Goal: Task Accomplishment & Management: Complete application form

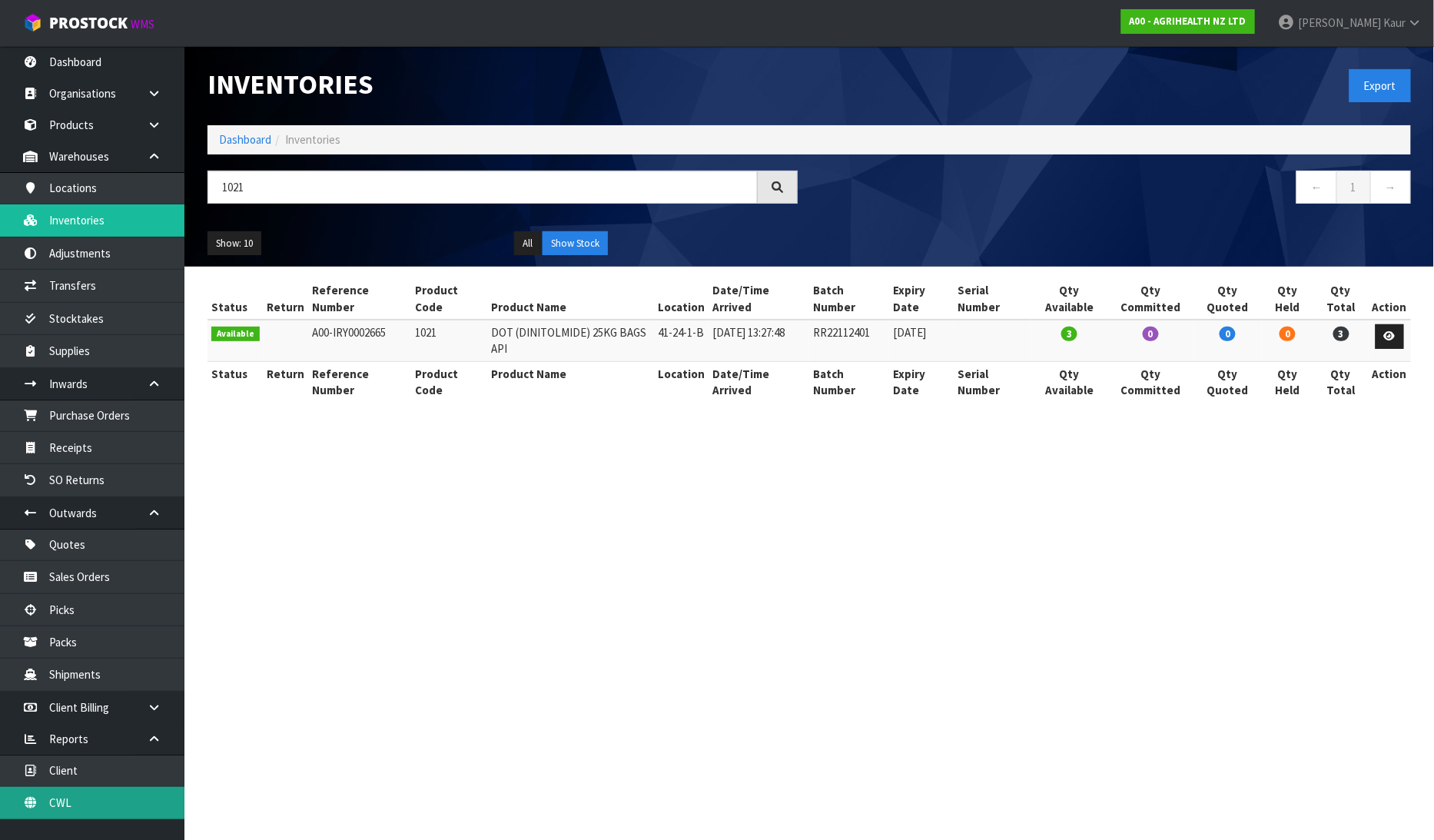
drag, startPoint x: 77, startPoint y: 812, endPoint x: 81, endPoint y: 801, distance: 11.7
click at [77, 812] on link "CWL" at bounding box center [92, 803] width 184 height 32
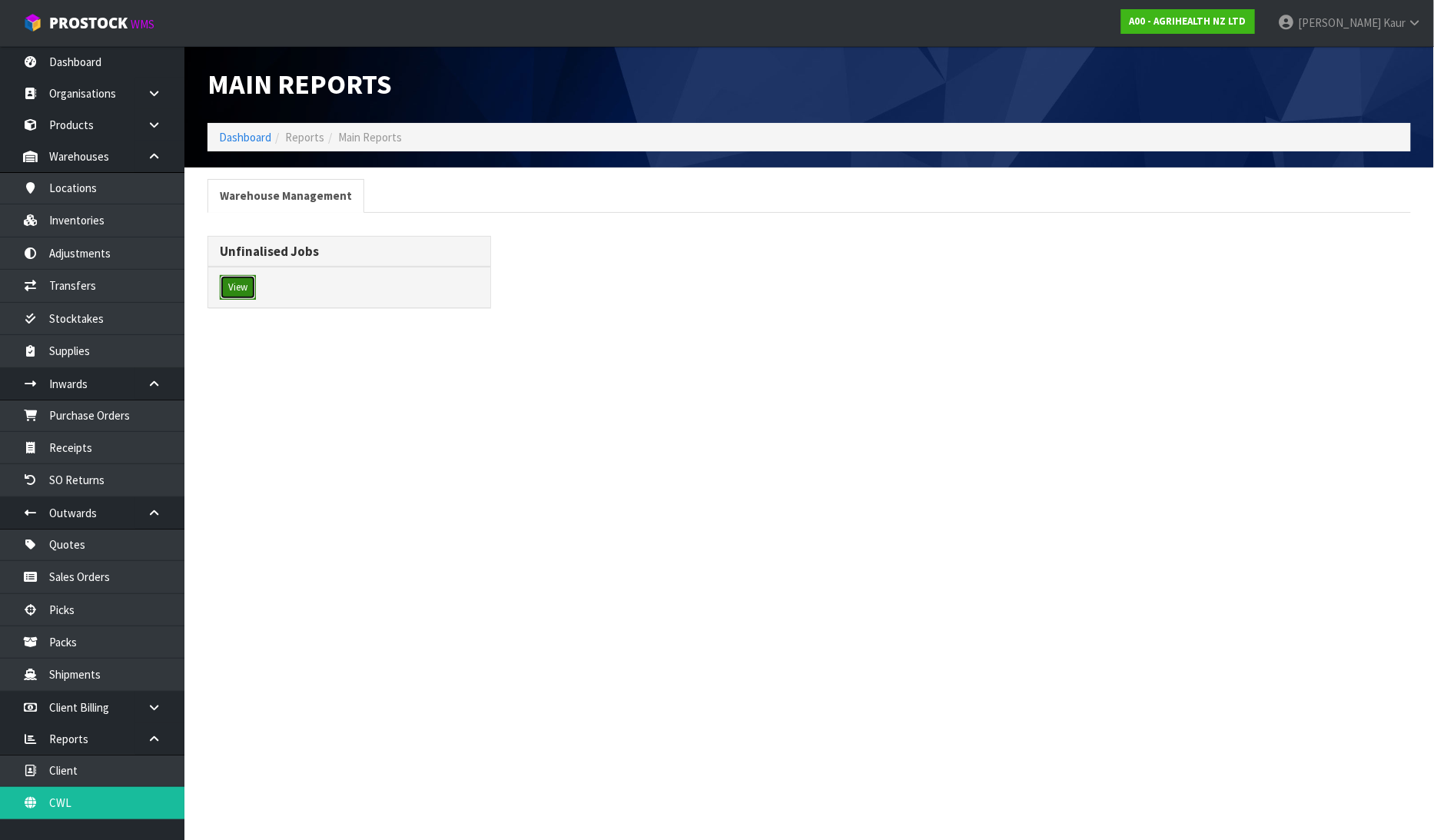
click at [249, 280] on button "View" at bounding box center [238, 287] width 36 height 25
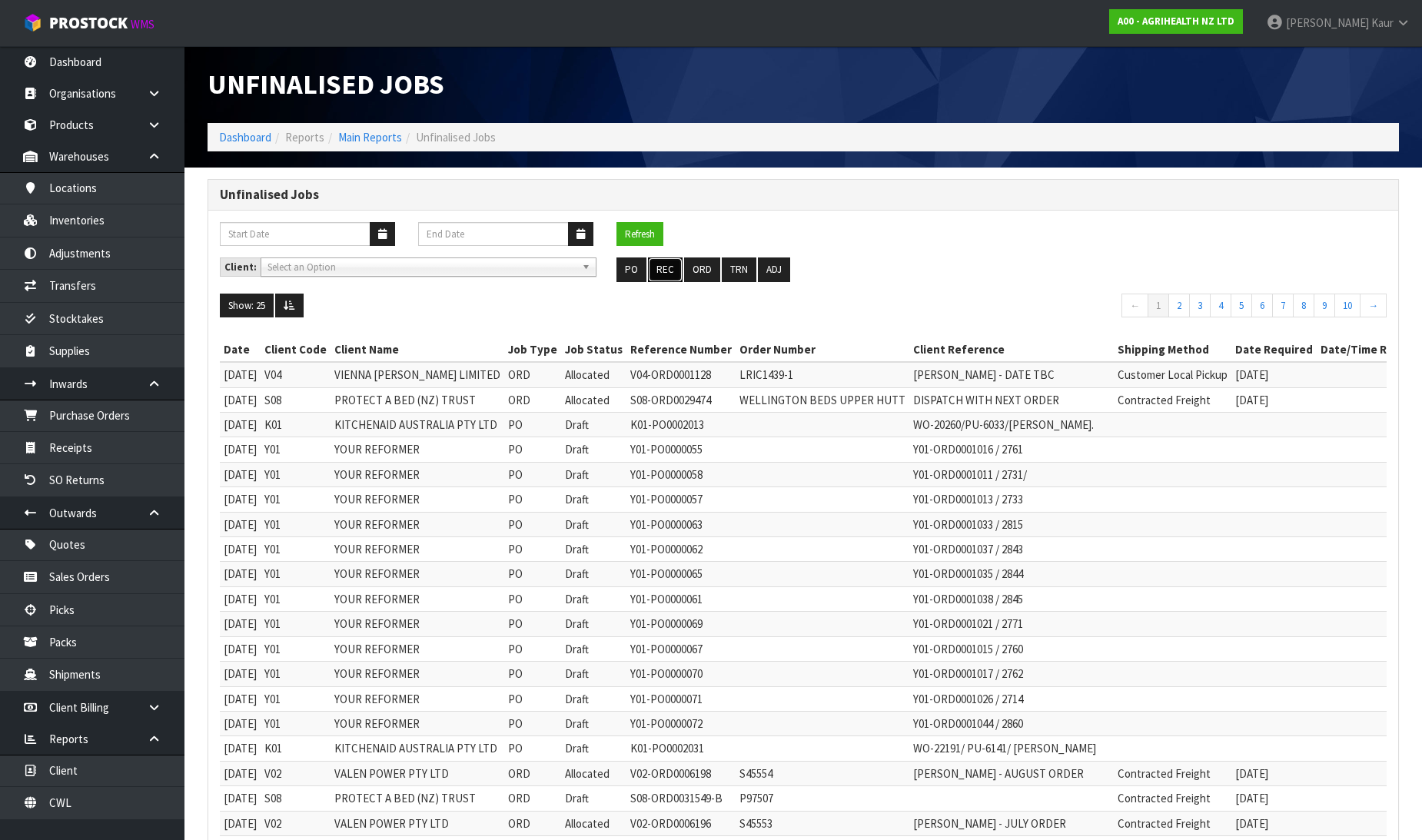
click at [669, 268] on button "REC" at bounding box center [665, 269] width 35 height 25
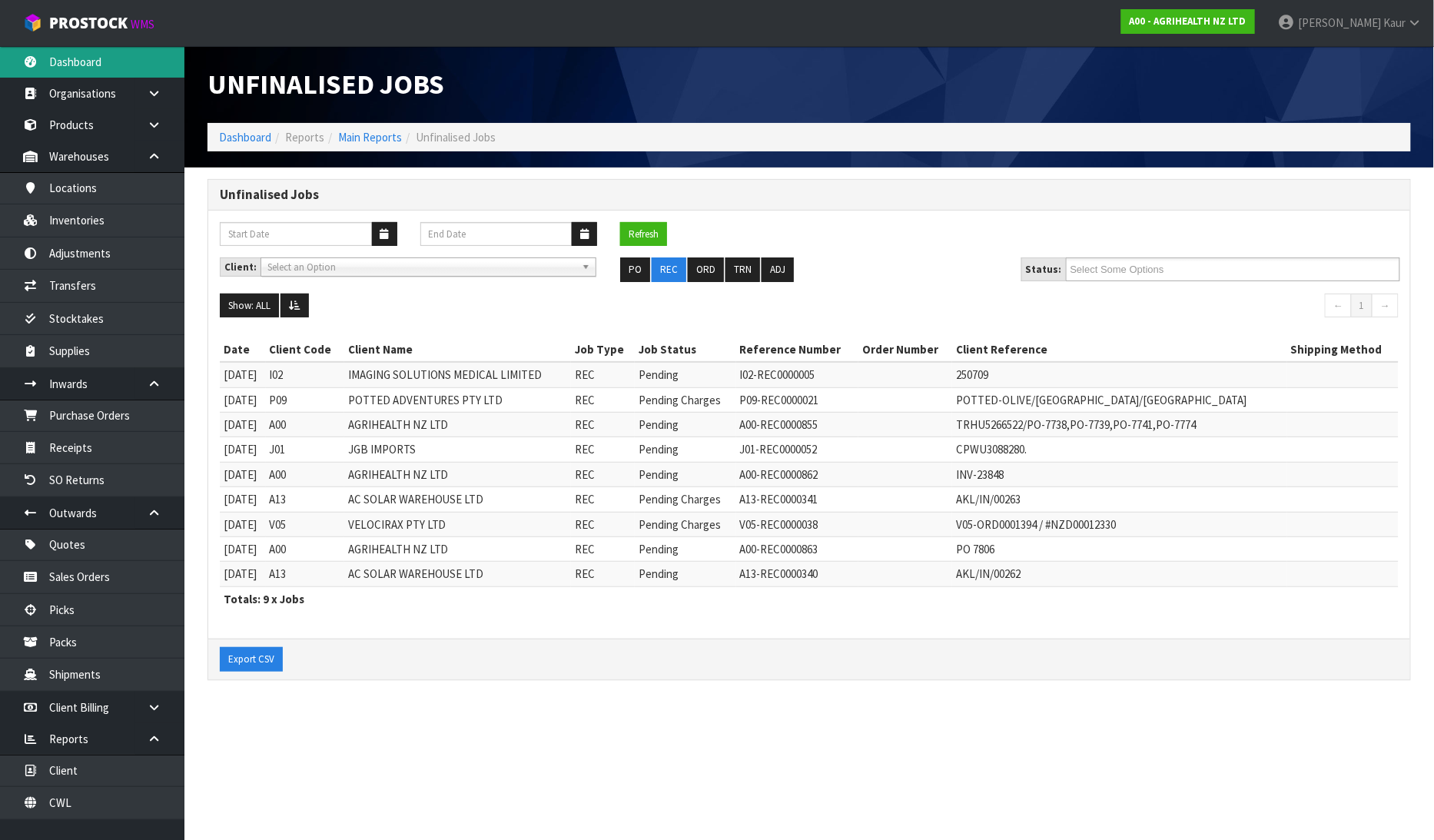
click at [74, 66] on link "Dashboard" at bounding box center [92, 62] width 184 height 32
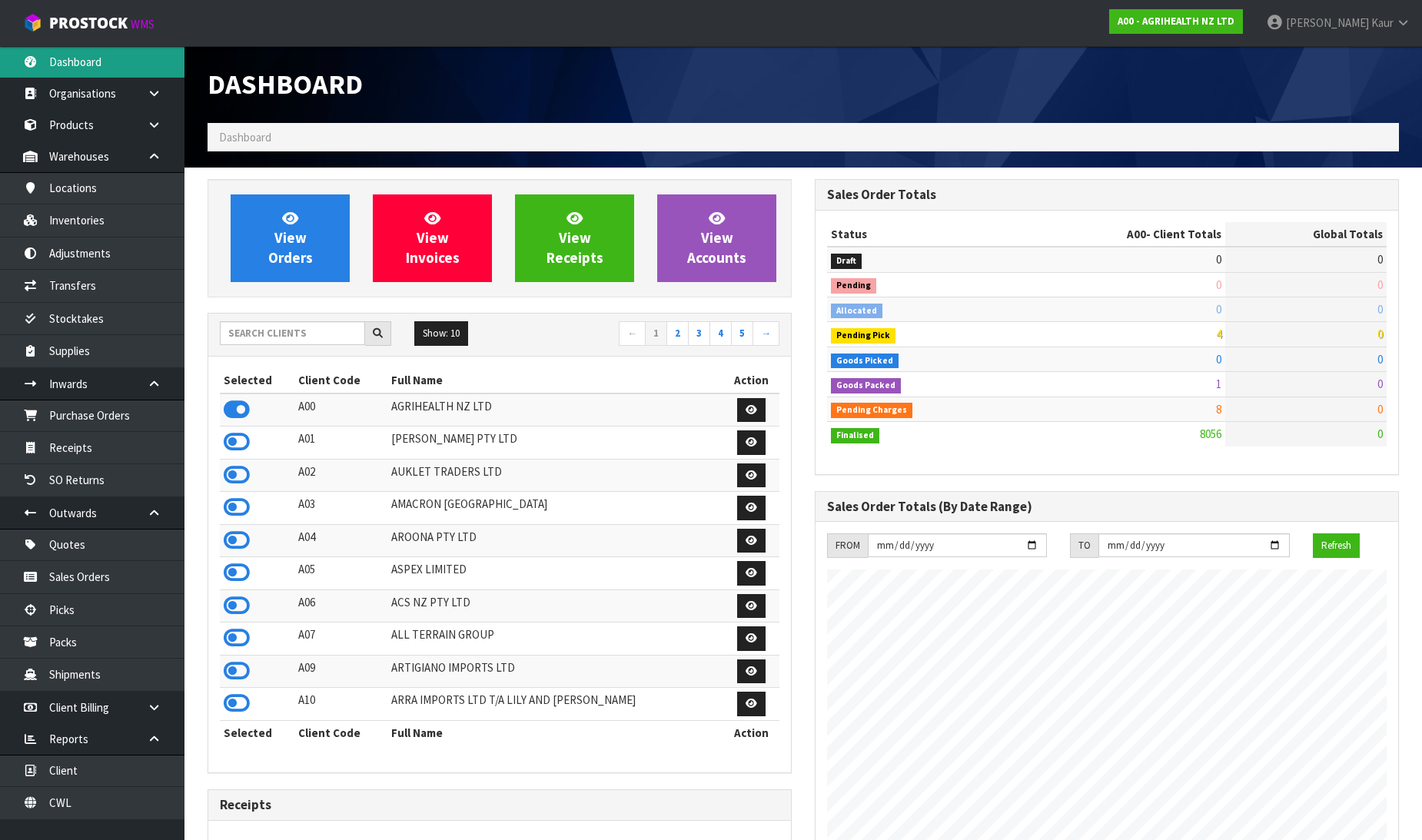
scroll to position [1163, 607]
click at [327, 336] on input "text" at bounding box center [293, 332] width 145 height 24
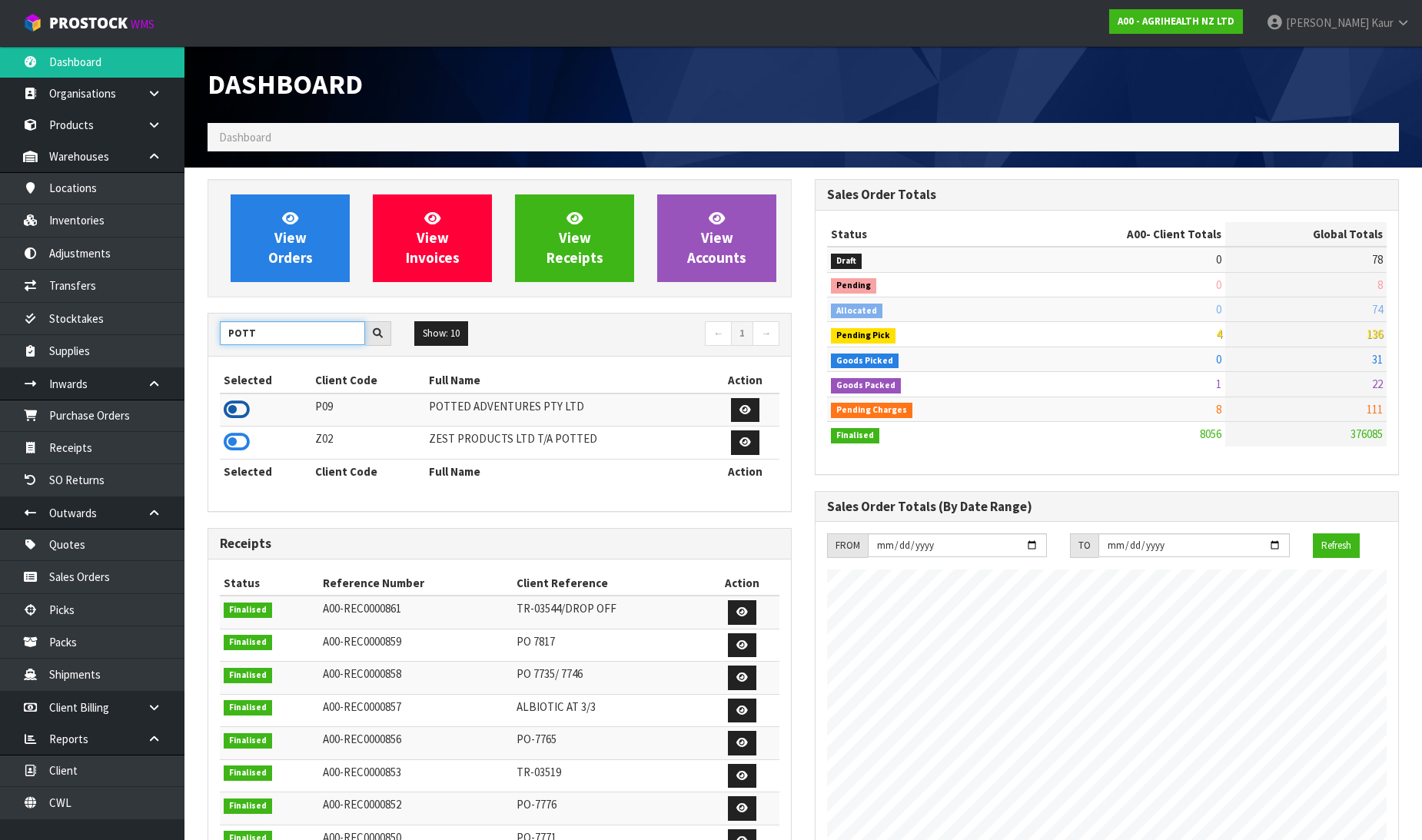
type input "POTT"
click at [230, 408] on icon at bounding box center [236, 409] width 26 height 23
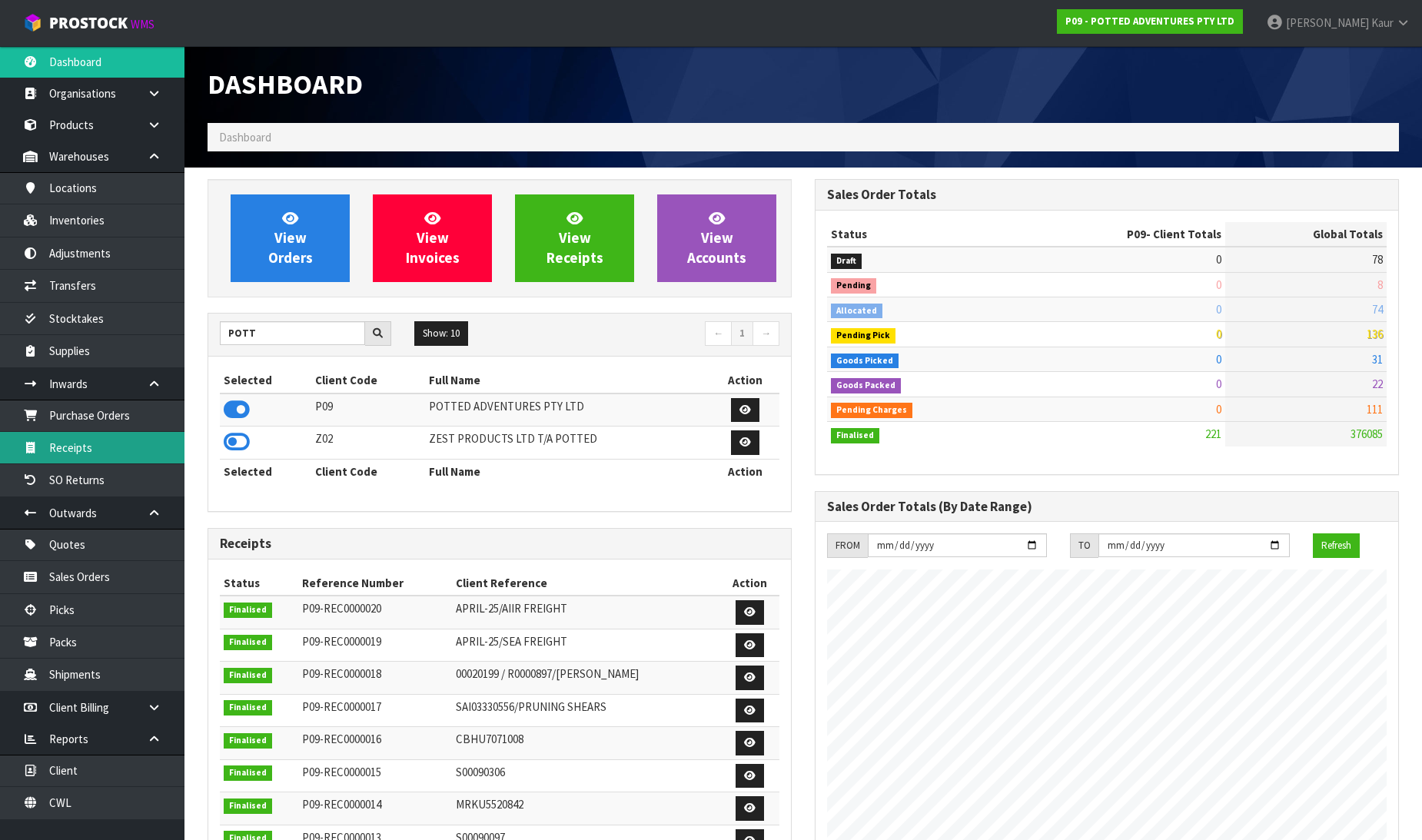
click at [127, 441] on link "Receipts" at bounding box center [92, 447] width 184 height 32
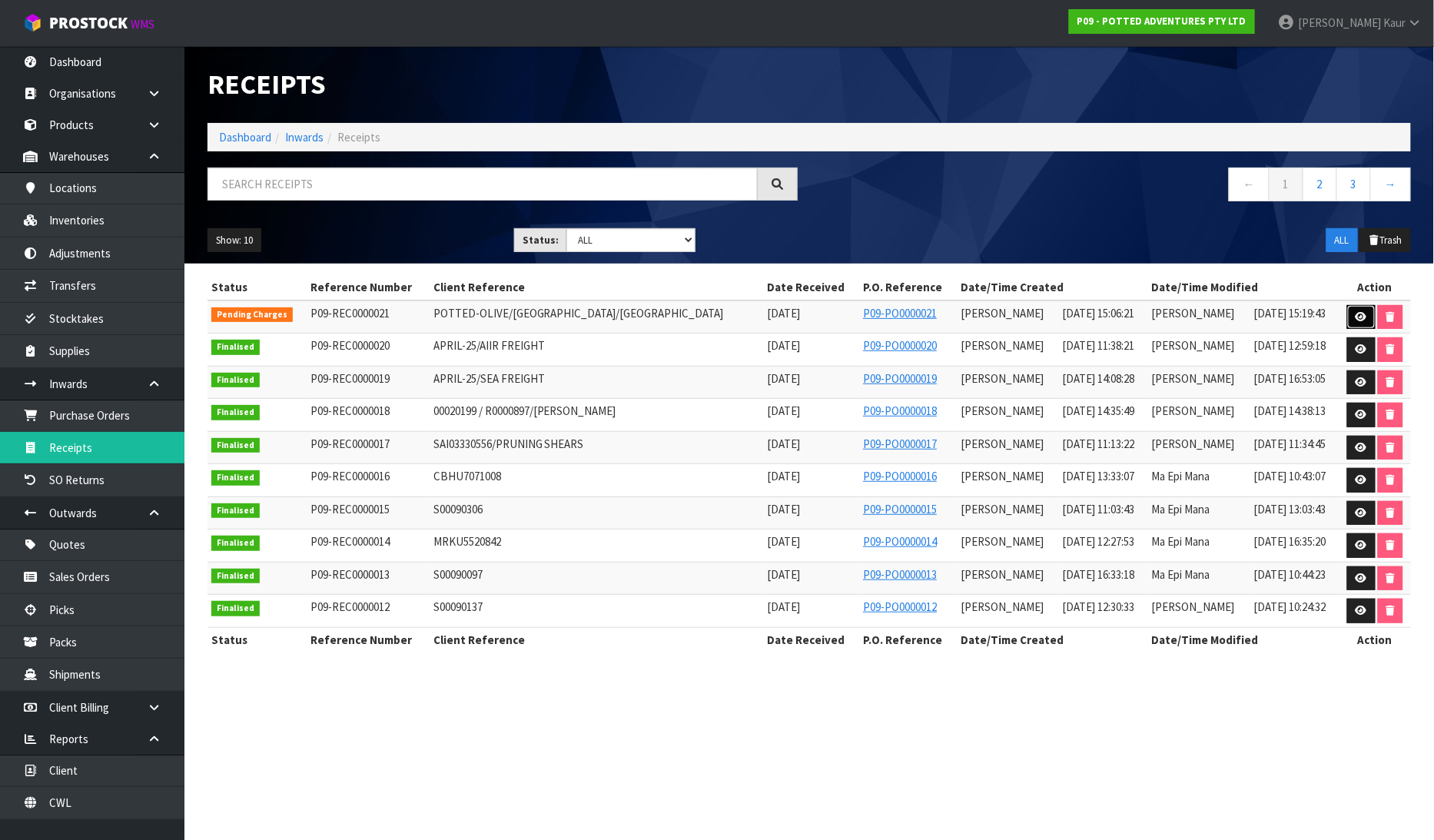
click at [1349, 315] on link at bounding box center [1361, 317] width 28 height 25
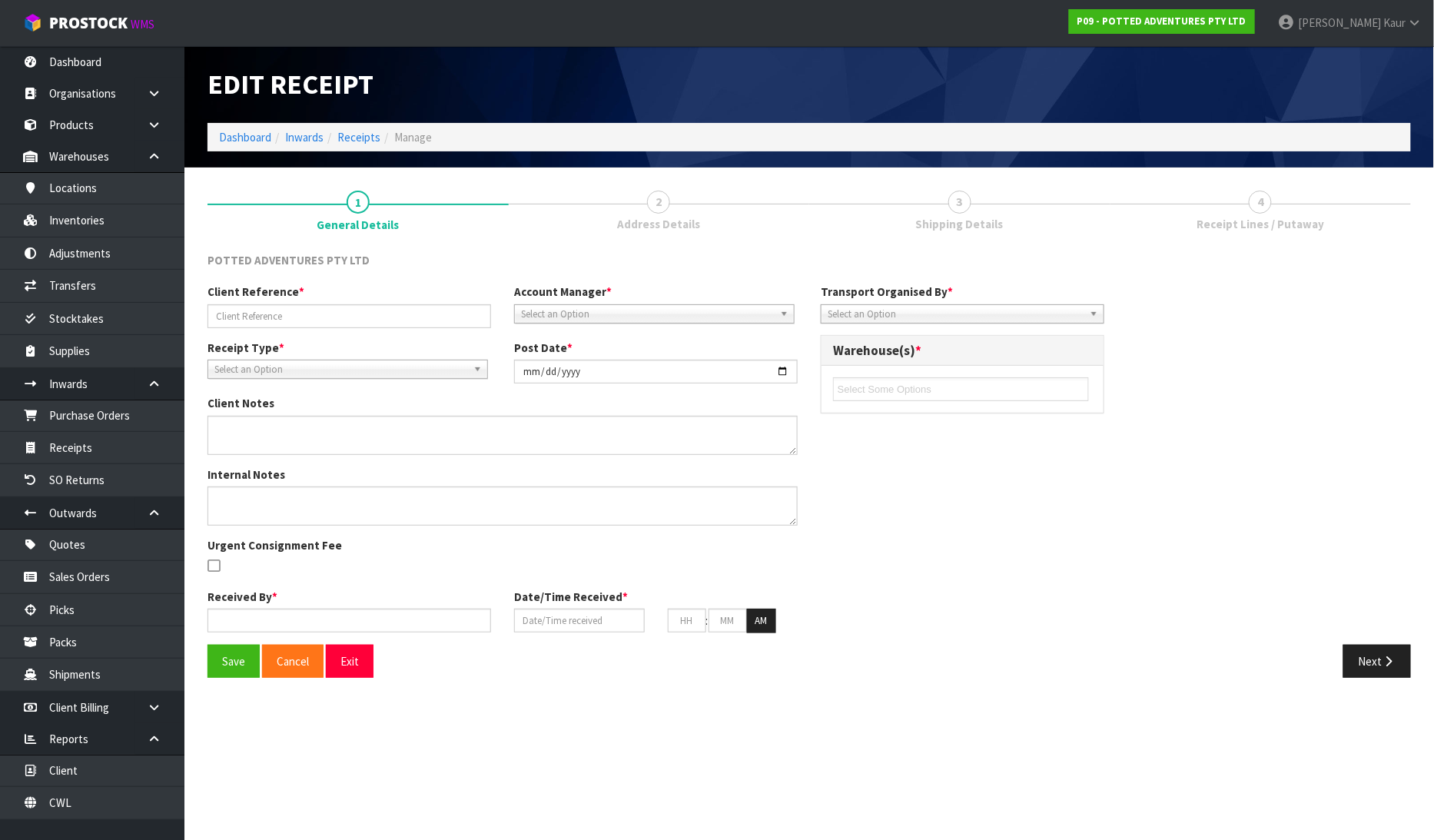
type input "POTTED-OLIVE/[GEOGRAPHIC_DATA]/[GEOGRAPHIC_DATA]"
type input "[DATE]"
type input "[PERSON_NAME]"
type input "[DATE]"
type input "03"
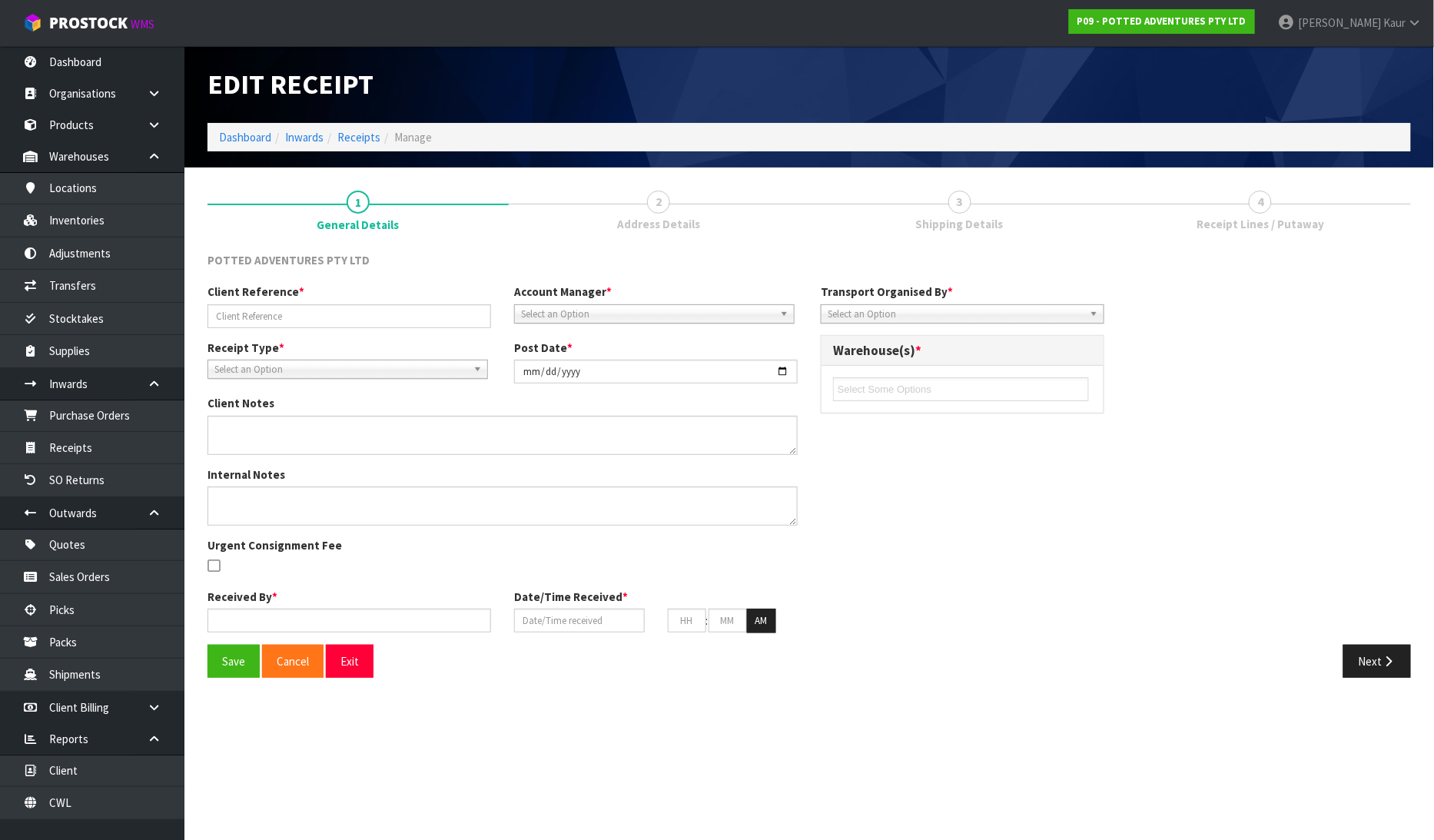
type input "06"
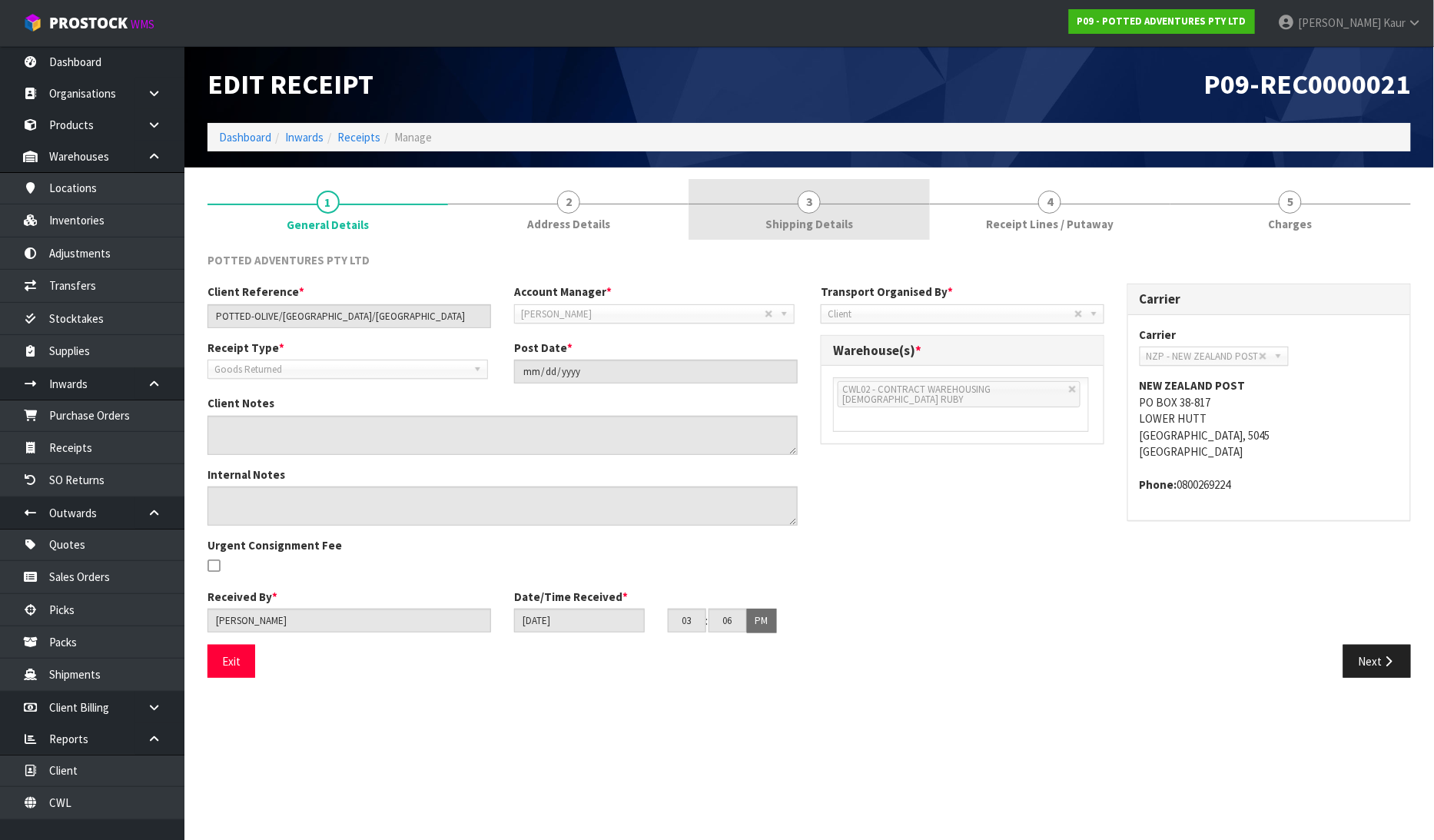
click at [834, 216] on span "Shipping Details" at bounding box center [809, 224] width 88 height 16
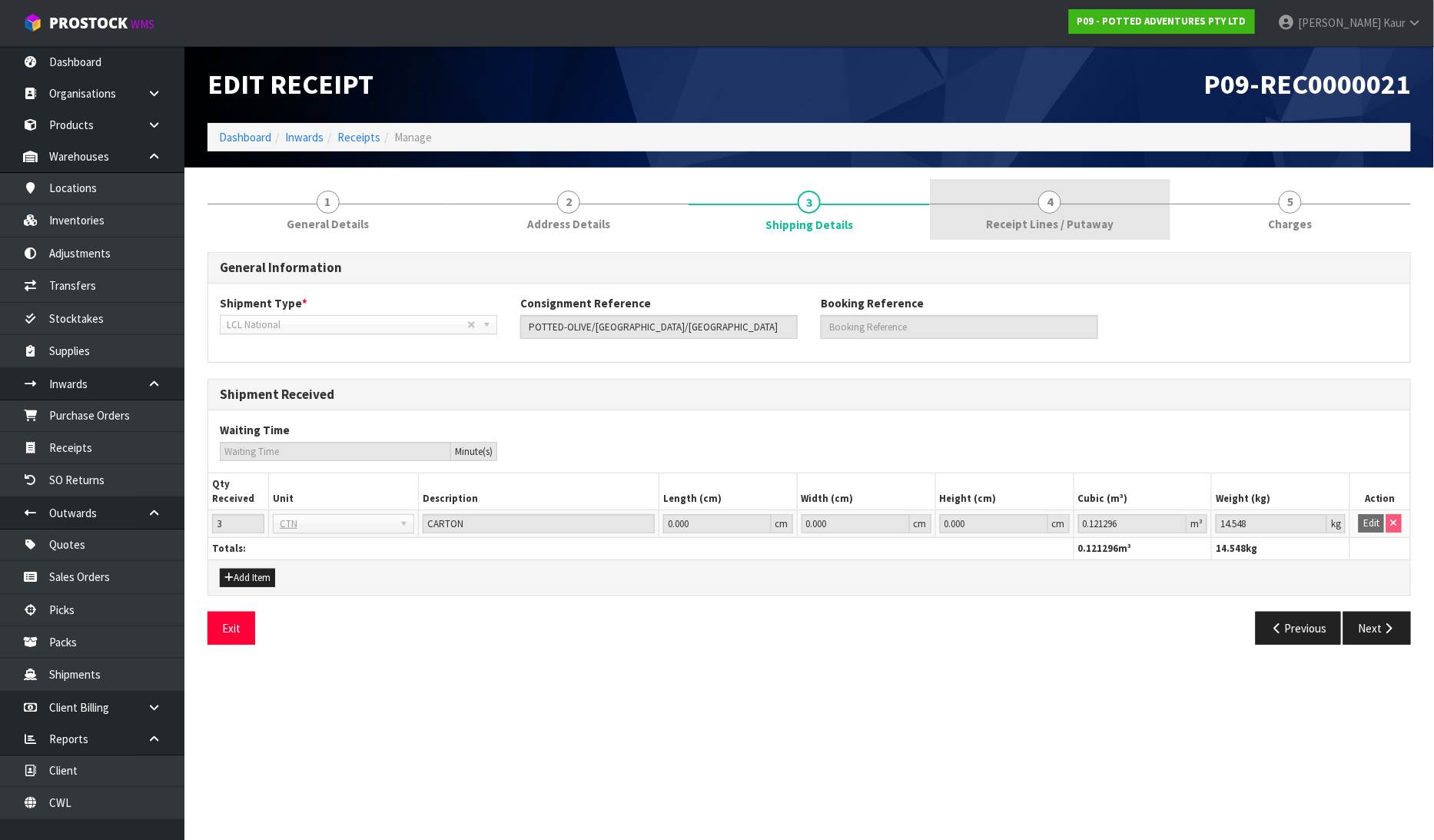
click at [1015, 224] on span "Receipt Lines / Putaway" at bounding box center [1049, 224] width 128 height 16
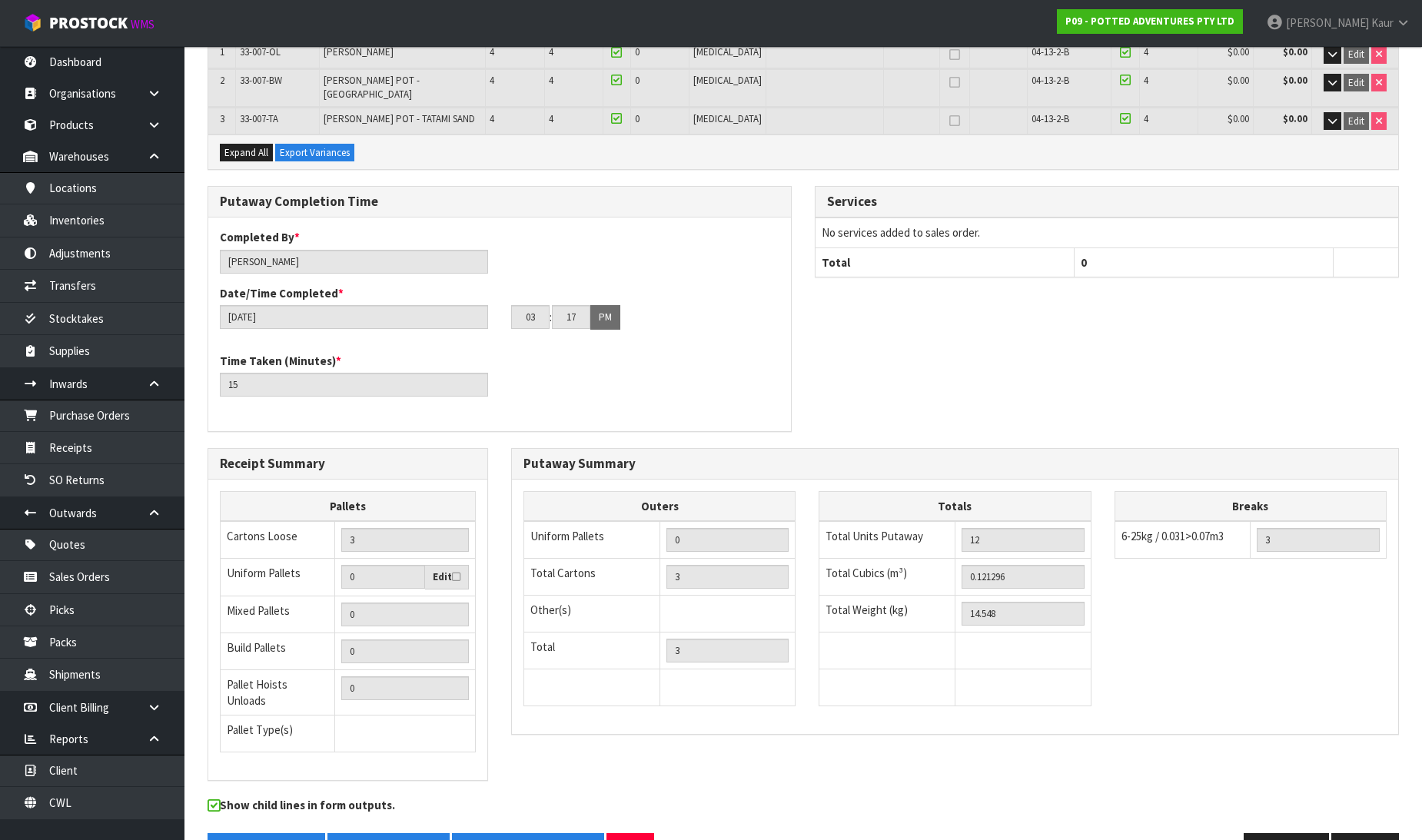
scroll to position [307, 0]
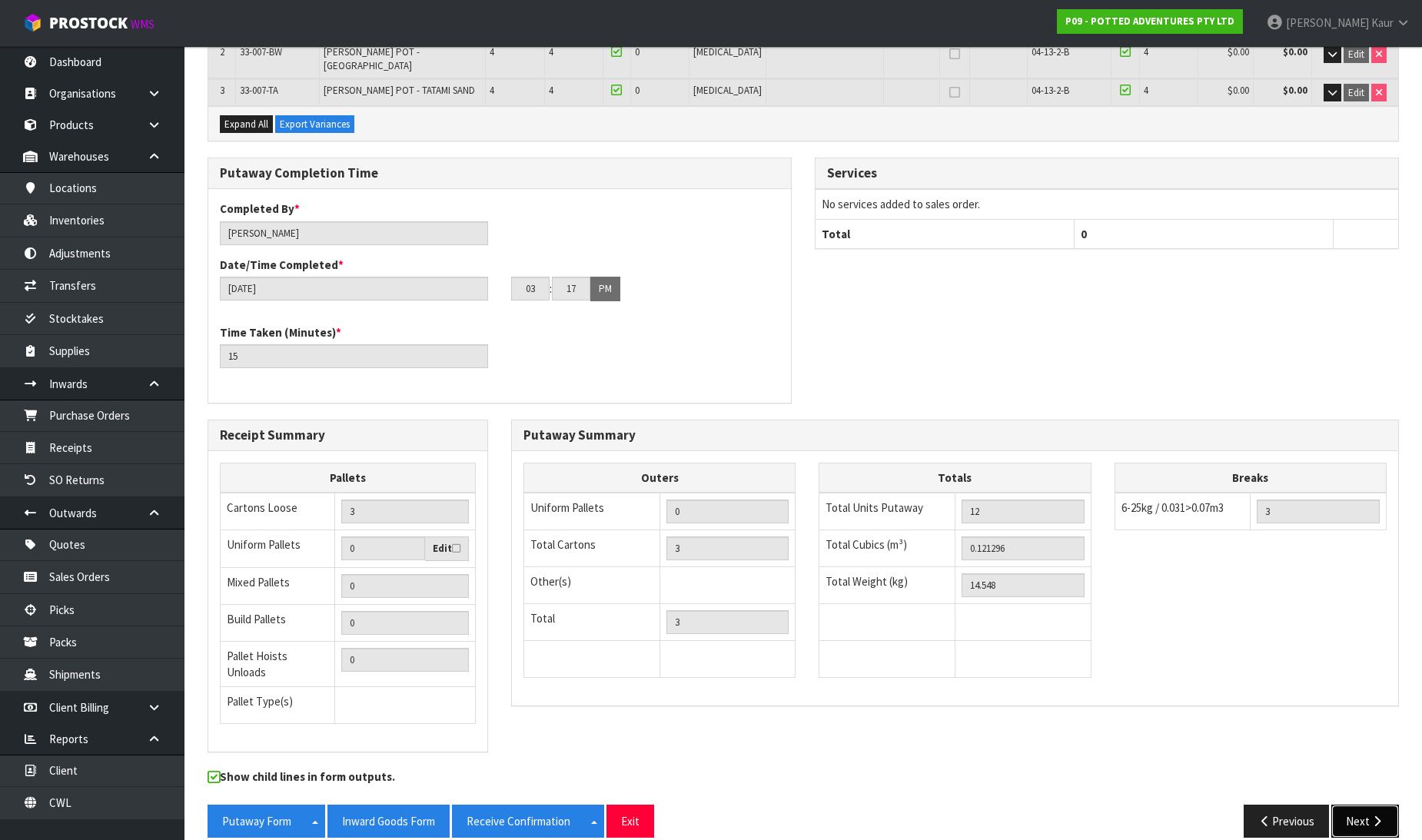
click at [1350, 805] on button "Next" at bounding box center [1365, 821] width 67 height 33
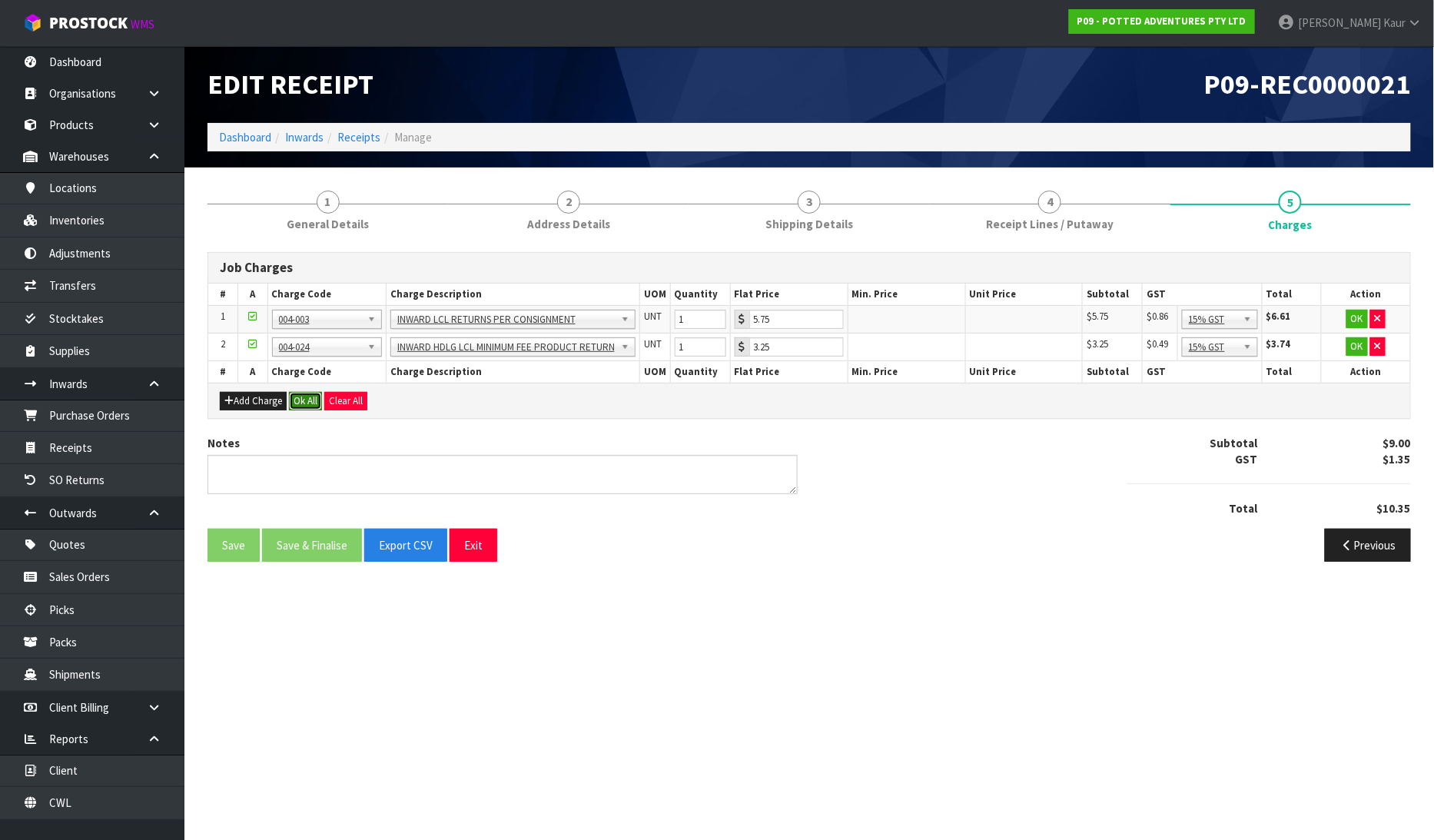
click at [300, 401] on button "Ok All" at bounding box center [305, 401] width 33 height 19
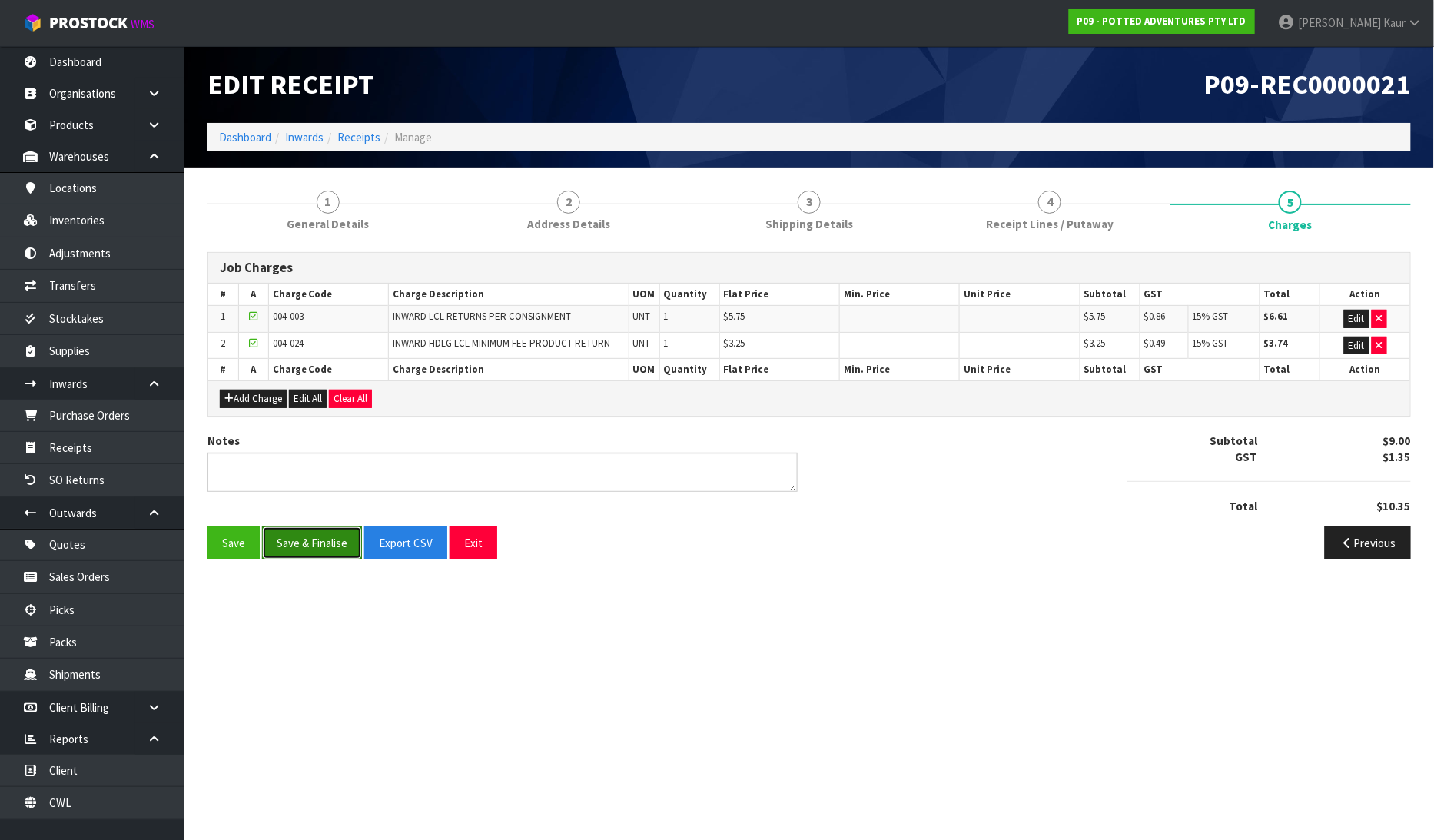
click at [309, 541] on button "Save & Finalise" at bounding box center [312, 542] width 100 height 33
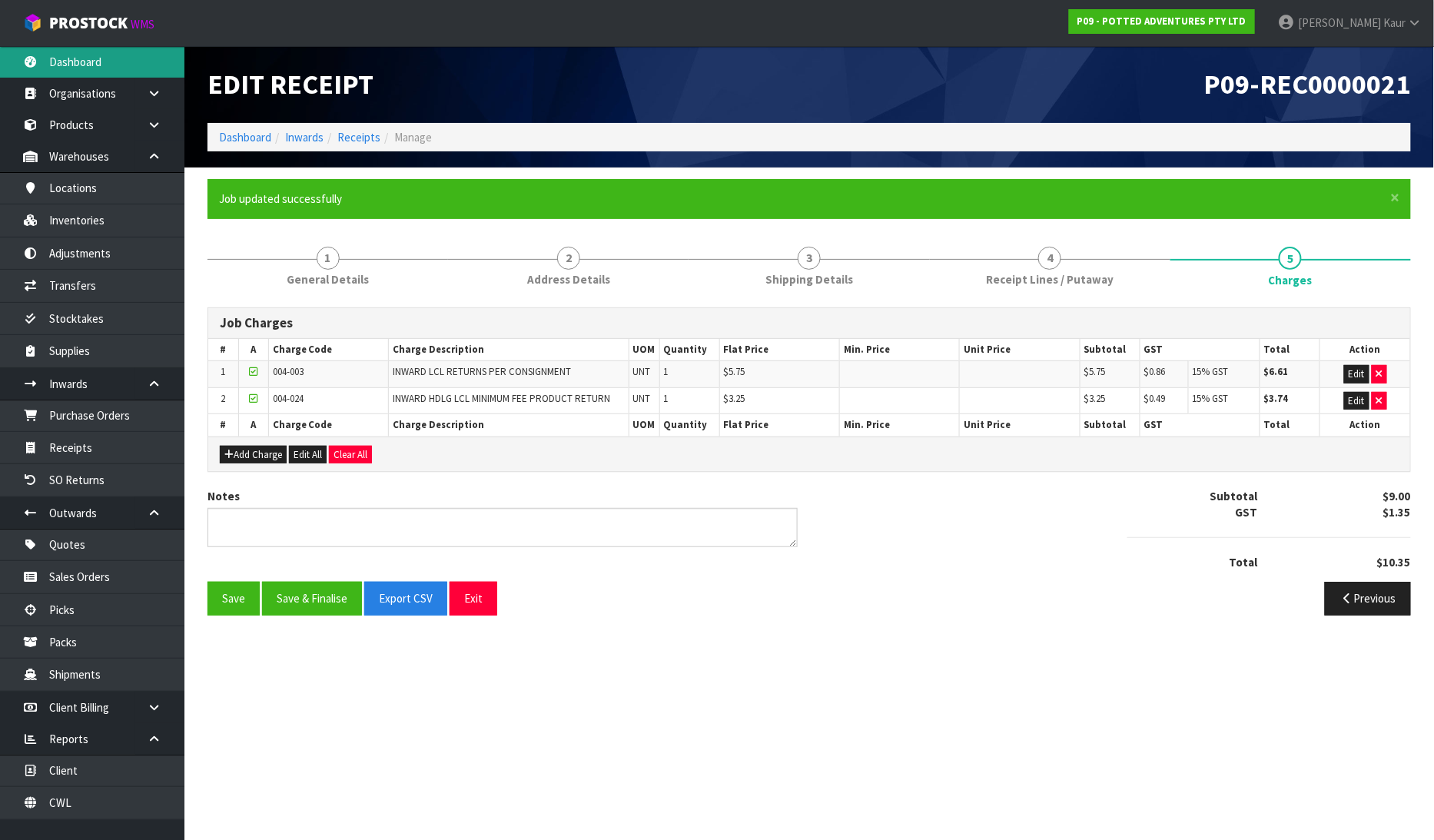
click at [69, 62] on link "Dashboard" at bounding box center [92, 62] width 184 height 32
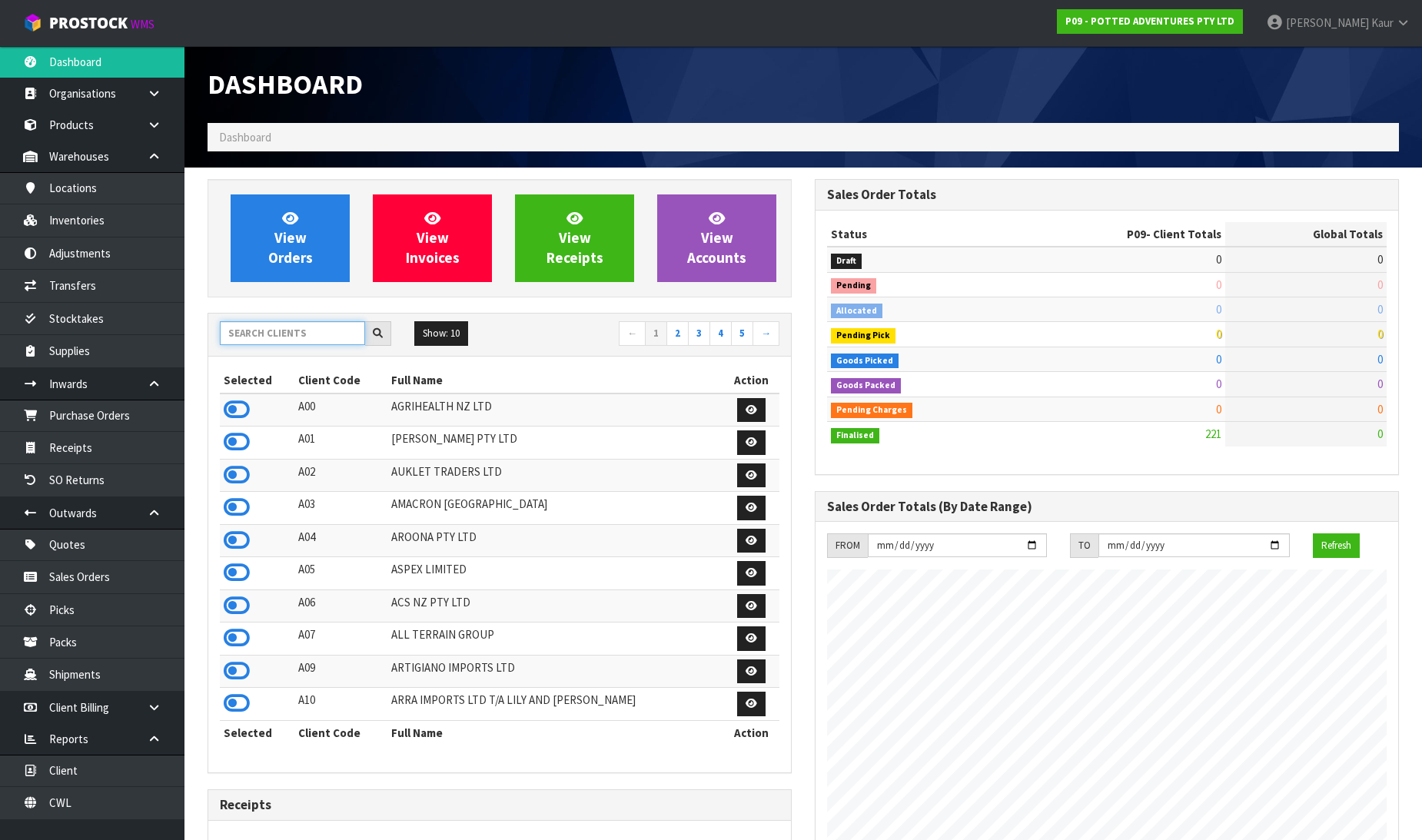
scroll to position [1163, 607]
click at [256, 342] on input "text" at bounding box center [293, 332] width 145 height 24
type input "AC"
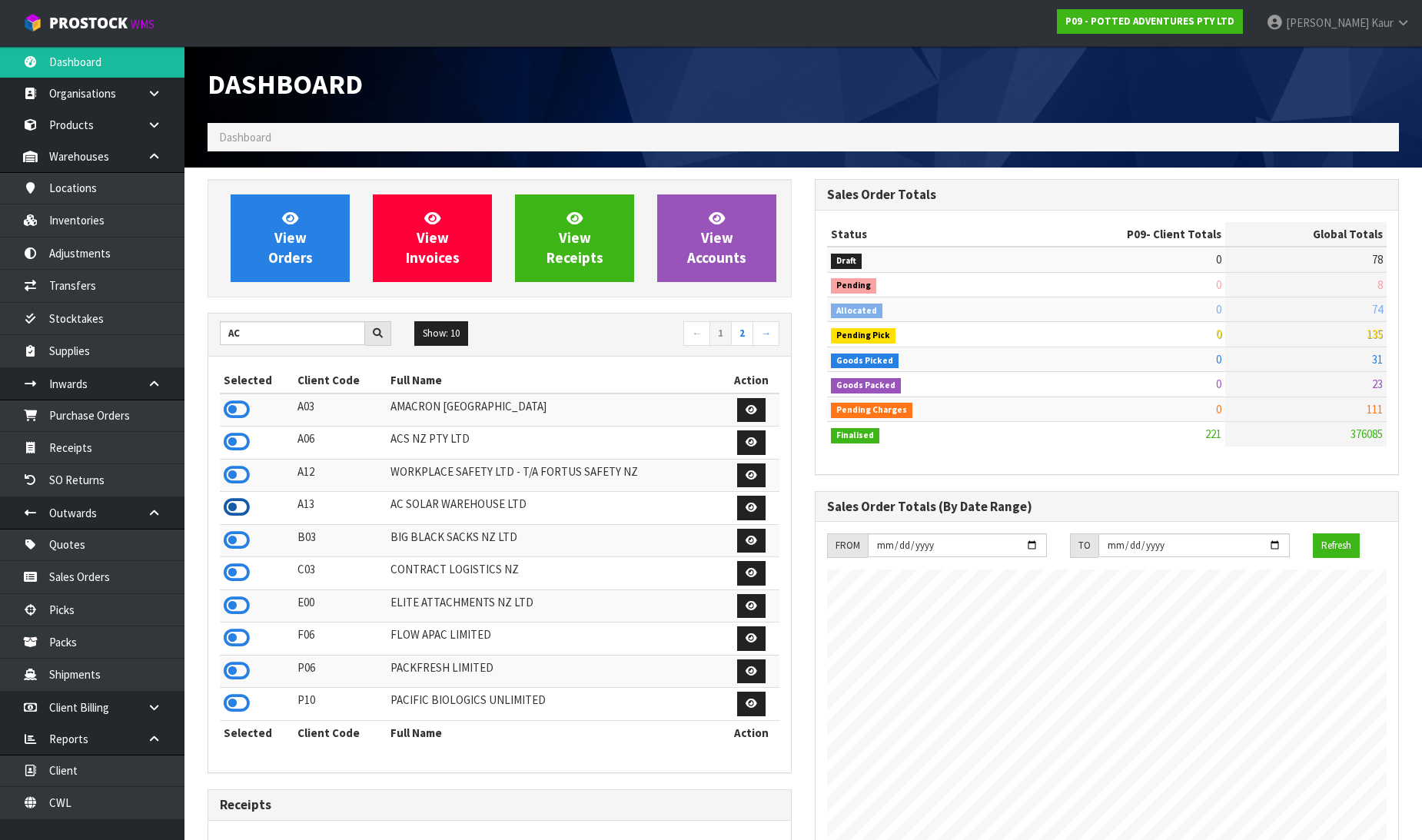
click at [231, 503] on icon at bounding box center [236, 507] width 26 height 23
click at [147, 457] on link "Receipts" at bounding box center [92, 447] width 184 height 32
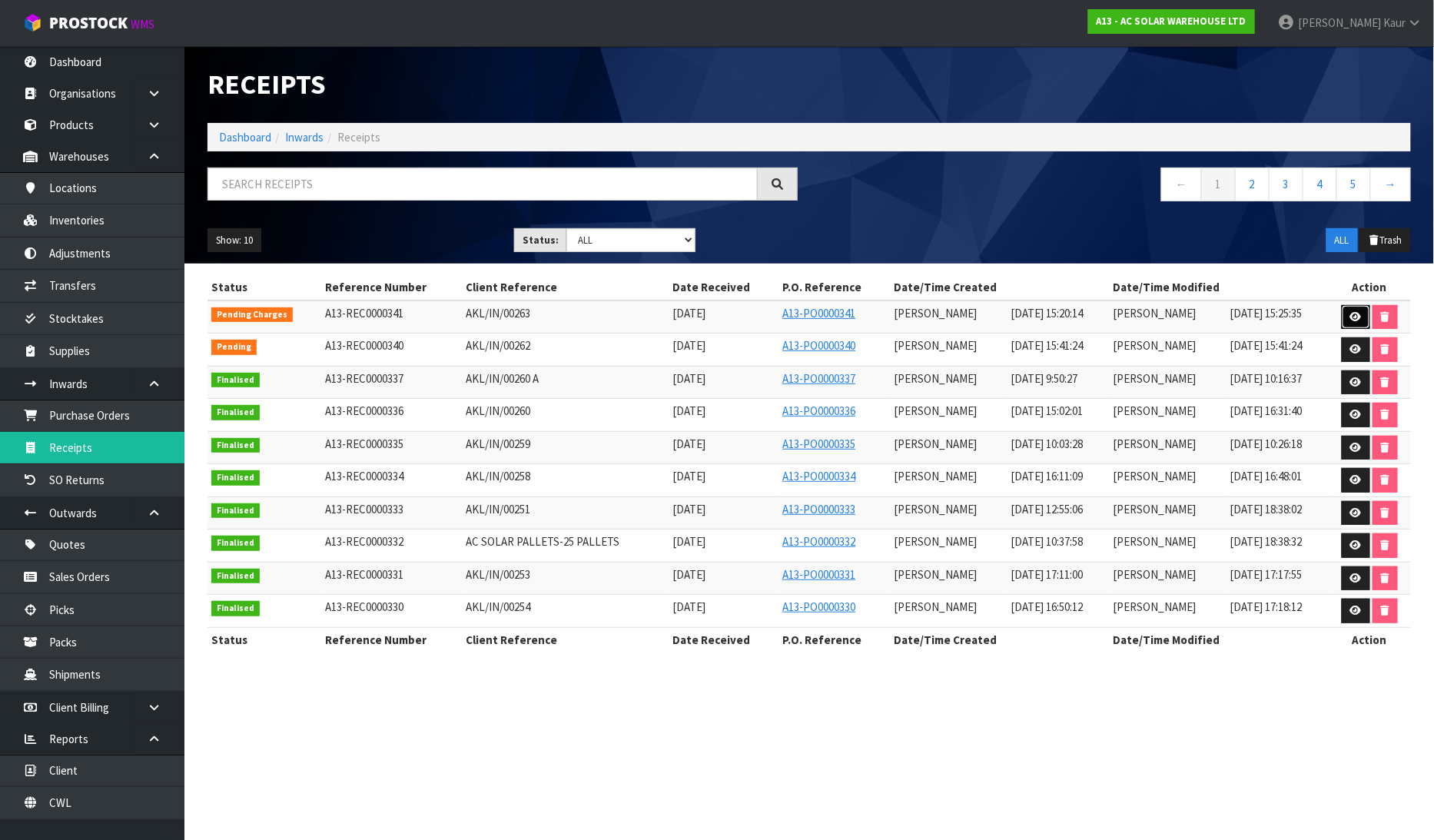
click at [1360, 315] on icon at bounding box center [1355, 316] width 12 height 10
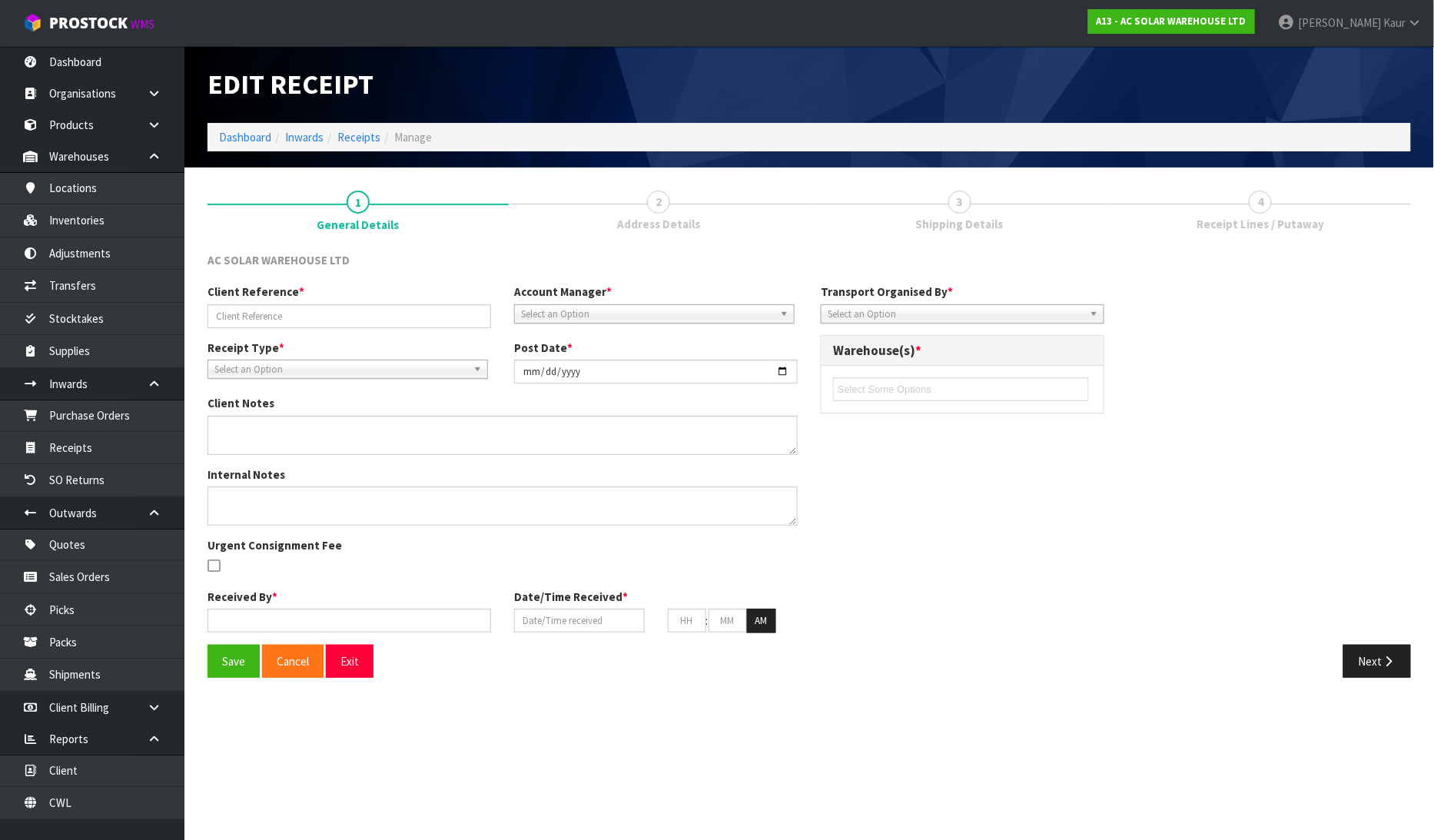
type input "AKL/IN/00263"
type input "[DATE]"
type input "[PERSON_NAME]"
type input "[DATE]"
type input "03"
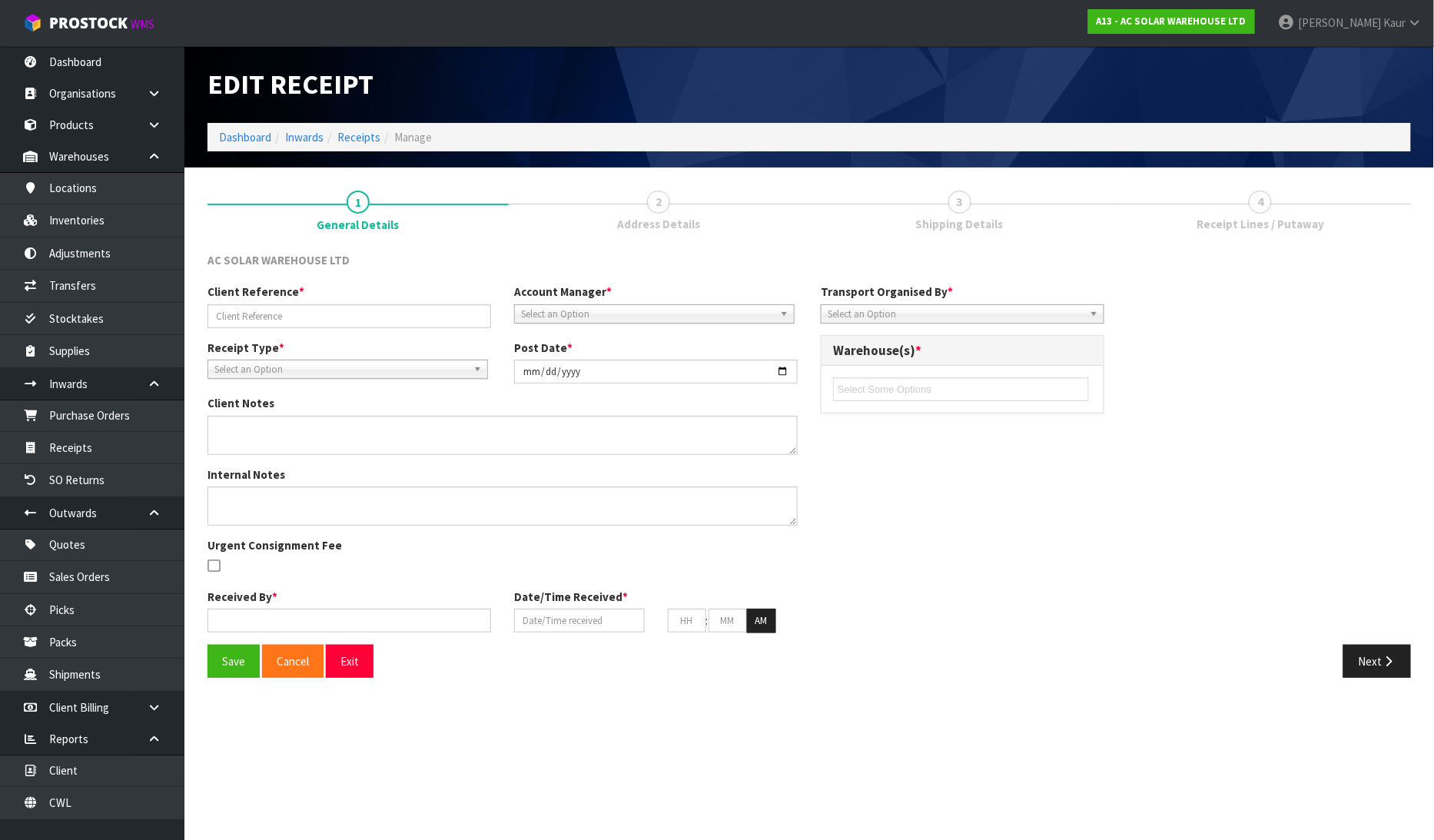
type input "20"
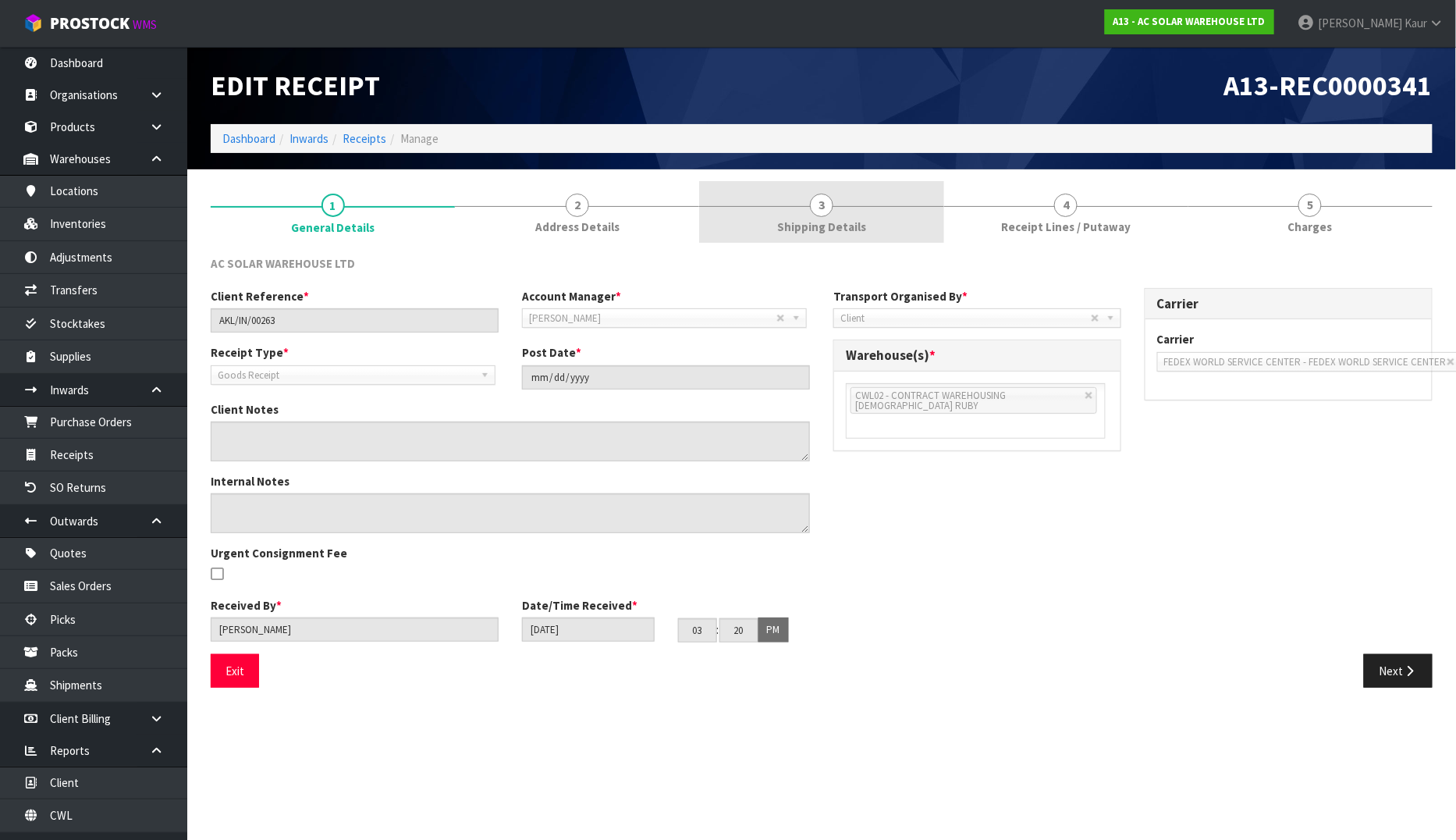
click at [864, 223] on link "3 Shipping Details" at bounding box center [821, 212] width 244 height 61
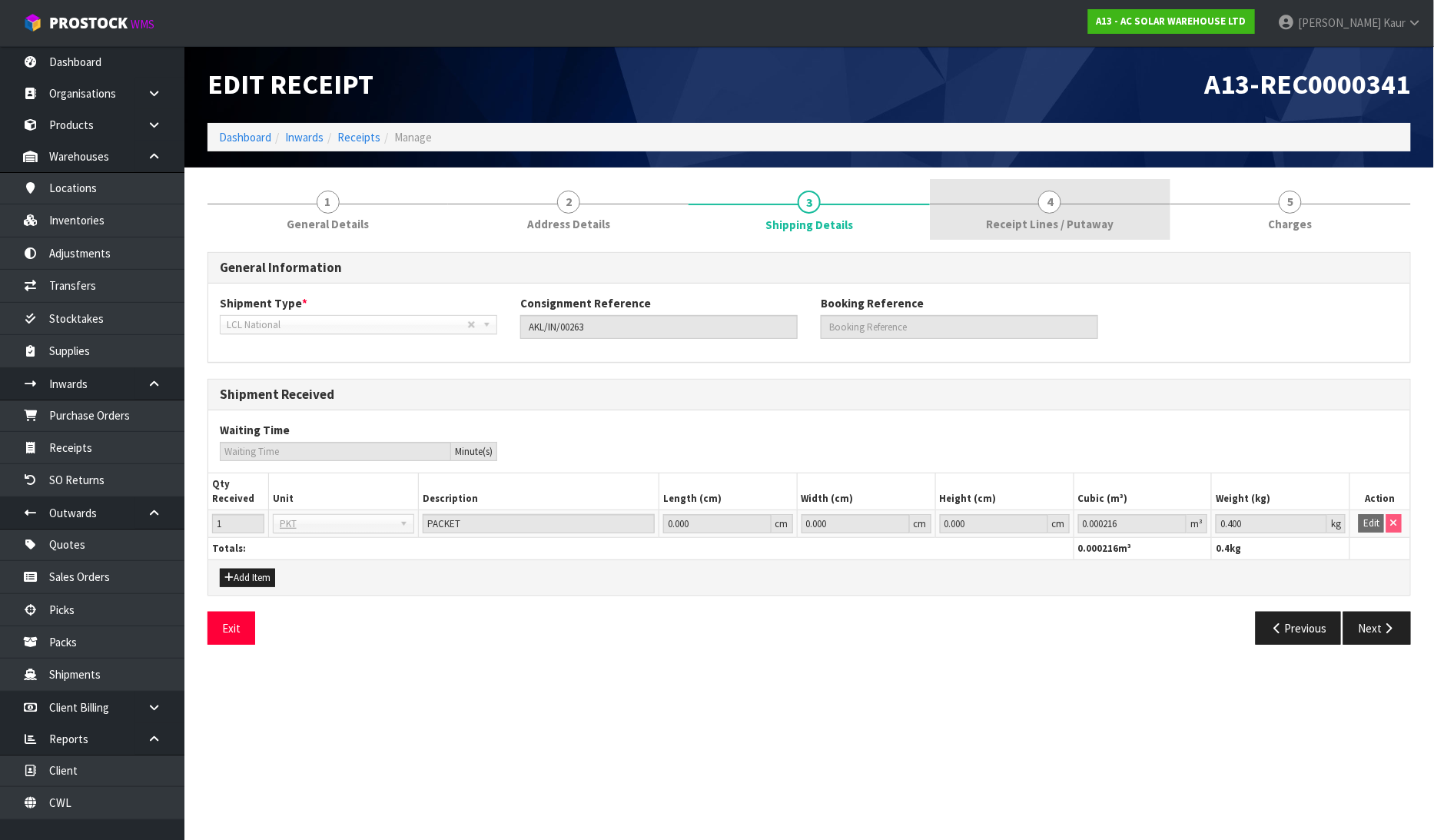
click at [1077, 213] on link "4 Receipt Lines / Putaway" at bounding box center [1049, 209] width 240 height 60
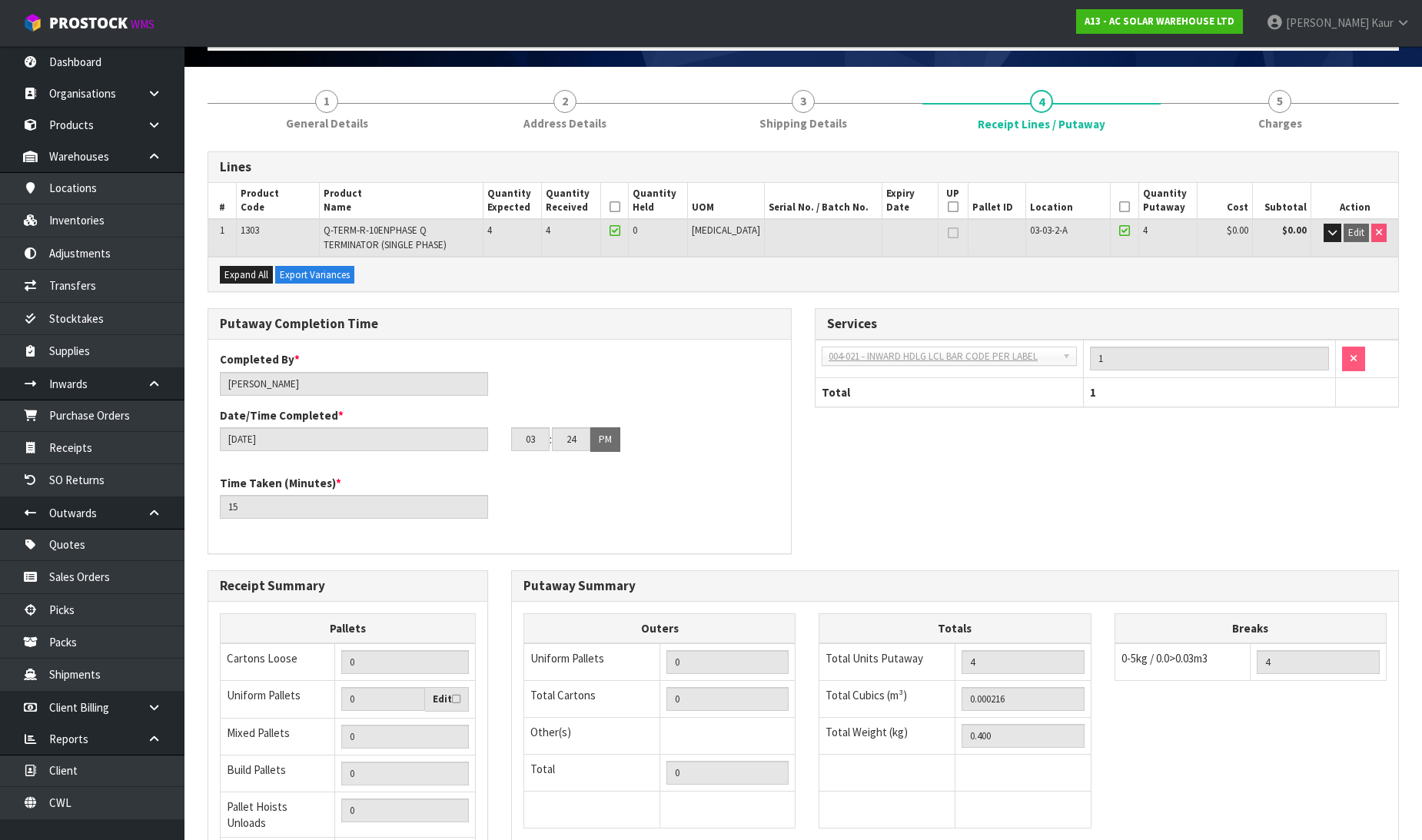
scroll to position [262, 0]
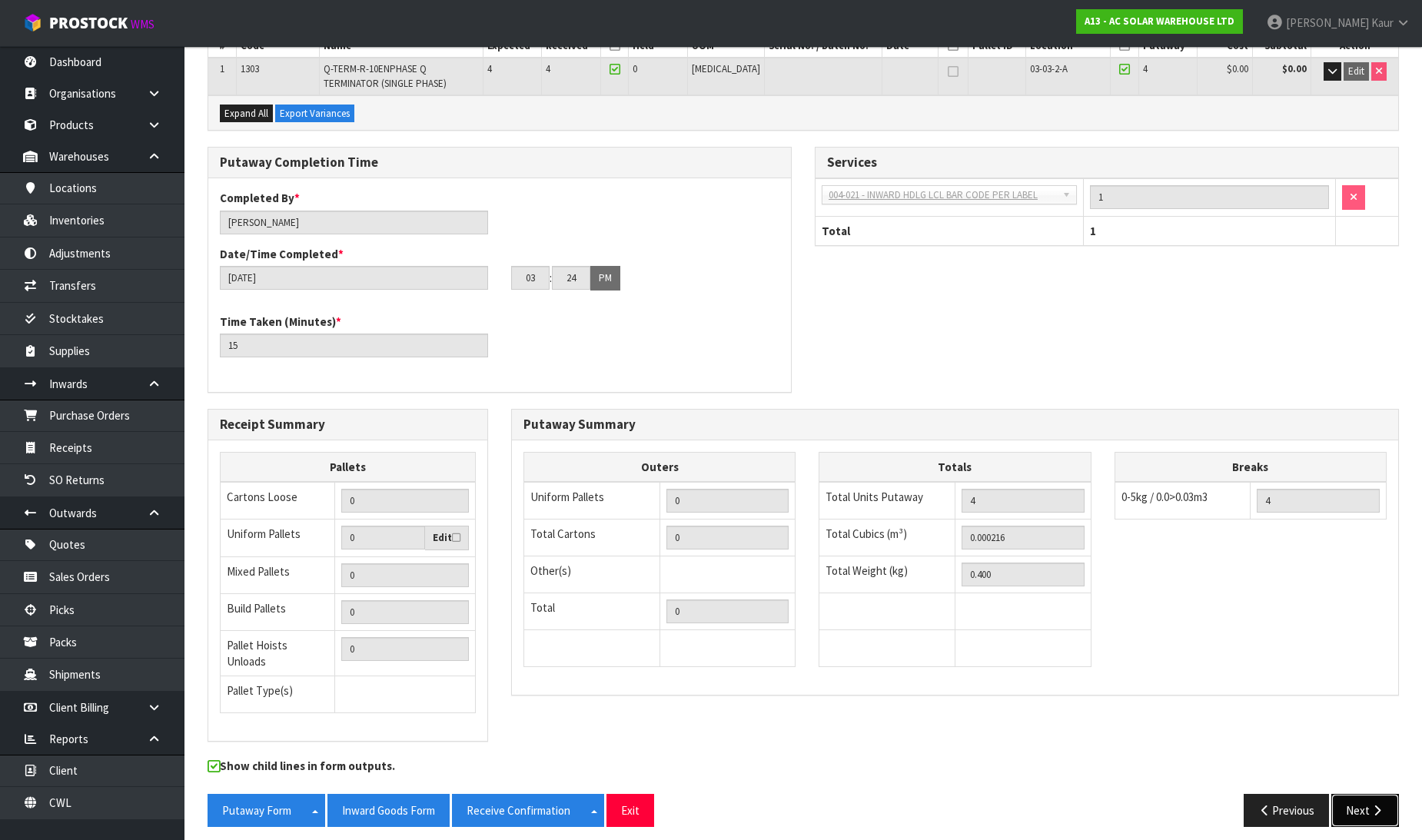
click at [1374, 805] on icon "button" at bounding box center [1377, 810] width 14 height 12
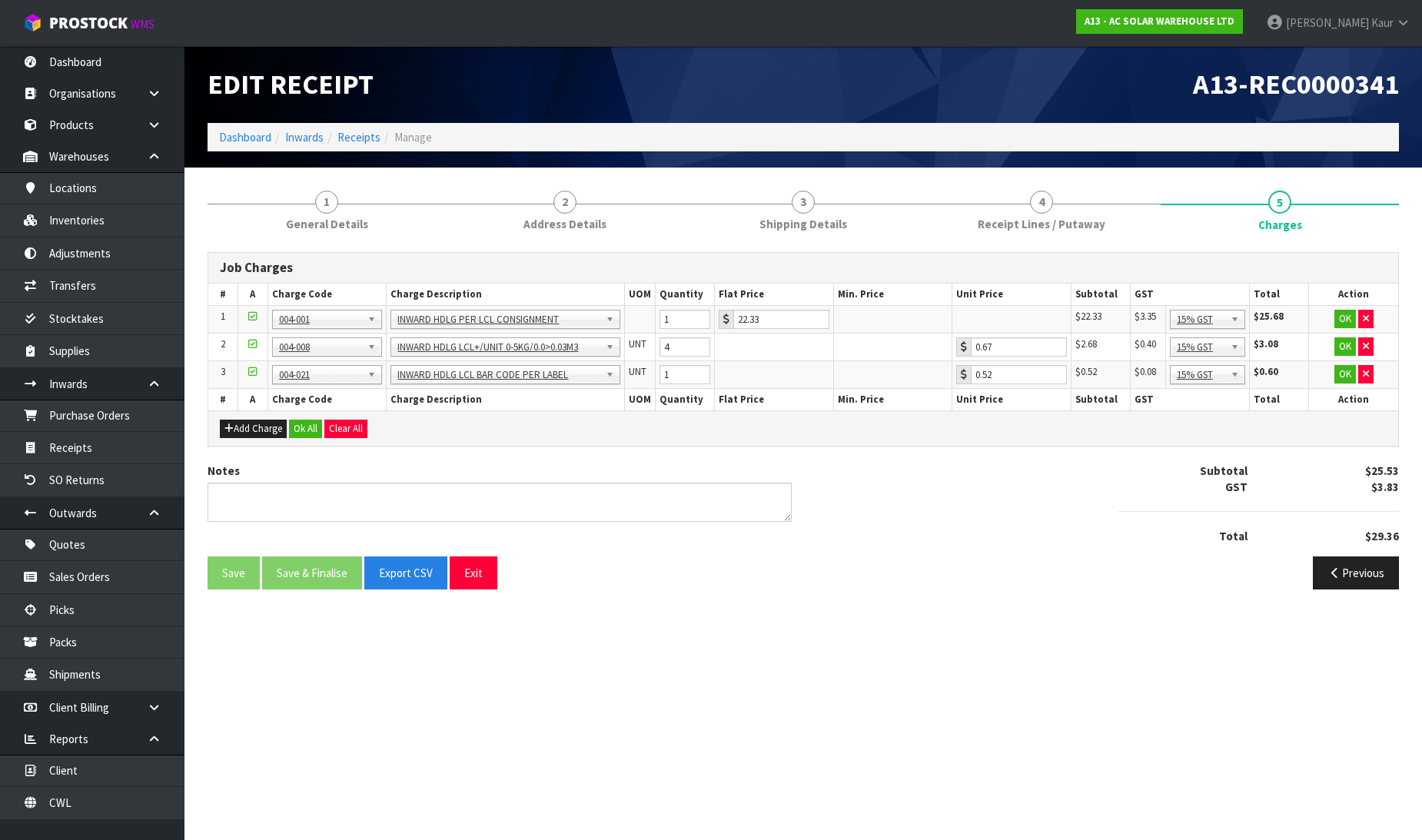
scroll to position [0, 0]
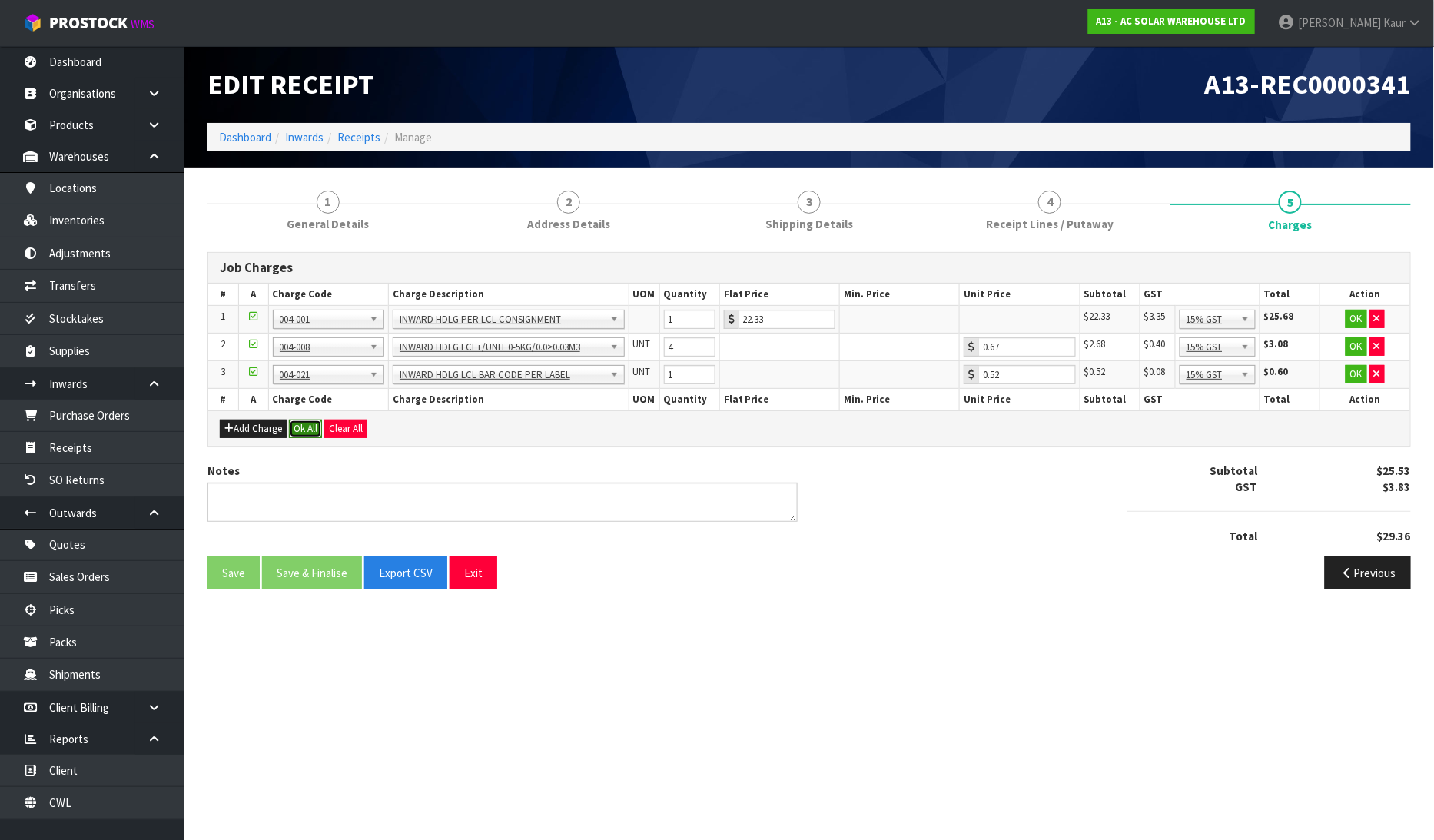
click at [313, 432] on button "Ok All" at bounding box center [305, 428] width 33 height 19
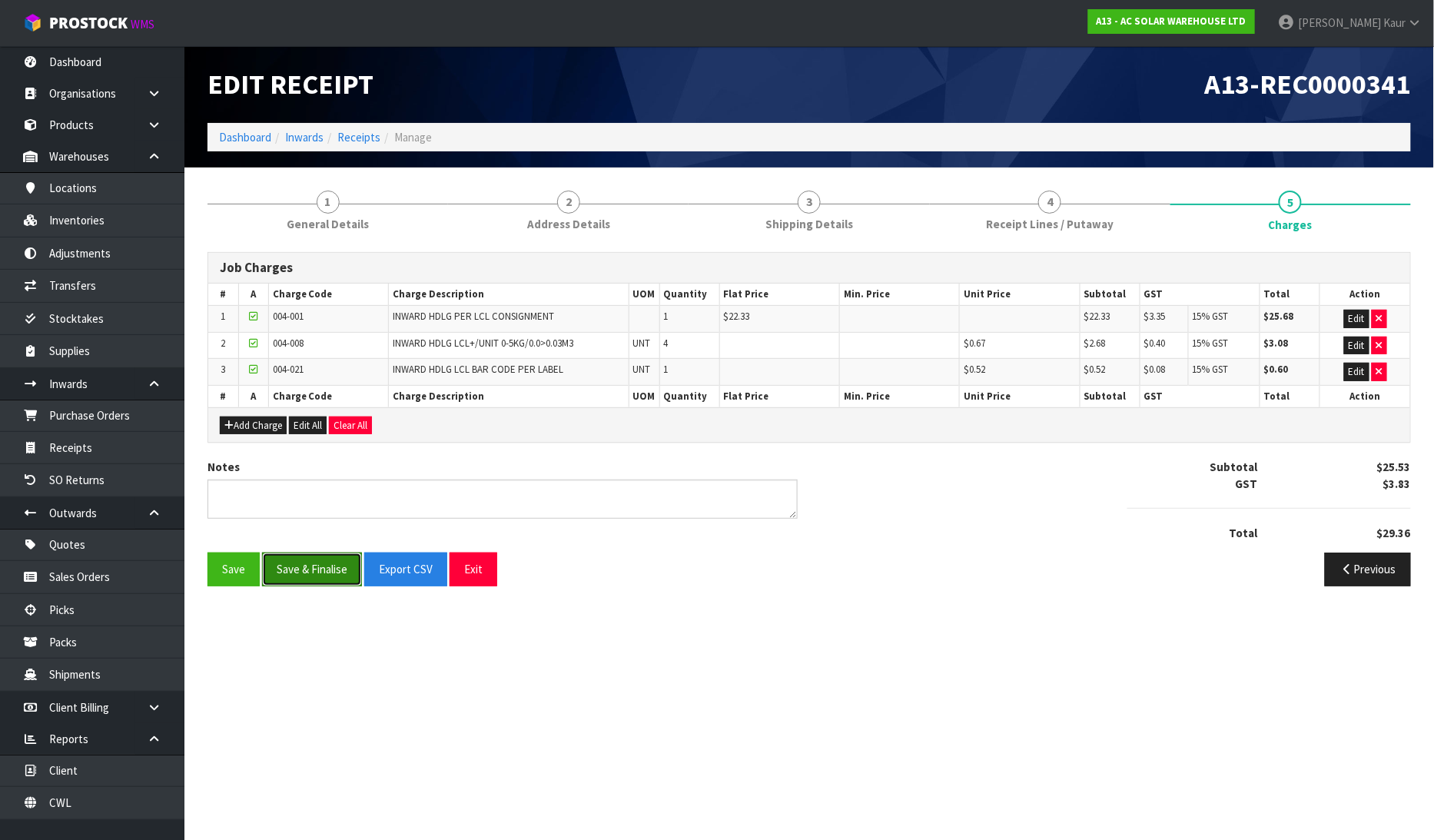
click at [312, 580] on button "Save & Finalise" at bounding box center [312, 568] width 100 height 33
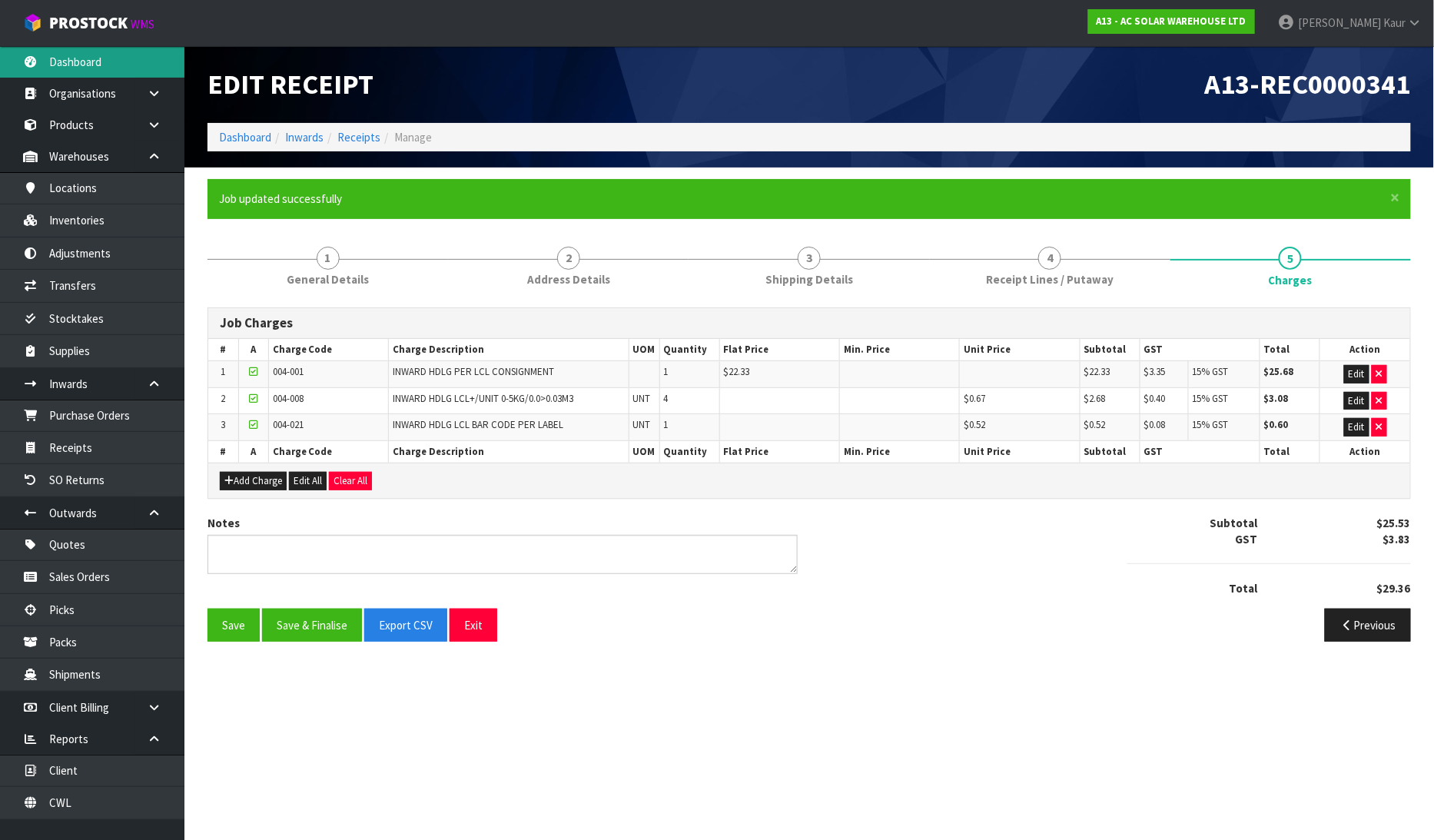
click at [74, 61] on link "Dashboard" at bounding box center [92, 62] width 184 height 32
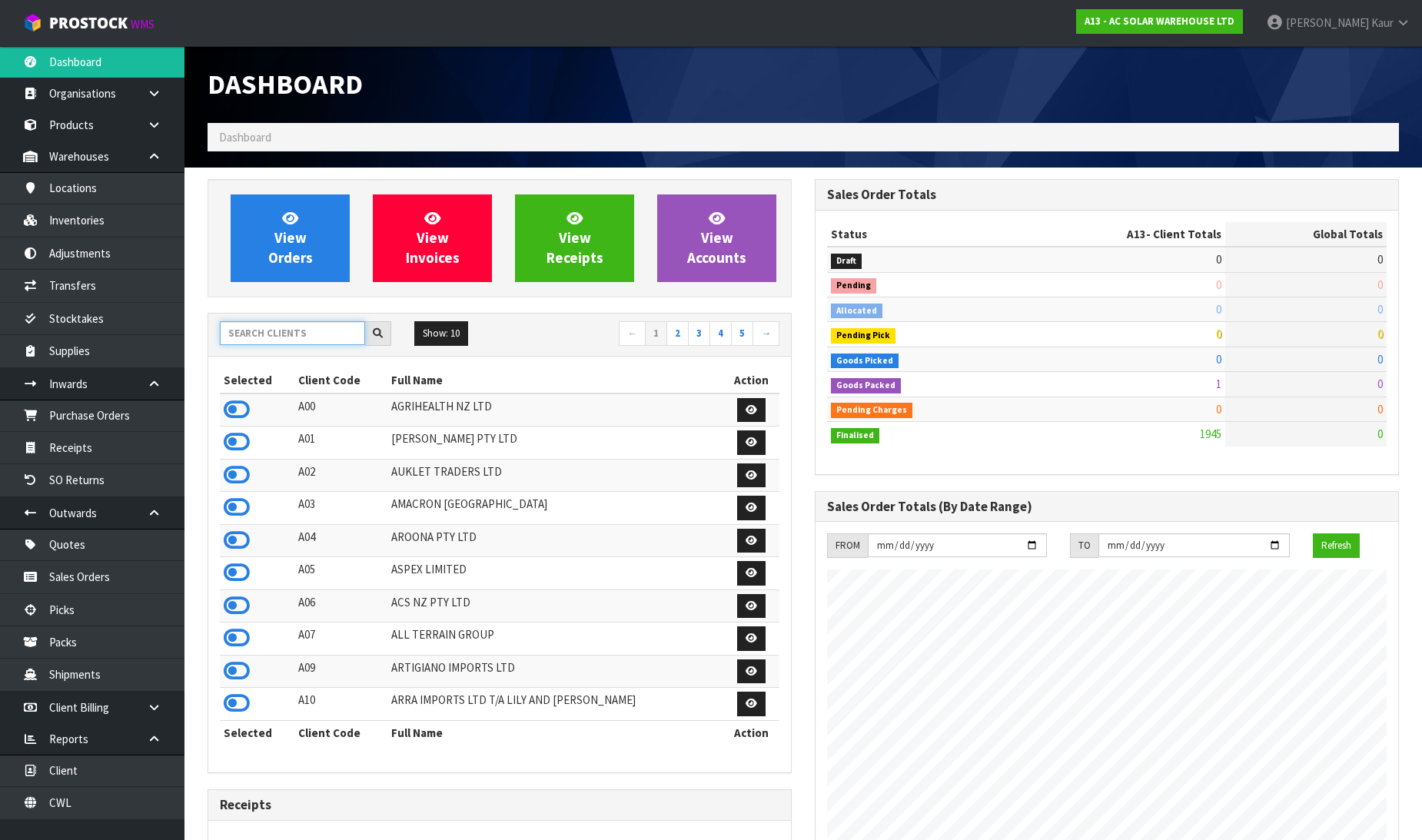
click at [292, 342] on input "text" at bounding box center [293, 332] width 145 height 24
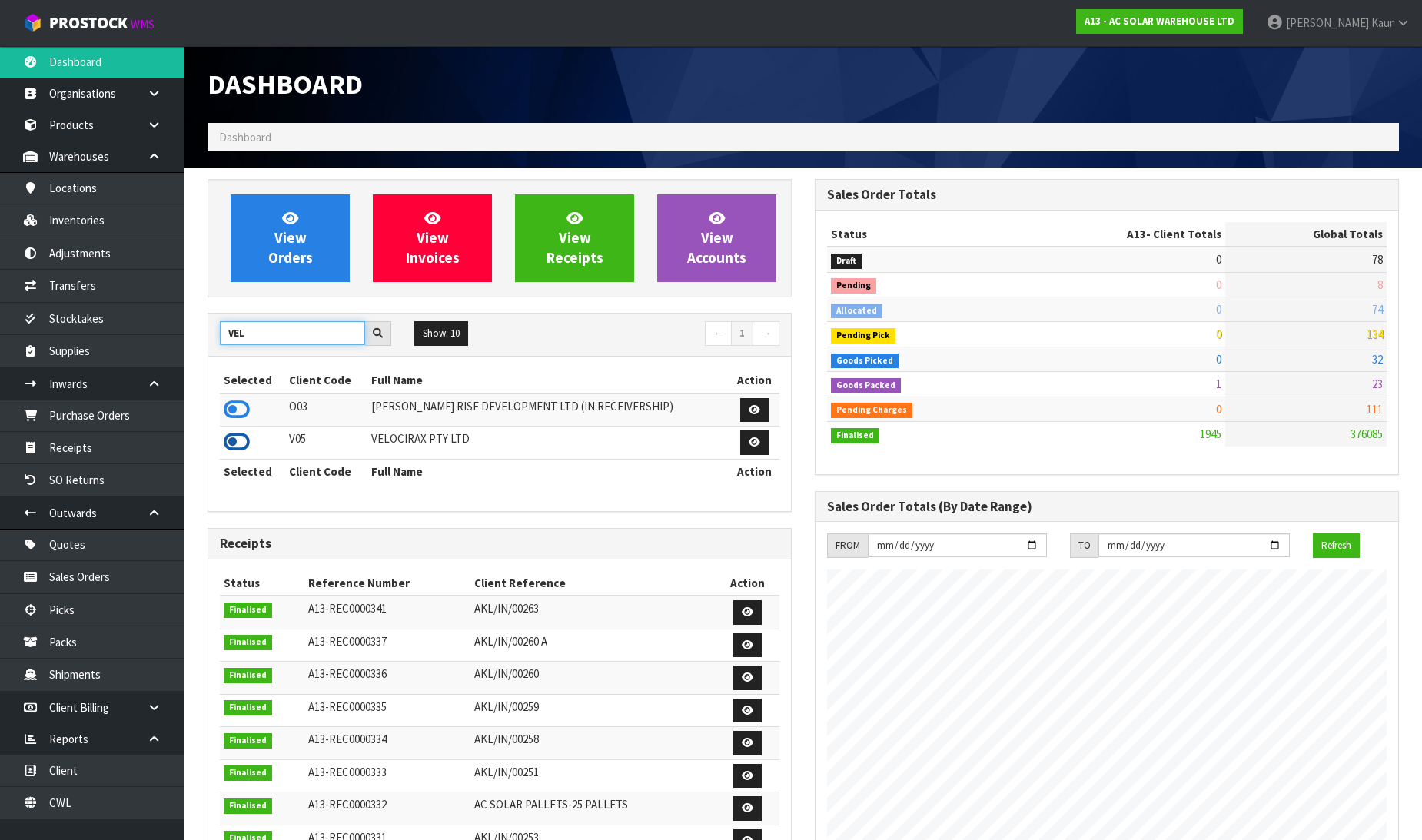
type input "VEL"
click at [234, 433] on icon at bounding box center [236, 442] width 26 height 23
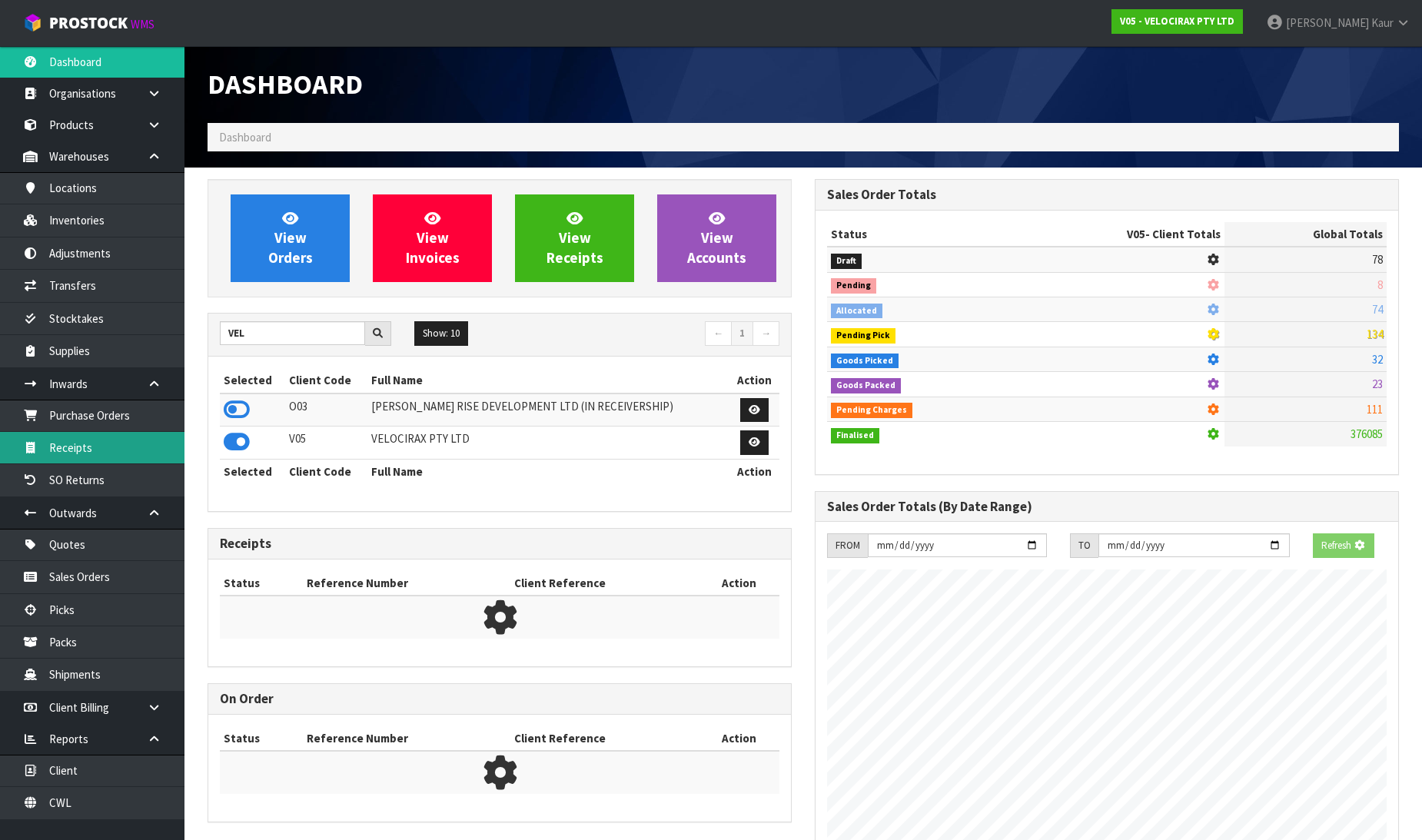
scroll to position [958, 607]
drag, startPoint x: 109, startPoint y: 447, endPoint x: 152, endPoint y: 442, distance: 43.3
click at [109, 447] on link "Receipts" at bounding box center [92, 447] width 184 height 32
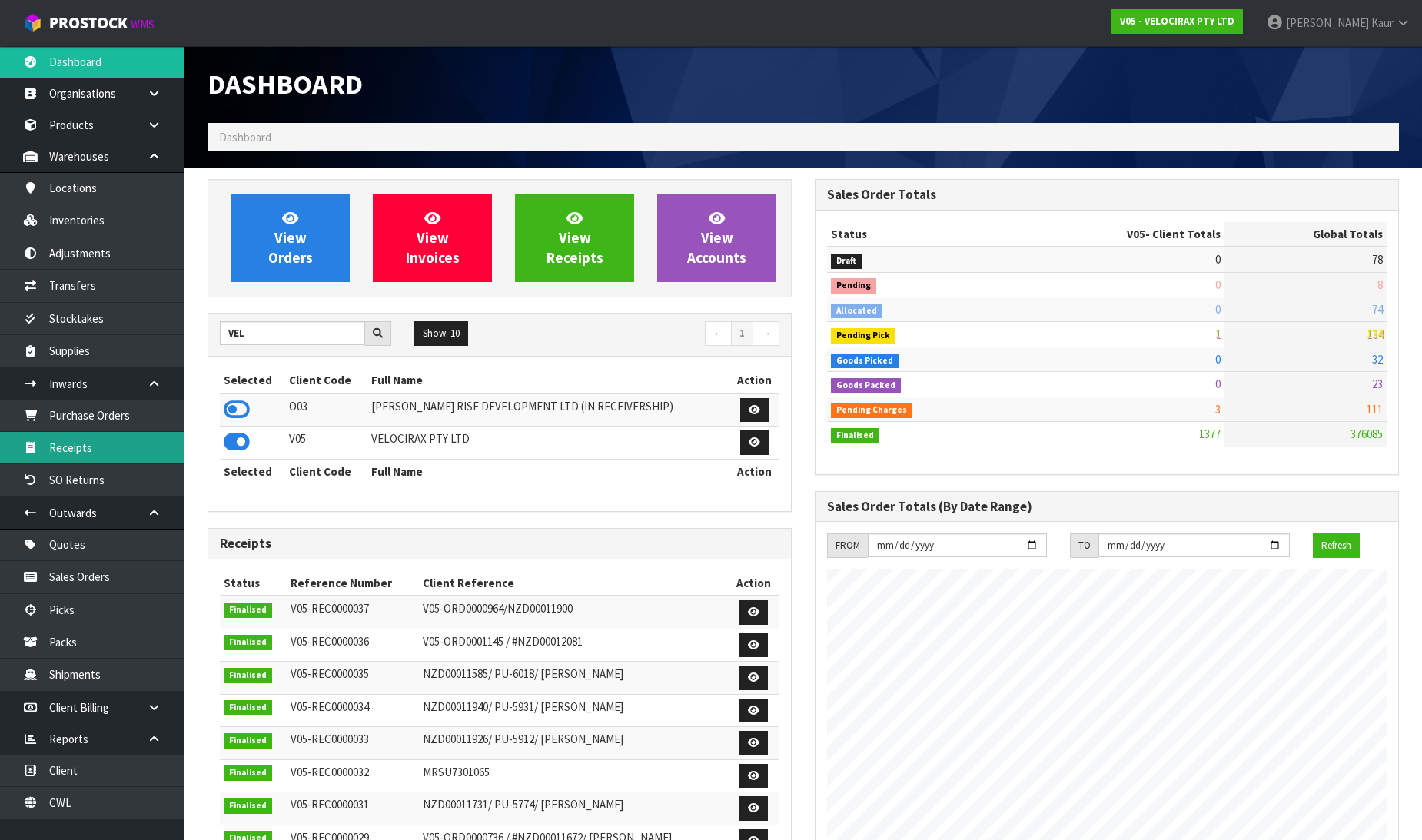
scroll to position [1197, 607]
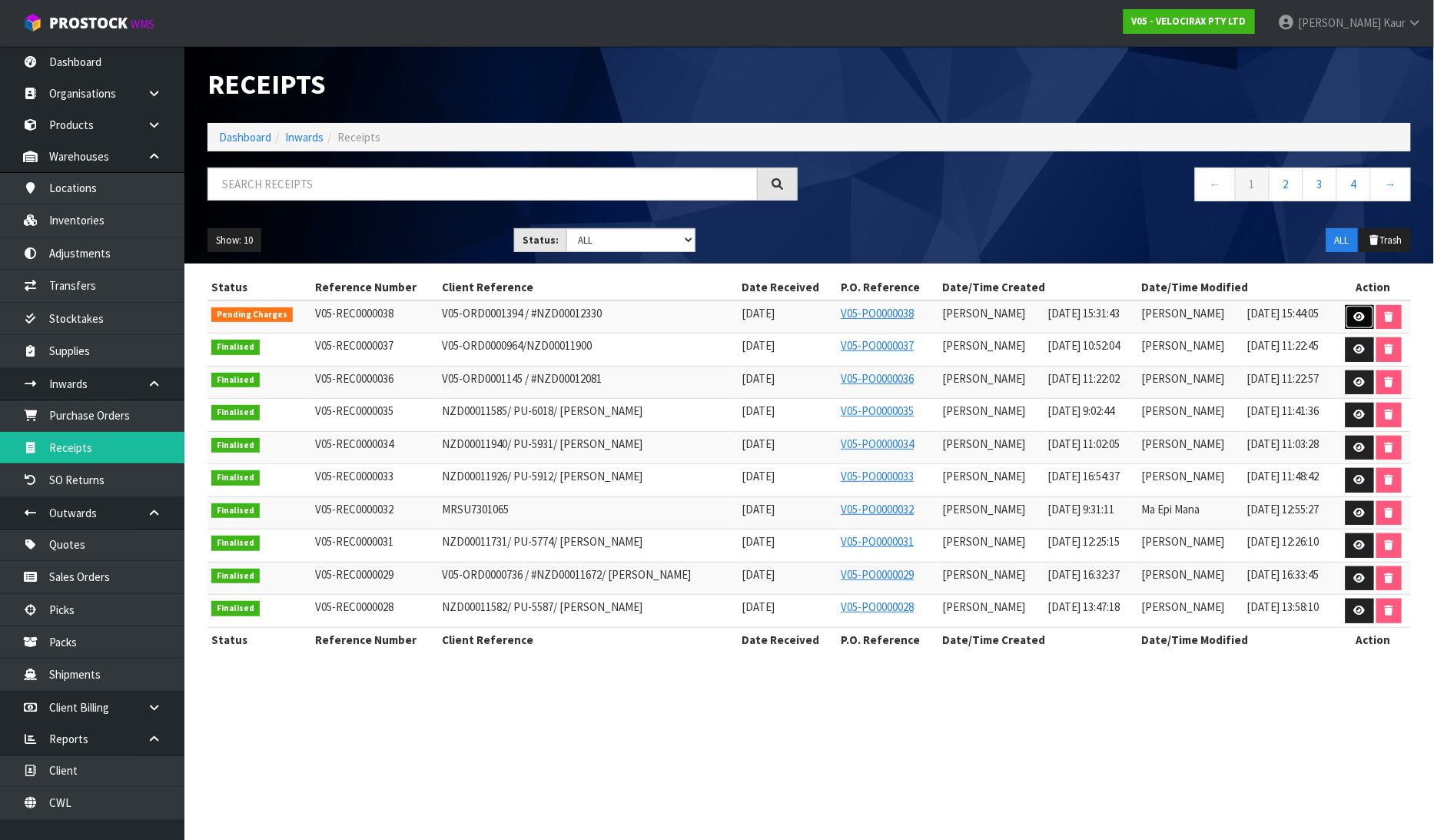
click at [1355, 313] on icon at bounding box center [1360, 316] width 12 height 10
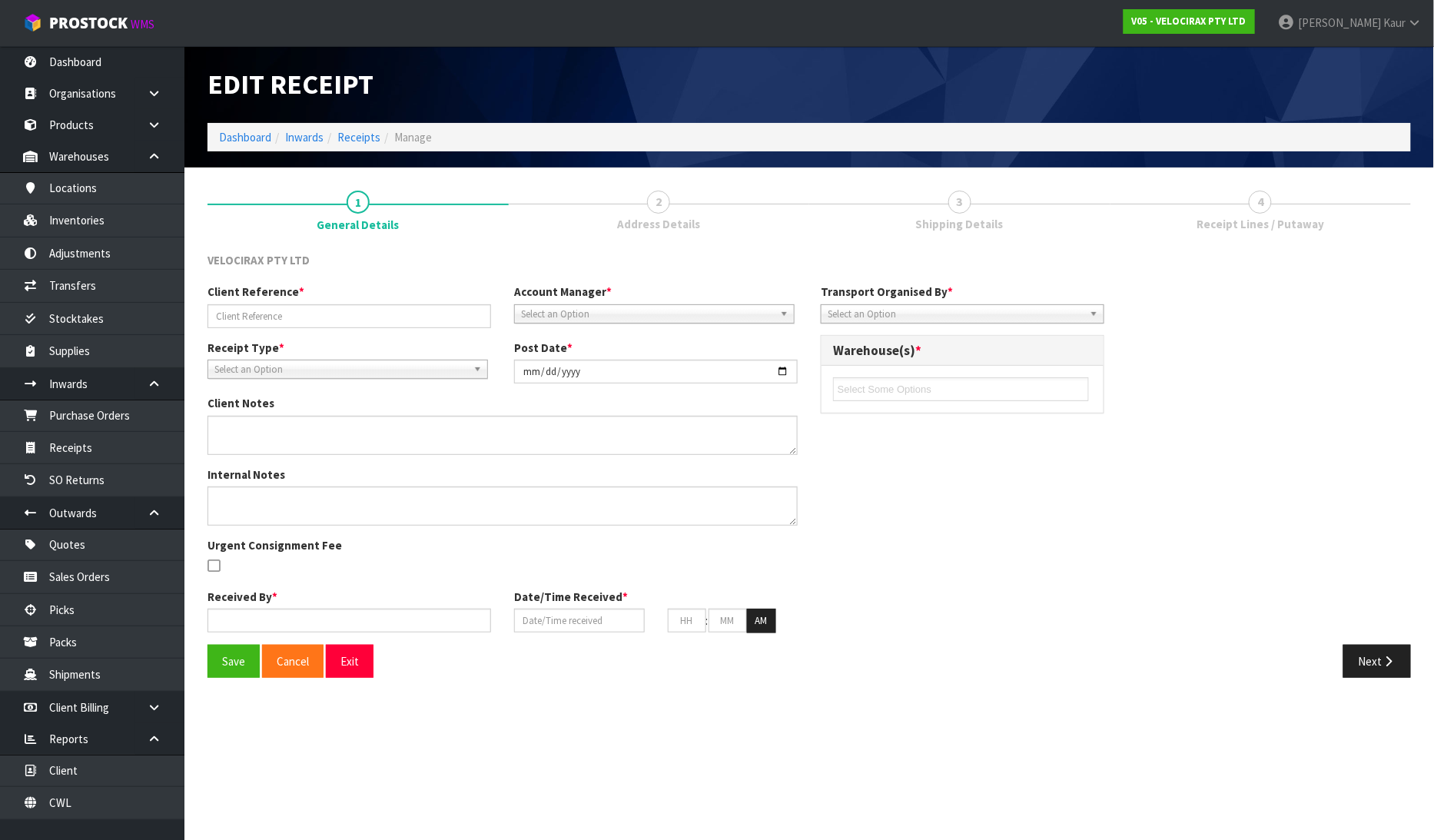
type input "V05-ORD0001394 / #NZD00012330"
type input "[DATE]"
type input "[PERSON_NAME]"
type input "[DATE]"
type input "03"
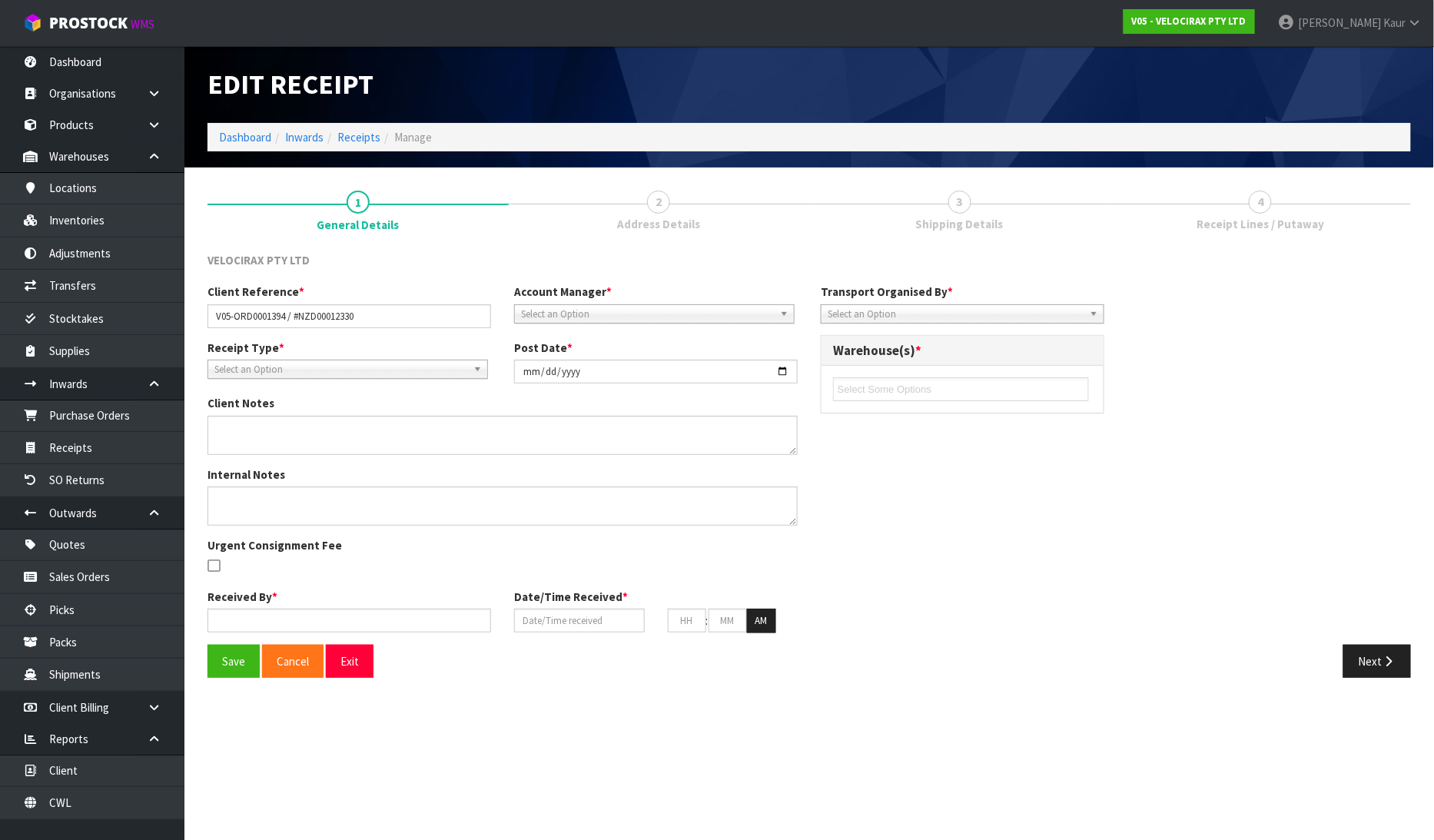
type input "31"
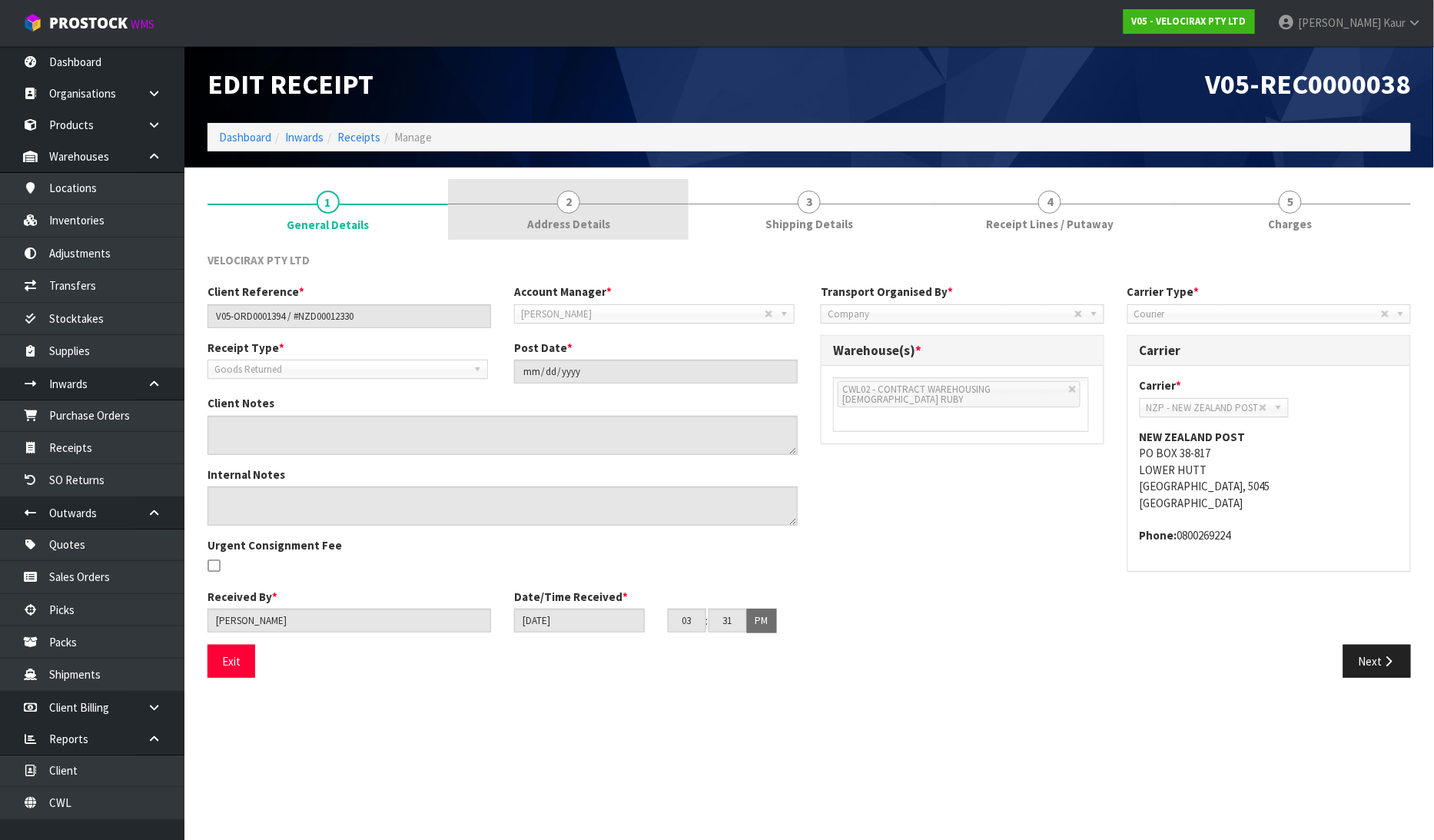
click at [610, 217] on link "2 Address Details" at bounding box center [567, 209] width 240 height 60
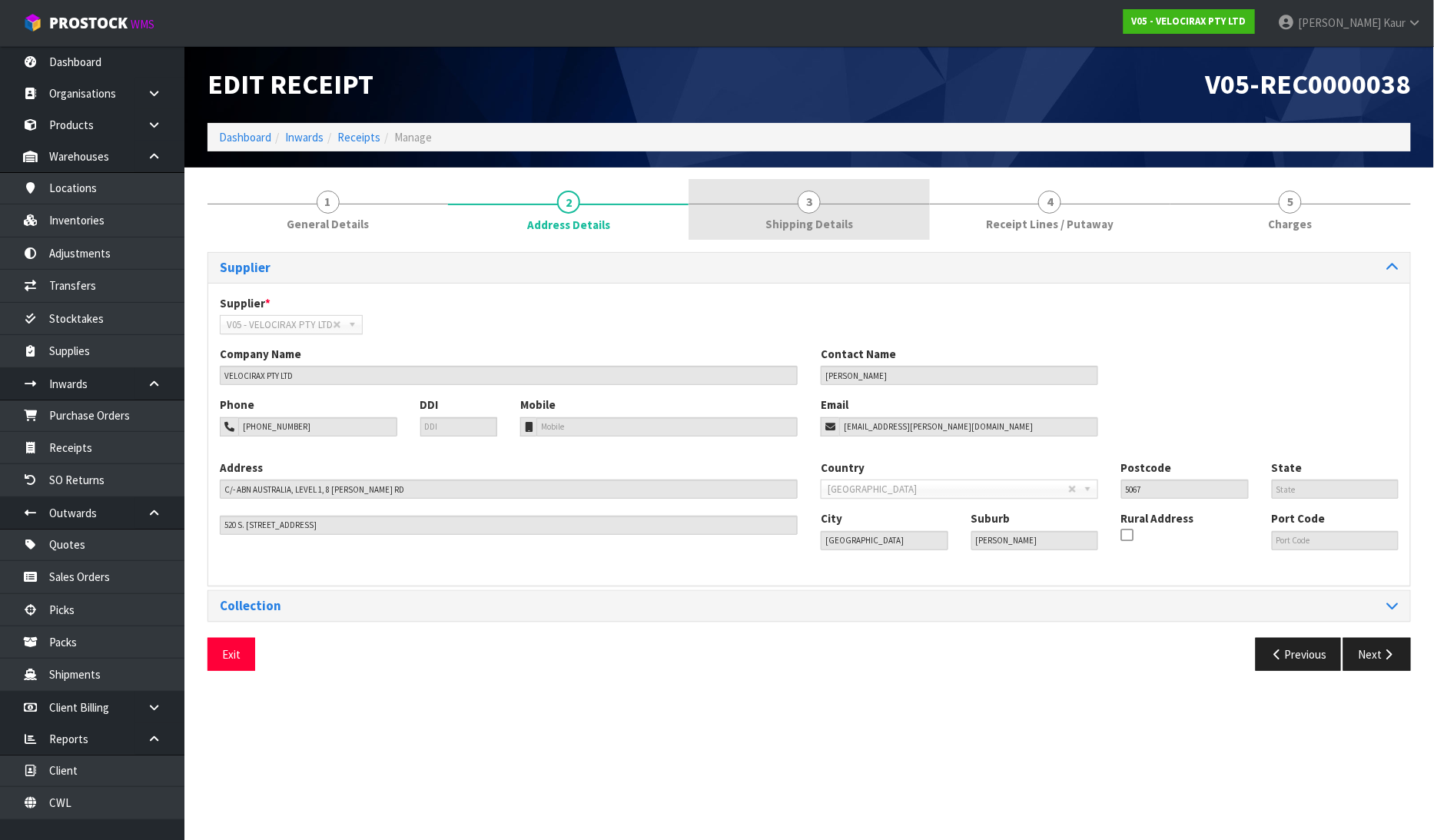
click at [831, 216] on span "Shipping Details" at bounding box center [809, 224] width 88 height 16
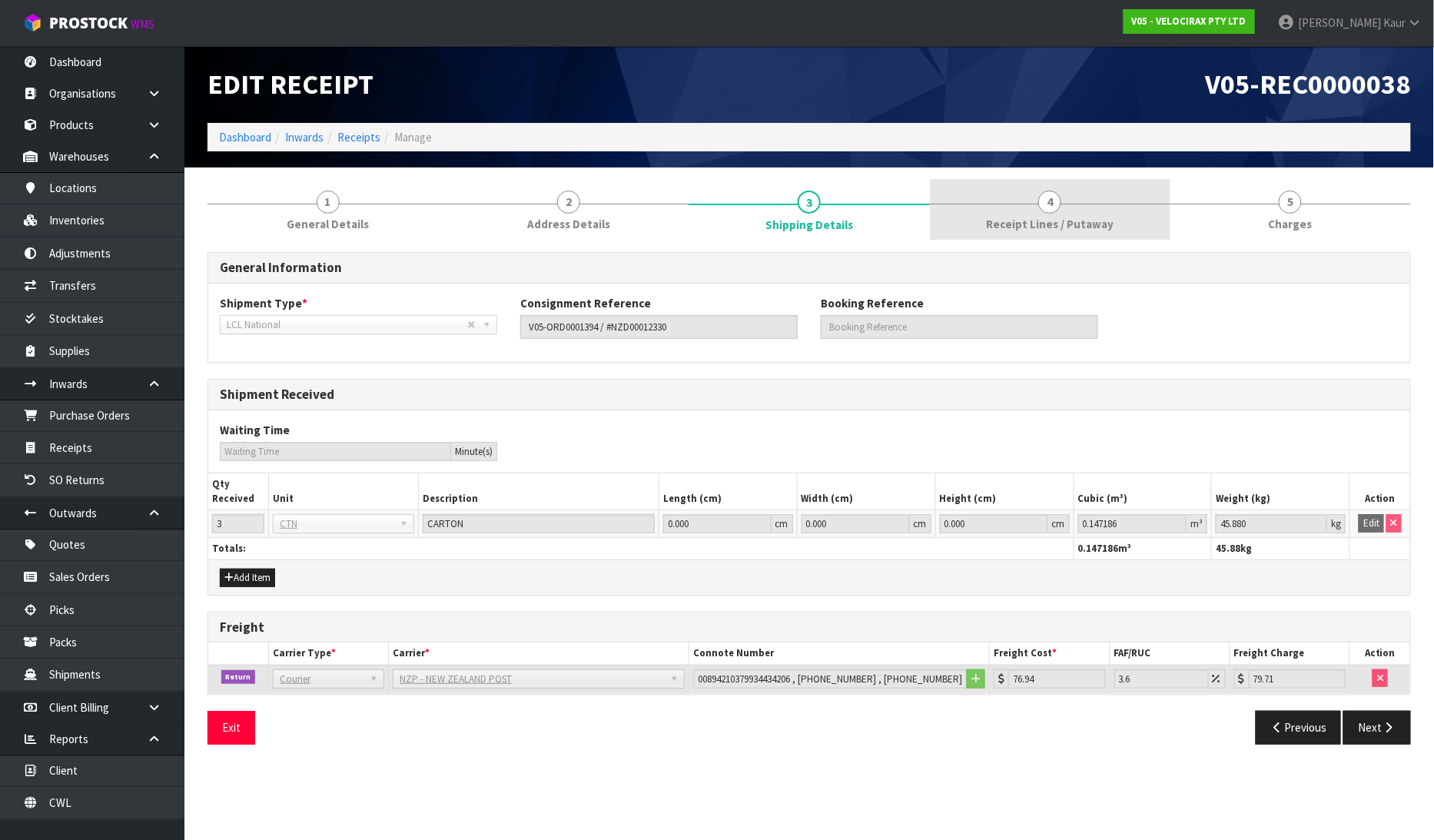
click at [1013, 211] on link "4 Receipt Lines / Putaway" at bounding box center [1049, 209] width 240 height 60
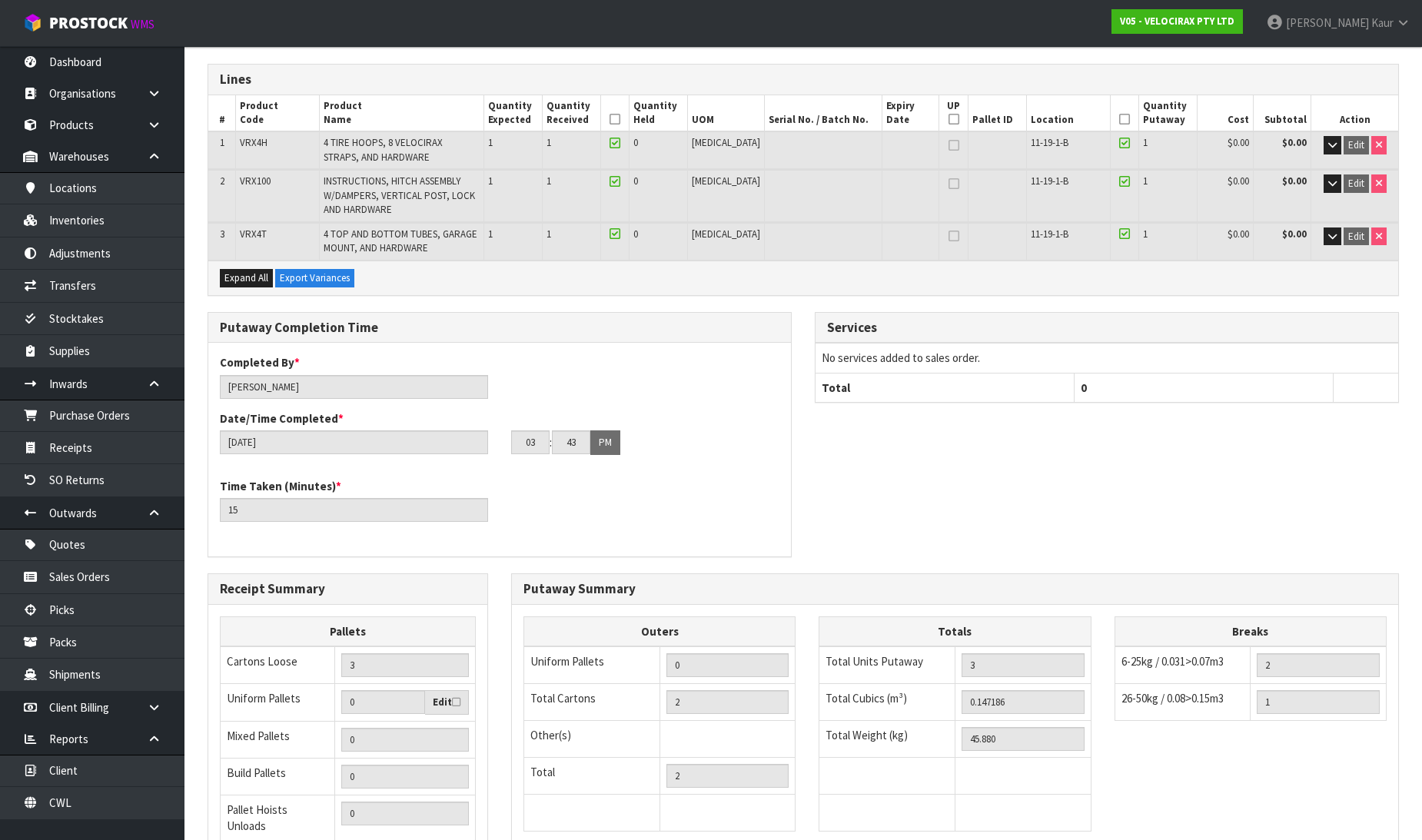
scroll to position [351, 0]
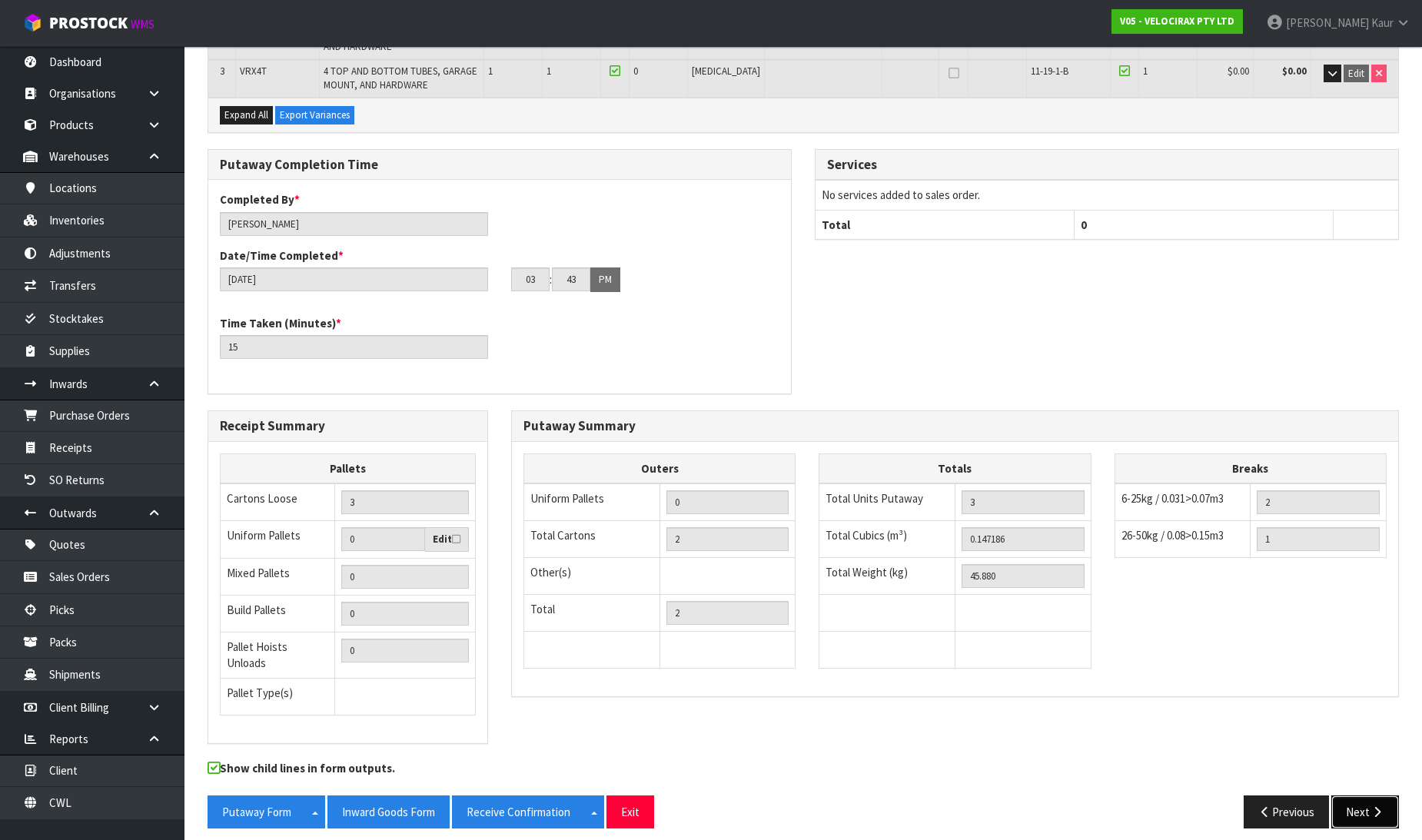
click at [1381, 795] on button "Next" at bounding box center [1365, 811] width 67 height 33
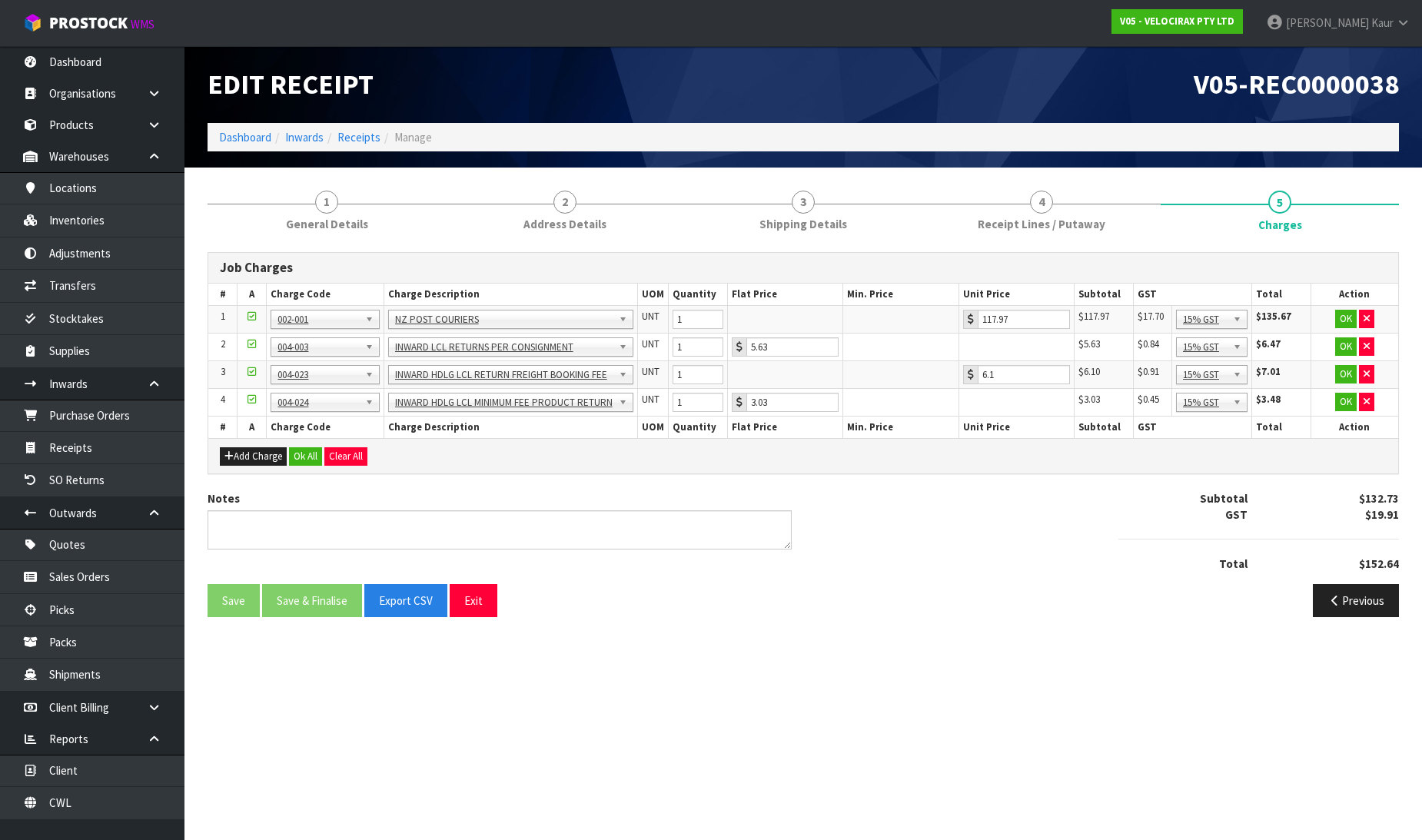
scroll to position [0, 0]
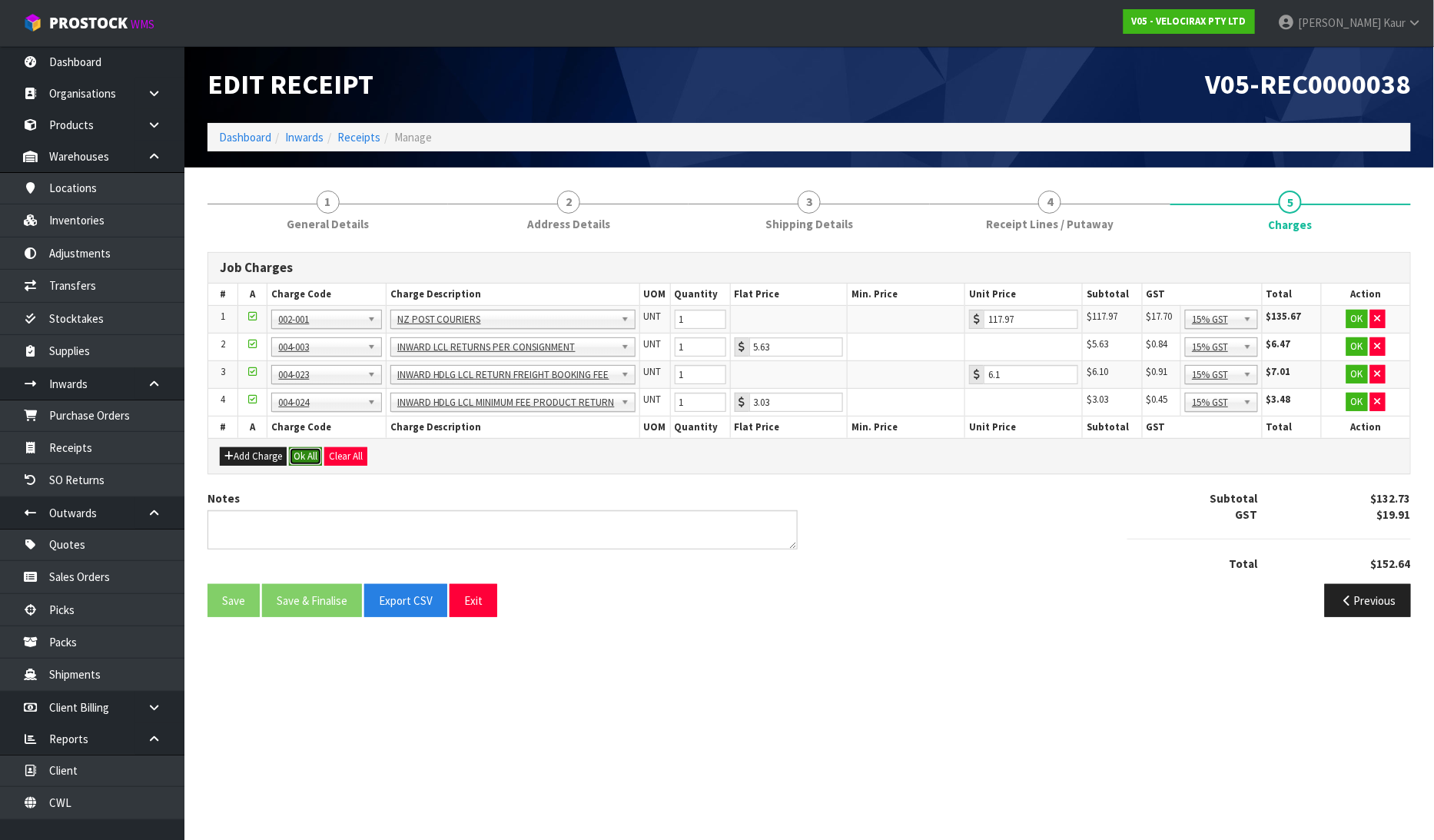
click at [304, 447] on button "Ok All" at bounding box center [305, 456] width 33 height 19
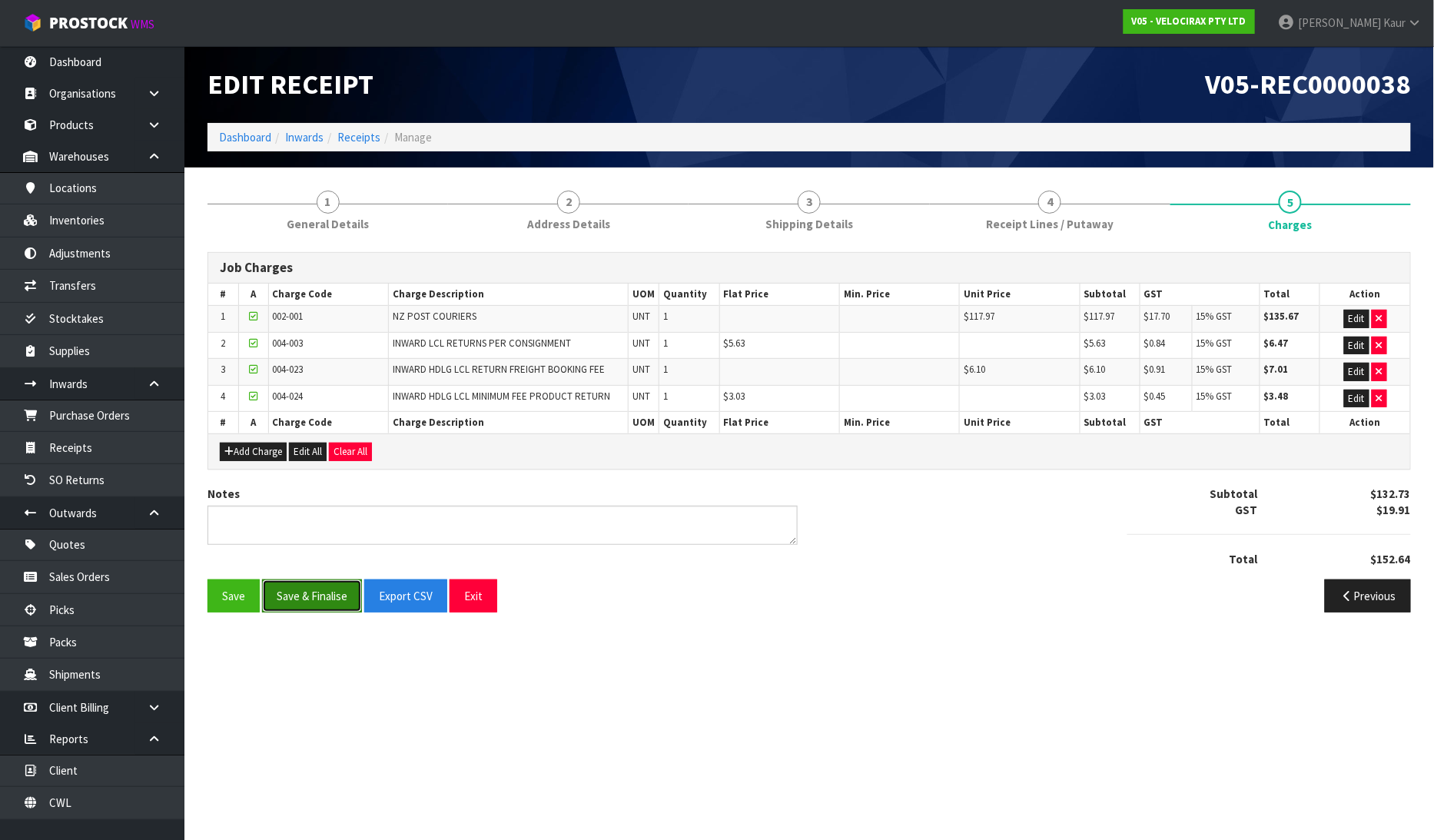
click at [303, 592] on button "Save & Finalise" at bounding box center [312, 595] width 100 height 33
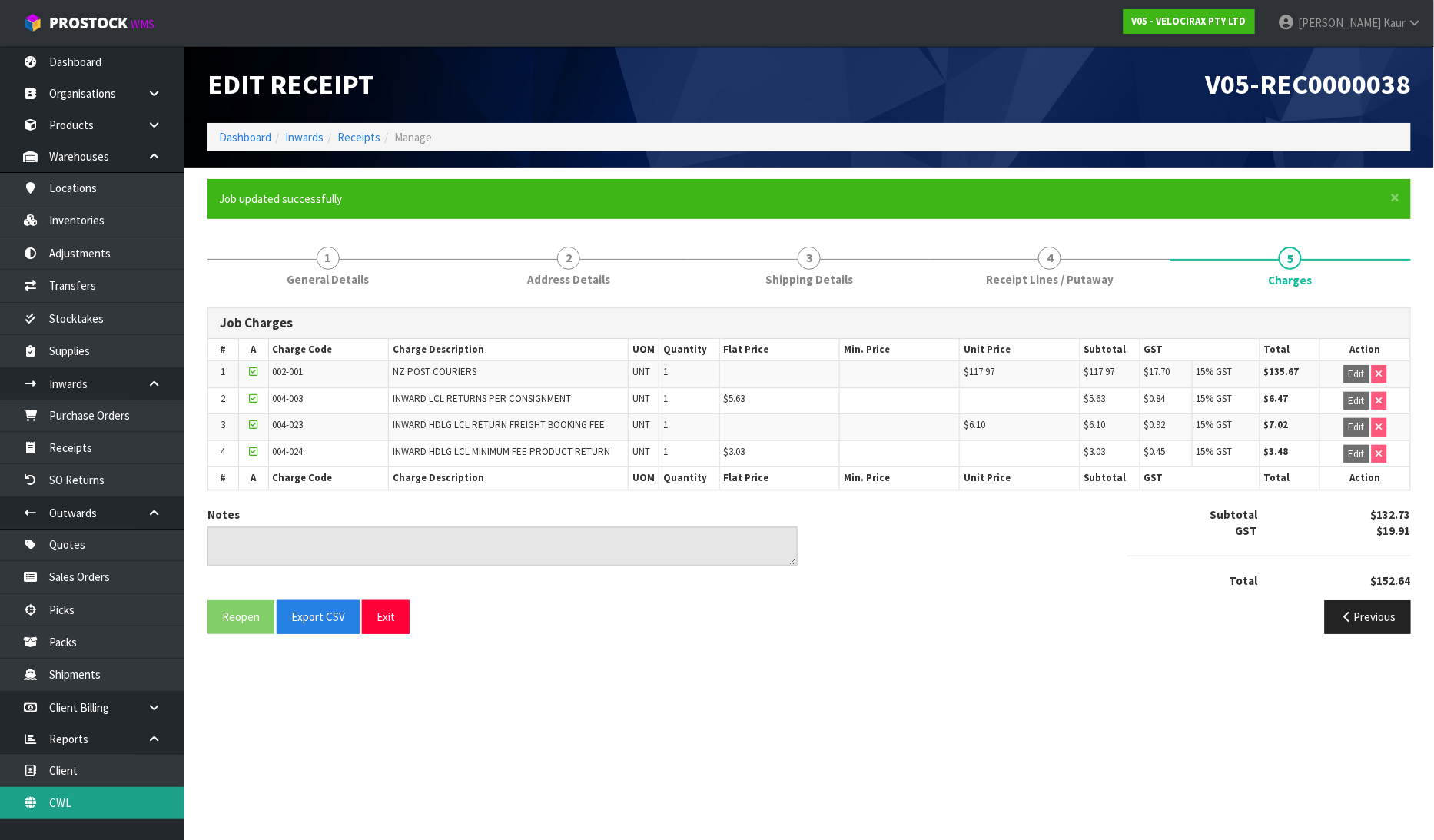
click at [58, 805] on link "CWL" at bounding box center [92, 803] width 184 height 32
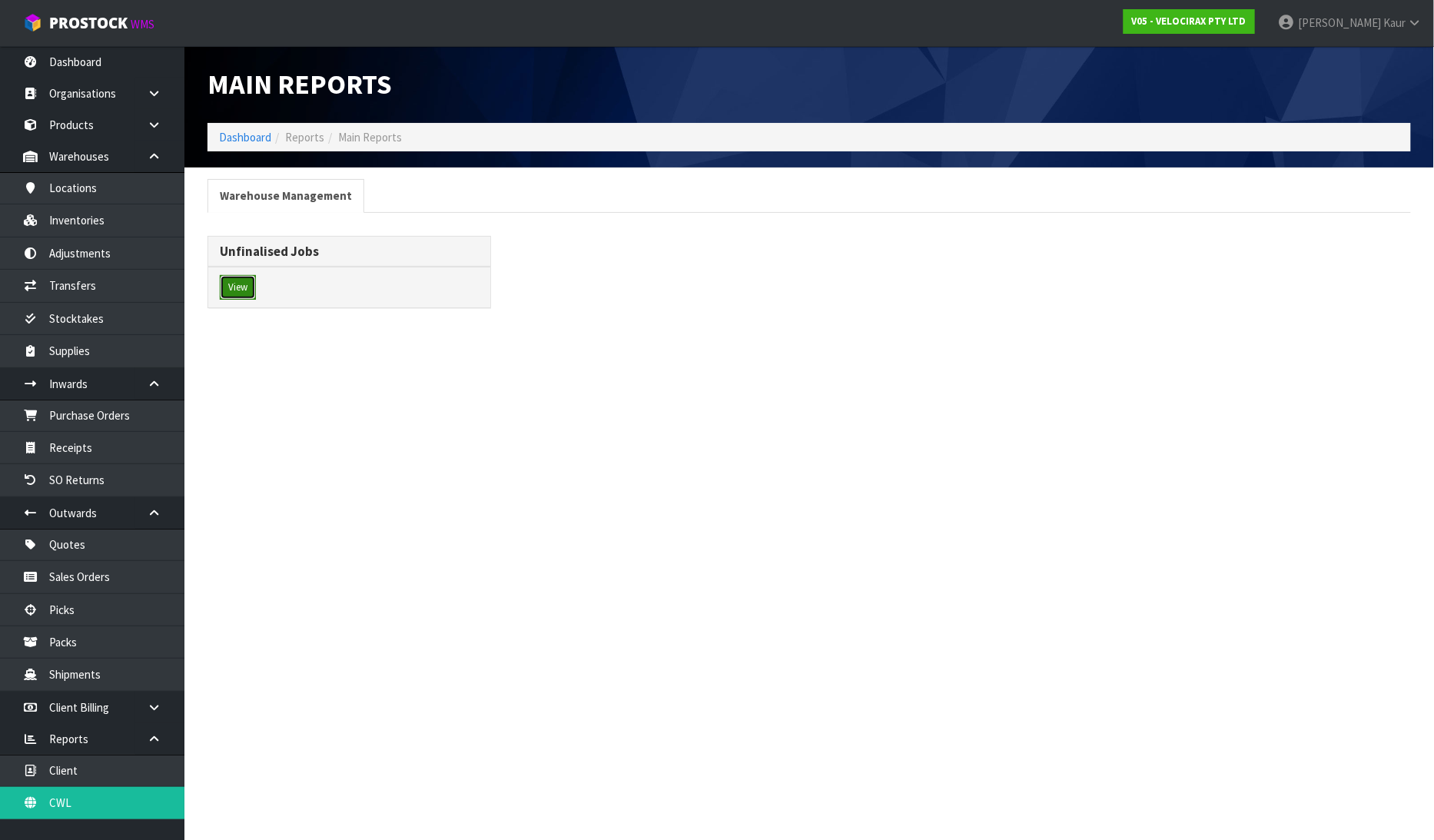
click at [249, 284] on button "View" at bounding box center [238, 287] width 36 height 25
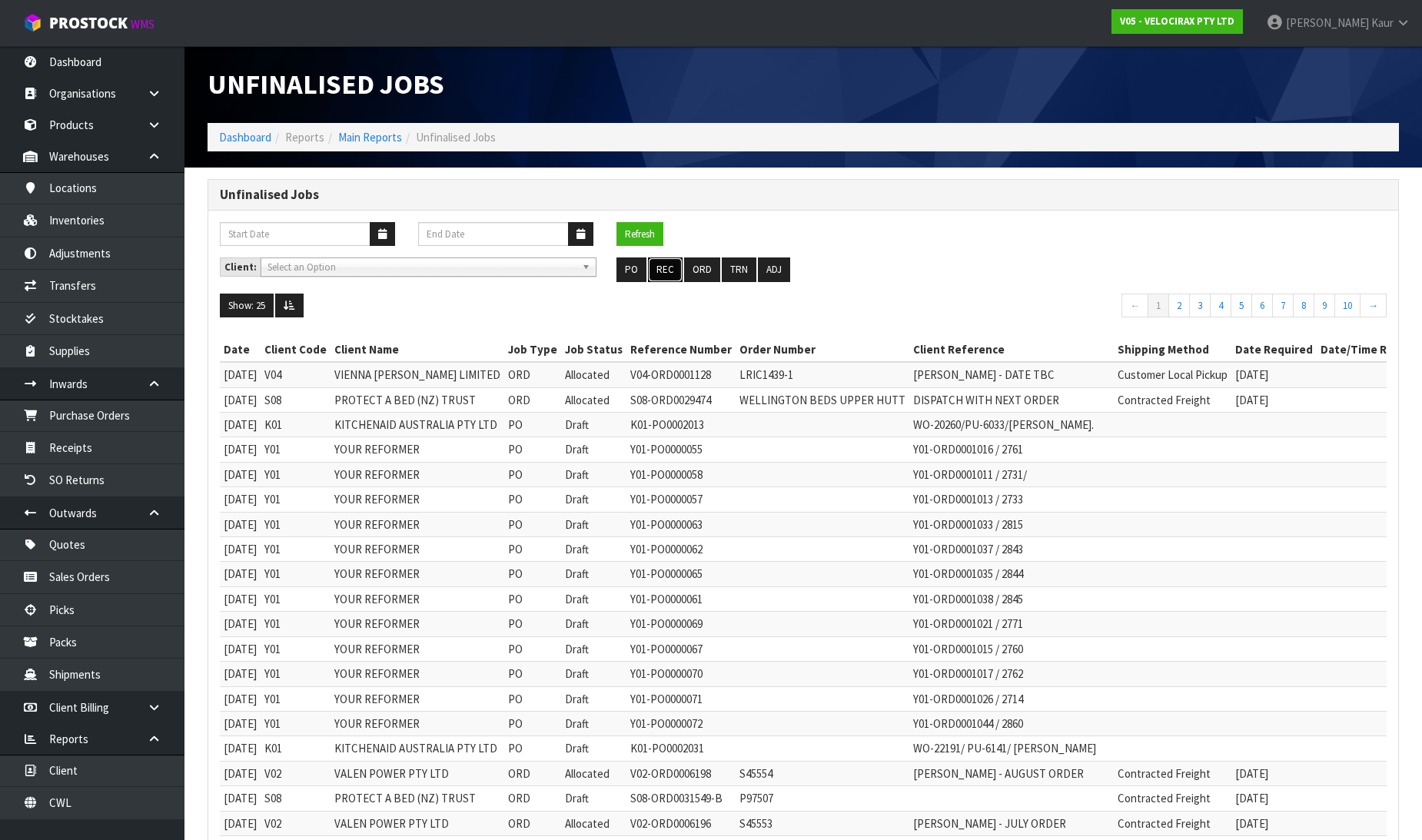
click at [673, 268] on button "REC" at bounding box center [665, 269] width 35 height 25
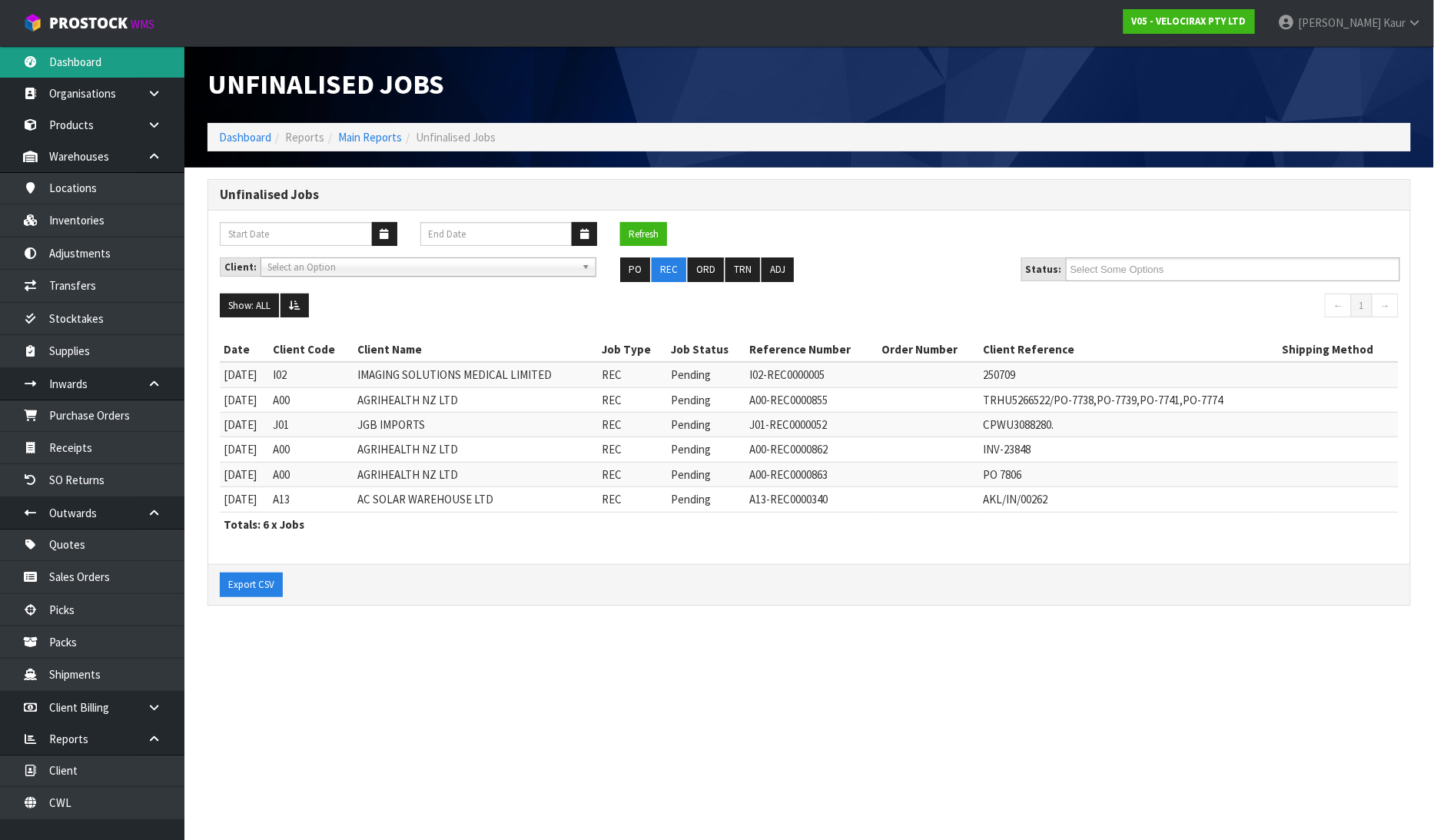
click at [89, 51] on link "Dashboard" at bounding box center [92, 62] width 184 height 32
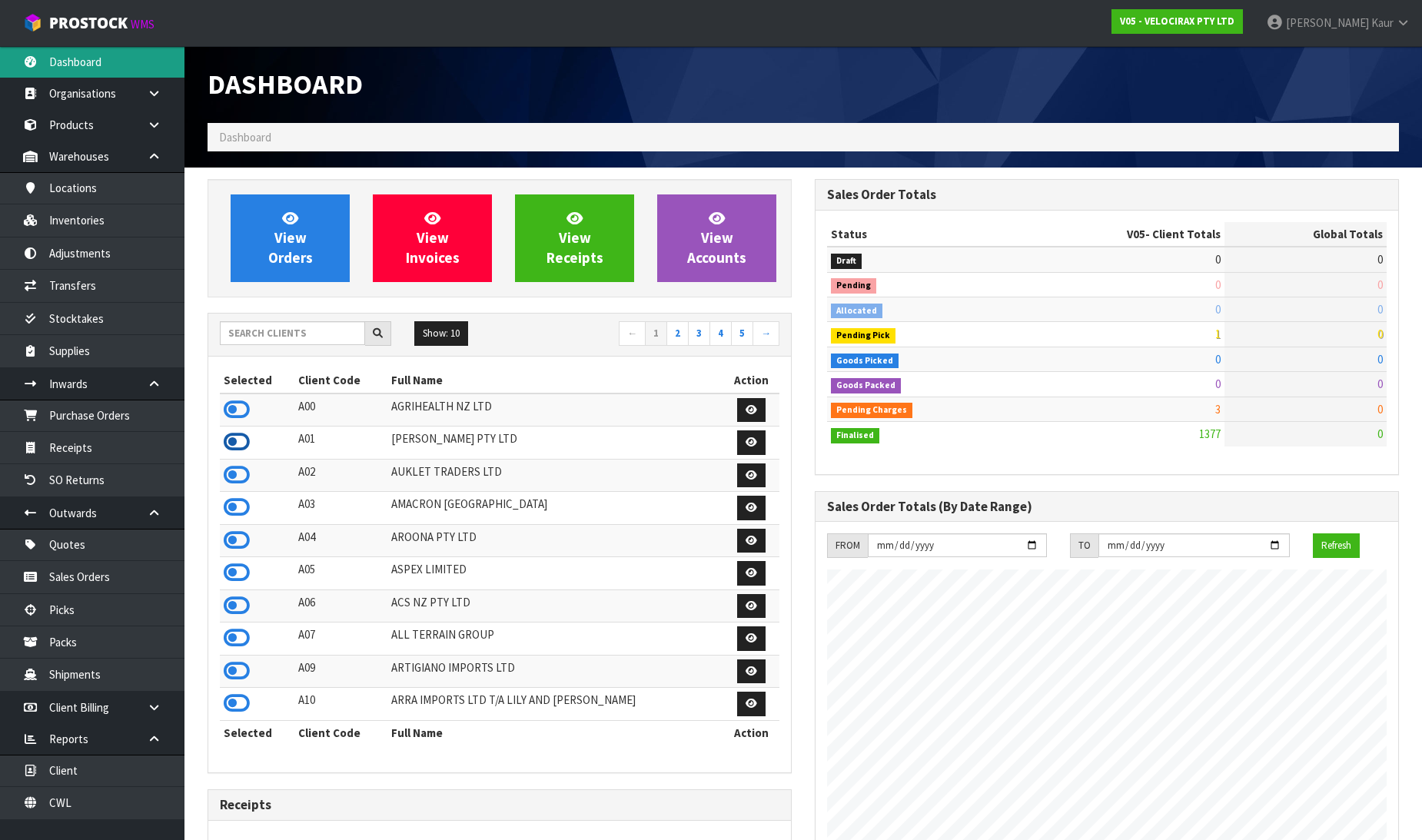
scroll to position [1197, 607]
click at [234, 408] on icon at bounding box center [236, 409] width 26 height 23
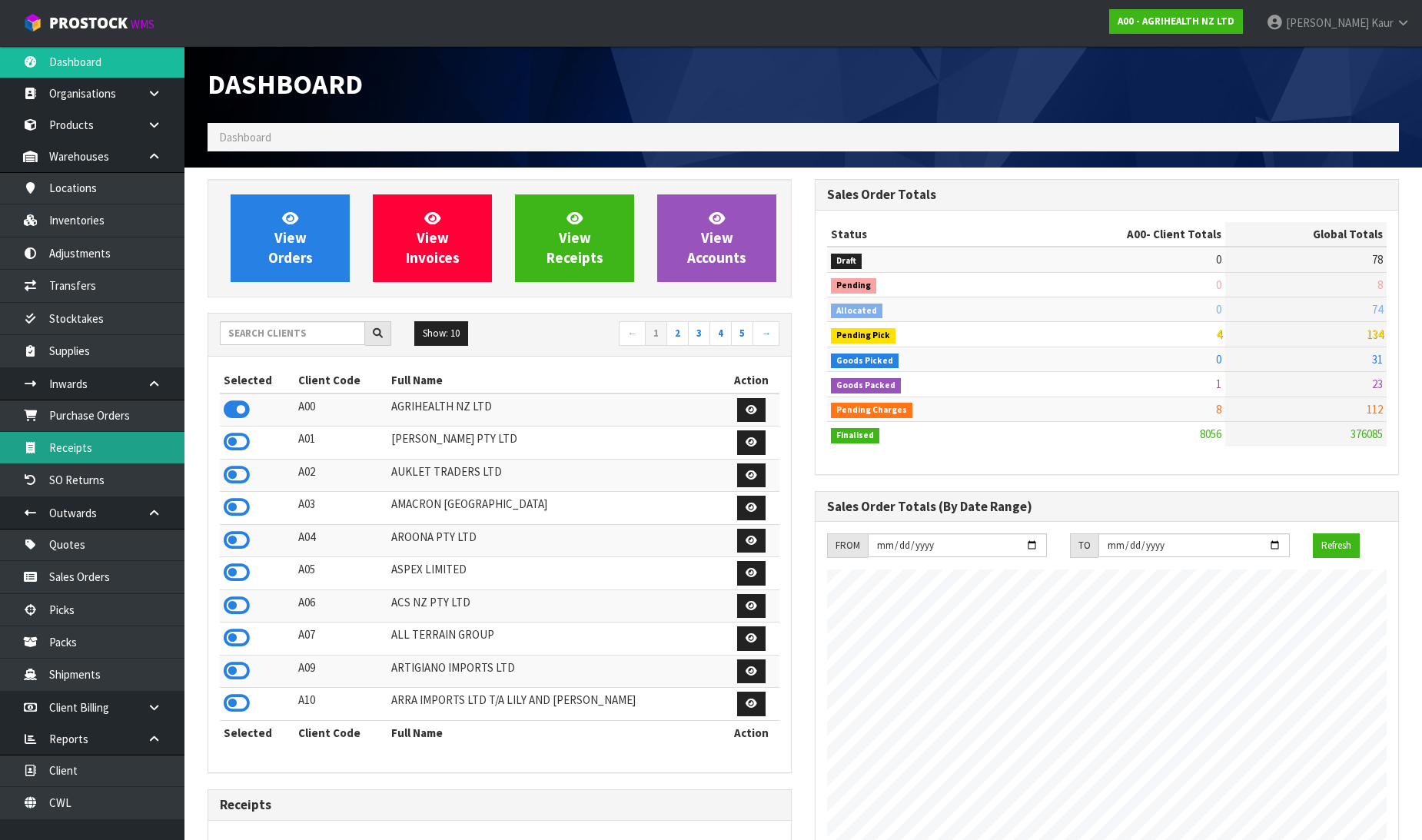
scroll to position [1163, 607]
click at [141, 446] on link "Receipts" at bounding box center [92, 447] width 184 height 32
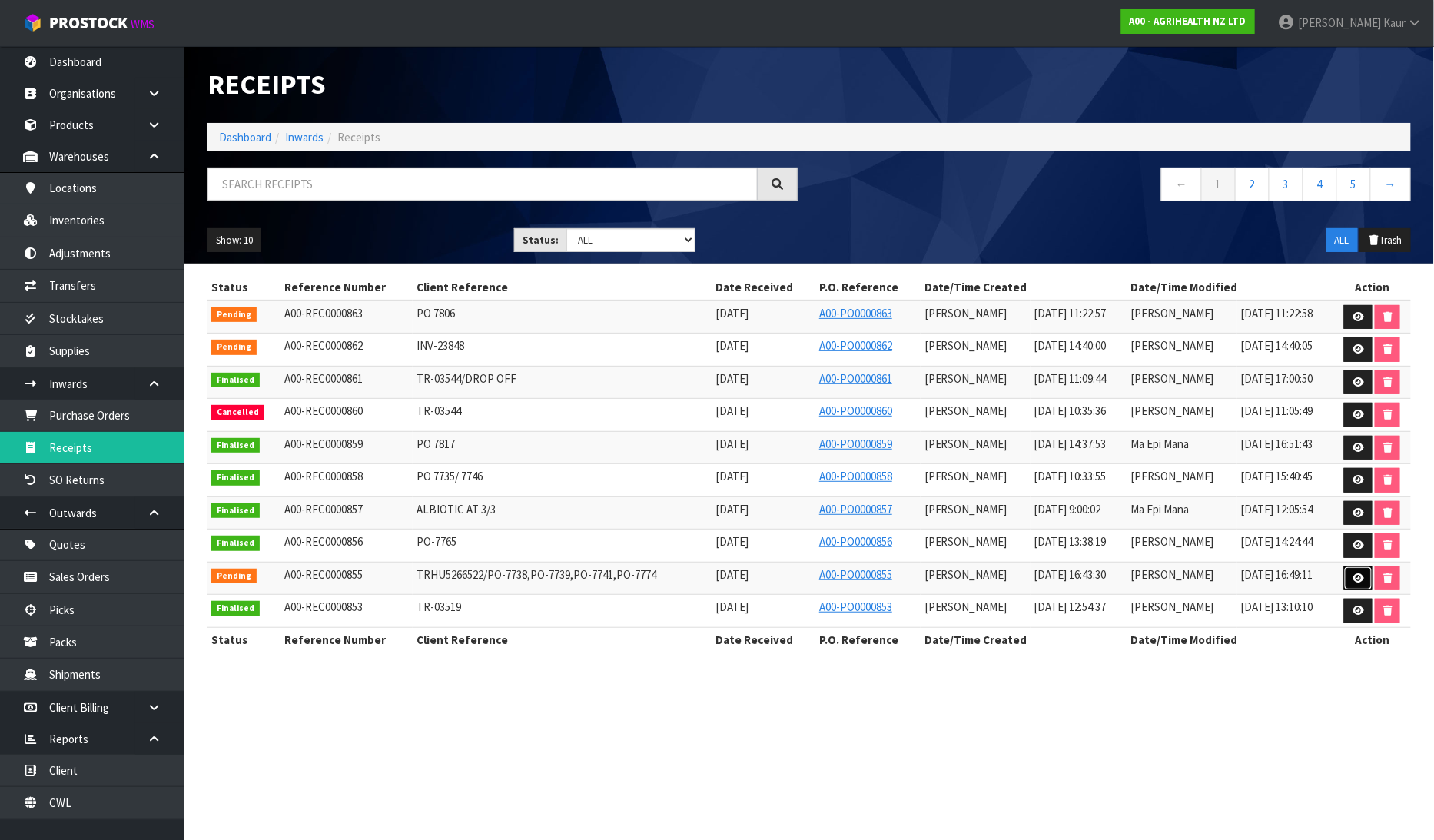
click at [1362, 577] on icon at bounding box center [1358, 578] width 12 height 10
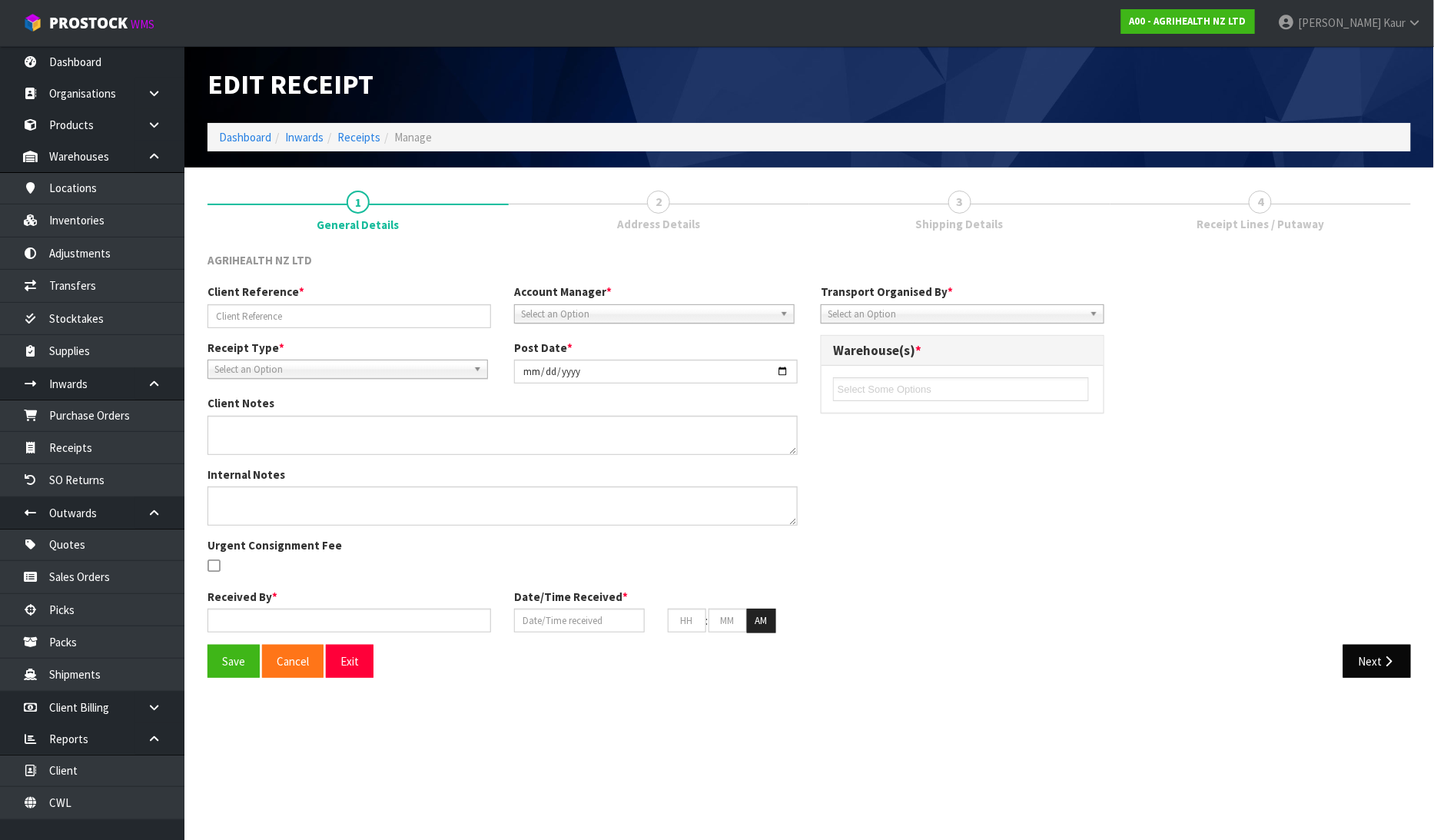
type input "TRHU5266522/PO-7738,PO-7739,PO-7741,PO-7774"
type input "[DATE]"
type input "[PERSON_NAME]"
type input "[DATE]"
type input "04"
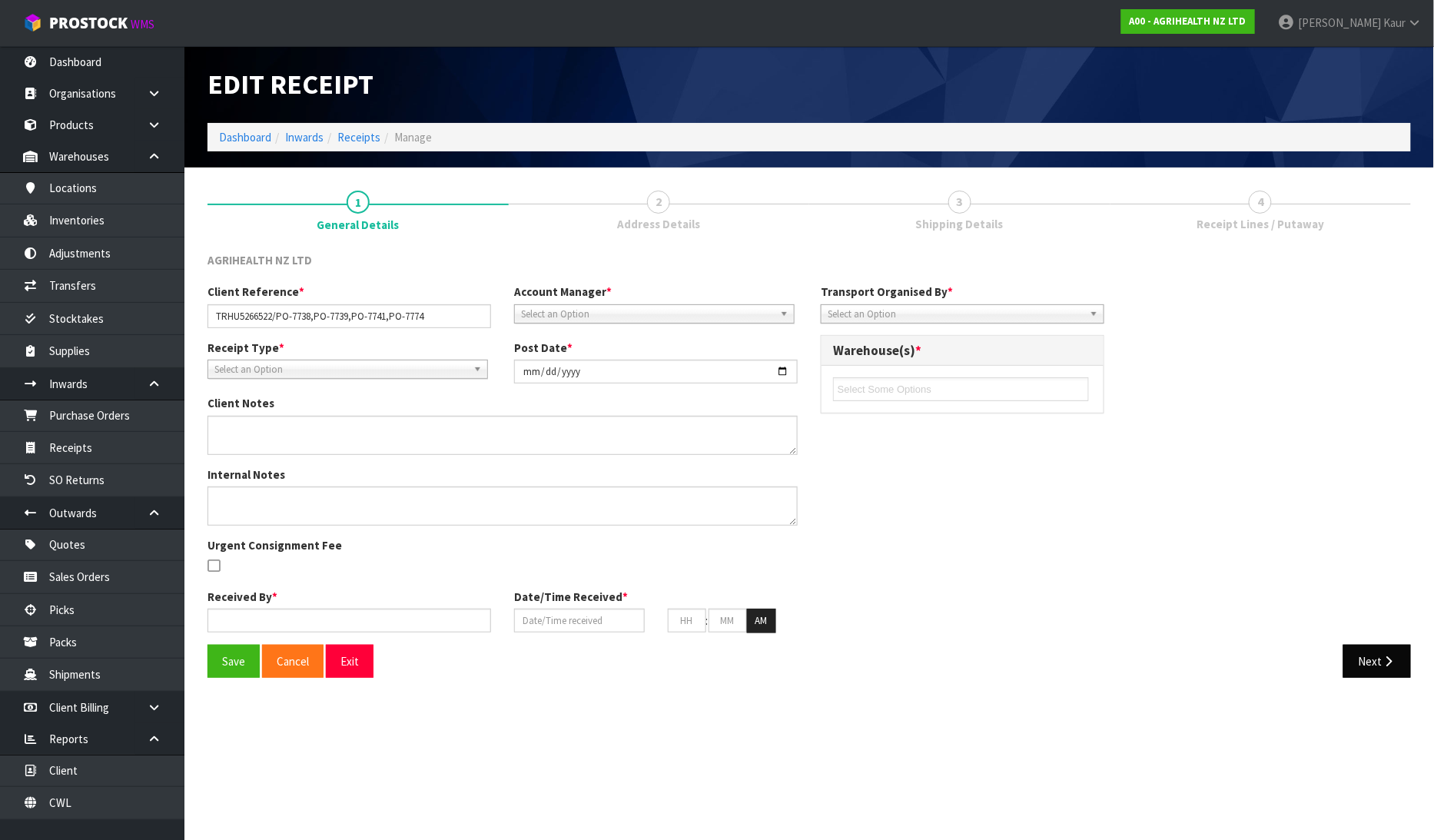
type input "43"
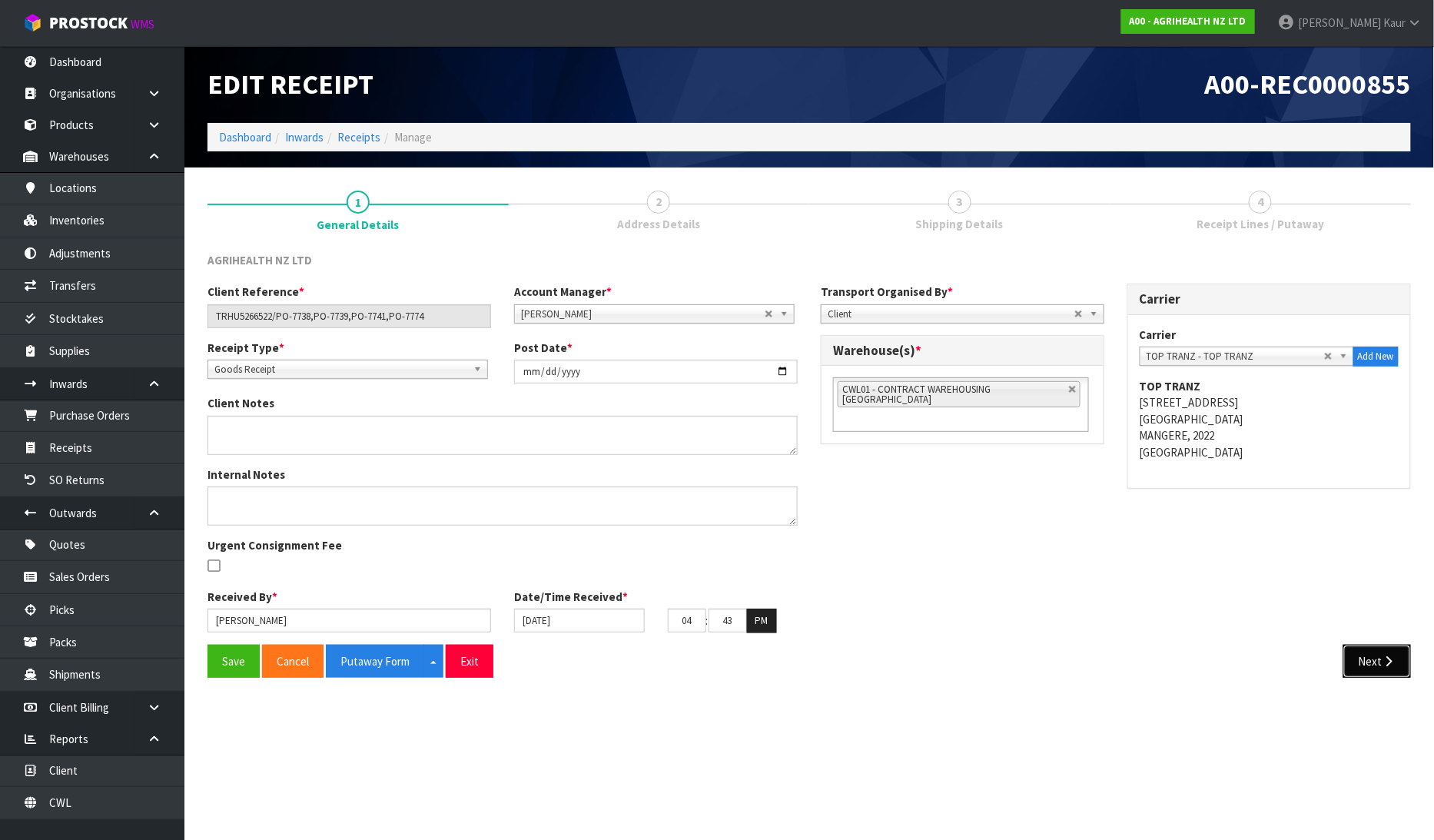
click at [1376, 658] on button "Next" at bounding box center [1376, 660] width 67 height 33
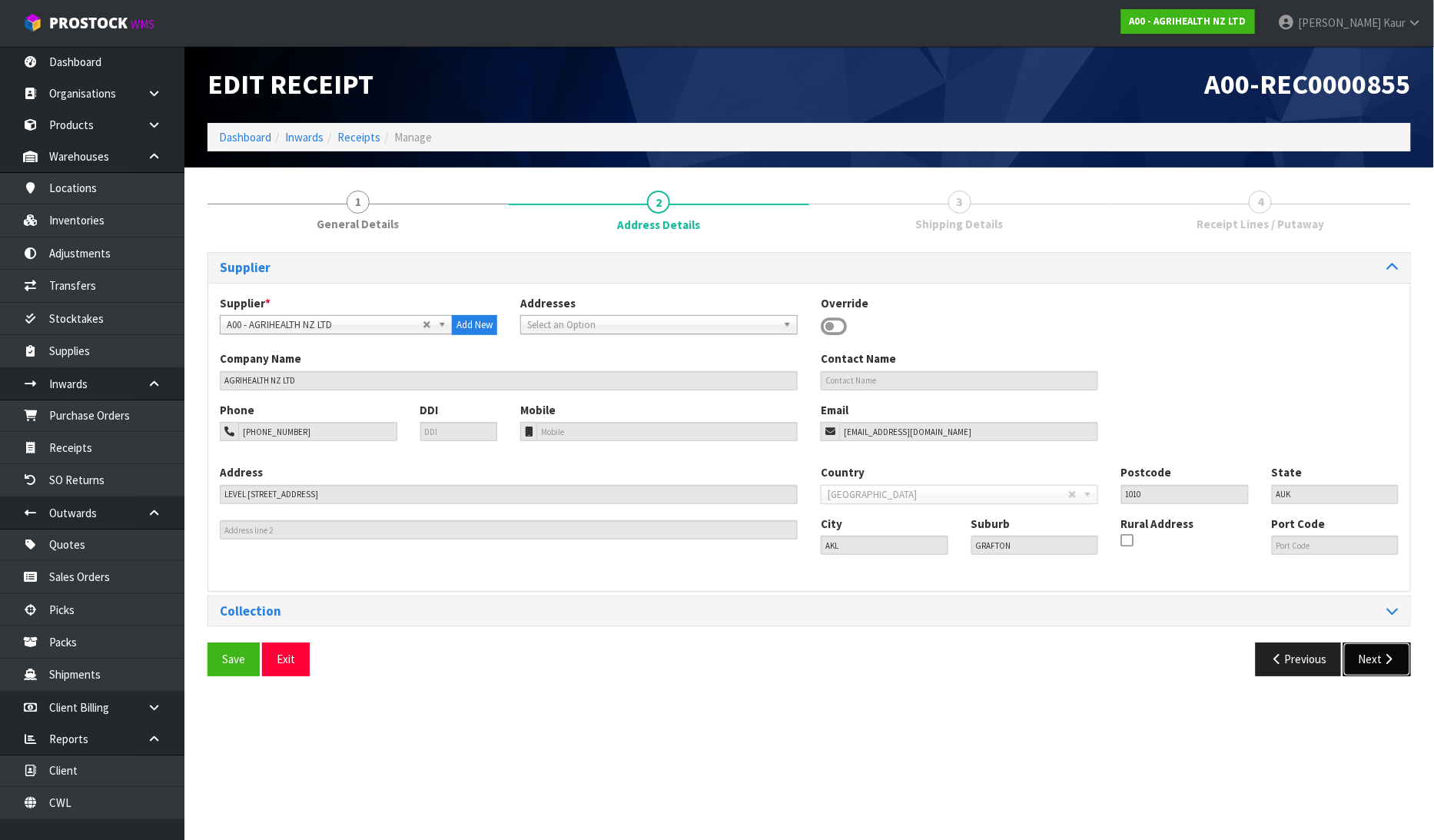
click at [1376, 658] on button "Next" at bounding box center [1376, 658] width 67 height 33
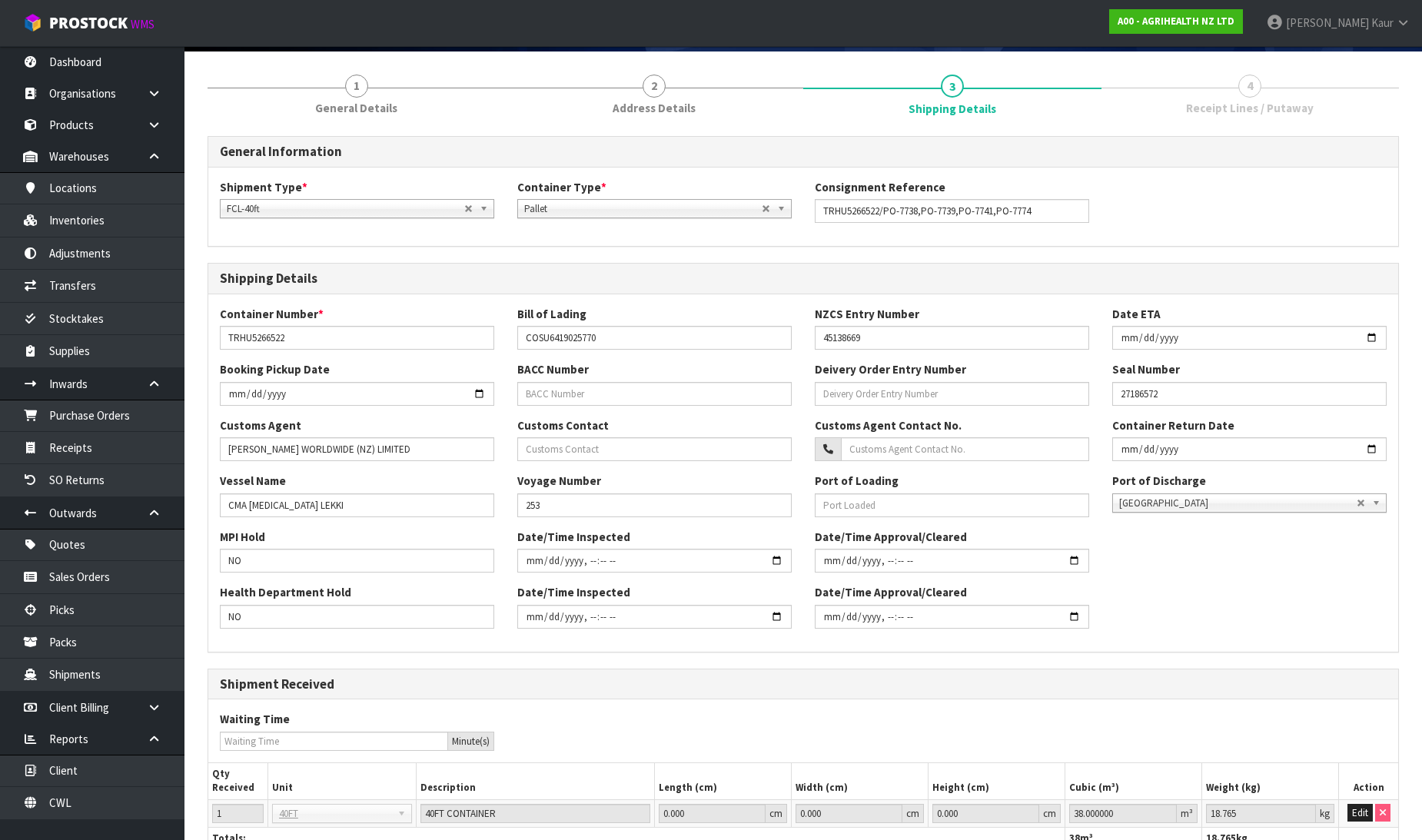
scroll to position [233, 0]
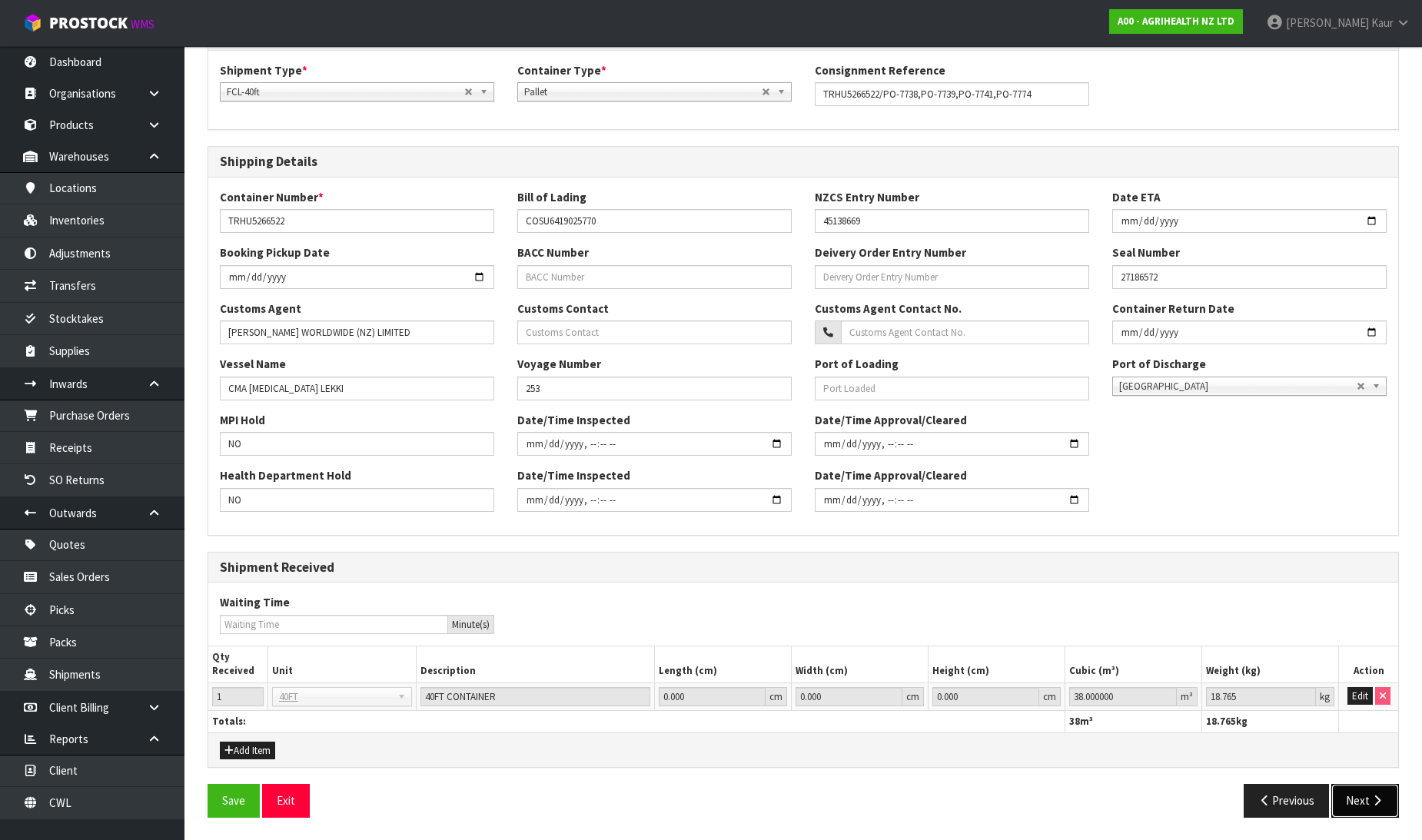
click at [1365, 811] on button "Next" at bounding box center [1365, 799] width 67 height 33
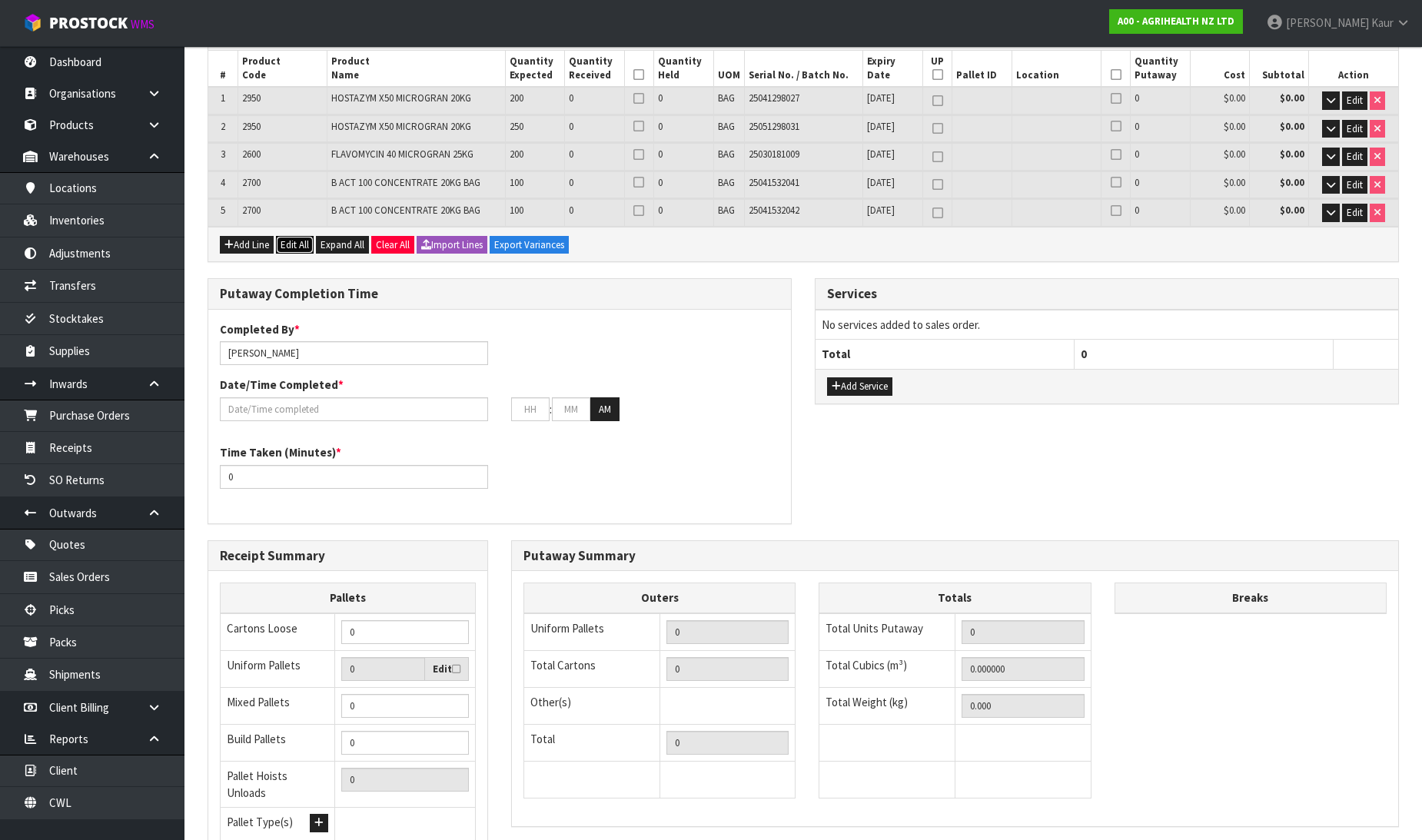
click at [296, 239] on button "Edit All" at bounding box center [294, 245] width 37 height 19
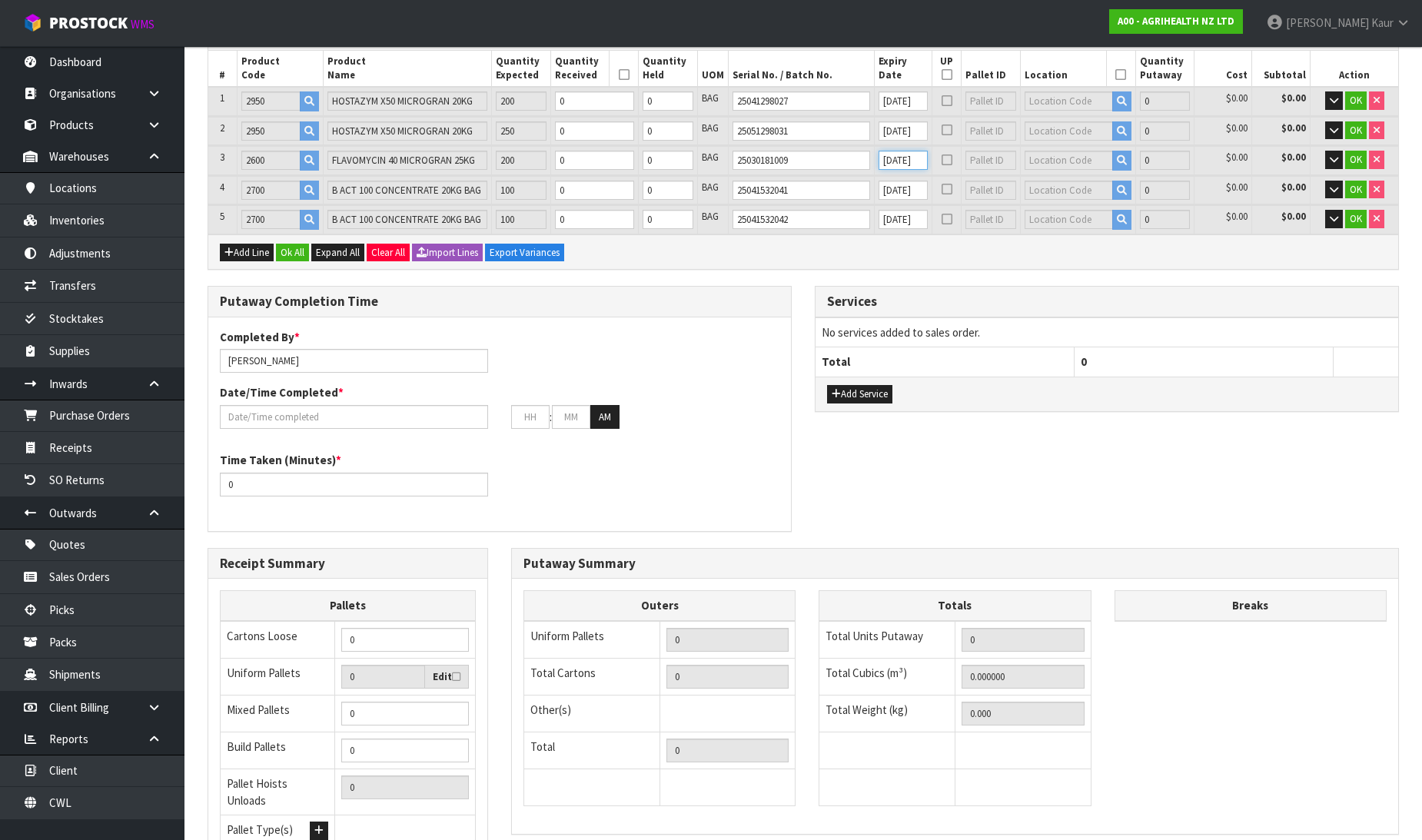
click at [897, 157] on input "[DATE]" at bounding box center [902, 160] width 49 height 19
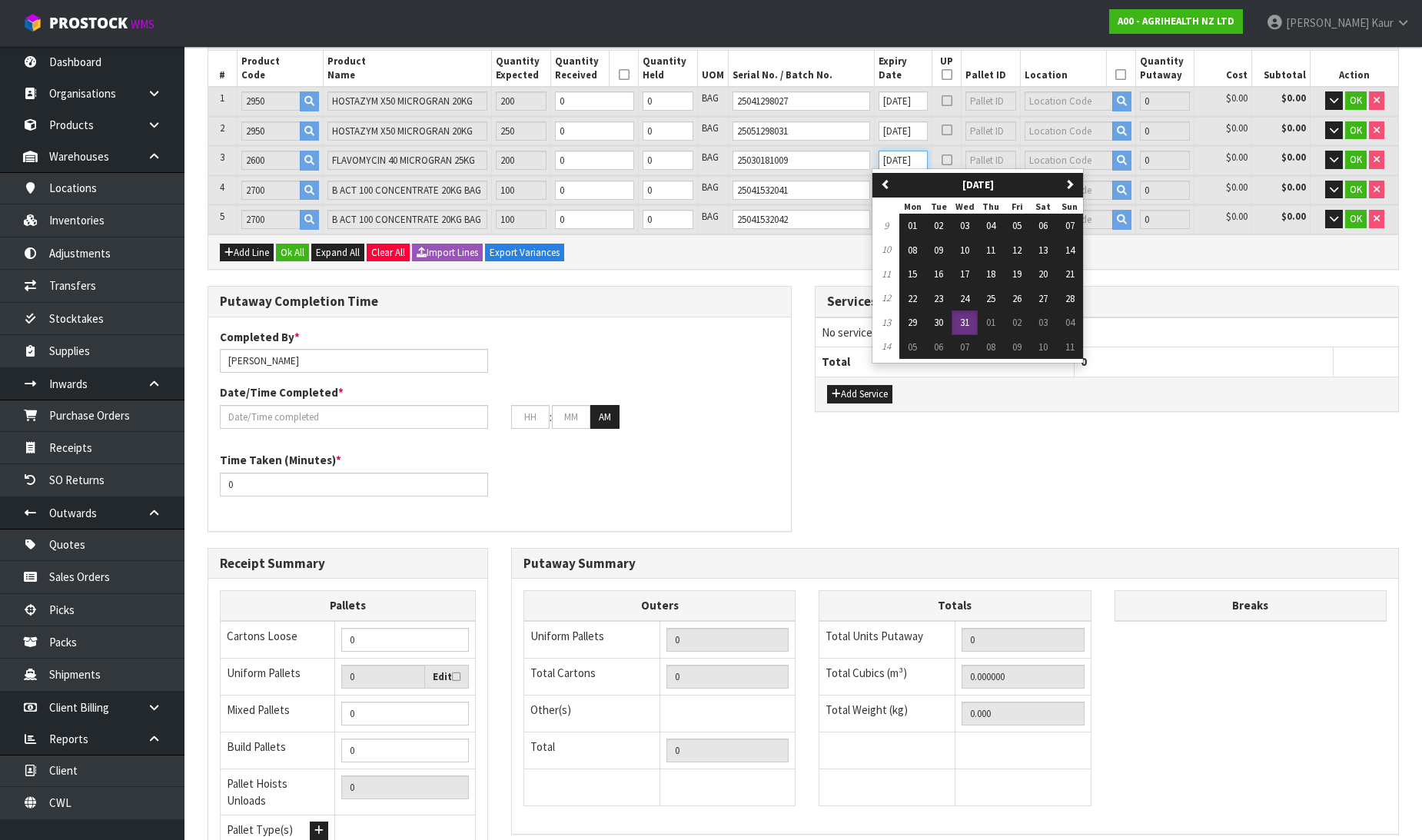
type input "[DATE]"
click at [969, 320] on span "31" at bounding box center [965, 322] width 9 height 13
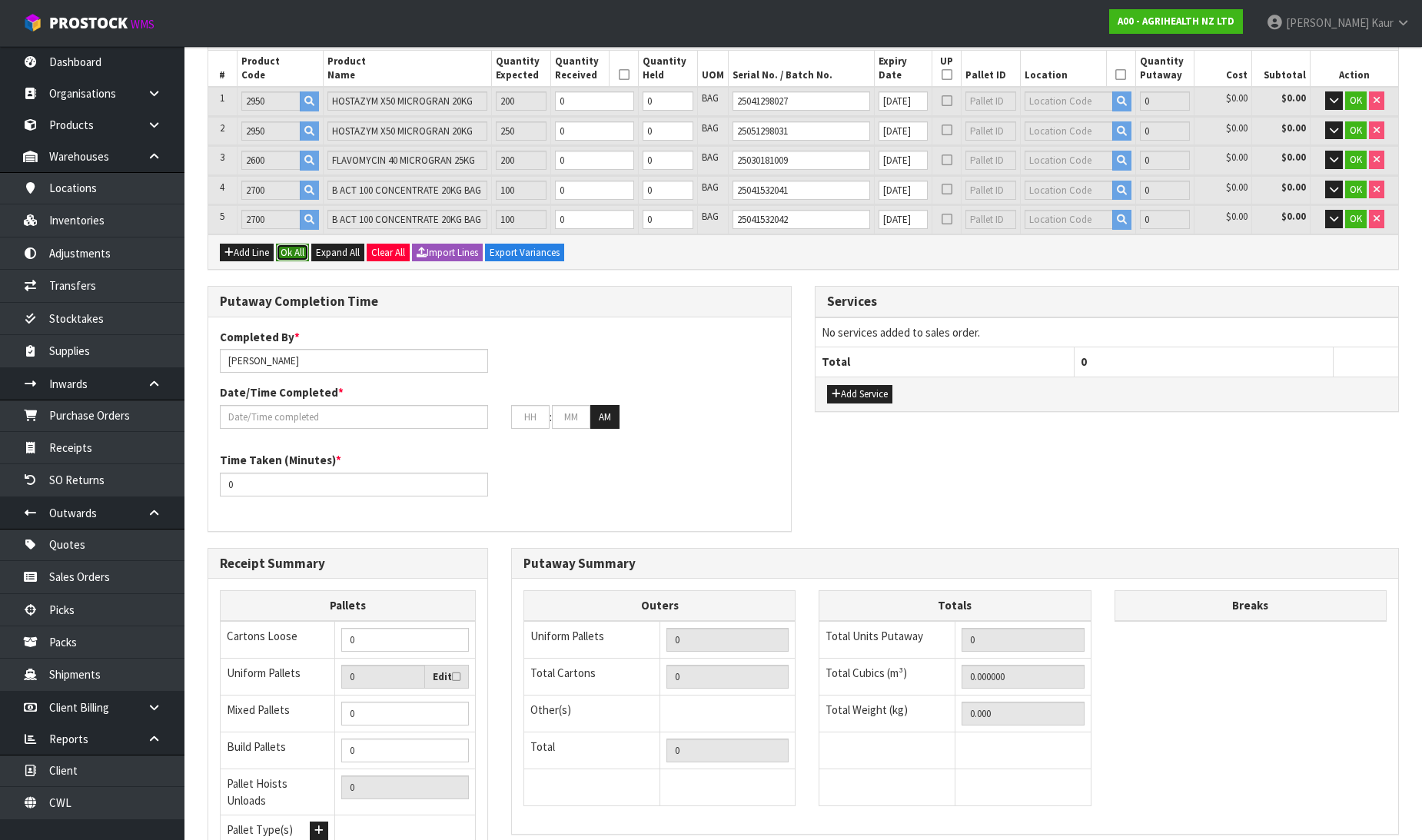
click at [297, 248] on button "Ok All" at bounding box center [292, 253] width 33 height 19
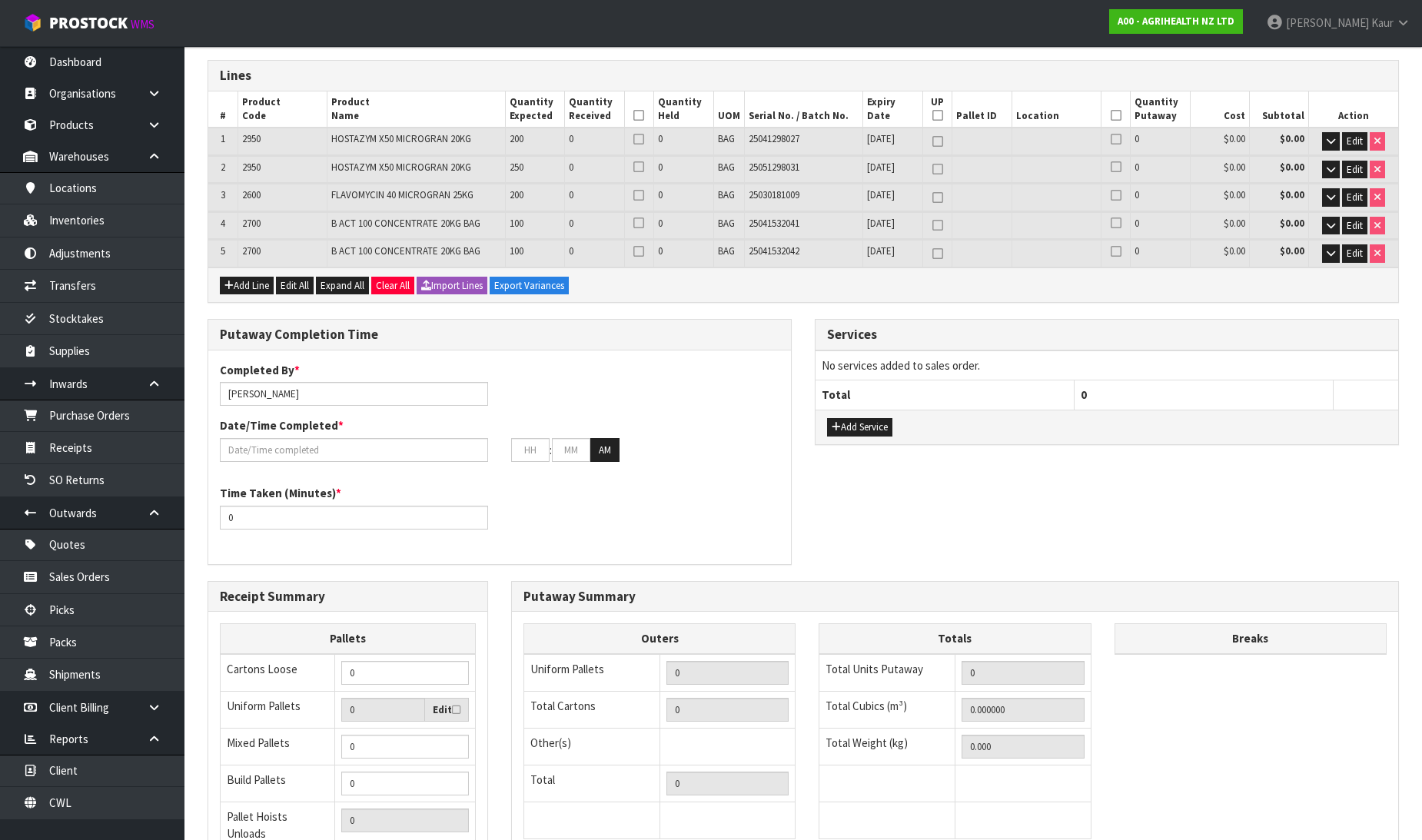
scroll to position [362, 0]
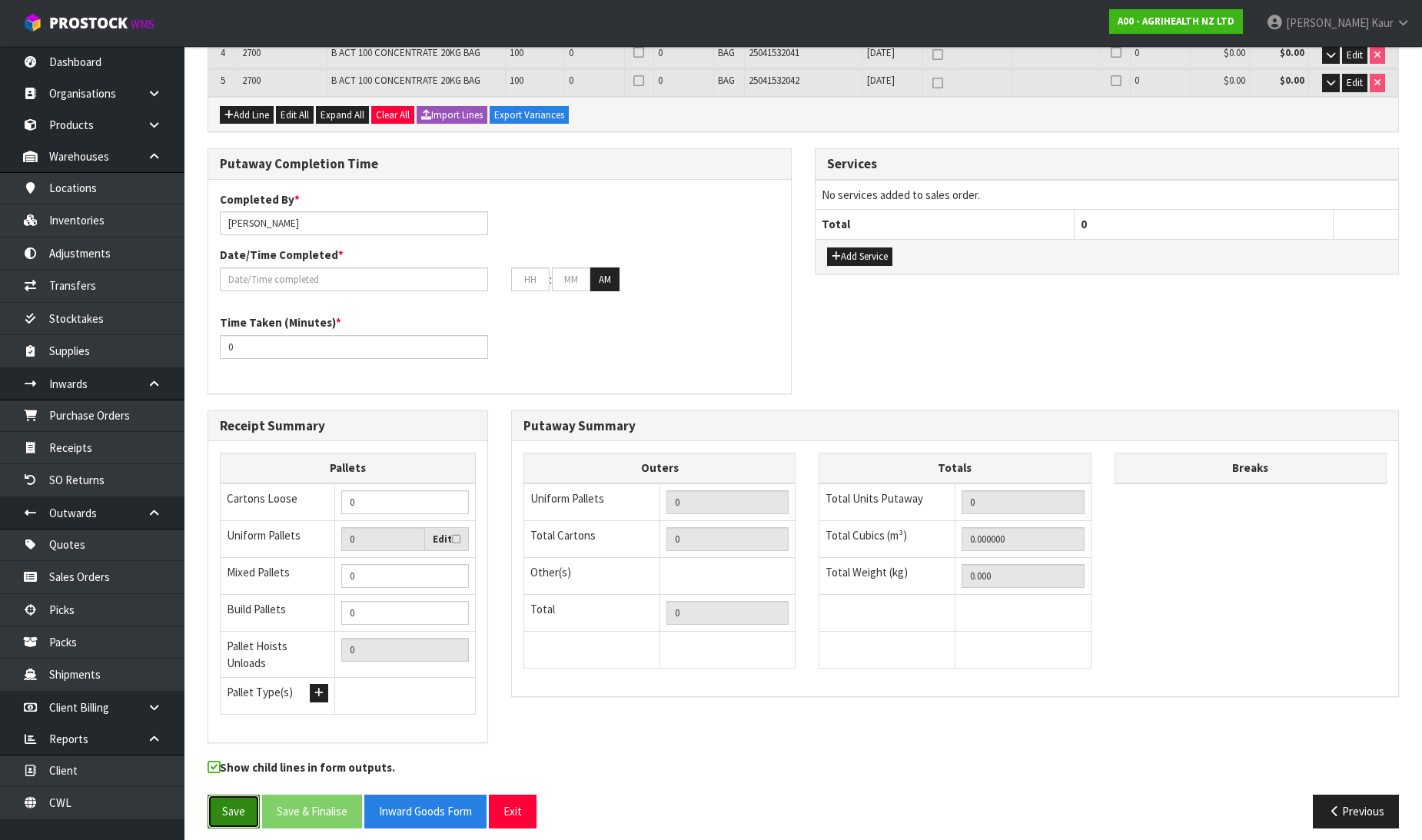
click at [229, 803] on button "Save" at bounding box center [233, 810] width 52 height 33
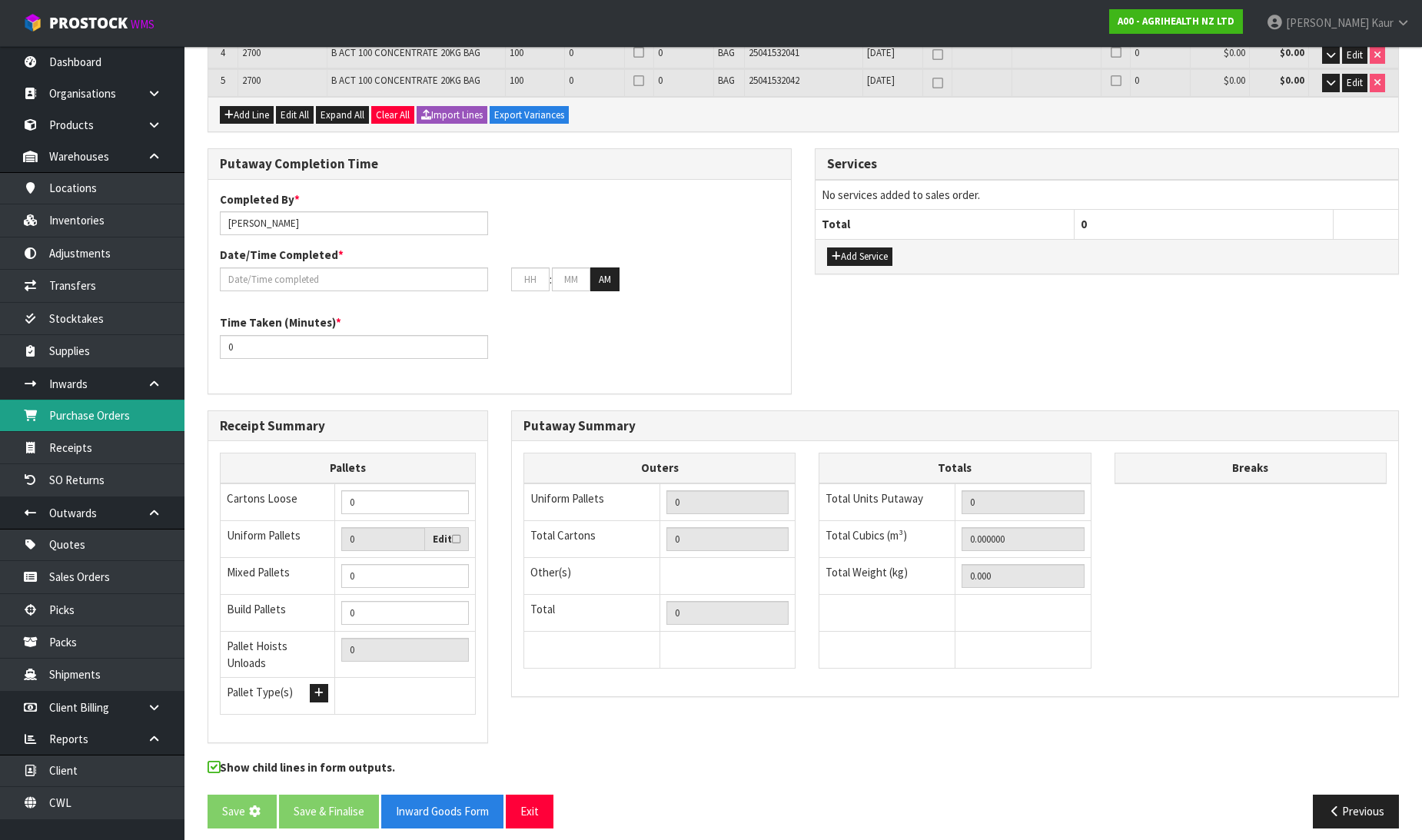
scroll to position [0, 0]
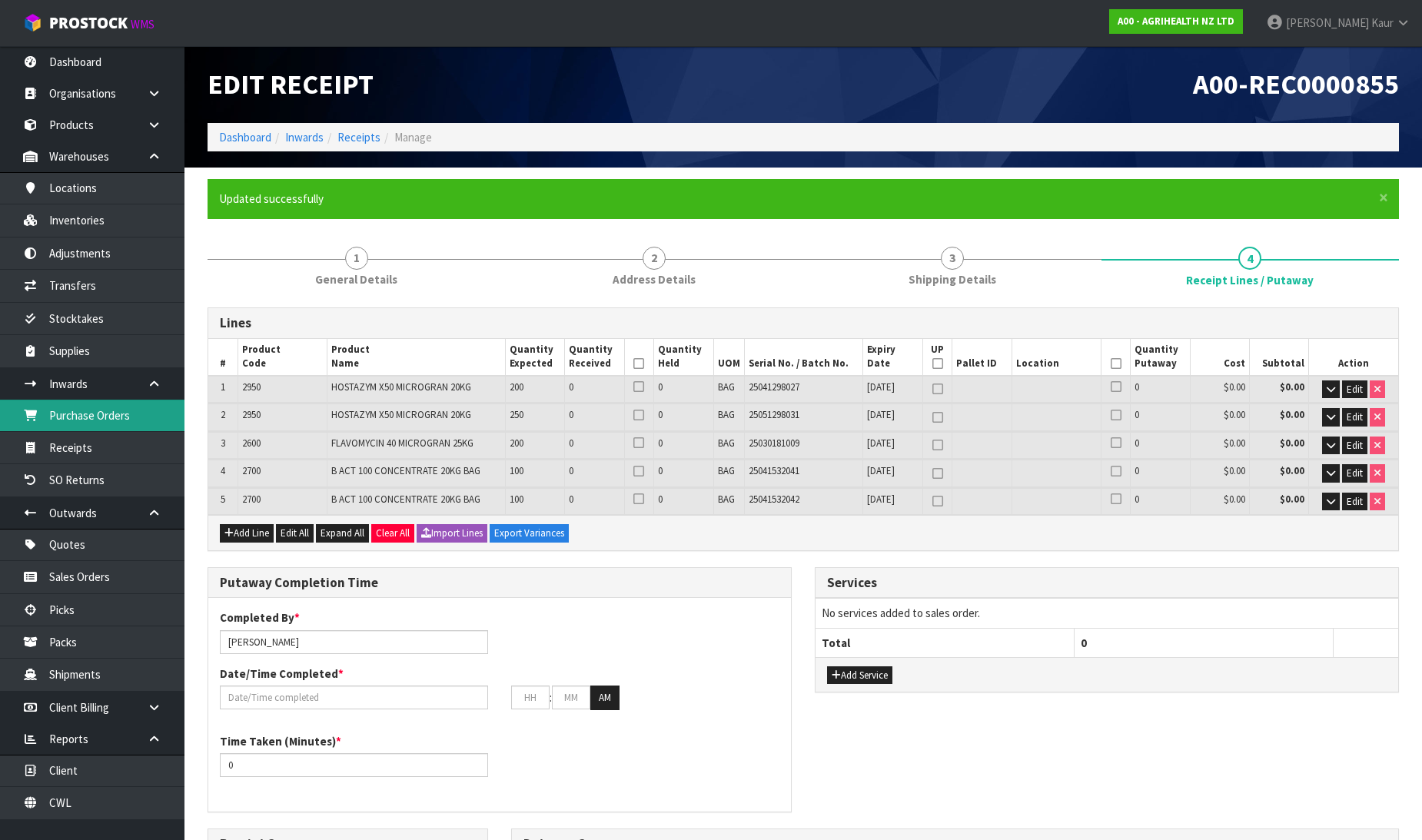
click at [43, 413] on link "Purchase Orders" at bounding box center [92, 416] width 184 height 32
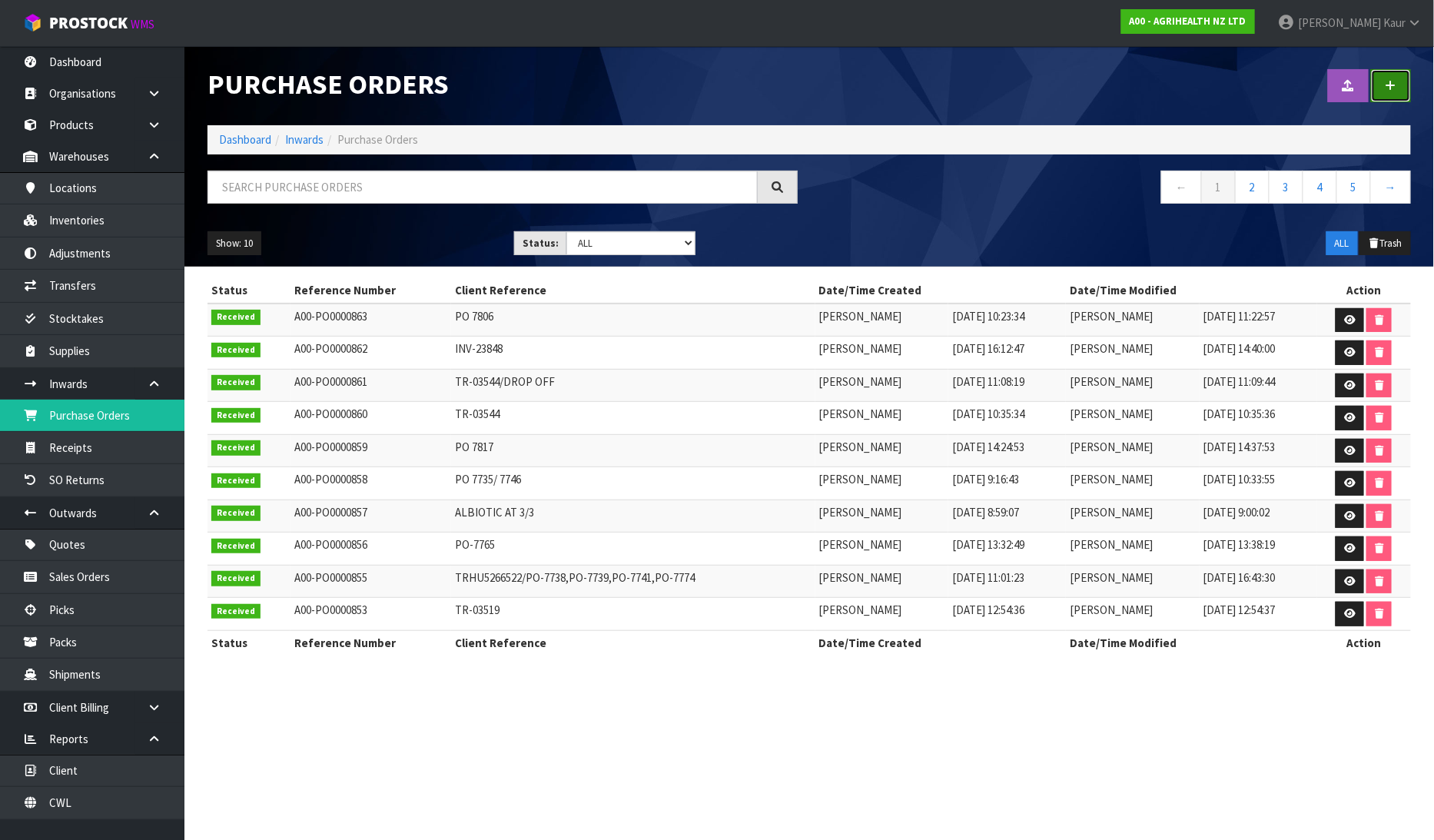
click at [1389, 96] on link at bounding box center [1391, 85] width 40 height 33
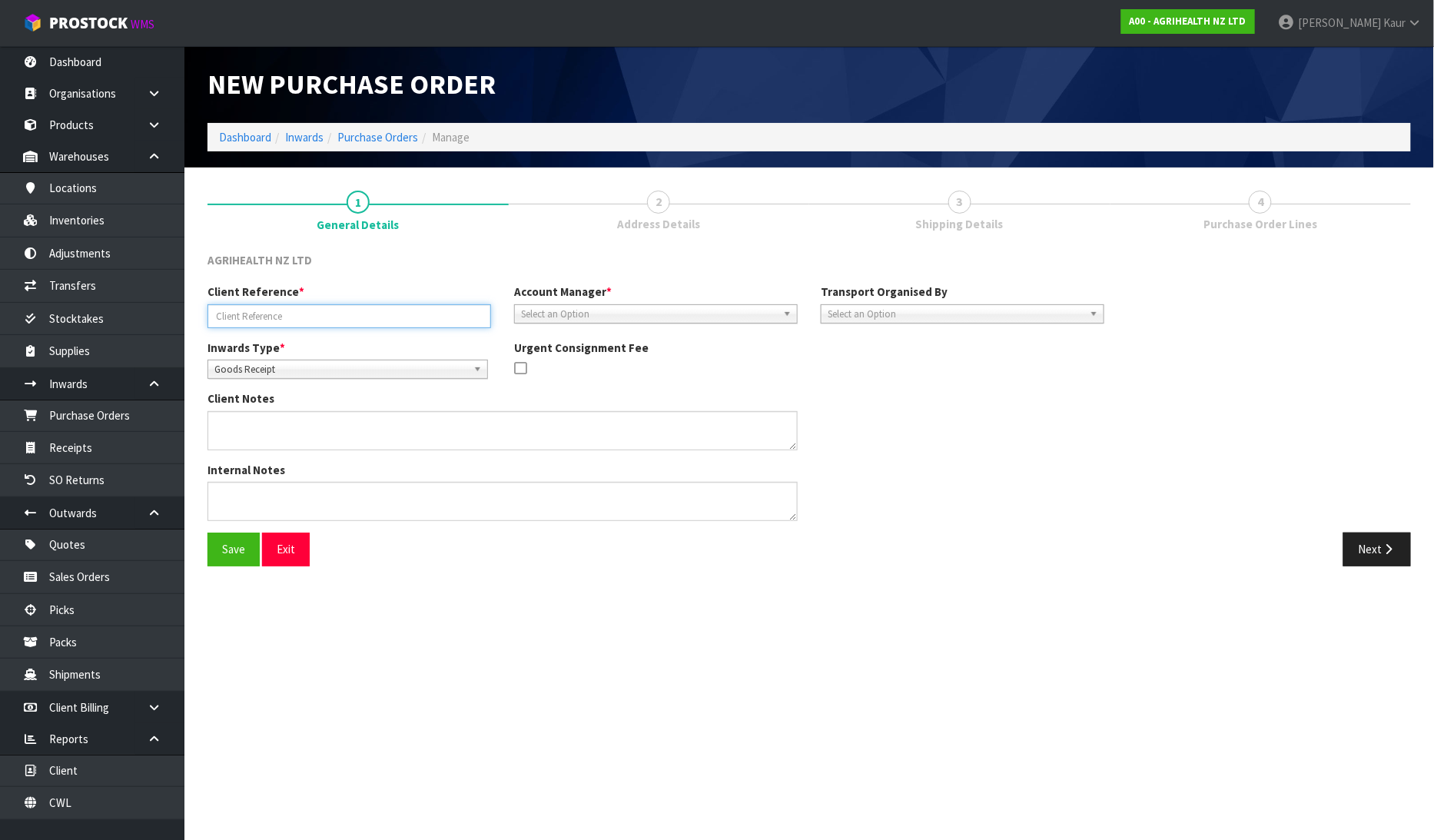
click at [372, 310] on input "text" at bounding box center [349, 315] width 284 height 24
paste input ": PO 7827"
type input ": PO 7827"
click at [561, 315] on span "Select an Option" at bounding box center [649, 314] width 256 height 19
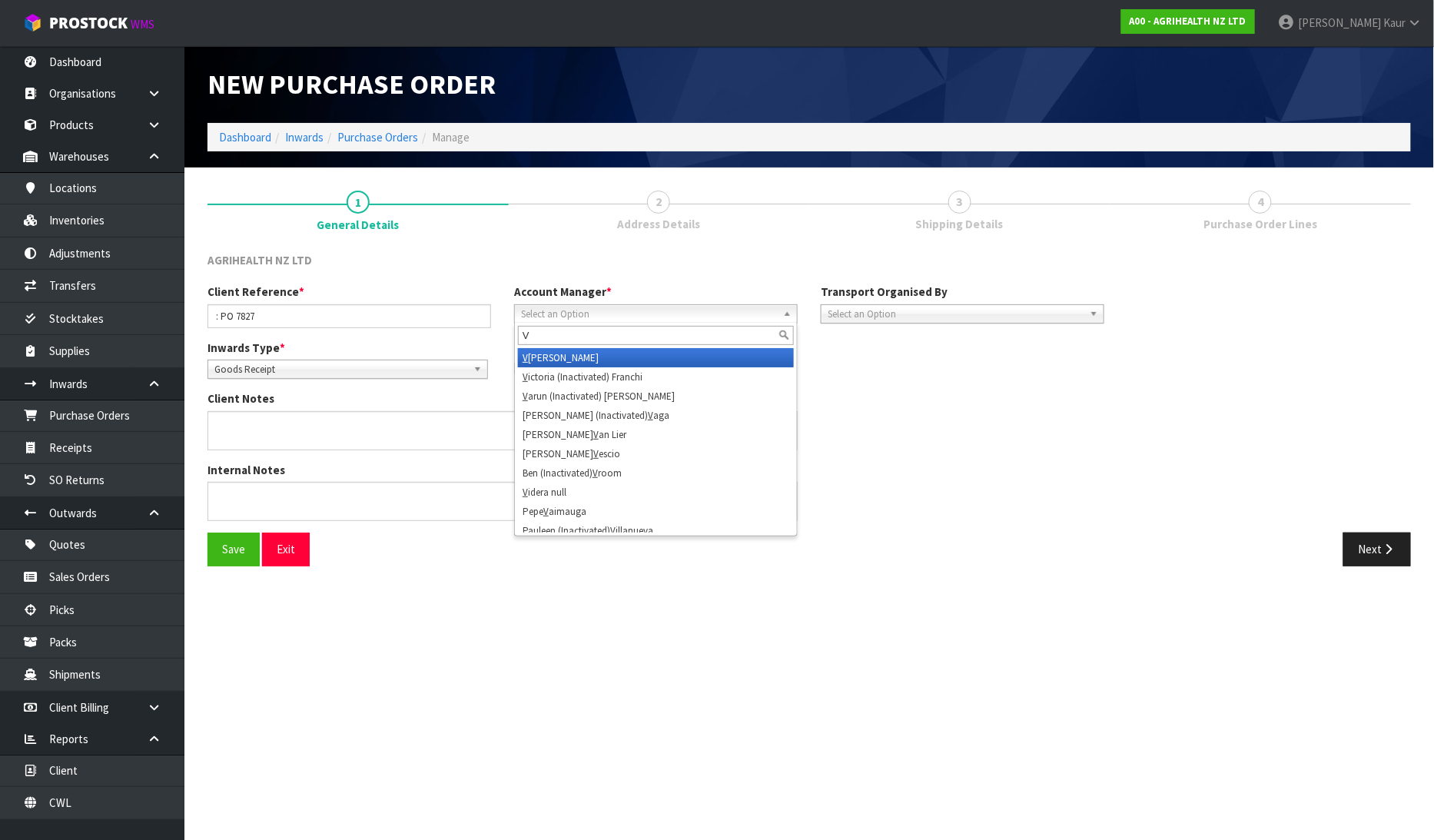
type input "V"
drag, startPoint x: 564, startPoint y: 362, endPoint x: 942, endPoint y: 309, distance: 381.7
click at [565, 362] on li "V [PERSON_NAME]" at bounding box center [655, 358] width 276 height 19
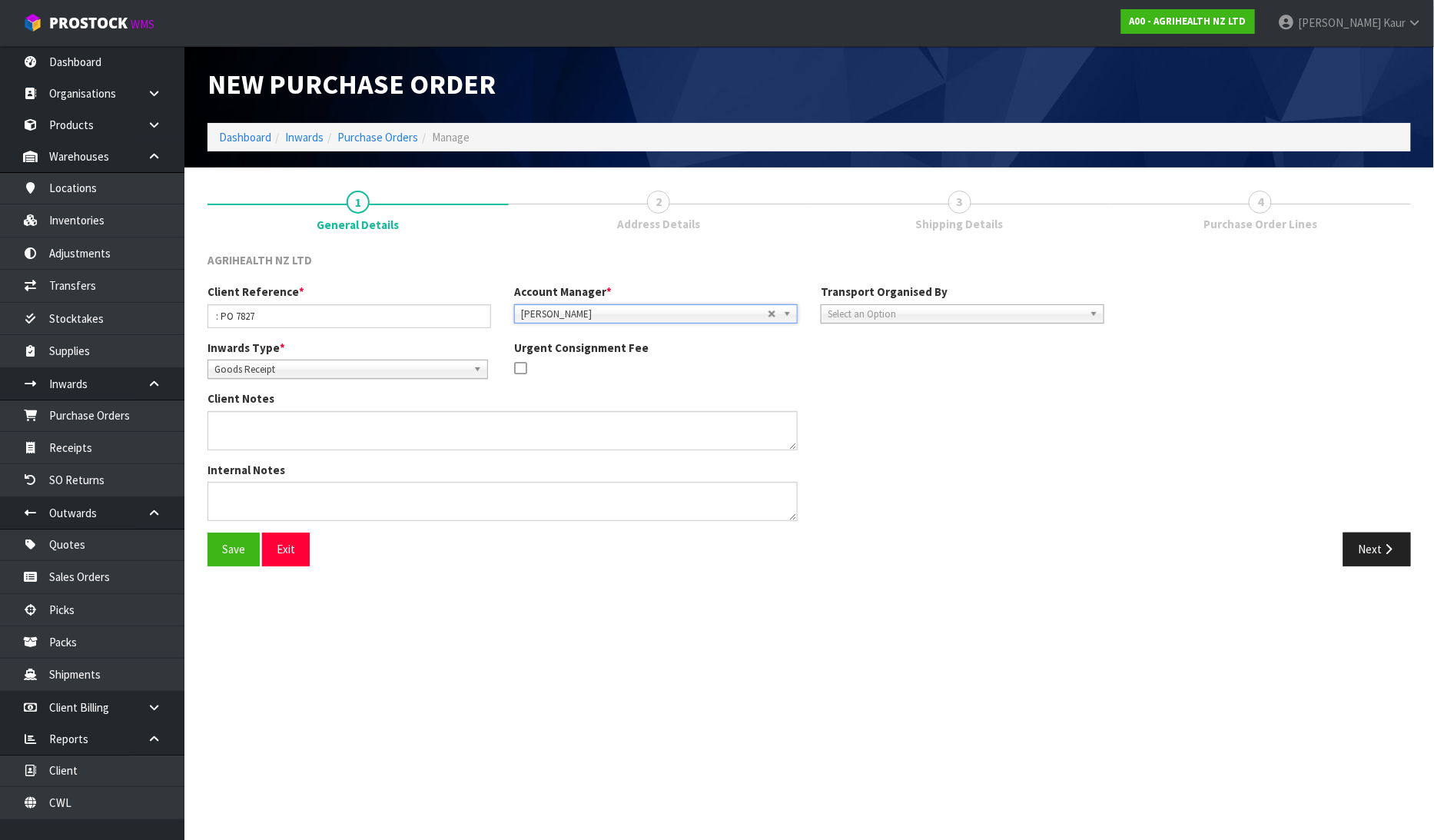
click at [899, 309] on span "Select an Option" at bounding box center [955, 314] width 256 height 19
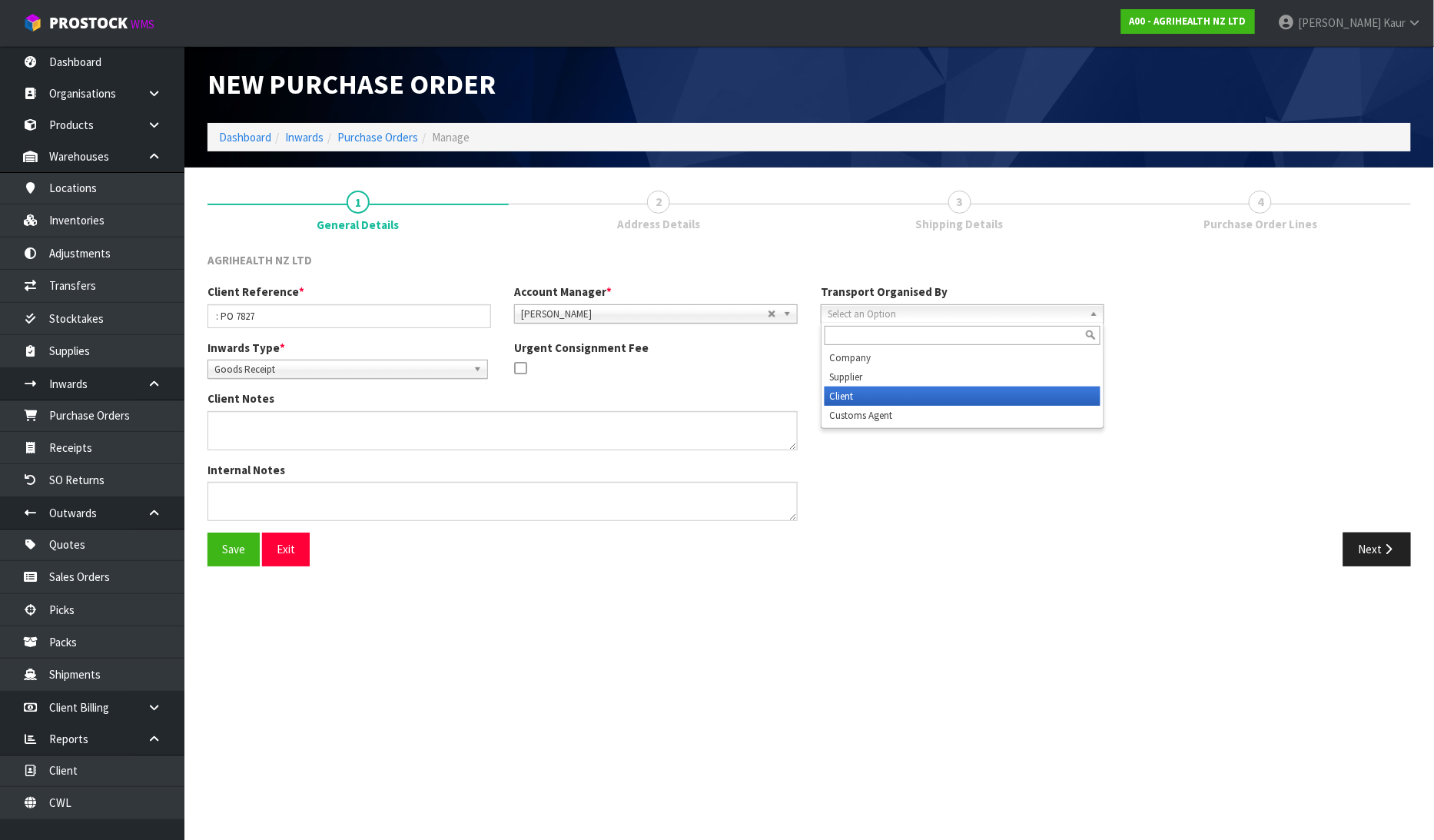
drag, startPoint x: 866, startPoint y: 400, endPoint x: 1018, endPoint y: 378, distance: 153.6
click at [867, 400] on li "Client" at bounding box center [962, 396] width 276 height 19
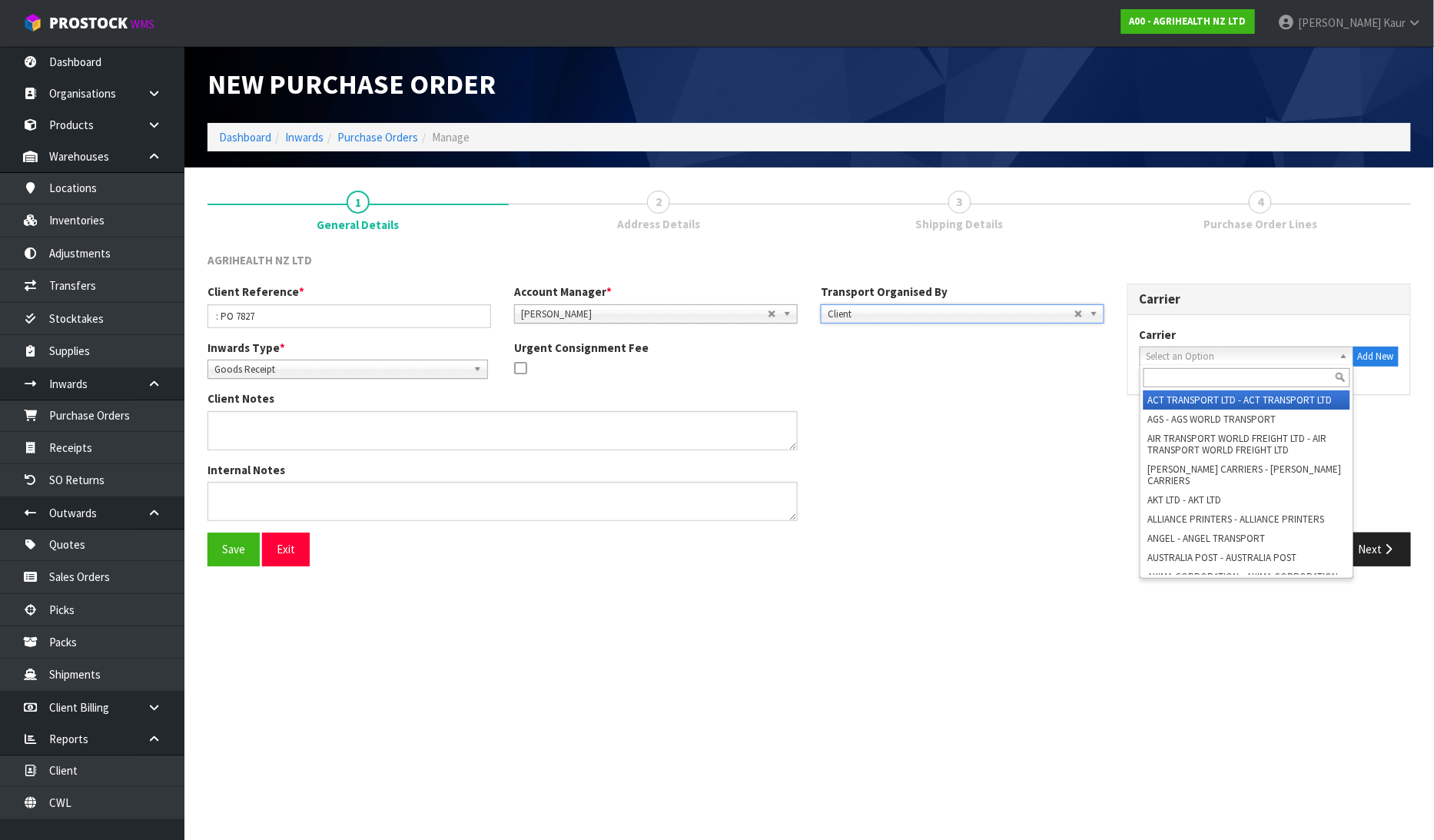
click at [1176, 357] on span "Select an Option" at bounding box center [1240, 356] width 187 height 19
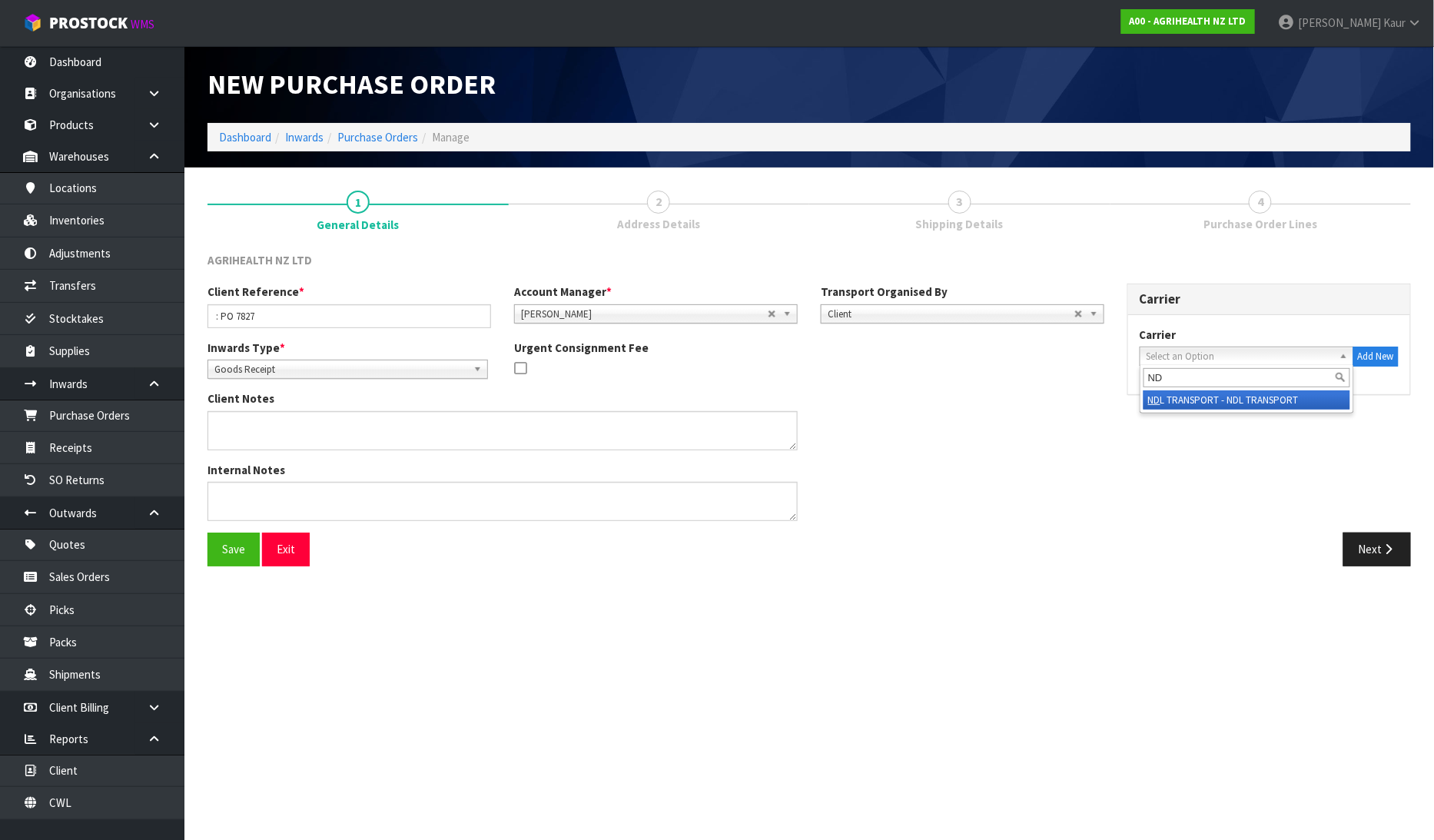
type input "ND"
click at [1192, 390] on li "ND L TRANSPORT - NDL TRANSPORT" at bounding box center [1246, 400] width 207 height 19
click at [1368, 549] on button "Next" at bounding box center [1376, 548] width 67 height 33
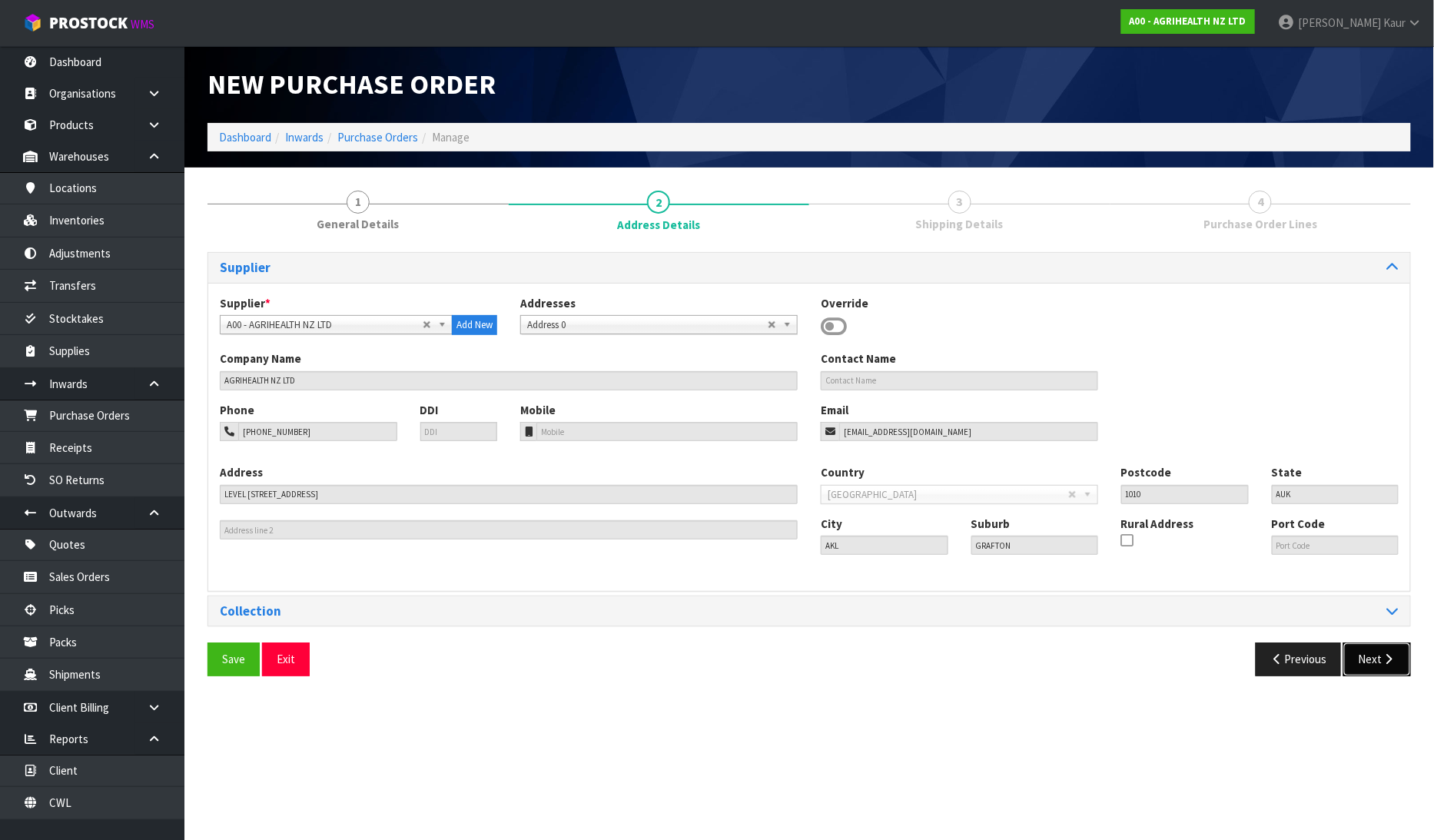
drag, startPoint x: 1379, startPoint y: 657, endPoint x: 1355, endPoint y: 643, distance: 27.8
click at [1378, 657] on button "Next" at bounding box center [1376, 658] width 67 height 33
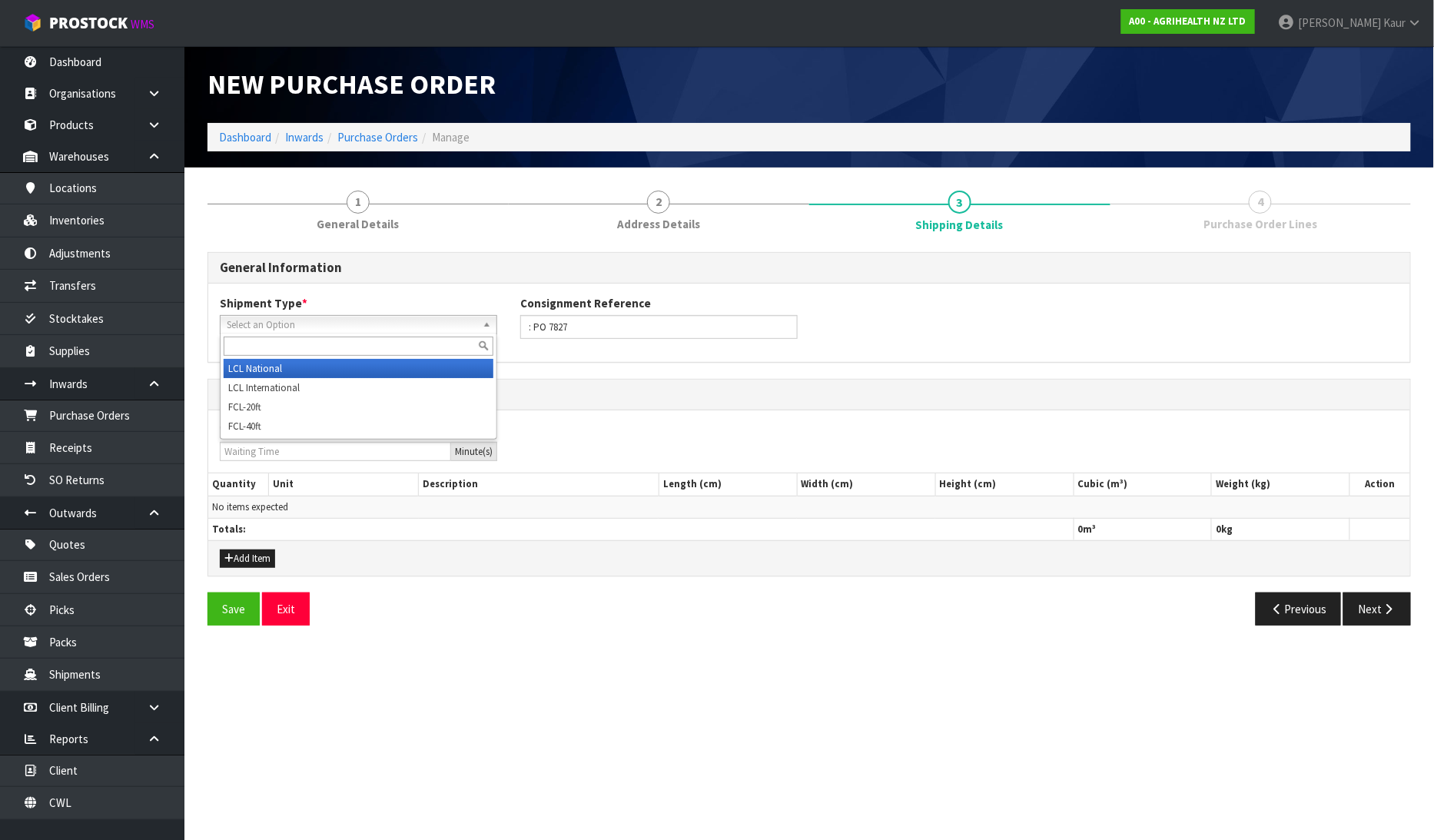
click at [355, 320] on span "Select an Option" at bounding box center [352, 324] width 250 height 19
click at [329, 366] on li "LCL National" at bounding box center [358, 369] width 269 height 19
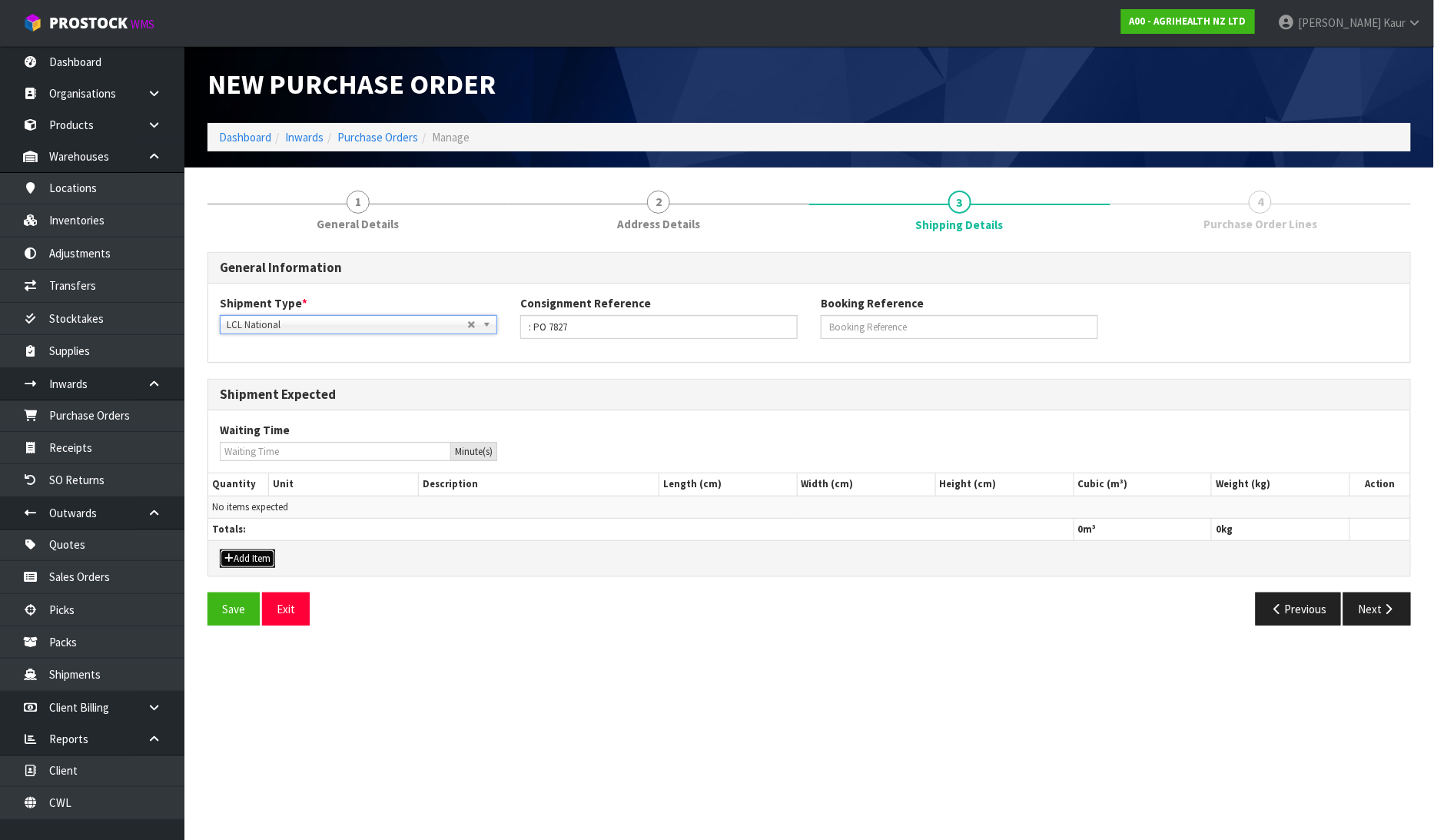
click at [259, 558] on button "Add Item" at bounding box center [247, 558] width 55 height 19
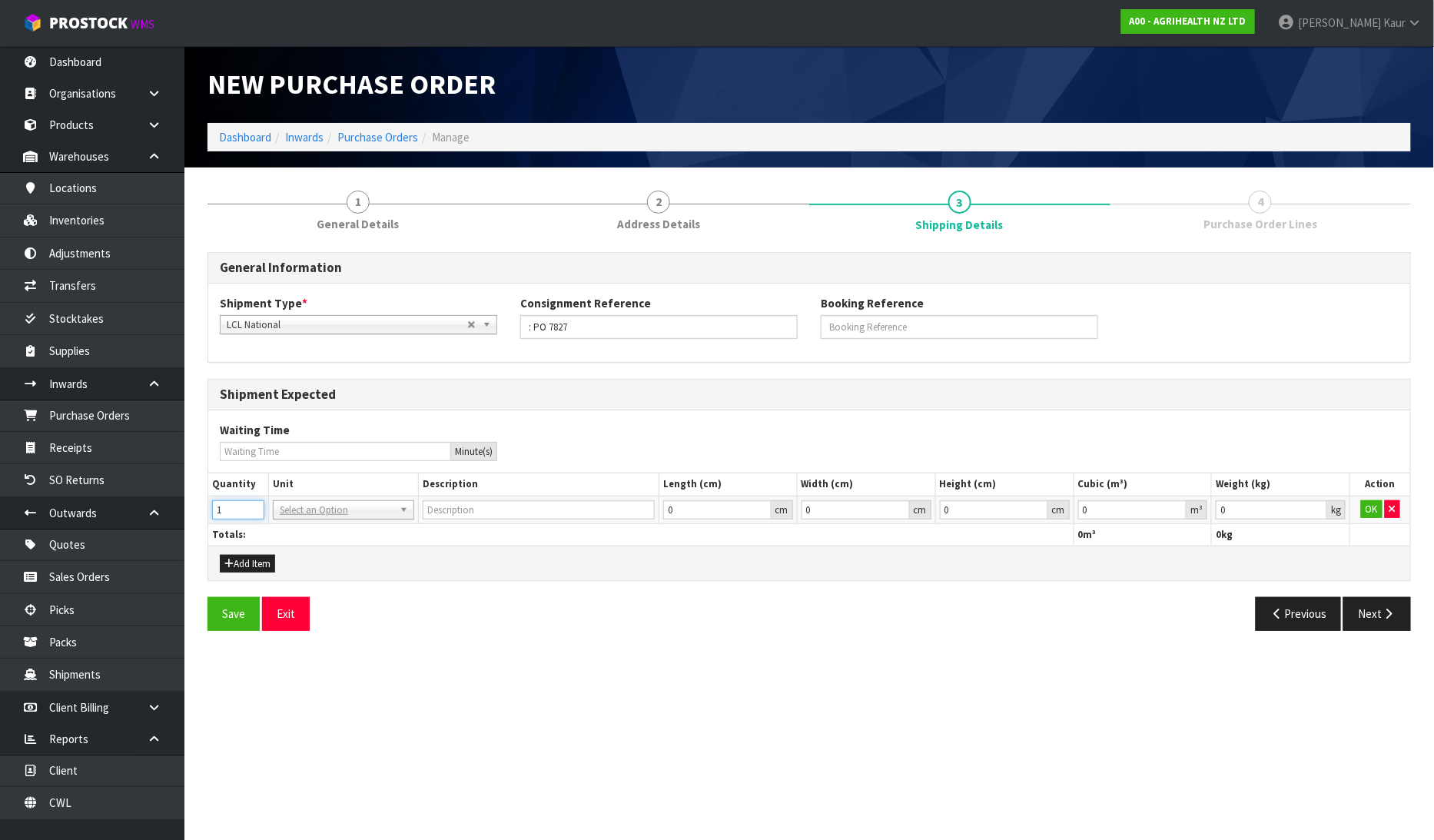
click at [253, 502] on input "1" at bounding box center [238, 509] width 52 height 19
click at [253, 502] on input "2" at bounding box center [238, 509] width 52 height 19
type input "3"
click at [253, 502] on input "3" at bounding box center [238, 509] width 52 height 19
click at [293, 526] on input "text" at bounding box center [343, 531] width 134 height 19
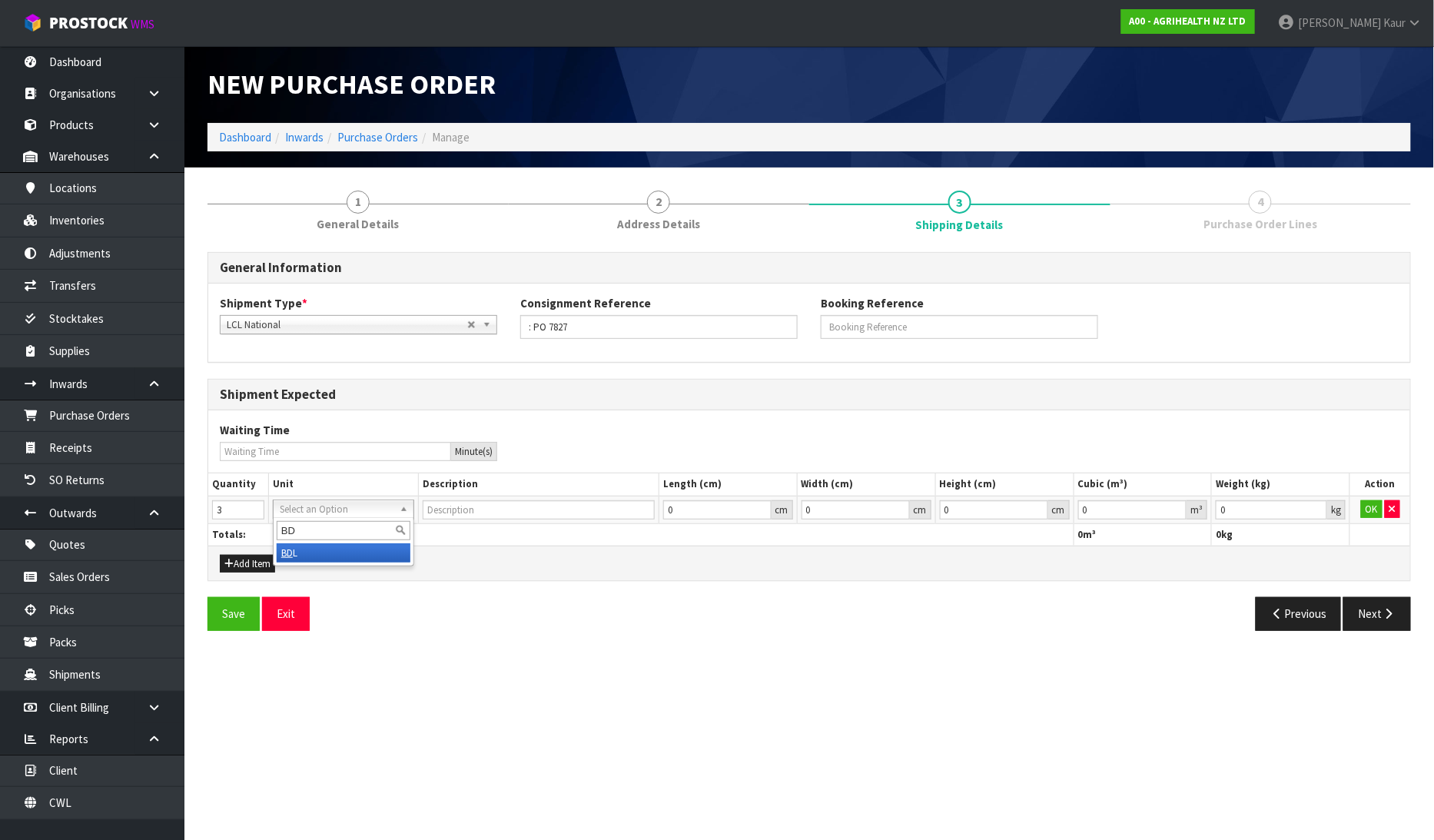
type input "BD"
type input "BUNDLE"
type input "0.000001"
click at [1174, 504] on input "0.000001" at bounding box center [1132, 509] width 109 height 19
type input "0.001"
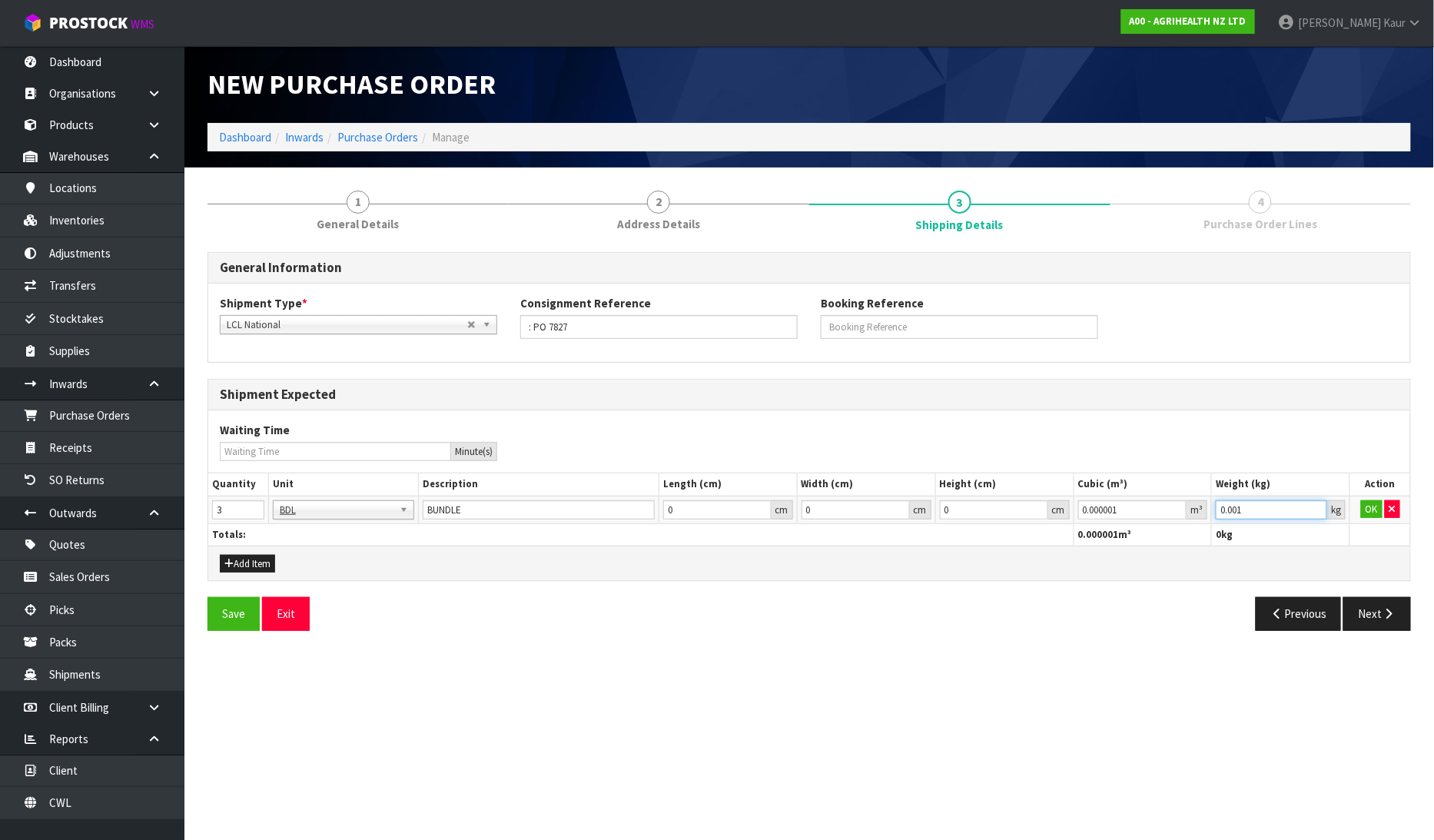
click at [1313, 502] on input "0.001" at bounding box center [1272, 509] width 112 height 19
click at [1370, 504] on button "OK" at bounding box center [1371, 509] width 21 height 19
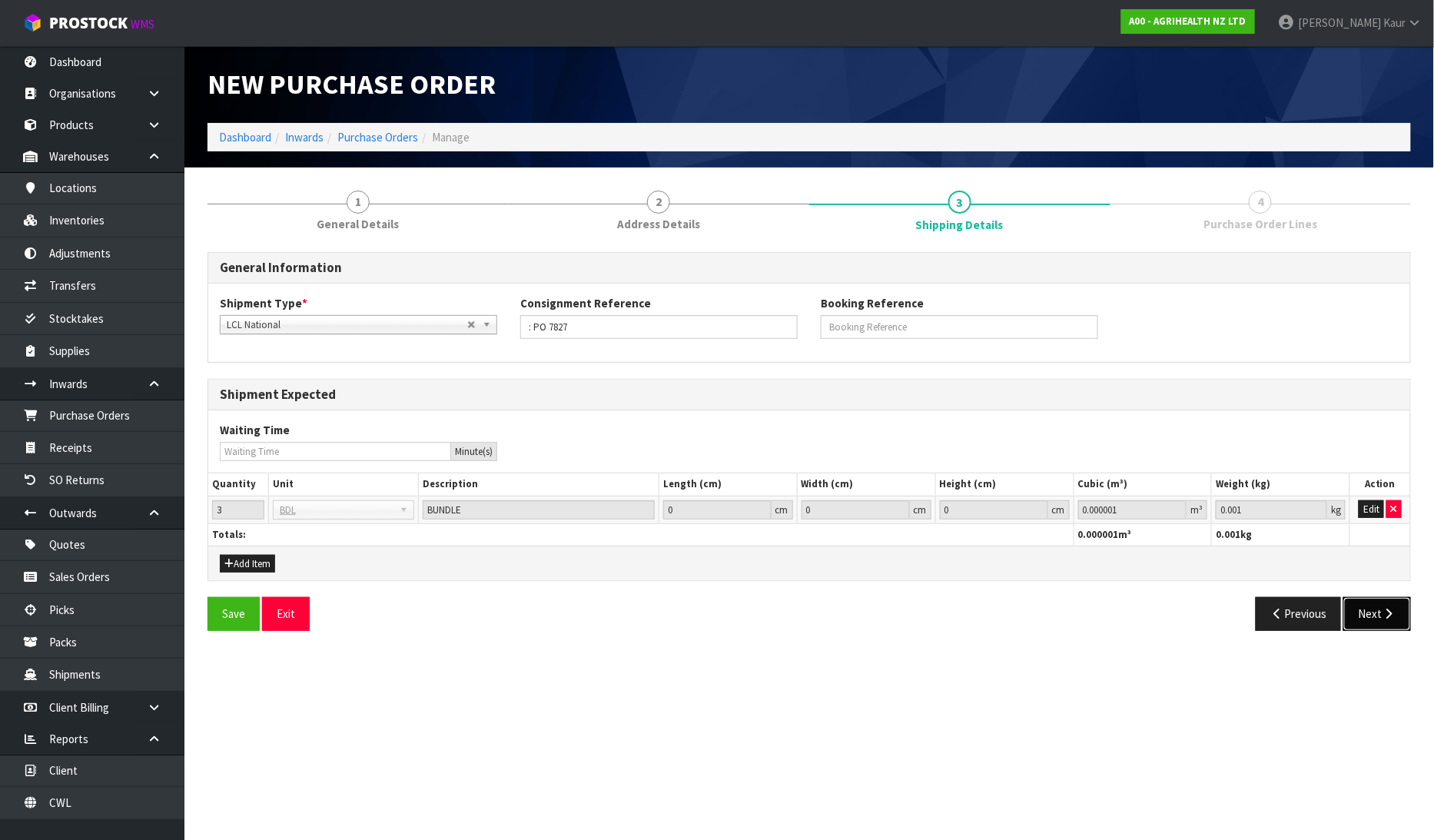
drag, startPoint x: 1385, startPoint y: 603, endPoint x: 1157, endPoint y: 551, distance: 233.9
click at [1385, 603] on button "Next" at bounding box center [1376, 613] width 67 height 33
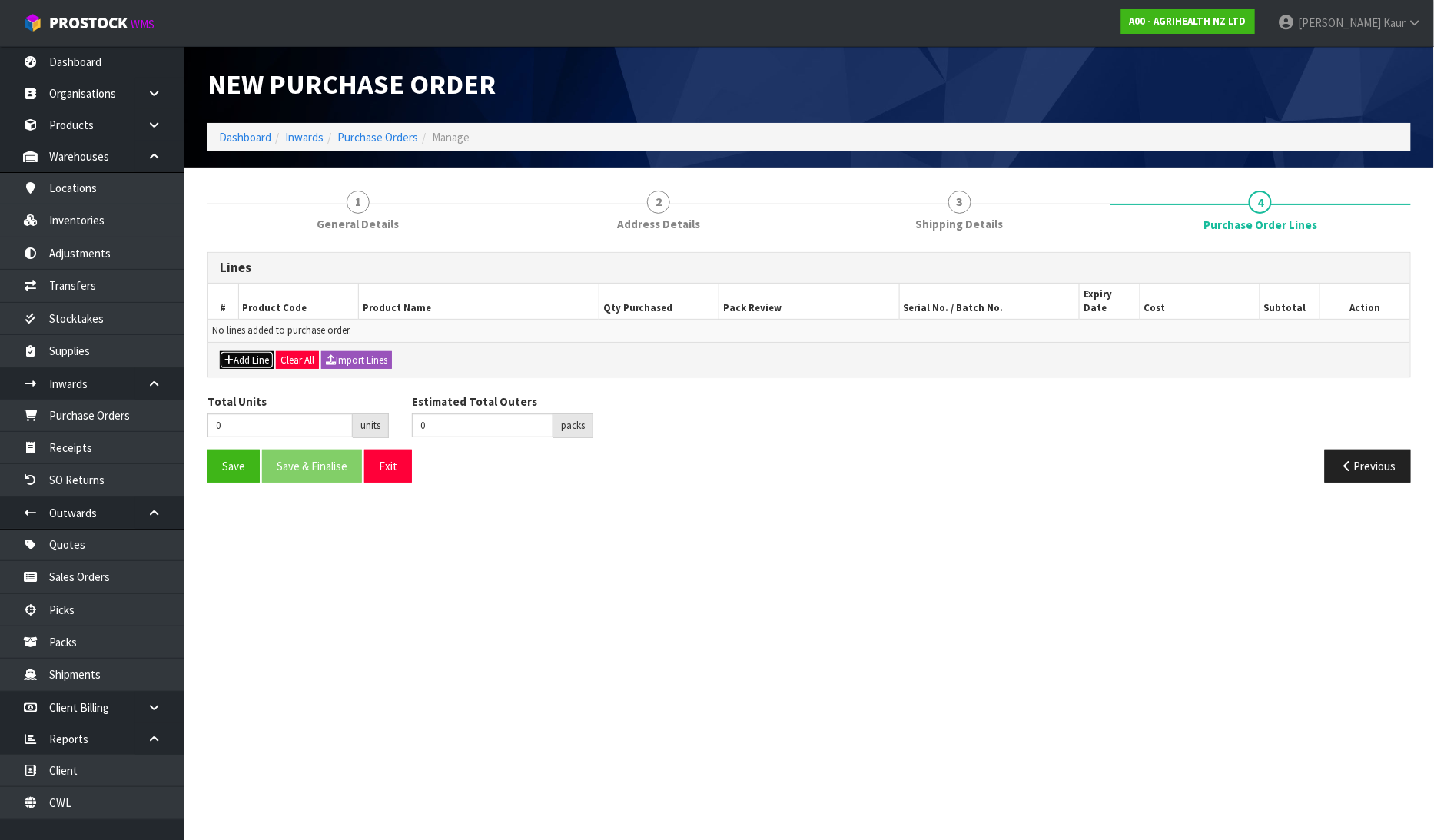
click at [220, 351] on button "Add Line" at bounding box center [246, 360] width 54 height 19
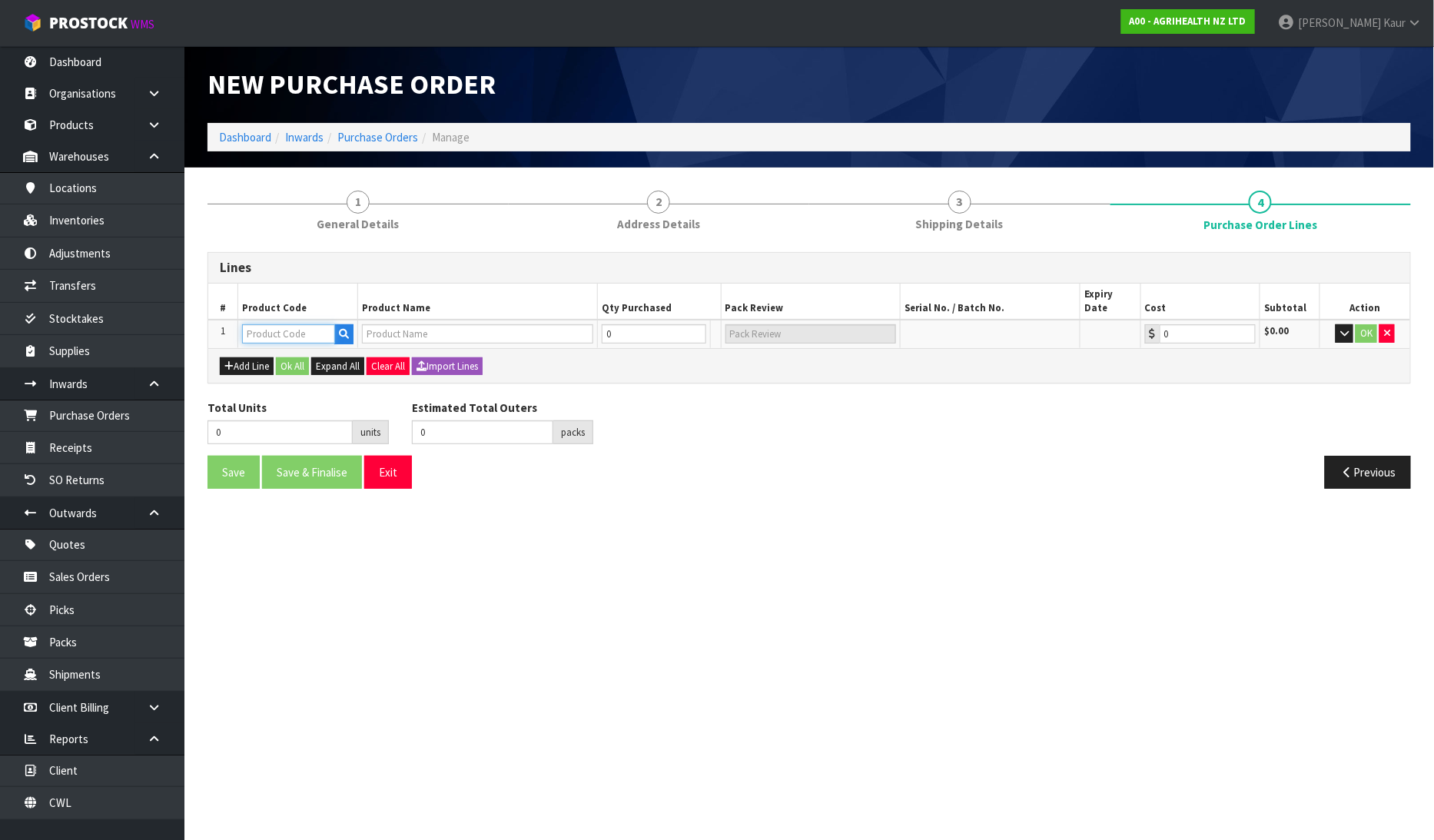
click at [254, 324] on input "text" at bounding box center [288, 334] width 93 height 19
type input "9470"
type input "SMALL CHILLY BIN"
type input "0.00"
type input "9470"
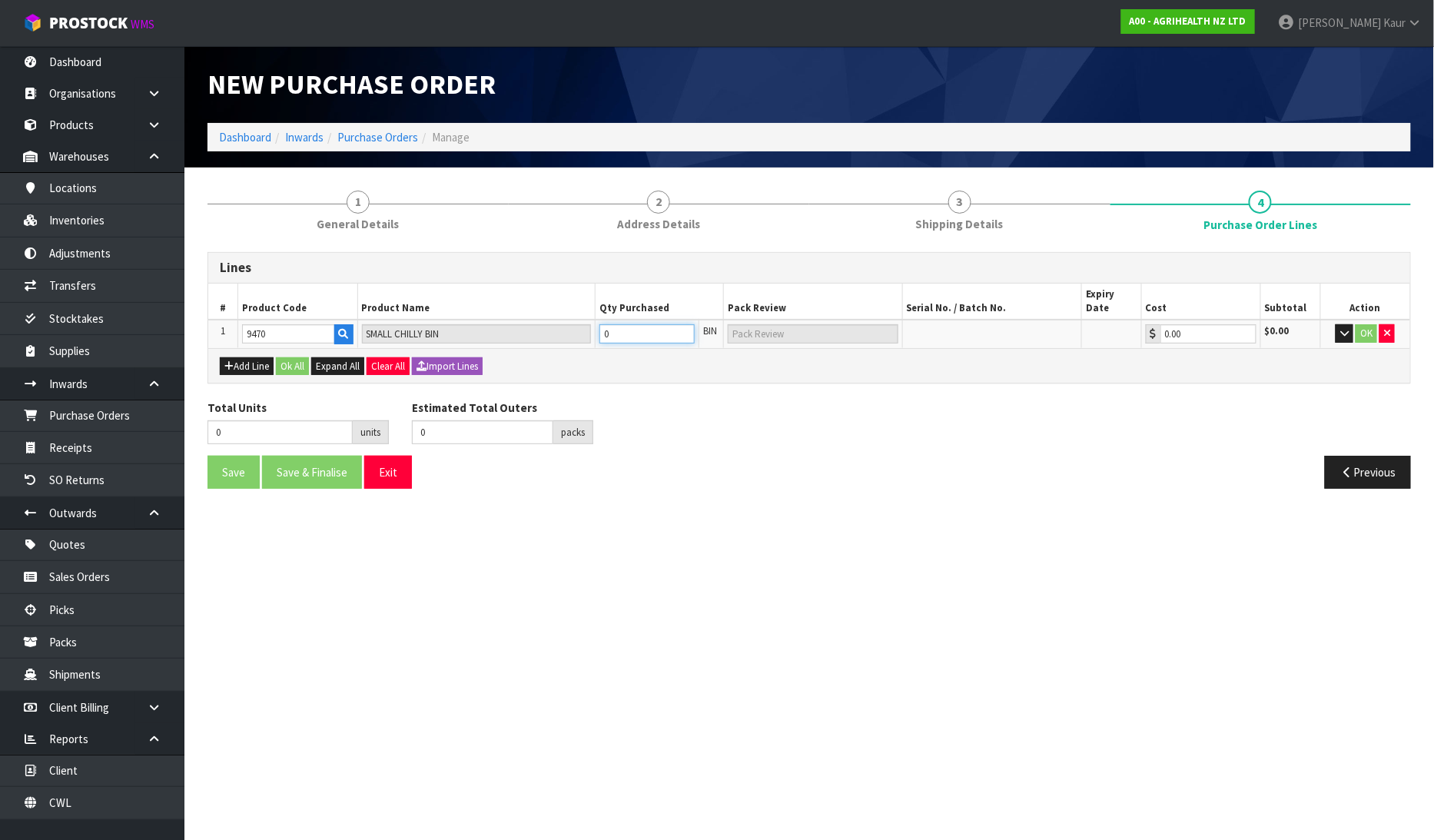
click at [521, 327] on tr "1 9470 SMALL CHILLY BIN 0 BIN 0.00 $0.00 OK" at bounding box center [809, 334] width 1202 height 28
type input "3"
type input "3 BIN"
type input "30"
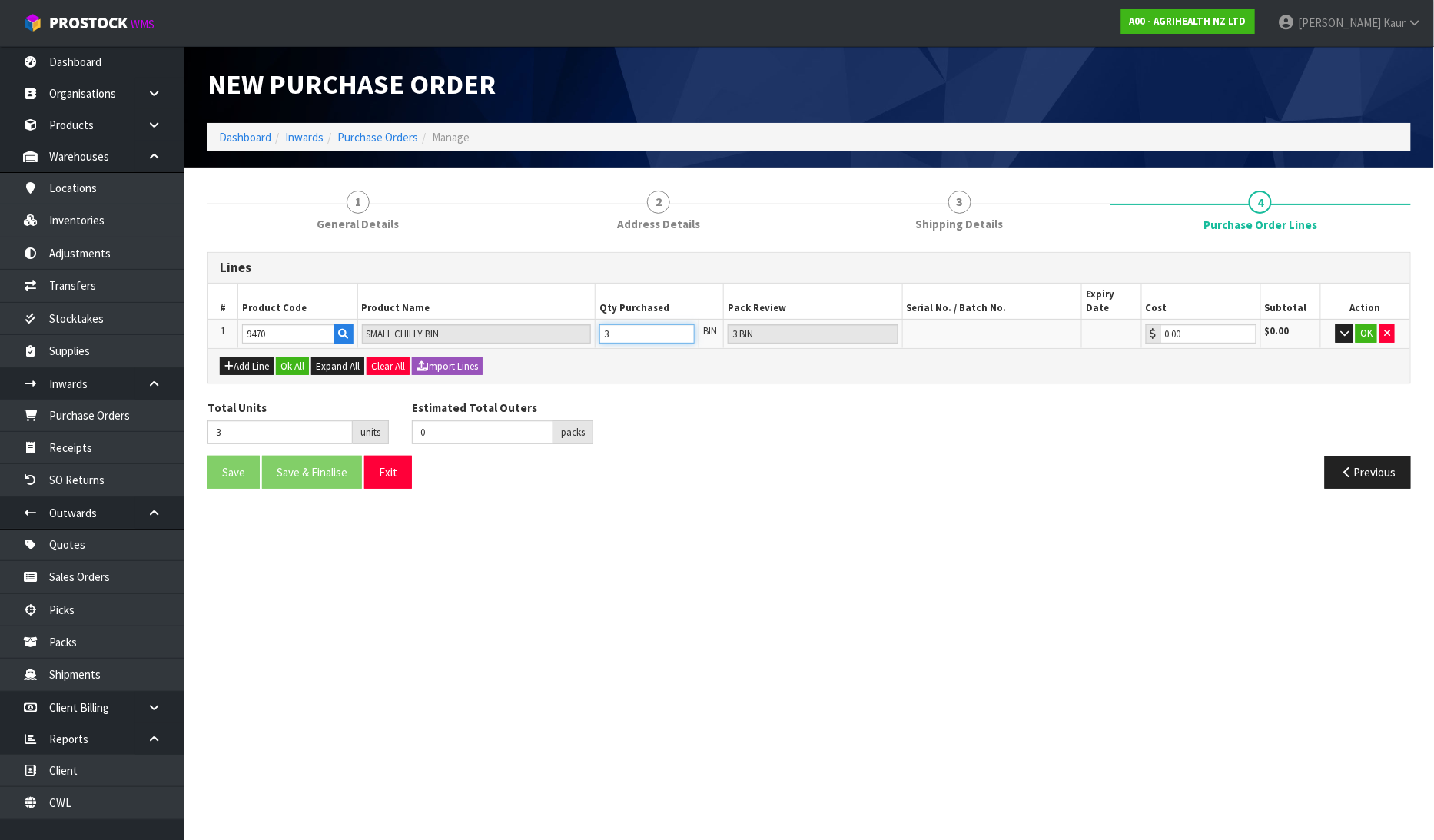
type input "3"
type input "30"
type input "3 BDL"
type input "30"
click at [287, 357] on button "Ok All" at bounding box center [292, 366] width 33 height 19
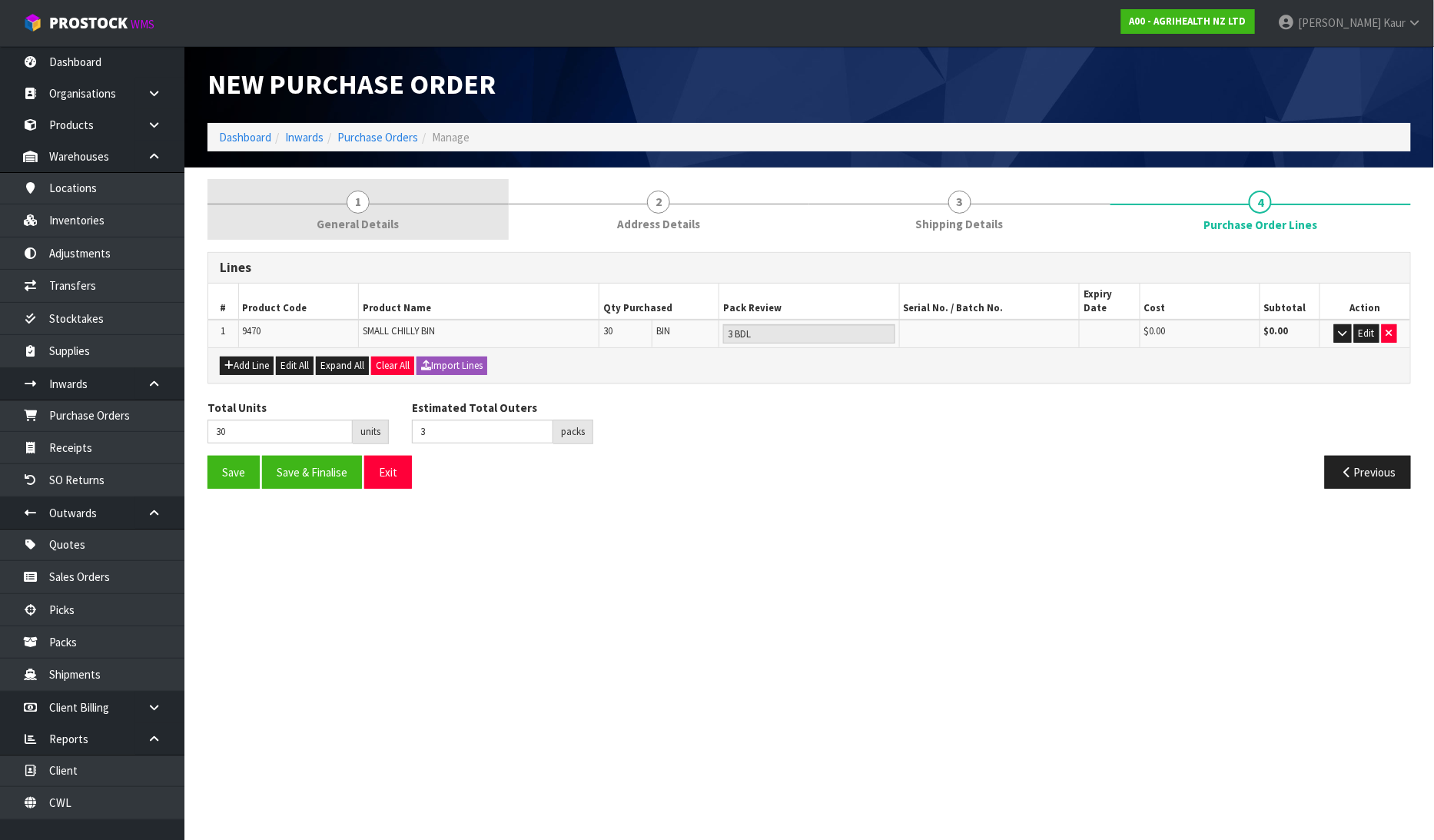
click at [378, 199] on link "1 General Details" at bounding box center [358, 209] width 301 height 60
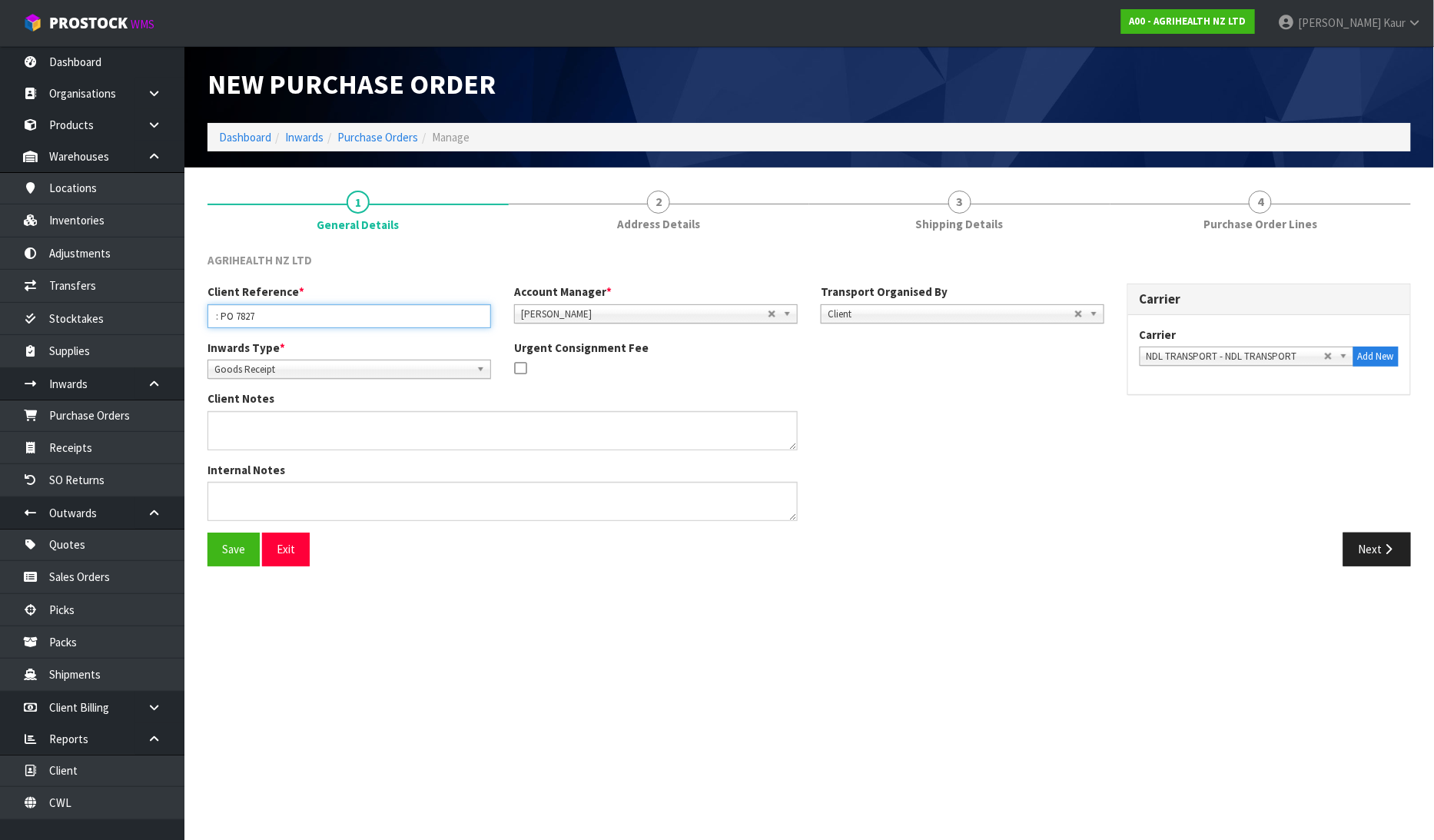
drag, startPoint x: 216, startPoint y: 315, endPoint x: 207, endPoint y: 326, distance: 14.2
click at [216, 320] on input ": PO 7827" at bounding box center [349, 315] width 284 height 24
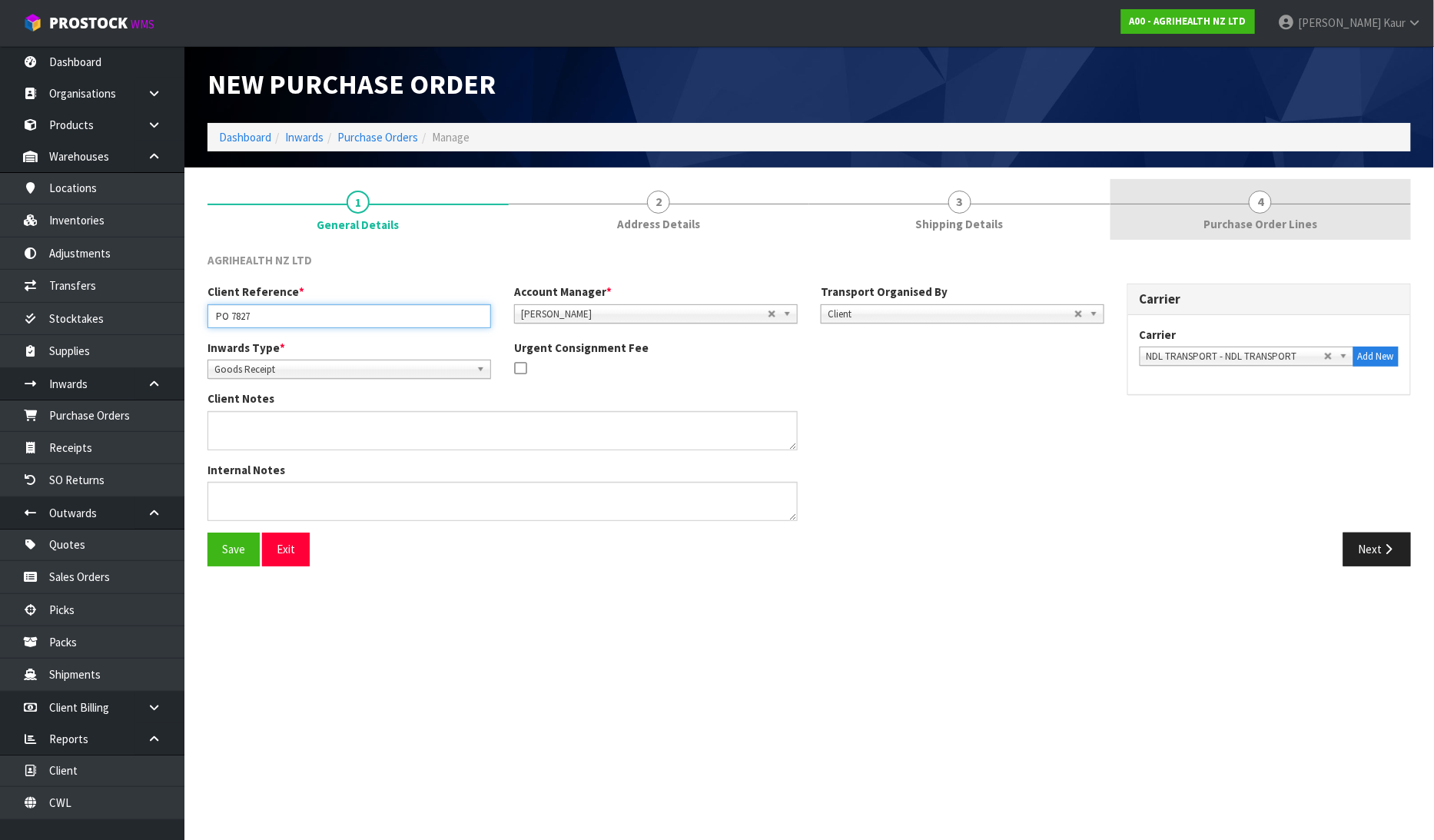
type input "PO 7827"
click at [1302, 200] on link "4 Purchase Order Lines" at bounding box center [1261, 209] width 301 height 60
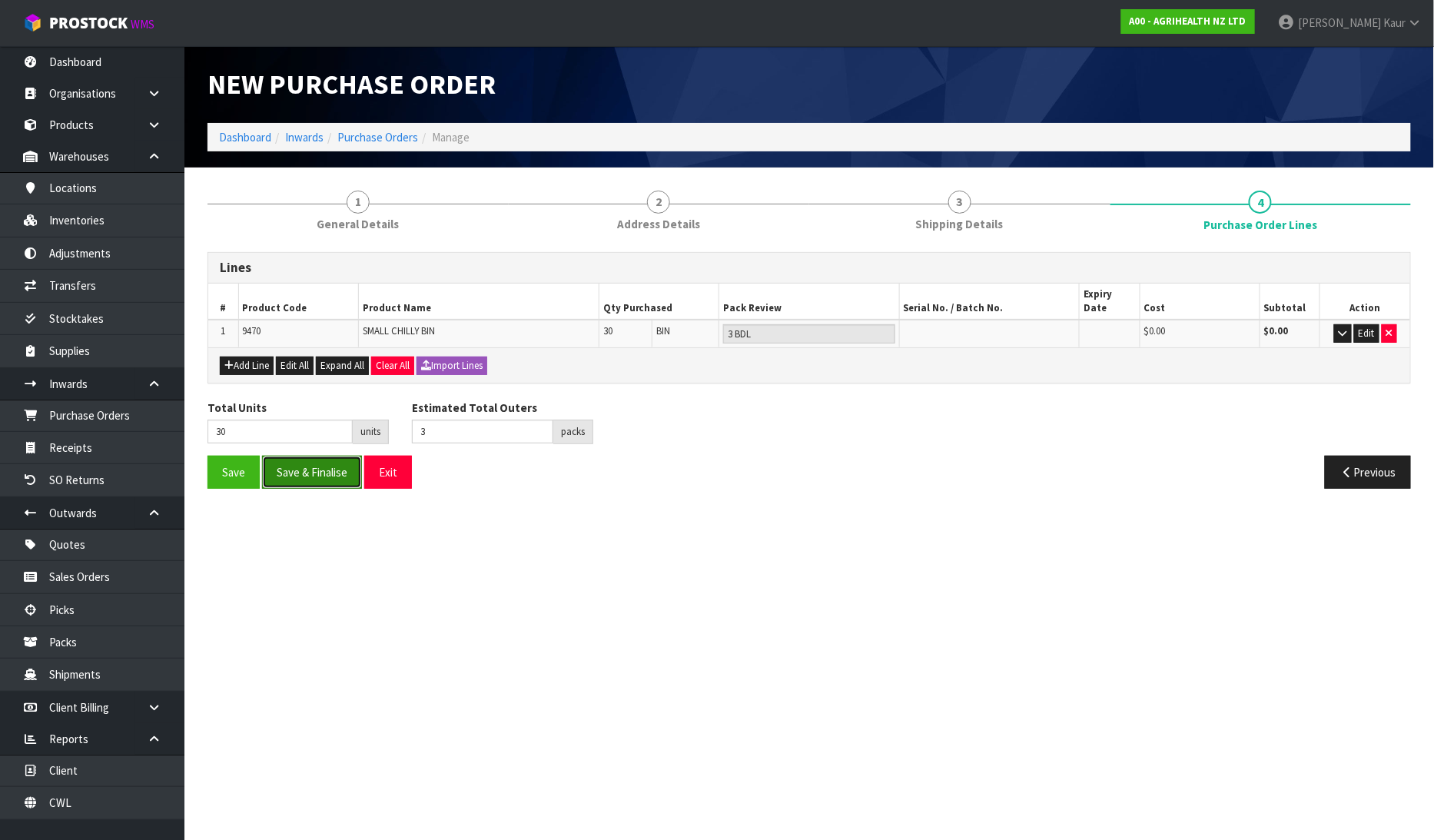
click at [316, 461] on button "Save & Finalise" at bounding box center [312, 471] width 100 height 33
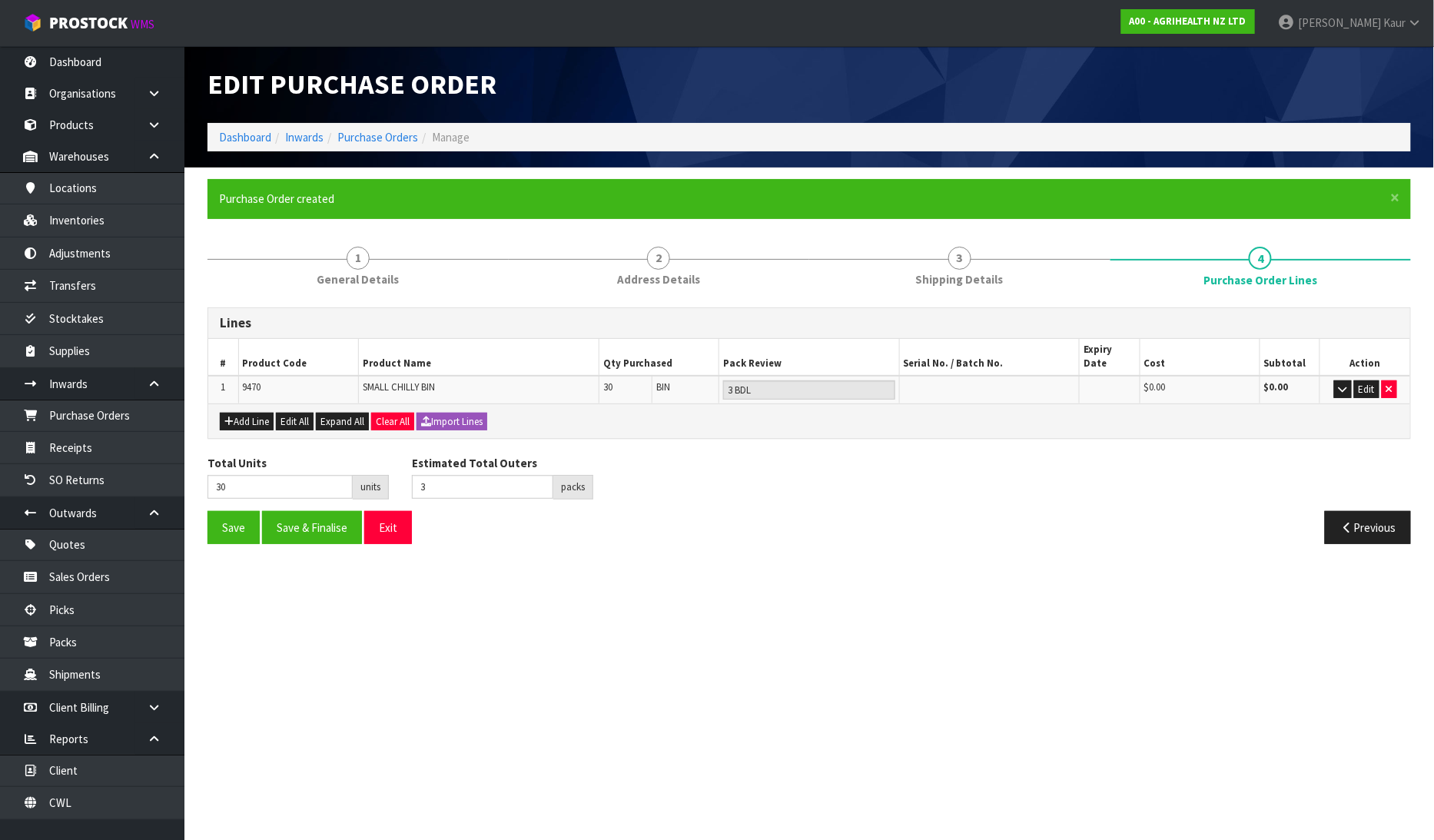
type input "0"
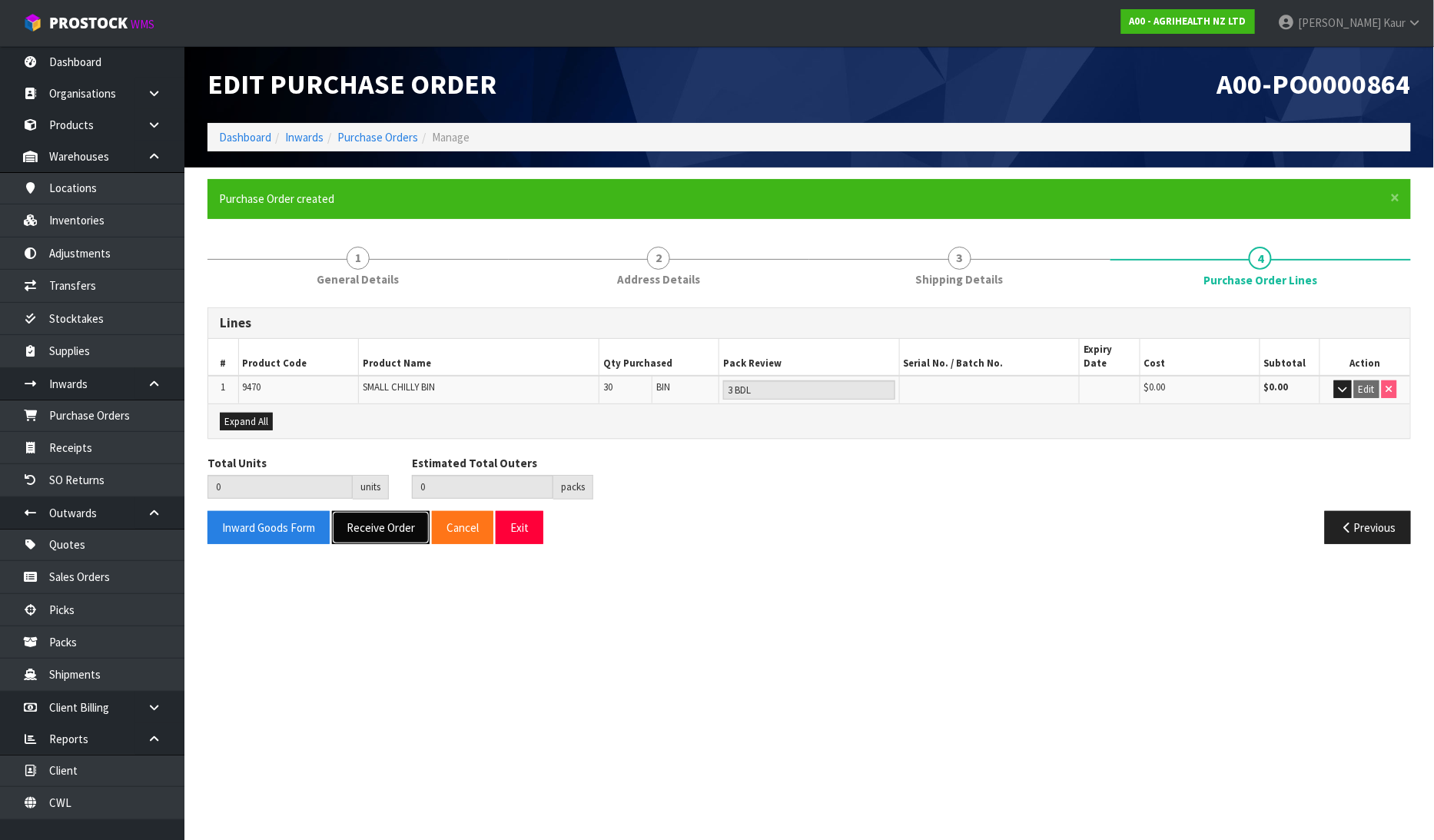
click at [398, 512] on button "Receive Order" at bounding box center [381, 527] width 97 height 33
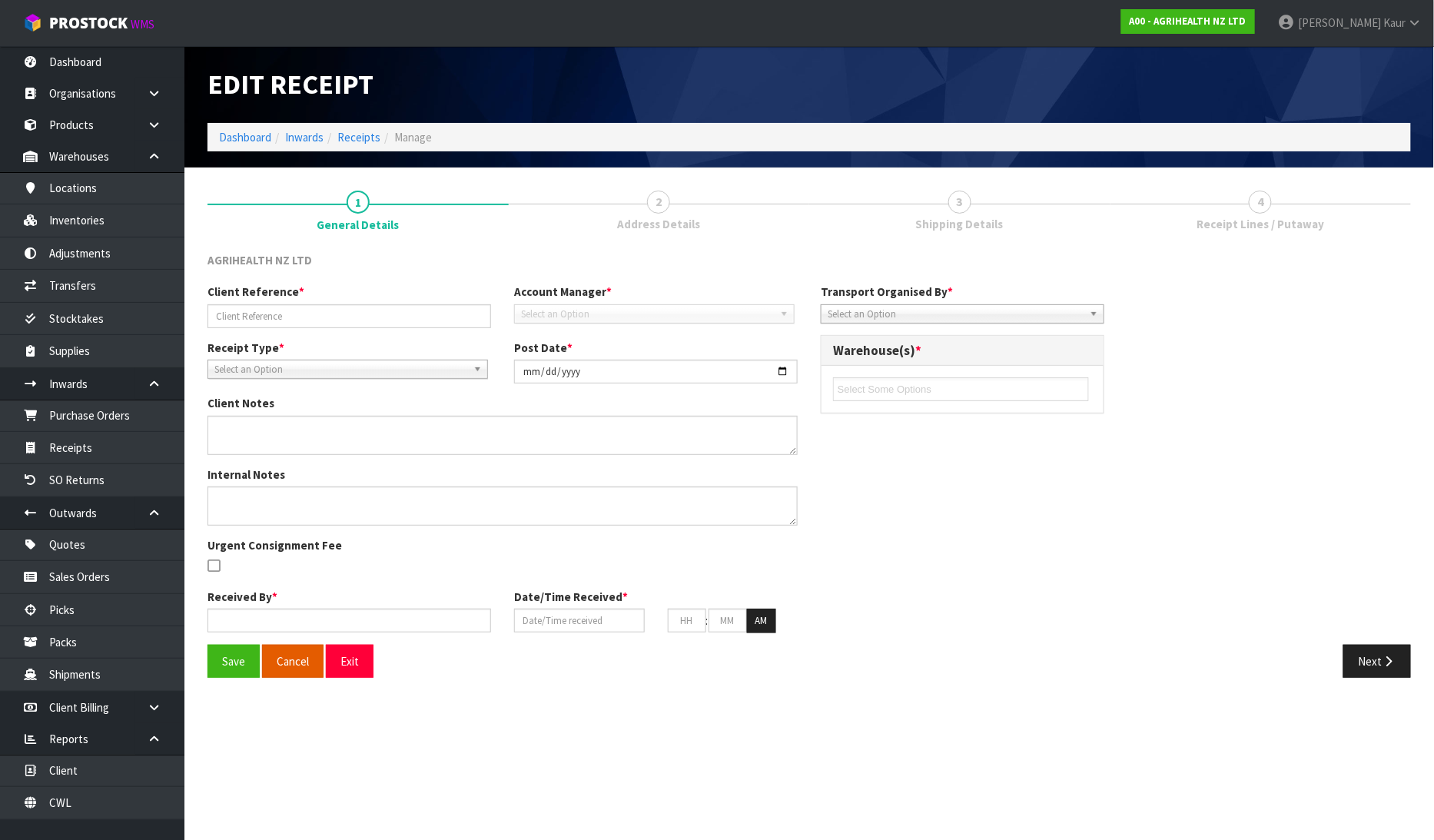
type input "PO 7827"
type input "[DATE]"
type input "[PERSON_NAME]"
type input "[DATE]"
type input "03"
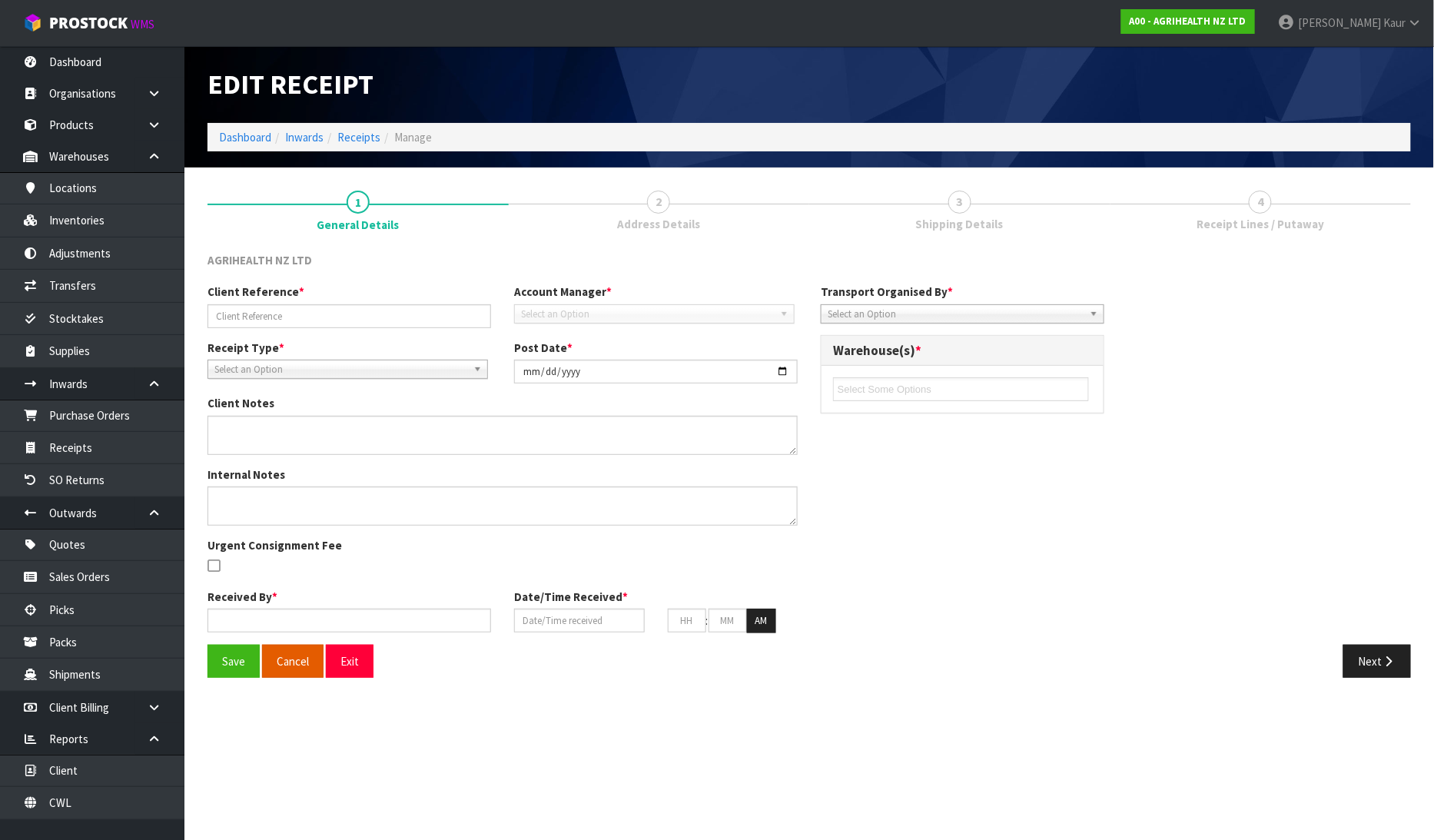
type input "53"
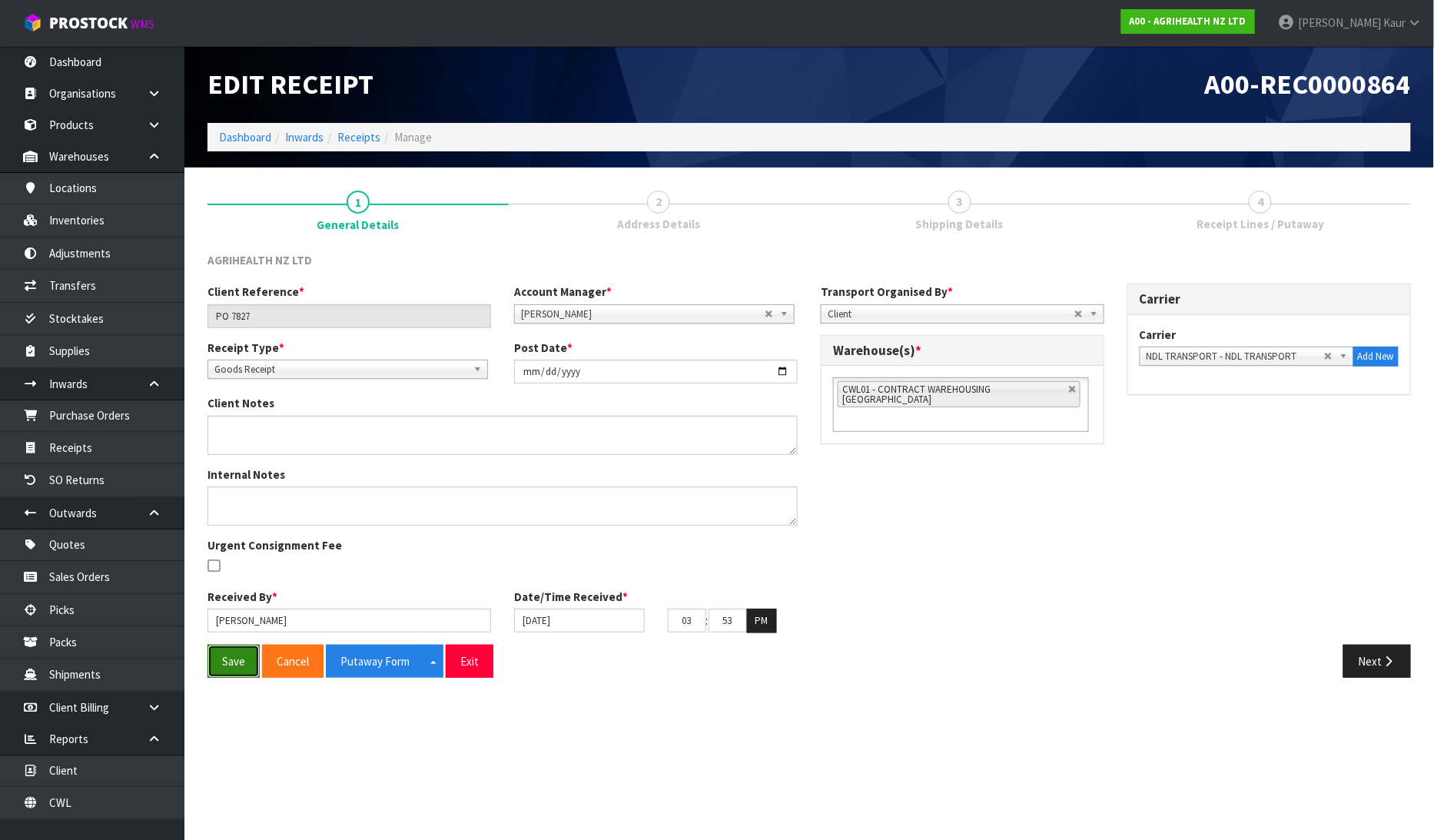
click at [248, 665] on button "Save" at bounding box center [233, 660] width 52 height 33
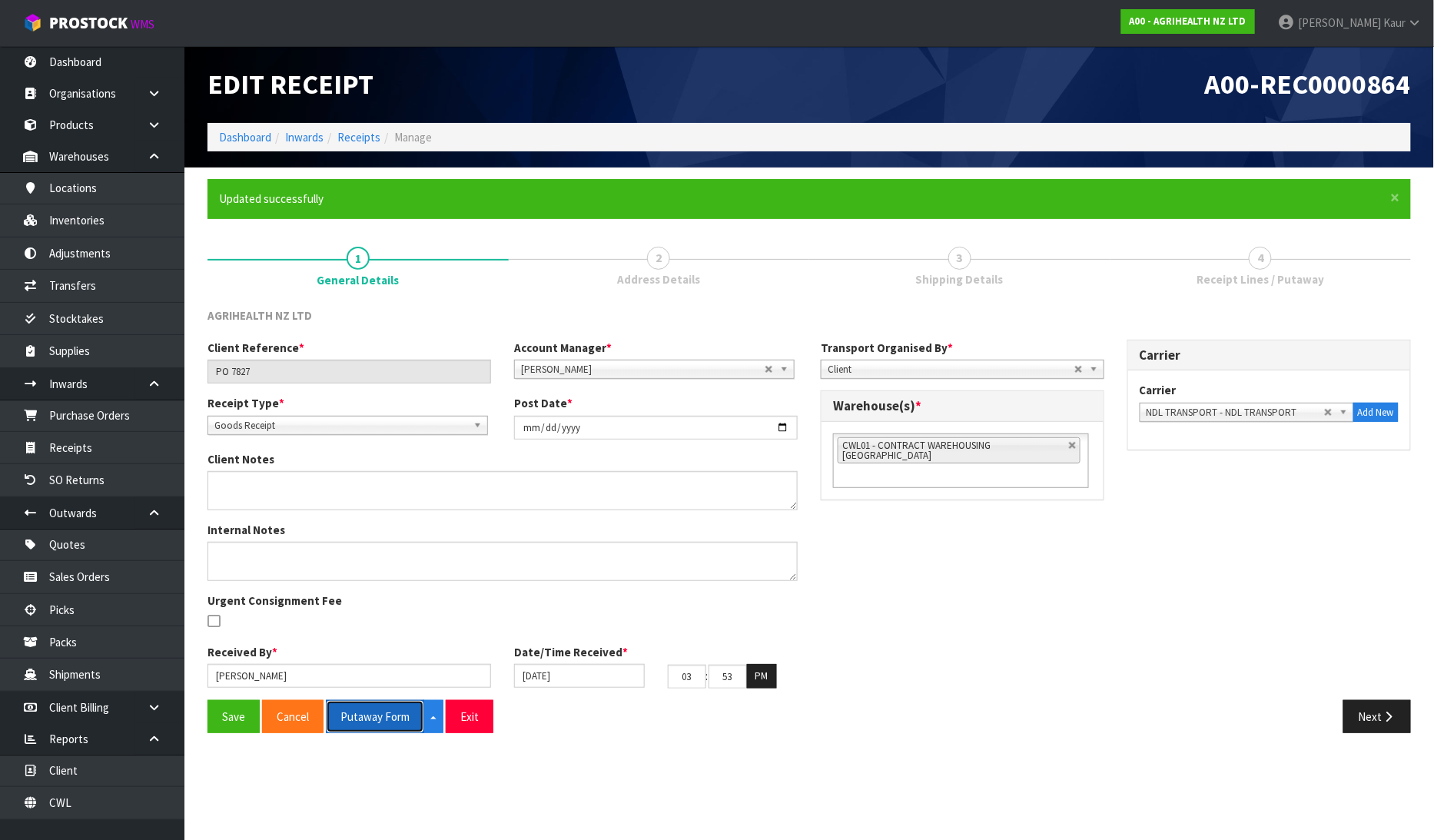
click at [400, 715] on button "Putaway Form" at bounding box center [375, 716] width 98 height 33
click at [402, 711] on button "Putaway Form" at bounding box center [384, 716] width 115 height 33
drag, startPoint x: 261, startPoint y: 364, endPoint x: 169, endPoint y: 378, distance: 93.1
click at [169, 378] on body "Toggle navigation ProStock WMS A00 - AGRIHEALTH NZ LTD [PERSON_NAME] Logout Das…" at bounding box center [717, 420] width 1434 height 840
click at [92, 443] on link "Receipts" at bounding box center [92, 447] width 184 height 32
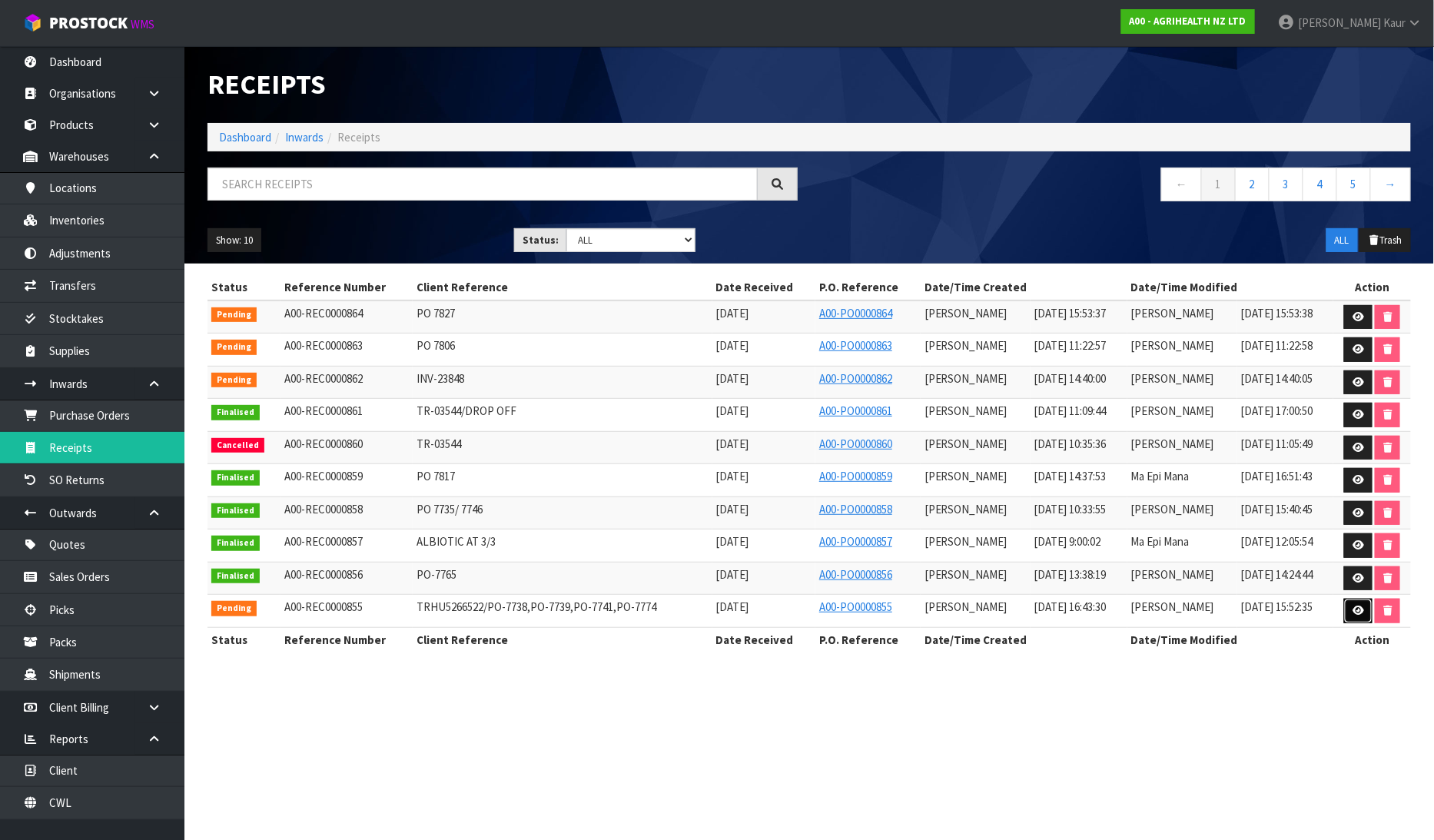
click at [1357, 613] on icon at bounding box center [1358, 610] width 12 height 10
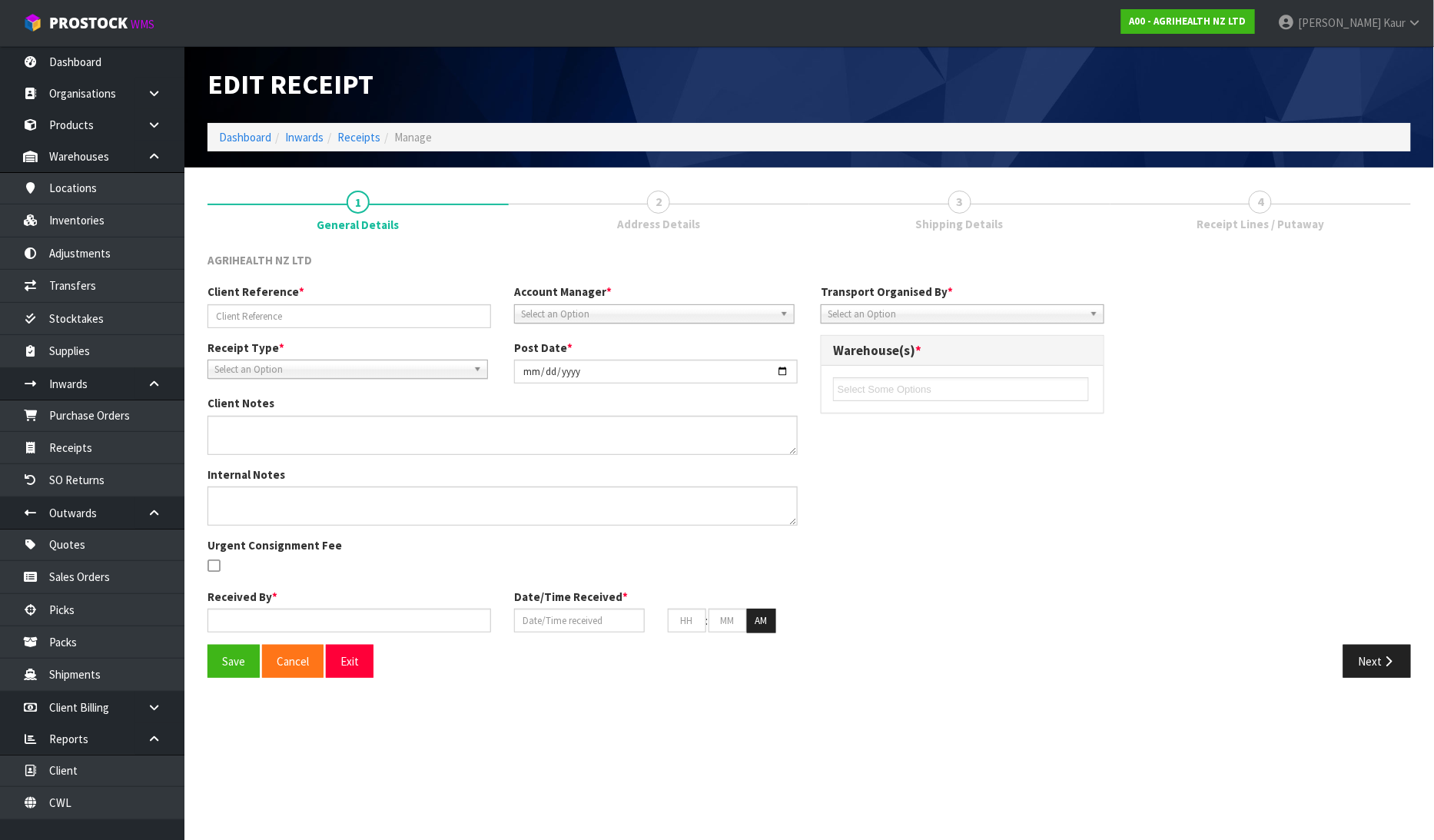
type input "TRHU5266522/PO-7738,PO-7739,PO-7741,PO-7774"
type input "[DATE]"
type input "[PERSON_NAME]"
type input "[DATE]"
type input "04"
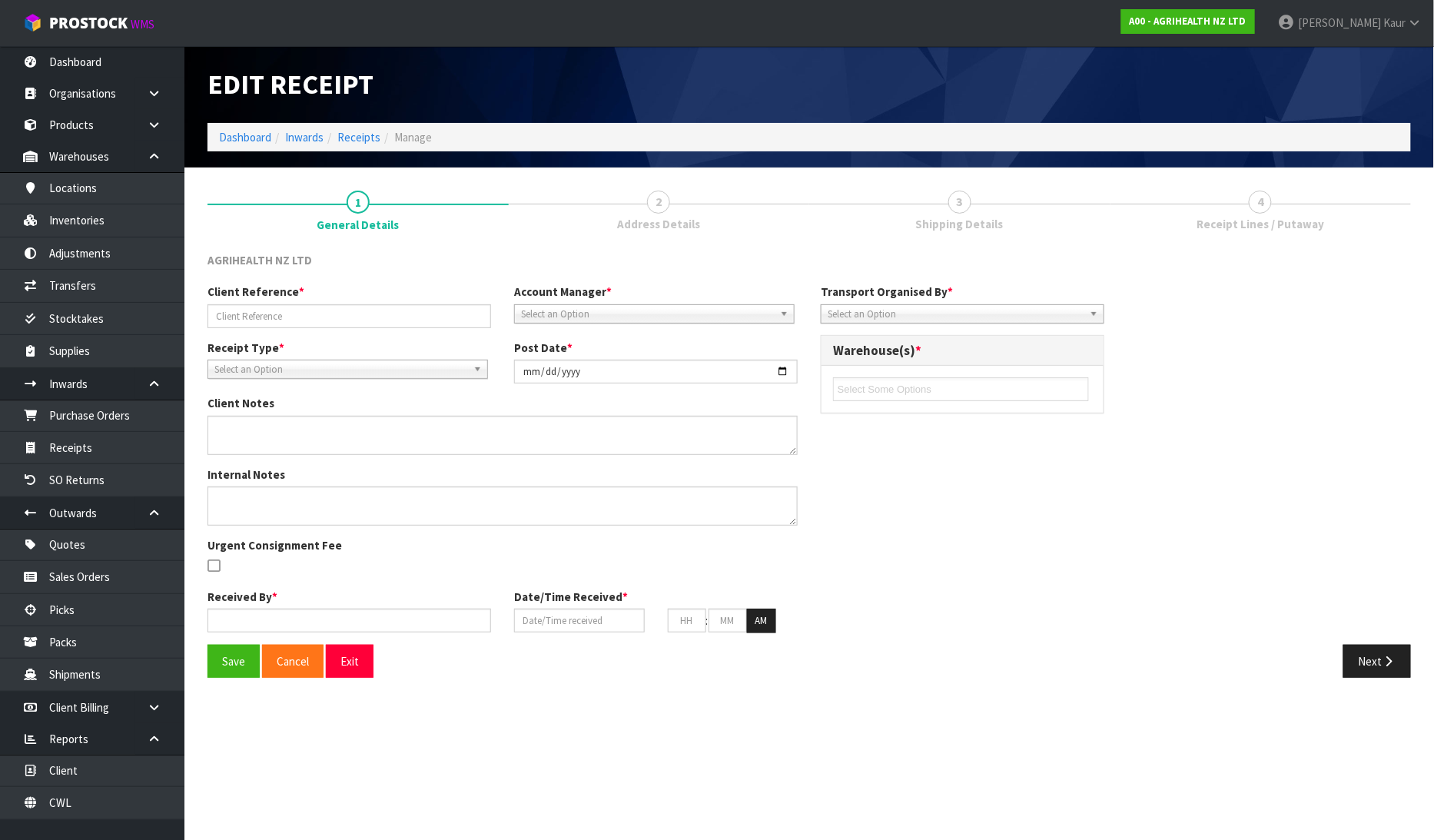
type input "43"
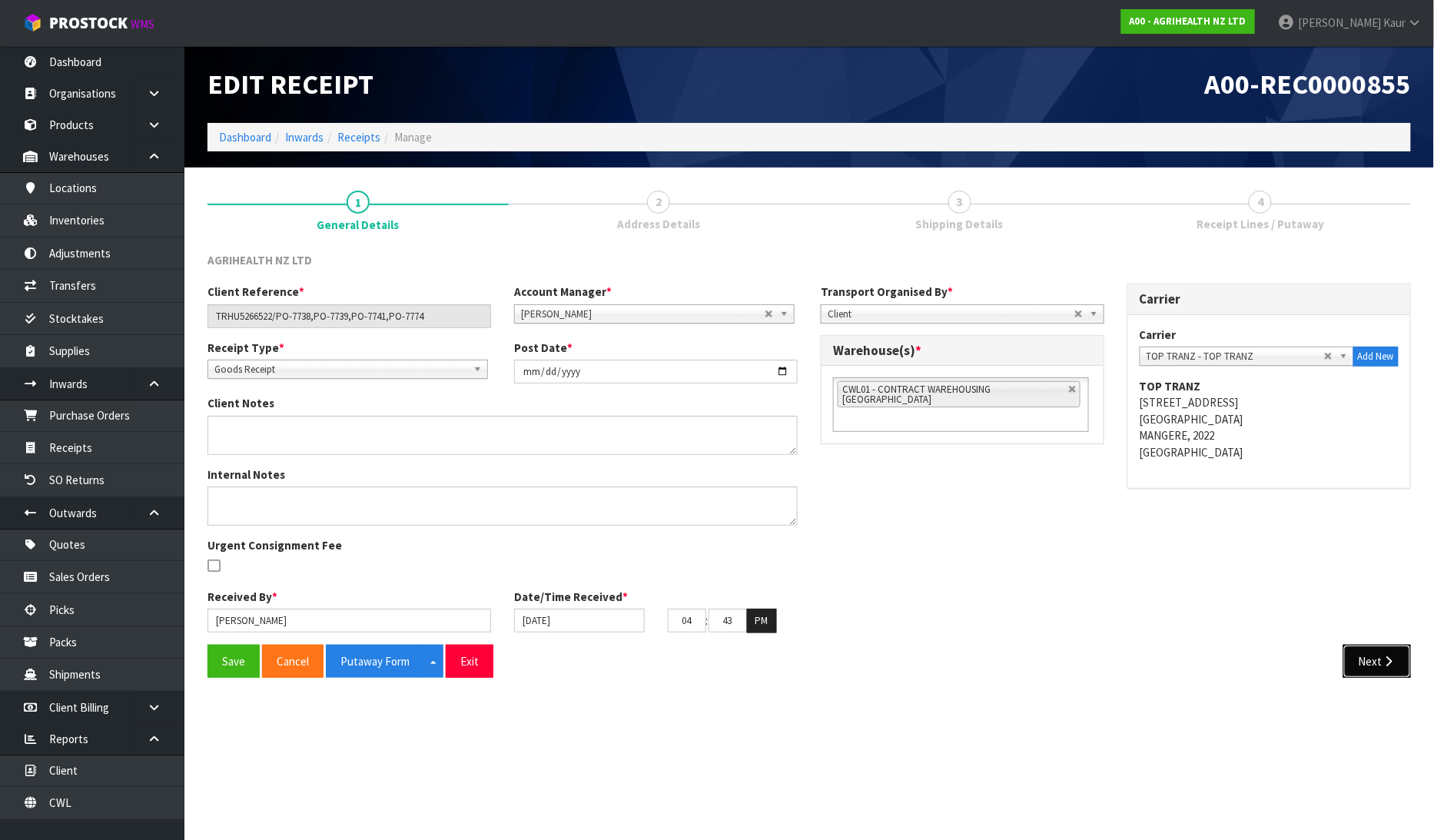
click at [1399, 650] on button "Next" at bounding box center [1376, 660] width 67 height 33
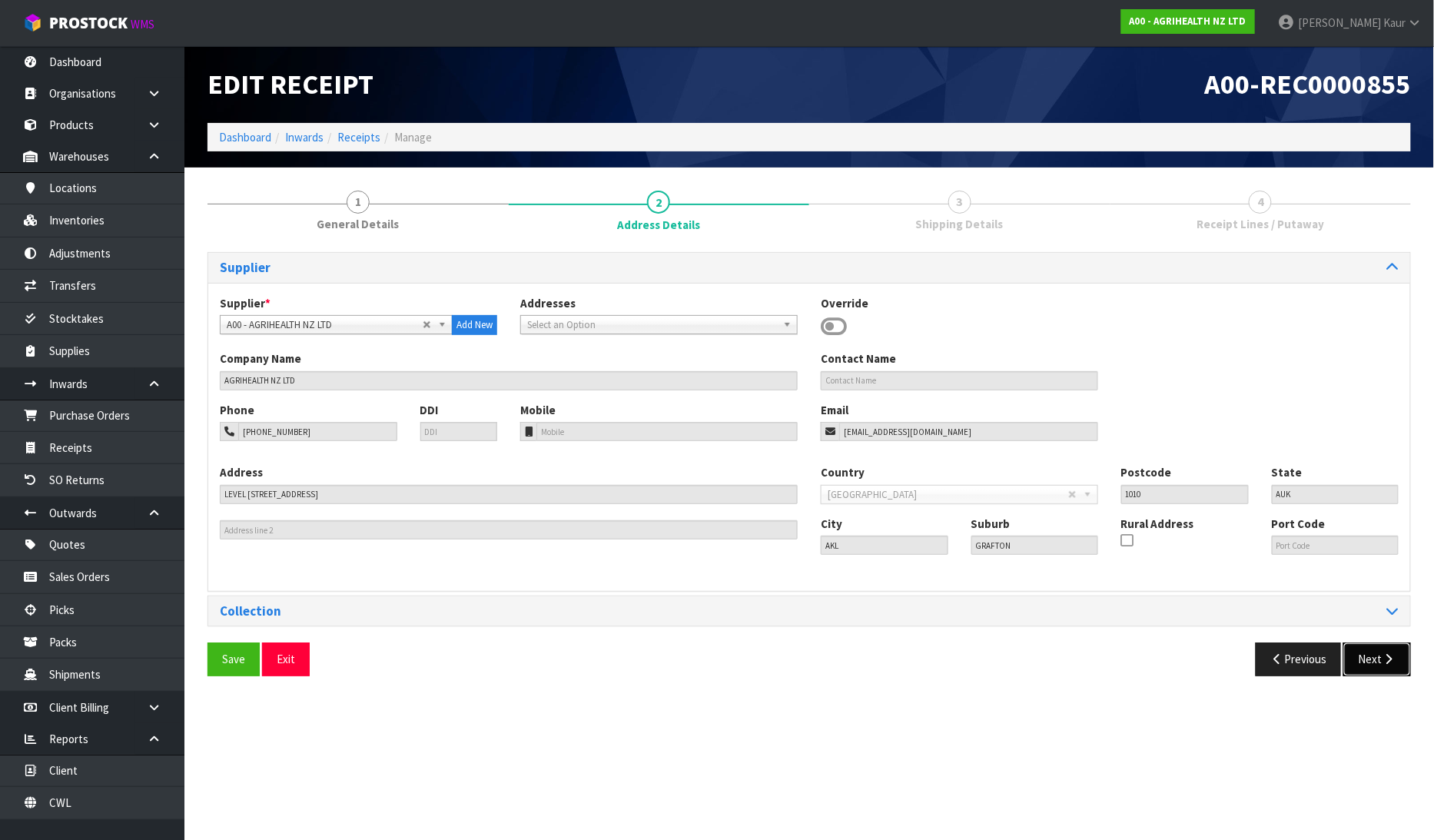
click at [1378, 657] on button "Next" at bounding box center [1376, 658] width 67 height 33
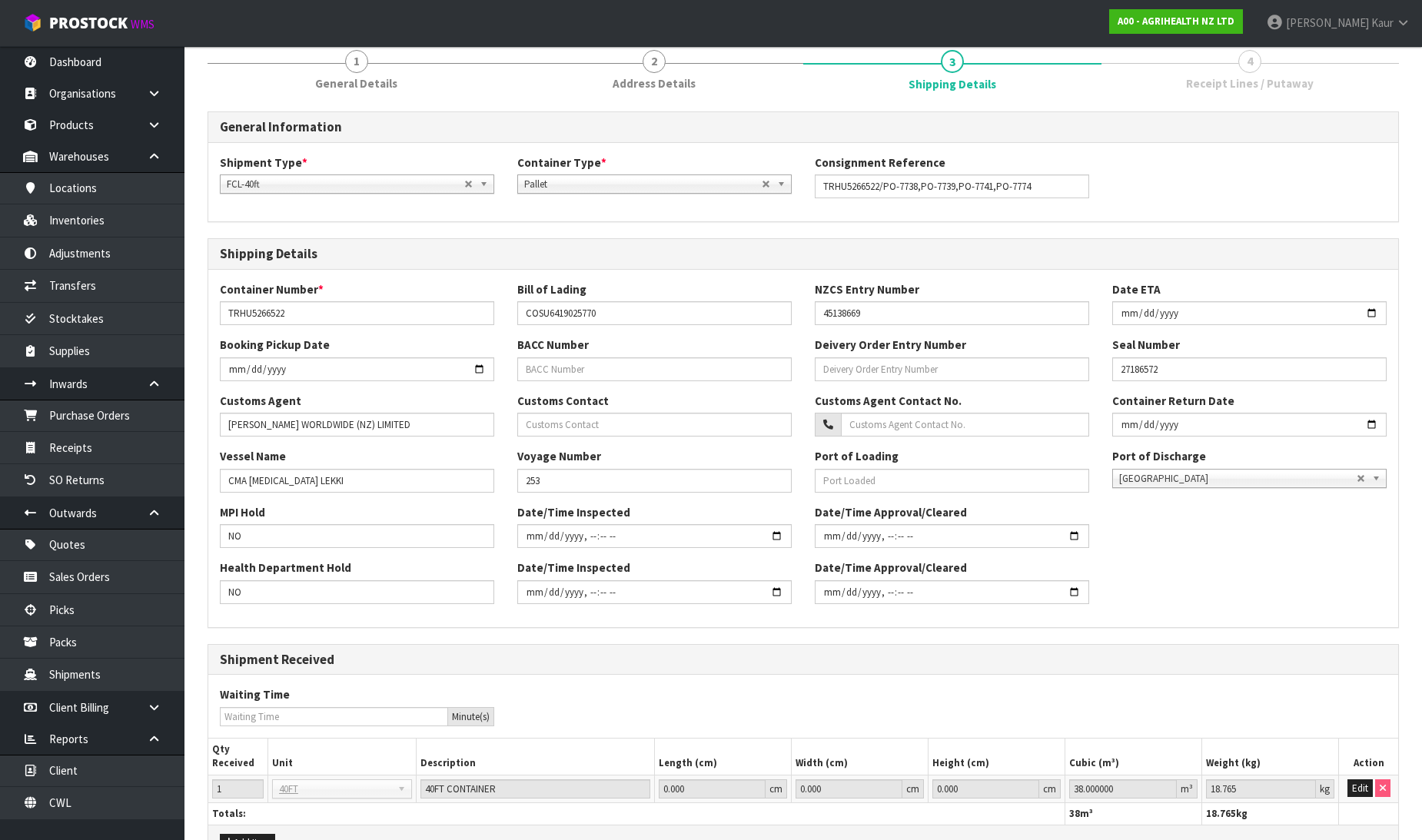
scroll to position [233, 0]
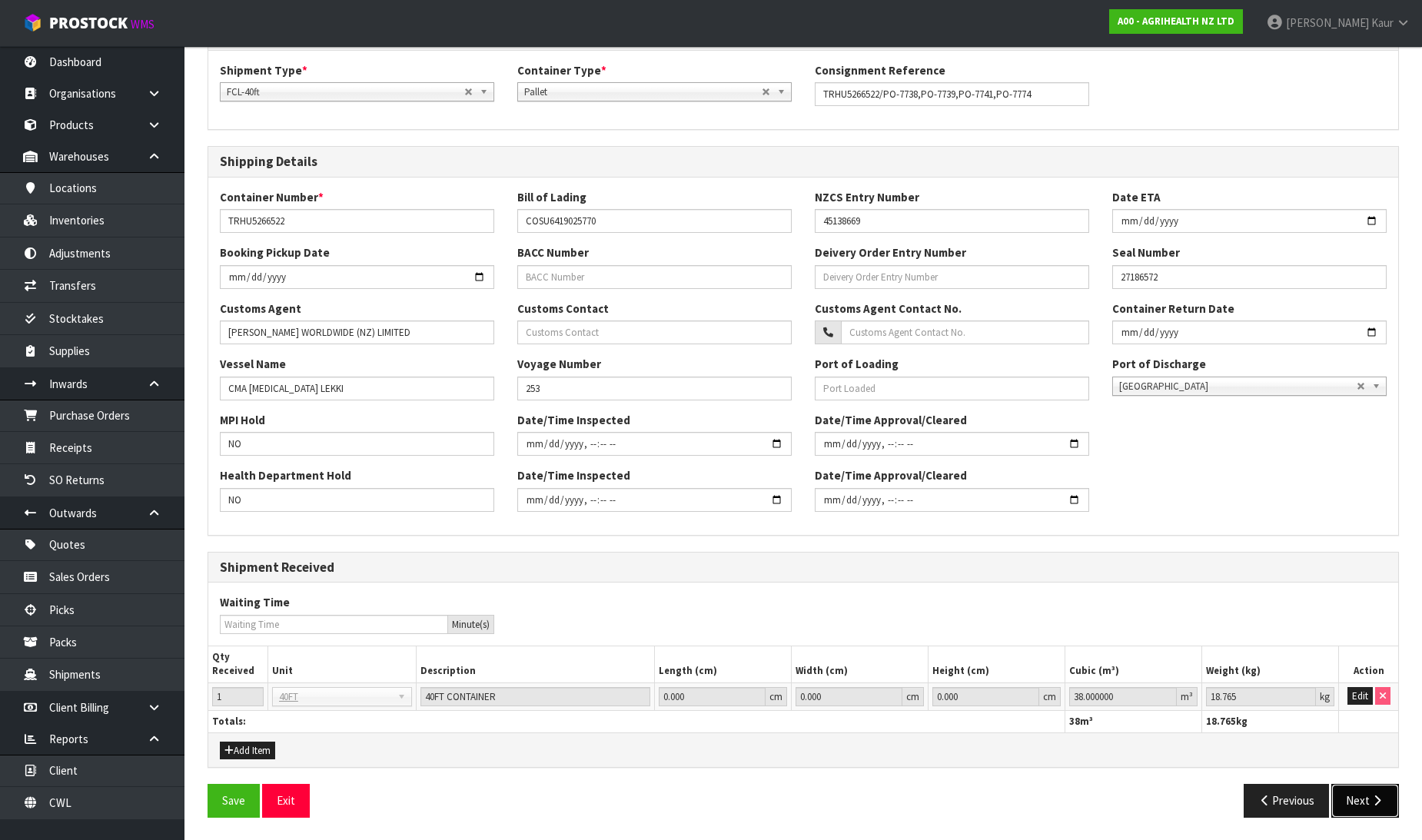
click at [1373, 799] on icon "button" at bounding box center [1377, 799] width 14 height 12
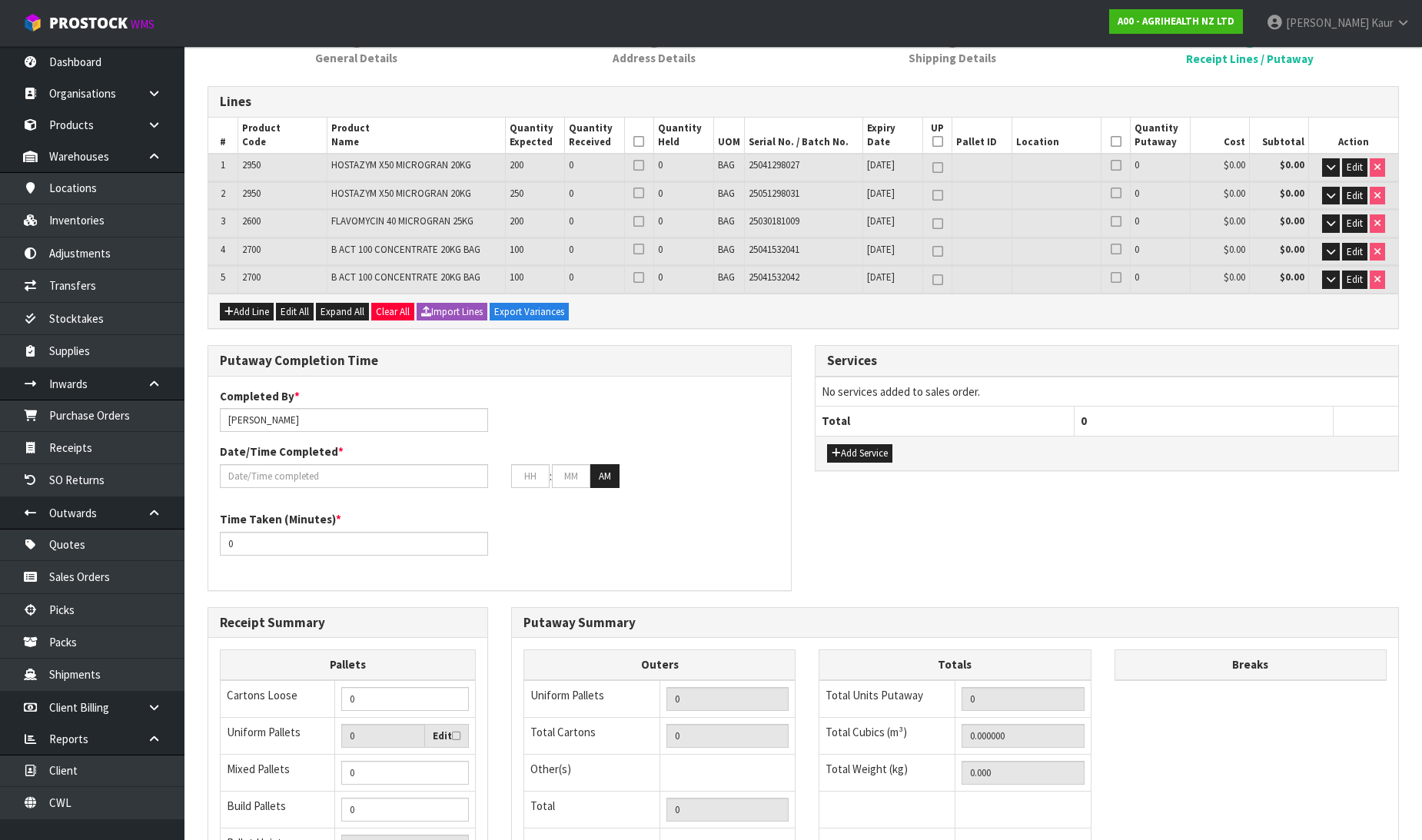
scroll to position [147, 0]
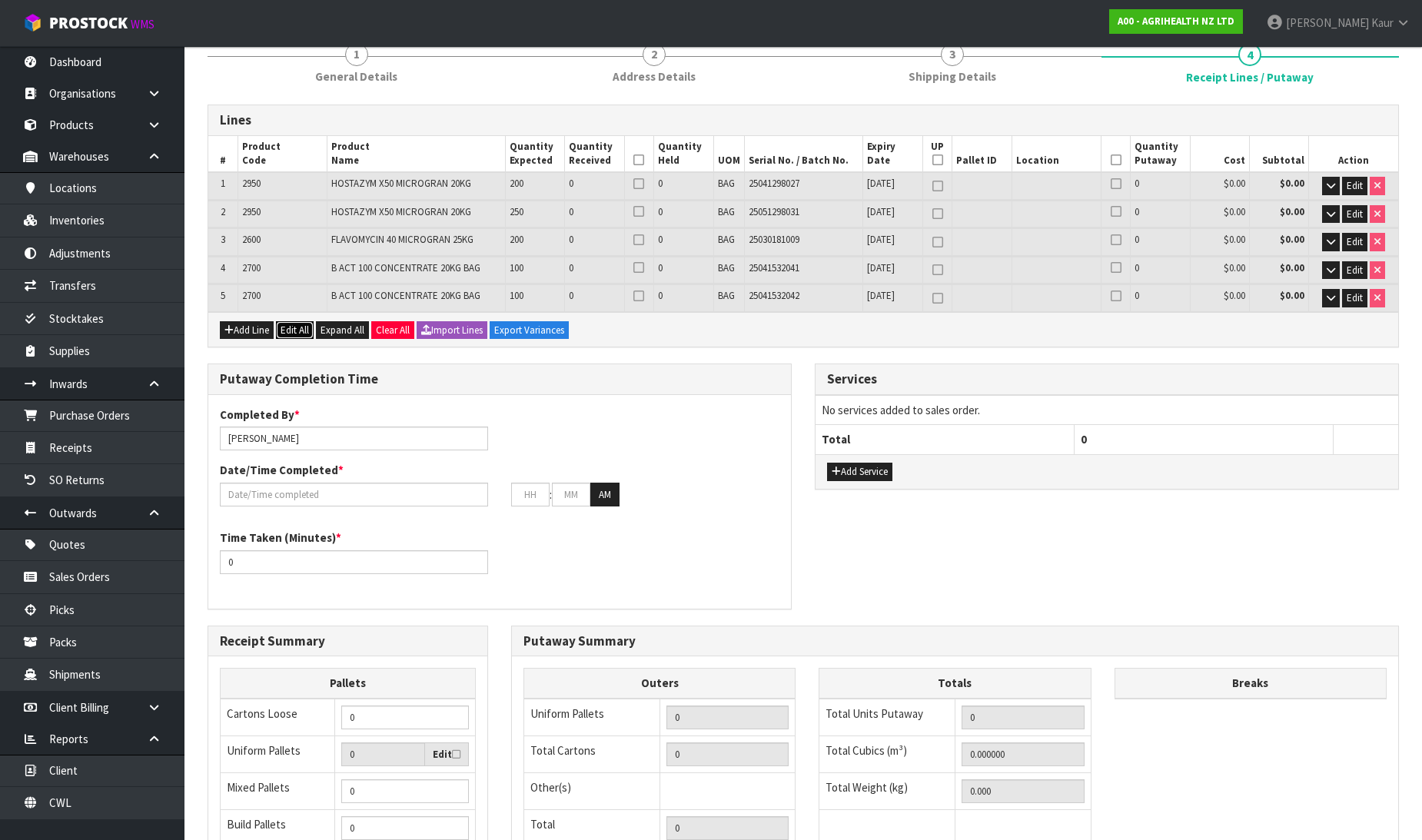
click at [300, 328] on button "Edit All" at bounding box center [294, 330] width 37 height 19
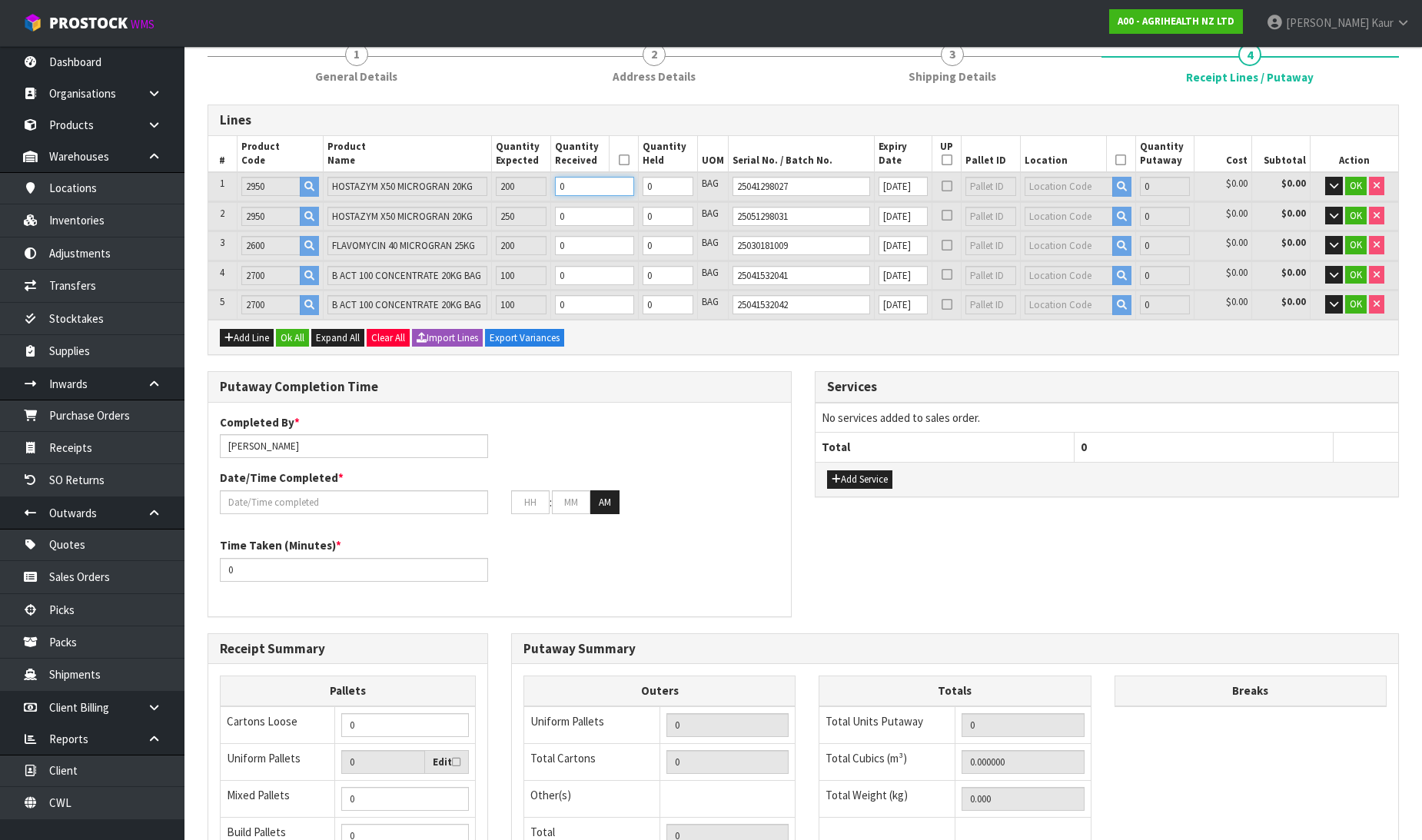
click at [548, 187] on tr "1 2950 HOSTAZYM X50 MICROGRAN 20KG 200 0 0 BAG 25041298027 [DATE] 0 $0.00 $0.00…" at bounding box center [803, 186] width 1190 height 28
type input "0"
type input "0.085248"
type input "42.12"
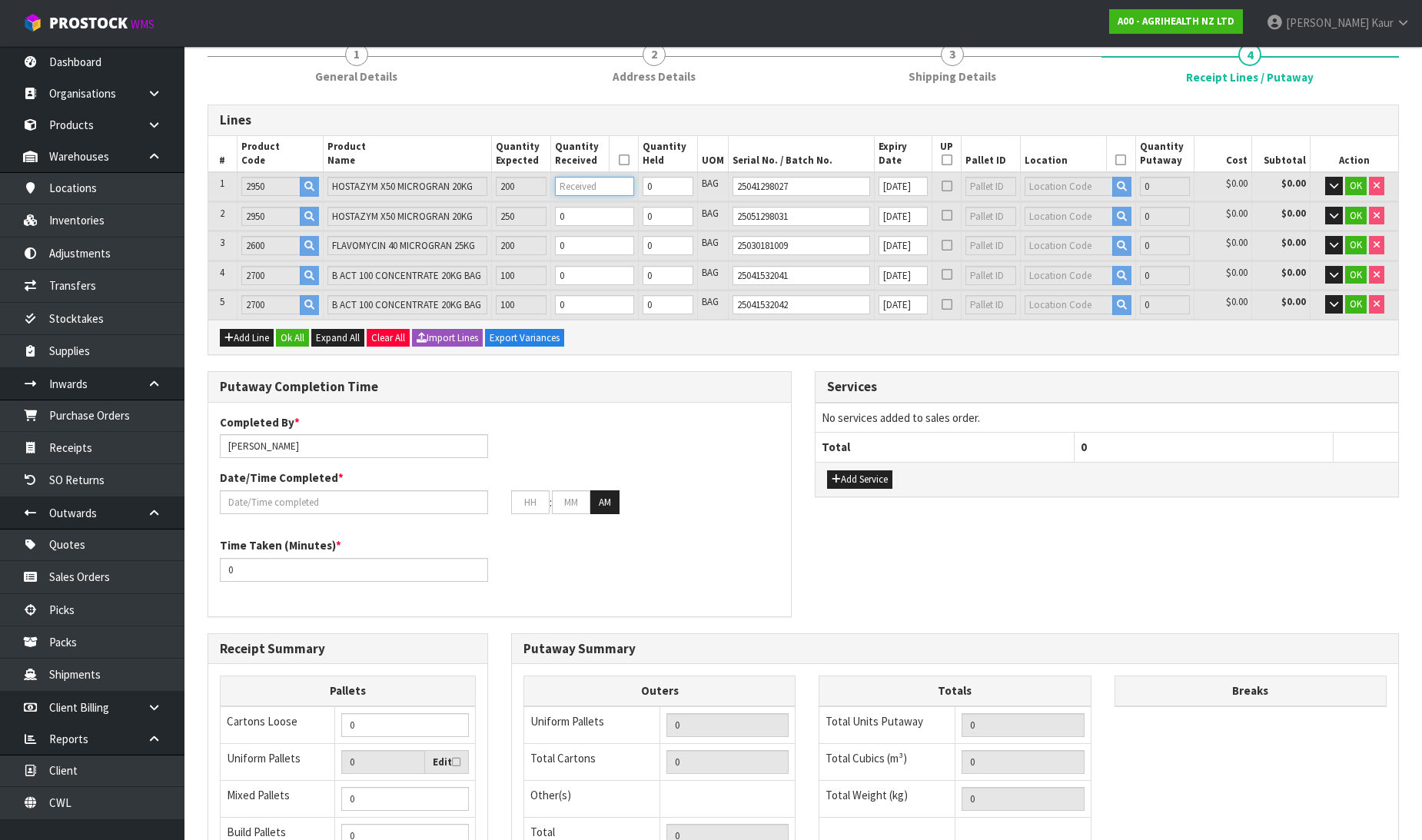
type input "2"
type input "0.85248"
type input "421.2"
type input "20"
type input "8.64"
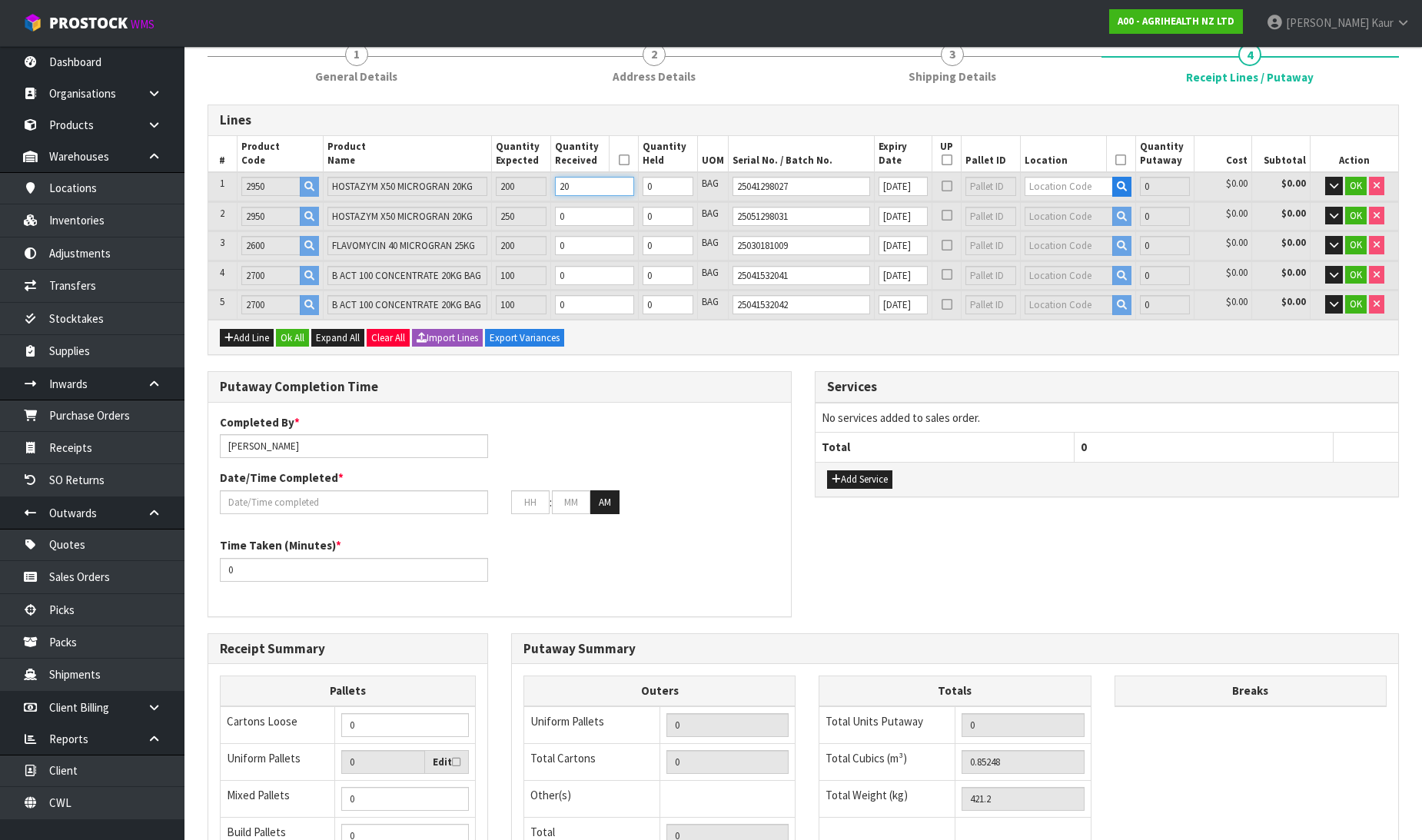
type input "4320"
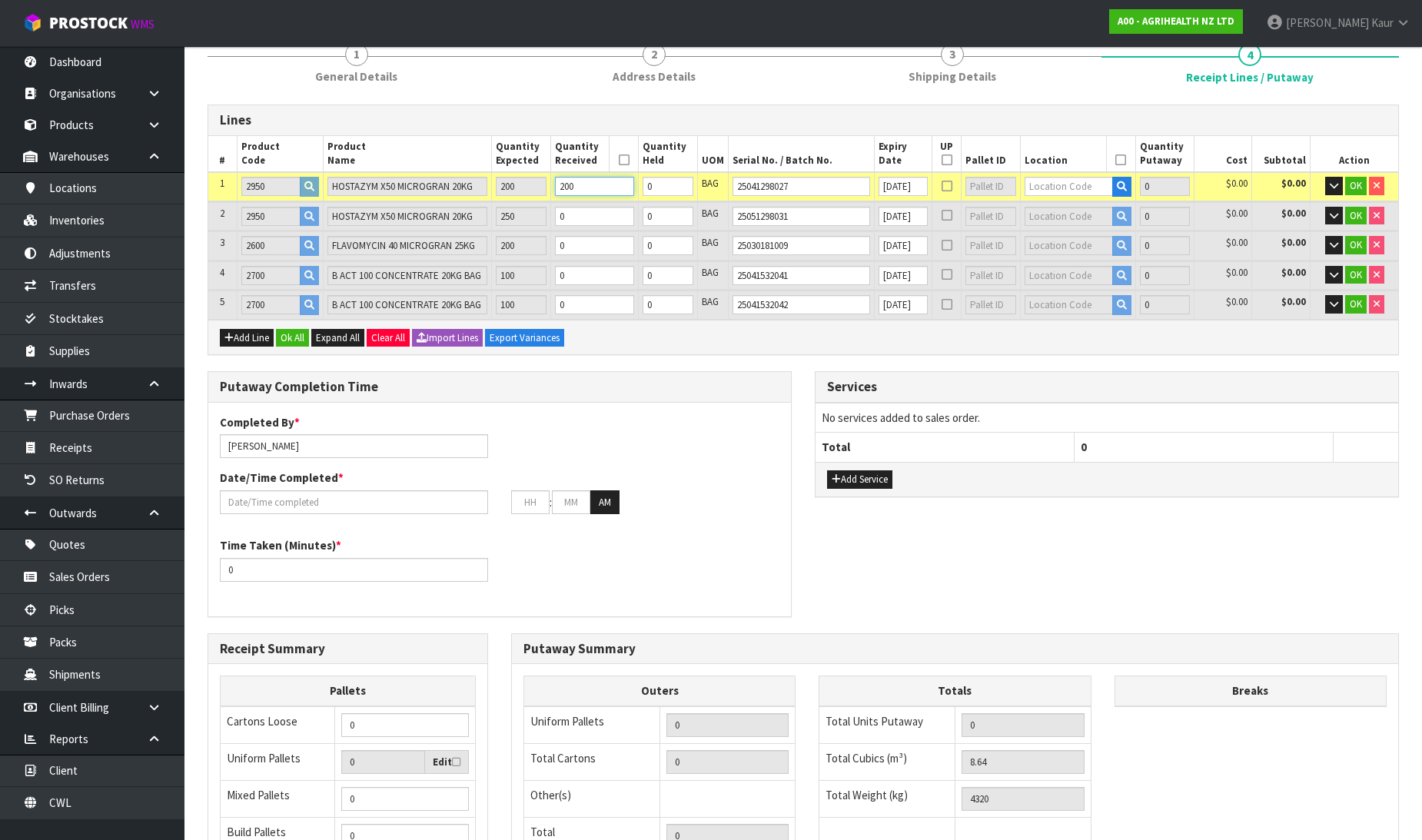
type input "200"
click at [542, 218] on tr "2 2950 HOSTAZYM X50 MICROGRAN 20KG 250 0 0 BAG 25051298031 [DATE] 0 $0.00 $0.00…" at bounding box center [803, 216] width 1190 height 28
type input "8.725248"
type input "4362.12"
type input "2"
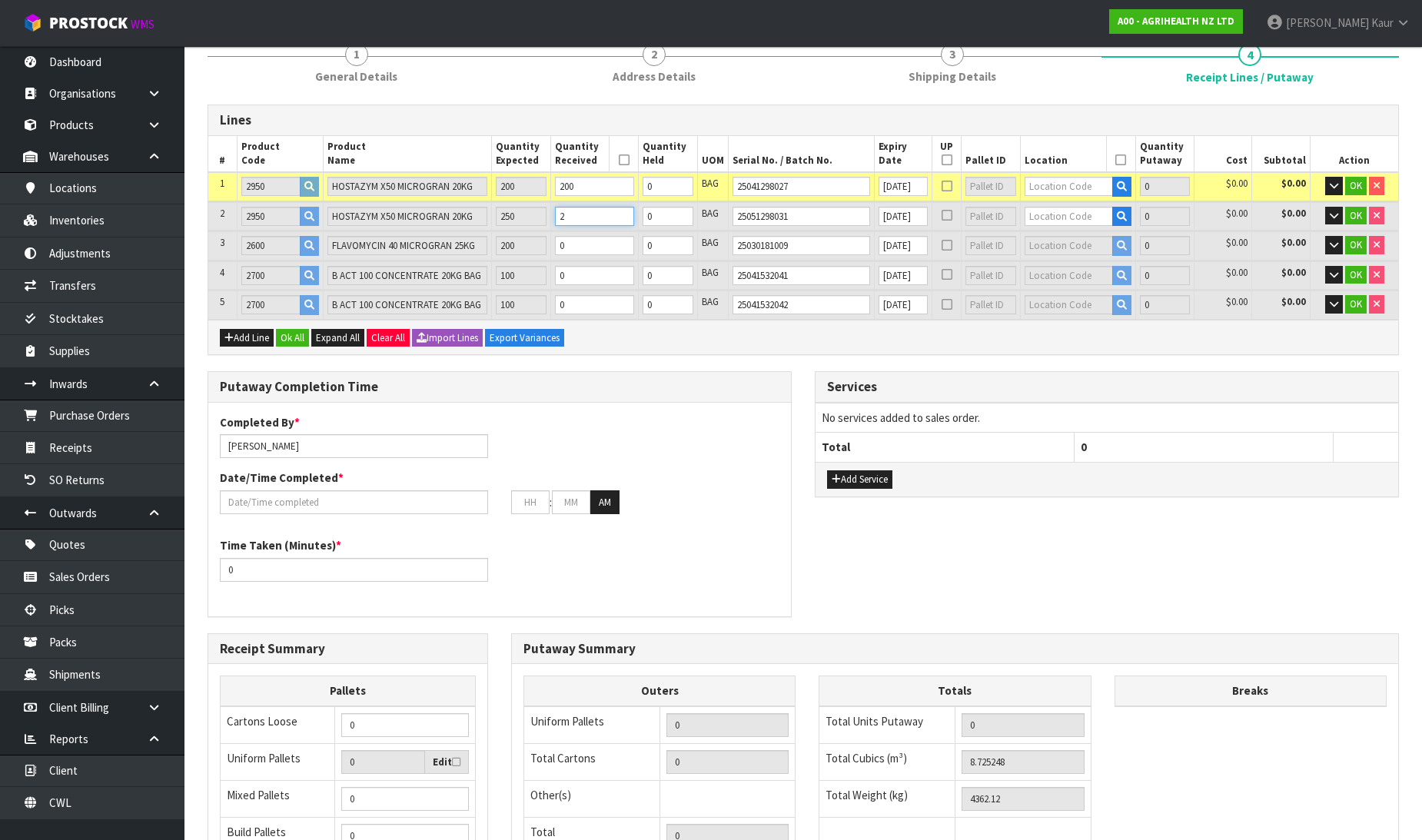
type input "9.7056"
type input "4846.5"
type input "25"
type input "19.44"
type input "9720"
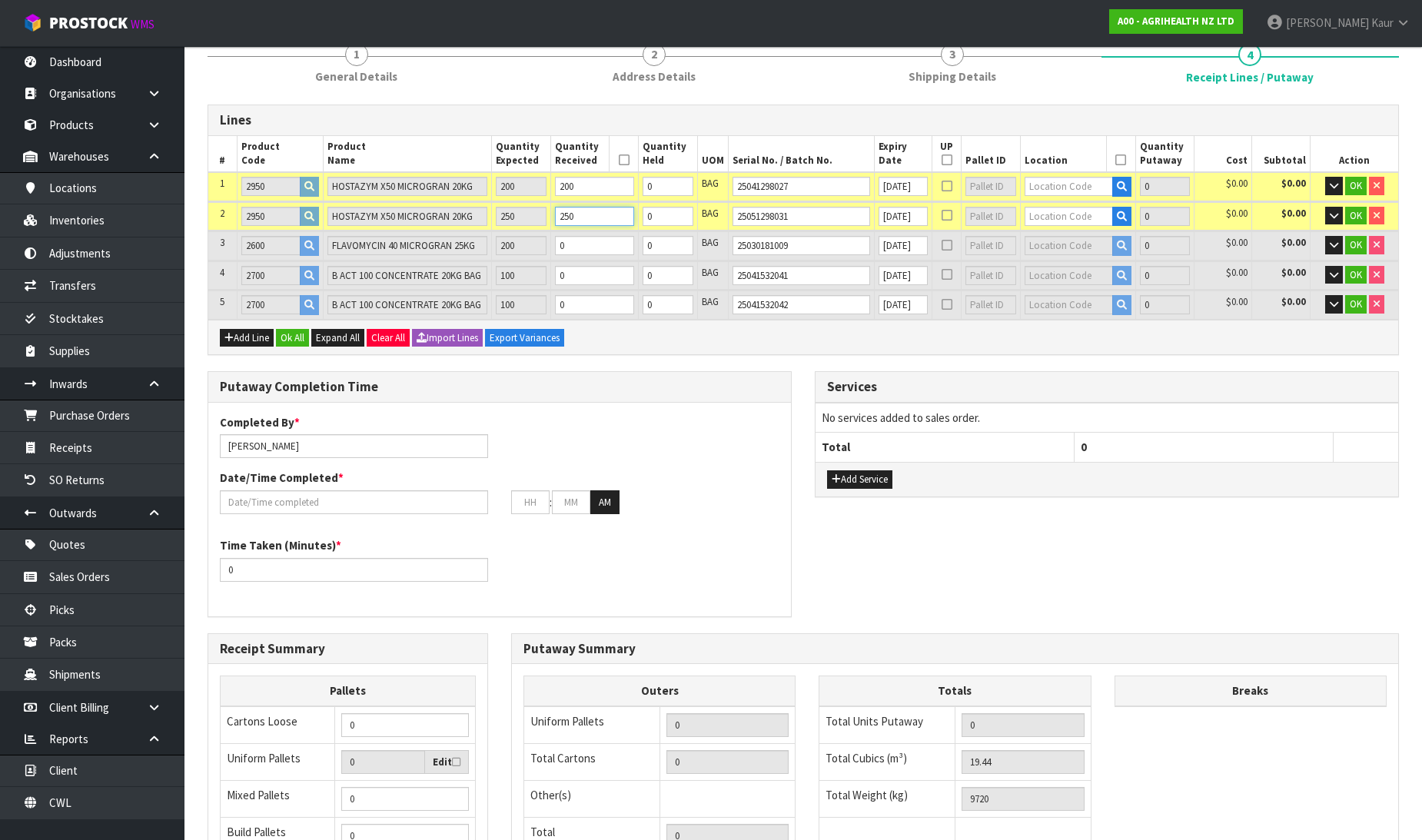
type input "250"
drag, startPoint x: 592, startPoint y: 241, endPoint x: 563, endPoint y: 245, distance: 29.3
click at [563, 245] on td "0" at bounding box center [594, 245] width 88 height 28
type input "19.513048"
type input "9777.96"
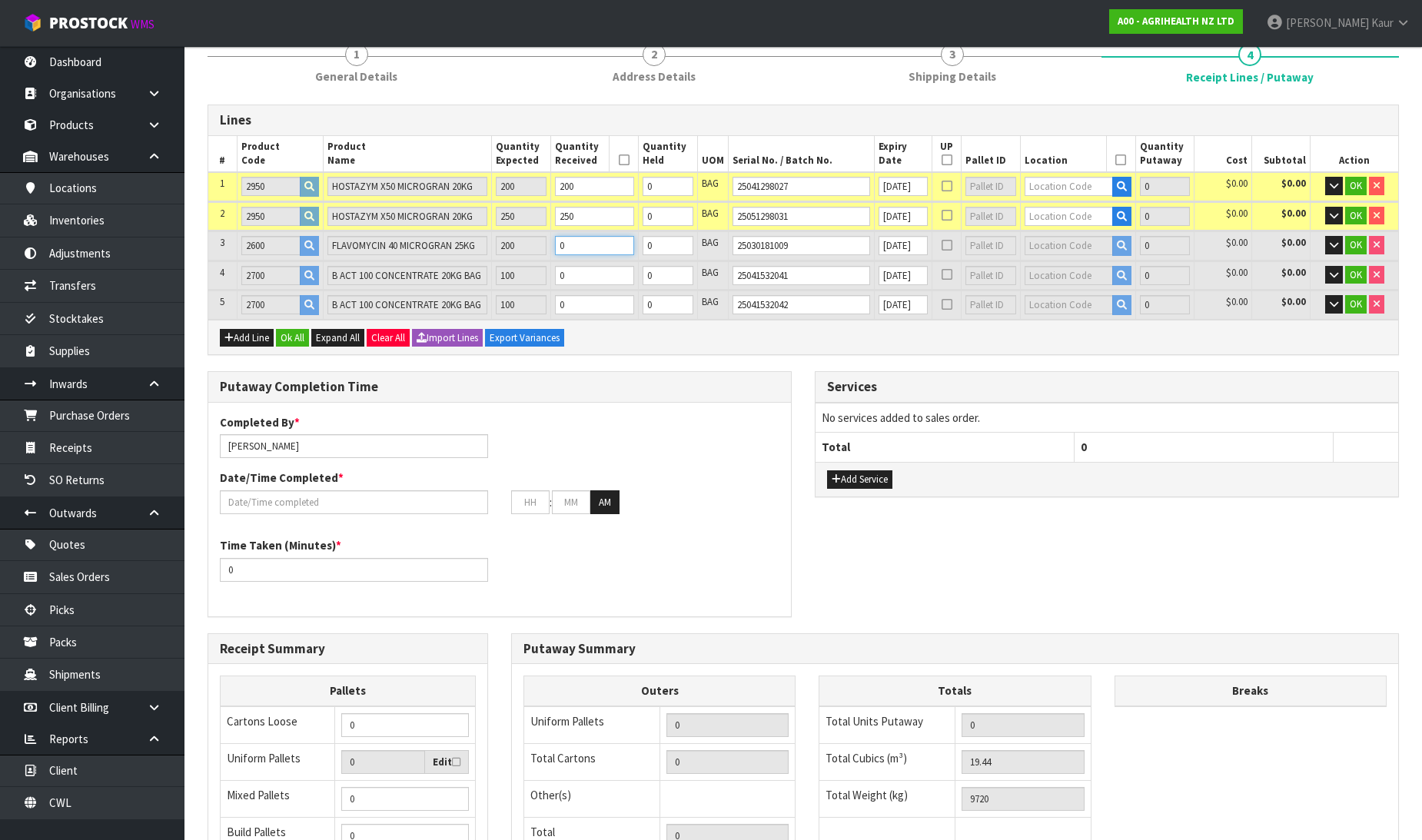
type input "2"
type input "20.17048"
type input "10299.6"
type input "20"
type input "26.304"
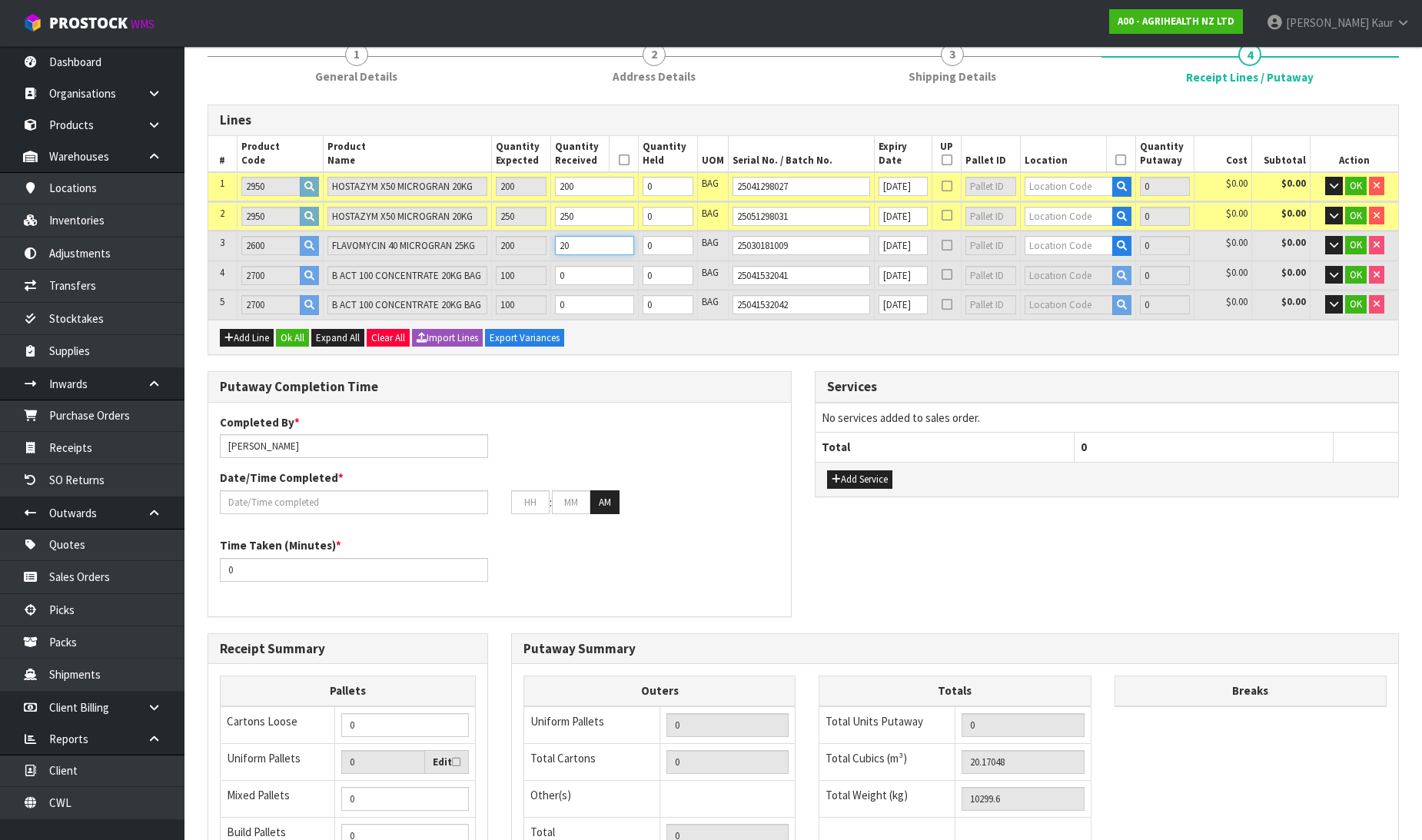
type input "14928"
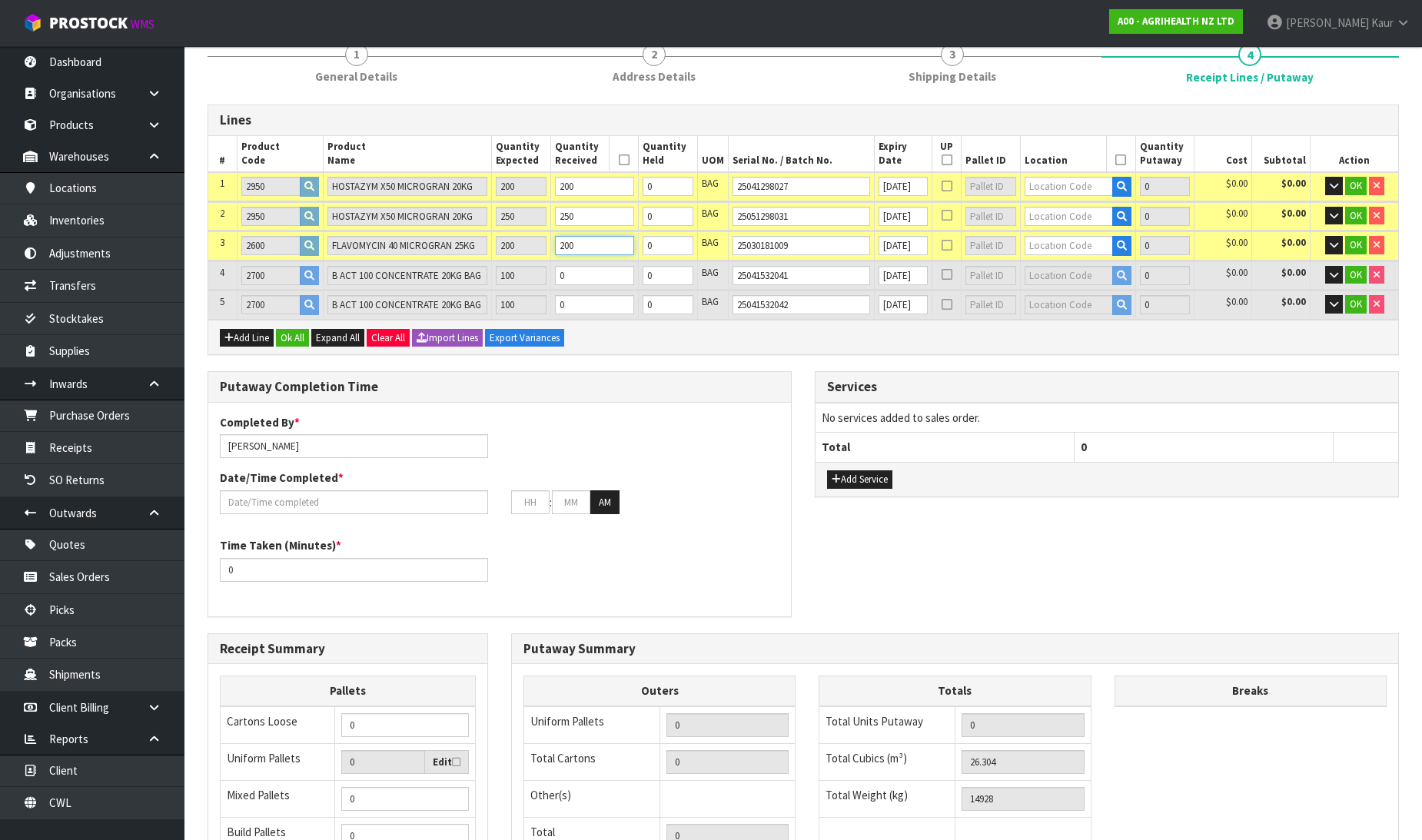
type input "200"
drag, startPoint x: 581, startPoint y: 273, endPoint x: 558, endPoint y: 273, distance: 23.0
click at [558, 273] on tr "4 2700 B ACT 100 CONCENTRATE 20KG BAG 100 0 0 BAG 25041532041 [DATE] 0 $0.00 $0…" at bounding box center [803, 276] width 1190 height 28
type input "26.34152"
type input "14948.44"
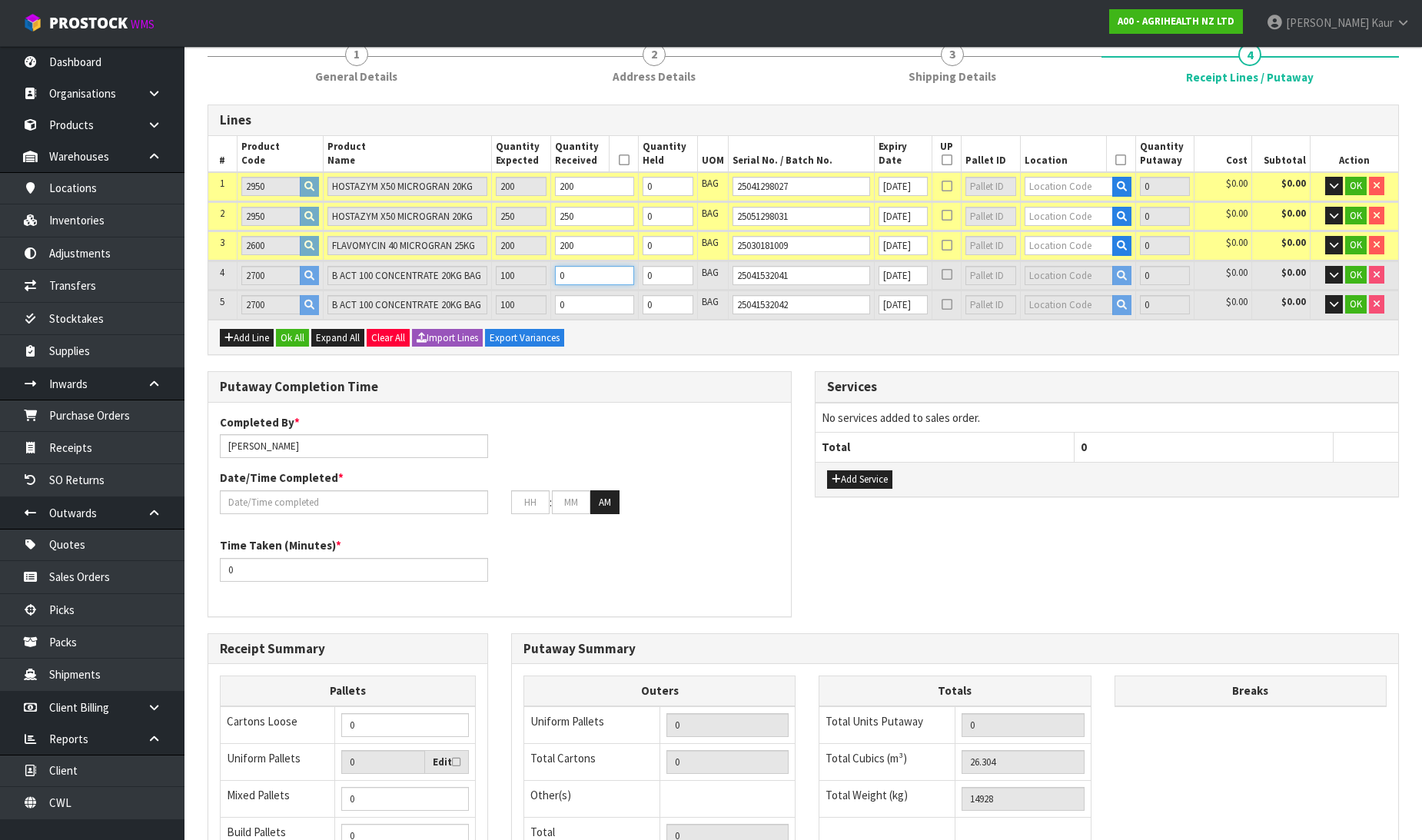
type input "1"
type input "26.6792"
type input "15132.4"
type input "10"
type input "28.656"
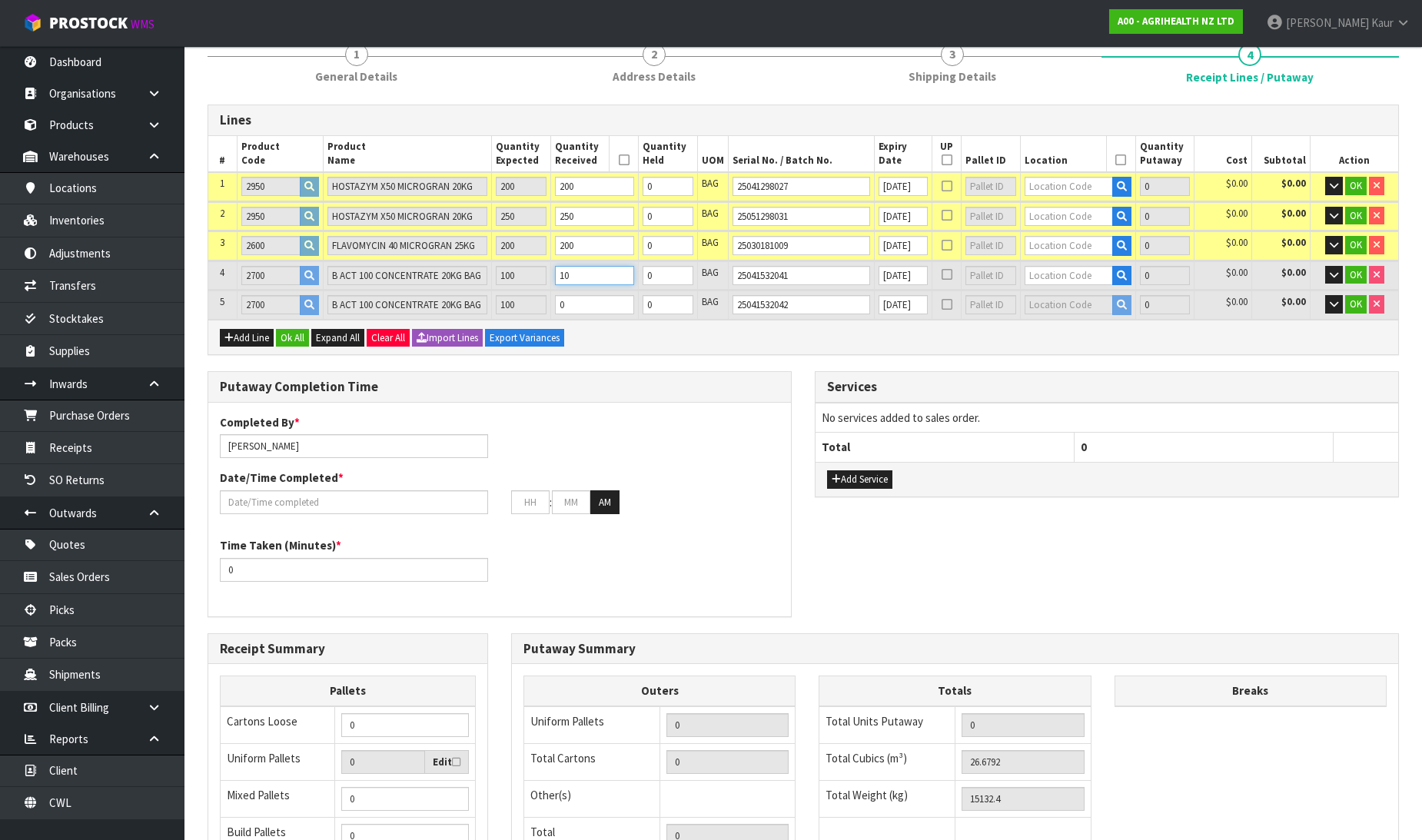
type input "16996"
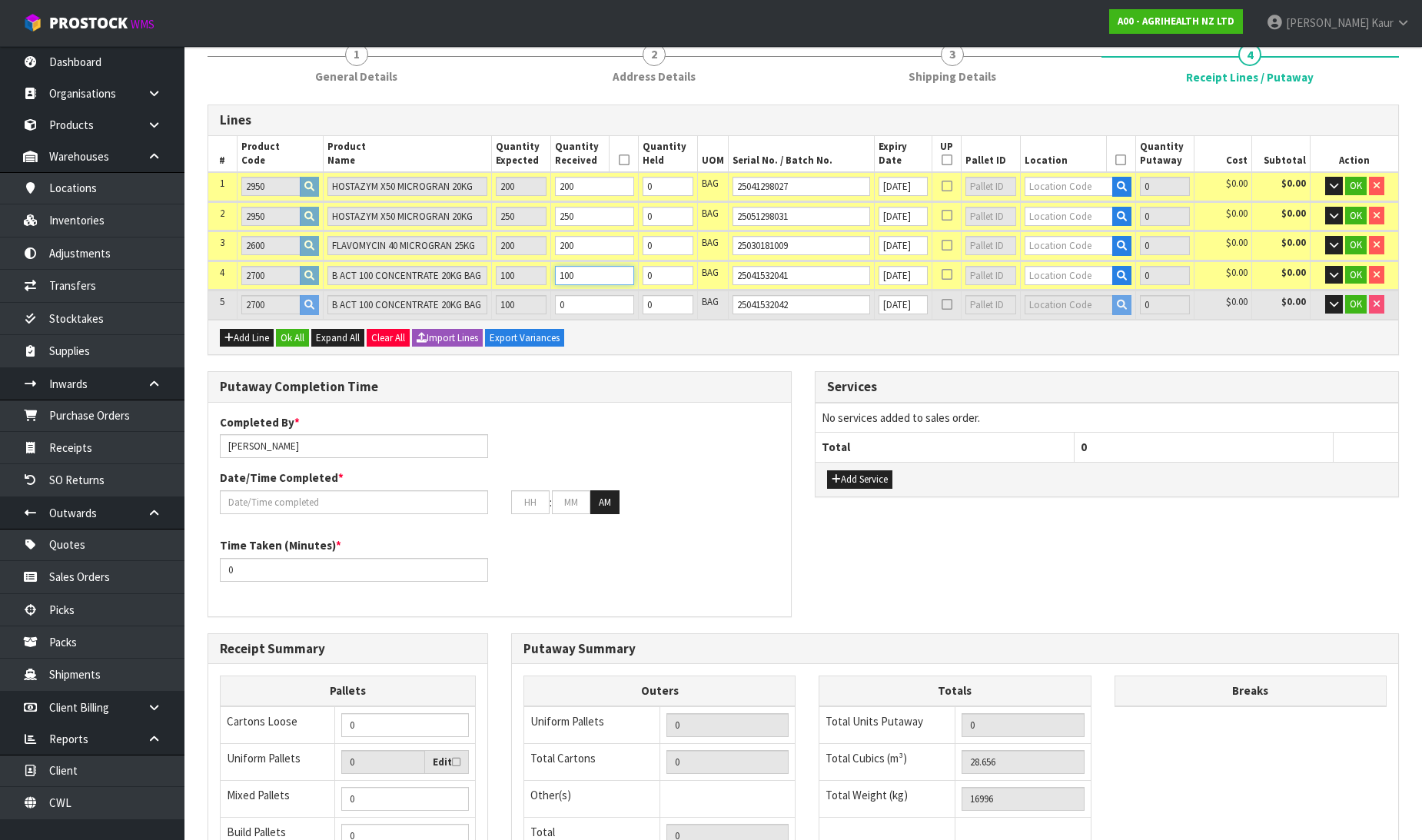
type input "100"
drag, startPoint x: 589, startPoint y: 298, endPoint x: 558, endPoint y: 313, distance: 34.4
click at [558, 313] on tr "5 2700 B ACT 100 CONCENTRATE 20KG BAG 100 0 0 BAG 25041532042 [DATE] 0 $0.00 $0…" at bounding box center [803, 305] width 1190 height 28
type input "28.69352"
type input "17016.44"
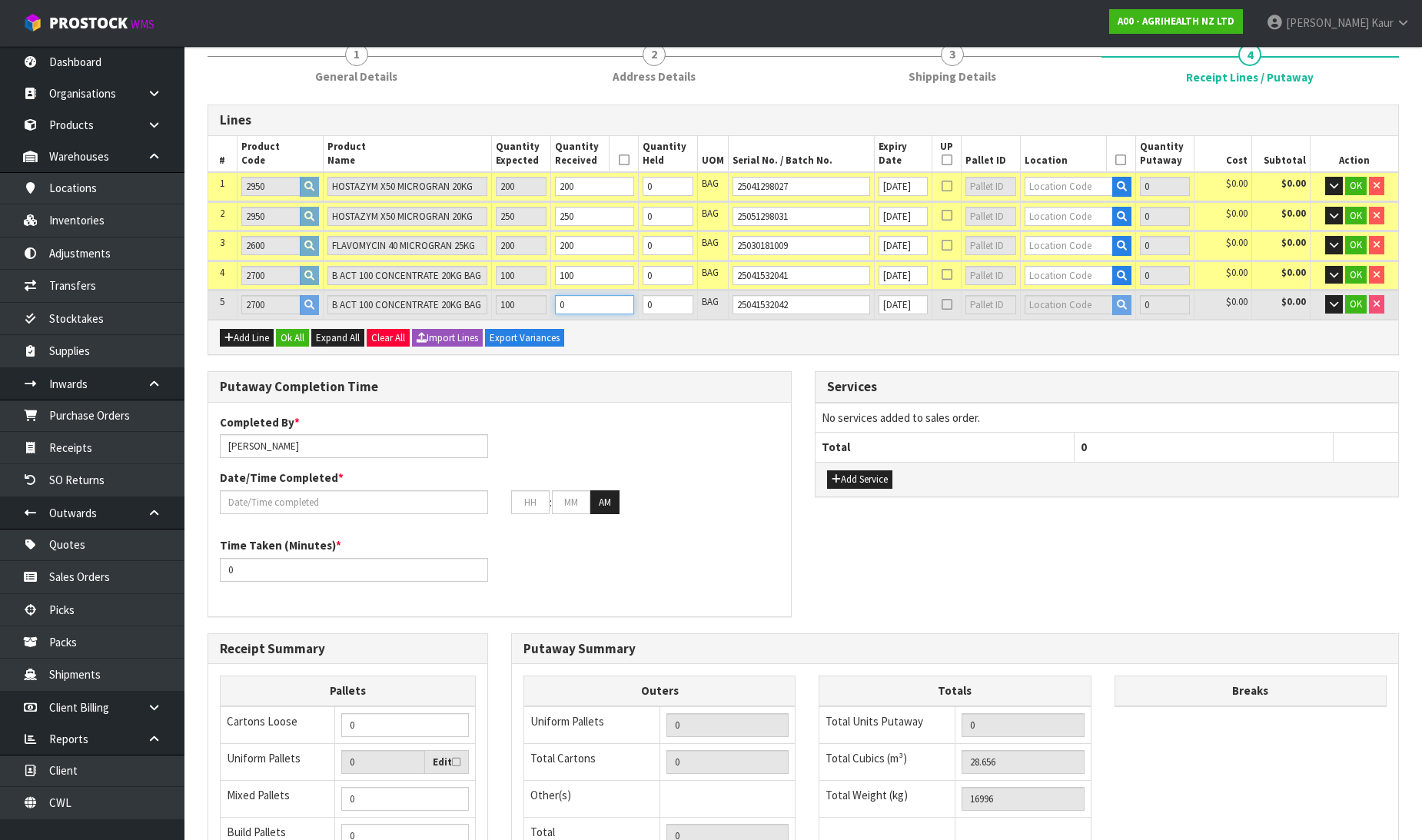
type input "1"
type input "29.0312"
type input "17200.4"
type input "10"
type input "31.008"
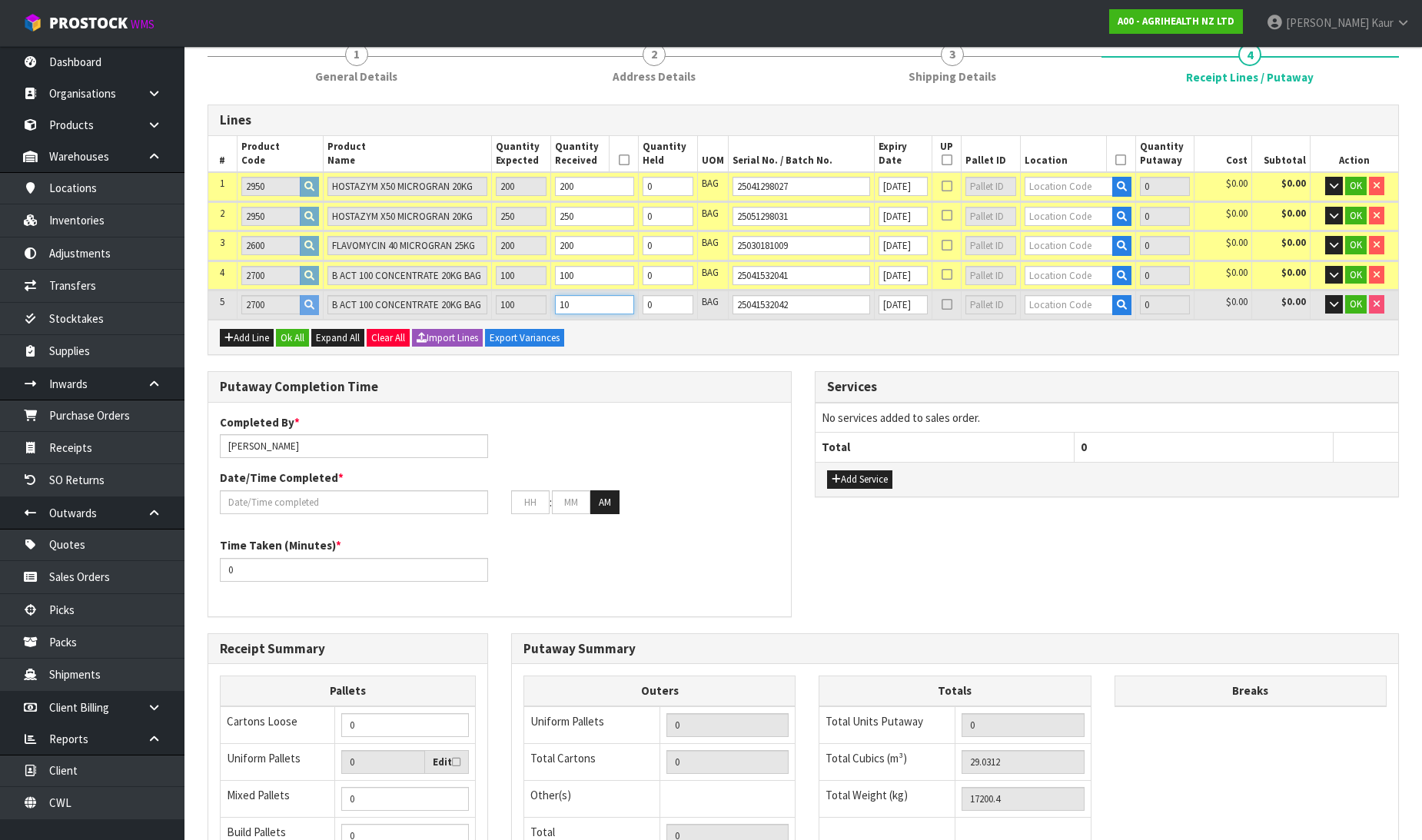
type input "19064"
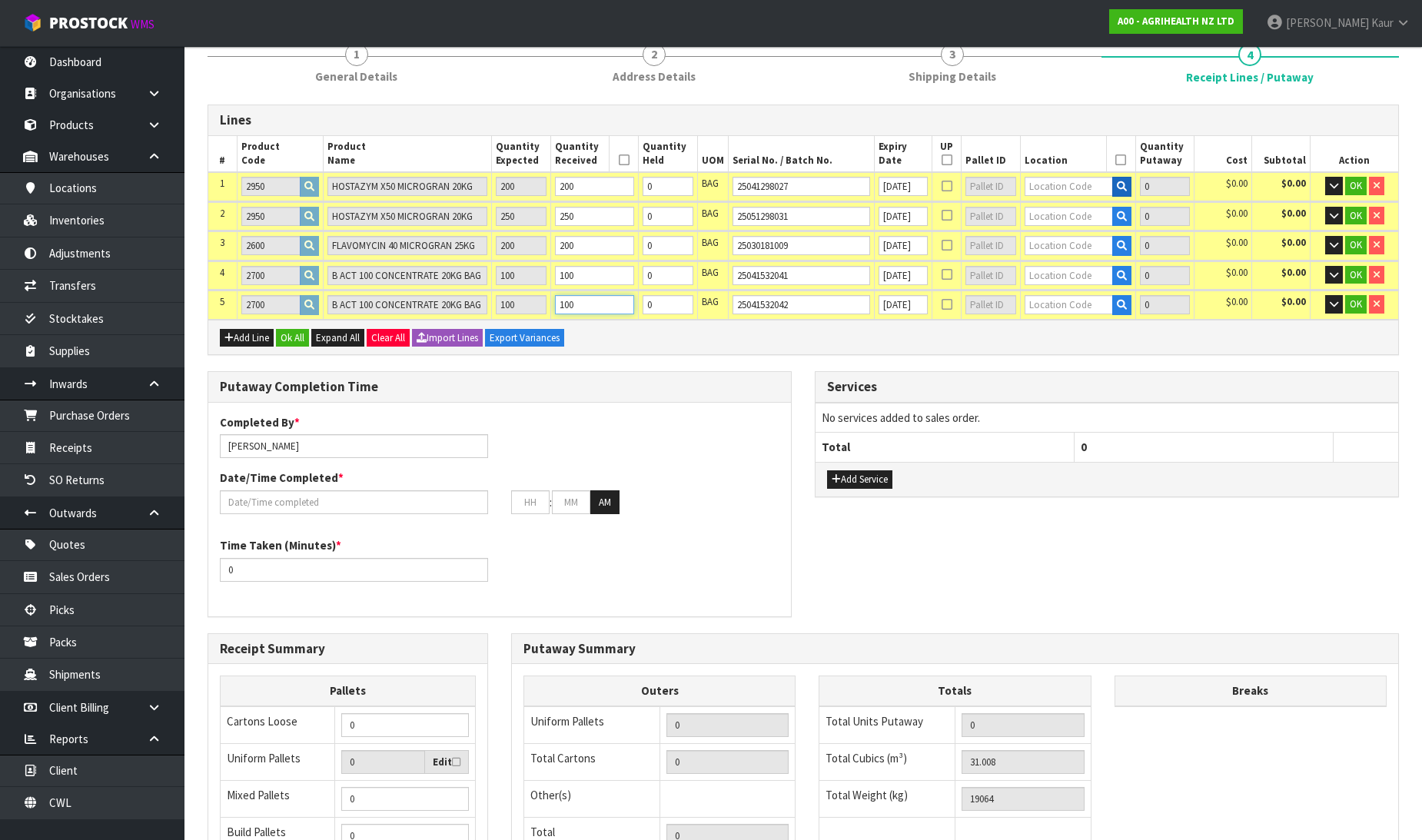
type input "100"
click at [1117, 191] on button "button" at bounding box center [1122, 186] width 20 height 20
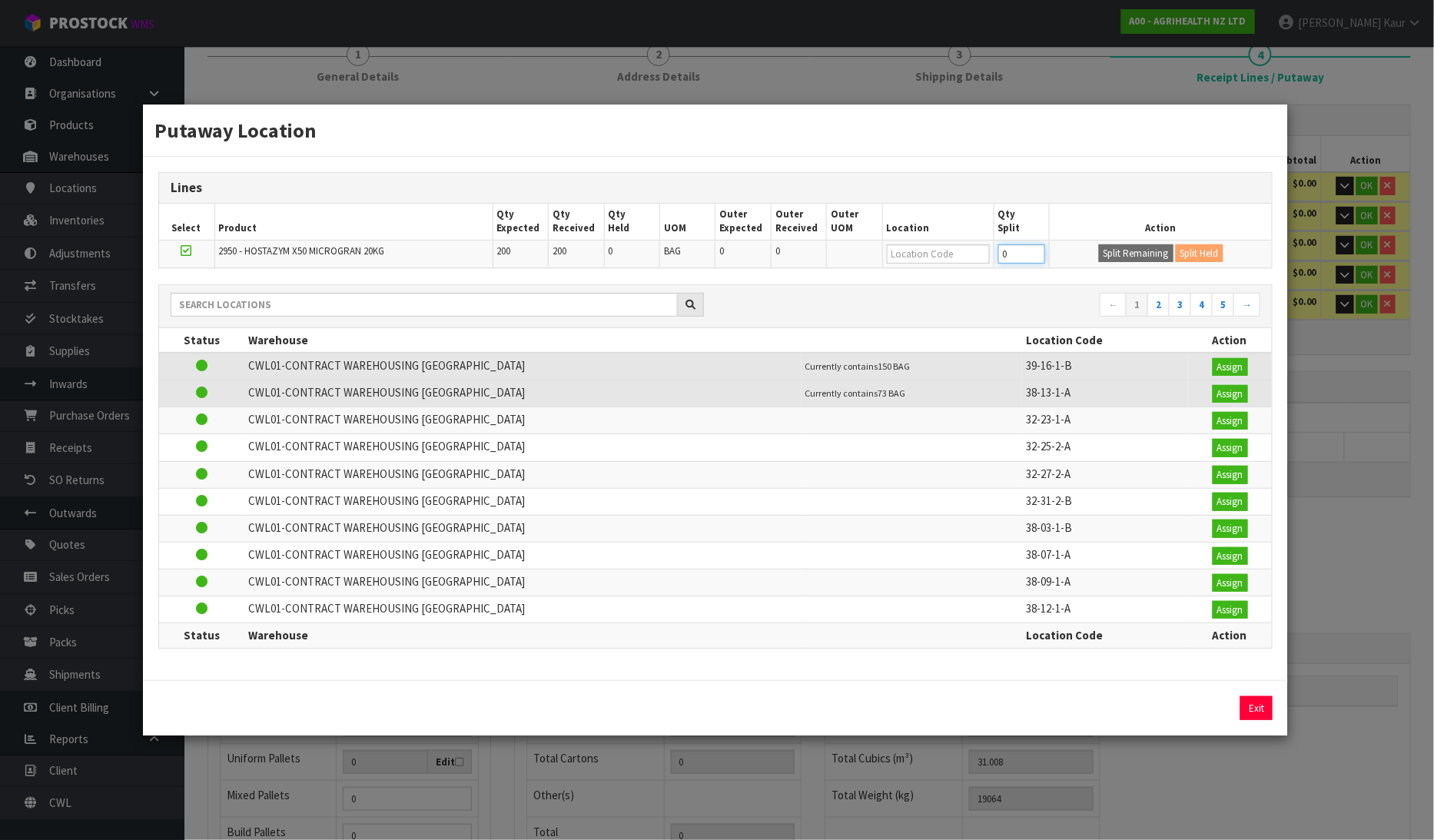
drag, startPoint x: 1014, startPoint y: 261, endPoint x: 996, endPoint y: 261, distance: 18.0
click at [996, 261] on td "0" at bounding box center [1021, 253] width 55 height 27
type input "100"
click at [1126, 249] on button "Split Remaining" at bounding box center [1136, 253] width 74 height 19
type input "200"
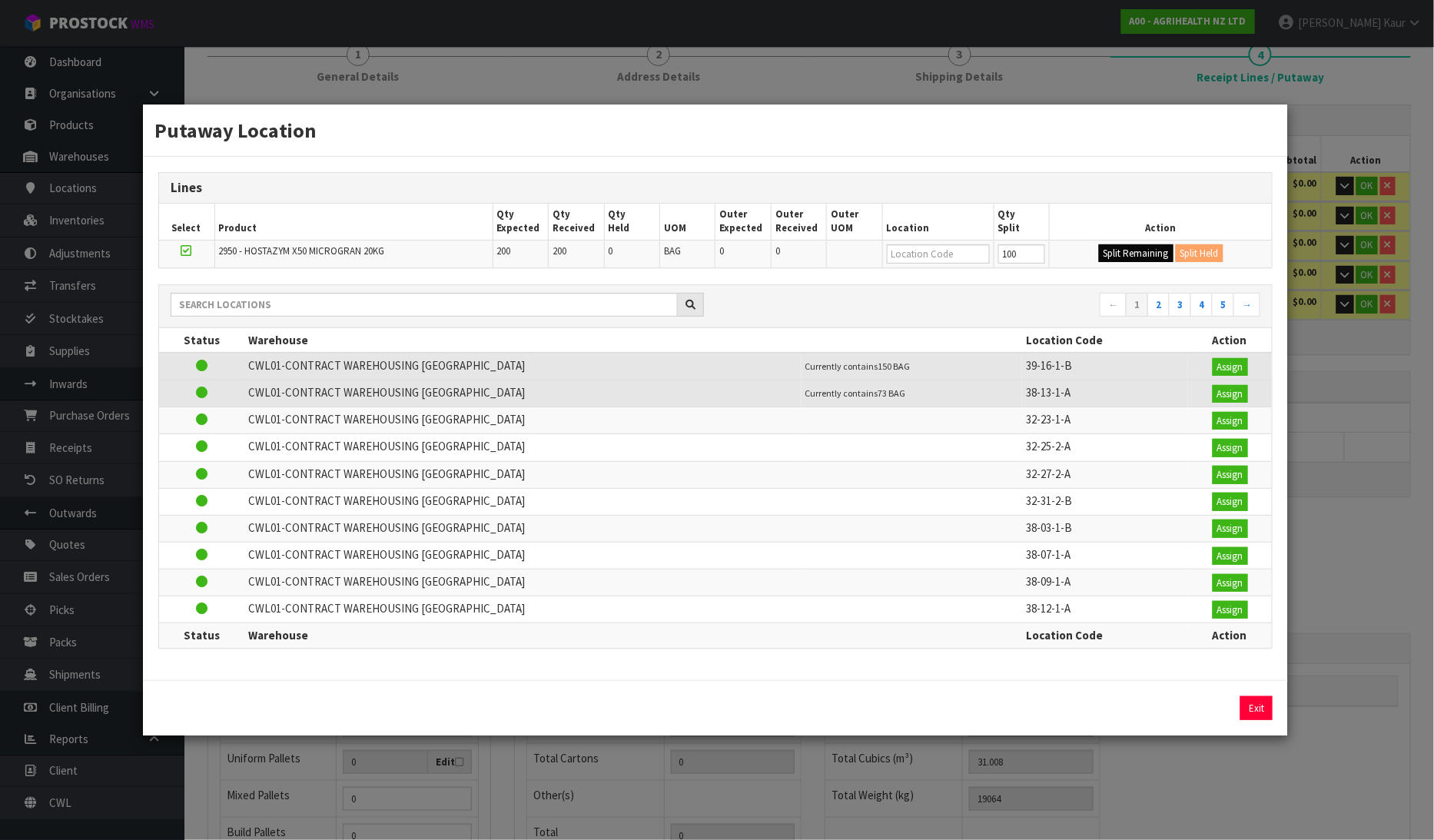
type input "100"
type input "0"
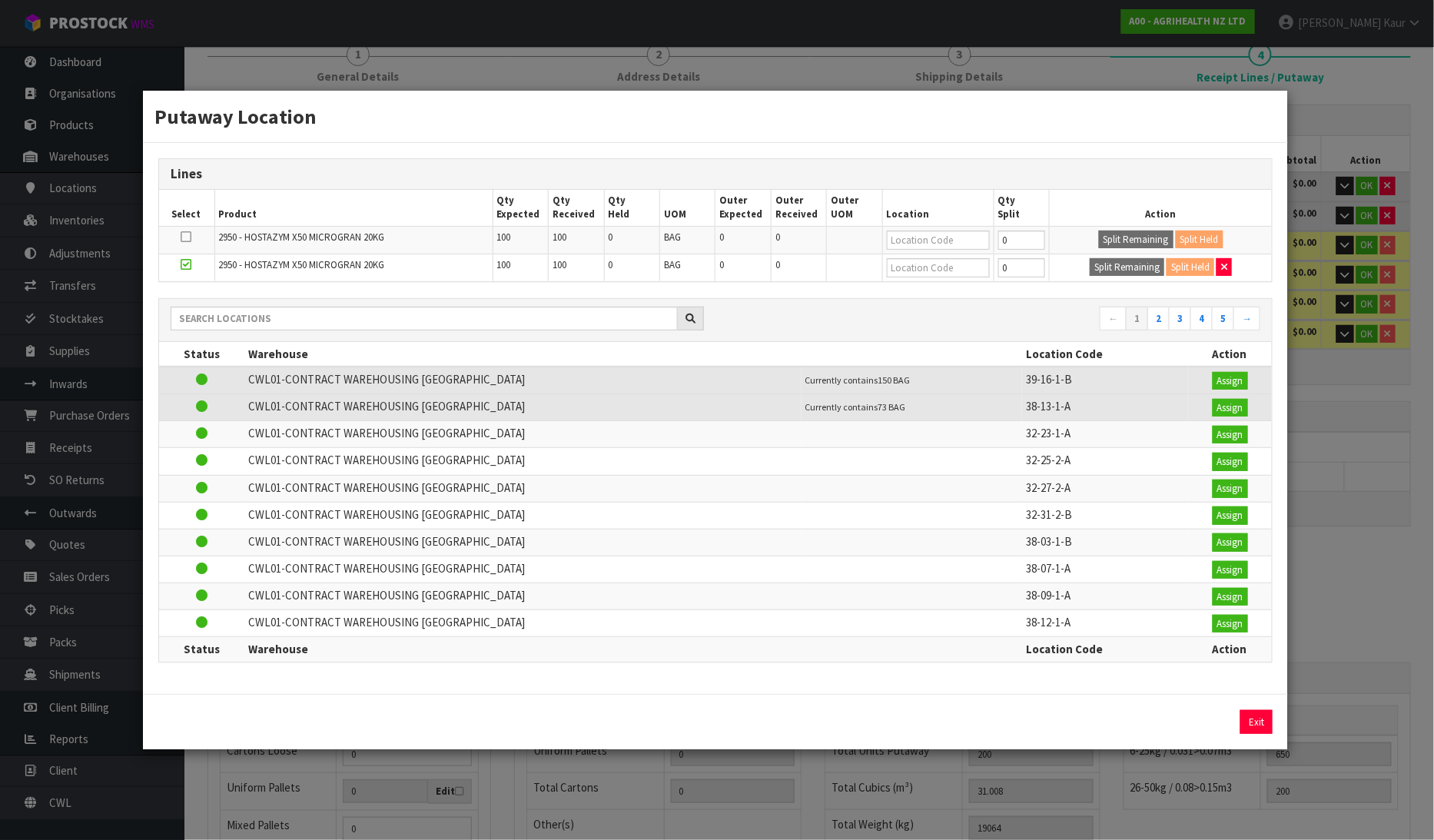
click at [1379, 89] on div "Putaway Location Lines Select Product Qty Expected Qty Received Qty Held UOM Ou…" at bounding box center [717, 420] width 1434 height 840
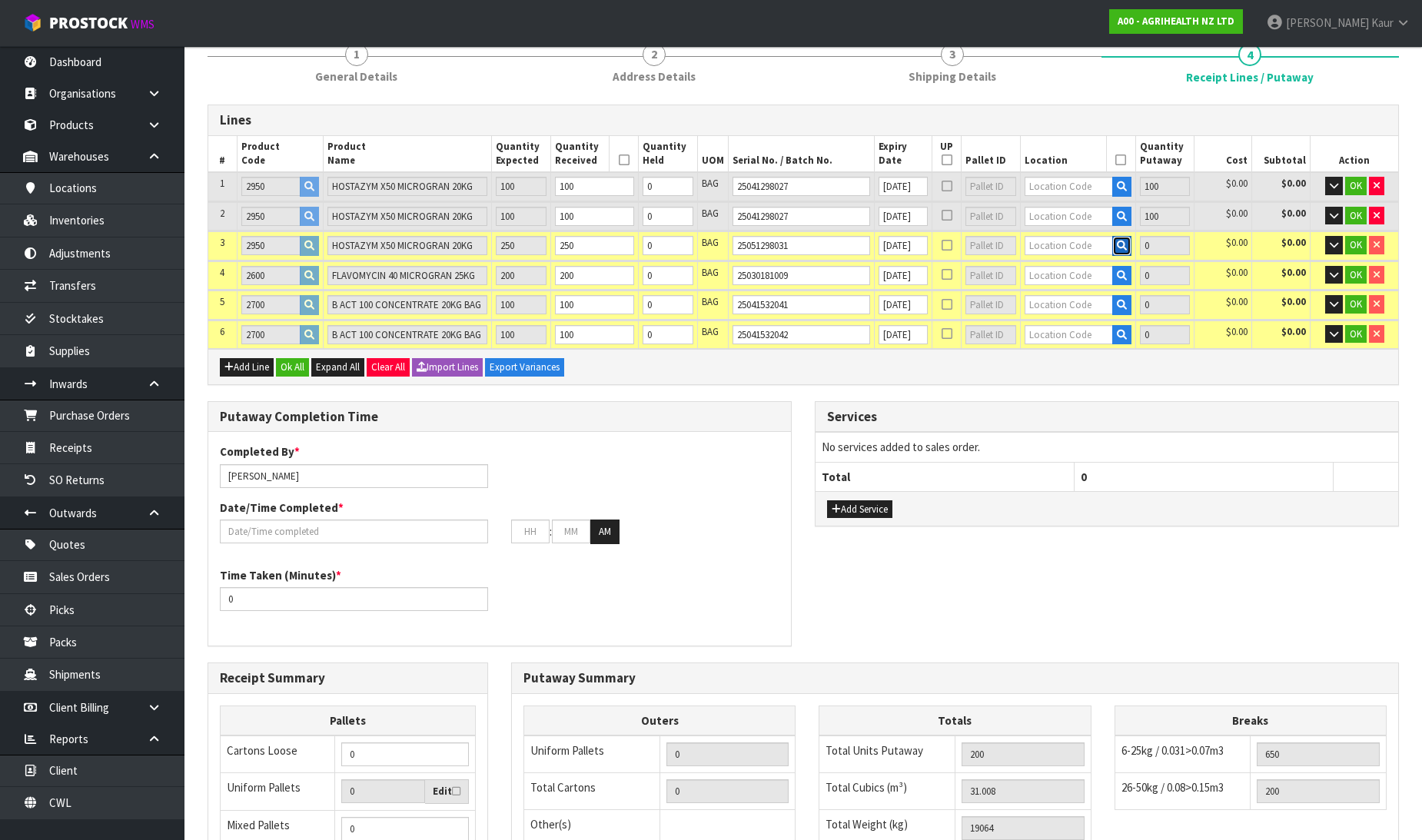
click at [1120, 243] on icon "button" at bounding box center [1121, 245] width 10 height 10
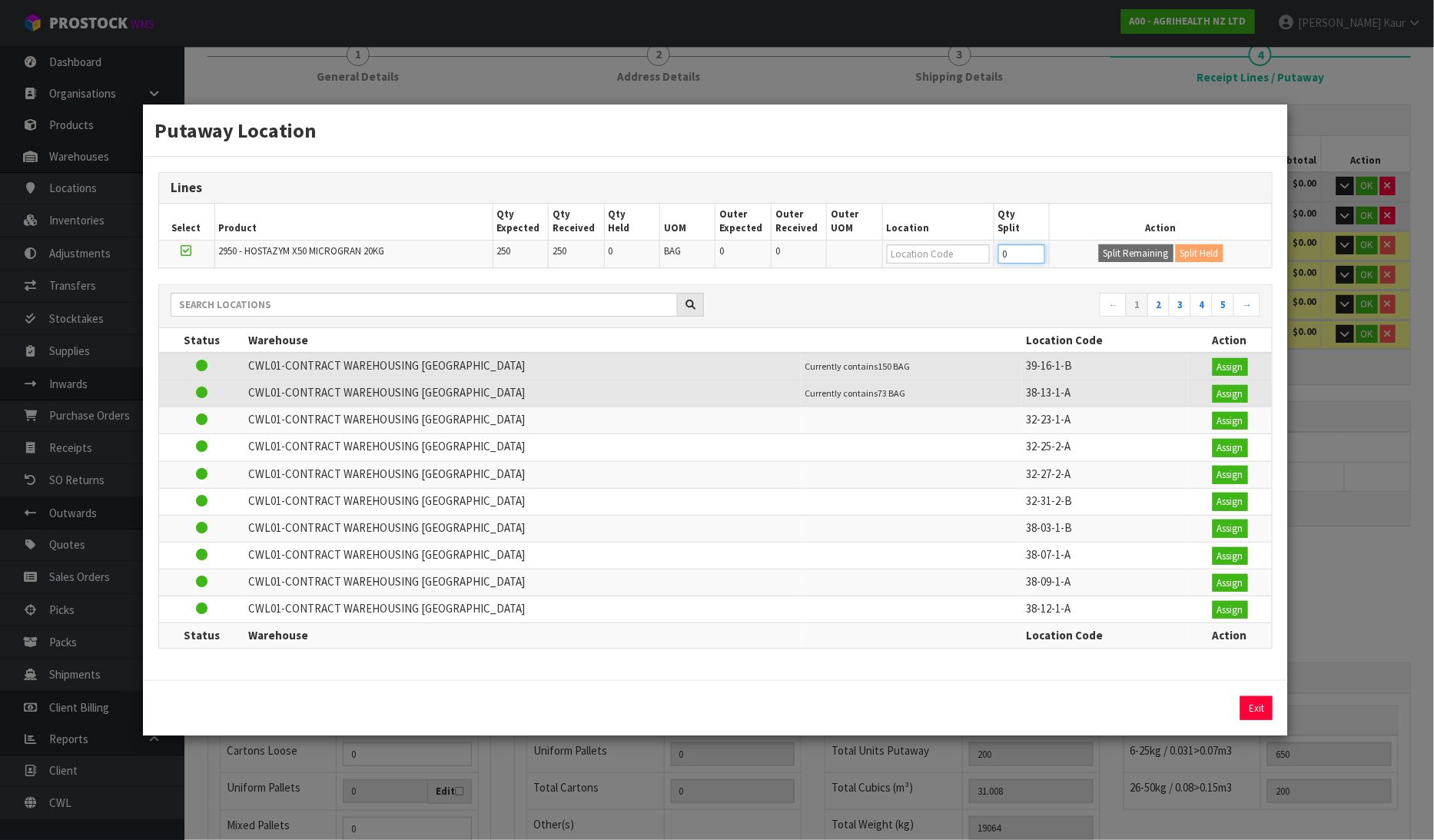
drag, startPoint x: 1019, startPoint y: 256, endPoint x: 976, endPoint y: 257, distance: 43.0
click at [976, 257] on tr "2950 - HOSTAZYM X50 MICROGRAN 20KG 250 250 0 BAG 0 0 0 Split Remaining Split He…" at bounding box center [715, 253] width 1113 height 27
type input "150"
click at [1138, 252] on button "Split Remaining" at bounding box center [1136, 253] width 74 height 19
type input "450"
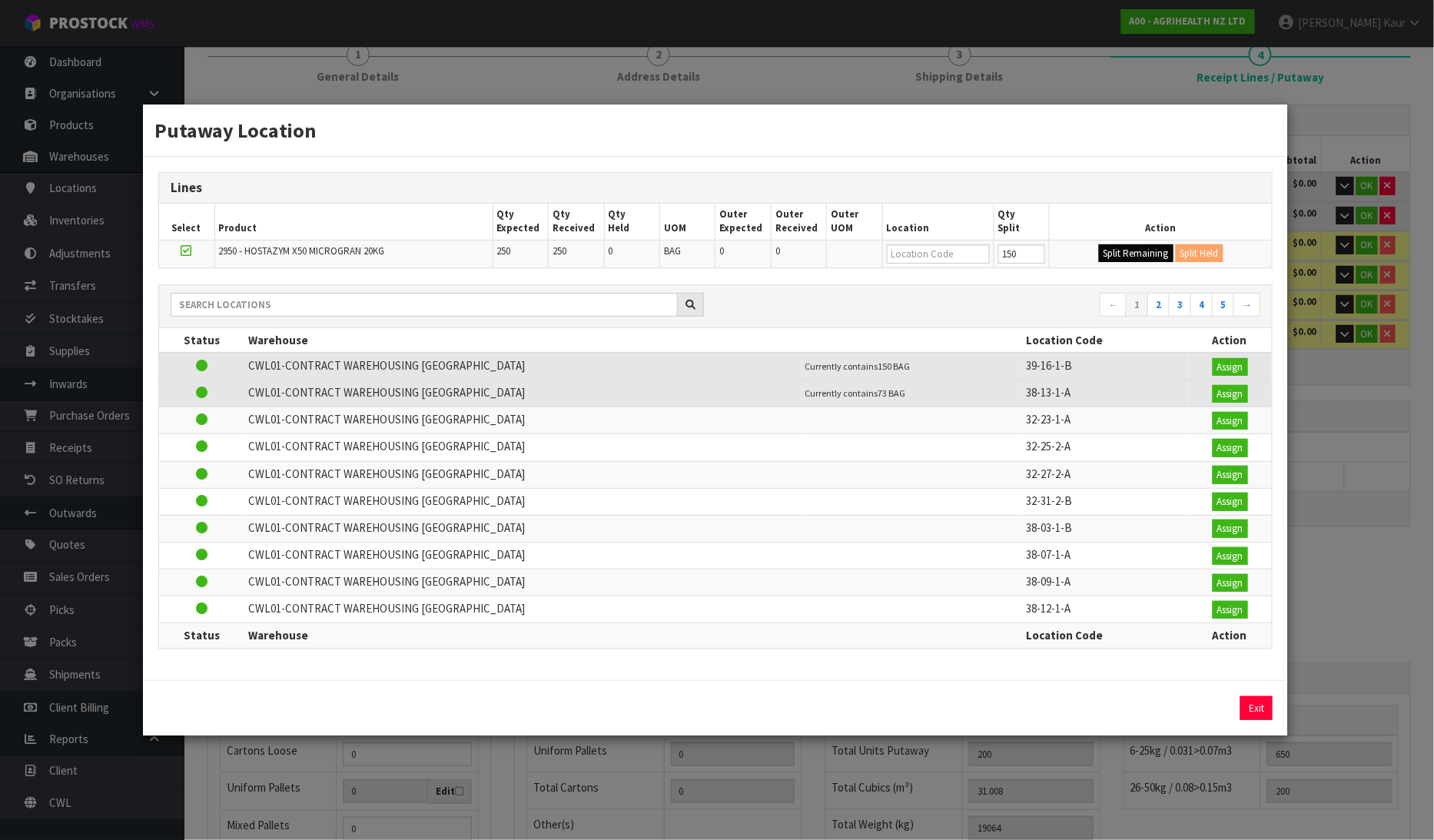
type input "150"
type input "0"
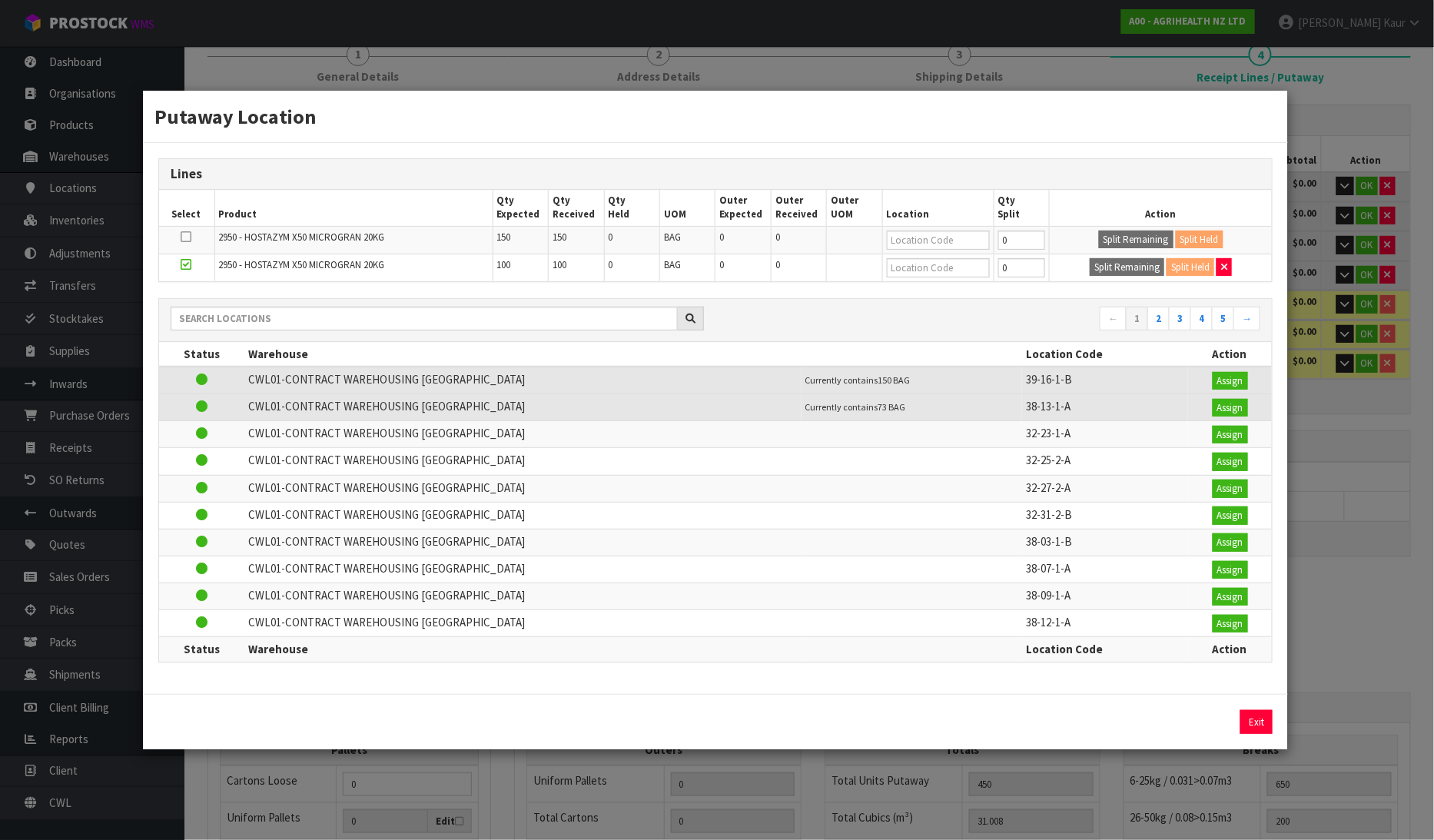
click at [1355, 61] on div "Putaway Location Lines Select Product Qty Expected Qty Received Qty Held UOM Ou…" at bounding box center [717, 420] width 1434 height 840
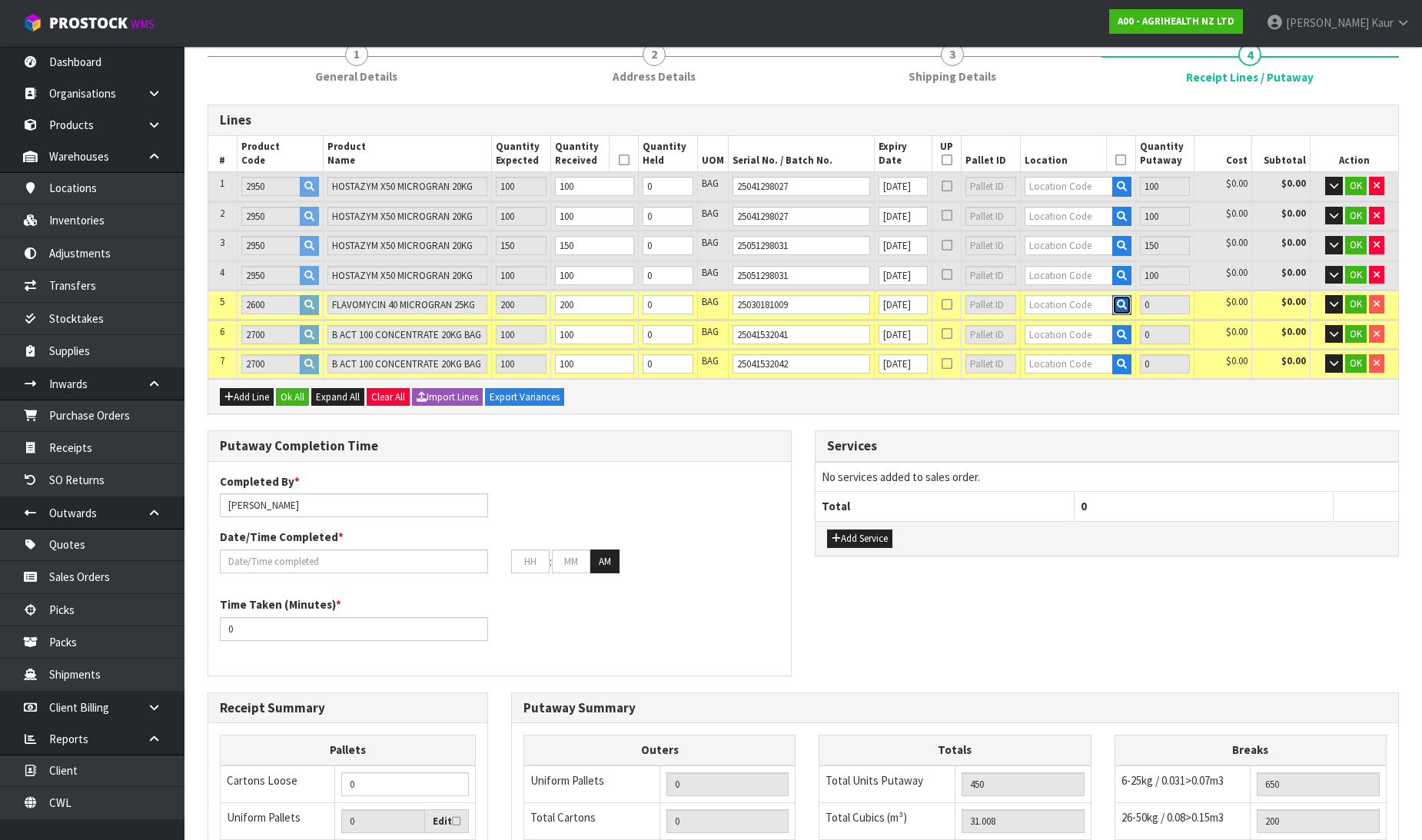
click at [1118, 299] on icon "button" at bounding box center [1121, 304] width 10 height 10
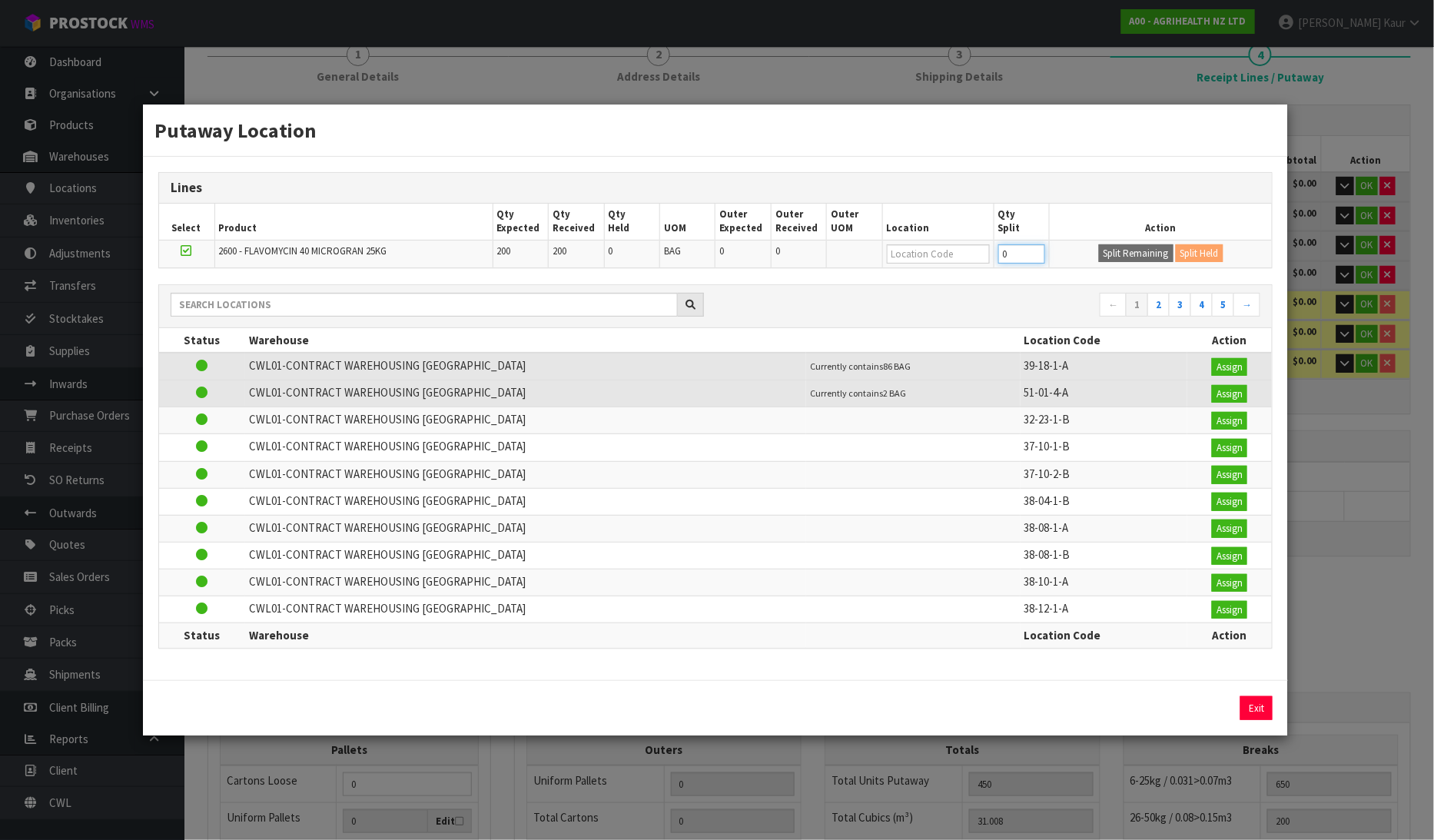
click at [992, 252] on tr "2600 - FLAVOMYCIN 40 MICROGRAN 25KG 200 200 0 BAG 0 0 0 Split Remaining Split H…" at bounding box center [715, 253] width 1113 height 27
type input "100"
click at [1126, 250] on button "Split Remaining" at bounding box center [1136, 253] width 74 height 19
type input "650"
type input "100"
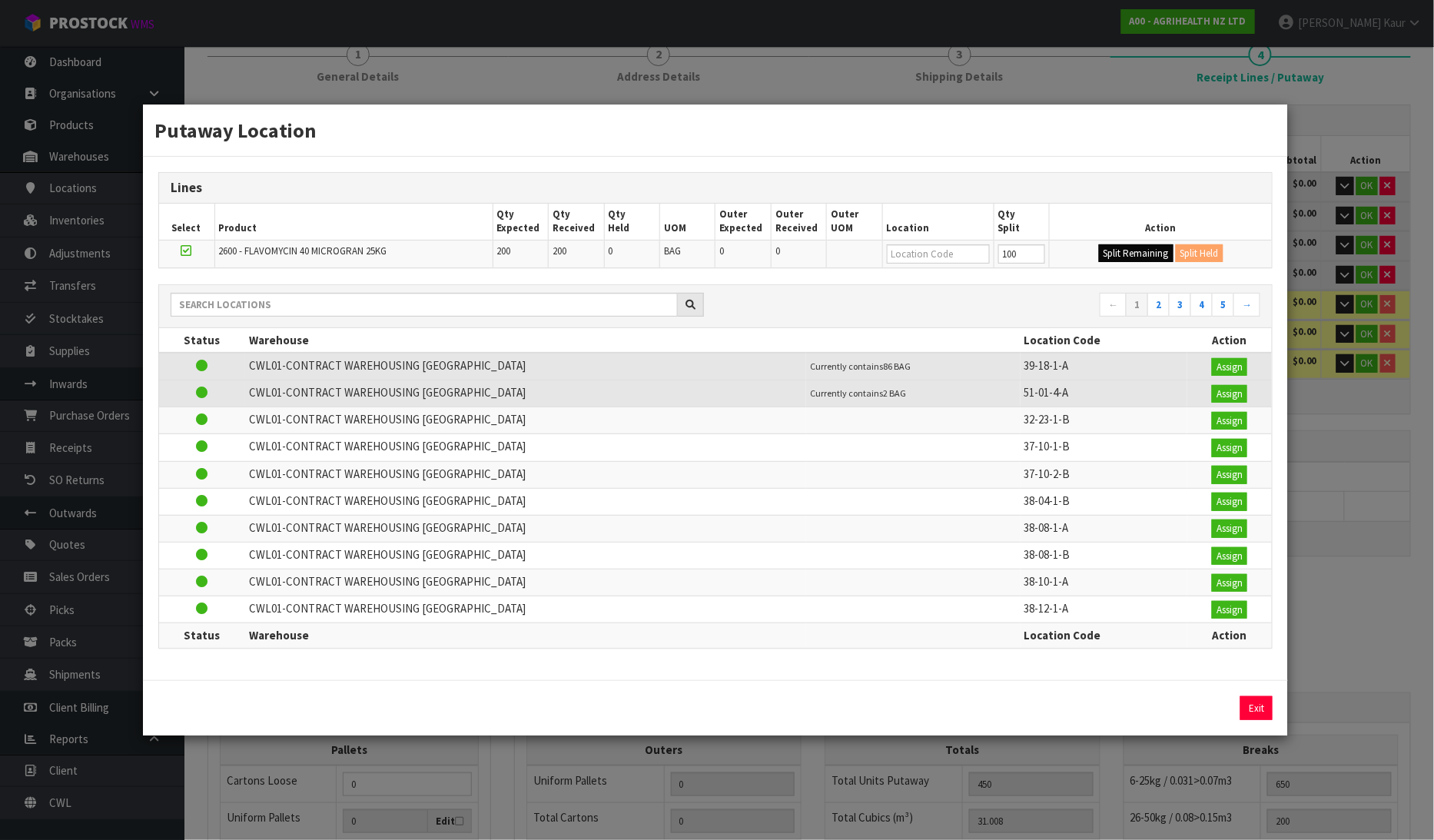
type input "100"
type input "0"
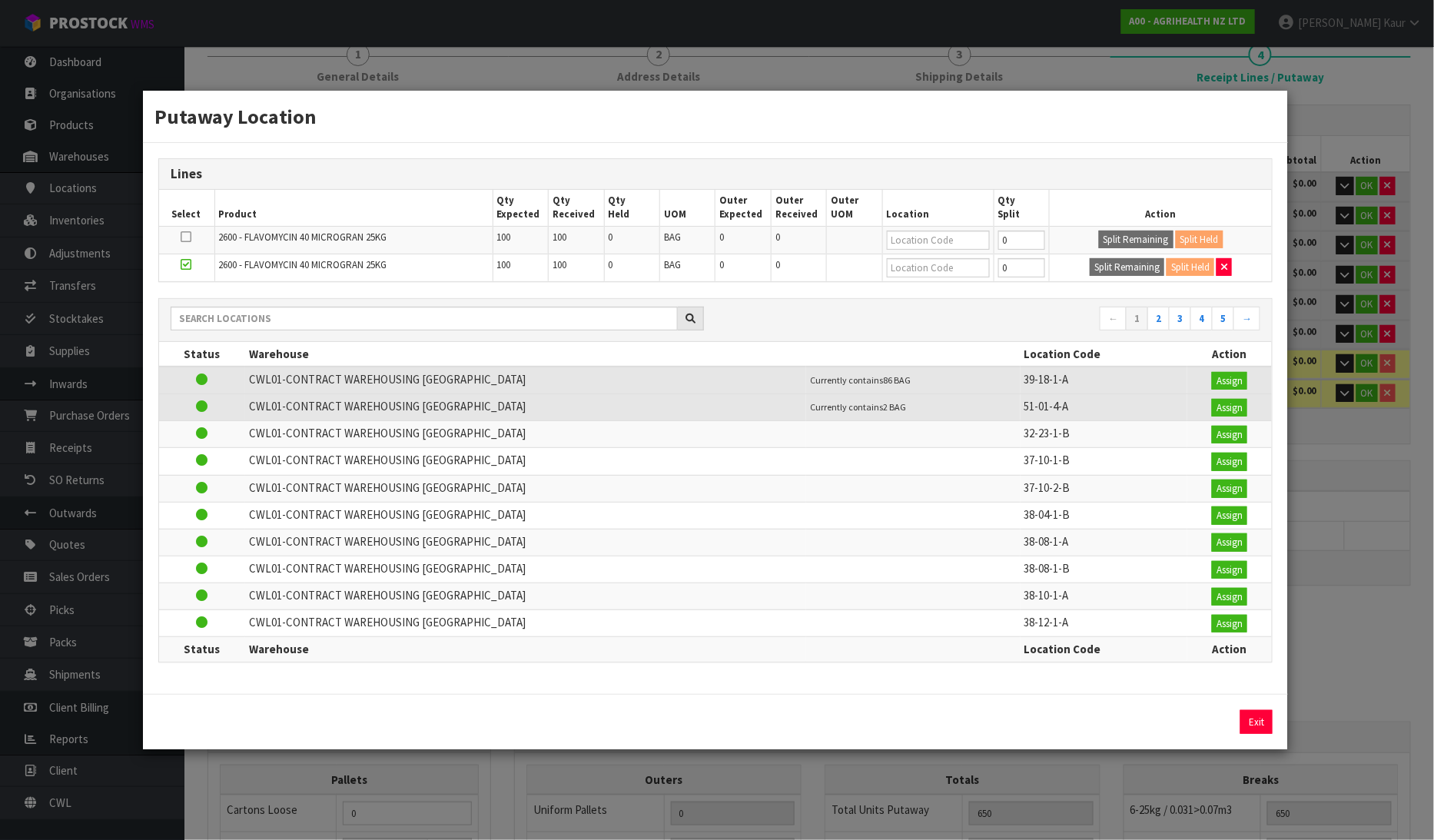
click at [1378, 82] on div "Putaway Location Lines Select Product Qty Expected Qty Received Qty Held UOM Ou…" at bounding box center [717, 420] width 1434 height 840
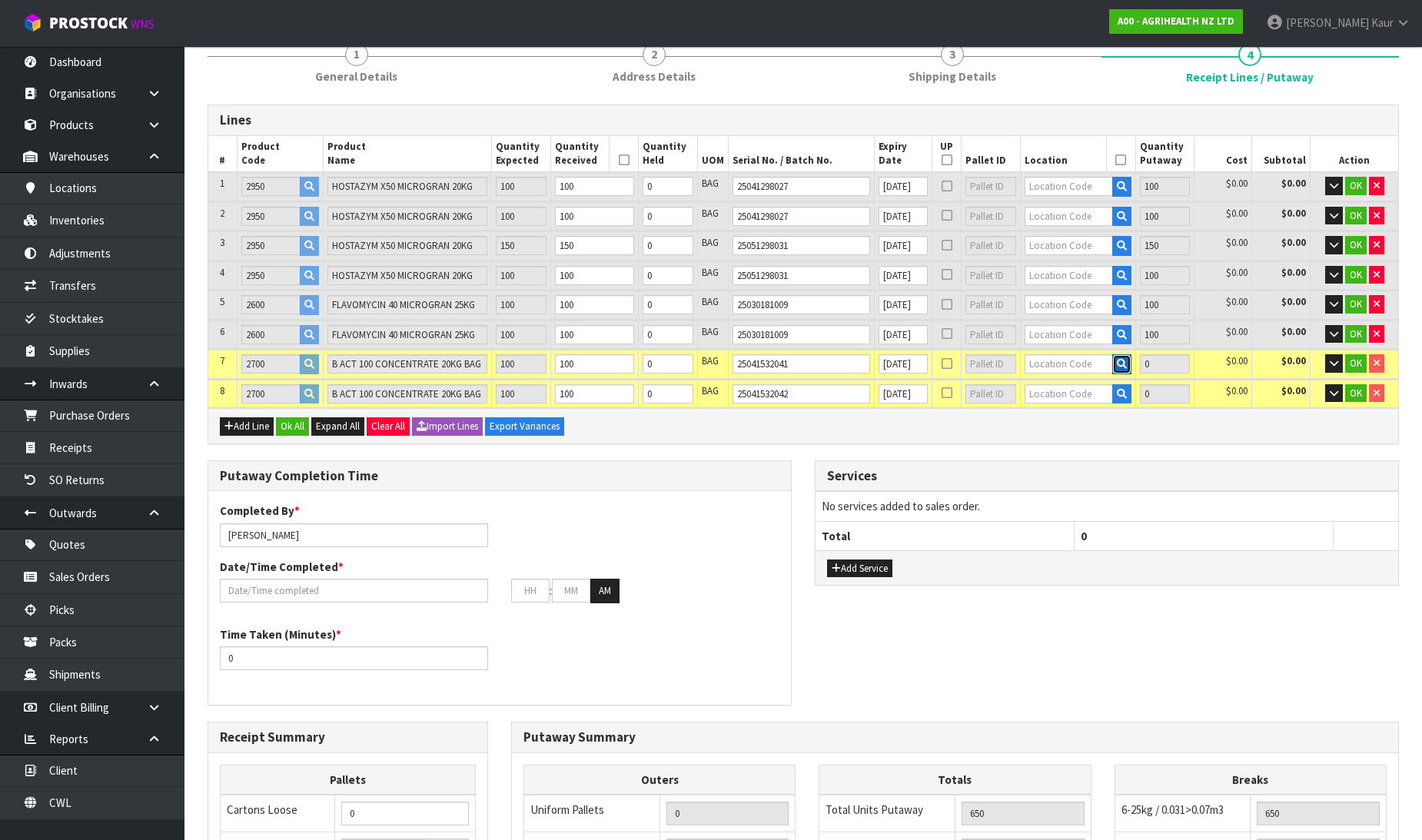
click at [1120, 359] on icon "button" at bounding box center [1121, 363] width 10 height 10
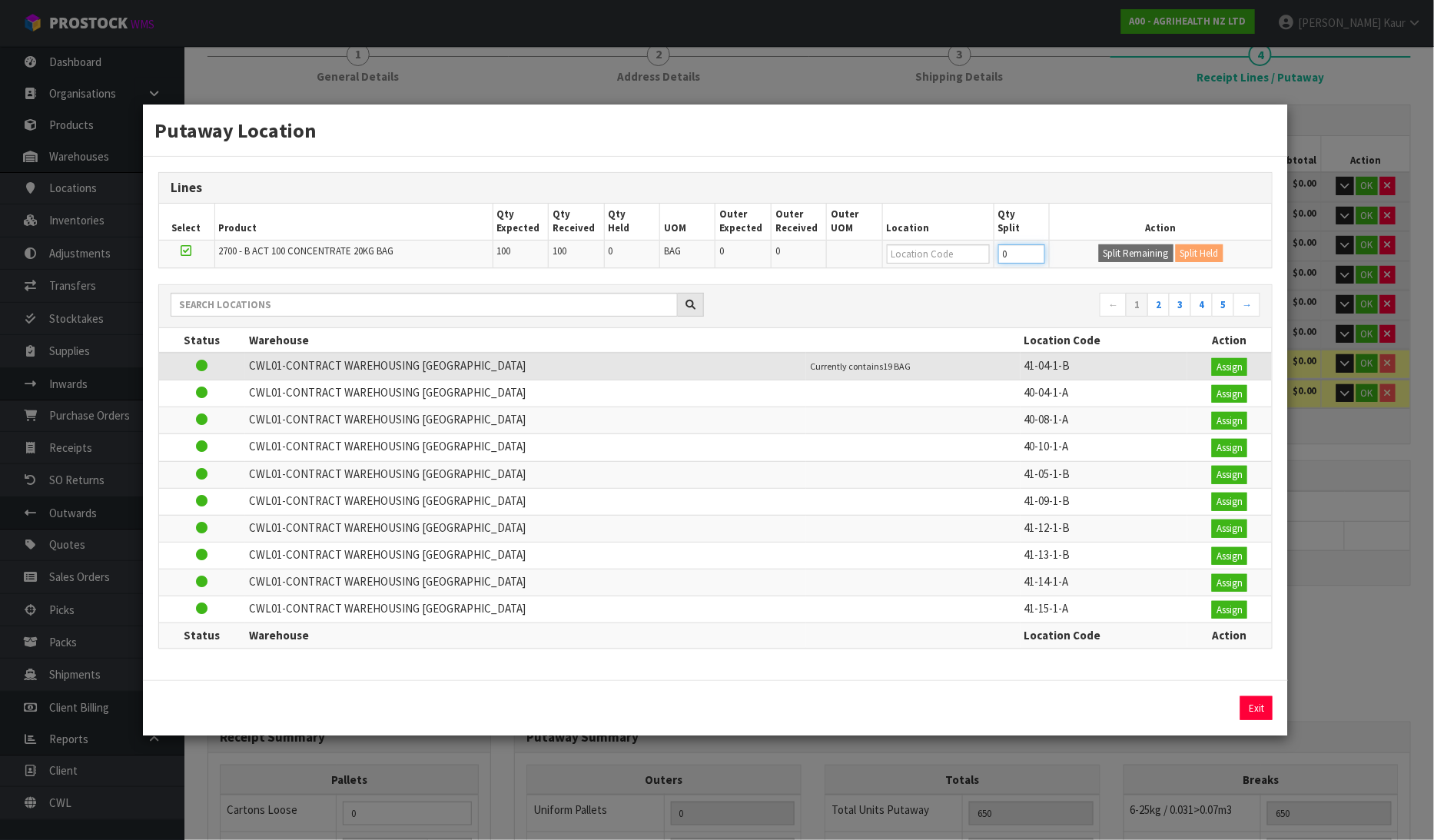
drag, startPoint x: 1012, startPoint y: 253, endPoint x: 979, endPoint y: 254, distance: 33.0
click at [979, 254] on tr "2700 - B ACT 100 CONCENTRATE 20KG BAG 100 100 0 BAG 0 0 0 Split Remaining Split…" at bounding box center [715, 253] width 1113 height 27
type input "50"
click at [1157, 249] on button "Split Remaining" at bounding box center [1136, 253] width 74 height 19
type input "2"
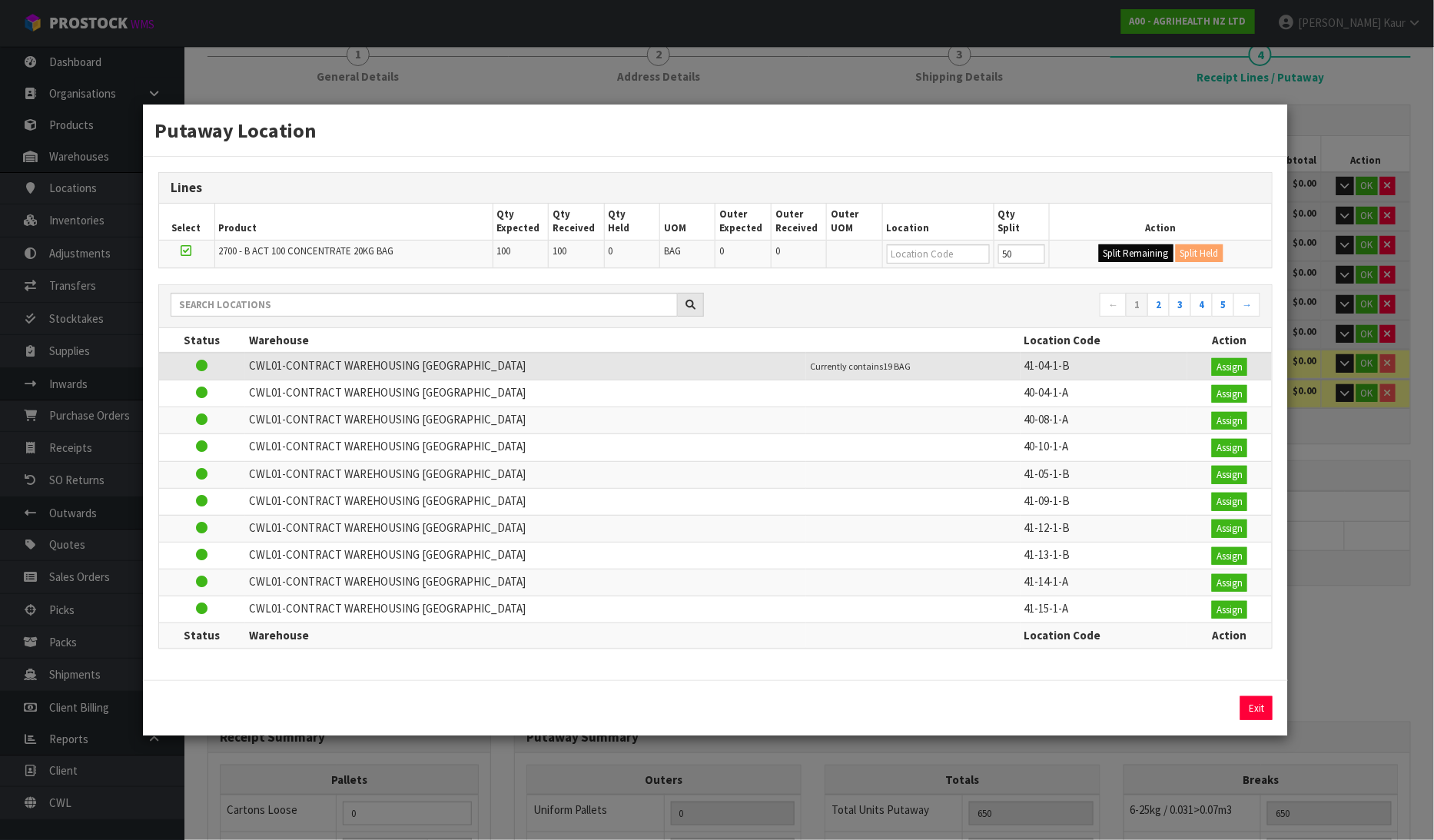
type input "2"
type input "750"
type input "50"
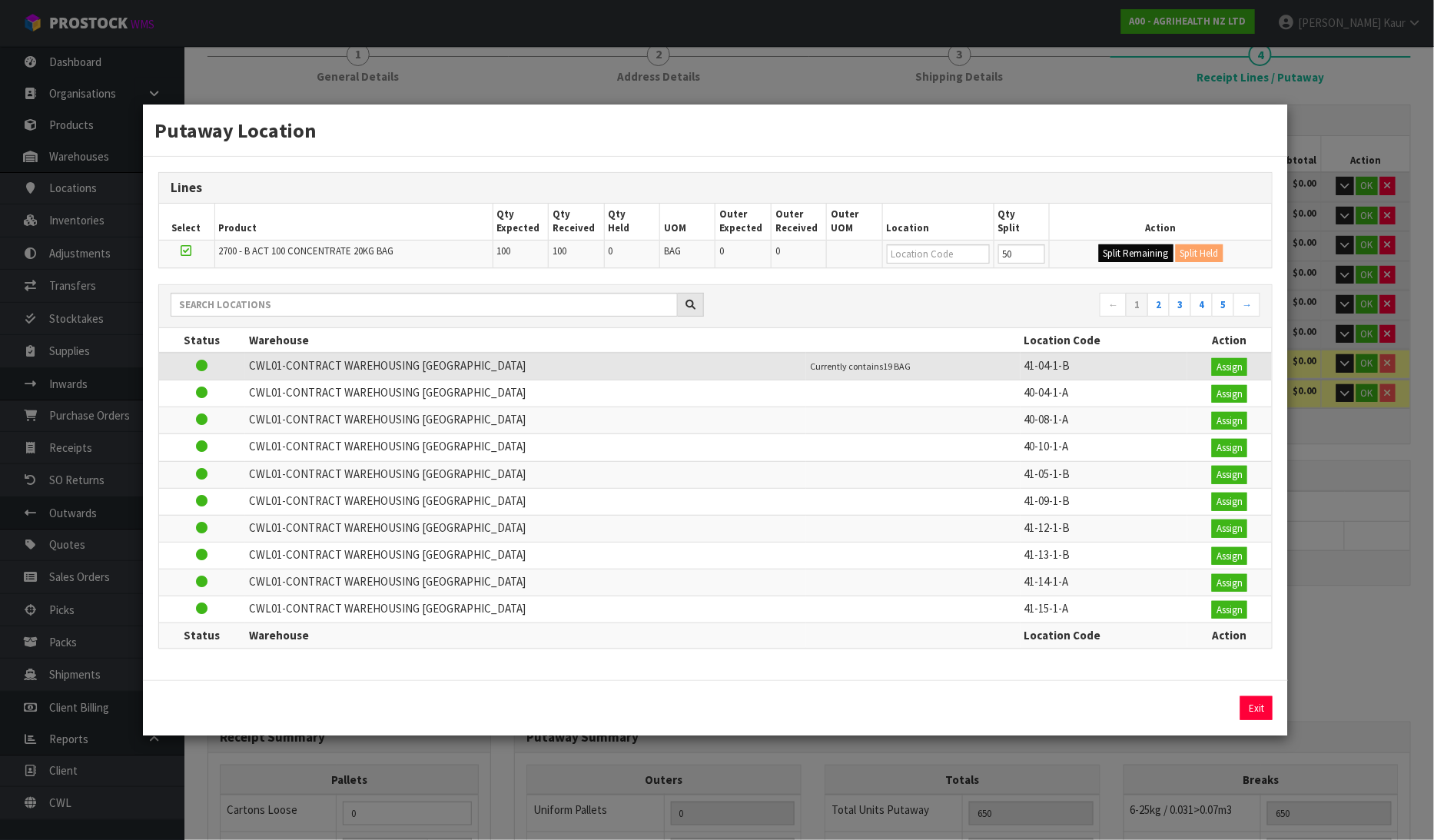
type input "50"
type input "0"
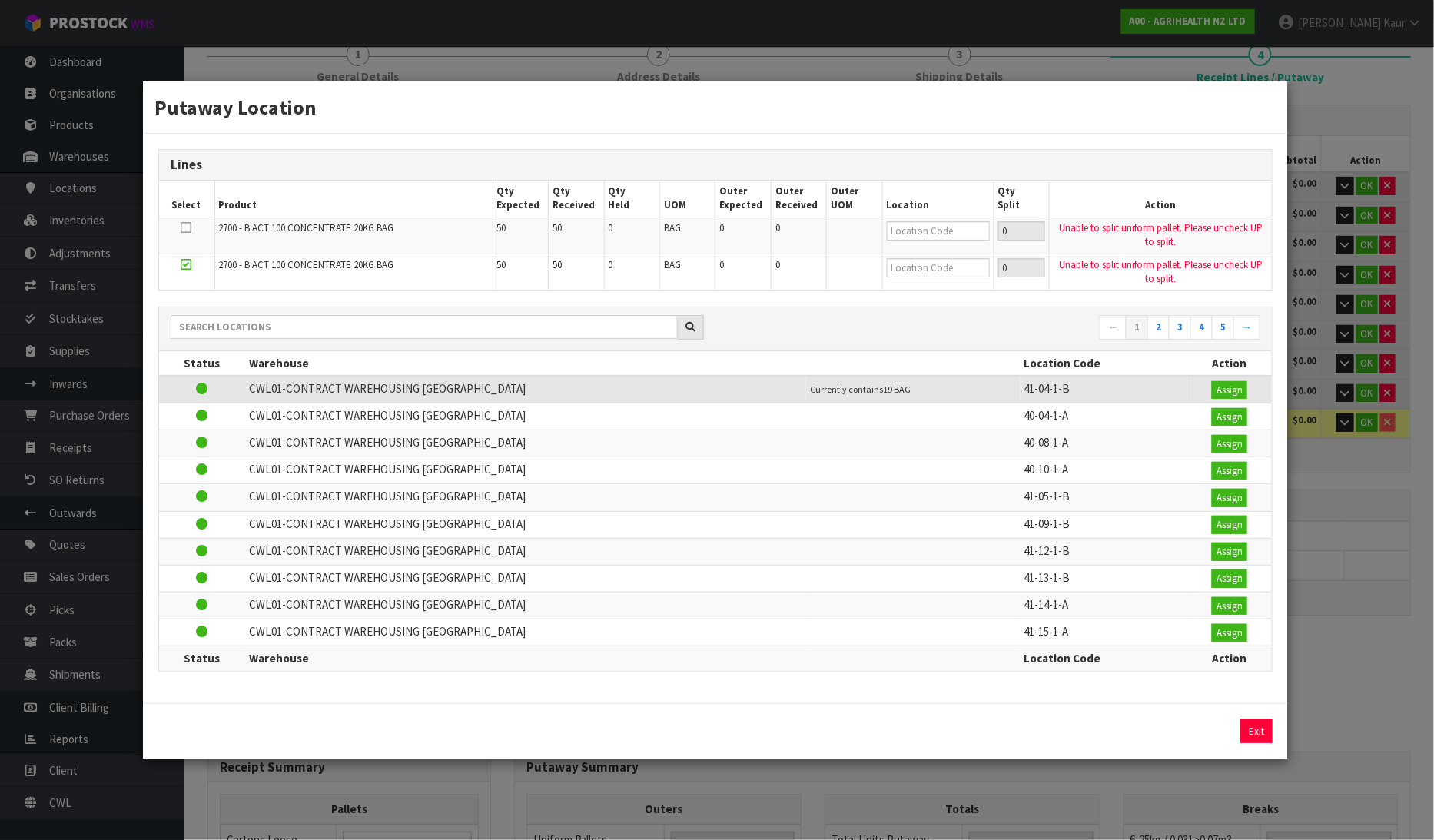
click at [1392, 73] on div "Putaway Location Lines Select Product Qty Expected Qty Received Qty Held UOM Ou…" at bounding box center [717, 420] width 1434 height 840
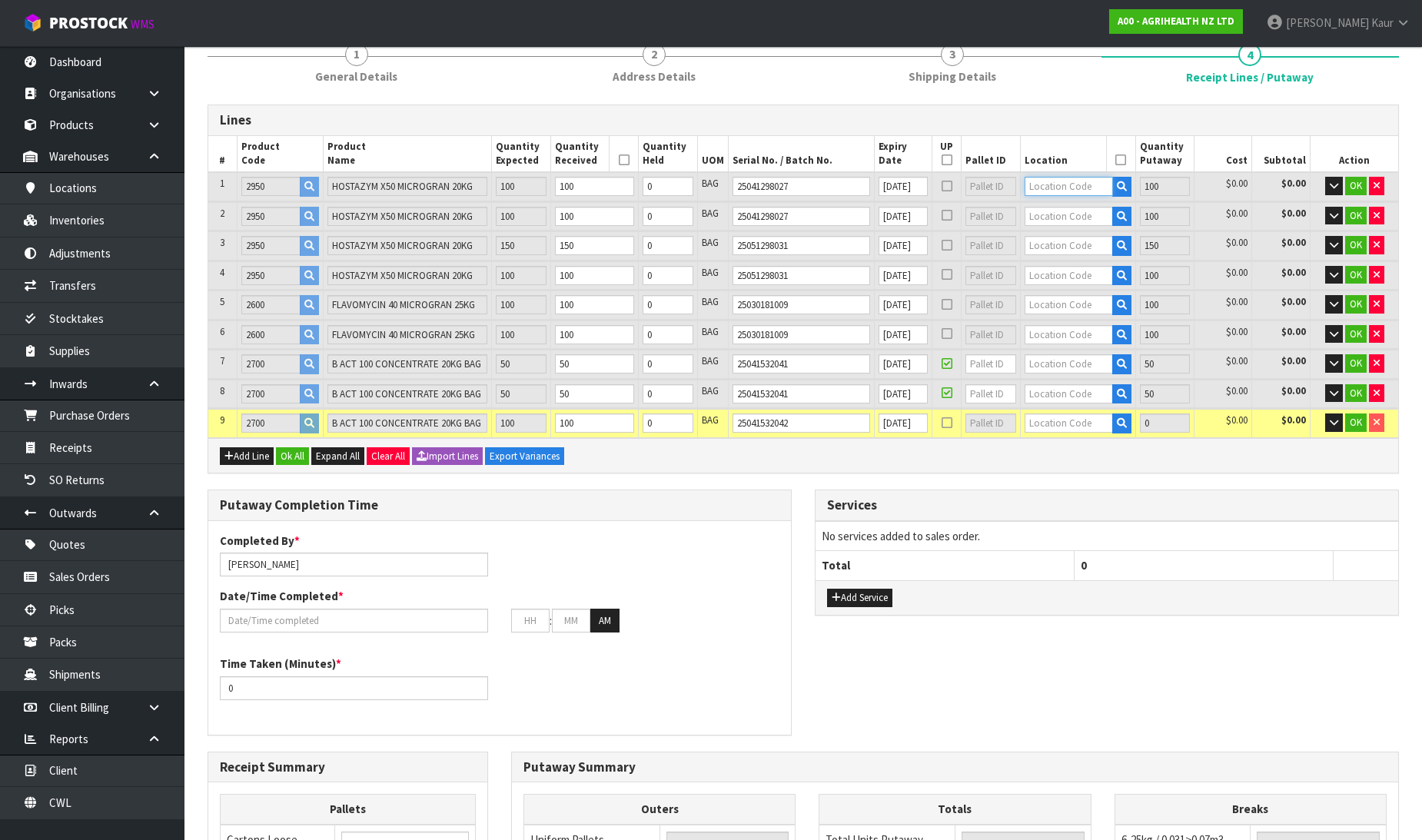
click at [1085, 188] on input "text" at bounding box center [1069, 186] width 89 height 19
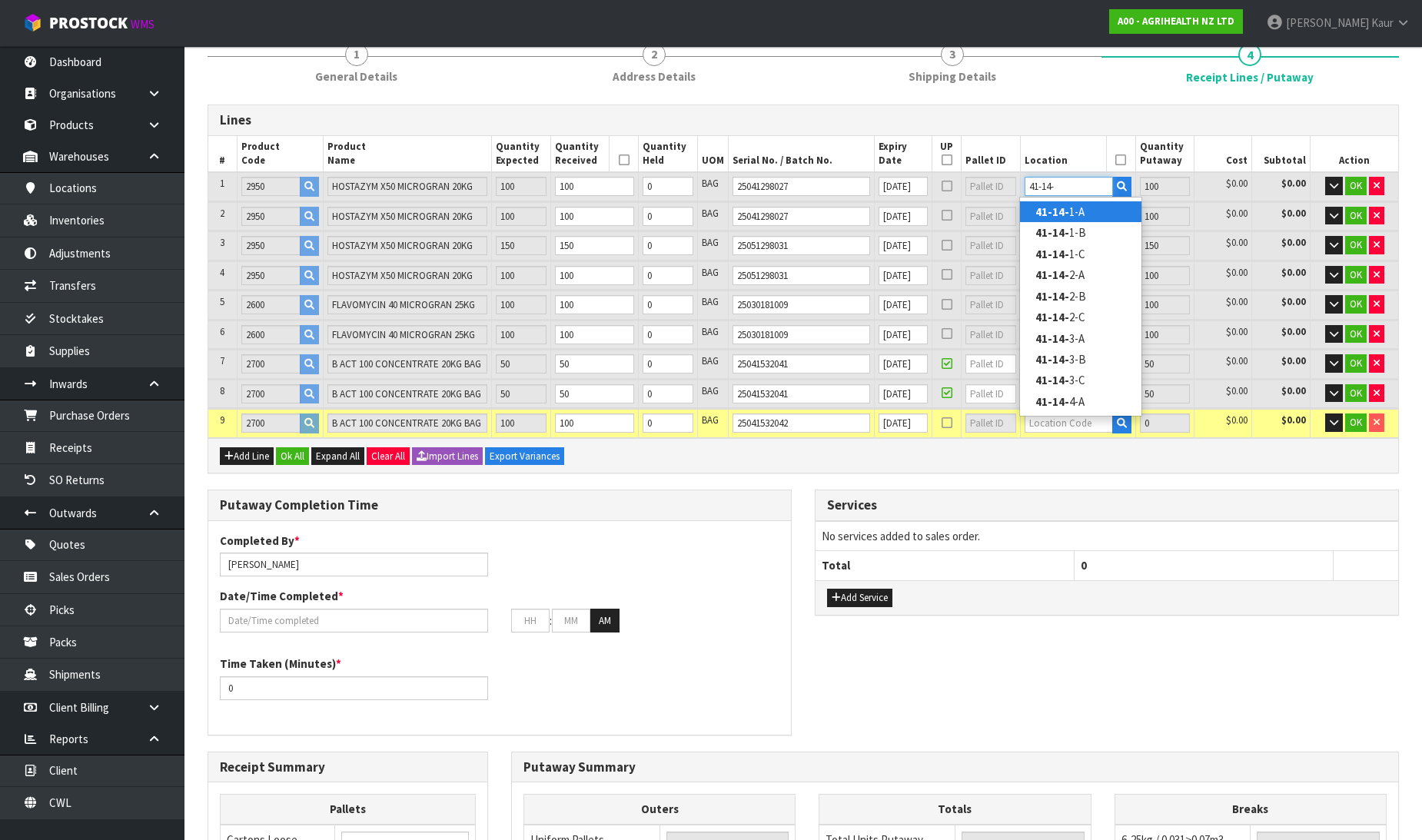
type input "41-14-"
type input "650"
type input "0"
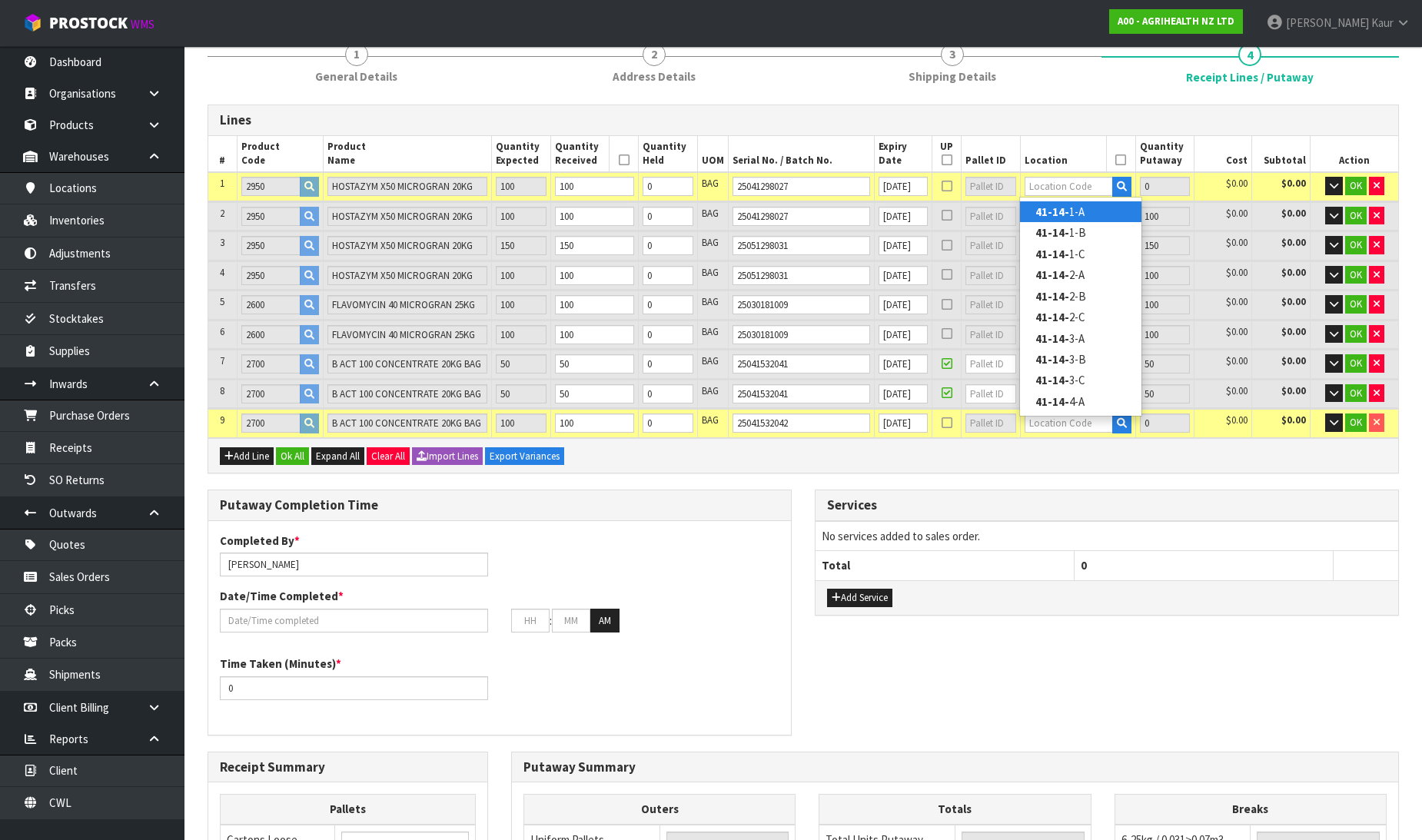
click at [1082, 212] on link "41-14- 1-A" at bounding box center [1080, 211] width 121 height 20
type input "750"
type input "41-14-1-A"
type input "100"
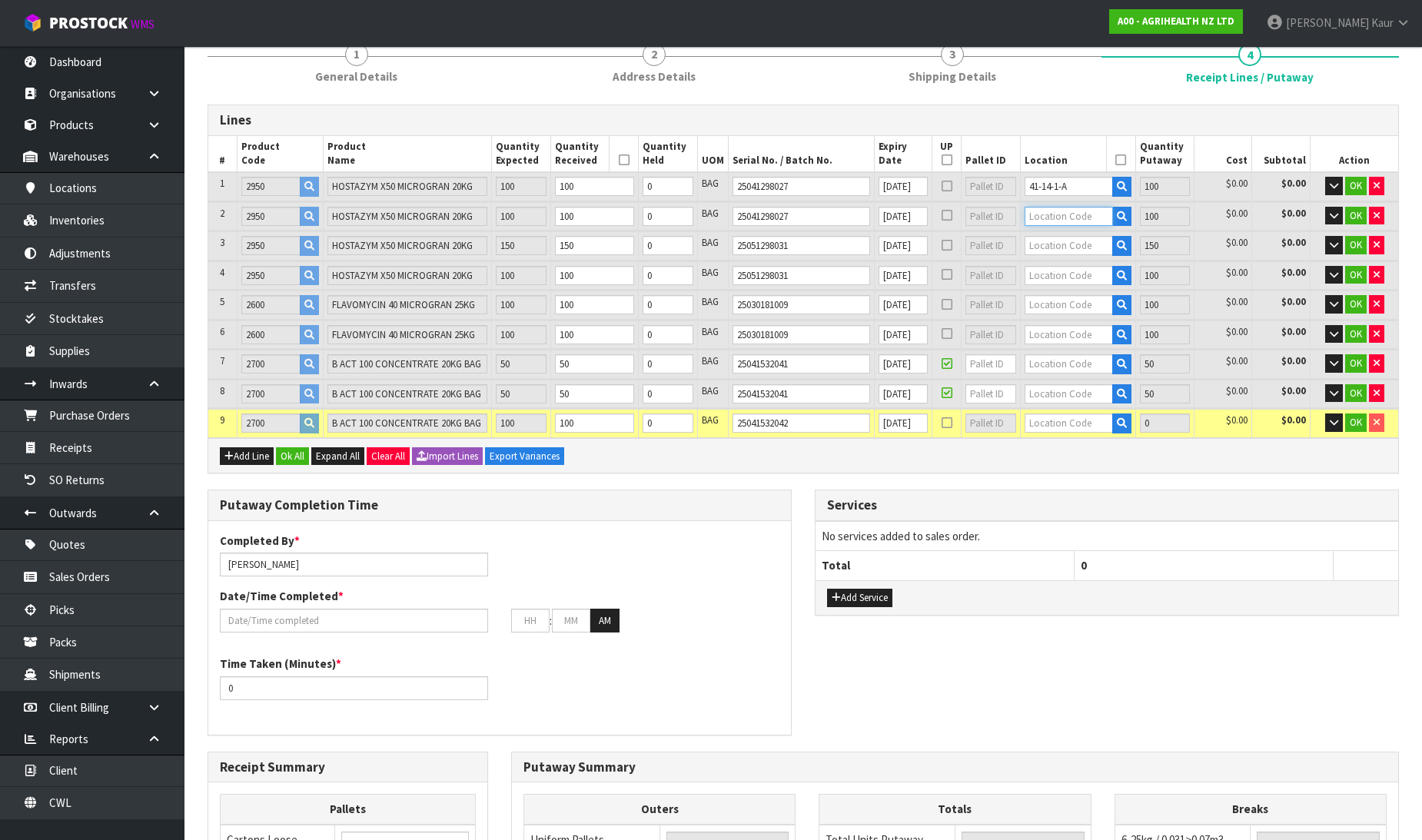
click at [1066, 212] on input "text" at bounding box center [1069, 216] width 89 height 19
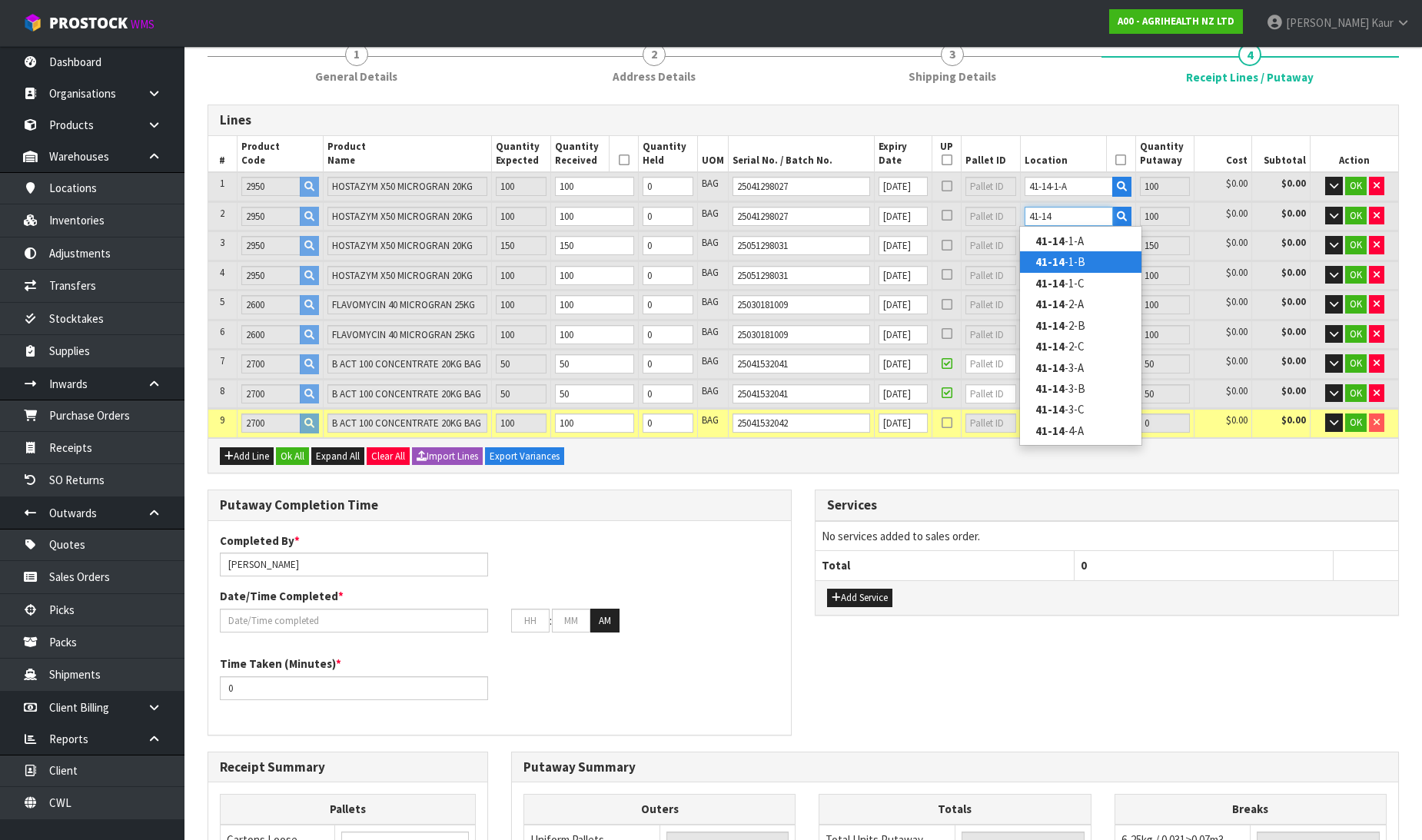
type input "41-14"
type input "650"
type input "0"
click at [1055, 255] on strong "41-14" at bounding box center [1050, 261] width 29 height 14
type input "750"
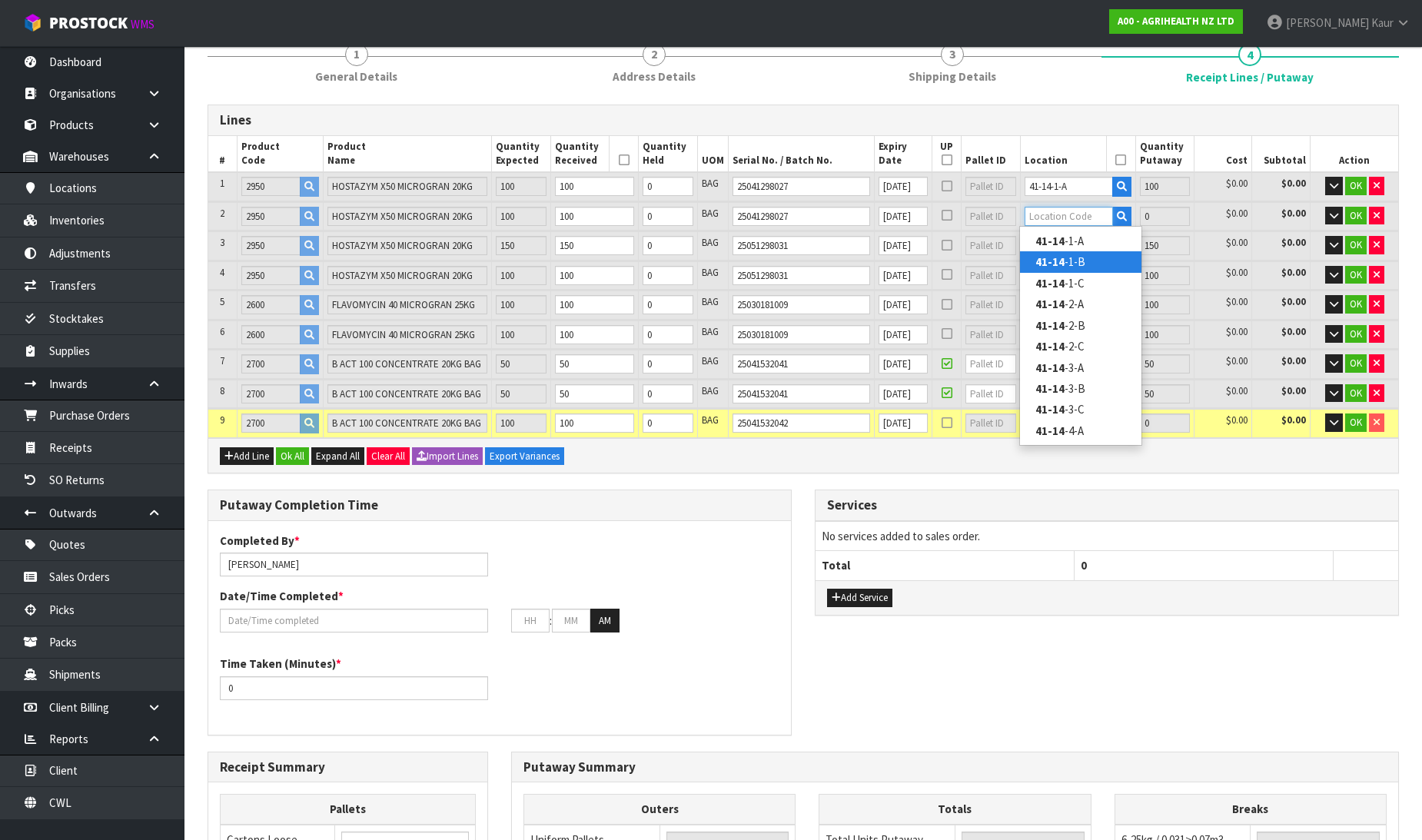
type input "41-14-1-B"
type input "100"
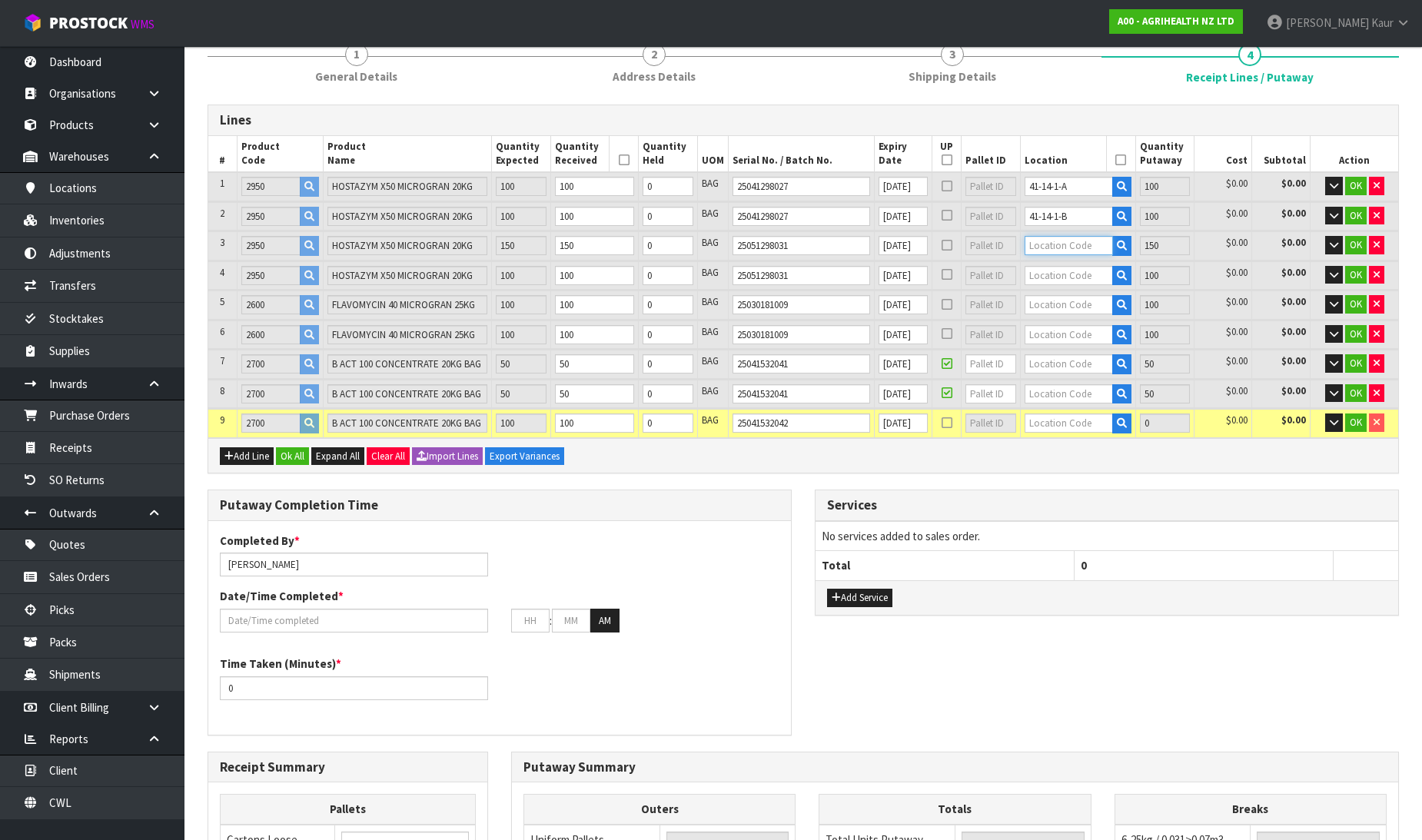
click at [1062, 246] on input "text" at bounding box center [1069, 245] width 89 height 19
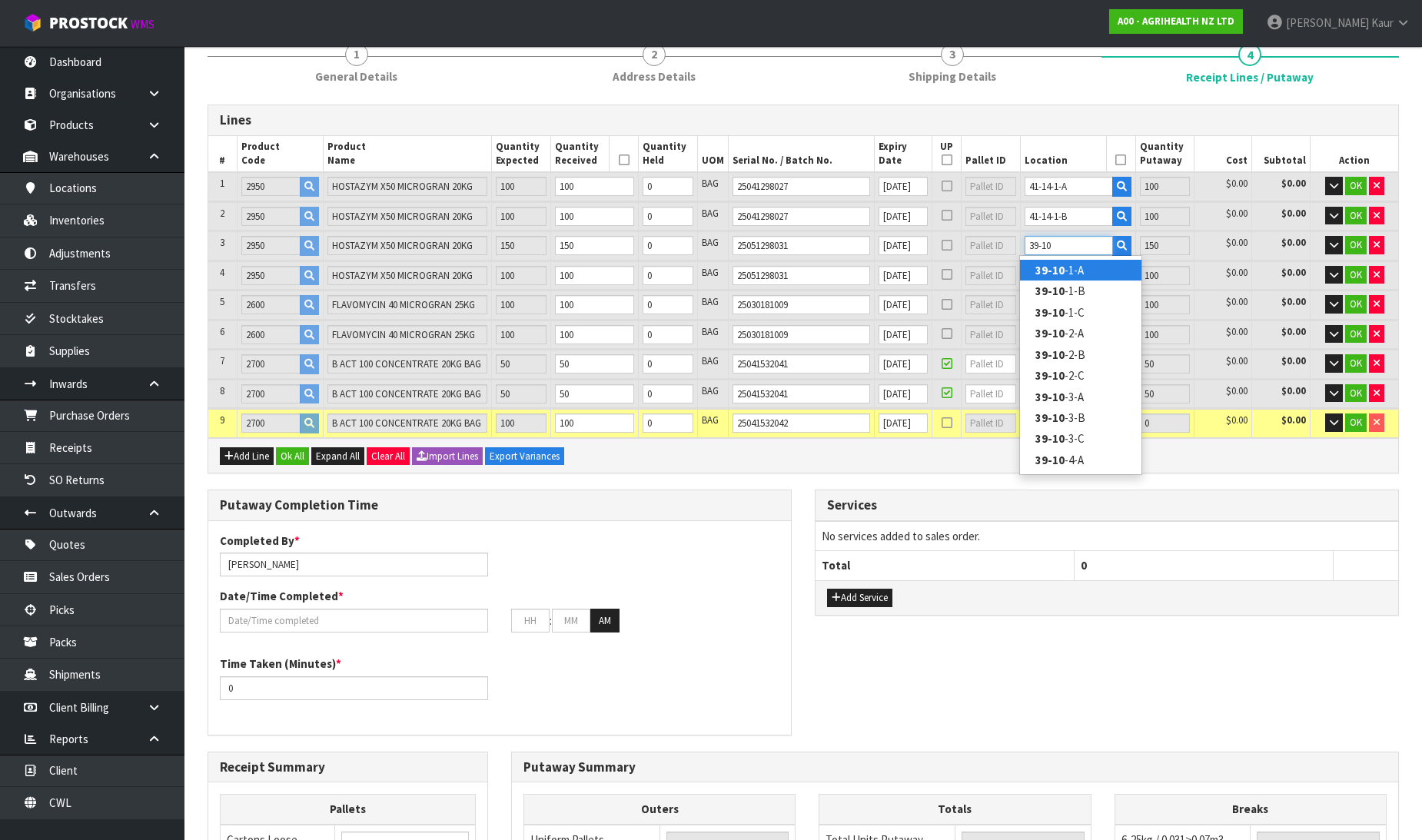
type input "39-10"
type input "600"
type input "0"
click at [1084, 266] on link "39-10 -1-A" at bounding box center [1080, 269] width 121 height 20
type input "750"
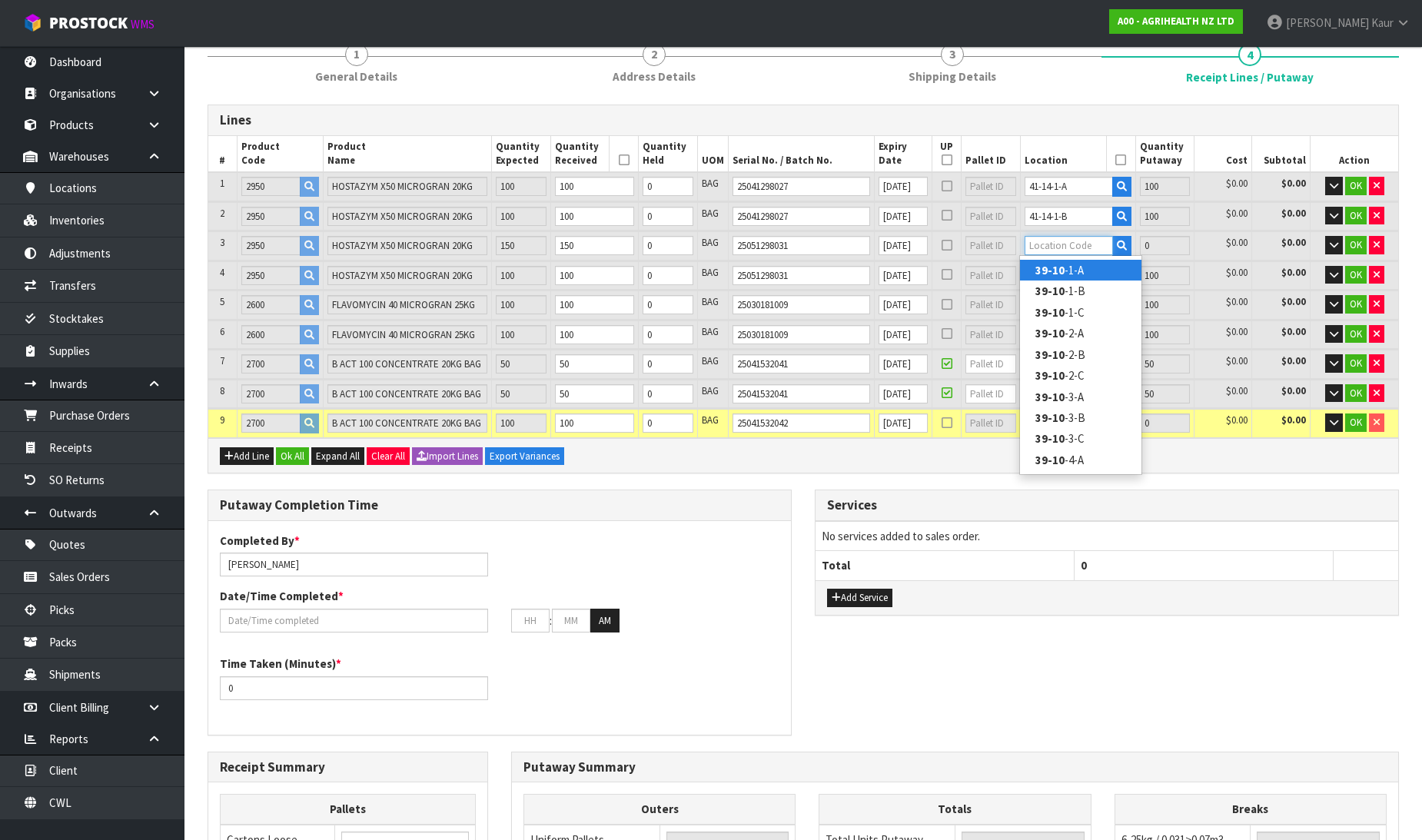
type input "39-10-1-A"
type input "150"
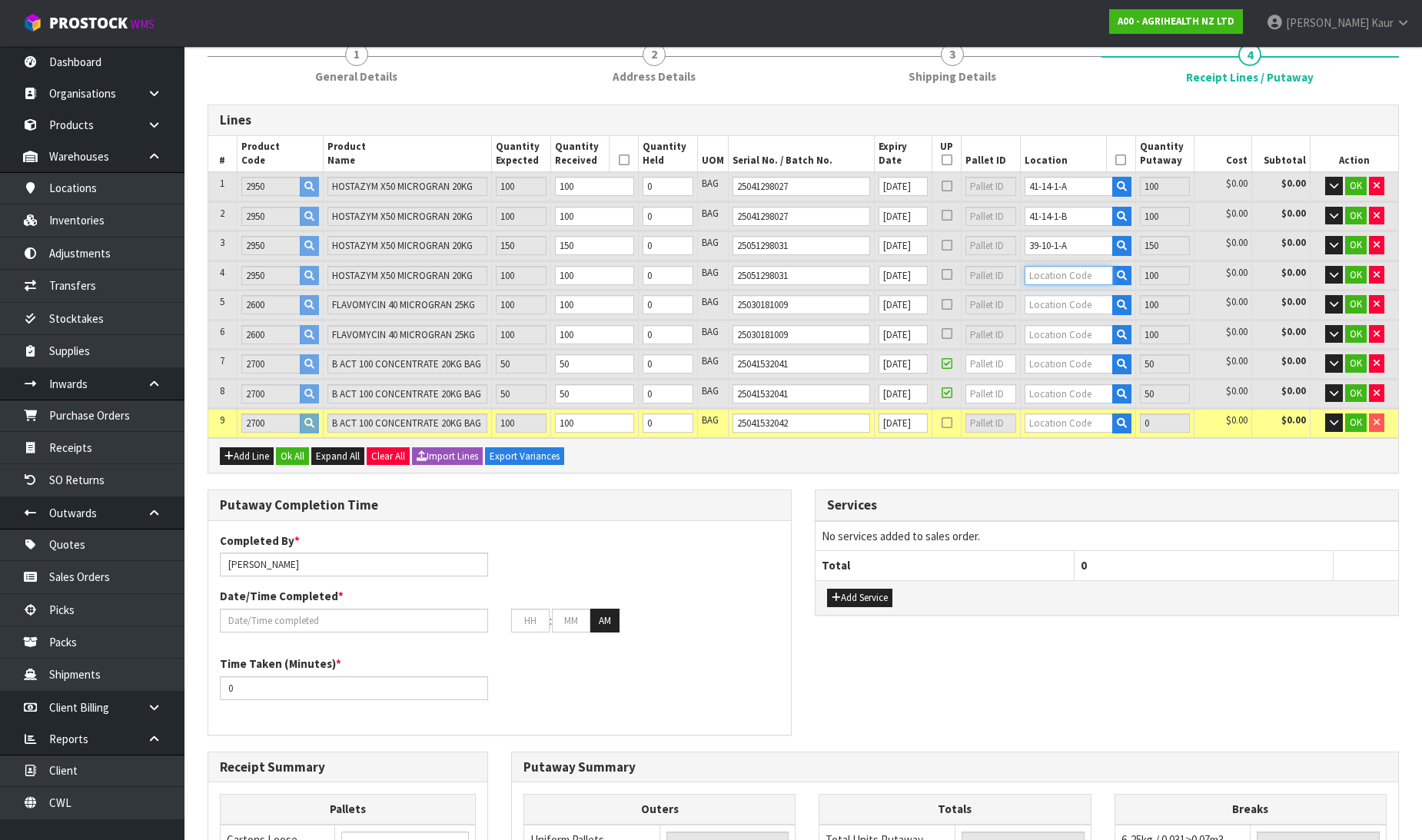
click at [1078, 272] on input "text" at bounding box center [1069, 276] width 89 height 19
type input "41-18-1"
type input "650"
type input "0"
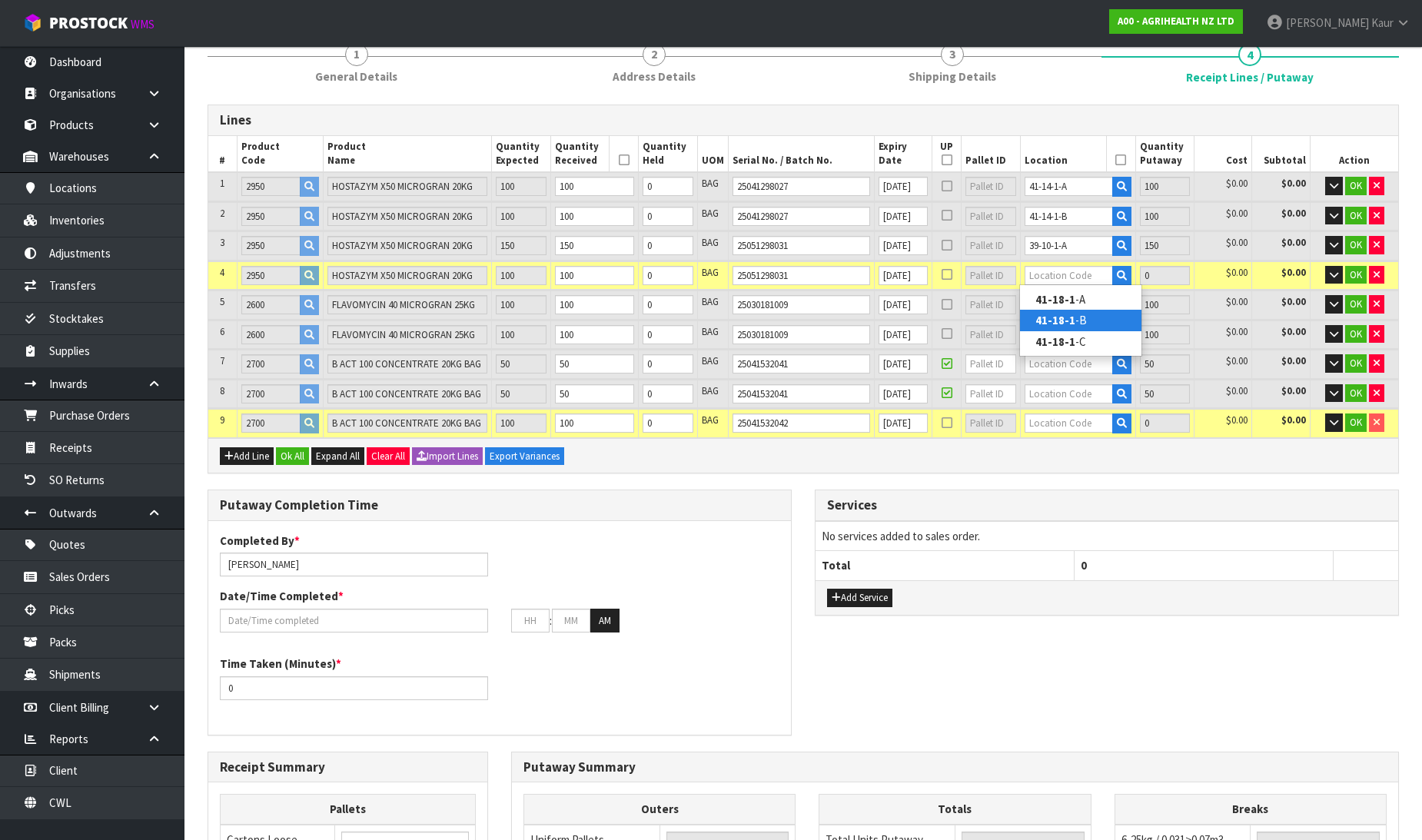
click at [1068, 314] on strong "41-18-1" at bounding box center [1055, 320] width 40 height 14
type input "750"
type input "41-18-1-B"
type input "100"
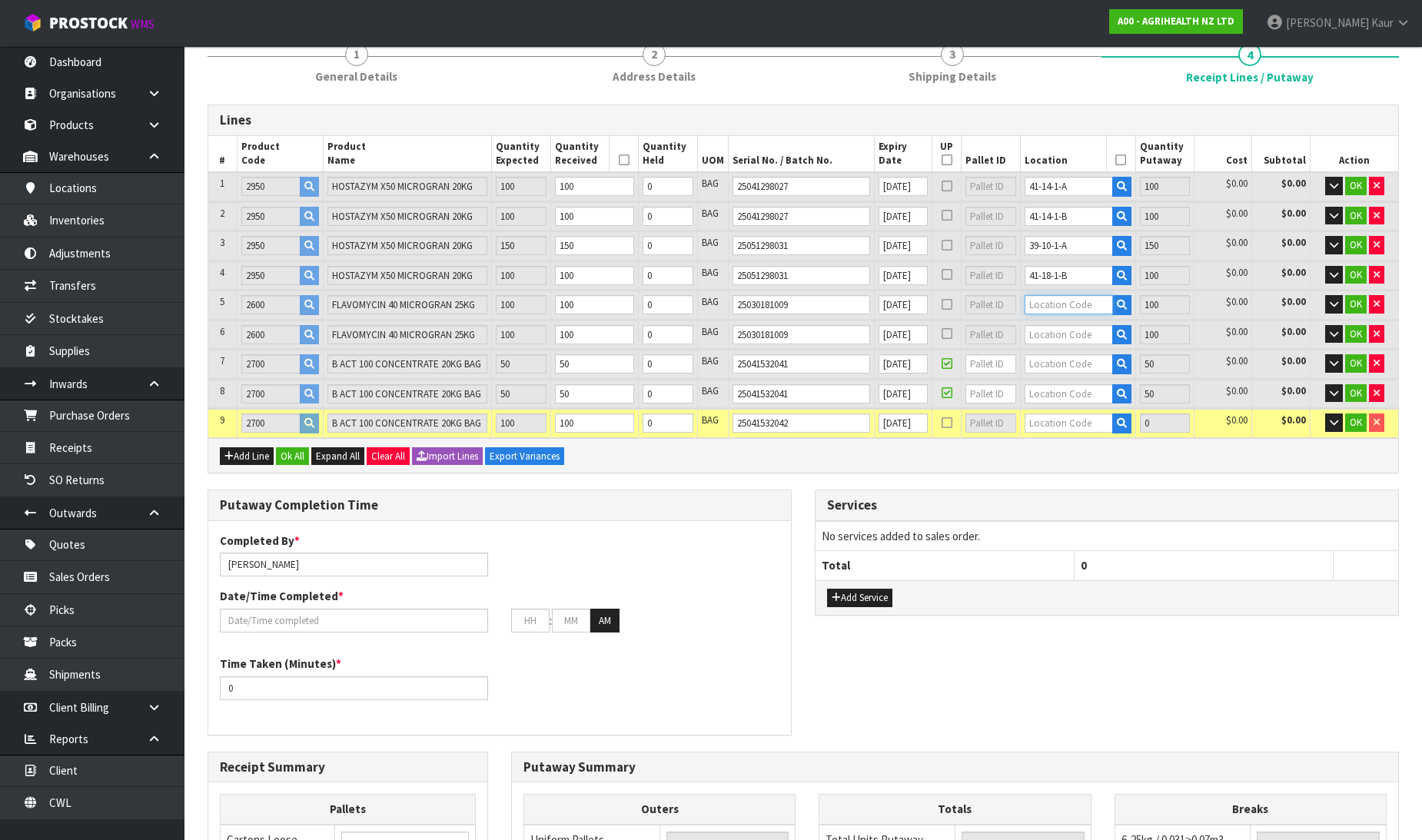
click at [1056, 298] on input "text" at bounding box center [1069, 305] width 89 height 19
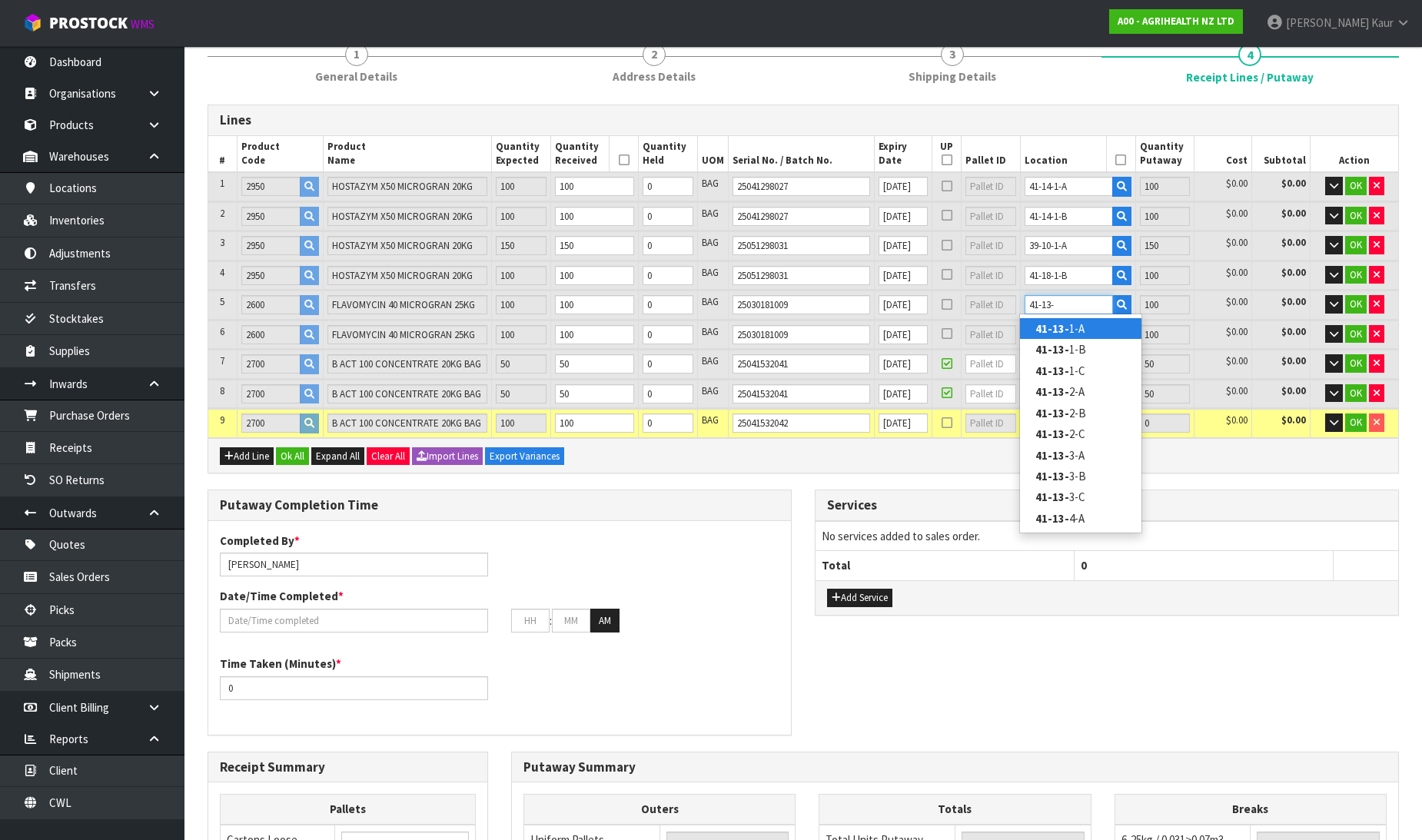
type input "41-13-"
type input "650"
type input "0"
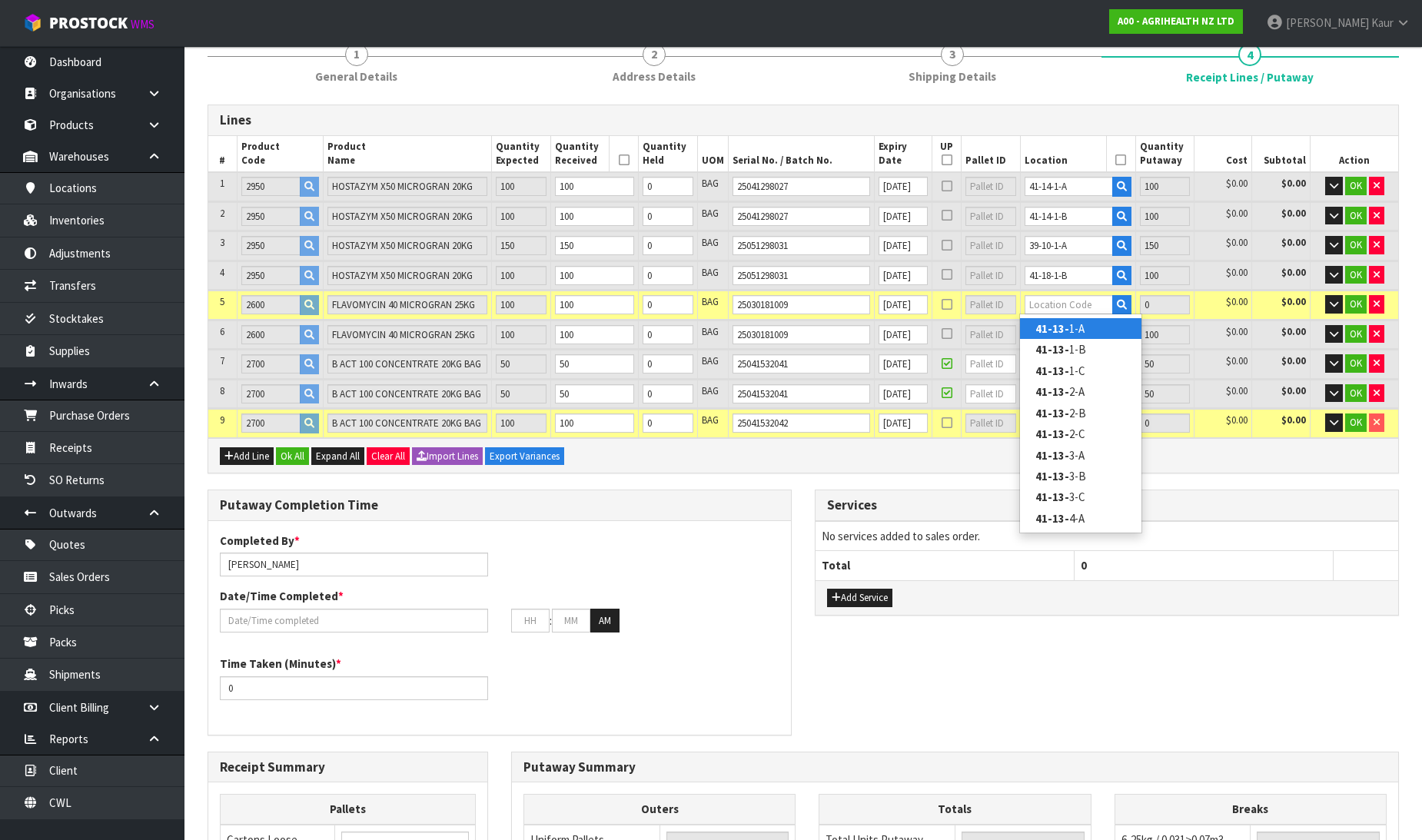
click at [1074, 328] on link "41-13- 1-A" at bounding box center [1080, 328] width 121 height 20
type input "750"
type input "41-13-1-A"
type input "100"
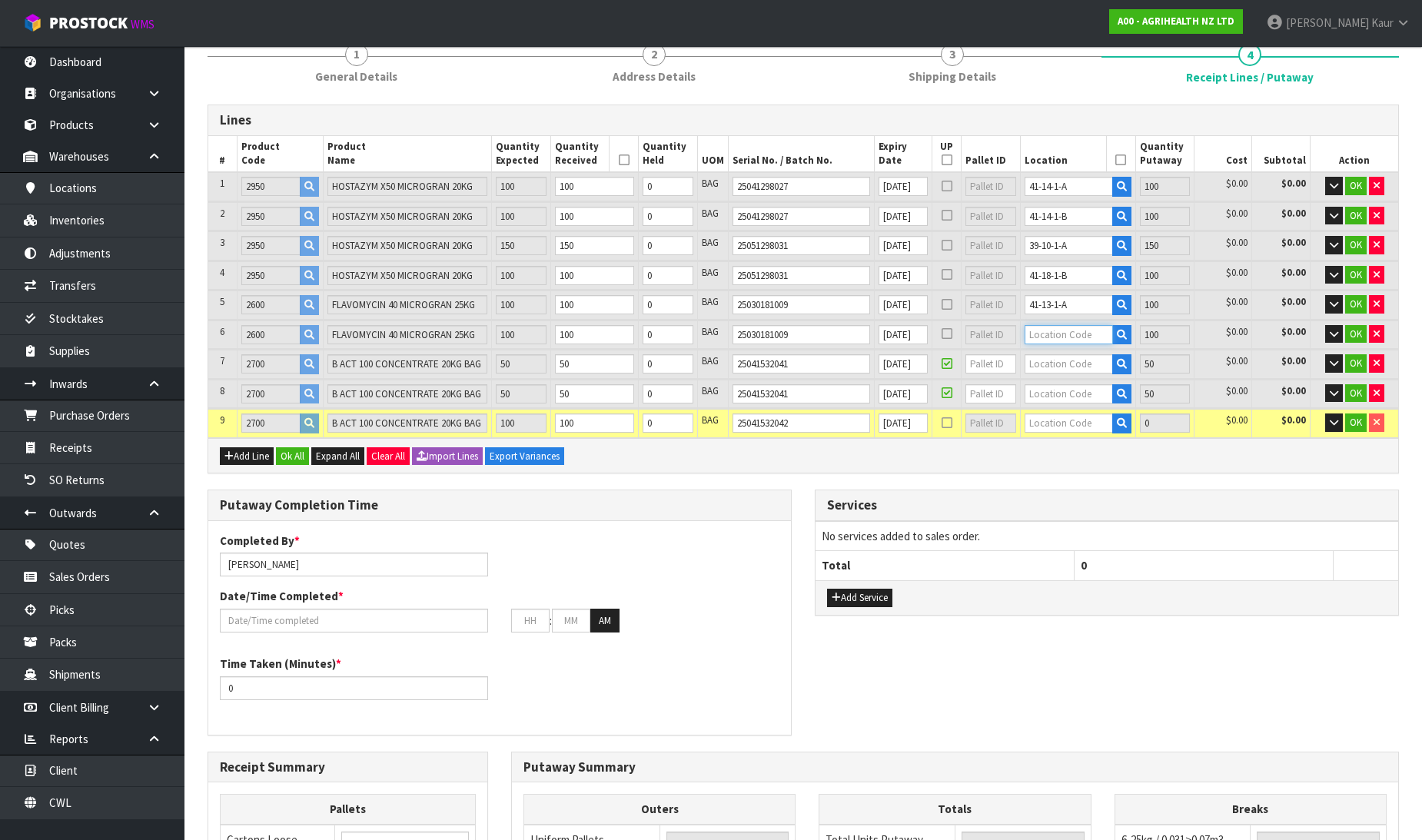
click at [1074, 326] on input "text" at bounding box center [1069, 335] width 89 height 19
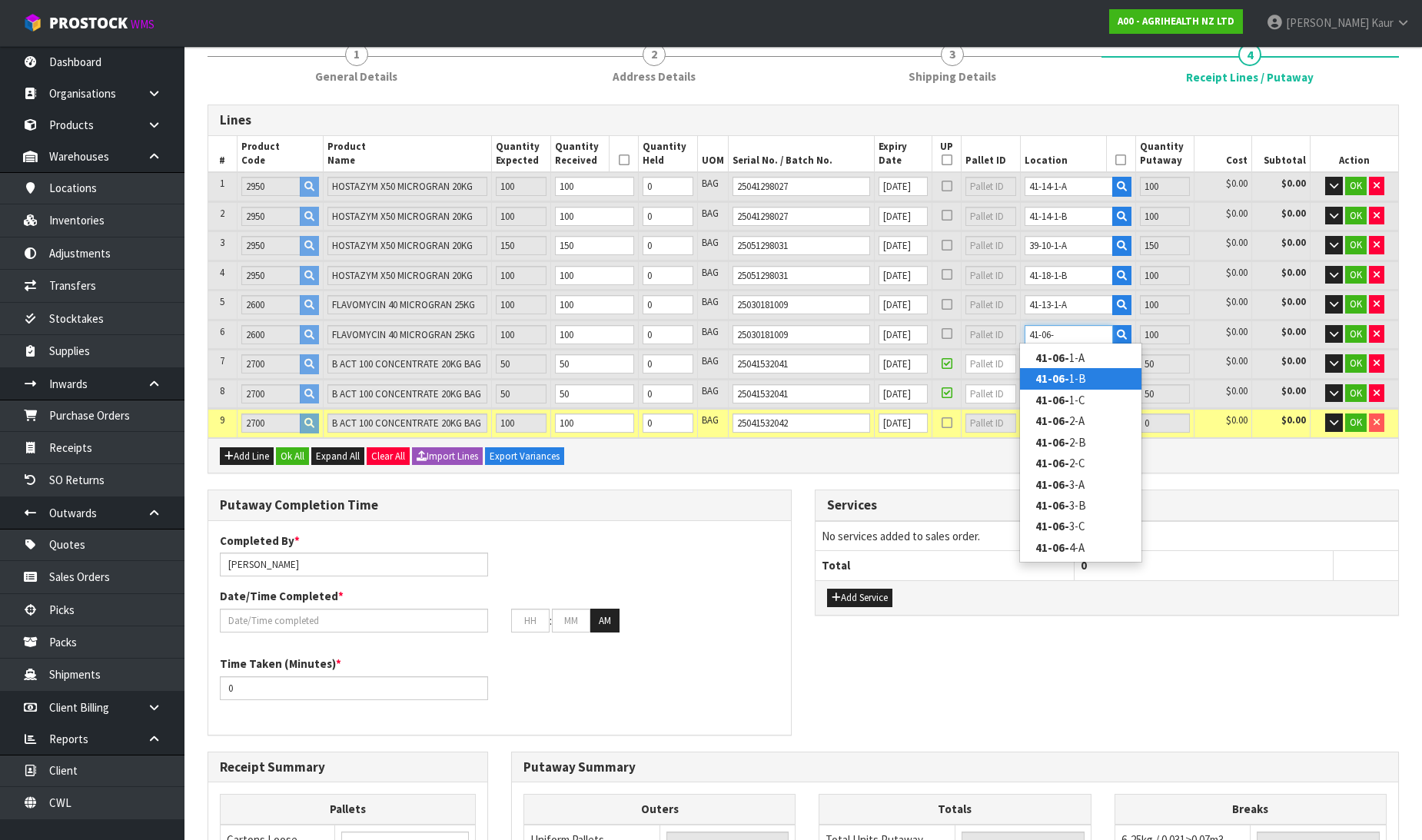
type input "41-06-"
type input "650"
type input "0"
click at [1078, 371] on link "41-06- 1-B" at bounding box center [1080, 377] width 121 height 20
type input "750"
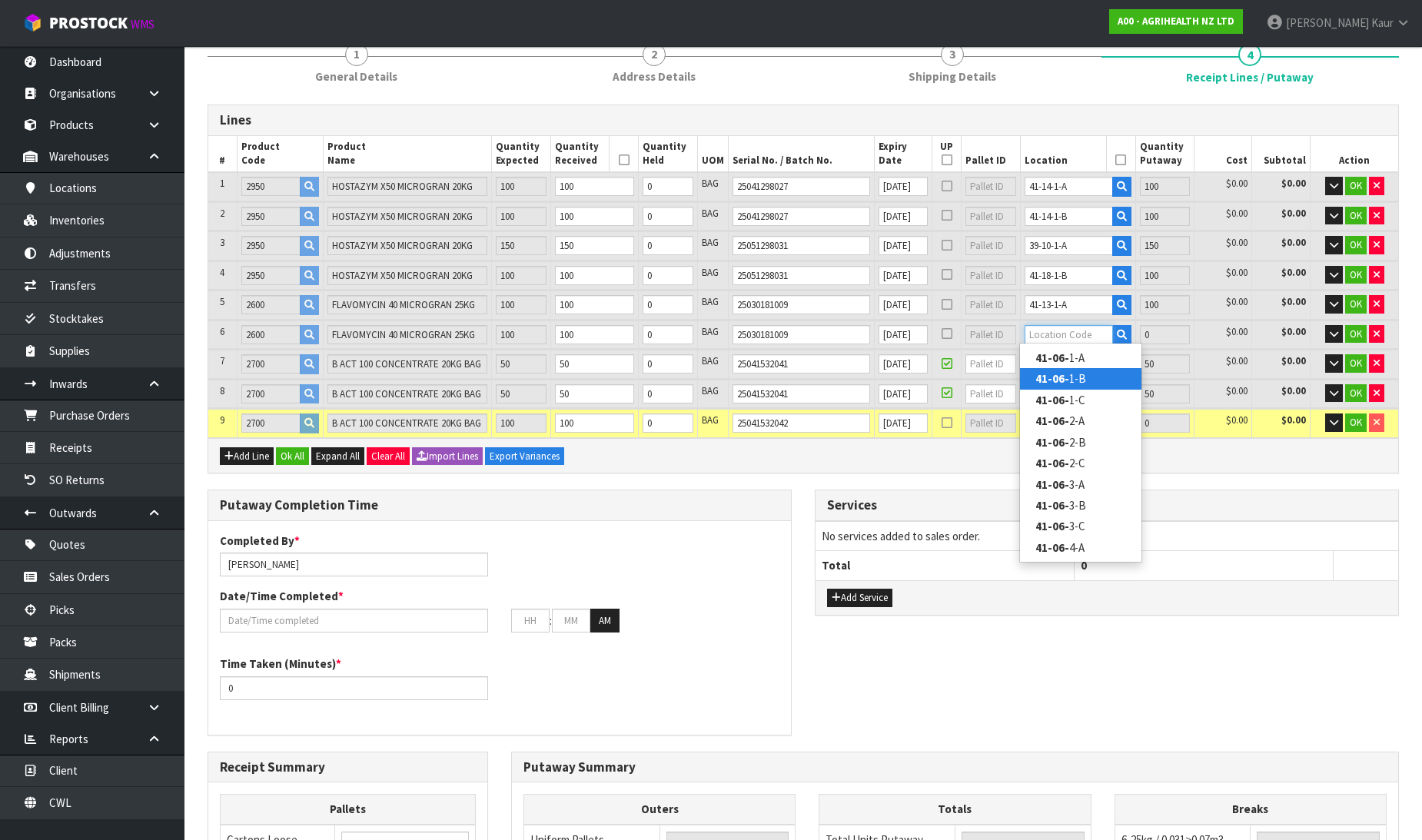
type input "41-06-1-B"
type input "100"
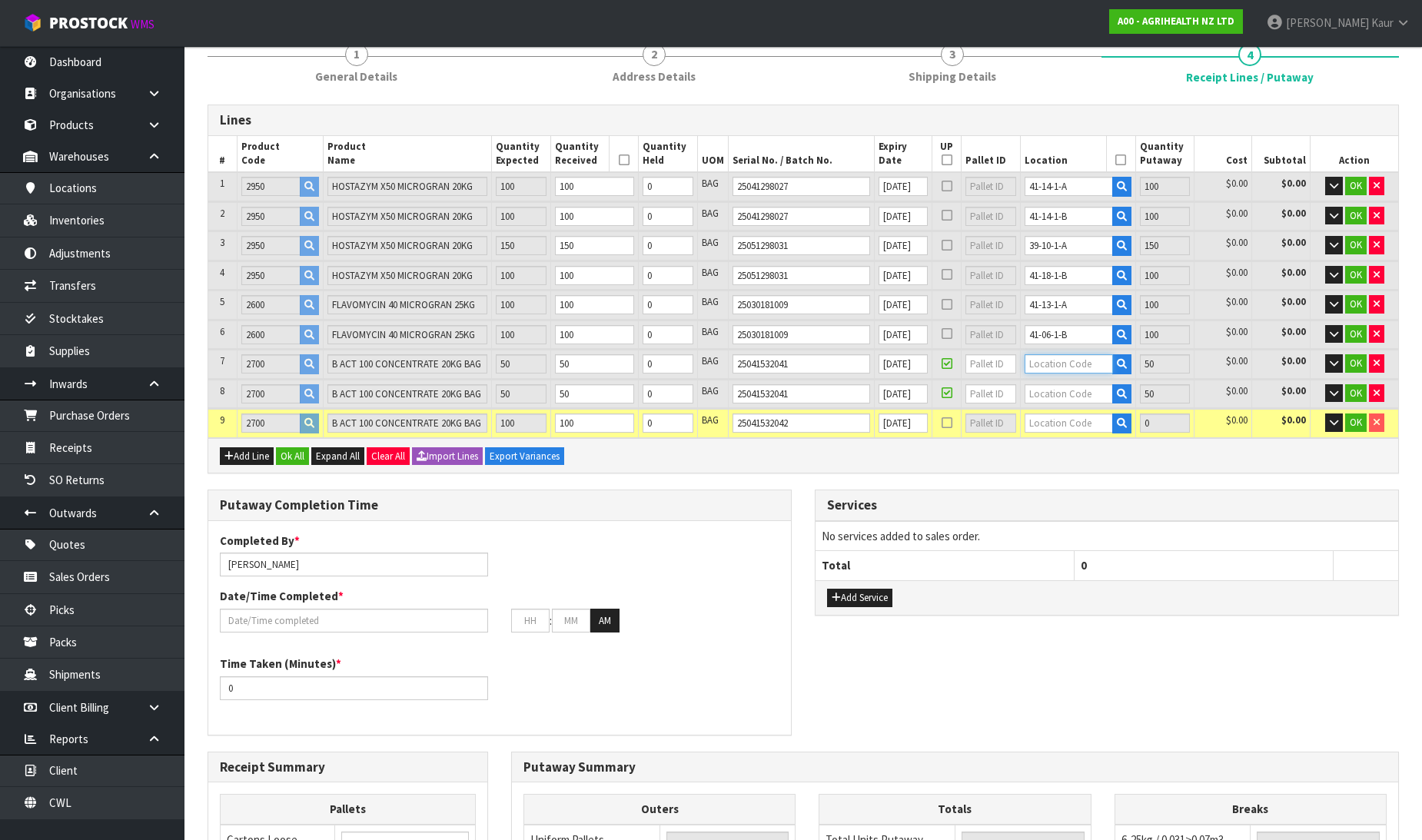
click at [1071, 355] on input "text" at bounding box center [1069, 364] width 89 height 19
type input "41-09-1"
type input "700"
type input "0"
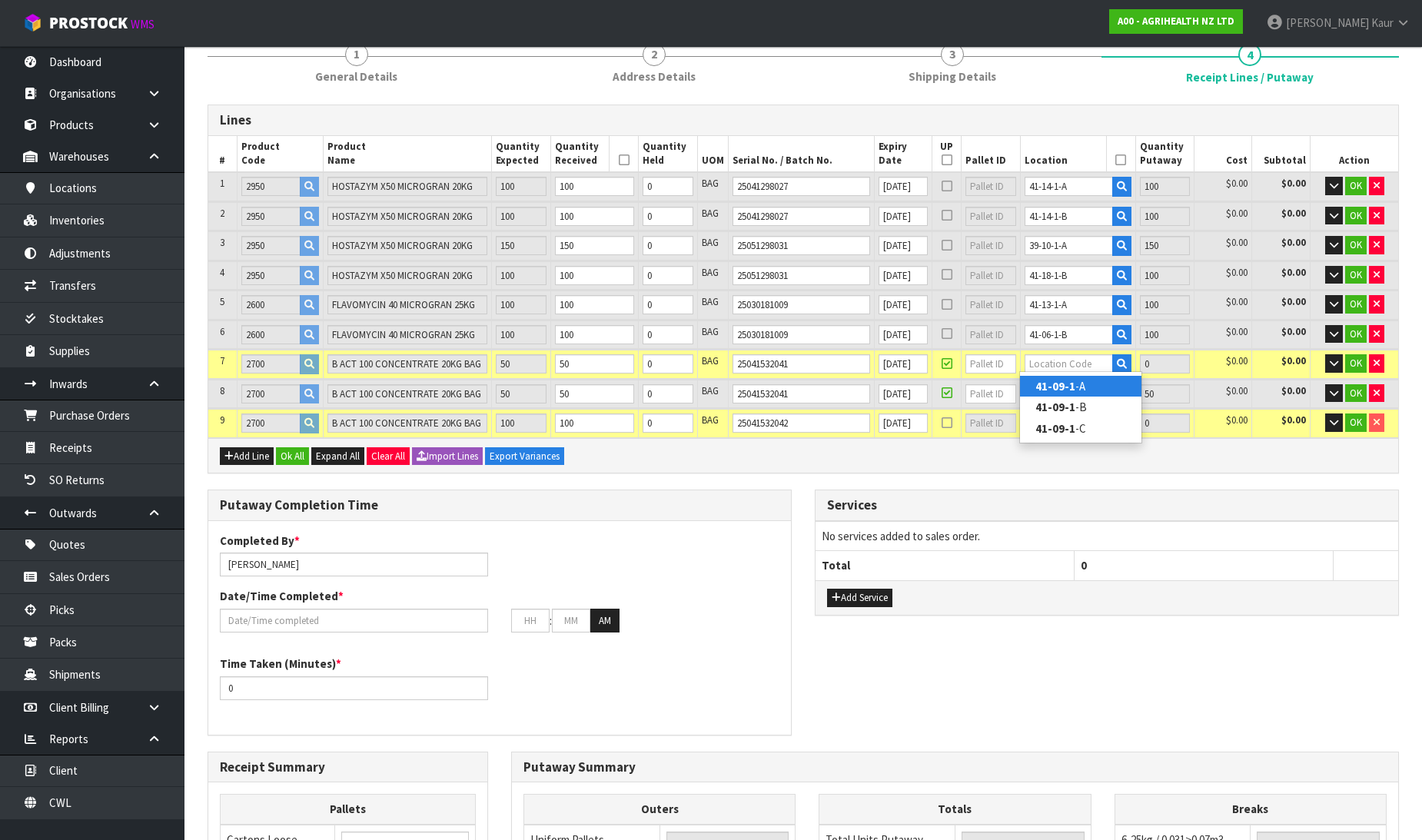
click at [1051, 393] on strong "41-09-1" at bounding box center [1055, 385] width 40 height 14
type input "750"
type input "41-09-1-A"
type input "50"
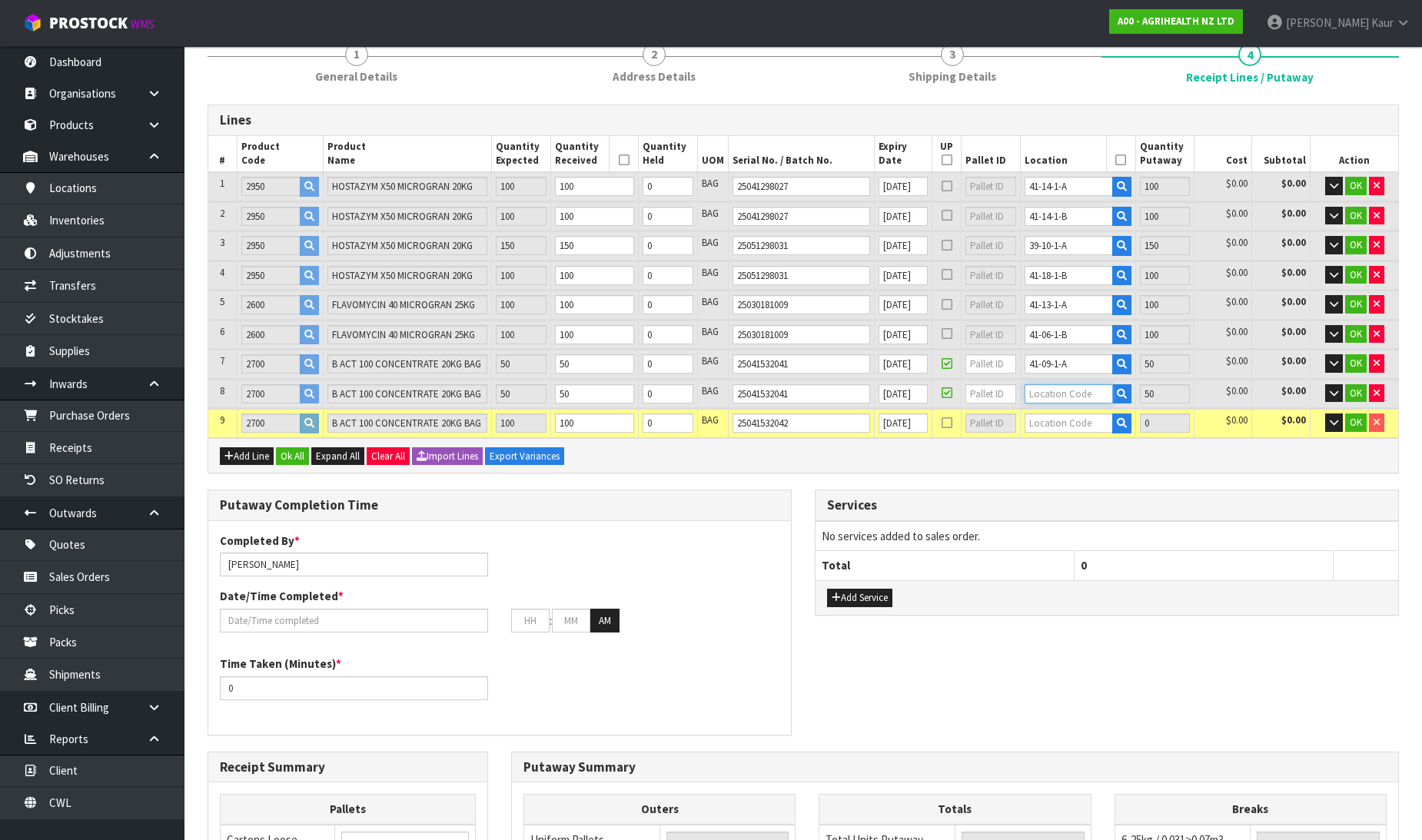
click at [1051, 390] on input "text" at bounding box center [1069, 393] width 89 height 19
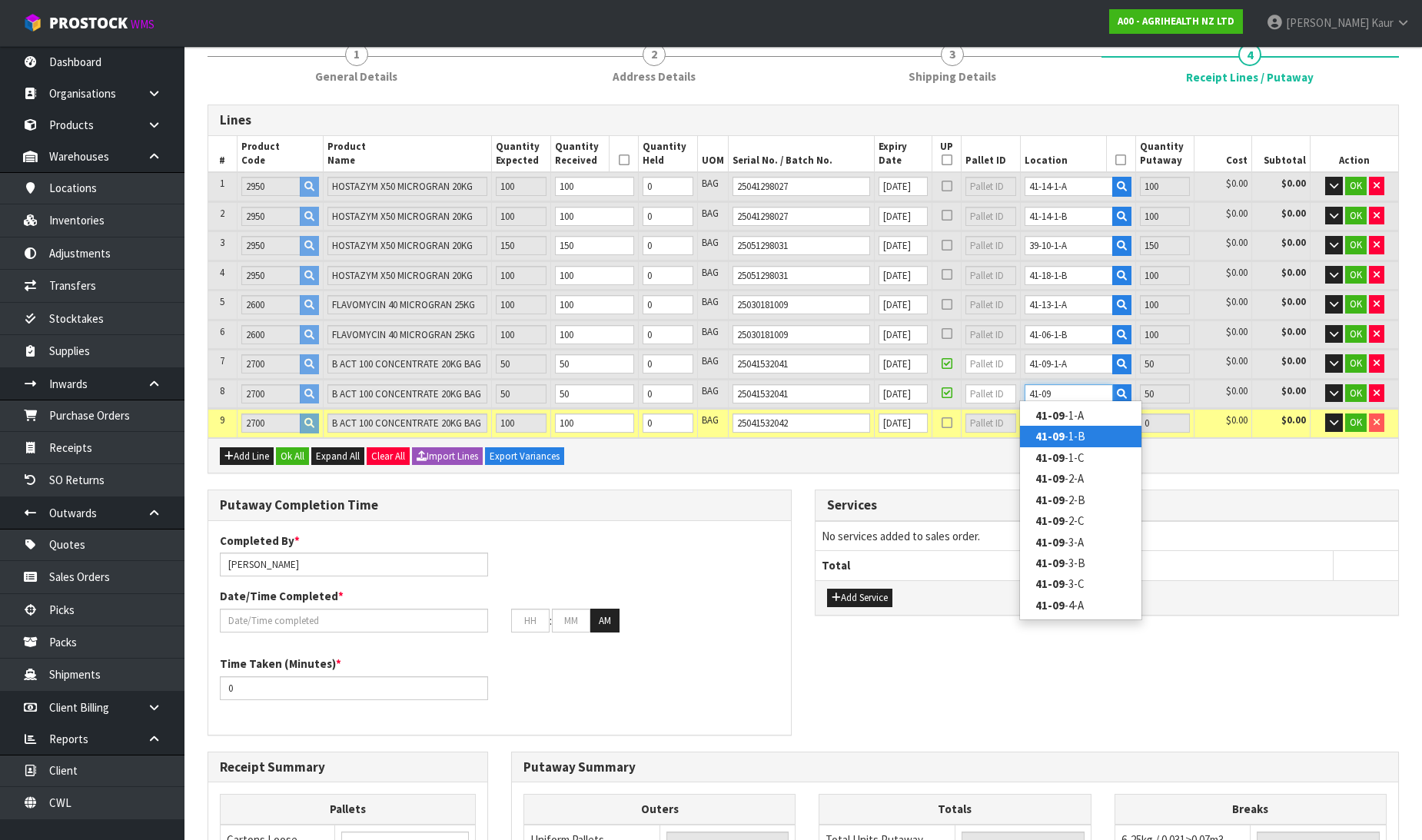
type input "41-09"
type input "700"
type input "0"
click at [1051, 442] on strong "41-09" at bounding box center [1050, 436] width 29 height 14
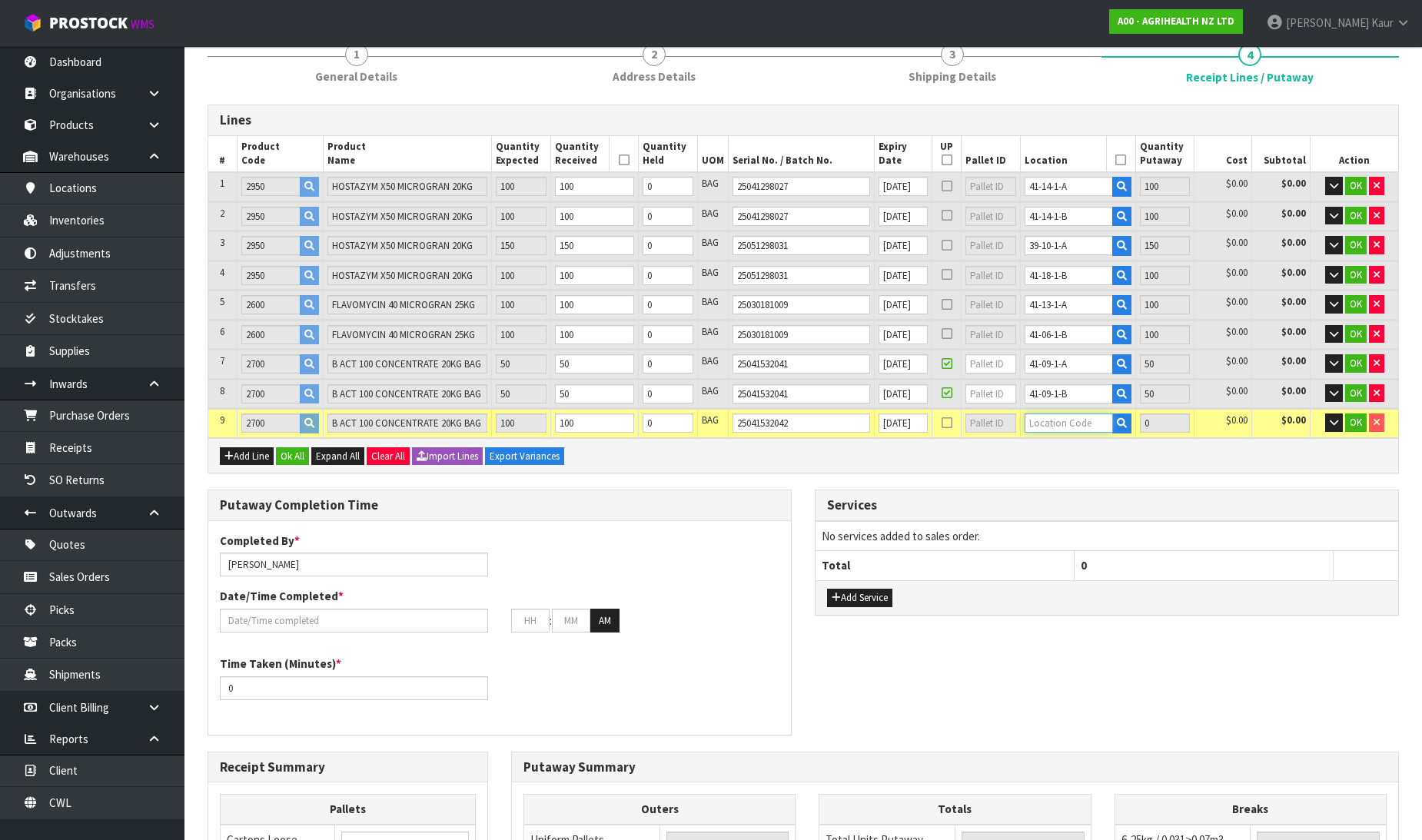
click at [1049, 426] on input "text" at bounding box center [1069, 423] width 89 height 19
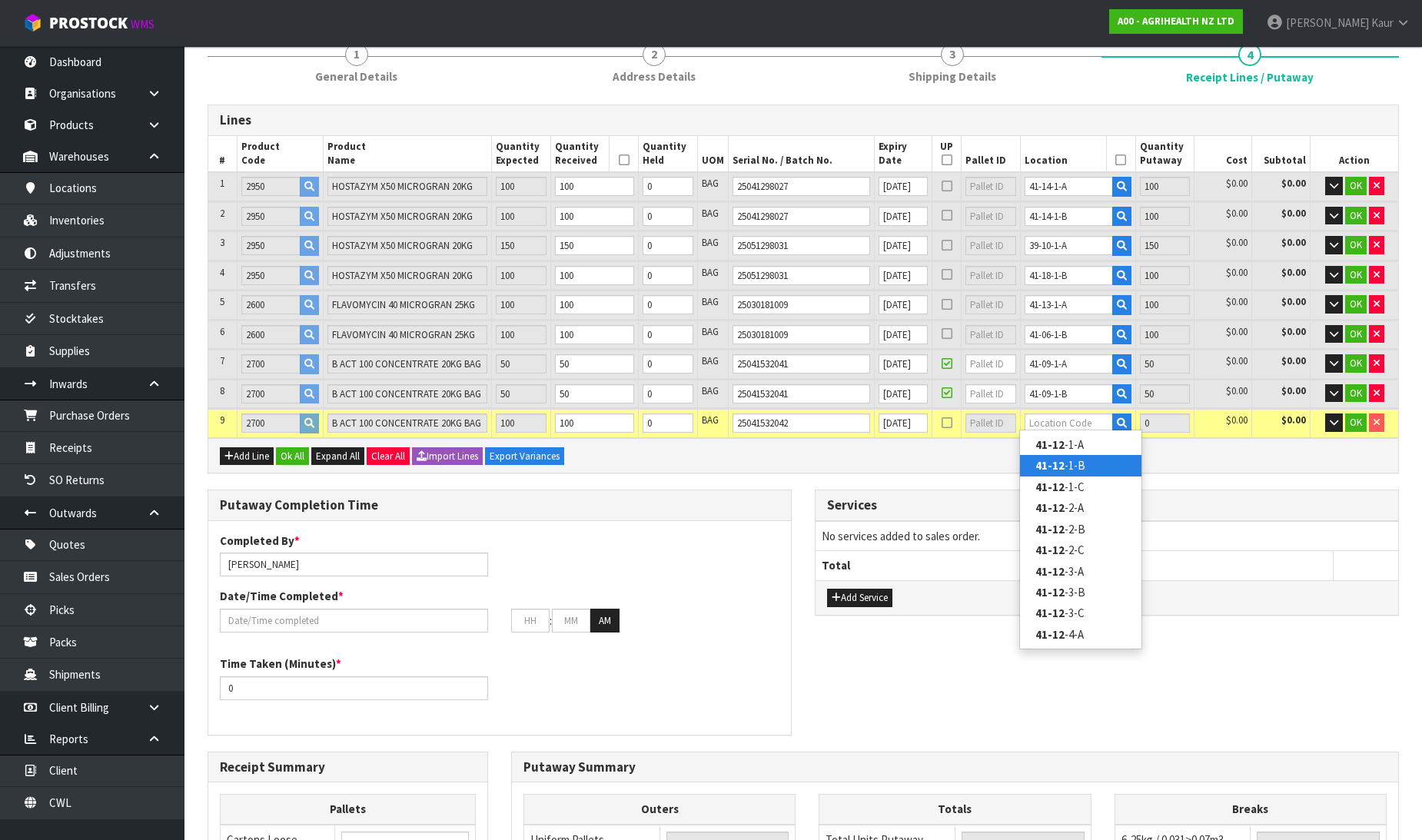
click at [1065, 463] on link "41-12 -1-B" at bounding box center [1080, 464] width 121 height 20
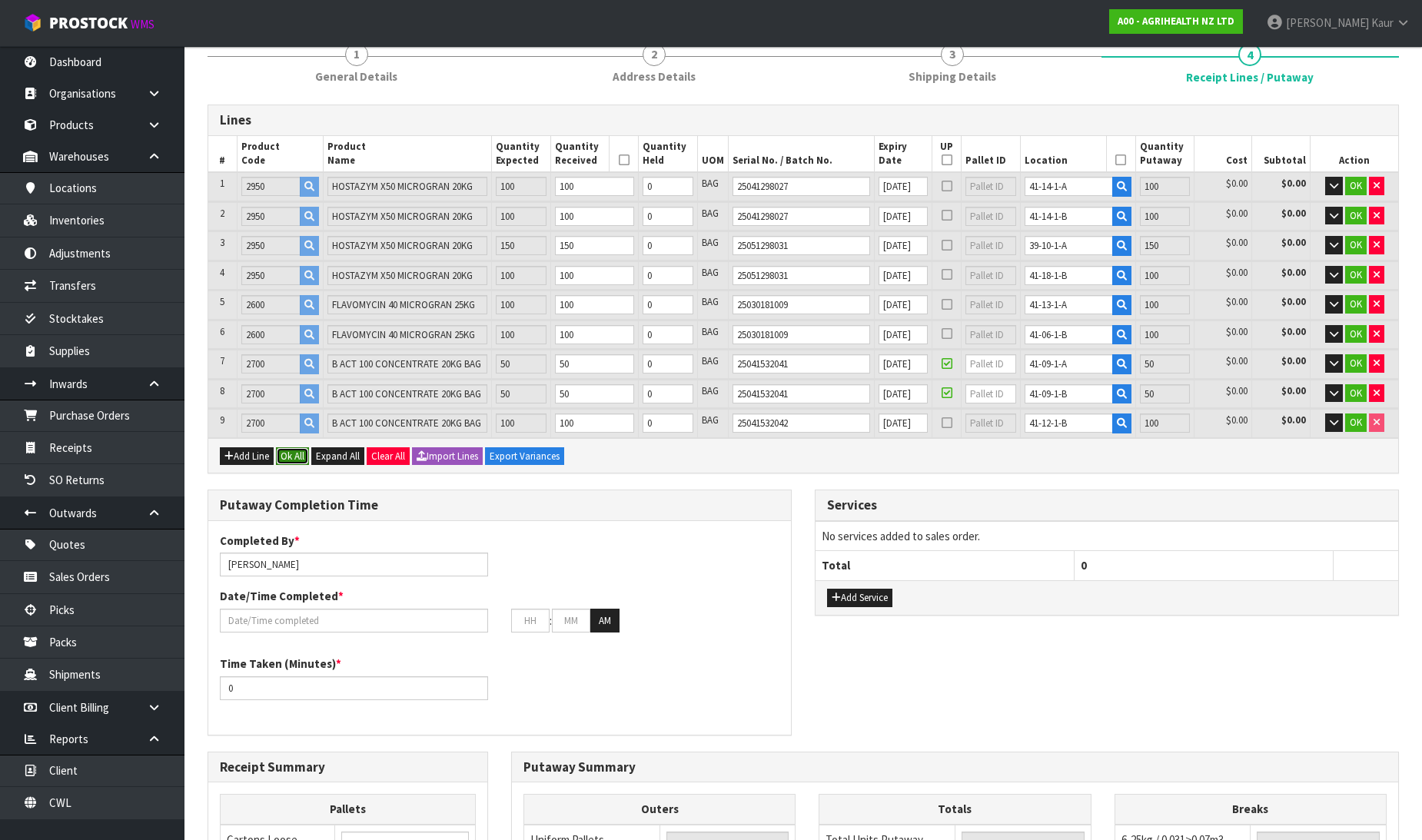
click at [308, 450] on button "Ok All" at bounding box center [292, 456] width 33 height 19
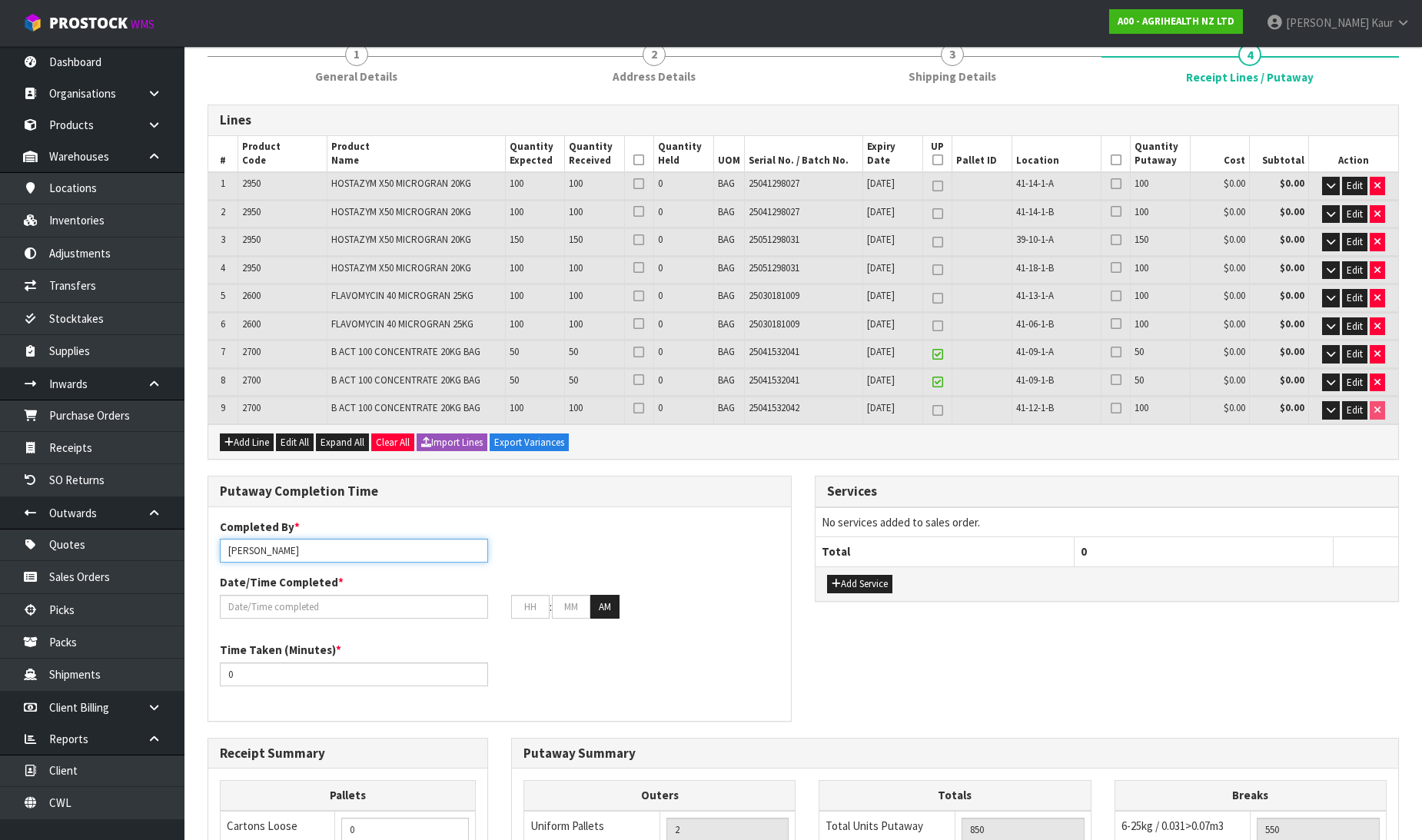
click at [302, 548] on input "[PERSON_NAME]" at bounding box center [354, 550] width 269 height 24
drag, startPoint x: 293, startPoint y: 548, endPoint x: 213, endPoint y: 544, distance: 80.1
click at [213, 544] on div "Completed By * [PERSON_NAME] MA" at bounding box center [354, 540] width 292 height 43
click at [301, 608] on input "text" at bounding box center [354, 606] width 269 height 24
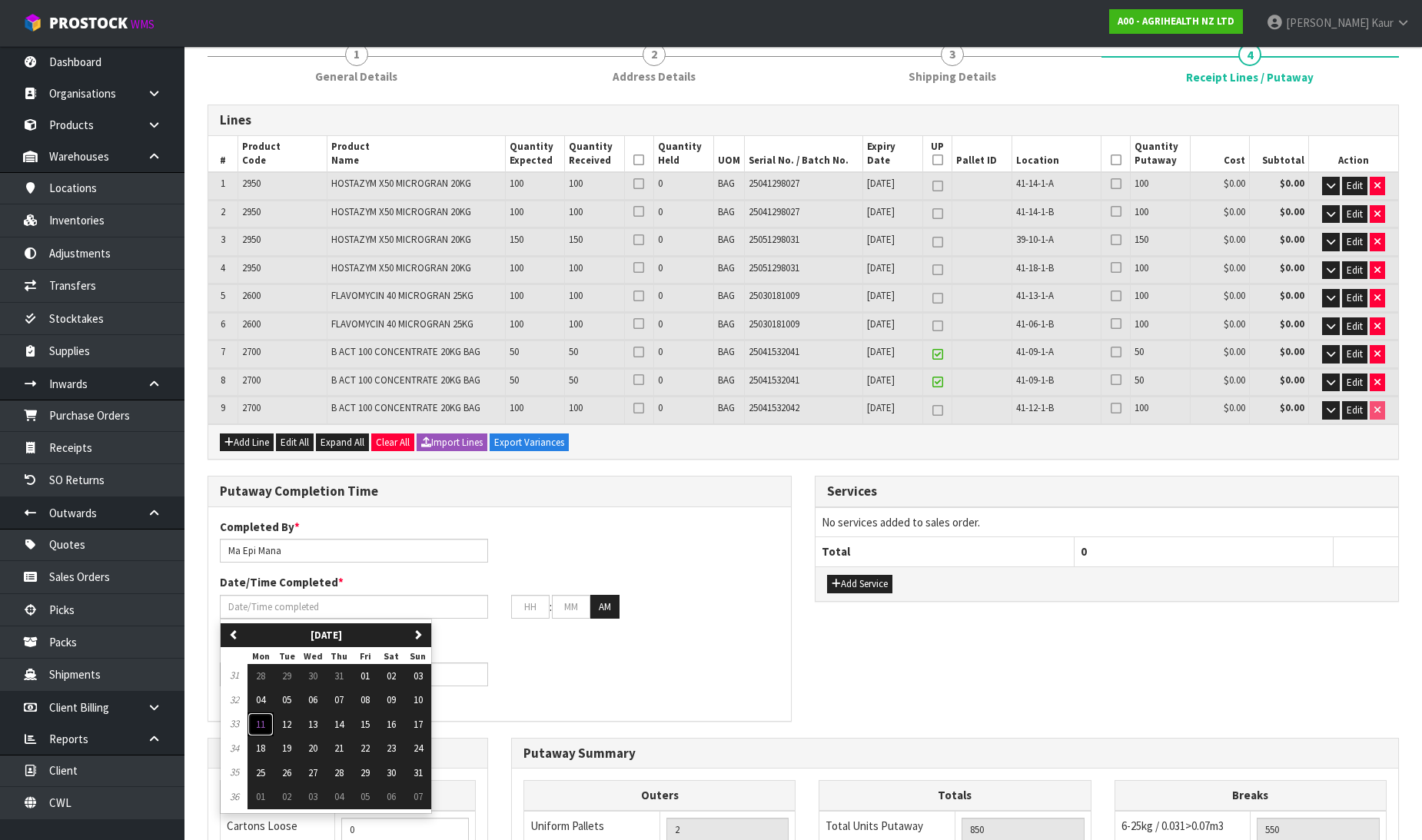
click at [263, 719] on span "11" at bounding box center [261, 724] width 9 height 13
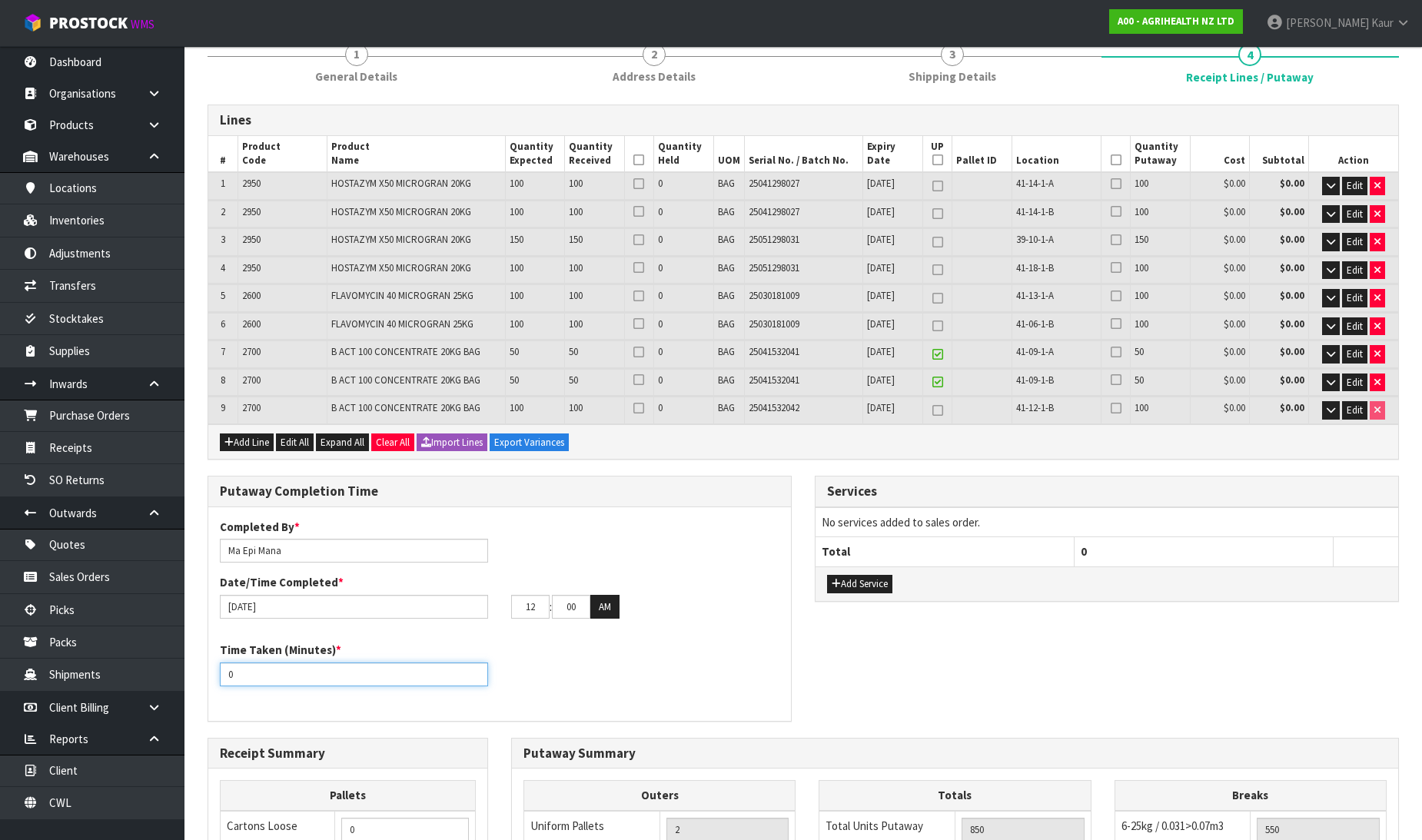
drag, startPoint x: 254, startPoint y: 665, endPoint x: 205, endPoint y: 672, distance: 49.5
click at [205, 672] on div "Putaway Completion Time Completed By * [PERSON_NAME] Date/Time Completed * [DAT…" at bounding box center [499, 606] width 607 height 261
drag, startPoint x: 540, startPoint y: 610, endPoint x: 517, endPoint y: 608, distance: 23.1
click at [512, 608] on input "12" at bounding box center [530, 606] width 38 height 24
drag, startPoint x: 585, startPoint y: 602, endPoint x: 554, endPoint y: 602, distance: 31.0
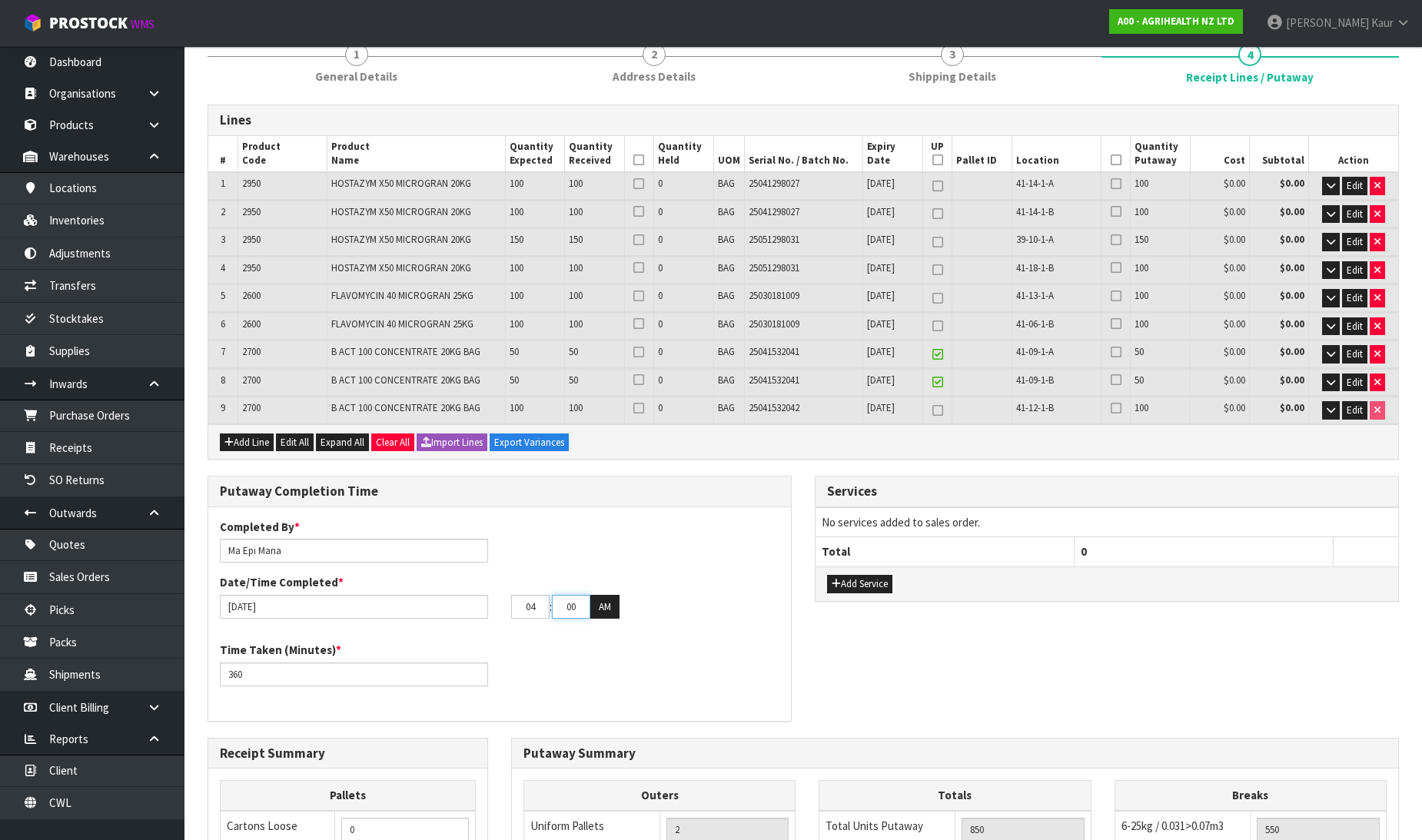
click at [554, 602] on input "00" at bounding box center [570, 606] width 38 height 24
click at [600, 608] on button "AM" at bounding box center [605, 607] width 29 height 25
click at [595, 642] on div "Time Taken (Minutes) * 360" at bounding box center [499, 669] width 582 height 55
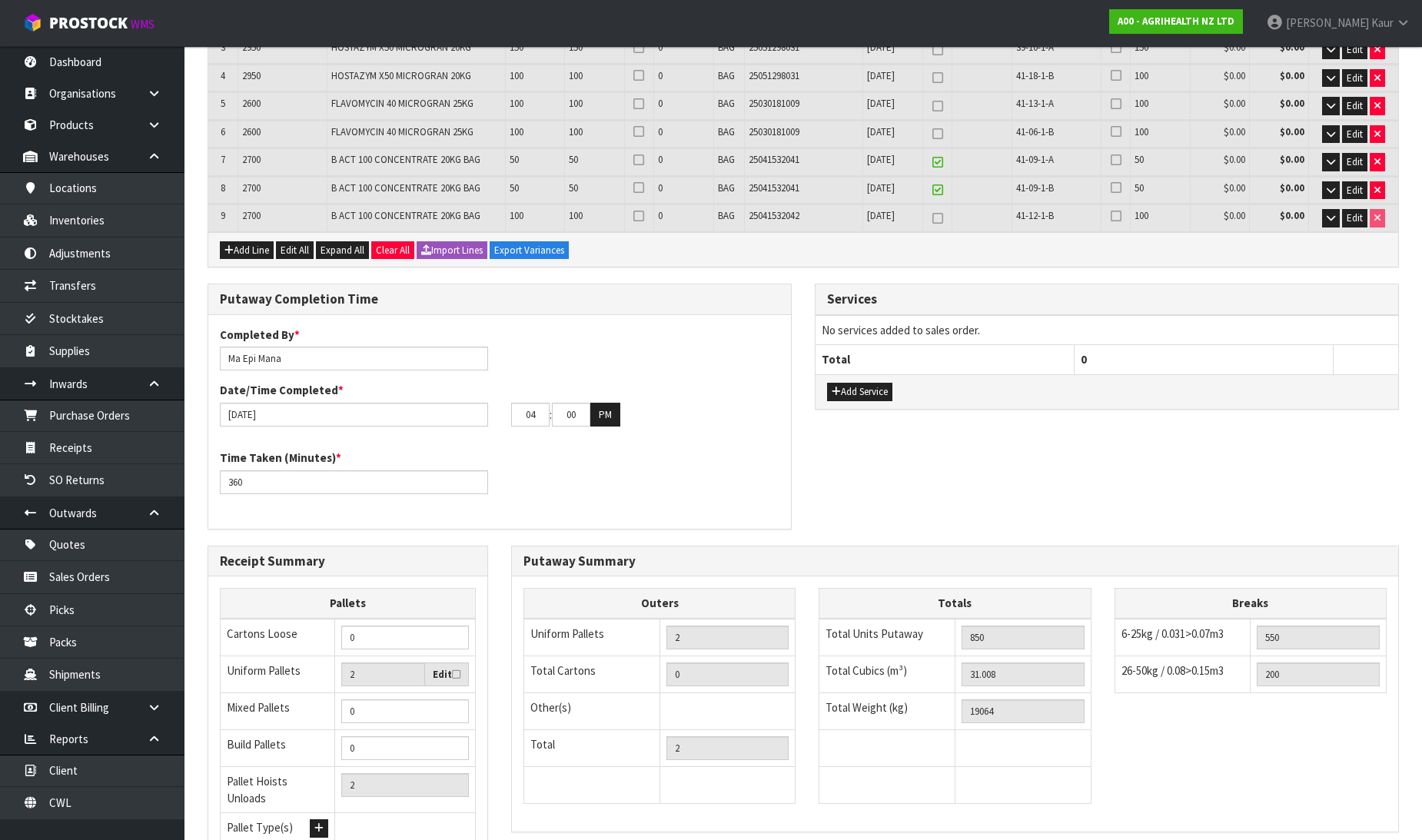
scroll to position [131, 0]
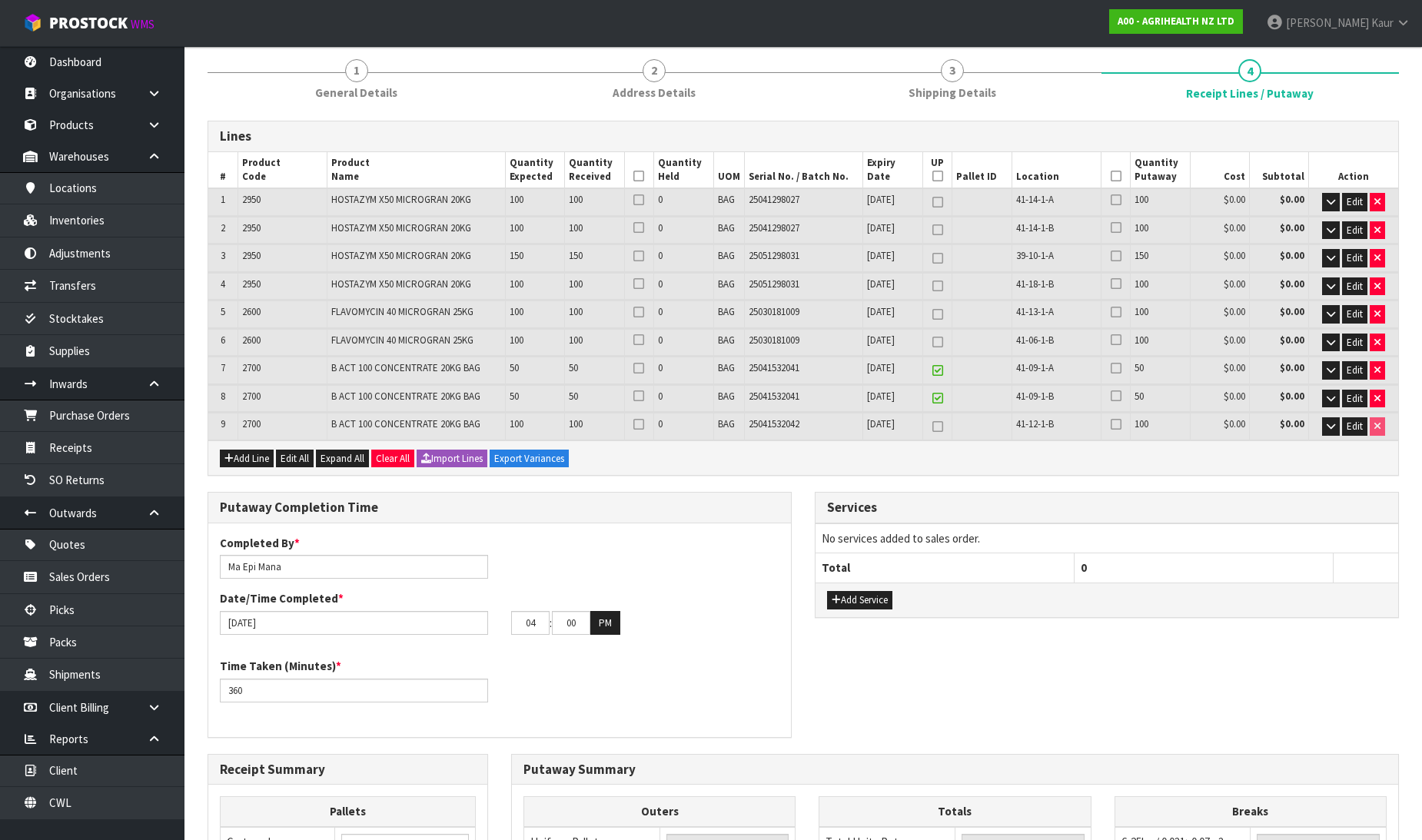
click at [933, 176] on icon at bounding box center [938, 176] width 11 height 1
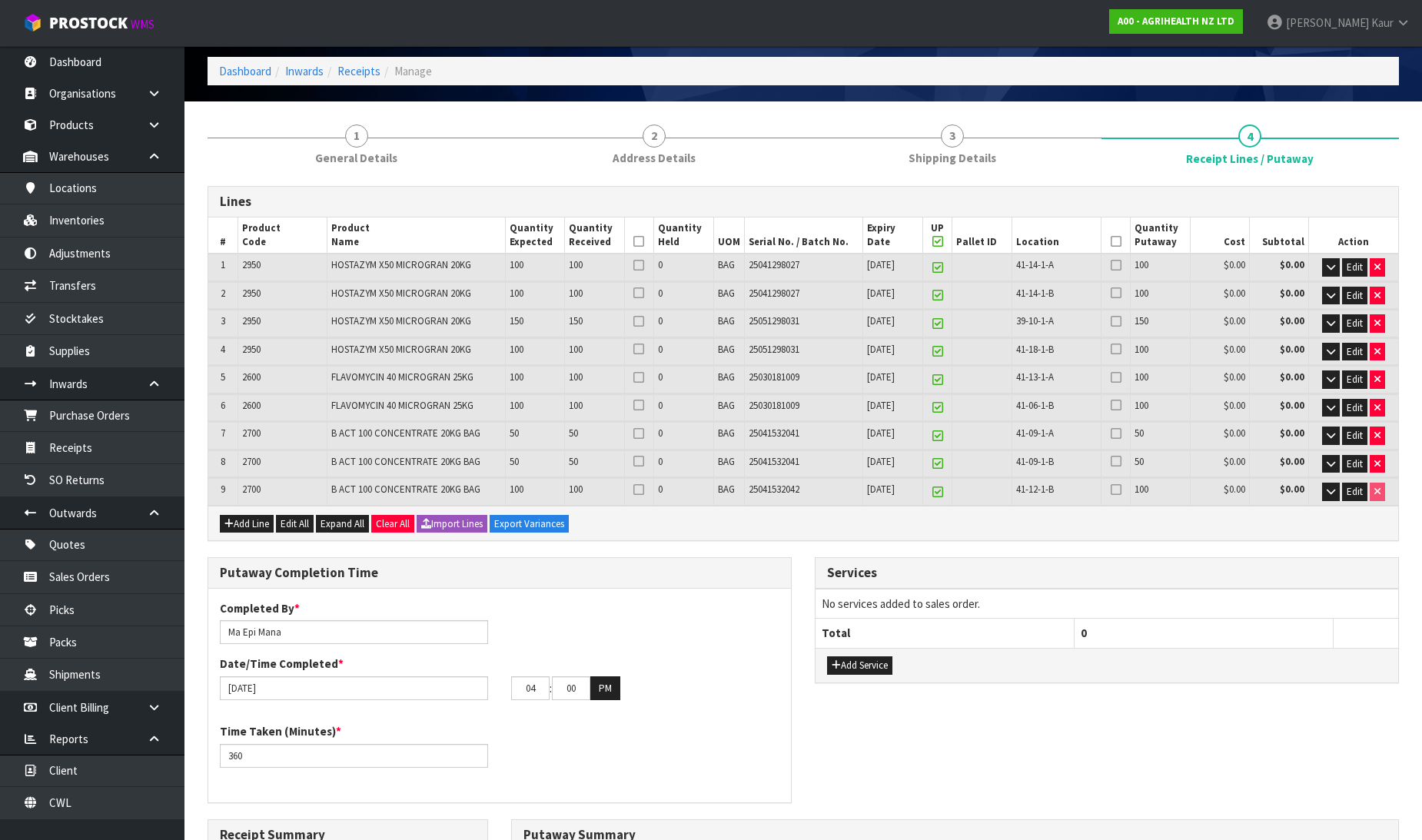
scroll to position [46, 0]
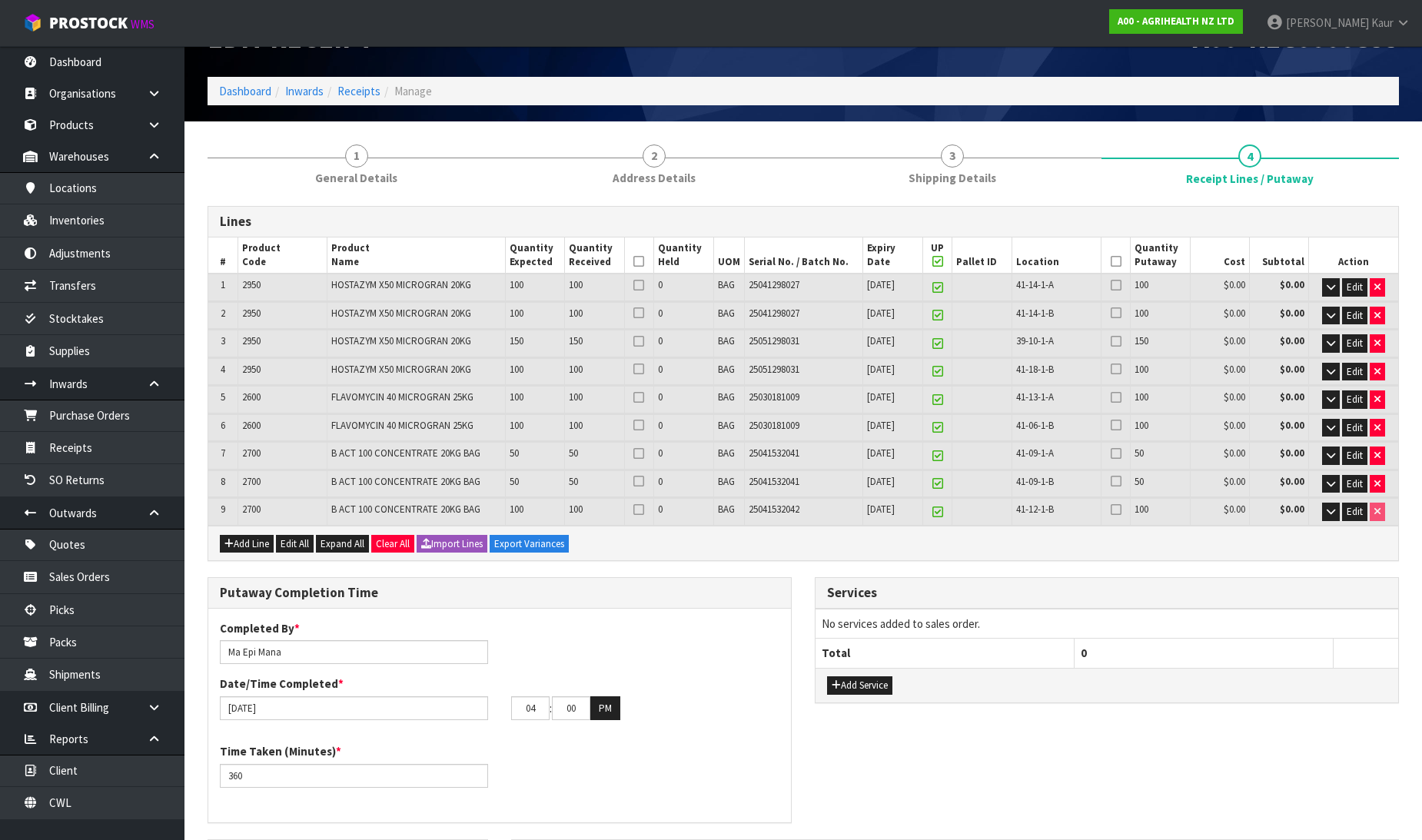
click at [647, 252] on th at bounding box center [639, 256] width 30 height 37
click at [638, 261] on icon at bounding box center [638, 261] width 11 height 1
click at [1116, 261] on icon at bounding box center [1116, 261] width 11 height 1
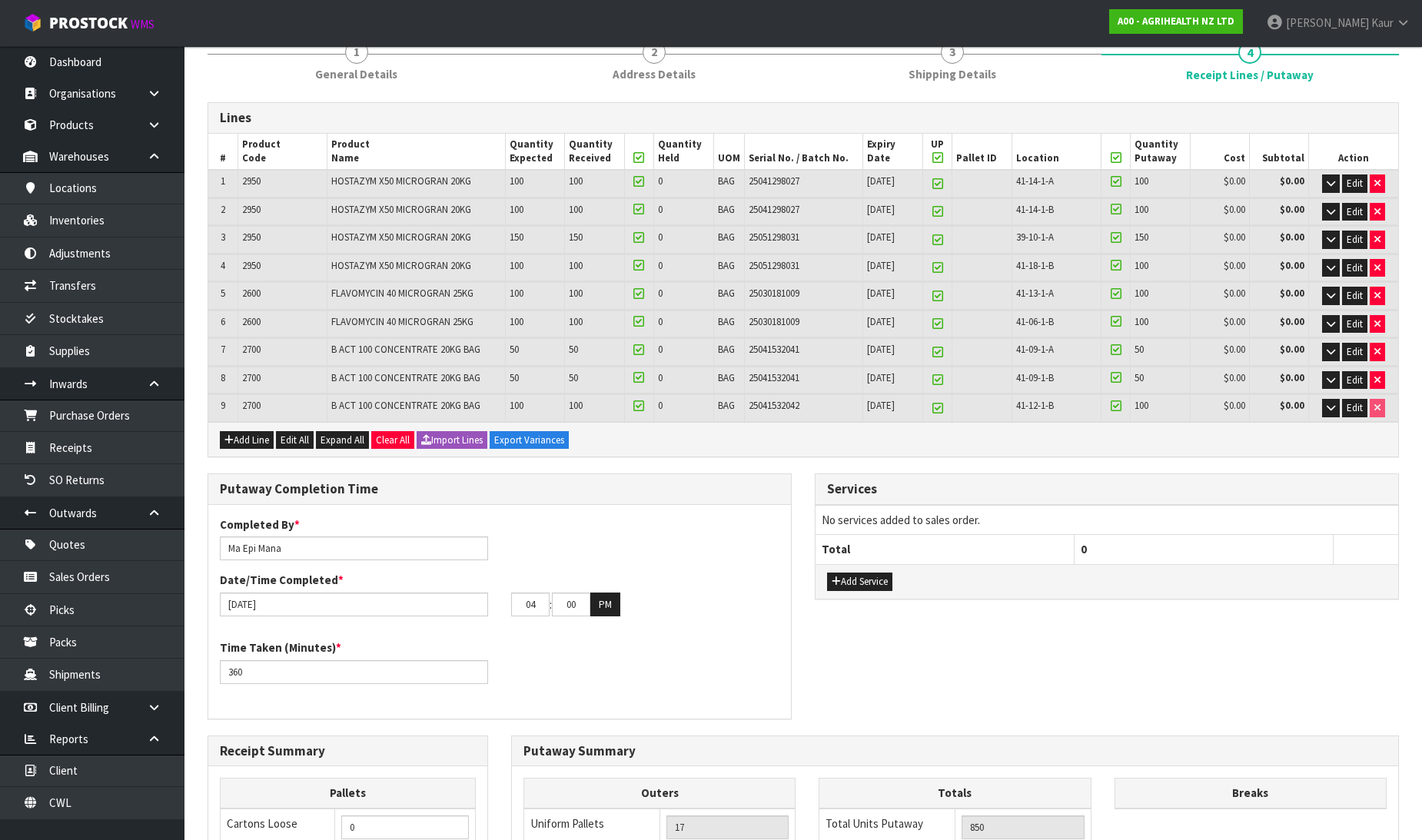
scroll to position [131, 0]
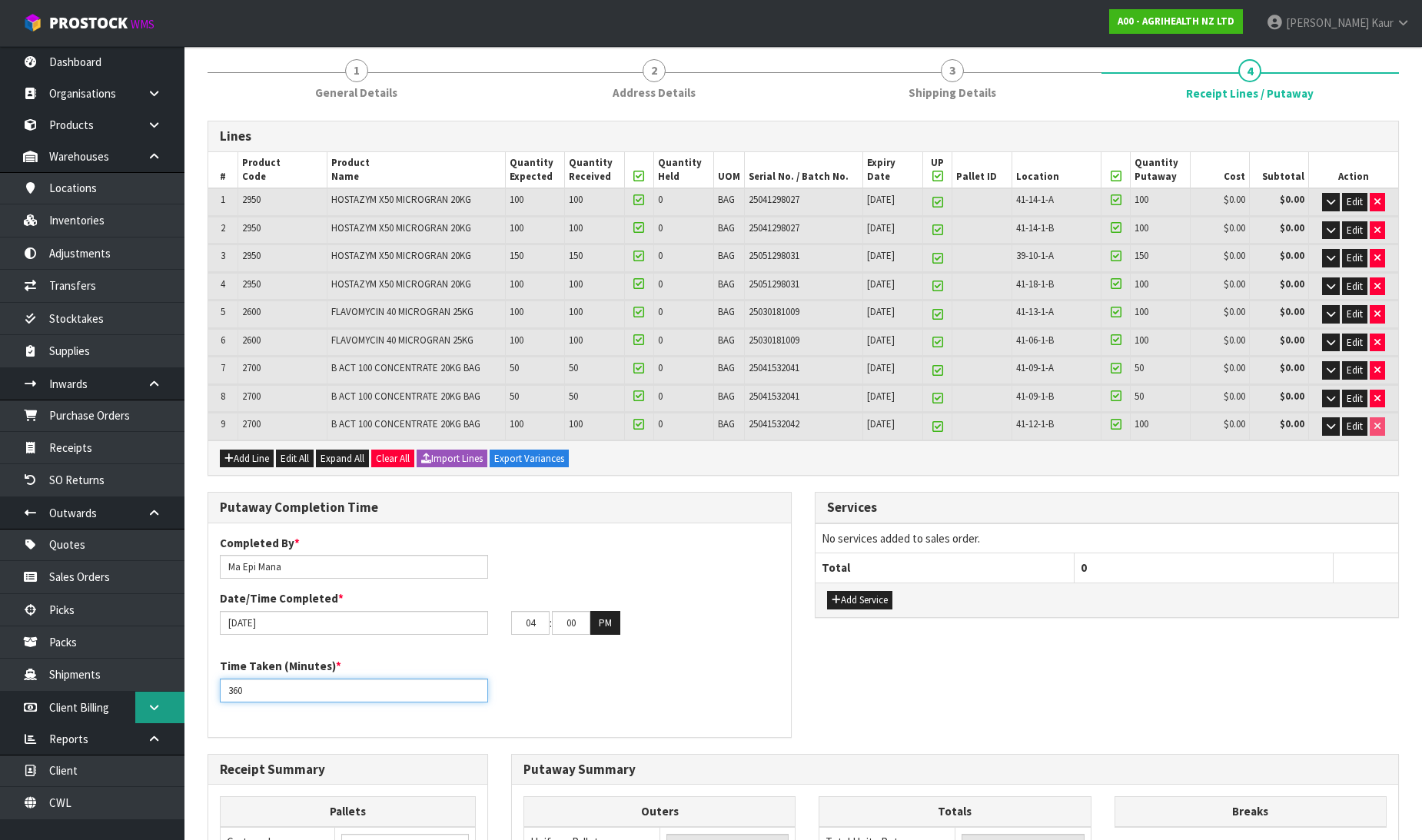
drag, startPoint x: 270, startPoint y: 681, endPoint x: 149, endPoint y: 700, distance: 122.5
click at [149, 700] on body "Toggle navigation ProStock WMS A00 - AGRIHEALTH NZ LTD [PERSON_NAME] Logout Das…" at bounding box center [711, 289] width 1422 height 840
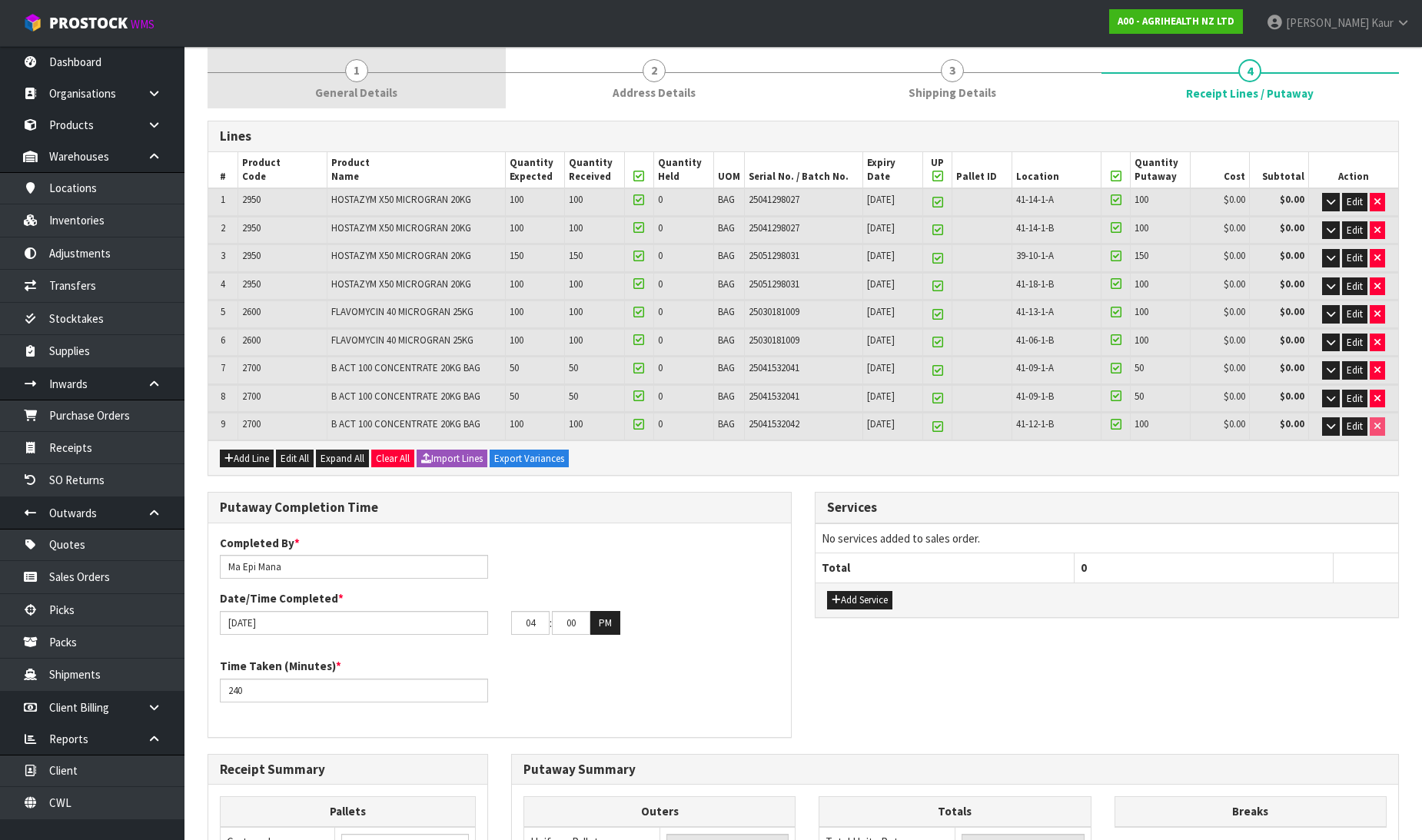
click at [324, 89] on span "General Details" at bounding box center [356, 92] width 82 height 16
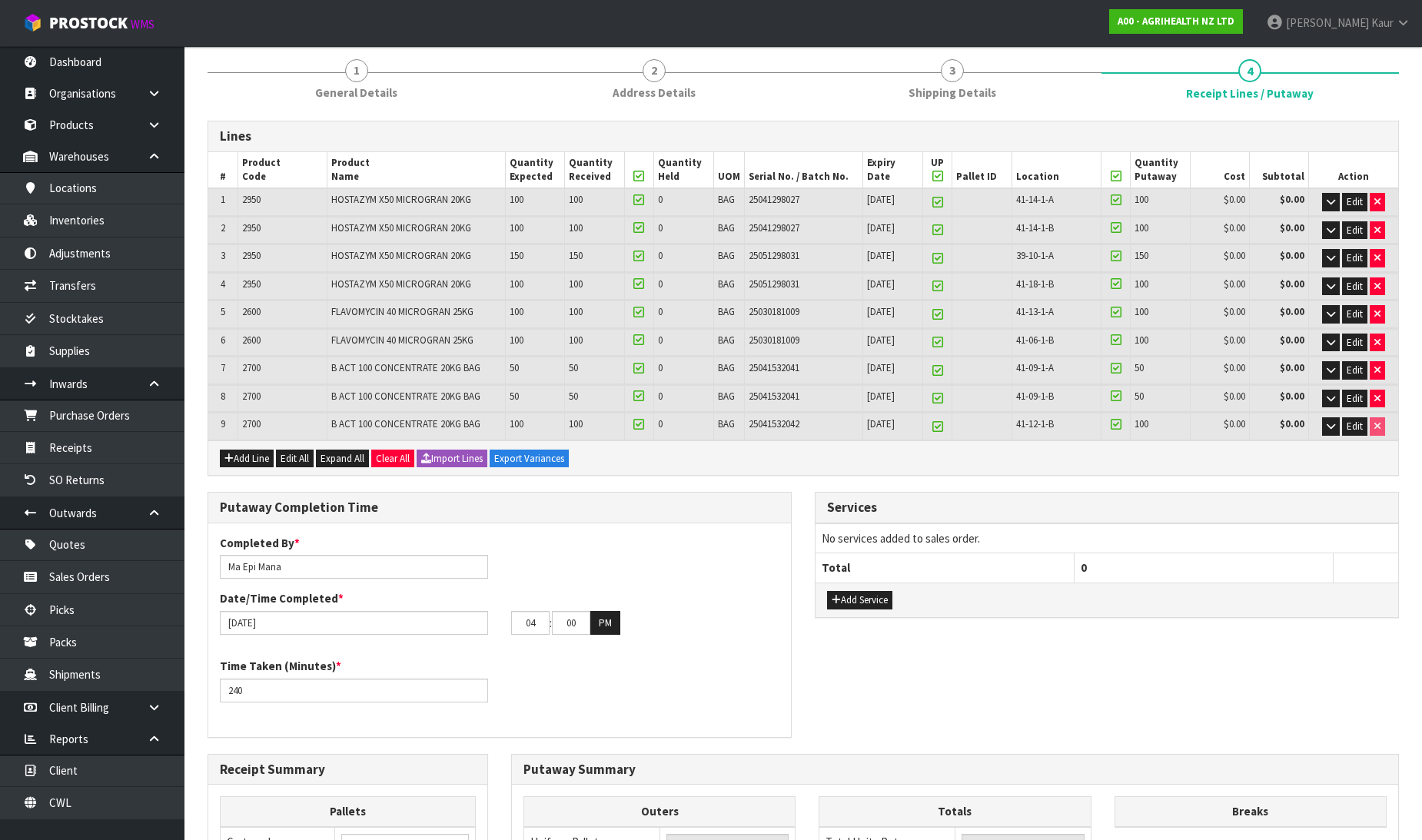
scroll to position [0, 0]
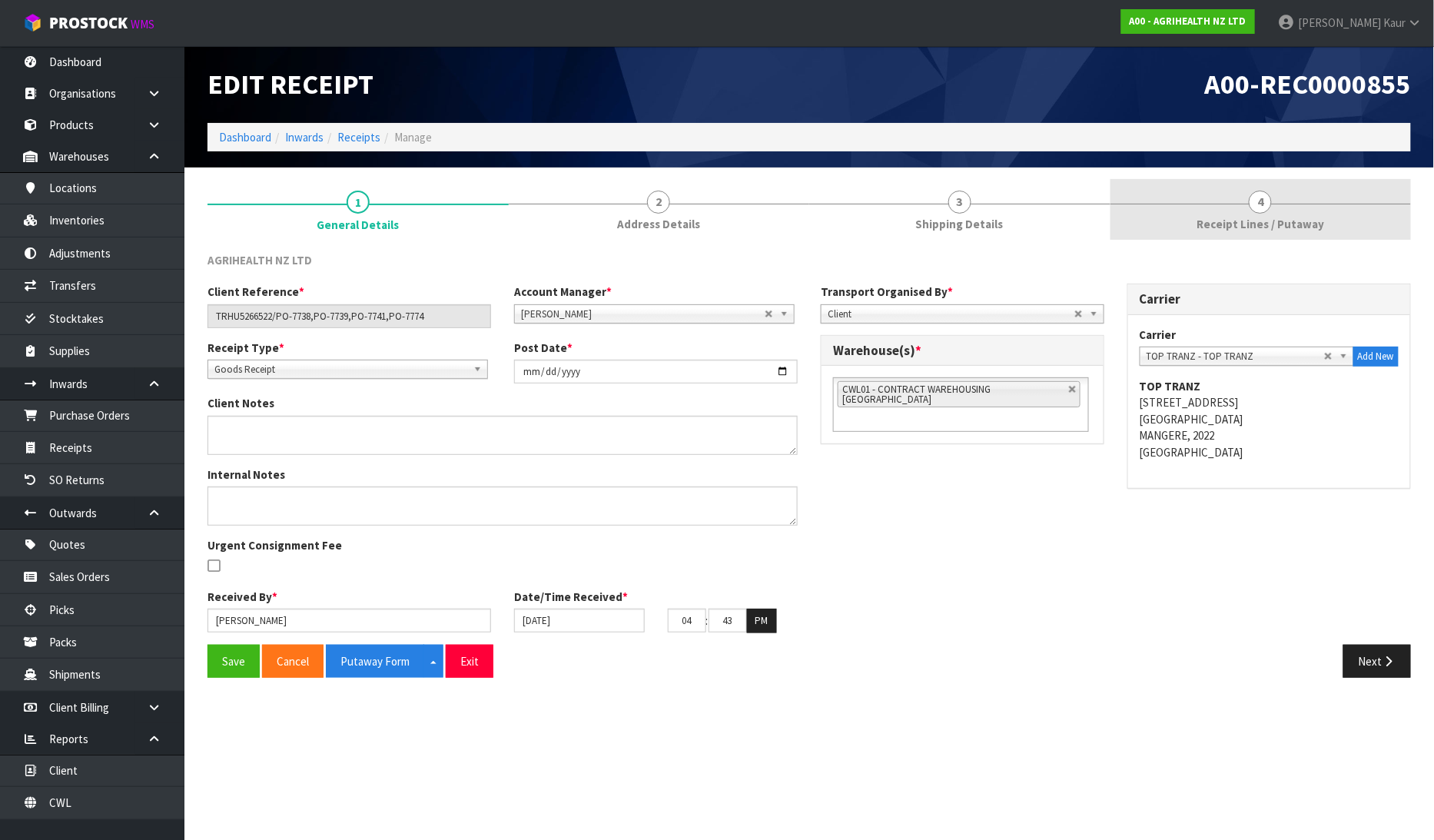
click at [1285, 204] on link "4 Receipt Lines / Putaway" at bounding box center [1261, 209] width 301 height 60
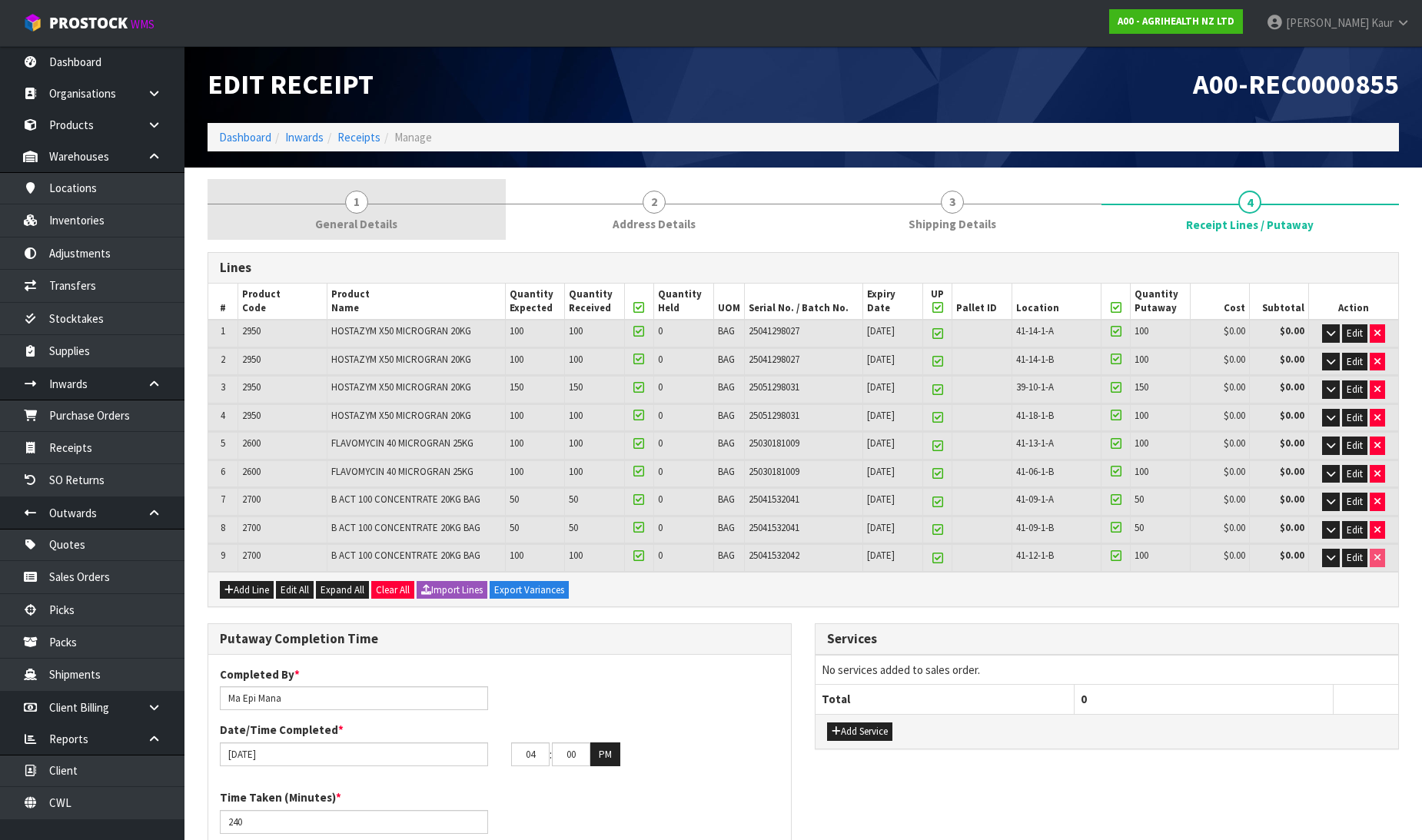
click at [348, 220] on span "General Details" at bounding box center [356, 224] width 82 height 16
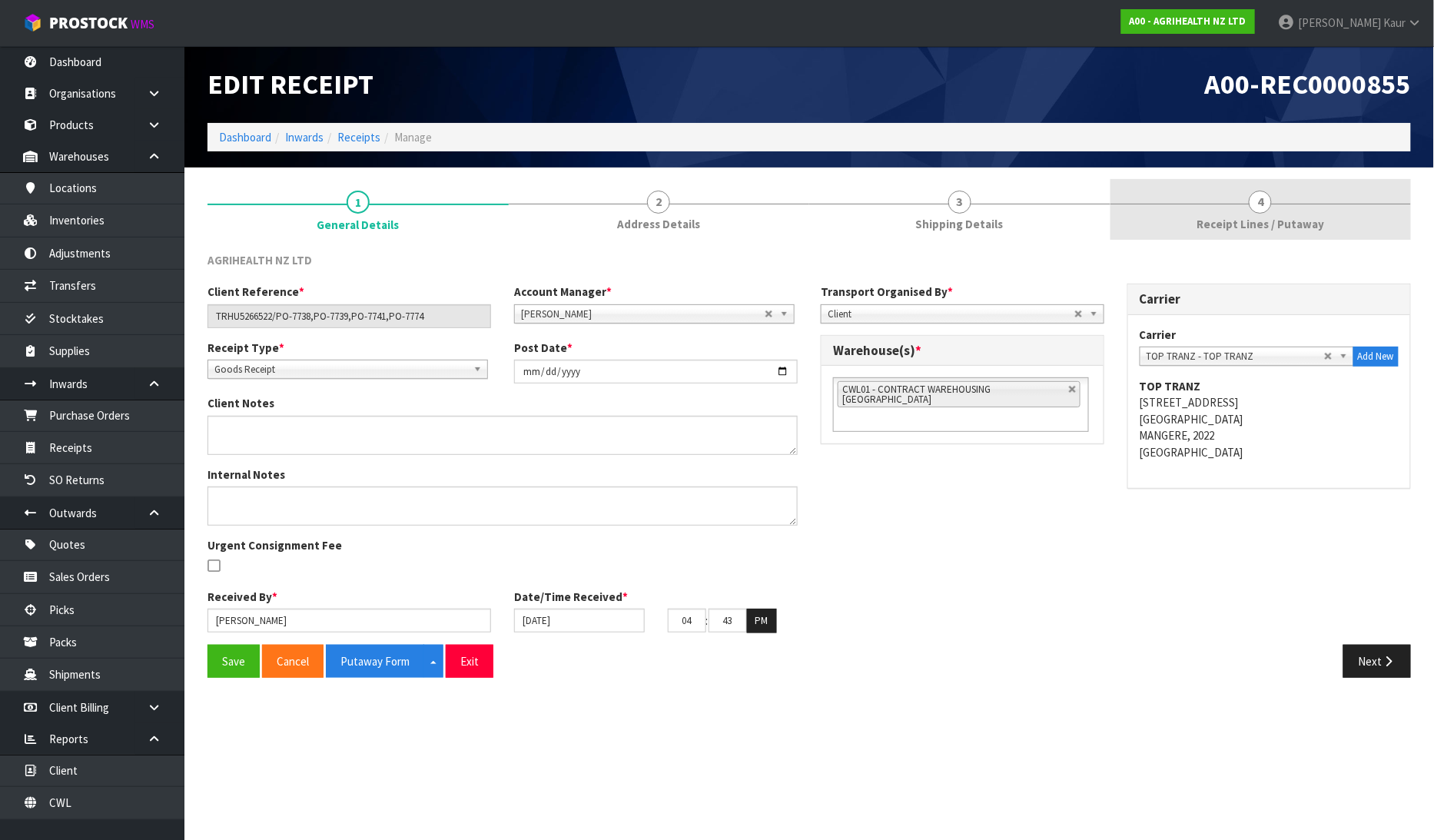
click at [1299, 192] on link "4 Receipt Lines / Putaway" at bounding box center [1261, 209] width 301 height 60
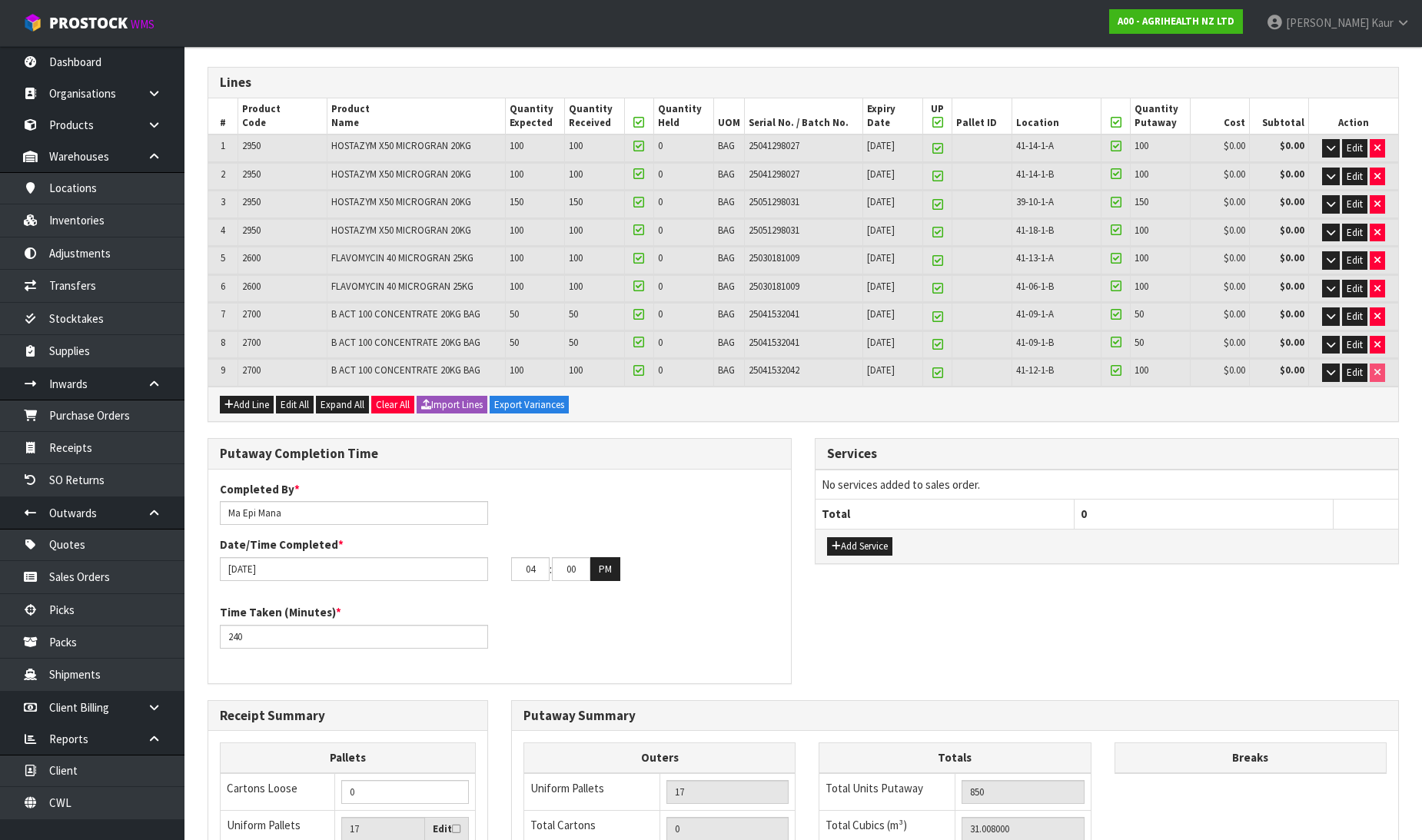
scroll to position [472, 0]
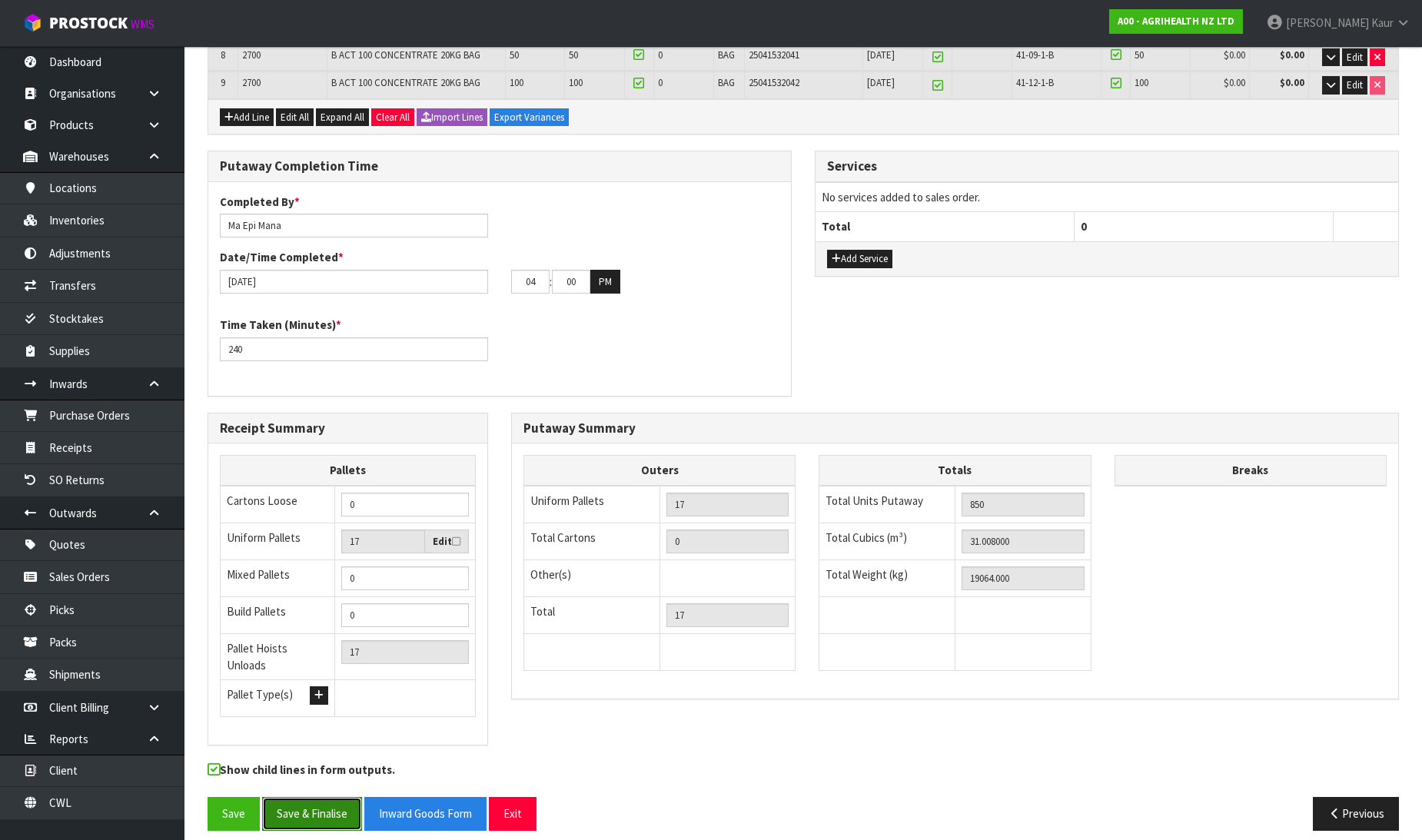
click at [293, 797] on button "Save & Finalise" at bounding box center [312, 813] width 100 height 33
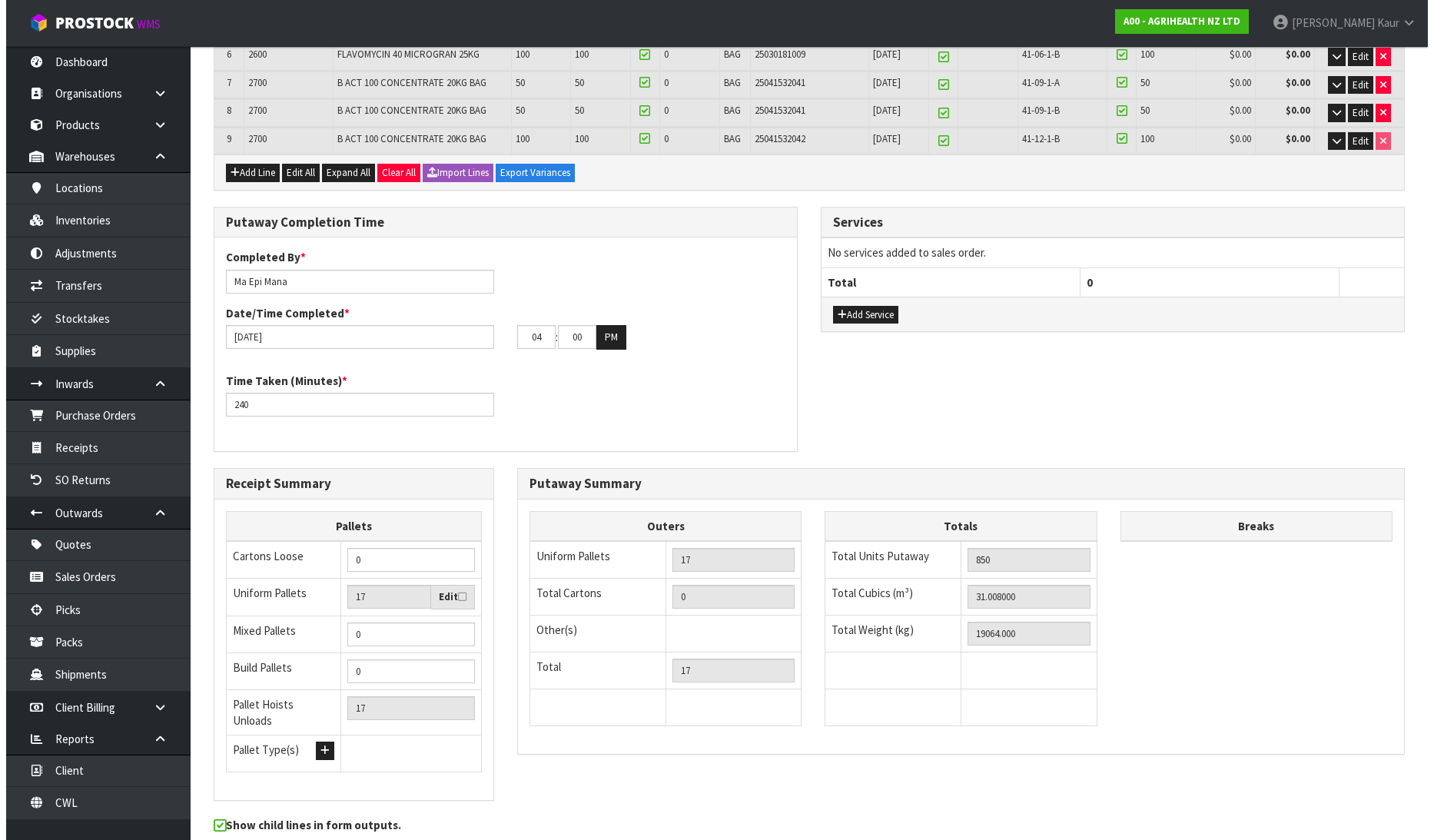
scroll to position [0, 0]
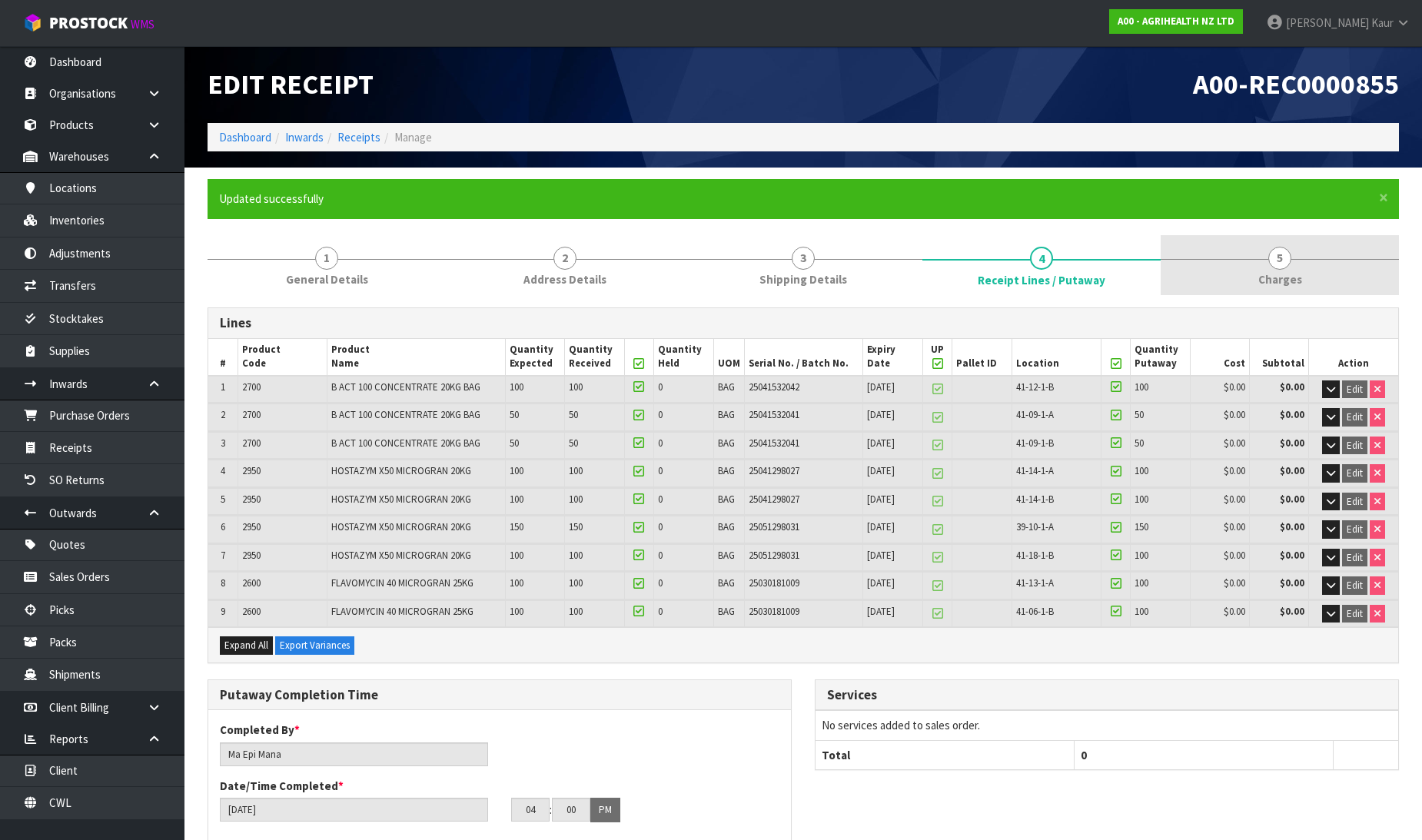
click at [1274, 267] on span "5" at bounding box center [1280, 258] width 23 height 23
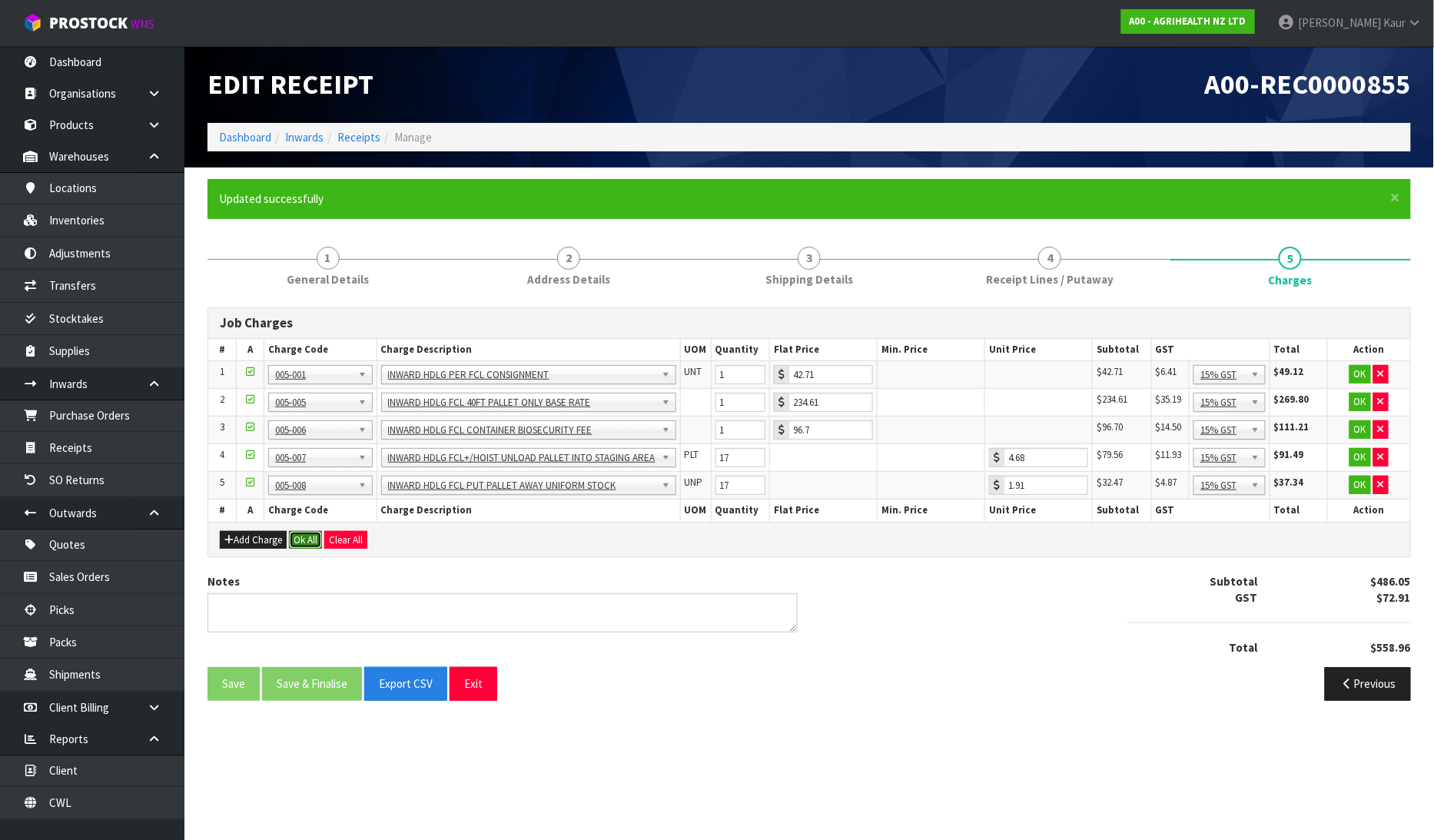
click at [308, 536] on button "Ok All" at bounding box center [305, 540] width 33 height 19
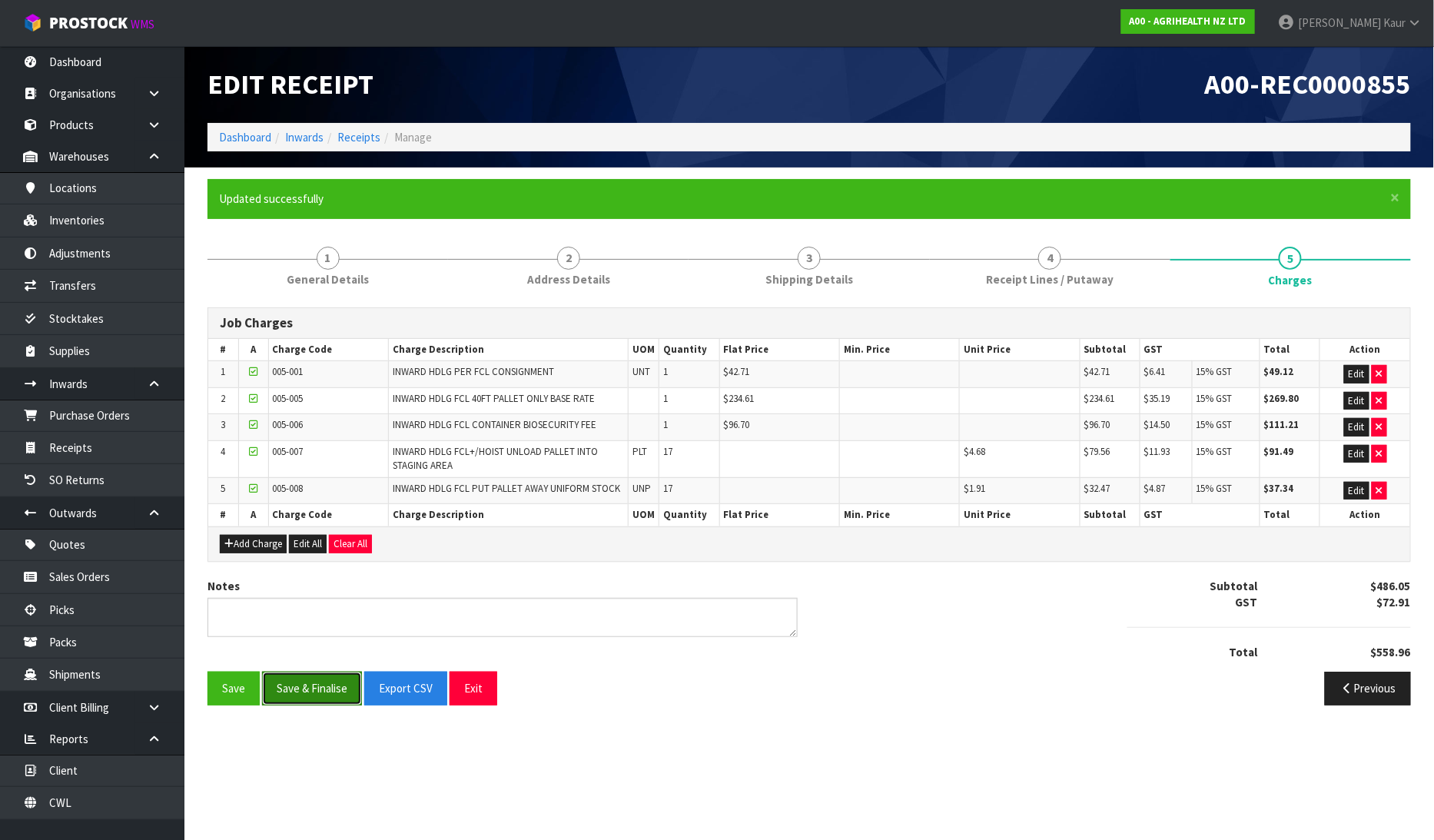
click at [292, 689] on button "Save & Finalise" at bounding box center [312, 688] width 100 height 33
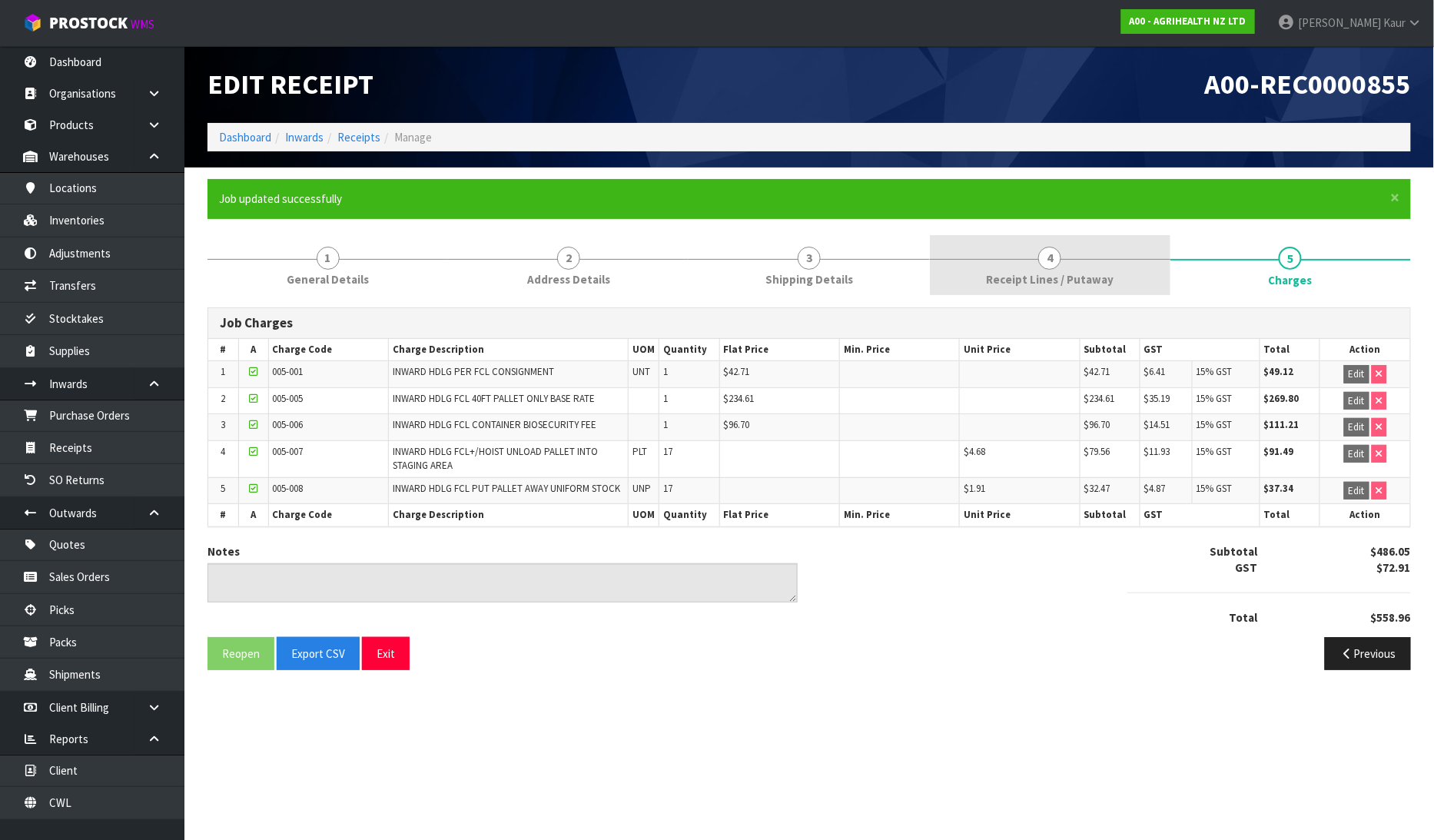
click at [984, 263] on link "4 Receipt Lines / Putaway" at bounding box center [1049, 265] width 240 height 60
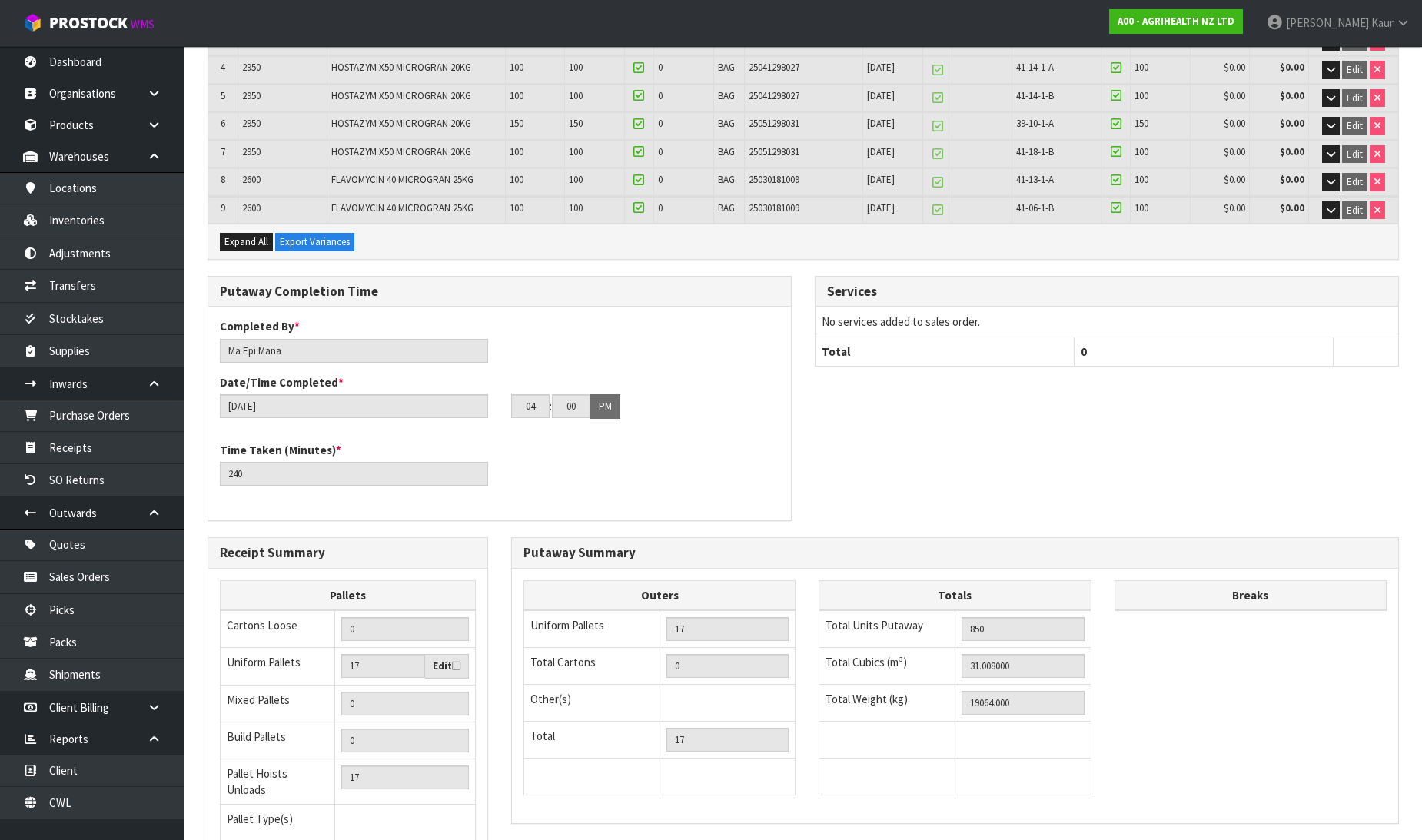
scroll to position [511, 0]
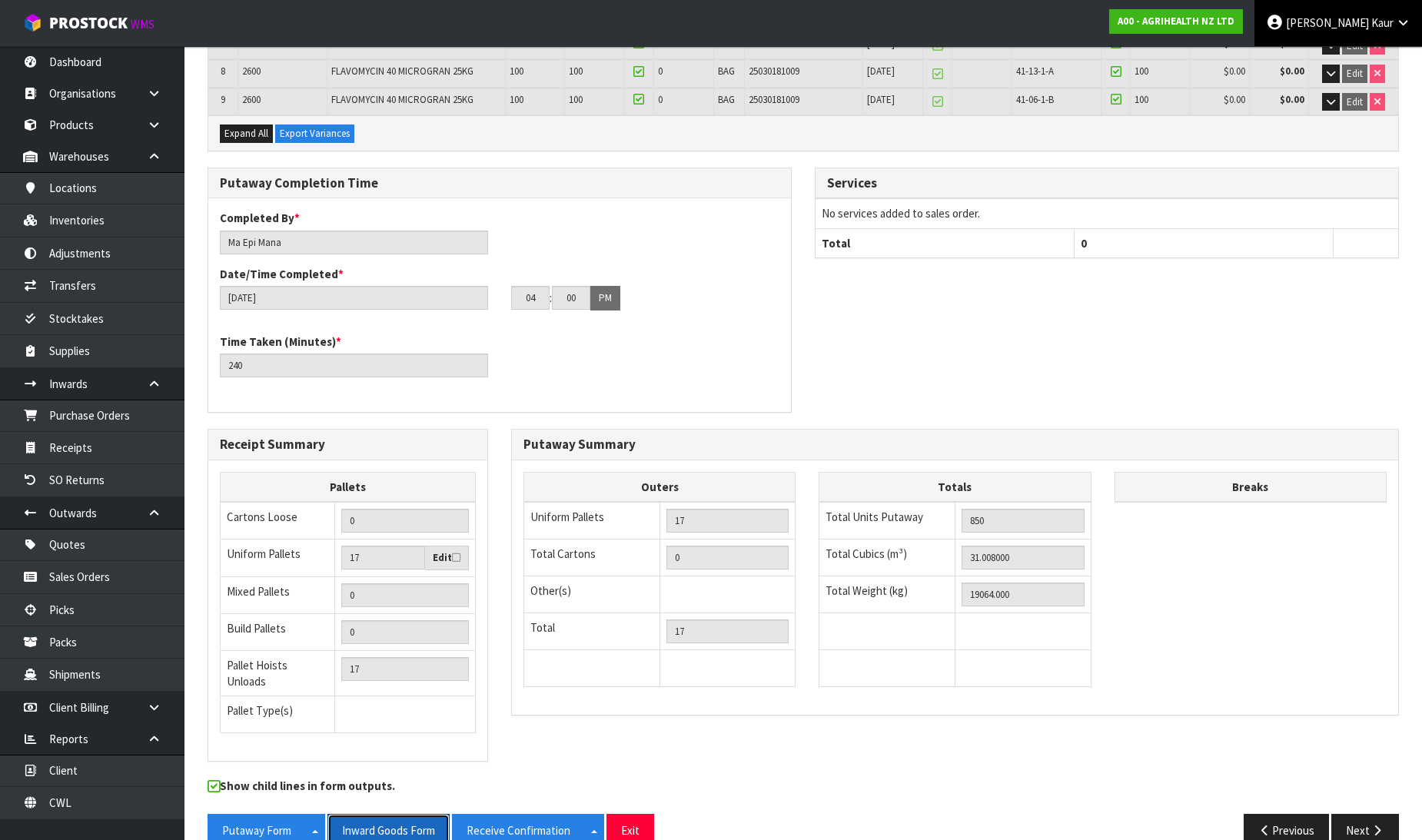
drag, startPoint x: 390, startPoint y: 827, endPoint x: 1340, endPoint y: 17, distance: 1248.4
click at [390, 825] on button "Inward Goods Form" at bounding box center [388, 829] width 122 height 33
drag, startPoint x: 996, startPoint y: 551, endPoint x: 961, endPoint y: 559, distance: 35.9
click at [962, 559] on input "31.008000" at bounding box center [1023, 557] width 123 height 24
drag, startPoint x: 1031, startPoint y: 590, endPoint x: 939, endPoint y: 599, distance: 92.4
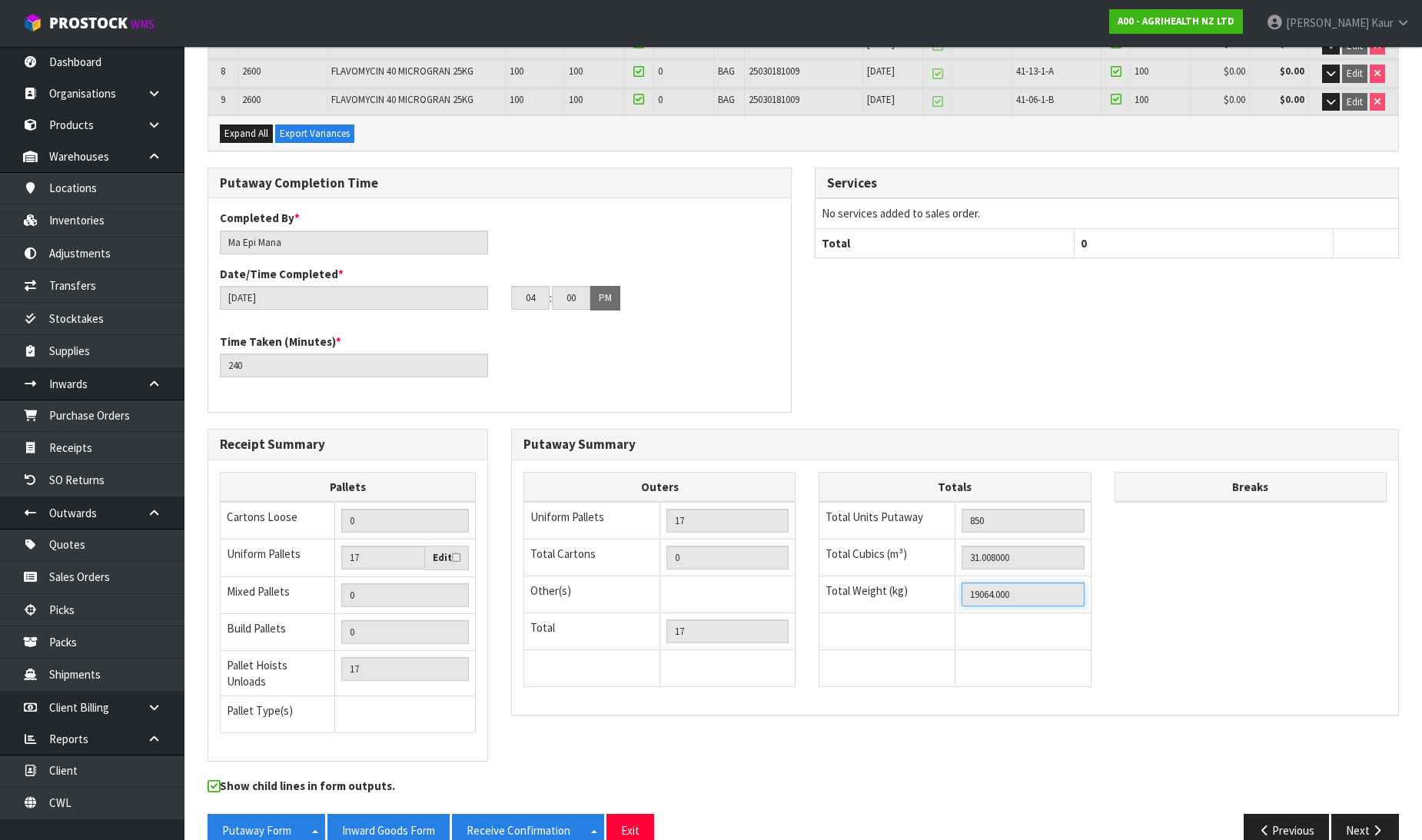
click at [938, 600] on tr "Total Weight (kg) 19064.000" at bounding box center [955, 595] width 271 height 37
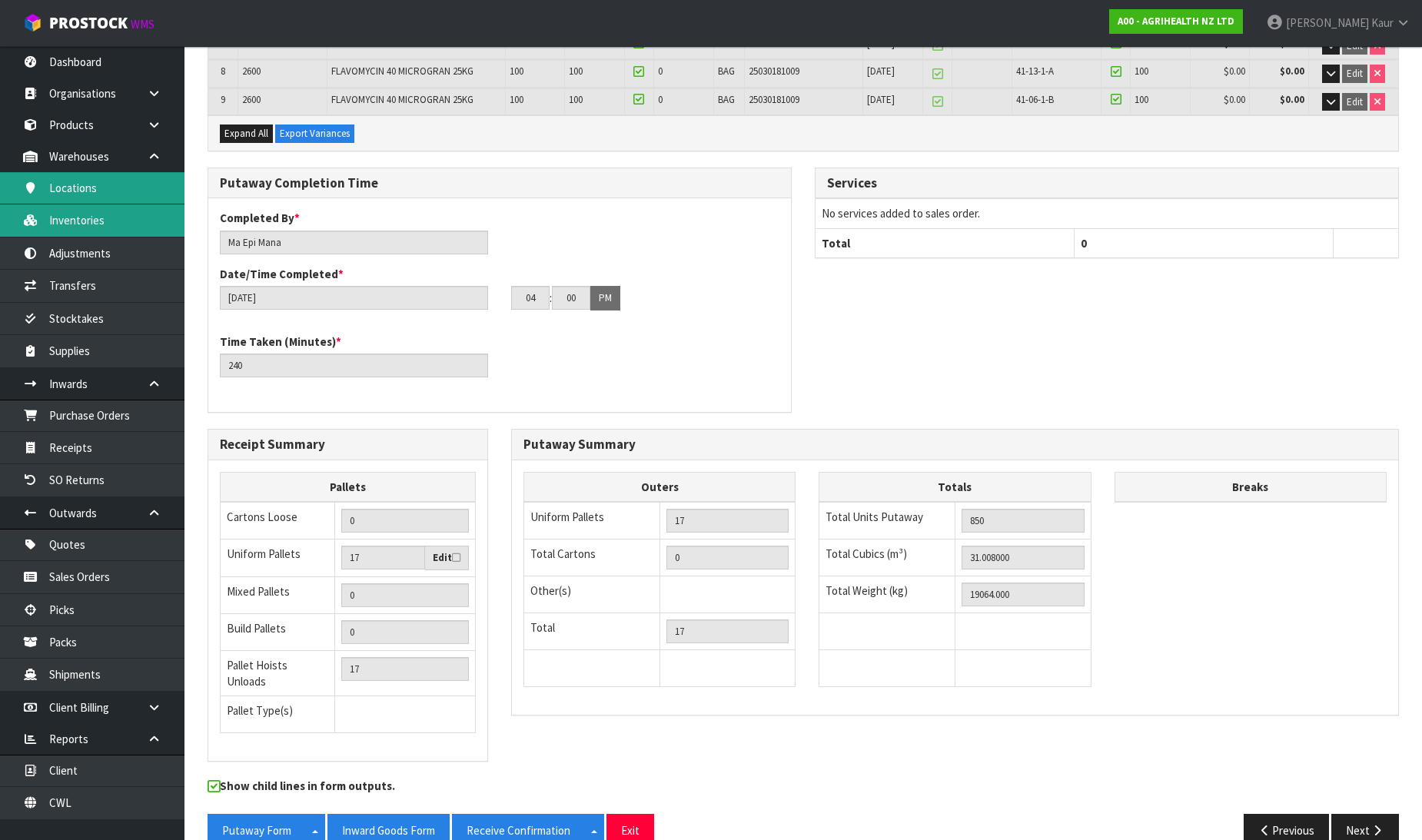
drag, startPoint x: 94, startPoint y: 211, endPoint x: 111, endPoint y: 196, distance: 22.7
click at [94, 211] on link "Inventories" at bounding box center [92, 221] width 184 height 32
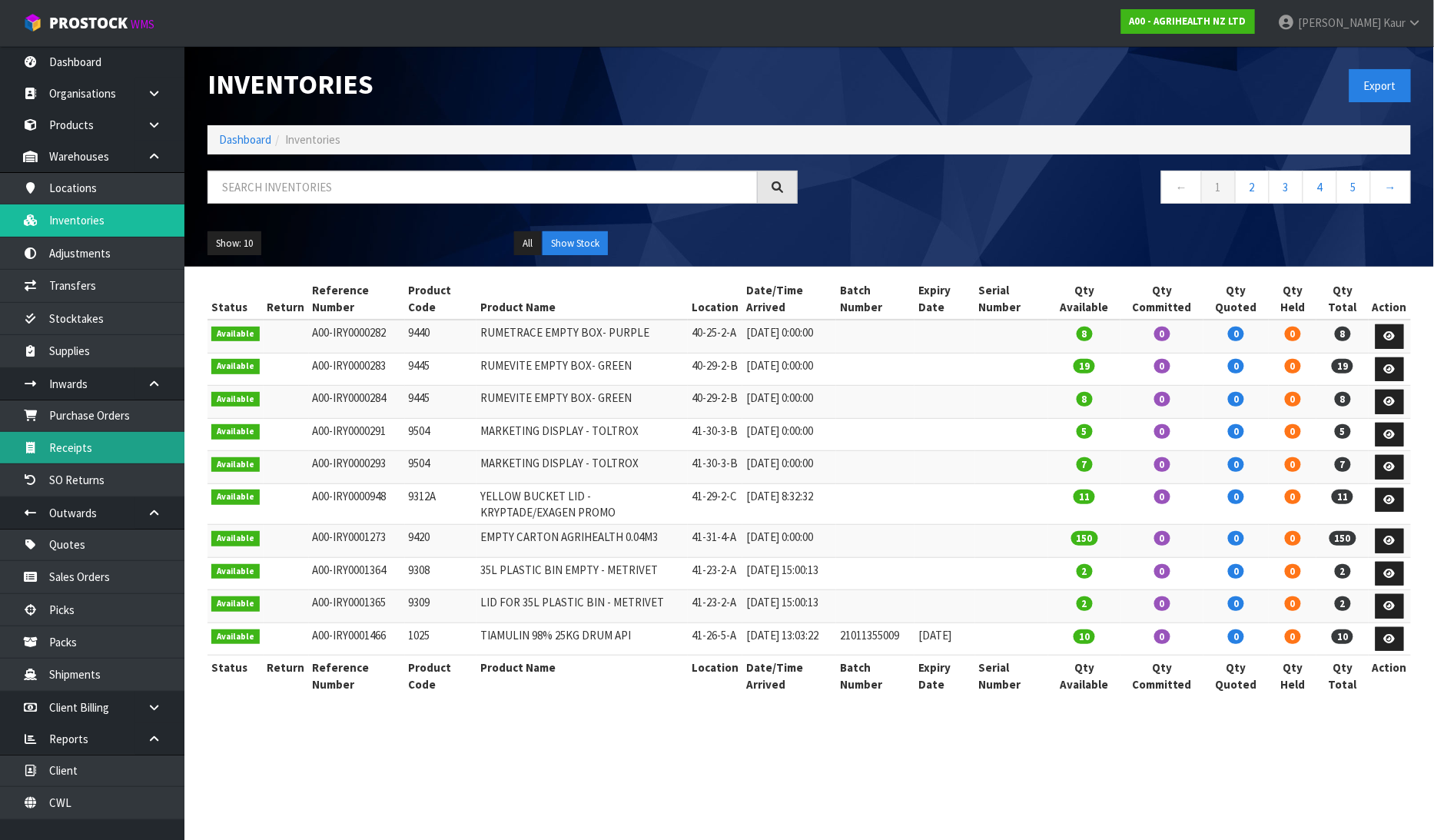
click at [82, 440] on link "Receipts" at bounding box center [92, 447] width 184 height 32
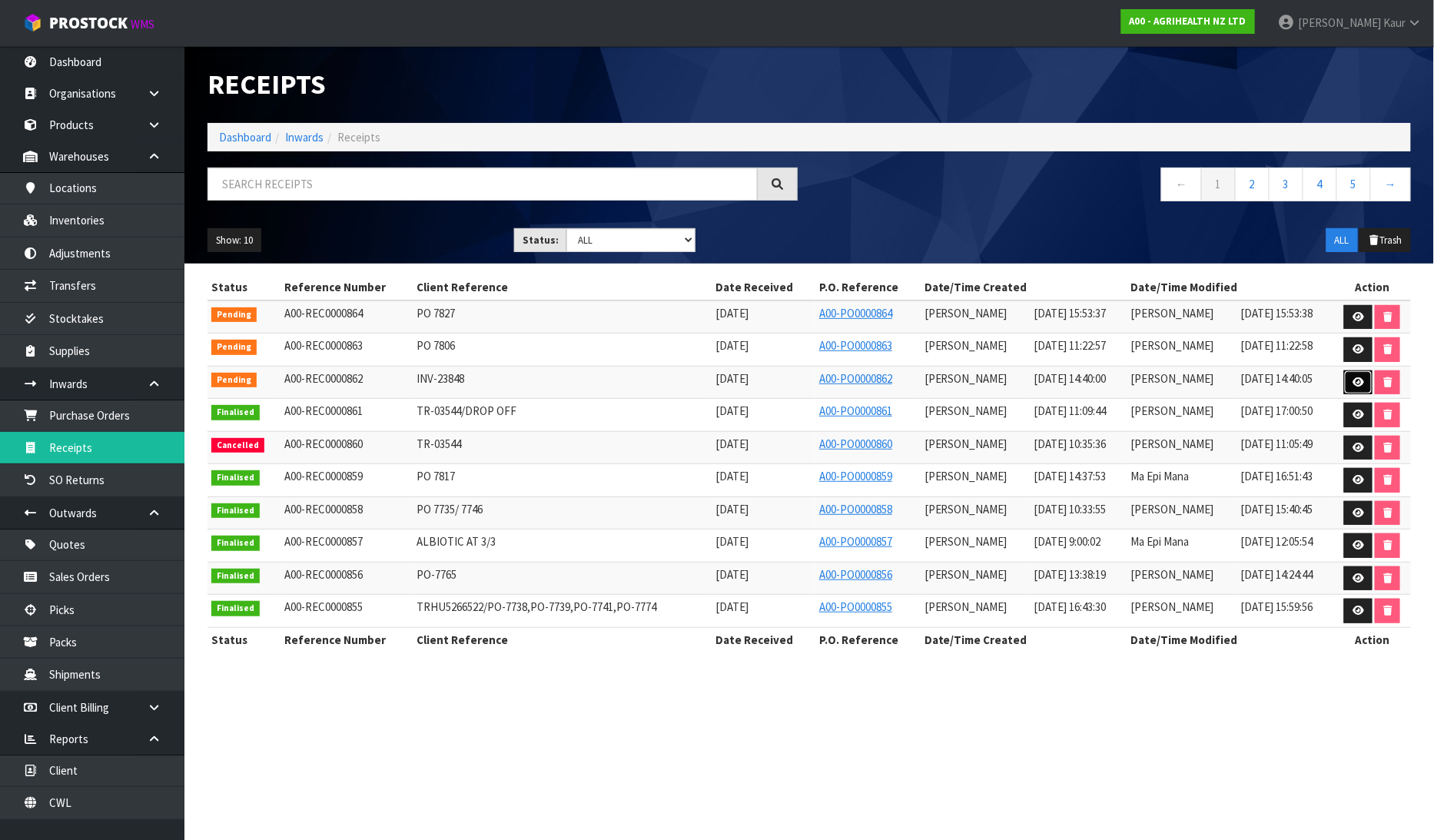
click at [1360, 374] on link at bounding box center [1358, 383] width 28 height 25
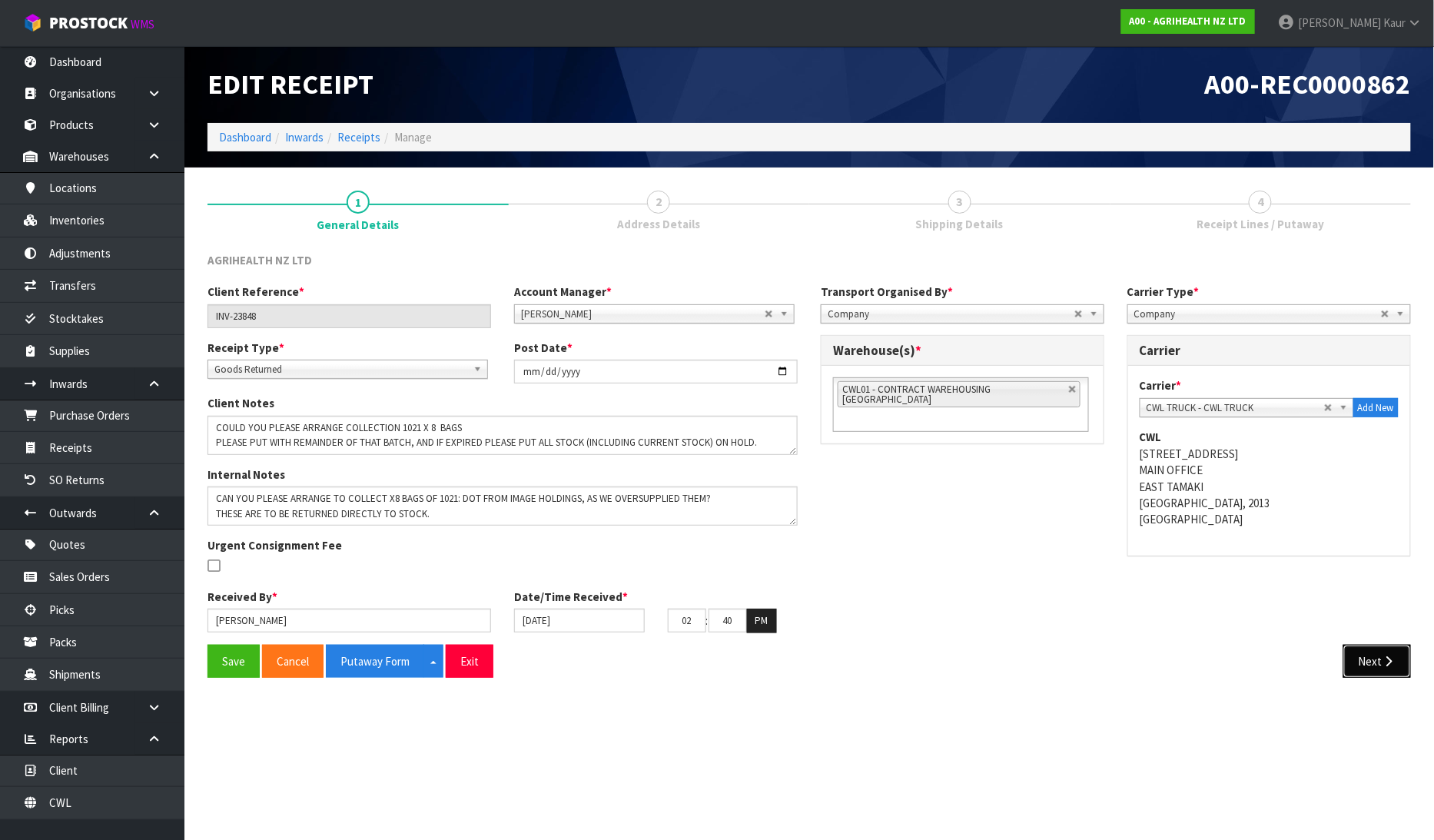
drag, startPoint x: 1354, startPoint y: 664, endPoint x: 1376, endPoint y: 719, distance: 59.2
click at [1354, 664] on button "Next" at bounding box center [1376, 660] width 67 height 33
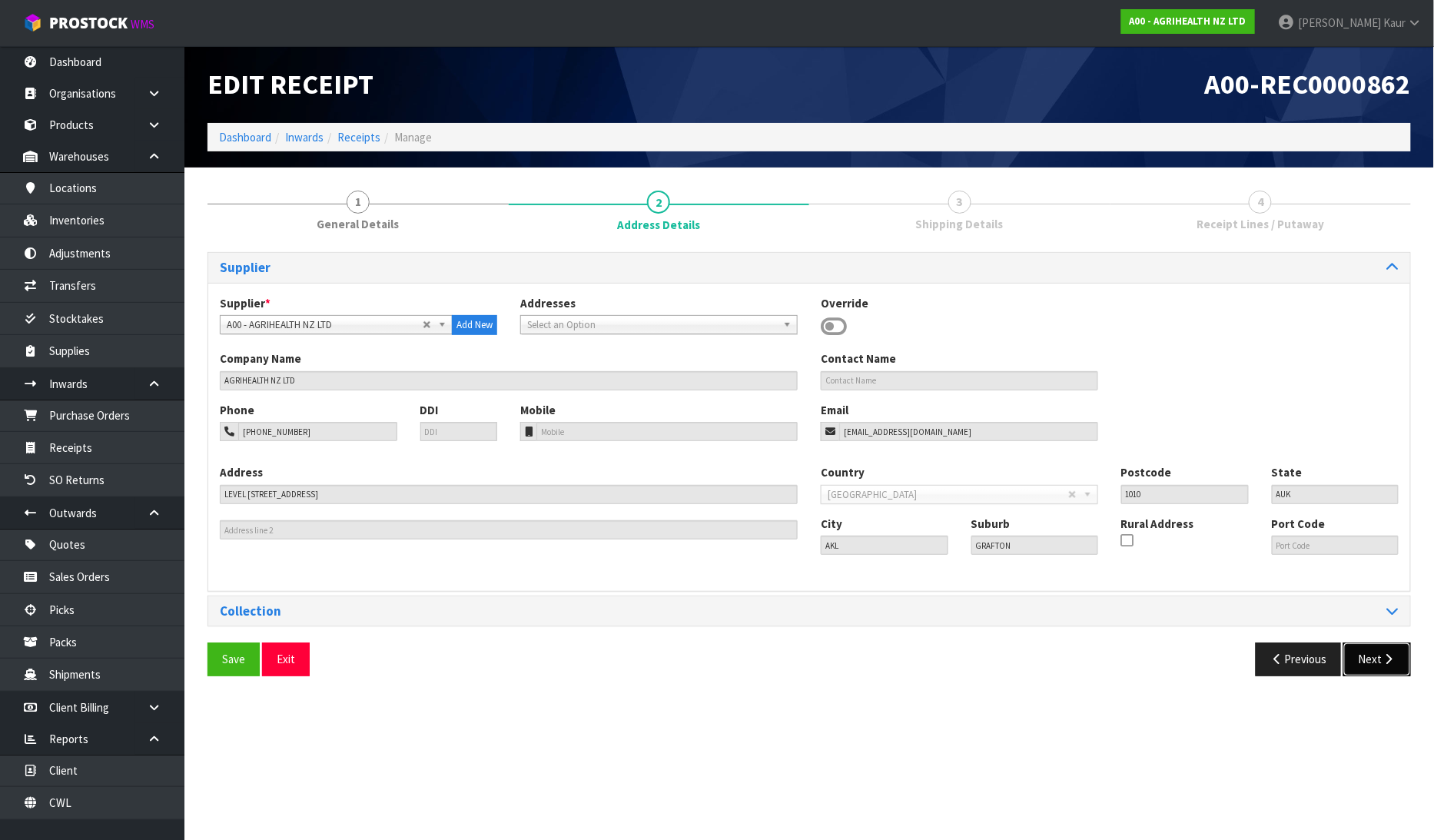
click at [1361, 663] on button "Next" at bounding box center [1376, 658] width 67 height 33
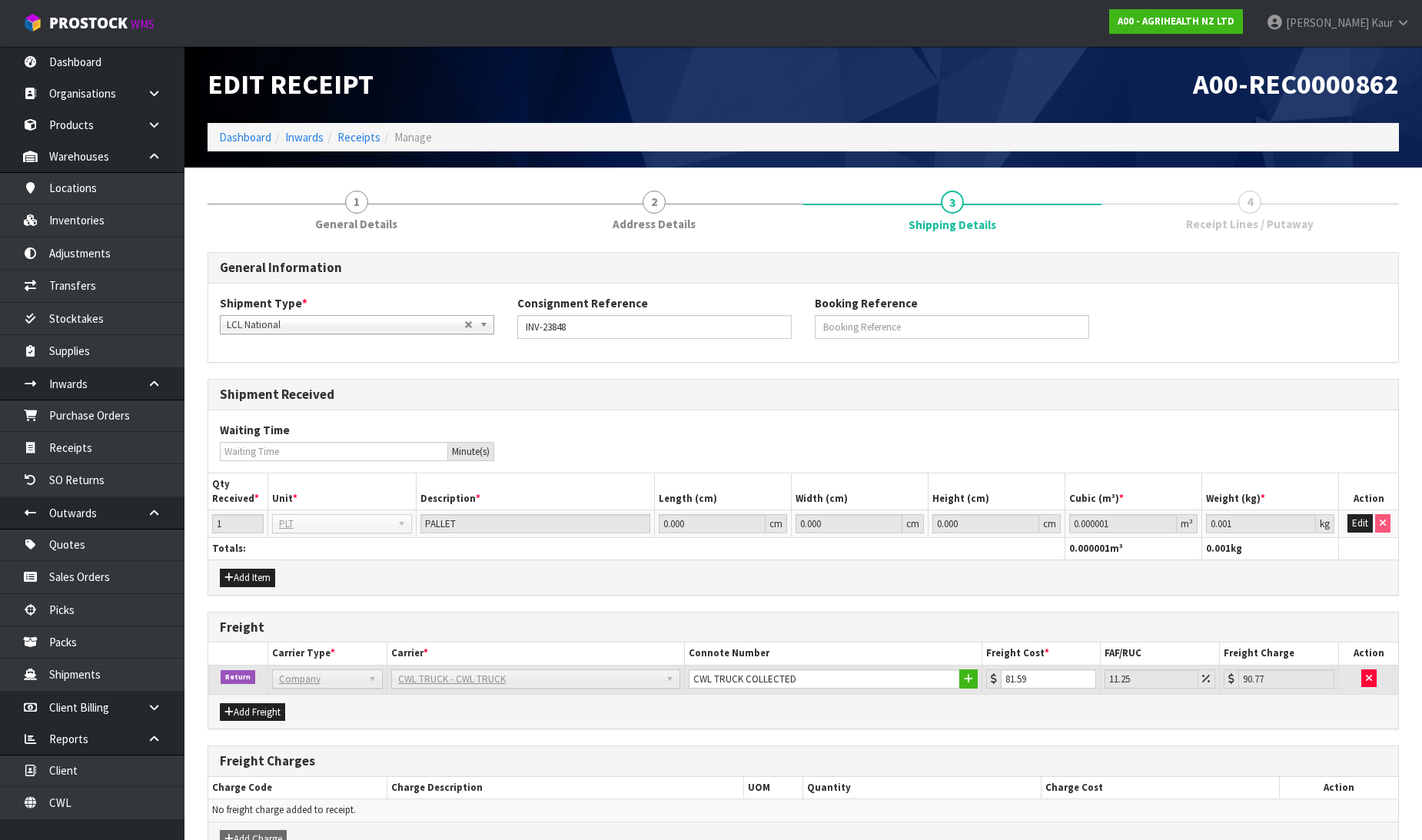
scroll to position [89, 0]
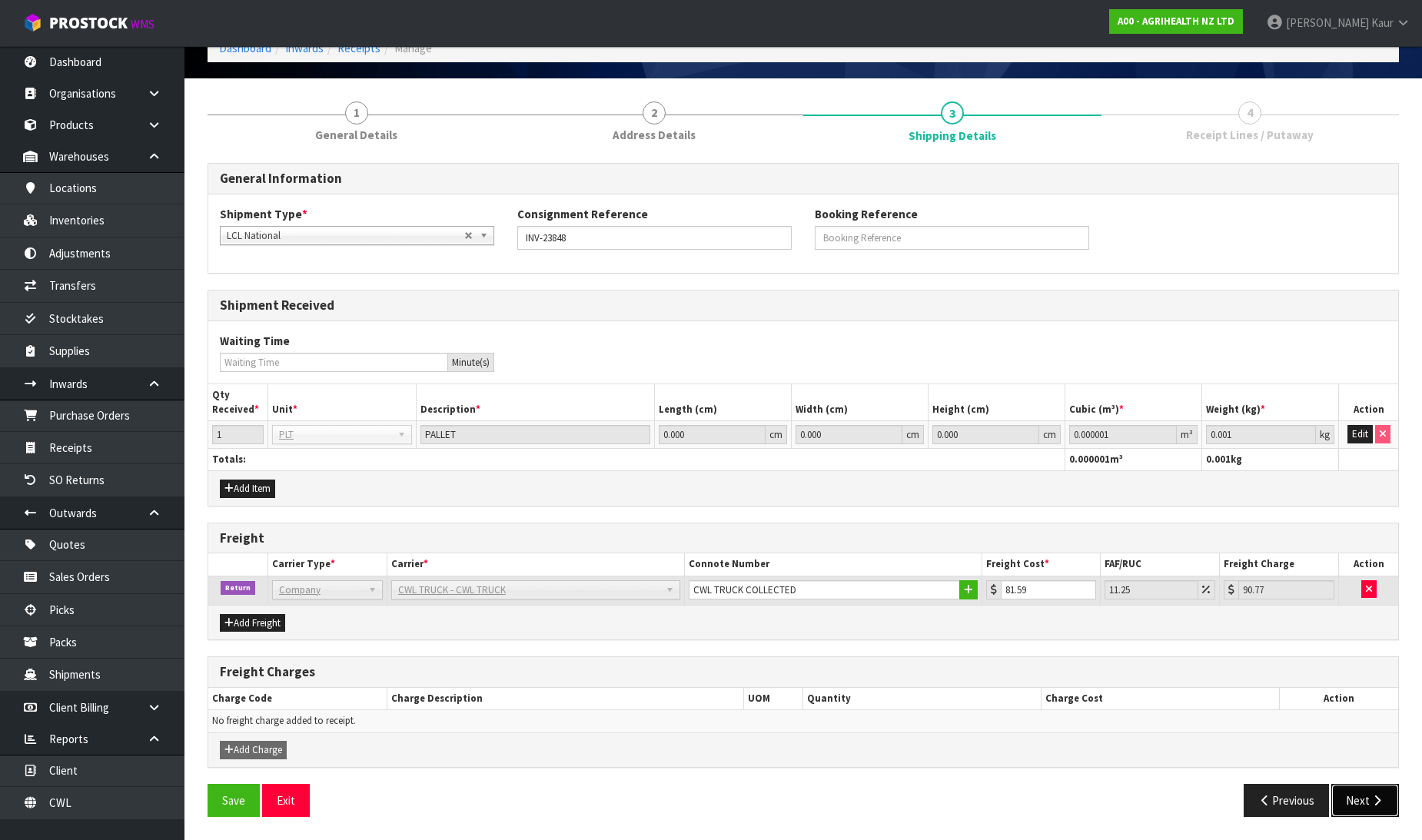
click at [1361, 803] on button "Next" at bounding box center [1365, 799] width 67 height 33
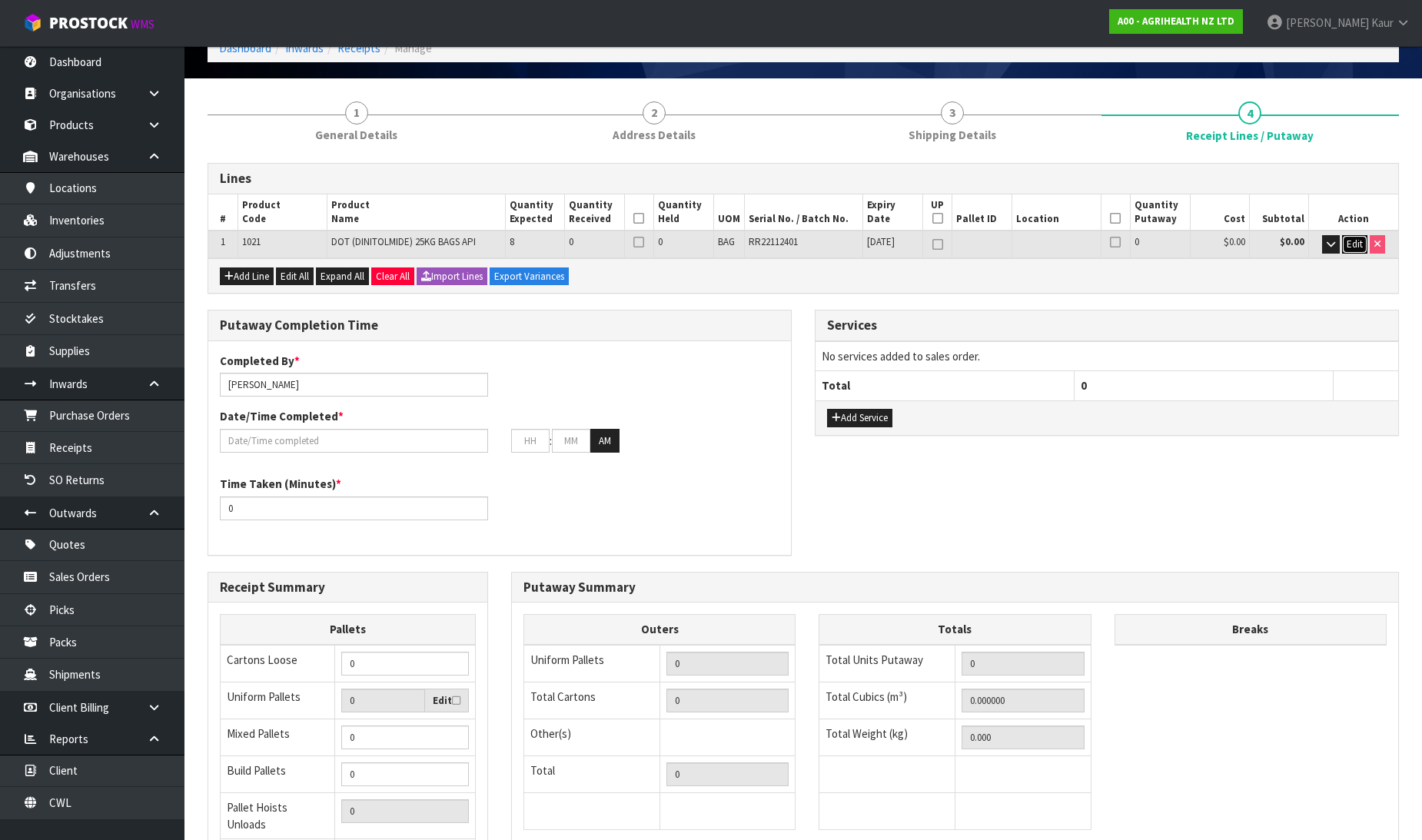
click at [1349, 237] on span "Edit" at bounding box center [1355, 244] width 16 height 13
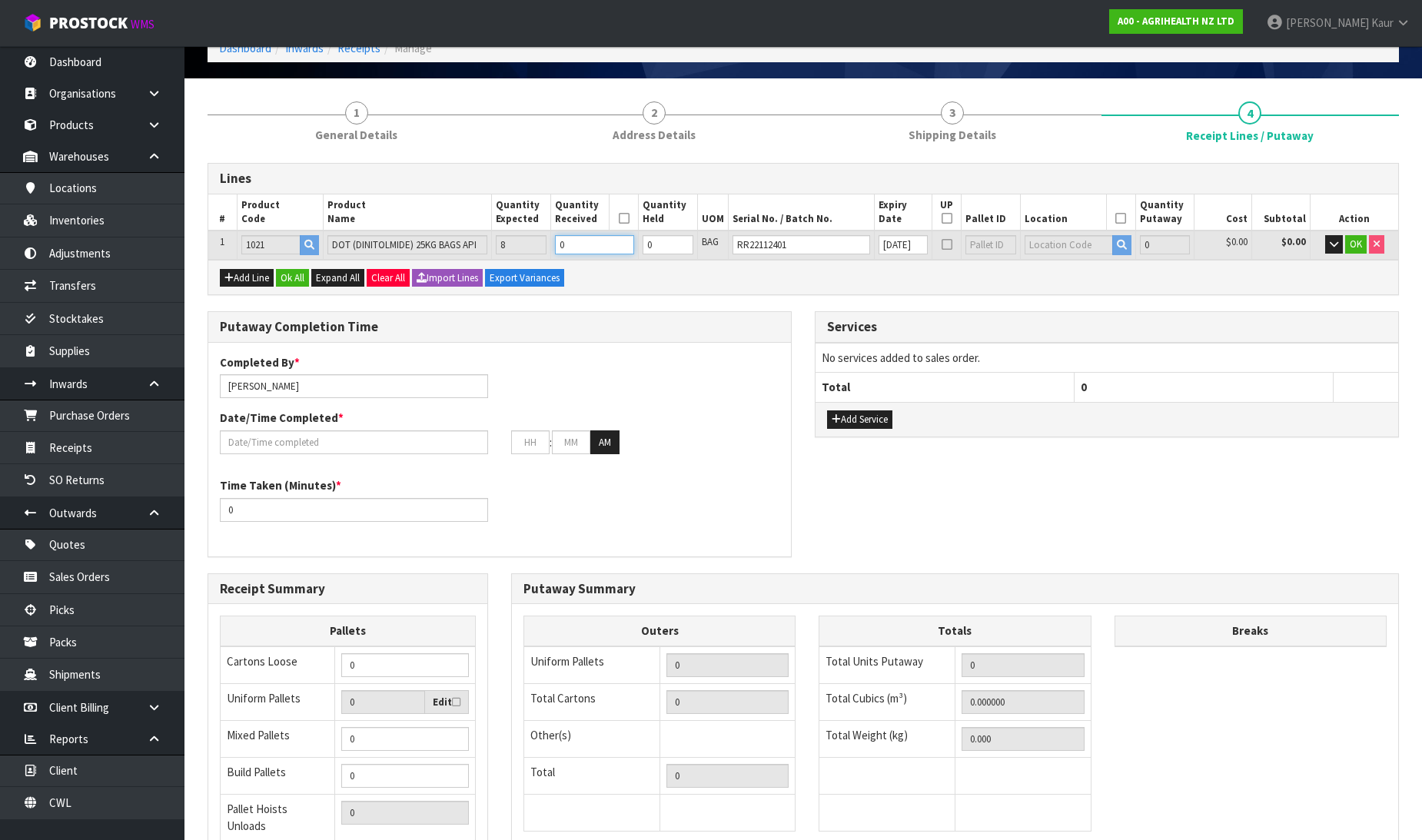
drag, startPoint x: 588, startPoint y: 248, endPoint x: 565, endPoint y: 248, distance: 23.0
click at [565, 248] on input "0" at bounding box center [594, 245] width 79 height 19
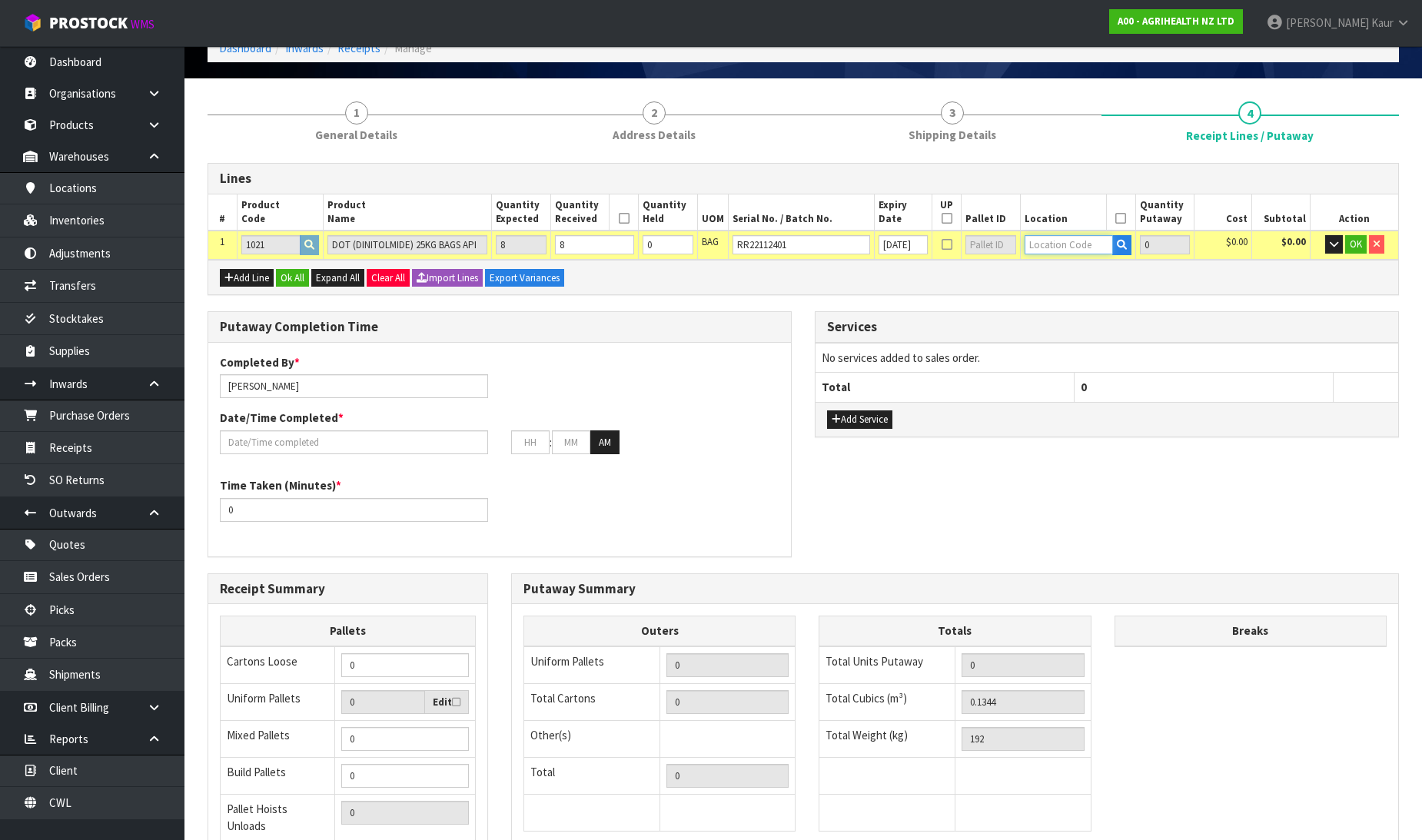
click at [1068, 240] on input "text" at bounding box center [1069, 245] width 89 height 19
click at [1073, 286] on link "41-24-1 -B" at bounding box center [1080, 290] width 121 height 20
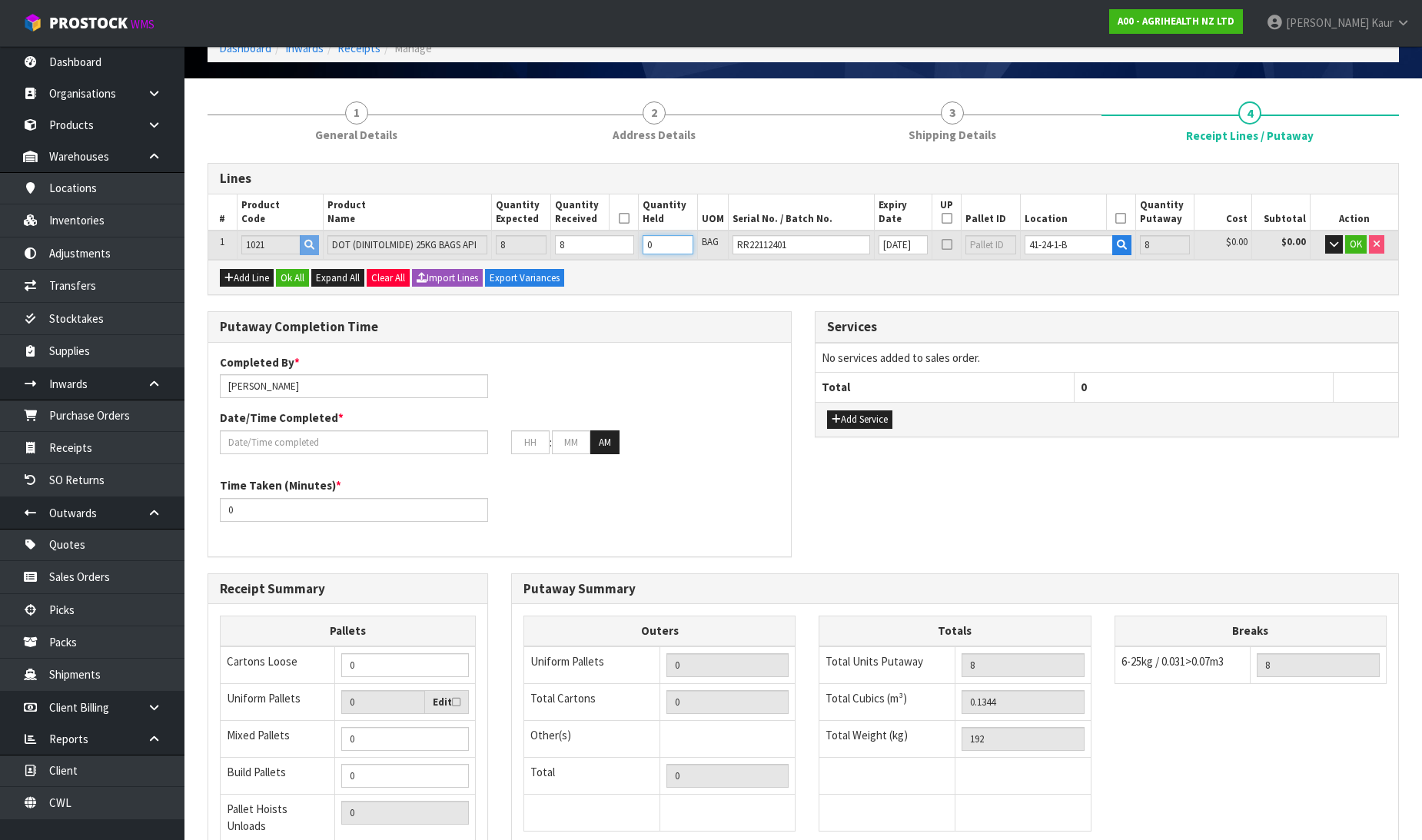
drag, startPoint x: 668, startPoint y: 234, endPoint x: 651, endPoint y: 239, distance: 17.7
click at [651, 239] on td "0" at bounding box center [668, 245] width 59 height 28
click at [1330, 240] on icon "button" at bounding box center [1334, 244] width 9 height 10
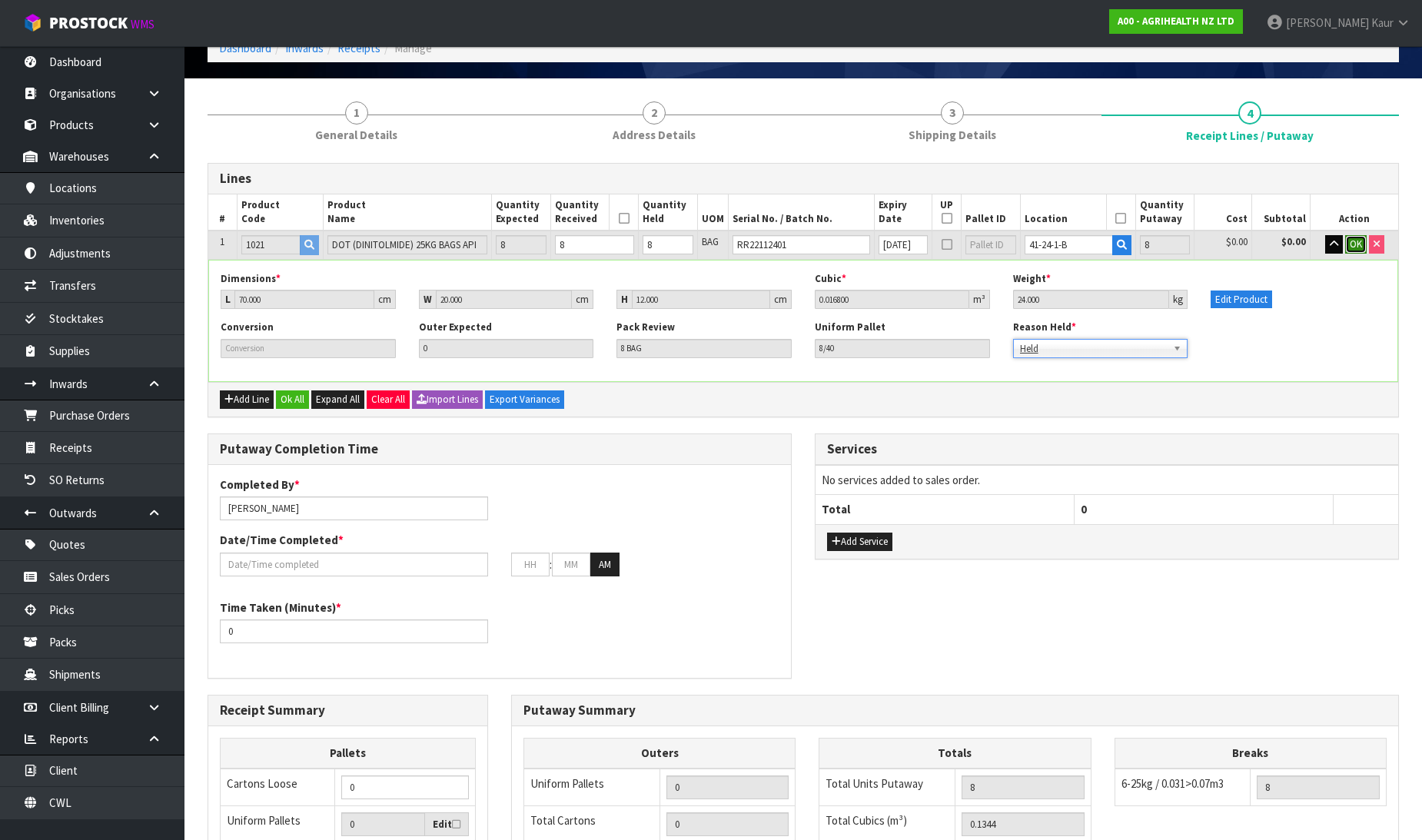
click at [1354, 240] on span "OK" at bounding box center [1356, 244] width 12 height 13
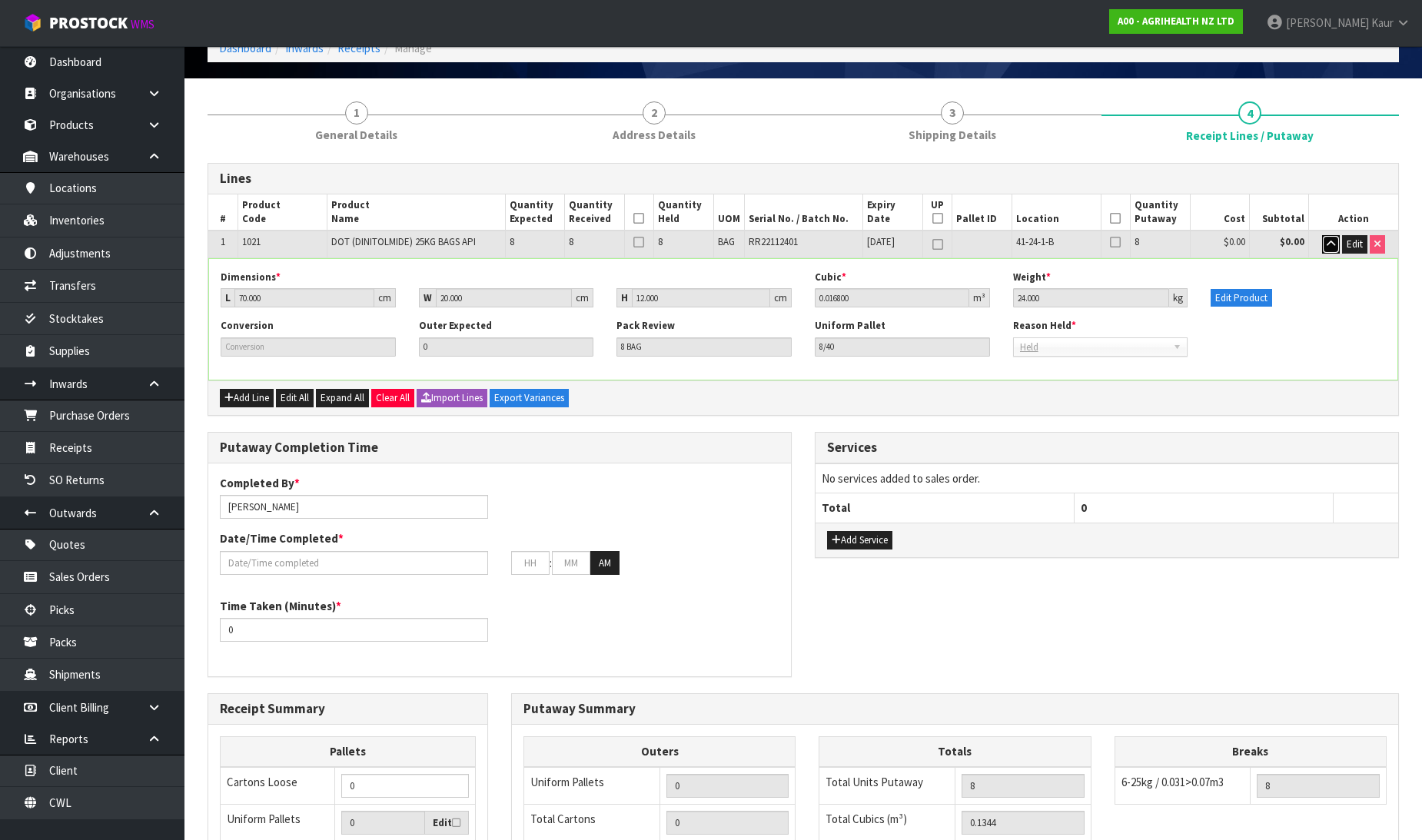
click at [1332, 242] on icon "button" at bounding box center [1331, 244] width 9 height 10
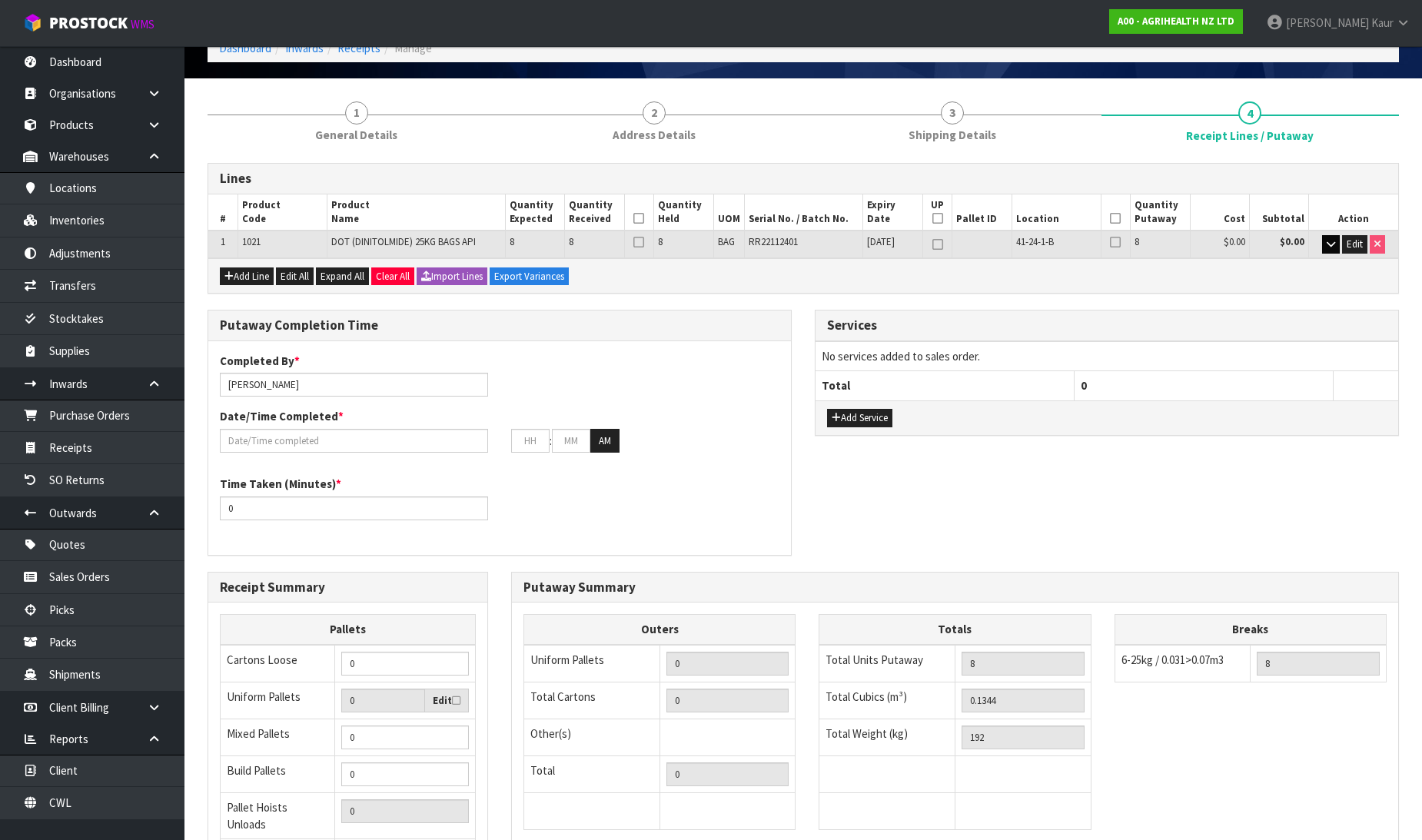
click at [639, 218] on icon at bounding box center [638, 218] width 11 height 1
click at [1113, 218] on icon at bounding box center [1115, 218] width 11 height 1
click at [939, 218] on icon at bounding box center [938, 218] width 11 height 1
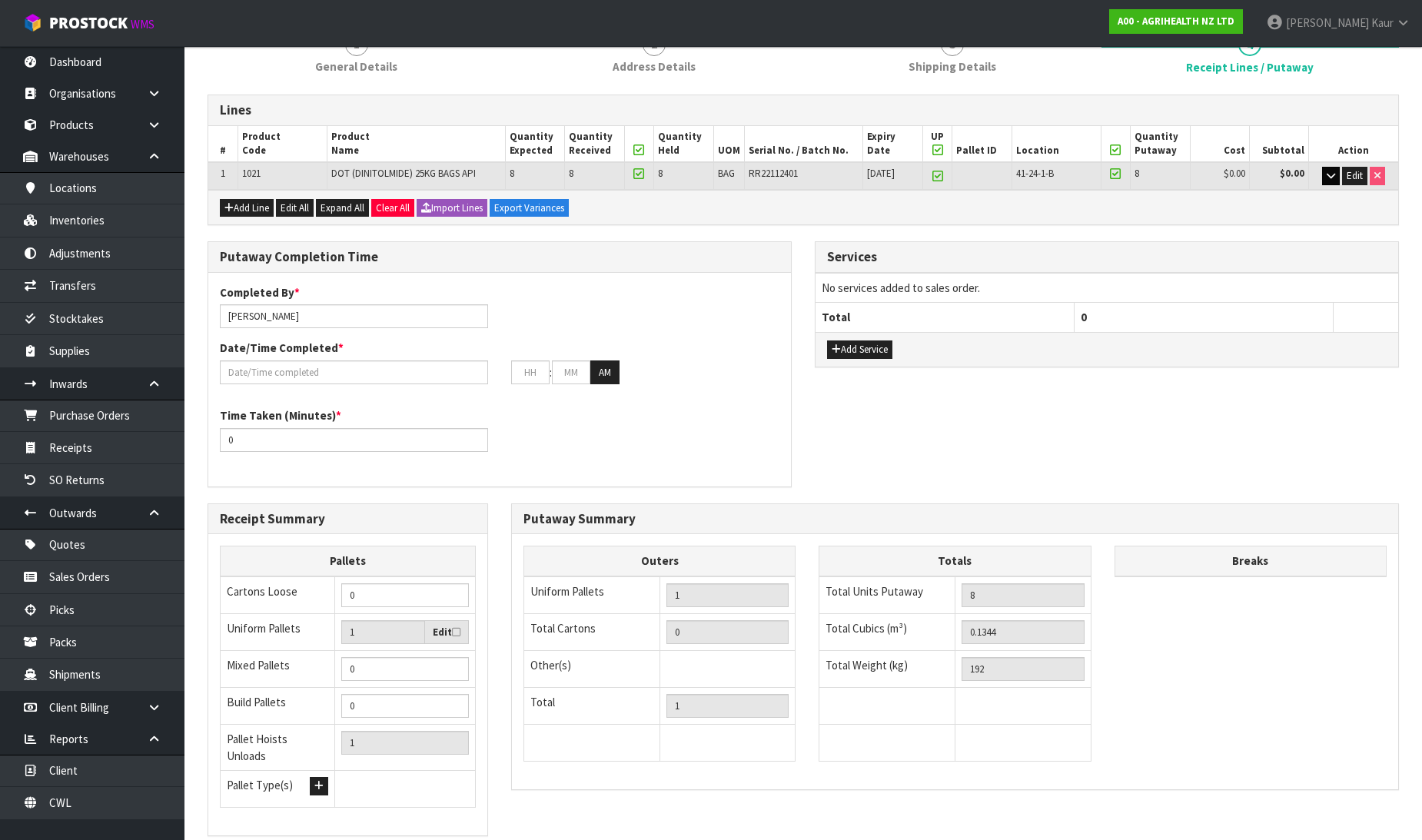
scroll to position [252, 0]
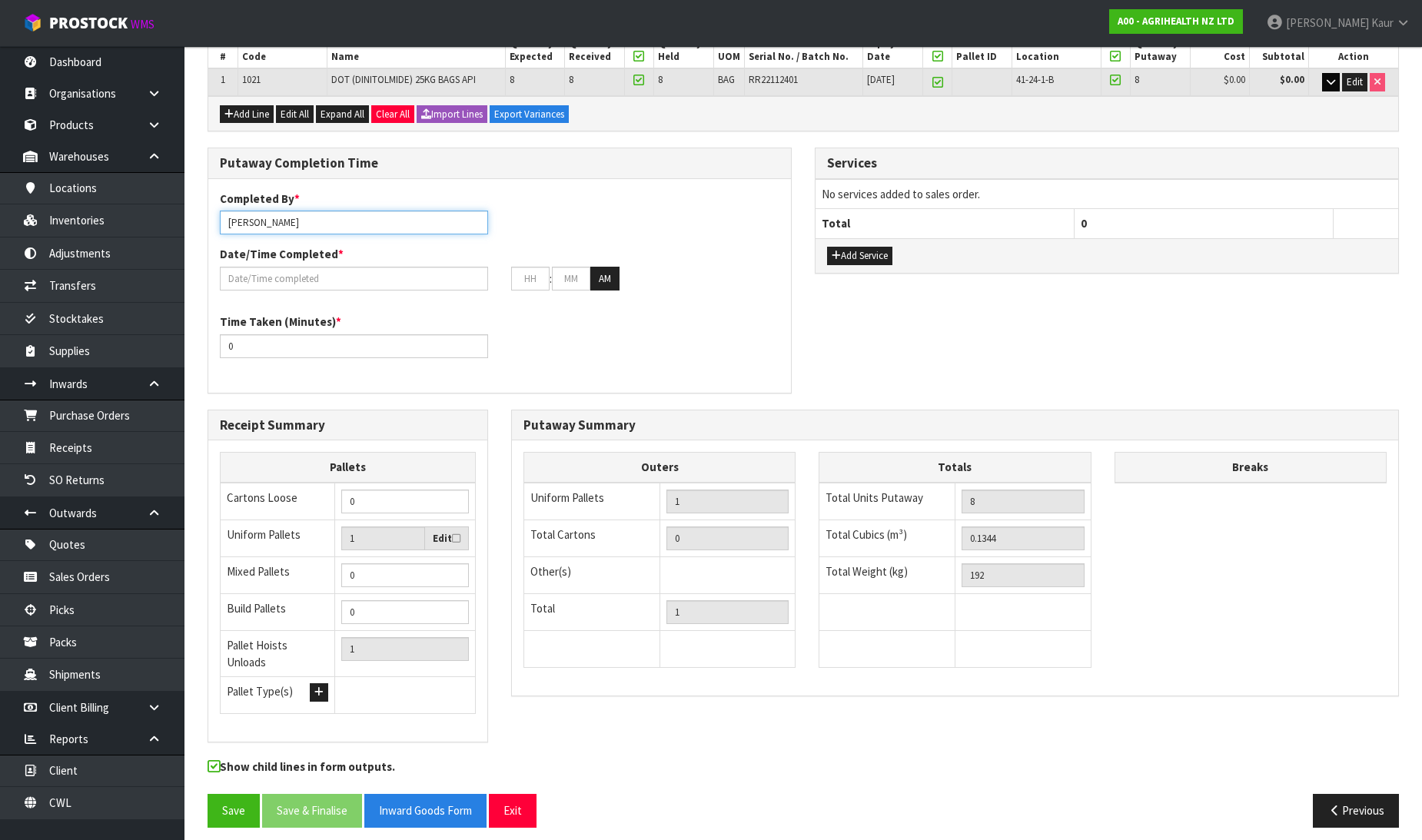
click at [351, 220] on input "[PERSON_NAME]" at bounding box center [354, 222] width 269 height 24
drag, startPoint x: 289, startPoint y: 224, endPoint x: 205, endPoint y: 219, distance: 84.1
click at [205, 219] on div "Putaway Completion Time Completed By * [PERSON_NAME] ma Date/Time Completed * :…" at bounding box center [499, 277] width 607 height 261
click at [301, 280] on input "text" at bounding box center [354, 278] width 269 height 24
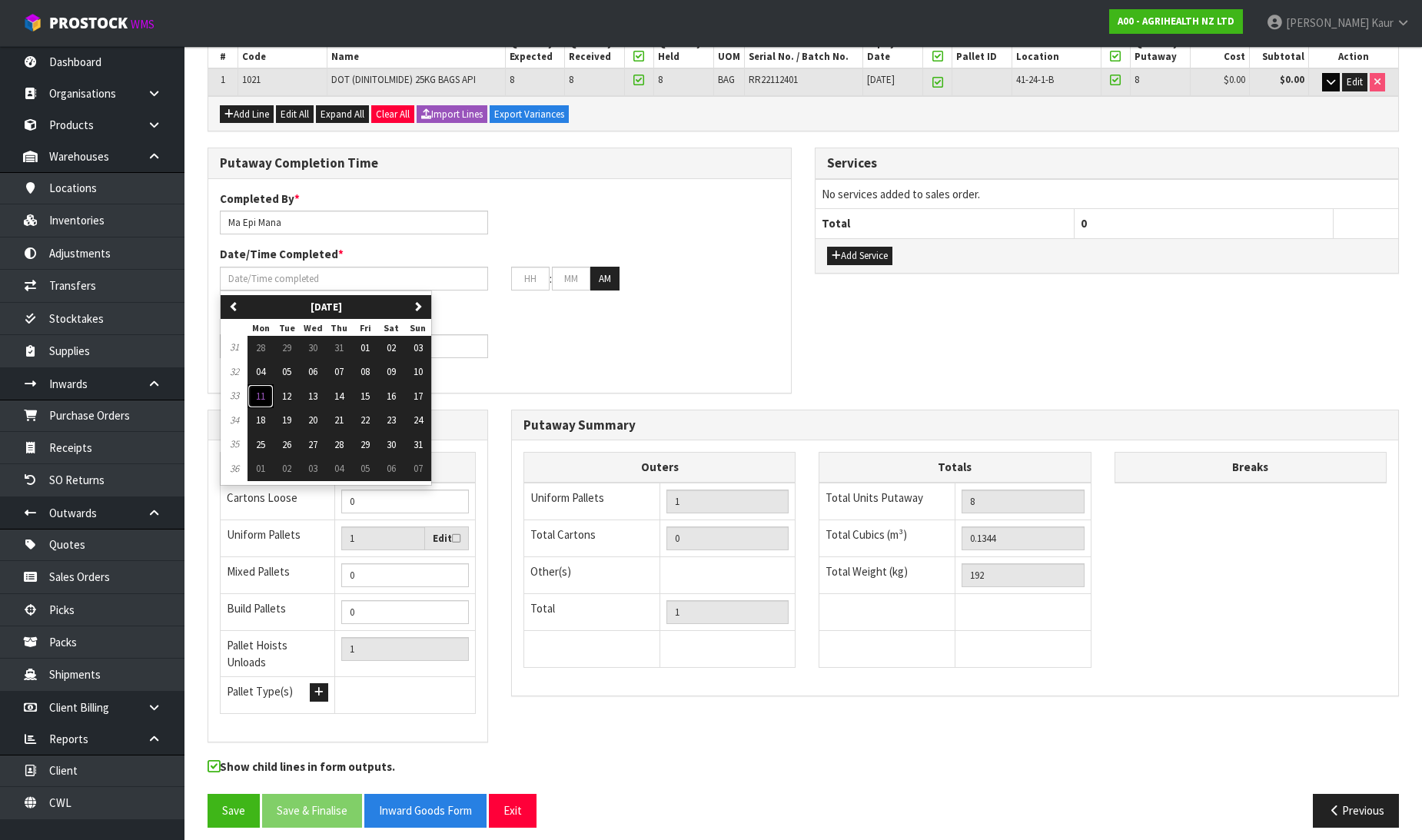
click at [255, 392] on button "11" at bounding box center [260, 396] width 26 height 25
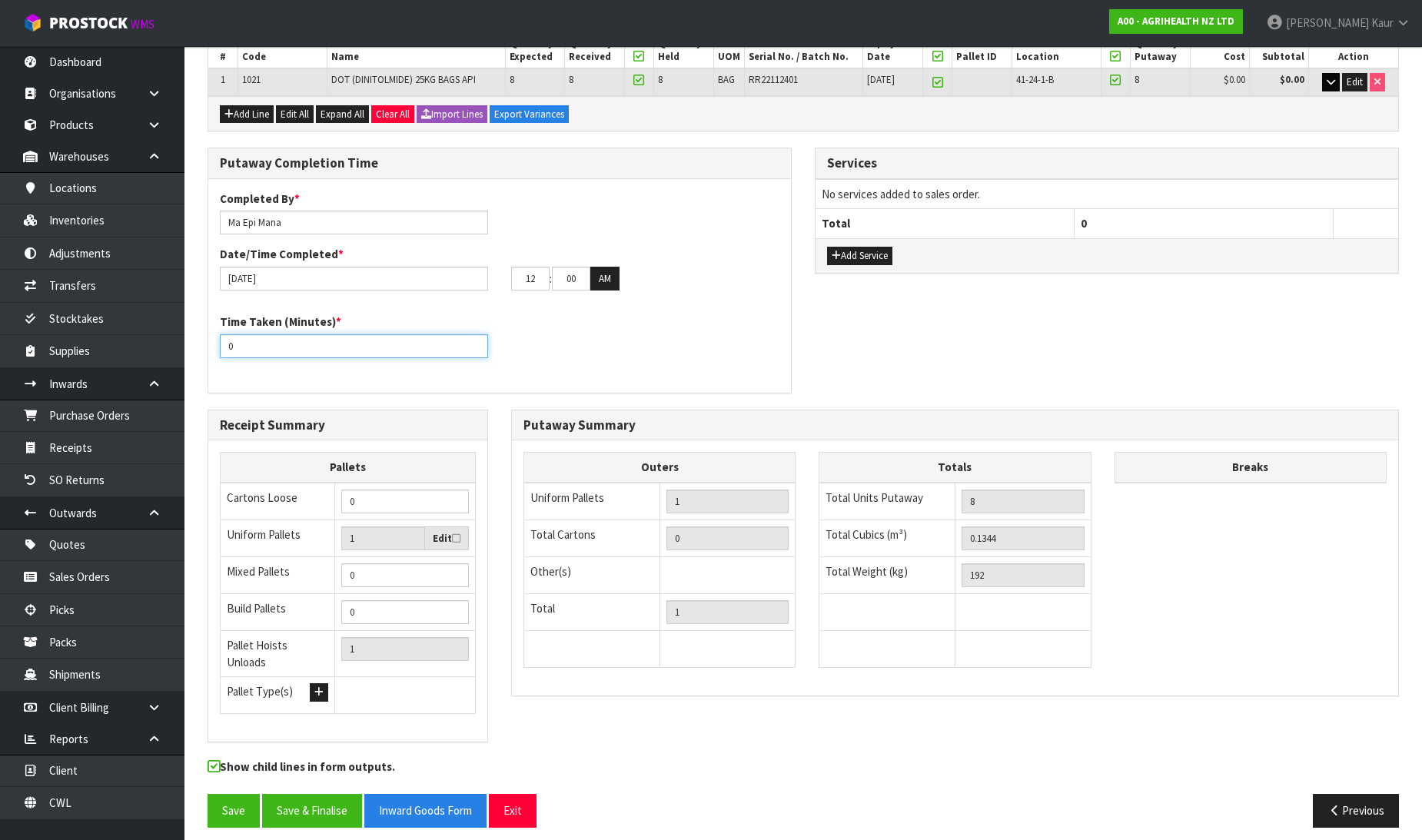
drag, startPoint x: 243, startPoint y: 346, endPoint x: 225, endPoint y: 344, distance: 18.1
click at [225, 344] on input "0" at bounding box center [354, 346] width 269 height 24
drag, startPoint x: 539, startPoint y: 280, endPoint x: 482, endPoint y: 280, distance: 57.0
click at [482, 280] on div "[DATE] 12 : 00 : 00 AM" at bounding box center [499, 279] width 582 height 25
drag, startPoint x: 584, startPoint y: 275, endPoint x: 538, endPoint y: 277, distance: 46.0
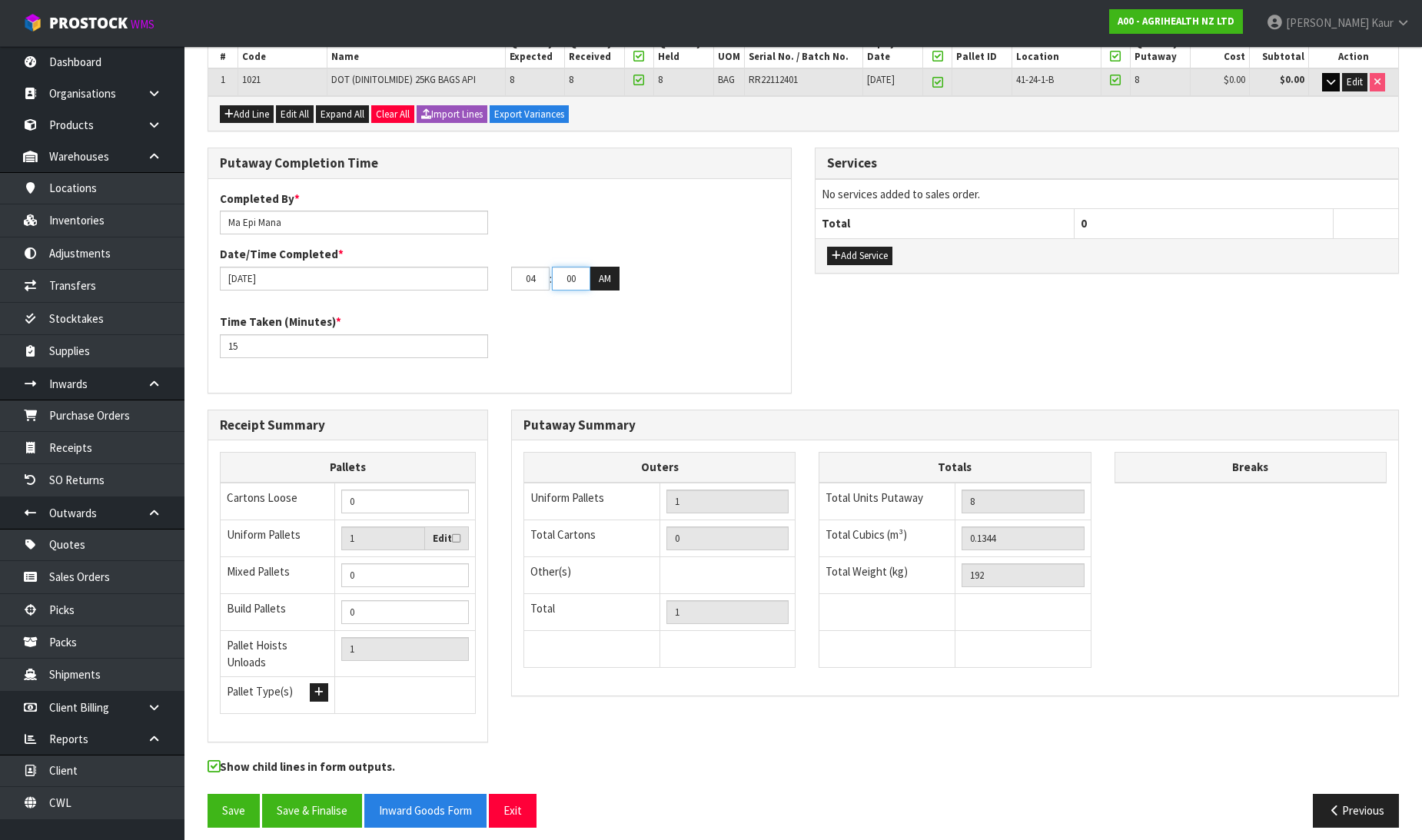
click at [538, 277] on tr "04 : 00 : 00 AM" at bounding box center [566, 279] width 108 height 25
click at [598, 285] on button "AM" at bounding box center [605, 279] width 29 height 25
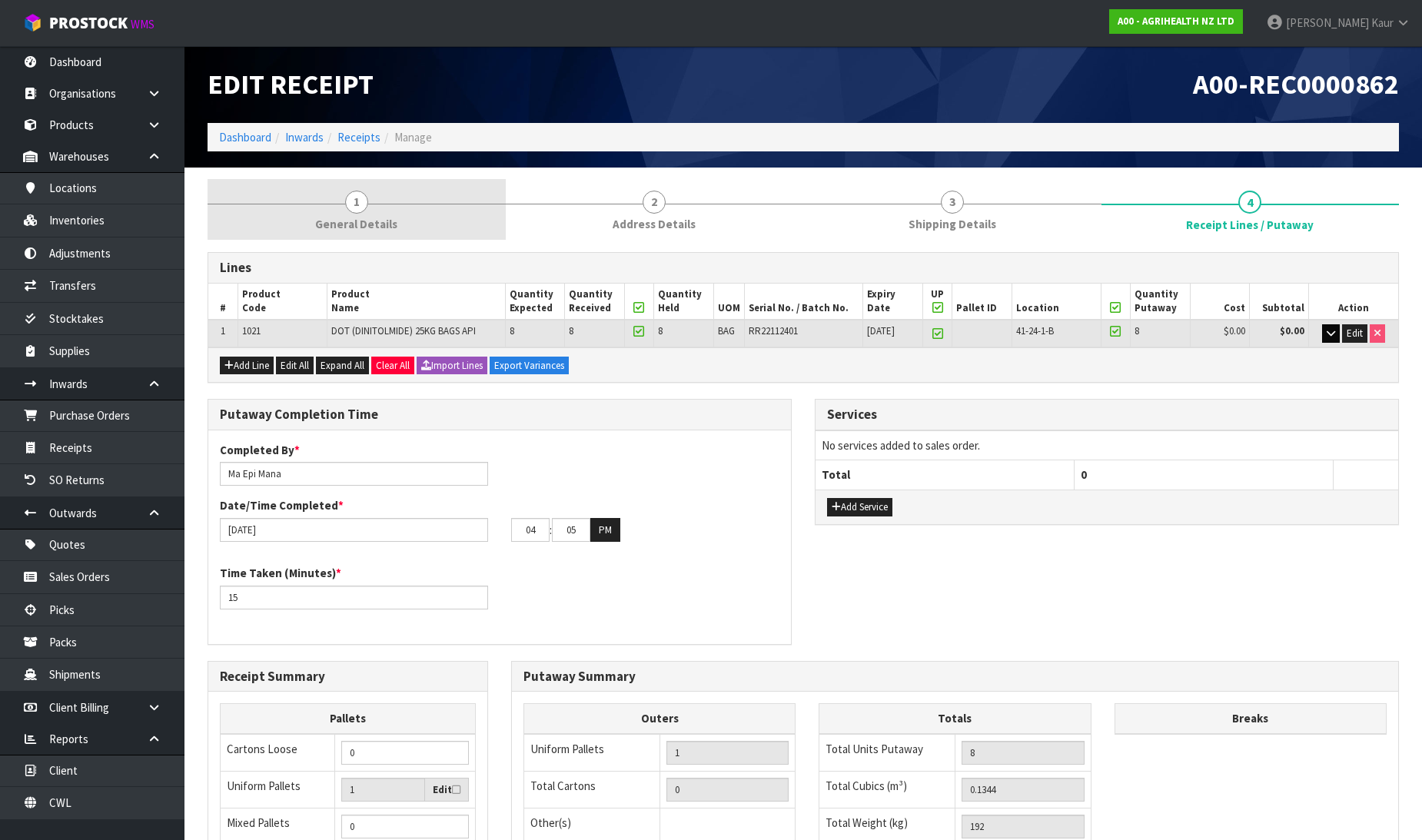
click at [357, 217] on span "General Details" at bounding box center [356, 224] width 82 height 16
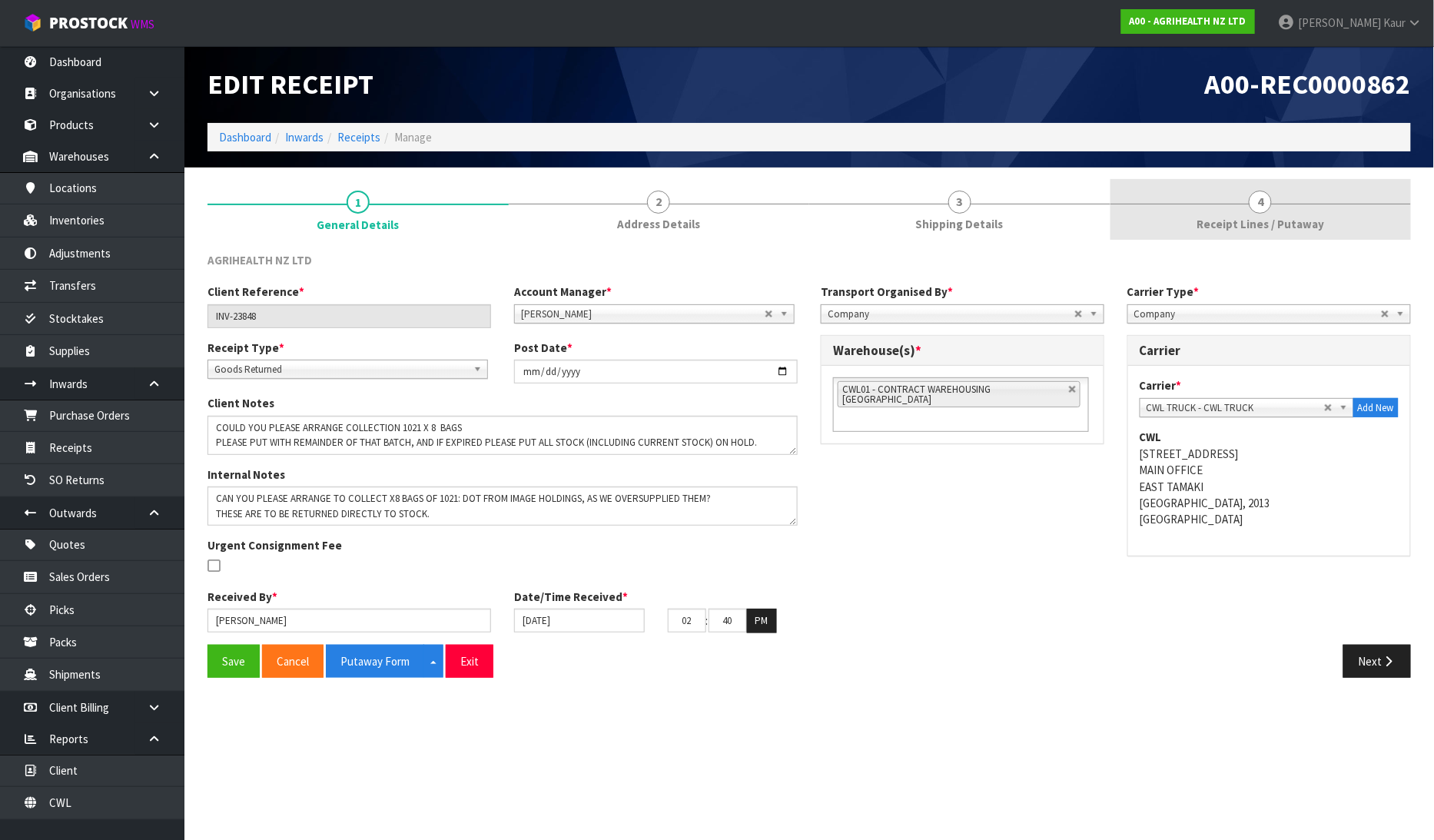
click at [1335, 229] on link "4 Receipt Lines / Putaway" at bounding box center [1261, 209] width 301 height 60
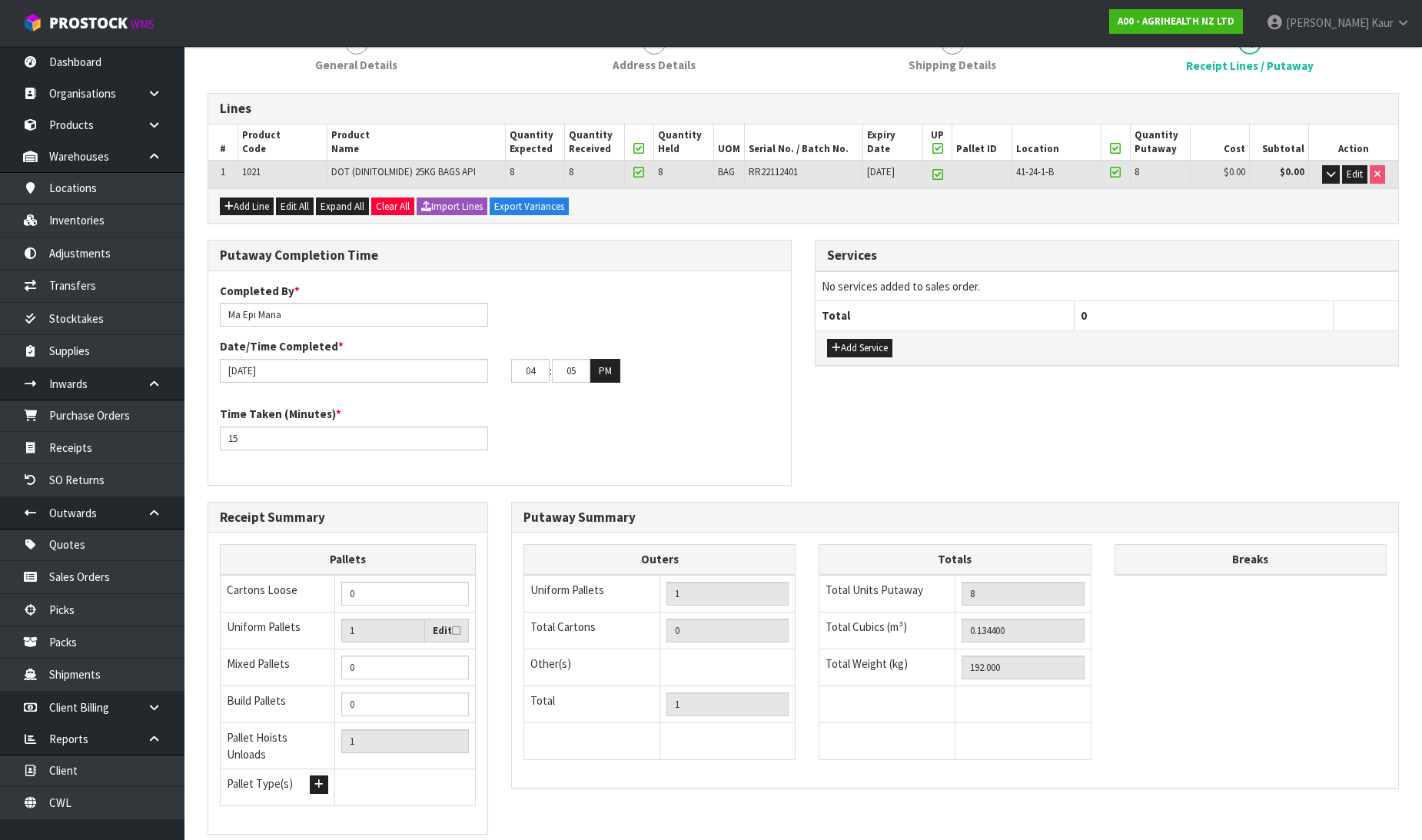
scroll to position [252, 0]
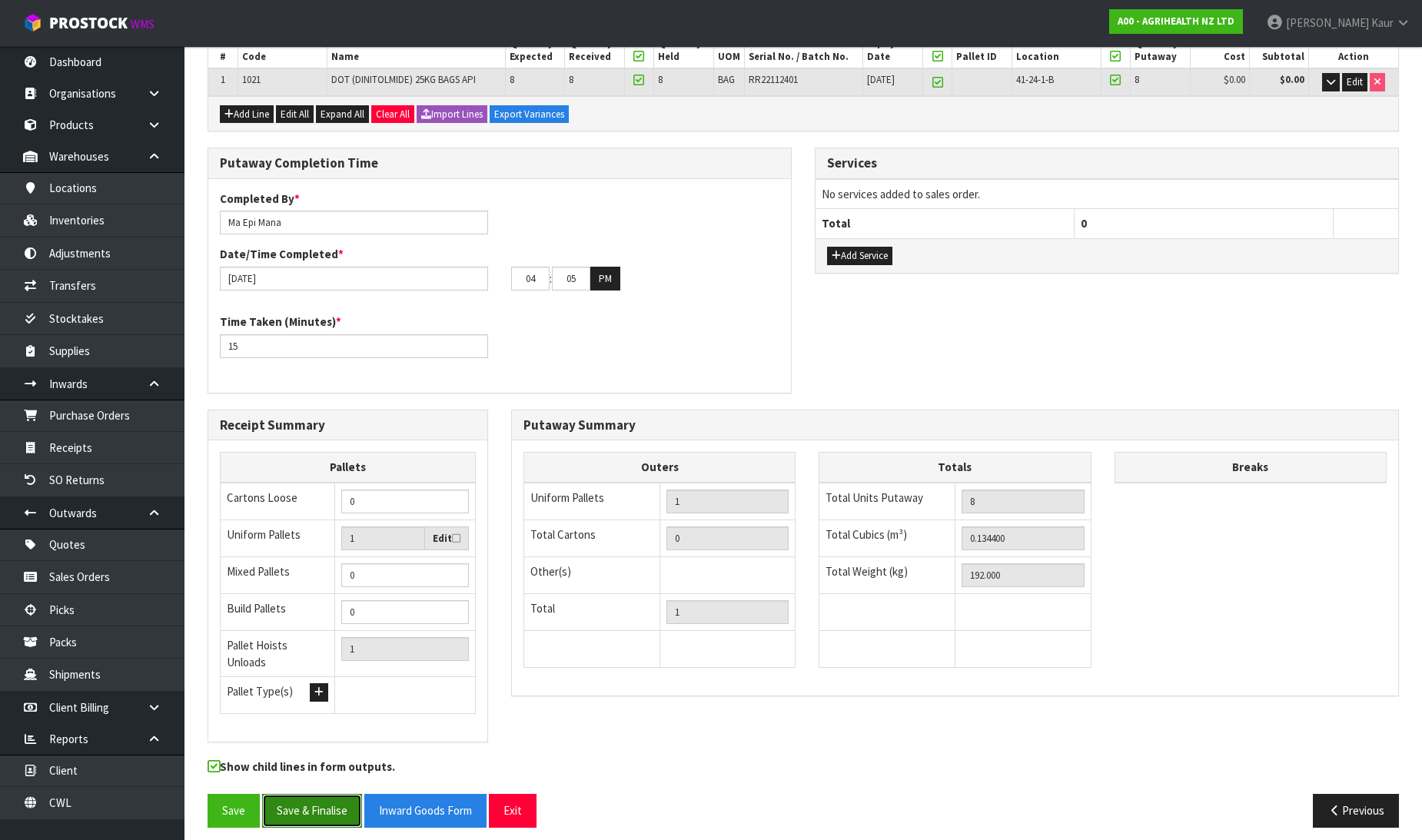
click at [337, 805] on button "Save & Finalise" at bounding box center [312, 810] width 100 height 33
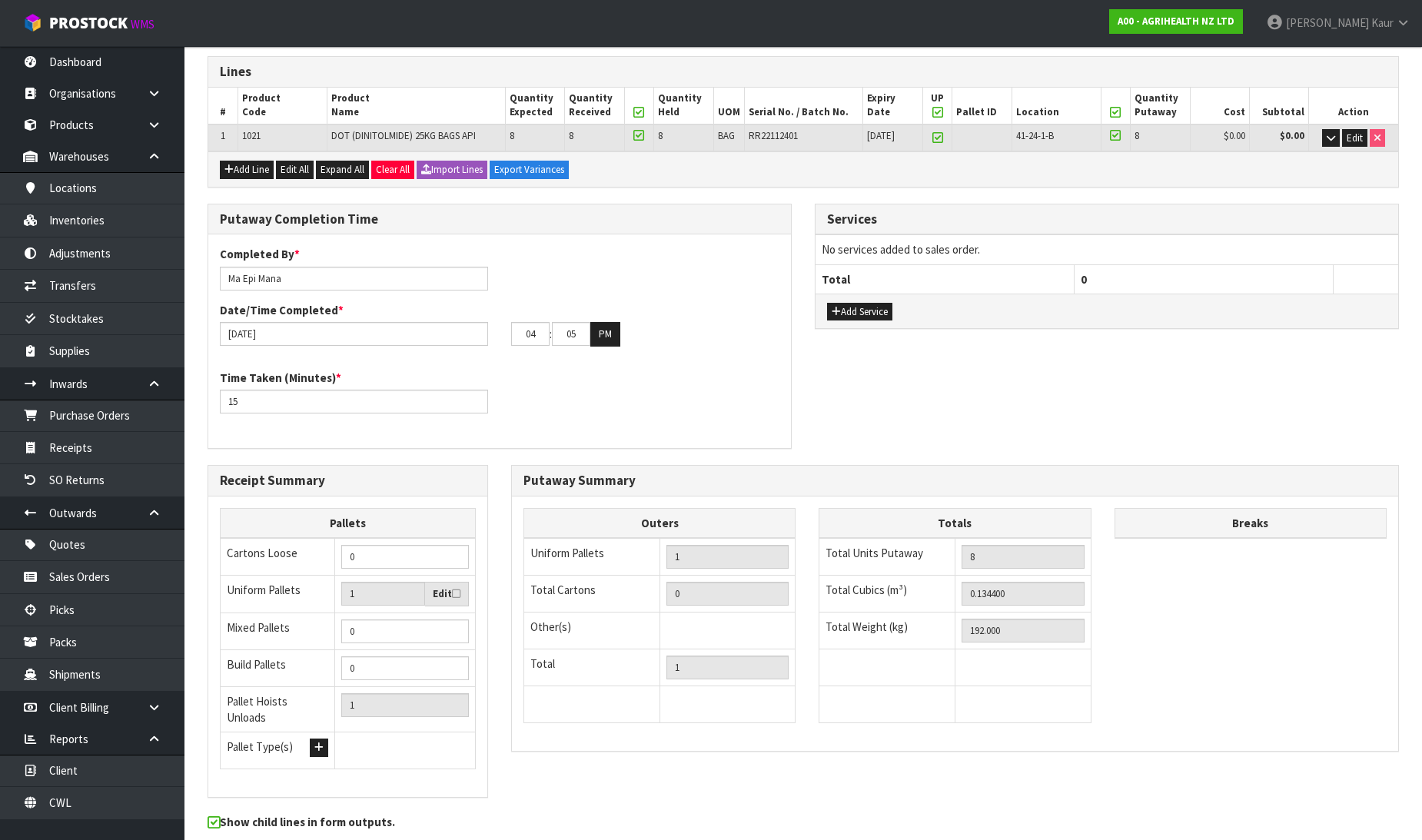
scroll to position [0, 0]
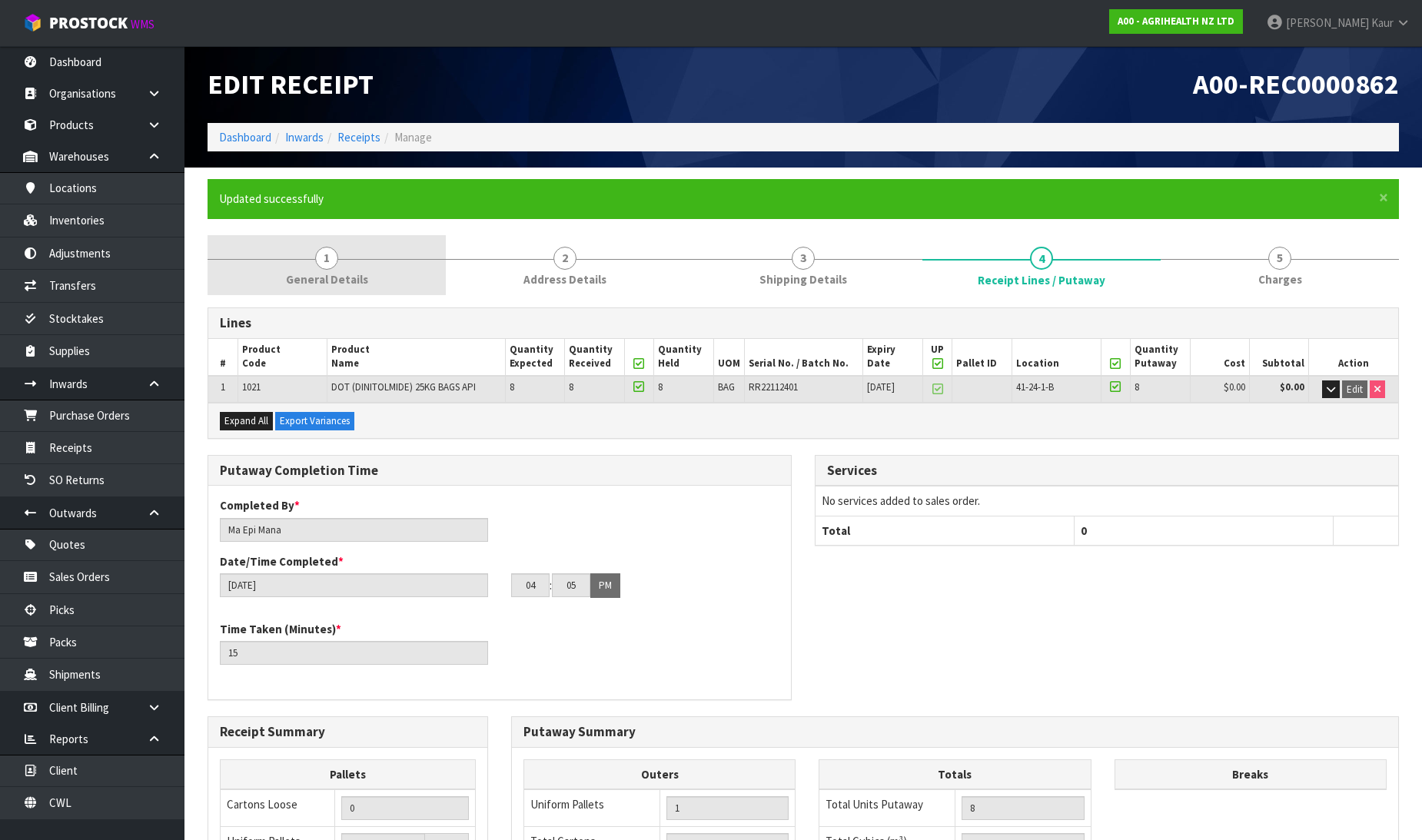
drag, startPoint x: 319, startPoint y: 263, endPoint x: 363, endPoint y: 273, distance: 45.1
click at [319, 263] on span "1" at bounding box center [326, 258] width 23 height 23
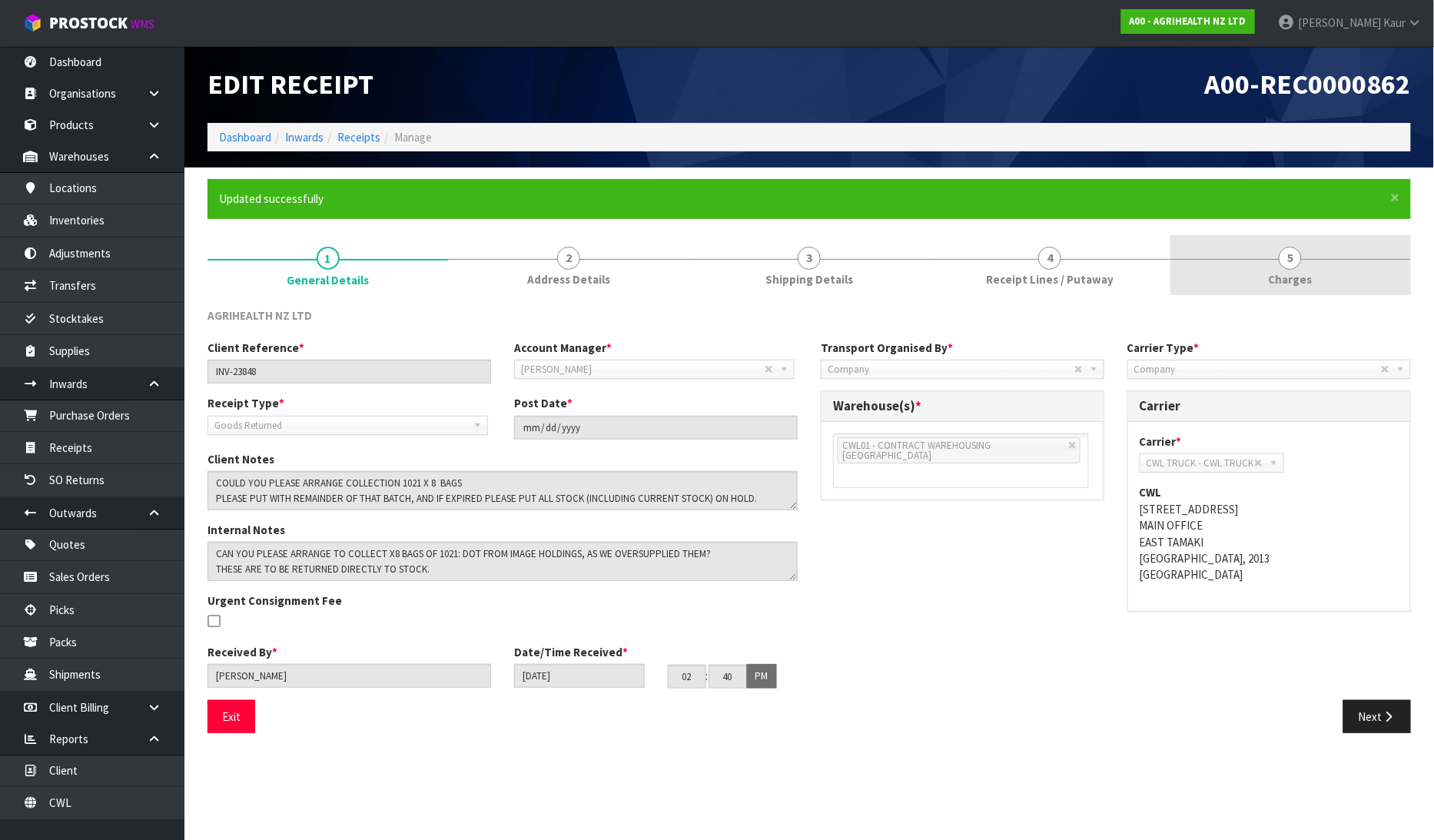
click at [1295, 288] on link "5 [GEOGRAPHIC_DATA]" at bounding box center [1290, 265] width 240 height 60
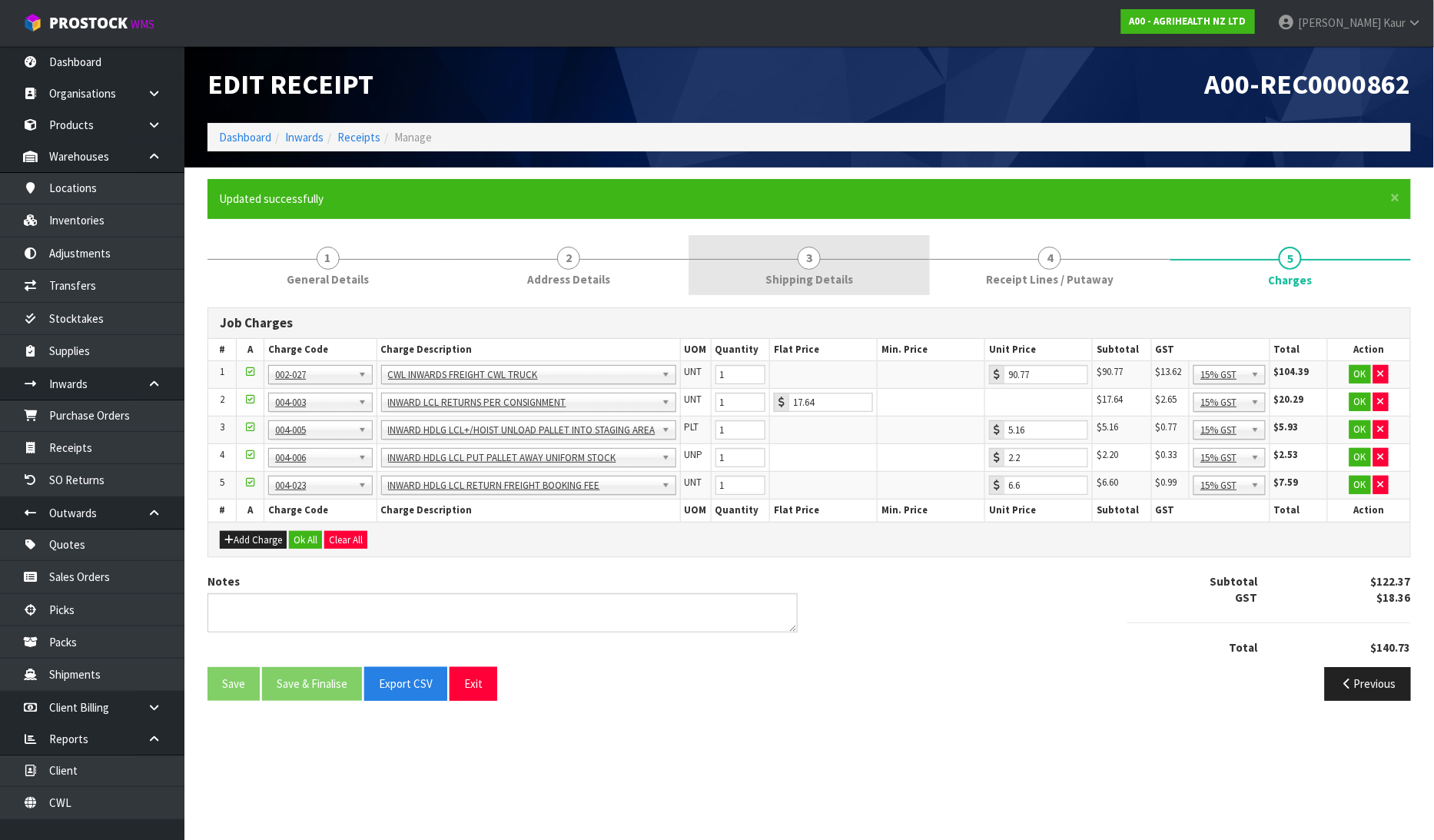
drag, startPoint x: 780, startPoint y: 275, endPoint x: 813, endPoint y: 277, distance: 33.1
click at [781, 275] on span "Shipping Details" at bounding box center [809, 279] width 88 height 16
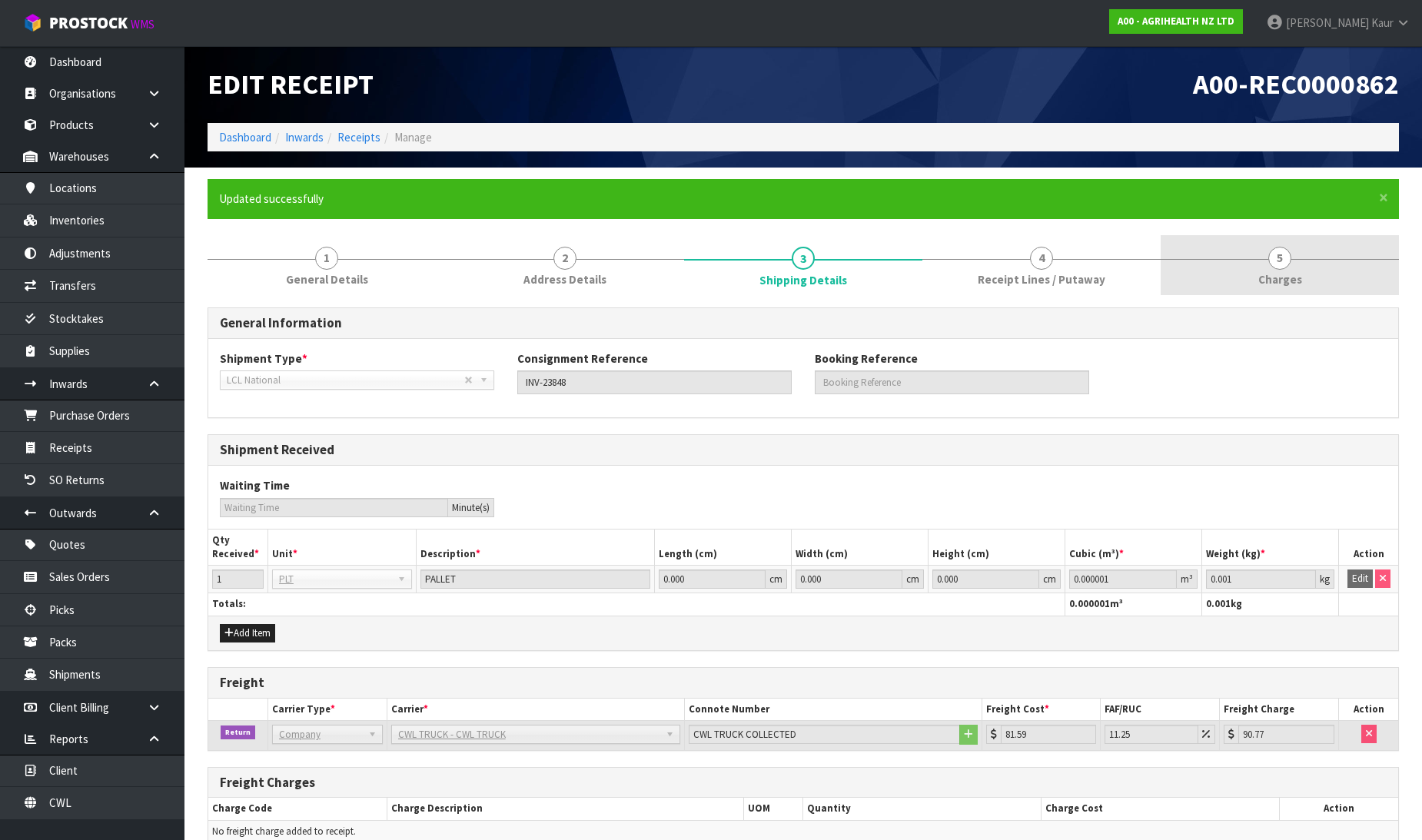
click at [1293, 255] on link "5 [GEOGRAPHIC_DATA]" at bounding box center [1279, 265] width 238 height 60
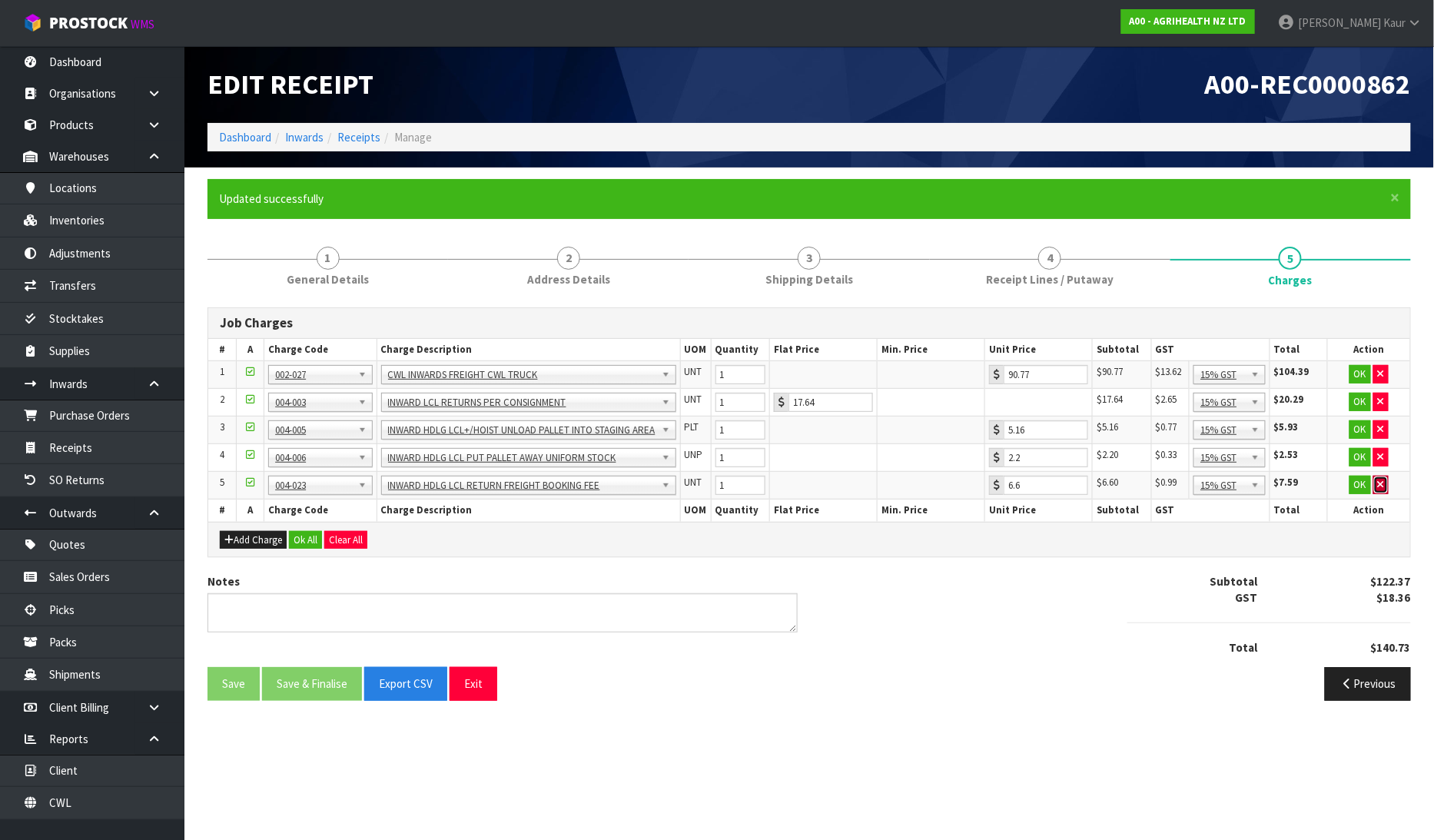
click at [1376, 486] on button "button" at bounding box center [1380, 485] width 15 height 19
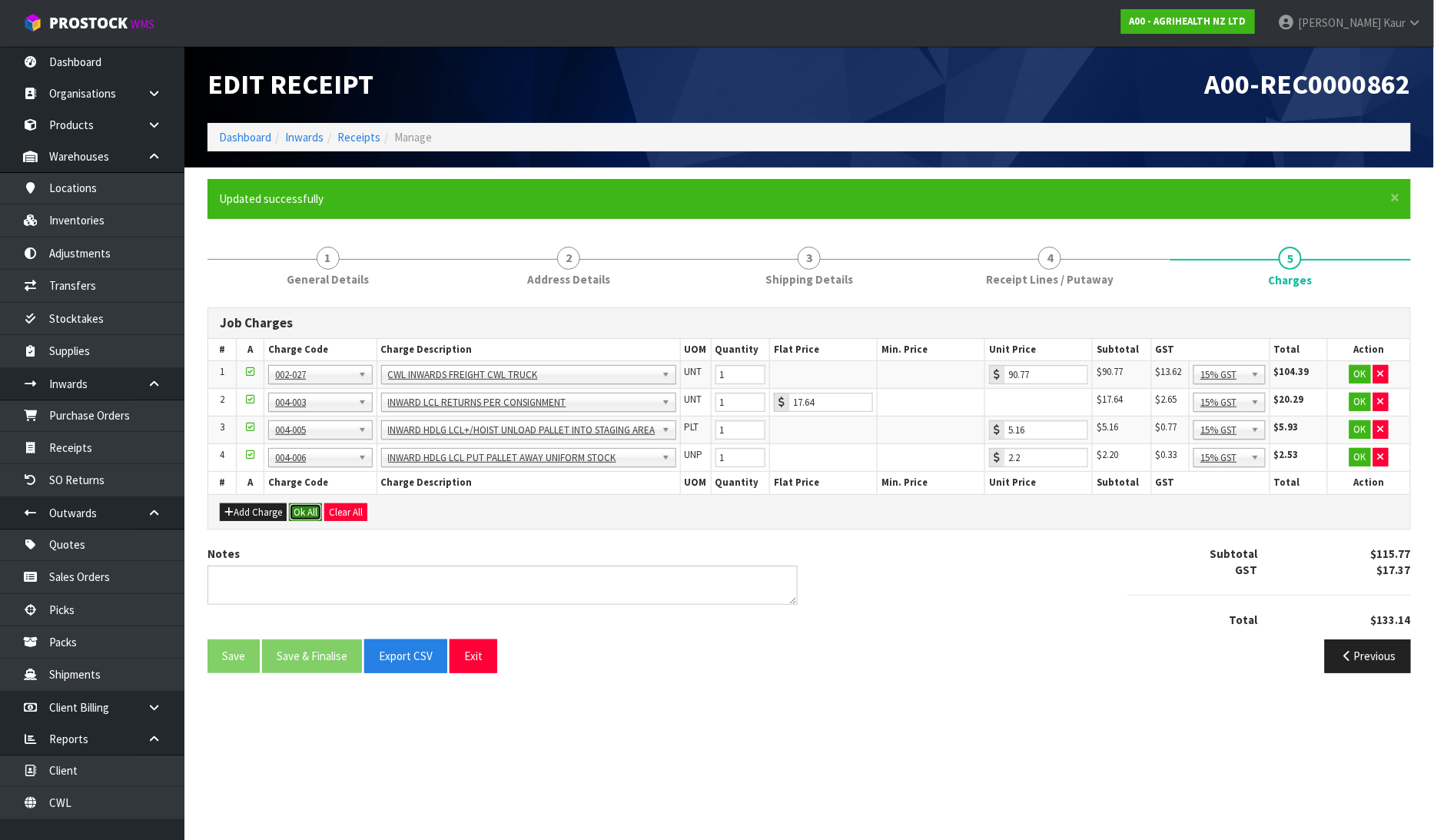
click at [306, 505] on button "Ok All" at bounding box center [305, 512] width 33 height 19
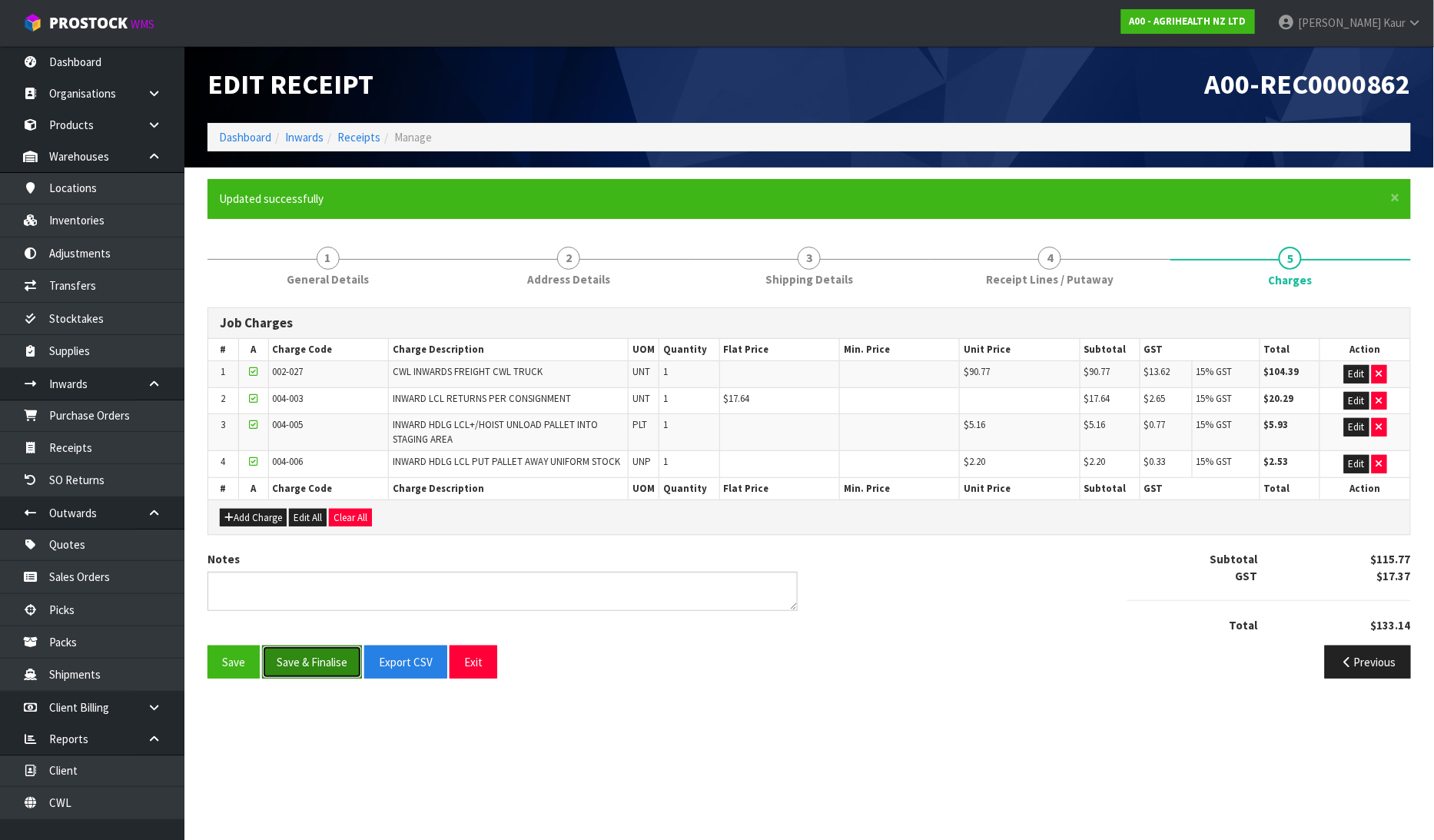
click at [308, 666] on button "Save & Finalise" at bounding box center [312, 661] width 100 height 33
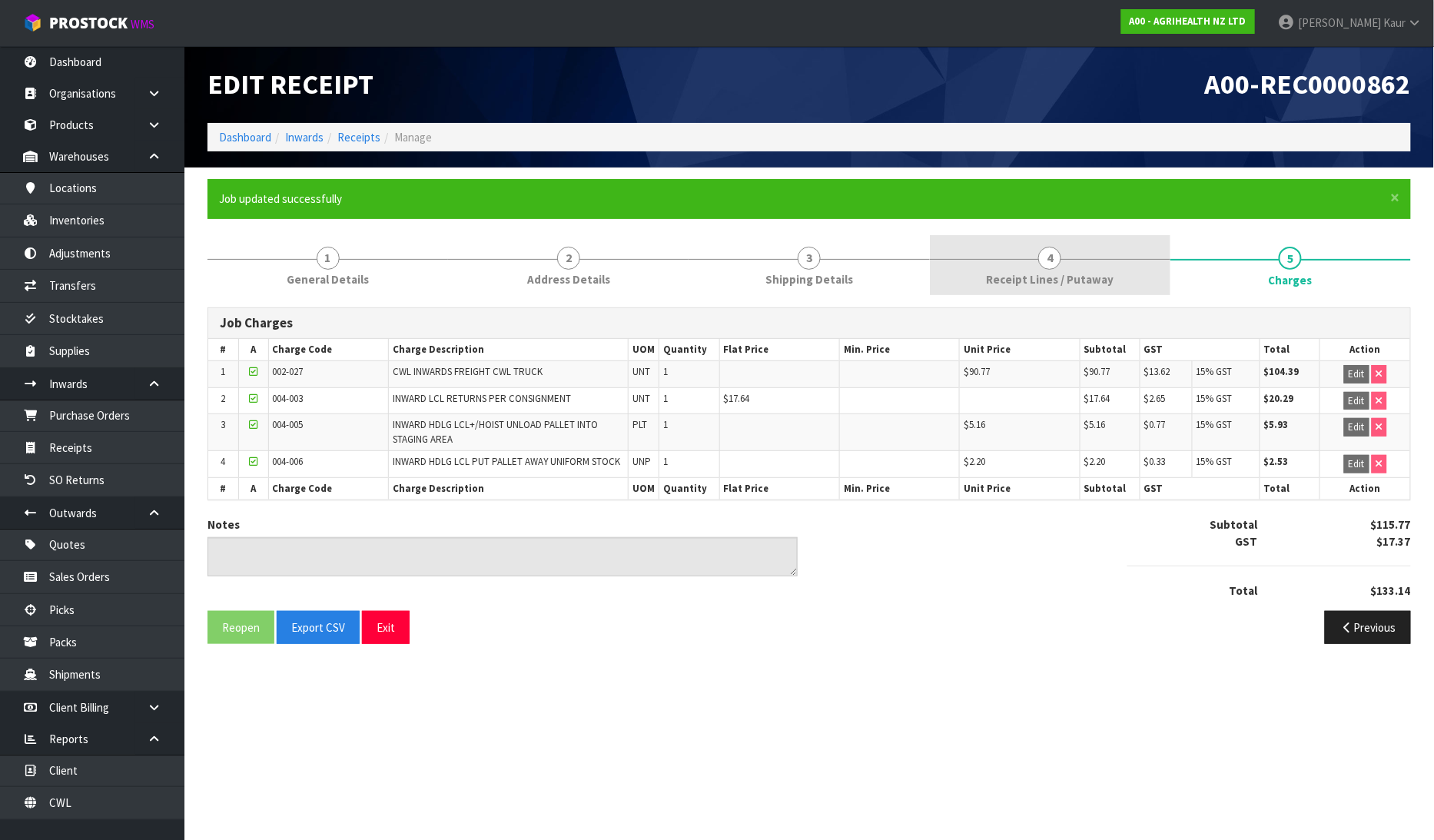
drag, startPoint x: 988, startPoint y: 264, endPoint x: 988, endPoint y: 283, distance: 19.0
click at [988, 264] on link "4 Receipt Lines / Putaway" at bounding box center [1049, 265] width 240 height 60
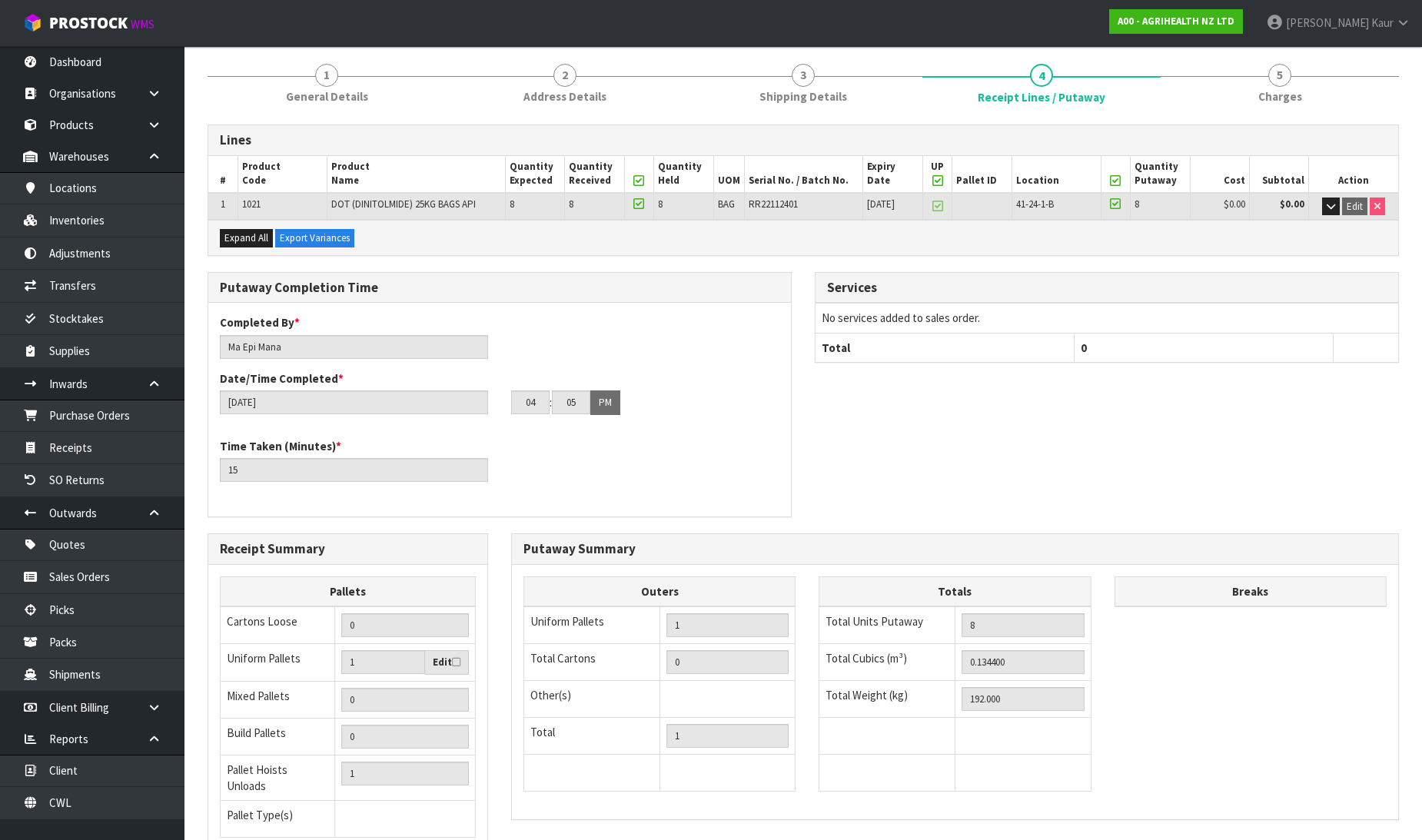
scroll to position [307, 0]
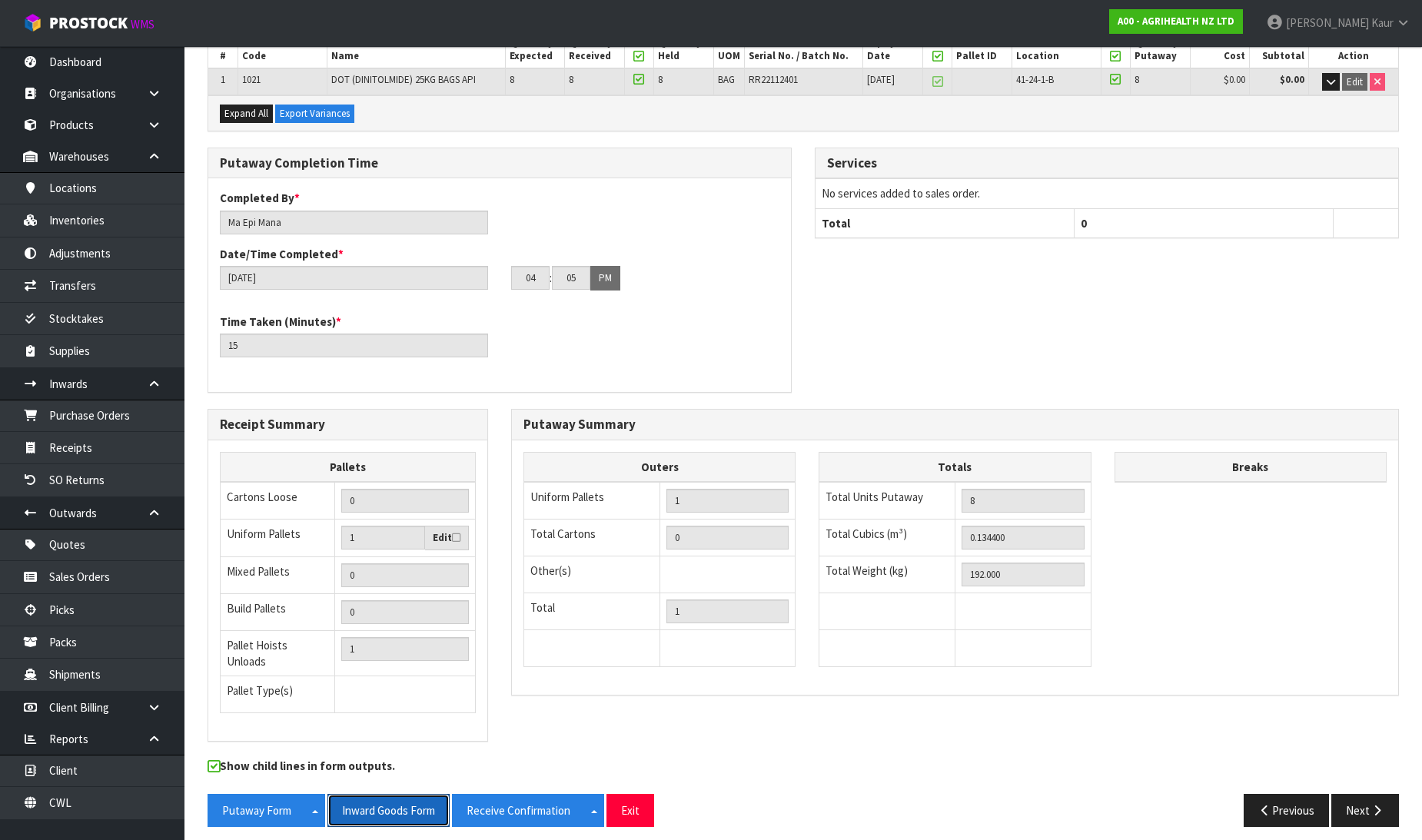
click at [383, 805] on button "Inward Goods Form" at bounding box center [388, 810] width 122 height 33
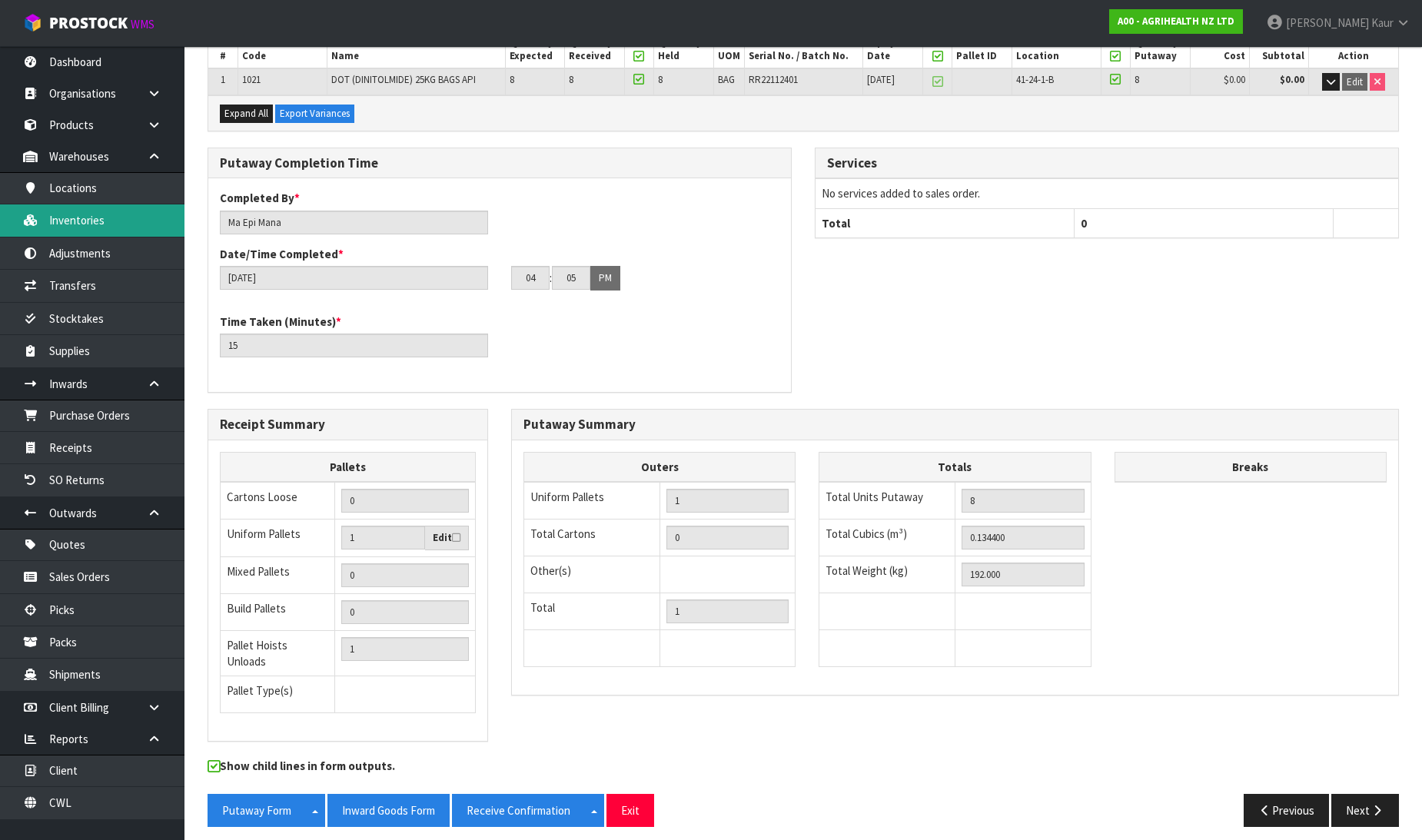
click at [104, 226] on link "Inventories" at bounding box center [92, 221] width 184 height 32
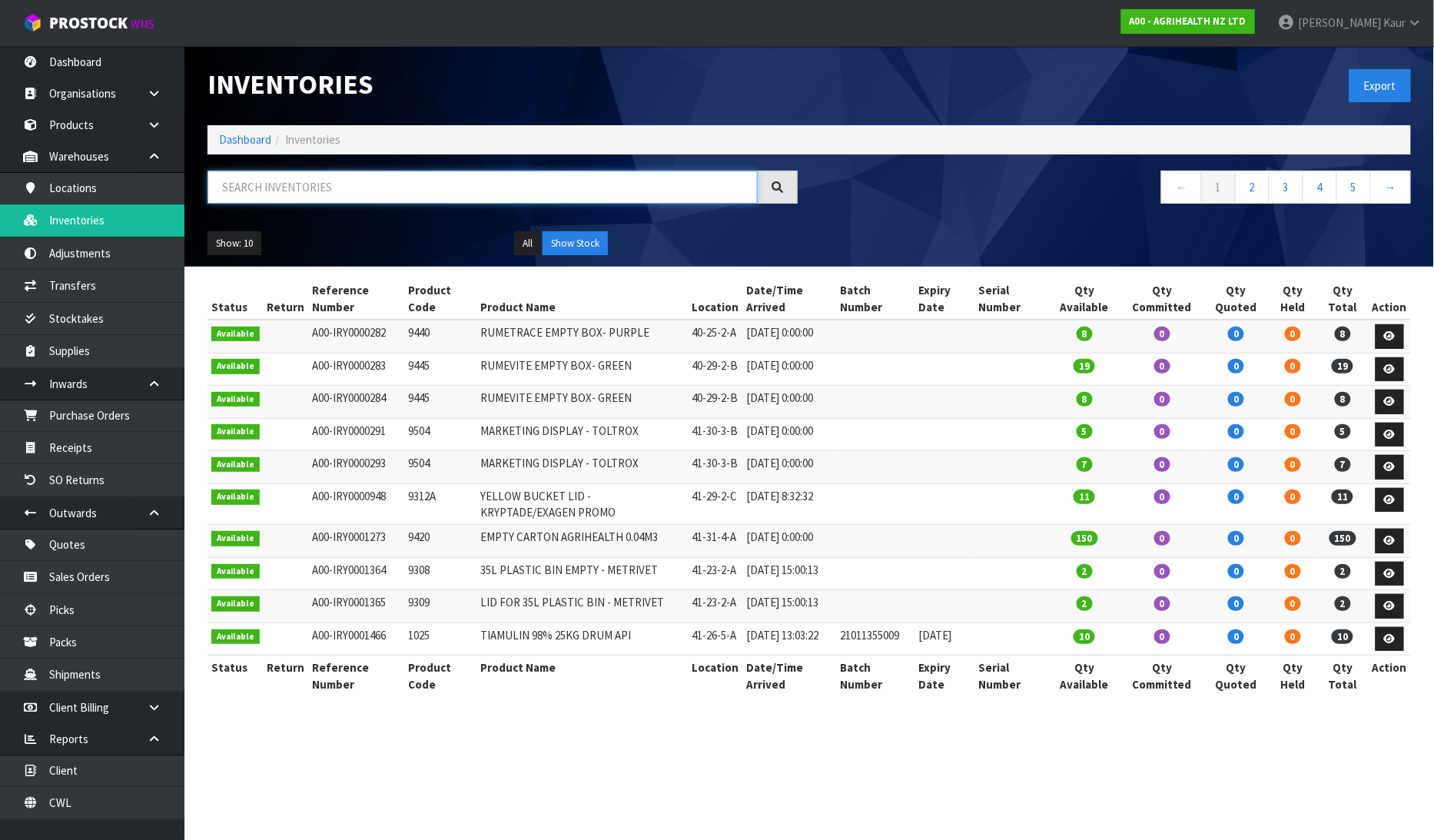
click at [260, 177] on input "text" at bounding box center [482, 186] width 550 height 33
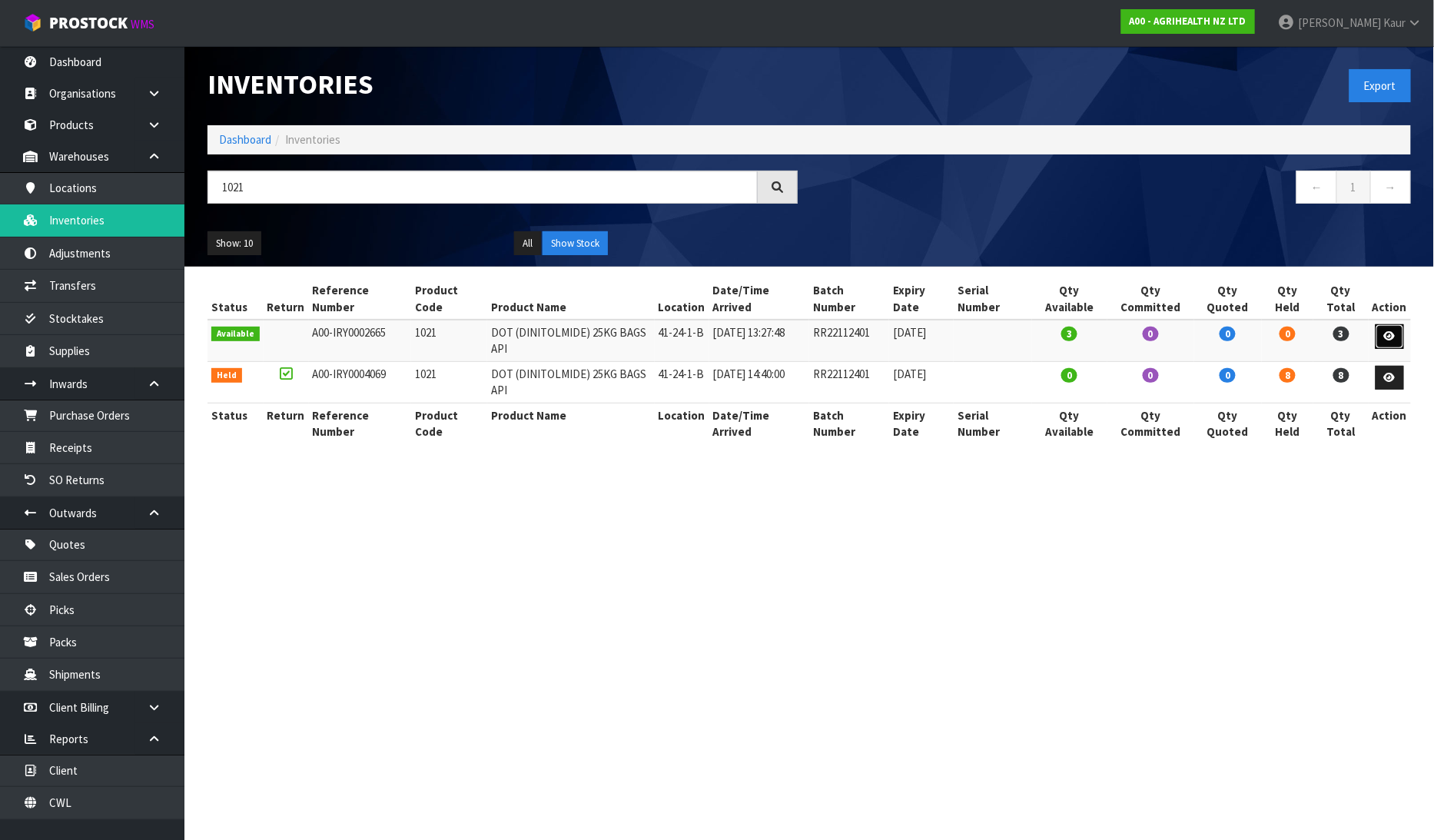
click at [1385, 335] on icon at bounding box center [1389, 336] width 12 height 10
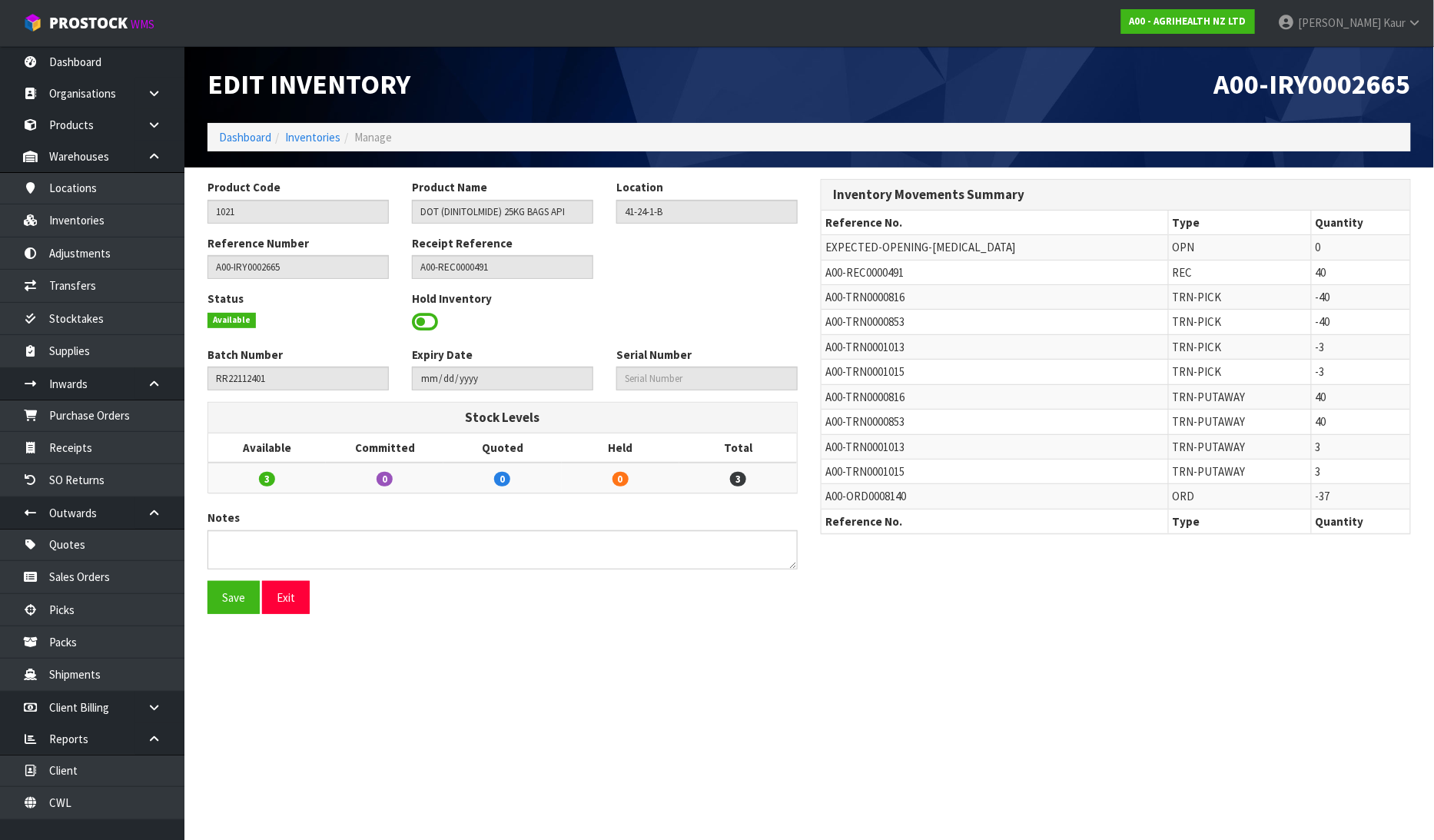
click at [425, 323] on span at bounding box center [425, 322] width 26 height 23
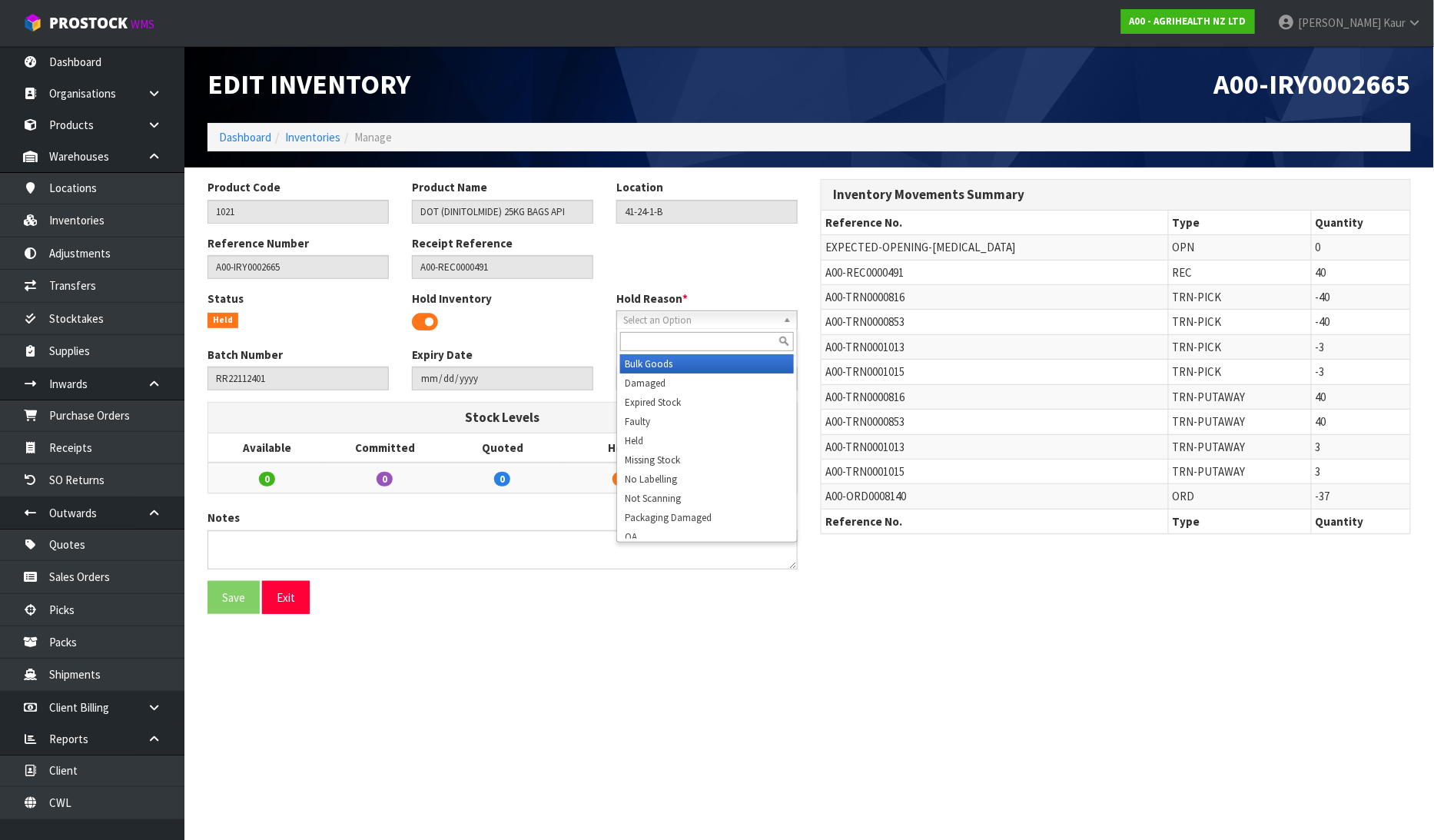
click at [649, 317] on span "Select an Option" at bounding box center [699, 320] width 153 height 19
click at [644, 439] on li "Held" at bounding box center [707, 440] width 174 height 19
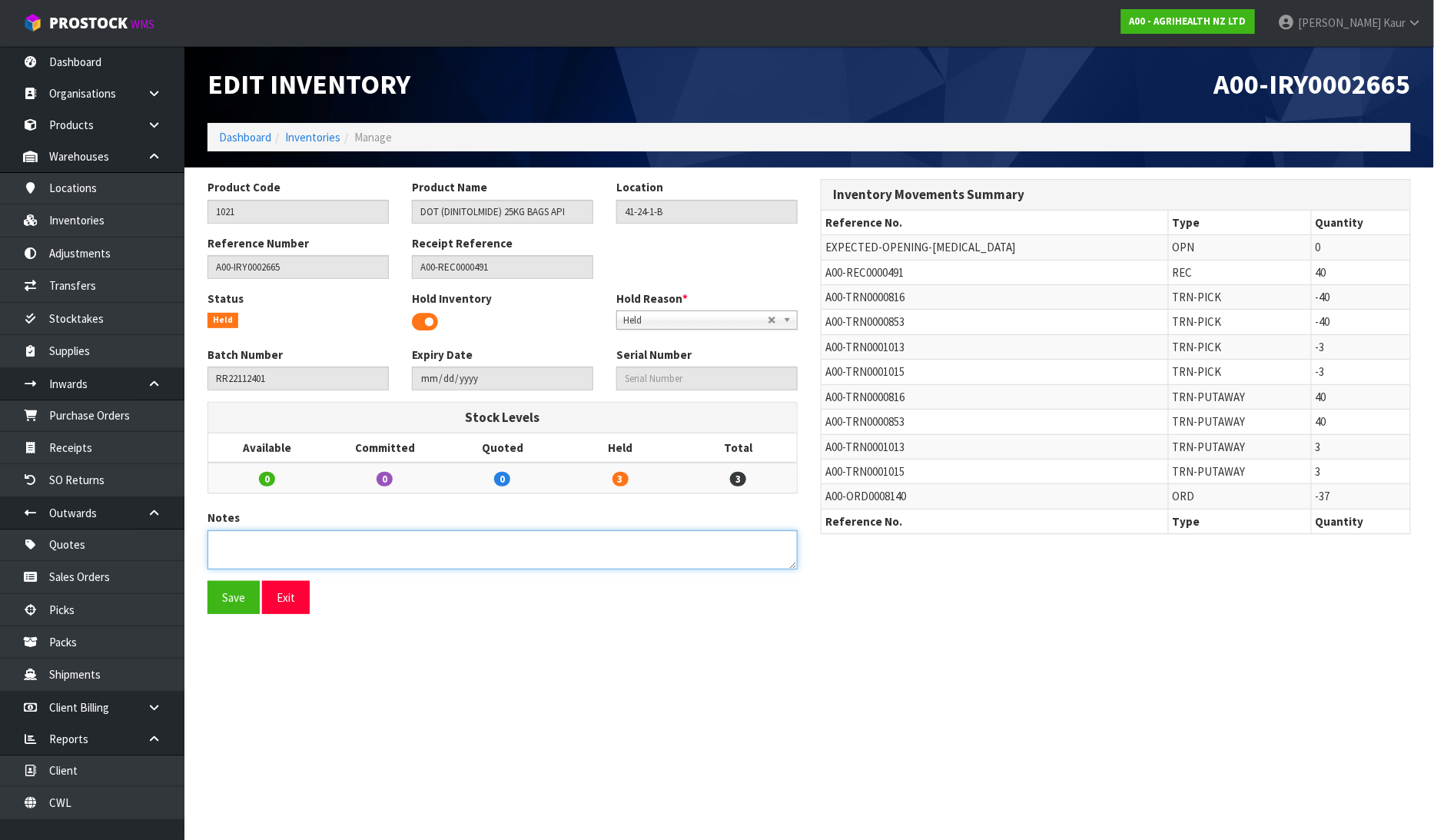
click at [401, 551] on textarea at bounding box center [503, 549] width 590 height 39
paste textarea "PLEASE PUT WITH REMAINDER OF THAT BATCH, AND IF EXPIRED PLEASE PUT ALL STOCK (I…"
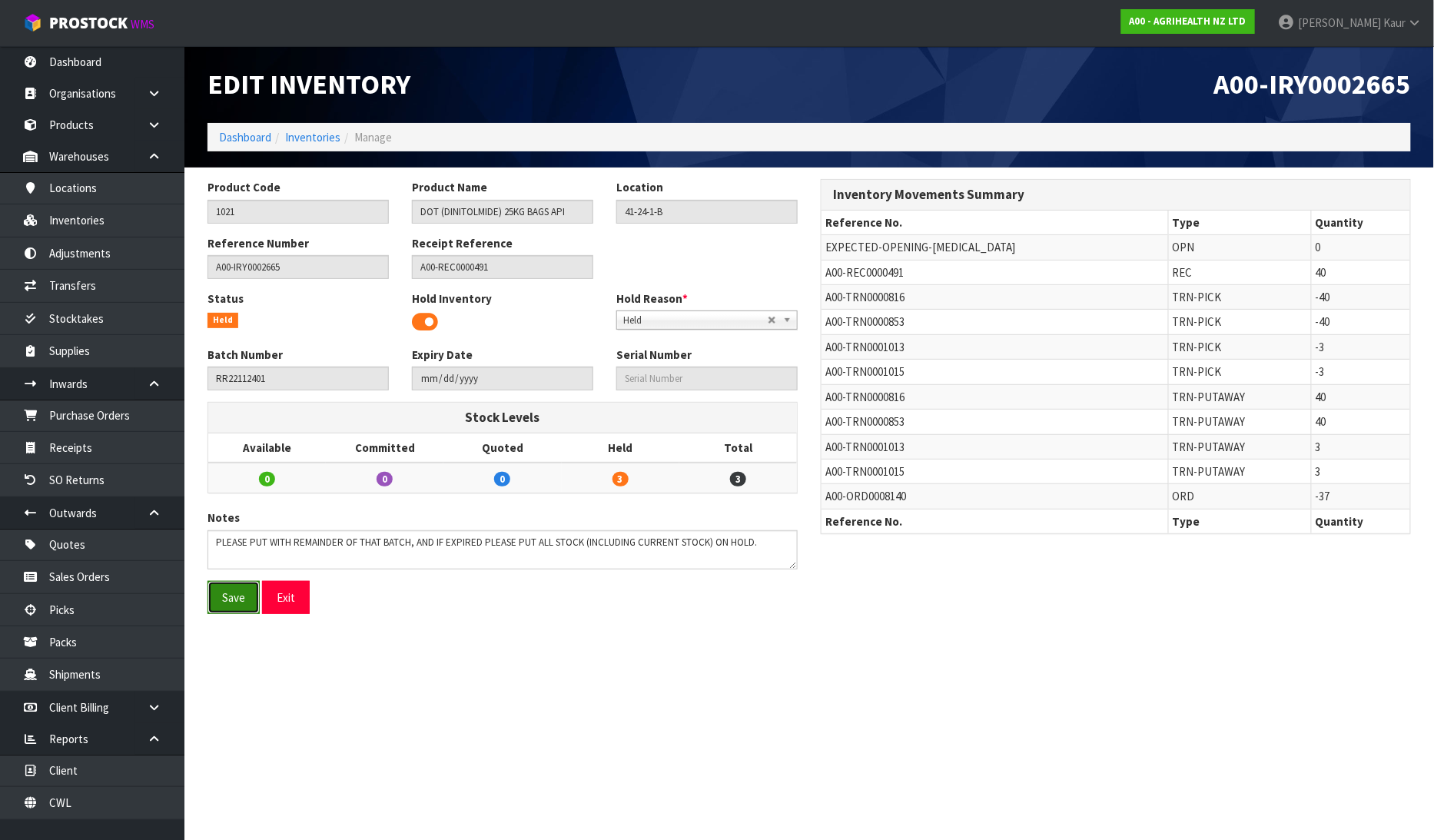
click at [223, 597] on button "Save" at bounding box center [233, 596] width 52 height 33
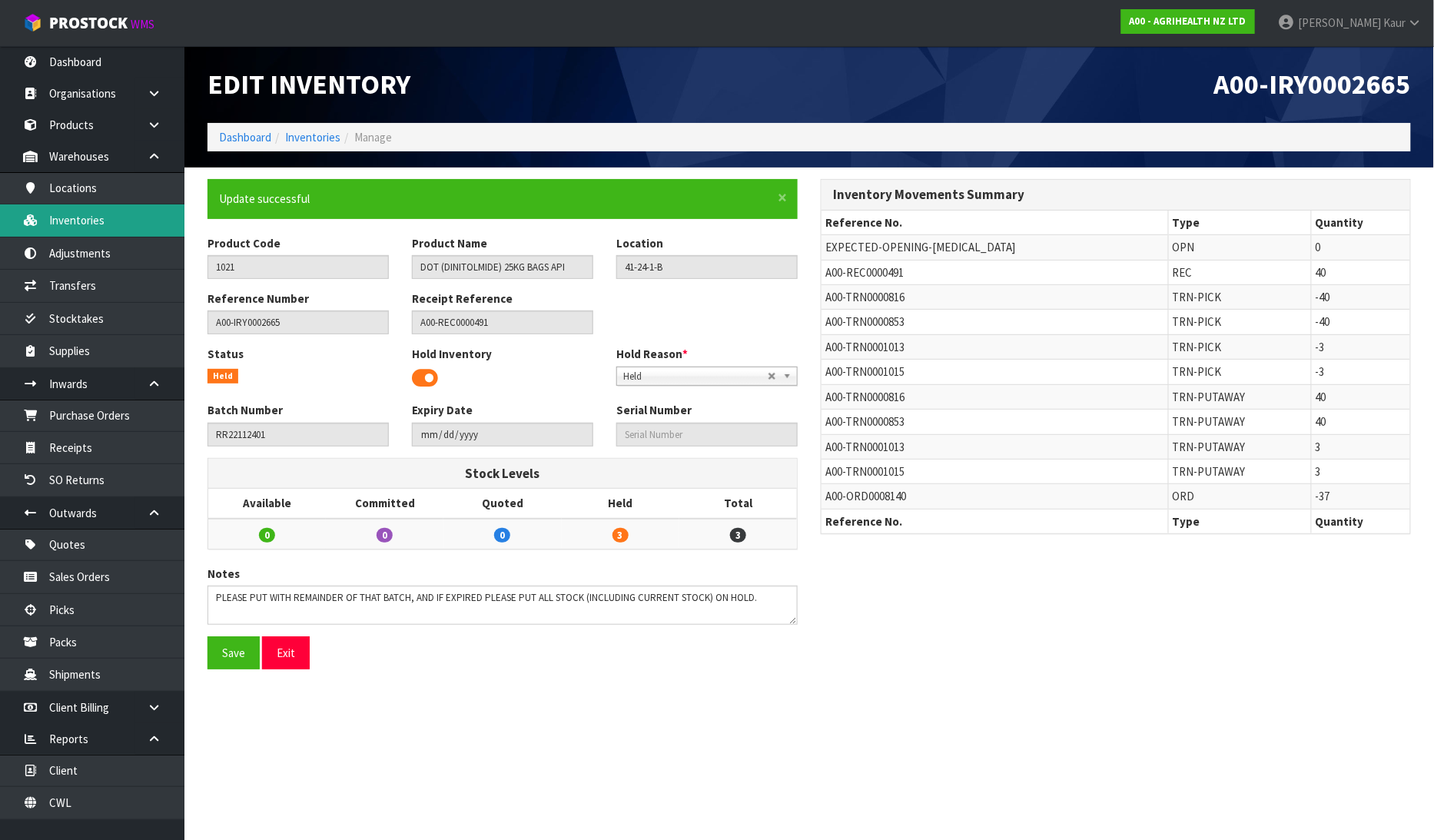
click at [113, 218] on link "Inventories" at bounding box center [92, 221] width 184 height 32
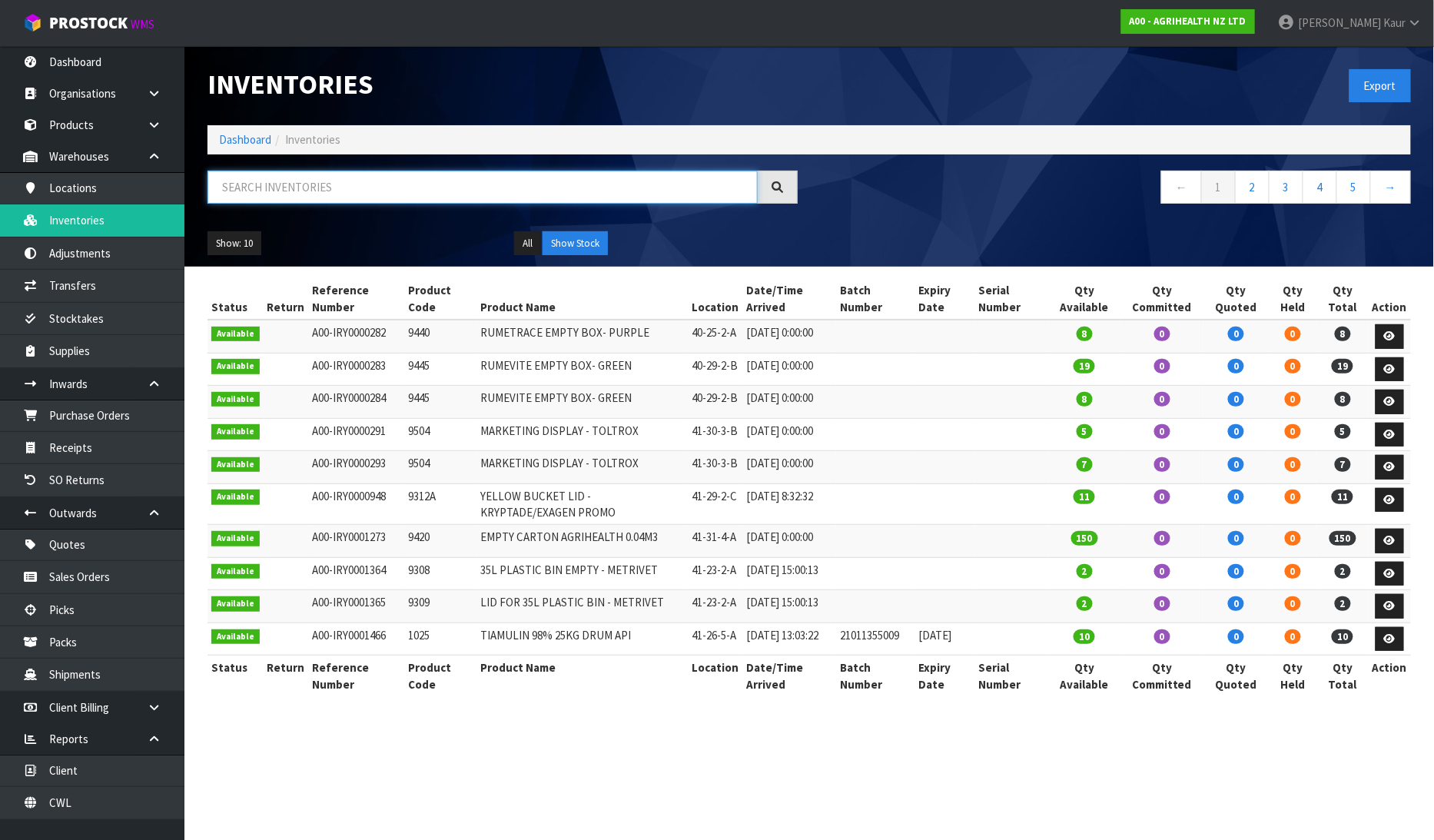
click at [313, 186] on input "text" at bounding box center [482, 186] width 550 height 33
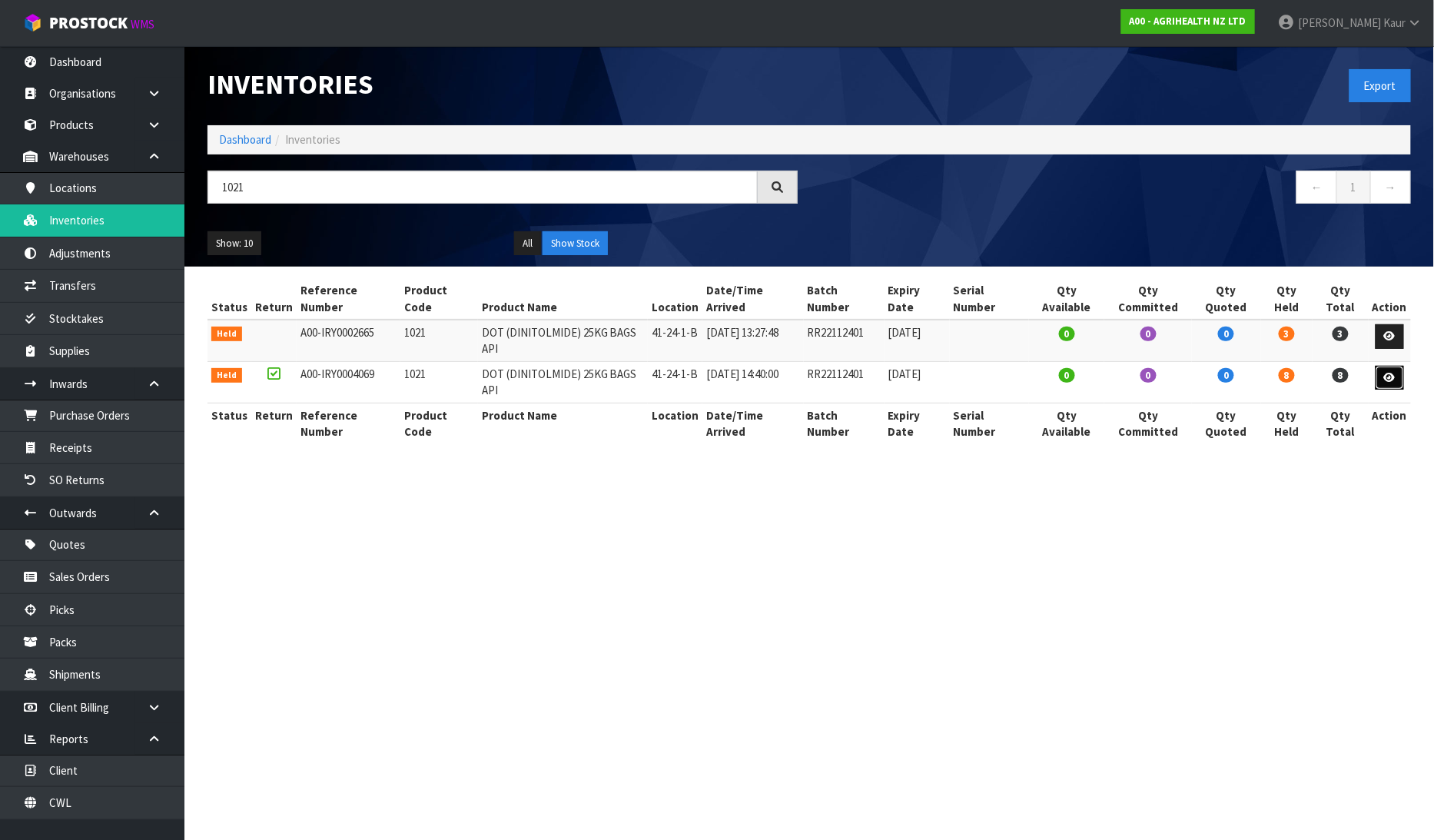
click at [1392, 372] on icon at bounding box center [1389, 377] width 12 height 10
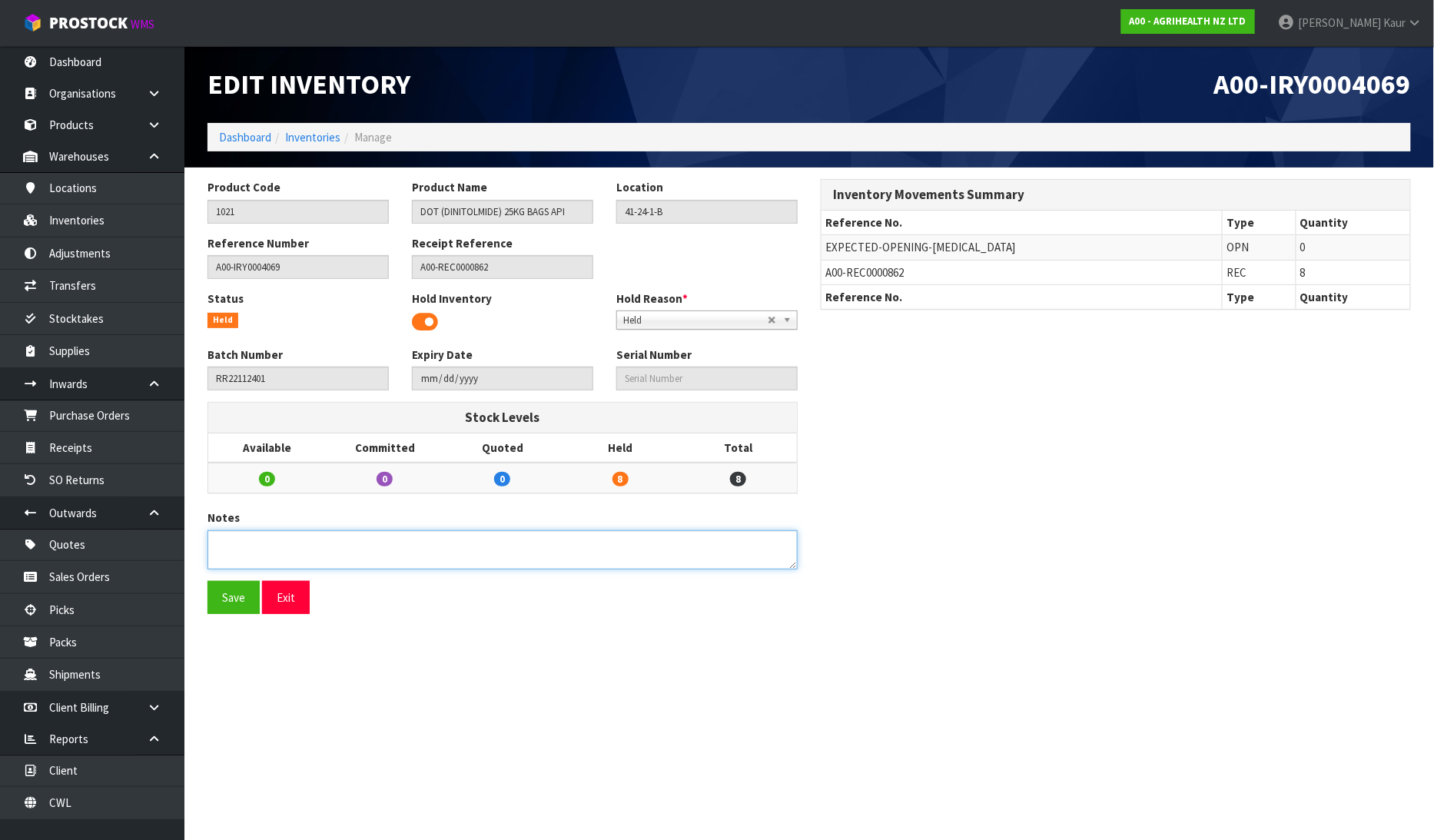
click at [393, 541] on textarea at bounding box center [503, 549] width 590 height 39
paste textarea "PLEASE PUT WITH REMAINDER OF THAT BATCH, AND IF EXPIRED PLEASE PUT ALL STOCK (I…"
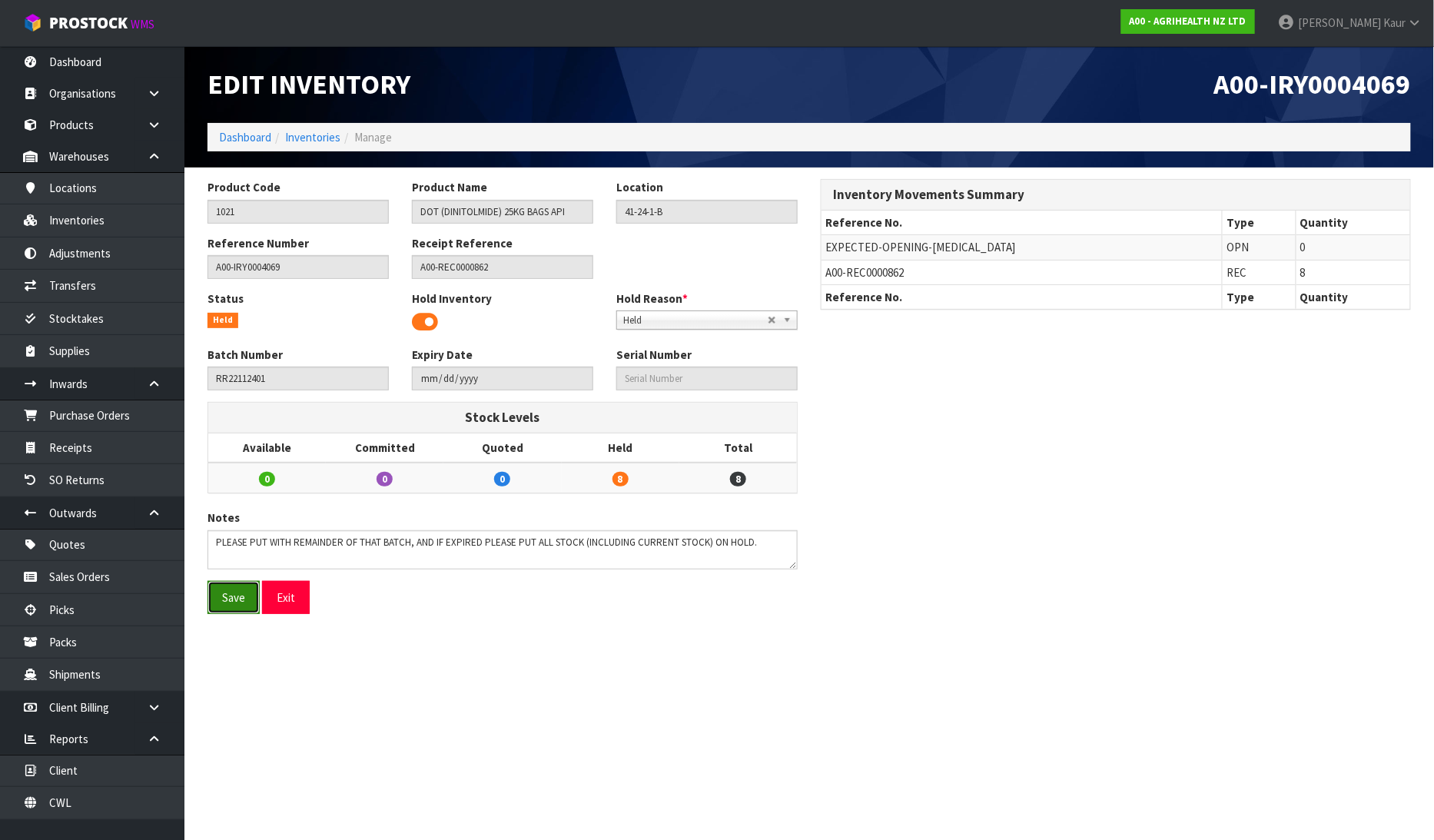
click at [240, 602] on button "Save" at bounding box center [233, 596] width 52 height 33
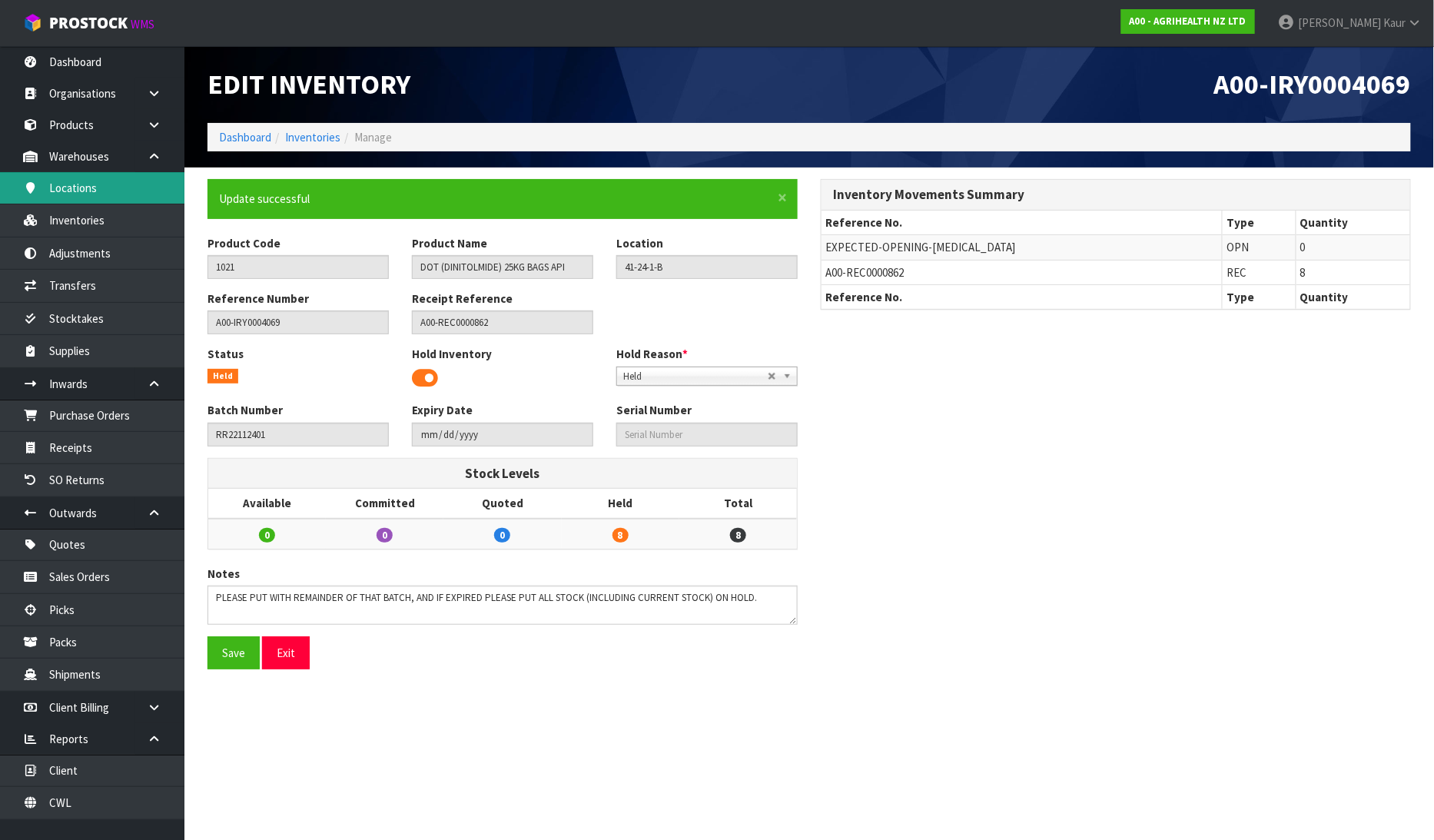
click at [126, 203] on link "Locations" at bounding box center [92, 188] width 184 height 32
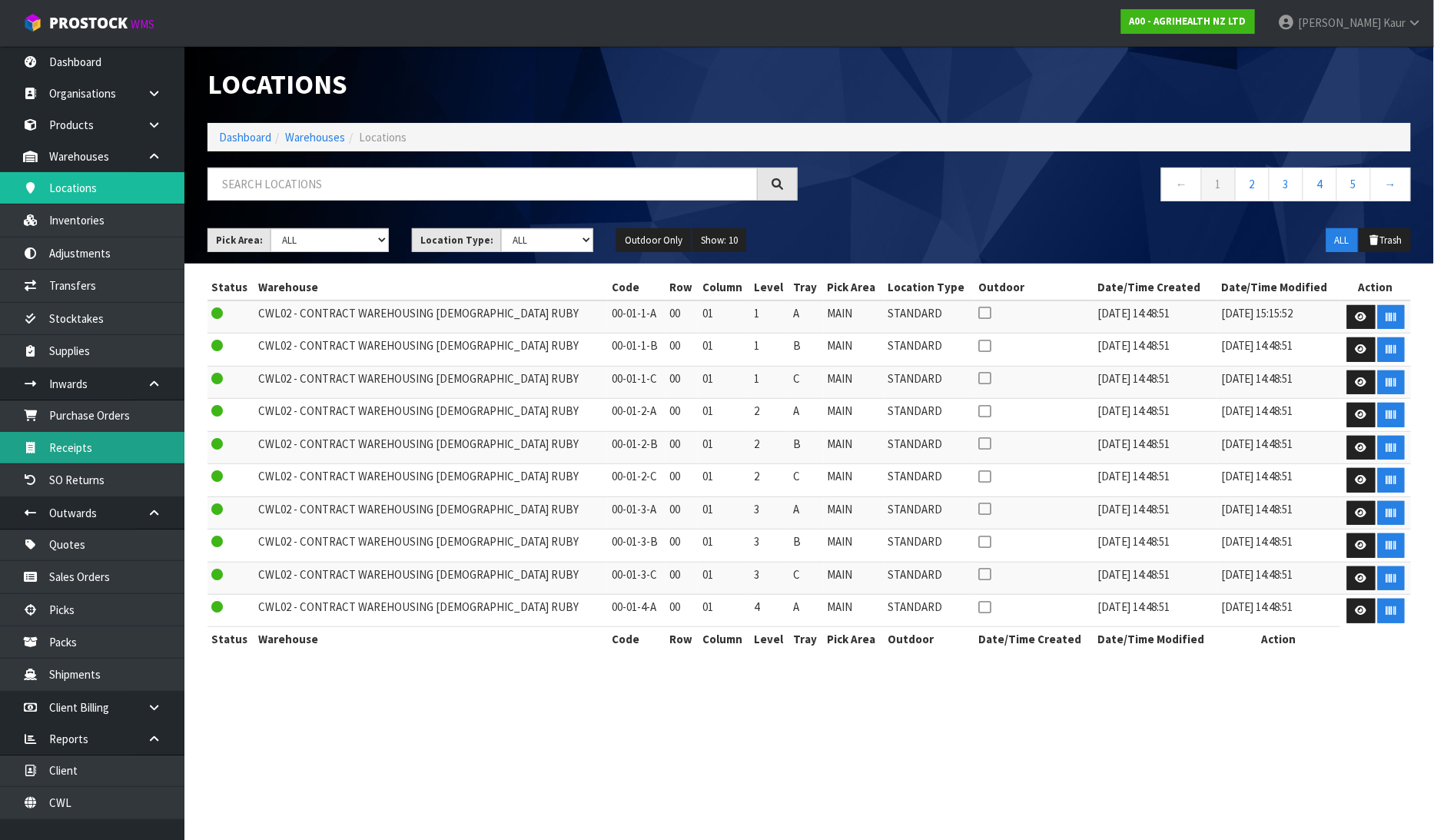
click at [101, 443] on link "Receipts" at bounding box center [92, 447] width 184 height 32
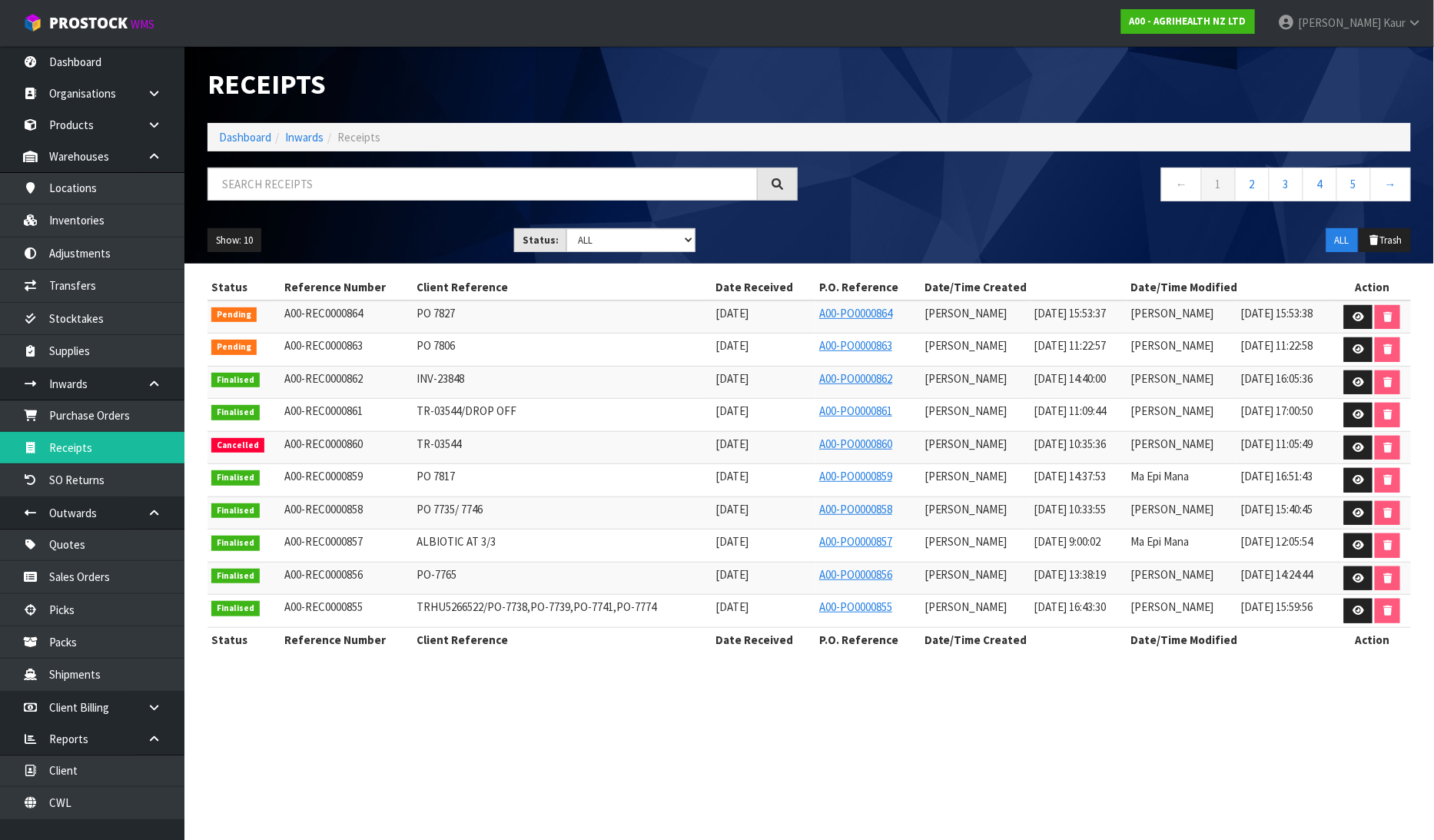
click at [723, 72] on h1 "Receipts" at bounding box center [503, 84] width 590 height 31
click at [1362, 313] on icon at bounding box center [1358, 316] width 12 height 10
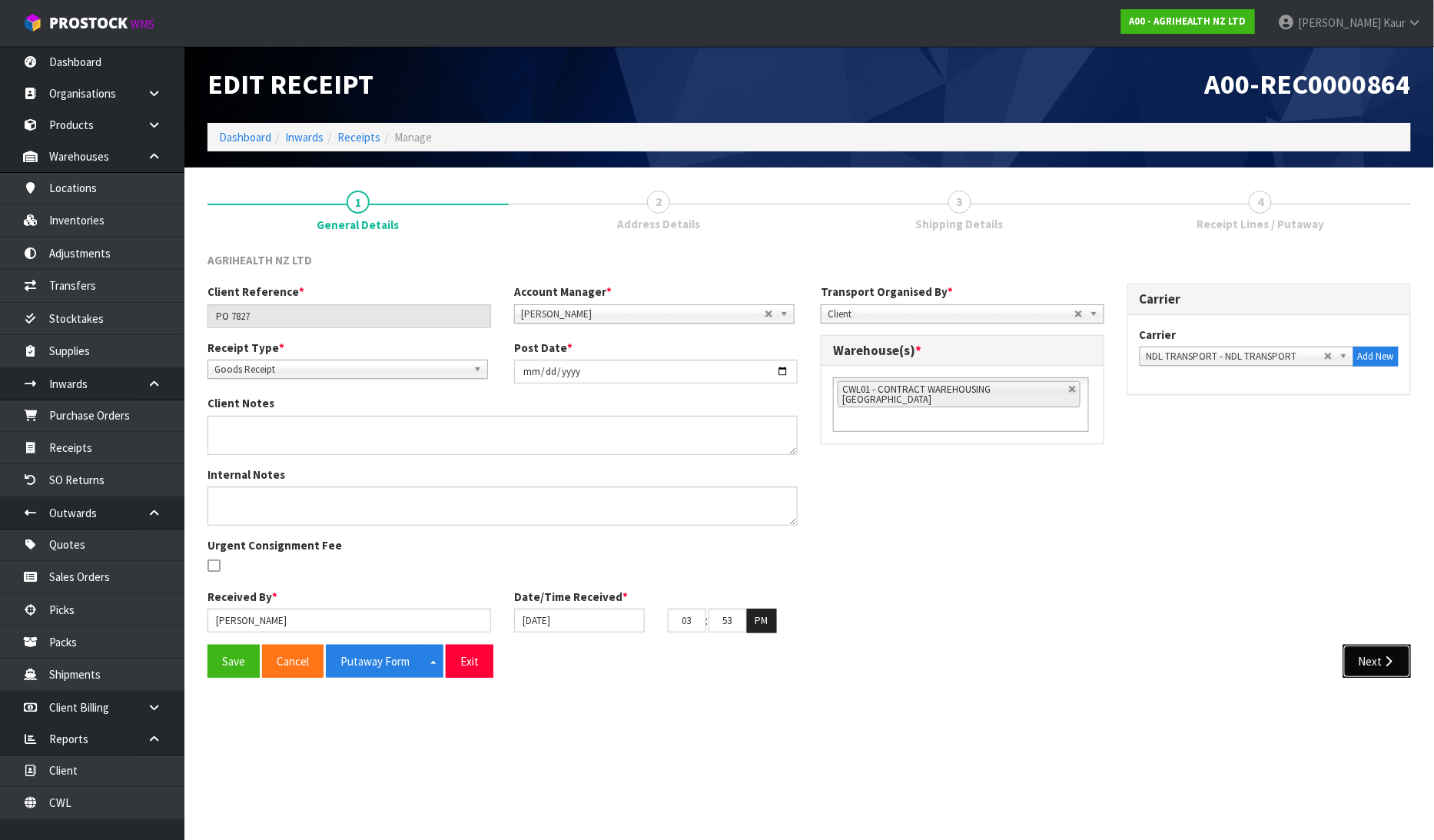
click at [1360, 664] on button "Next" at bounding box center [1376, 660] width 67 height 33
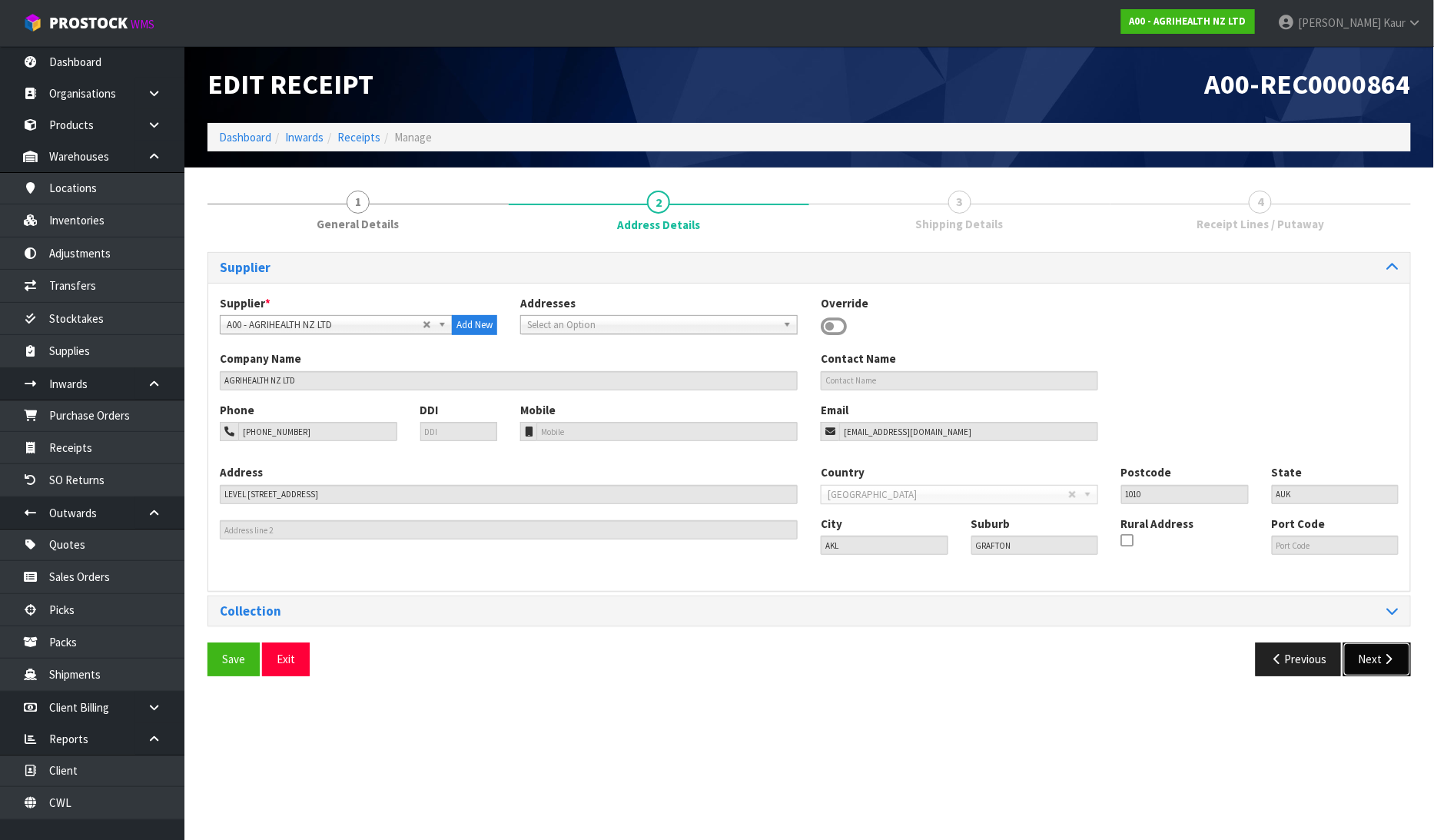
click at [1373, 663] on button "Next" at bounding box center [1376, 658] width 67 height 33
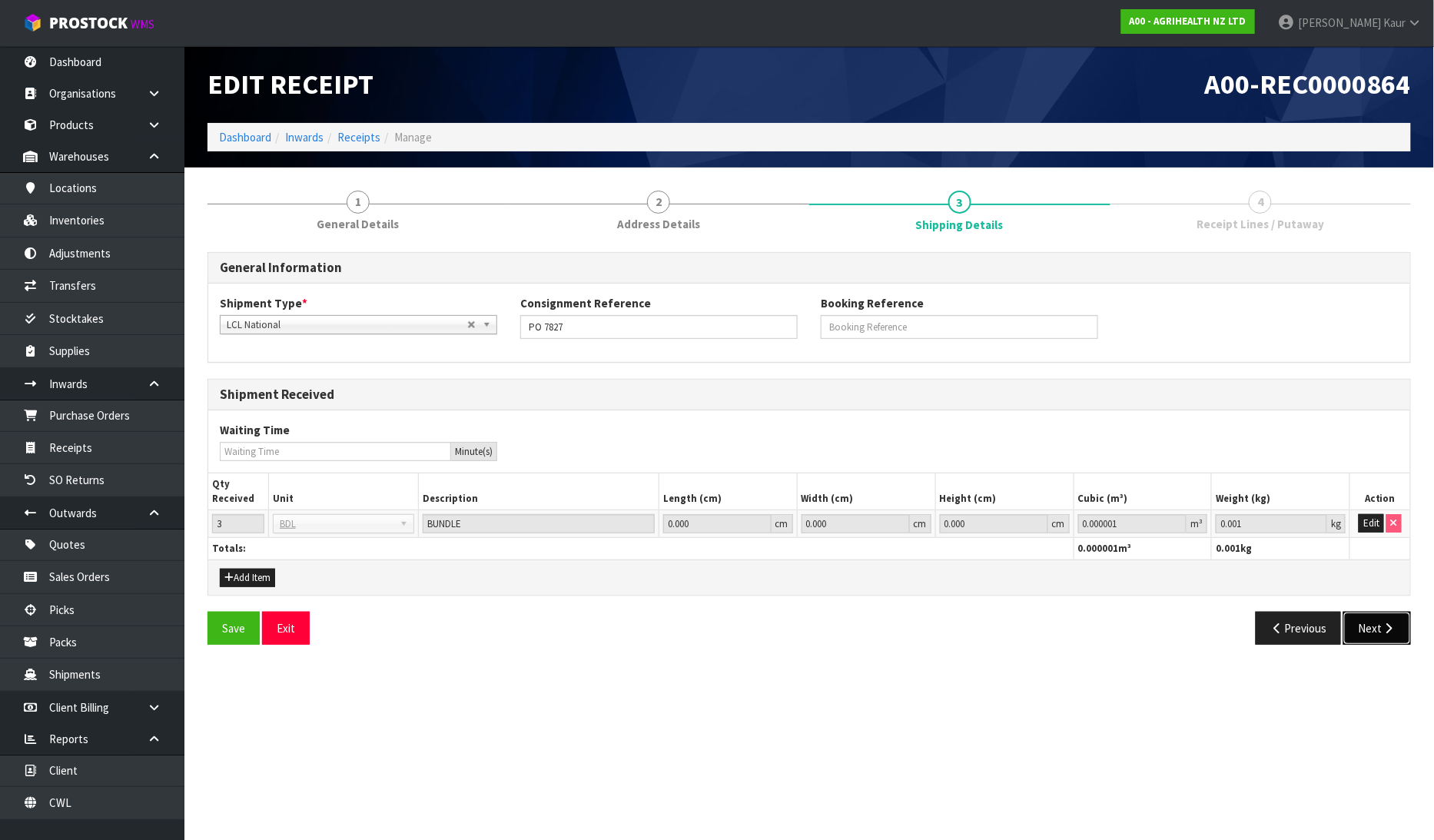
click at [1378, 615] on button "Next" at bounding box center [1376, 627] width 67 height 33
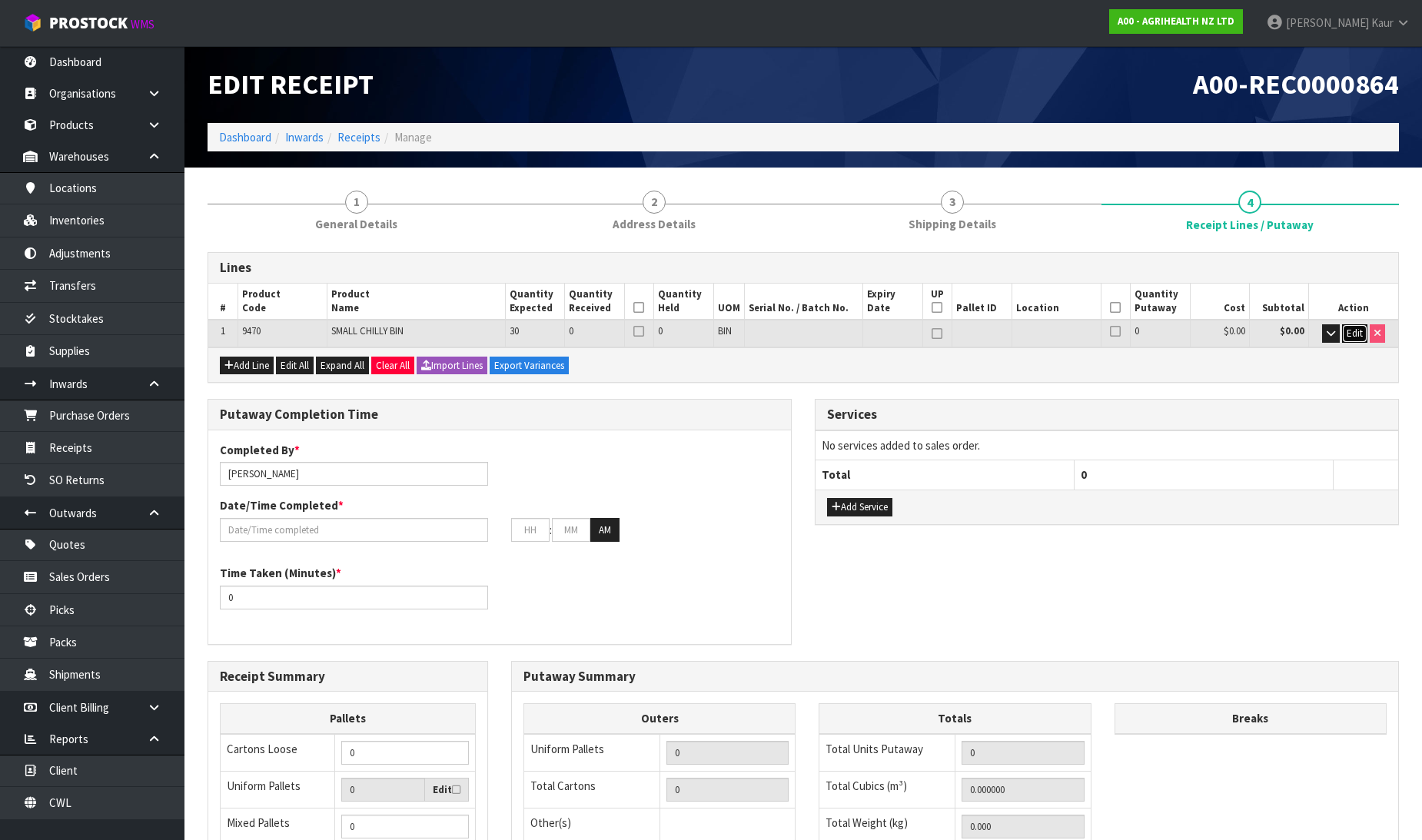
click at [1348, 332] on span "Edit" at bounding box center [1355, 332] width 16 height 13
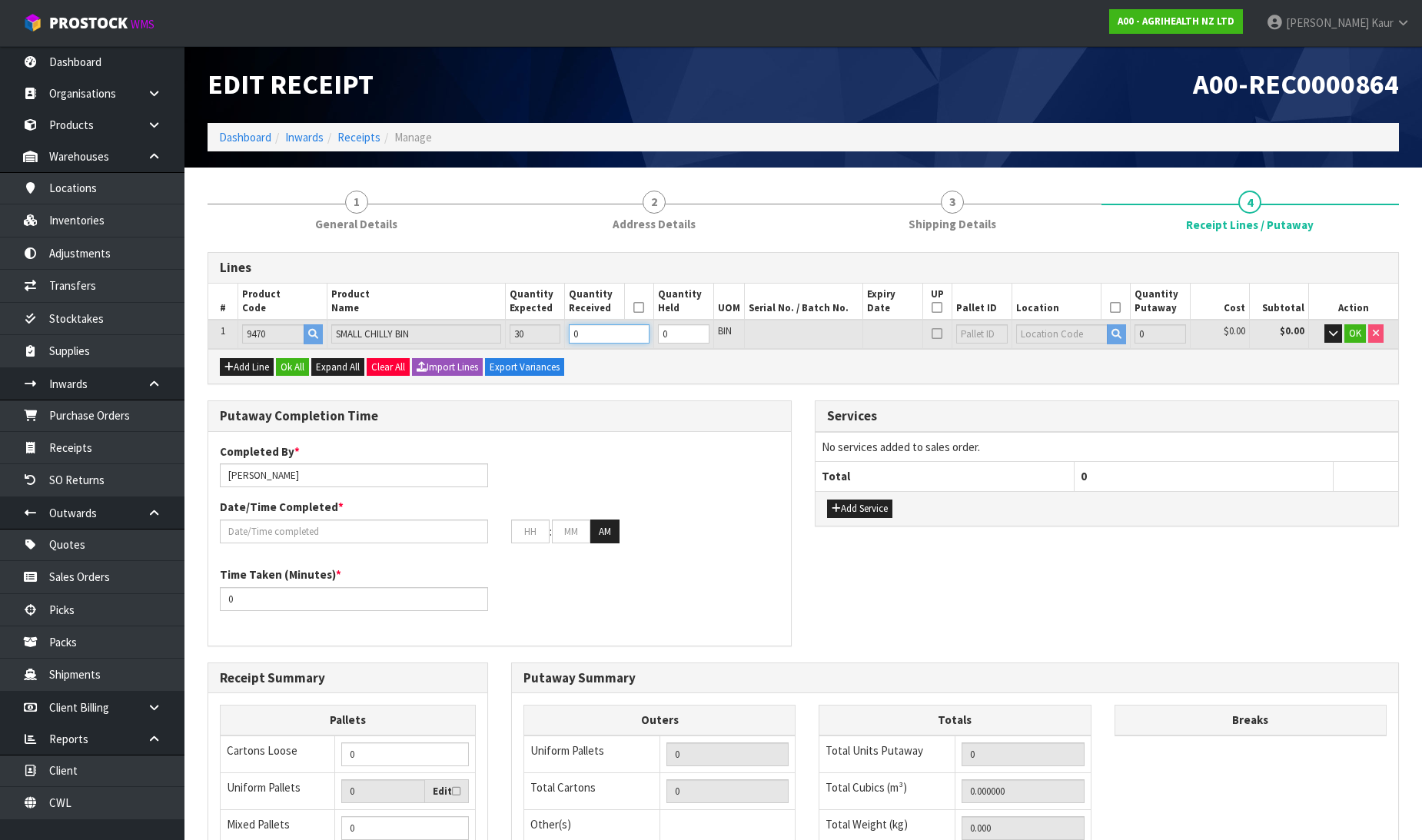
drag, startPoint x: 580, startPoint y: 334, endPoint x: 551, endPoint y: 343, distance: 30.4
click at [551, 343] on tr "1 9470 SMALL CHILLY BIN 30 0 0 BIN 0 $0.00 $0.00 OK" at bounding box center [803, 334] width 1190 height 28
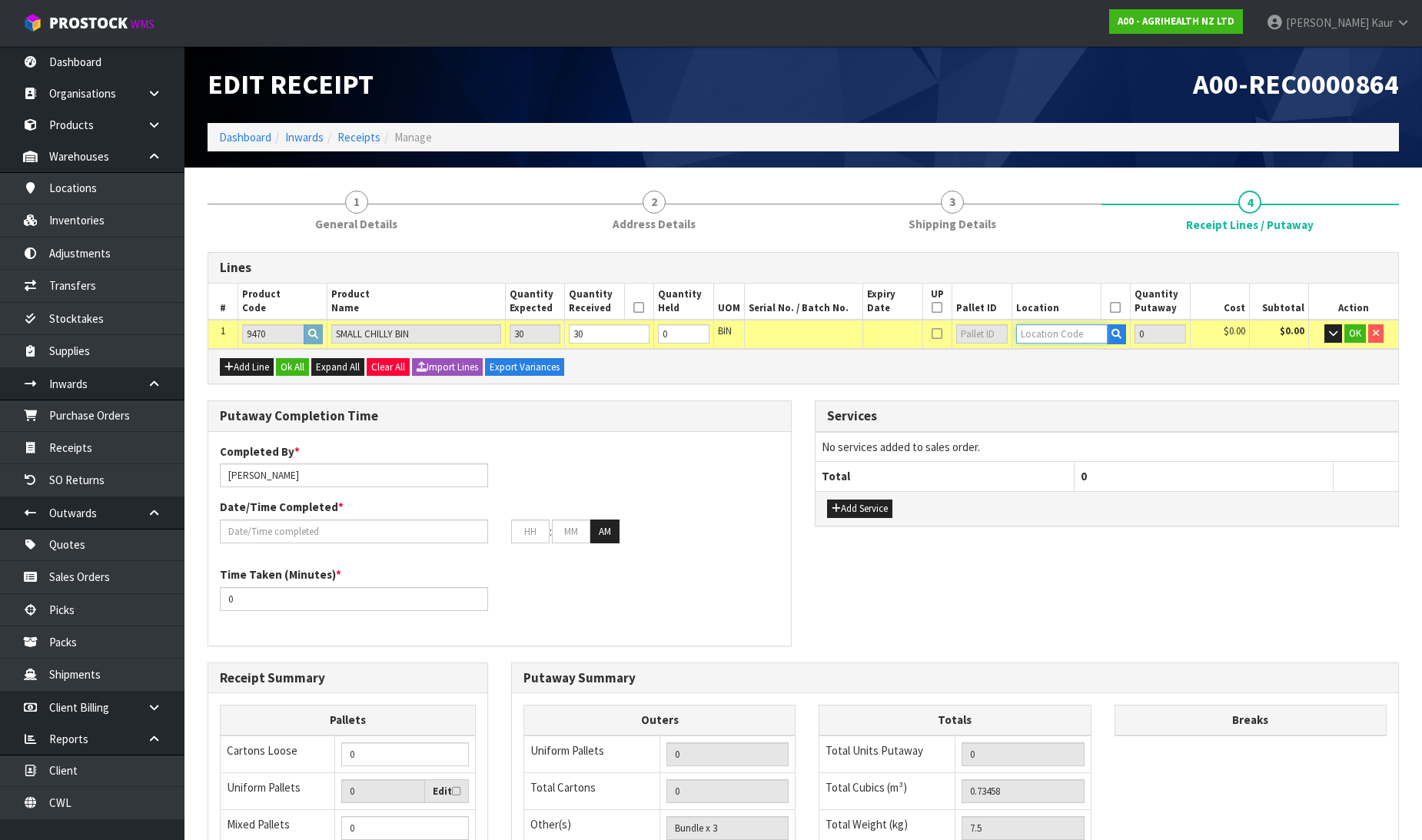
click at [1082, 331] on input "text" at bounding box center [1062, 334] width 92 height 19
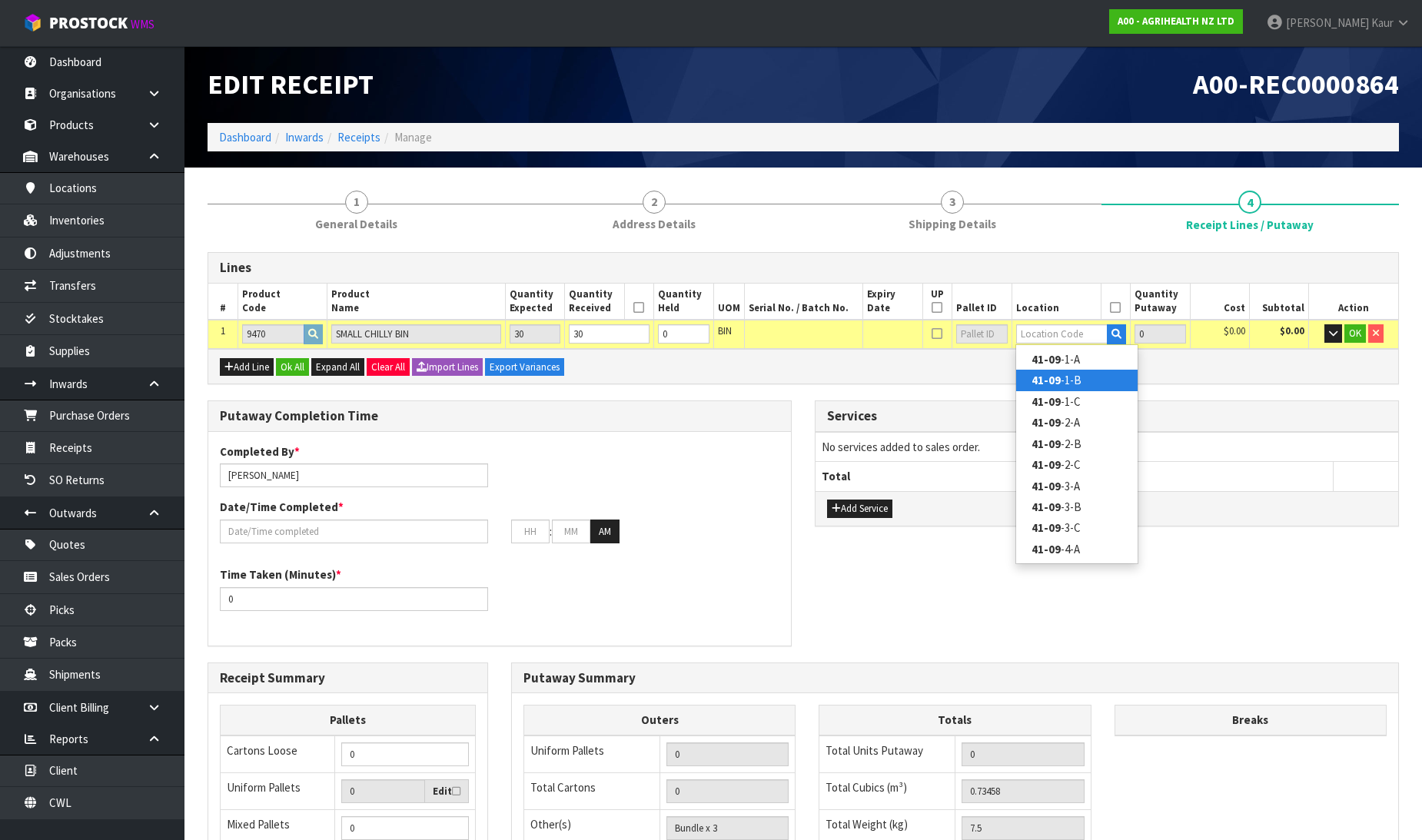
click at [1080, 379] on link "41-09 -1-B" at bounding box center [1076, 379] width 121 height 20
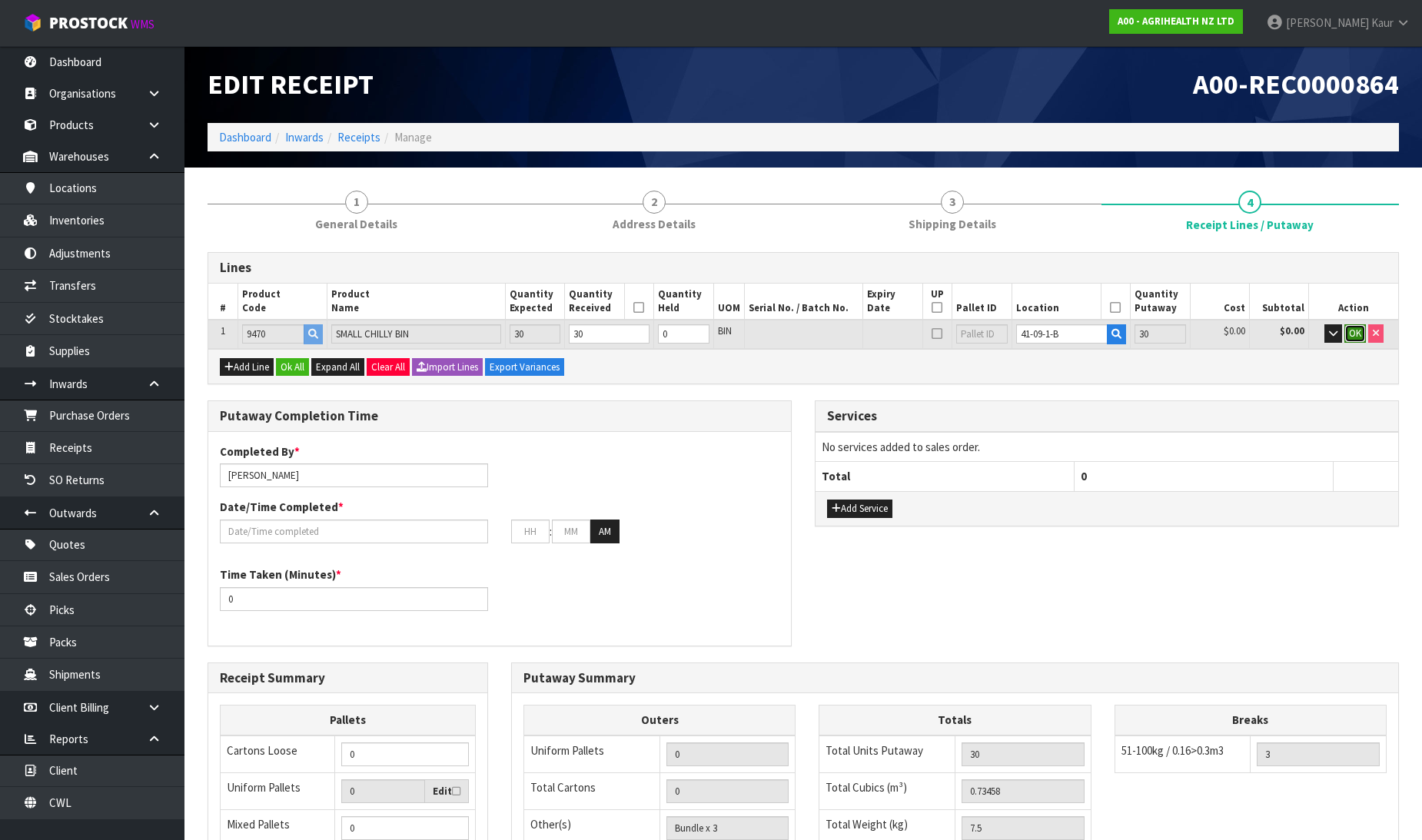
click at [1348, 336] on button "OK" at bounding box center [1355, 333] width 21 height 19
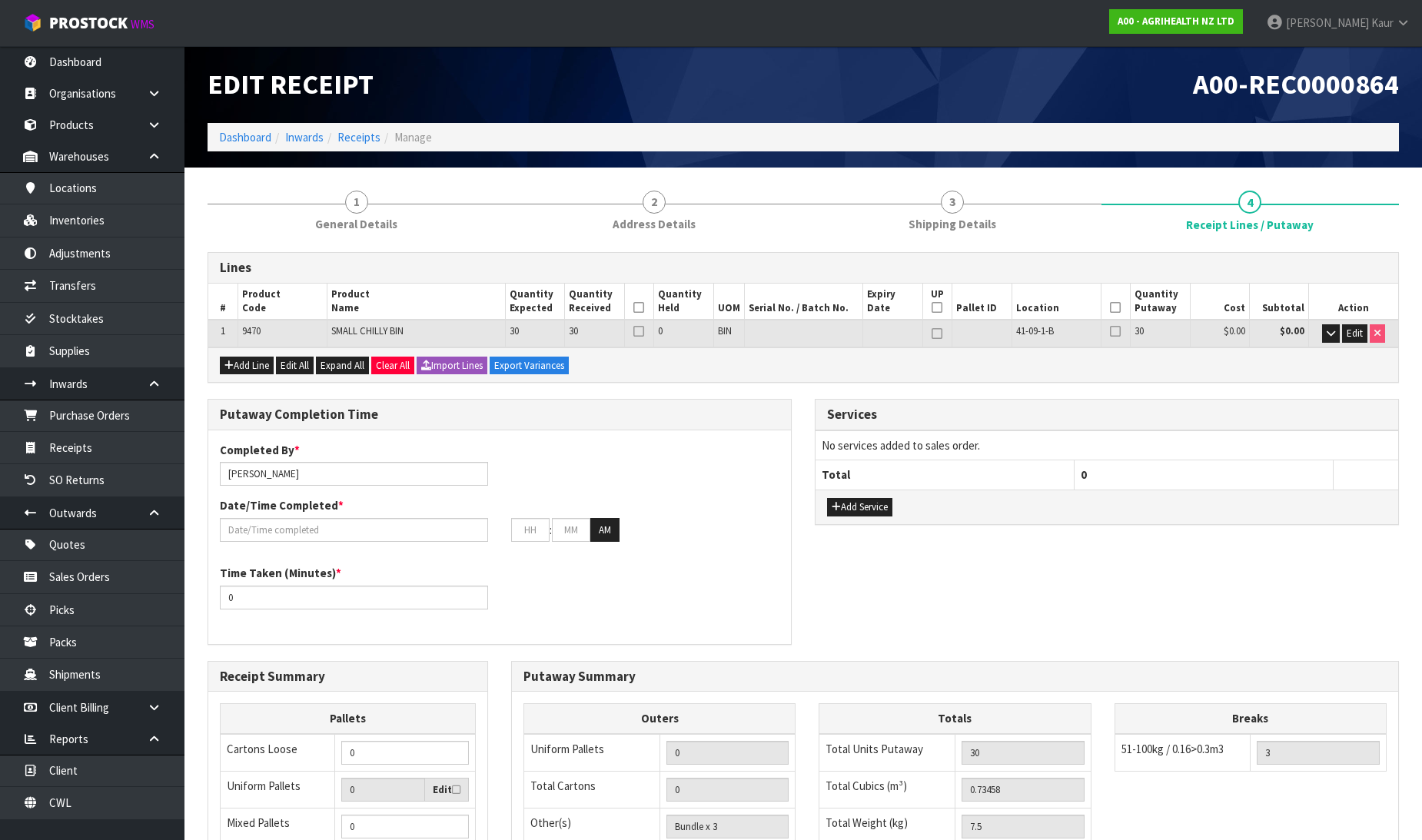
click at [645, 304] on th at bounding box center [639, 302] width 30 height 37
click at [1118, 307] on icon at bounding box center [1115, 307] width 11 height 1
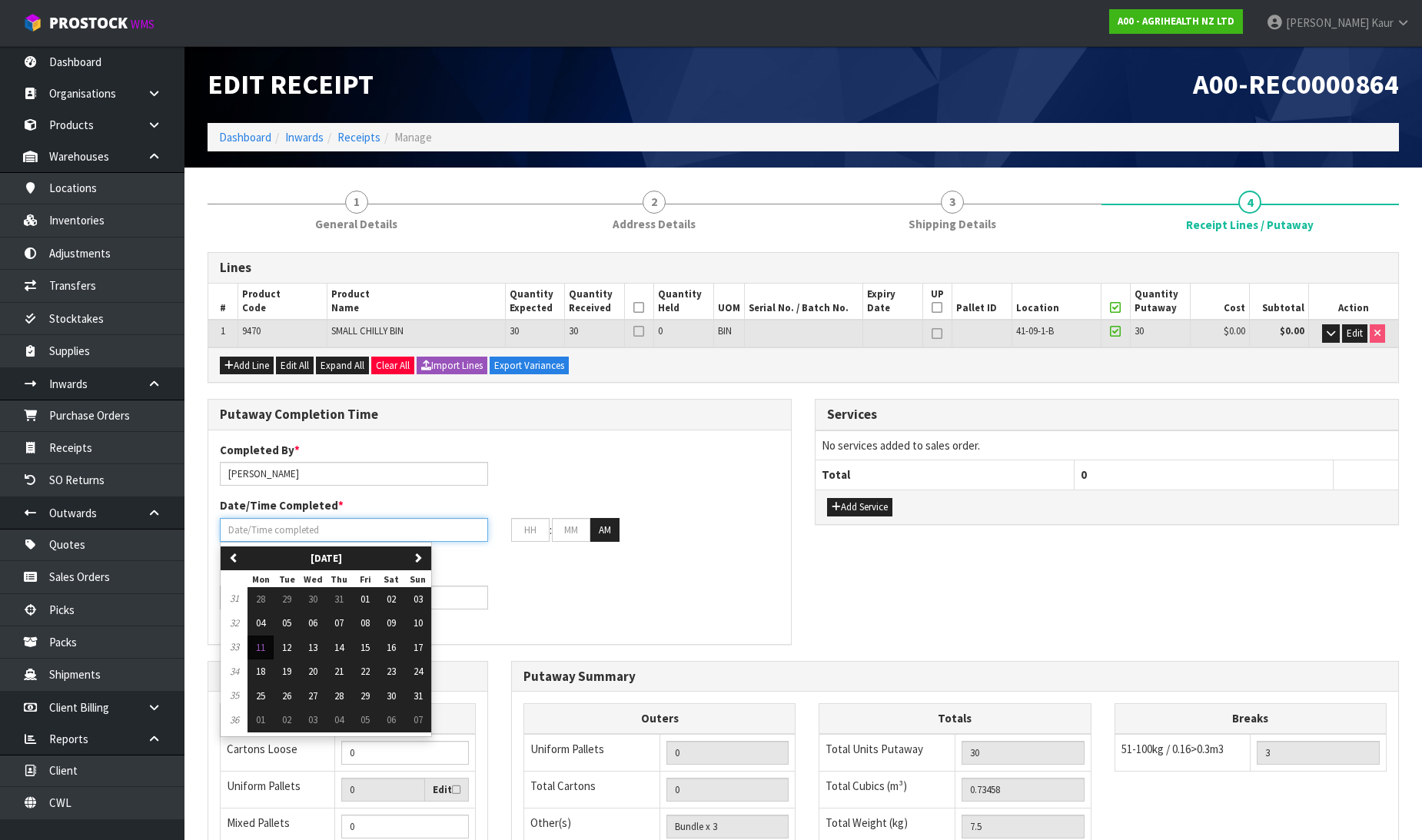
click at [285, 540] on input "text" at bounding box center [354, 529] width 269 height 24
click at [259, 648] on span "11" at bounding box center [261, 647] width 9 height 13
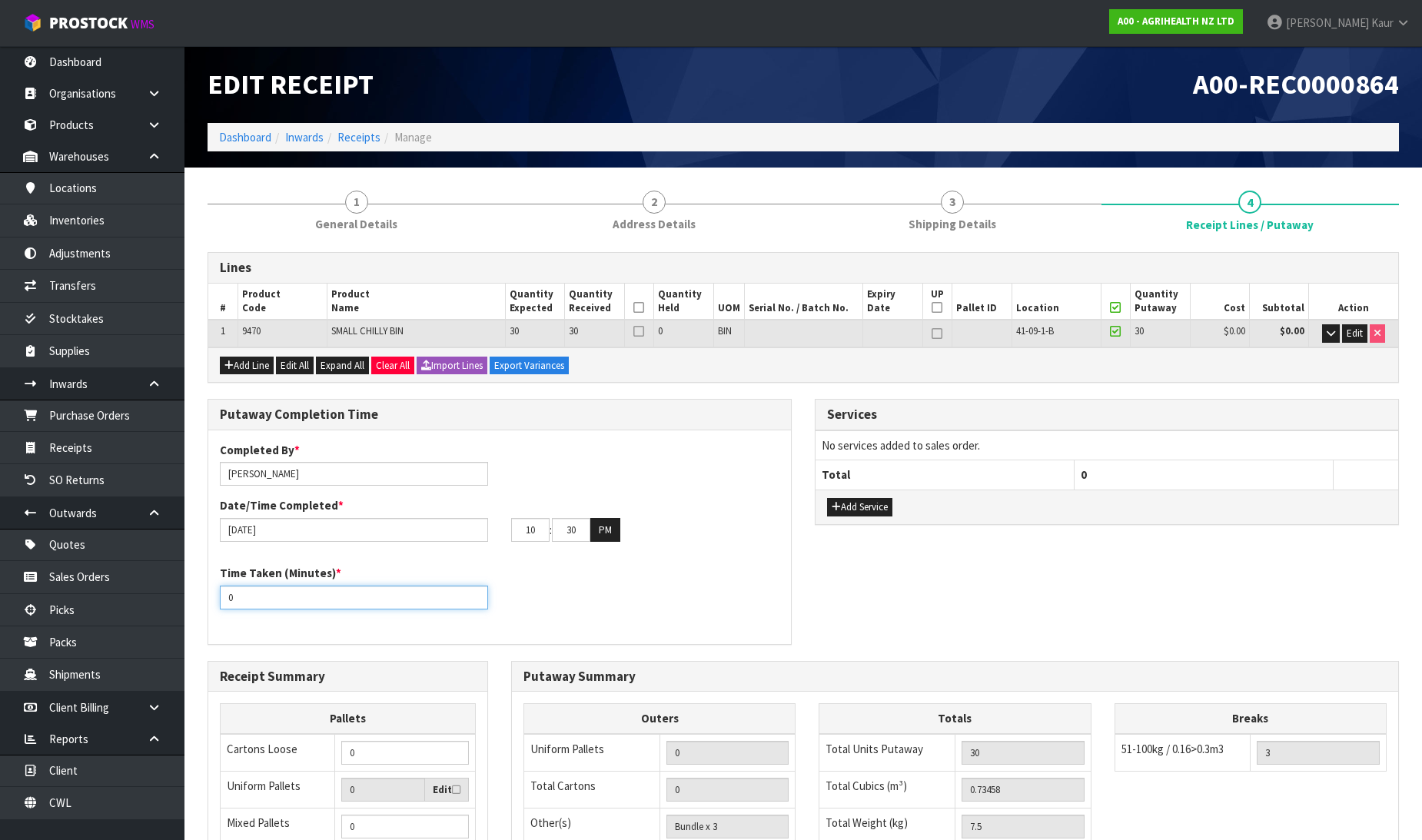
drag, startPoint x: 250, startPoint y: 604, endPoint x: 211, endPoint y: 611, distance: 39.6
click at [211, 611] on div "Time Taken (Minutes) * 0" at bounding box center [499, 592] width 582 height 55
drag, startPoint x: 542, startPoint y: 521, endPoint x: 519, endPoint y: 525, distance: 23.3
click at [519, 525] on input "10" at bounding box center [530, 529] width 38 height 24
drag, startPoint x: 577, startPoint y: 523, endPoint x: 559, endPoint y: 528, distance: 18.7
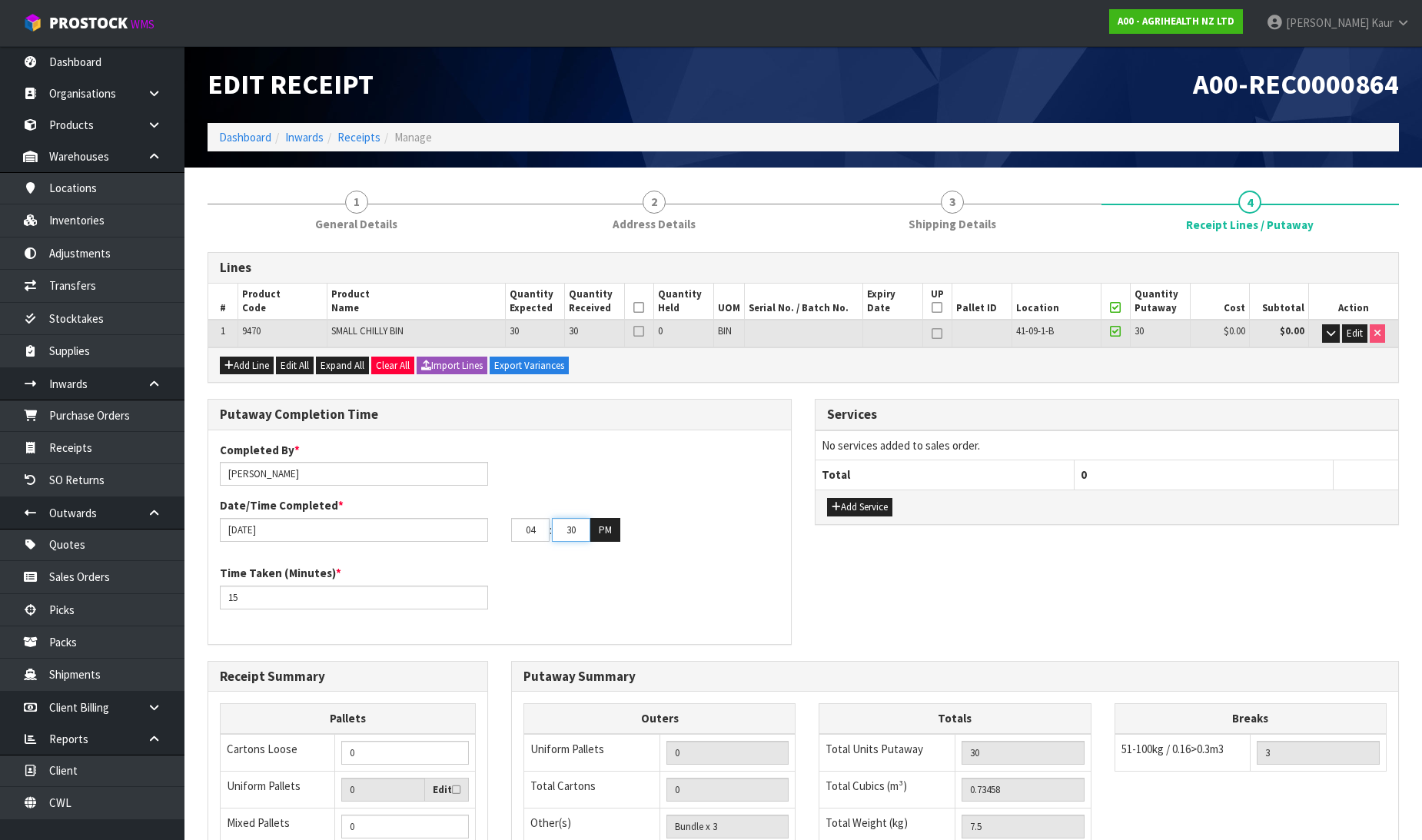
click at [559, 528] on input "30" at bounding box center [570, 529] width 38 height 24
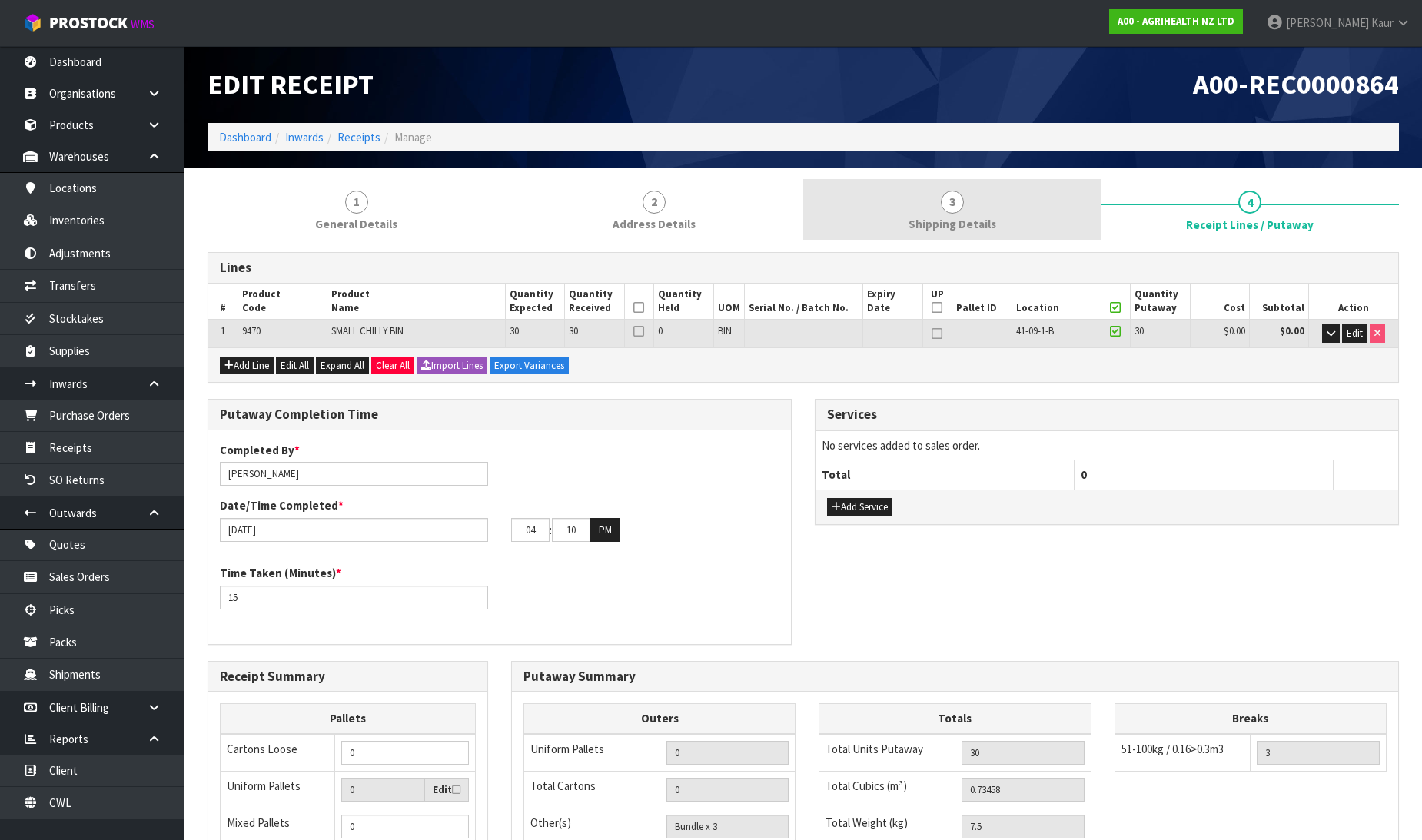
click at [965, 199] on link "3 Shipping Details" at bounding box center [952, 209] width 298 height 60
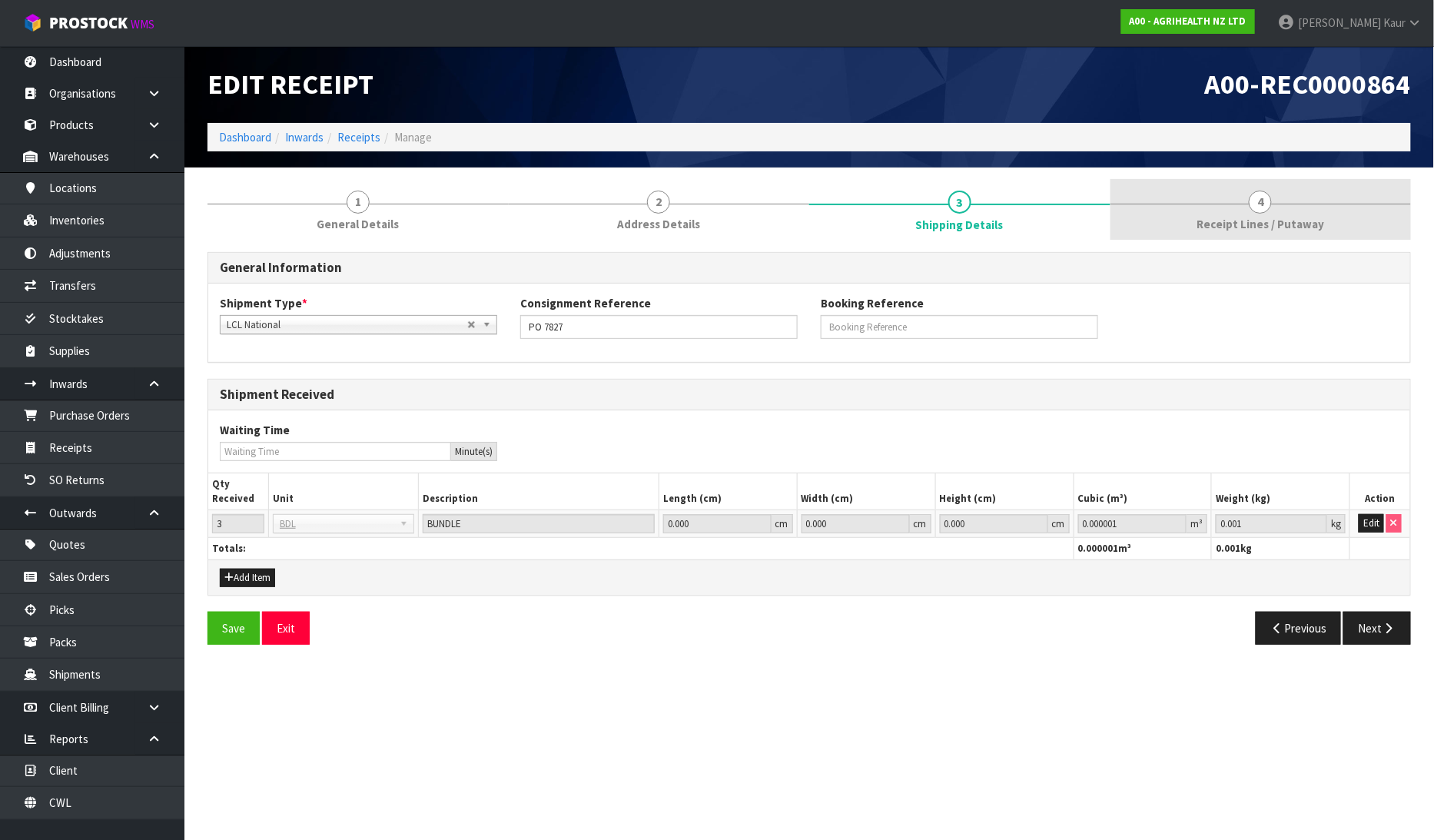
click at [1238, 196] on link "4 Receipt Lines / Putaway" at bounding box center [1261, 209] width 301 height 60
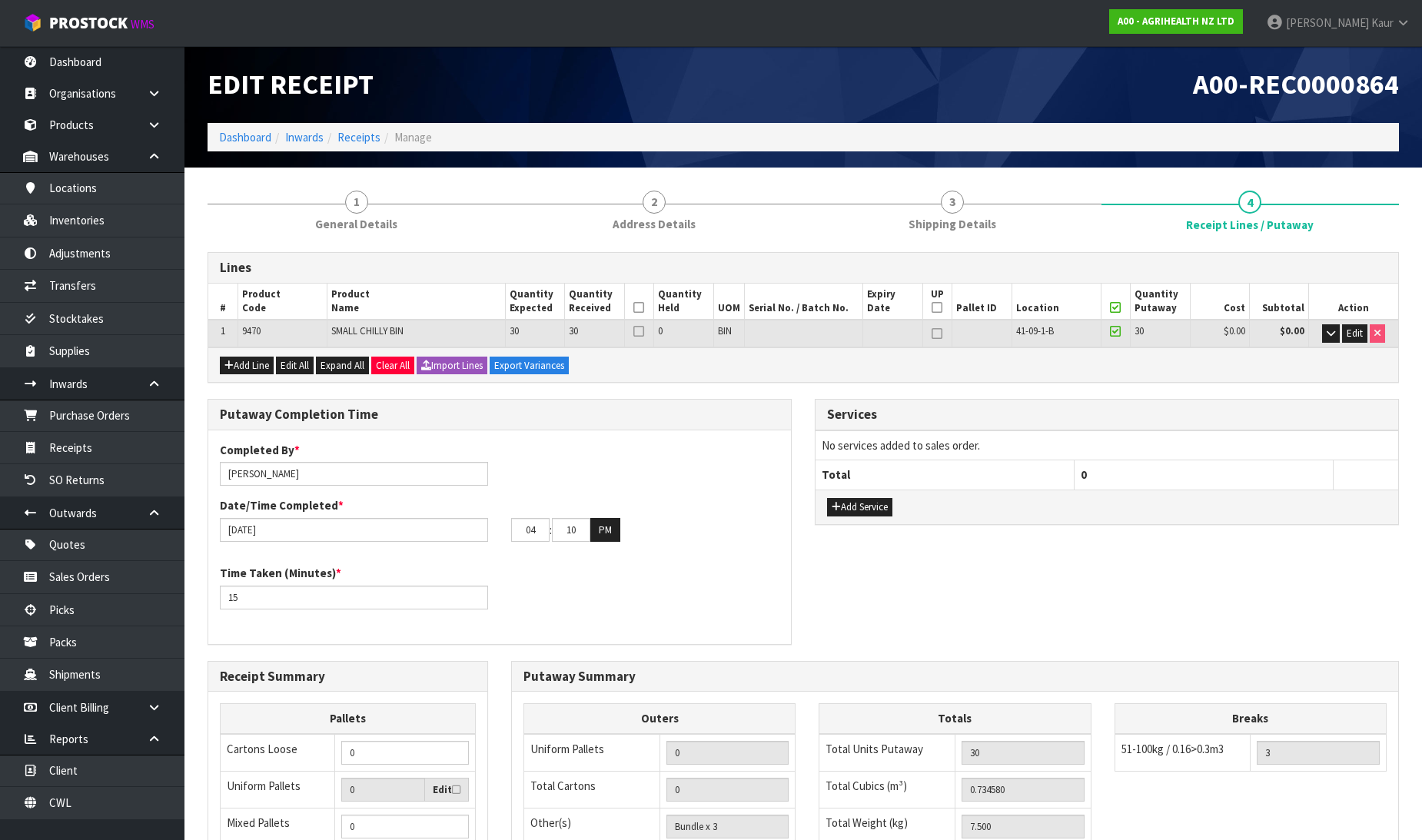
scroll to position [252, 0]
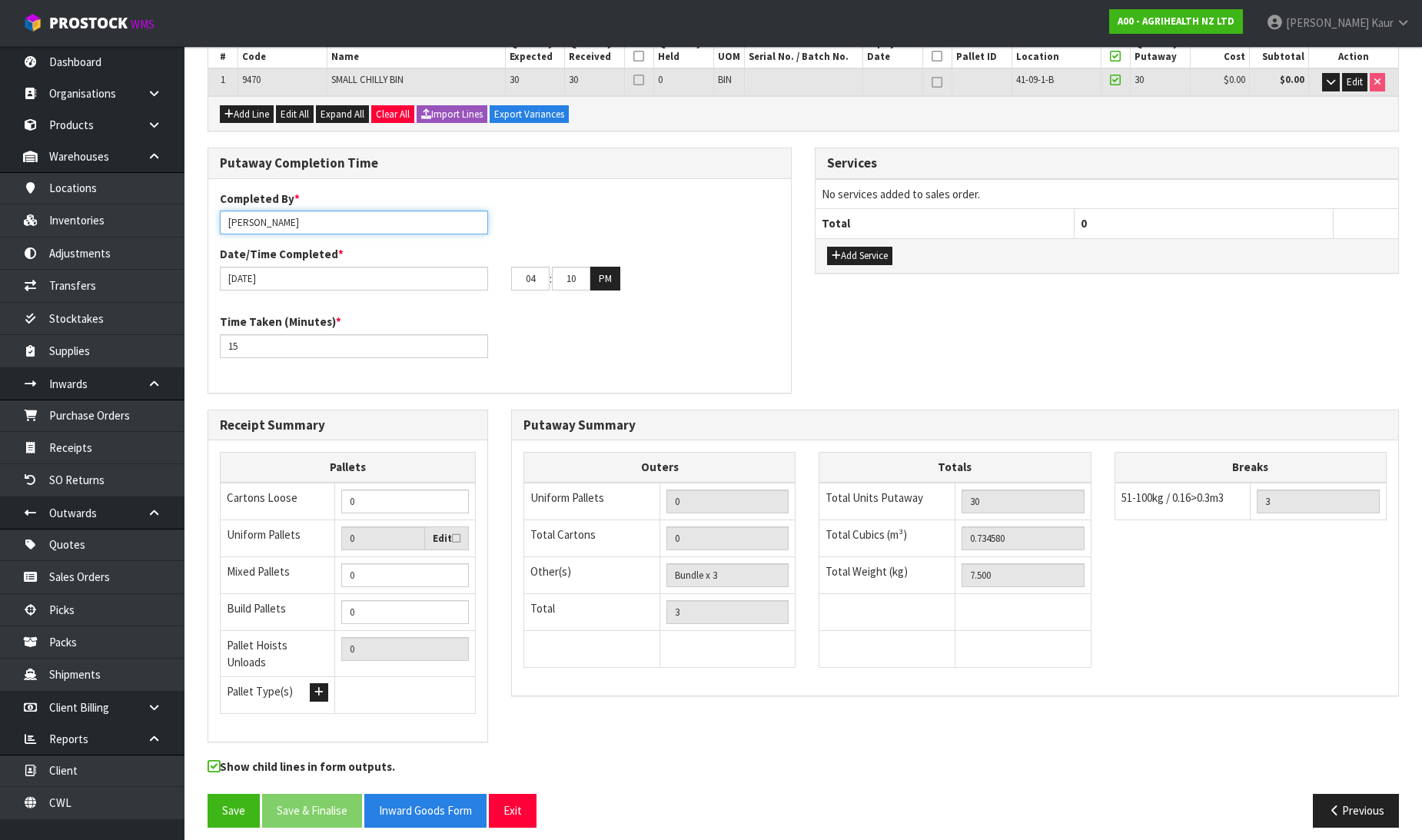
click at [344, 211] on input "[PERSON_NAME]" at bounding box center [354, 222] width 269 height 24
drag, startPoint x: 293, startPoint y: 215, endPoint x: 203, endPoint y: 217, distance: 90.0
click at [203, 217] on div "Putaway Completion Time Completed By * [PERSON_NAME] ma Date/Time Completed * […" at bounding box center [499, 277] width 607 height 261
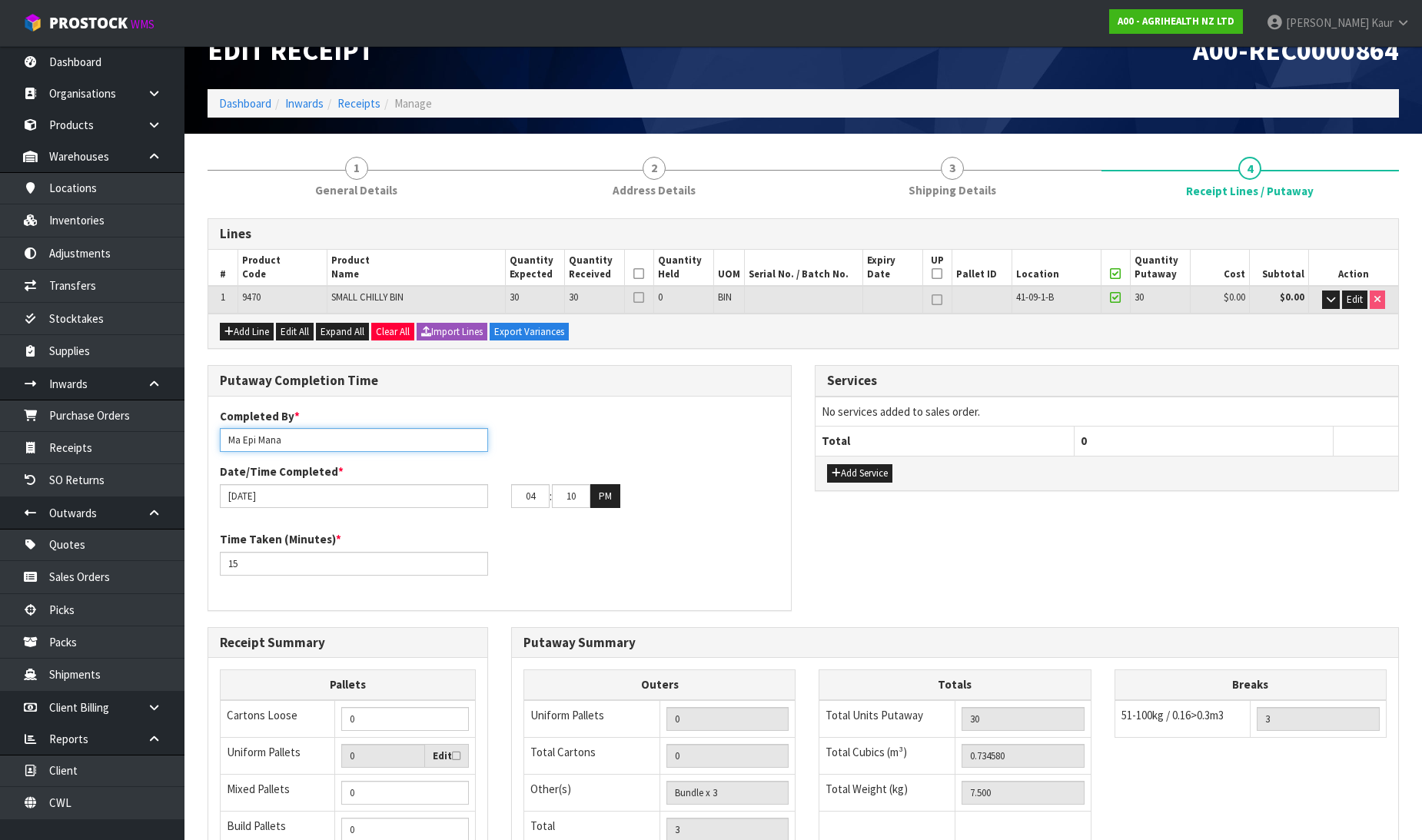
scroll to position [0, 0]
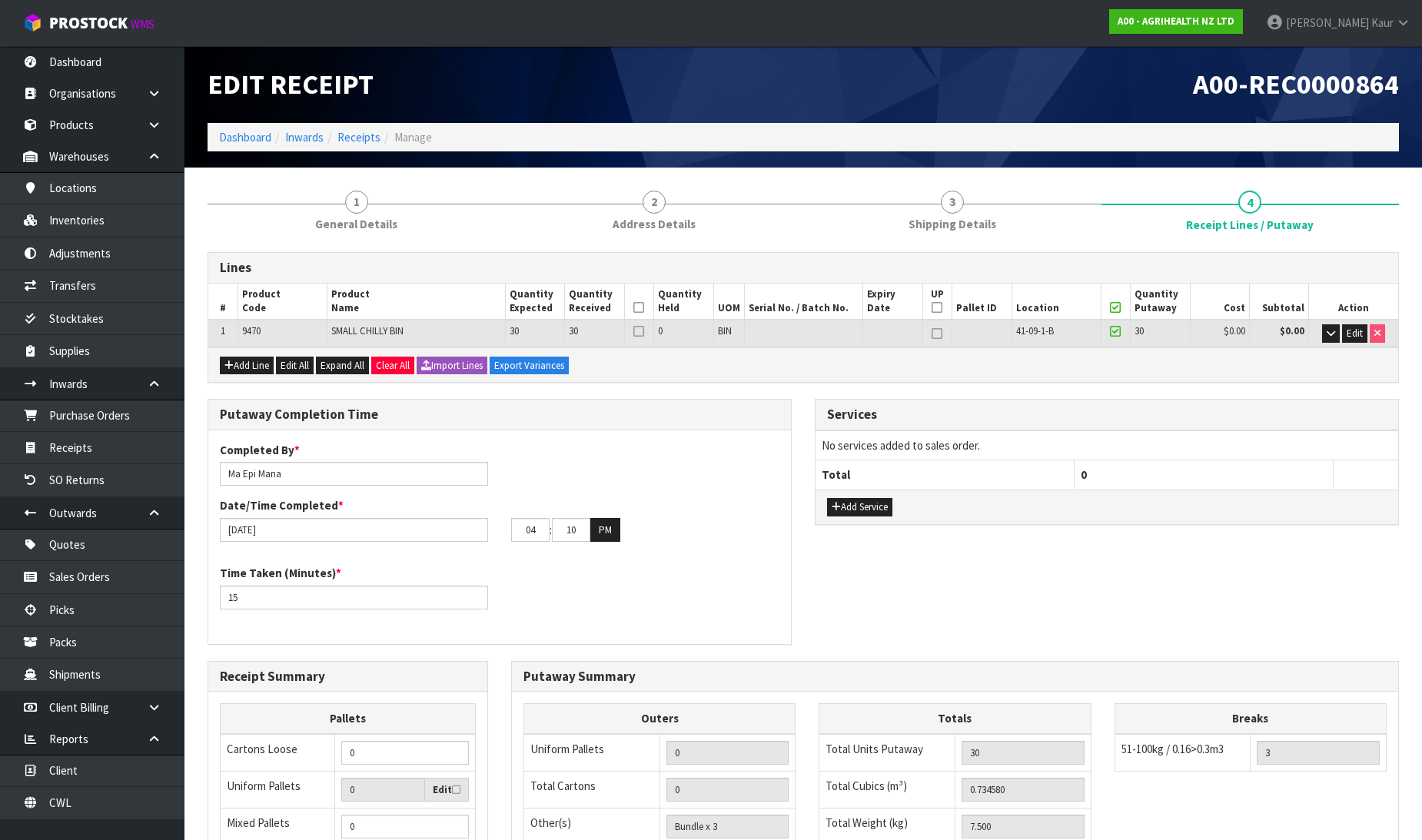
click at [638, 307] on icon at bounding box center [638, 307] width 11 height 1
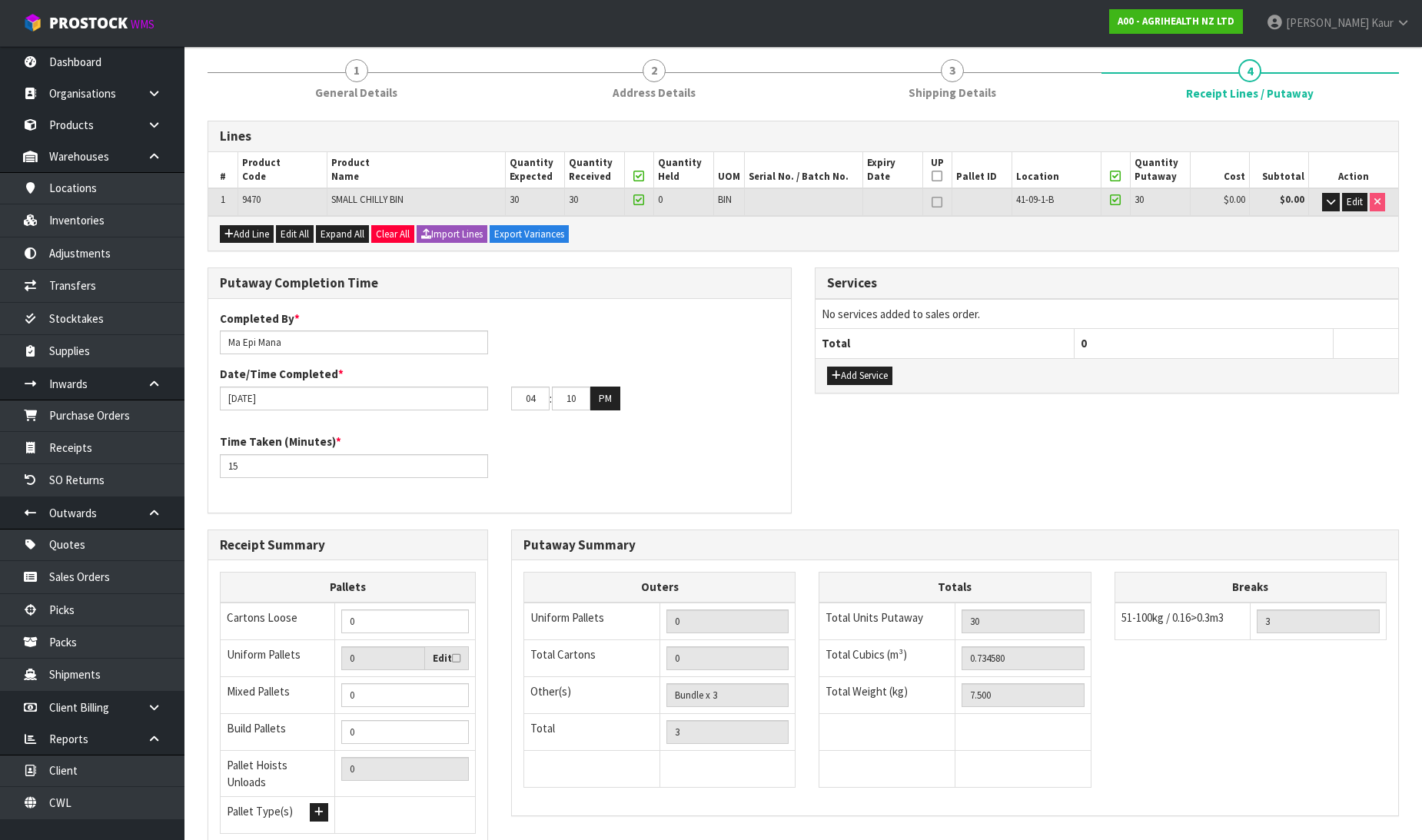
scroll to position [252, 0]
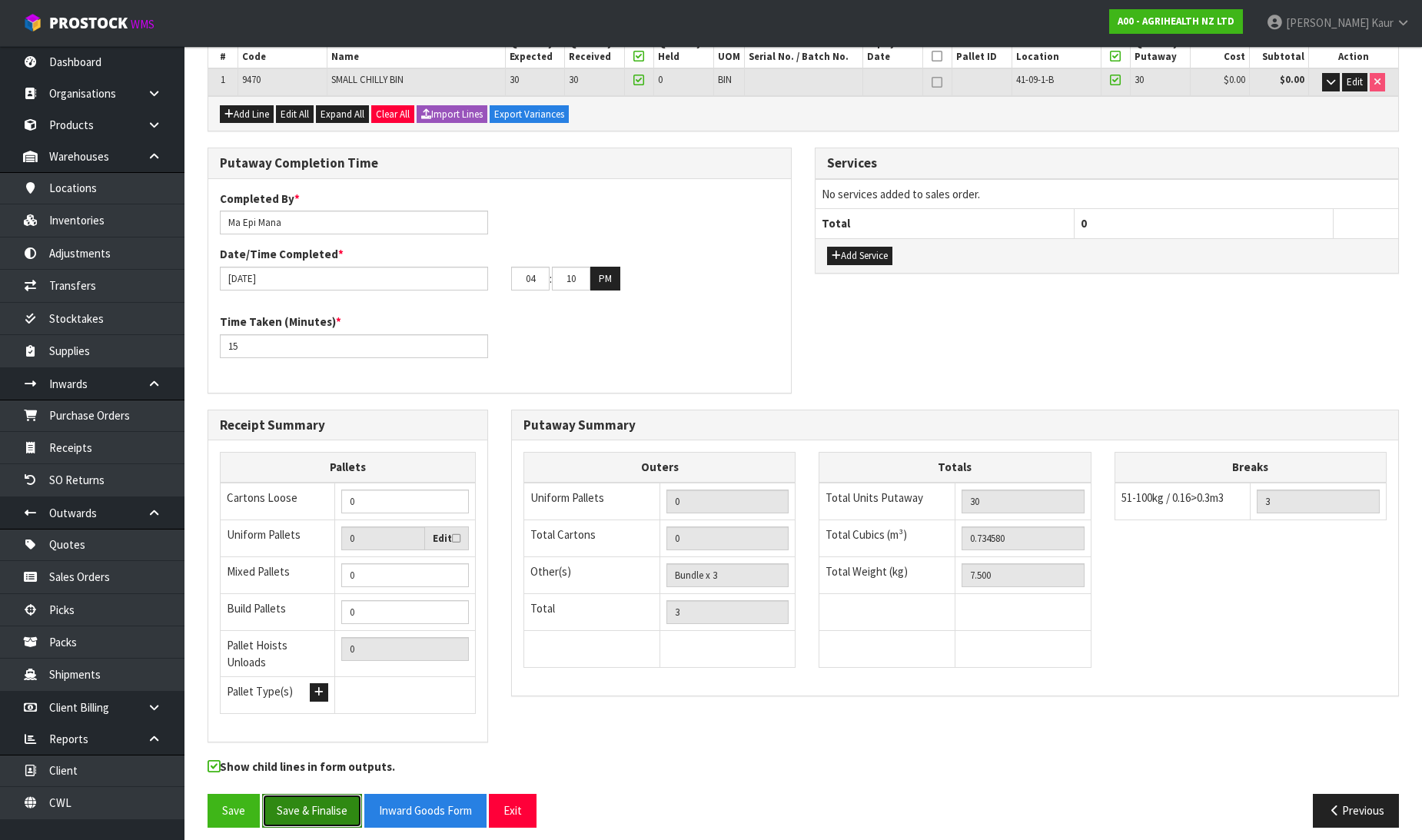
click at [294, 796] on button "Save & Finalise" at bounding box center [312, 810] width 100 height 33
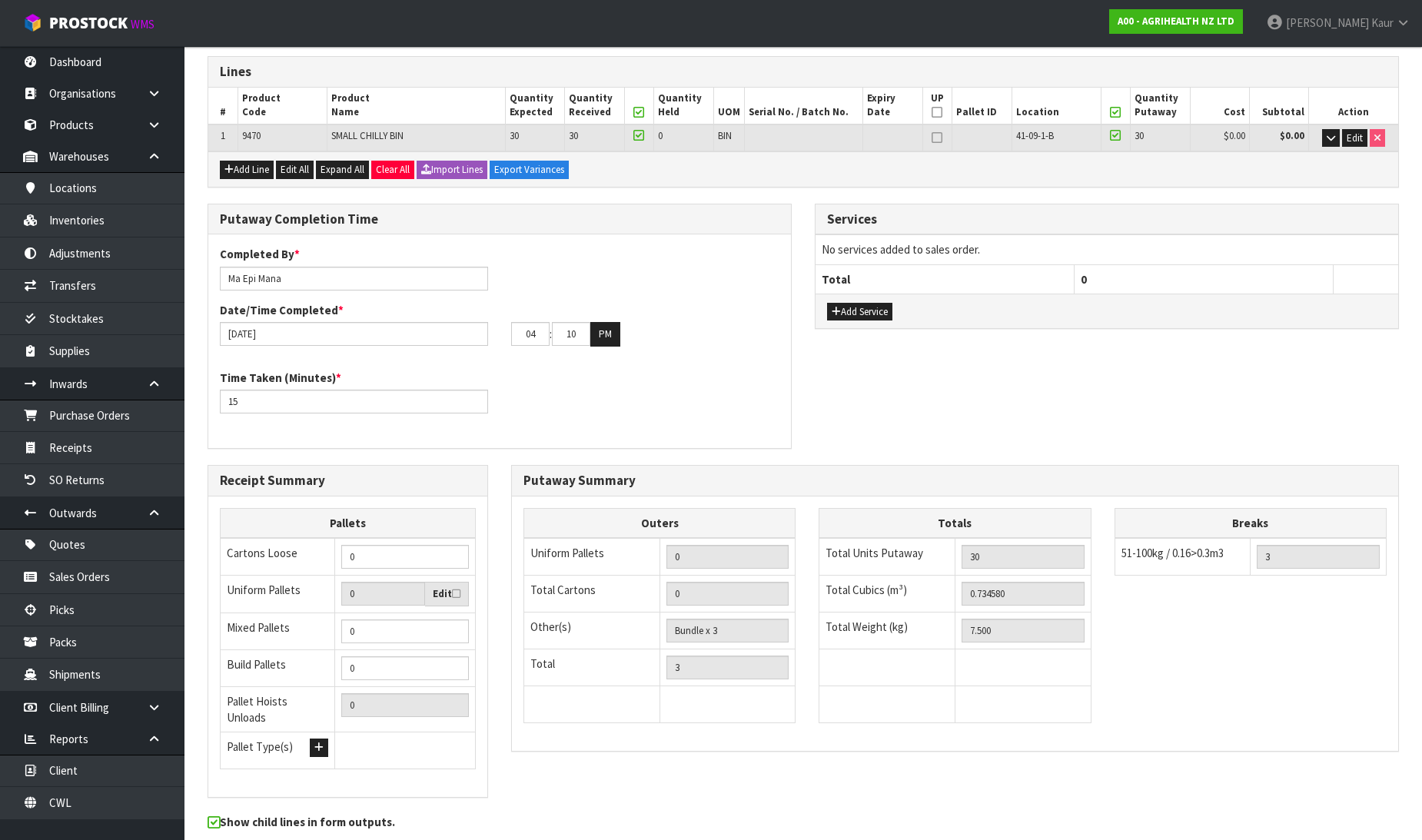
scroll to position [0, 0]
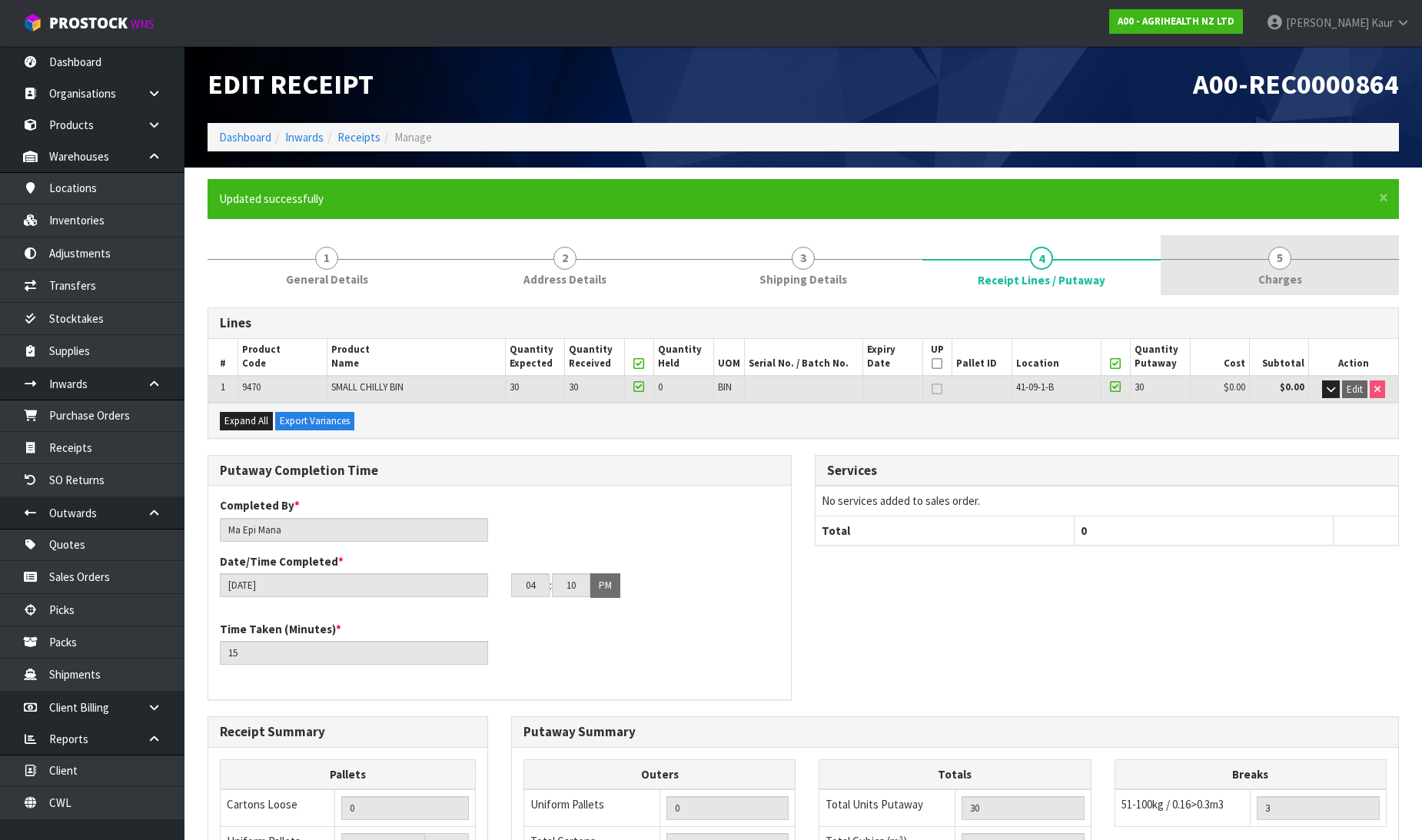
click at [1277, 273] on span "Charges" at bounding box center [1279, 279] width 43 height 16
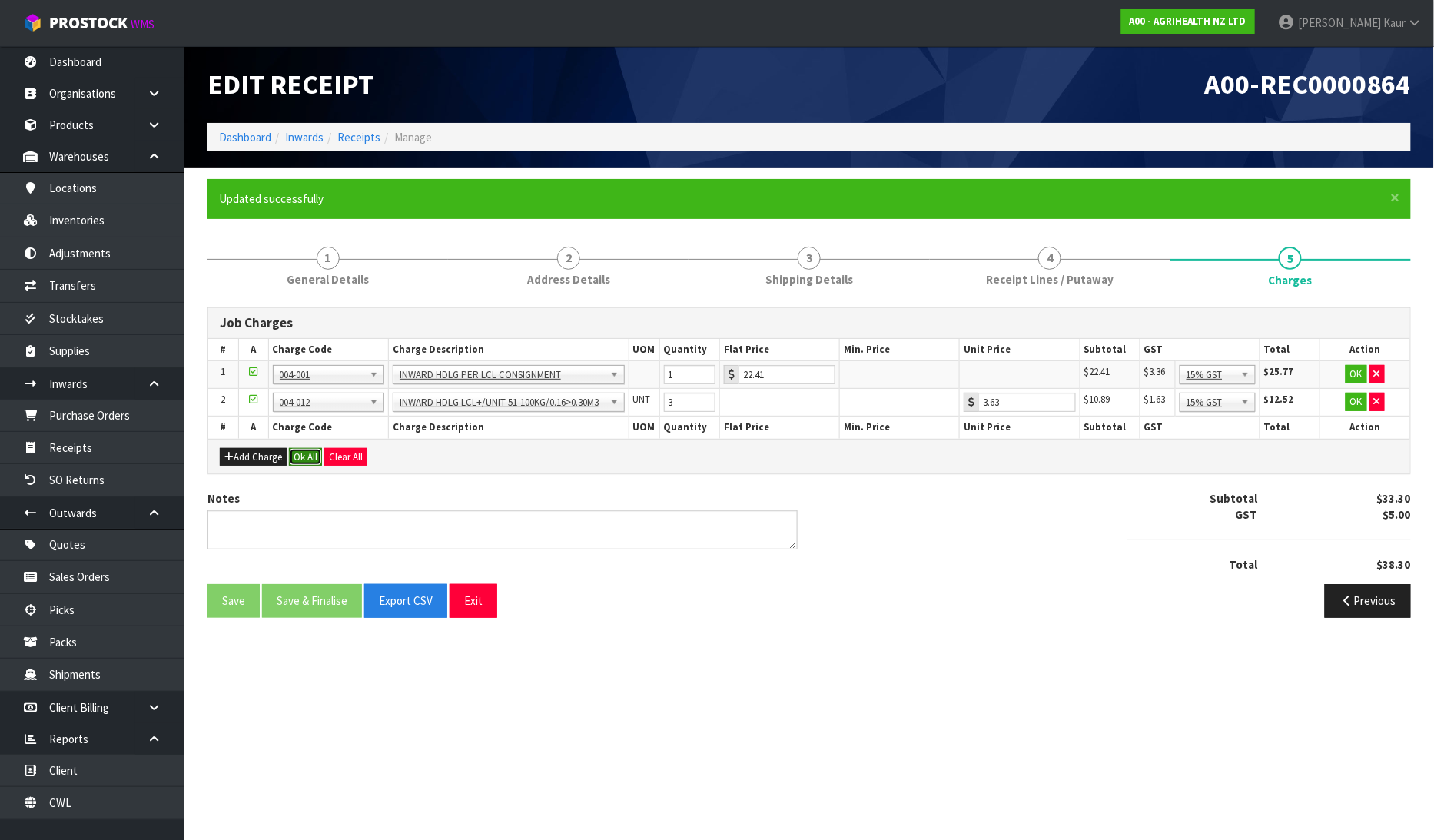
click at [300, 447] on button "Ok All" at bounding box center [305, 456] width 33 height 19
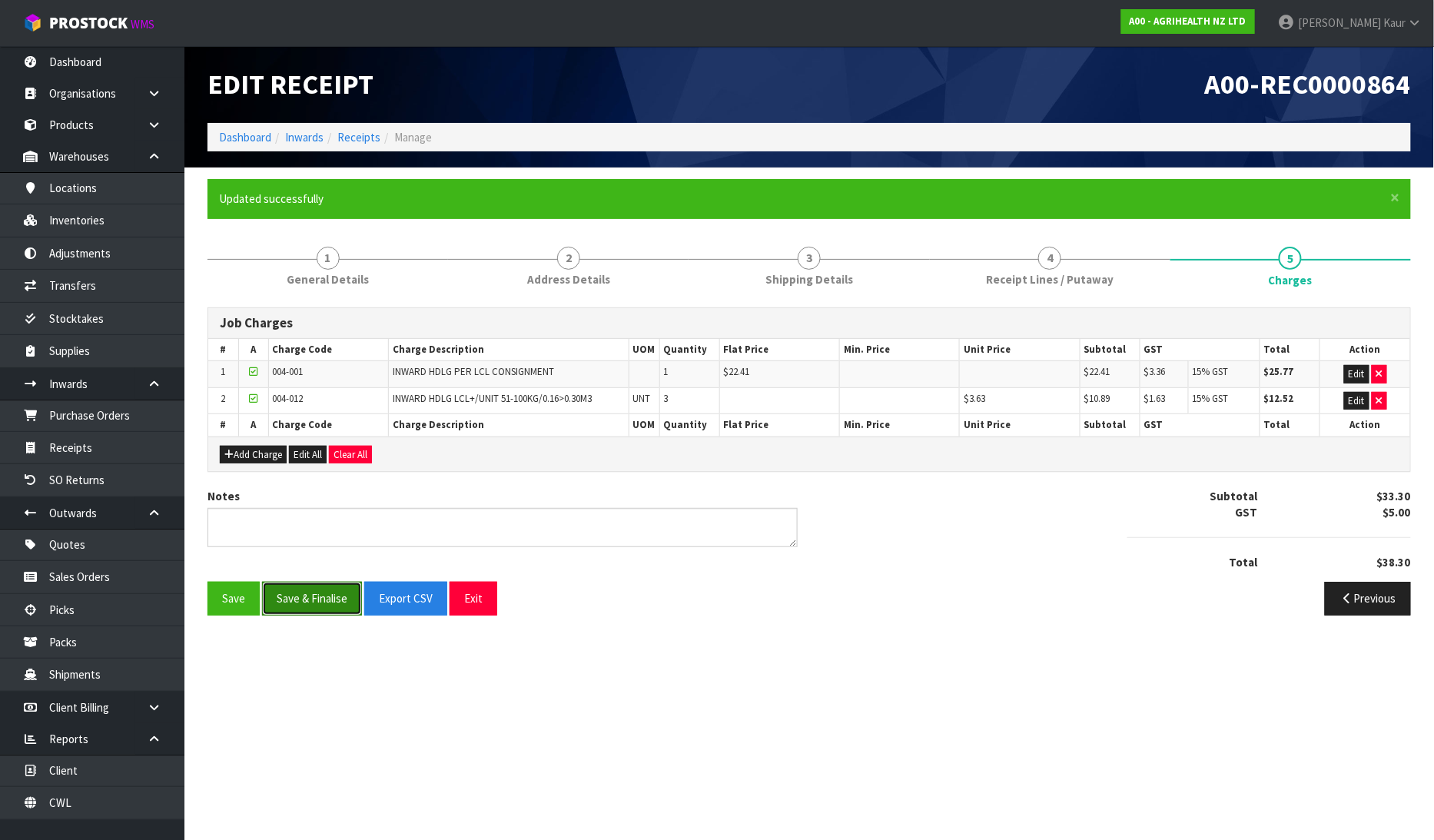
click at [303, 594] on button "Save & Finalise" at bounding box center [312, 597] width 100 height 33
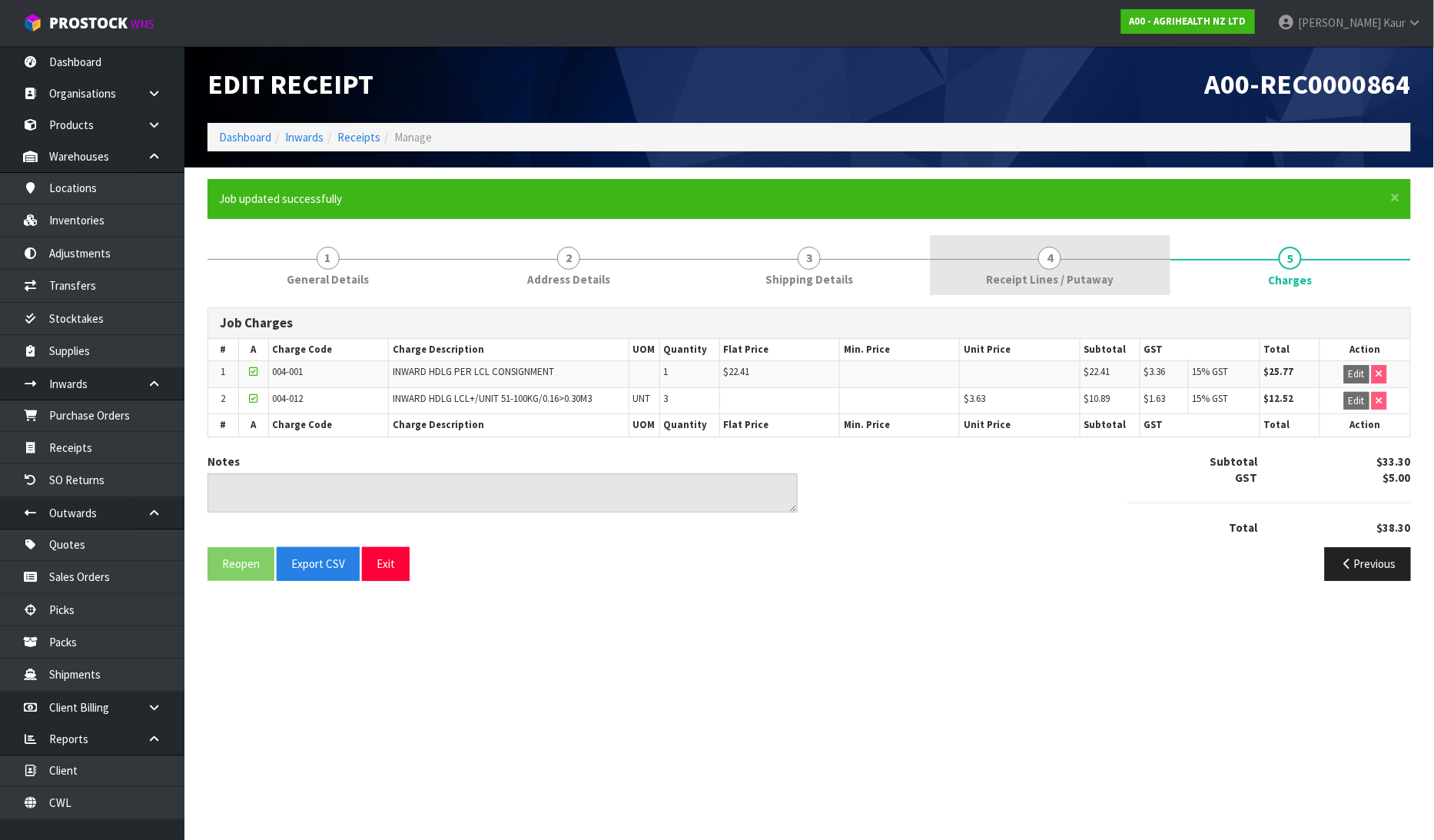
drag, startPoint x: 973, startPoint y: 275, endPoint x: 964, endPoint y: 294, distance: 21.0
click at [973, 275] on link "4 Receipt Lines / Putaway" at bounding box center [1049, 265] width 240 height 60
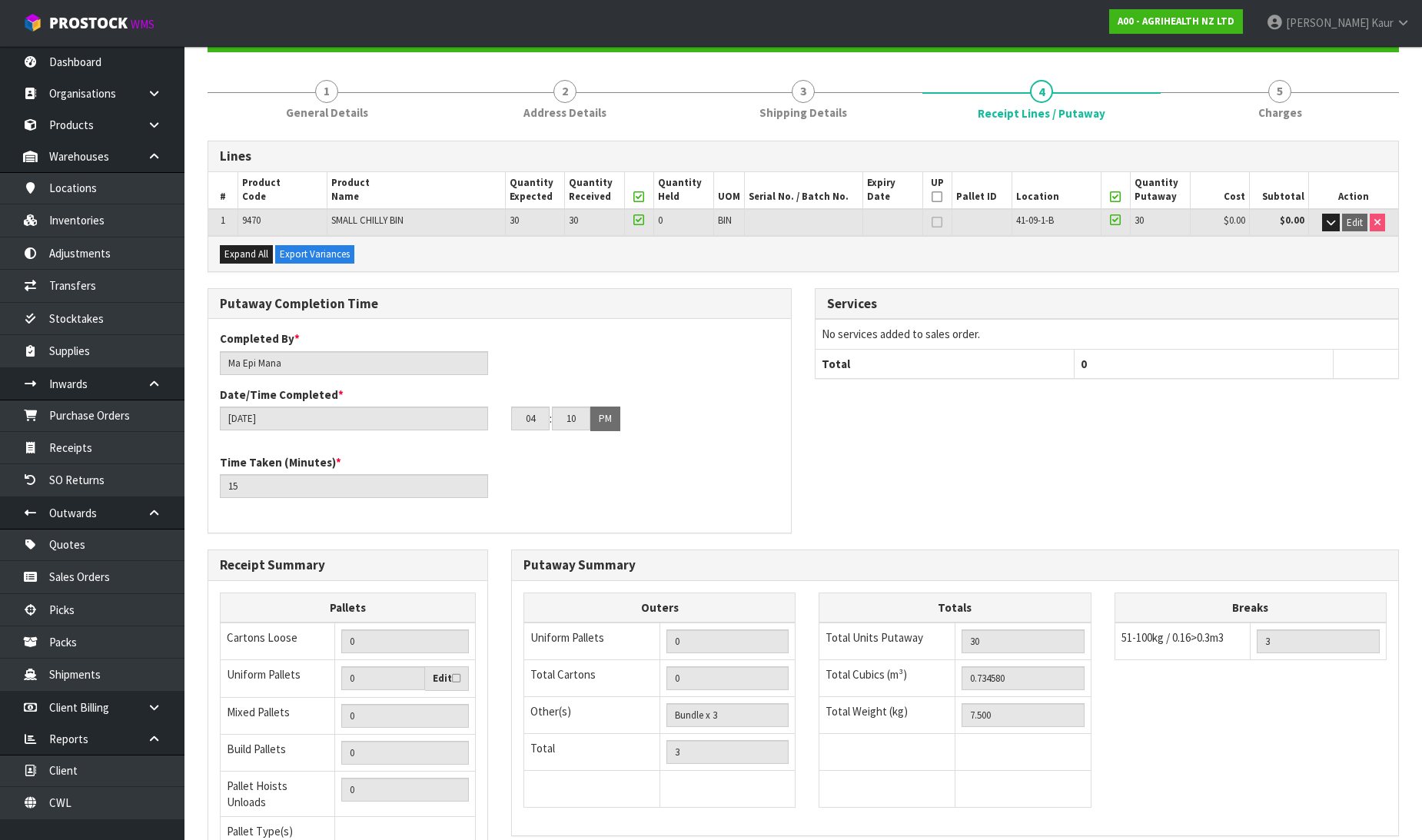
scroll to position [307, 0]
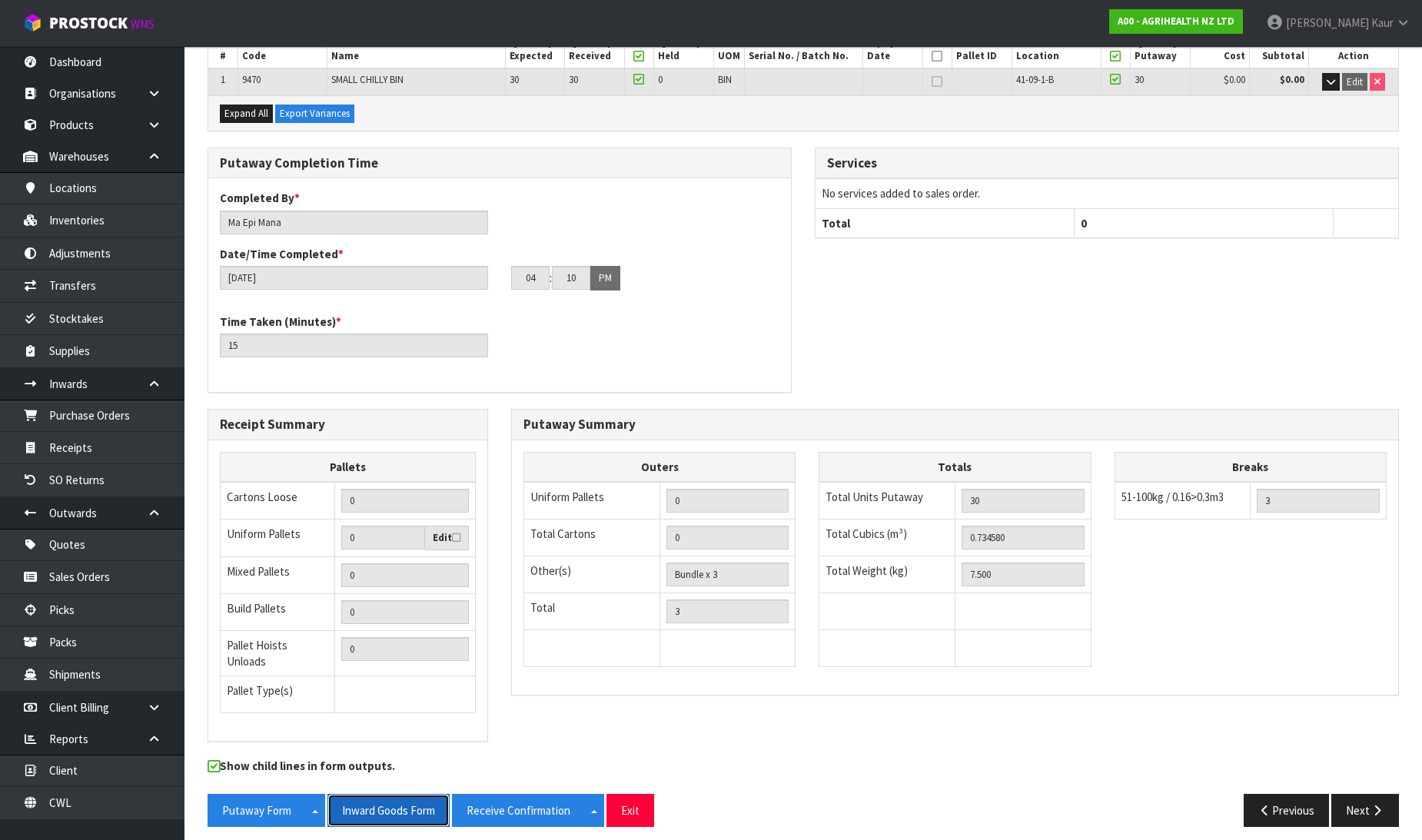
click at [383, 797] on button "Inward Goods Form" at bounding box center [388, 810] width 122 height 33
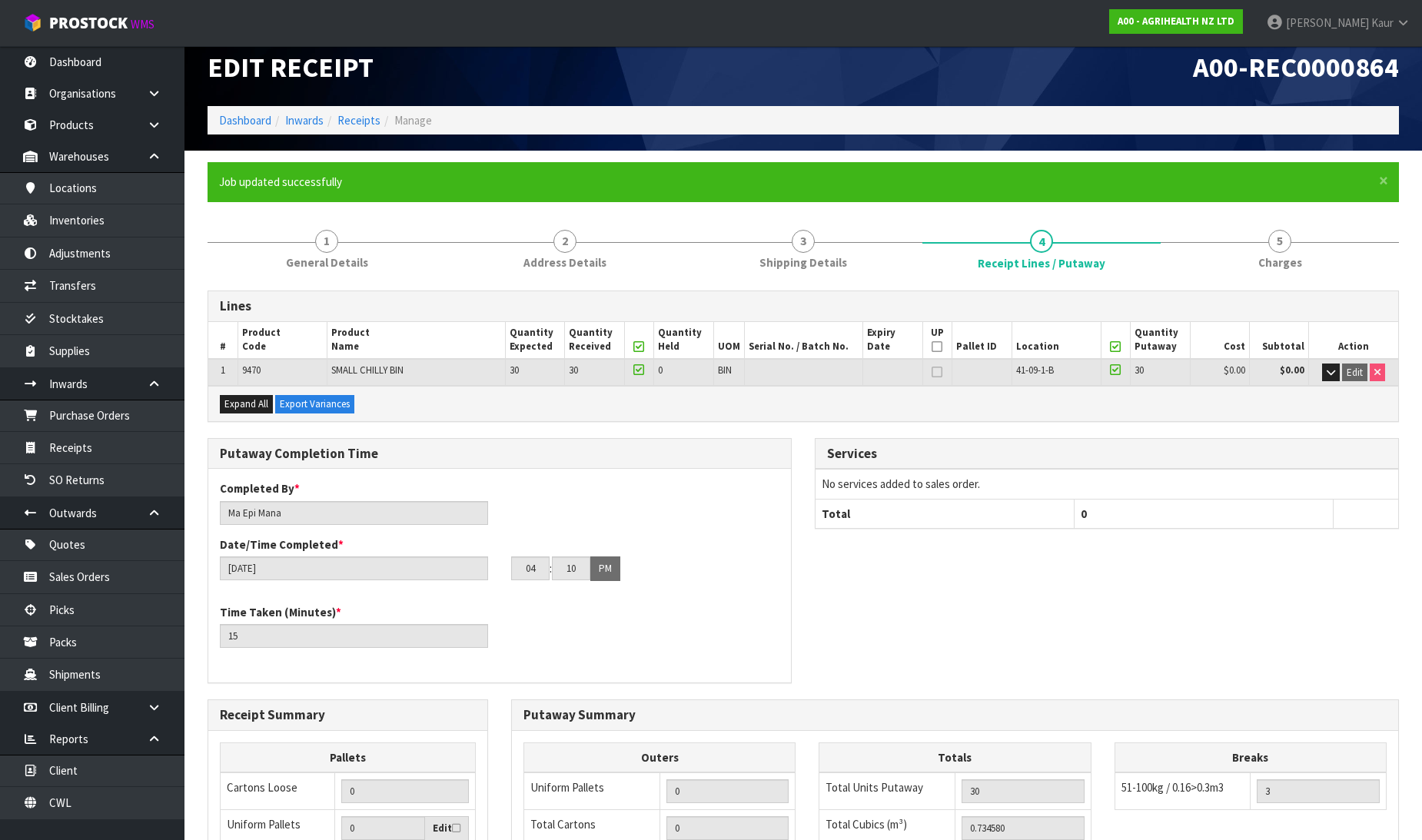
scroll to position [0, 0]
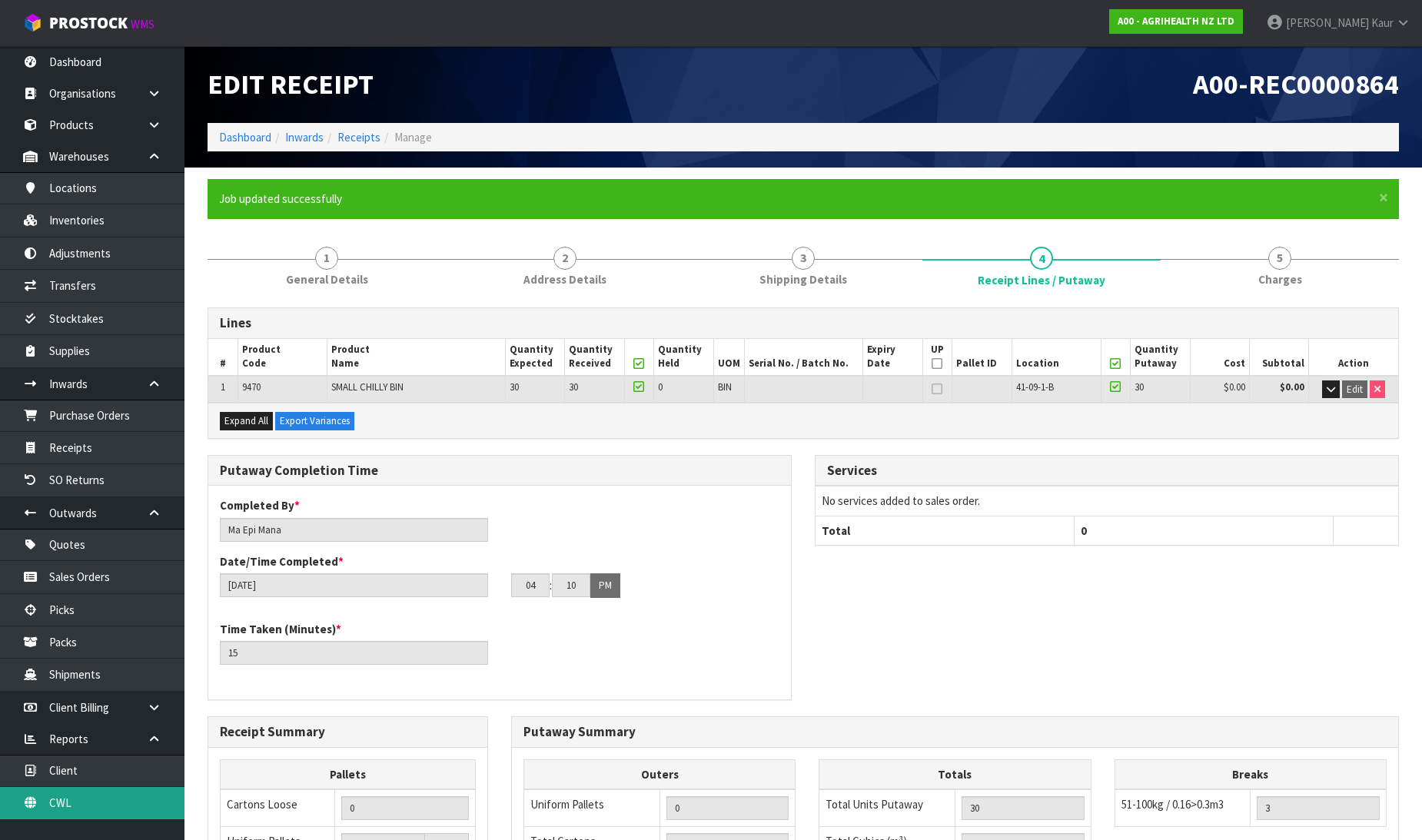
click at [55, 812] on link "CWL" at bounding box center [92, 803] width 184 height 32
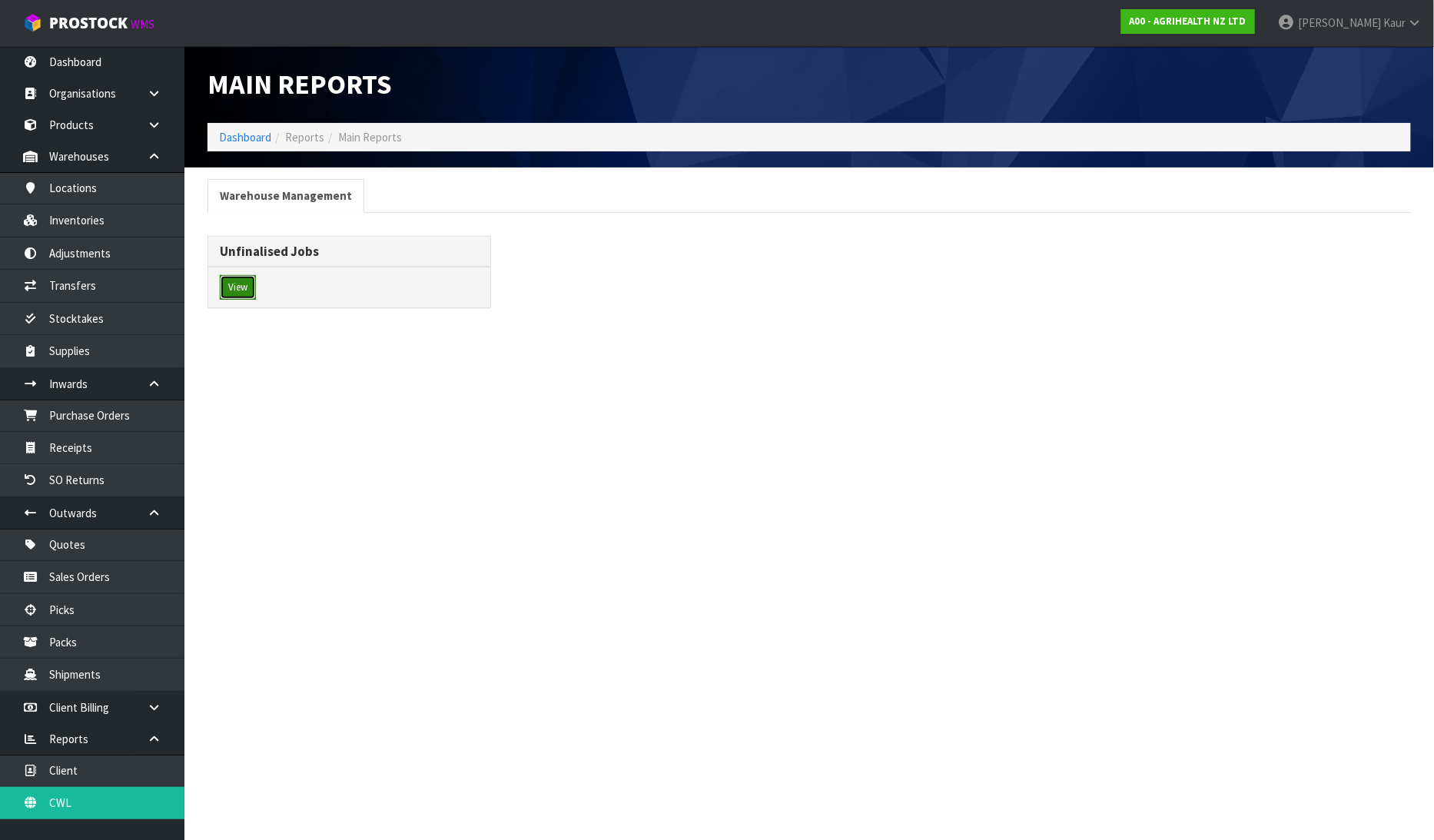
click at [230, 280] on button "View" at bounding box center [238, 287] width 36 height 25
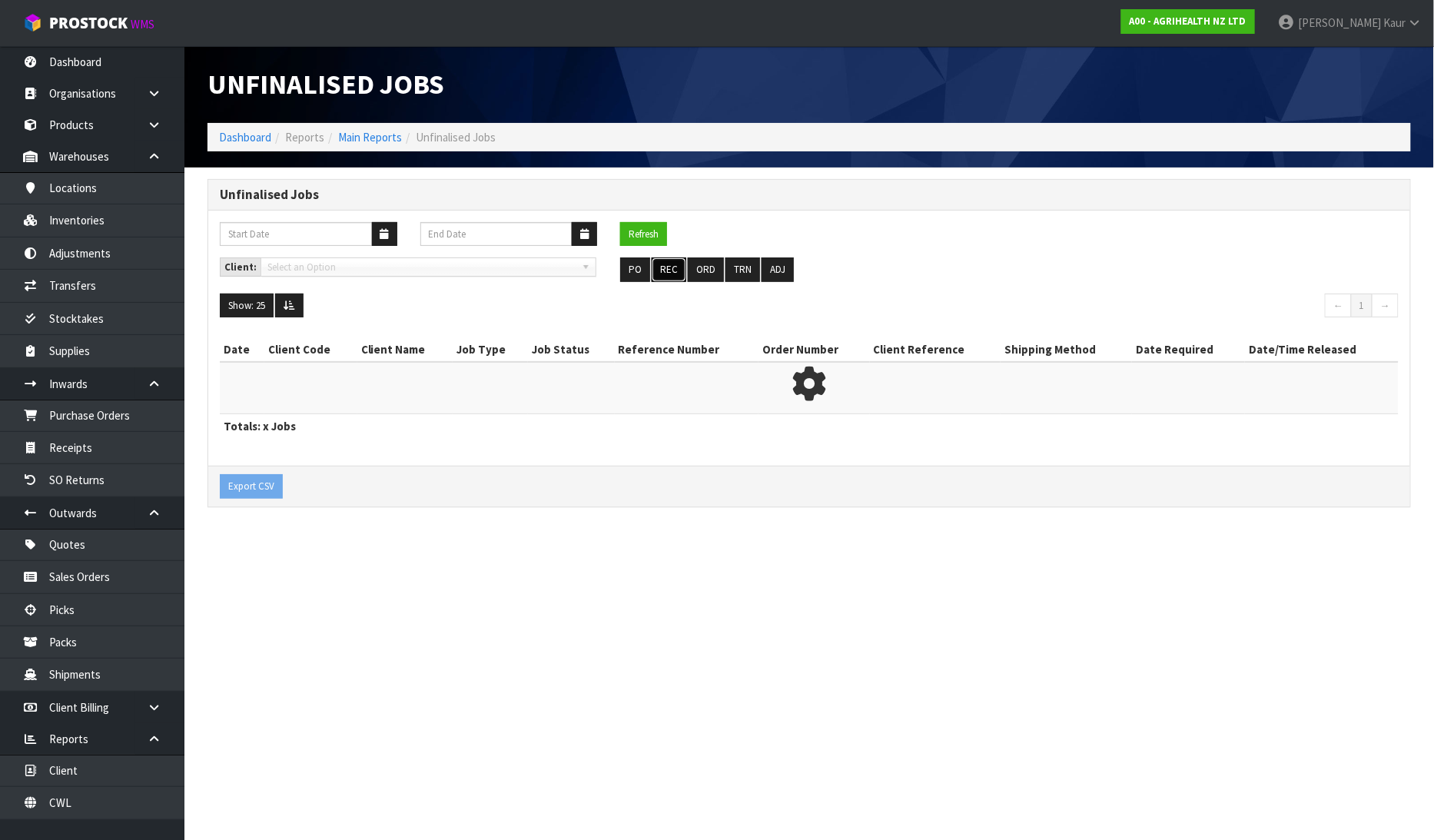
click at [661, 261] on button "REC" at bounding box center [668, 269] width 35 height 25
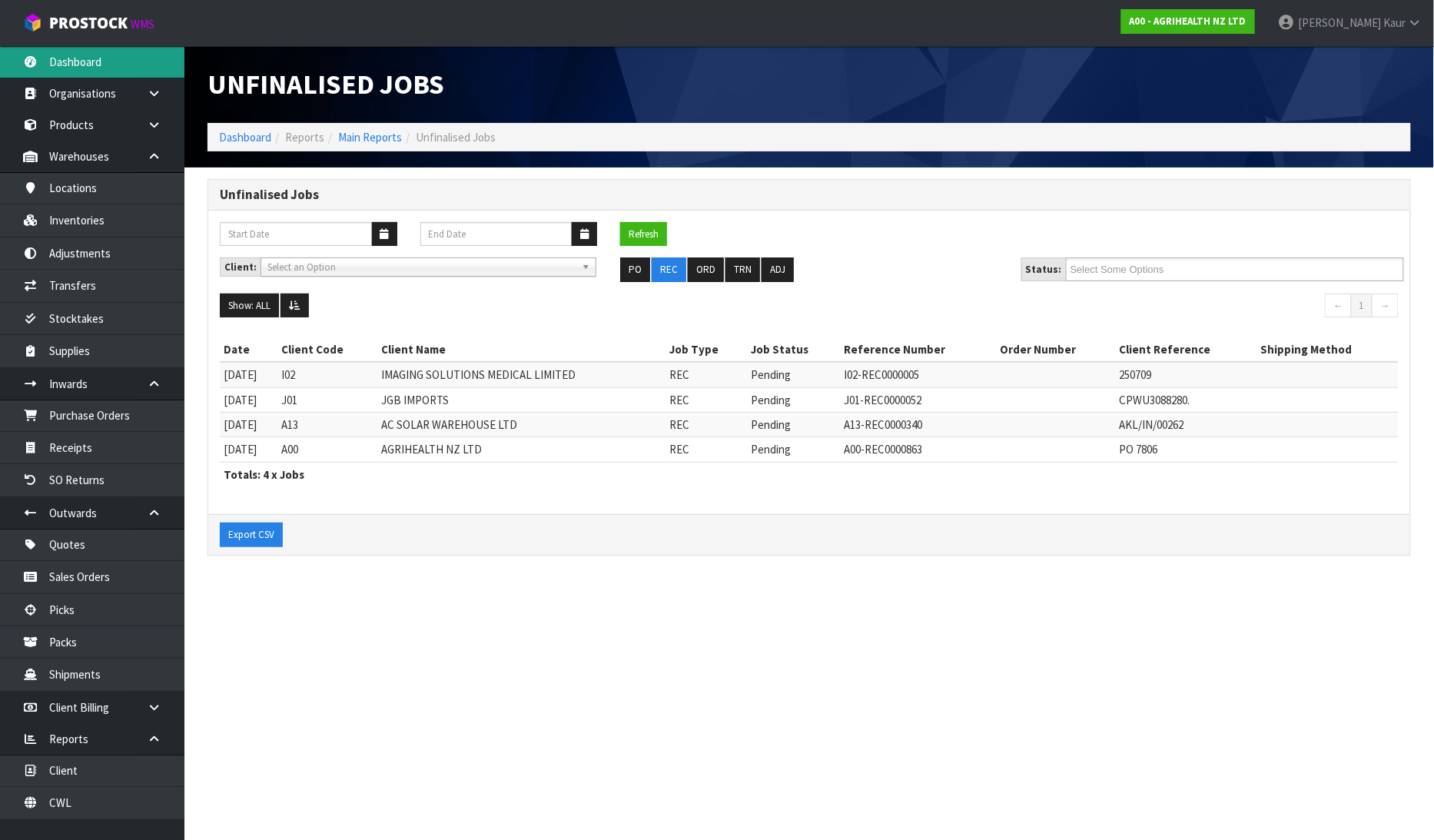
click at [48, 60] on link "Dashboard" at bounding box center [92, 62] width 184 height 32
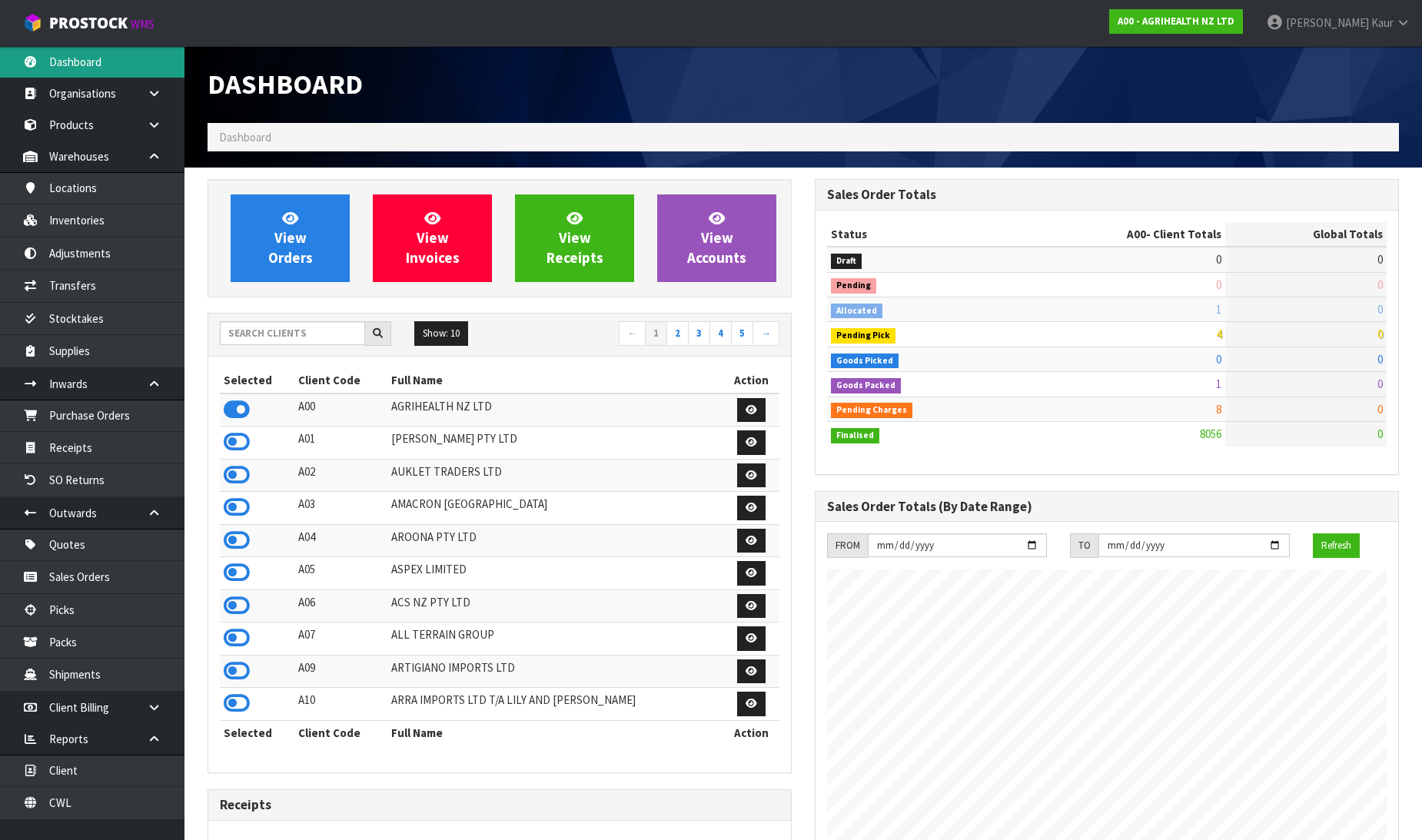
scroll to position [1163, 607]
drag, startPoint x: 281, startPoint y: 331, endPoint x: 252, endPoint y: 338, distance: 29.8
click at [281, 331] on input "text" at bounding box center [293, 332] width 145 height 24
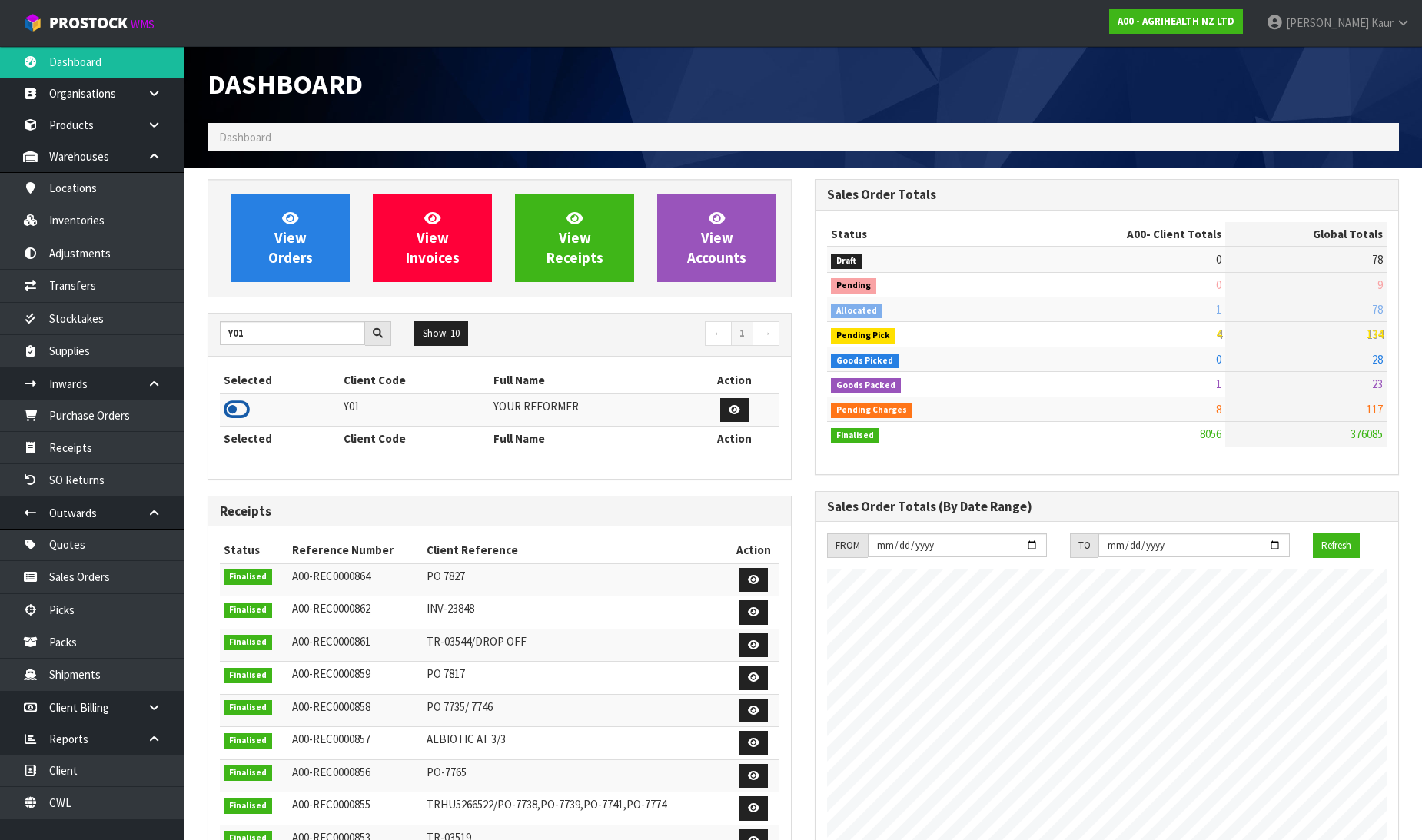
click at [234, 413] on icon at bounding box center [236, 409] width 26 height 23
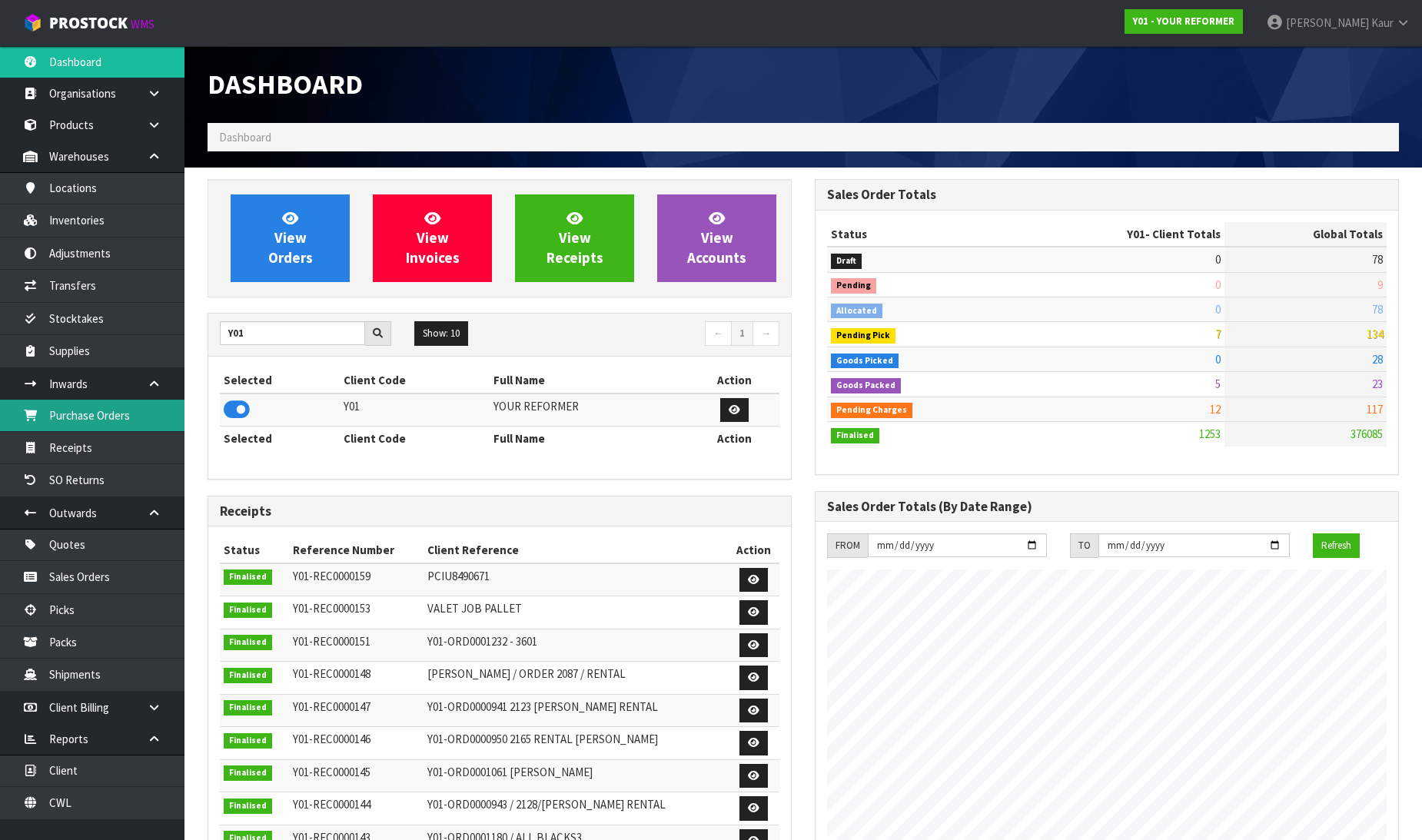
click at [124, 418] on link "Purchase Orders" at bounding box center [92, 416] width 184 height 32
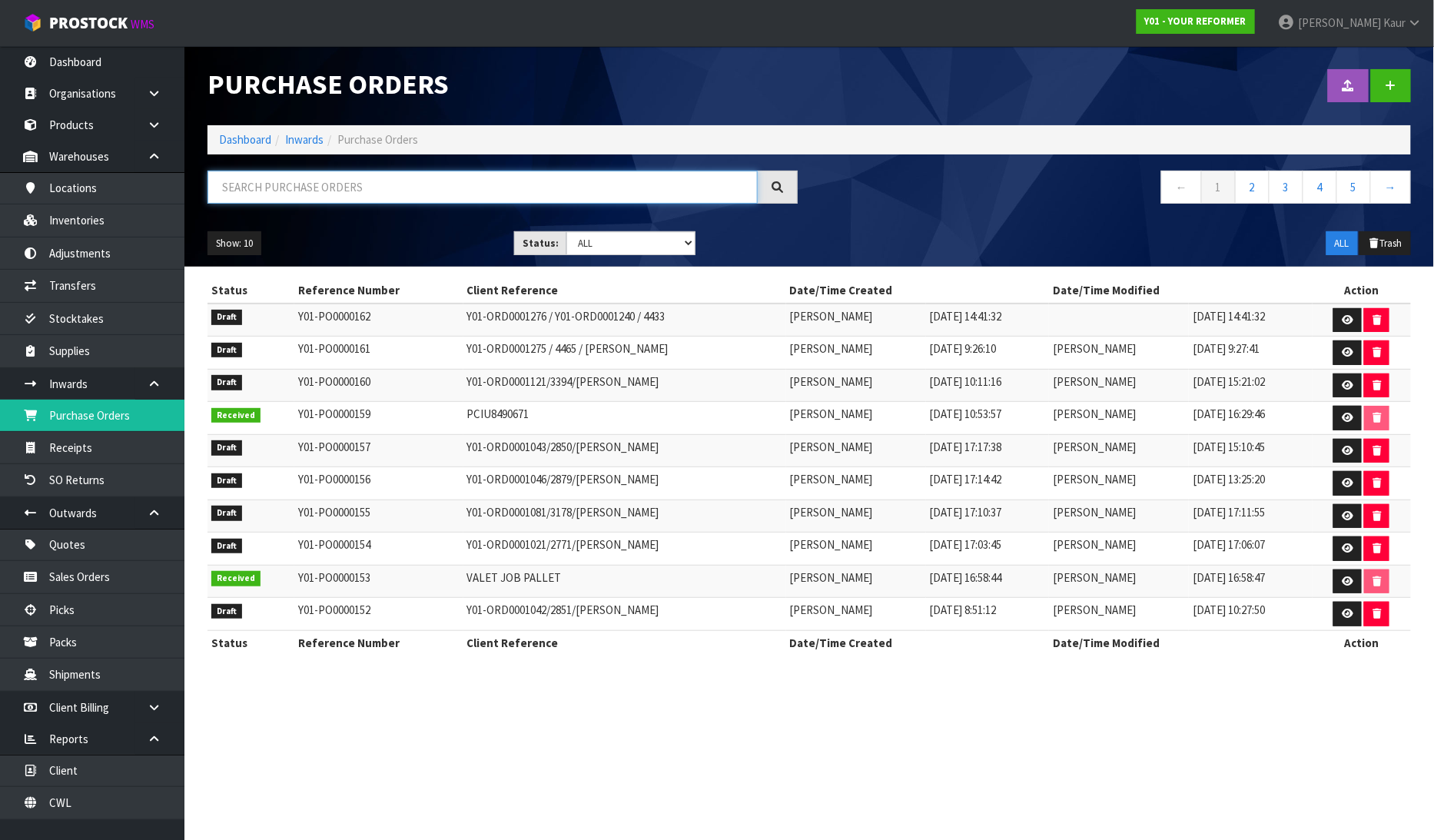
click at [357, 188] on input "text" at bounding box center [482, 186] width 550 height 33
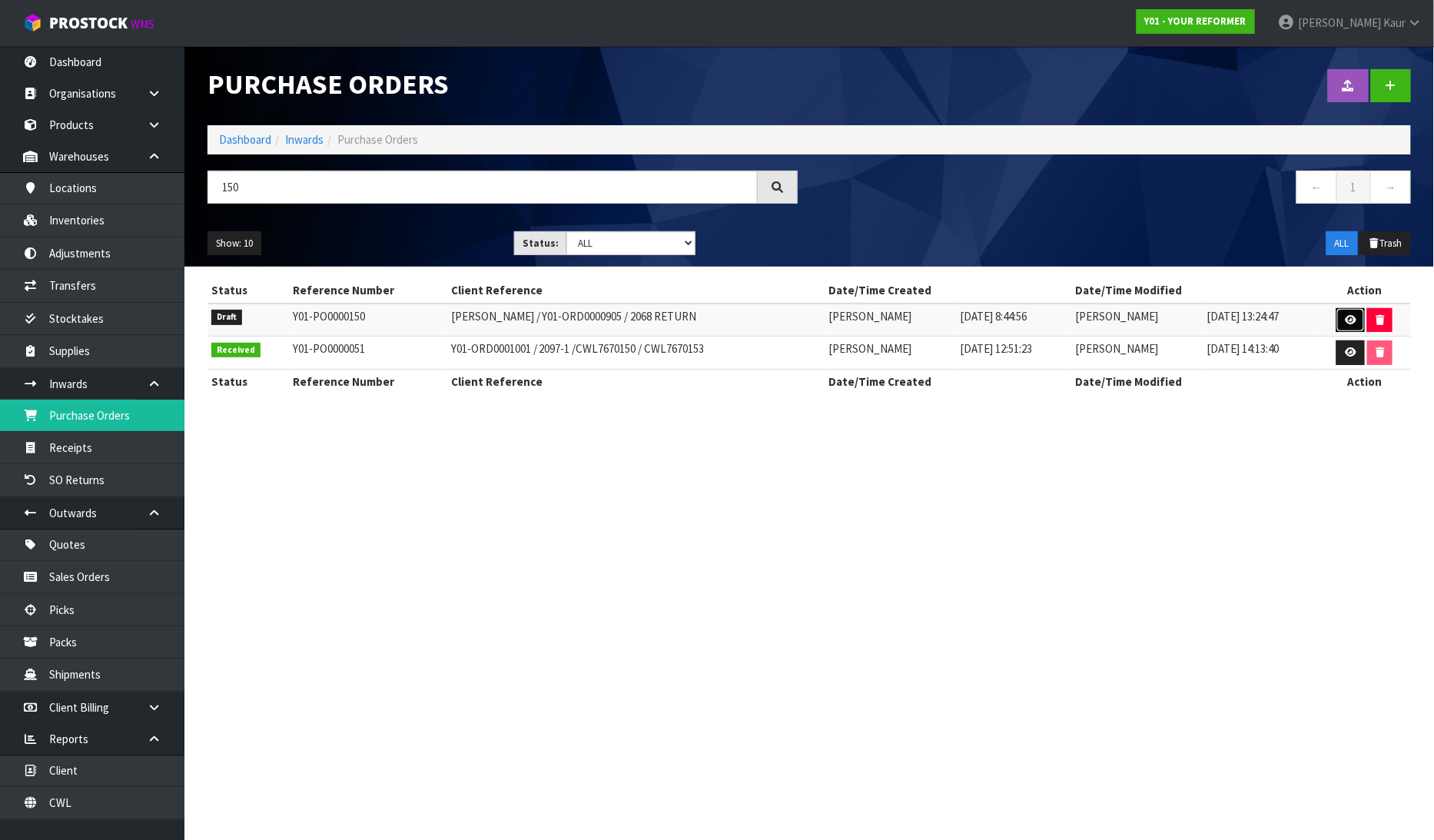
click at [1350, 312] on link at bounding box center [1351, 321] width 28 height 25
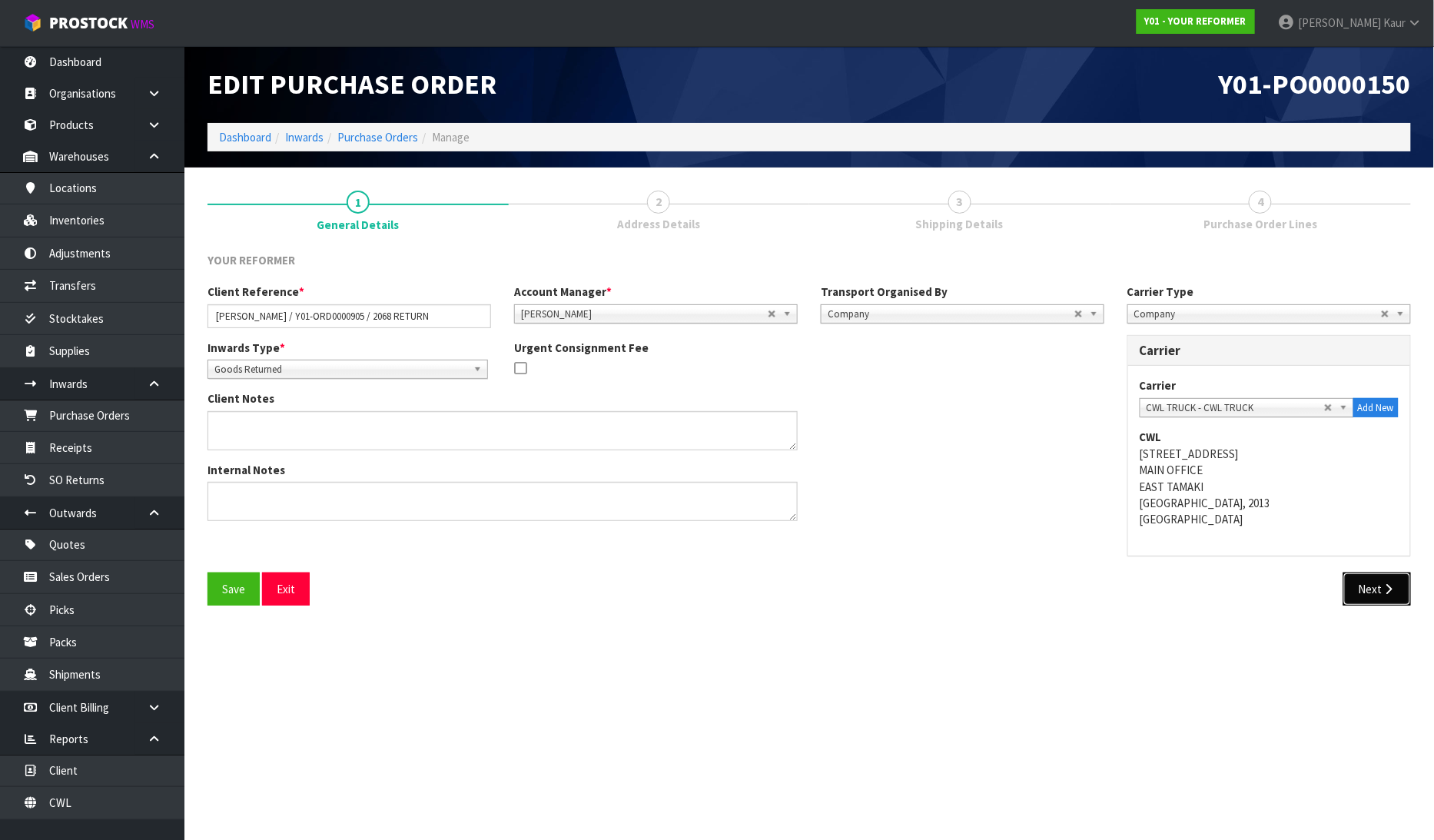
click at [1365, 572] on button "Next" at bounding box center [1376, 588] width 67 height 33
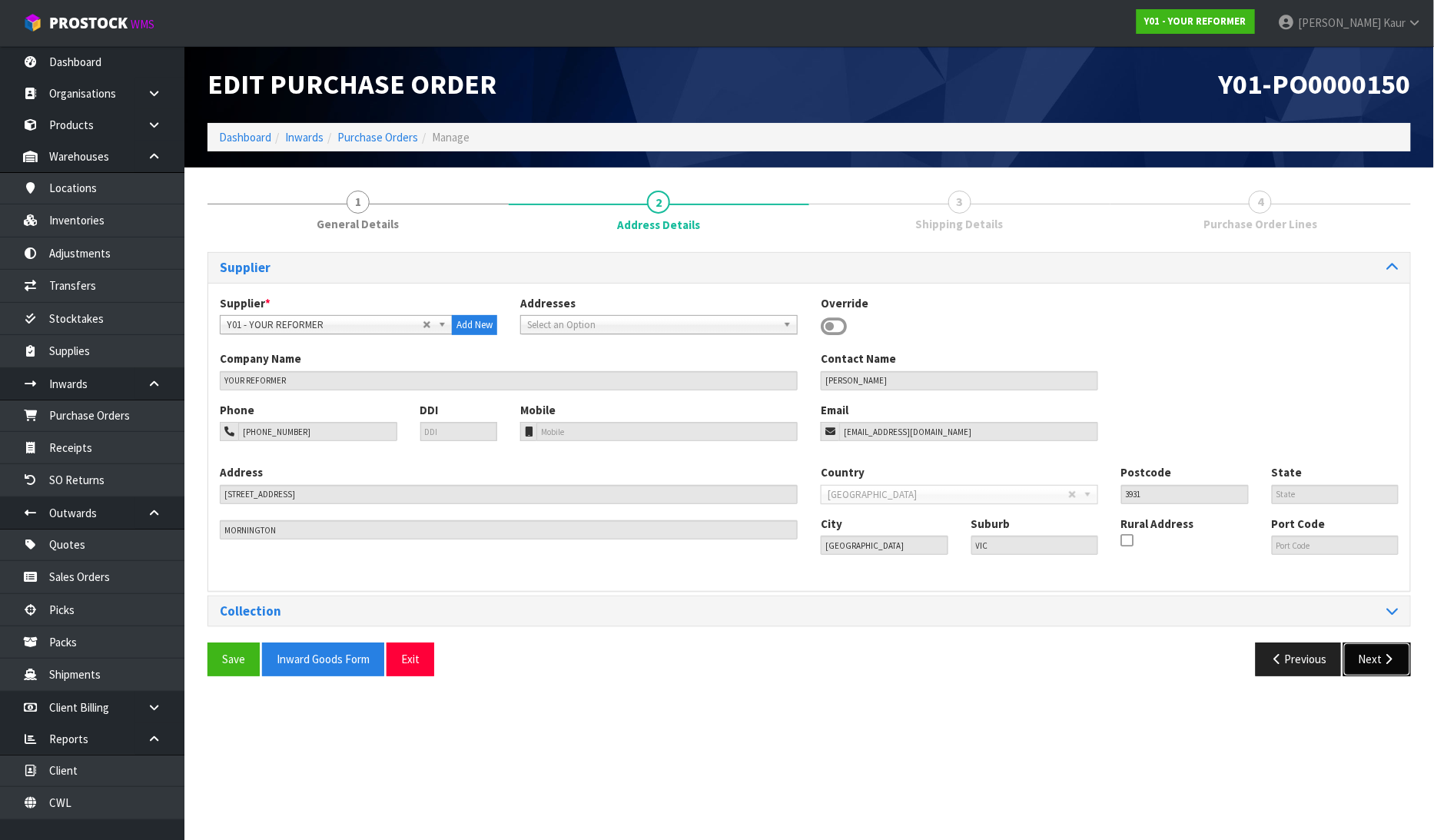
click at [1380, 653] on button "Next" at bounding box center [1376, 658] width 67 height 33
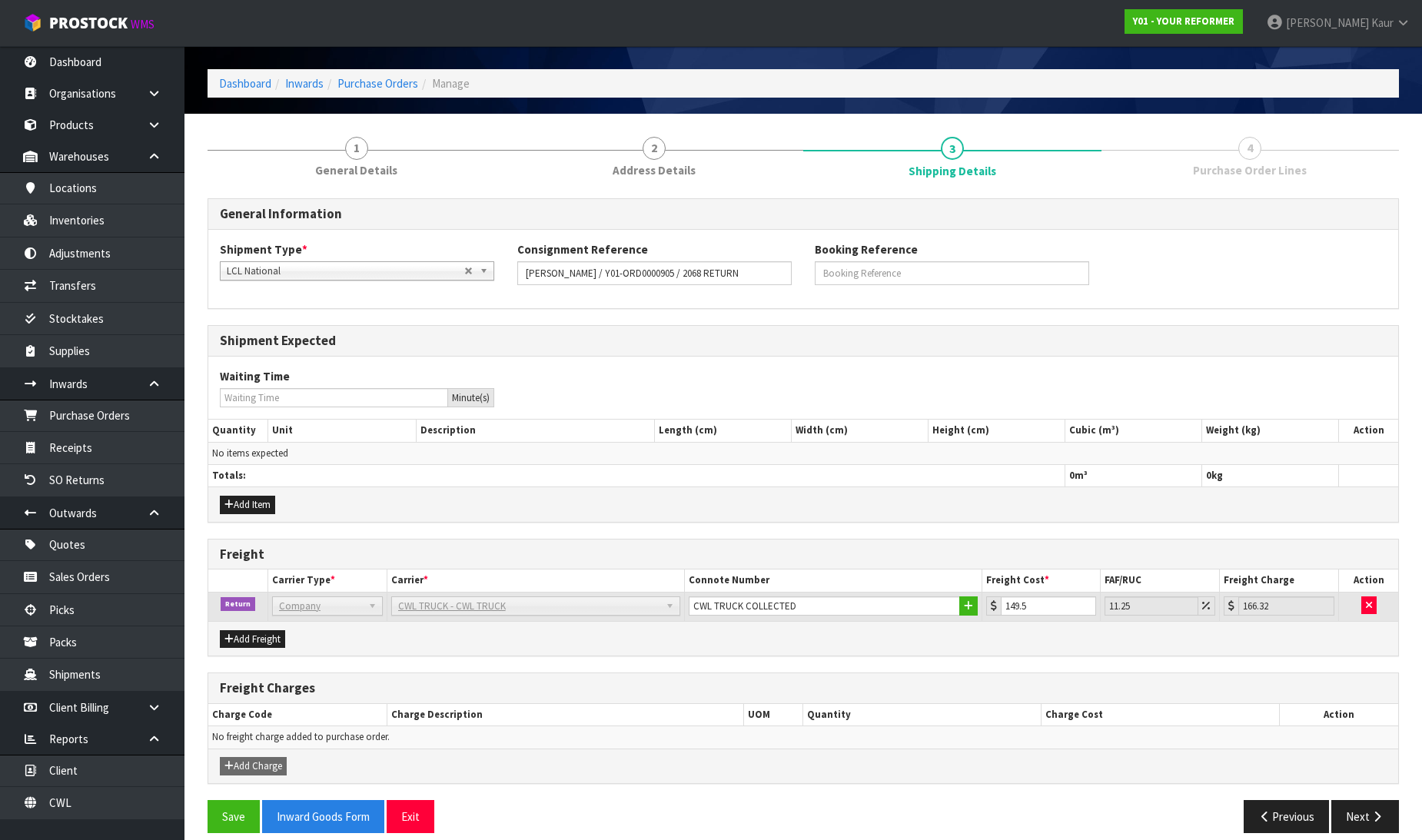
scroll to position [70, 0]
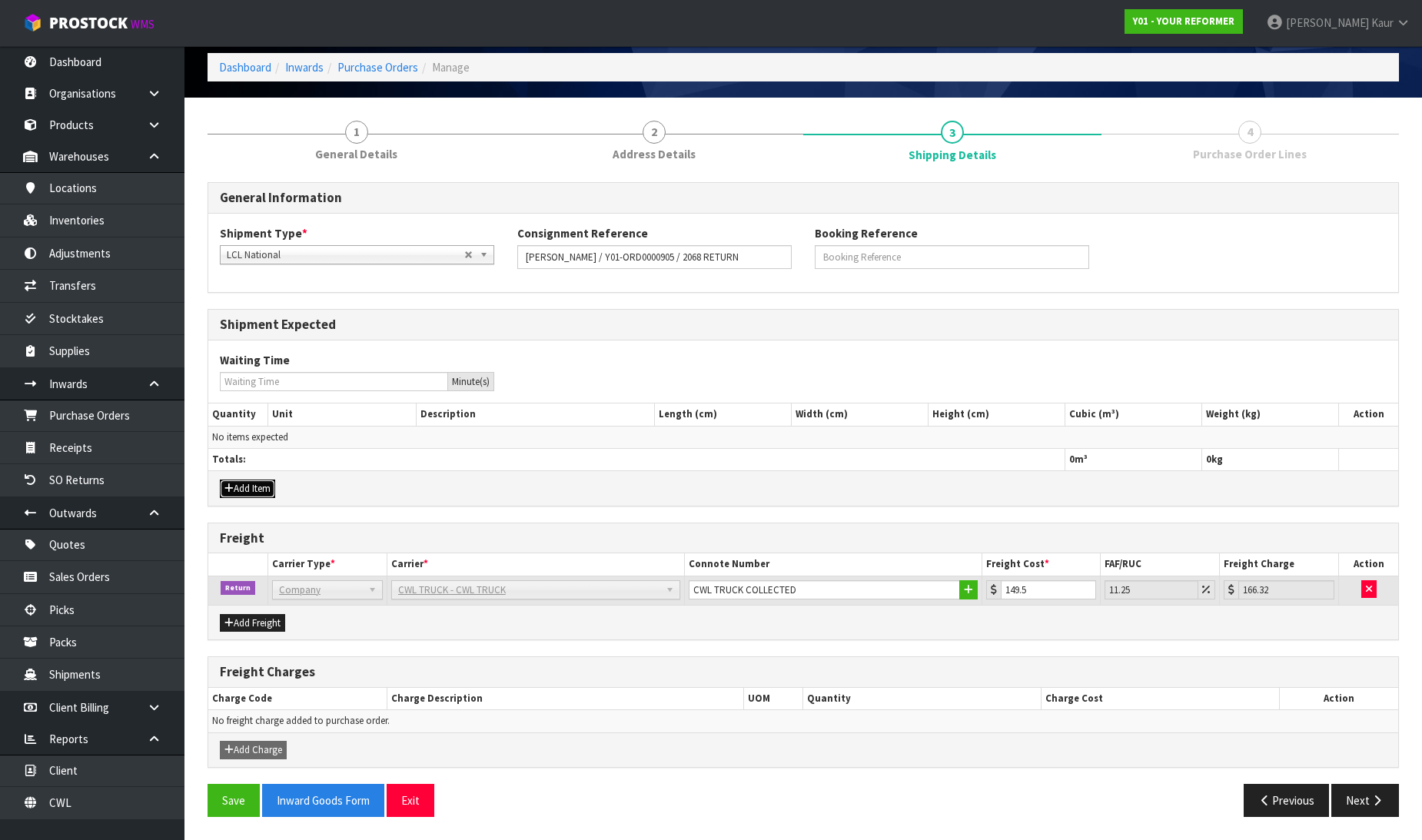
click at [232, 494] on button "Add Item" at bounding box center [247, 488] width 55 height 19
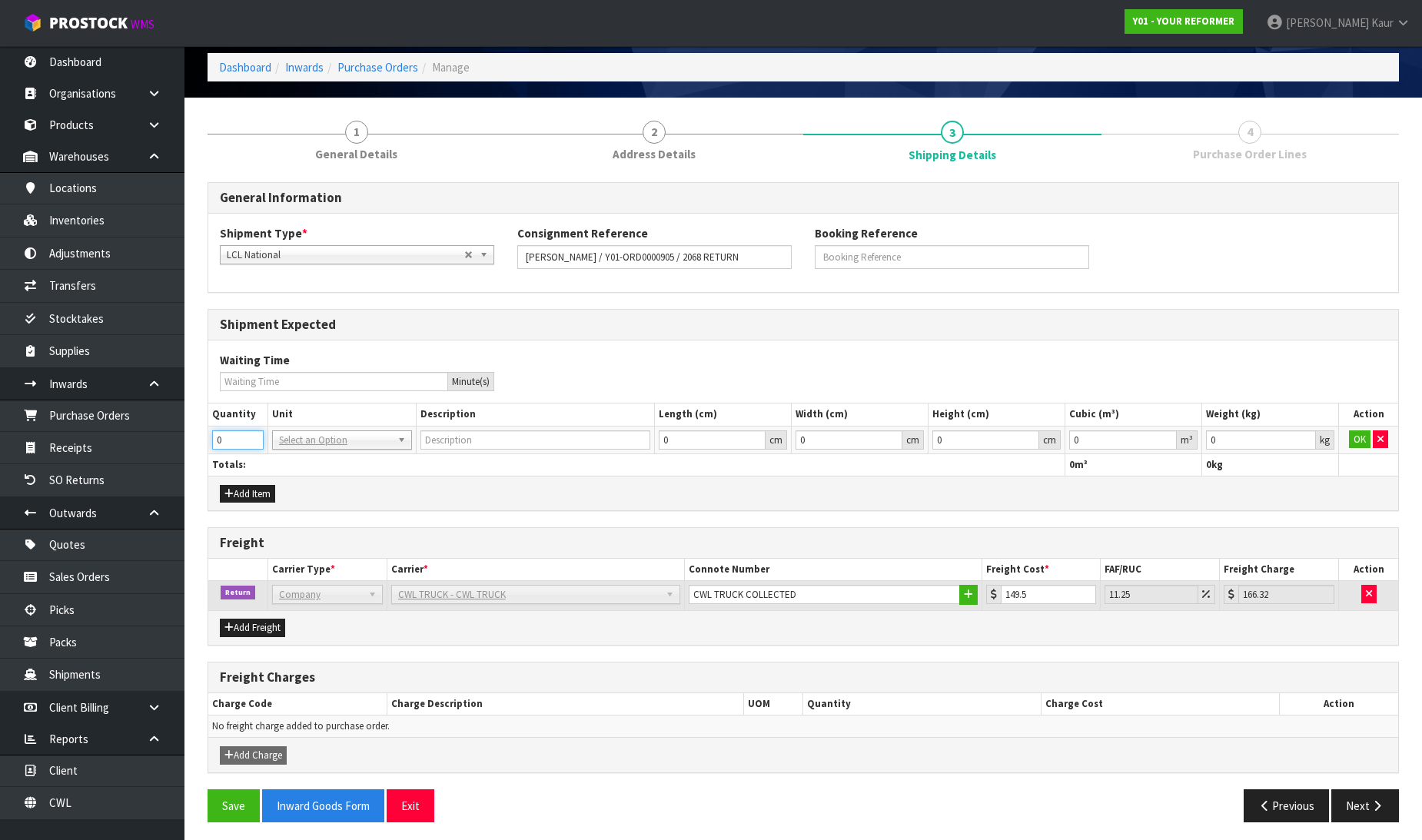
click at [245, 436] on input "0" at bounding box center [238, 440] width 51 height 19
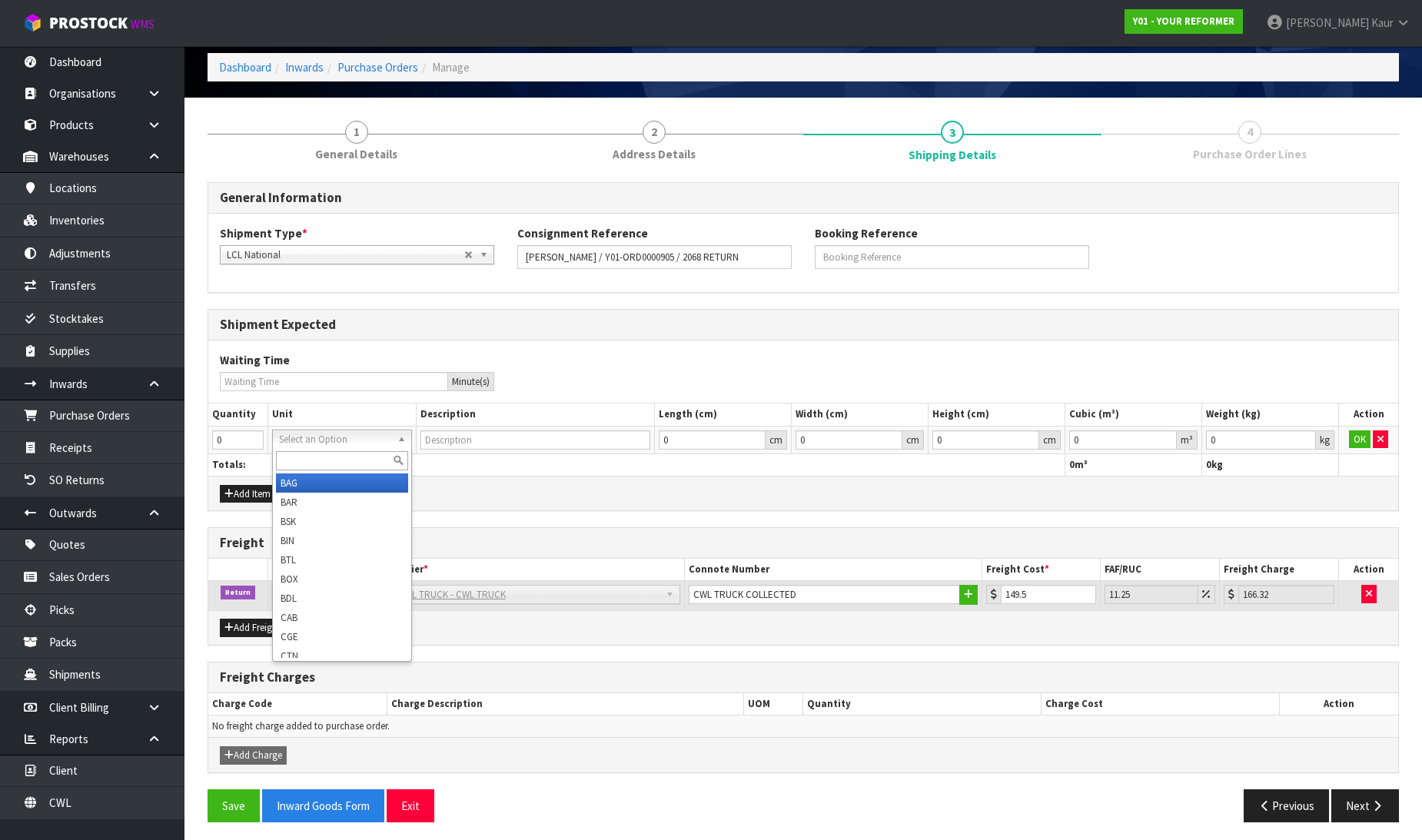
click at [293, 462] on input "text" at bounding box center [341, 461] width 132 height 19
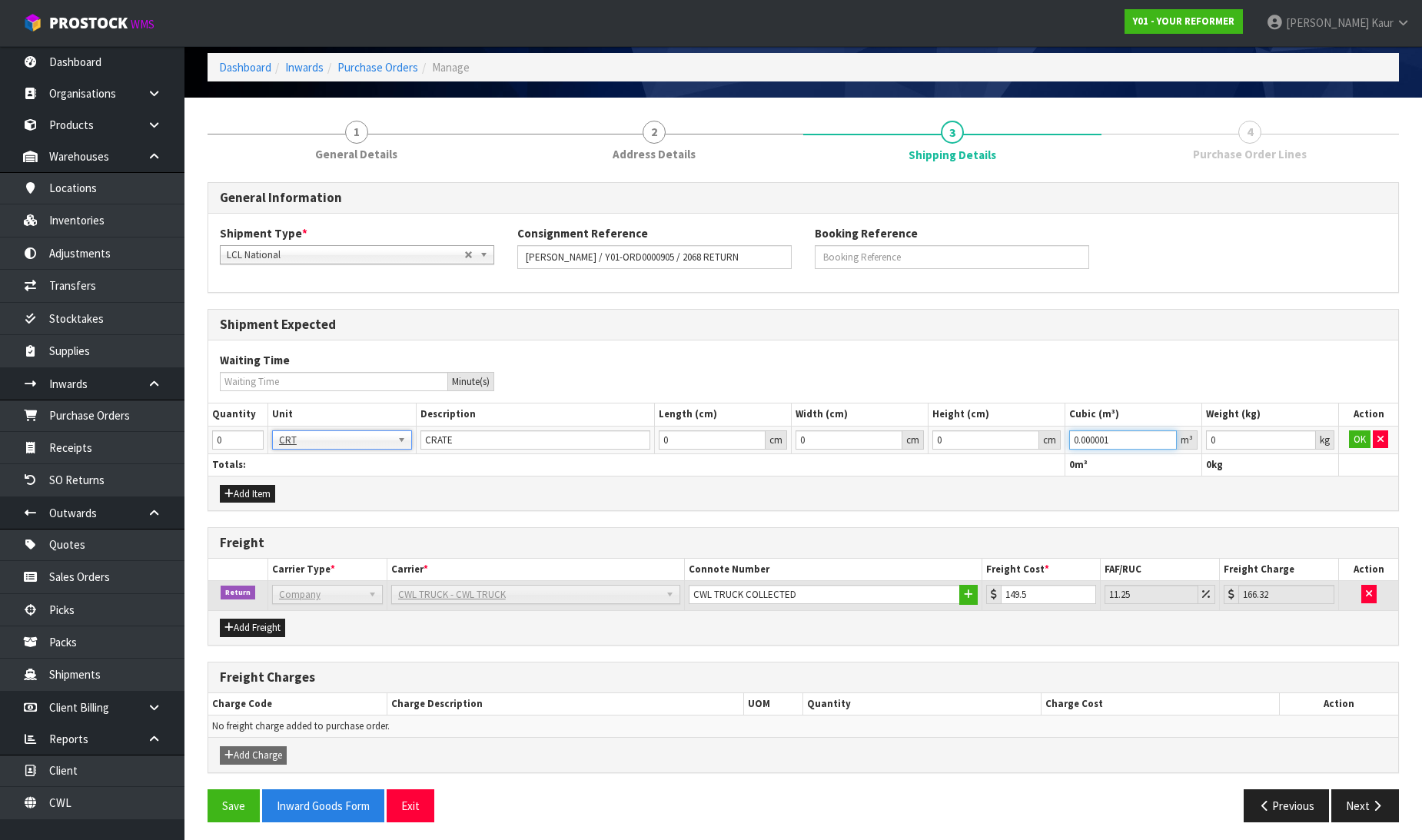
click at [1169, 438] on input "0.000001" at bounding box center [1122, 440] width 107 height 19
click at [1302, 434] on input "0.001" at bounding box center [1261, 440] width 110 height 19
click at [1349, 439] on button "OK" at bounding box center [1360, 439] width 21 height 19
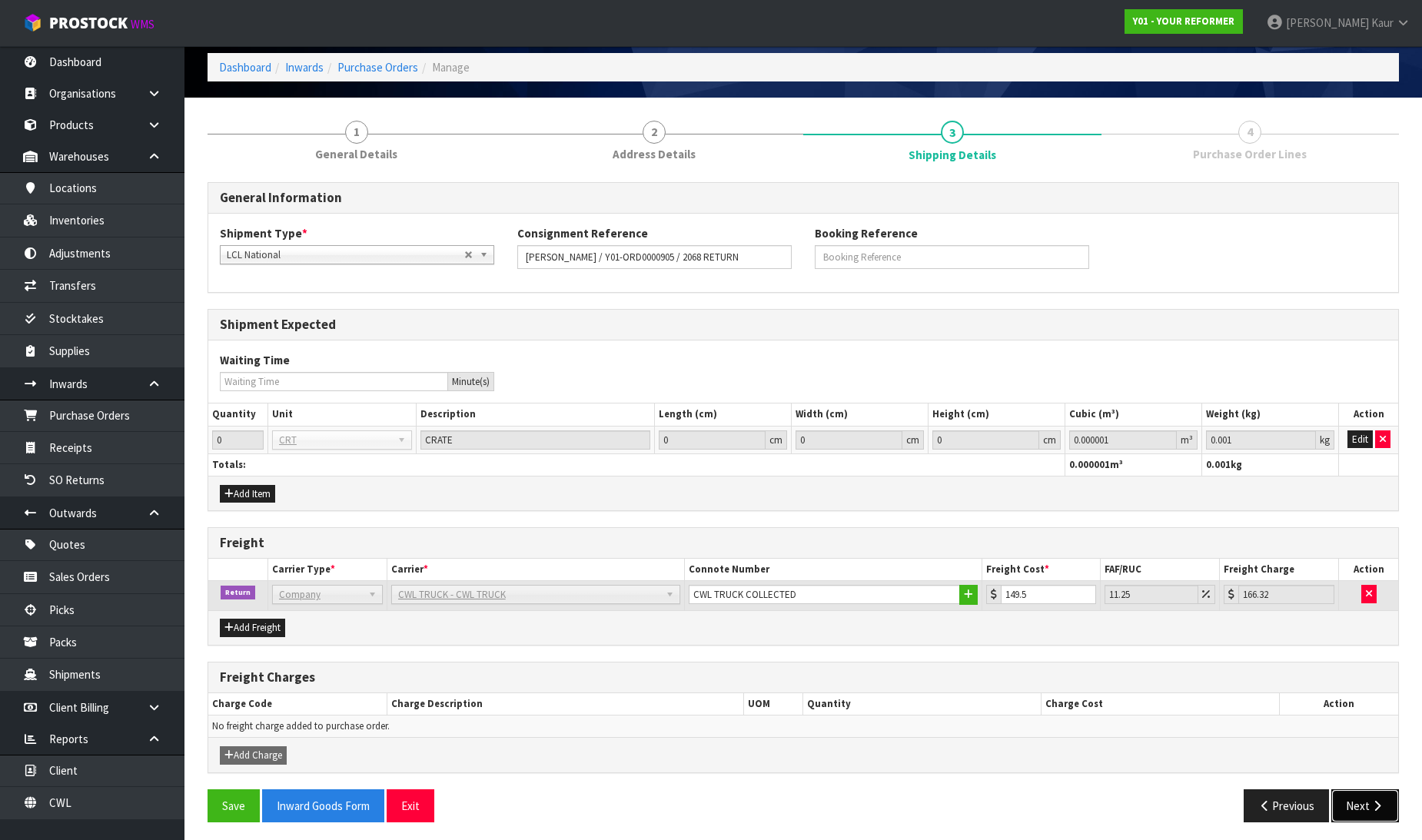
click at [1342, 803] on button "Next" at bounding box center [1365, 805] width 67 height 33
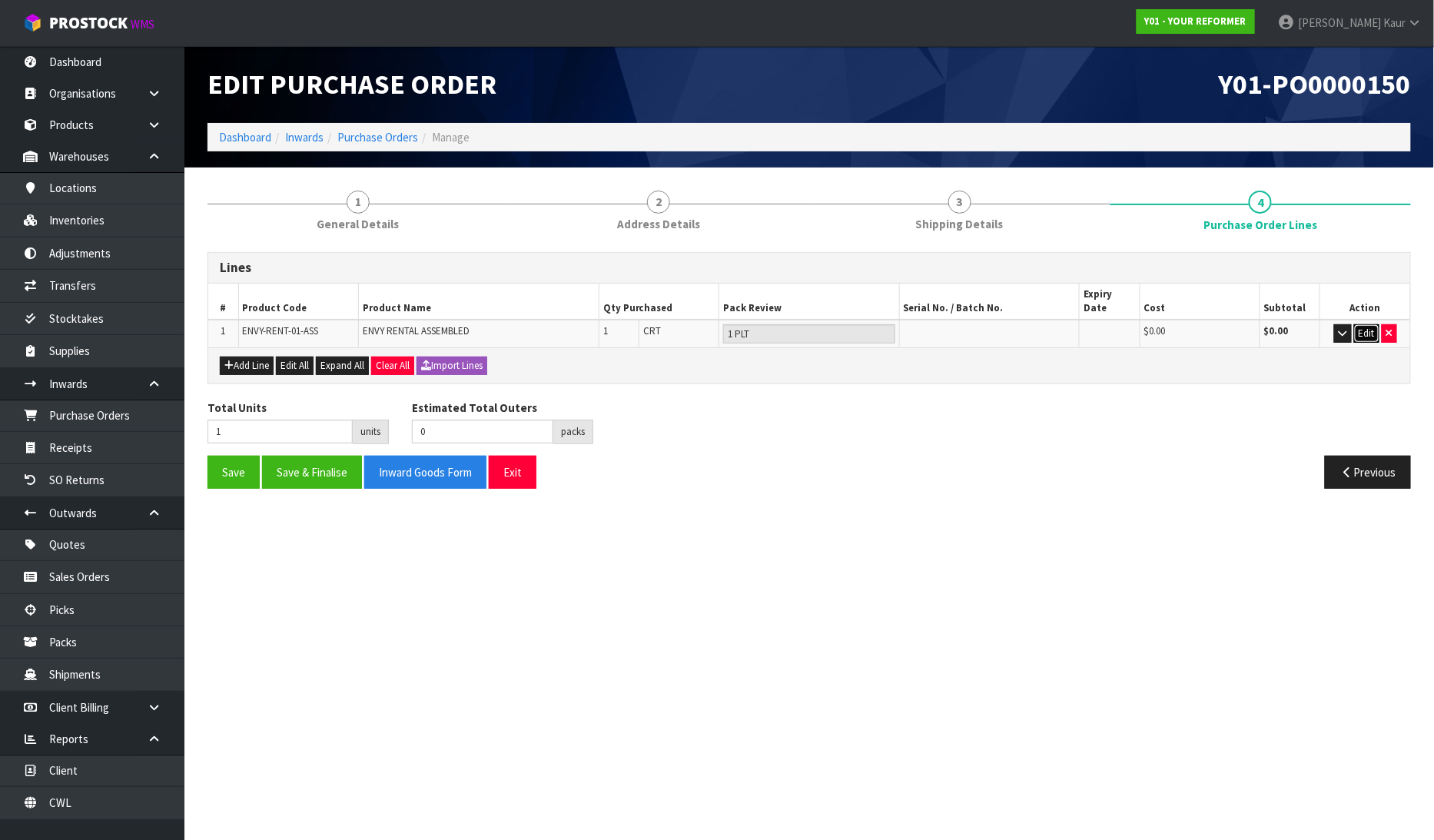
click at [1366, 324] on button "Edit" at bounding box center [1367, 333] width 26 height 19
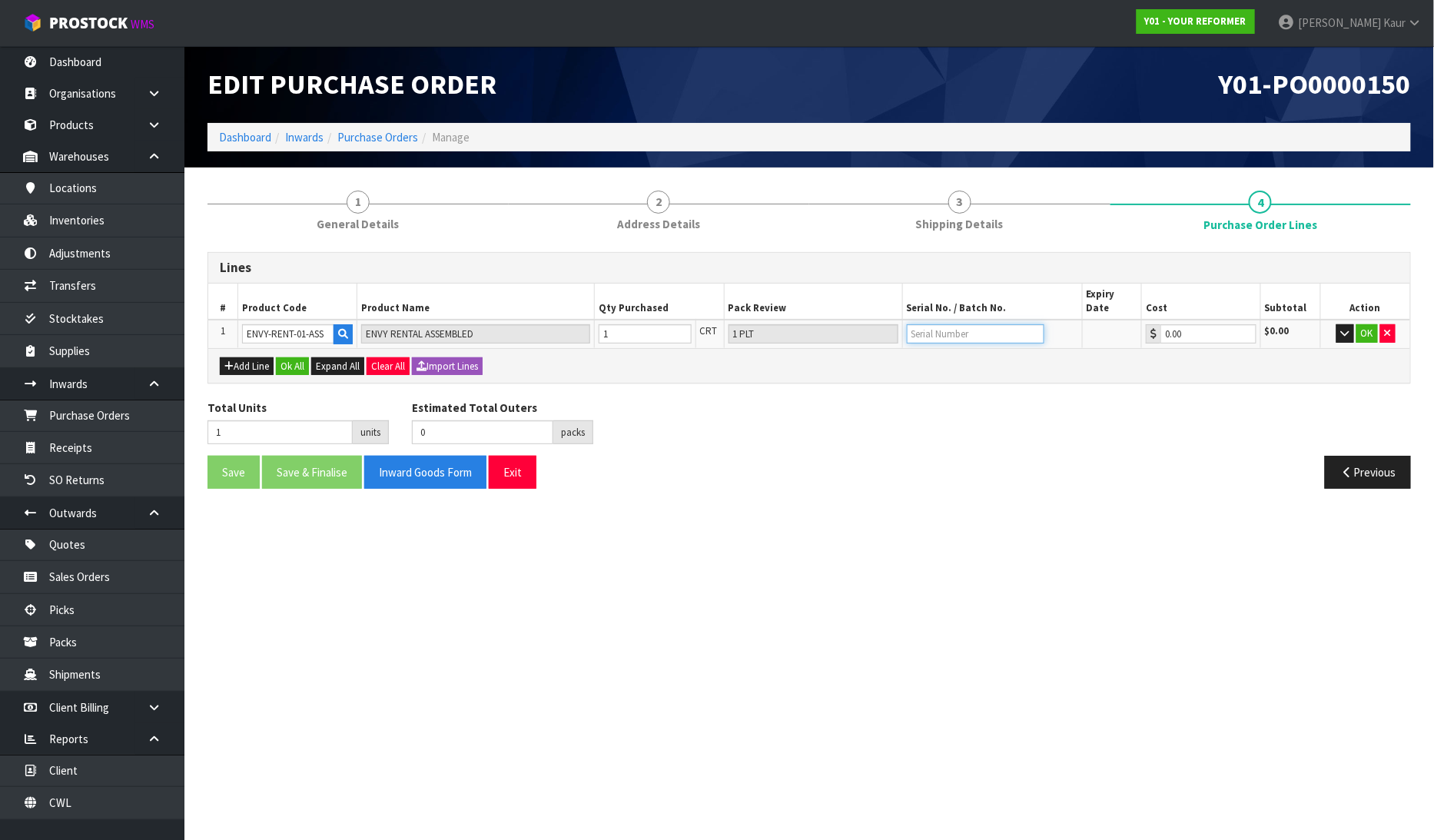
click at [961, 324] on input "text" at bounding box center [975, 334] width 137 height 19
click at [1372, 324] on button "OK" at bounding box center [1367, 333] width 21 height 19
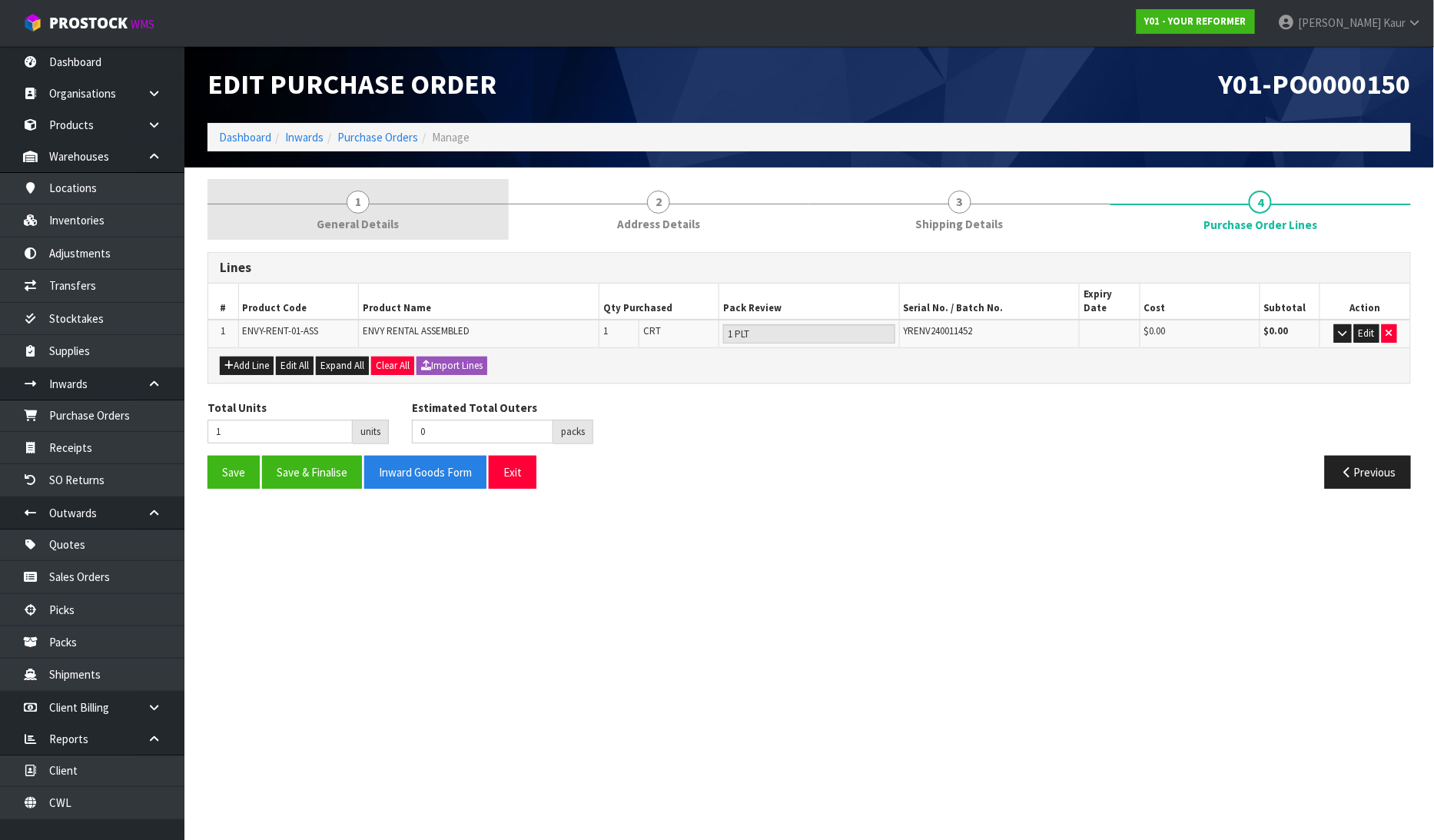
click at [342, 199] on link "1 General Details" at bounding box center [358, 209] width 301 height 60
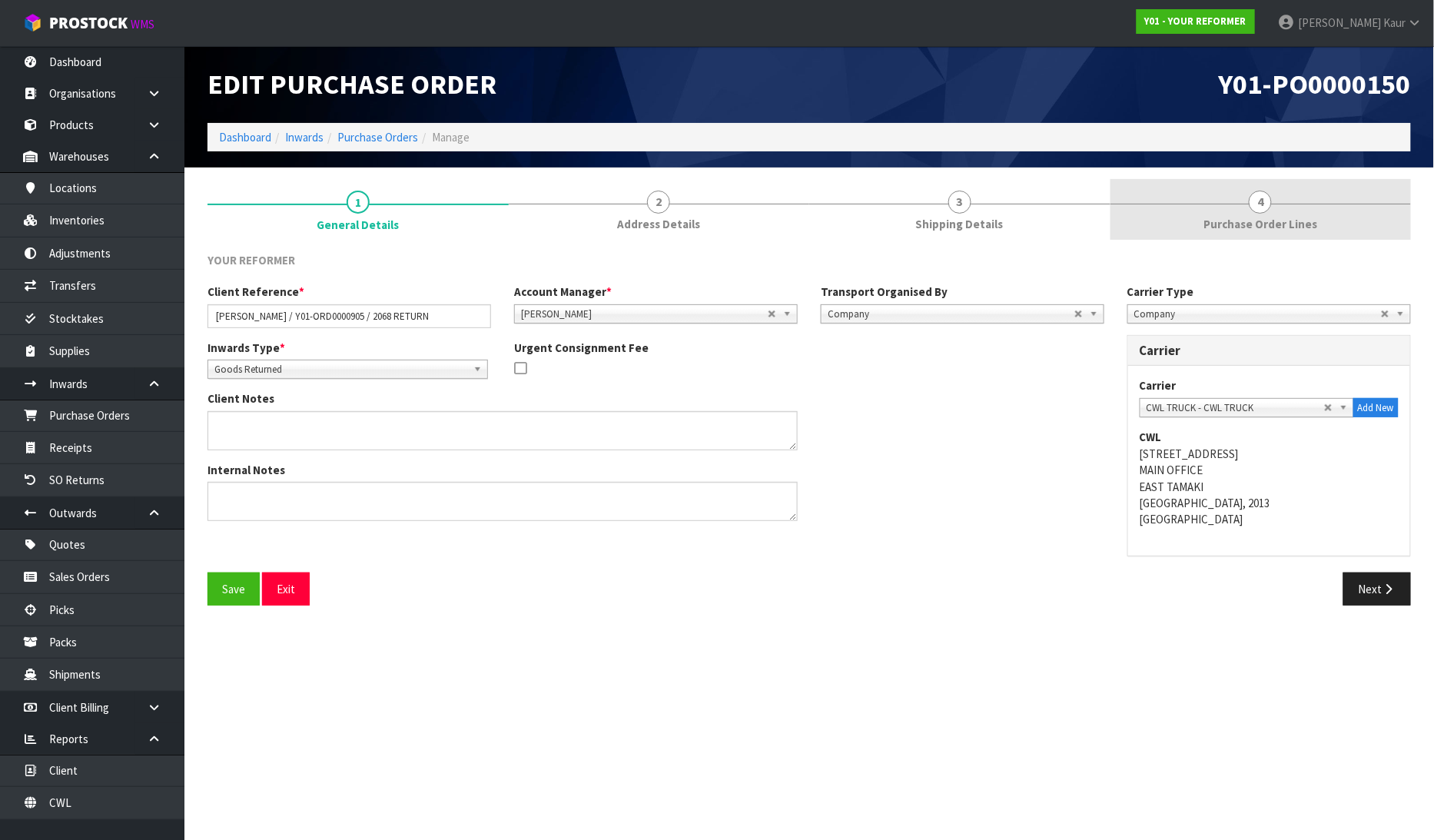
click at [1227, 210] on link "4 Purchase Order Lines" at bounding box center [1261, 209] width 301 height 60
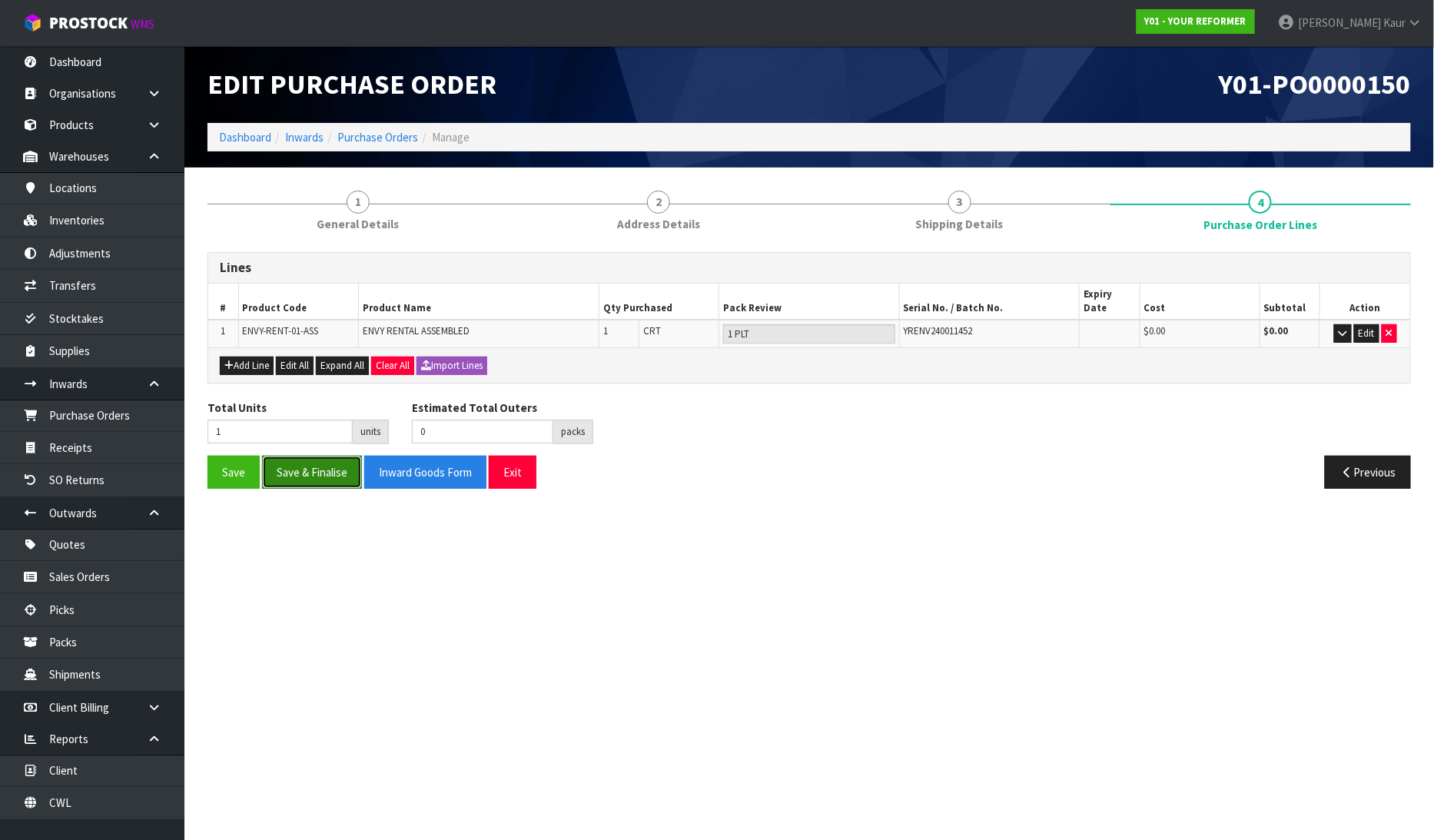
click at [294, 455] on button "Save & Finalise" at bounding box center [312, 471] width 100 height 33
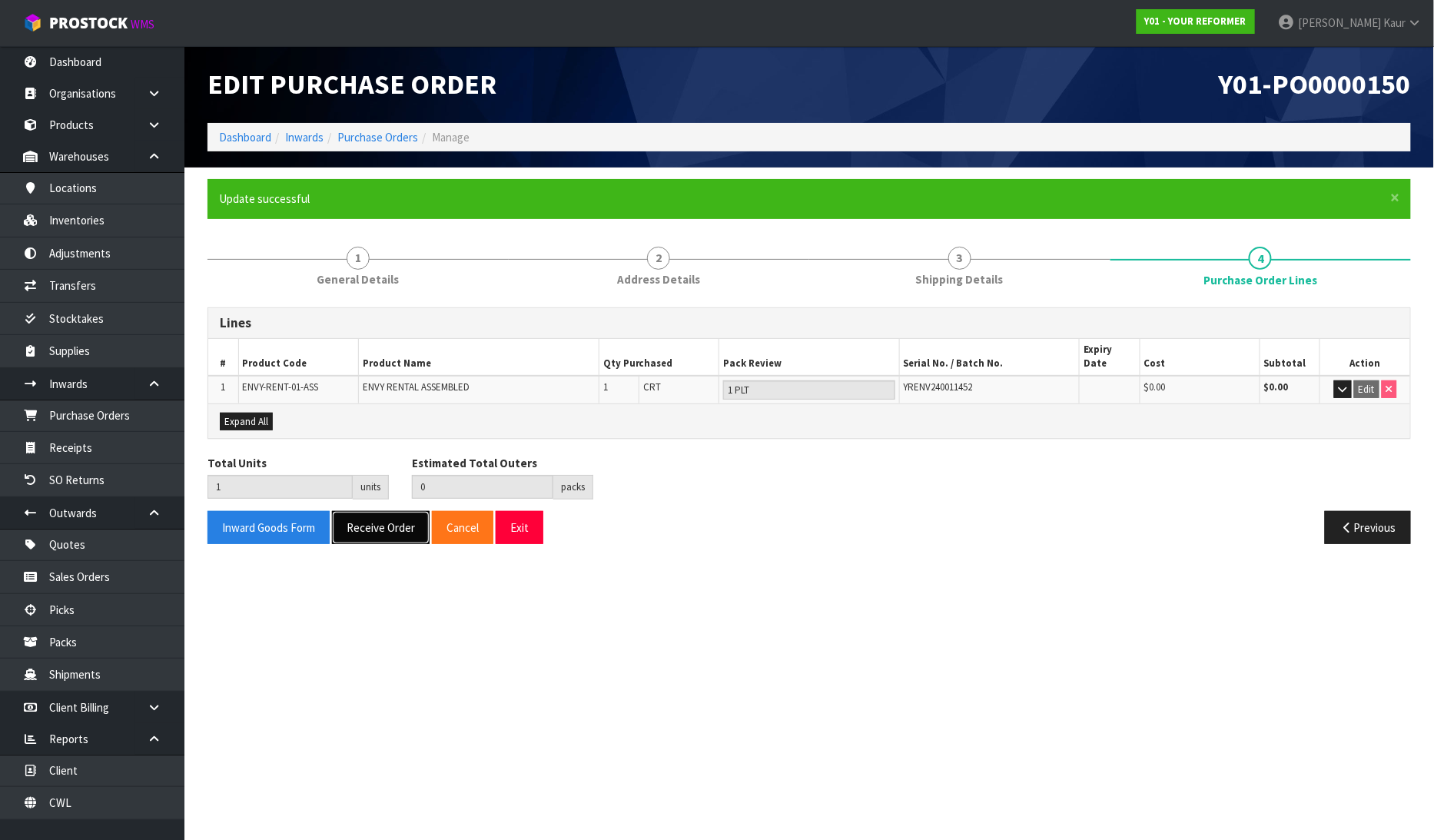
click at [356, 513] on button "Receive Order" at bounding box center [381, 527] width 97 height 33
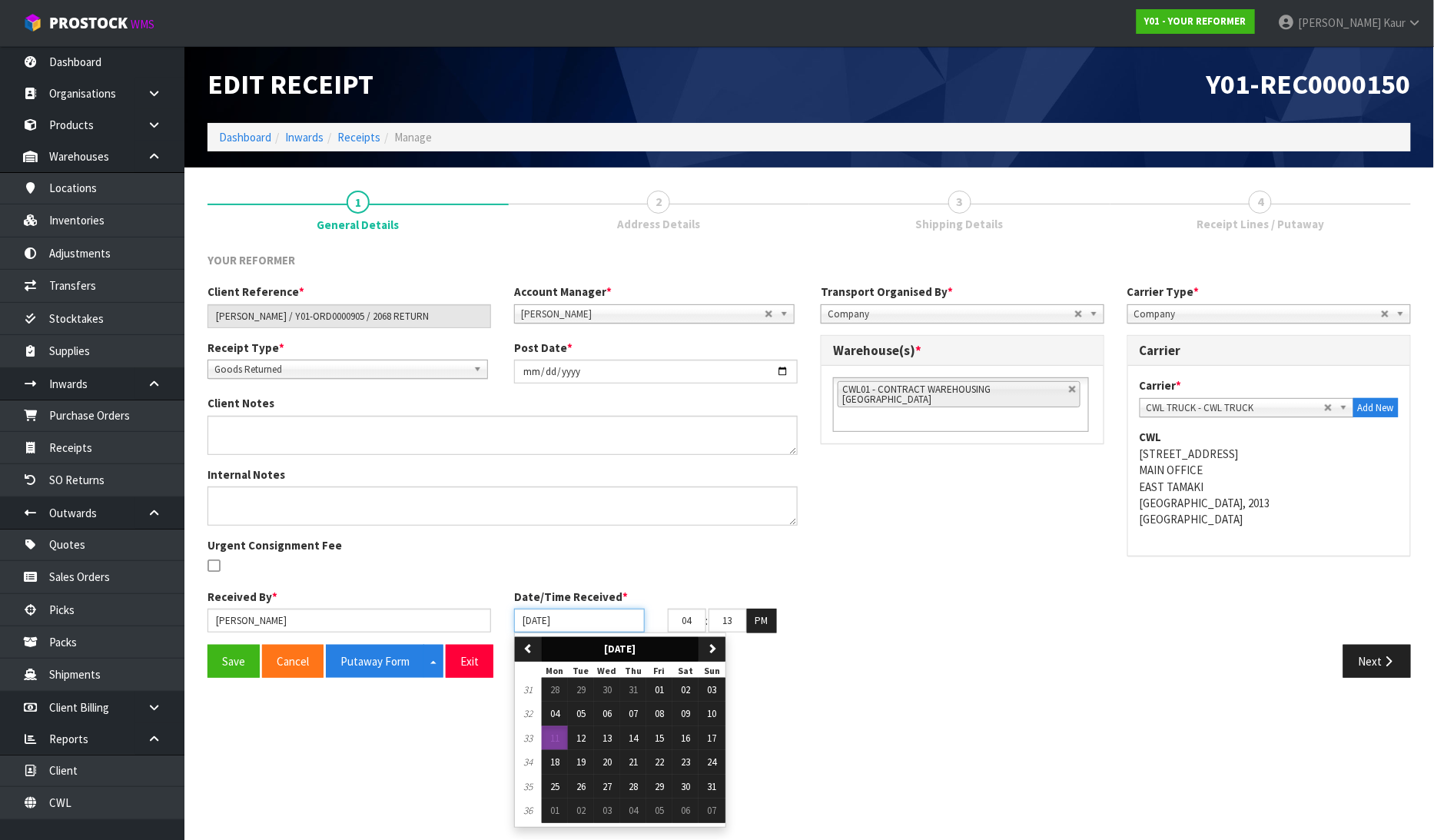
drag, startPoint x: 534, startPoint y: 618, endPoint x: 582, endPoint y: 638, distance: 52.0
click at [534, 616] on input "[DATE]" at bounding box center [579, 620] width 130 height 24
click at [655, 713] on button "08" at bounding box center [659, 714] width 26 height 25
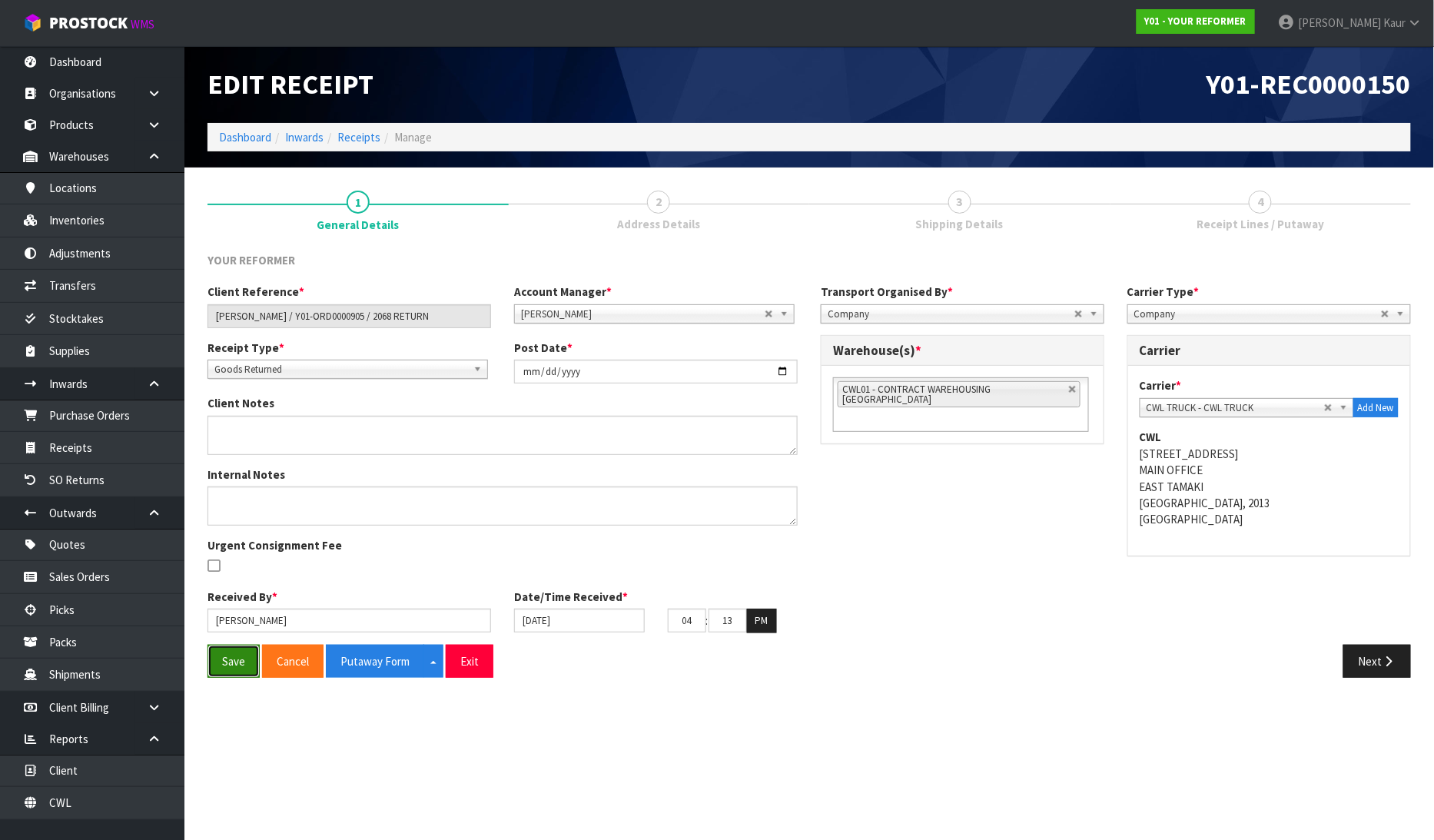
drag, startPoint x: 237, startPoint y: 649, endPoint x: 221, endPoint y: 648, distance: 16.0
click at [236, 650] on button "Save" at bounding box center [233, 660] width 52 height 33
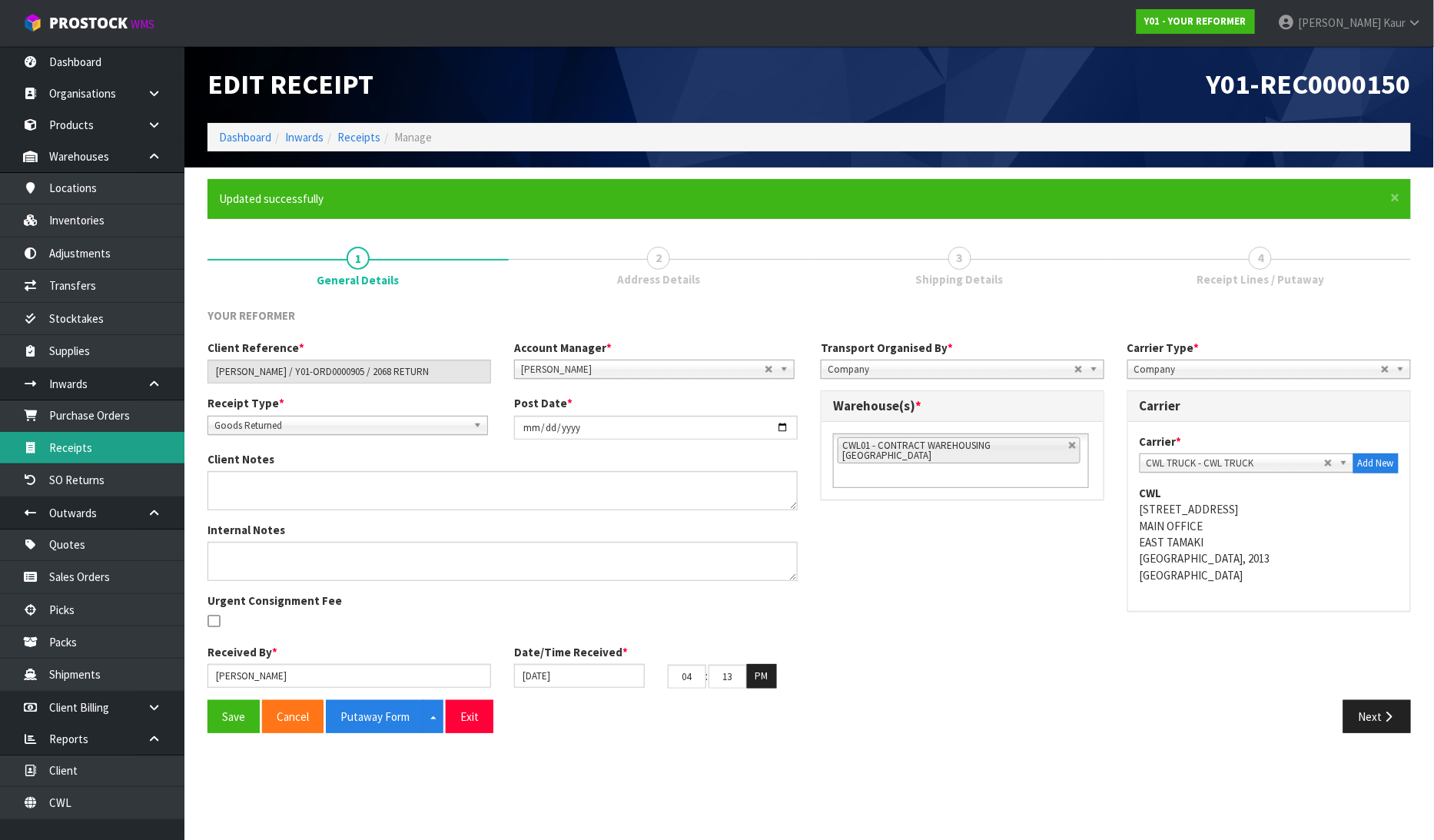
click at [73, 447] on link "Receipts" at bounding box center [92, 447] width 184 height 32
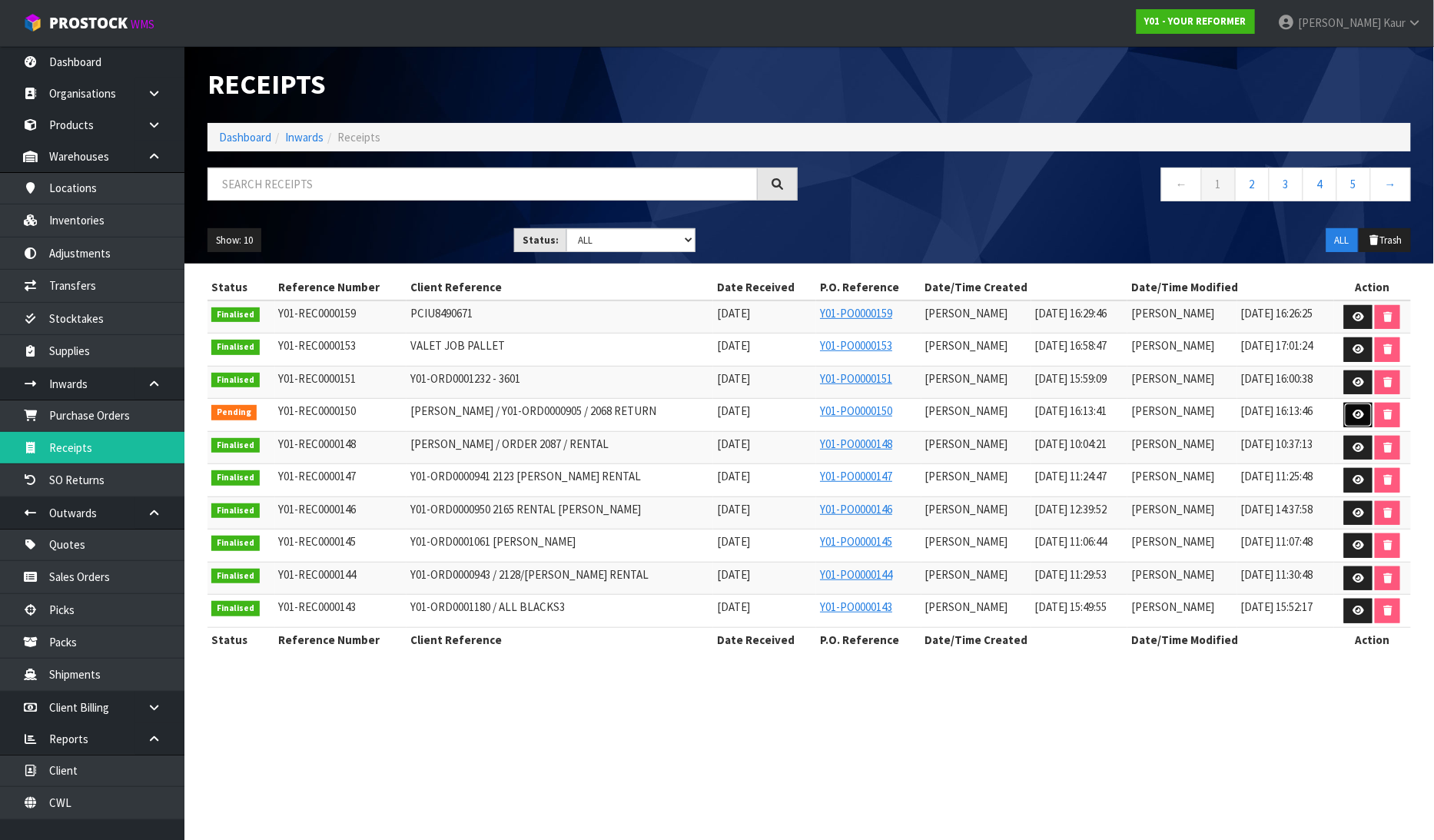
click at [1360, 413] on icon at bounding box center [1358, 414] width 12 height 10
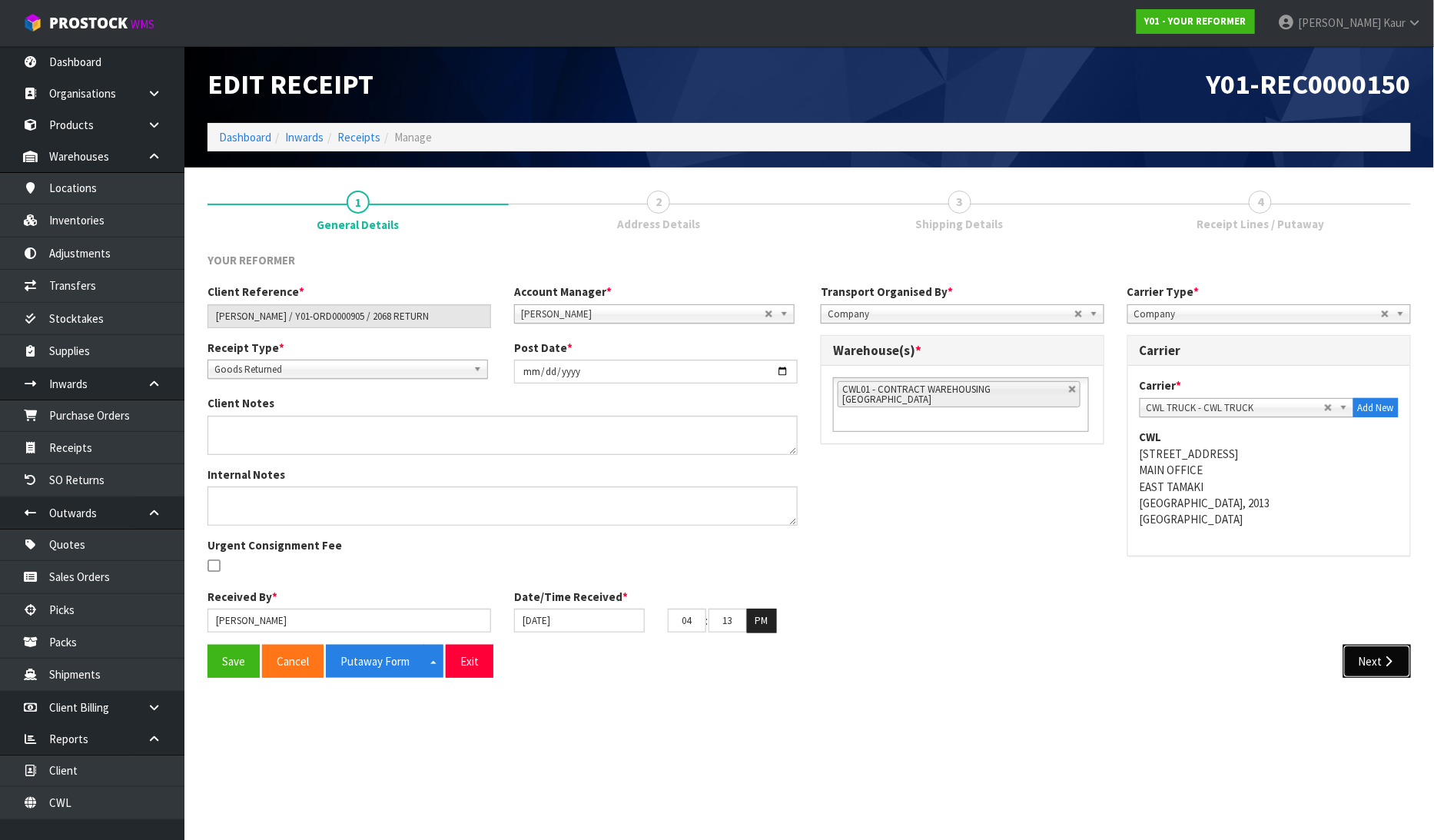
click at [1392, 665] on icon "button" at bounding box center [1389, 661] width 14 height 12
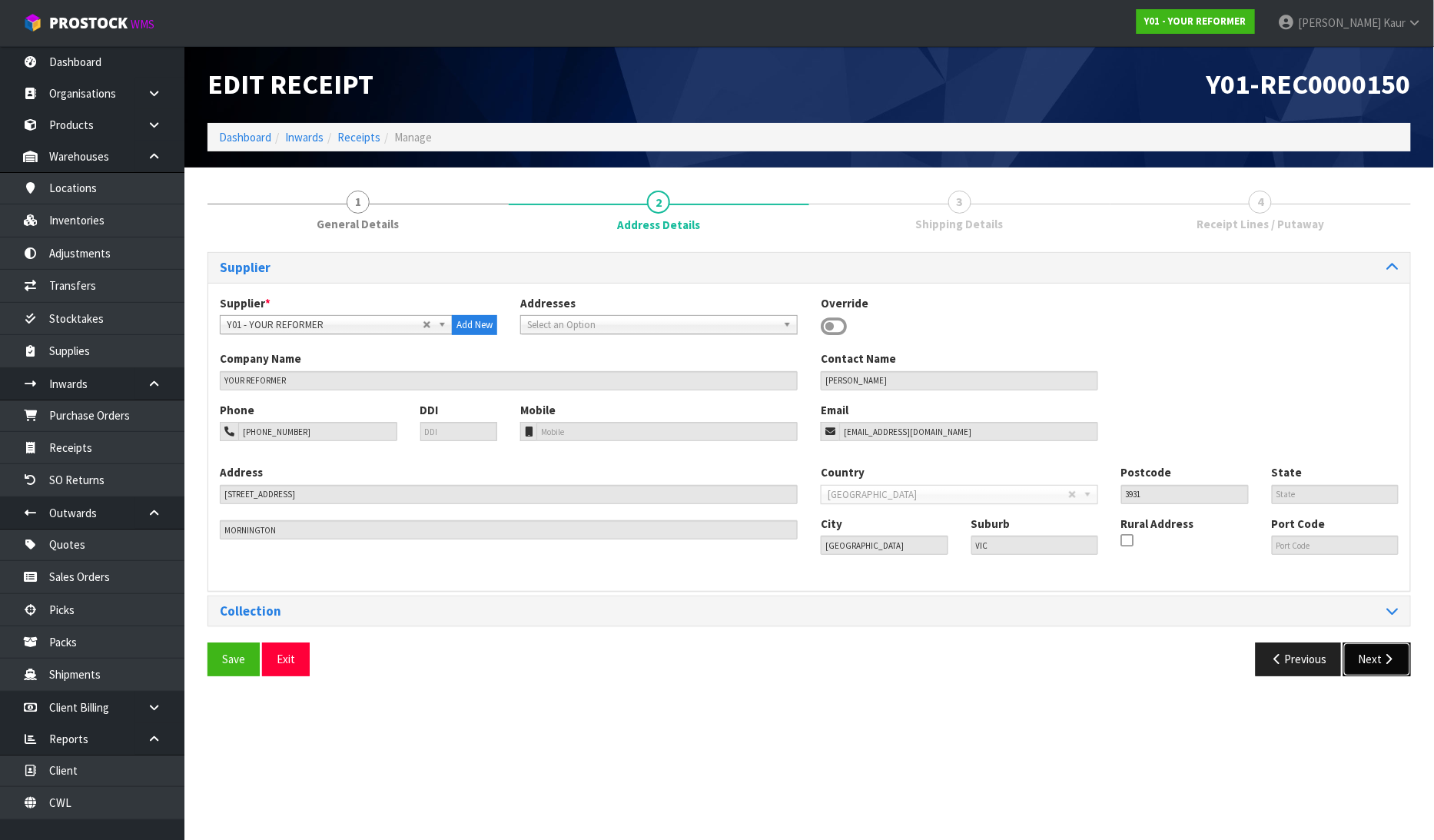
click at [1384, 671] on button "Next" at bounding box center [1376, 658] width 67 height 33
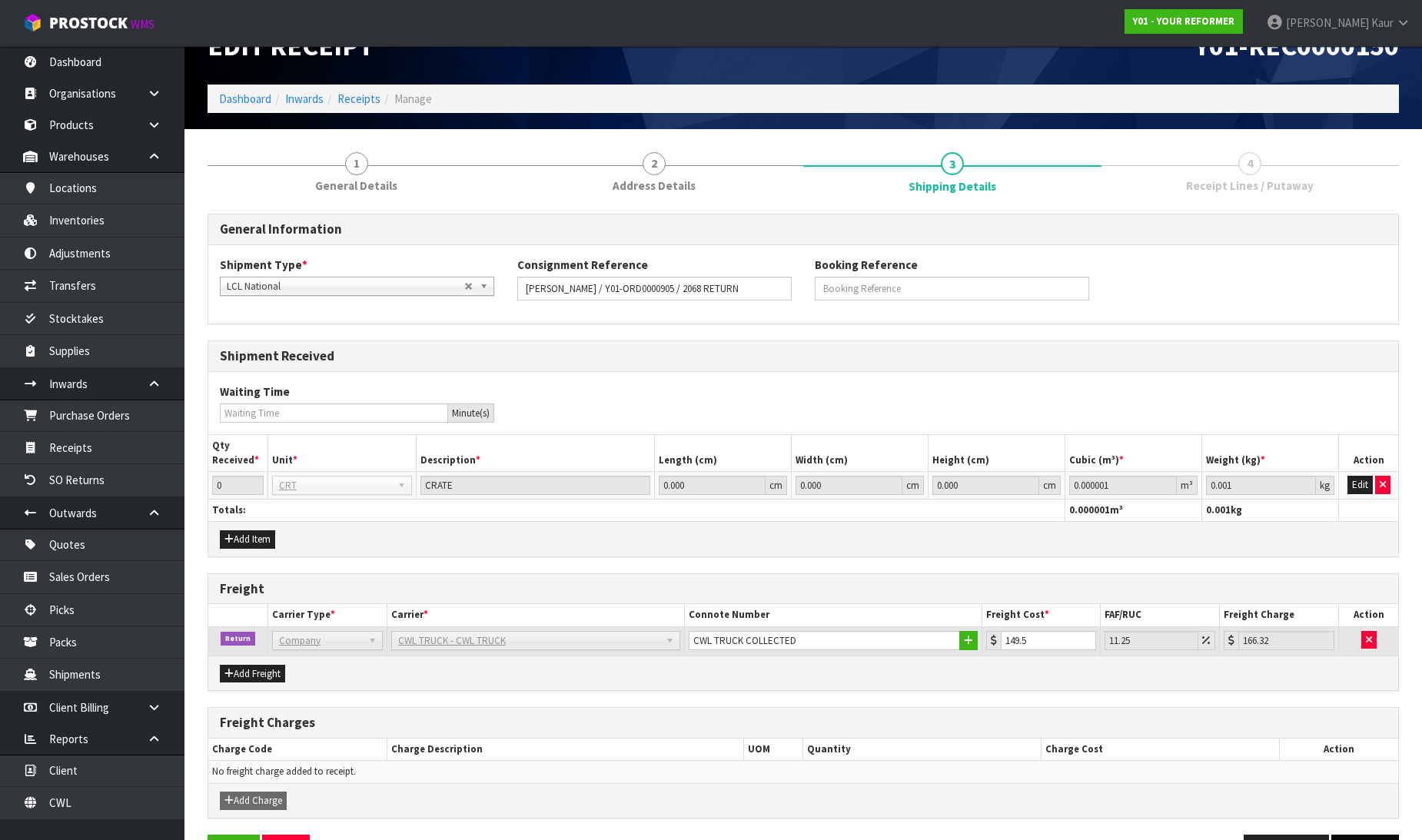
scroll to position [89, 0]
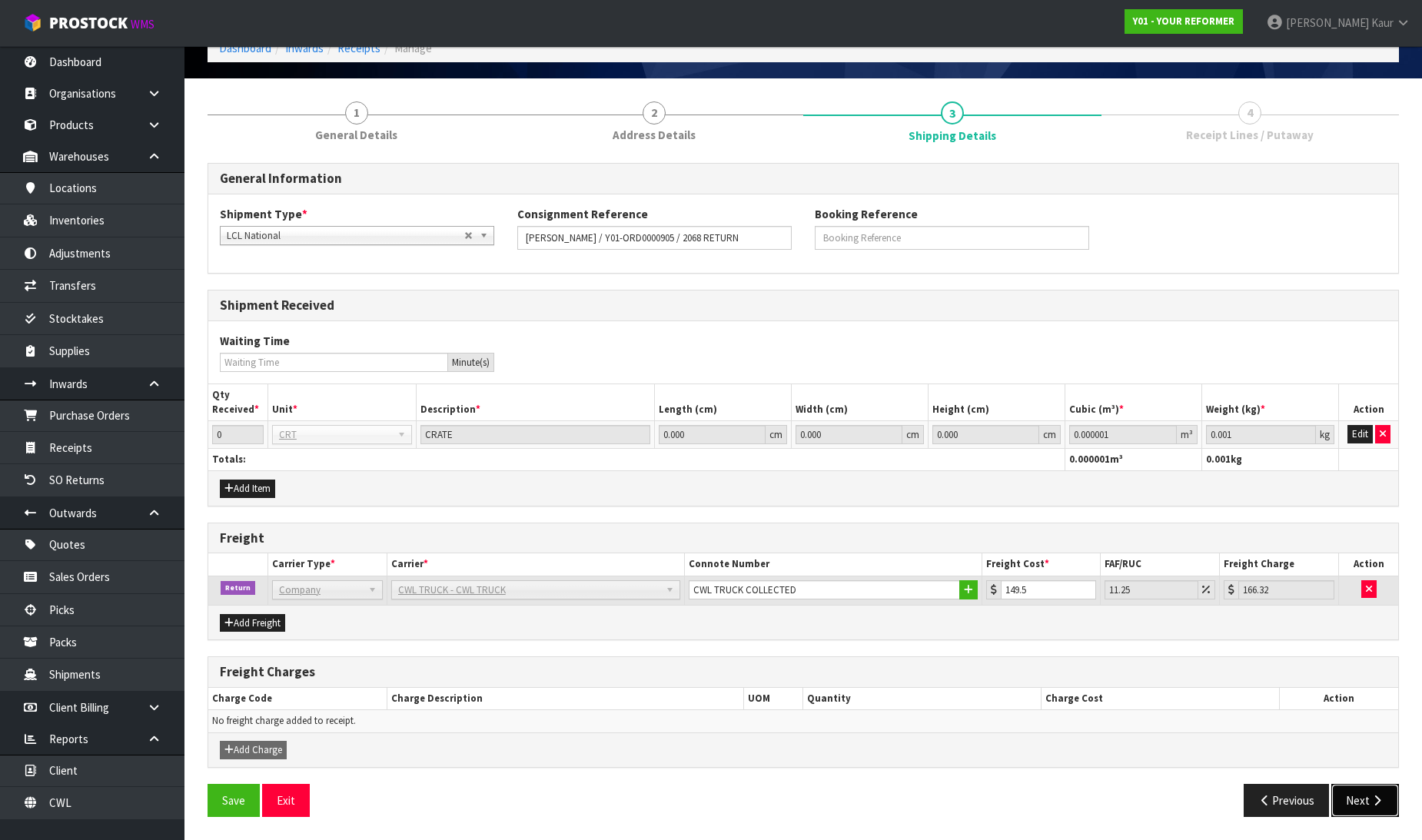
click at [1371, 795] on icon "button" at bounding box center [1377, 799] width 14 height 12
click at [1364, 800] on button "Next" at bounding box center [1365, 799] width 67 height 33
drag, startPoint x: 1363, startPoint y: 436, endPoint x: 1301, endPoint y: 435, distance: 62.0
click at [1361, 436] on button "Edit" at bounding box center [1360, 433] width 26 height 19
click at [252, 426] on input "1" at bounding box center [238, 434] width 51 height 19
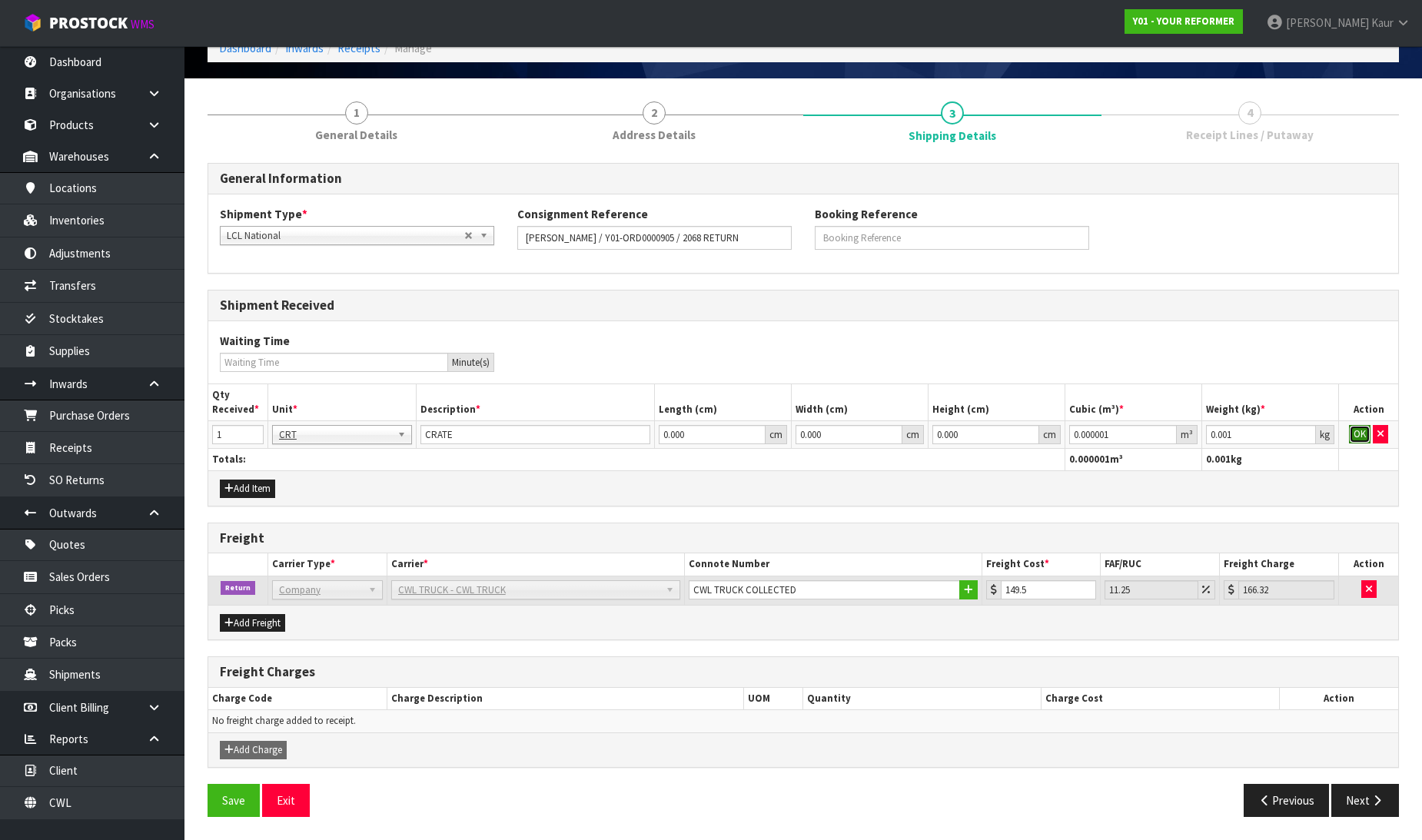
click at [1349, 431] on button "OK" at bounding box center [1360, 433] width 21 height 19
click at [1371, 813] on button "Next" at bounding box center [1365, 799] width 67 height 33
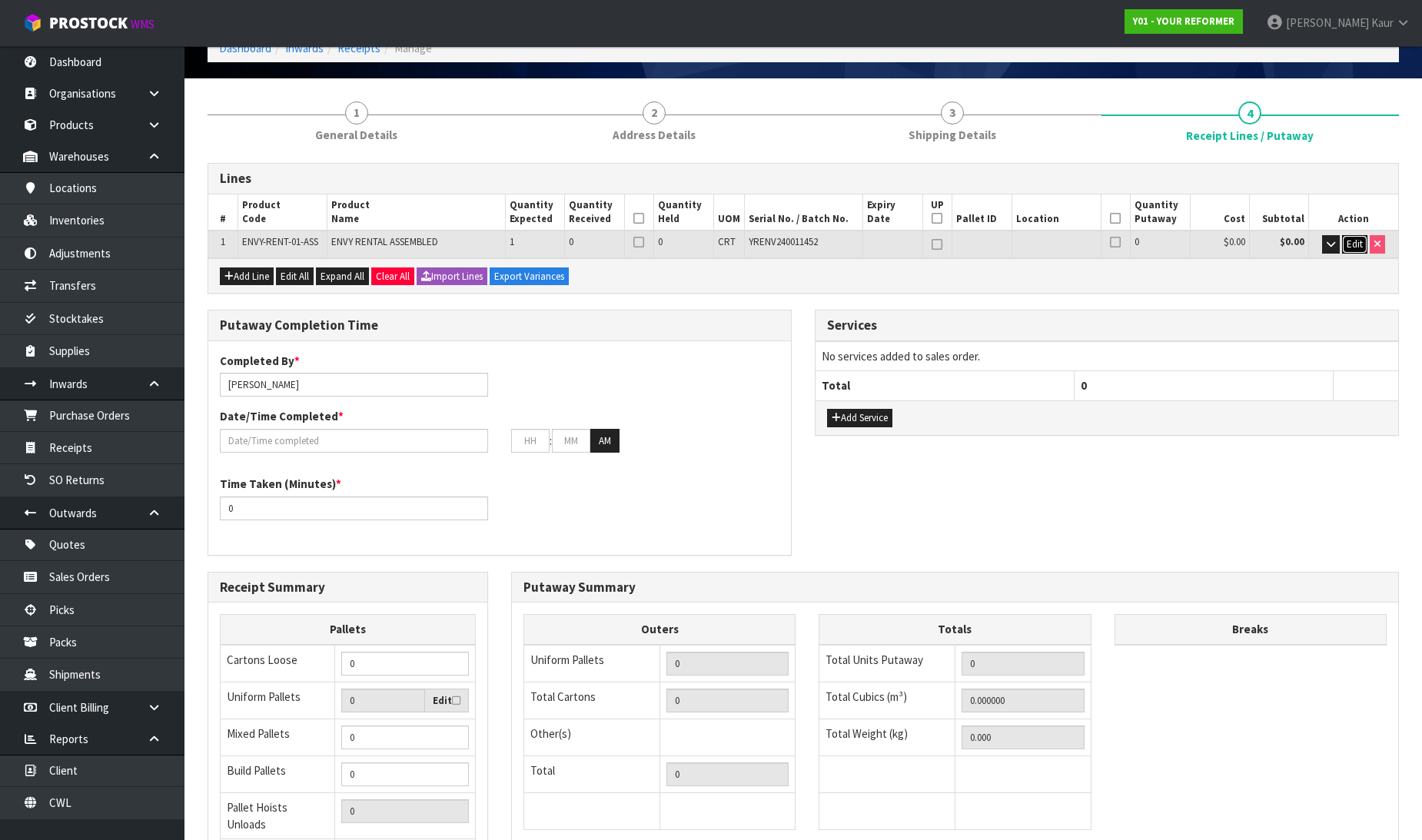
drag, startPoint x: 1355, startPoint y: 244, endPoint x: 1343, endPoint y: 244, distance: 12.0
click at [1354, 244] on span "Edit" at bounding box center [1355, 244] width 16 height 13
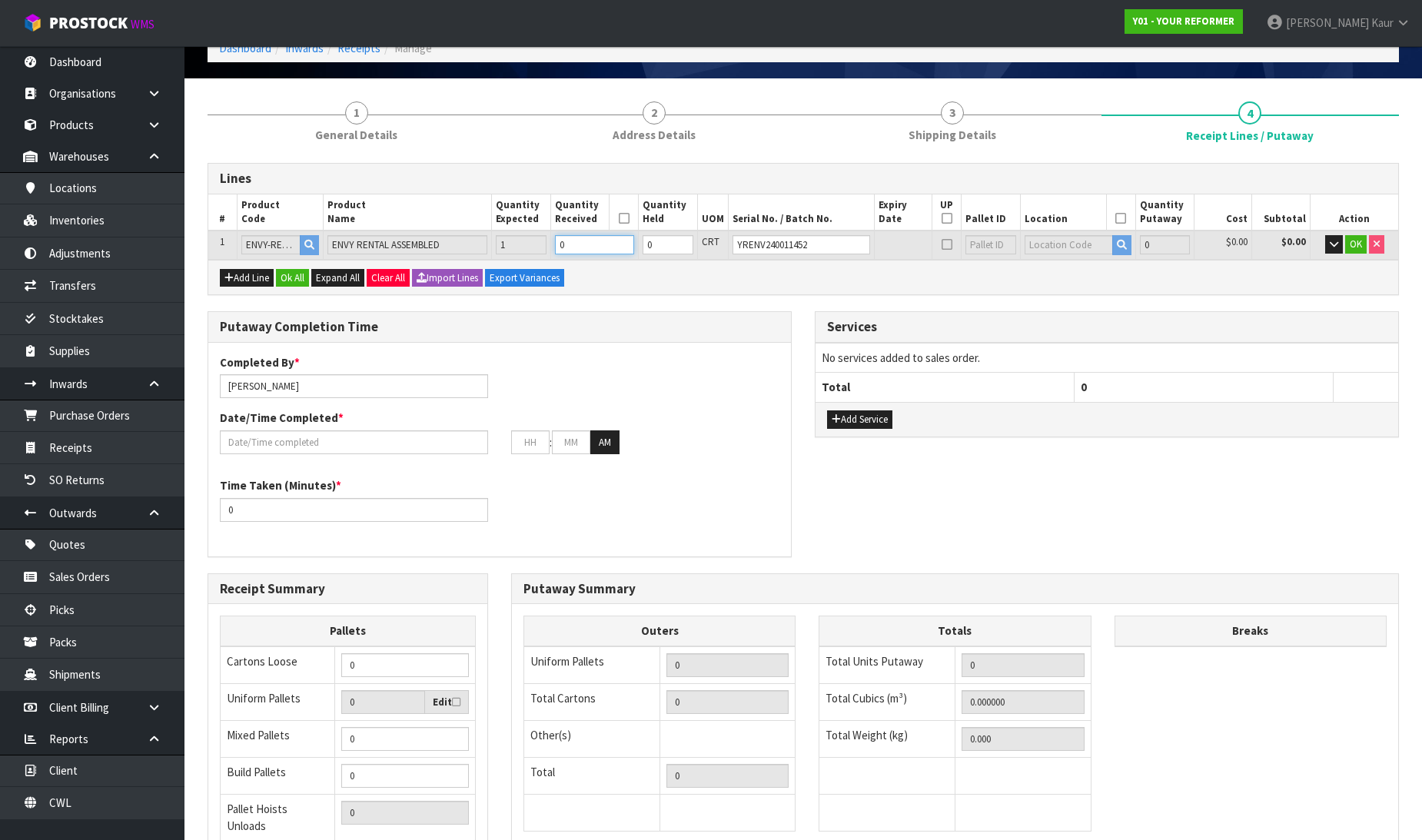
click at [588, 238] on input "0" at bounding box center [594, 245] width 79 height 19
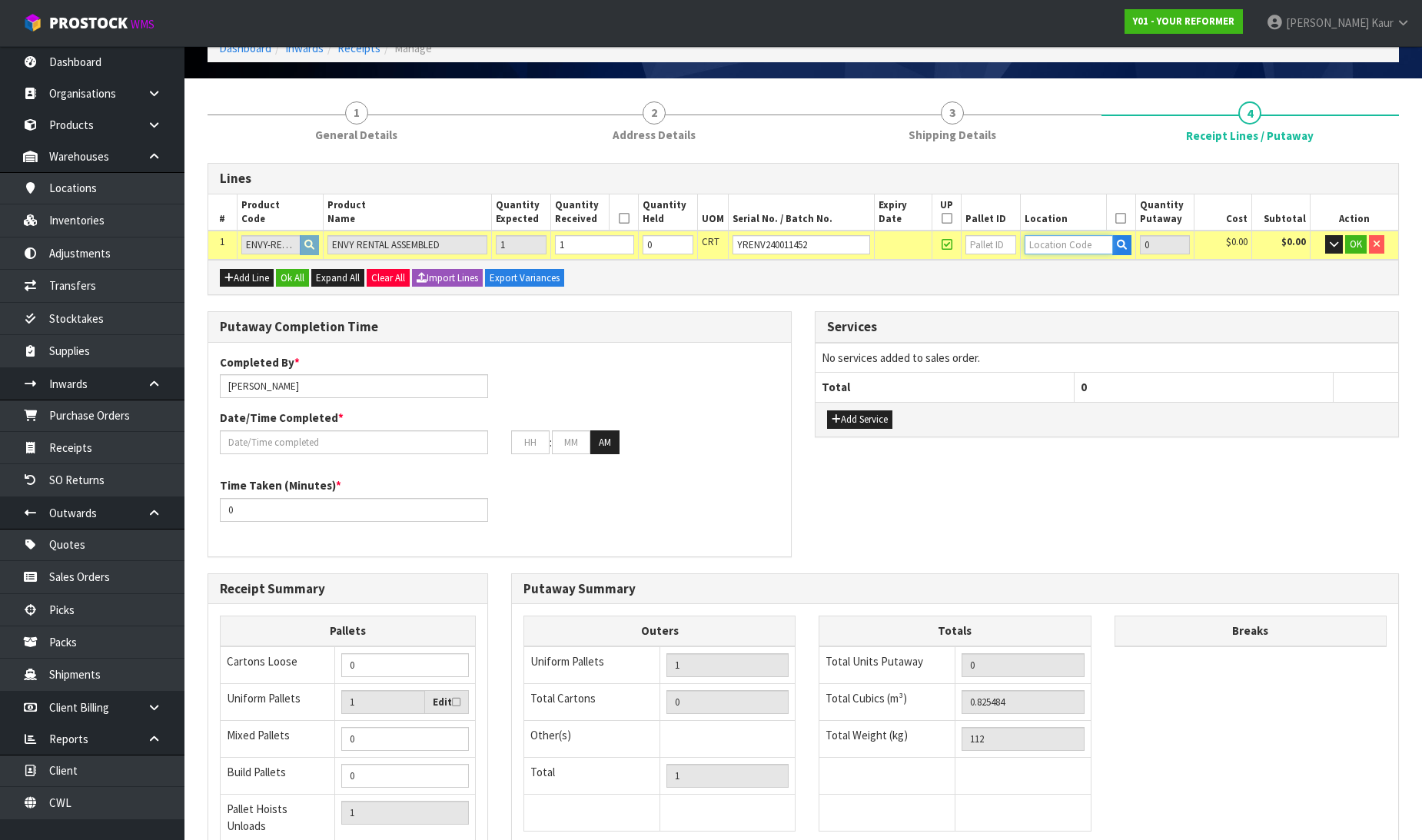
click at [1062, 245] on input "text" at bounding box center [1069, 245] width 89 height 19
drag, startPoint x: 1059, startPoint y: 269, endPoint x: 1355, endPoint y: 245, distance: 297.0
click at [1059, 270] on link "54 -01-1-A" at bounding box center [1080, 269] width 121 height 20
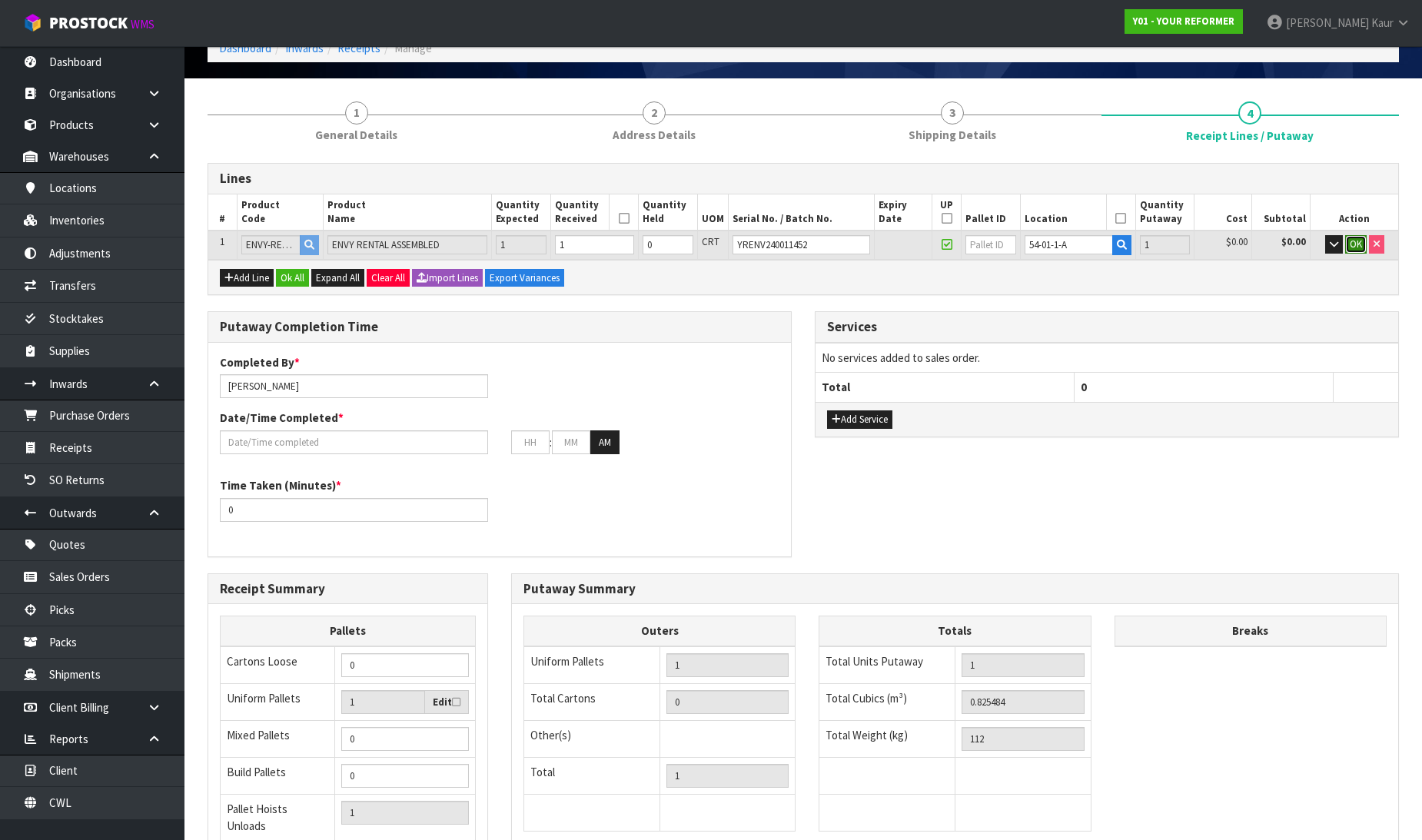
click at [1357, 244] on span "OK" at bounding box center [1356, 244] width 12 height 13
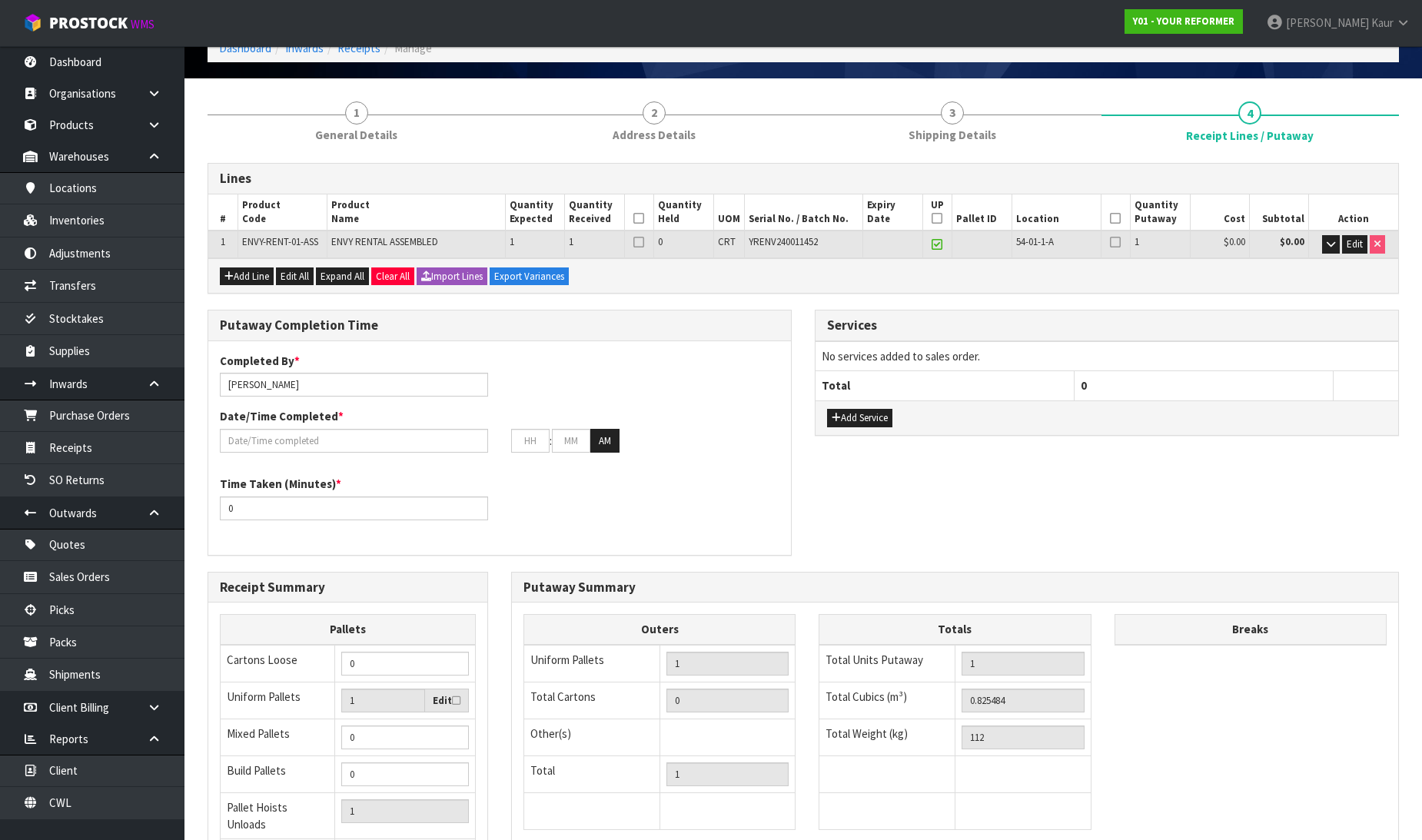
click at [639, 218] on icon at bounding box center [638, 218] width 11 height 1
click at [934, 218] on icon at bounding box center [937, 218] width 11 height 1
click at [1114, 218] on icon at bounding box center [1115, 218] width 11 height 1
click at [326, 386] on input "[PERSON_NAME]" at bounding box center [354, 384] width 269 height 24
drag, startPoint x: 294, startPoint y: 385, endPoint x: 205, endPoint y: 403, distance: 90.8
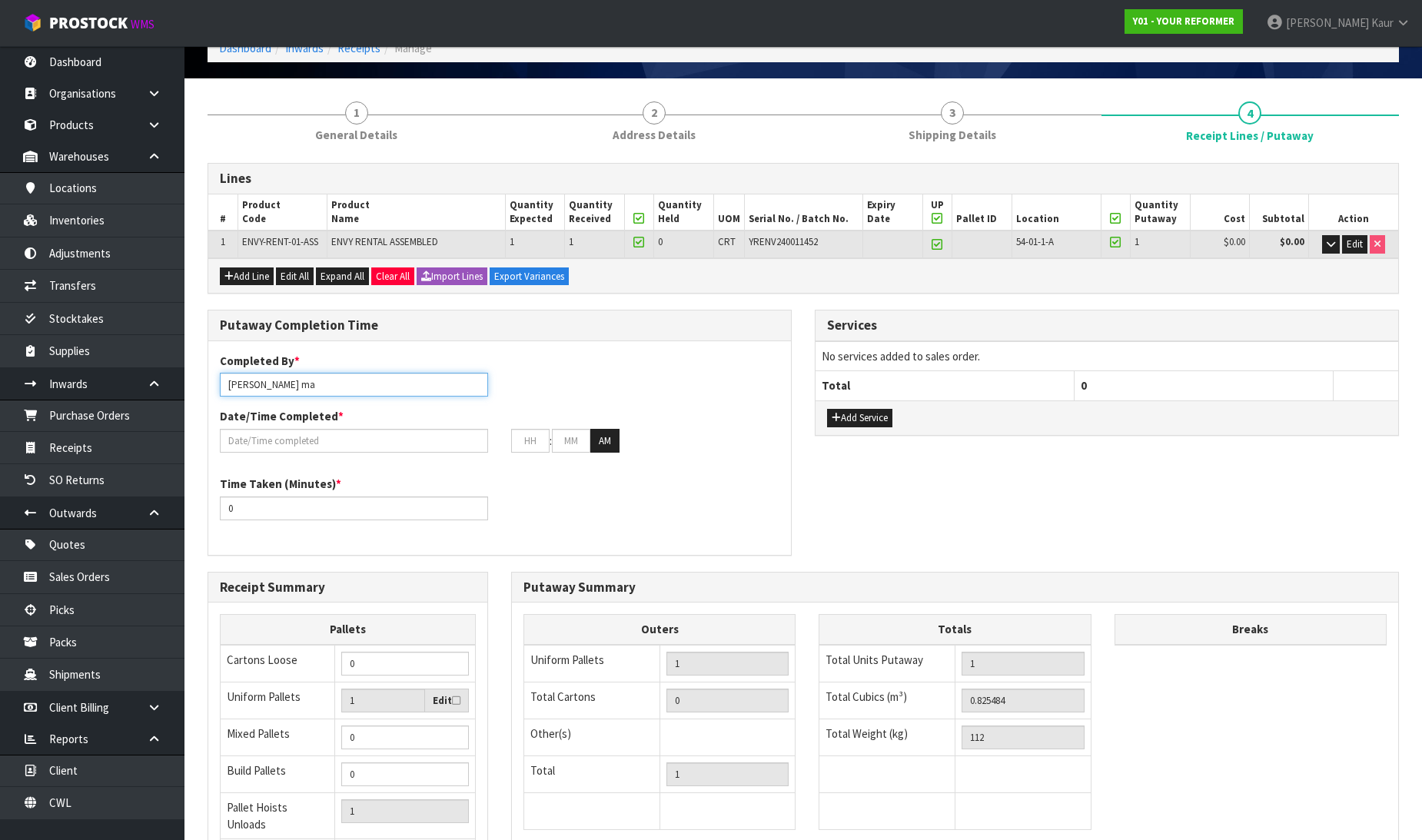
click at [205, 403] on div "Putaway Completion Time Completed By * [PERSON_NAME] ma Date/Time Completed * :…" at bounding box center [499, 439] width 607 height 261
click at [316, 435] on input "text" at bounding box center [354, 440] width 269 height 24
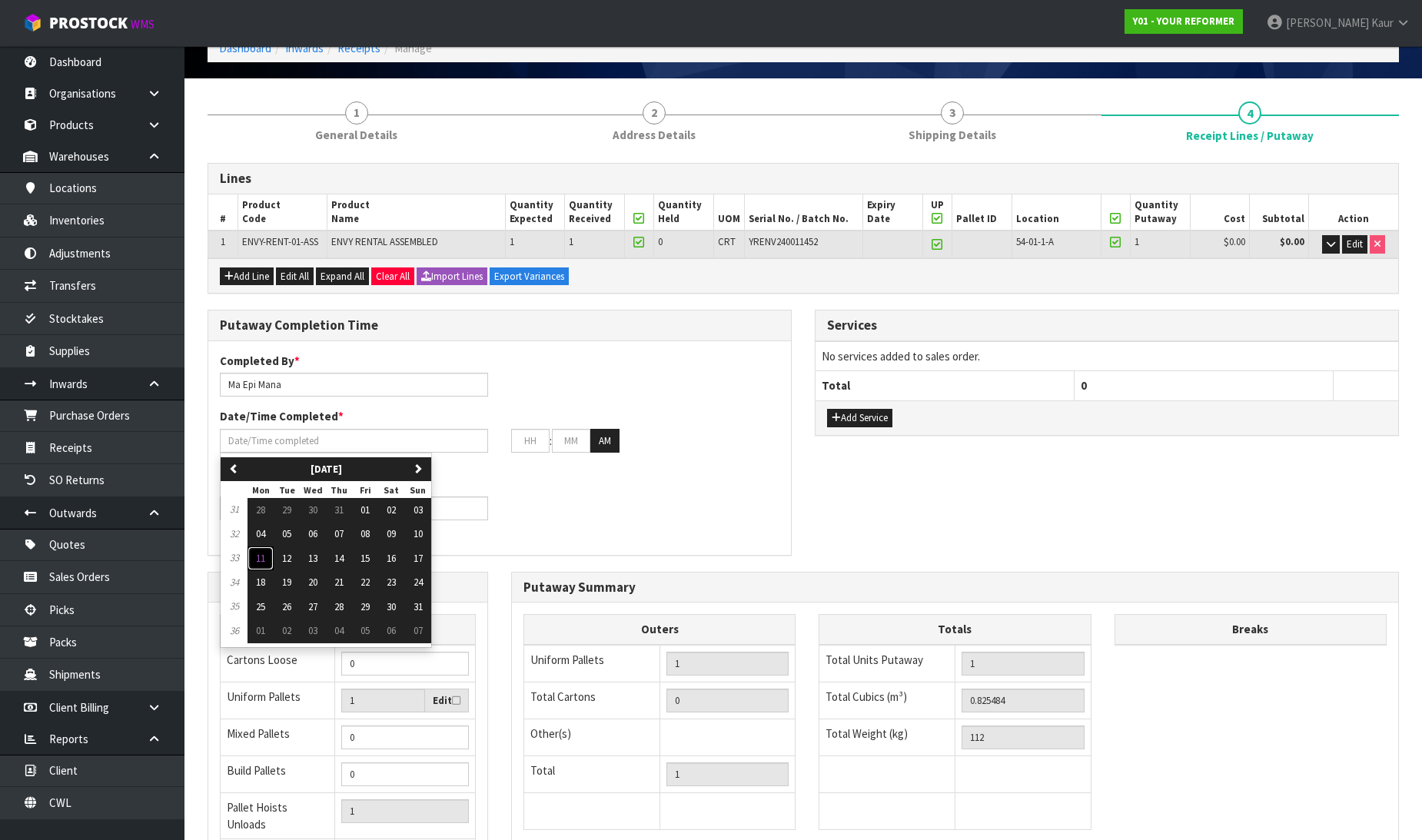
click at [248, 564] on button "11" at bounding box center [260, 558] width 26 height 25
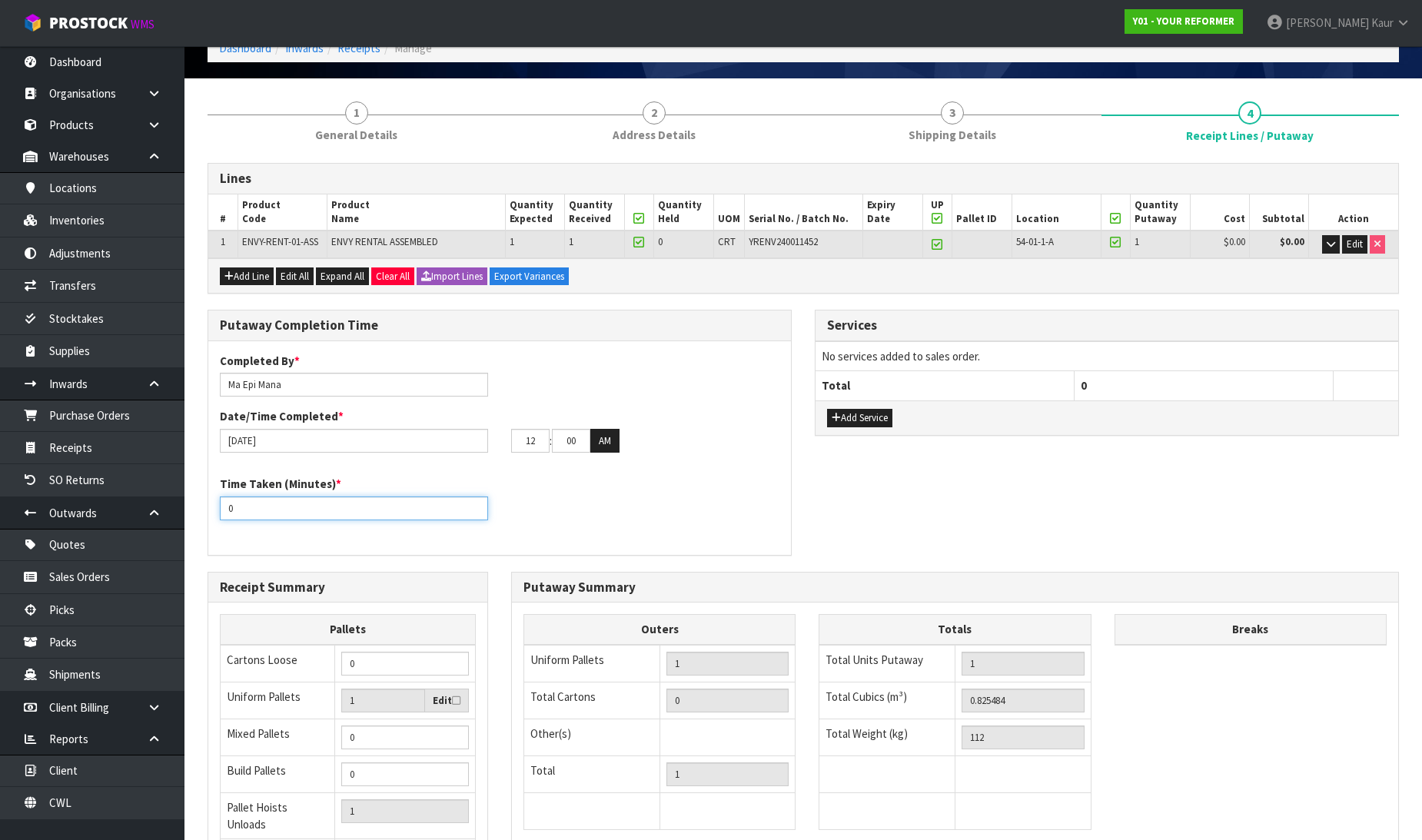
drag, startPoint x: 256, startPoint y: 509, endPoint x: 213, endPoint y: 511, distance: 43.0
click at [213, 511] on div "Time Taken (Minutes) * 0" at bounding box center [354, 497] width 292 height 43
drag, startPoint x: 538, startPoint y: 440, endPoint x: 509, endPoint y: 444, distance: 29.3
click at [509, 444] on div "12 : 00 : 00 AM" at bounding box center [645, 441] width 292 height 25
drag, startPoint x: 578, startPoint y: 447, endPoint x: 554, endPoint y: 452, distance: 24.5
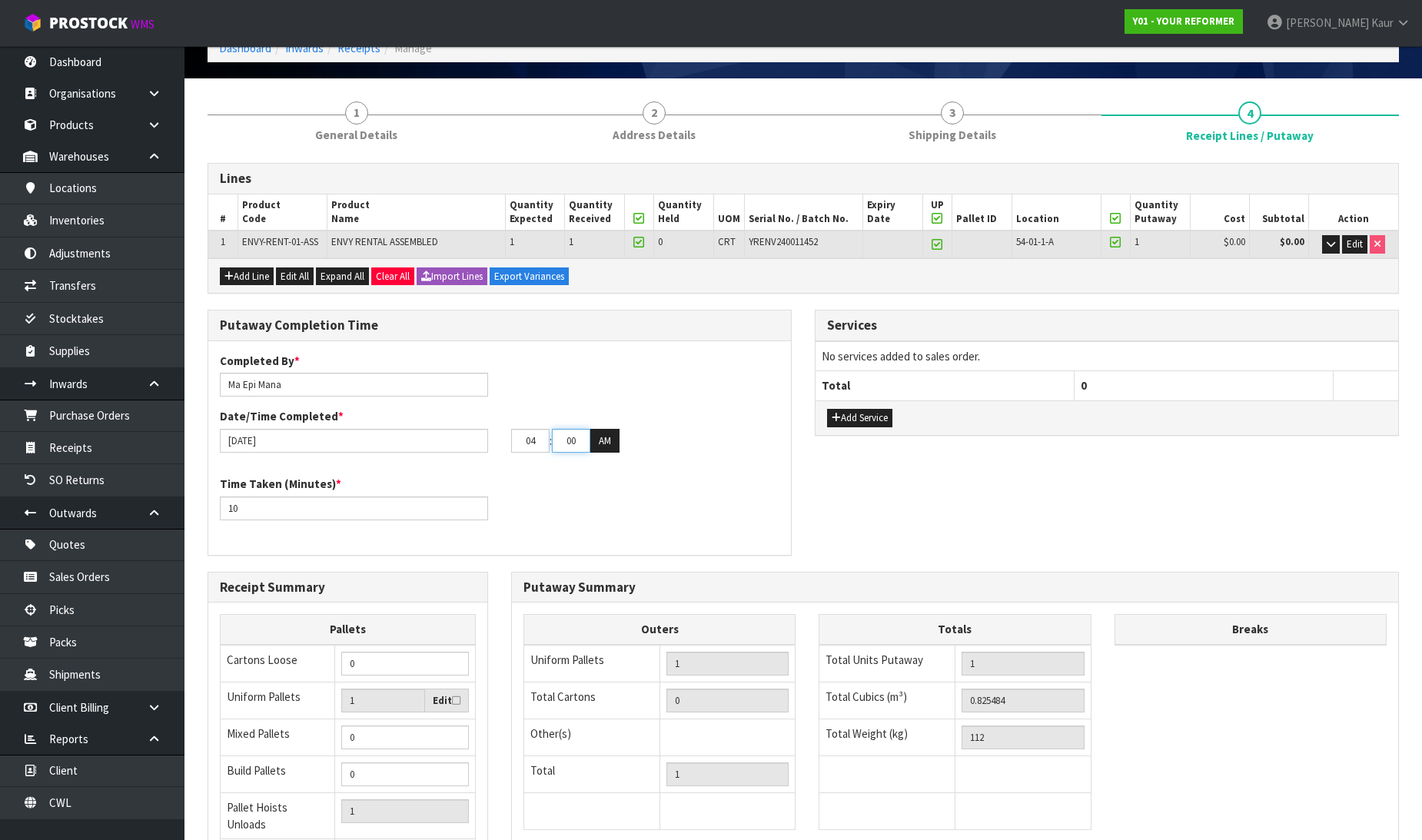
click at [554, 452] on div "Completed By * [PERSON_NAME] Date/Time Completed * [DATE] 04 : 00 : 00 AM" at bounding box center [499, 408] width 582 height 112
click at [611, 446] on button "AM" at bounding box center [605, 441] width 29 height 25
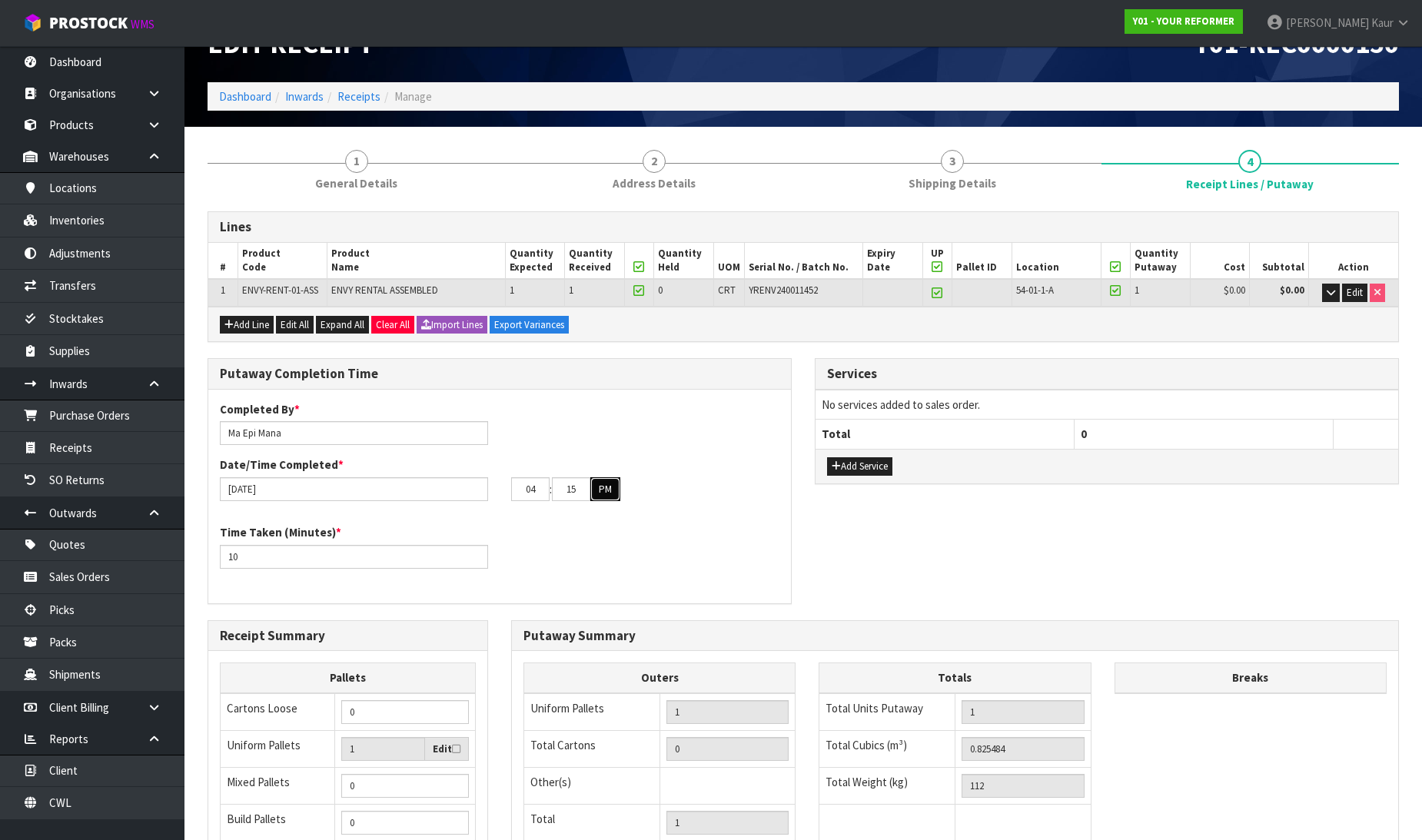
scroll to position [0, 0]
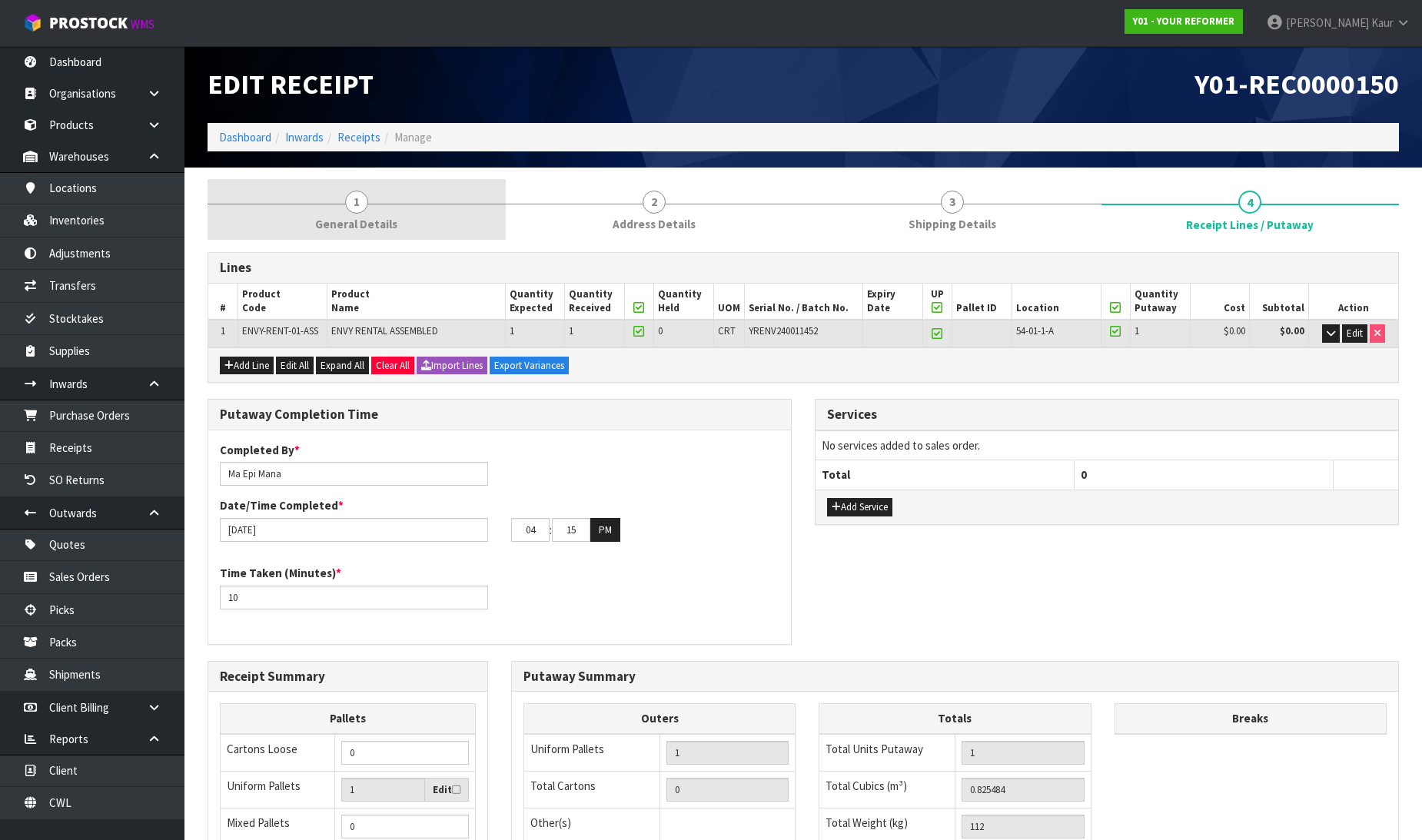
click at [357, 210] on span "1" at bounding box center [356, 202] width 23 height 23
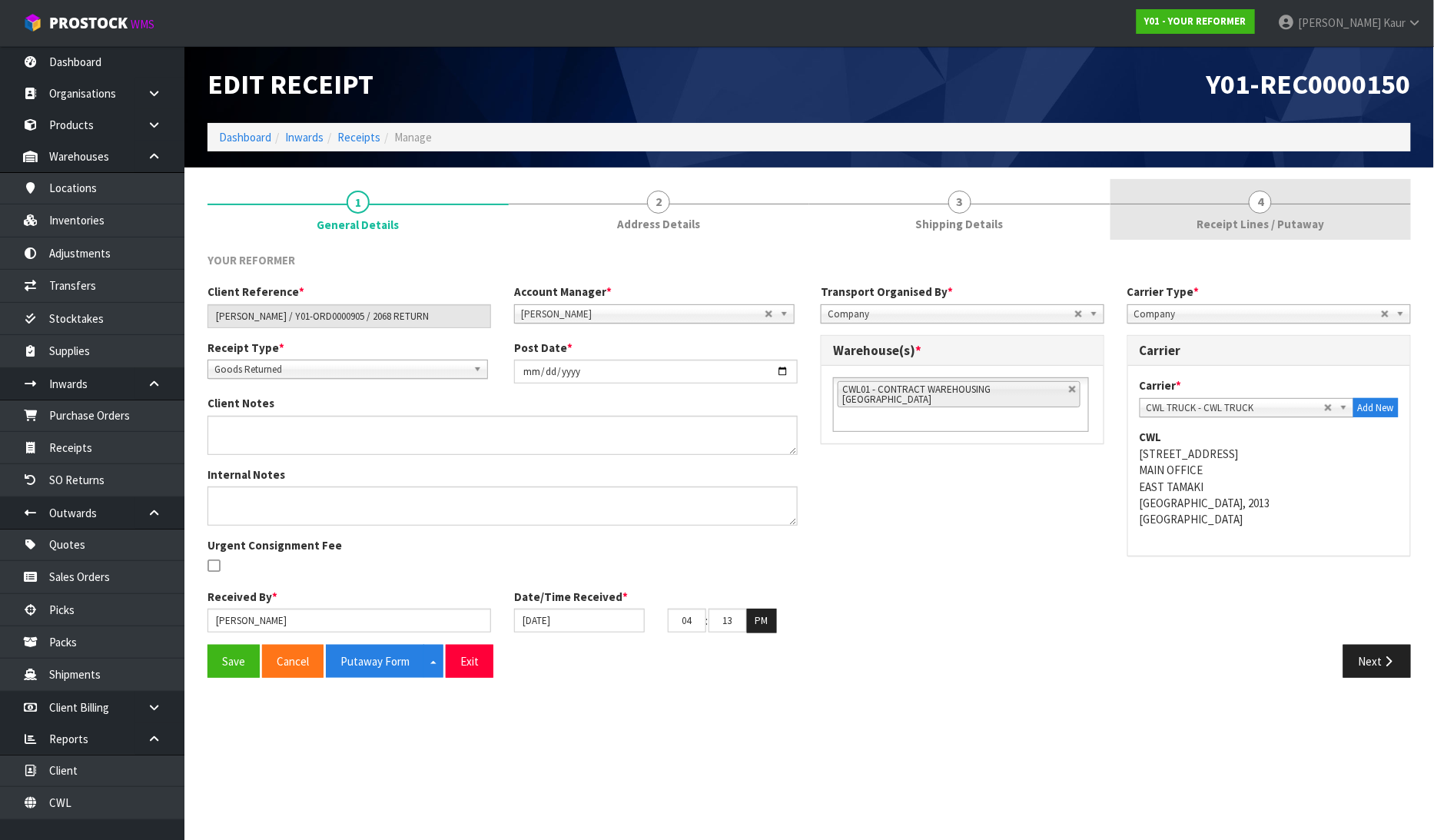
click at [1262, 219] on span "Receipt Lines / Putaway" at bounding box center [1260, 224] width 128 height 16
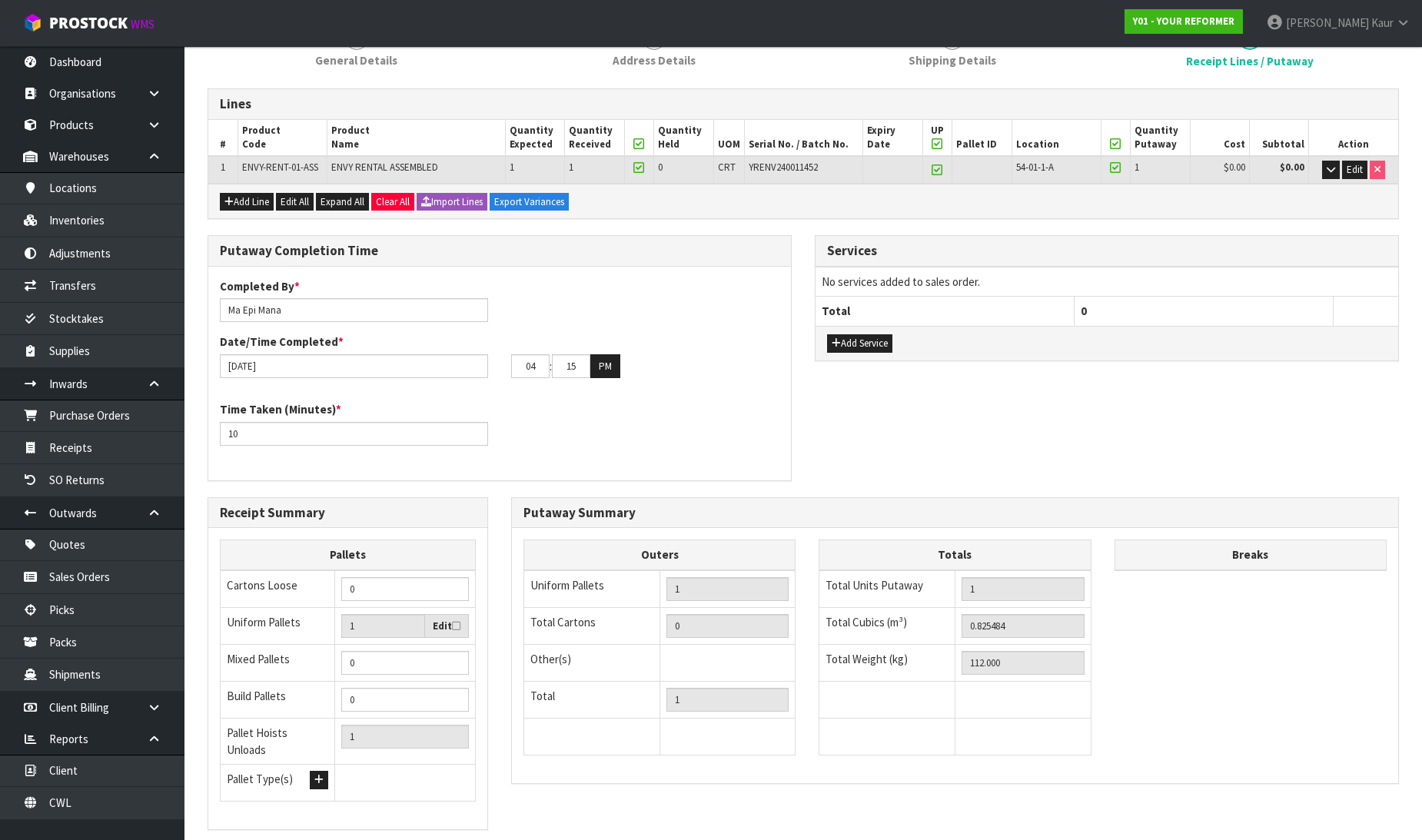
scroll to position [252, 0]
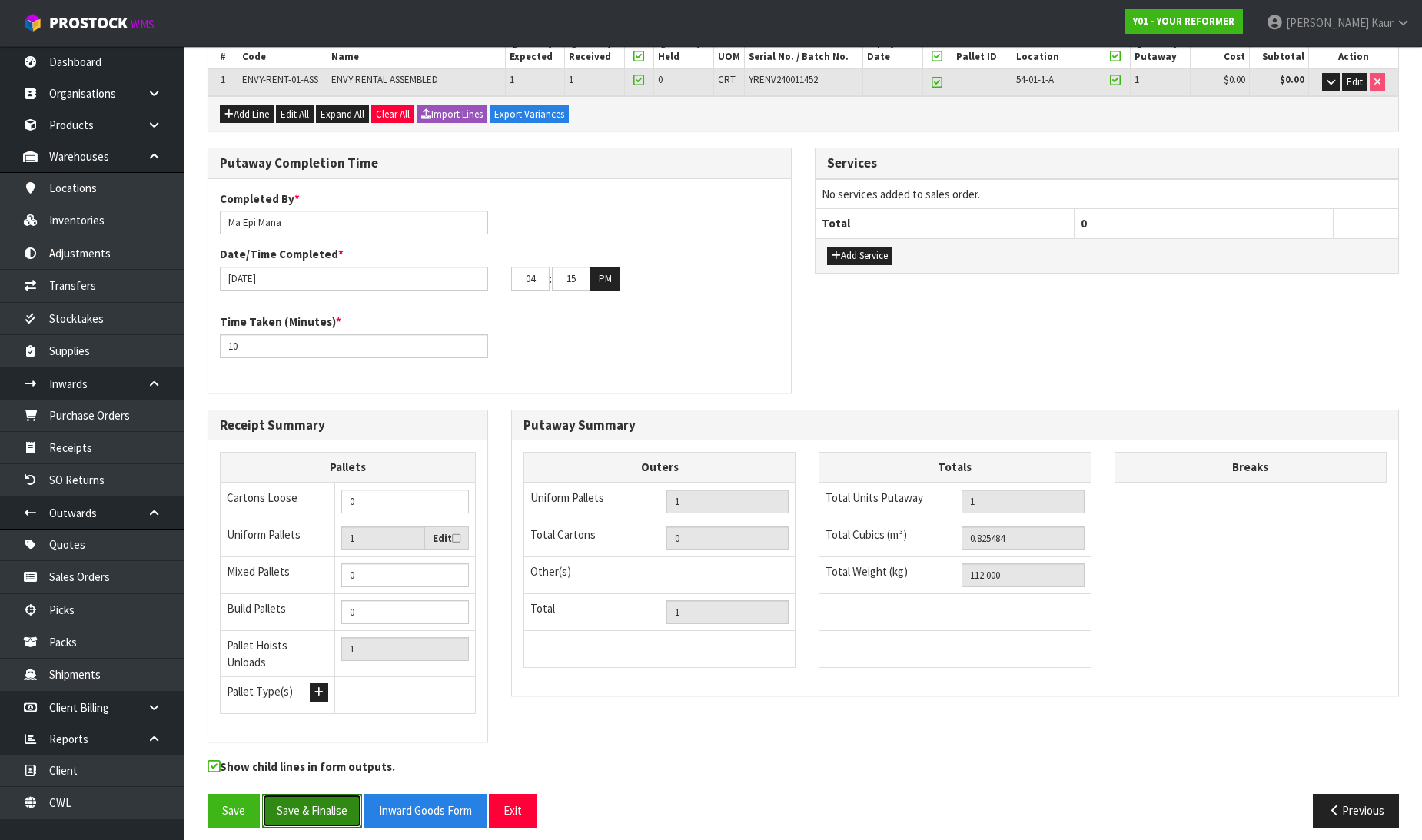
click at [312, 801] on button "Save & Finalise" at bounding box center [312, 810] width 100 height 33
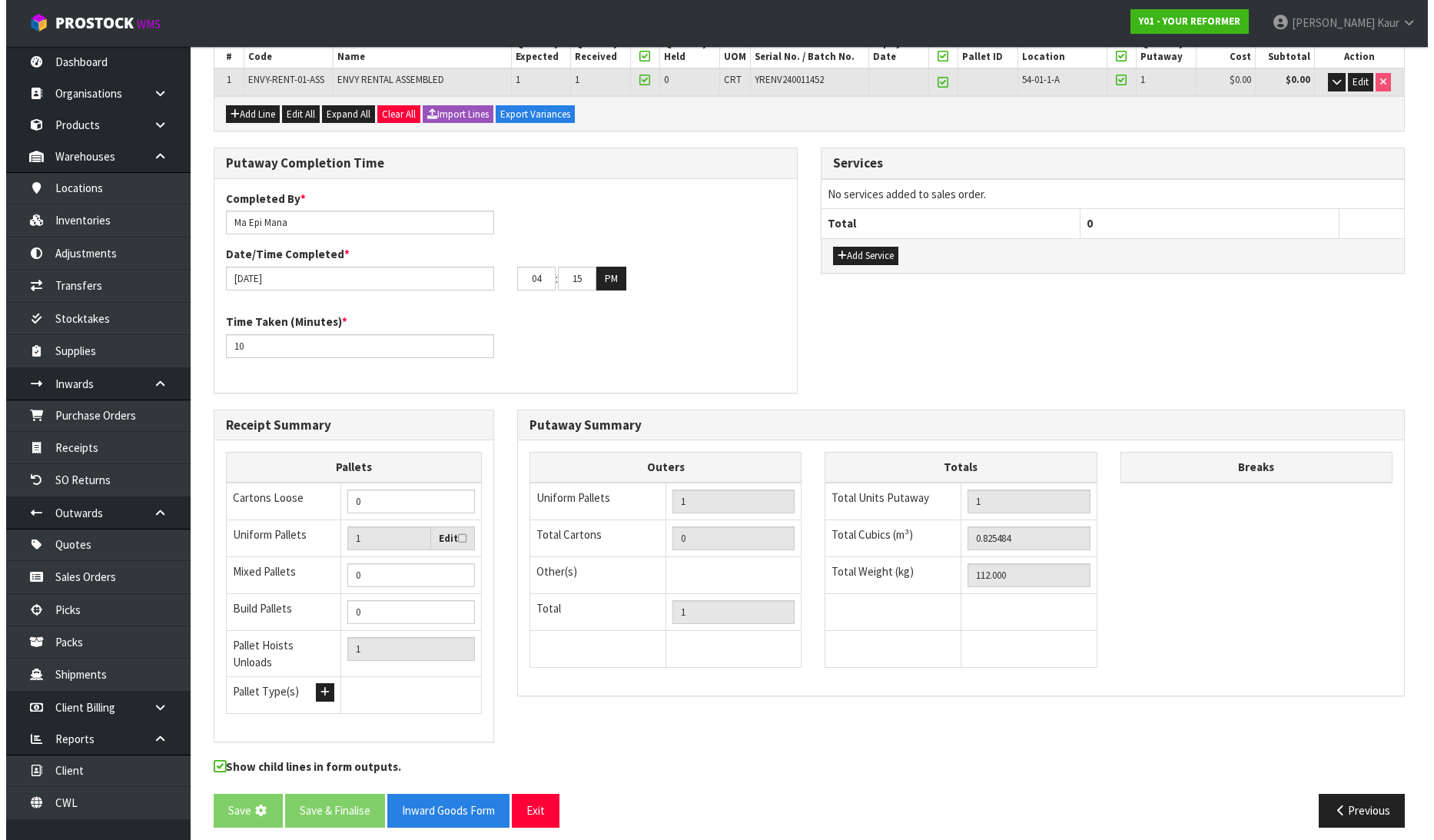
scroll to position [0, 0]
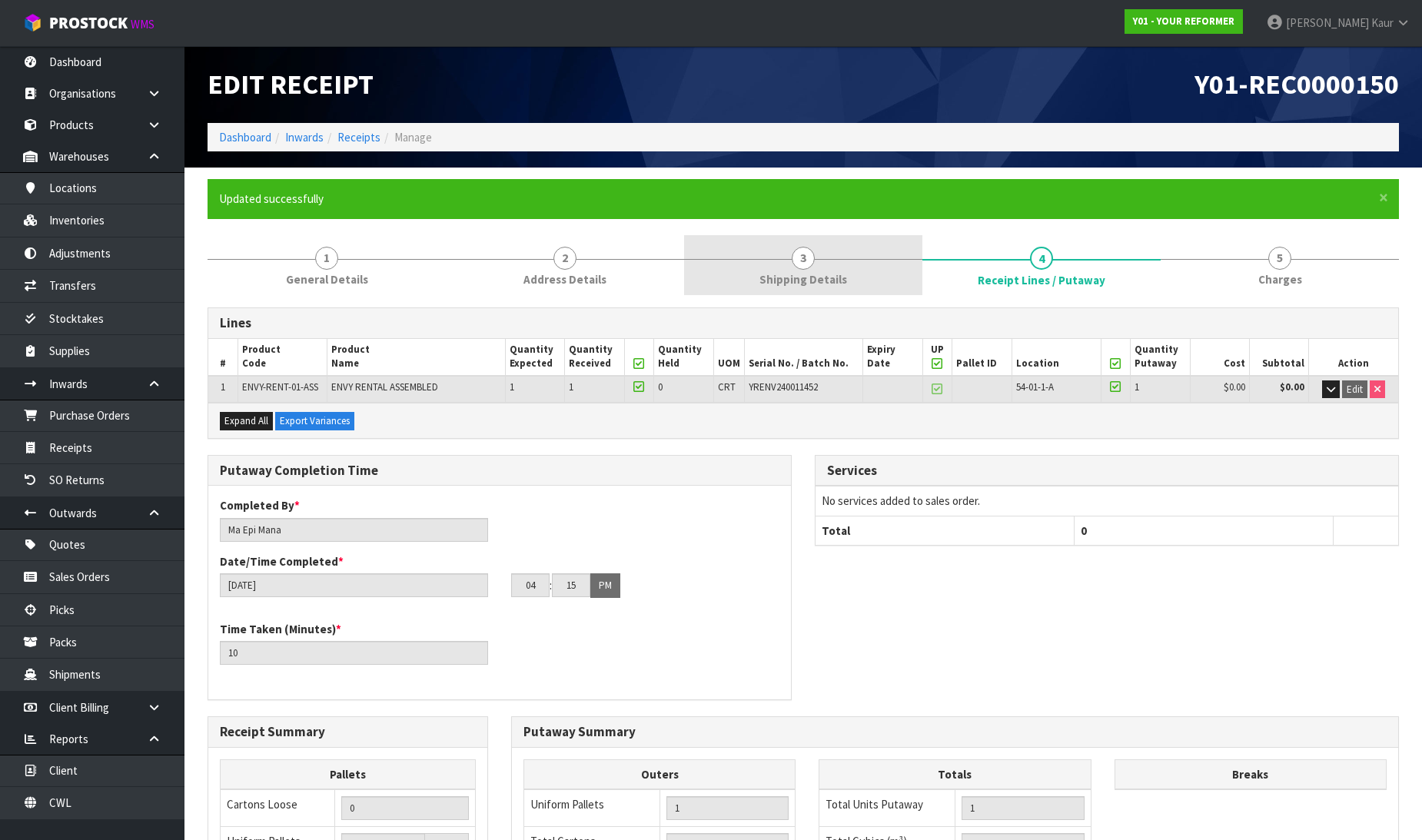
click at [777, 274] on span "Shipping Details" at bounding box center [803, 279] width 88 height 16
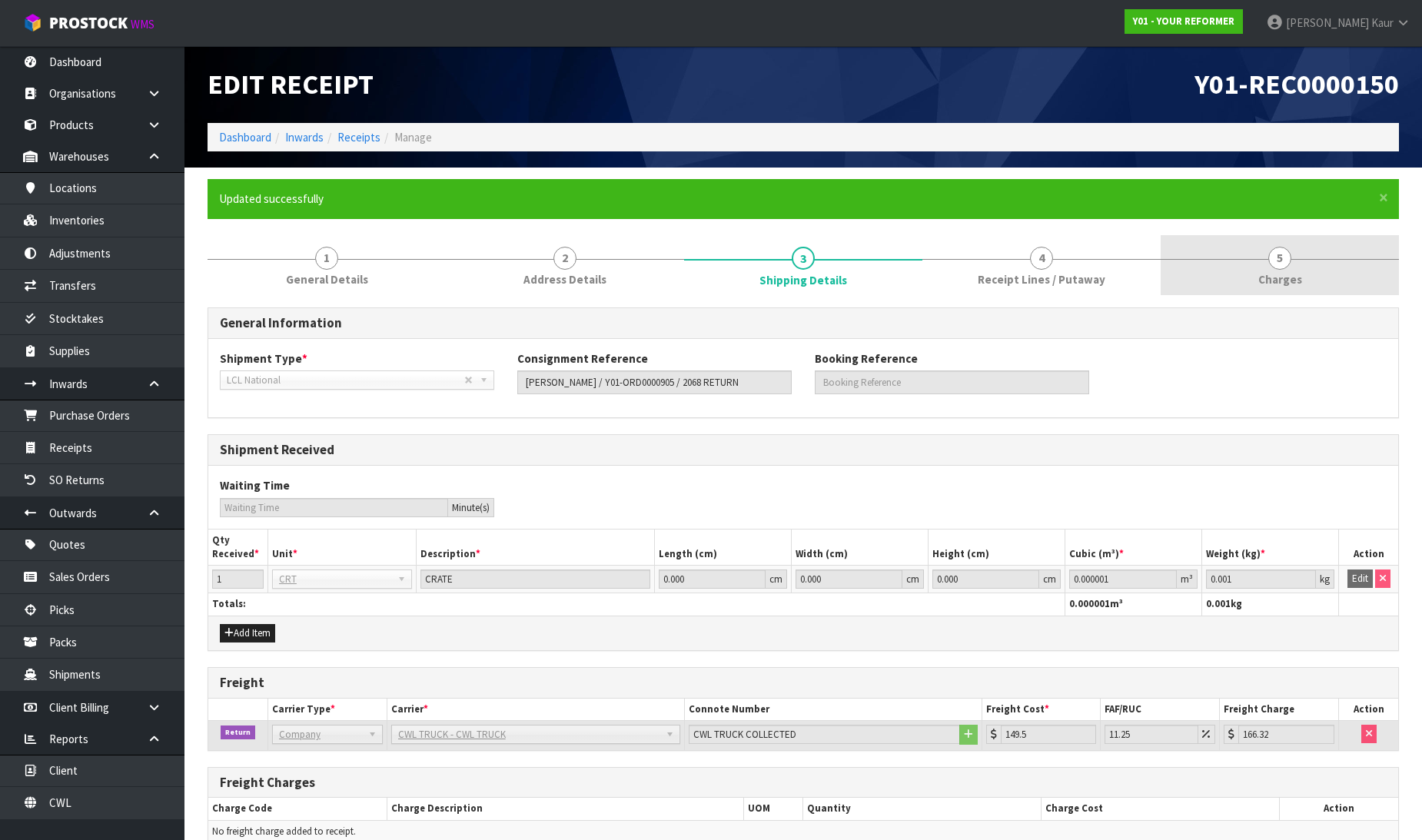
click at [1302, 279] on link "5 [GEOGRAPHIC_DATA]" at bounding box center [1279, 265] width 238 height 60
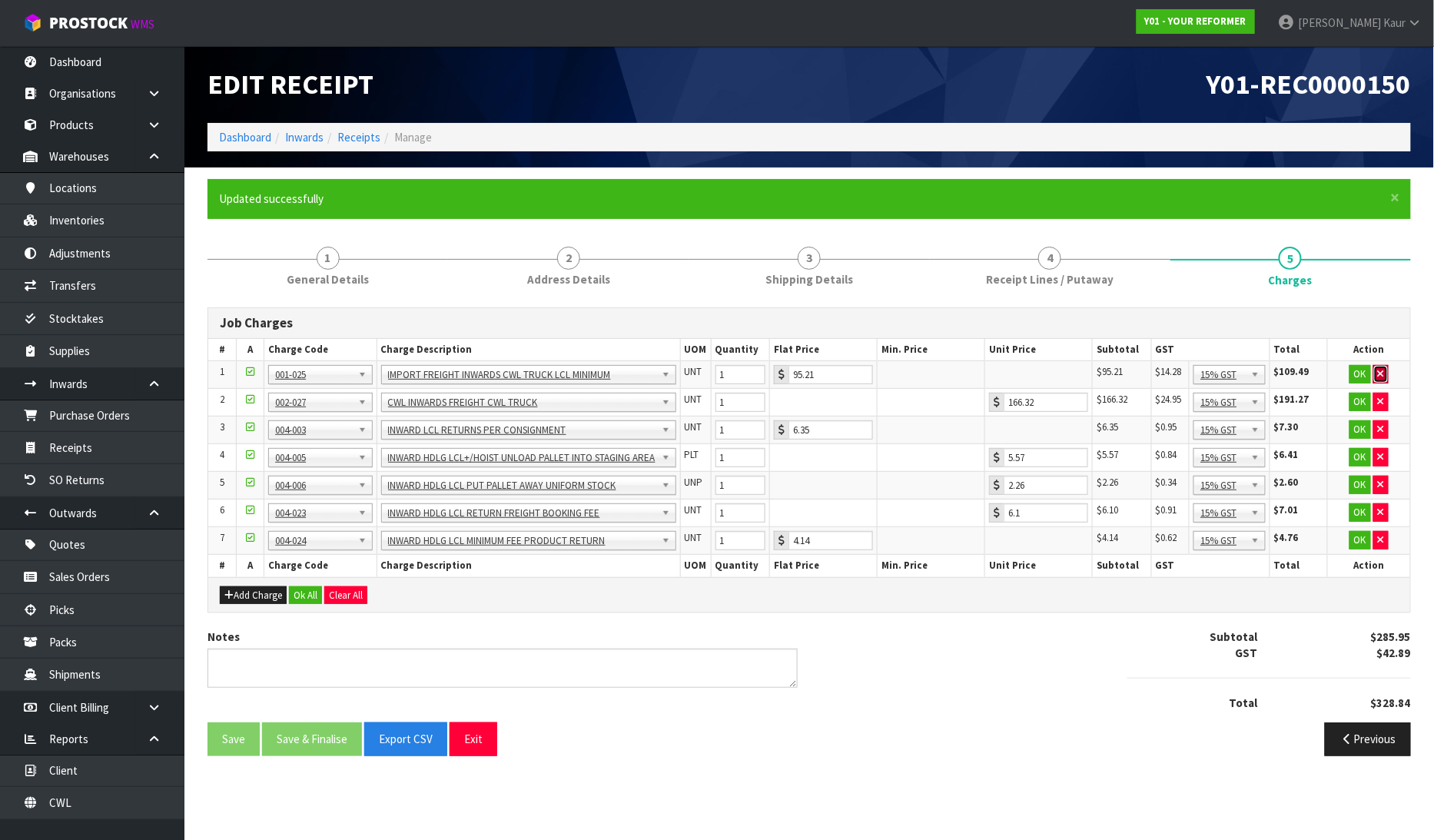
click at [1378, 367] on button "button" at bounding box center [1380, 374] width 15 height 19
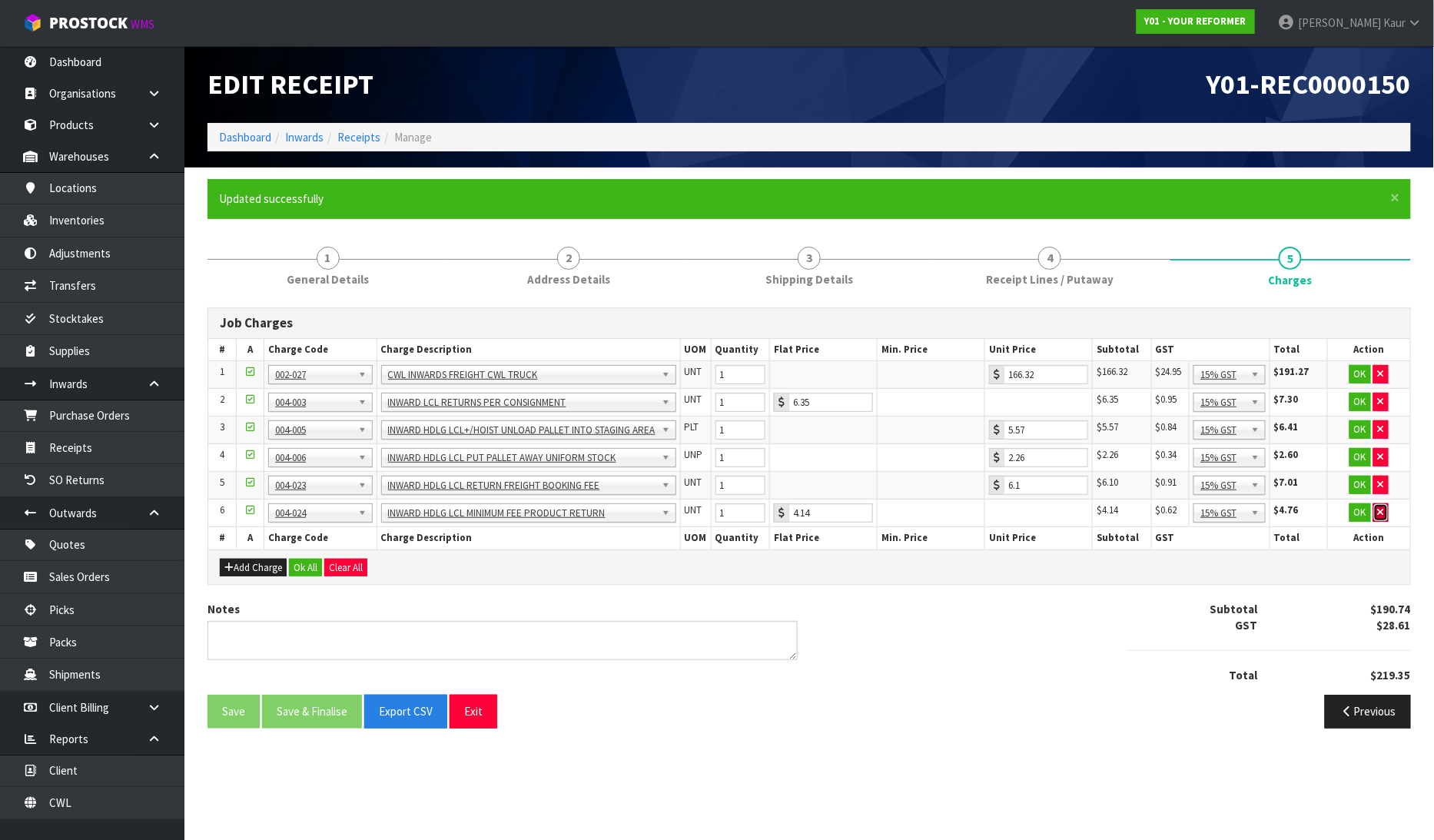
click at [1379, 508] on icon "button" at bounding box center [1381, 511] width 6 height 10
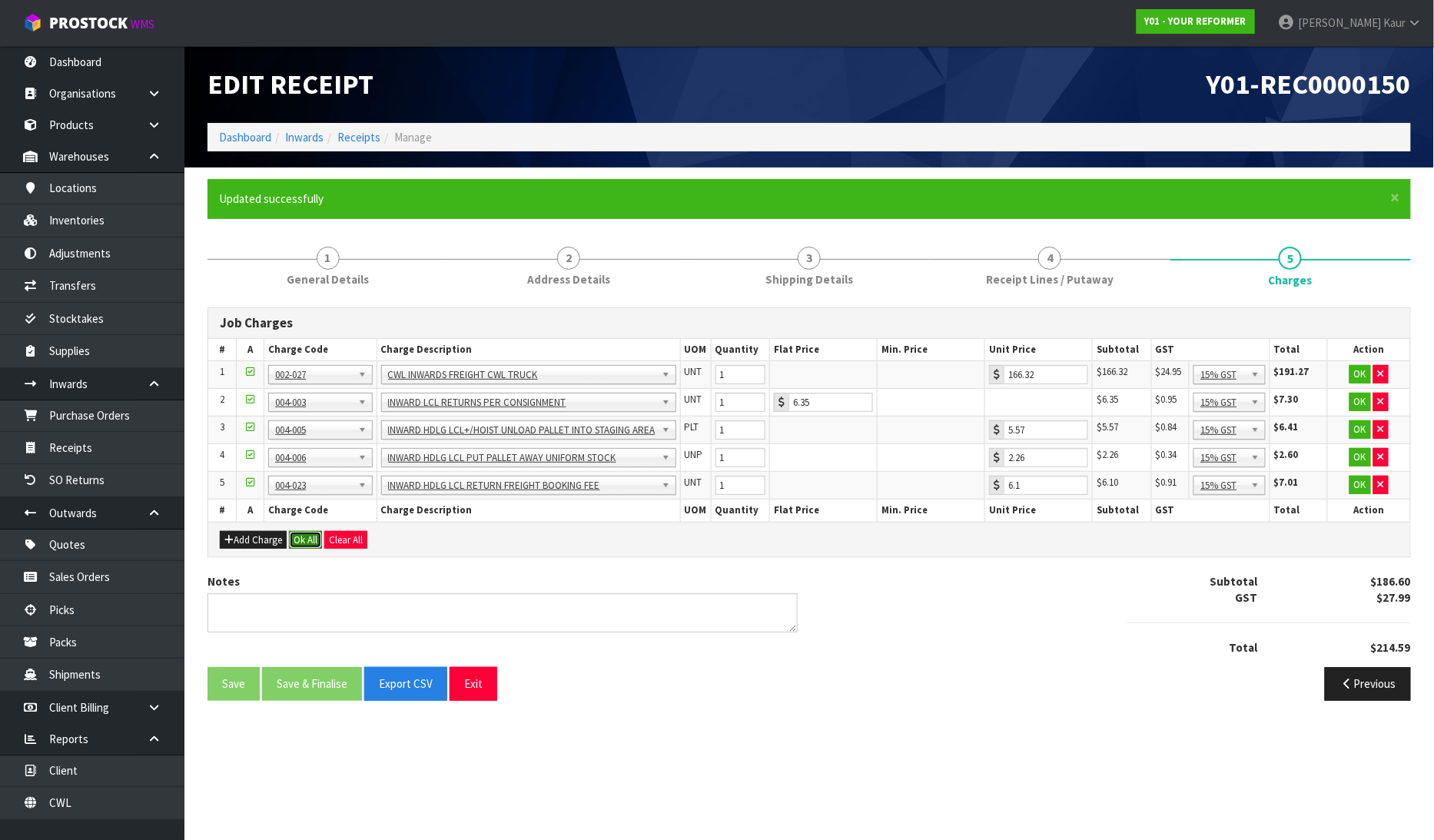
click at [314, 533] on button "Ok All" at bounding box center [305, 540] width 33 height 19
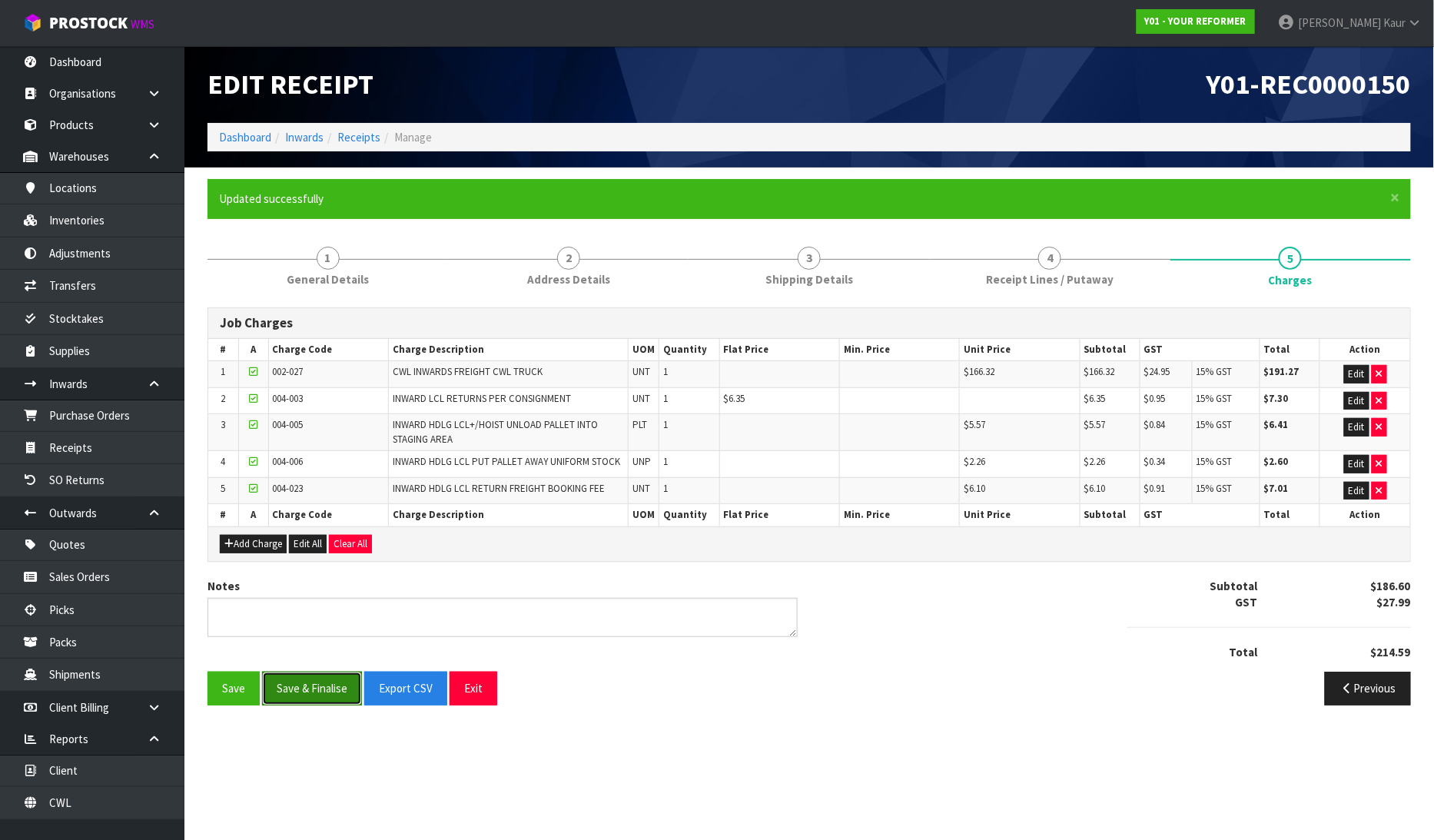
click at [288, 695] on button "Save & Finalise" at bounding box center [312, 688] width 100 height 33
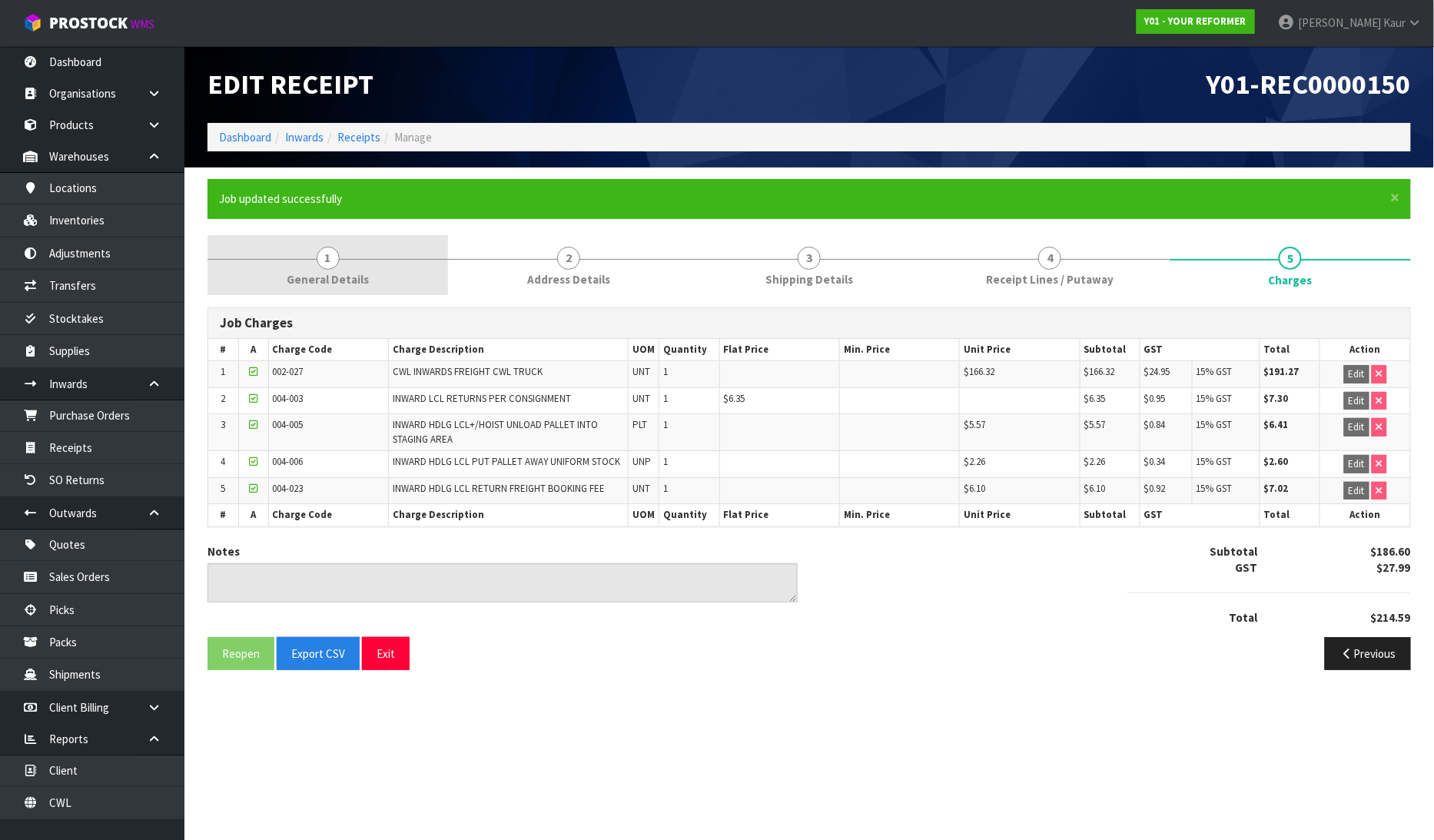
click at [359, 286] on span "General Details" at bounding box center [327, 279] width 82 height 16
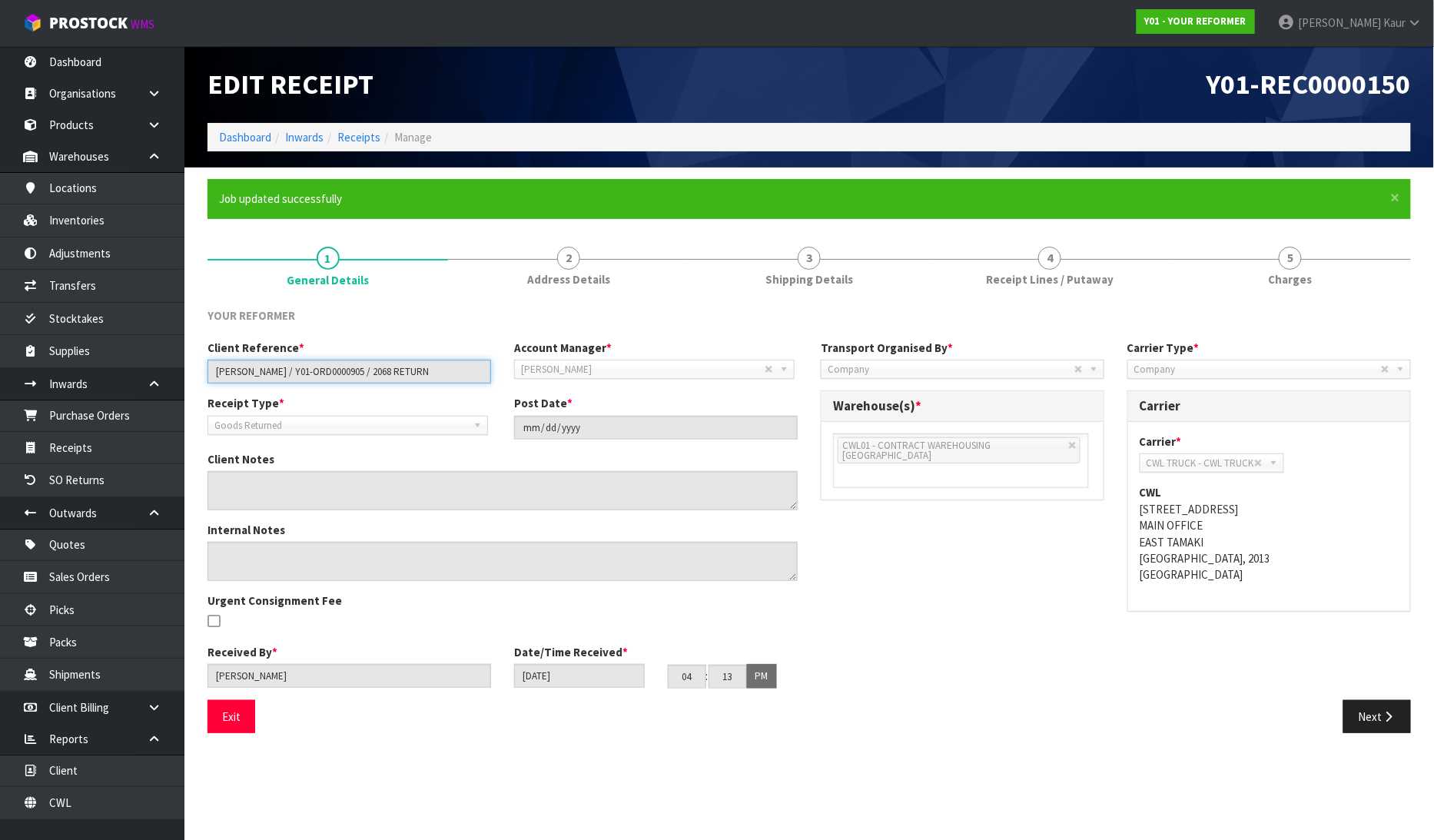
drag, startPoint x: 421, startPoint y: 371, endPoint x: 200, endPoint y: 366, distance: 221.1
click at [200, 366] on div "Client Reference * MEGAN MUIR / Y01-ORD0000905 / 2068 RETURN" at bounding box center [349, 361] width 307 height 43
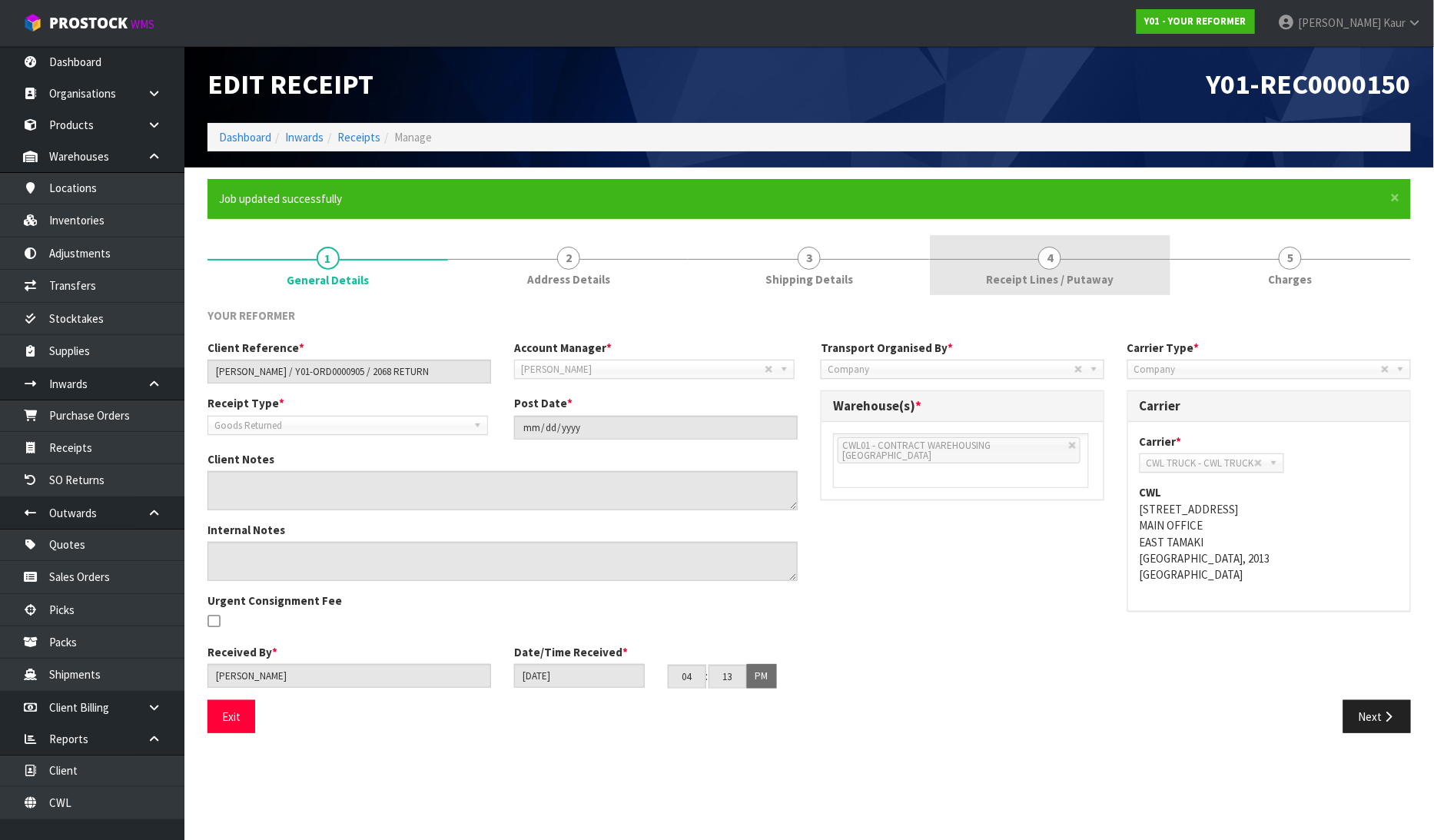
click at [984, 278] on link "4 Receipt Lines / Putaway" at bounding box center [1049, 265] width 240 height 60
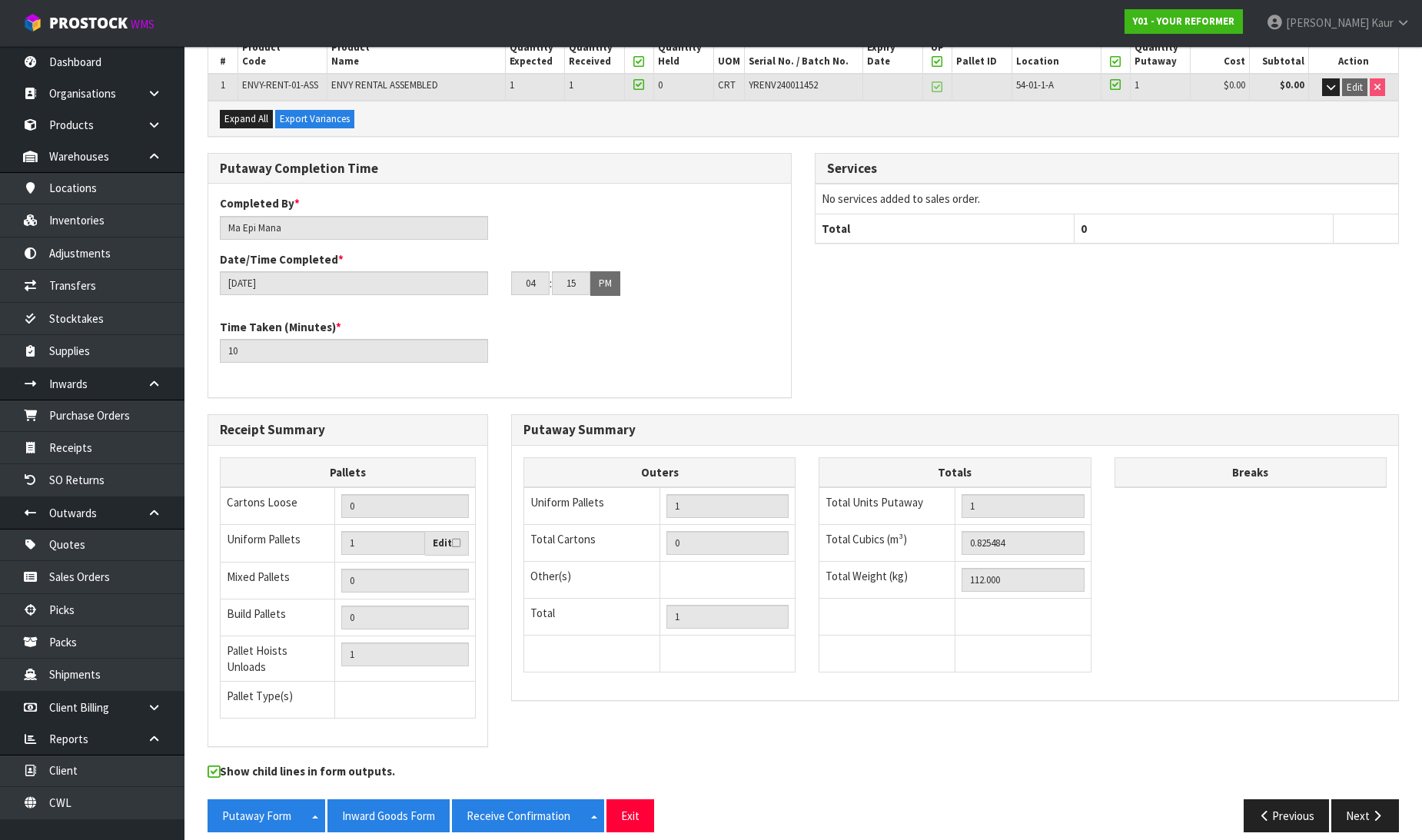
scroll to position [307, 0]
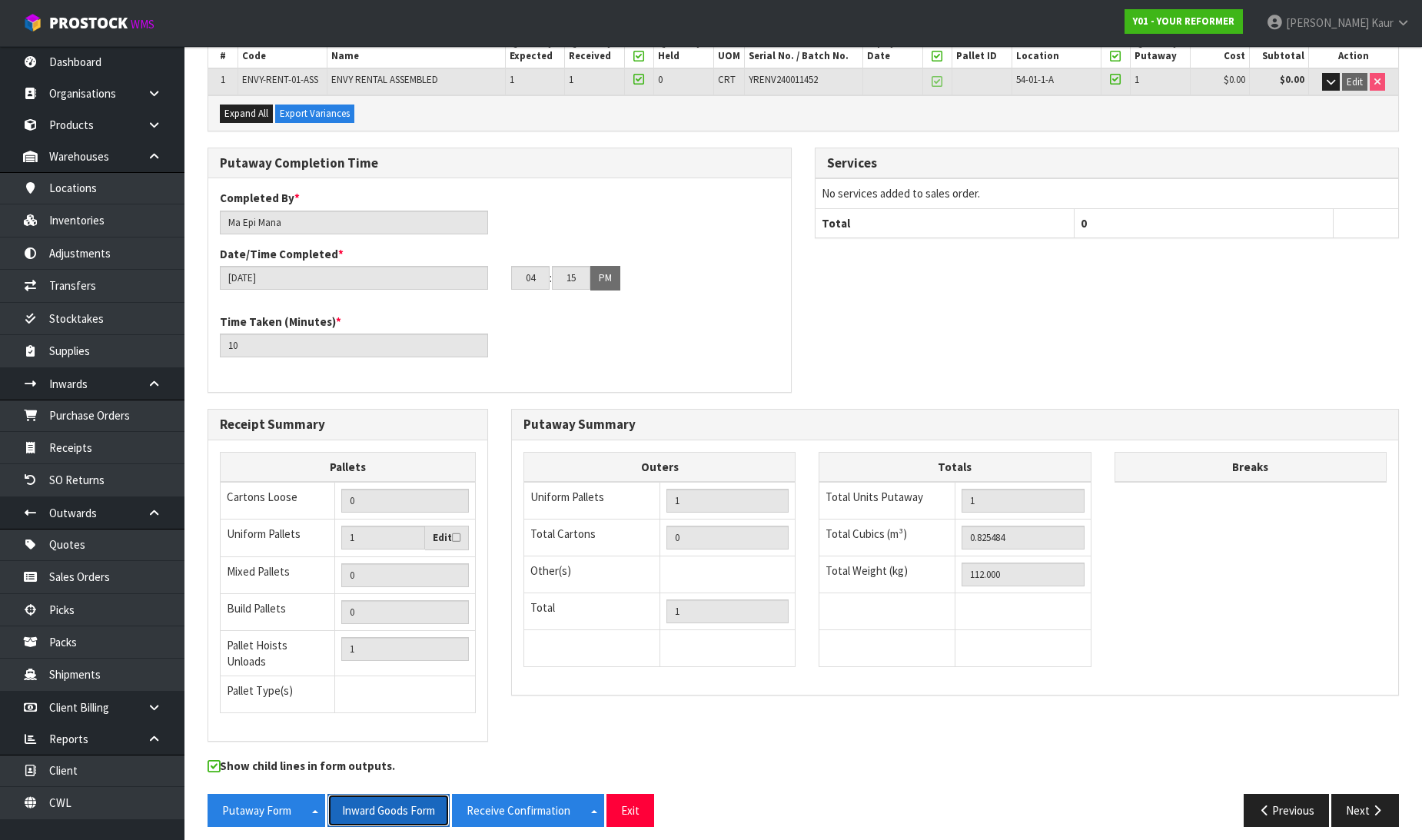
click at [375, 794] on button "Inward Goods Form" at bounding box center [388, 810] width 122 height 33
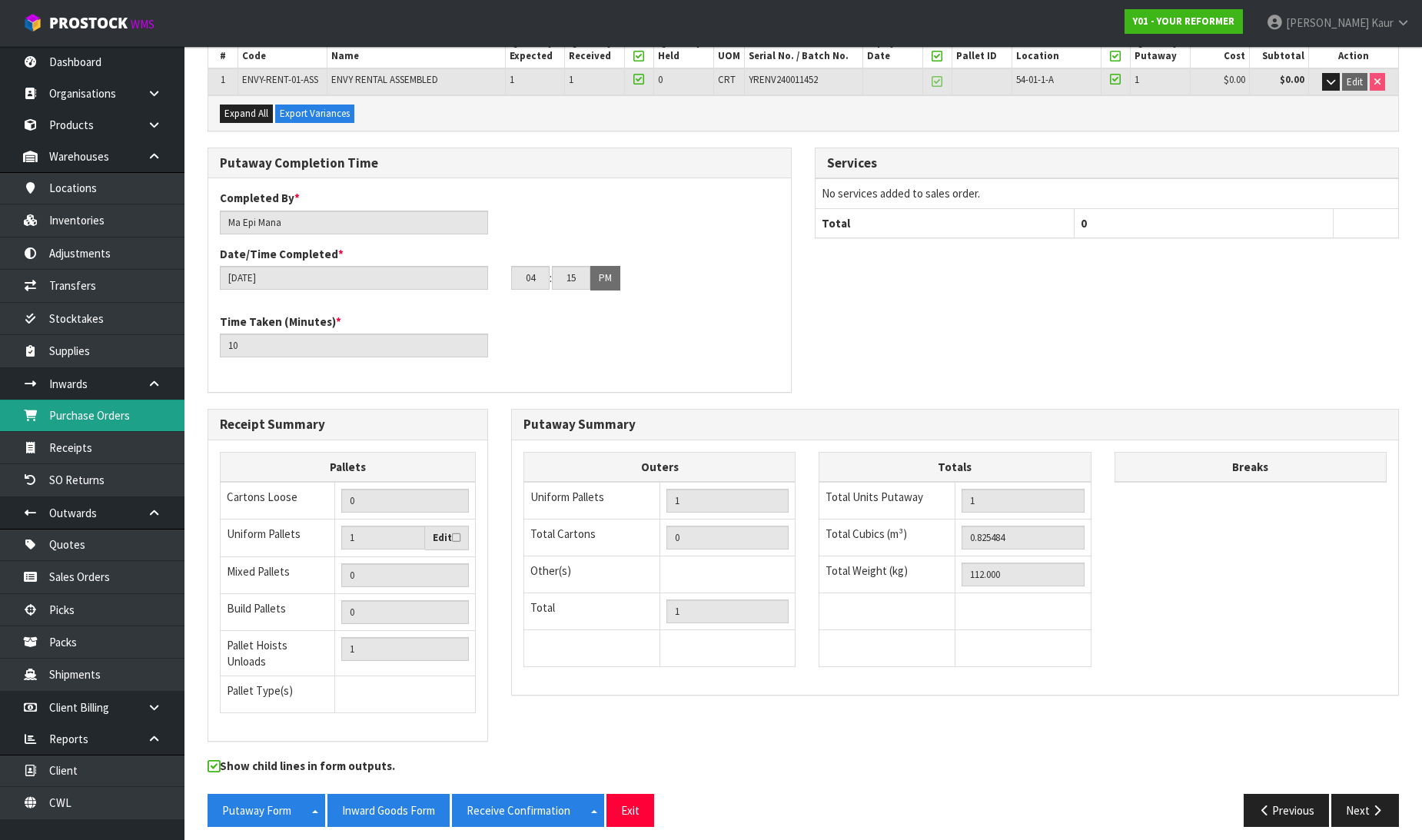
click at [66, 424] on link "Purchase Orders" at bounding box center [92, 416] width 184 height 32
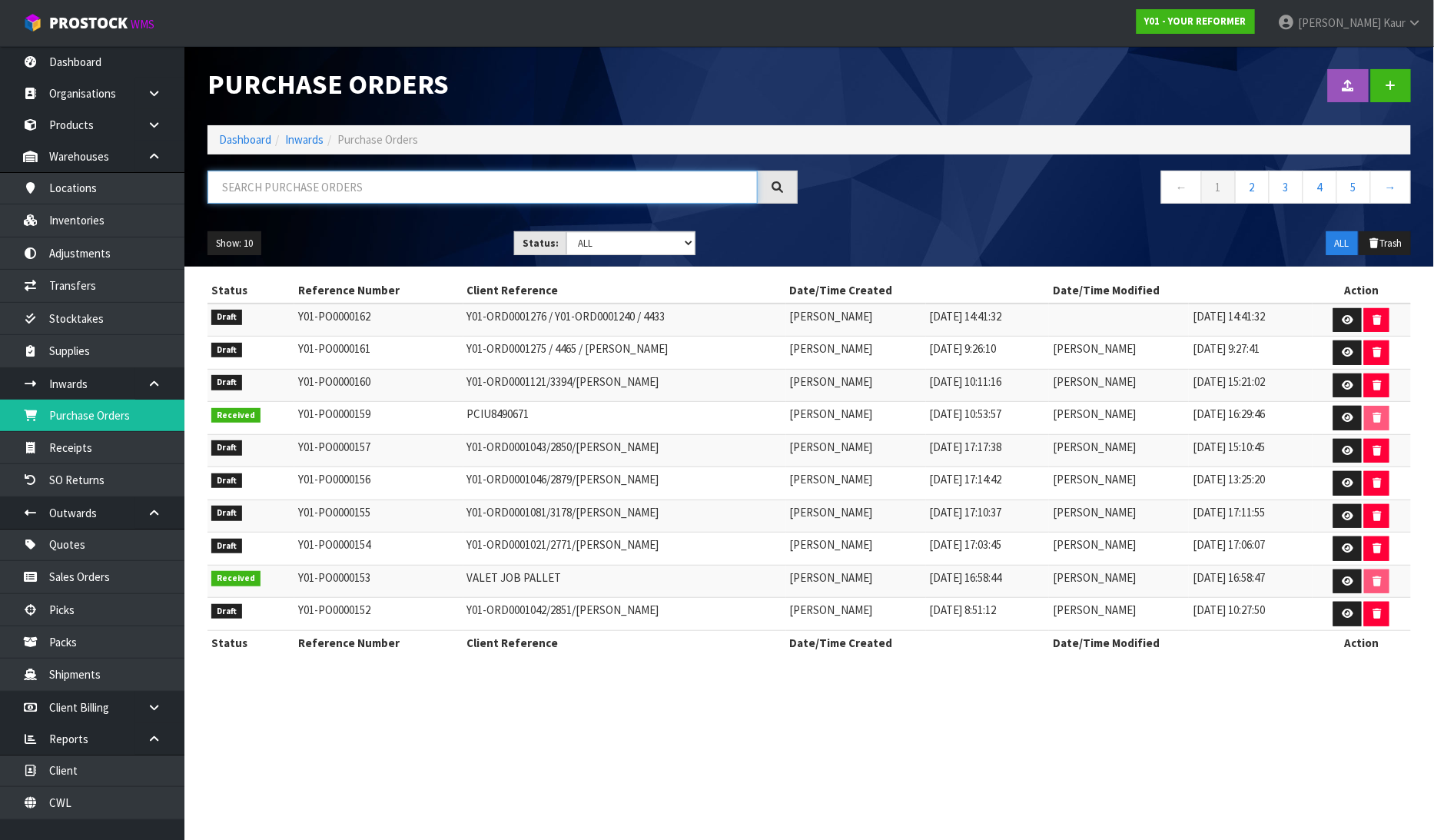
click at [326, 193] on input "text" at bounding box center [482, 186] width 550 height 33
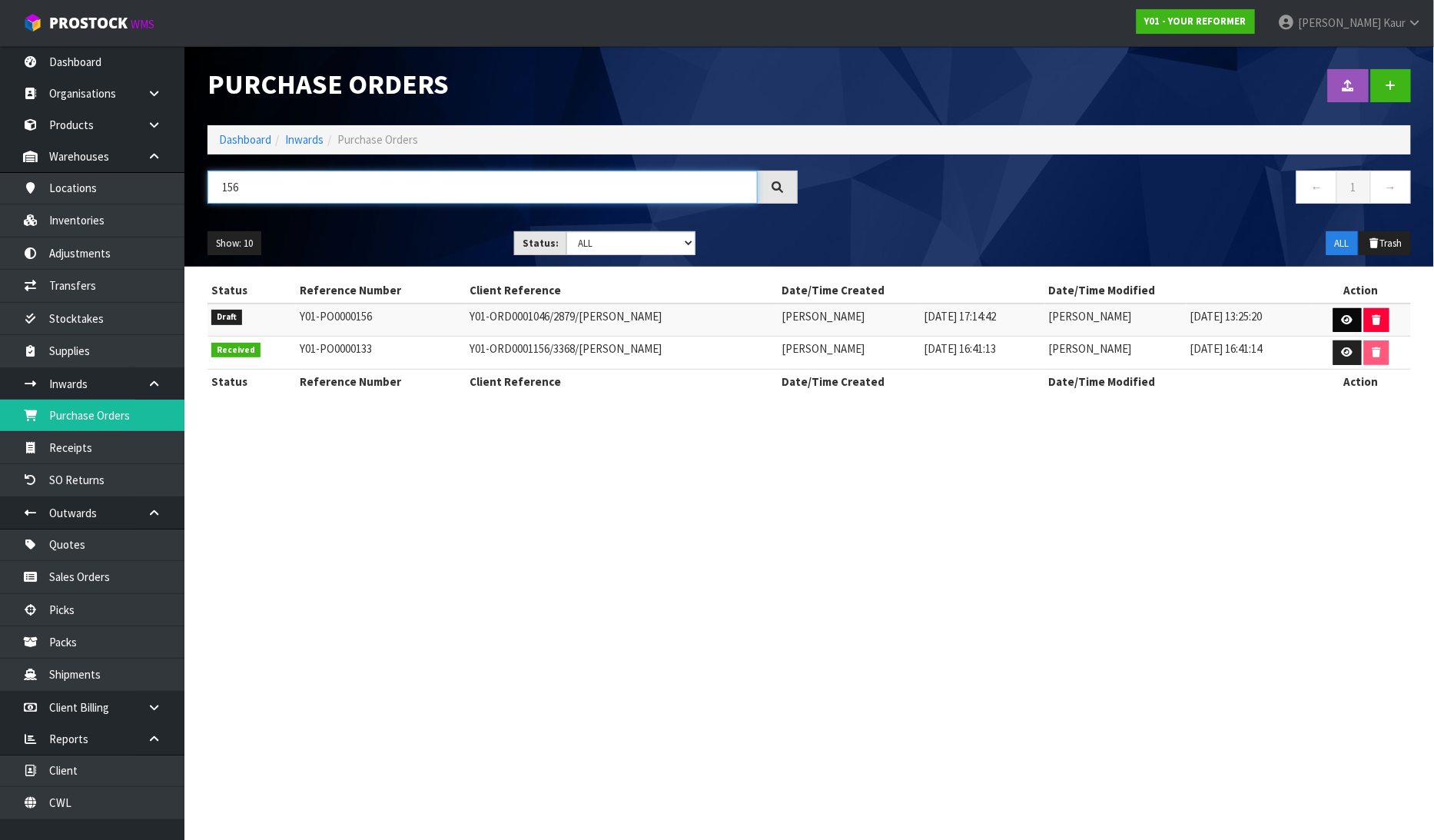
type input "156"
click at [1344, 315] on icon at bounding box center [1347, 319] width 12 height 10
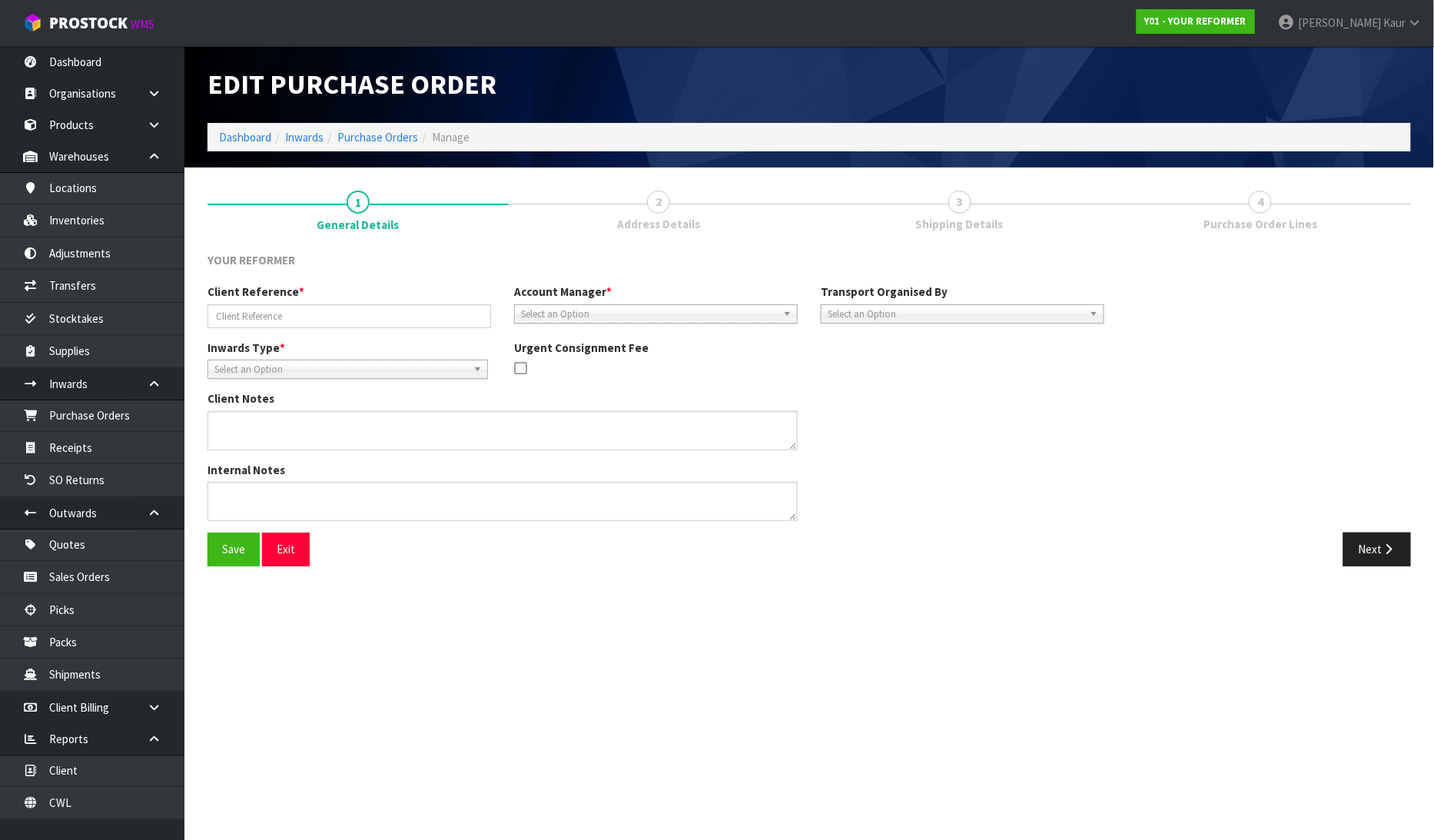
type input "Y01-ORD0001046/2879/[PERSON_NAME]"
type textarea "Y01-ORD0001046 MAREE HULTON 41A HAURAKI ROAD HAURAKI AUK AUCKLAND 0622 NEW ZEAL…"
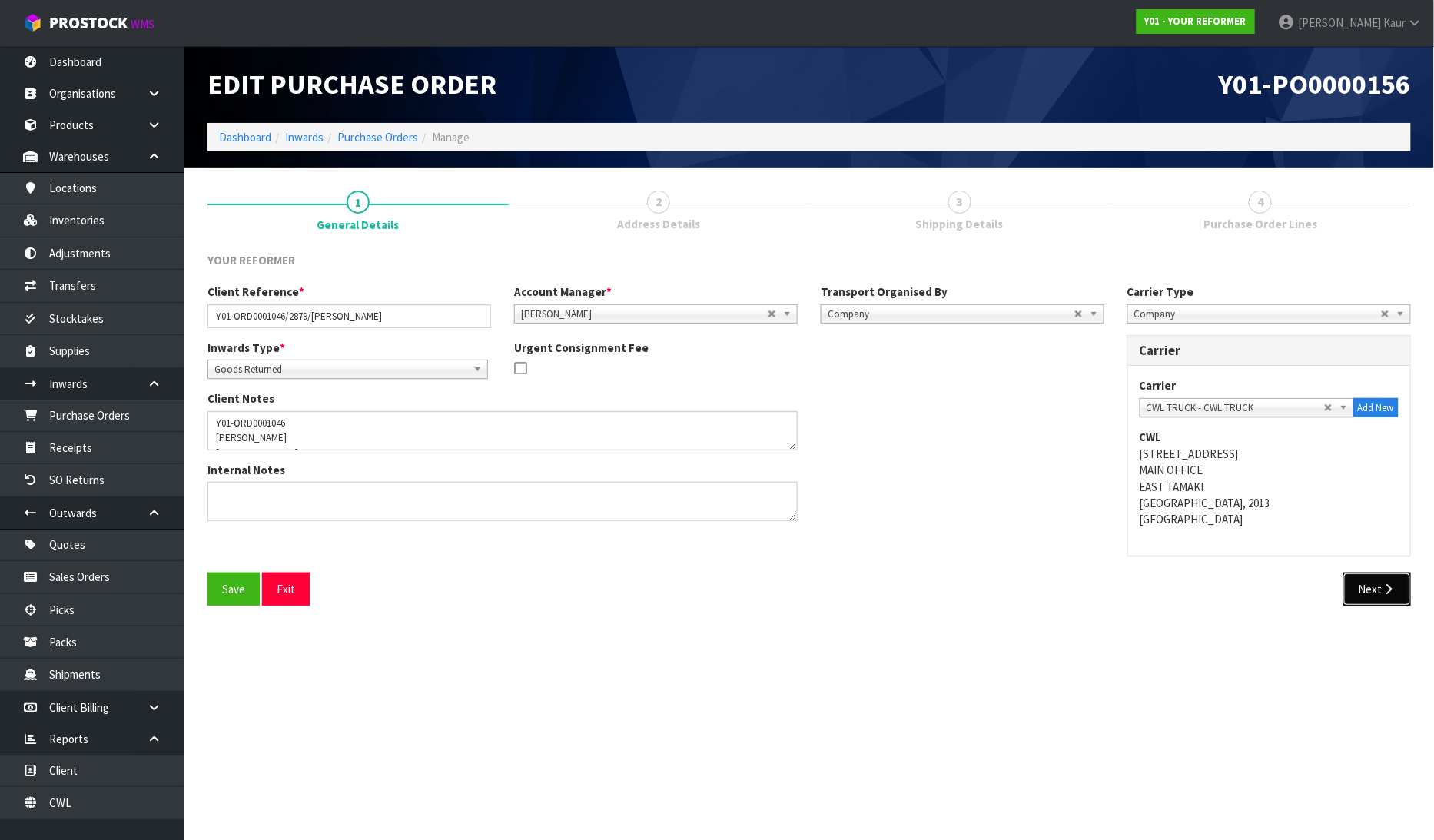
click at [1383, 602] on button "Next" at bounding box center [1376, 588] width 67 height 33
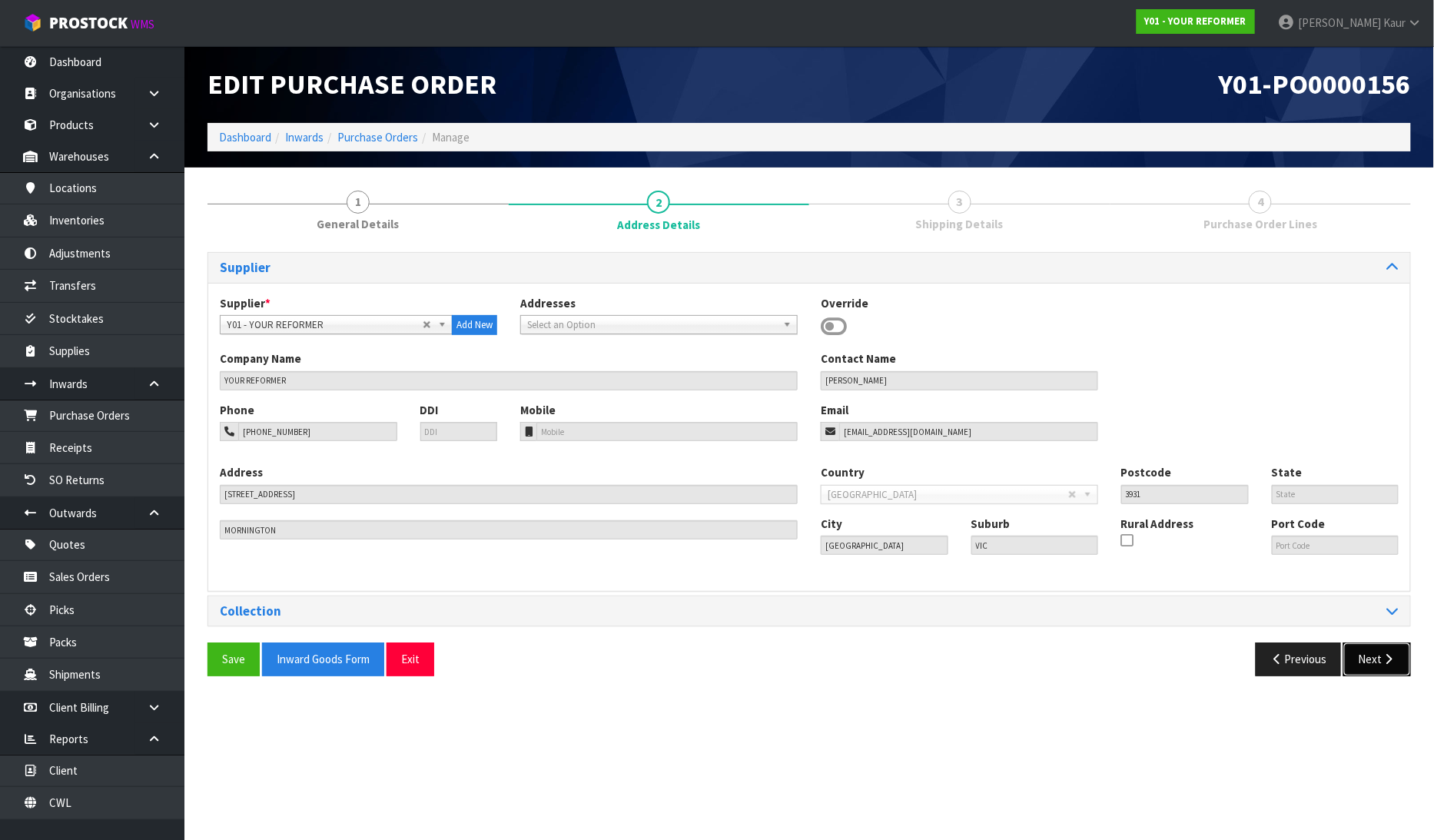
click at [1380, 663] on button "Next" at bounding box center [1376, 658] width 67 height 33
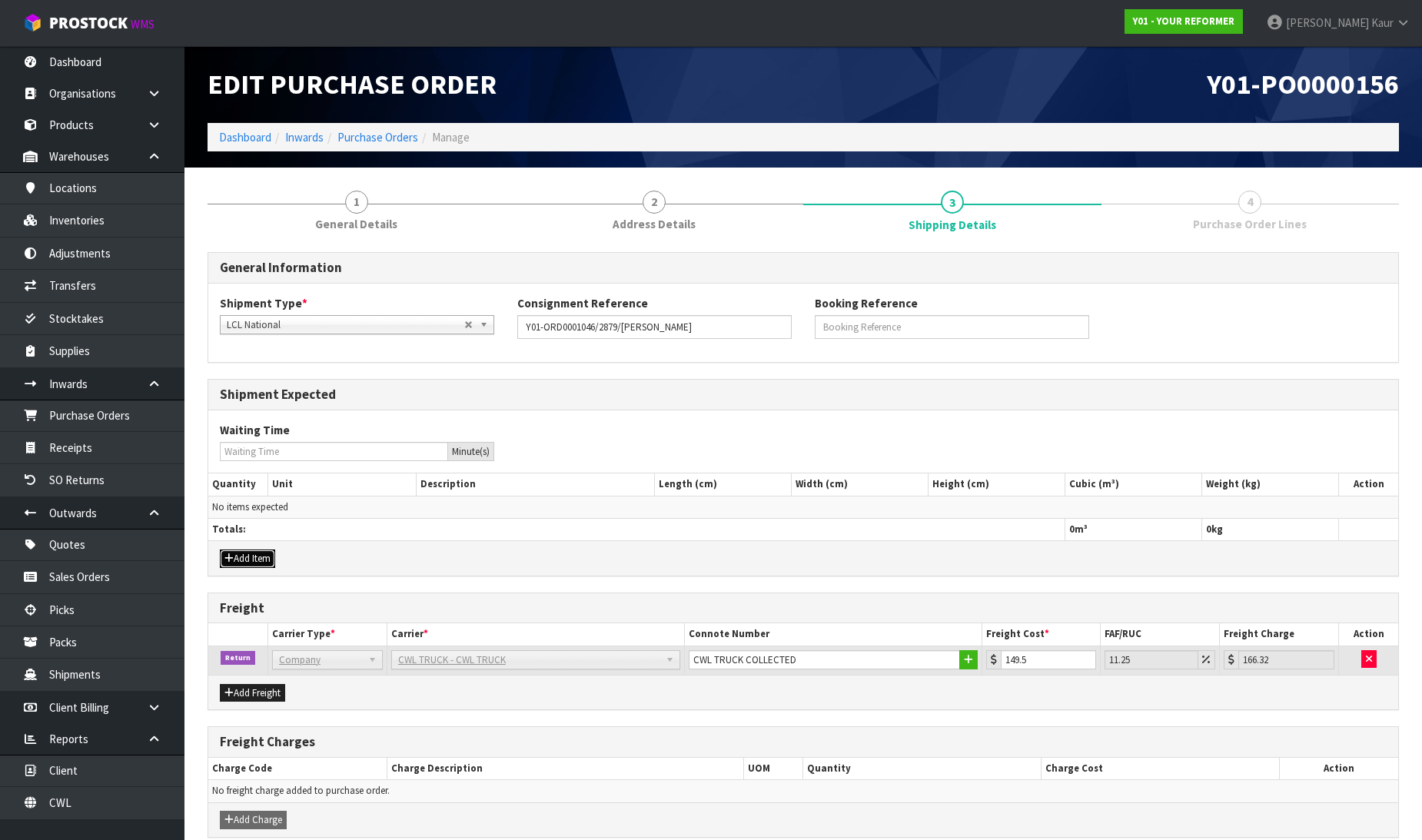
click at [246, 564] on button "Add Item" at bounding box center [247, 558] width 55 height 19
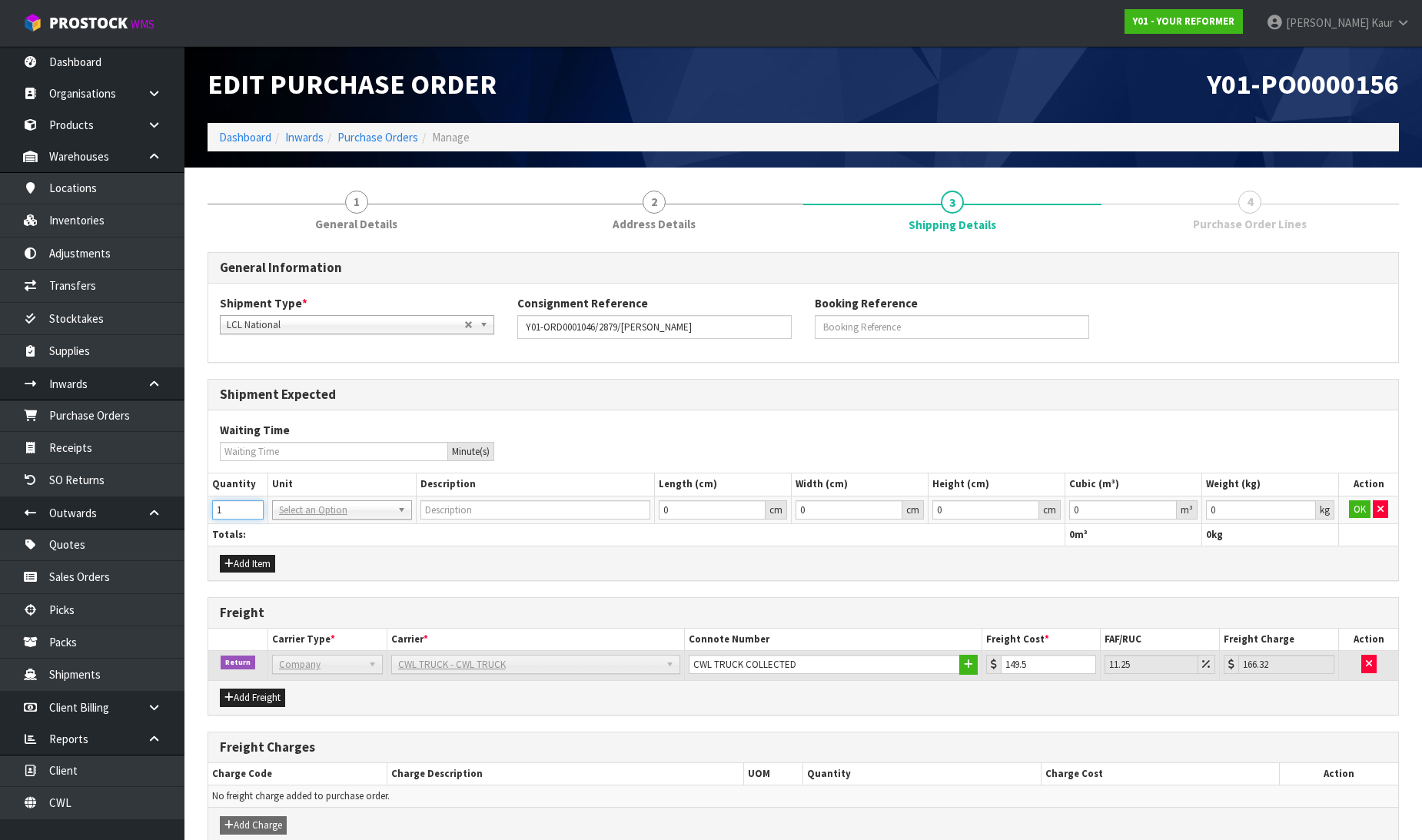
type input "1"
click at [252, 502] on input "1" at bounding box center [238, 509] width 51 height 19
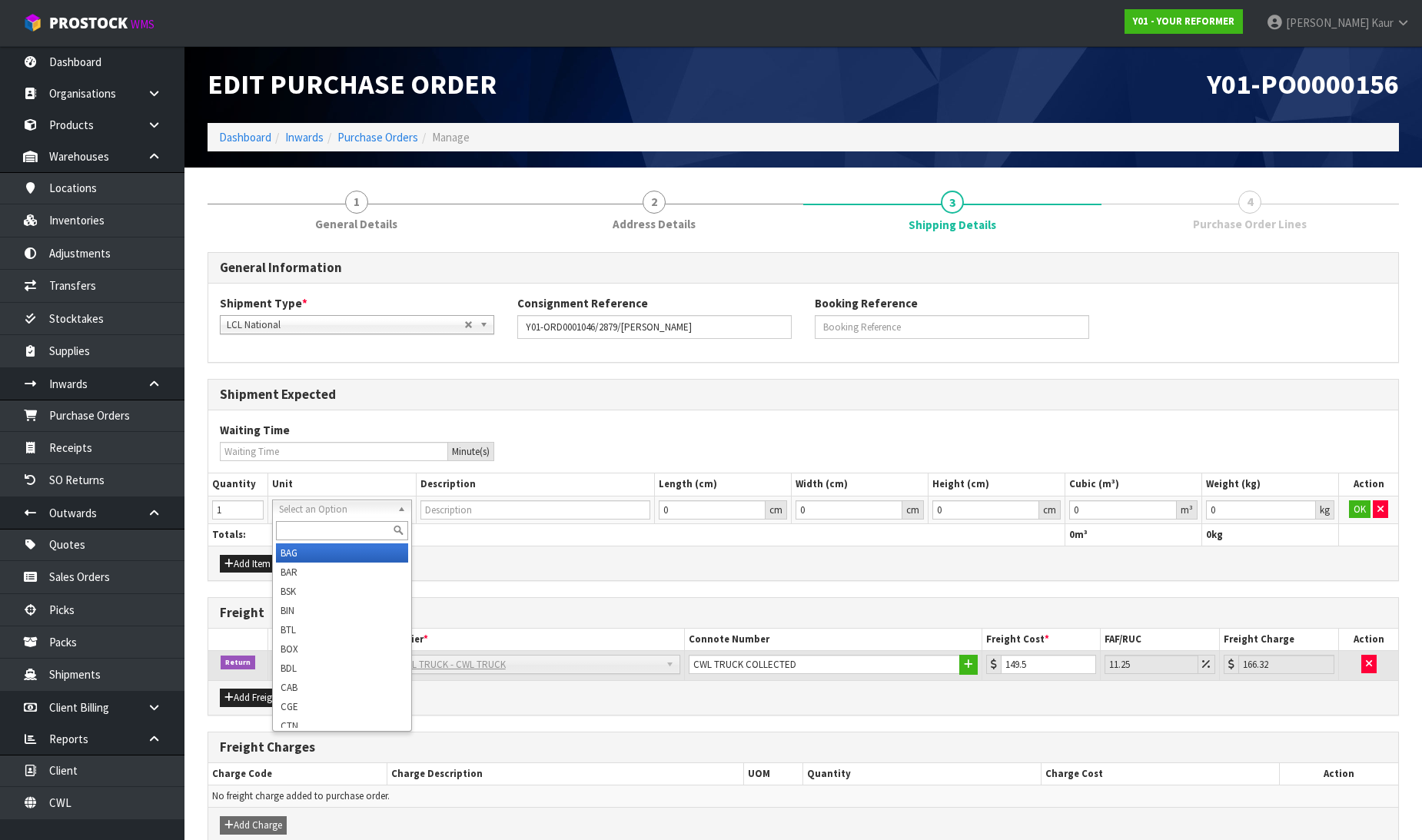
click at [287, 527] on input "text" at bounding box center [341, 531] width 132 height 19
type input "crt"
type input "CRATE"
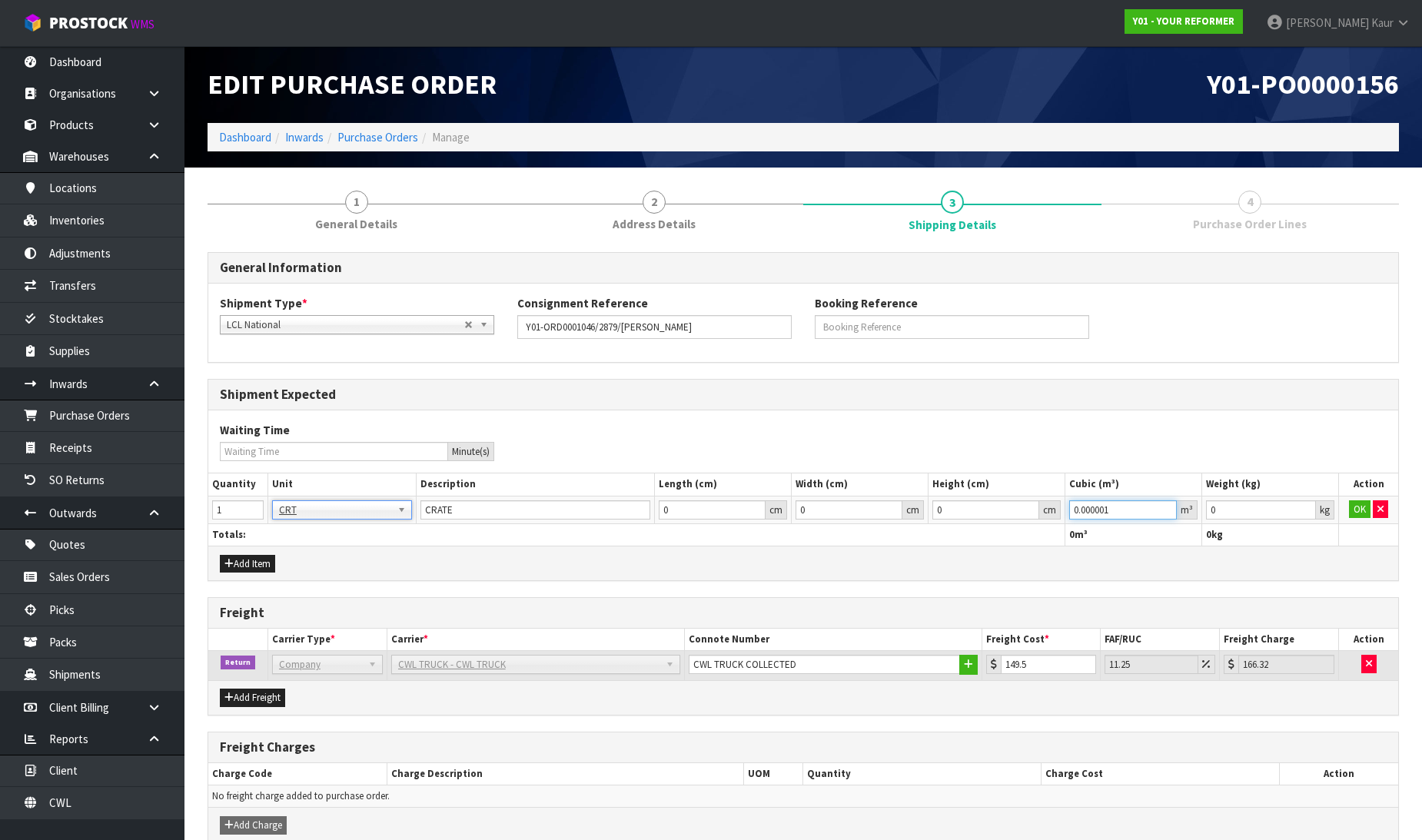
type input "0.000001"
click at [1162, 504] on input "0.000001" at bounding box center [1122, 509] width 107 height 19
type input "0.001"
click at [1307, 507] on input "0.001" at bounding box center [1261, 509] width 110 height 19
click at [1354, 507] on button "OK" at bounding box center [1360, 509] width 21 height 19
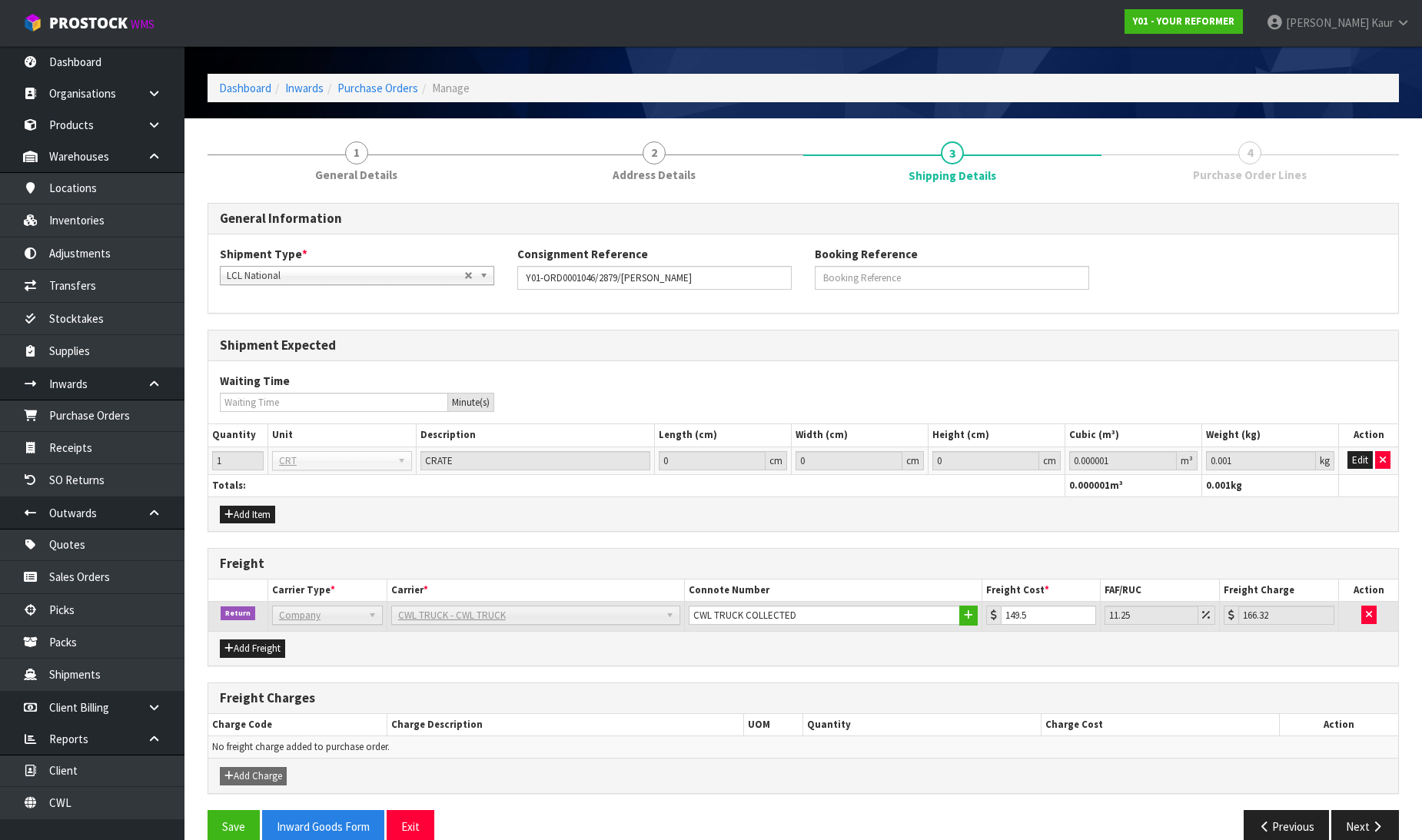
scroll to position [74, 0]
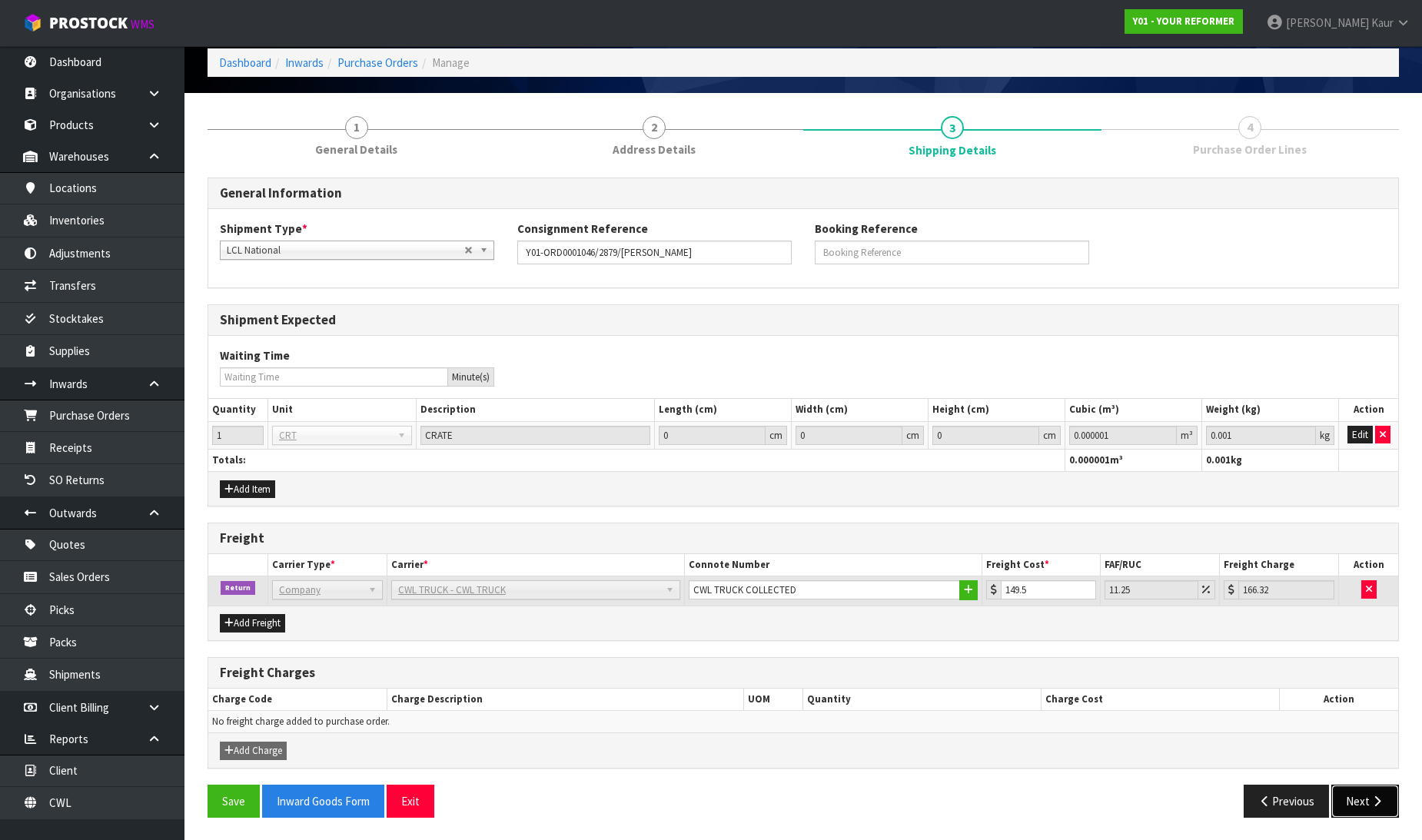
drag, startPoint x: 1377, startPoint y: 805, endPoint x: 1373, endPoint y: 796, distance: 9.8
click at [1377, 804] on icon "button" at bounding box center [1377, 800] width 14 height 12
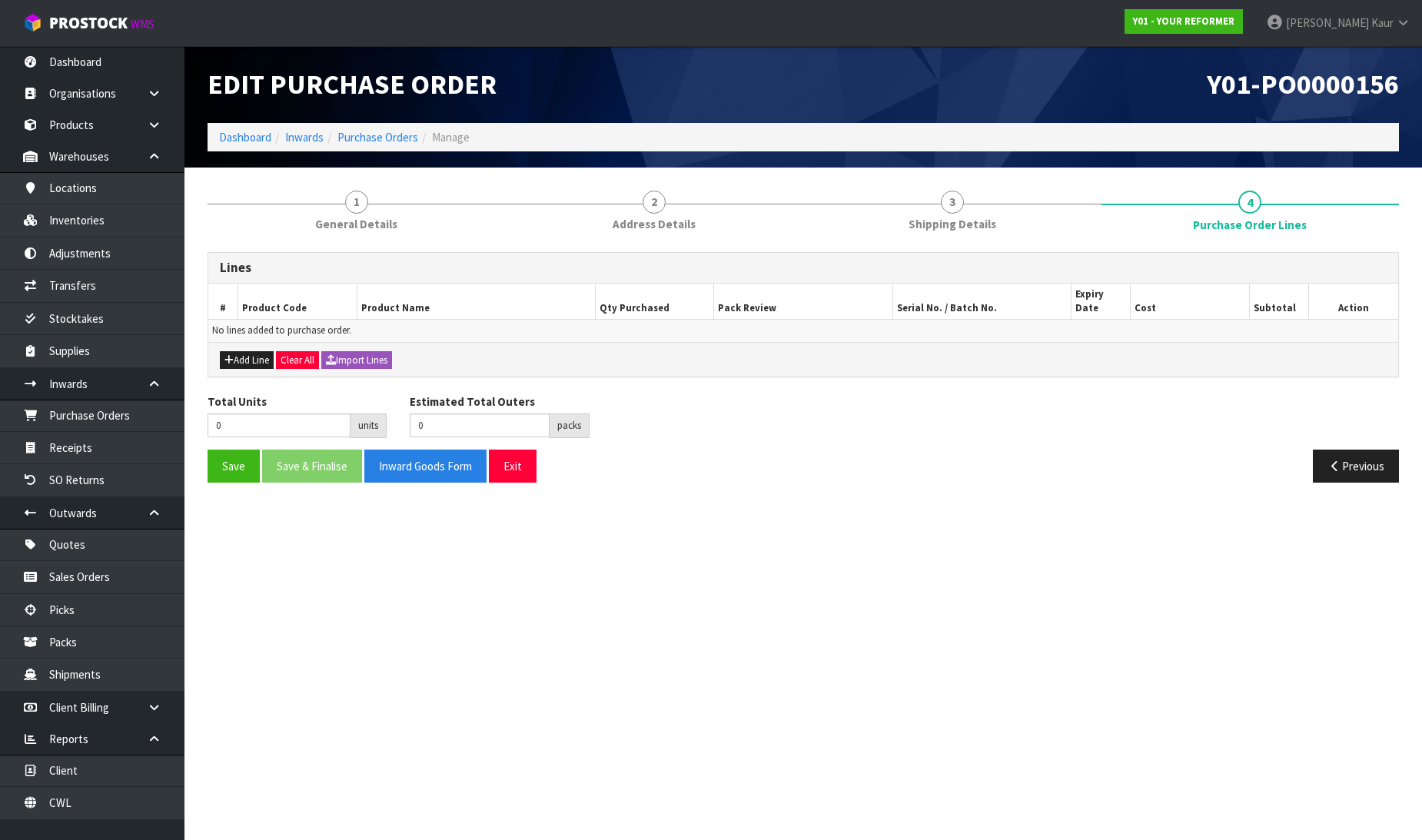
scroll to position [0, 0]
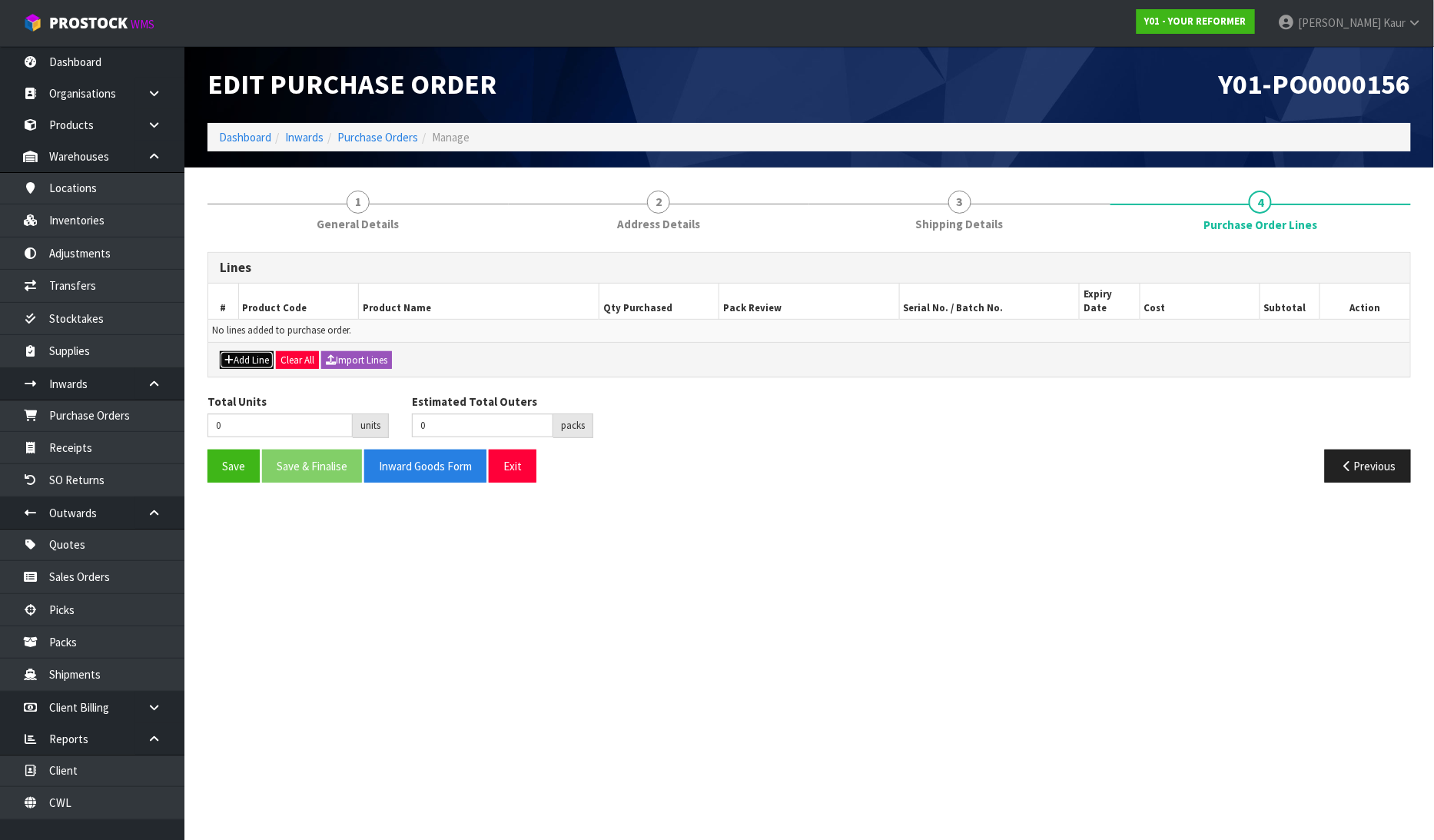
click at [251, 351] on button "Add Line" at bounding box center [246, 360] width 54 height 19
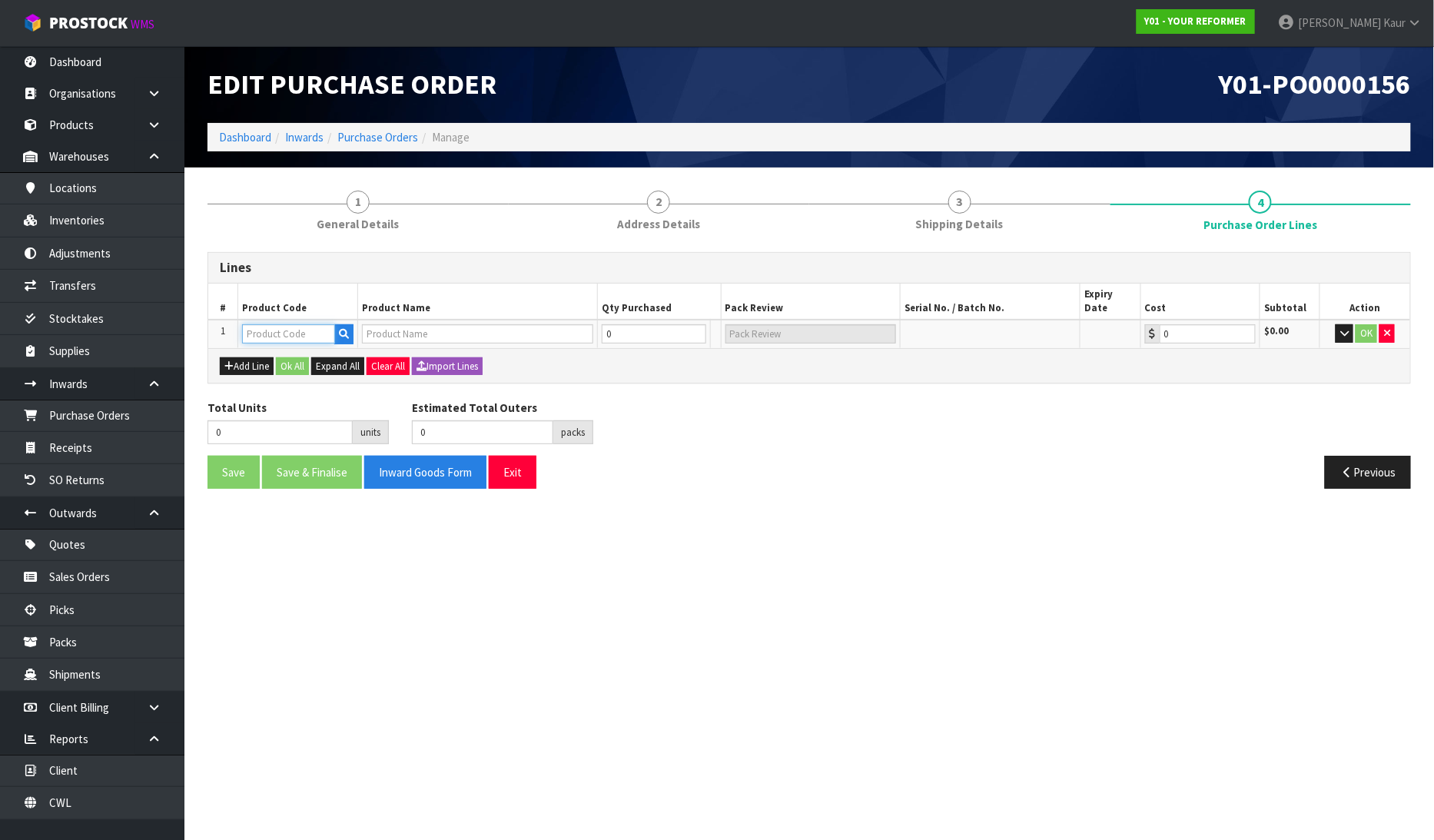
click at [257, 324] on input "text" at bounding box center [288, 334] width 93 height 19
type input "ENV"
click at [287, 383] on link "ENV Y-RENT-01-ASS" at bounding box center [305, 386] width 123 height 20
type input "ENVY-RENT-01-ASS"
type input "ENVY RENTAL ASSEMBLED"
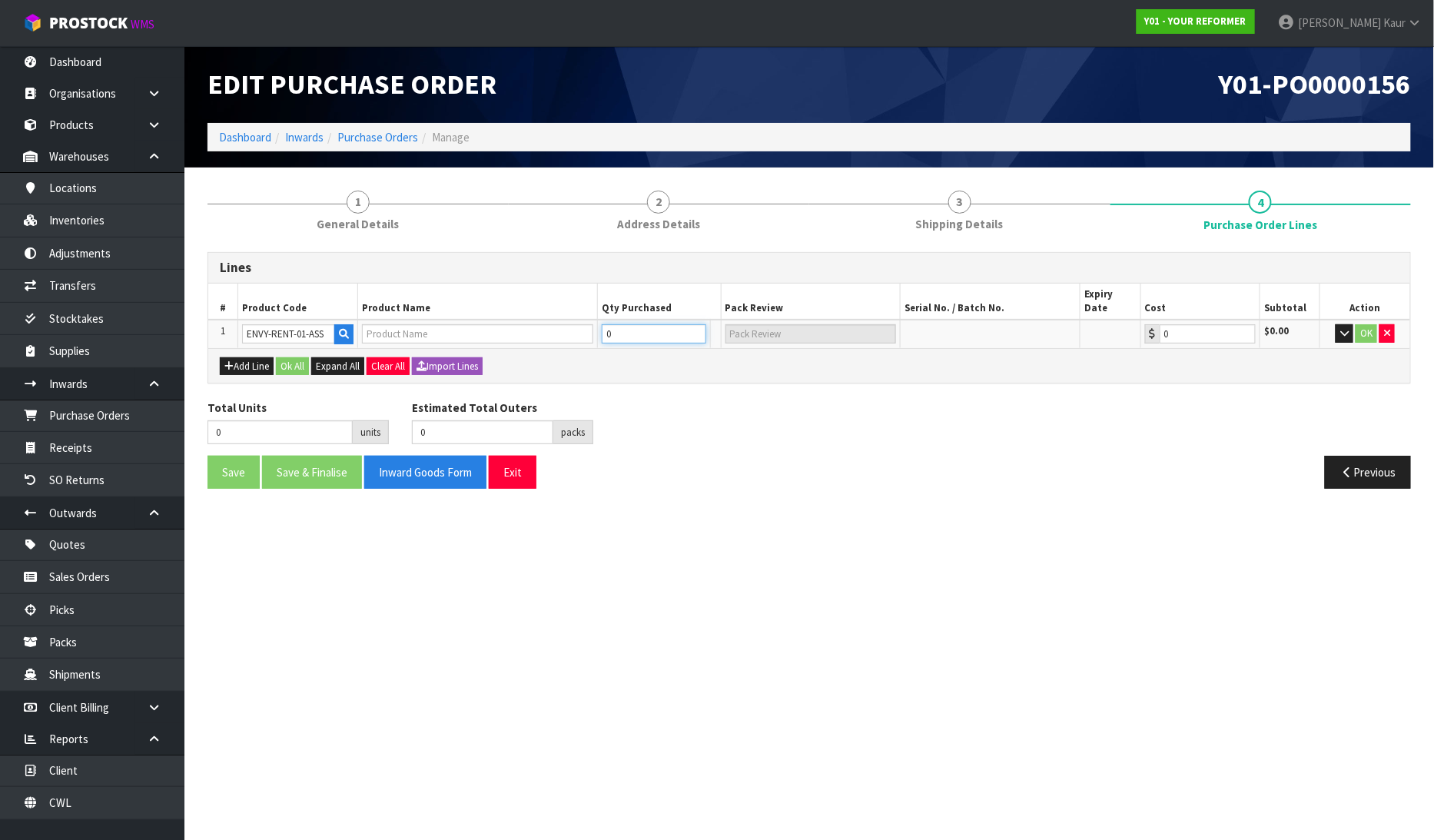
type input "0.00"
click at [641, 325] on input "0" at bounding box center [654, 334] width 105 height 19
type input "1"
type input "1 PLT"
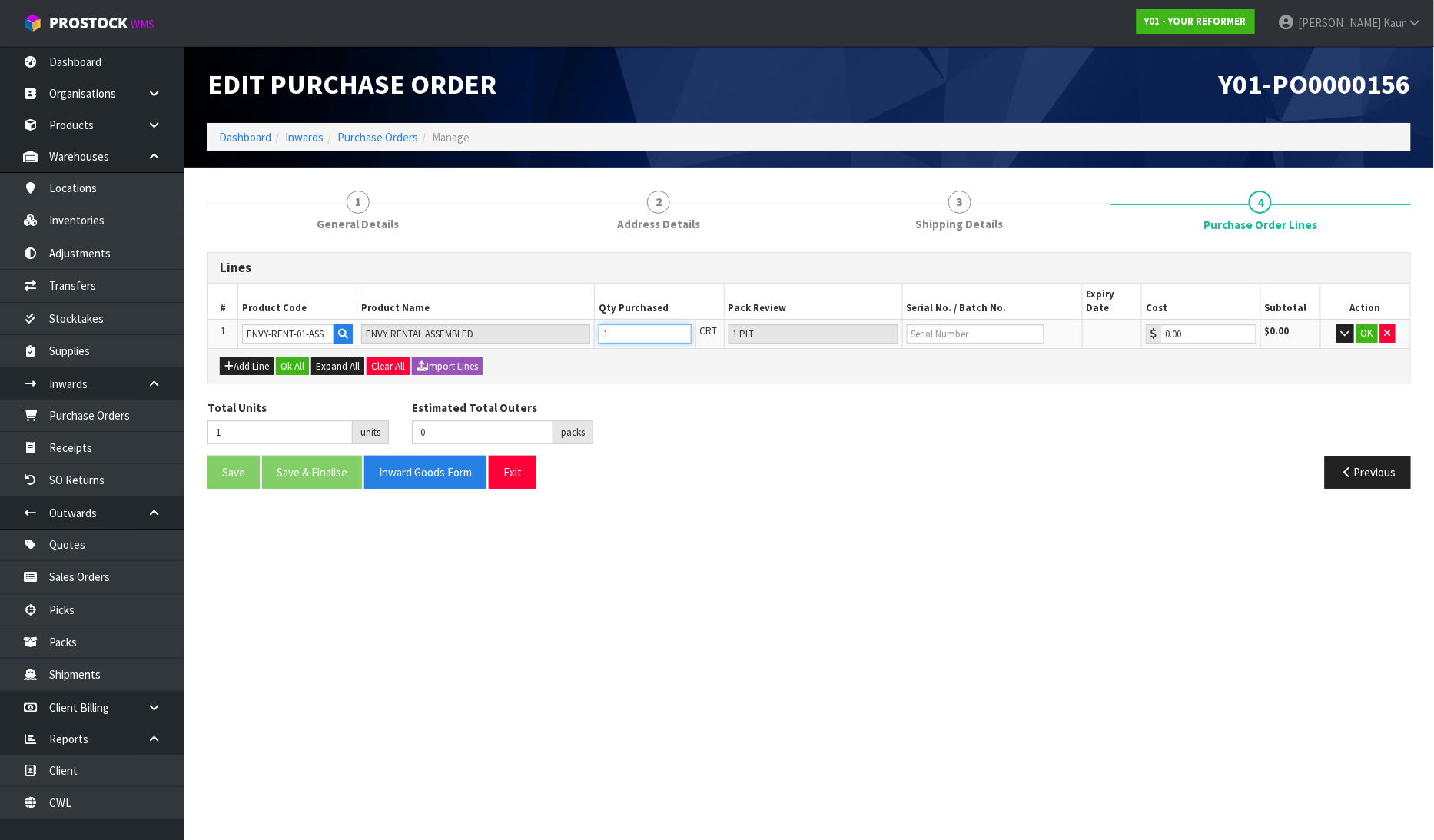
type input "1"
click at [940, 324] on input "text" at bounding box center [975, 334] width 137 height 19
type input "YRENV240012045"
click at [1373, 324] on button "OK" at bounding box center [1367, 333] width 21 height 19
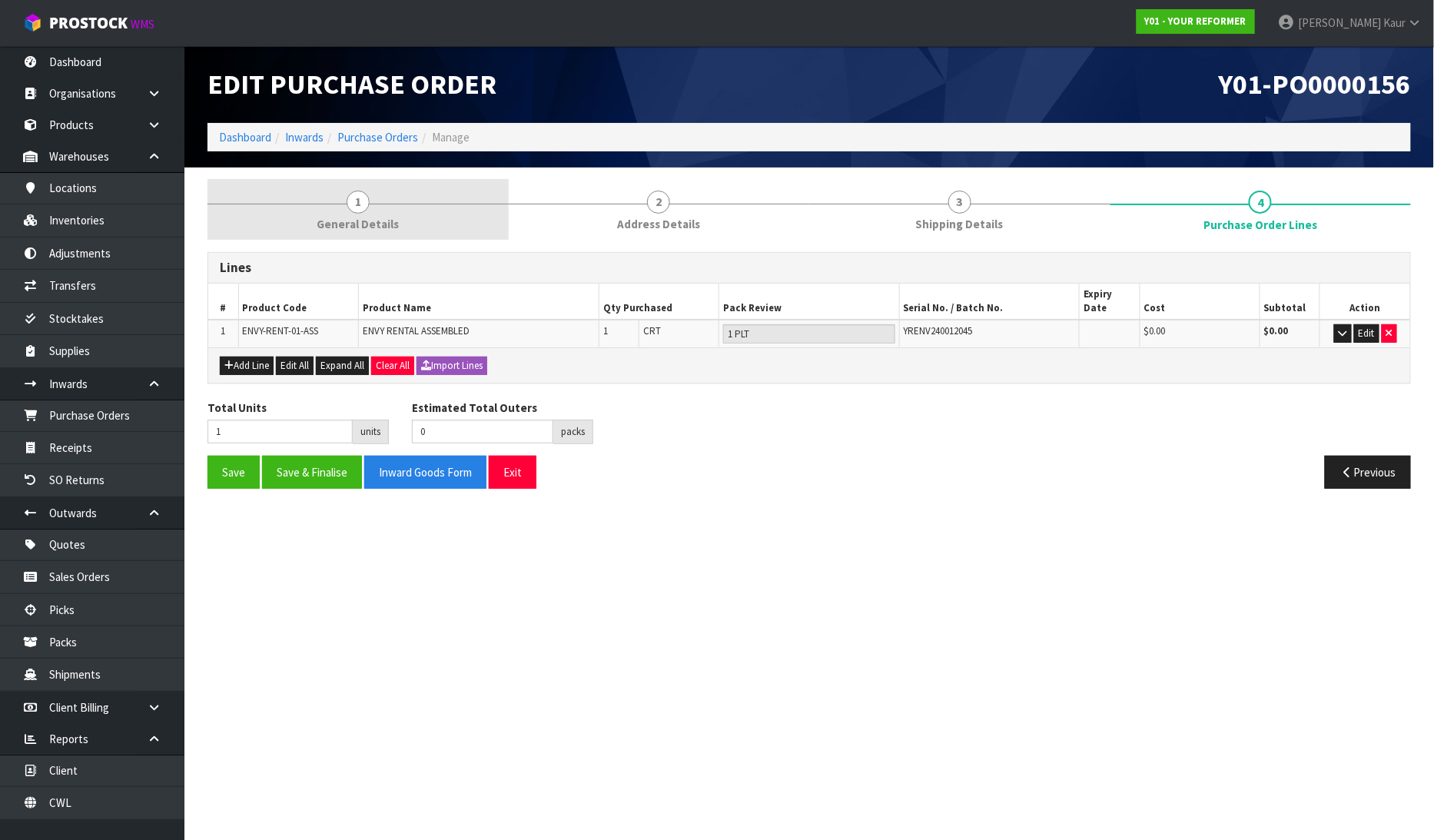
click at [327, 205] on link "1 General Details" at bounding box center [358, 209] width 301 height 60
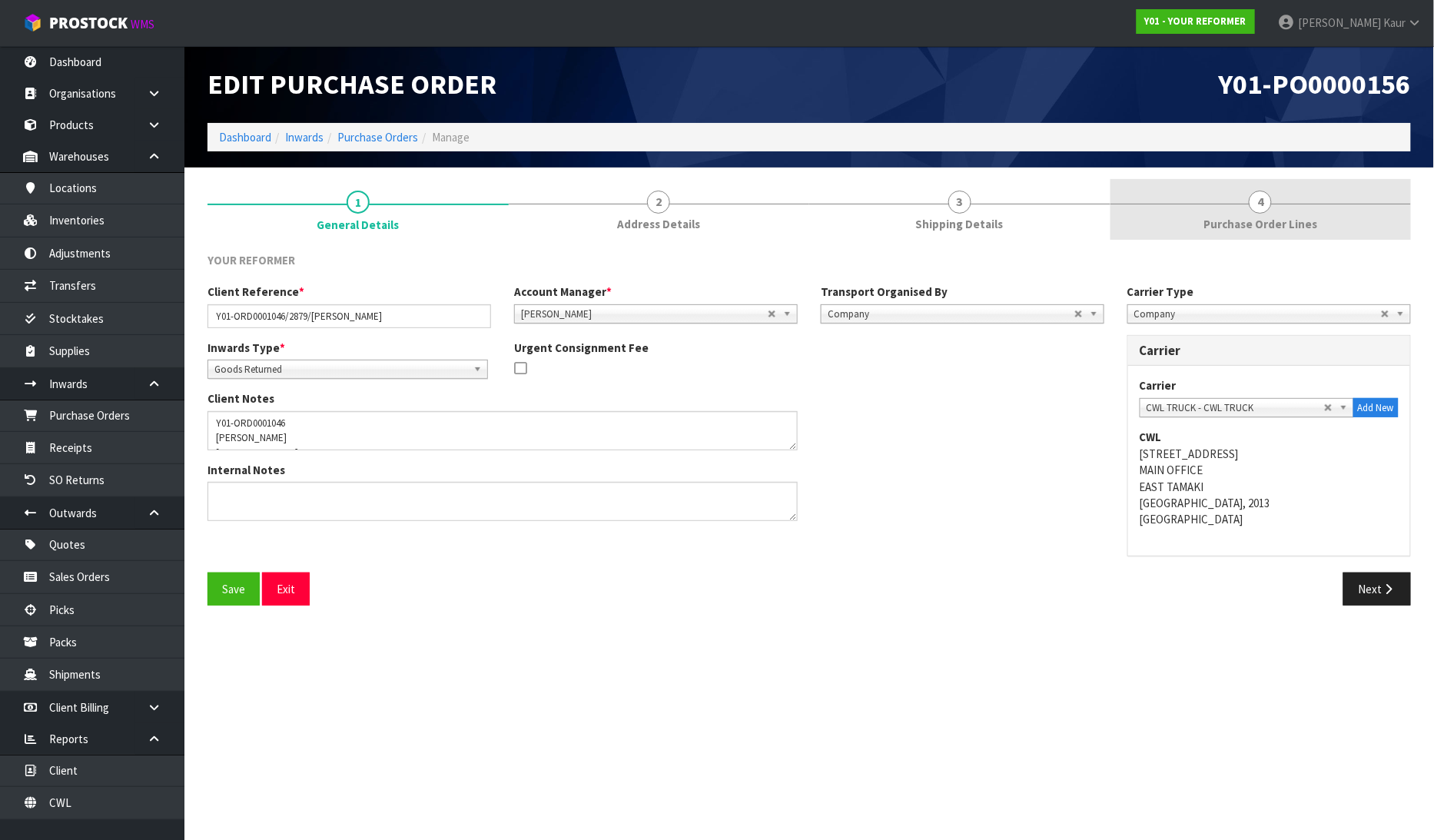
click at [1248, 222] on span "Purchase Order Lines" at bounding box center [1260, 224] width 113 height 16
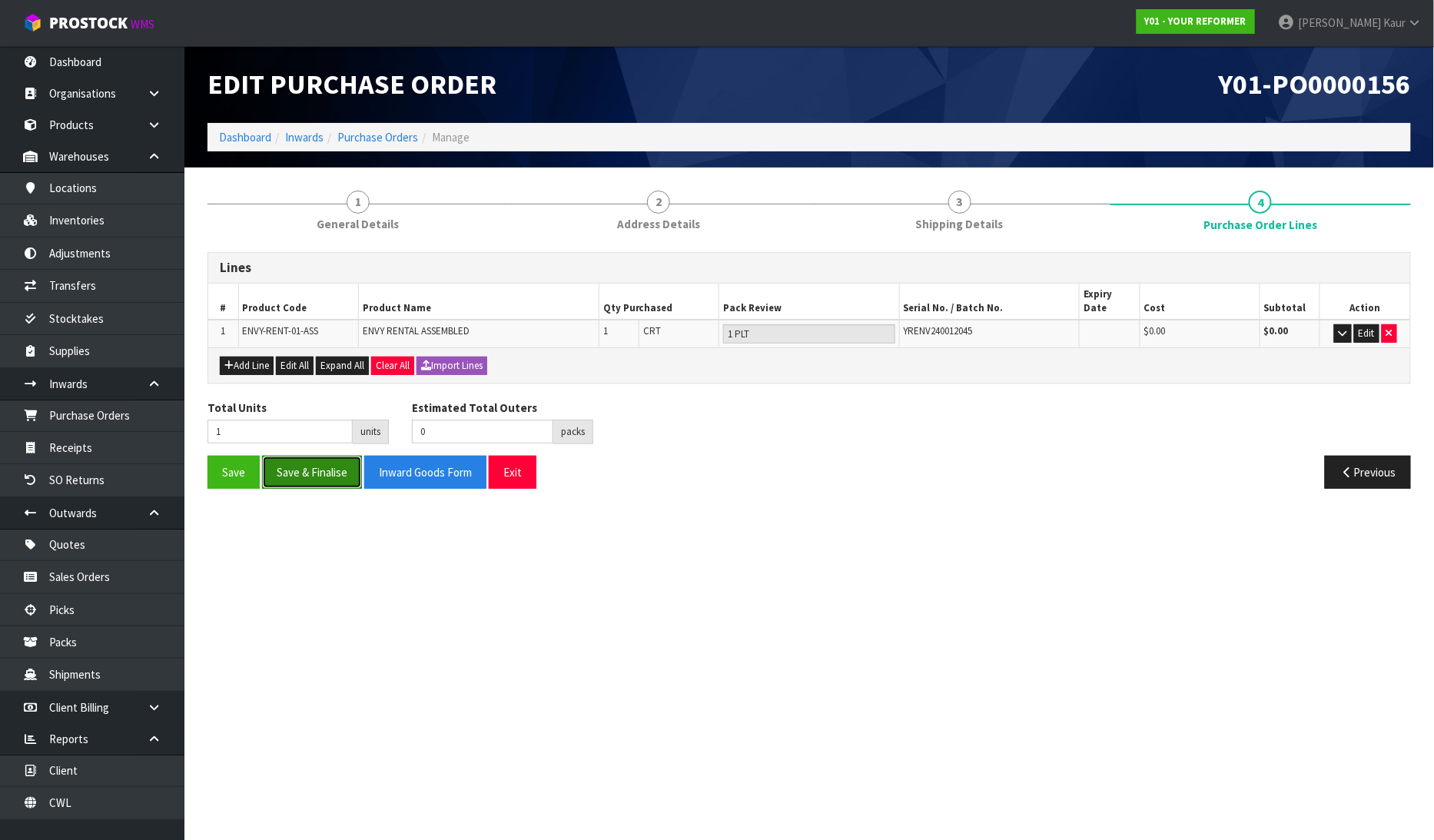
click at [344, 455] on button "Save & Finalise" at bounding box center [312, 471] width 100 height 33
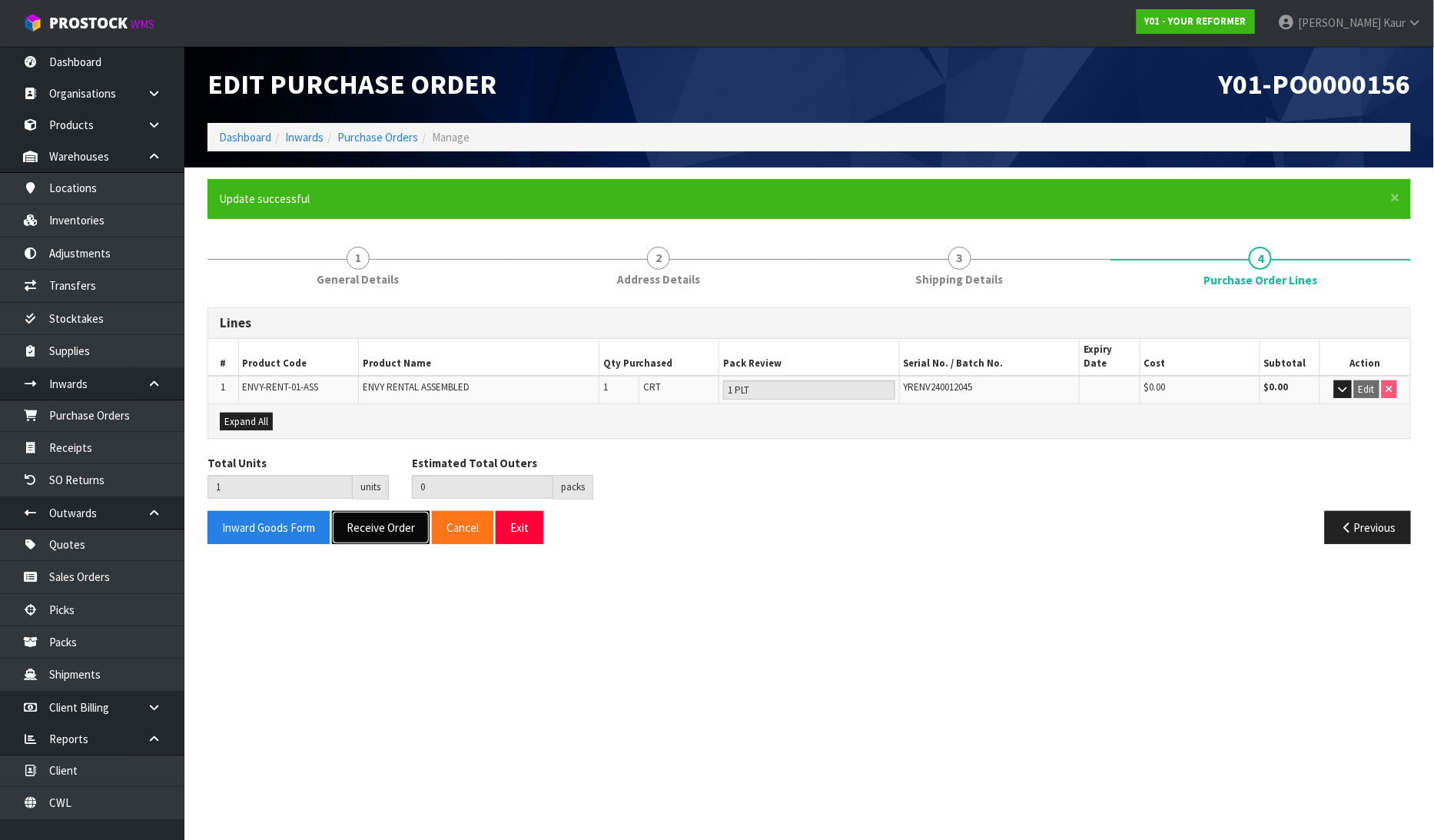
click at [394, 520] on button "Receive Order" at bounding box center [381, 527] width 97 height 33
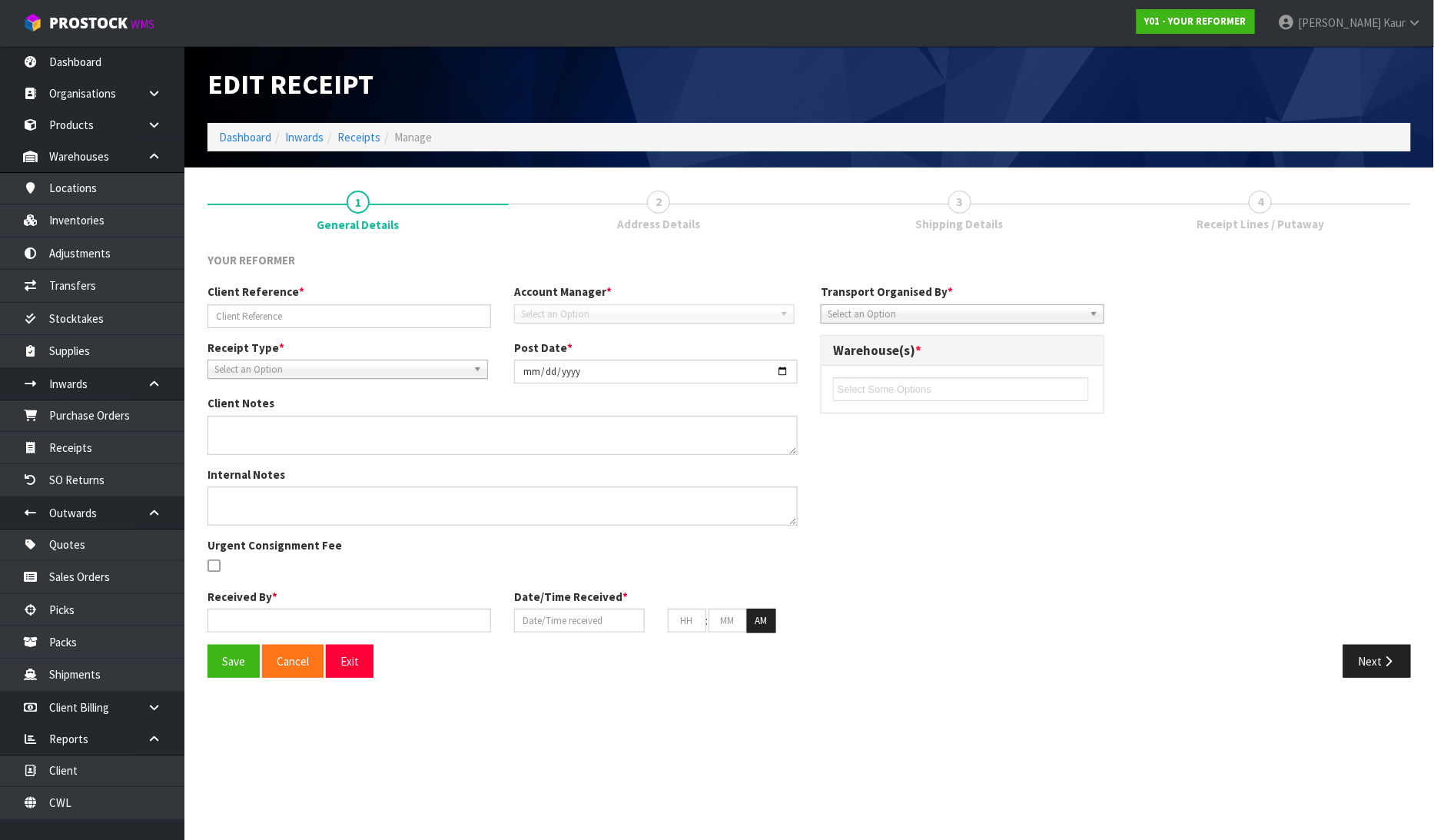
type input "Y01-ORD0001046/2879/[PERSON_NAME]"
type input "[DATE]"
type textarea "Y01-ORD0001046 MAREE HULTON 41A HAURAKI ROAD HAURAKI AUK AUCKLAND 0622 NEW ZEAL…"
type input "[PERSON_NAME]"
type input "[DATE]"
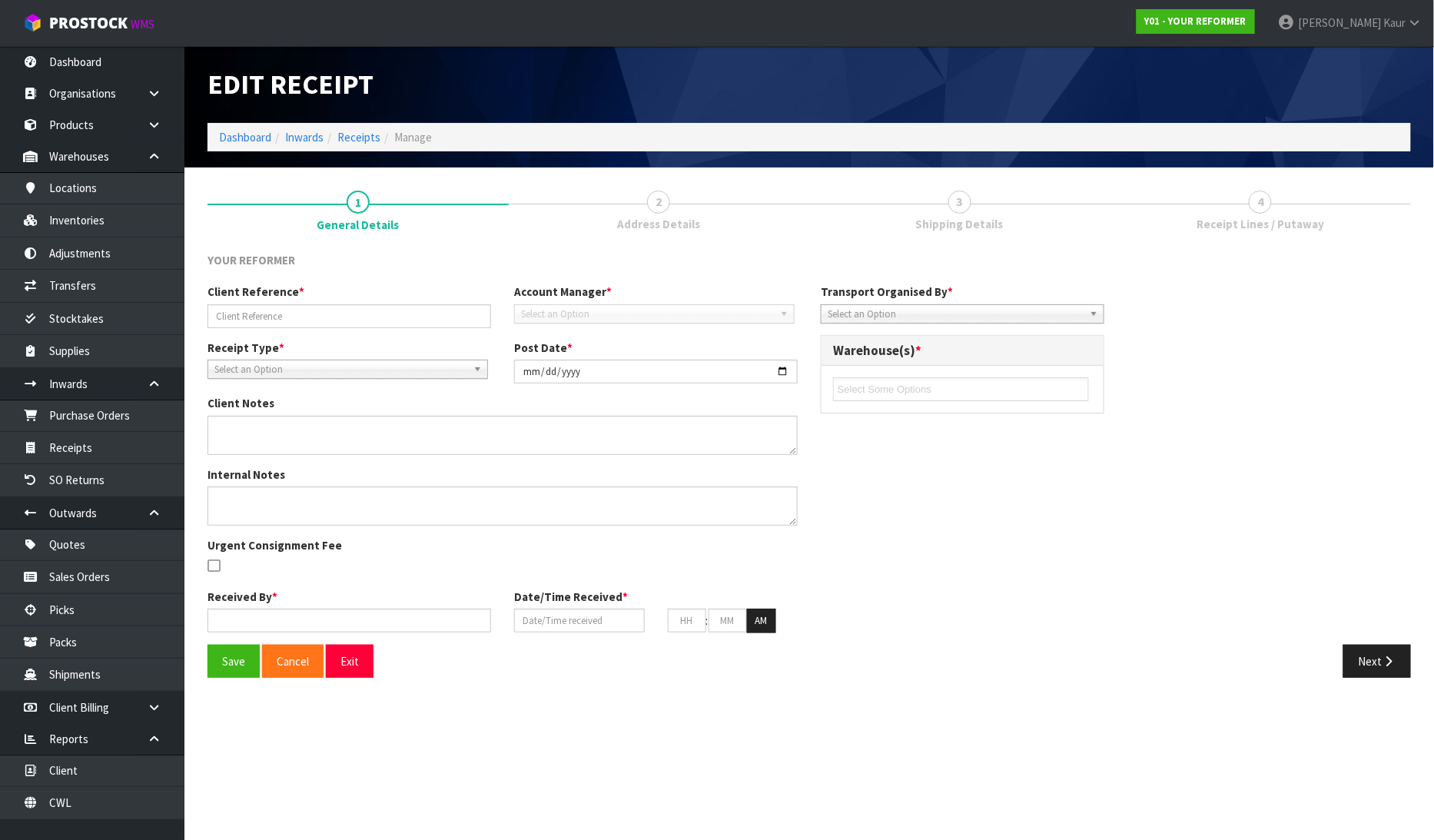
type input "04"
type input "17"
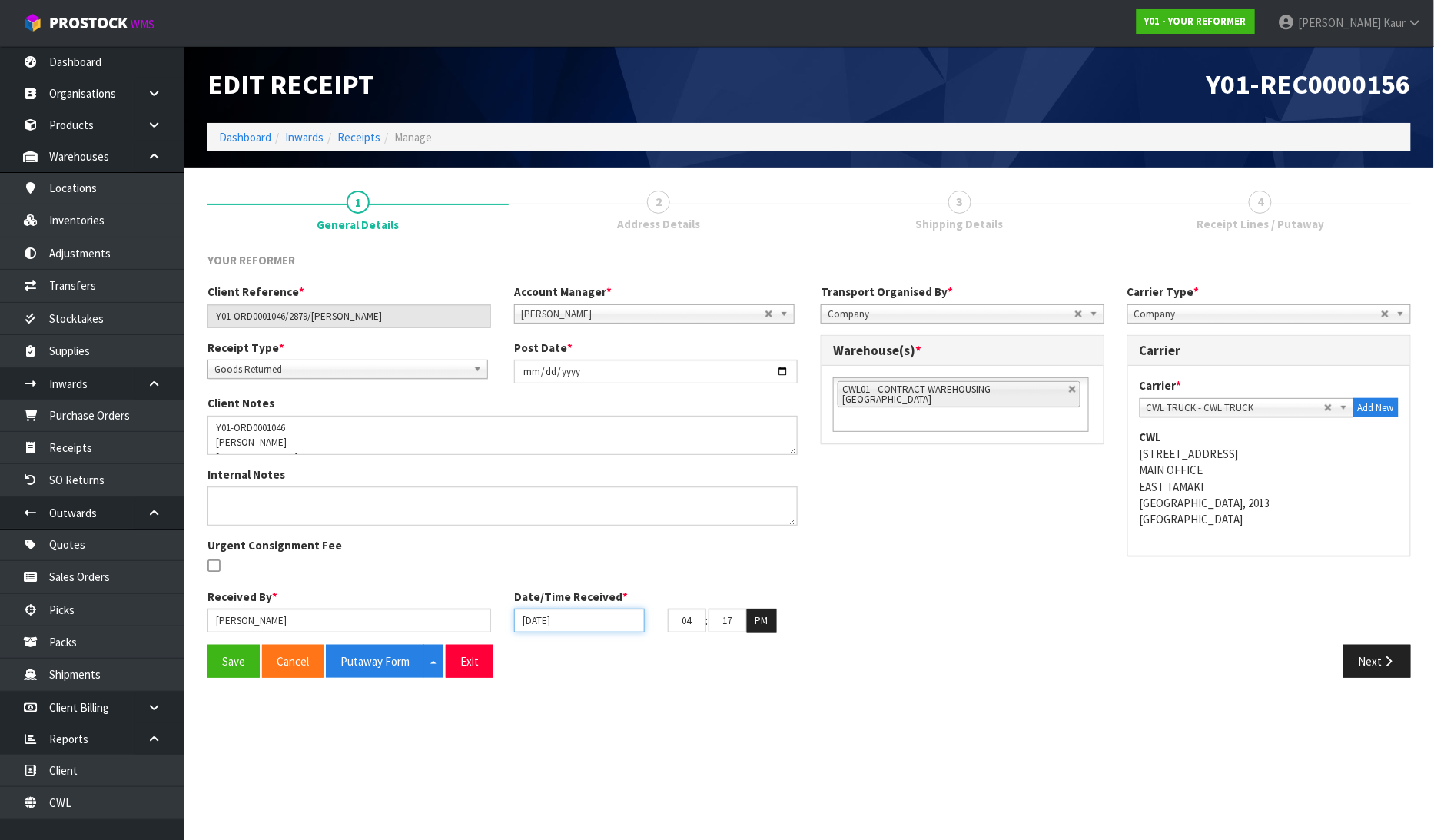
click at [527, 621] on input "[DATE]" at bounding box center [579, 620] width 130 height 24
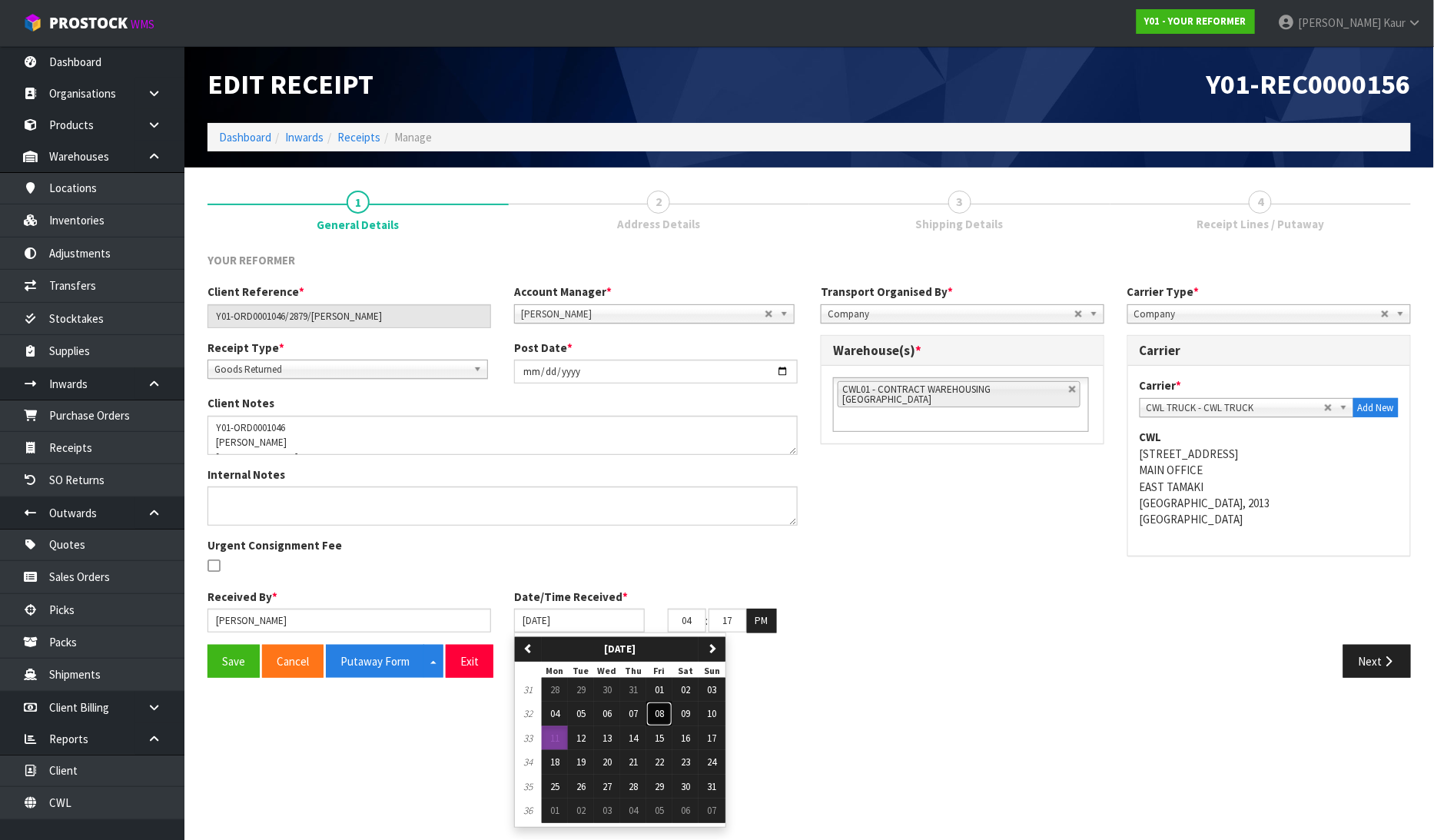
click at [669, 715] on button "08" at bounding box center [659, 714] width 26 height 25
type input "[DATE]"
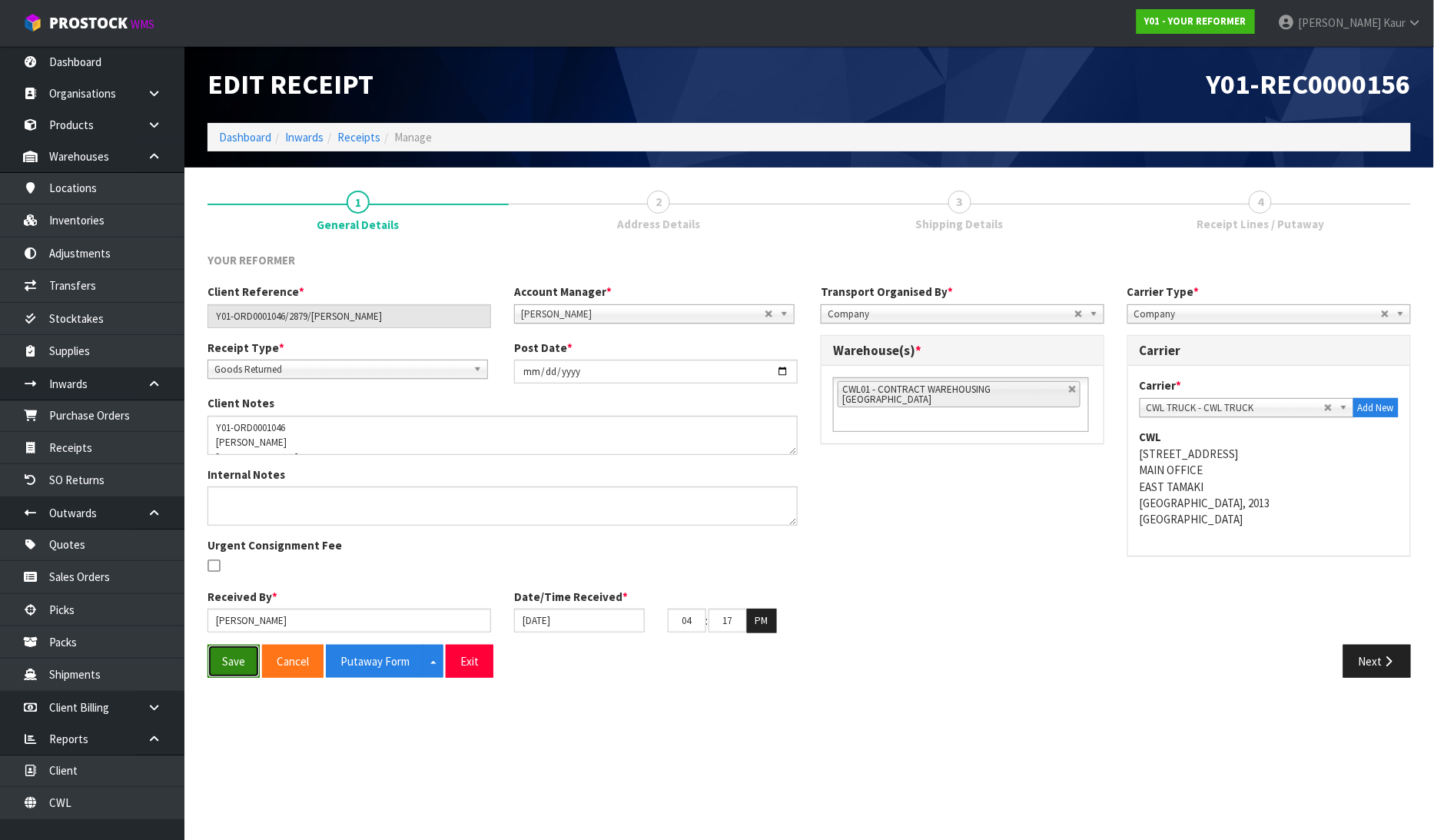
click at [241, 655] on button "Save" at bounding box center [233, 660] width 52 height 33
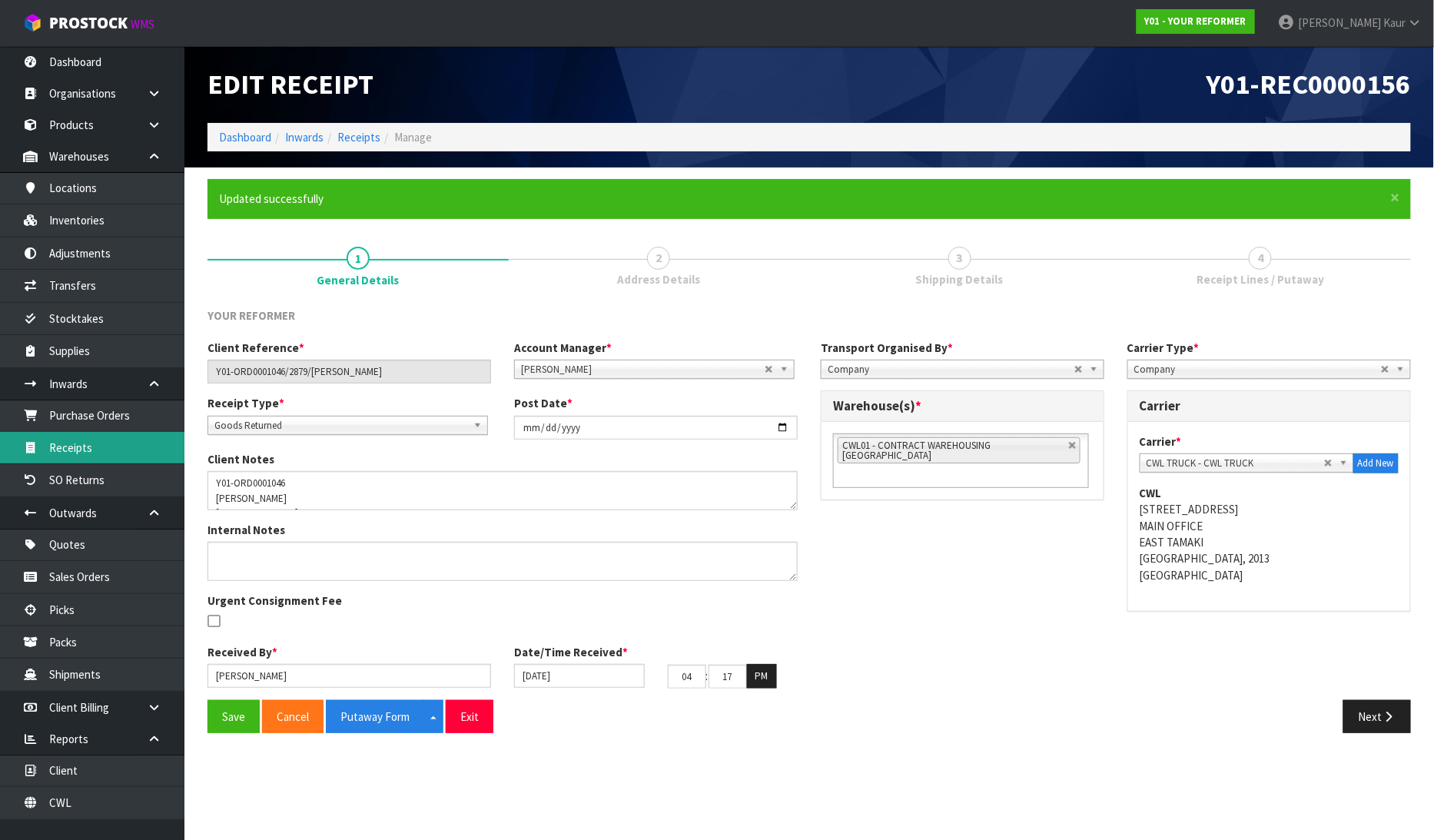
click at [96, 444] on link "Receipts" at bounding box center [92, 447] width 184 height 32
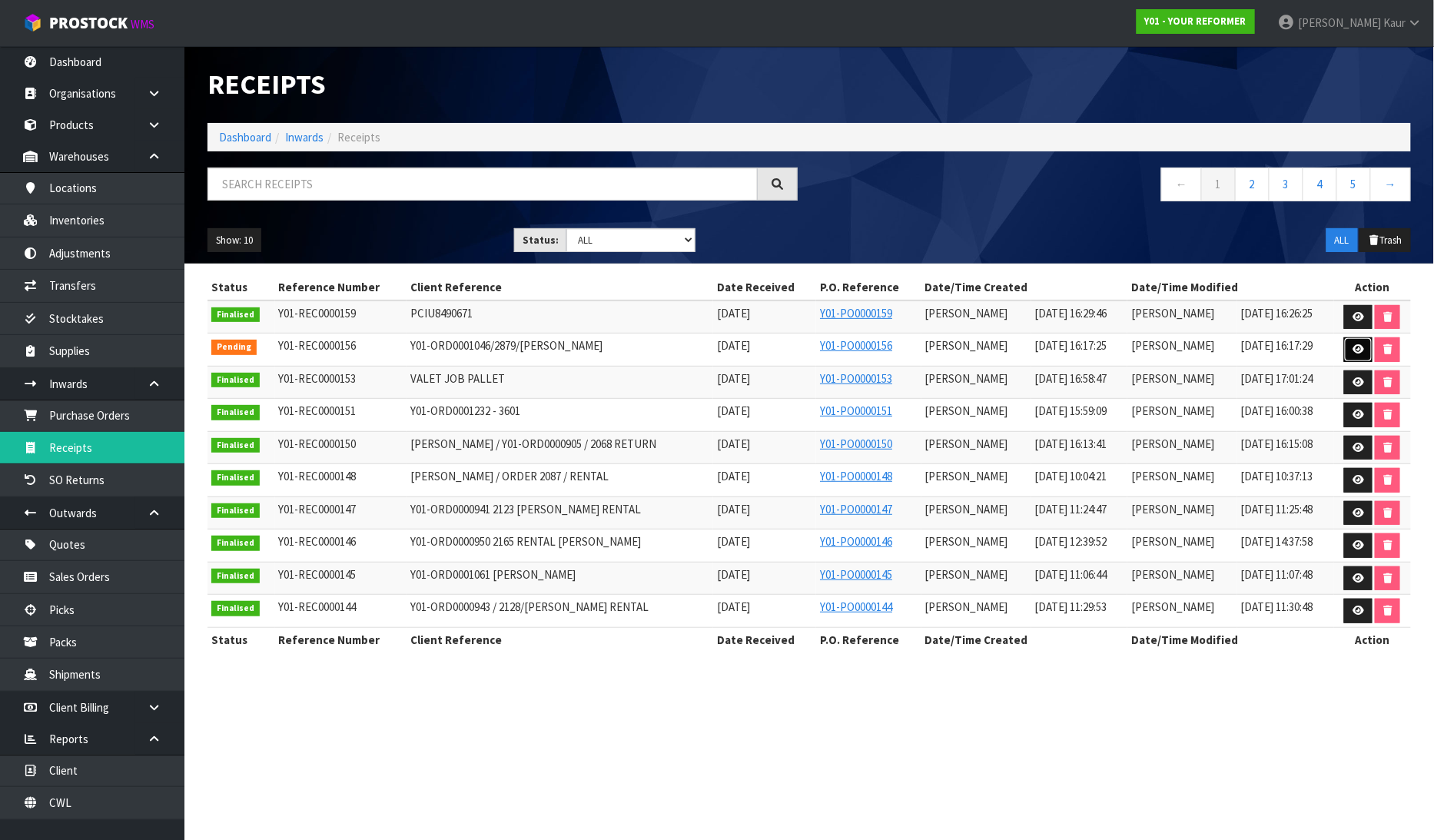
click at [1354, 348] on icon at bounding box center [1358, 348] width 12 height 10
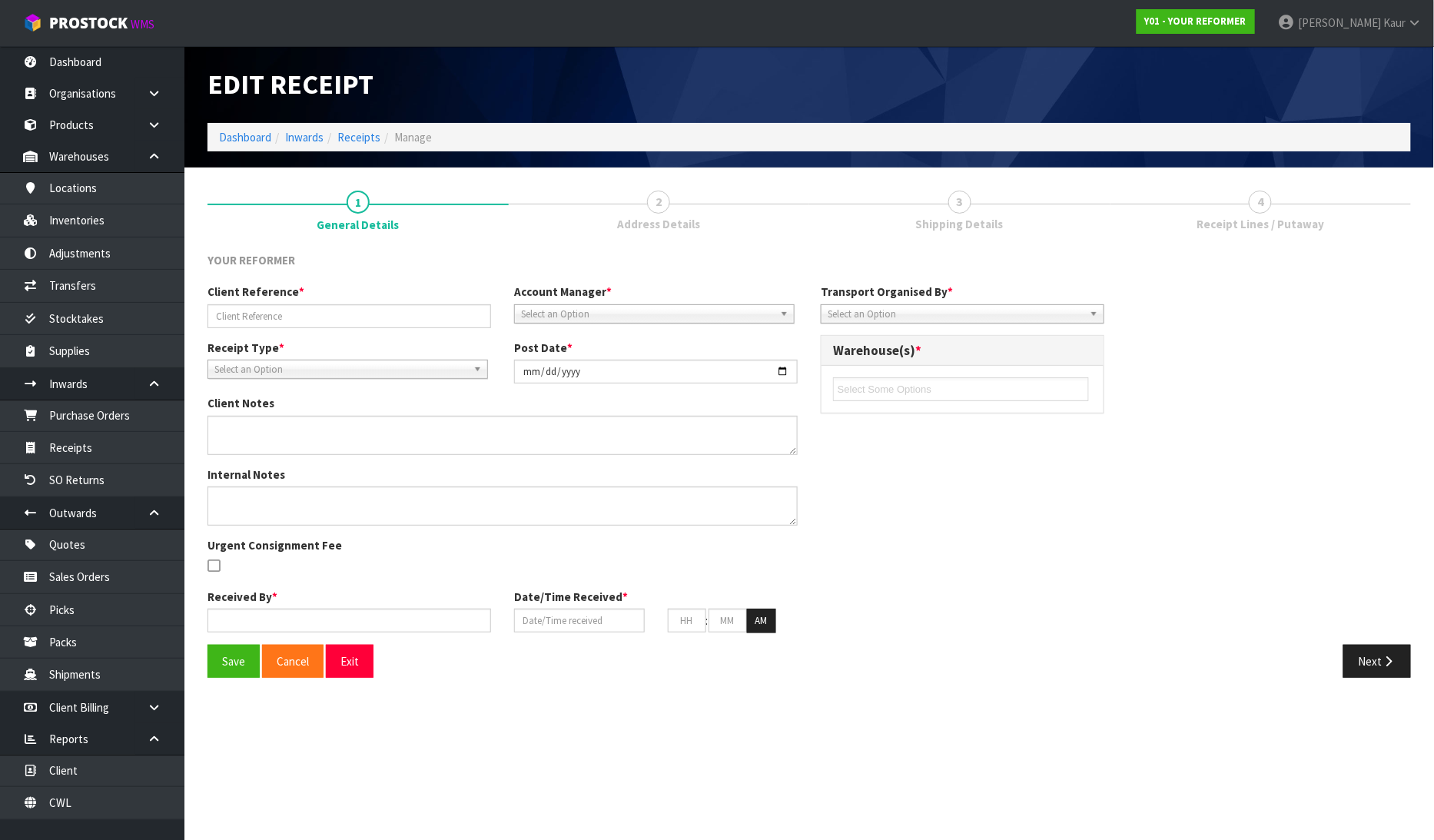
type input "Y01-ORD0001046/2879/[PERSON_NAME]"
type input "[DATE]"
type textarea "Y01-ORD0001046 MAREE HULTON 41A HAURAKI ROAD HAURAKI AUK AUCKLAND 0622 NEW ZEAL…"
type input "[PERSON_NAME]"
type input "[DATE]"
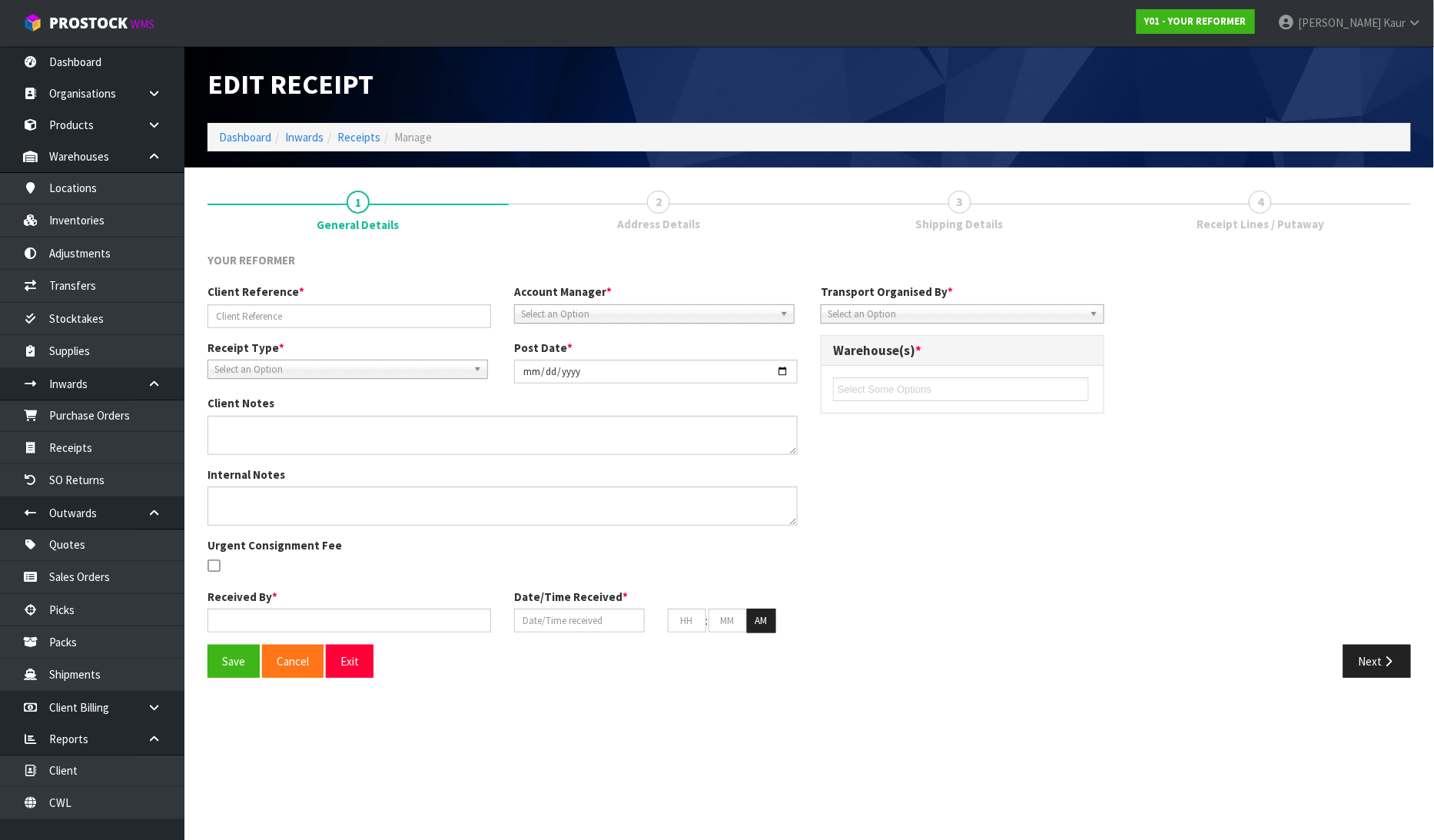
type input "04"
type input "17"
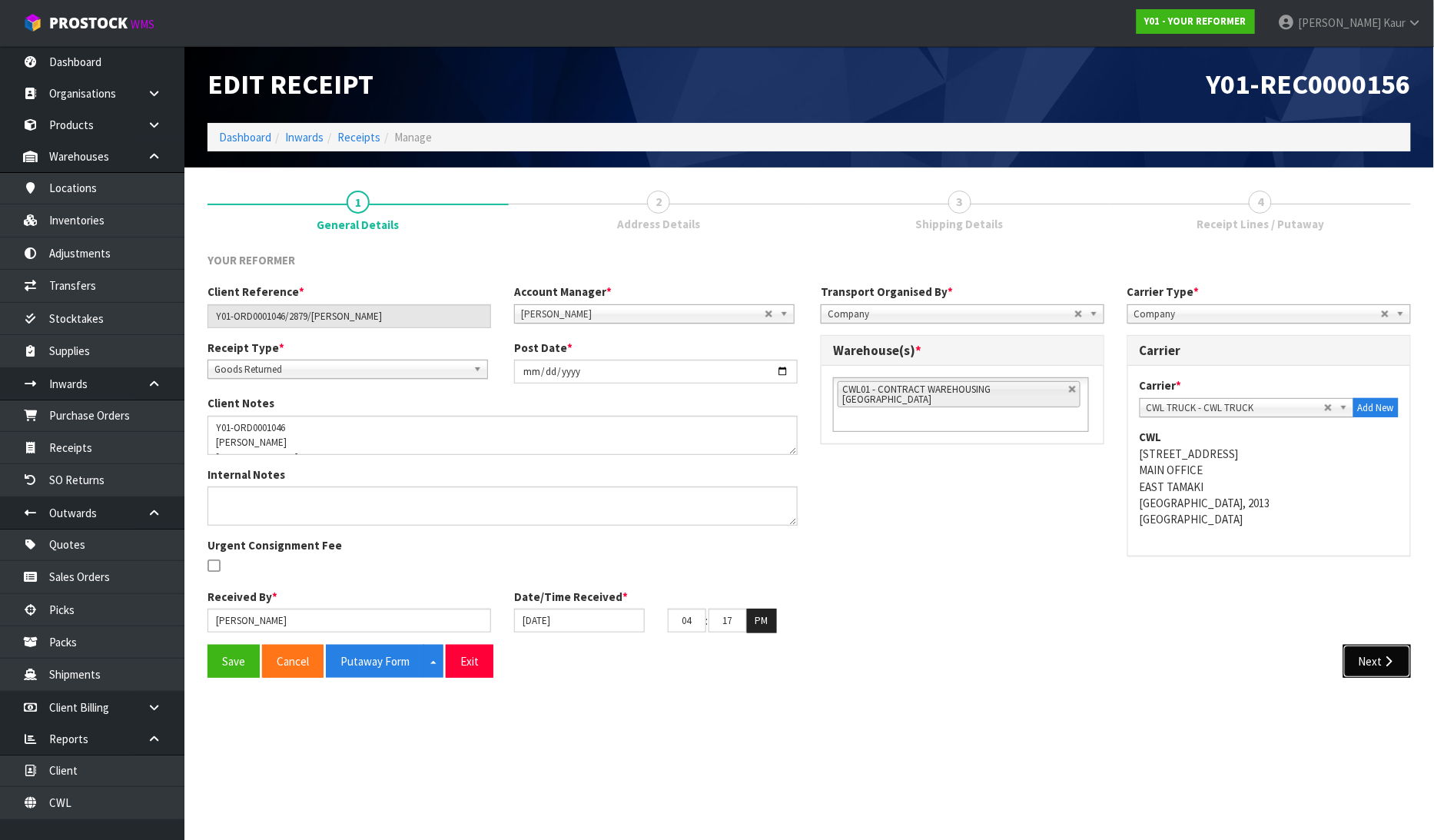
click at [1371, 654] on button "Next" at bounding box center [1376, 660] width 67 height 33
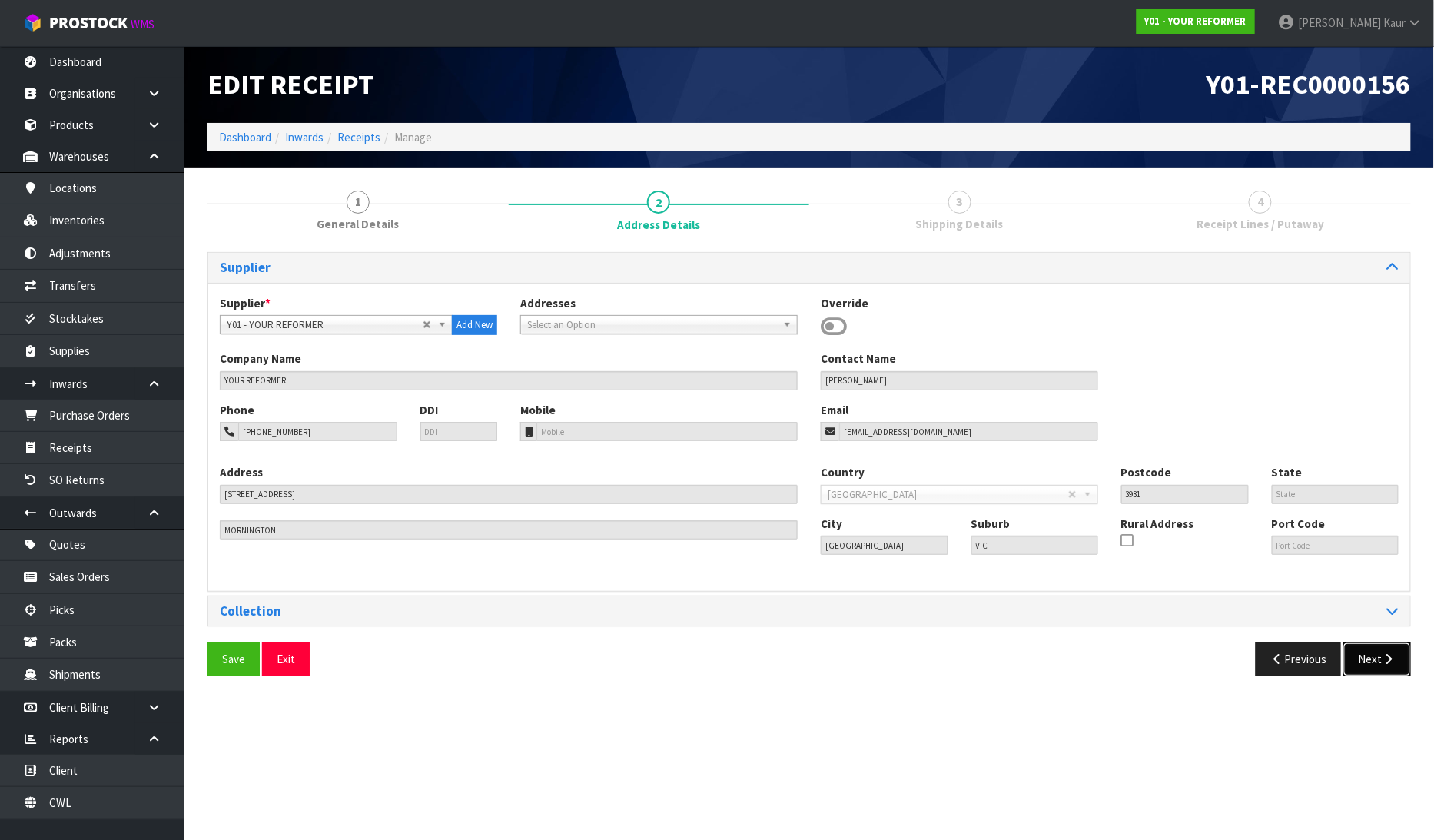
click at [1379, 663] on button "Next" at bounding box center [1376, 658] width 67 height 33
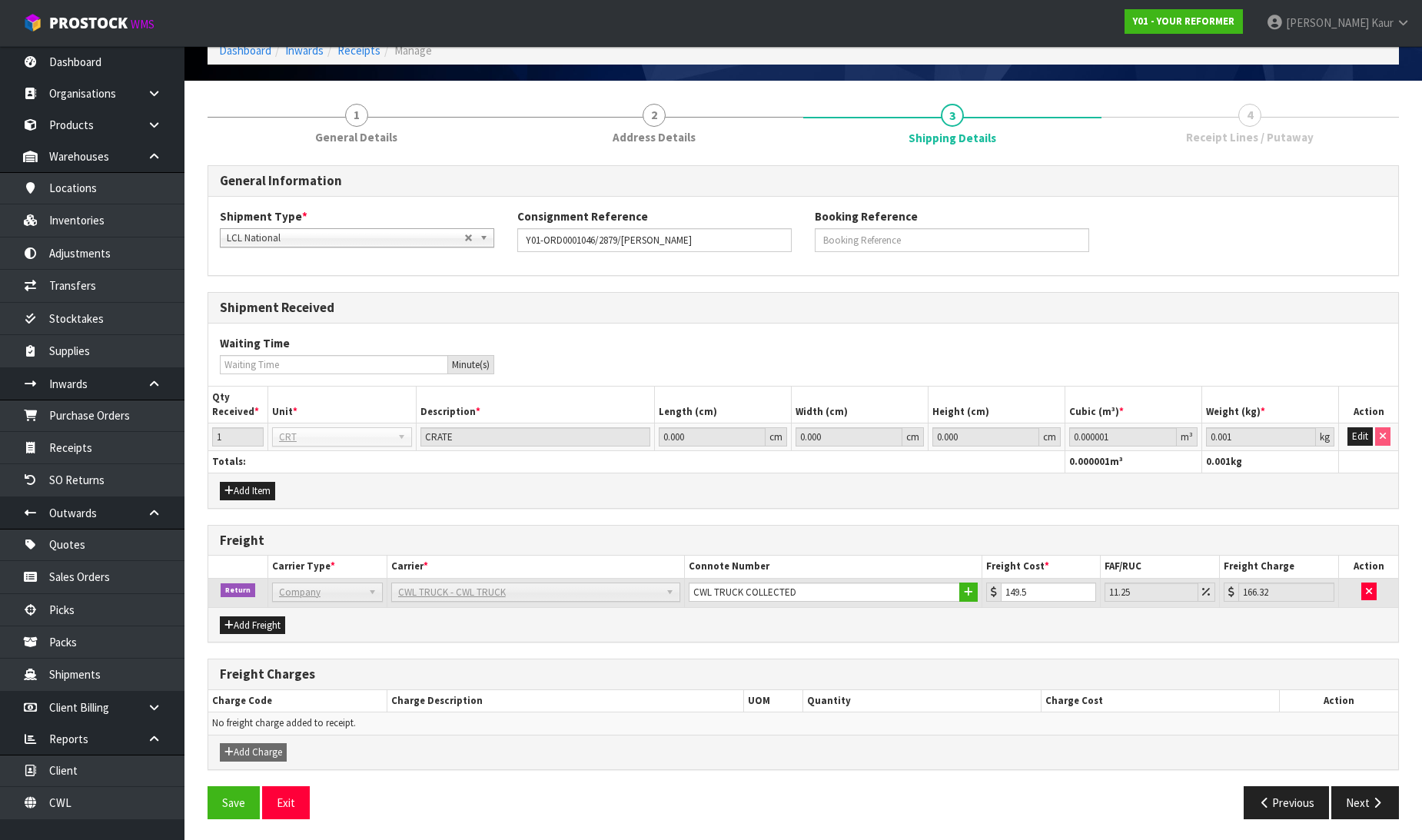
scroll to position [89, 0]
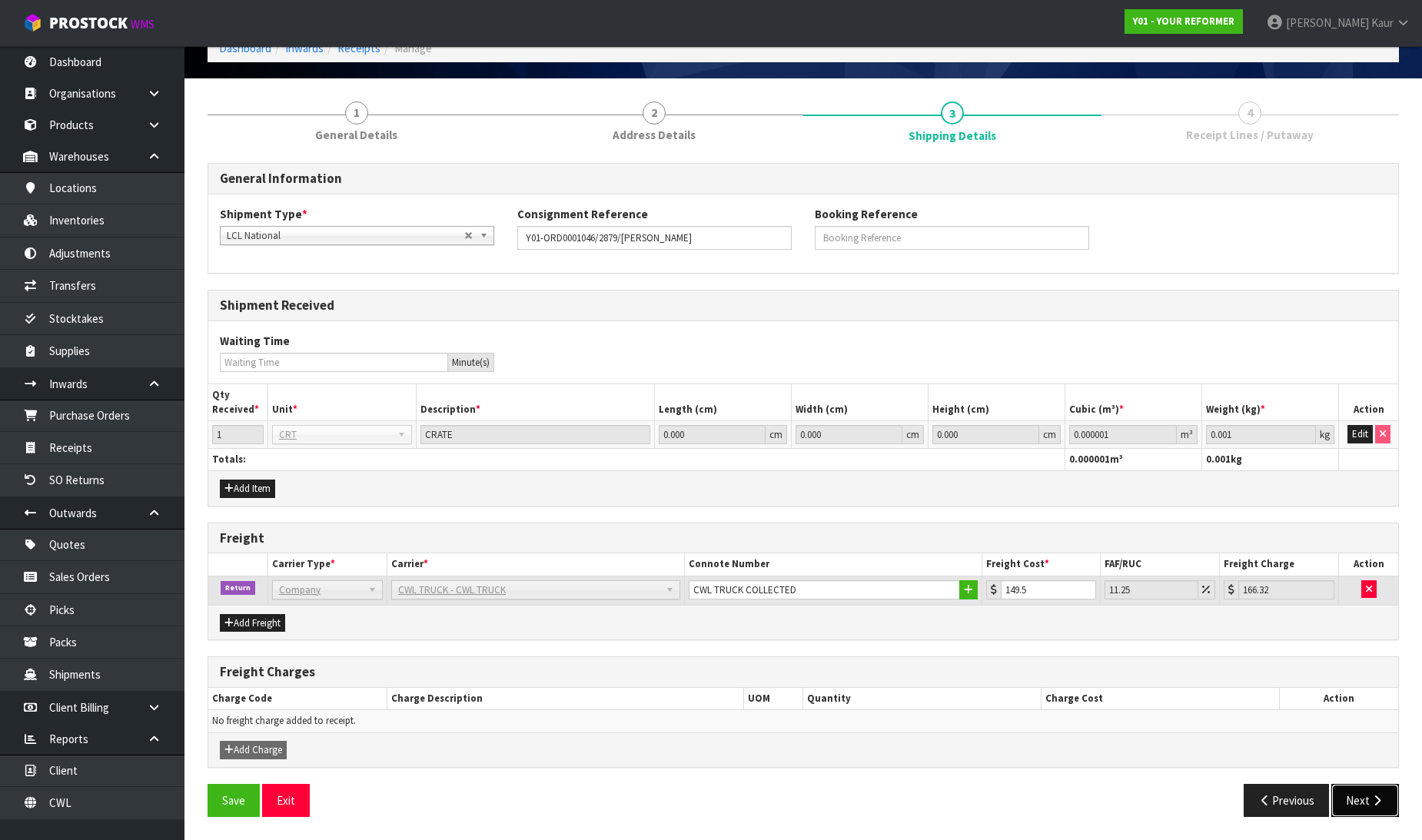
drag, startPoint x: 1378, startPoint y: 797, endPoint x: 1362, endPoint y: 730, distance: 68.9
click at [1379, 797] on icon "button" at bounding box center [1377, 799] width 14 height 12
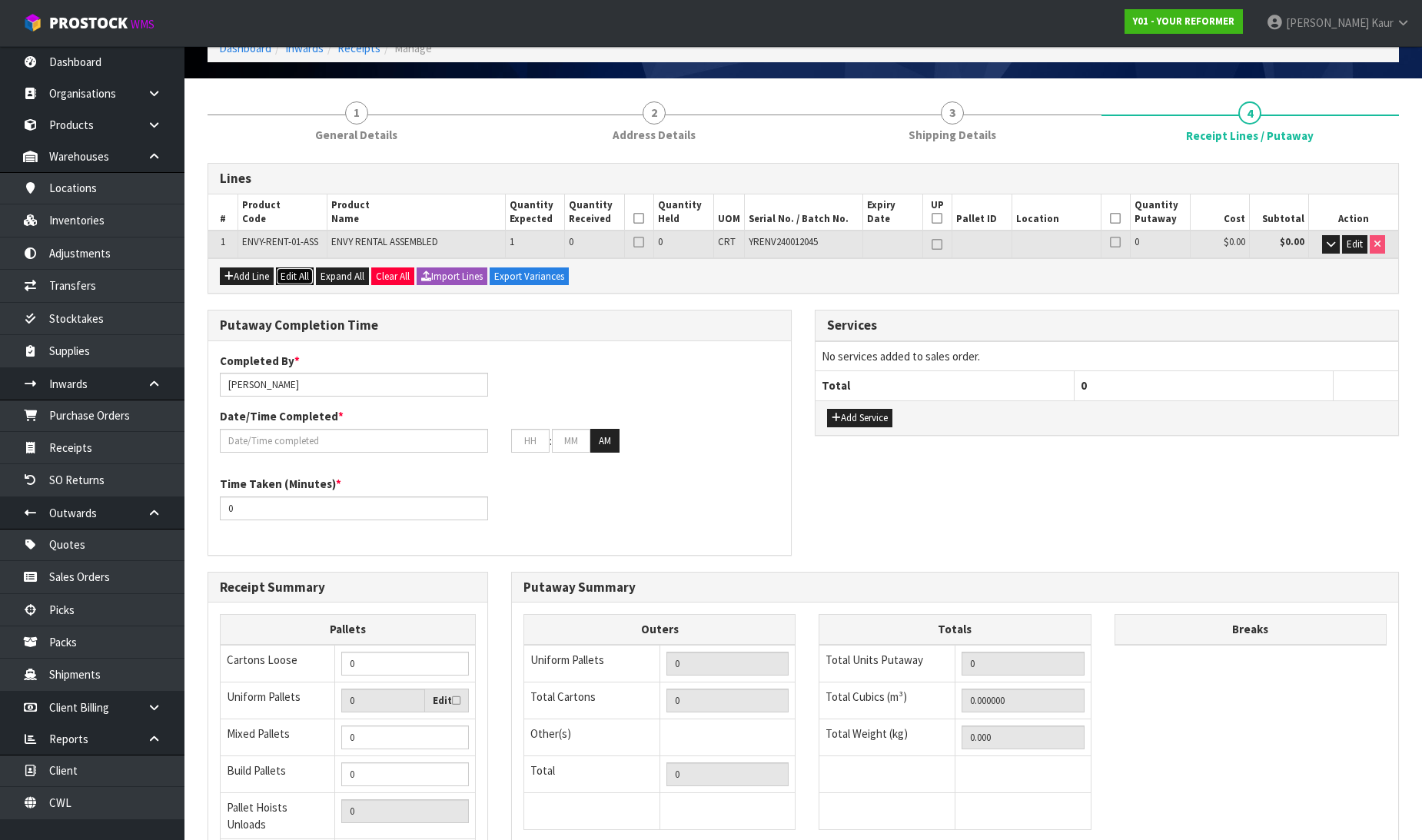
click at [298, 273] on button "Edit All" at bounding box center [294, 276] width 37 height 19
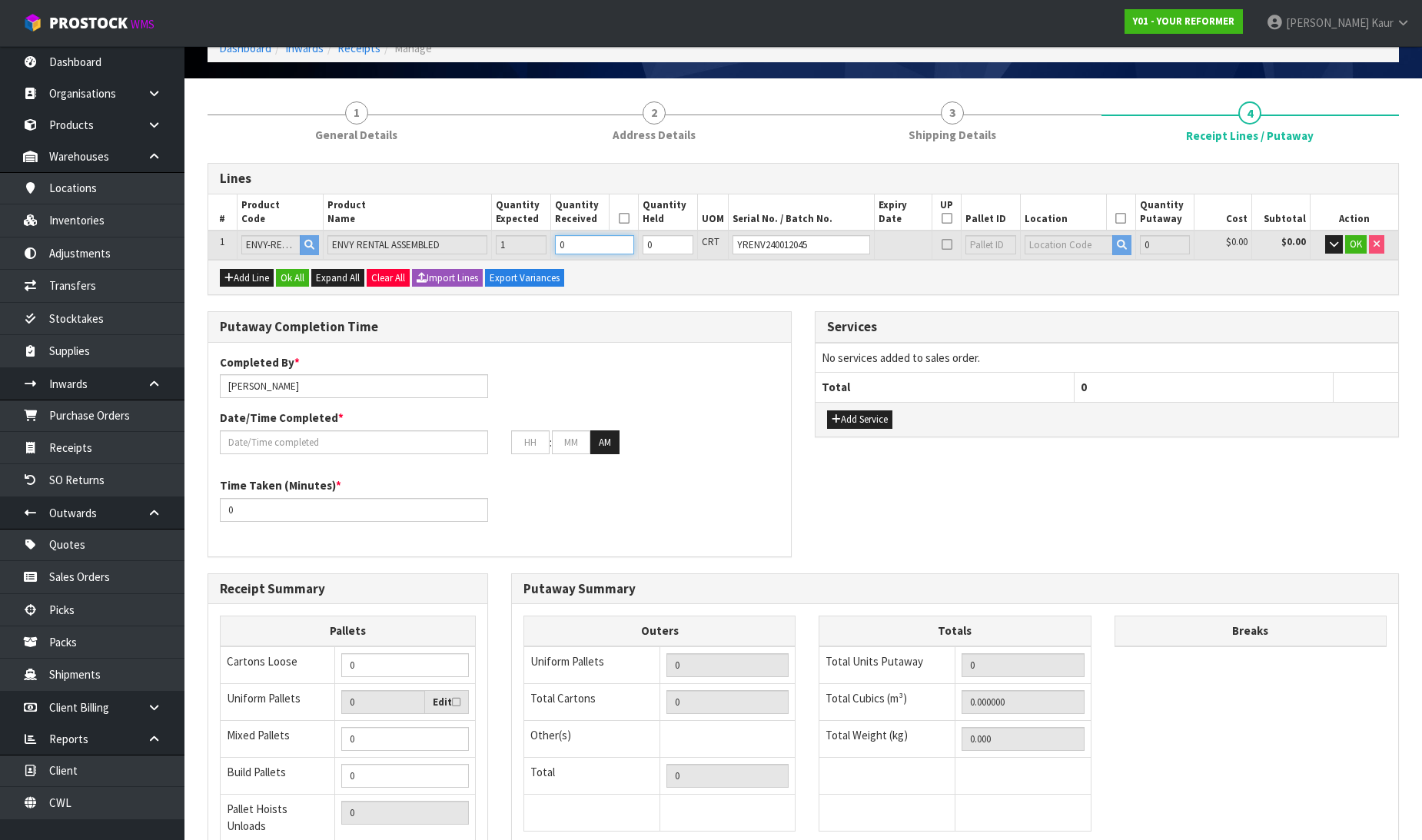
click at [598, 244] on input "0" at bounding box center [594, 245] width 79 height 19
type input "1"
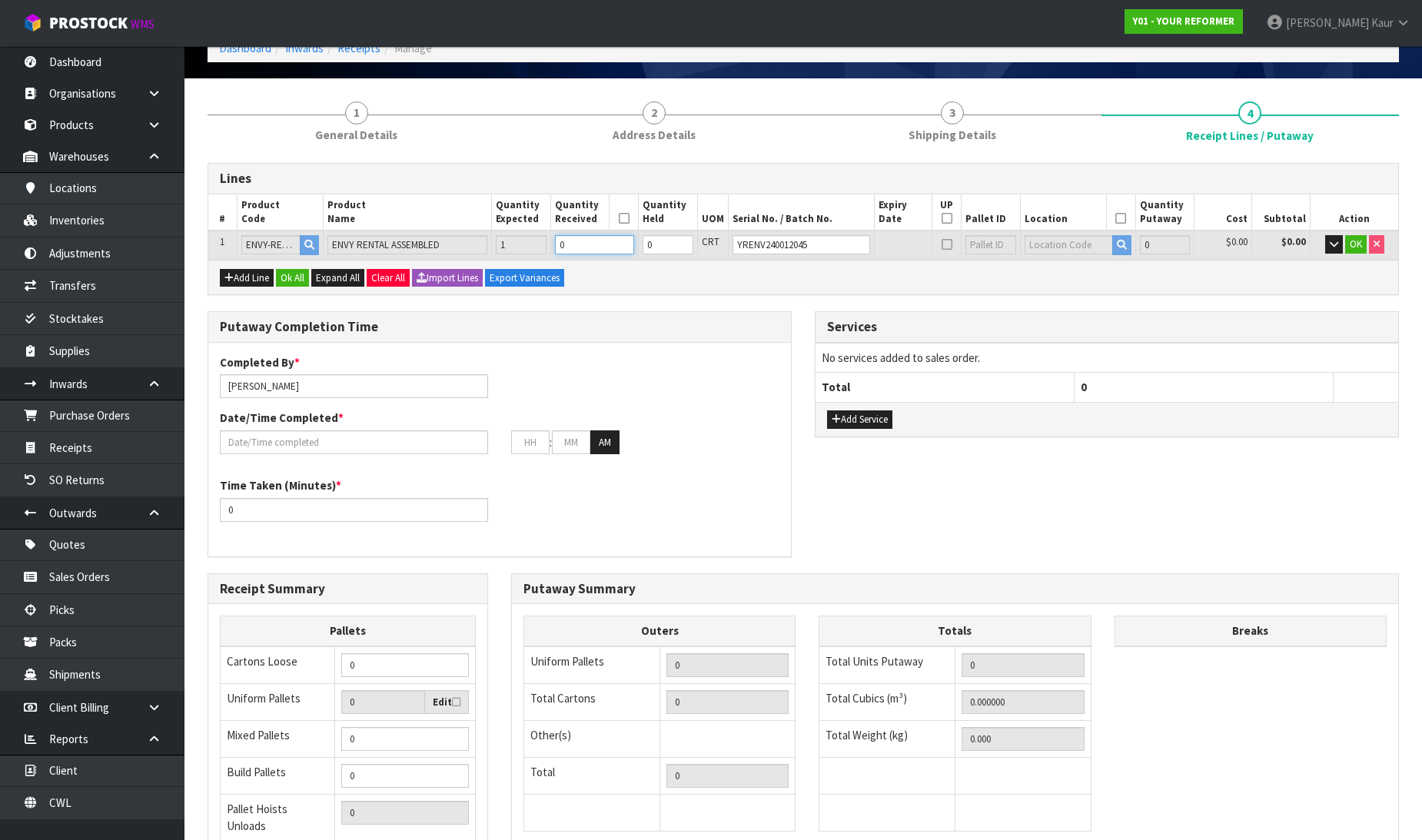
type input "0.825484"
type input "112"
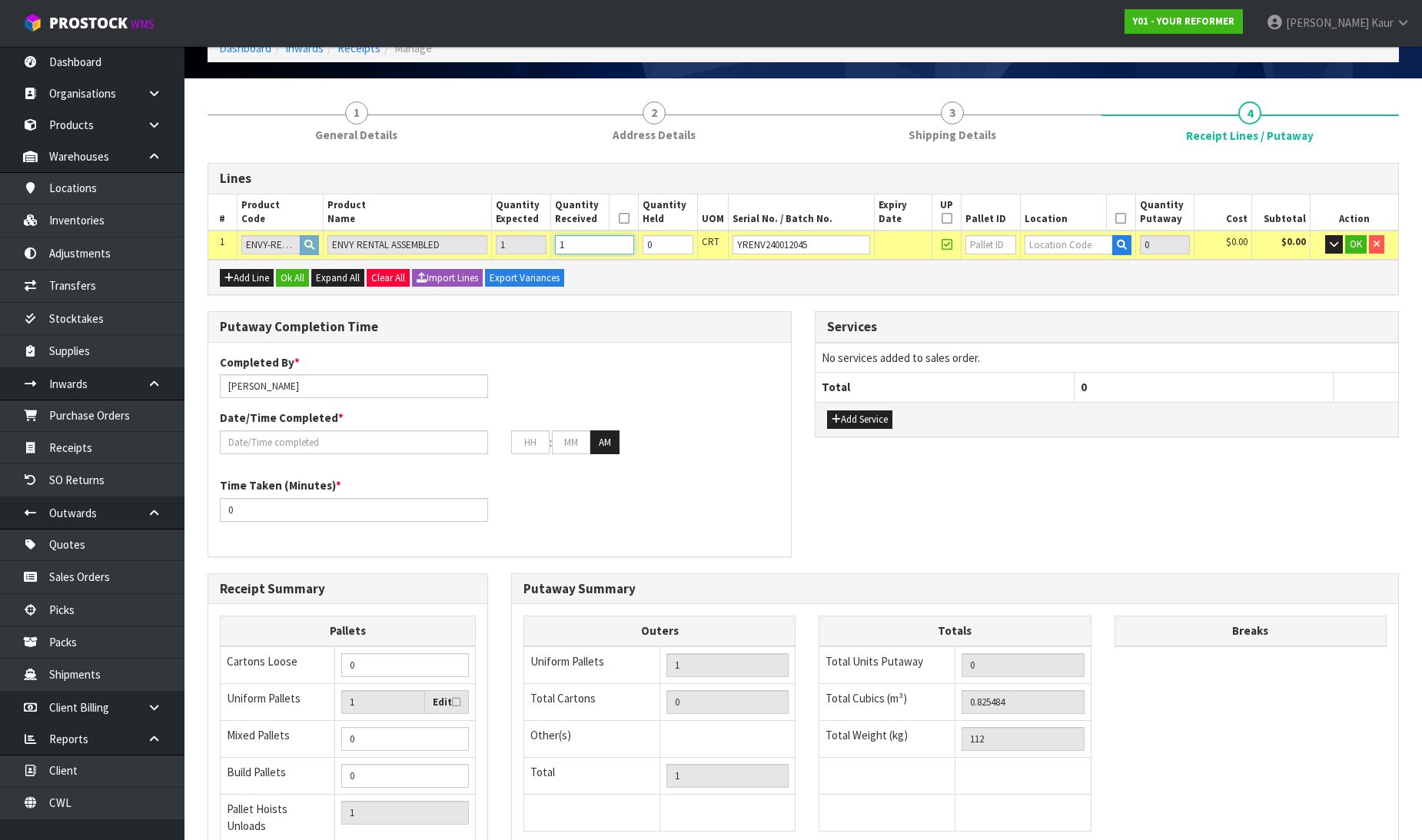
type input "1"
click at [1046, 245] on input "text" at bounding box center [1069, 245] width 89 height 19
type input "54"
drag, startPoint x: 1050, startPoint y: 273, endPoint x: 1414, endPoint y: 274, distance: 364.0
click at [1050, 274] on link "54 -01-1-A" at bounding box center [1080, 269] width 121 height 20
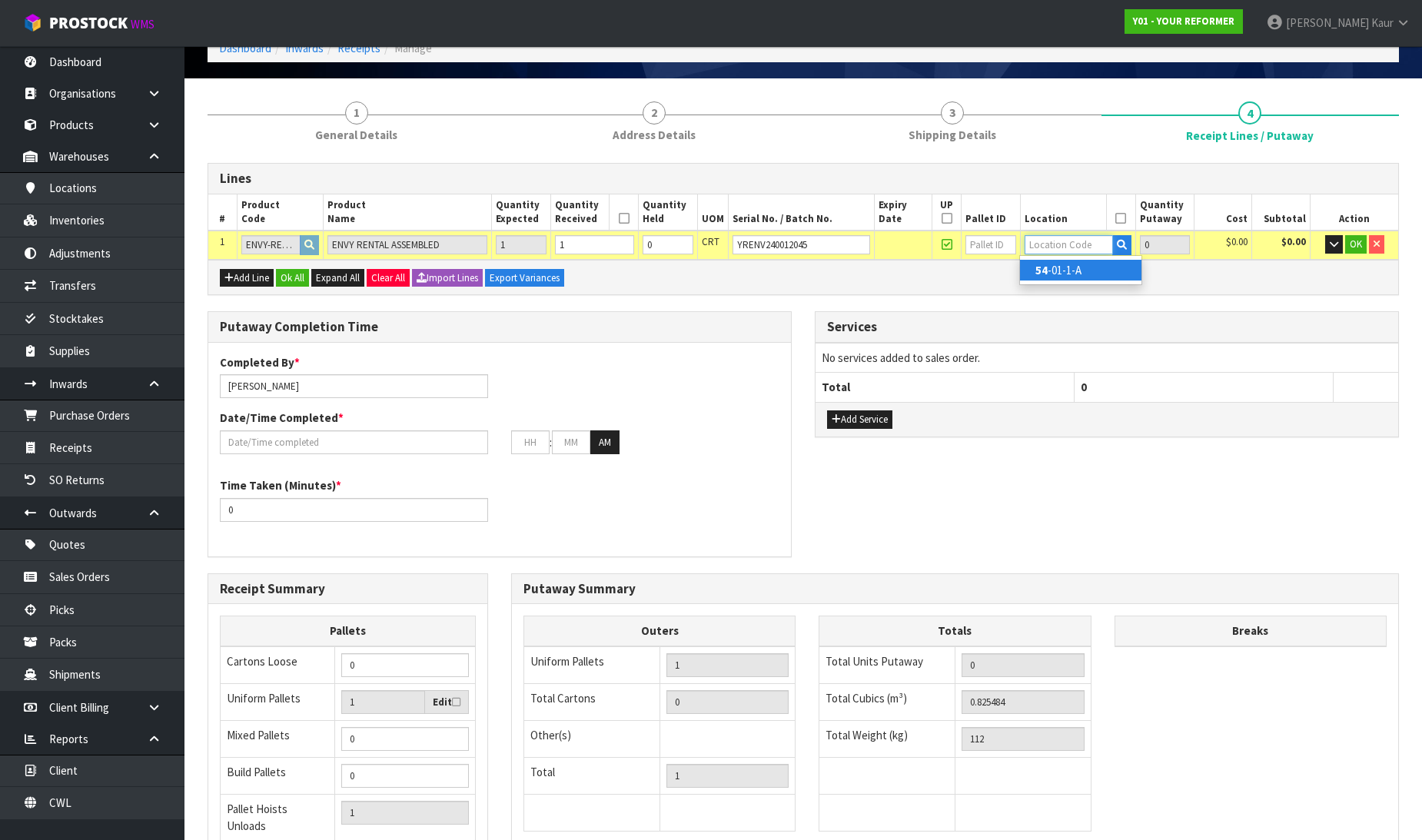
type input "1"
type input "54-01-1-A"
type input "1"
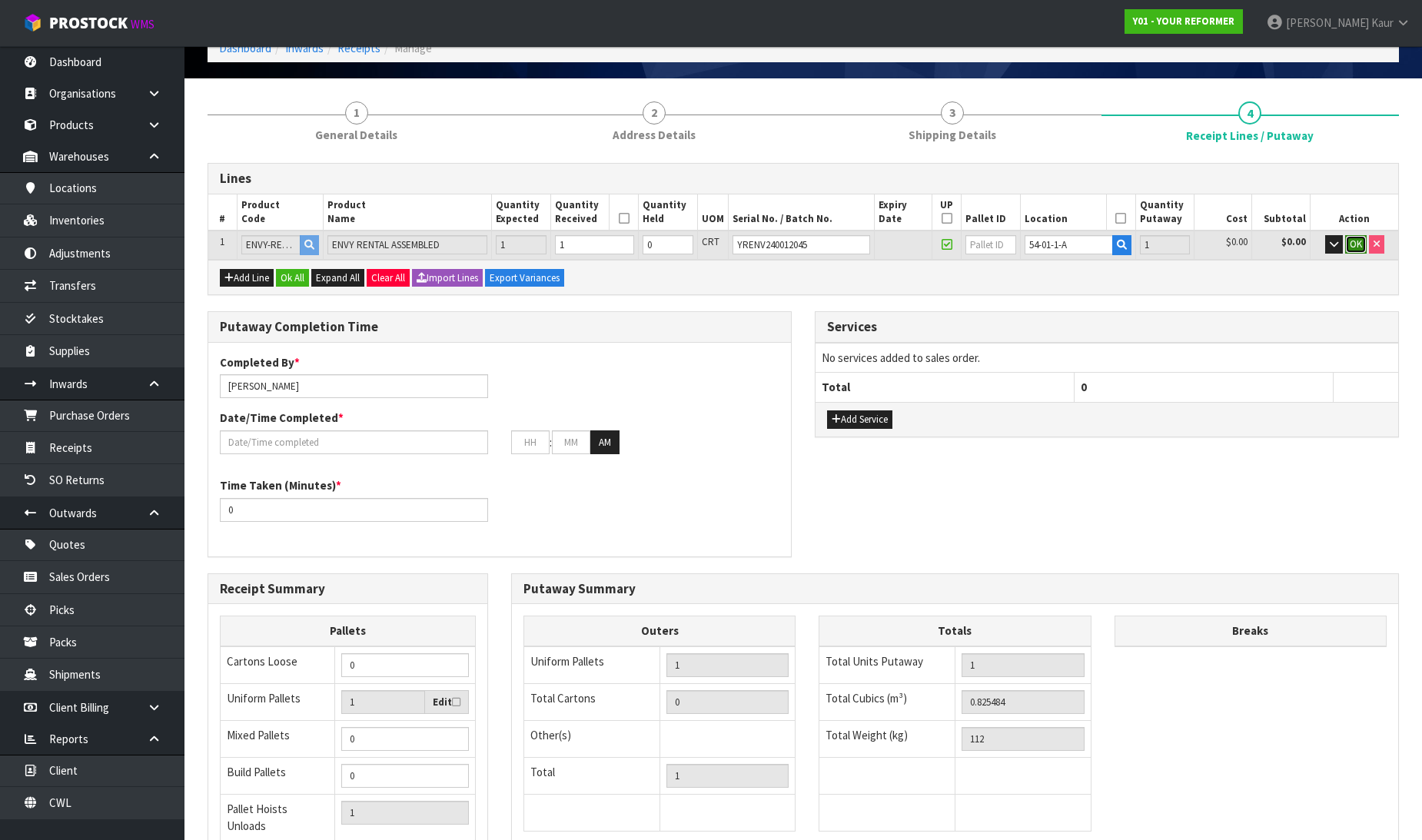
click at [1354, 237] on span "OK" at bounding box center [1356, 244] width 12 height 13
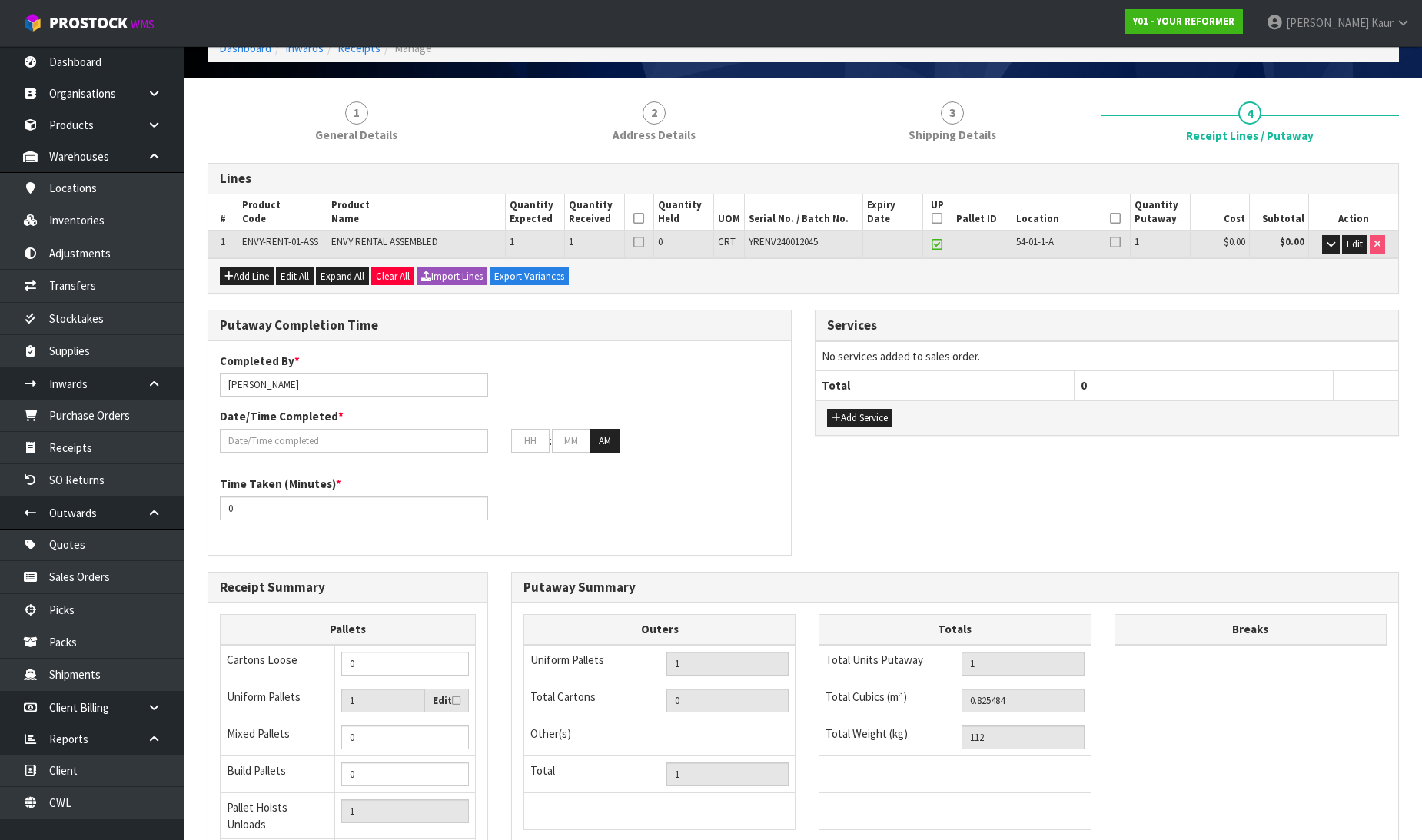
click at [637, 218] on icon at bounding box center [638, 218] width 11 height 1
click at [939, 218] on icon at bounding box center [937, 218] width 11 height 1
drag, startPoint x: 1115, startPoint y: 217, endPoint x: 835, endPoint y: 304, distance: 293.2
click at [1114, 218] on icon at bounding box center [1115, 218] width 11 height 1
click at [306, 383] on input "[PERSON_NAME]" at bounding box center [354, 384] width 269 height 24
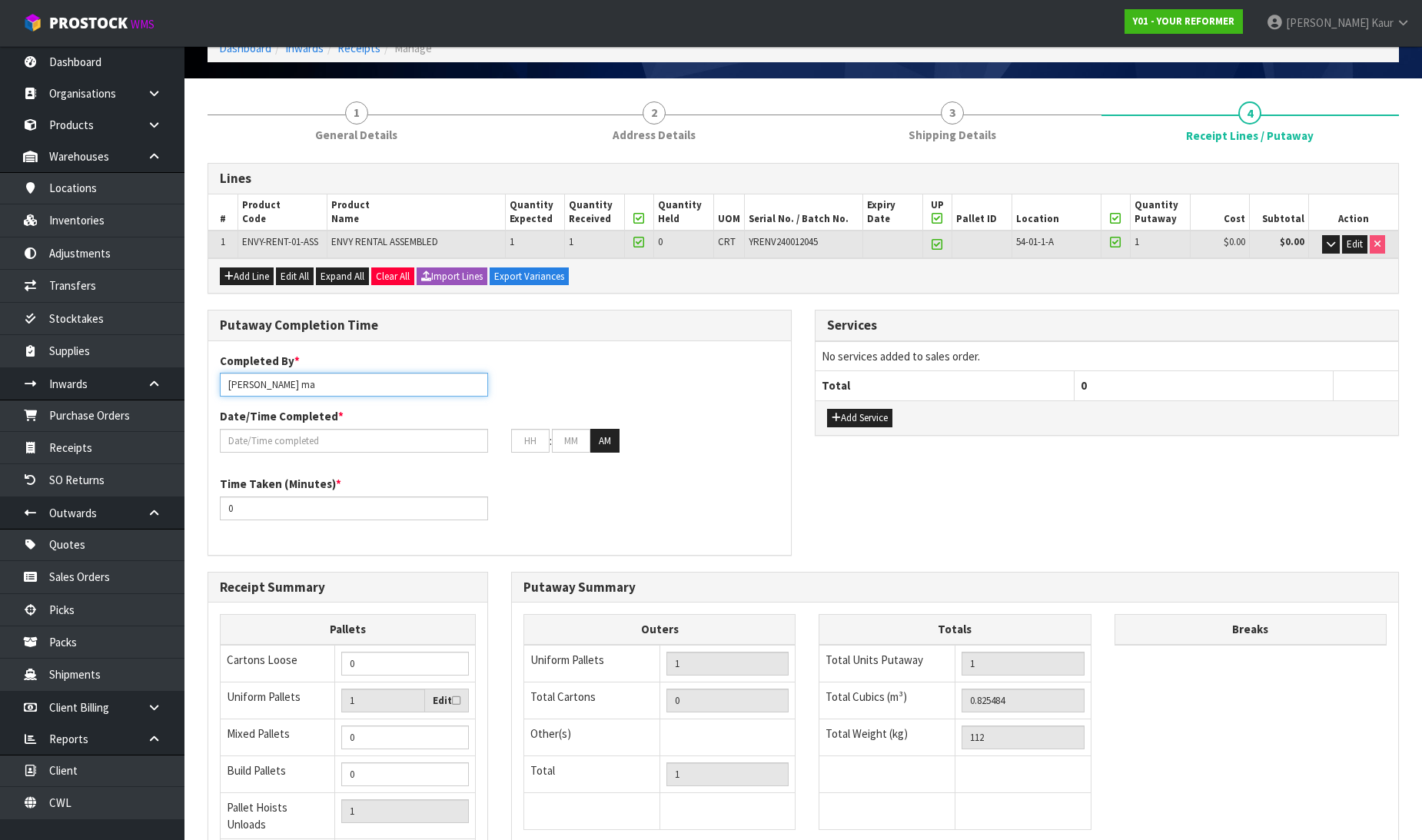
drag, startPoint x: 296, startPoint y: 383, endPoint x: 181, endPoint y: 416, distance: 119.6
click at [181, 416] on body "Toggle navigation ProStock WMS Y01 - YOUR REFORMER Prabhneet Kaur Logout Dashbo…" at bounding box center [711, 331] width 1422 height 840
click at [255, 384] on input "ma" at bounding box center [354, 384] width 269 height 24
type input "Ma Epi Mana"
click at [269, 436] on input "text" at bounding box center [354, 440] width 269 height 24
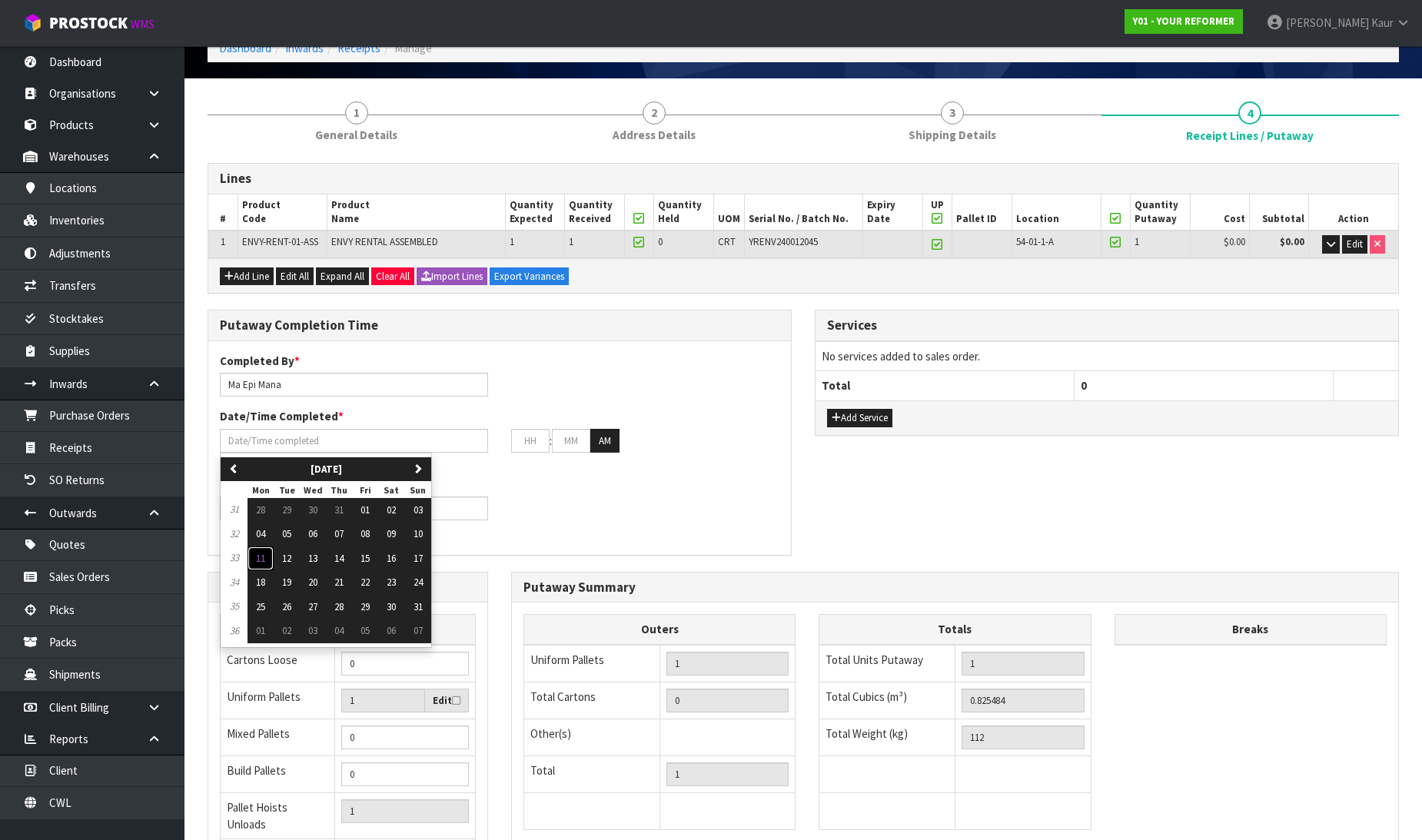
drag, startPoint x: 255, startPoint y: 557, endPoint x: 252, endPoint y: 540, distance: 17.3
click at [255, 555] on button "11" at bounding box center [260, 558] width 26 height 25
type input "[DATE]"
type input "12"
type input "00"
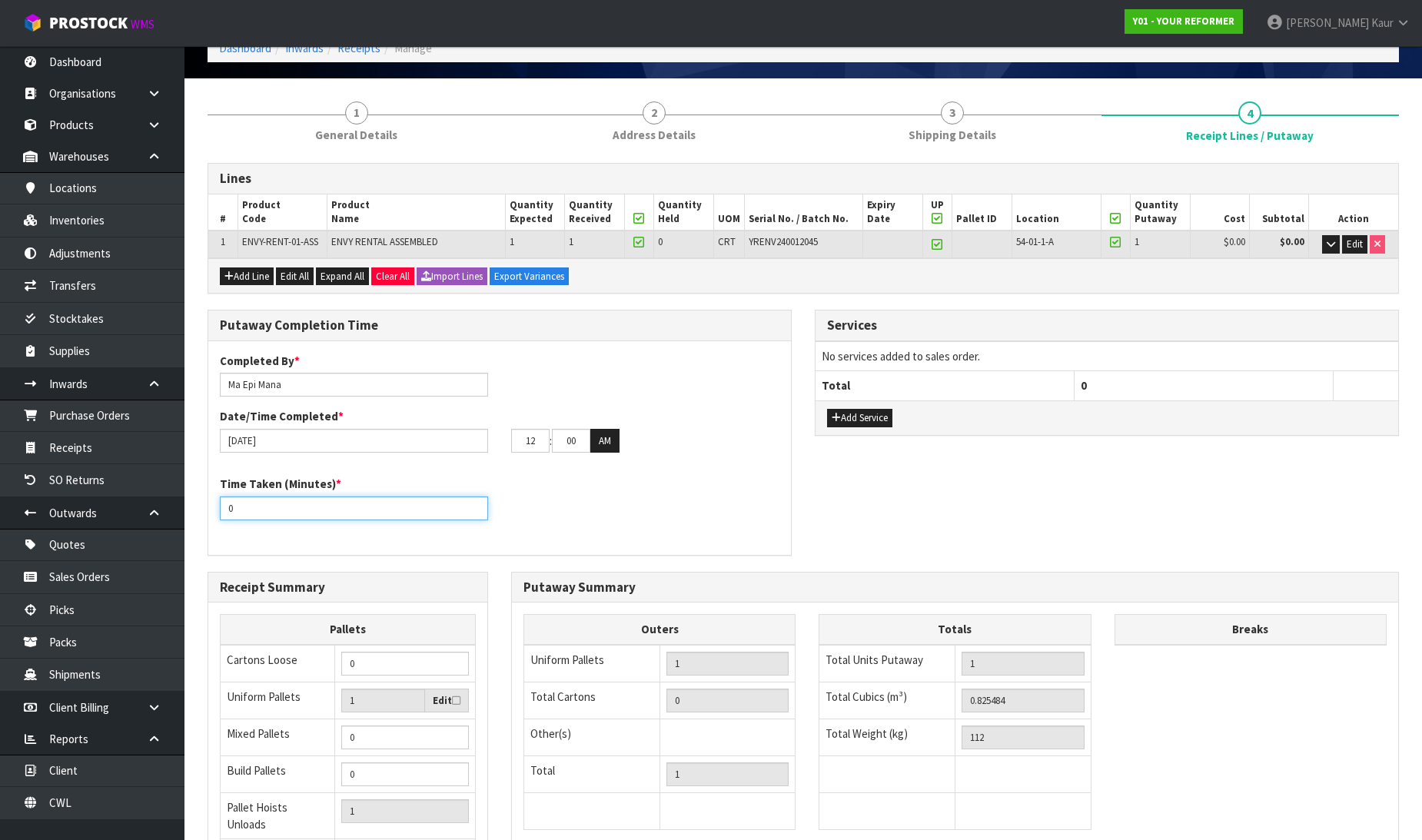
click at [199, 521] on div "Putaway Completion Time Completed By * [PERSON_NAME] Date/Time Completed * [DAT…" at bounding box center [499, 439] width 607 height 261
type input "10"
click at [512, 439] on input "12" at bounding box center [530, 440] width 38 height 24
type input "04"
click at [562, 440] on tr "04 : 00 : 00 AM" at bounding box center [566, 441] width 108 height 25
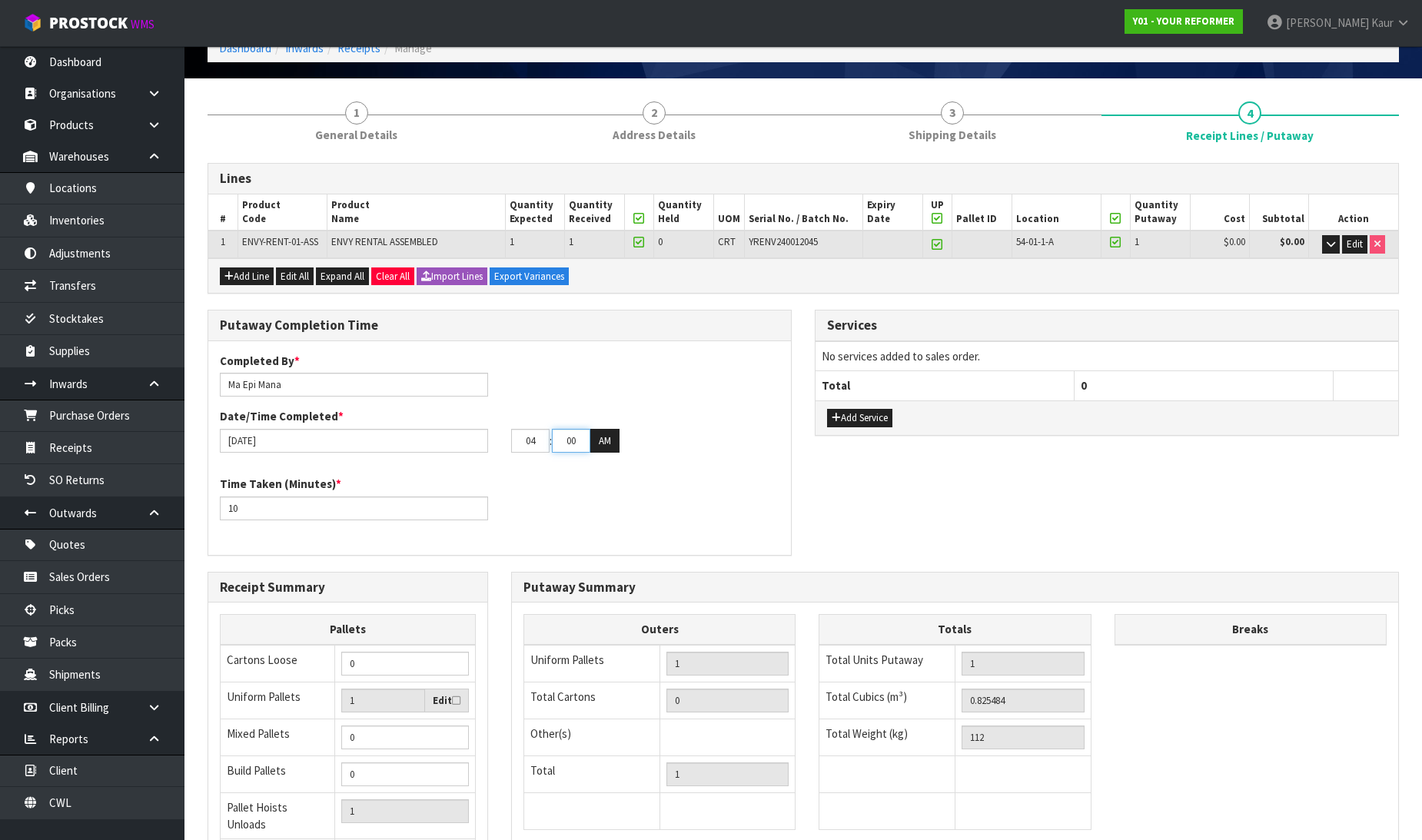
drag, startPoint x: 579, startPoint y: 442, endPoint x: 555, endPoint y: 442, distance: 24.0
click at [555, 442] on input "00" at bounding box center [570, 440] width 38 height 24
type input "18"
click at [602, 438] on button "AM" at bounding box center [605, 441] width 29 height 25
drag, startPoint x: 405, startPoint y: 139, endPoint x: 471, endPoint y: 120, distance: 68.7
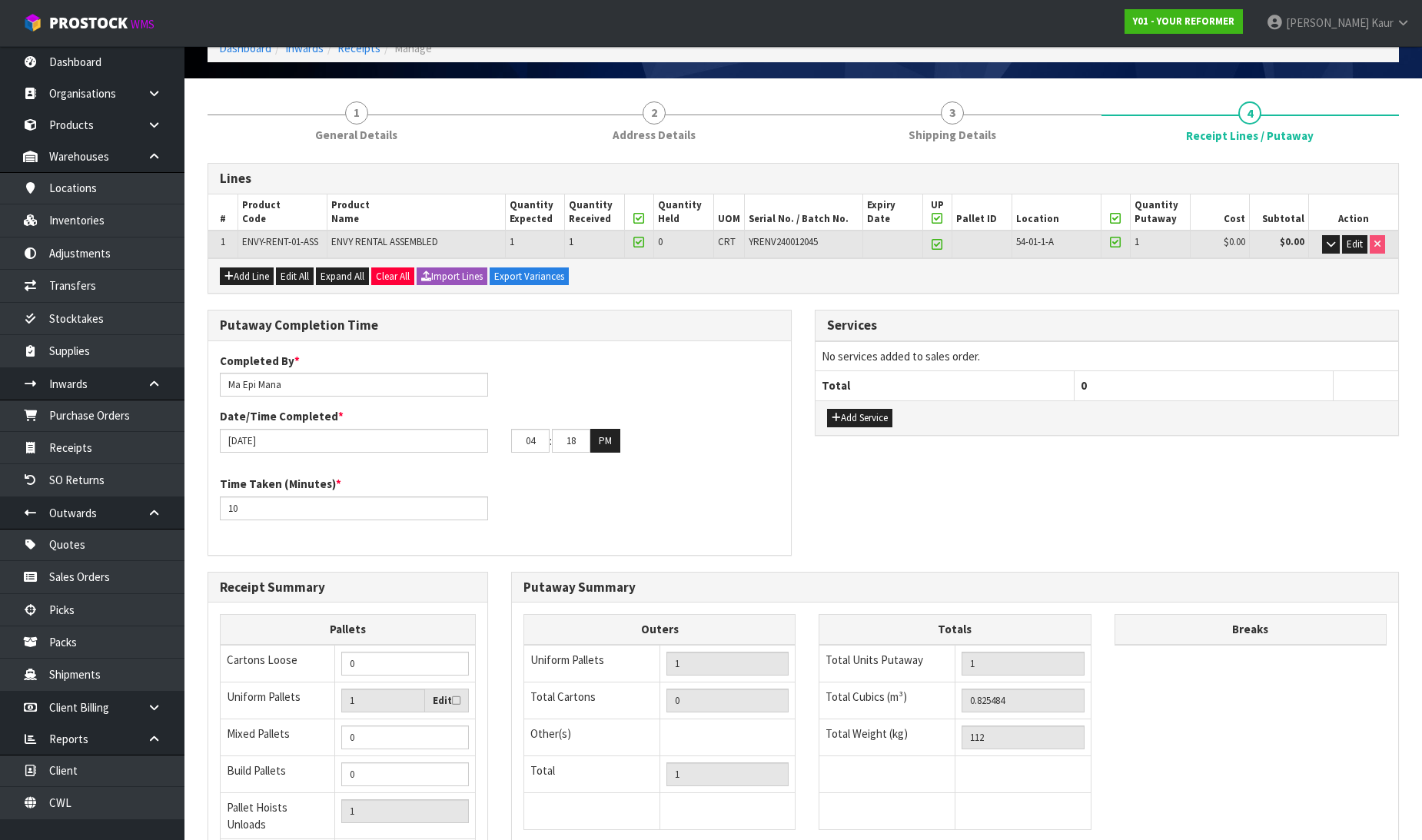
click at [404, 139] on link "1 General Details" at bounding box center [356, 120] width 298 height 60
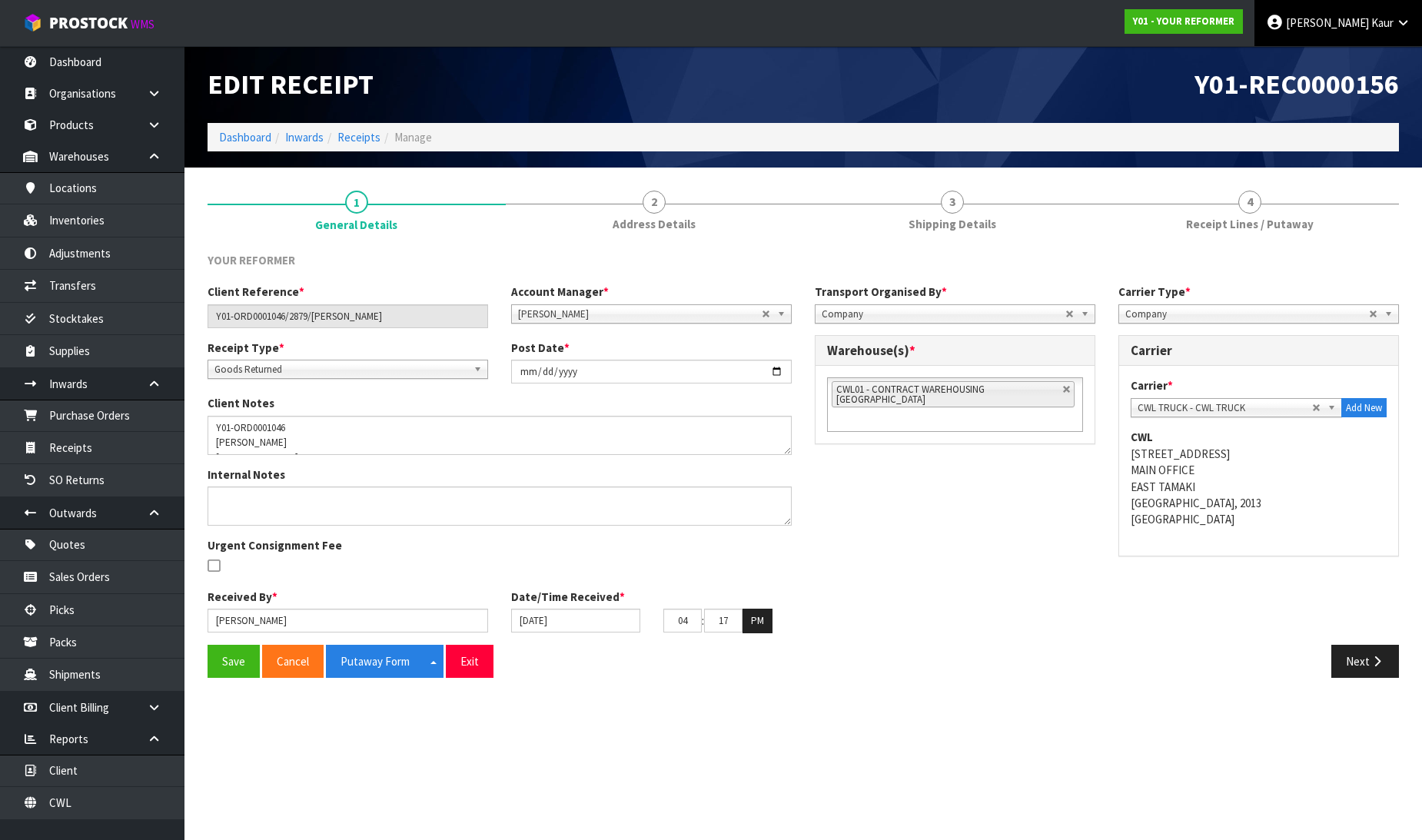
scroll to position [0, 0]
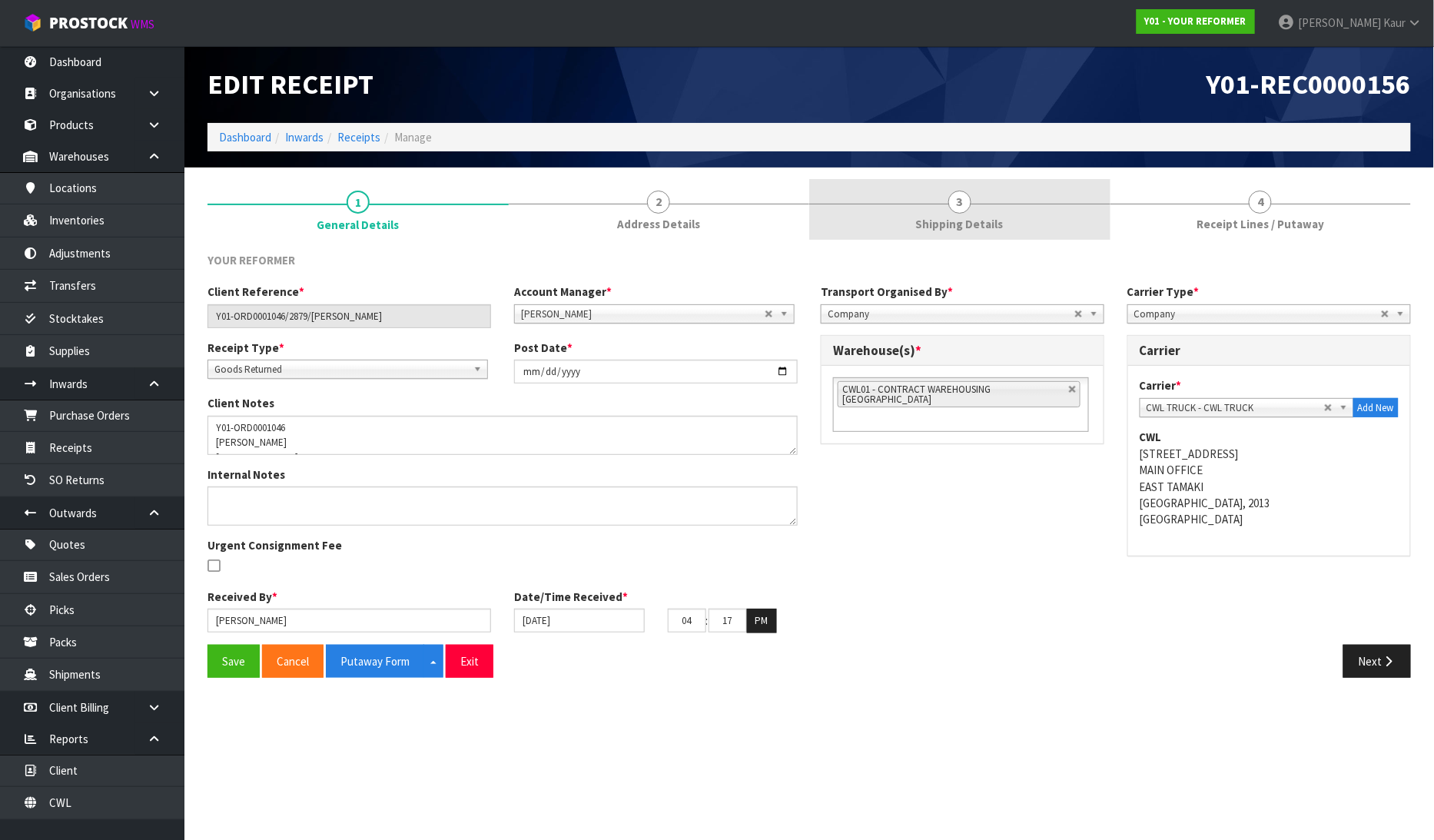
click at [985, 197] on link "3 Shipping Details" at bounding box center [960, 209] width 301 height 60
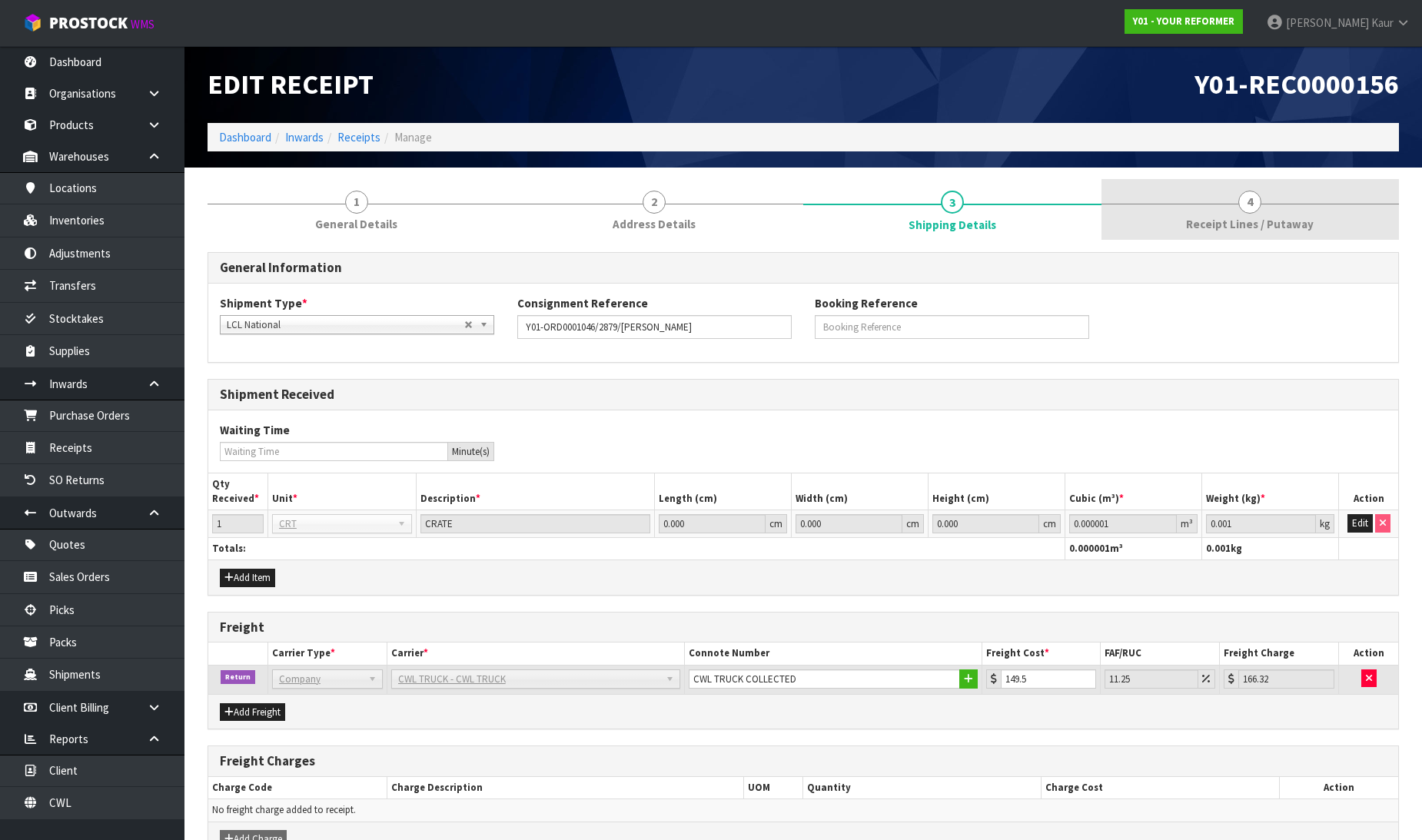
click at [1221, 205] on link "4 Receipt Lines / Putaway" at bounding box center [1250, 209] width 298 height 60
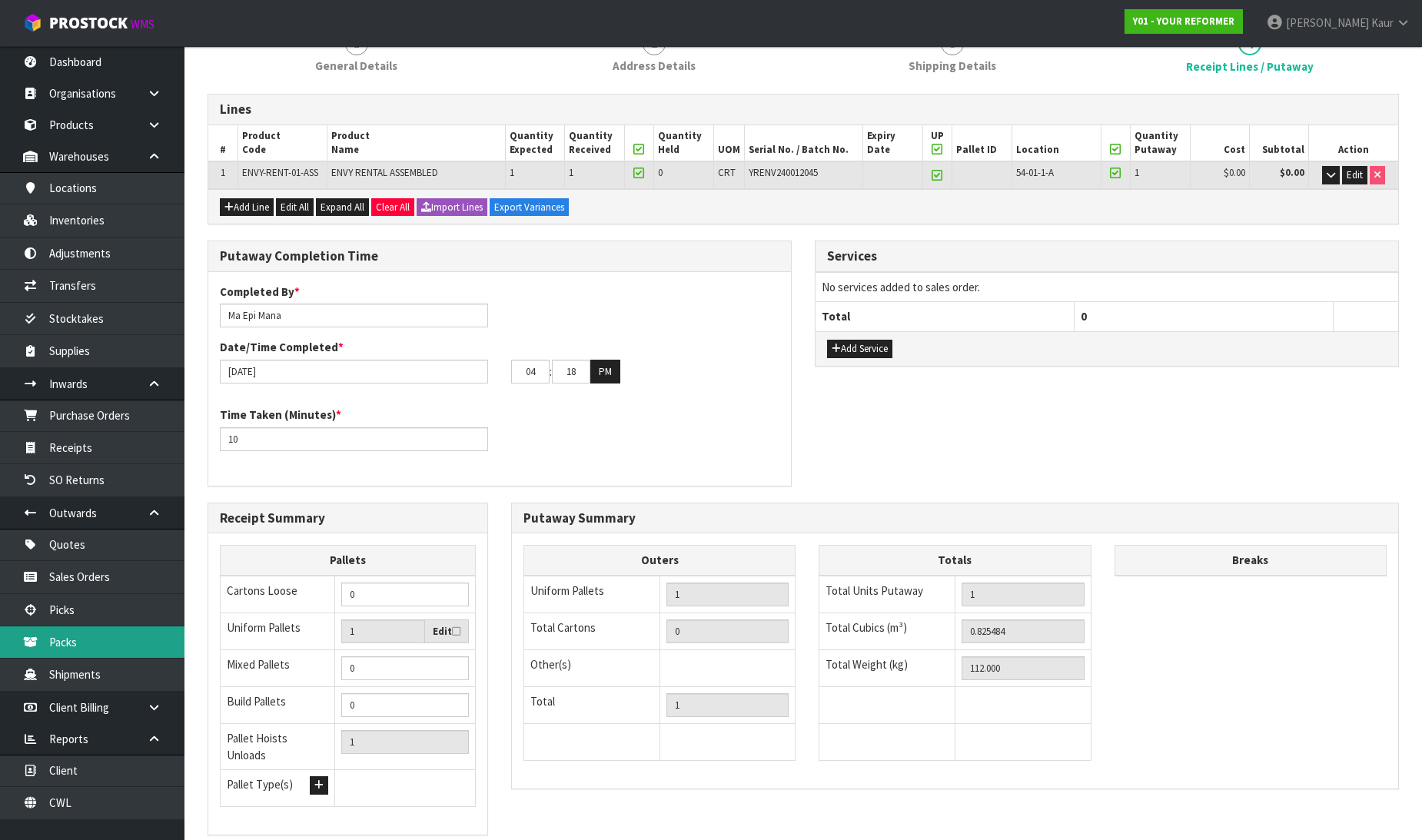
scroll to position [252, 0]
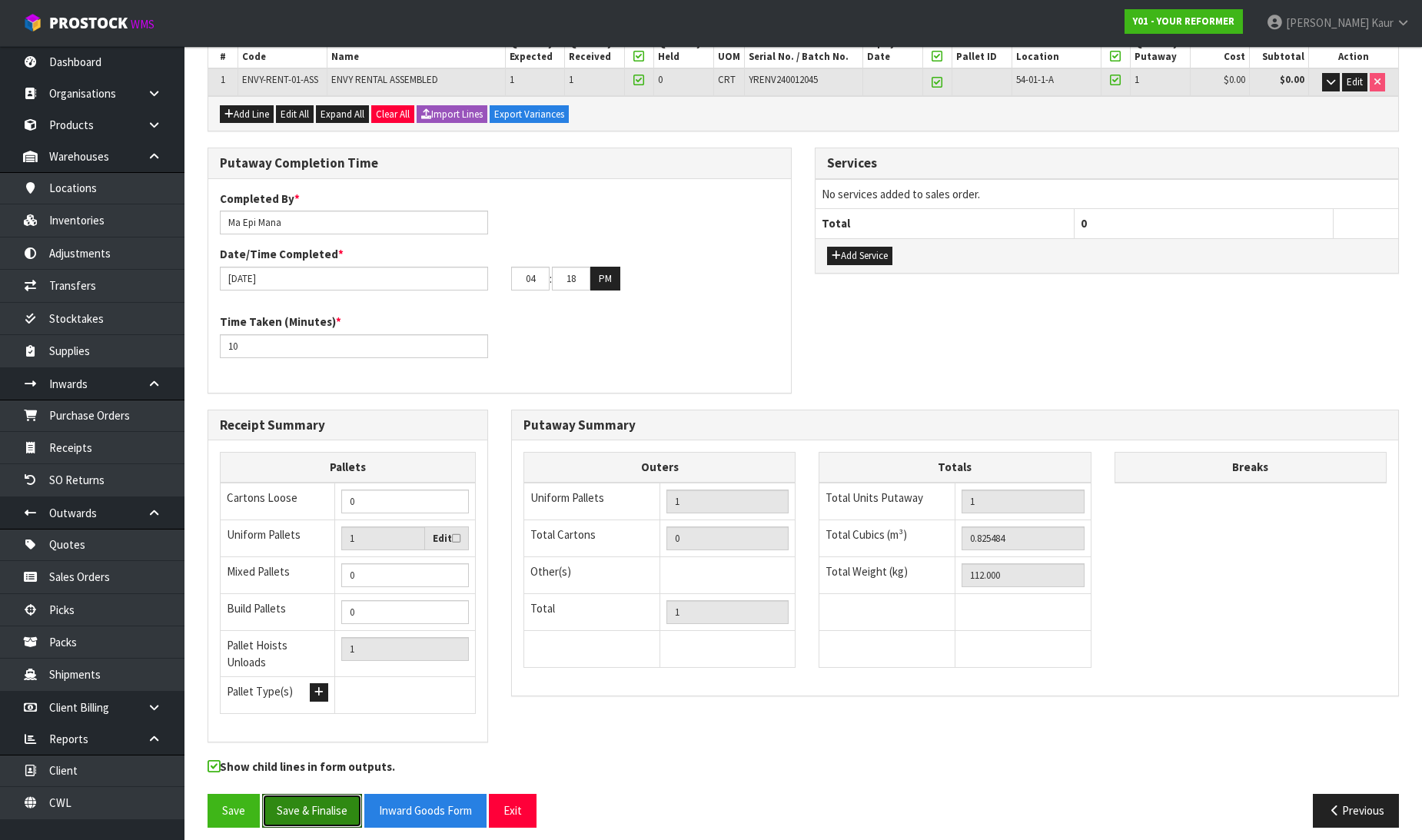
drag, startPoint x: 309, startPoint y: 789, endPoint x: 434, endPoint y: 749, distance: 131.2
click at [313, 794] on button "Save & Finalise" at bounding box center [312, 810] width 100 height 33
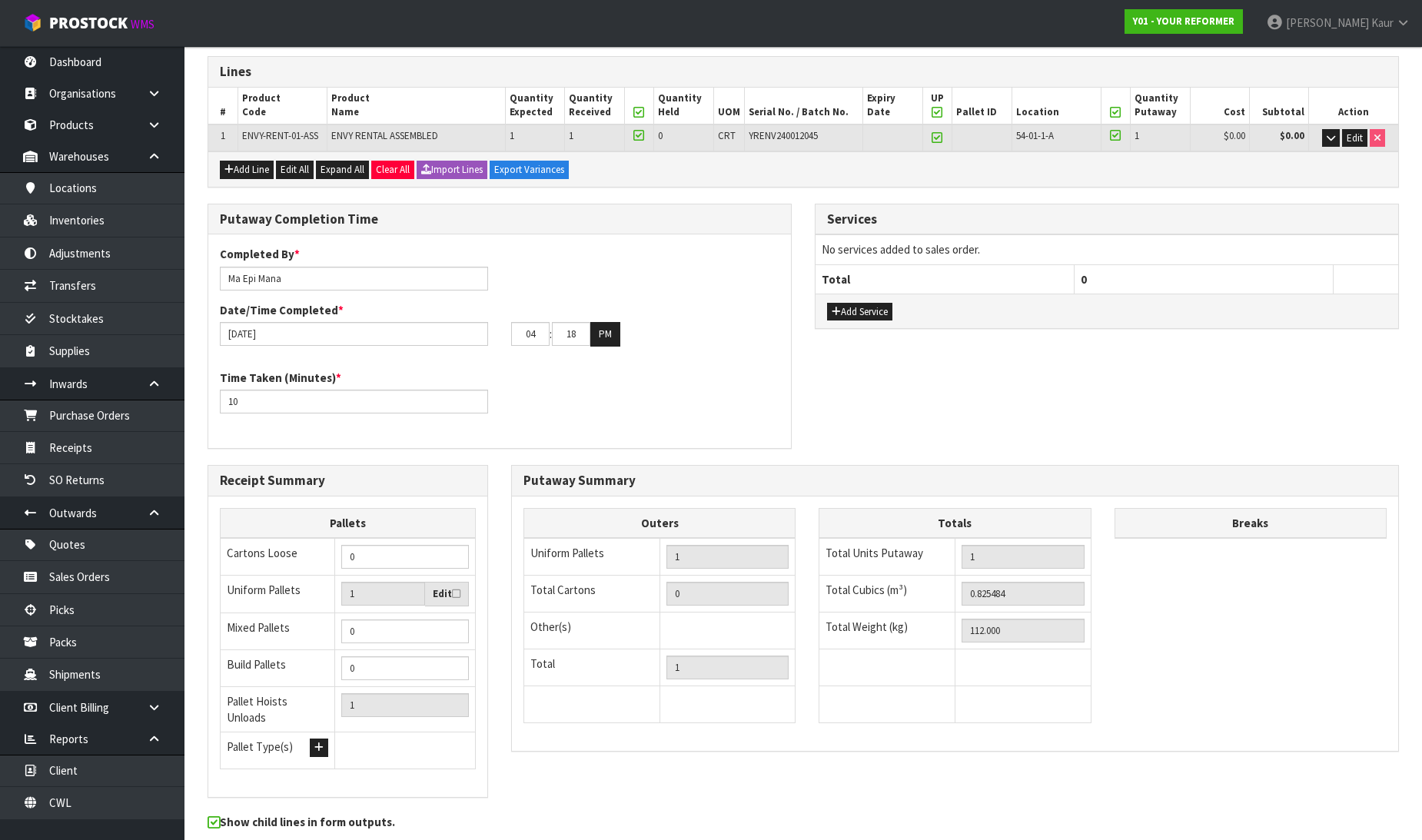
scroll to position [0, 0]
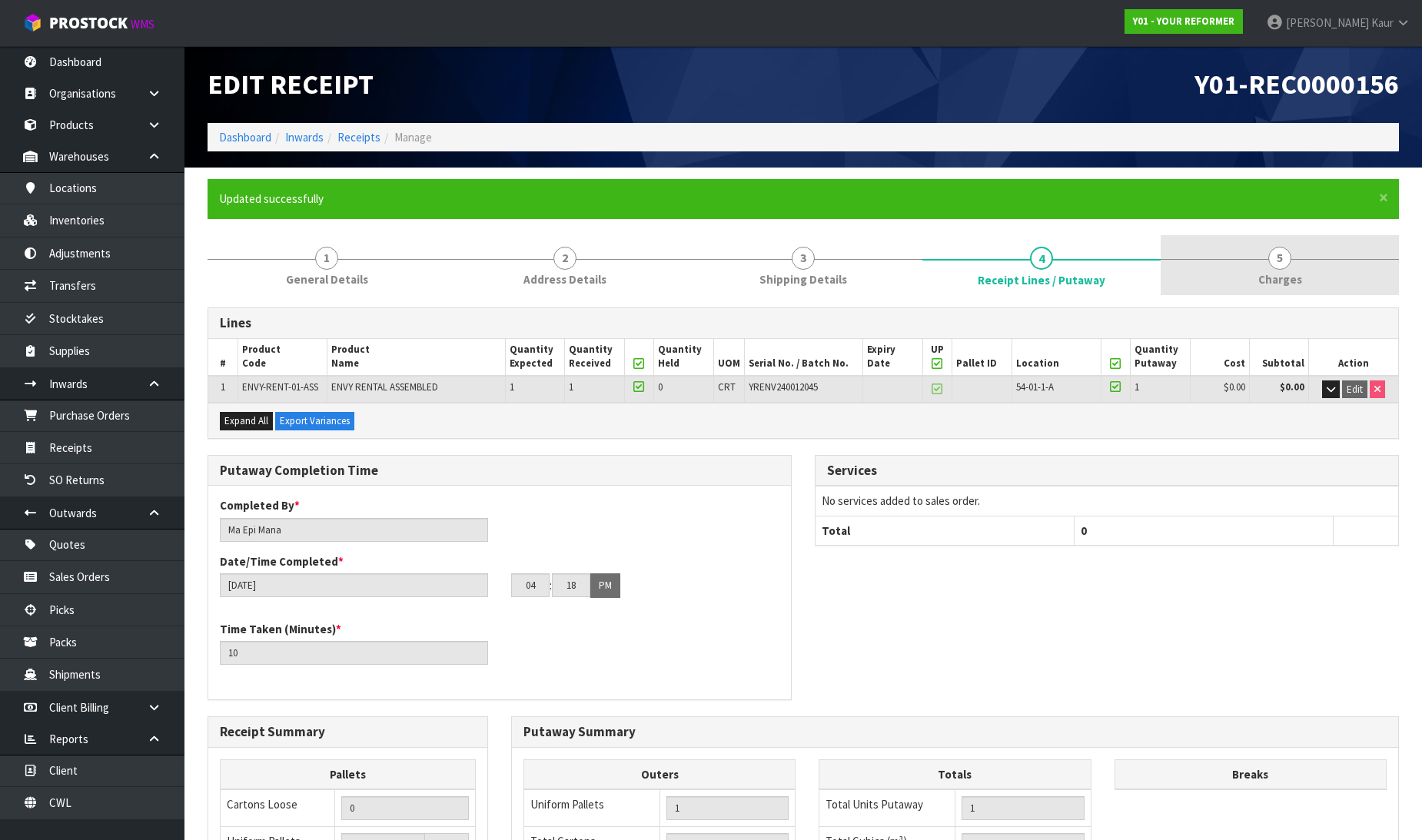
click at [1285, 268] on link "5 [GEOGRAPHIC_DATA]" at bounding box center [1279, 265] width 238 height 60
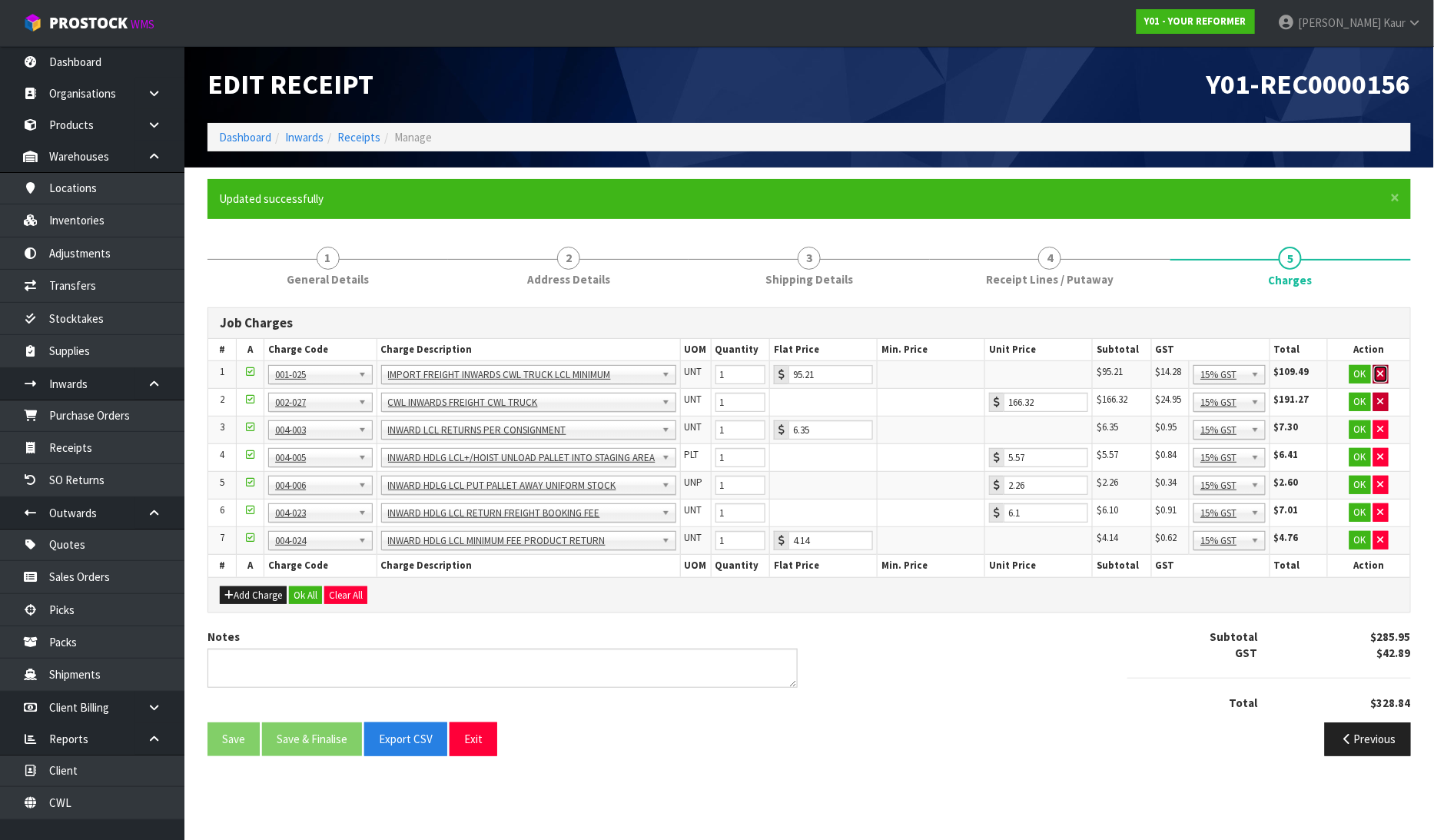
click at [1383, 372] on button "button" at bounding box center [1380, 374] width 15 height 19
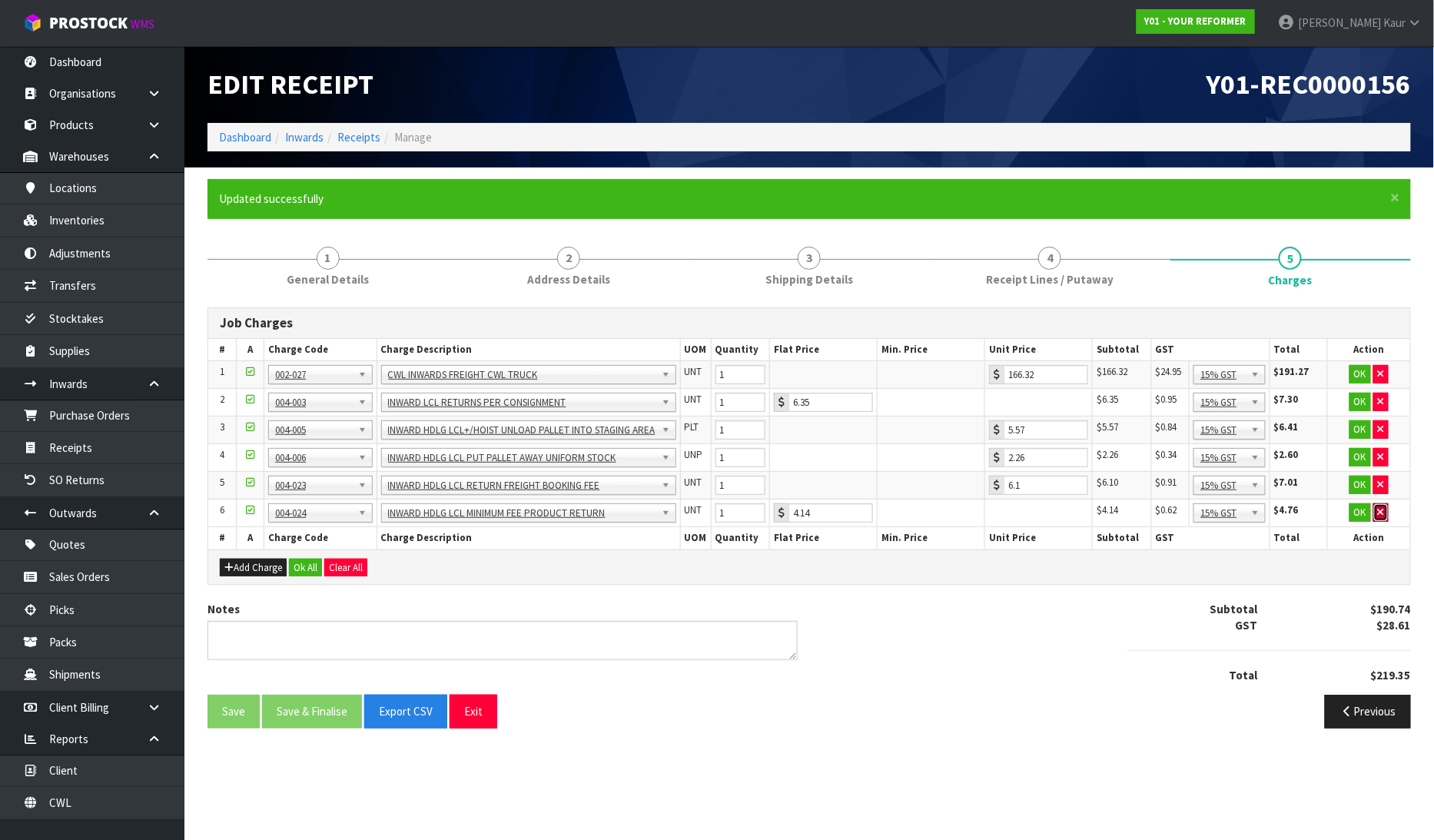
click at [1388, 518] on button "button" at bounding box center [1380, 512] width 15 height 19
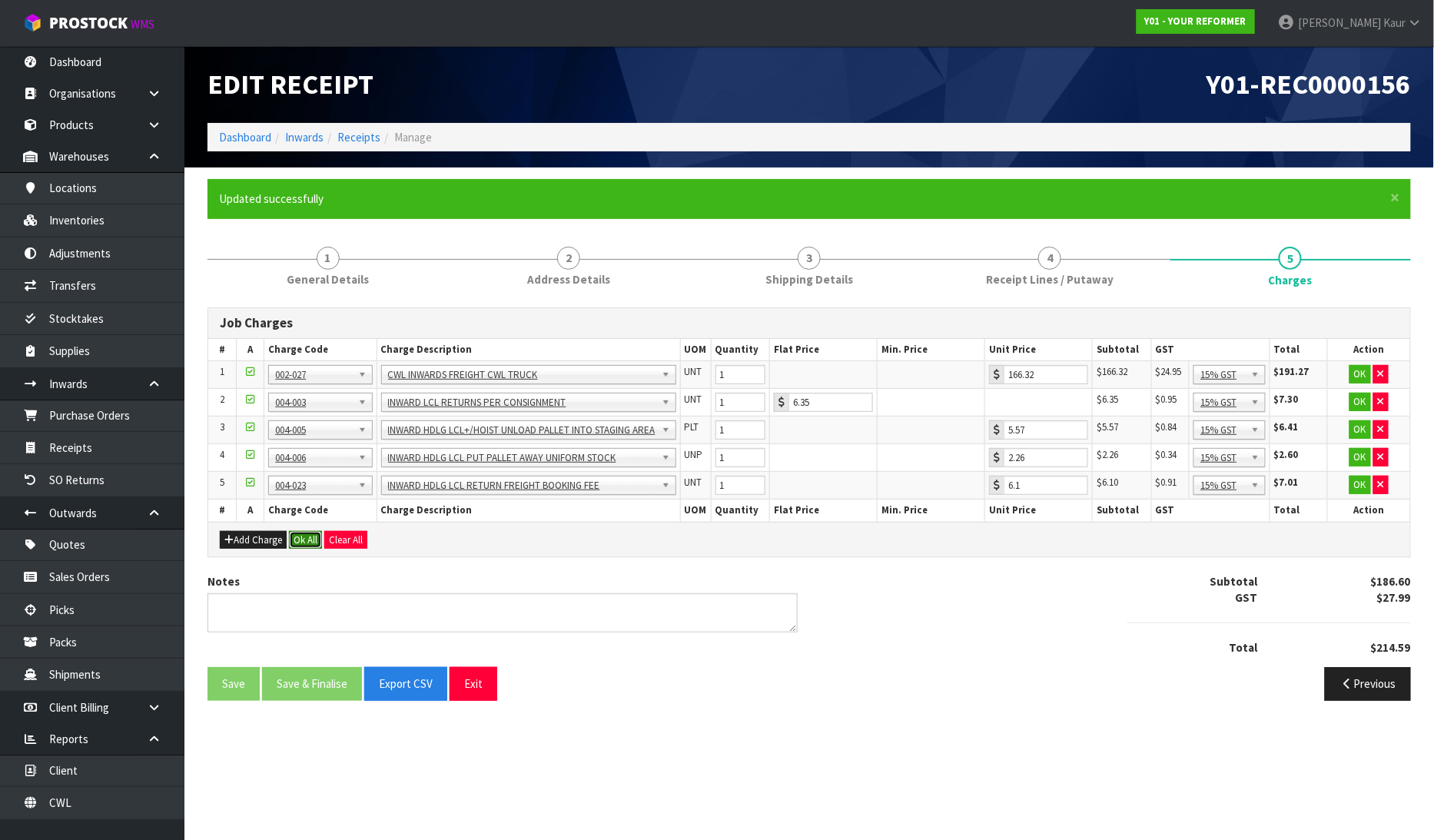
click at [316, 541] on button "Ok All" at bounding box center [305, 540] width 33 height 19
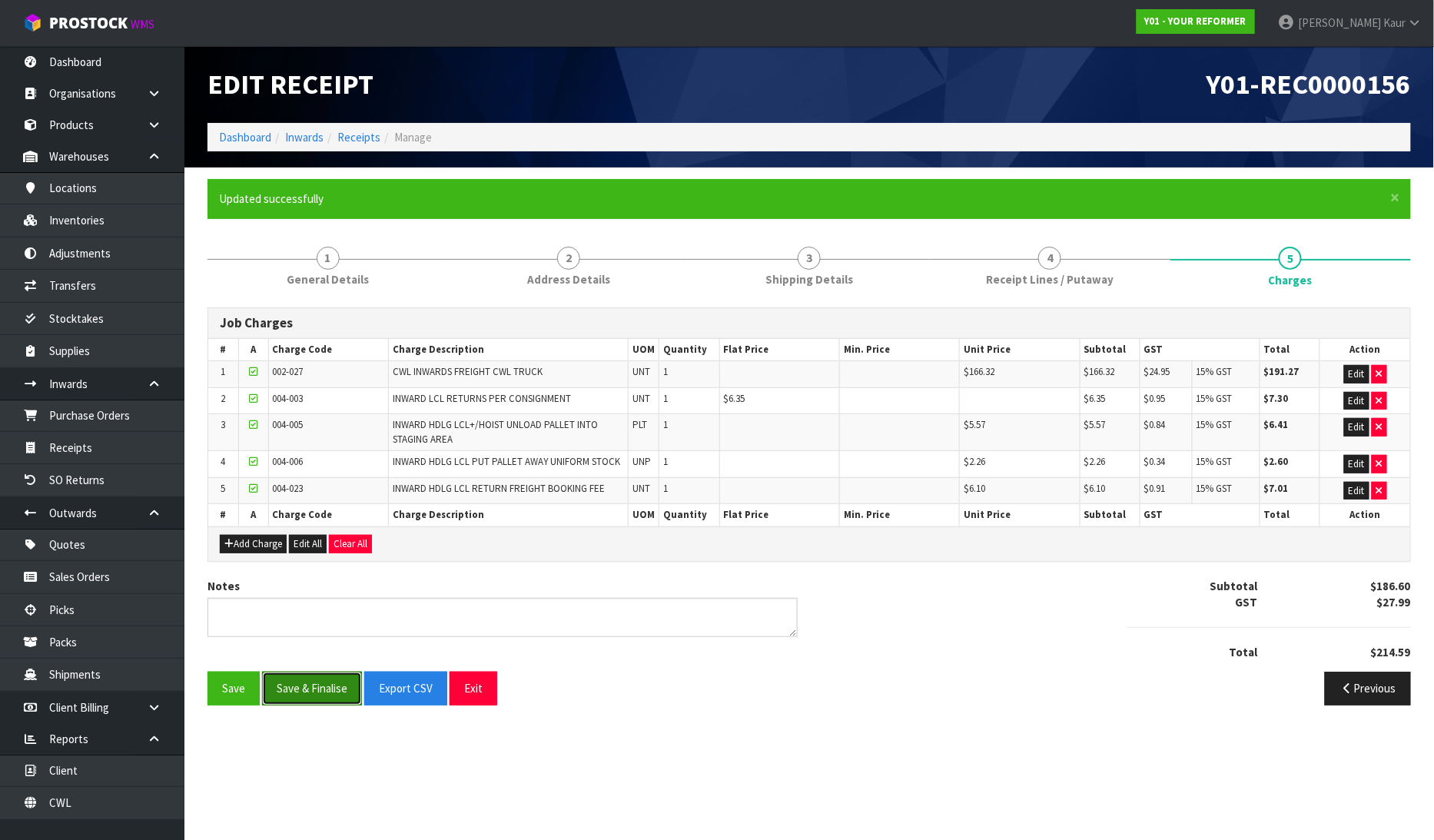
click at [303, 702] on button "Save & Finalise" at bounding box center [312, 688] width 100 height 33
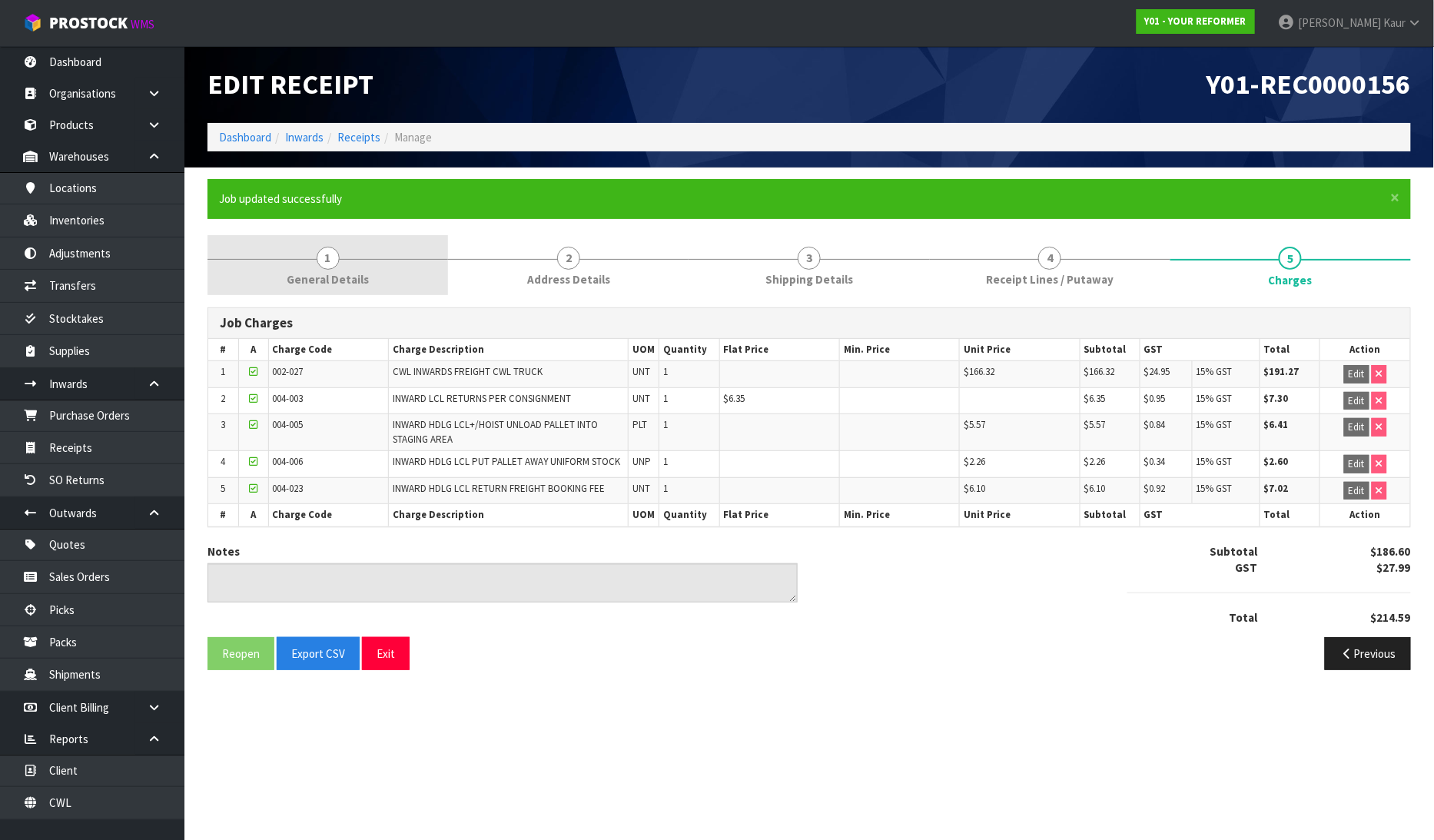
click at [334, 271] on span "General Details" at bounding box center [327, 279] width 82 height 16
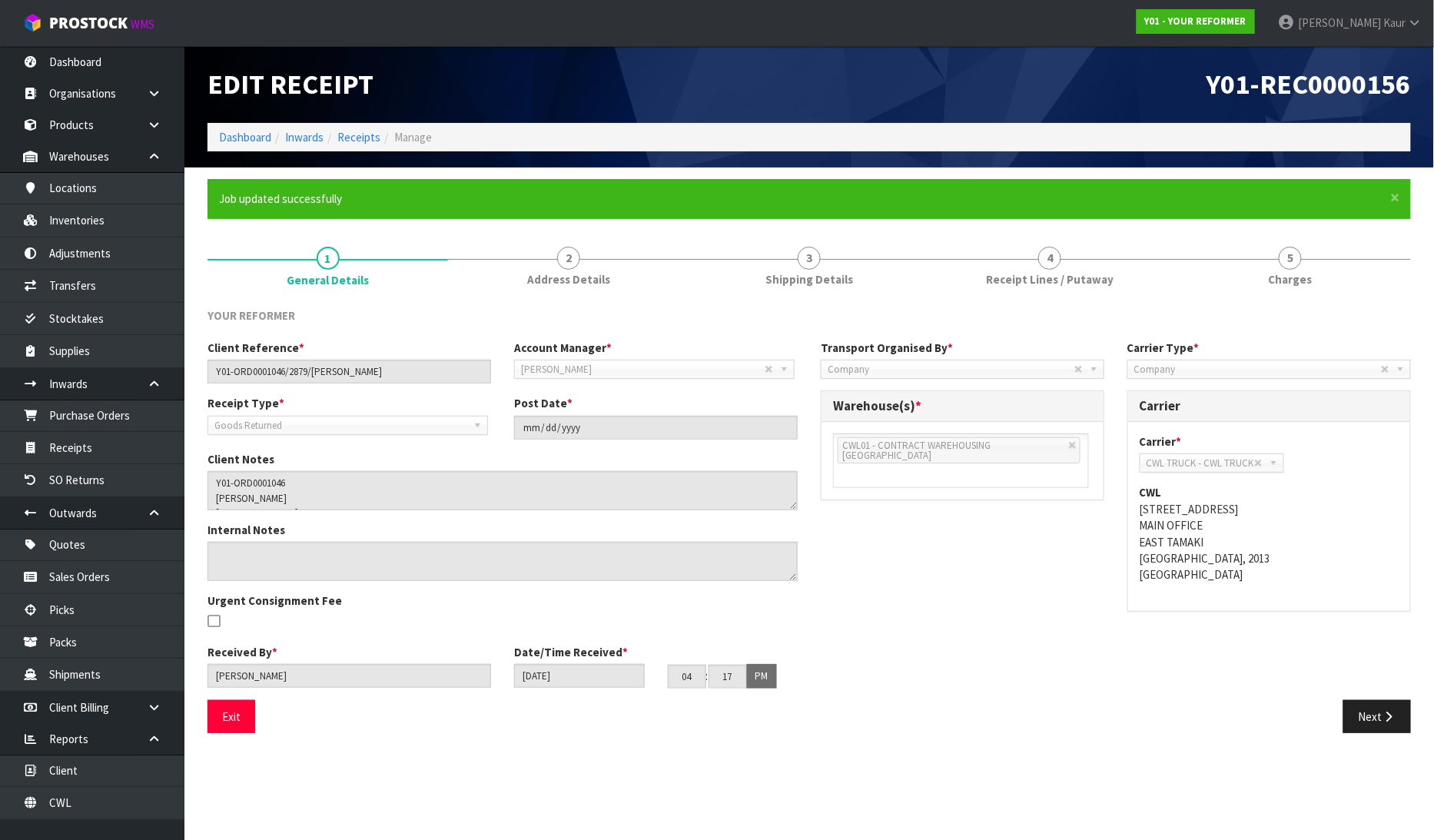
drag, startPoint x: 394, startPoint y: 384, endPoint x: 198, endPoint y: 412, distance: 198.0
click at [198, 412] on div "Client Reference * Y01-ORD0001046/2879/MAREE HULTON Account Manager * Zubair Mo…" at bounding box center [503, 519] width 613 height 361
click at [967, 275] on link "4 Receipt Lines / Putaway" at bounding box center [1049, 265] width 240 height 60
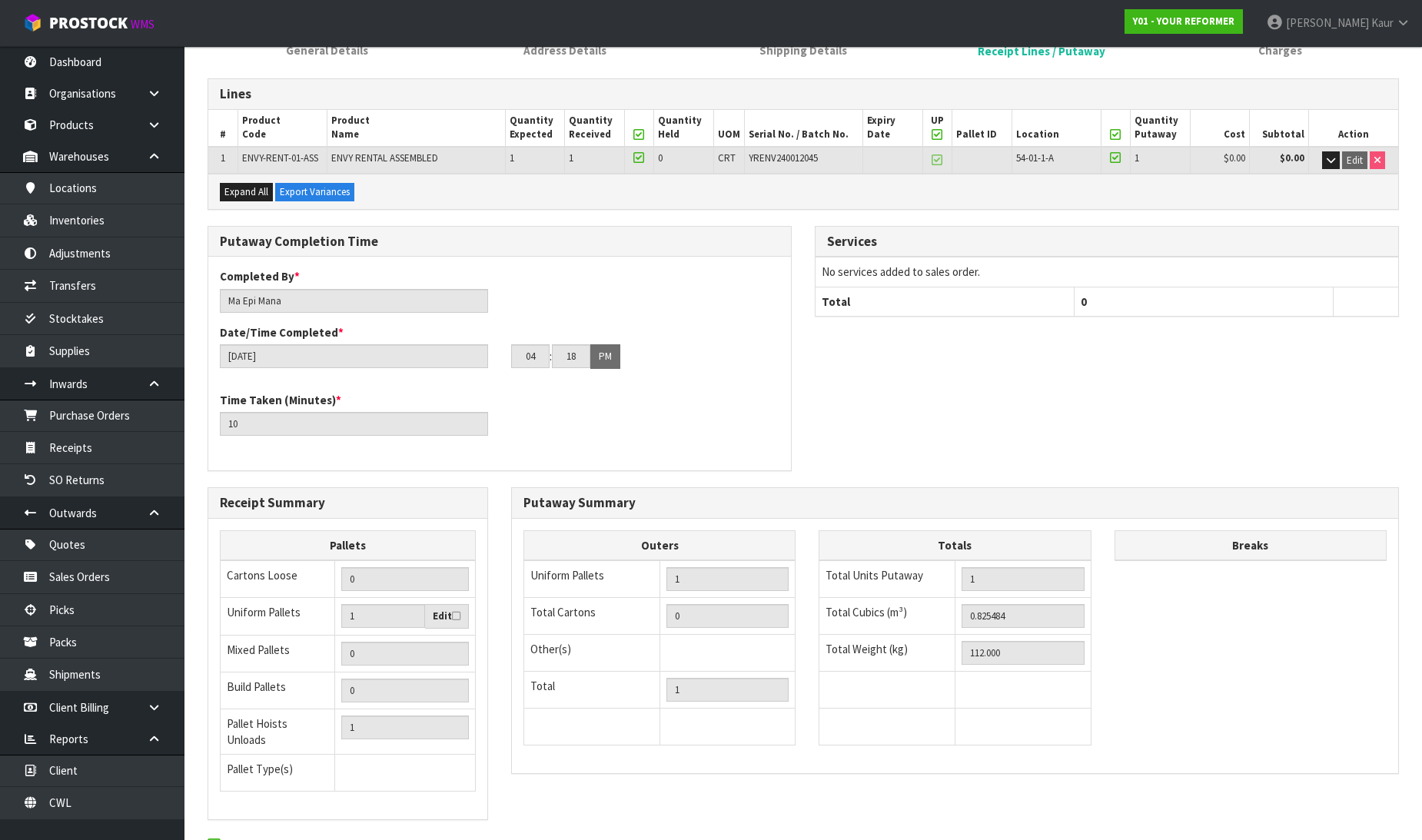
scroll to position [307, 0]
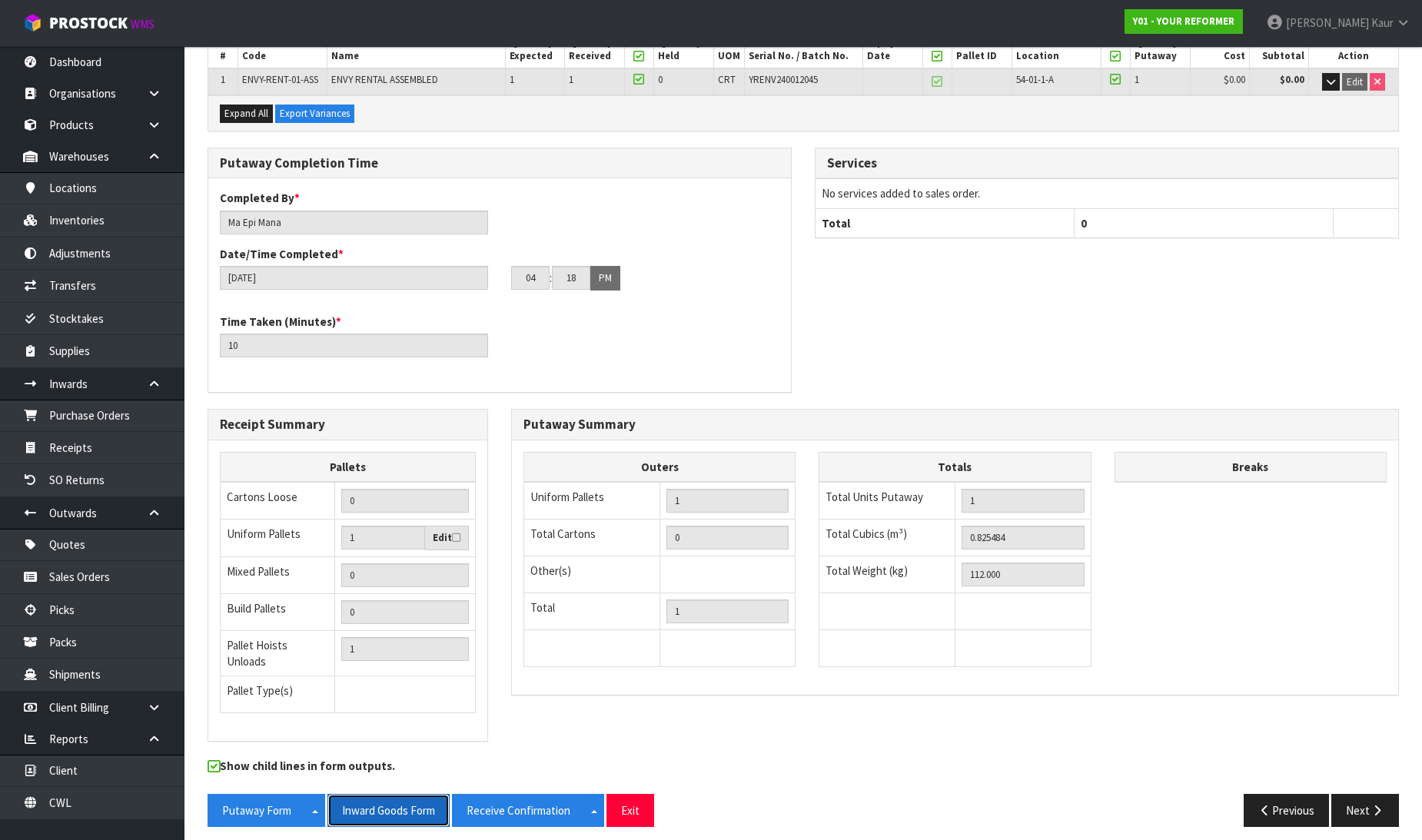
click at [424, 794] on button "Inward Goods Form" at bounding box center [388, 810] width 122 height 33
click at [87, 808] on link "CWL" at bounding box center [92, 803] width 184 height 32
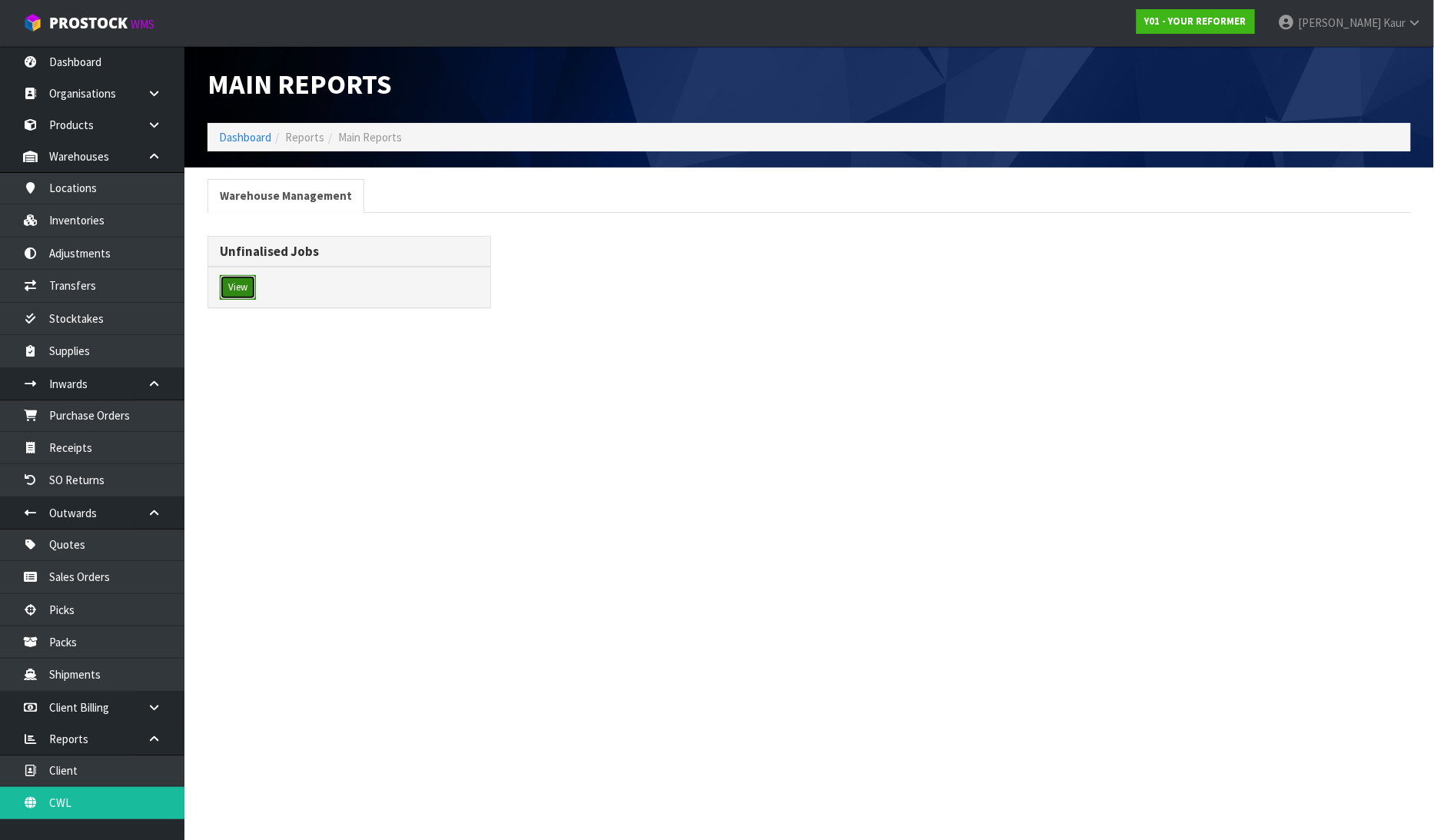
click at [229, 292] on button "View" at bounding box center [238, 287] width 36 height 25
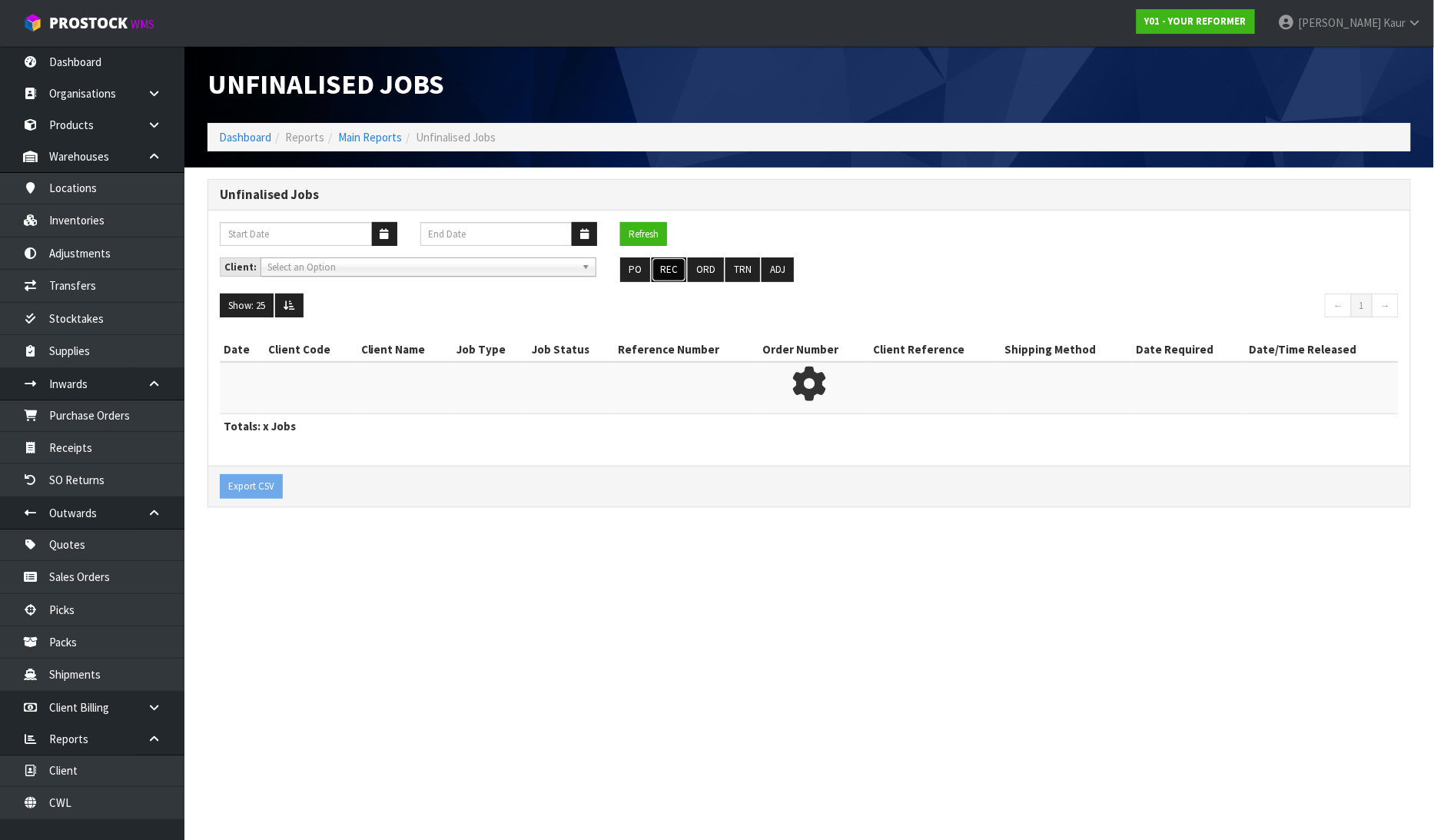
click at [669, 267] on button "REC" at bounding box center [668, 269] width 35 height 25
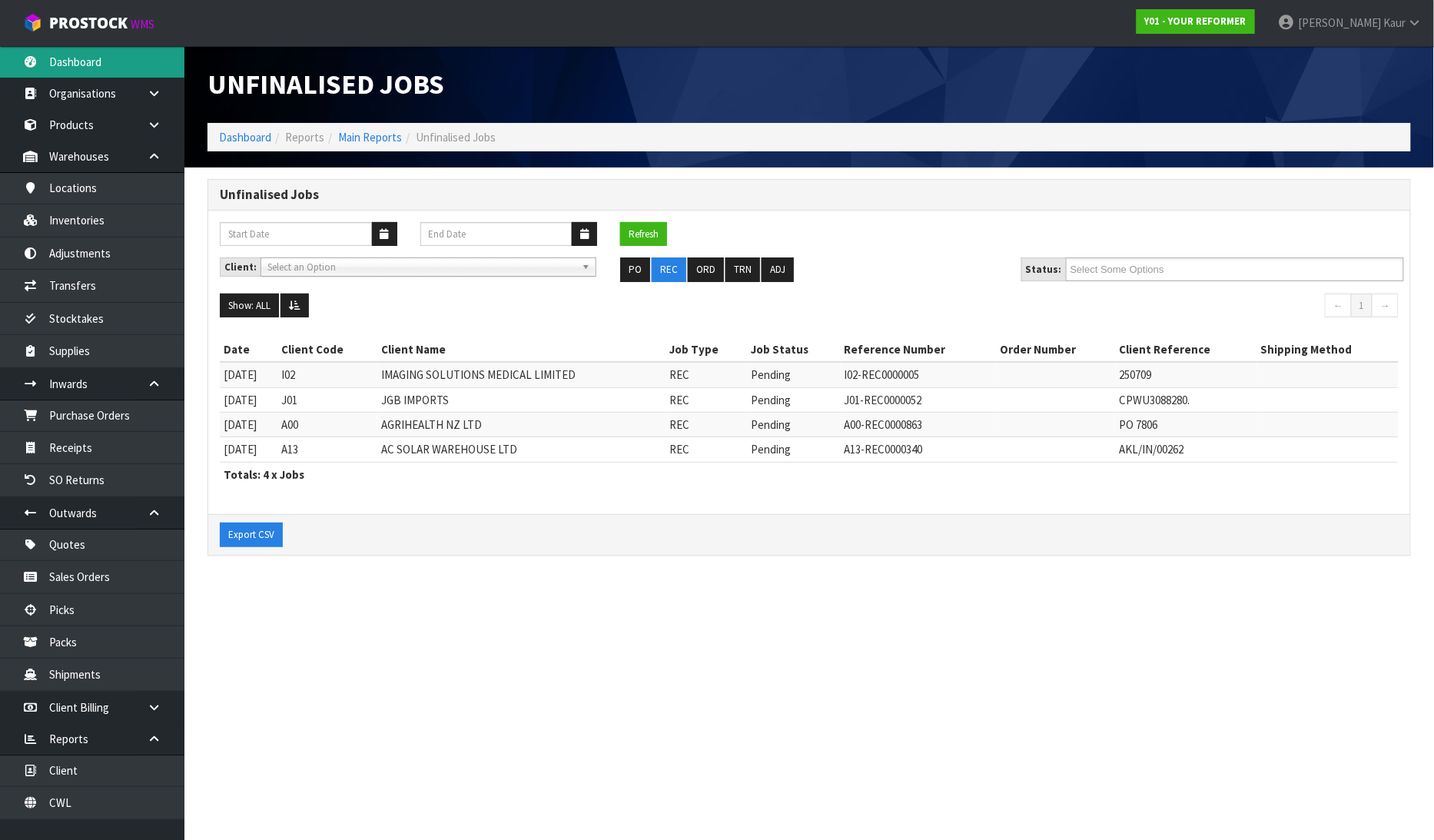
click at [74, 75] on link "Dashboard" at bounding box center [92, 62] width 184 height 32
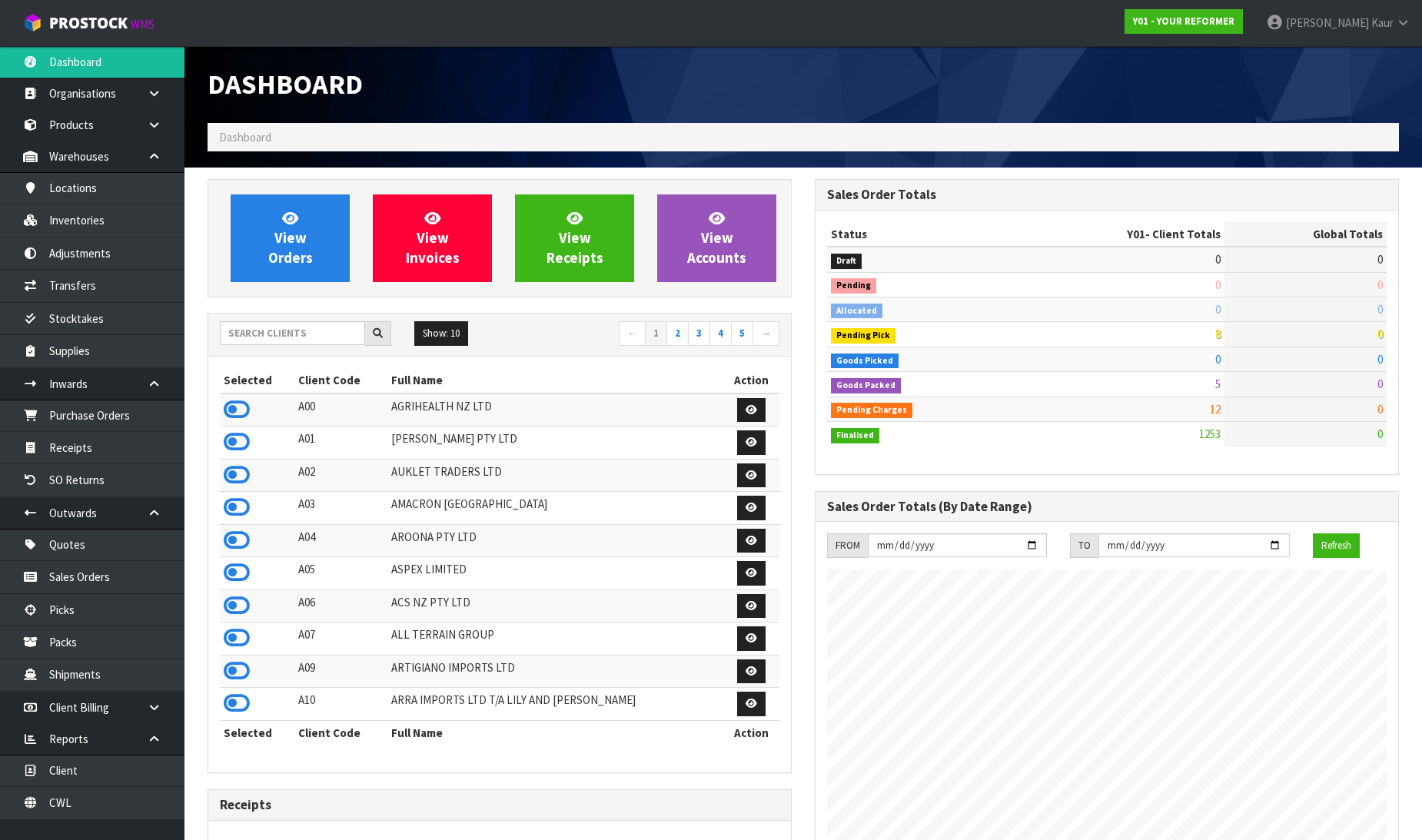
scroll to position [1163, 607]
click at [254, 331] on input "text" at bounding box center [293, 332] width 145 height 24
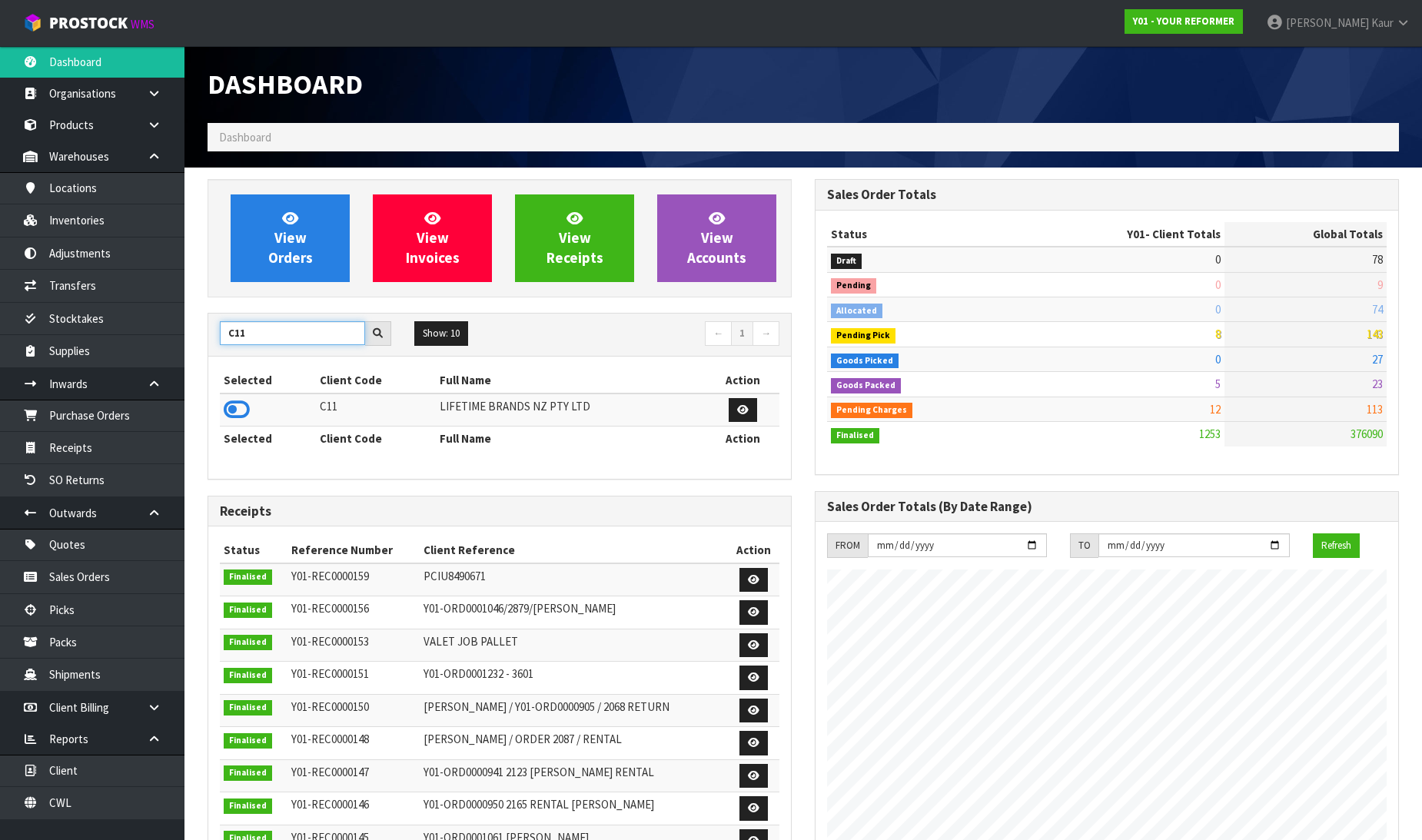
type input "C11"
click at [231, 409] on icon at bounding box center [236, 409] width 26 height 23
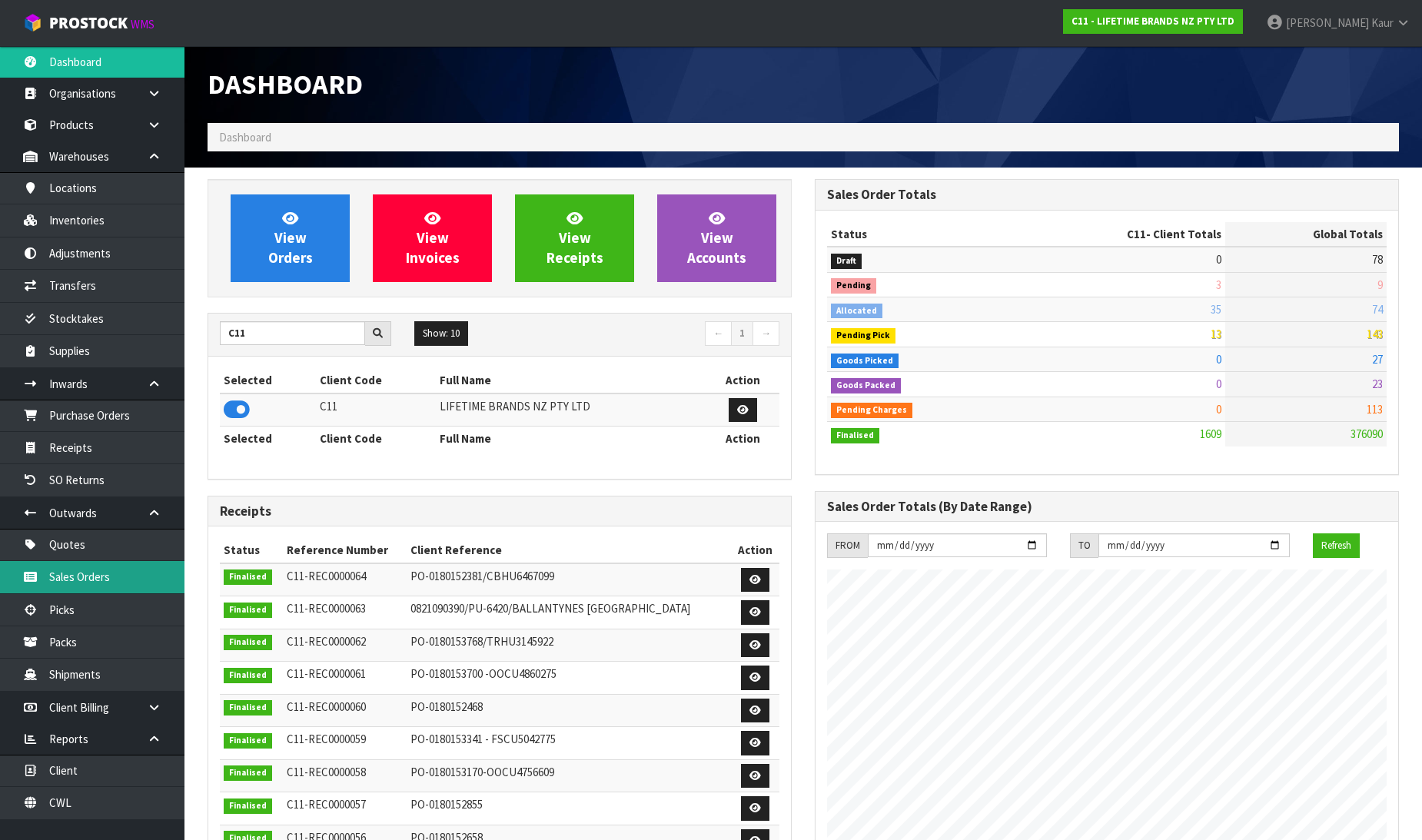
drag, startPoint x: 119, startPoint y: 581, endPoint x: 120, endPoint y: 574, distance: 7.1
click at [119, 580] on link "Sales Orders" at bounding box center [92, 577] width 184 height 32
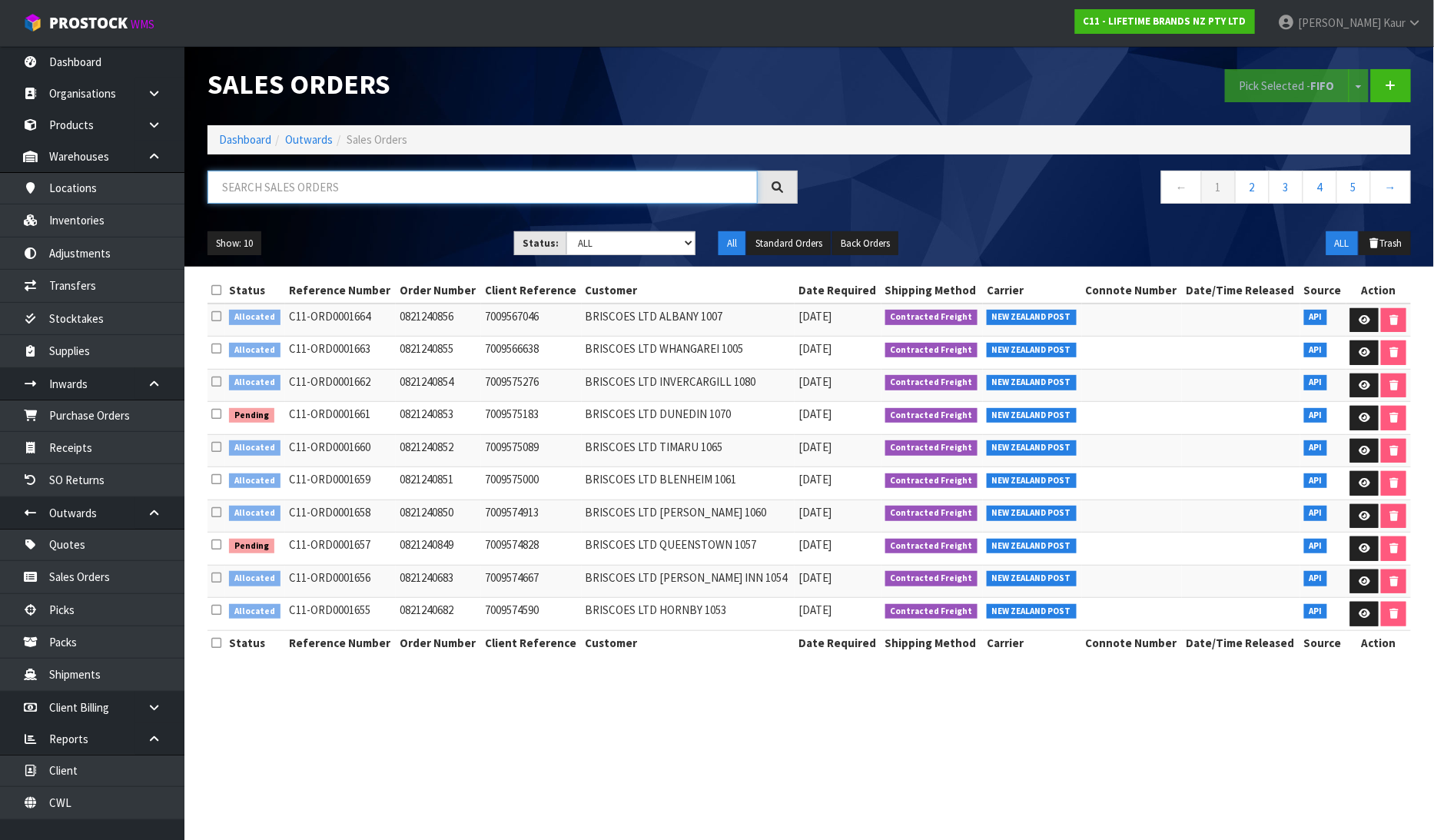
click at [316, 179] on input "text" at bounding box center [482, 186] width 550 height 33
paste input "00894210379936339387"
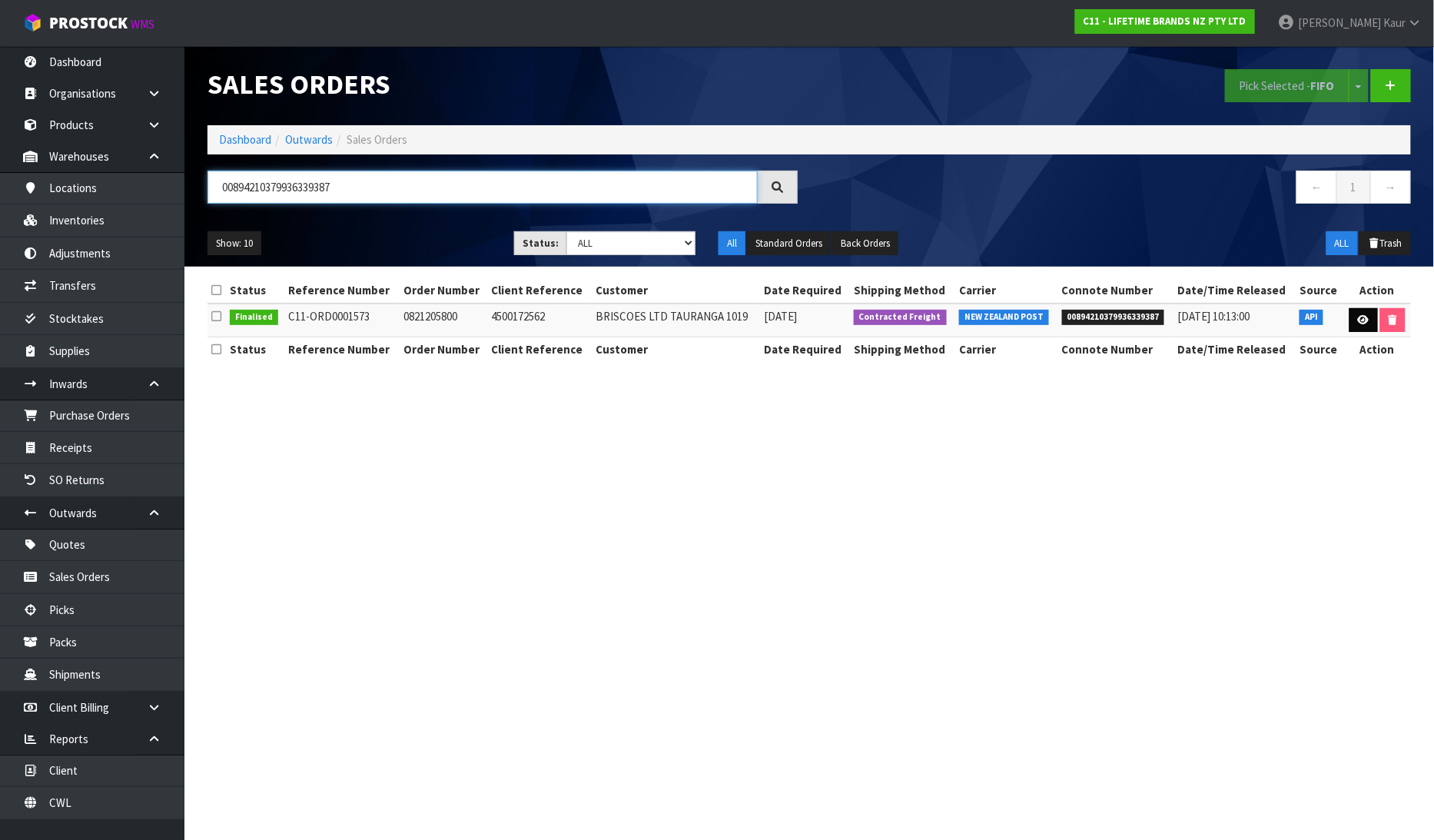
type input "00894210379936339387"
click at [1360, 311] on link at bounding box center [1363, 321] width 28 height 25
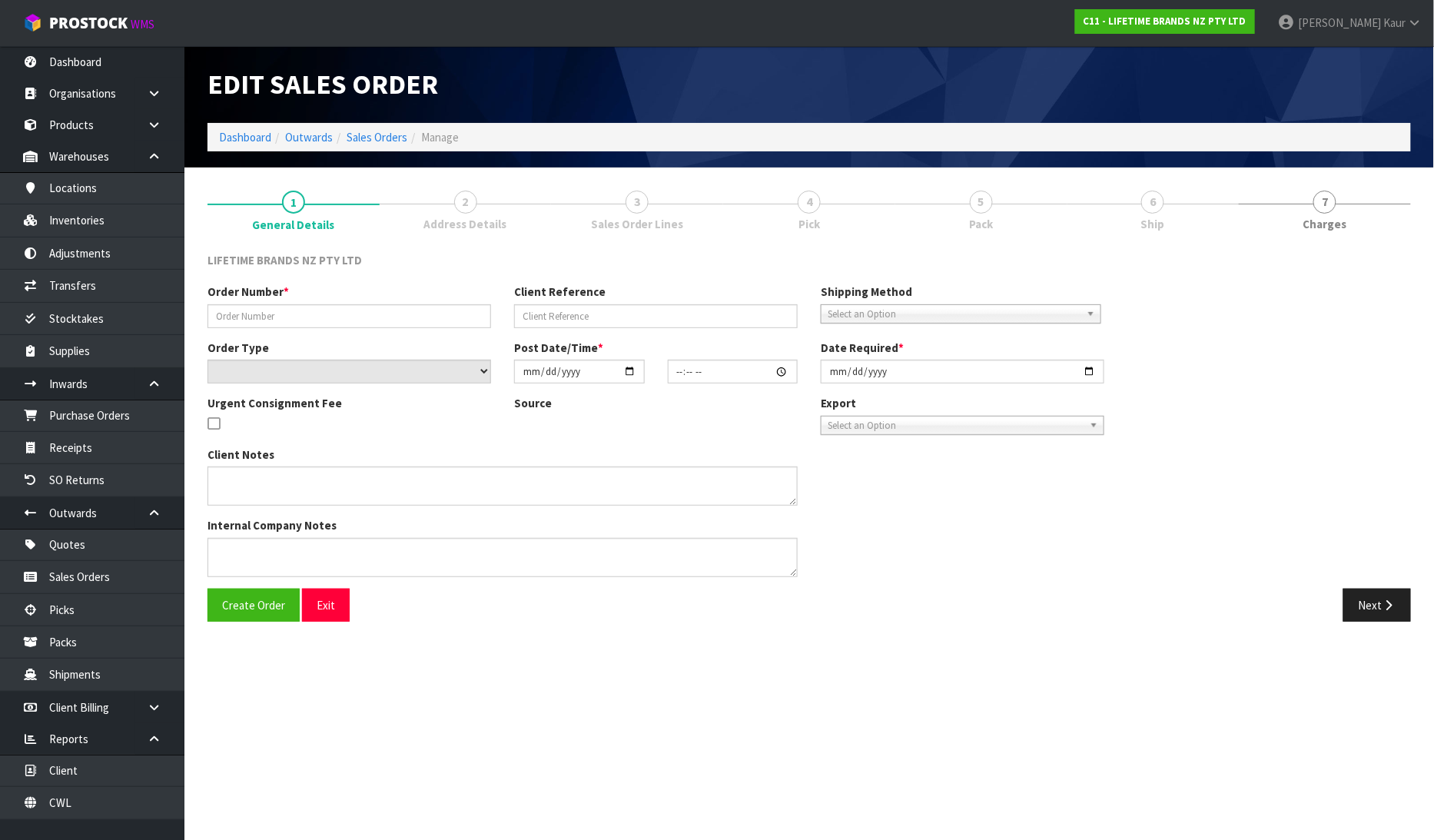
type input "0821205800"
type input "4500172562"
select select "number:0"
type input "[DATE]"
type input "13:08:17.000"
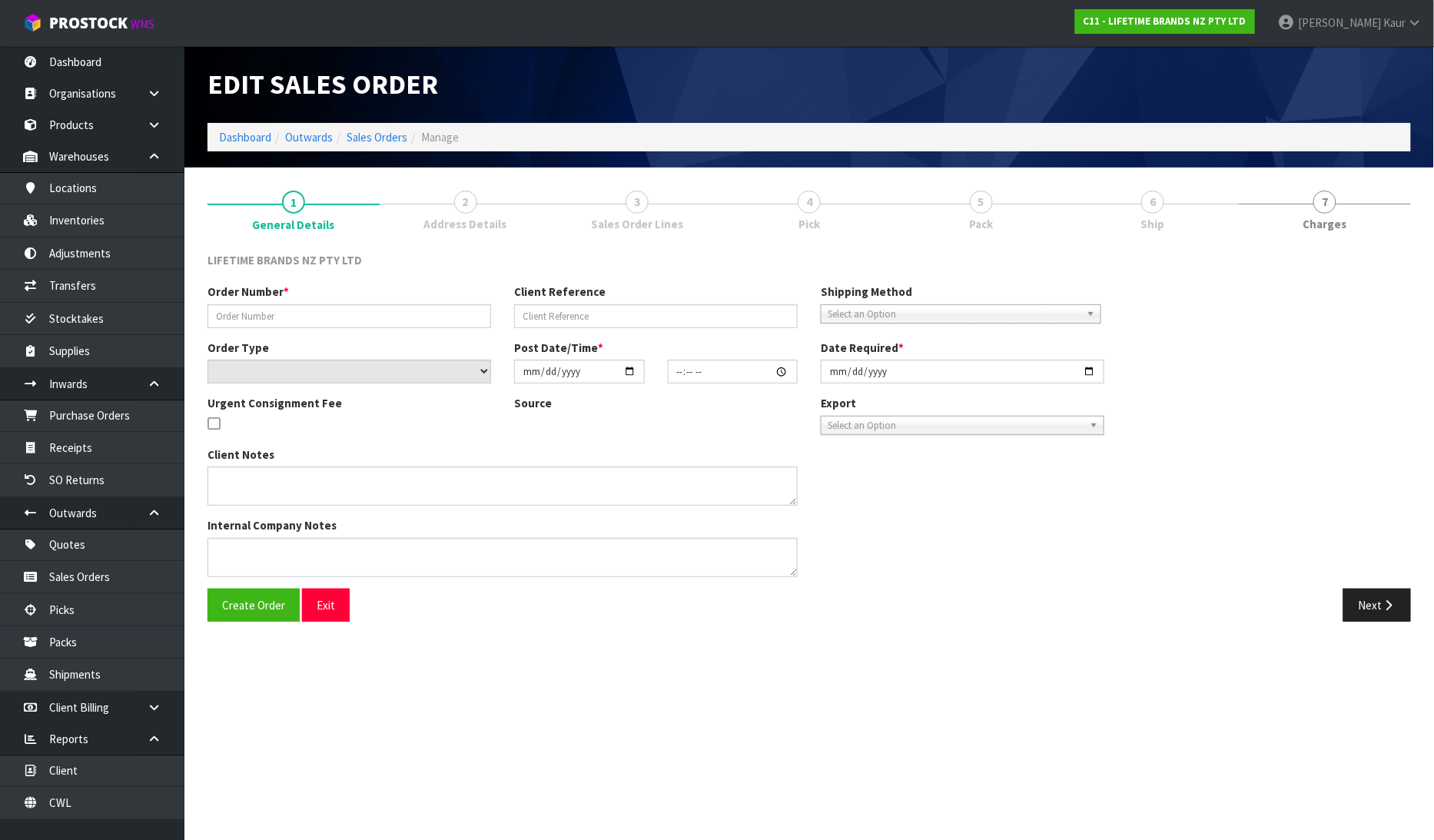
type input "2025-08-05"
type textarea "OVER LABEL CODE - KES030OHOBW - AU$ WITH NZ$"
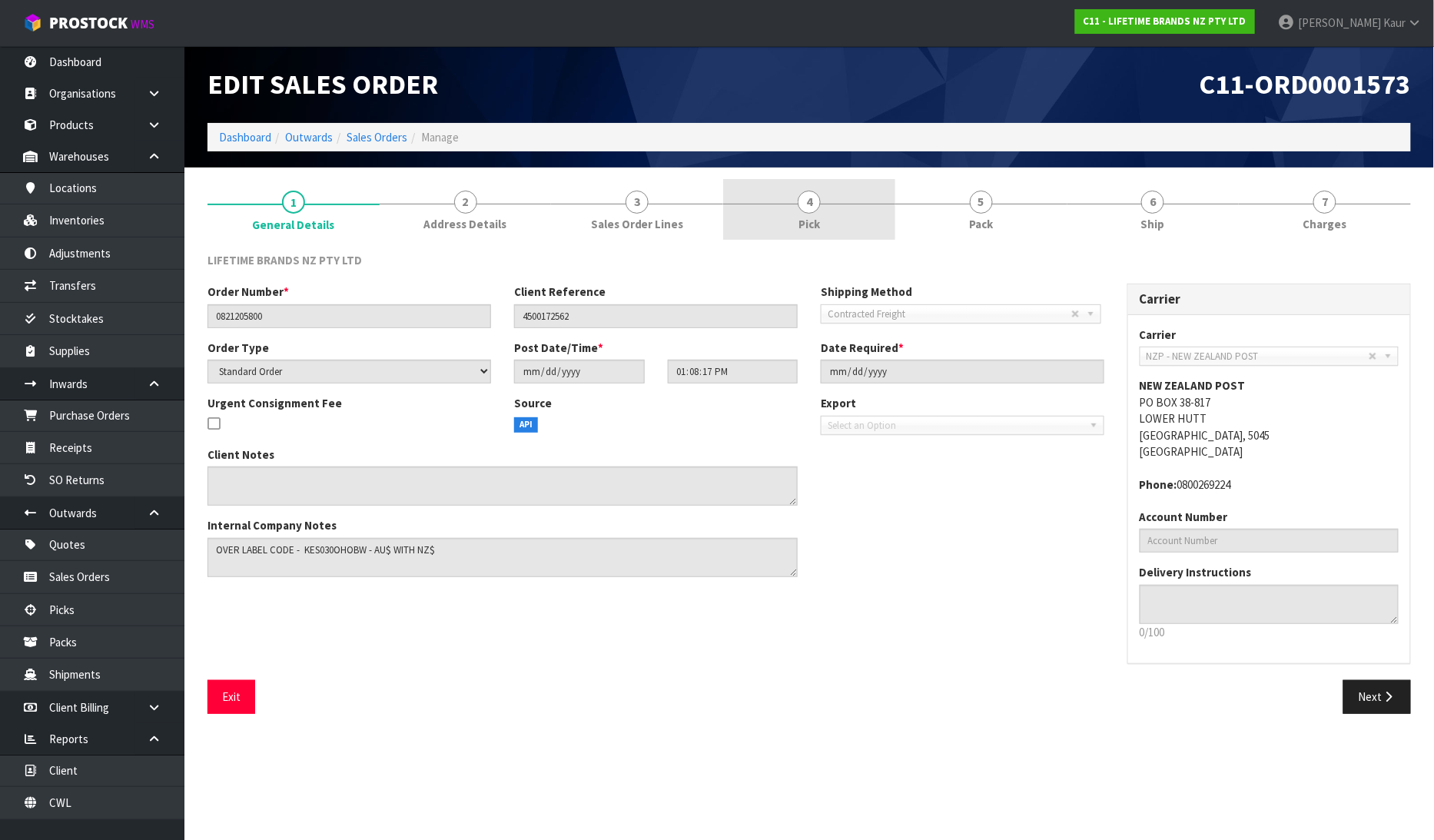
click at [789, 202] on link "4 Pick" at bounding box center [809, 209] width 172 height 60
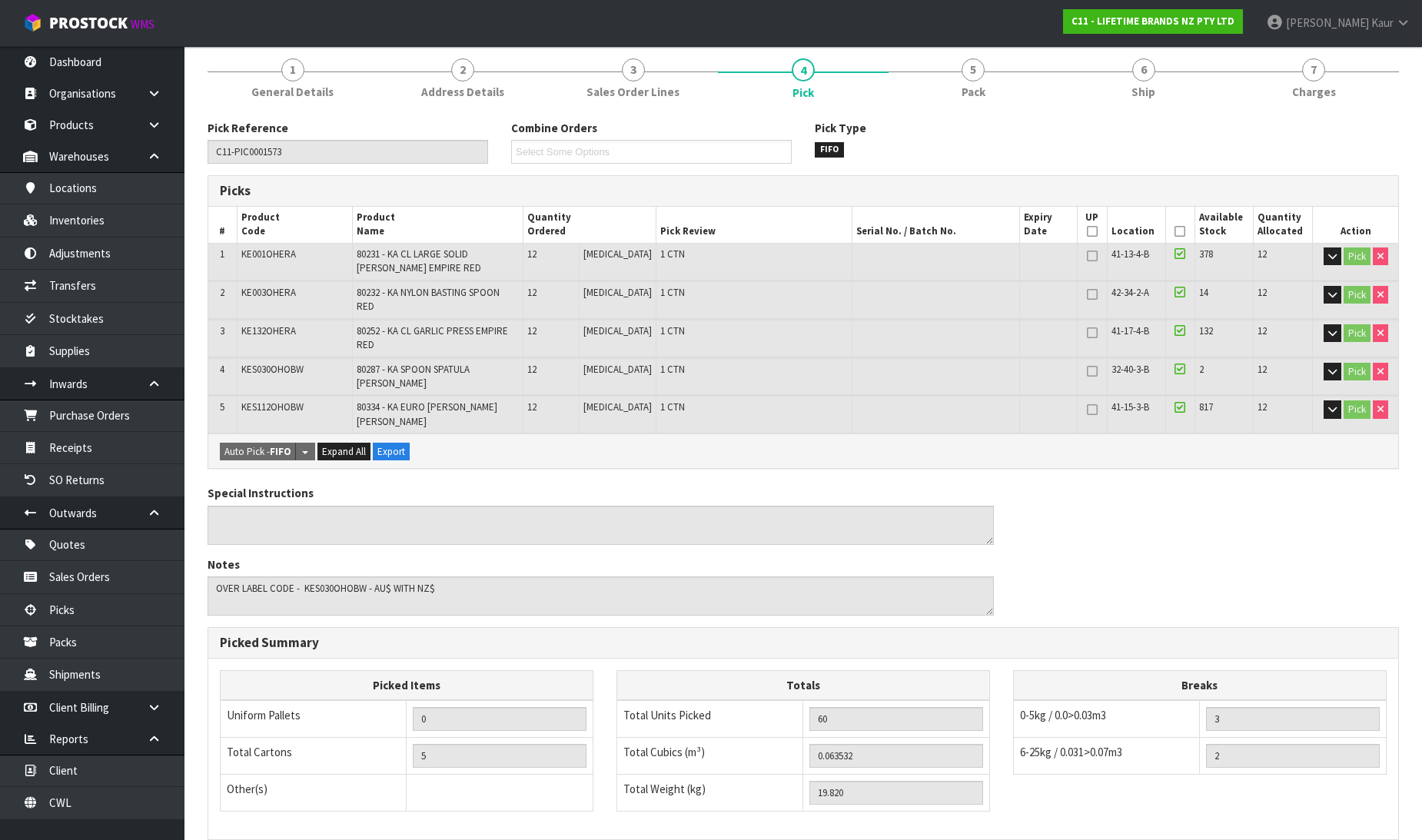
scroll to position [300, 0]
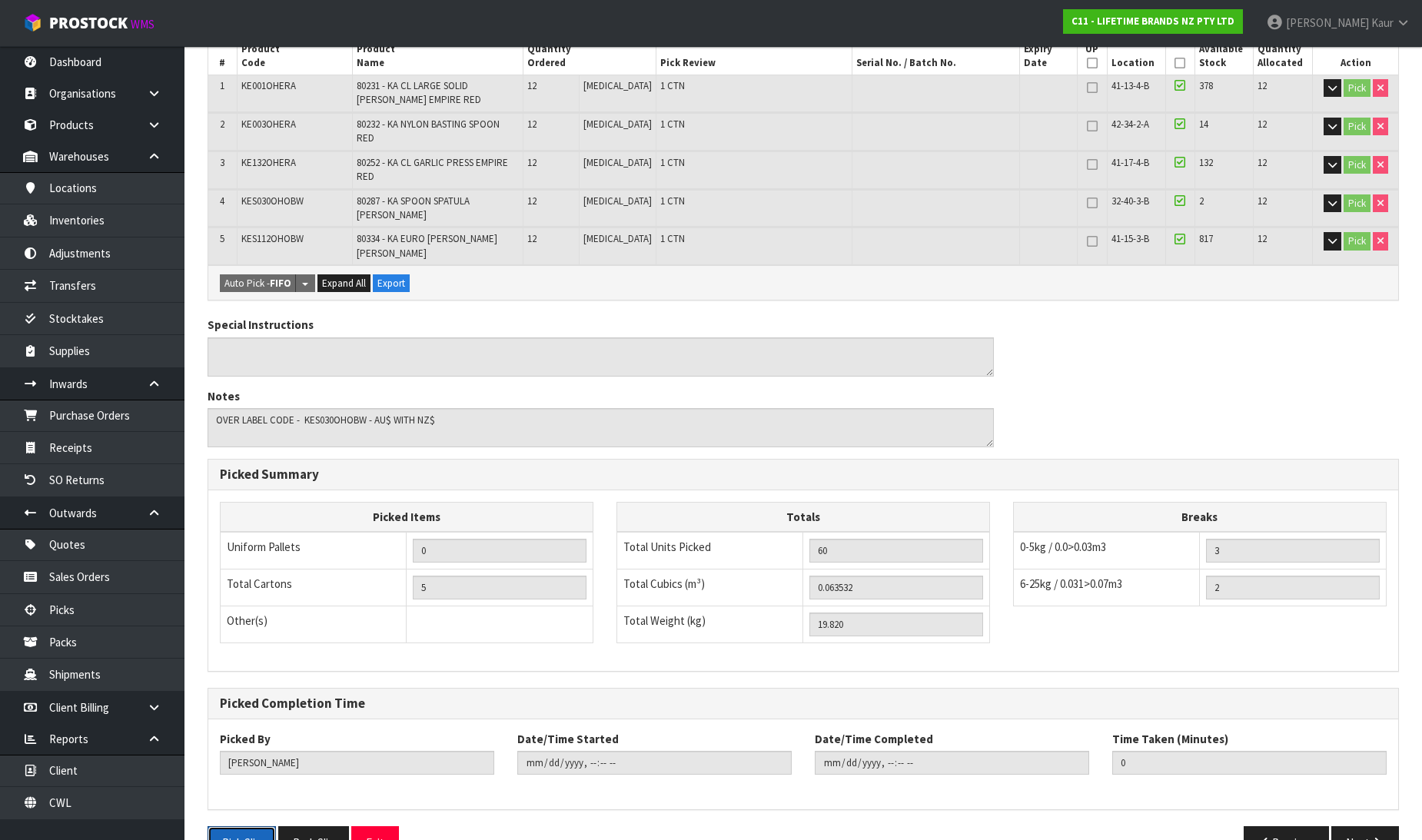
drag, startPoint x: 234, startPoint y: 802, endPoint x: 697, endPoint y: 657, distance: 485.2
click at [237, 826] on button "Pick Slip" at bounding box center [241, 842] width 68 height 33
click at [98, 66] on link "Dashboard" at bounding box center [92, 62] width 184 height 32
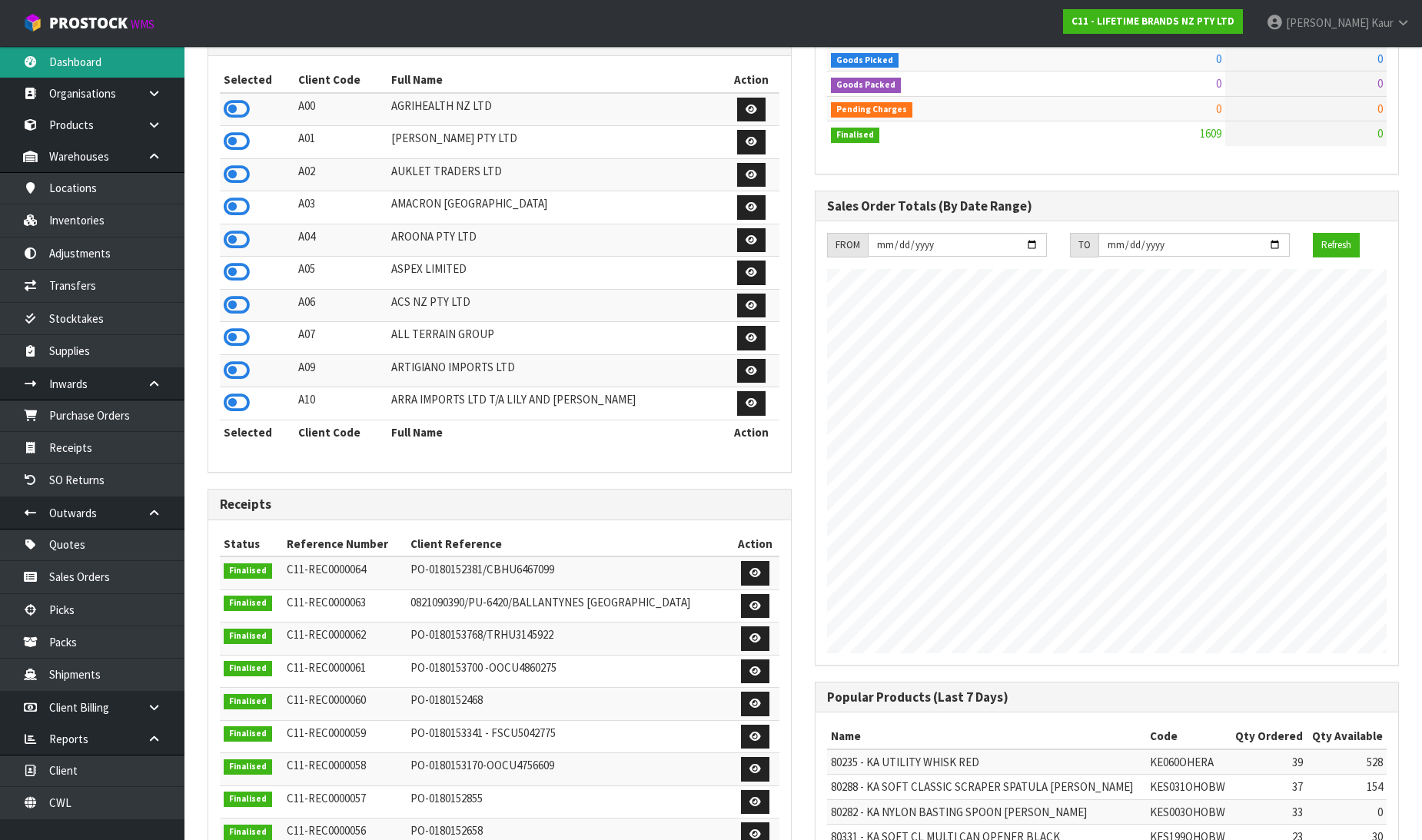
scroll to position [1163, 607]
click at [150, 442] on link "Receipts" at bounding box center [92, 447] width 184 height 32
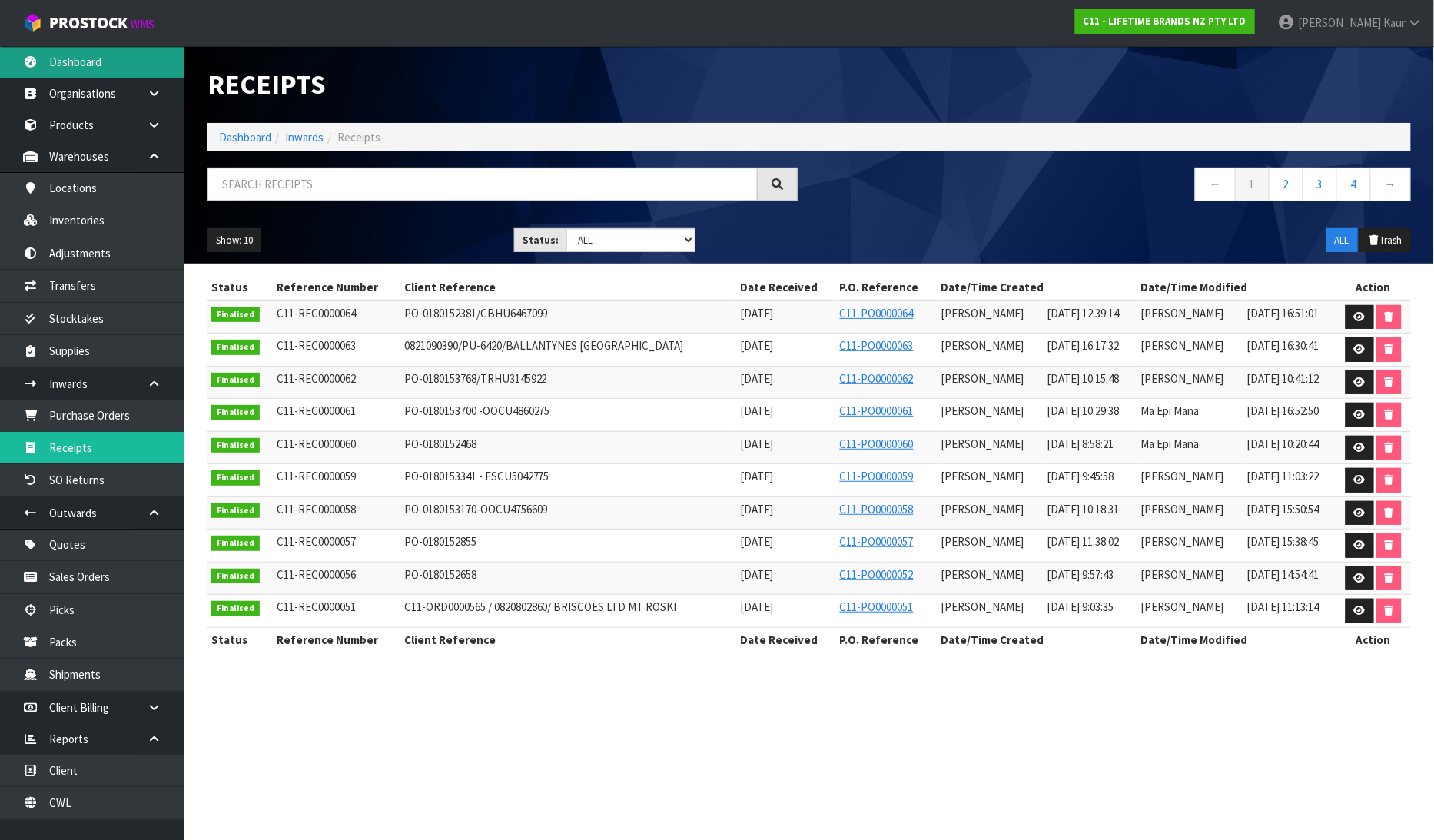
click at [82, 58] on link "Dashboard" at bounding box center [92, 62] width 184 height 32
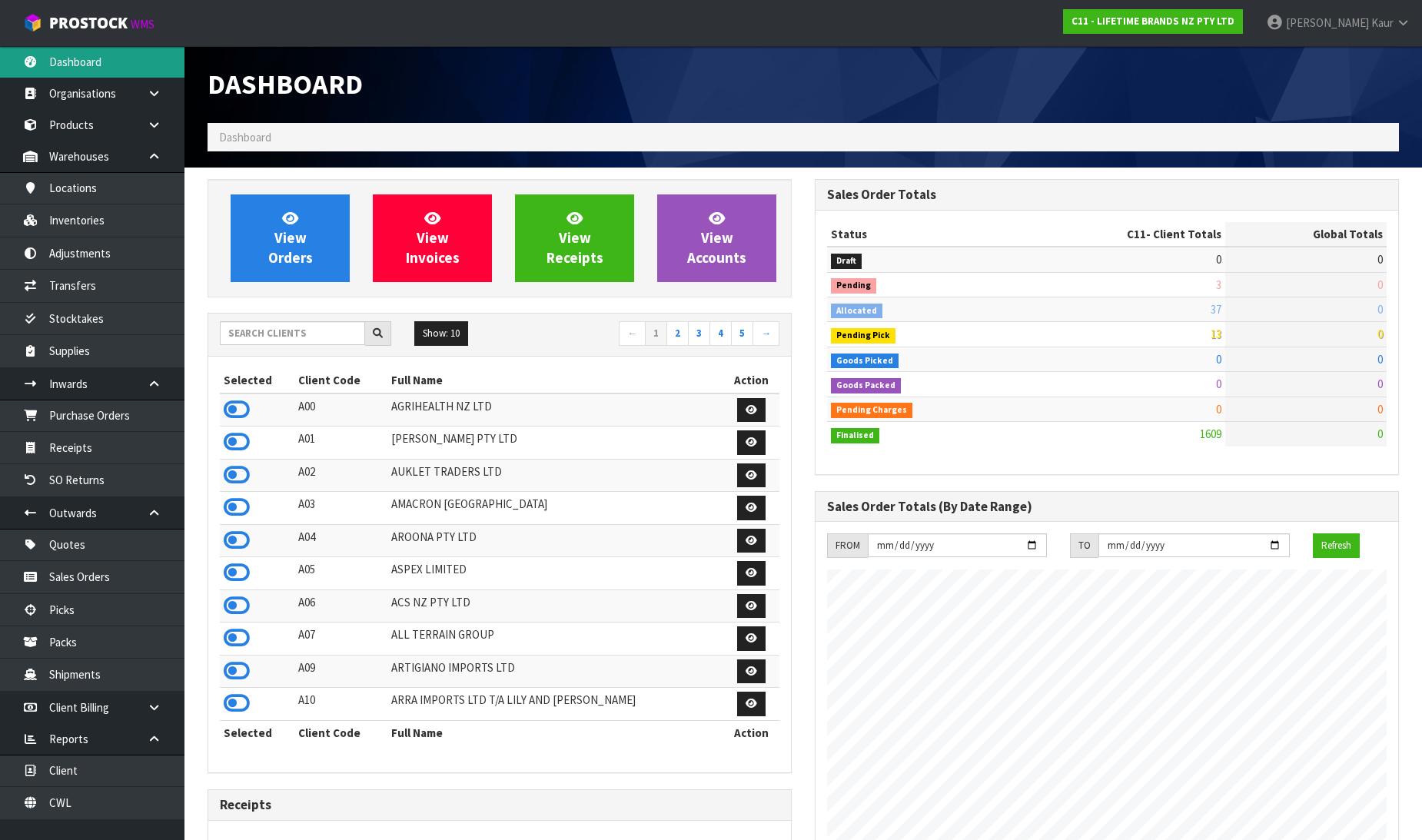
scroll to position [1163, 607]
click at [235, 403] on icon at bounding box center [236, 409] width 26 height 23
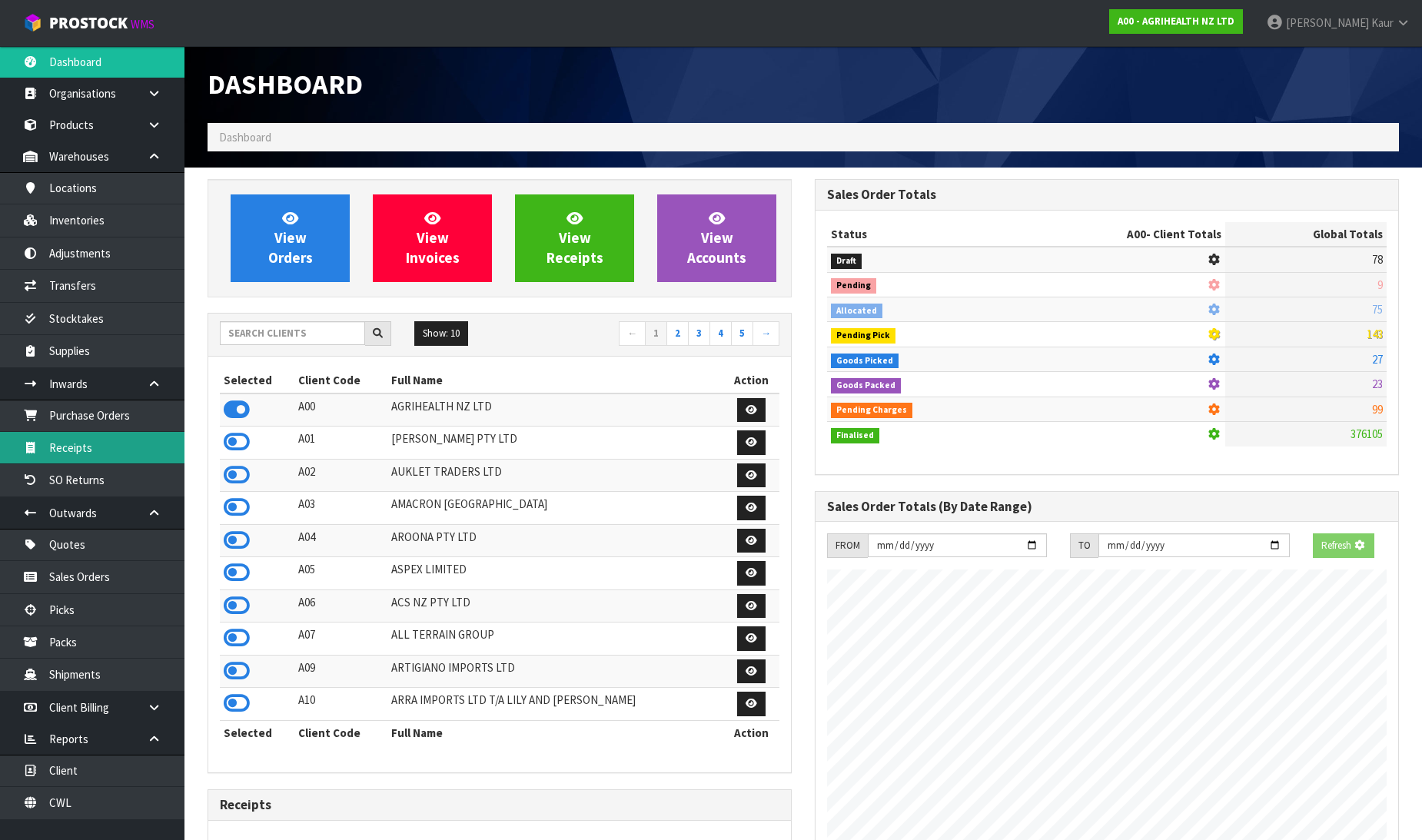
scroll to position [958, 607]
click at [81, 434] on link "Receipts" at bounding box center [92, 447] width 184 height 32
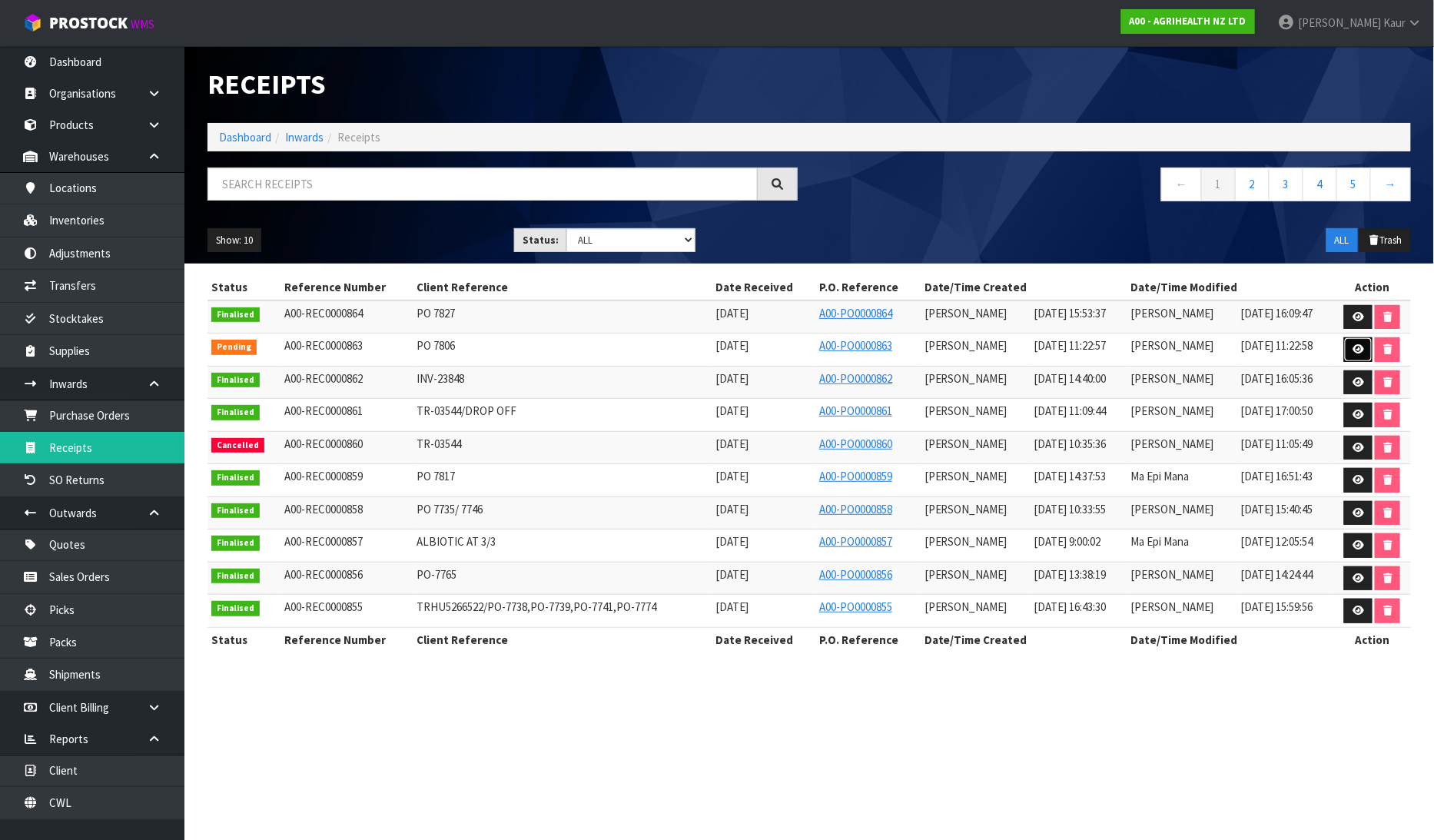
click at [1369, 350] on link at bounding box center [1358, 350] width 28 height 25
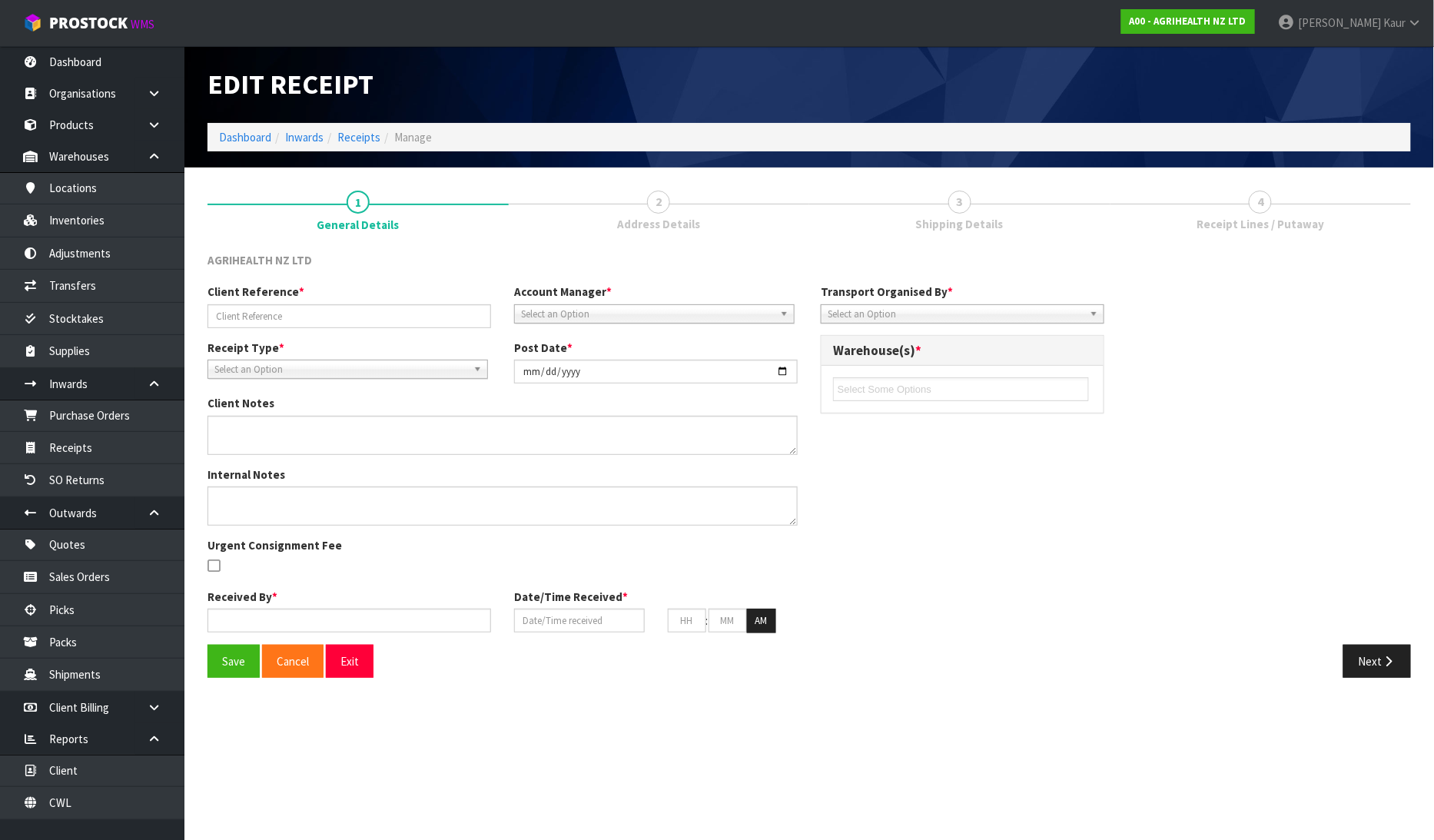
type input "PO 7806"
type input "[DATE]"
type input "[PERSON_NAME]"
type input "[DATE]"
type input "11"
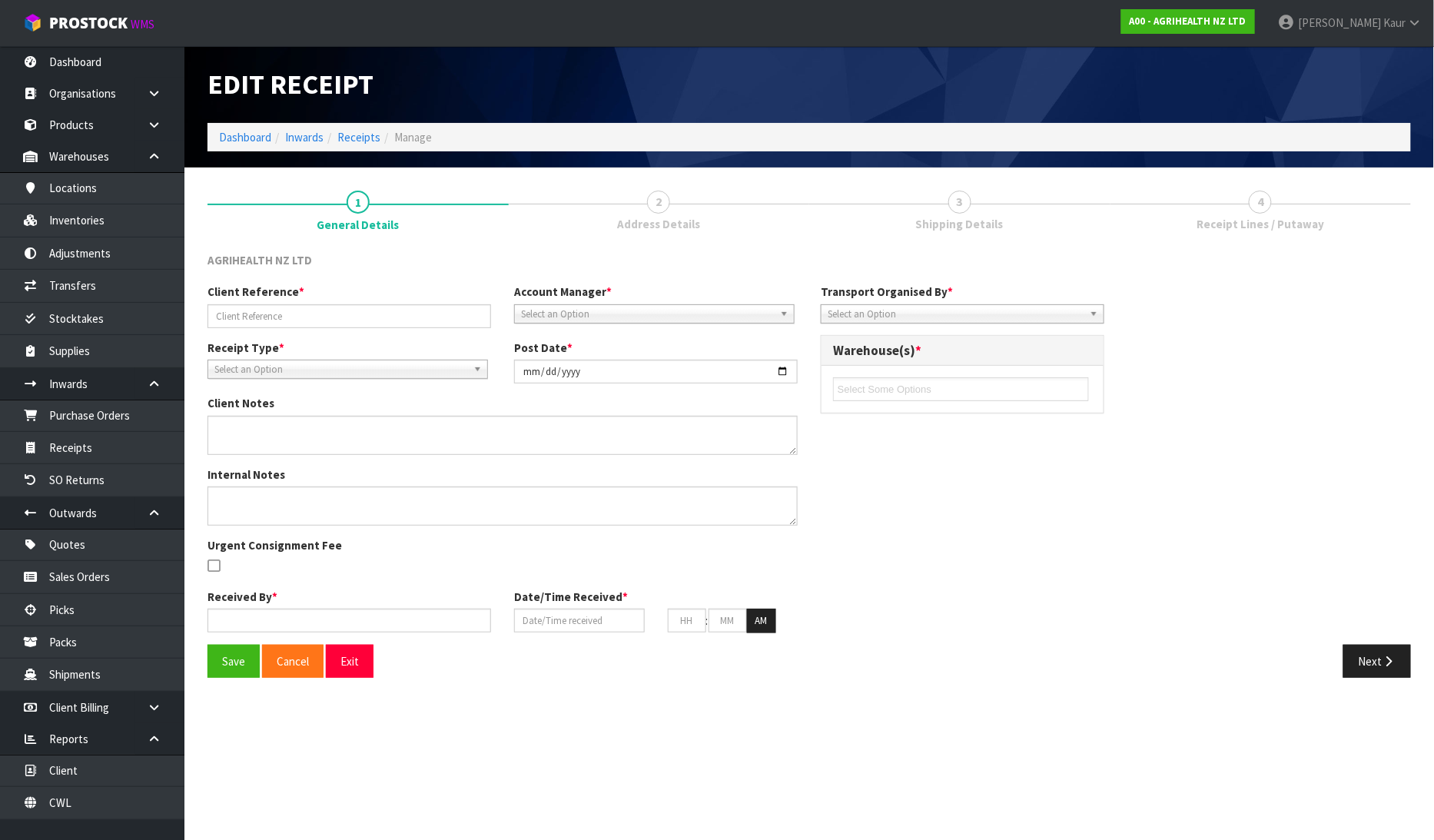
type input "22"
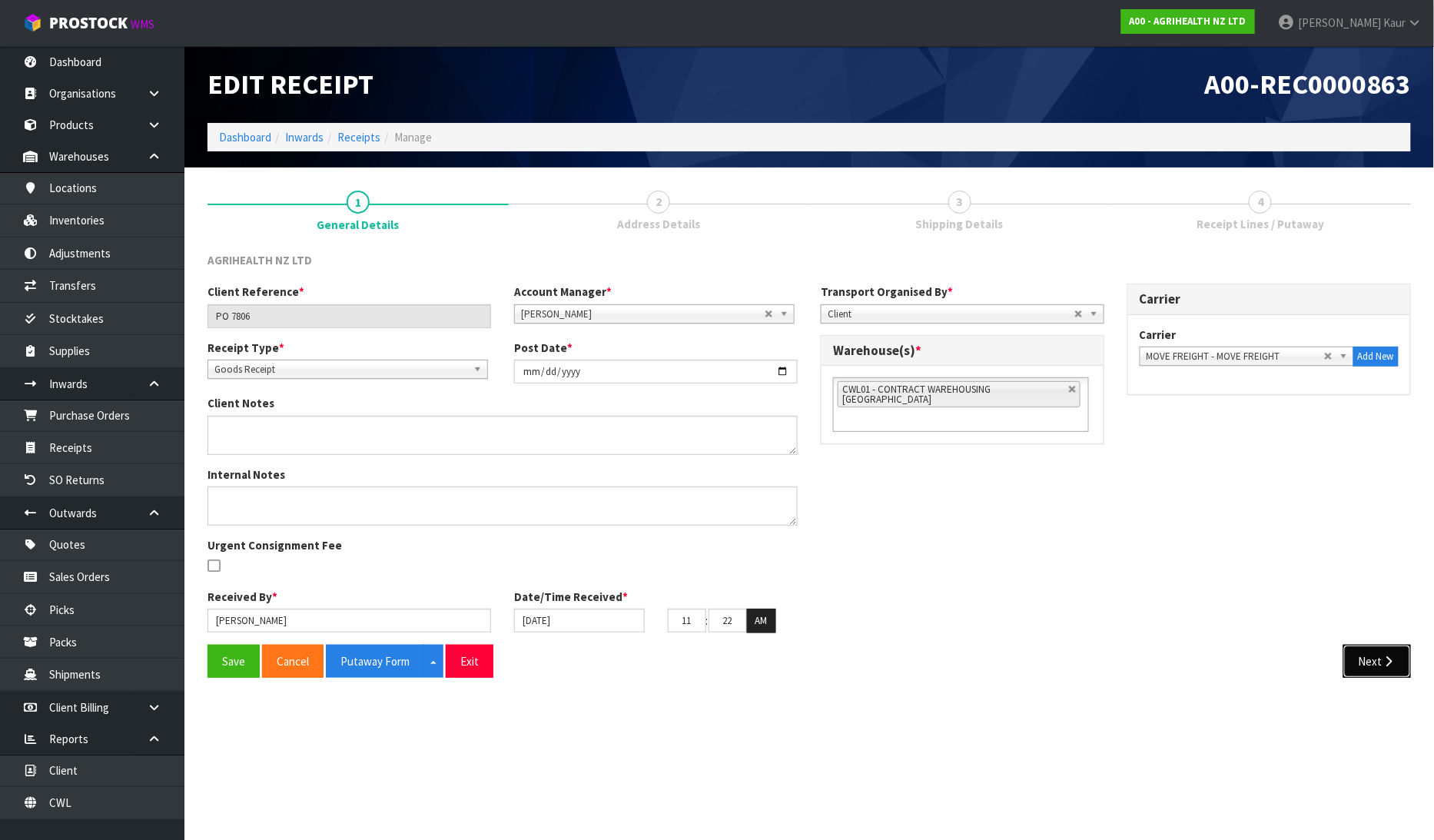
click at [1370, 670] on button "Next" at bounding box center [1376, 660] width 67 height 33
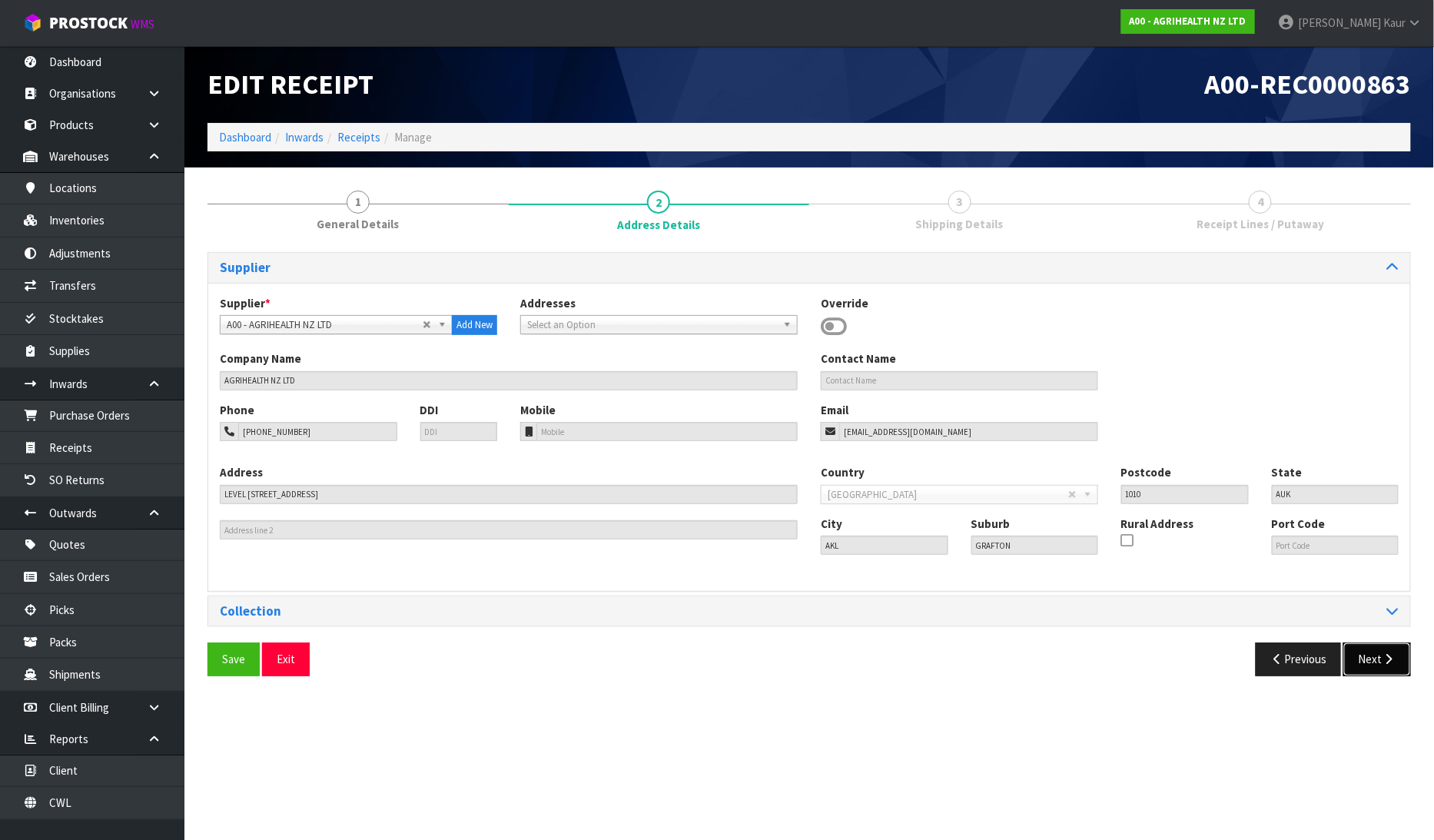
click at [1379, 655] on button "Next" at bounding box center [1376, 658] width 67 height 33
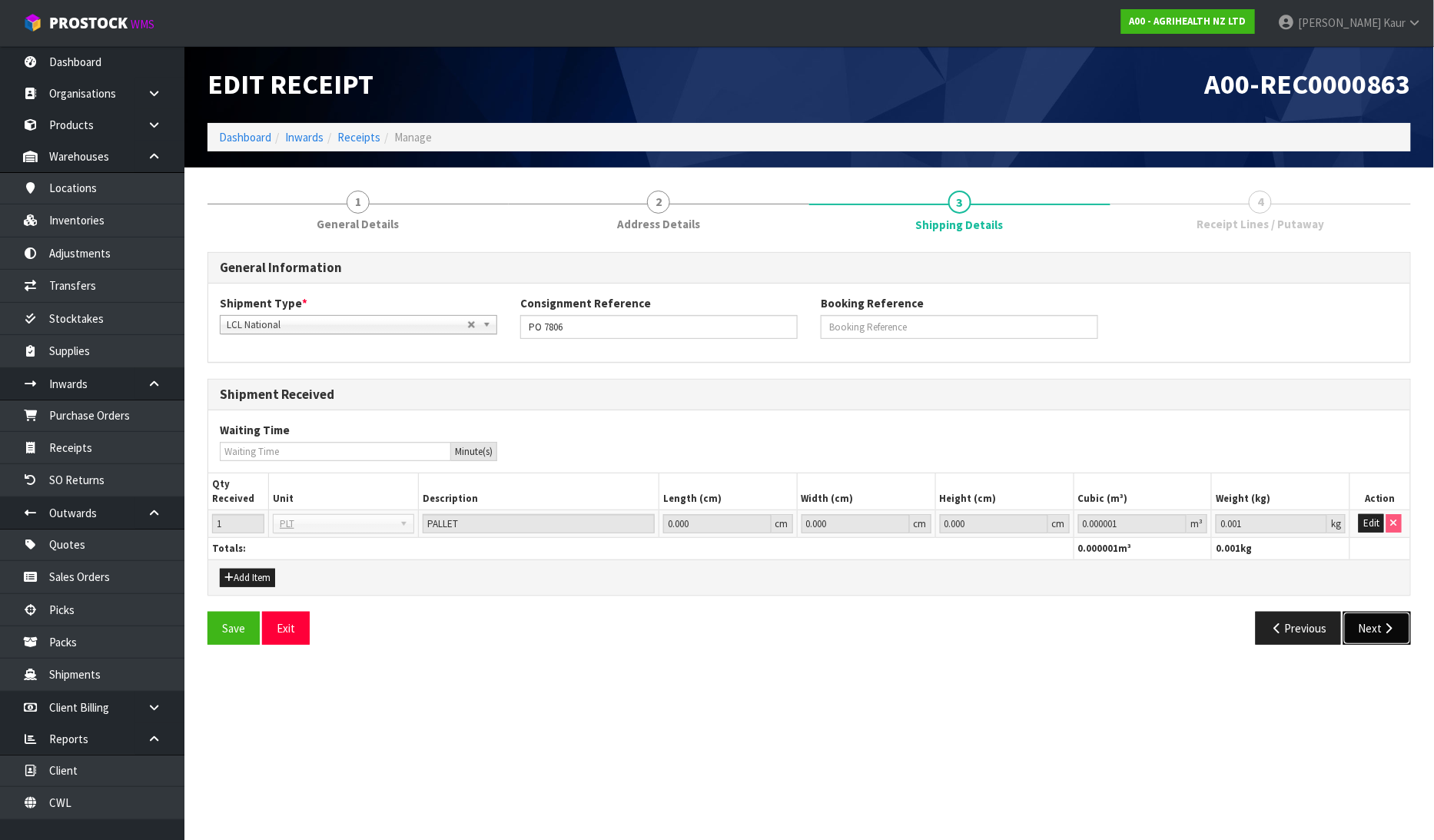
click at [1373, 628] on button "Next" at bounding box center [1376, 627] width 67 height 33
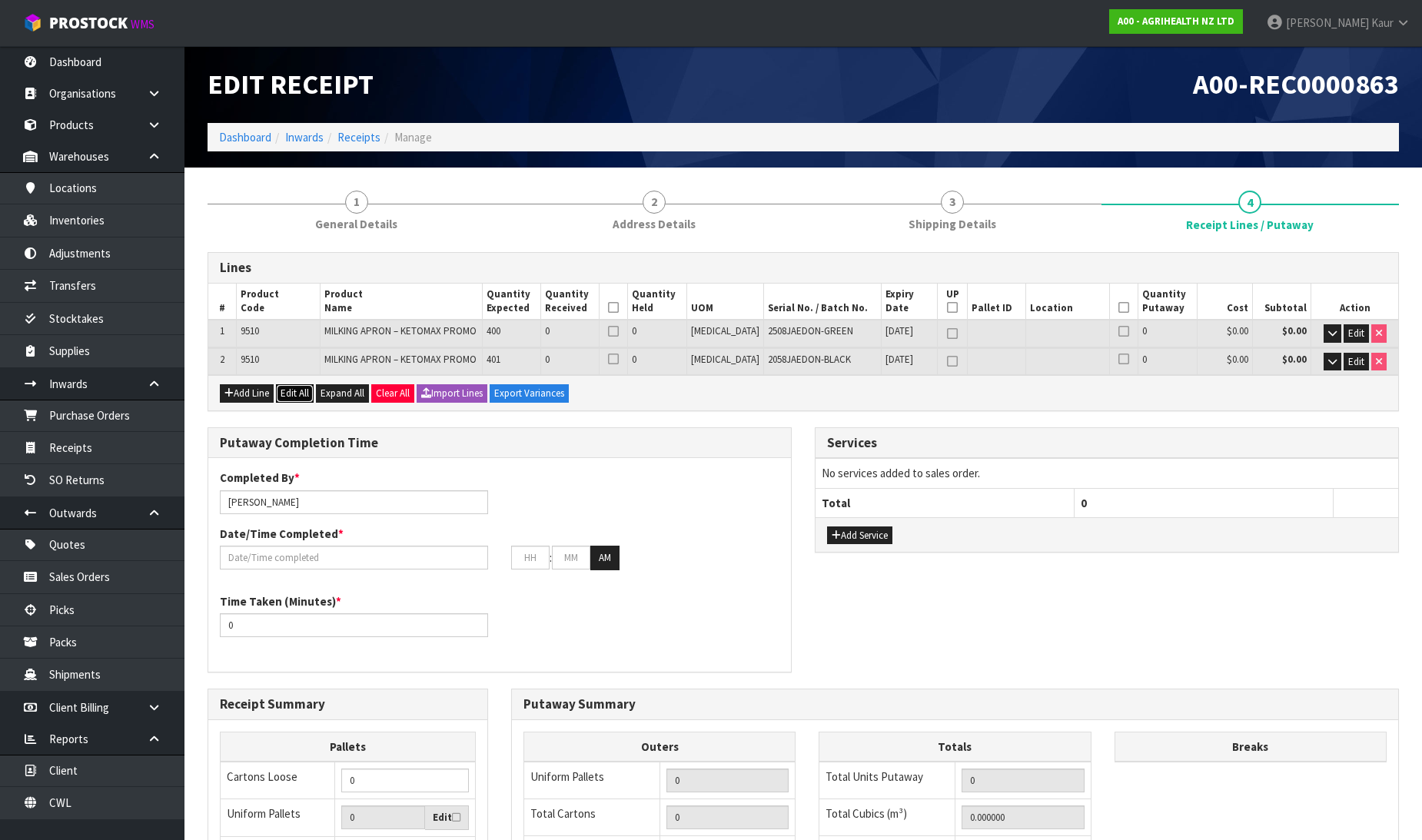
drag, startPoint x: 280, startPoint y: 390, endPoint x: 315, endPoint y: 387, distance: 35.1
click at [281, 390] on button "Edit All" at bounding box center [294, 393] width 37 height 19
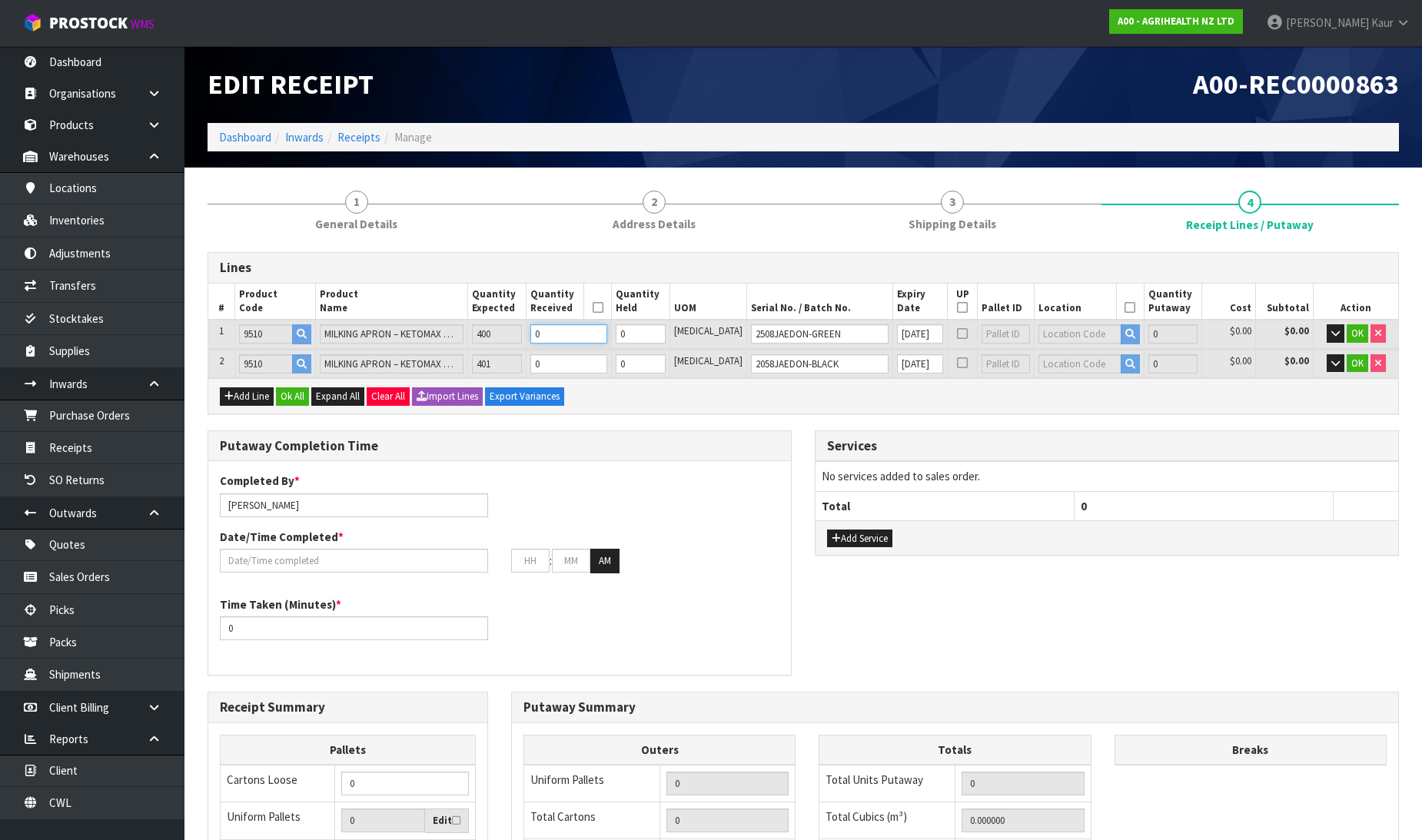
drag, startPoint x: 572, startPoint y: 332, endPoint x: 561, endPoint y: 332, distance: 11.0
click at [561, 332] on td "0" at bounding box center [568, 334] width 85 height 28
type input "0.004936"
type input "1.4"
type input "4"
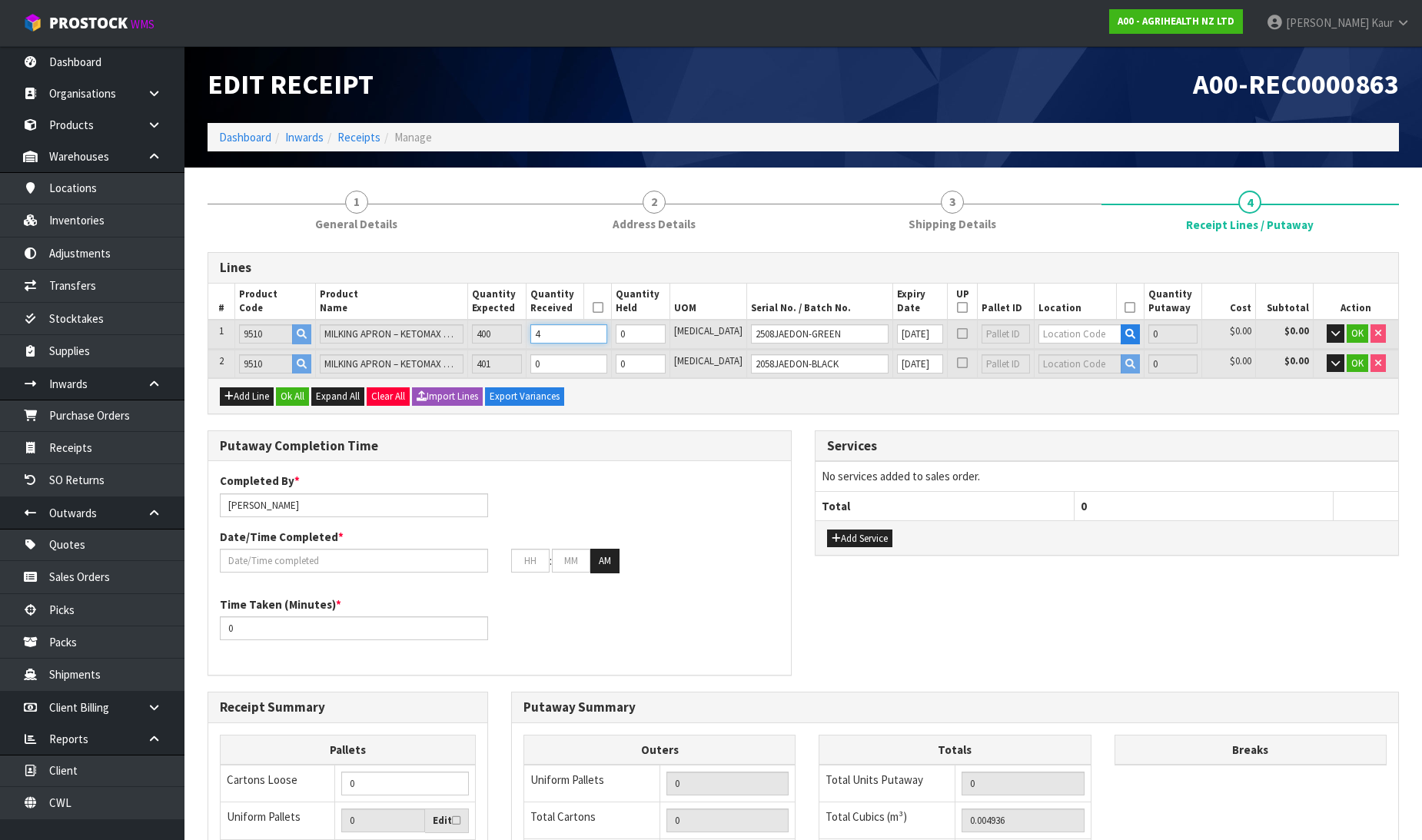
type input "0.04936"
type input "14"
type input "40"
type input "8"
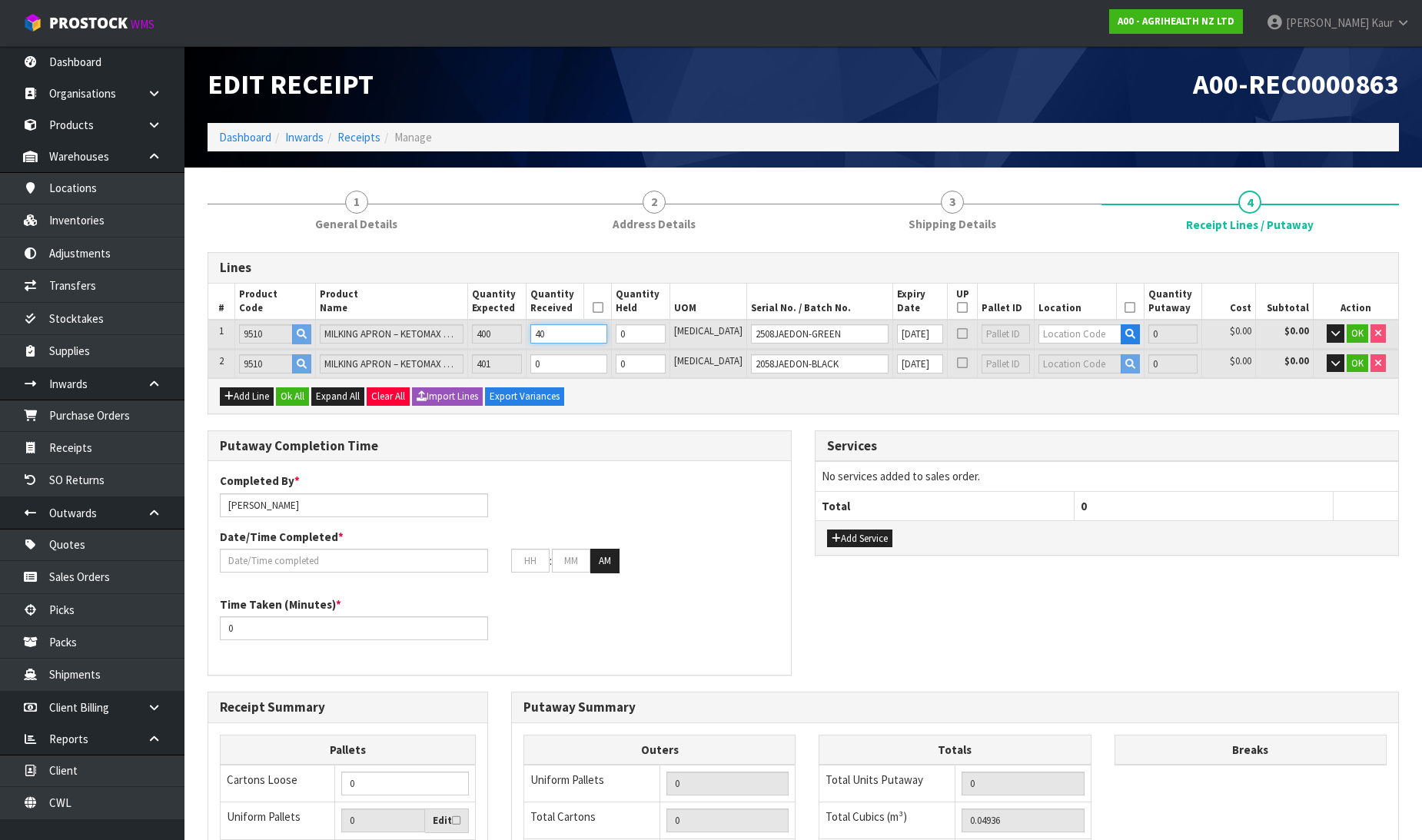
type input "0.4936"
type input "140"
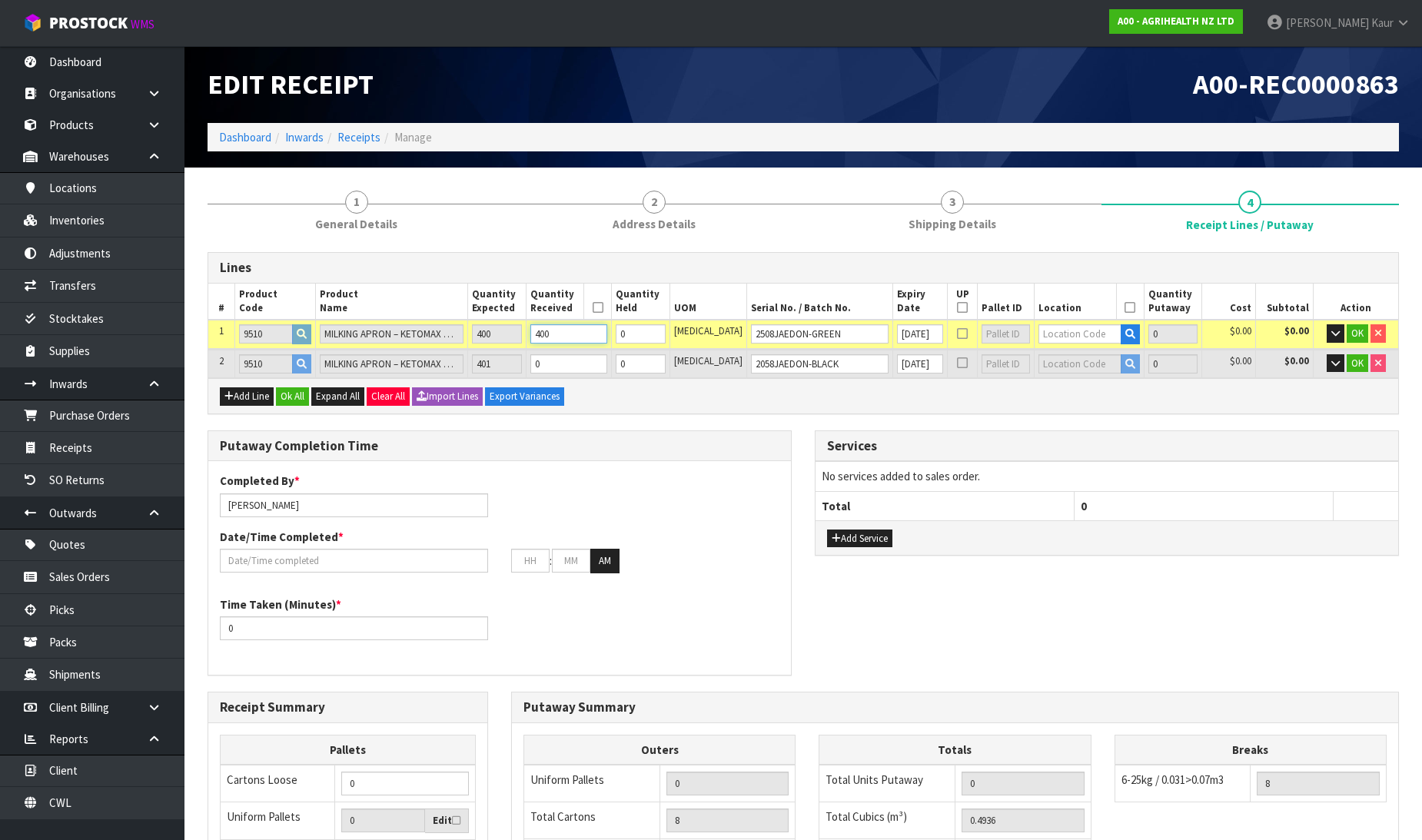
type input "400"
click at [1057, 324] on input "text" at bounding box center [1079, 334] width 82 height 19
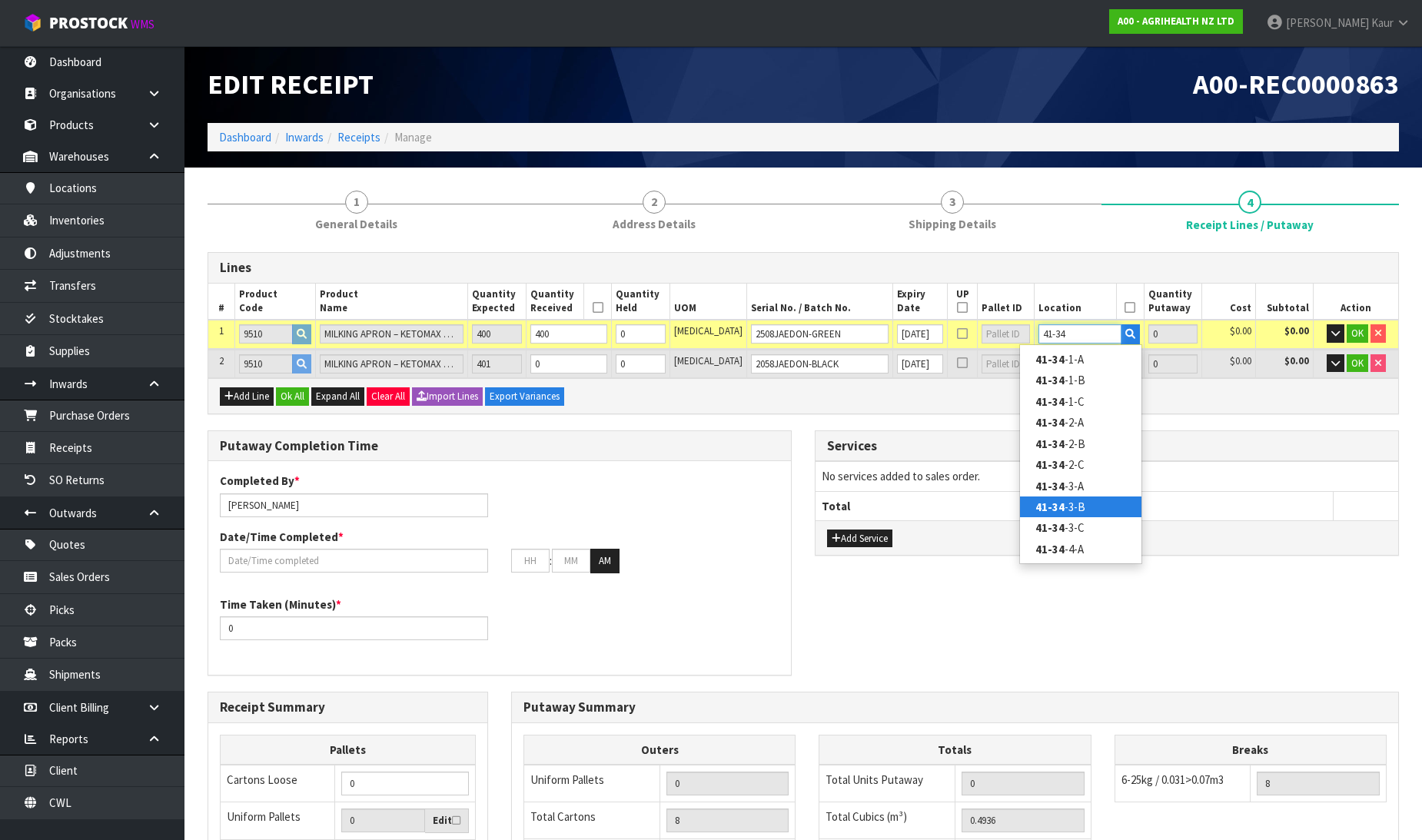
type input "41-34"
click at [1025, 498] on link "41-34 -3-B" at bounding box center [1080, 506] width 121 height 20
type input "400"
type input "41-34-3-B"
type input "400"
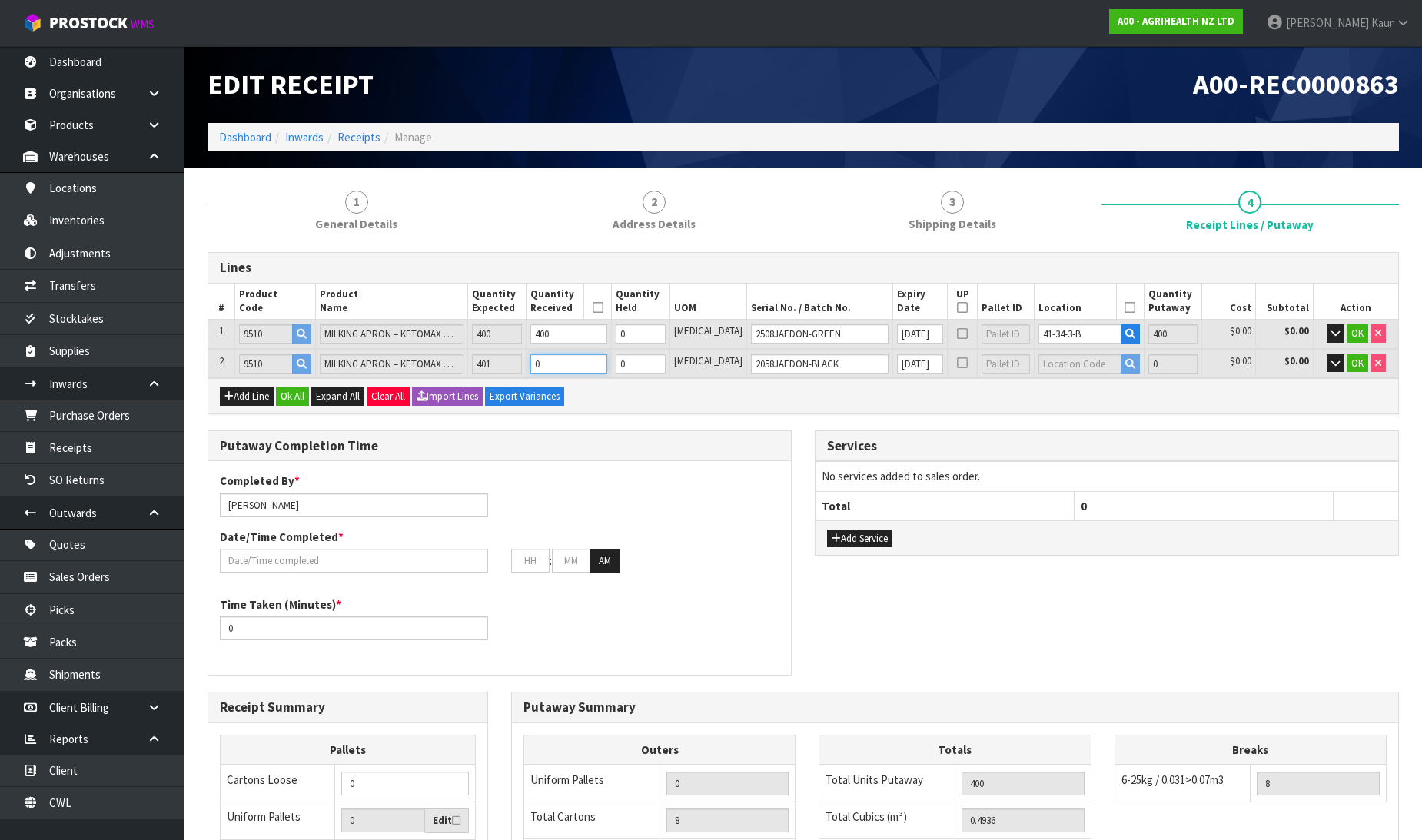
drag, startPoint x: 581, startPoint y: 371, endPoint x: 540, endPoint y: 372, distance: 41.0
click at [540, 372] on tr "2 9510 MILKING APRON – KETOMAX PROMO 401 0 0 PCE 2058JAEDON-BLACK 31/05/2030 0 …" at bounding box center [803, 363] width 1190 height 28
type input "0.498536"
type input "141.4"
type input "4"
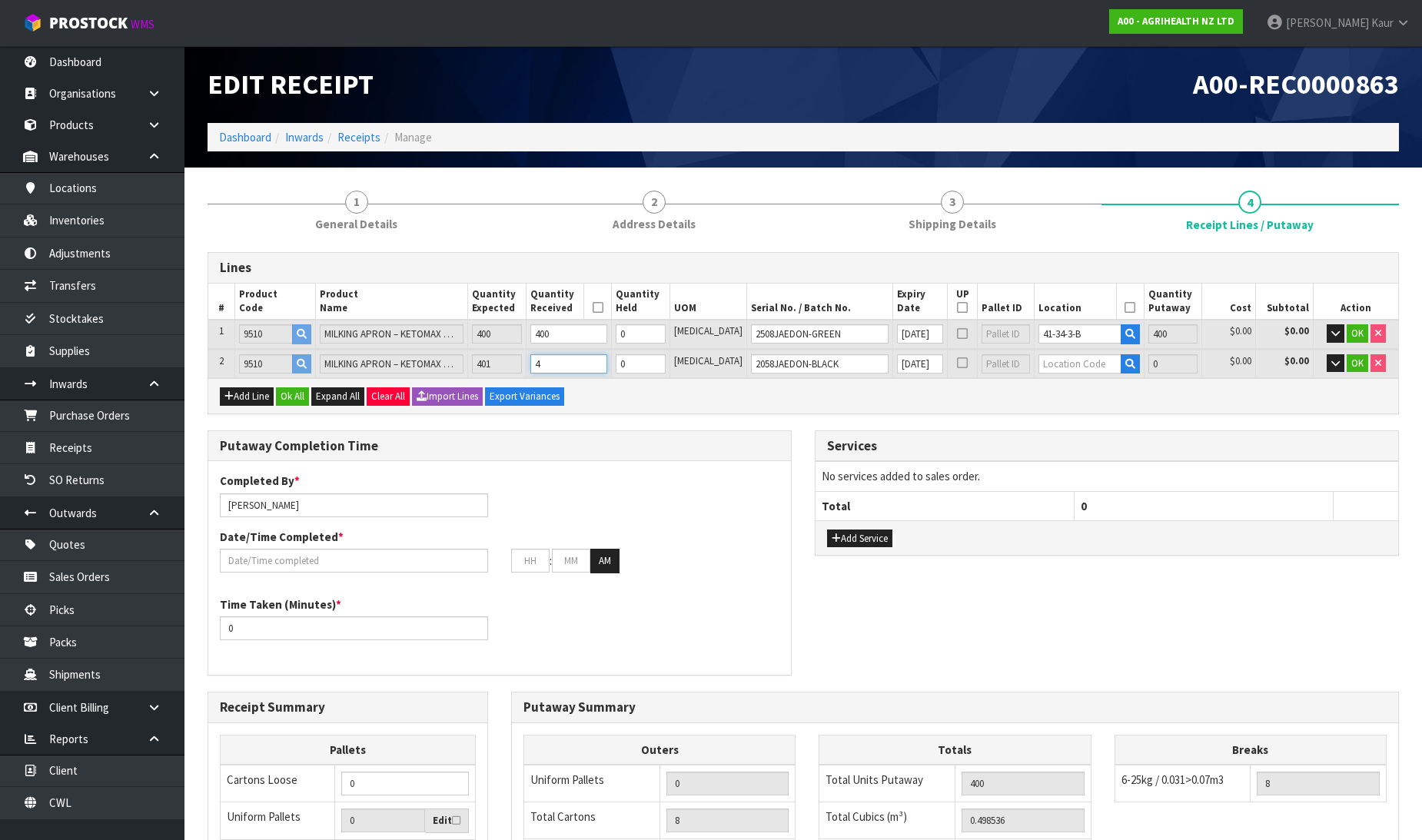
type input "0.54296"
type input "154"
type input "40"
type input "16"
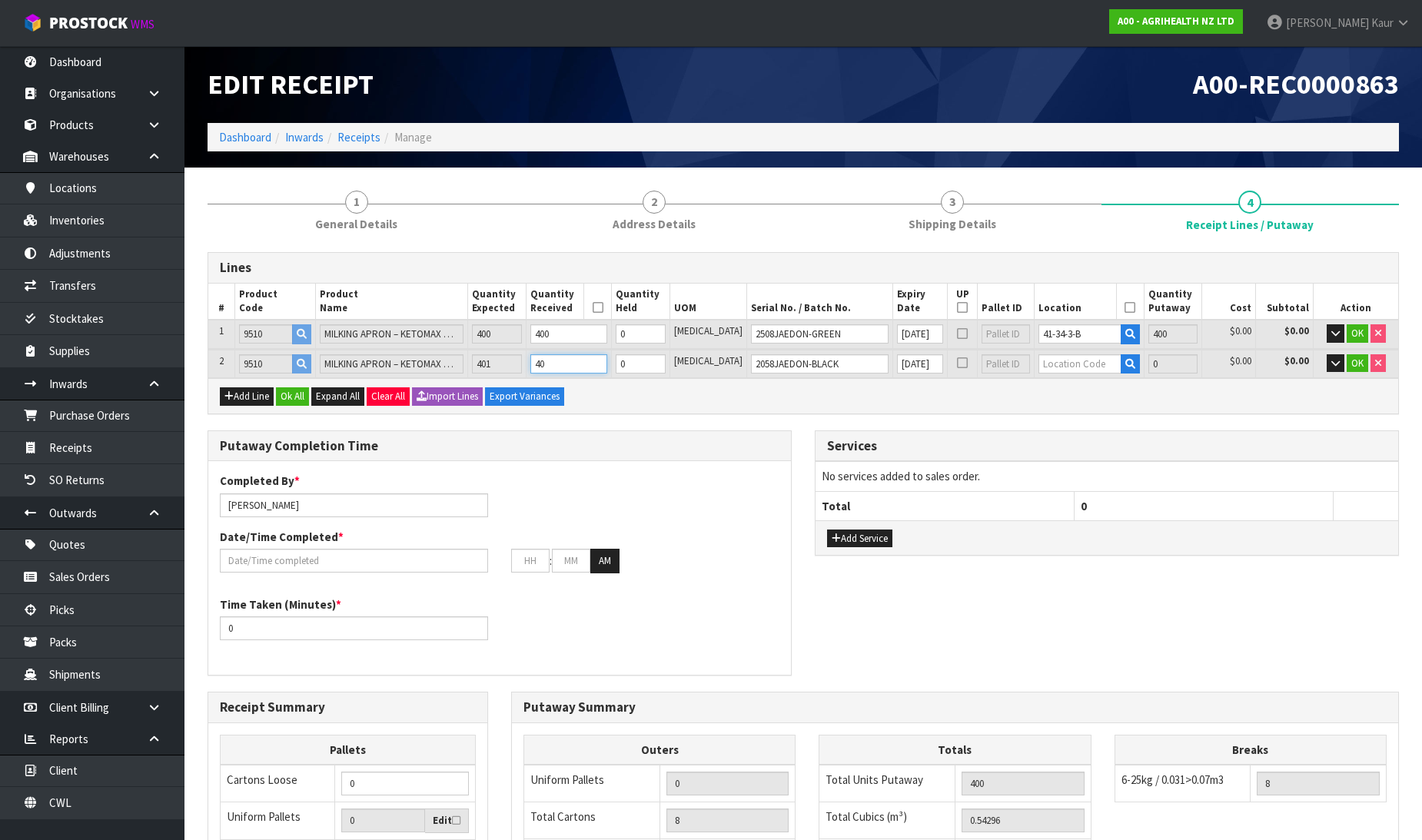
type input "0.988434"
type input "280.35"
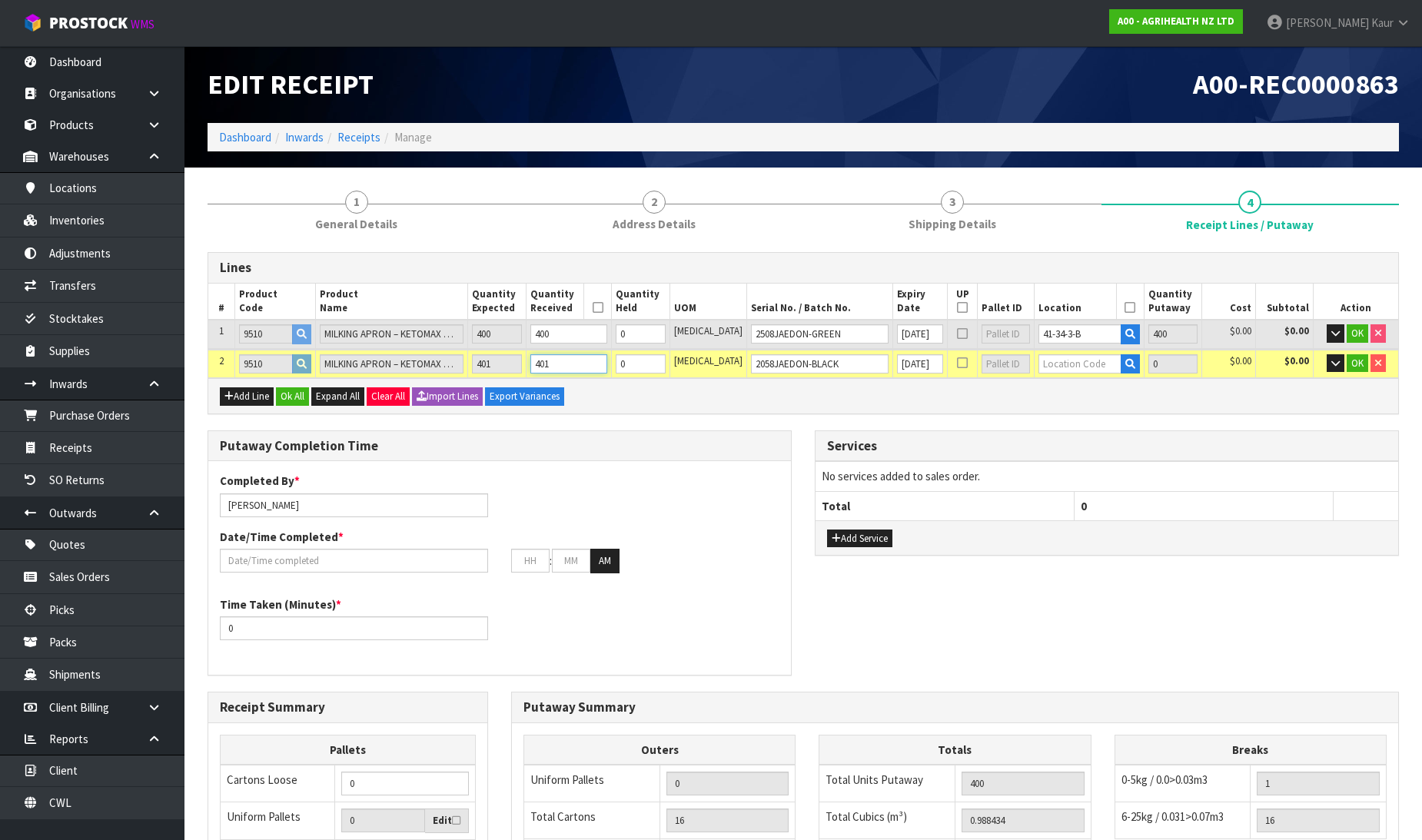
type input "401"
click at [1053, 362] on input "text" at bounding box center [1079, 364] width 82 height 19
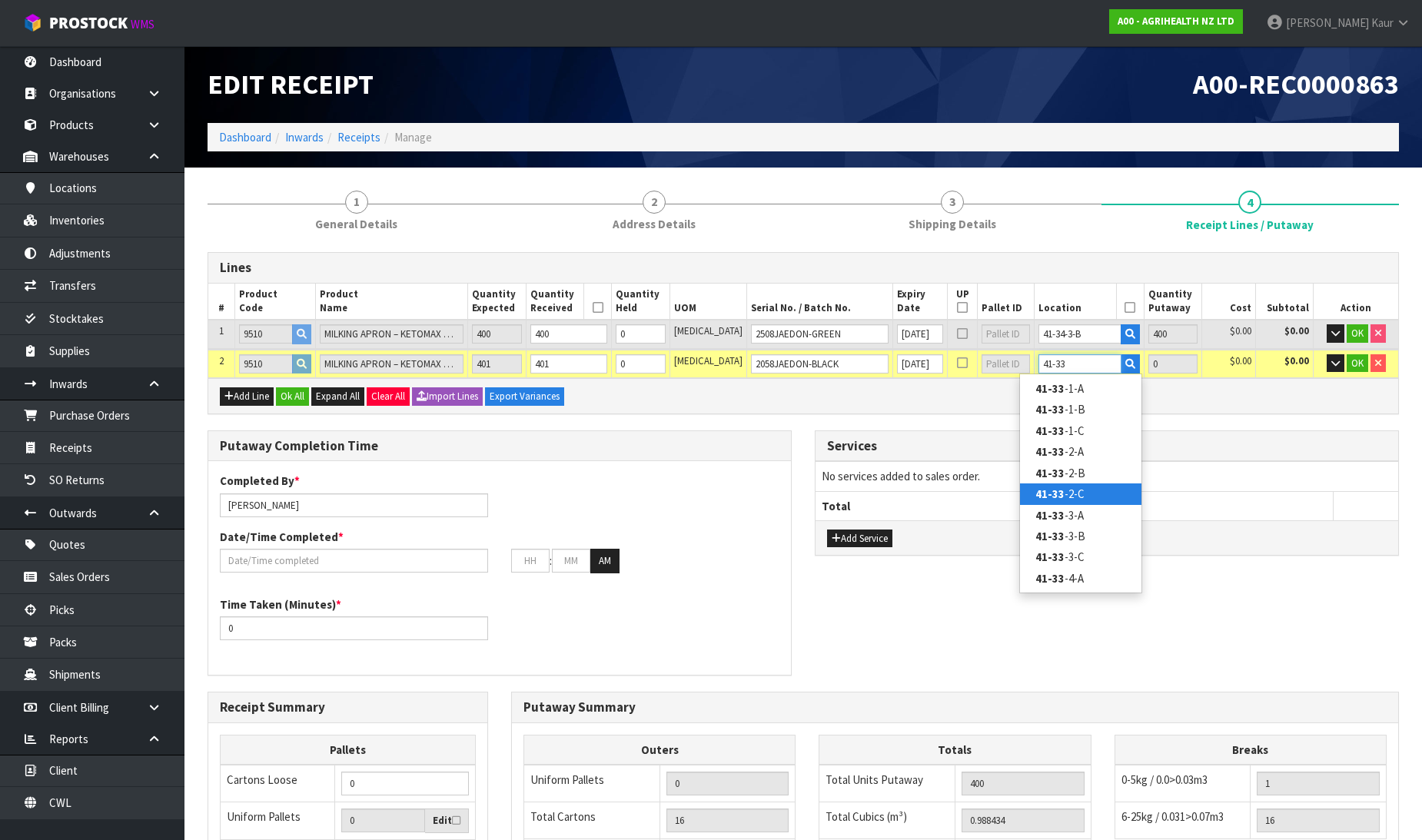
type input "41-33"
click at [1071, 486] on link "41-33 -2-C" at bounding box center [1080, 493] width 121 height 20
type input "801"
type input "41-33-2-C"
type input "401"
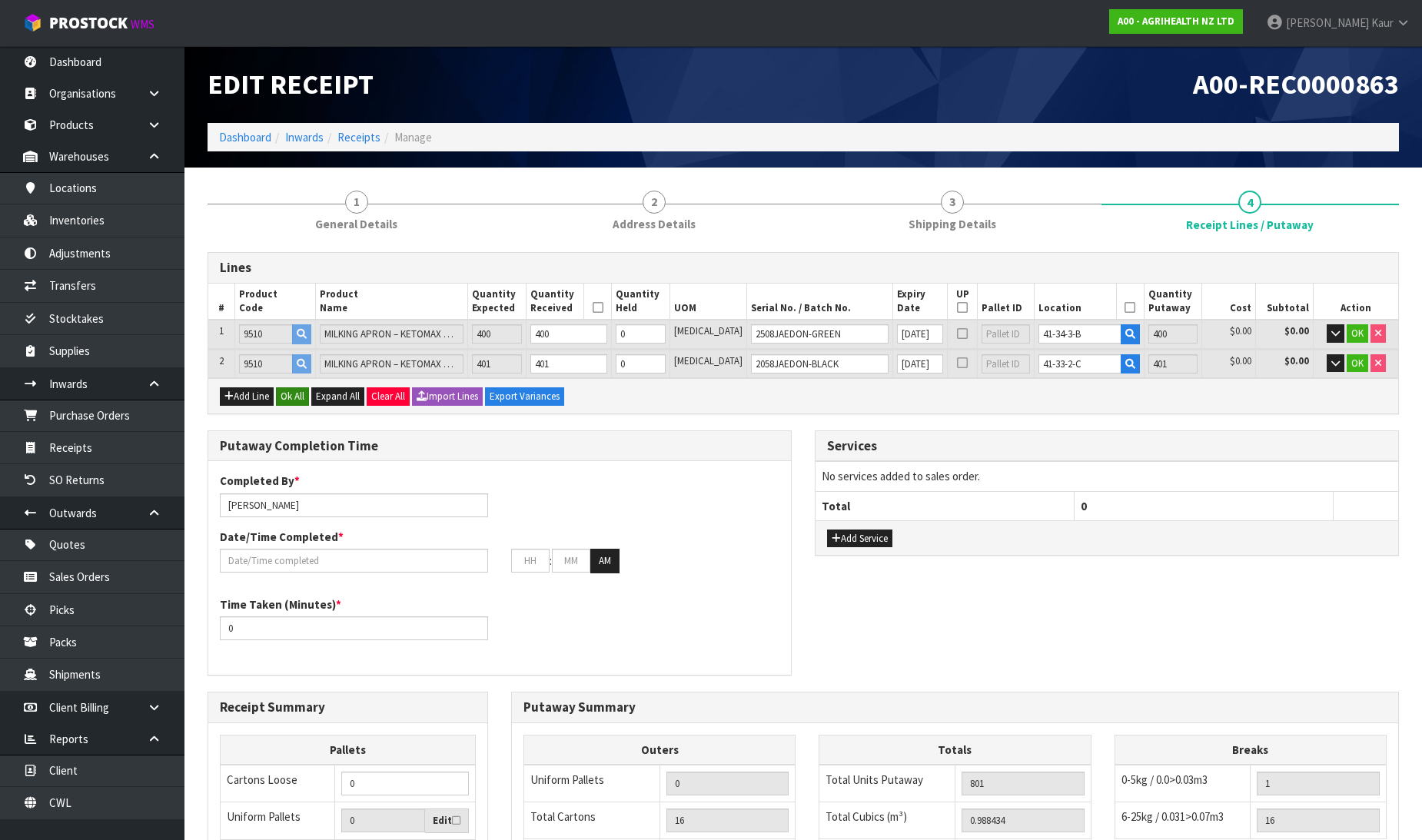
click at [311, 393] on div "Add Line Ok All Expand All Clear All Import Lines Export Variances" at bounding box center [803, 395] width 1190 height 35
click at [302, 393] on button "Ok All" at bounding box center [292, 396] width 33 height 19
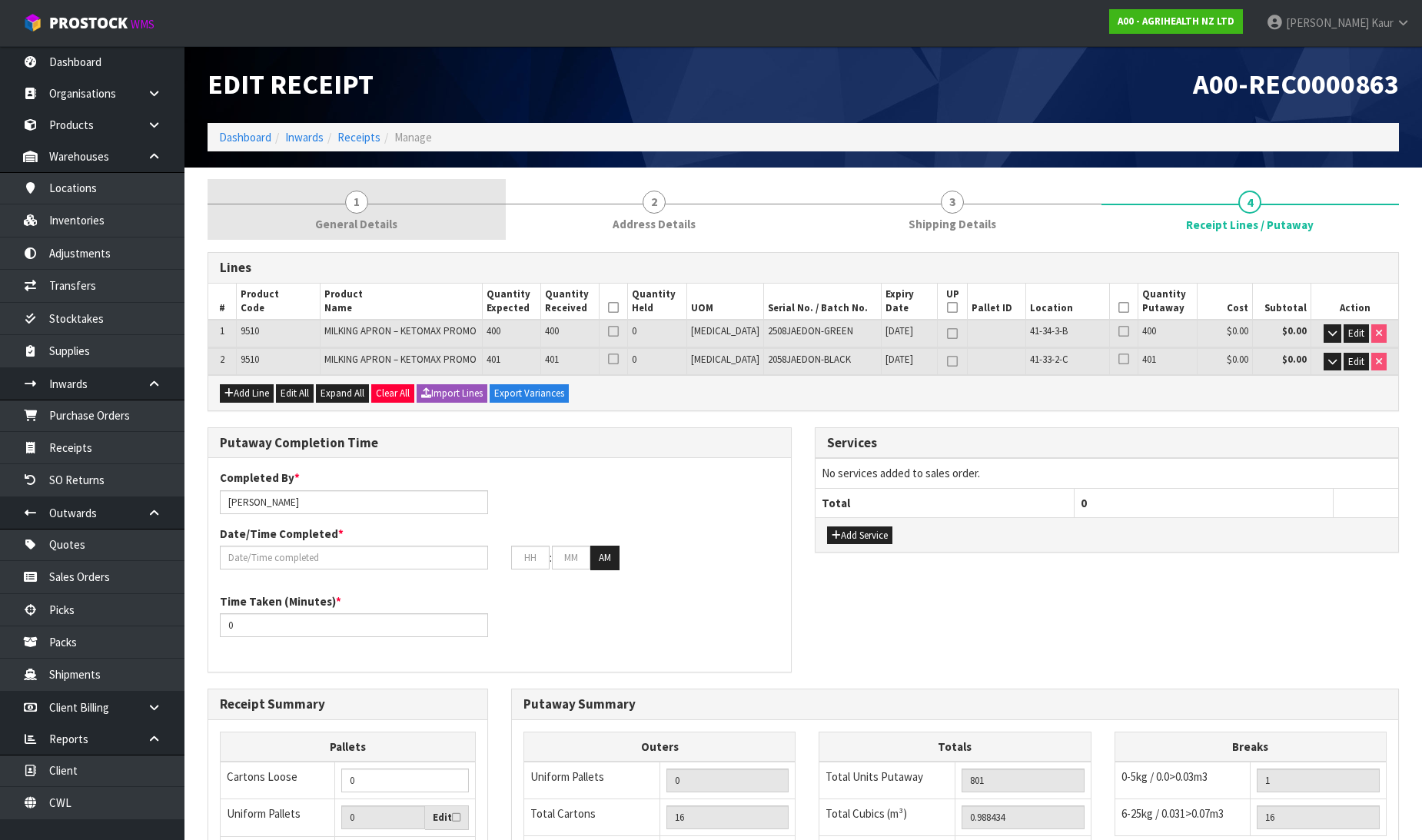
click at [372, 204] on link "1 General Details" at bounding box center [356, 209] width 298 height 60
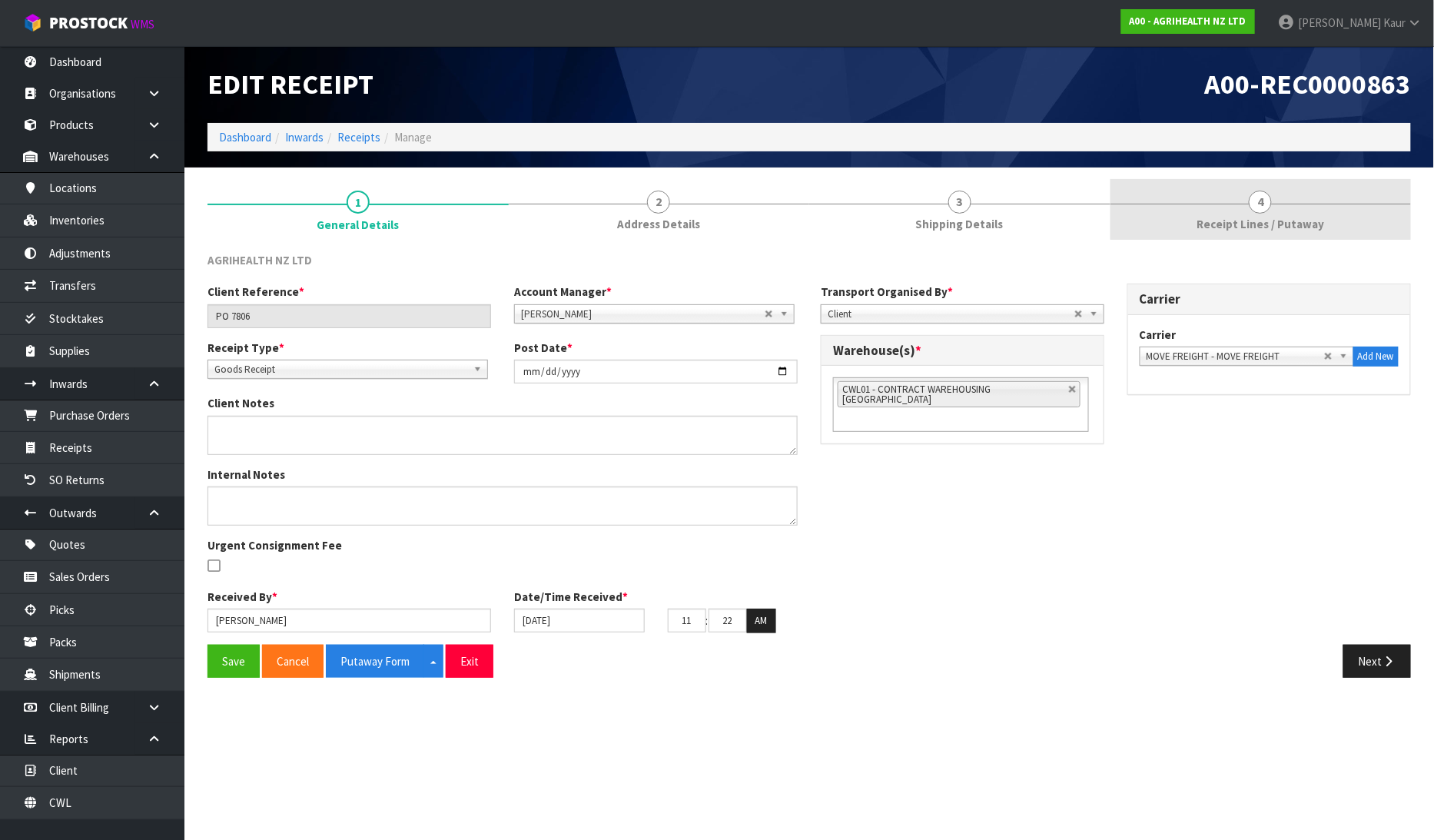
click at [1242, 213] on link "4 Receipt Lines / Putaway" at bounding box center [1261, 209] width 301 height 60
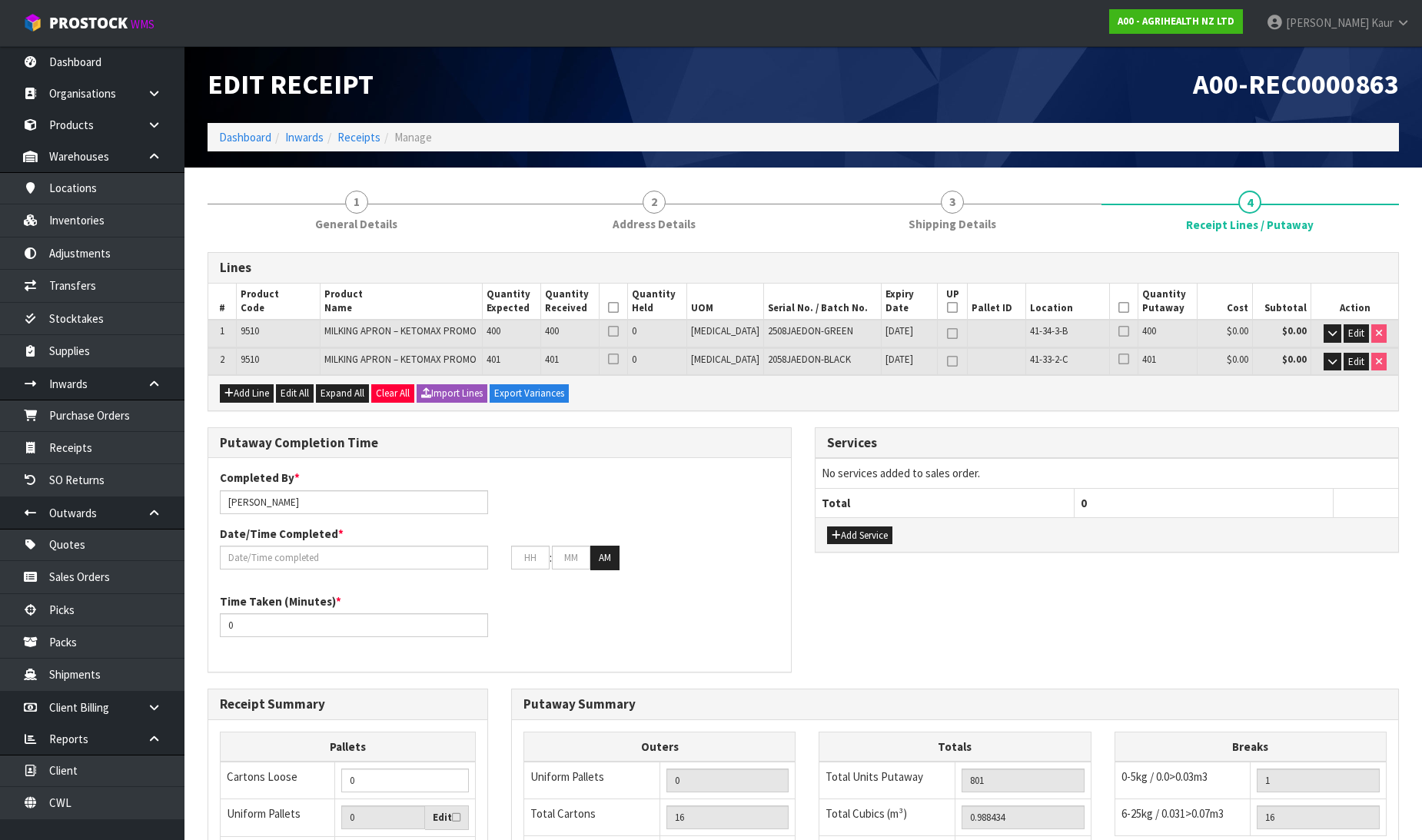
click at [619, 307] on icon at bounding box center [613, 307] width 11 height 1
click at [1118, 308] on icon at bounding box center [1123, 307] width 11 height 1
click at [315, 511] on input "[PERSON_NAME]" at bounding box center [354, 502] width 269 height 24
drag, startPoint x: 295, startPoint y: 501, endPoint x: 213, endPoint y: 509, distance: 82.4
click at [213, 509] on div "Completed By * Prabhneet Kaur ma" at bounding box center [354, 491] width 292 height 43
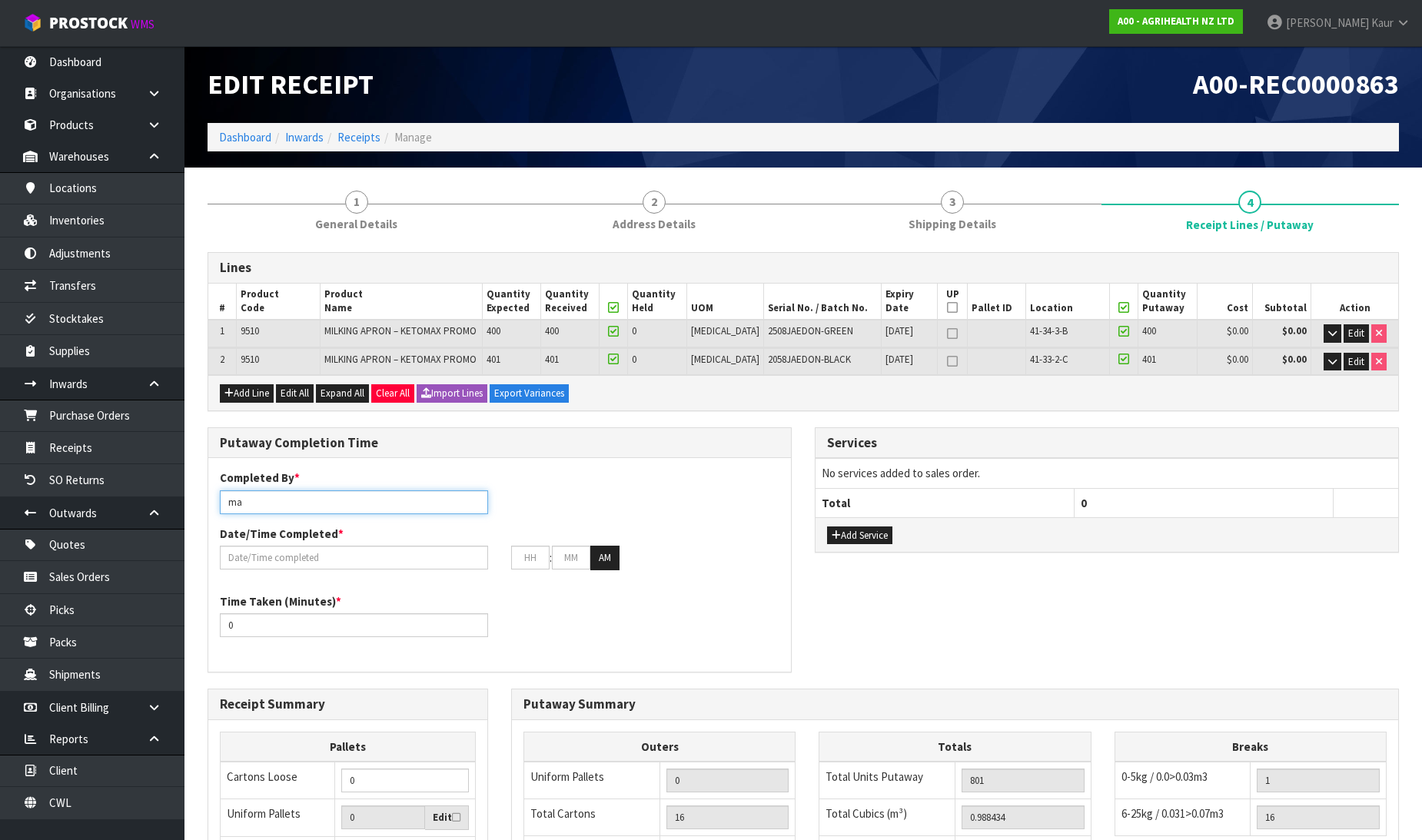
click at [257, 502] on input "ma" at bounding box center [354, 502] width 269 height 24
type input "Ma Epi Mana"
click at [302, 548] on input "text" at bounding box center [354, 557] width 269 height 24
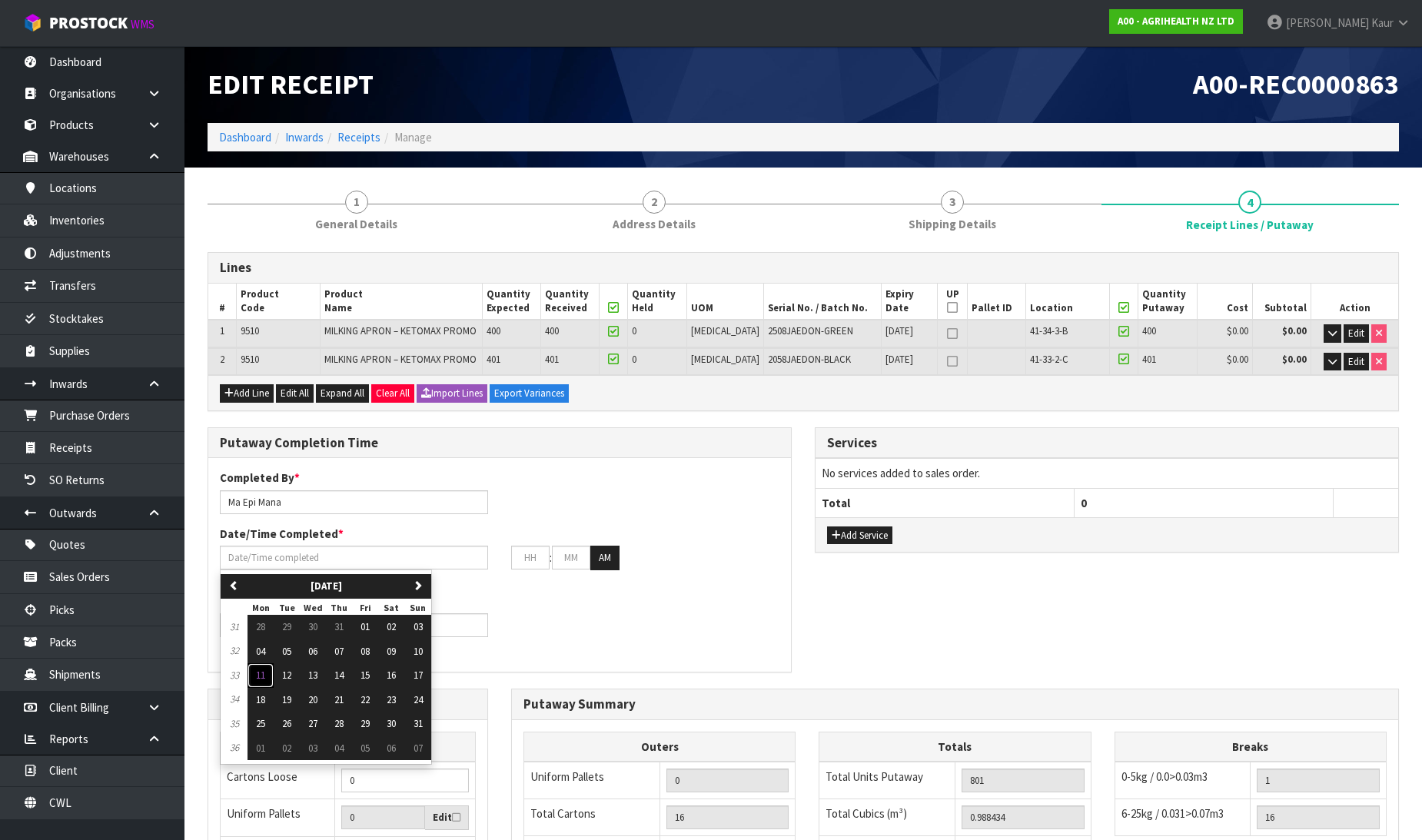
click at [262, 677] on span "11" at bounding box center [261, 674] width 9 height 13
type input "[DATE]"
type input "12"
type input "00"
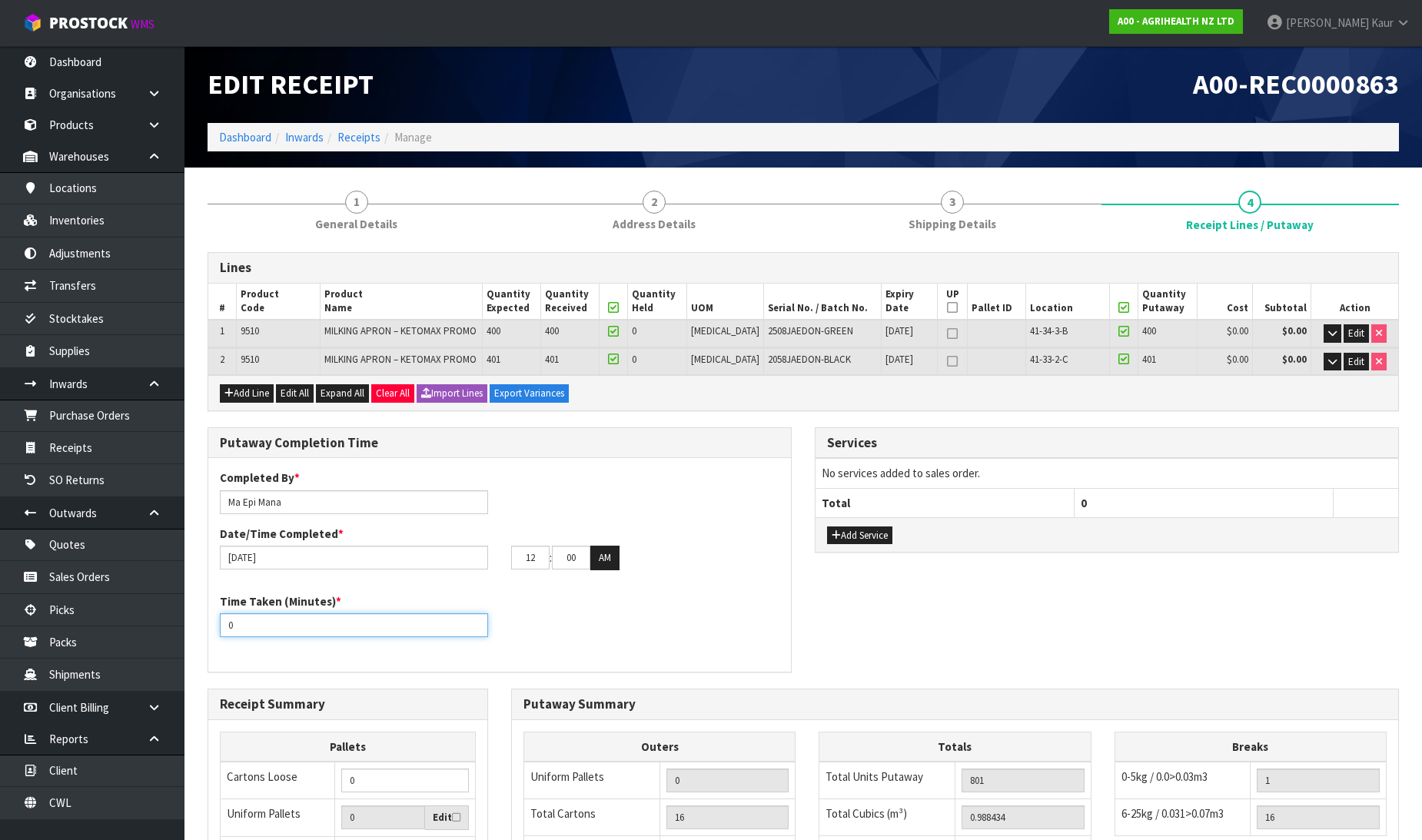
drag, startPoint x: 251, startPoint y: 626, endPoint x: 206, endPoint y: 626, distance: 45.0
click at [206, 626] on div "Putaway Completion Time Completed By * [PERSON_NAME] Date/Time Completed * [DAT…" at bounding box center [499, 557] width 607 height 261
type input "20"
click at [500, 564] on div "12 : 00 : 00 AM" at bounding box center [645, 558] width 292 height 25
type input "04"
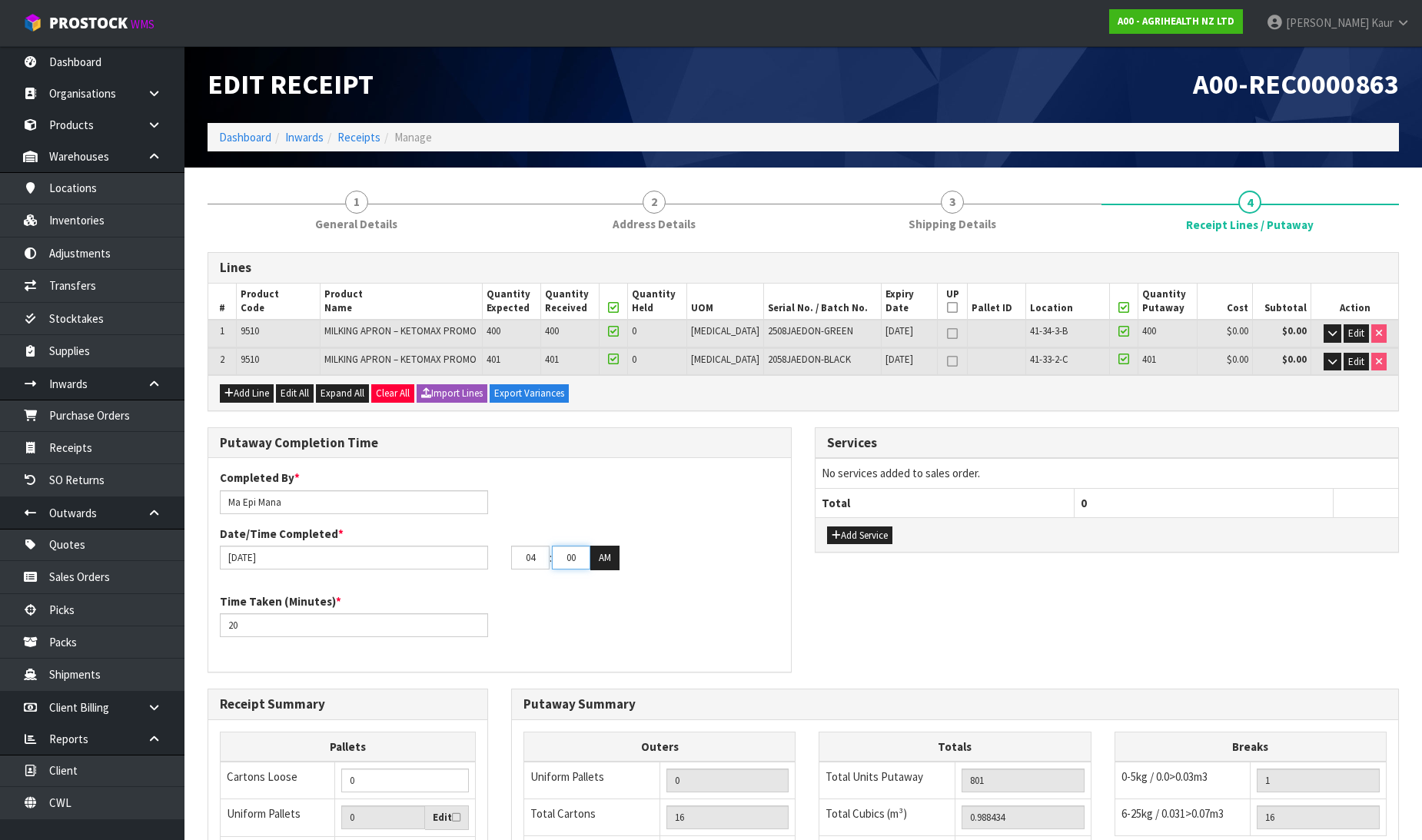
click at [536, 564] on tr "04 : 00 : 00 AM" at bounding box center [566, 558] width 108 height 25
type input "31"
click at [607, 557] on button "AM" at bounding box center [605, 558] width 29 height 25
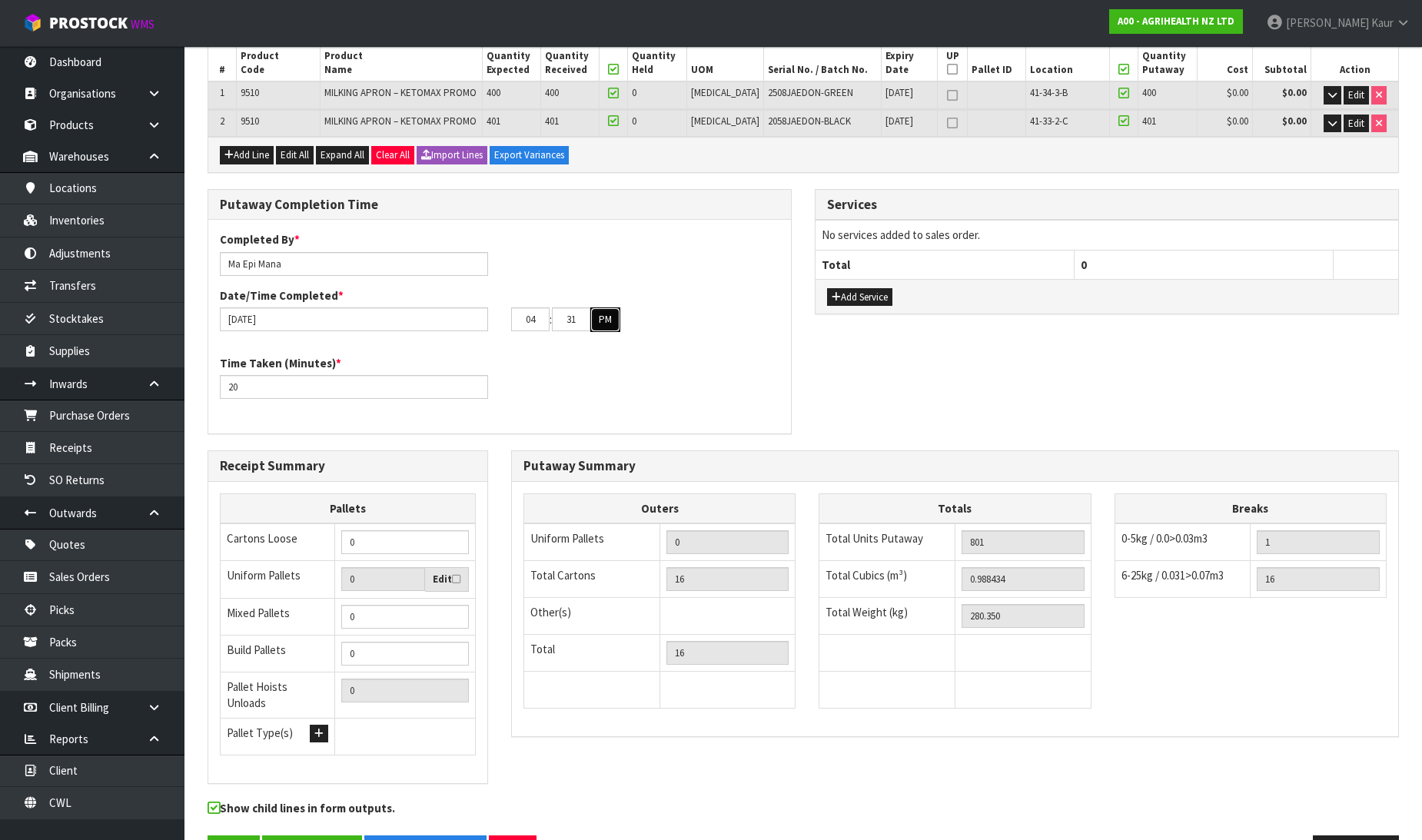
scroll to position [280, 0]
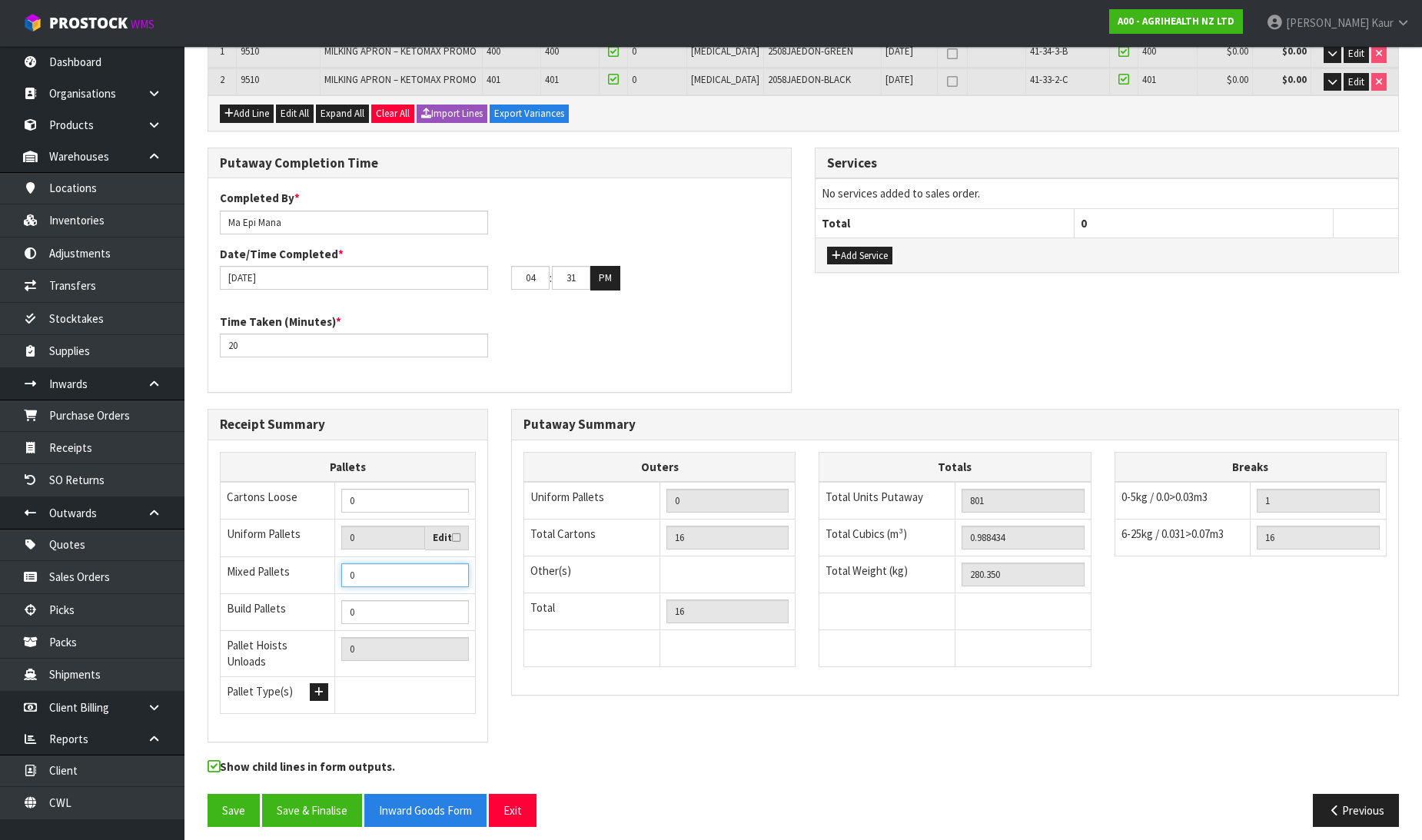
type input "1"
click at [451, 571] on input "1" at bounding box center [405, 575] width 128 height 24
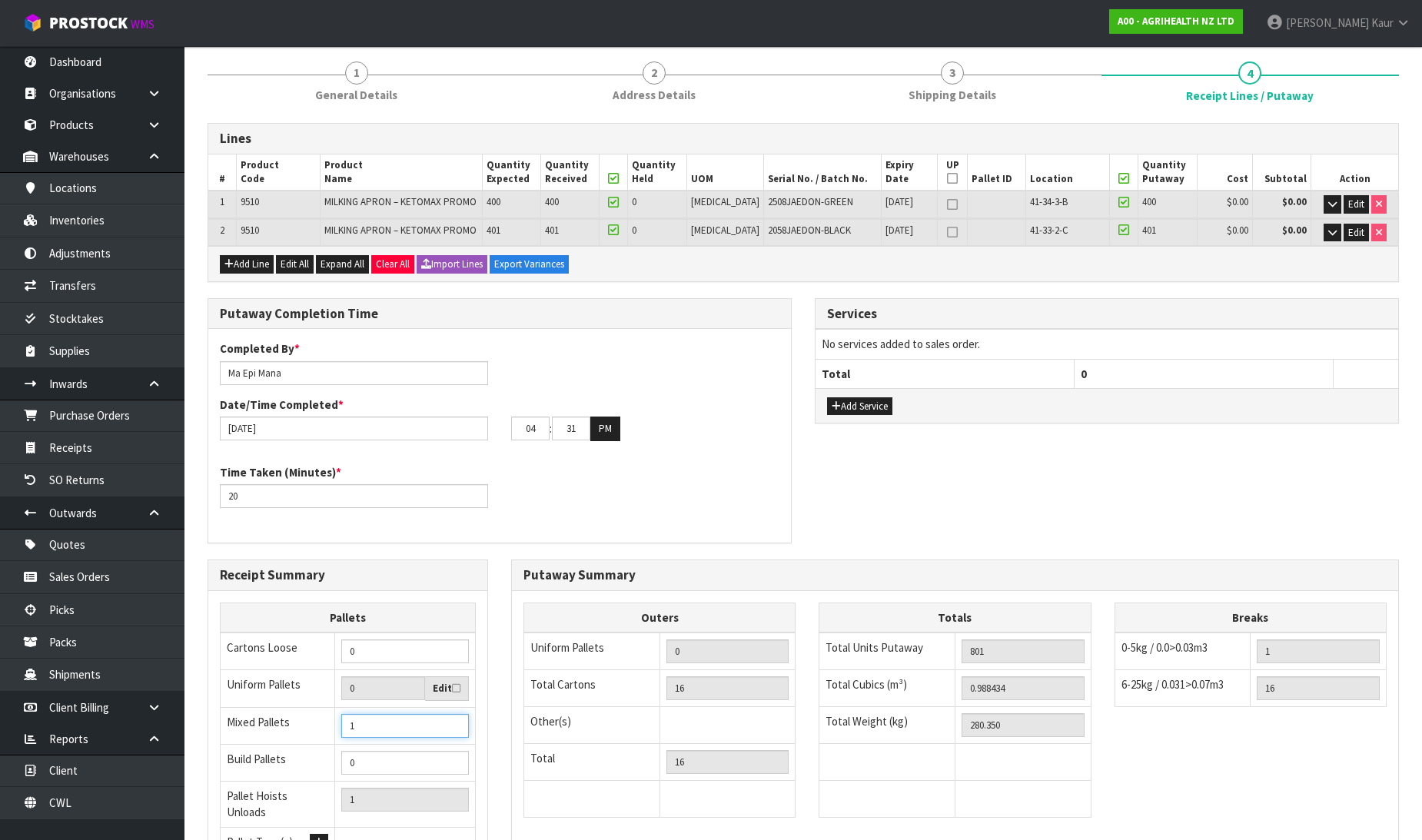
scroll to position [0, 0]
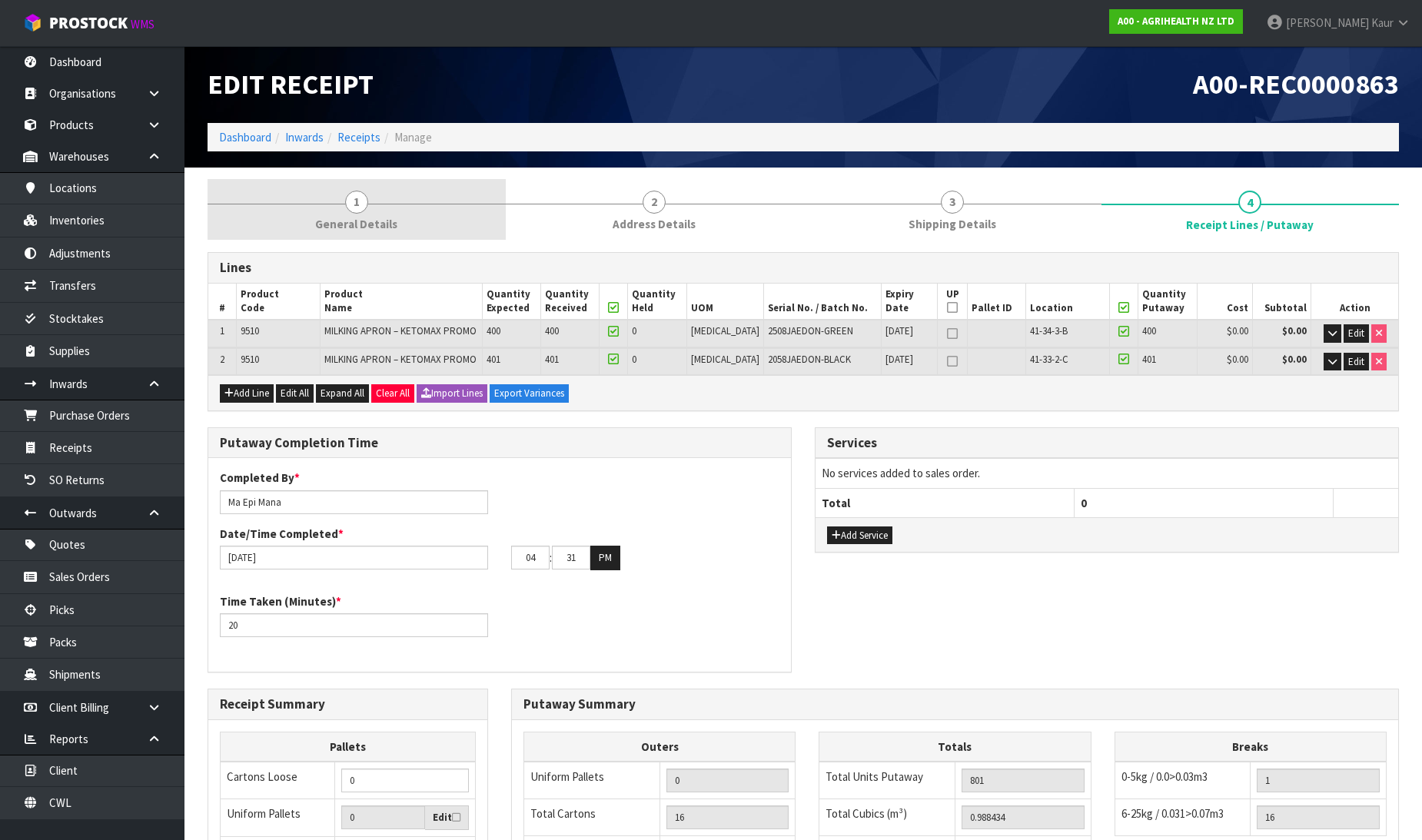
click at [354, 222] on span "General Details" at bounding box center [356, 224] width 82 height 16
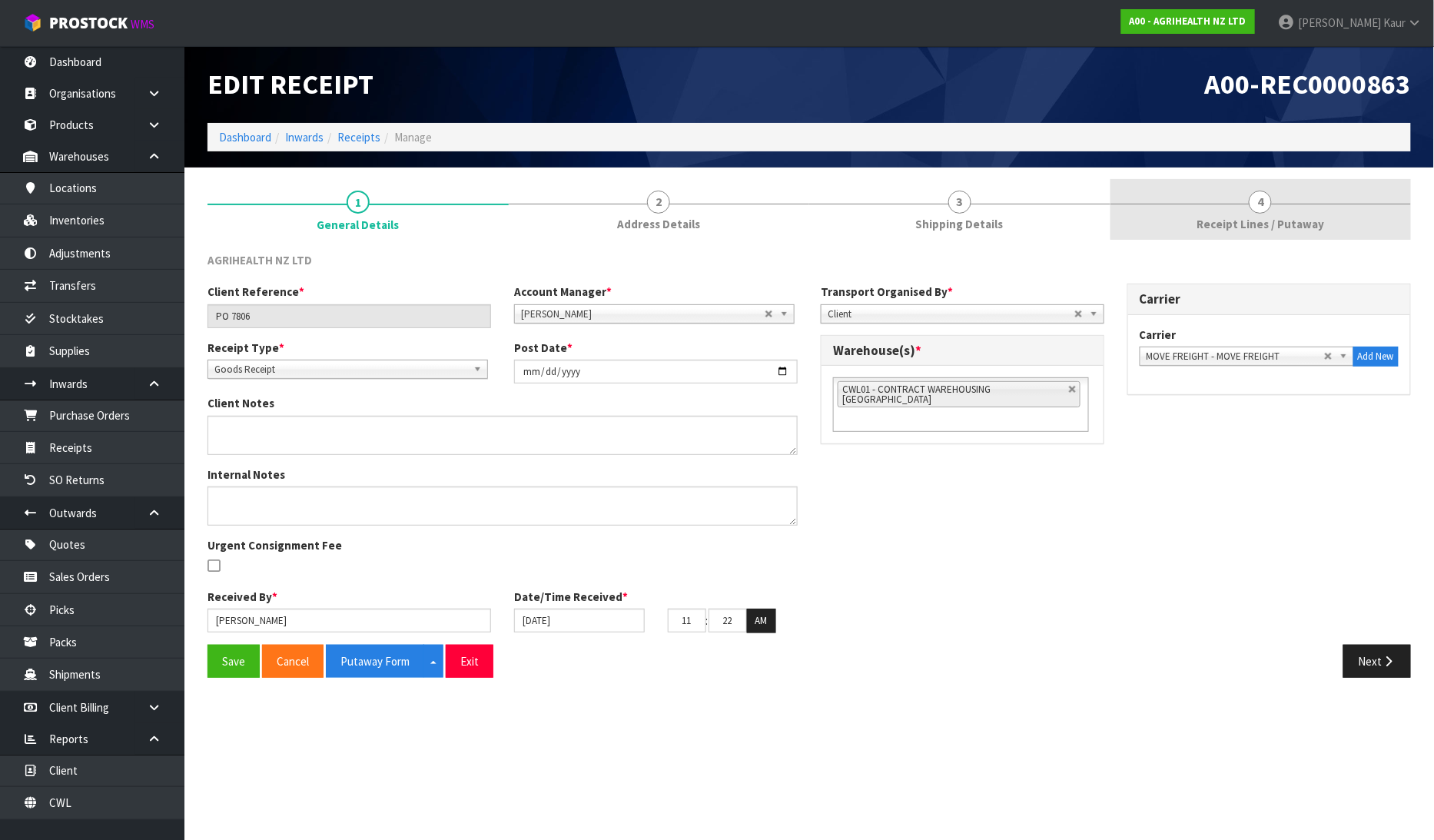
click at [1320, 216] on span "Receipt Lines / Putaway" at bounding box center [1260, 224] width 128 height 16
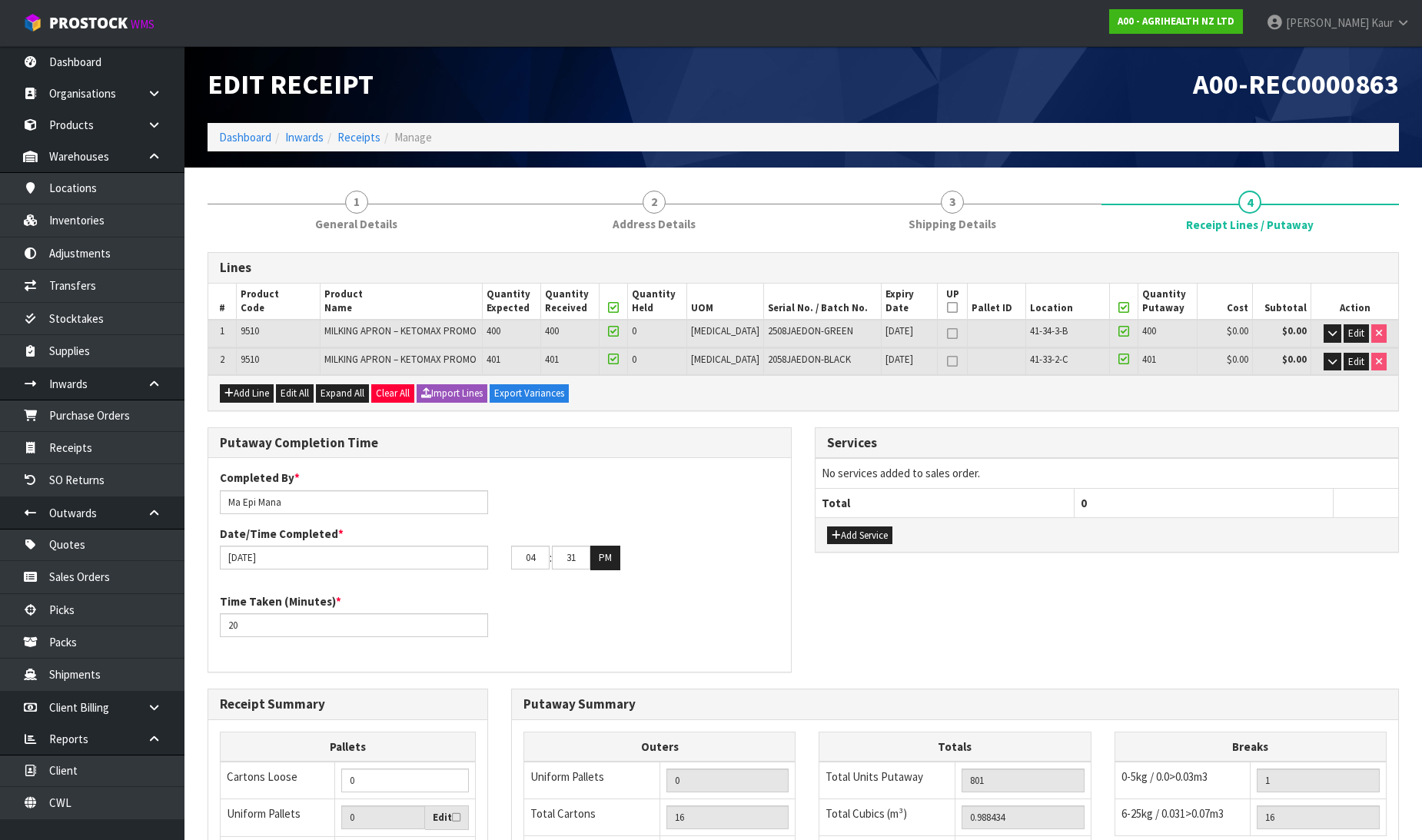
scroll to position [280, 0]
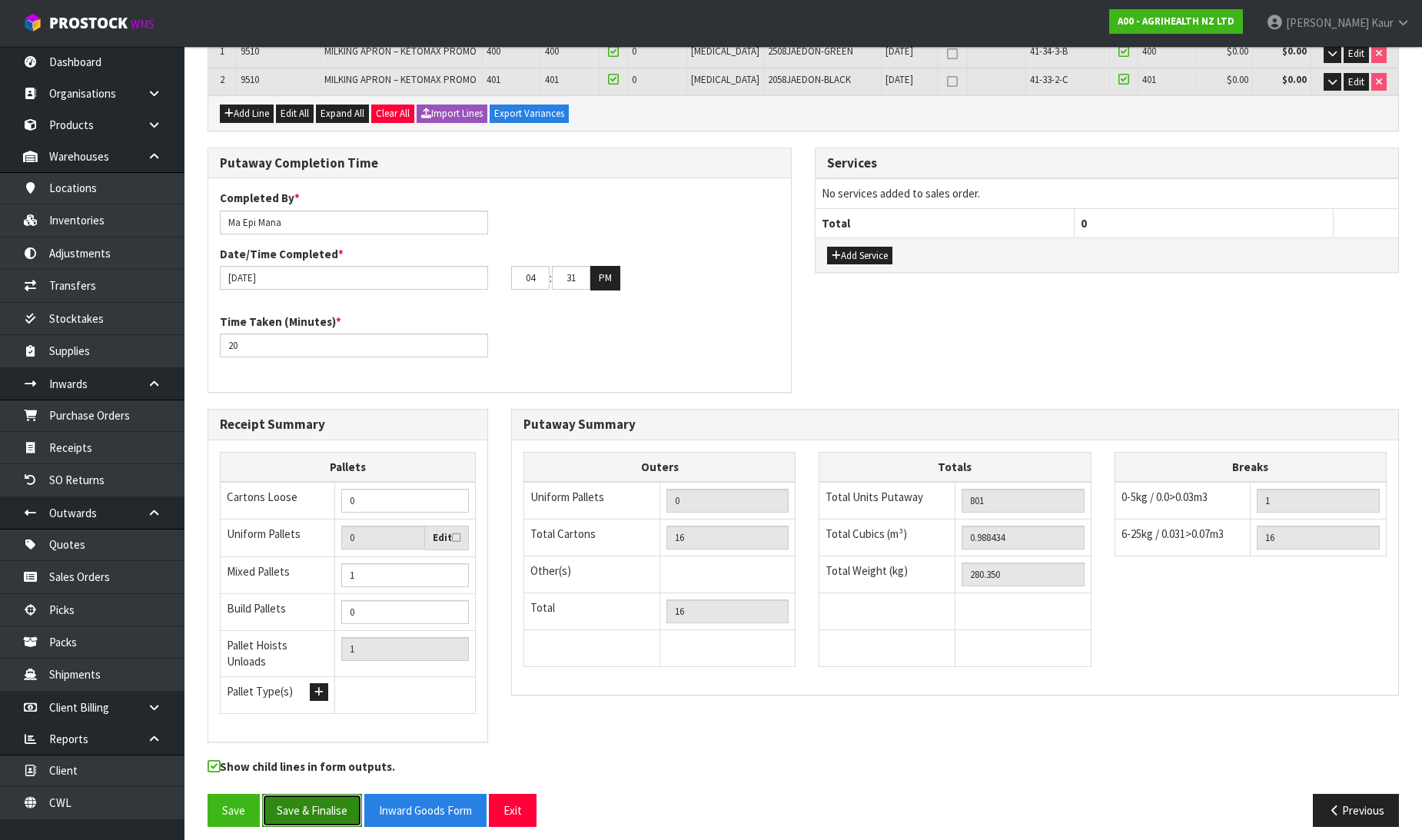
click at [319, 794] on button "Save & Finalise" at bounding box center [312, 810] width 100 height 33
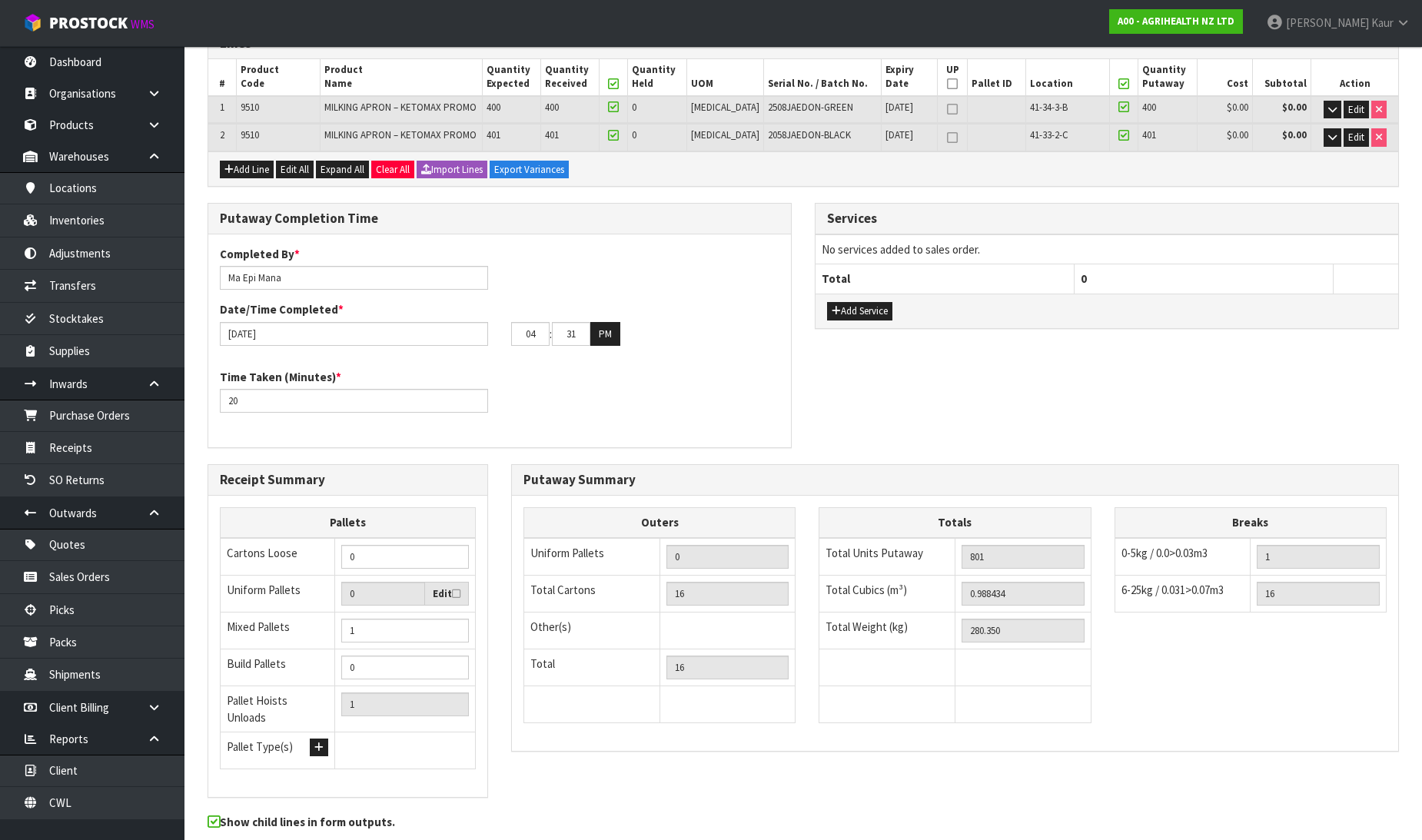
scroll to position [0, 0]
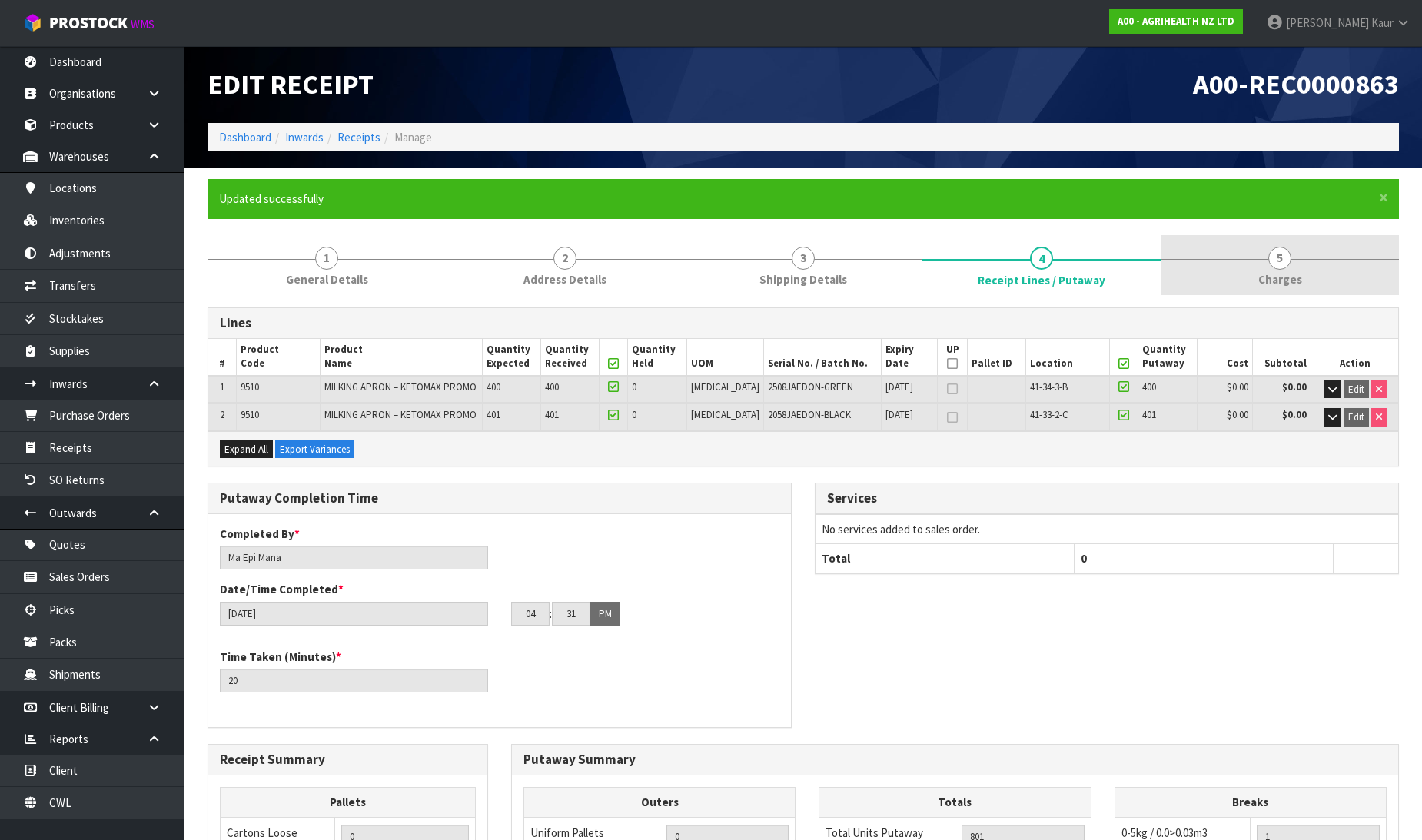
click at [1261, 279] on span "Charges" at bounding box center [1279, 279] width 43 height 16
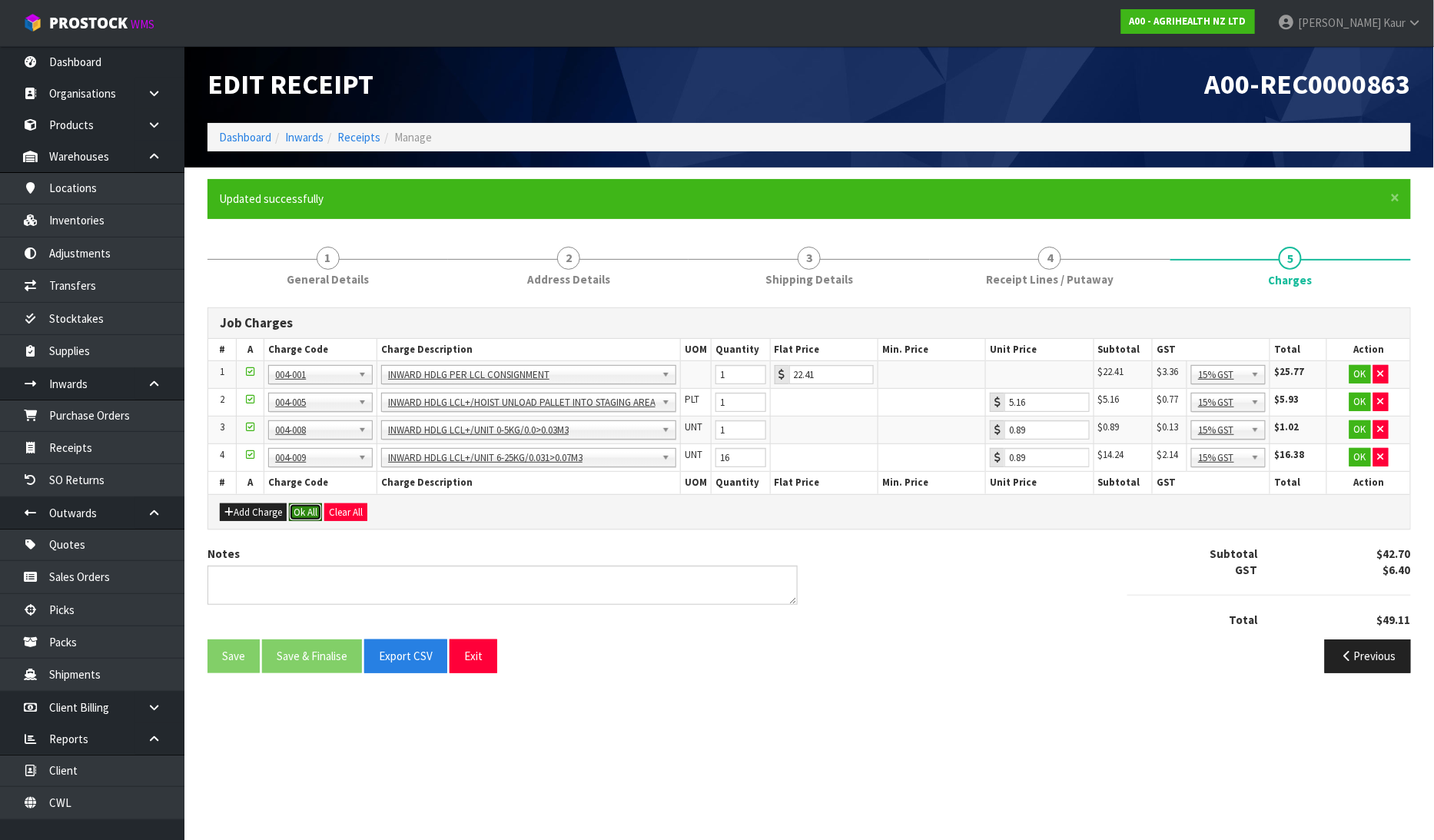
drag, startPoint x: 305, startPoint y: 505, endPoint x: 297, endPoint y: 549, distance: 44.7
click at [304, 505] on button "Ok All" at bounding box center [305, 512] width 33 height 19
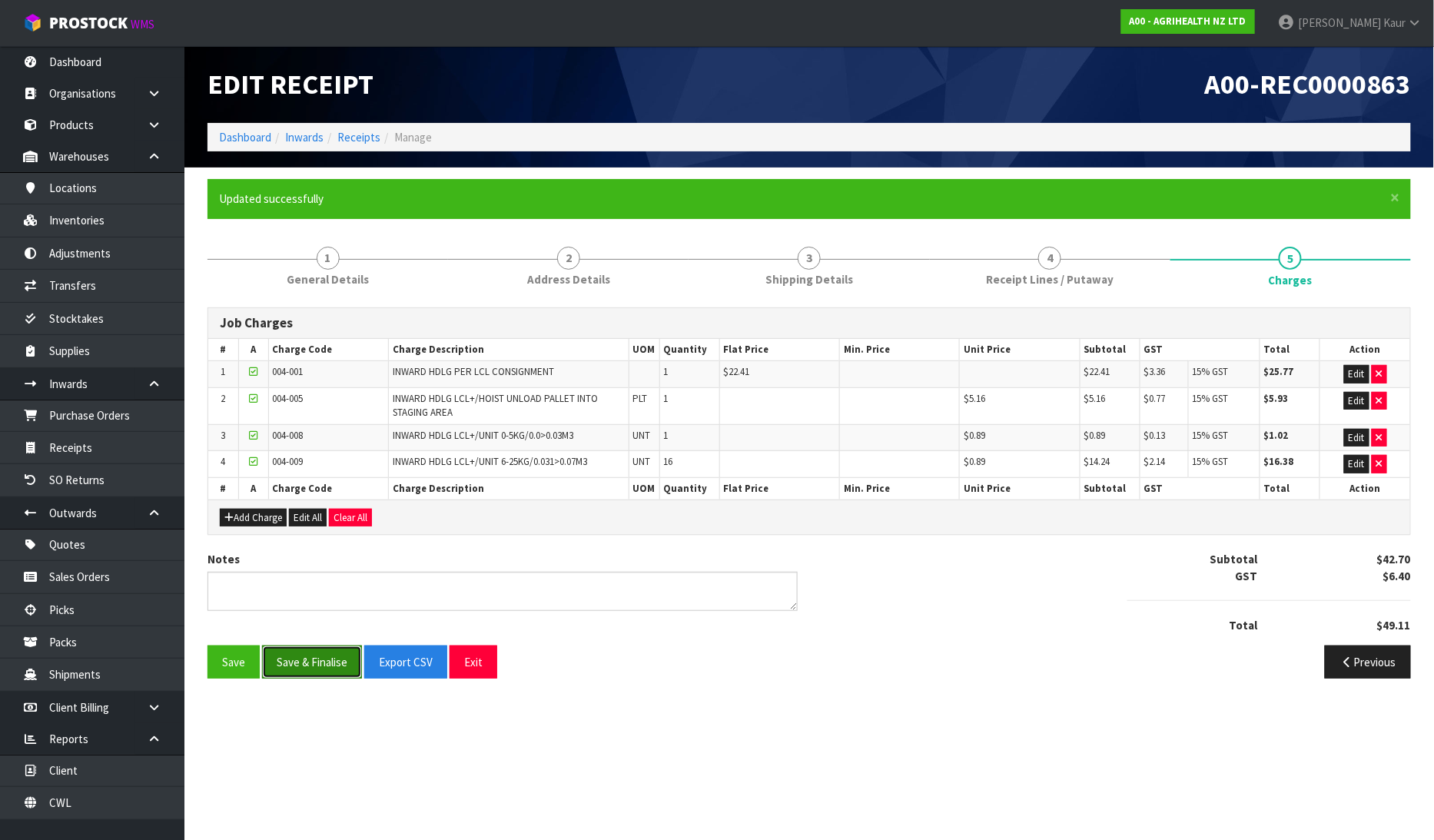
click at [300, 665] on button "Save & Finalise" at bounding box center [312, 661] width 100 height 33
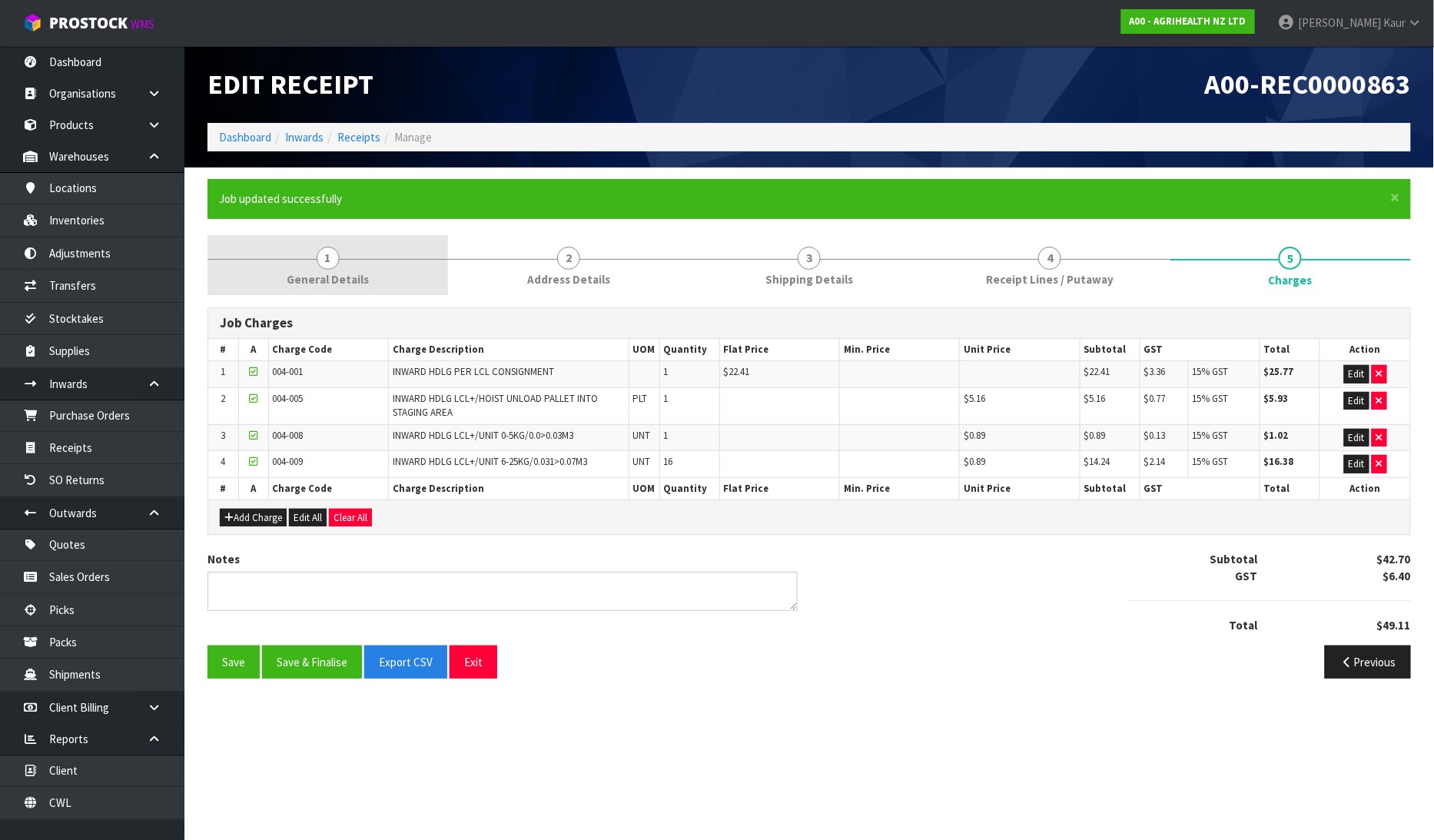
click at [317, 253] on span "1" at bounding box center [328, 258] width 23 height 23
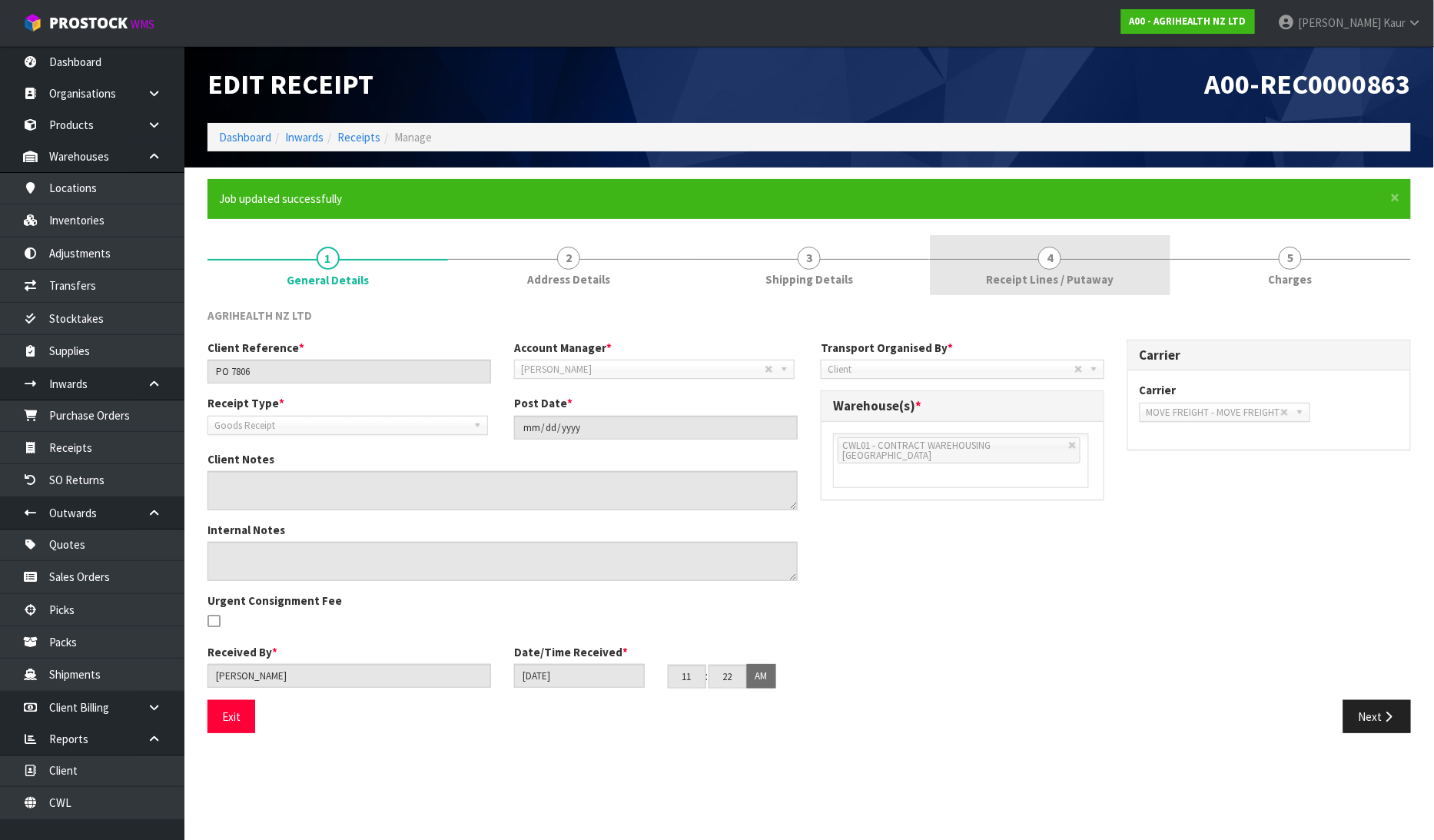
click at [980, 280] on link "4 Receipt Lines / Putaway" at bounding box center [1049, 265] width 240 height 60
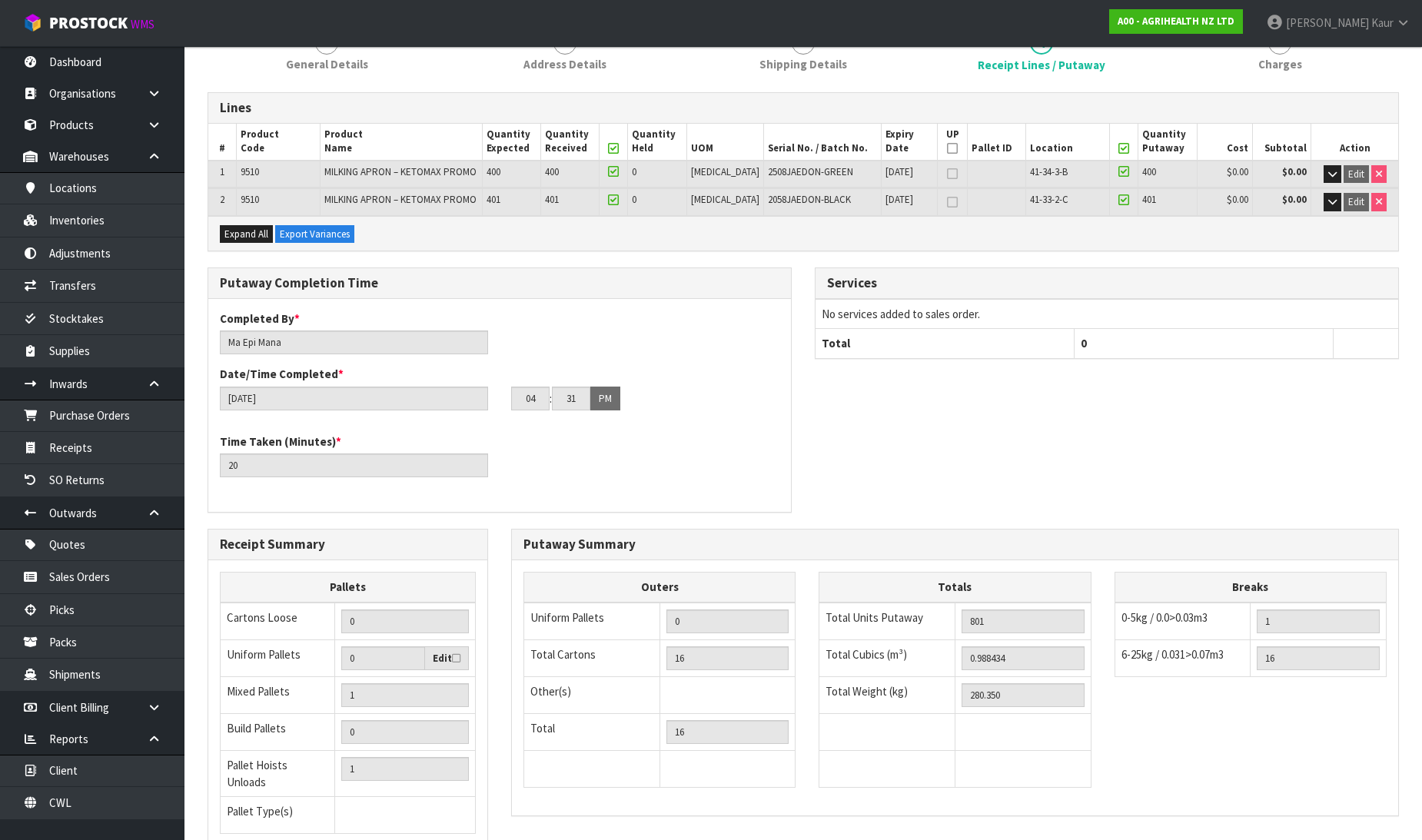
scroll to position [335, 0]
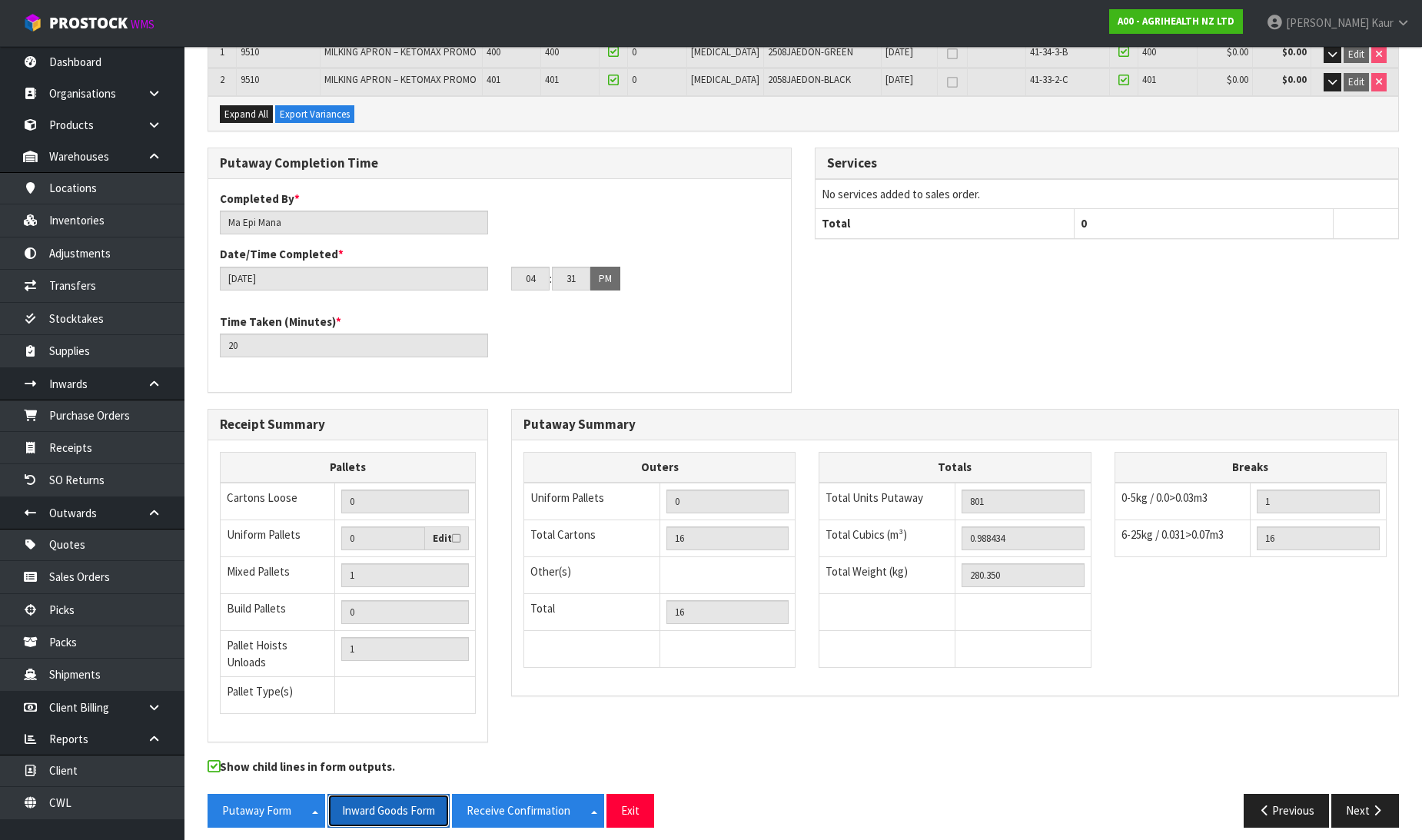
click at [403, 800] on button "Inward Goods Form" at bounding box center [388, 810] width 122 height 33
click at [111, 796] on link "CWL" at bounding box center [92, 803] width 184 height 32
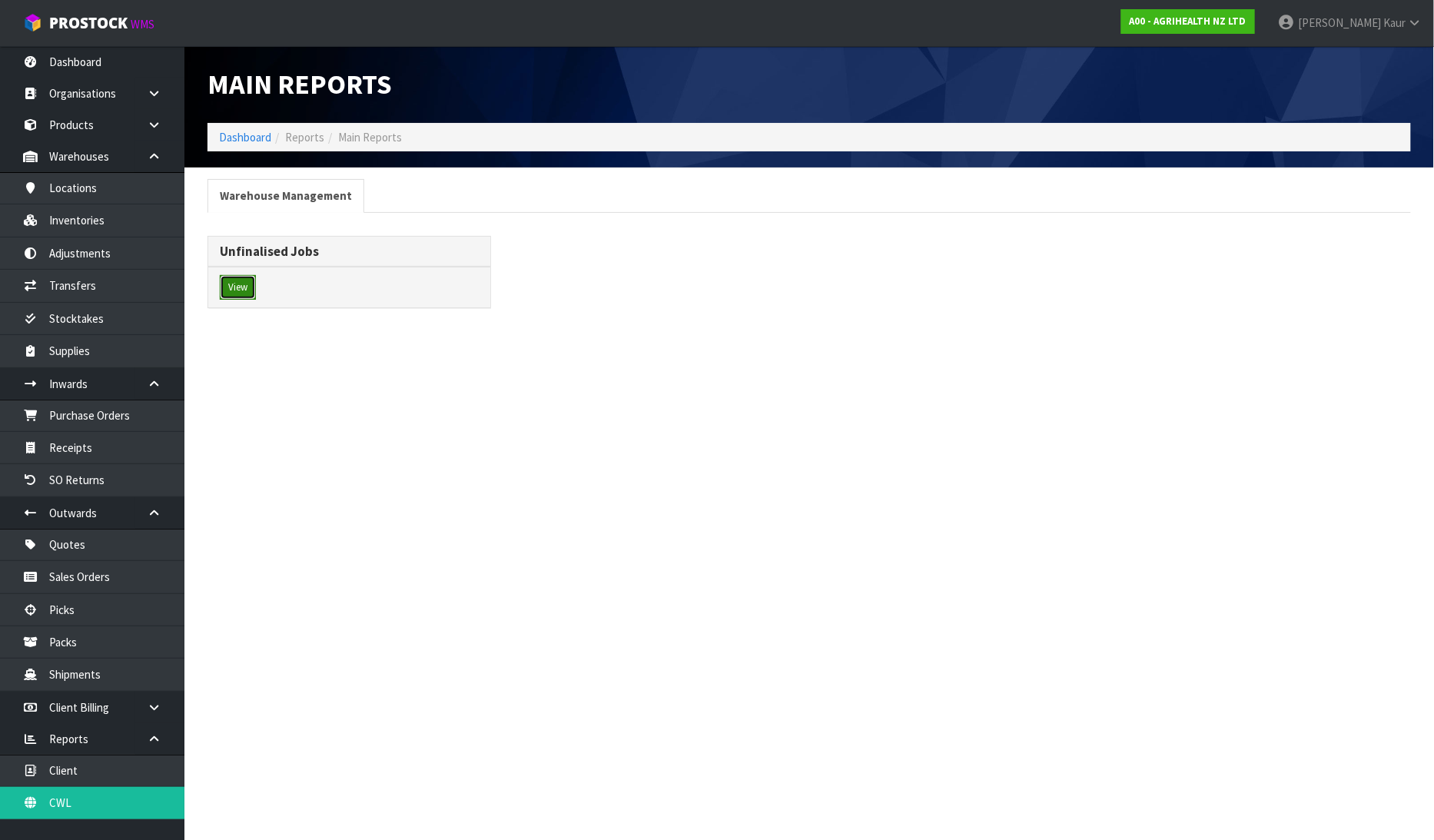
click at [240, 286] on button "View" at bounding box center [238, 287] width 36 height 25
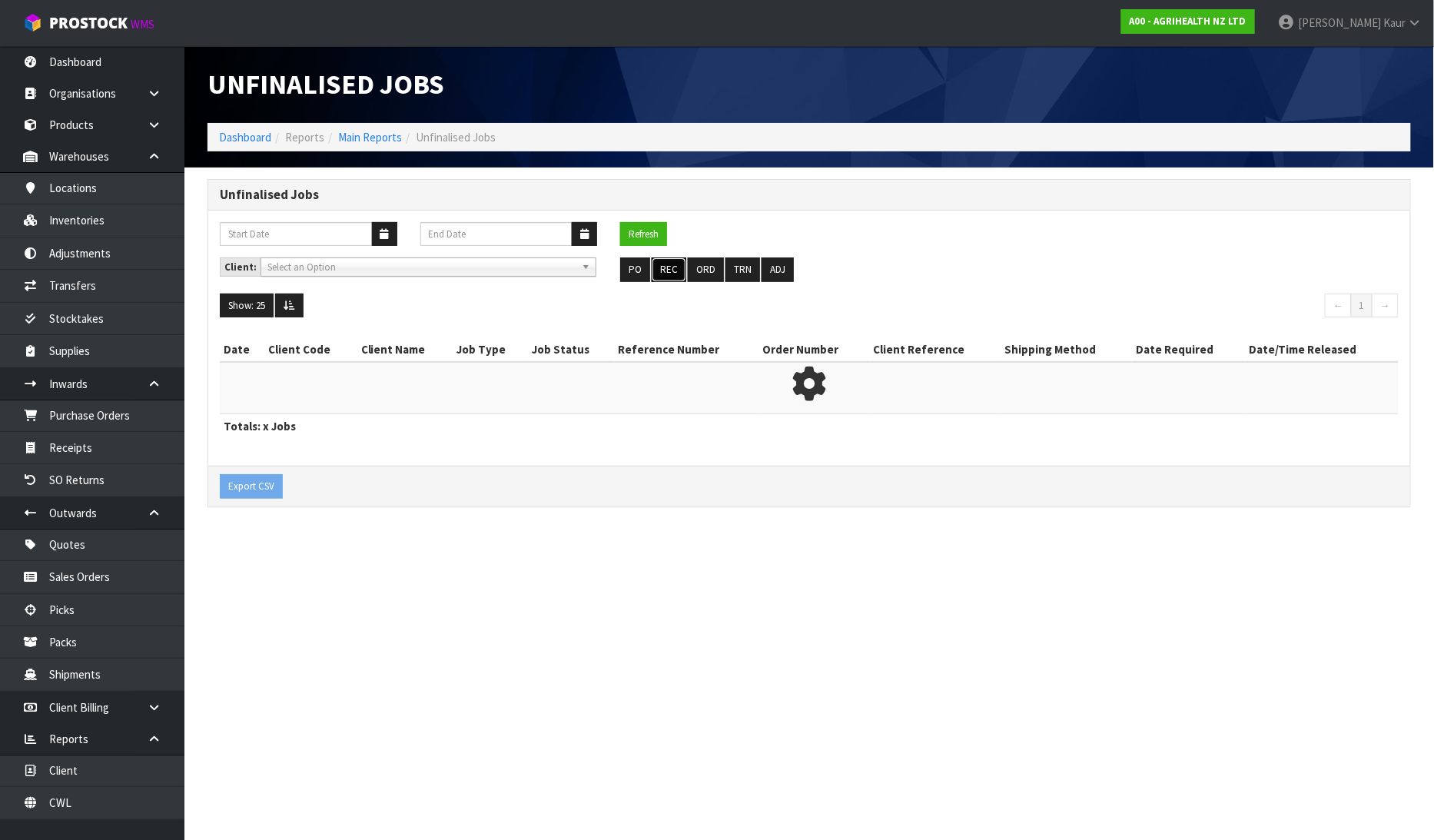
click at [659, 263] on button "REC" at bounding box center [668, 269] width 35 height 25
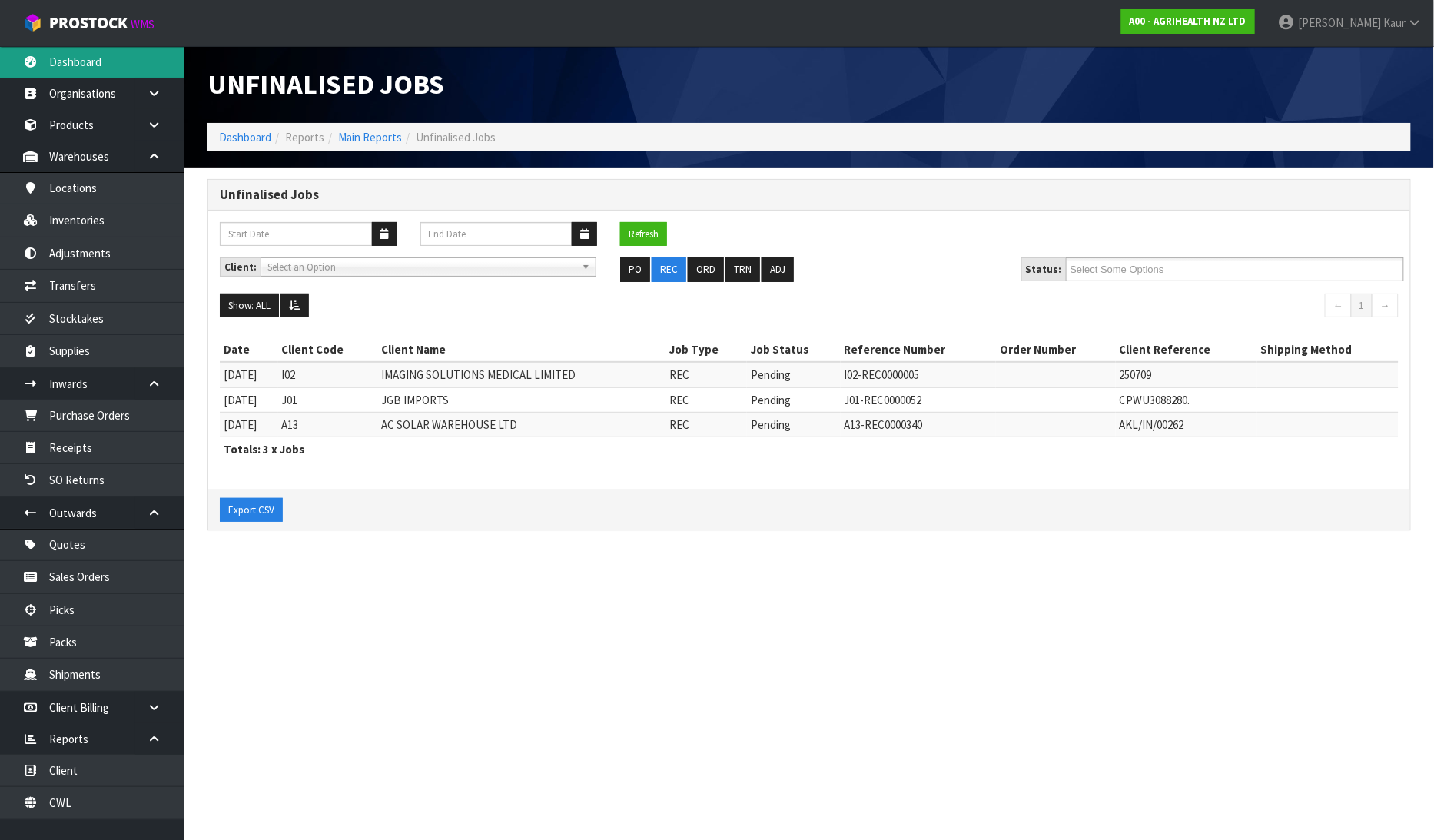
click at [74, 59] on link "Dashboard" at bounding box center [92, 62] width 184 height 32
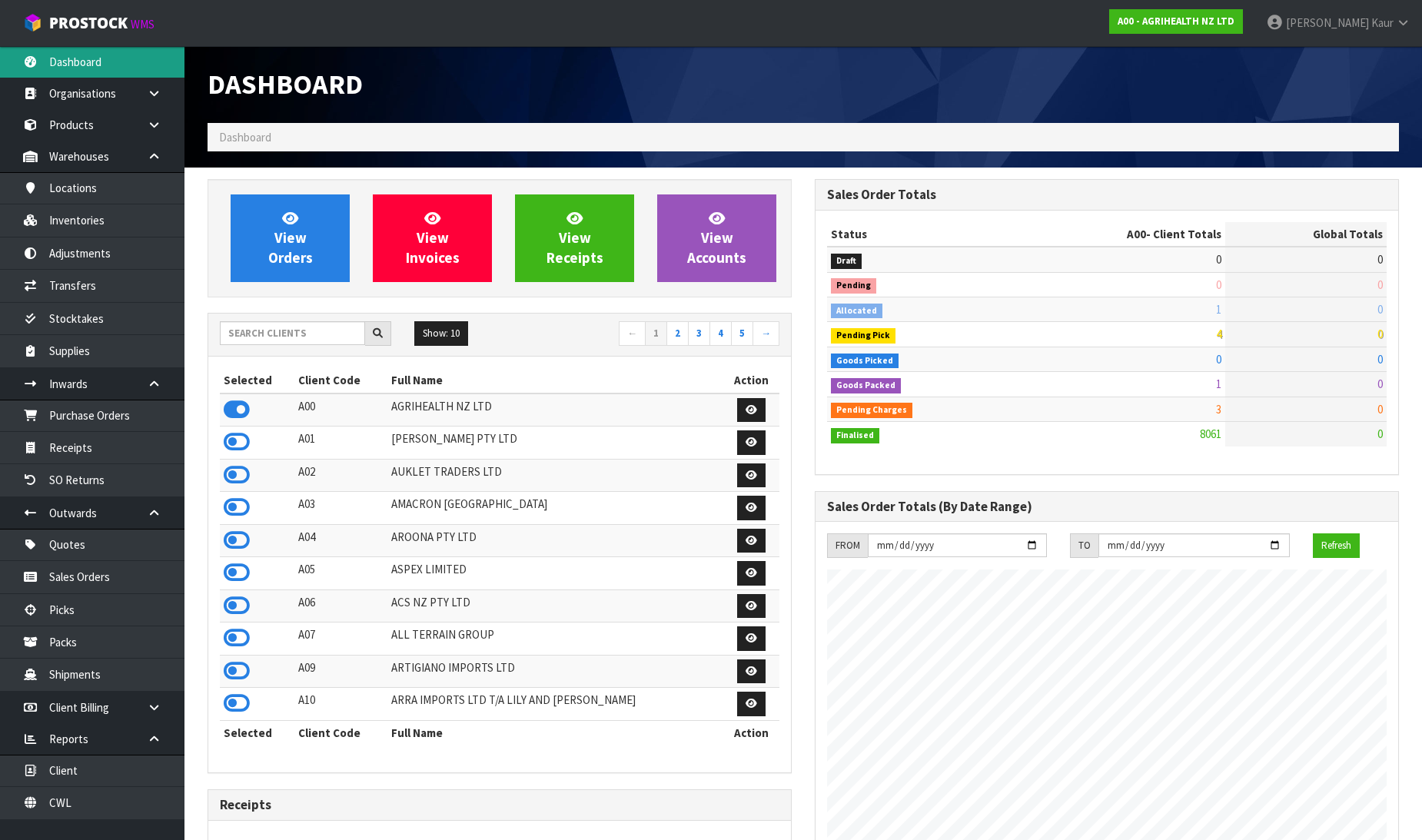
scroll to position [1163, 607]
click at [77, 800] on link "CWL" at bounding box center [92, 803] width 184 height 32
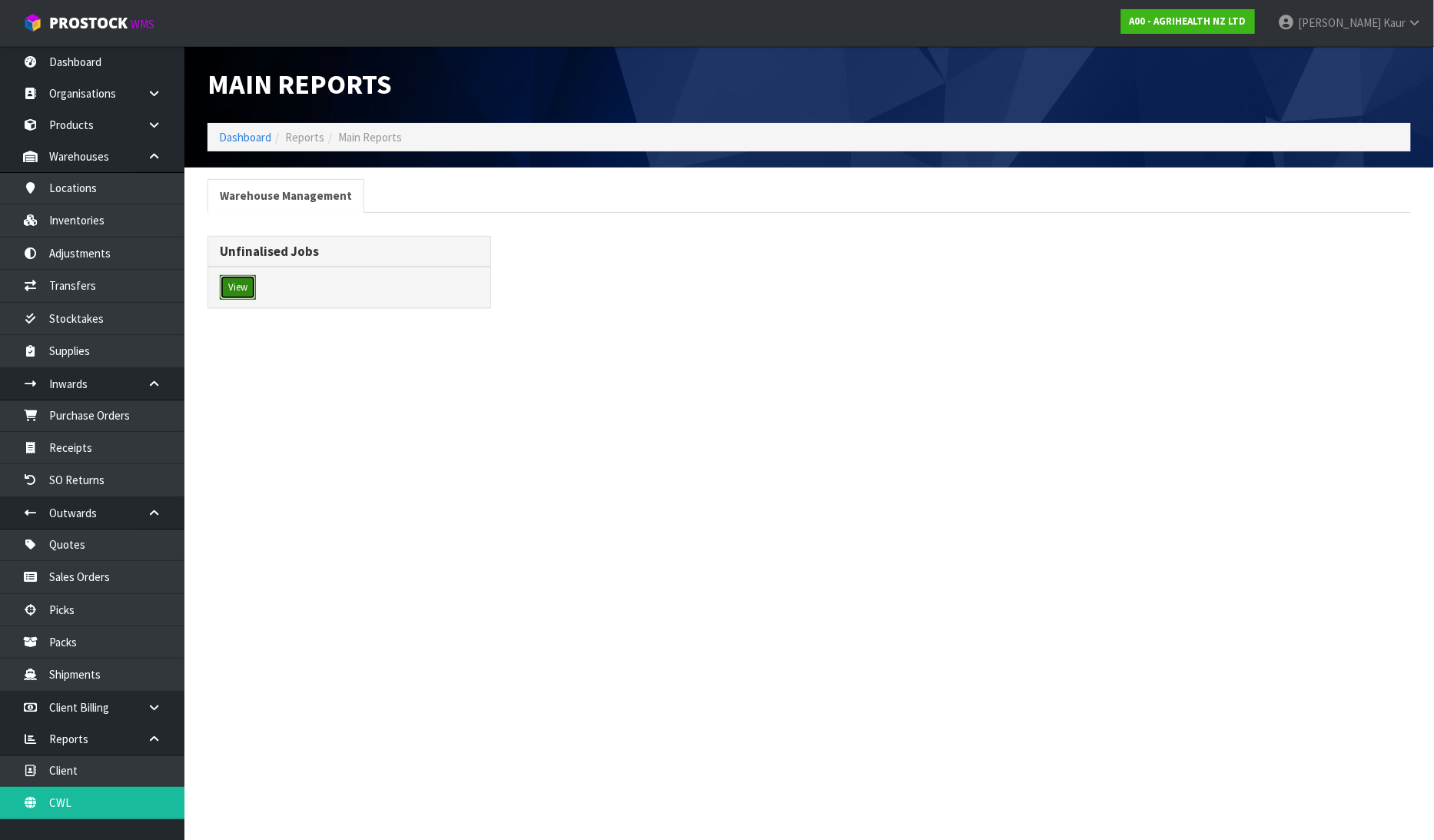
click at [243, 279] on button "View" at bounding box center [238, 287] width 36 height 25
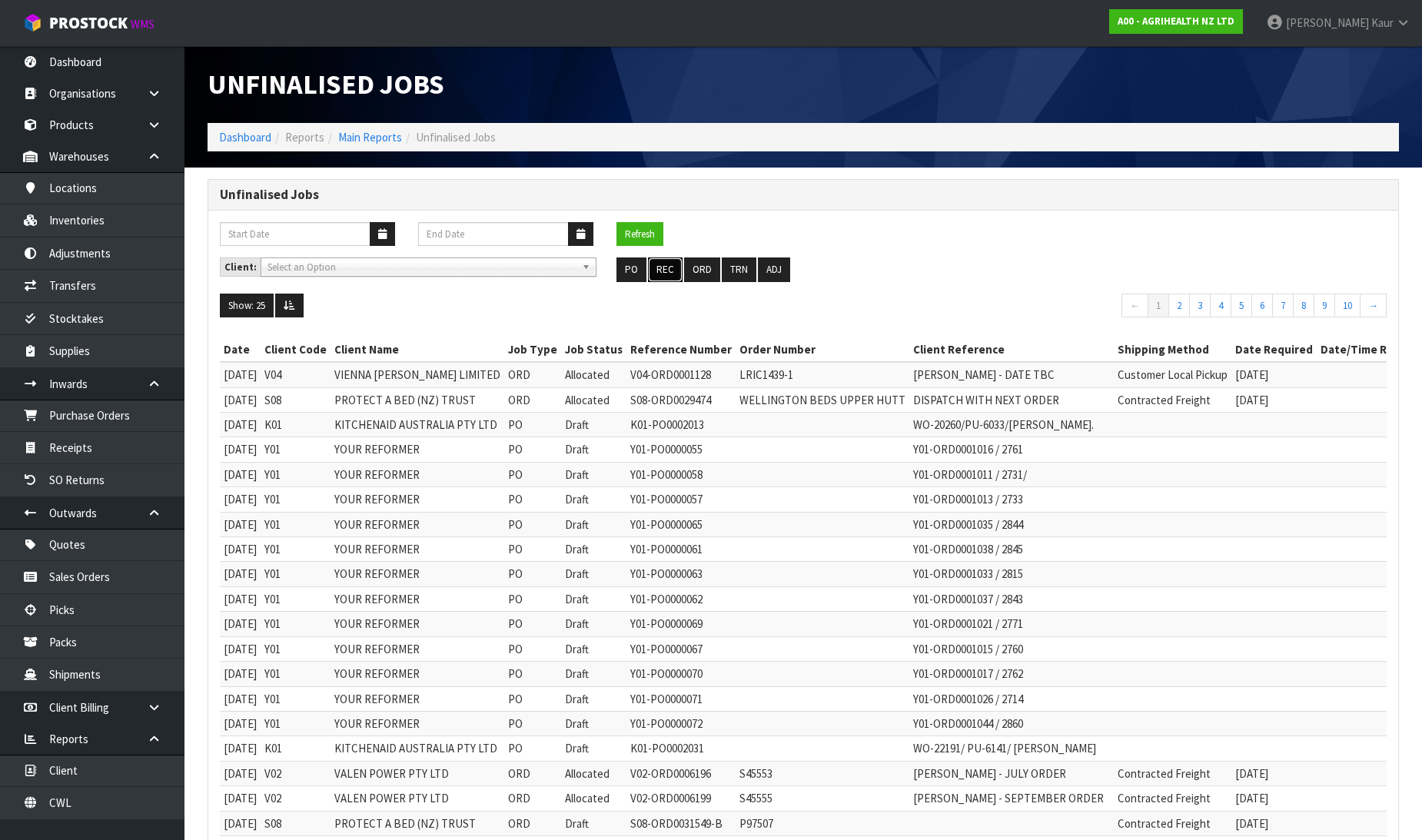
click at [672, 267] on button "REC" at bounding box center [665, 269] width 35 height 25
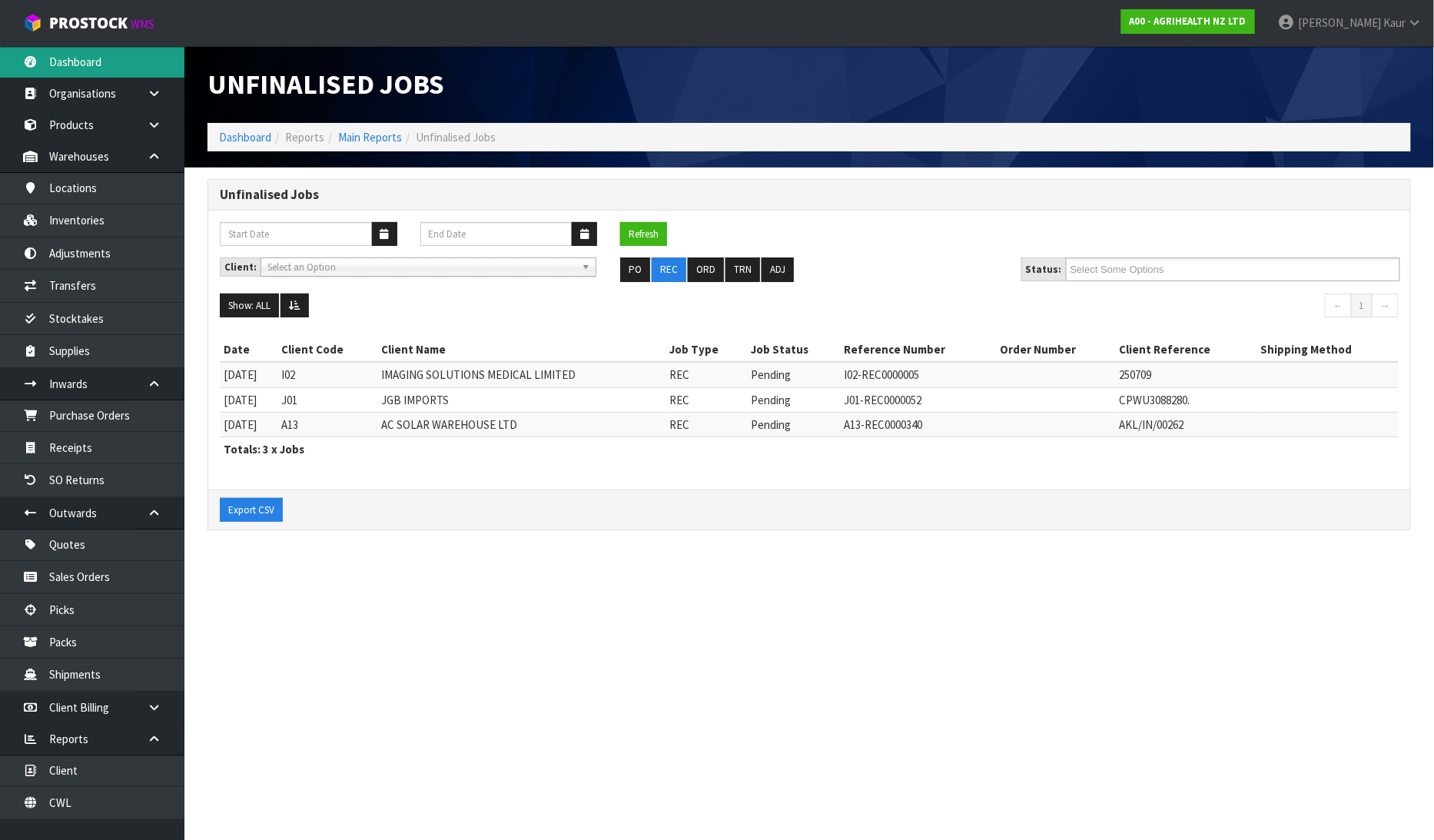
click at [78, 55] on link "Dashboard" at bounding box center [92, 62] width 184 height 32
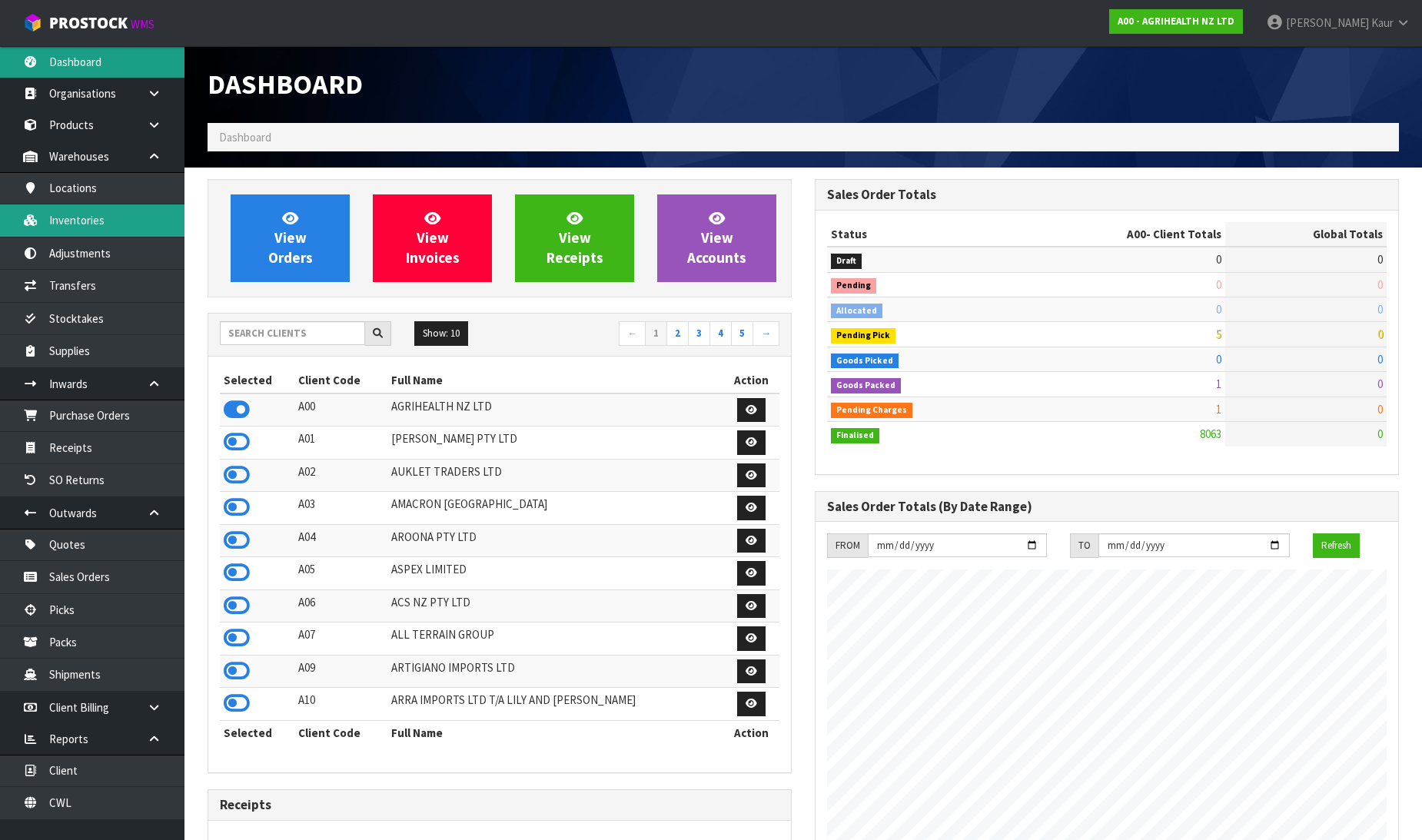
scroll to position [1163, 607]
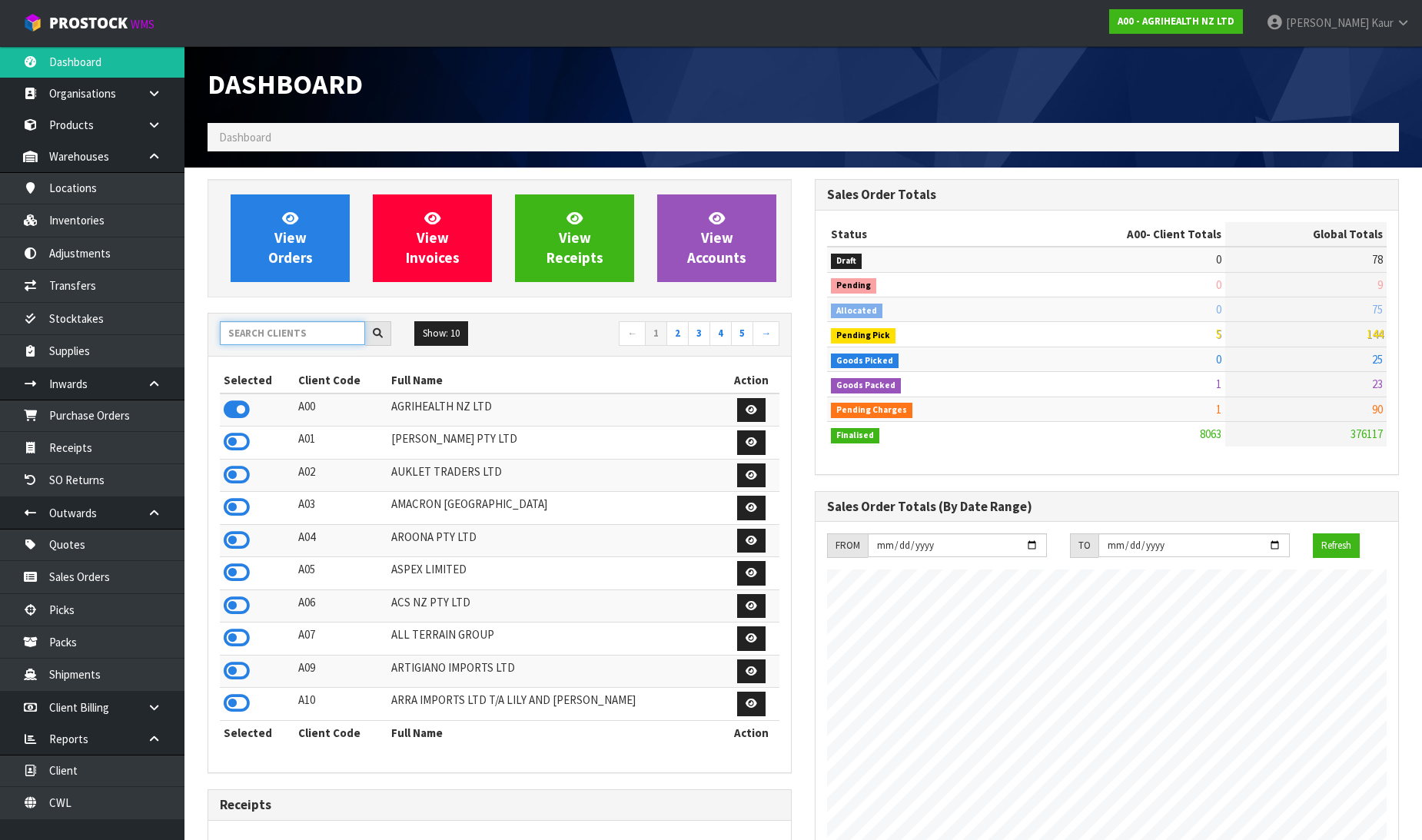
click at [257, 338] on input "text" at bounding box center [293, 332] width 145 height 24
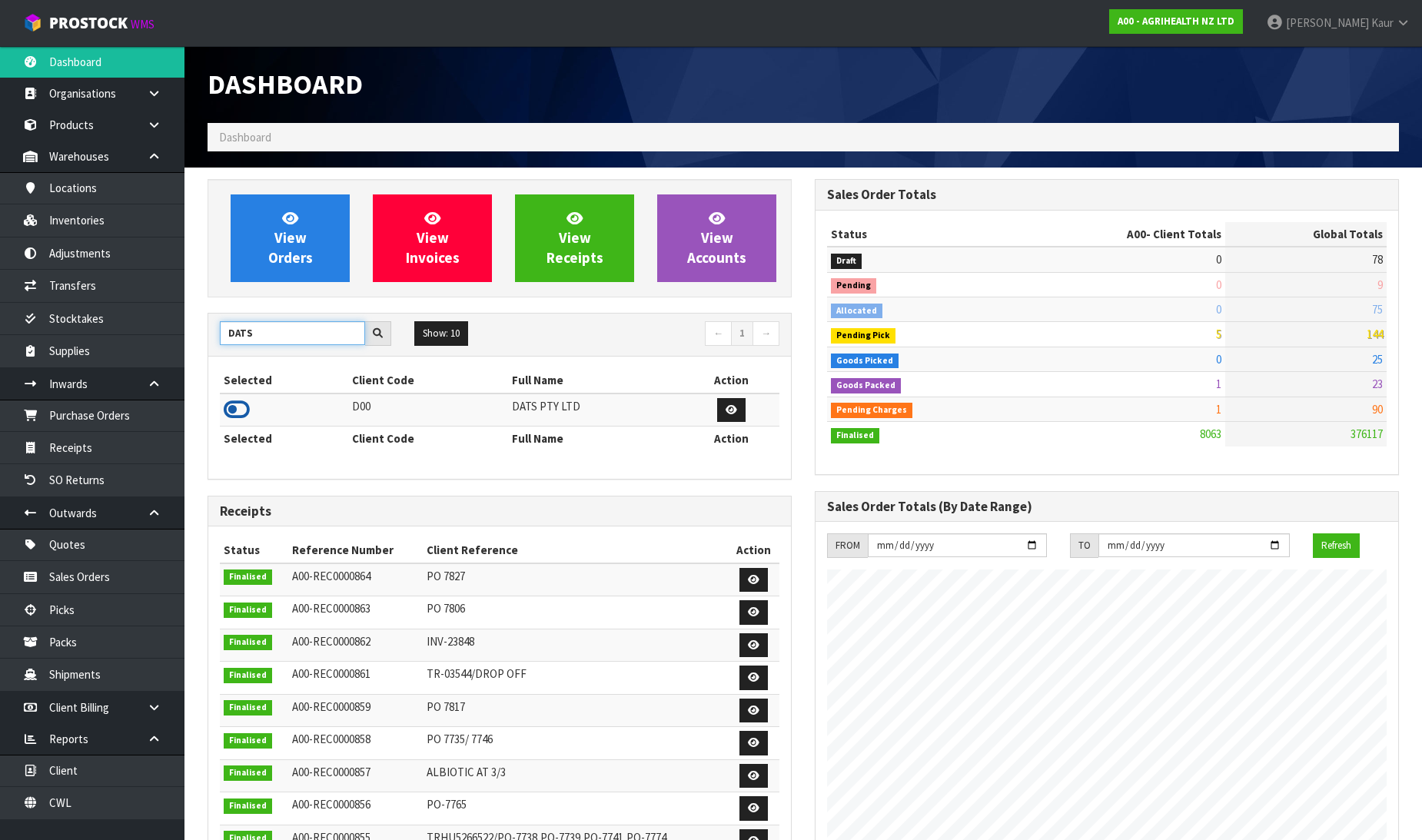
type input "DATS"
click at [233, 403] on icon at bounding box center [236, 409] width 26 height 23
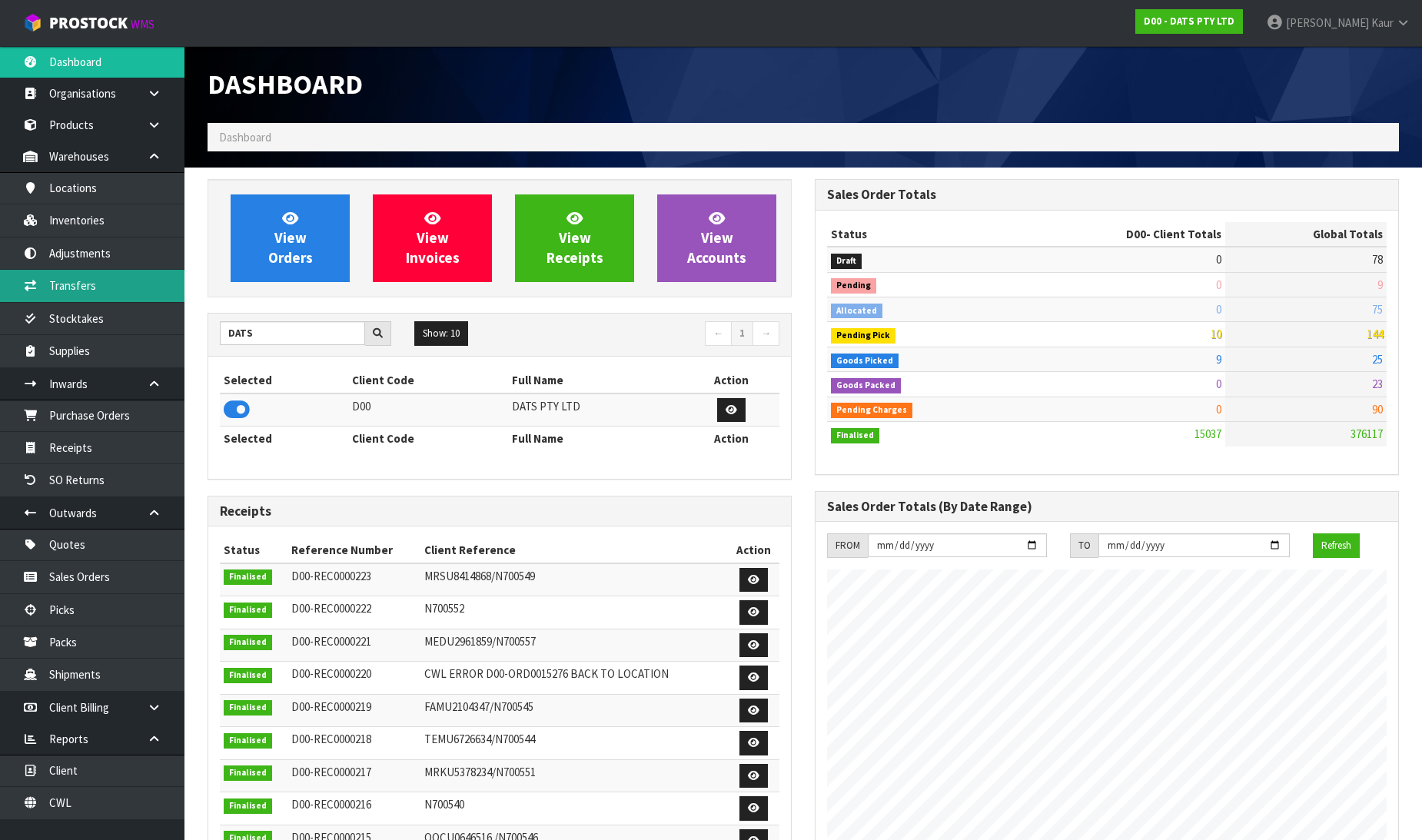
click at [92, 280] on link "Transfers" at bounding box center [92, 285] width 184 height 32
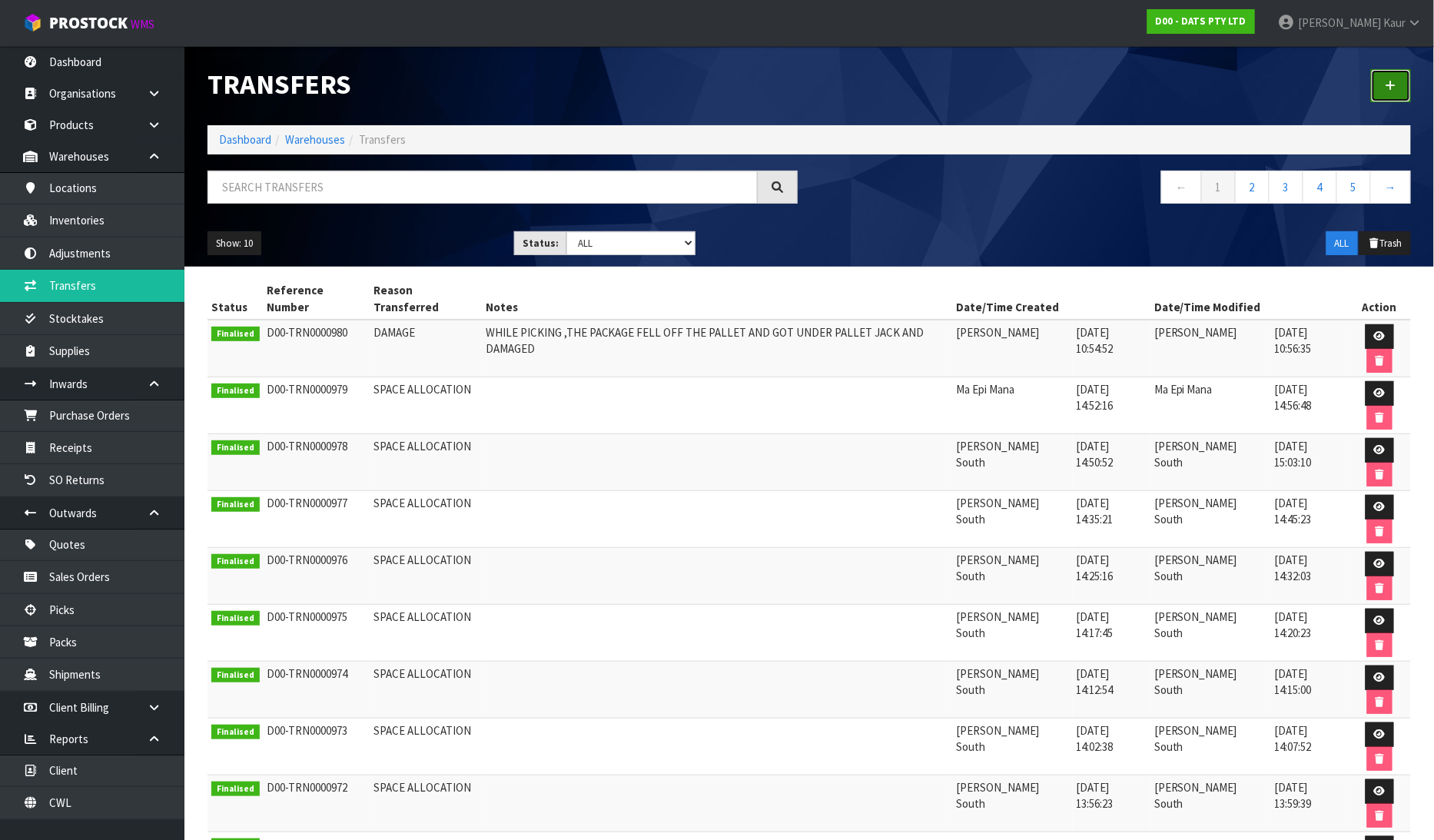
click at [1401, 89] on link at bounding box center [1391, 85] width 40 height 33
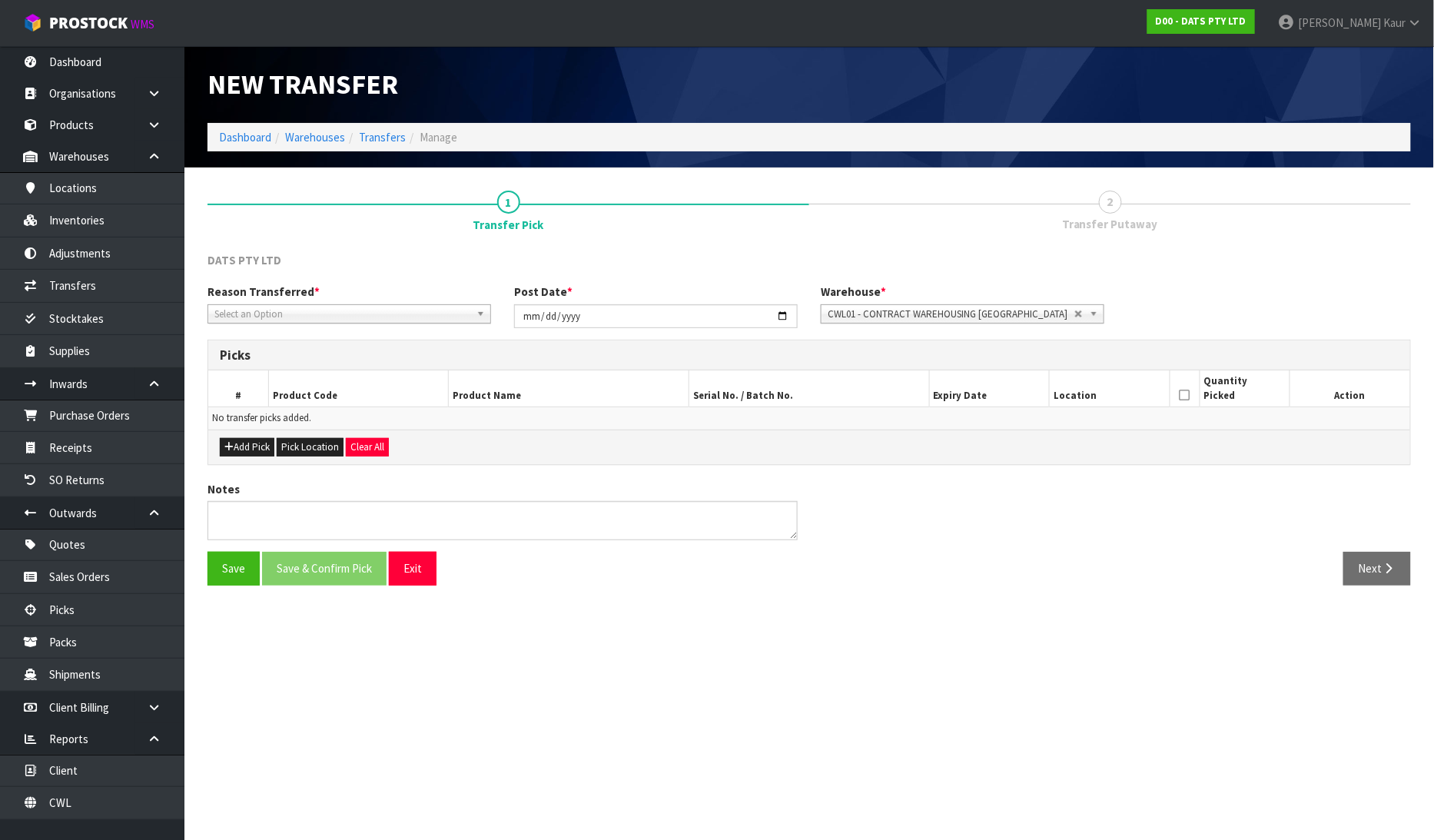
click at [279, 309] on span "Select an Option" at bounding box center [342, 314] width 256 height 19
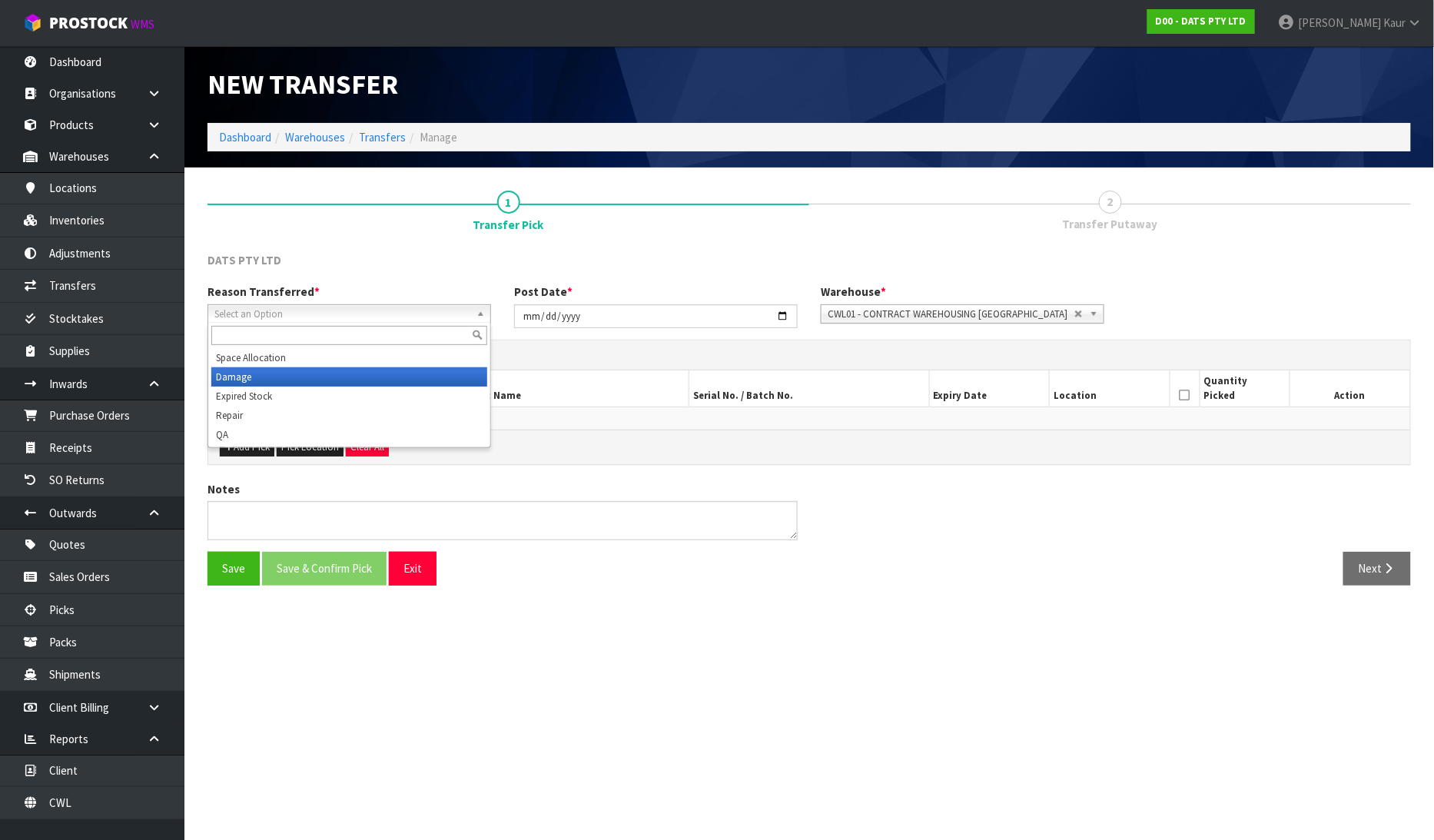
click at [267, 373] on li "Damage" at bounding box center [348, 377] width 276 height 19
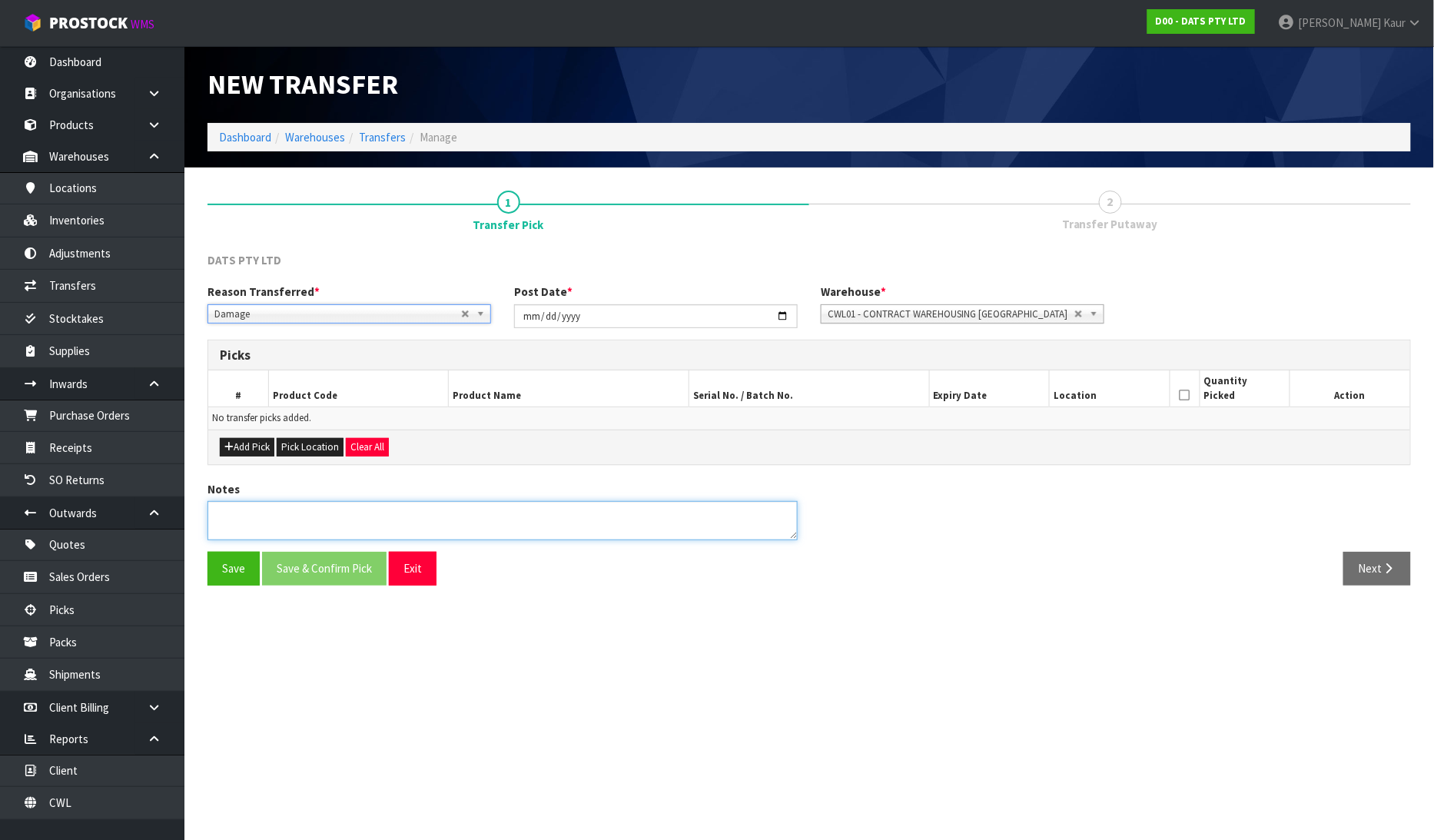
click at [253, 517] on textarea at bounding box center [503, 520] width 590 height 39
type textarea "PACKAGING DAMAGE"
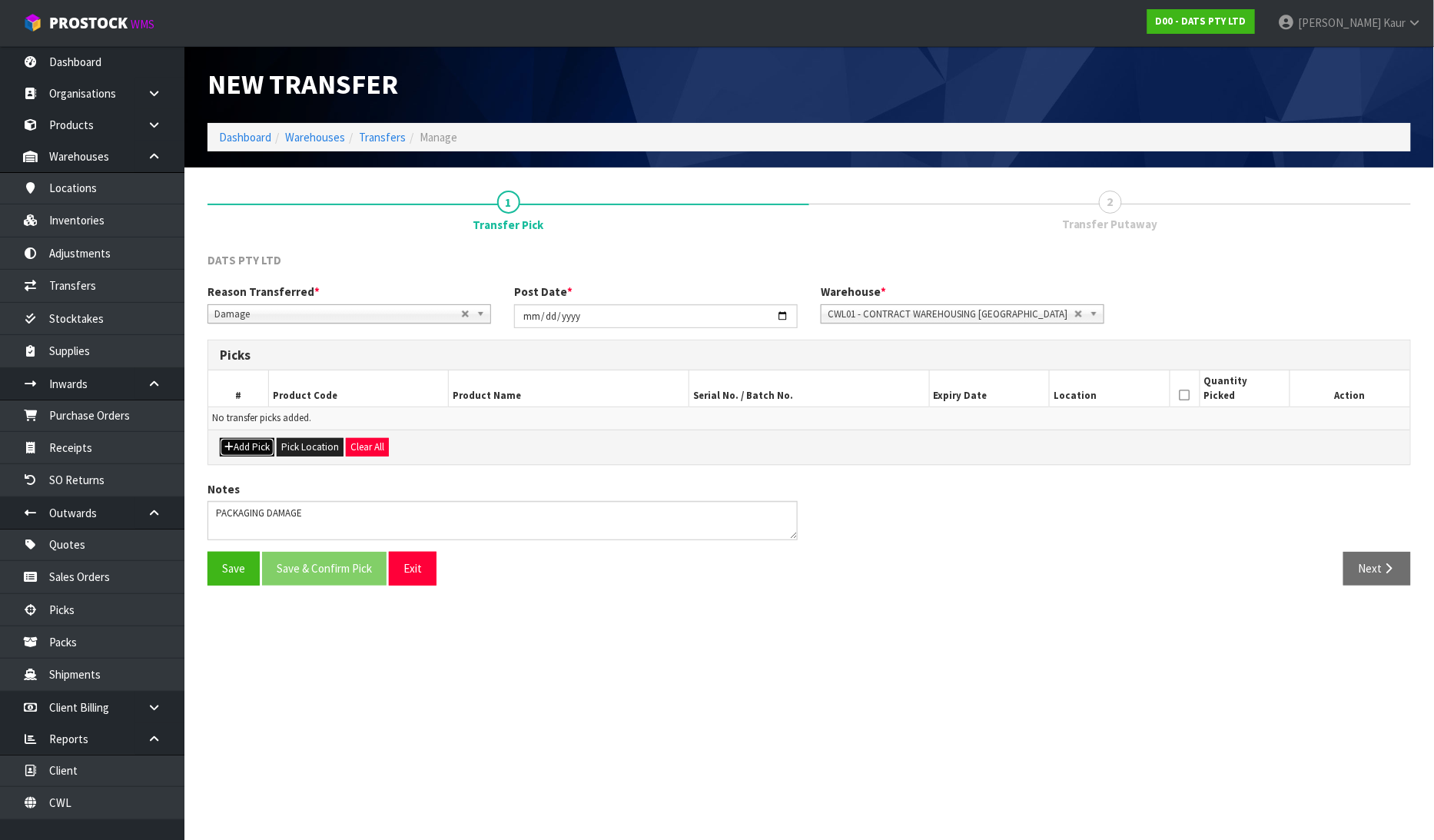
click at [238, 443] on button "Add Pick" at bounding box center [247, 447] width 55 height 19
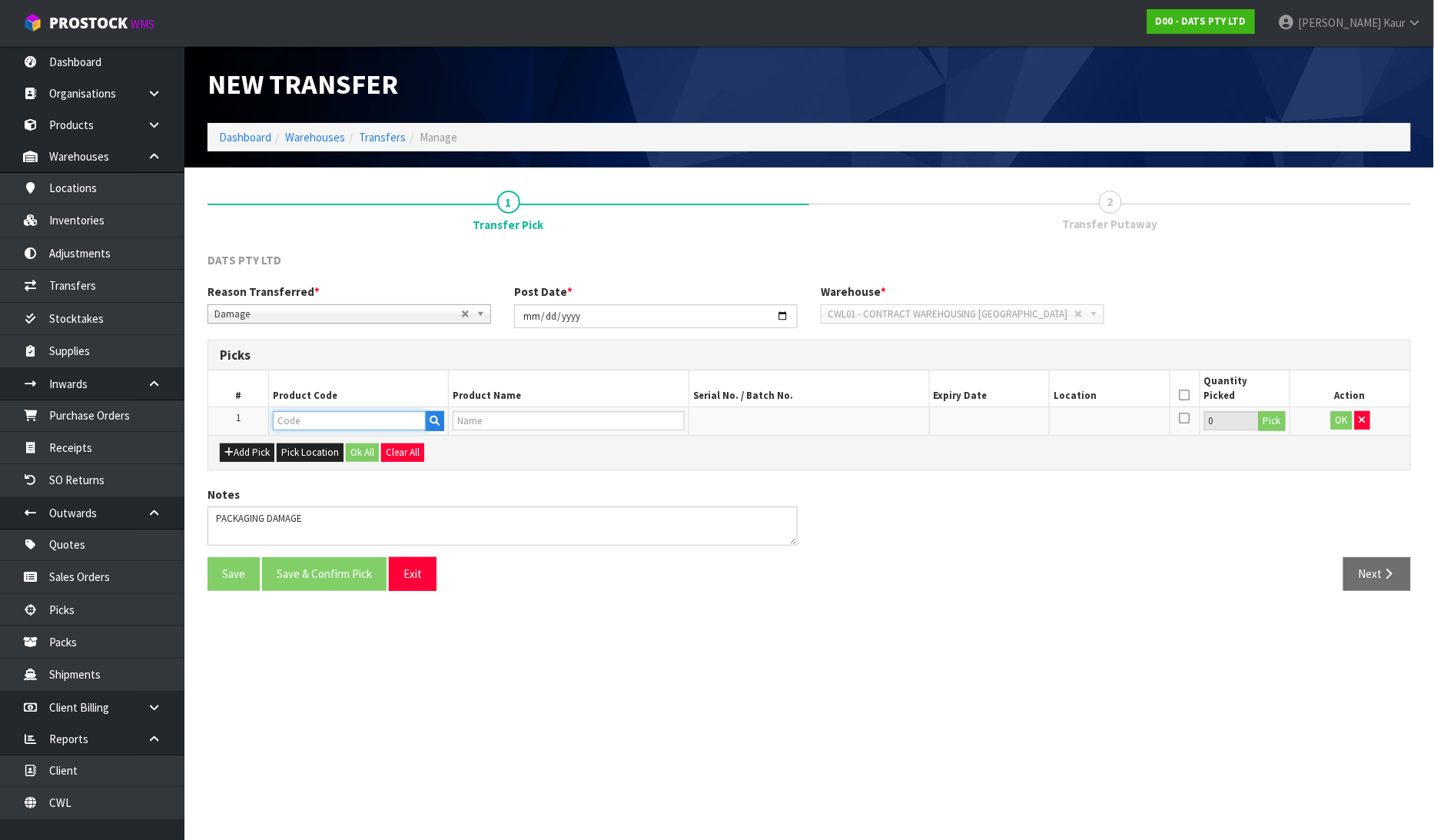
click at [285, 420] on input "text" at bounding box center [349, 421] width 153 height 19
type input "25205"
type input "LIGHTS SOLAR FAIRY MULTICOLOUR"
type input "25205"
click at [1262, 420] on button "Pick" at bounding box center [1272, 421] width 27 height 20
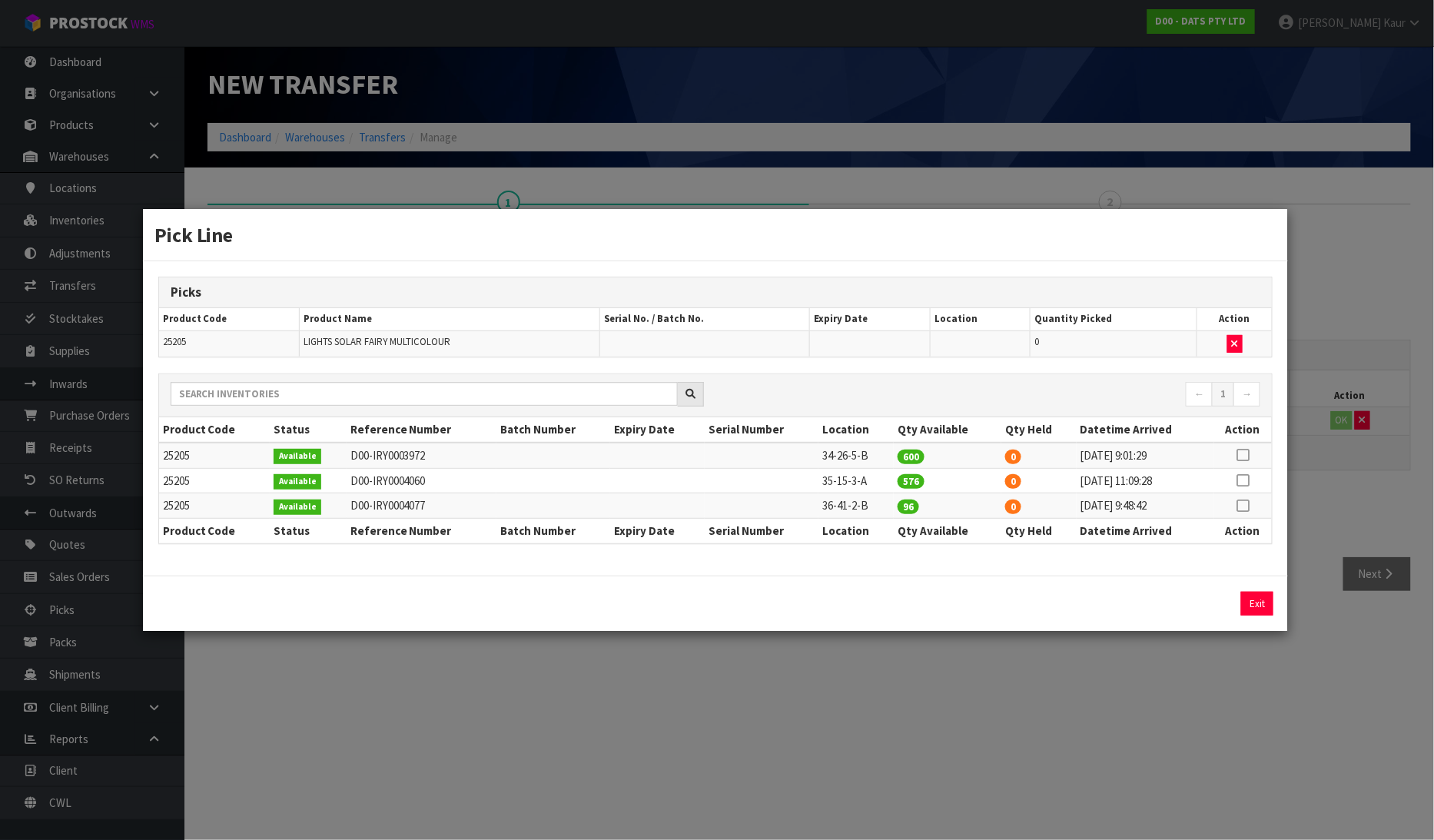
click at [1241, 505] on icon at bounding box center [1243, 505] width 12 height 1
drag, startPoint x: 1032, startPoint y: 607, endPoint x: 1007, endPoint y: 609, distance: 25.1
click at [1007, 609] on div "96 Assign Pick Exit" at bounding box center [1142, 603] width 284 height 24
type input "24"
click at [1202, 607] on button "Assign Pick" at bounding box center [1204, 603] width 63 height 24
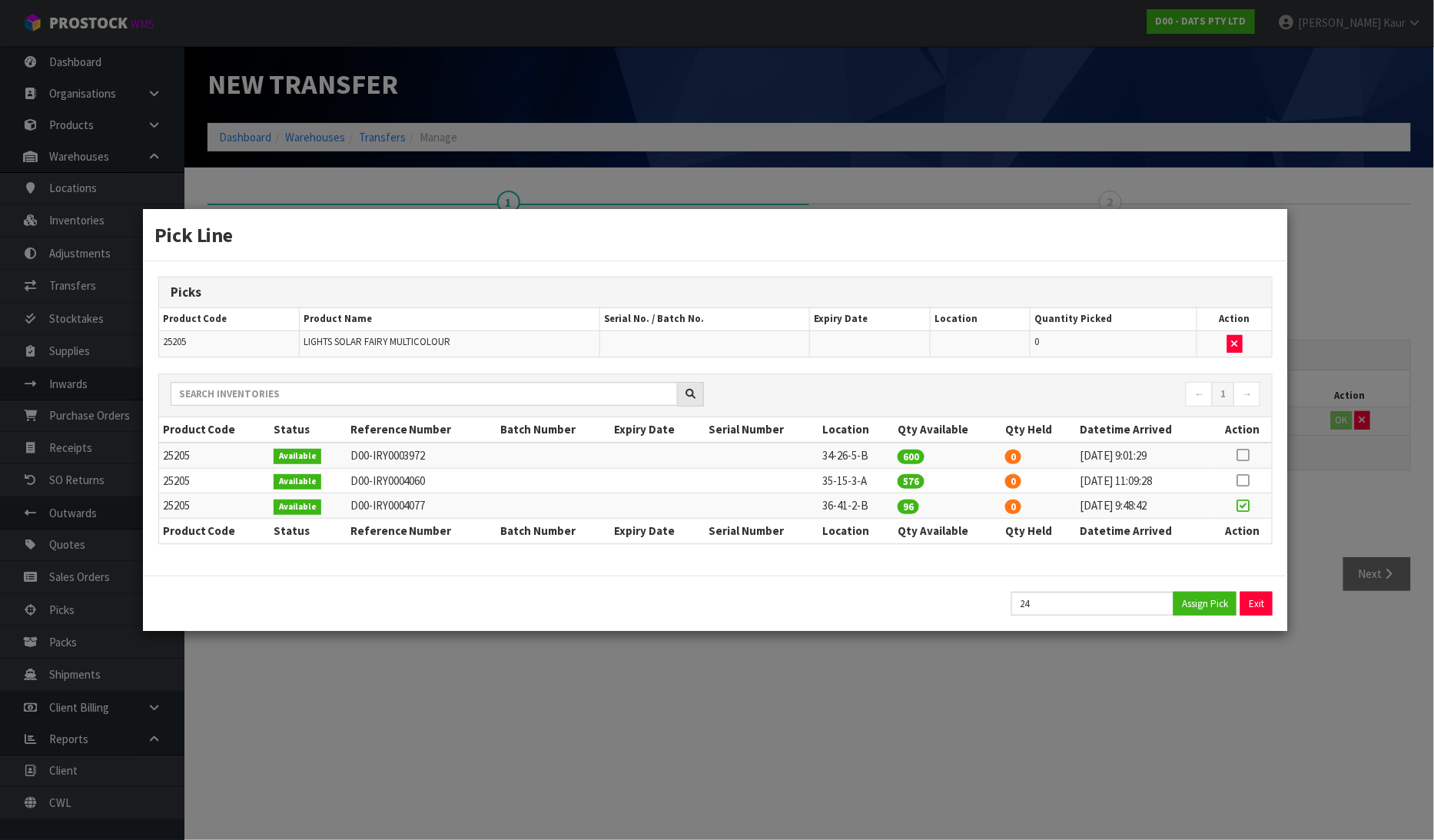
type input "24"
click at [1214, 687] on div "Pick Line Picks Product Code Product Name Serial No. / Batch No. Expiry Date Lo…" at bounding box center [717, 420] width 1434 height 840
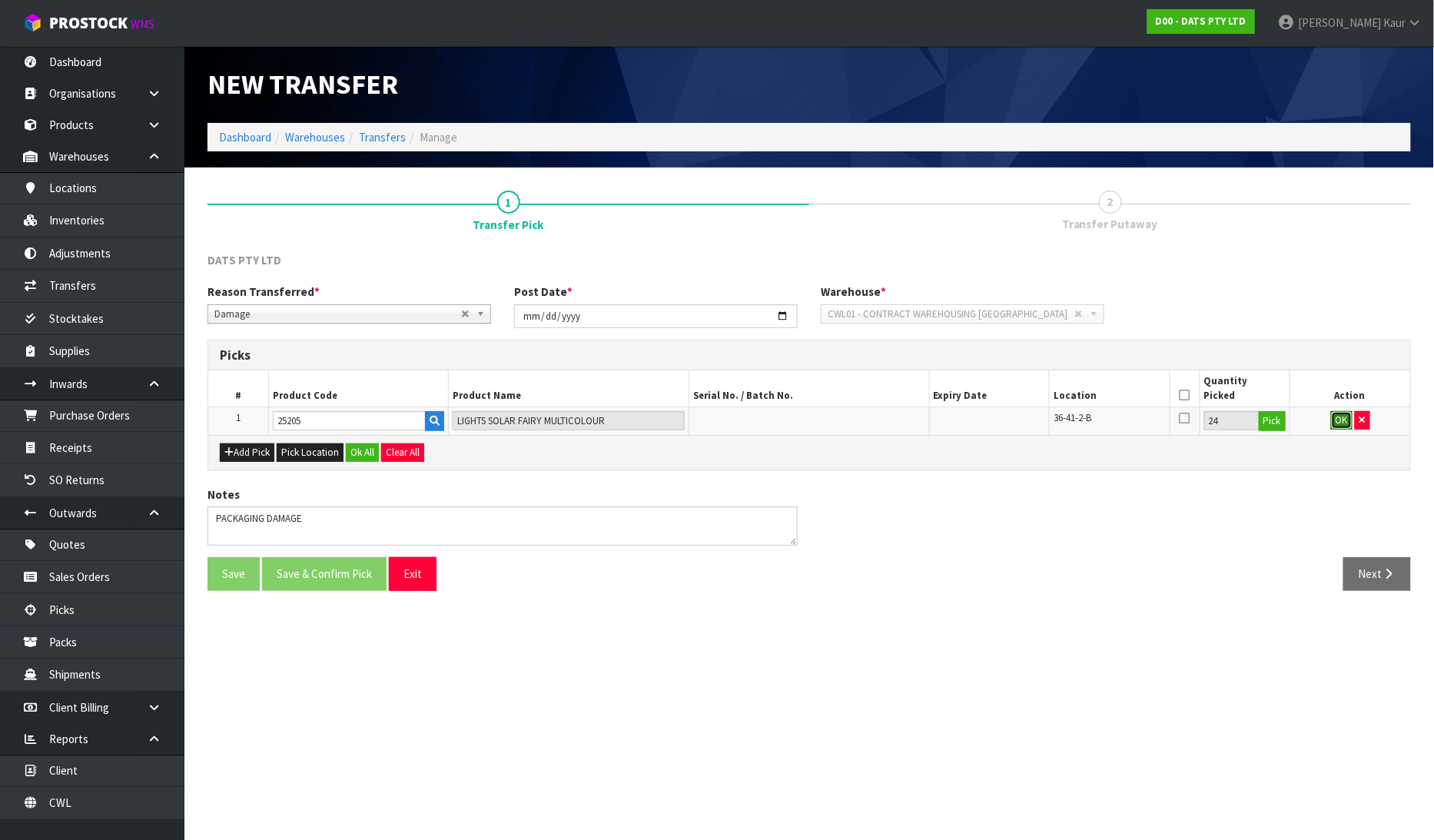
click at [1345, 416] on button "OK" at bounding box center [1342, 420] width 21 height 19
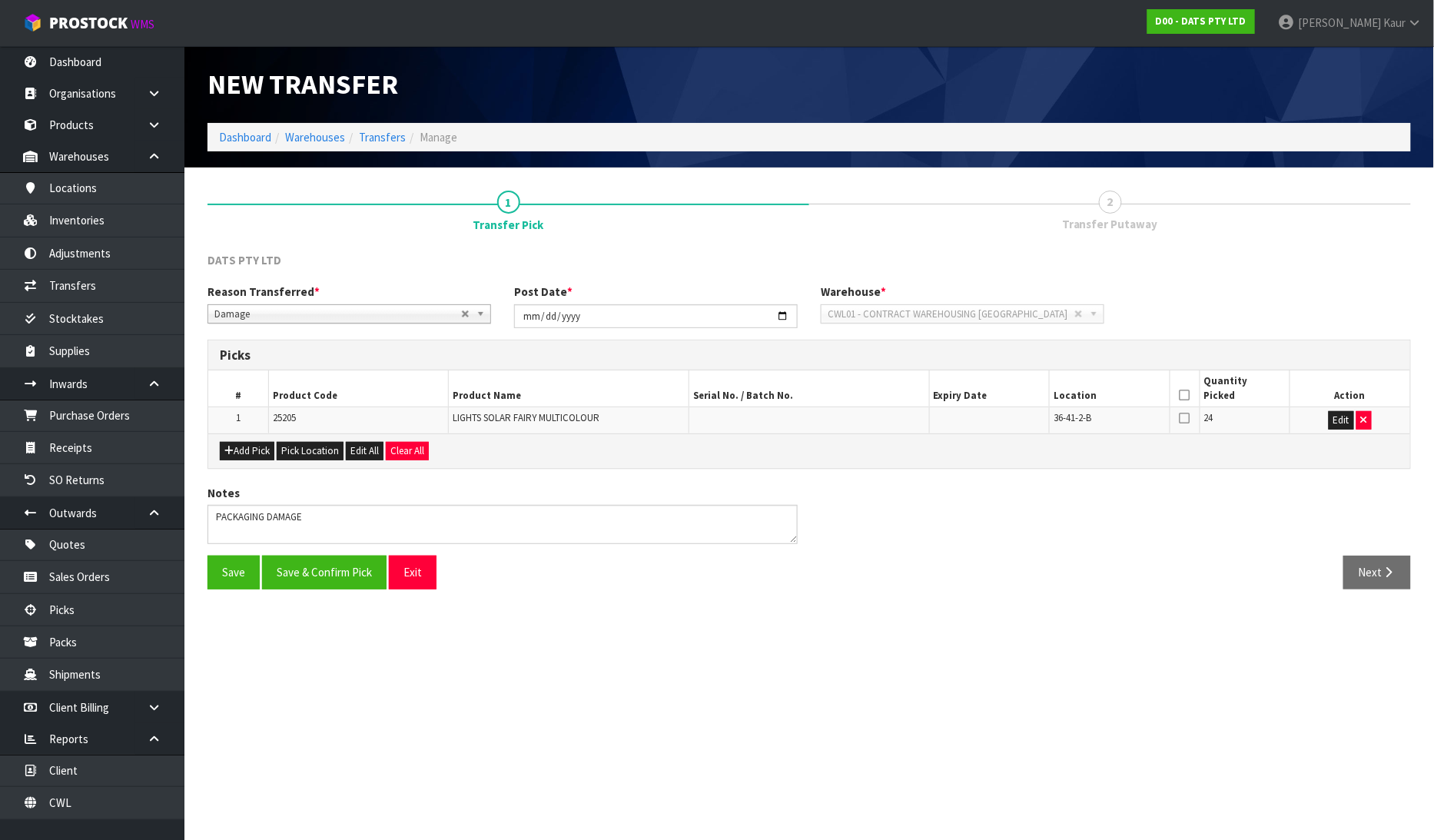
click at [1187, 395] on icon at bounding box center [1185, 395] width 11 height 1
drag, startPoint x: 350, startPoint y: 577, endPoint x: 448, endPoint y: 523, distance: 111.9
click at [350, 577] on button "Save & Confirm Pick" at bounding box center [324, 572] width 124 height 33
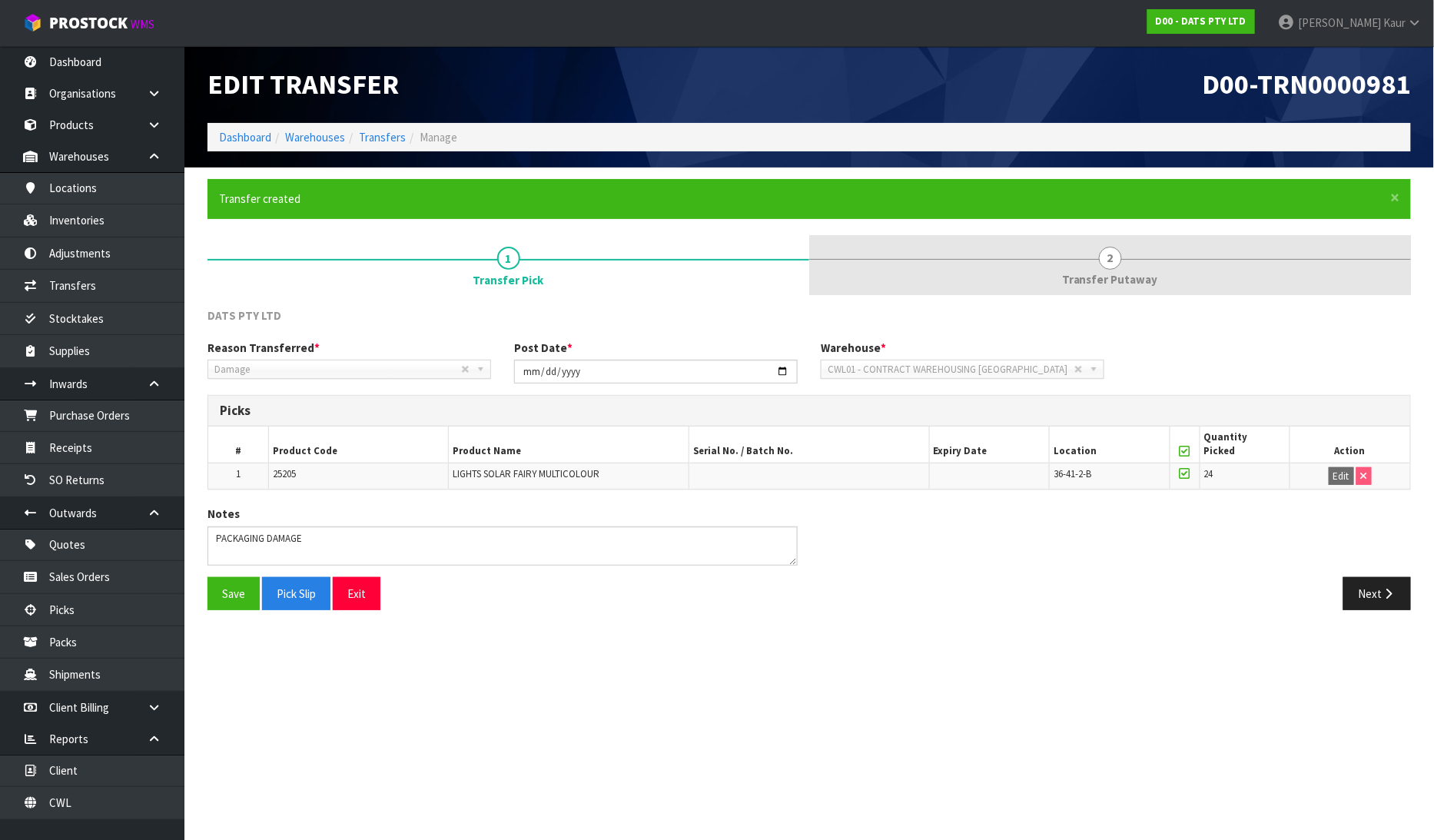
click at [1116, 274] on span "Transfer Putaway" at bounding box center [1110, 279] width 96 height 16
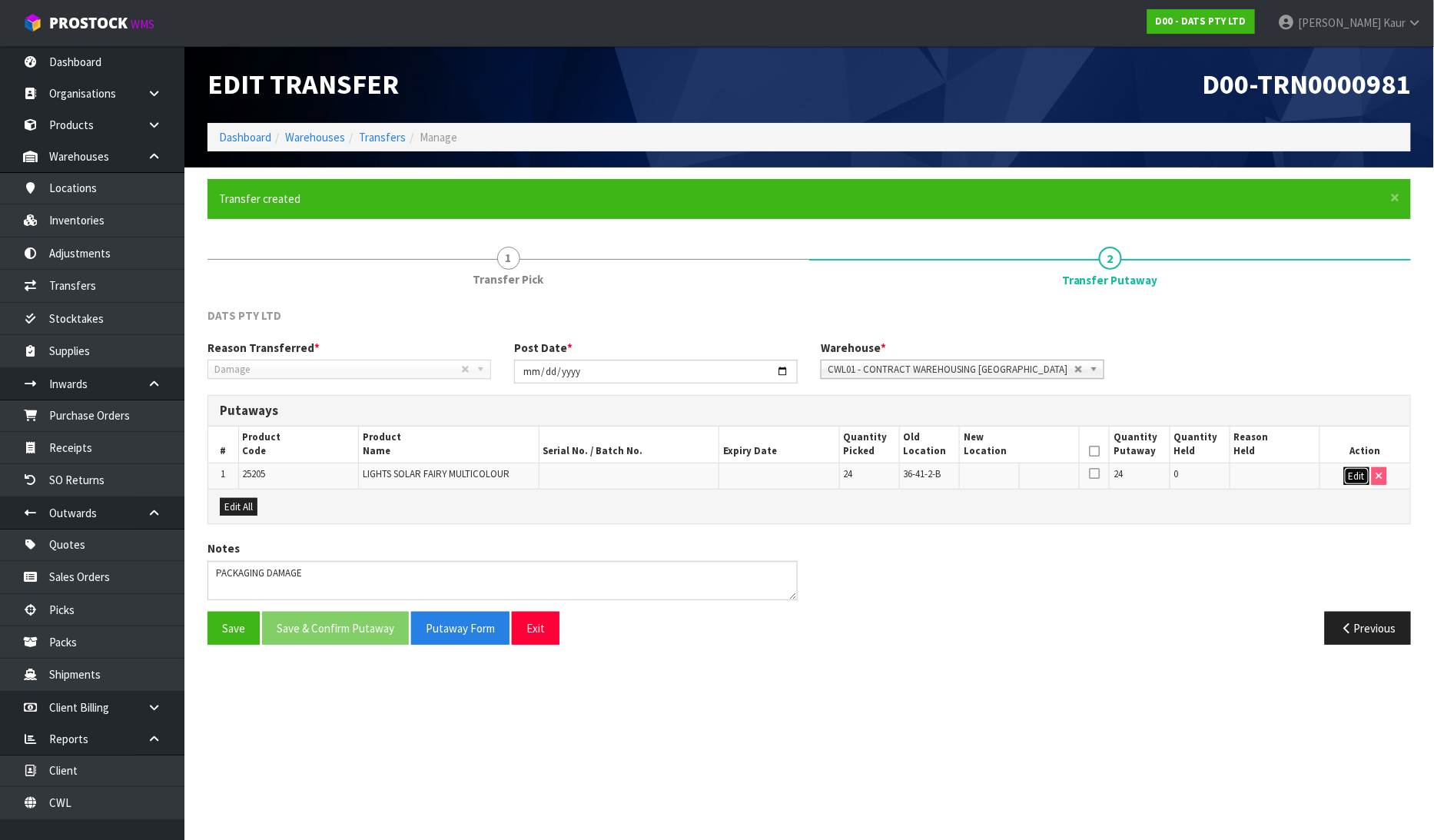
click at [1354, 477] on button "Edit" at bounding box center [1356, 476] width 26 height 19
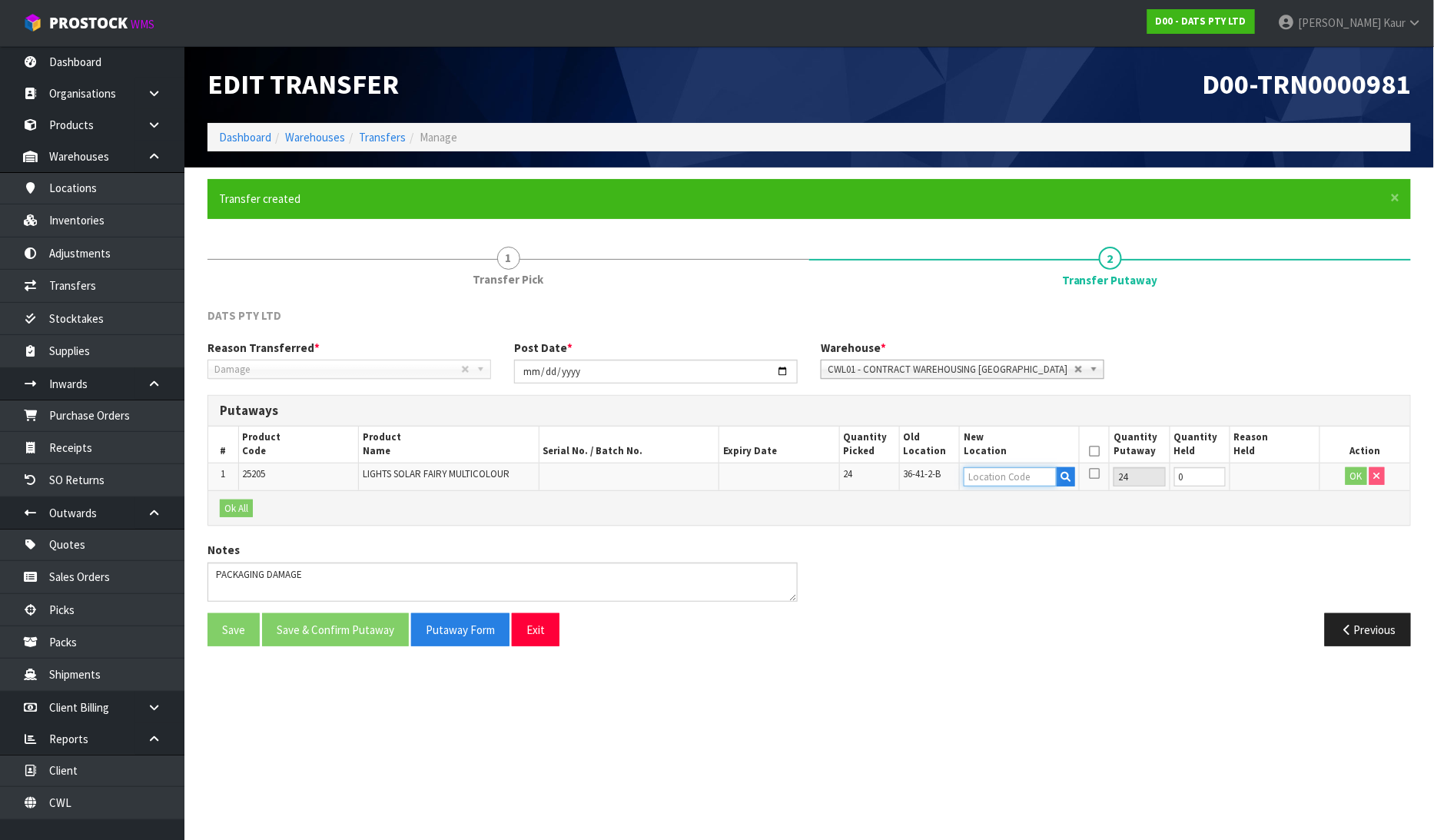
click at [1036, 475] on input "text" at bounding box center [1009, 477] width 93 height 19
type input "51-05-"
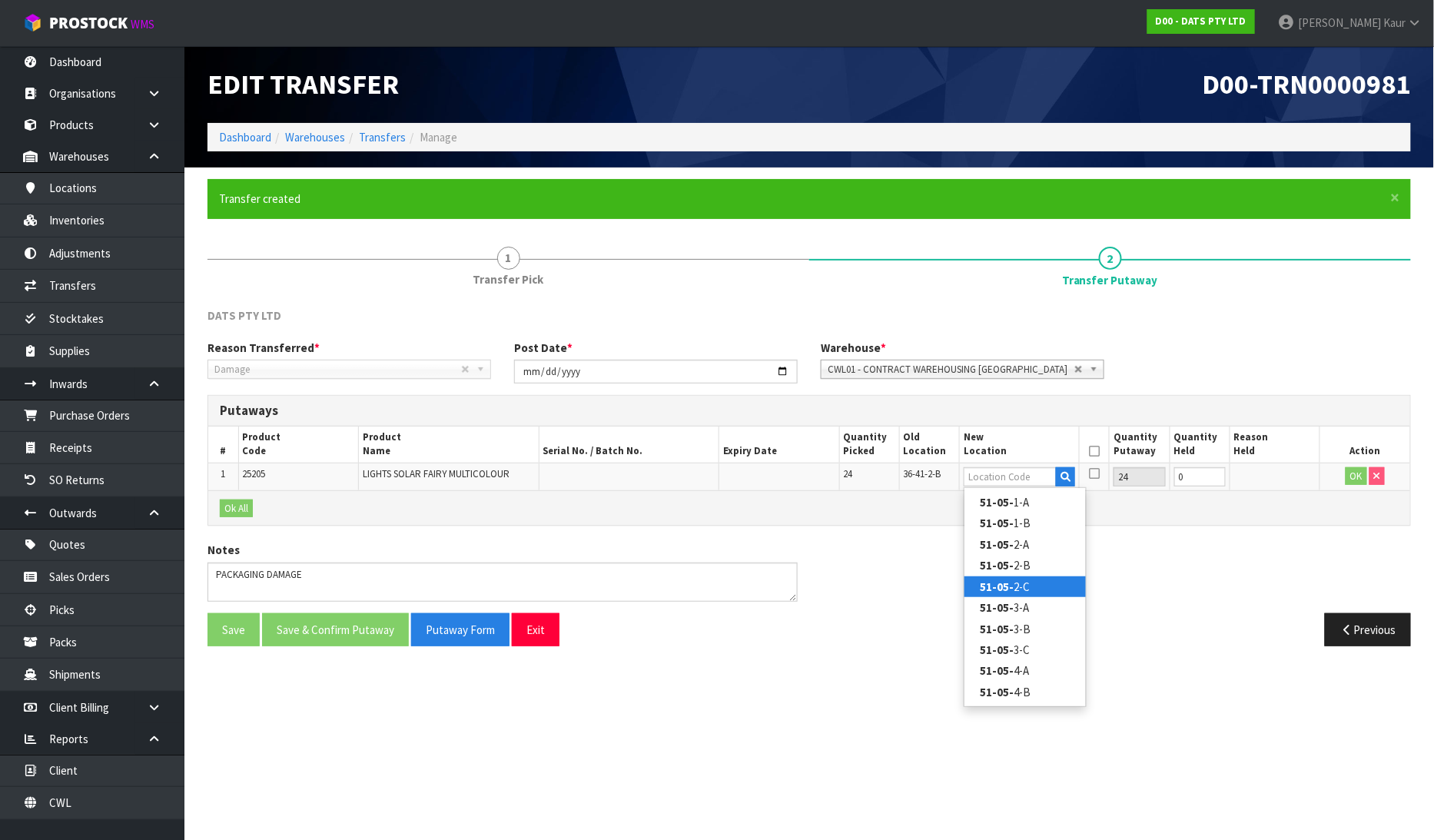
click at [1020, 580] on link "51-05- 2-C" at bounding box center [1025, 586] width 121 height 20
type input "51-05-2-C"
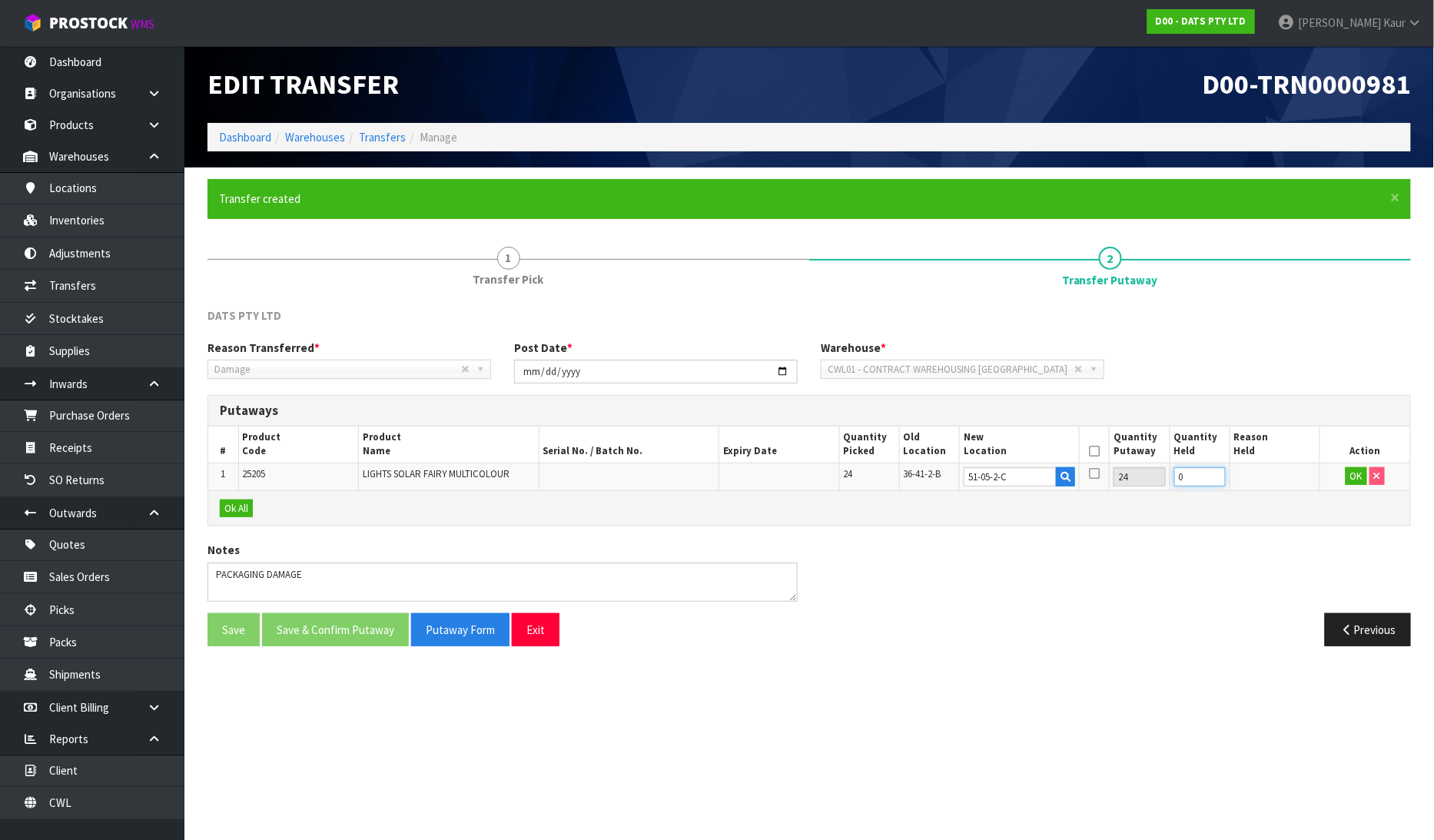
drag, startPoint x: 1204, startPoint y: 477, endPoint x: 1116, endPoint y: 494, distance: 89.6
click at [1116, 494] on div "Putaways # Product Code Product Name Serial No. / Batch No. Expiry Date Quantit…" at bounding box center [809, 460] width 1204 height 130
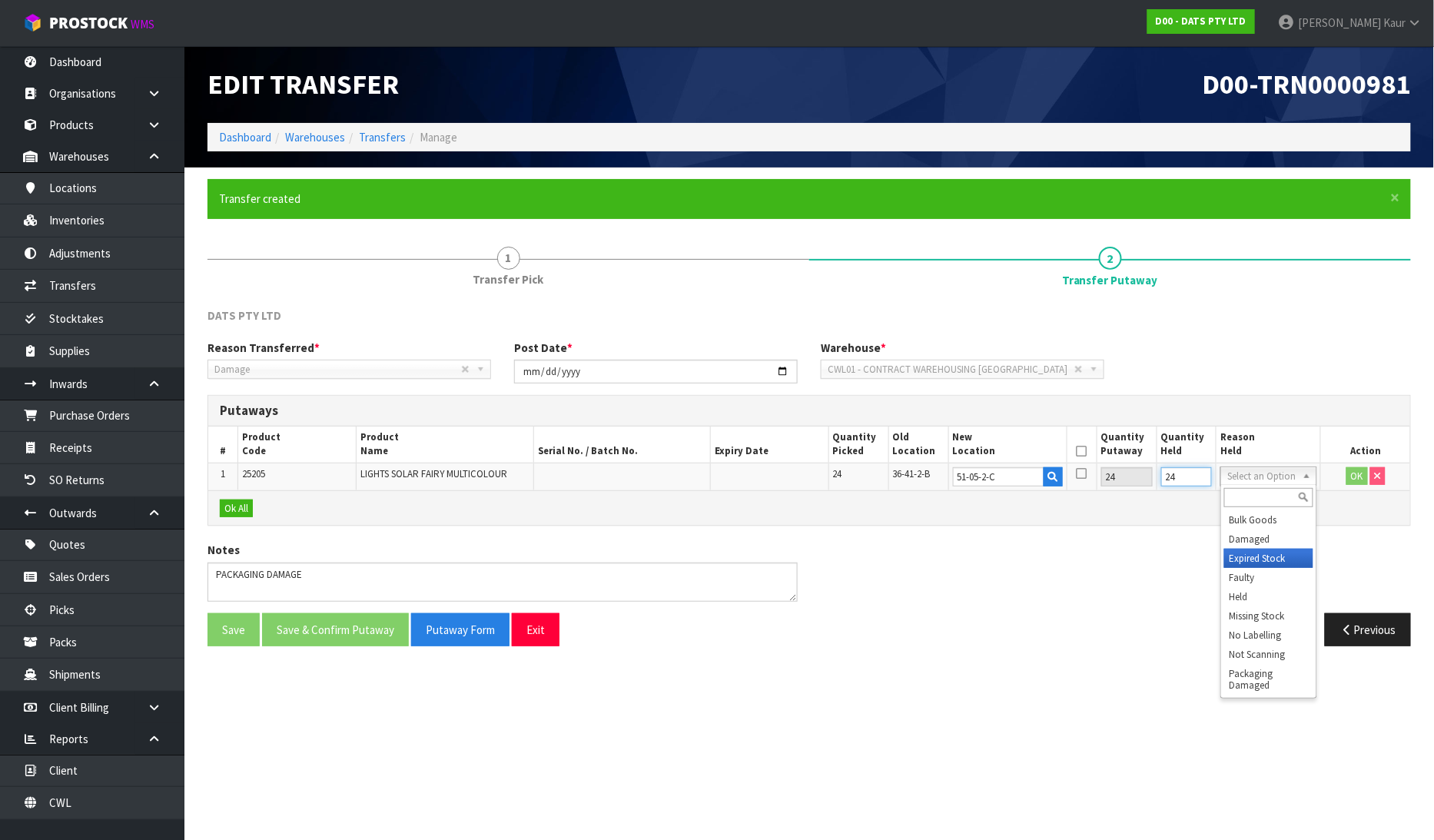
type input "24"
click at [1354, 471] on button "OK" at bounding box center [1357, 476] width 21 height 19
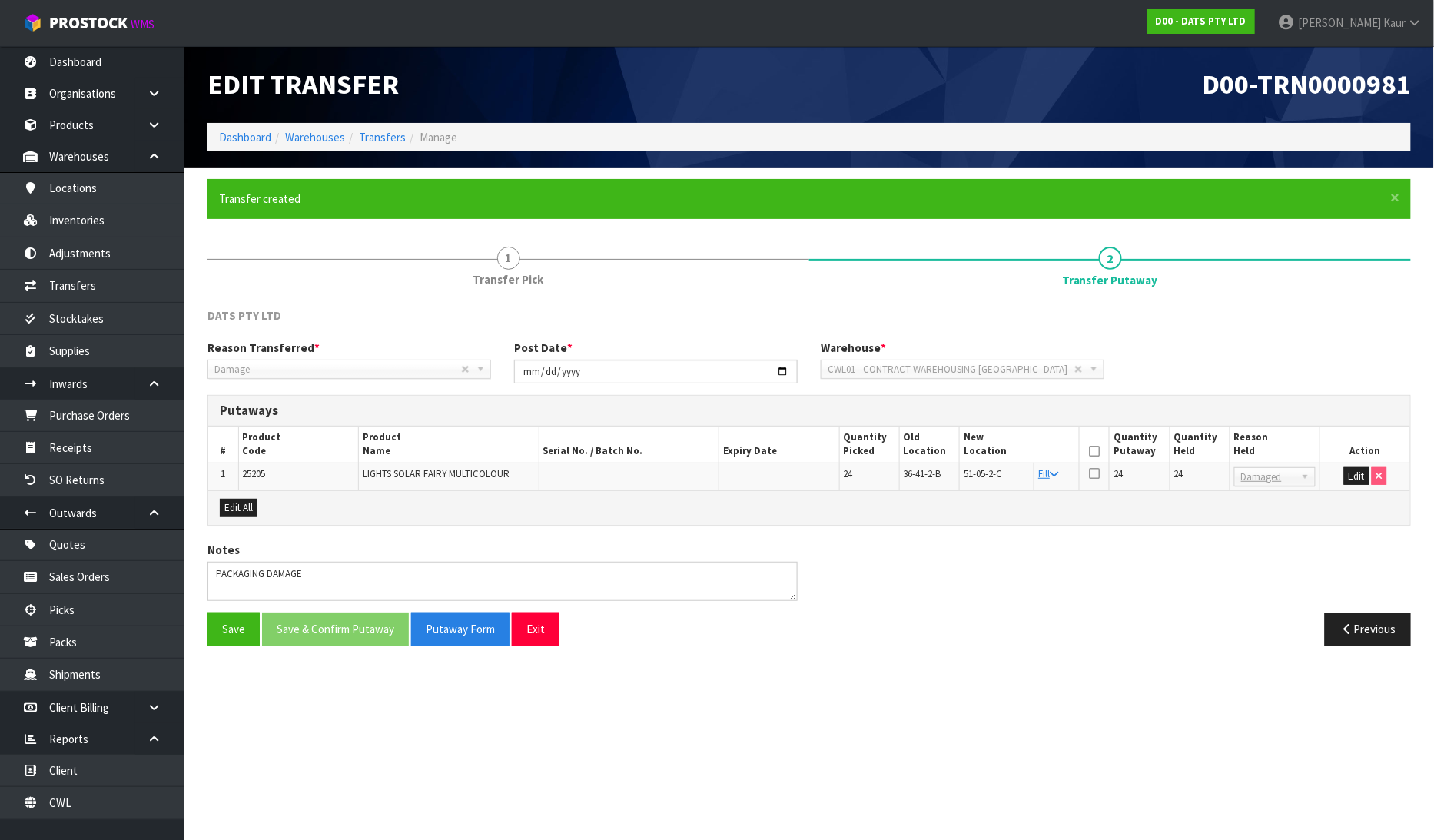
click at [1097, 451] on icon at bounding box center [1095, 451] width 11 height 1
click at [356, 626] on button "Save & Confirm Putaway" at bounding box center [336, 628] width 147 height 33
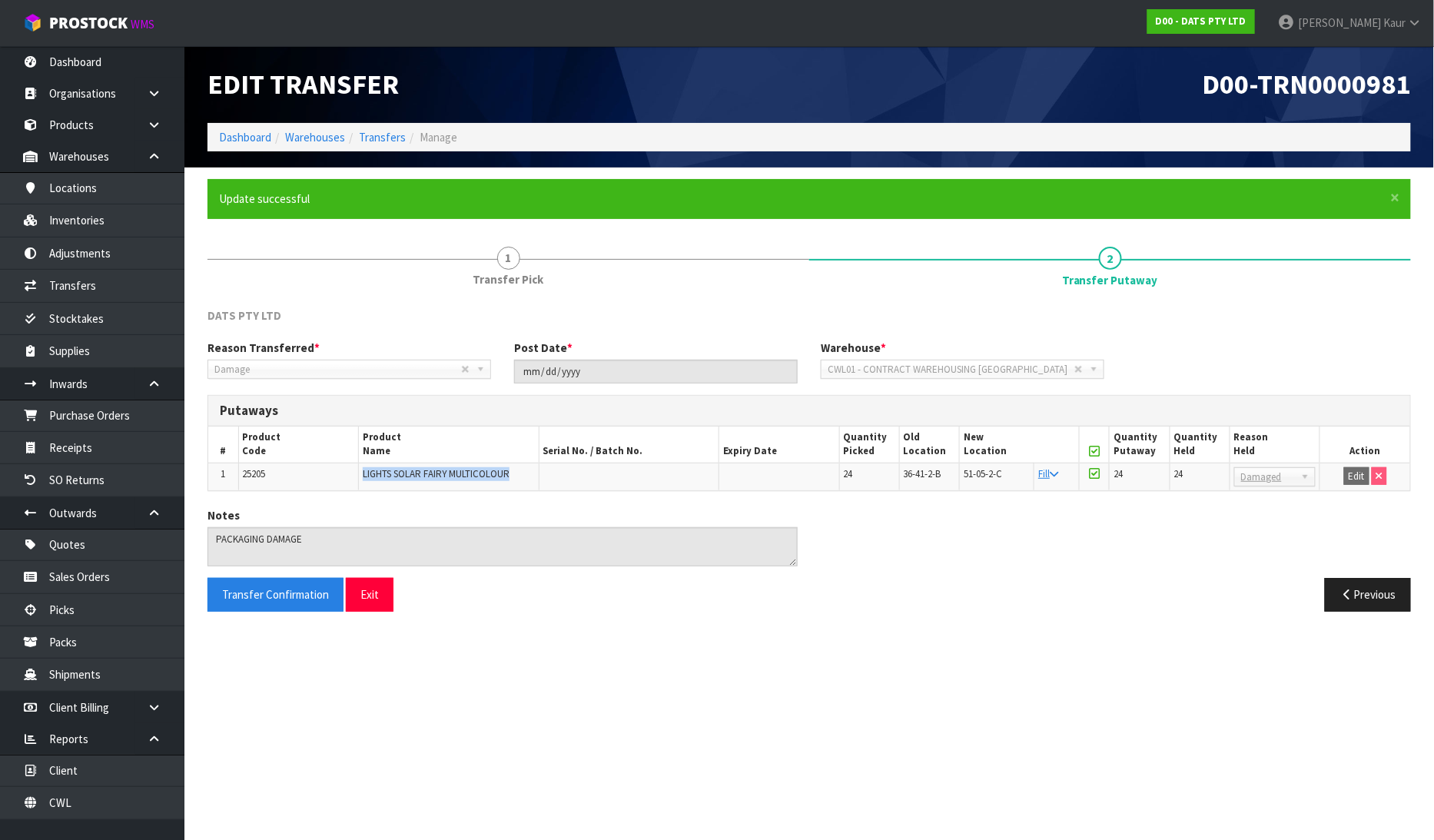
drag, startPoint x: 518, startPoint y: 475, endPoint x: 349, endPoint y: 478, distance: 169.0
click at [349, 478] on tr "1 25205 LIGHTS SOLAR FAIRY MULTICOLOUR 24 36-41-2-B 51-05-2-C Fill 24 24 Bulk G…" at bounding box center [809, 476] width 1202 height 27
copy tr "LIGHTS SOLAR FAIRY MULTICOLOUR"
click at [66, 794] on link "CWL" at bounding box center [92, 803] width 184 height 32
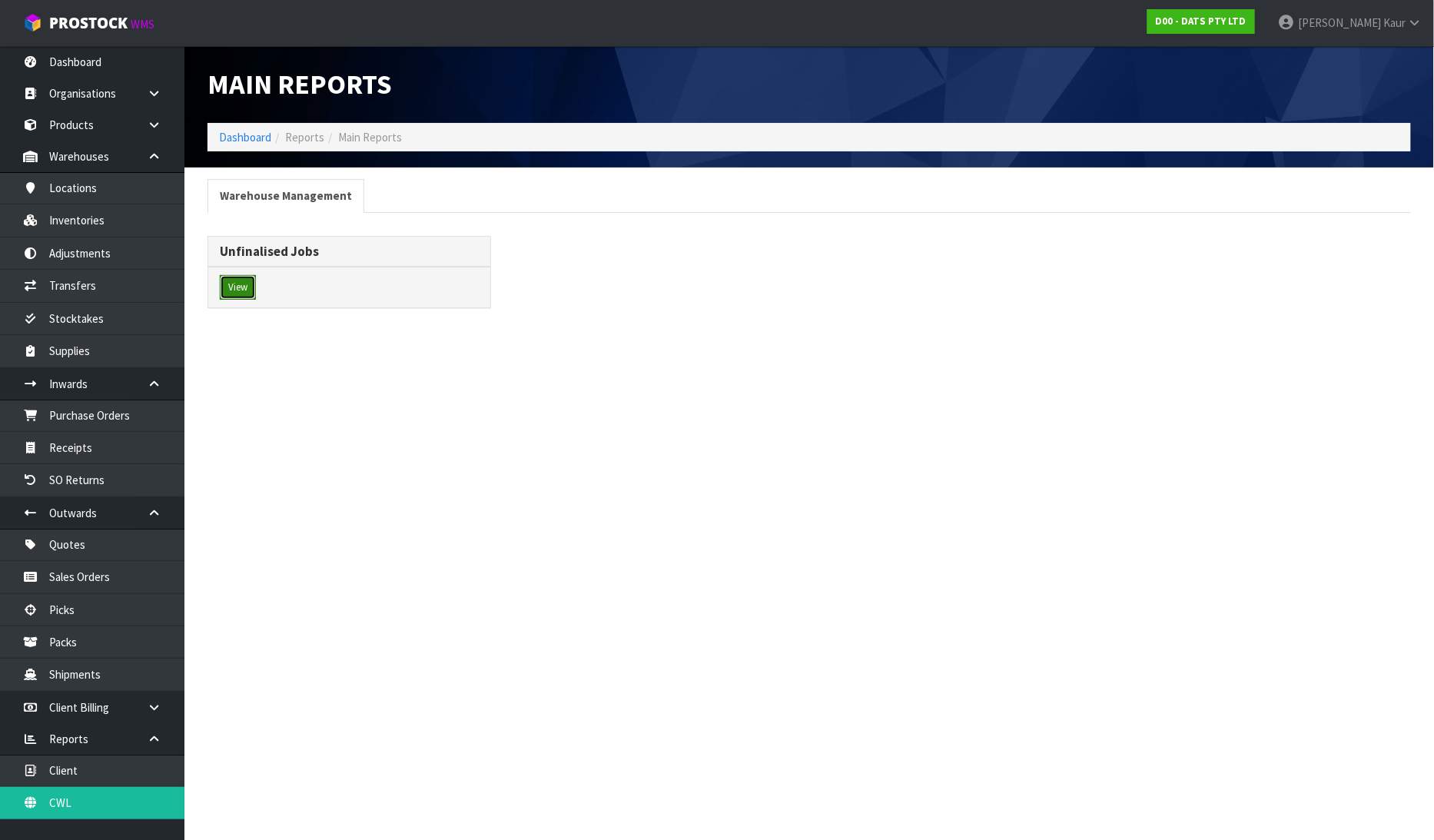
click at [221, 283] on button "View" at bounding box center [238, 287] width 36 height 25
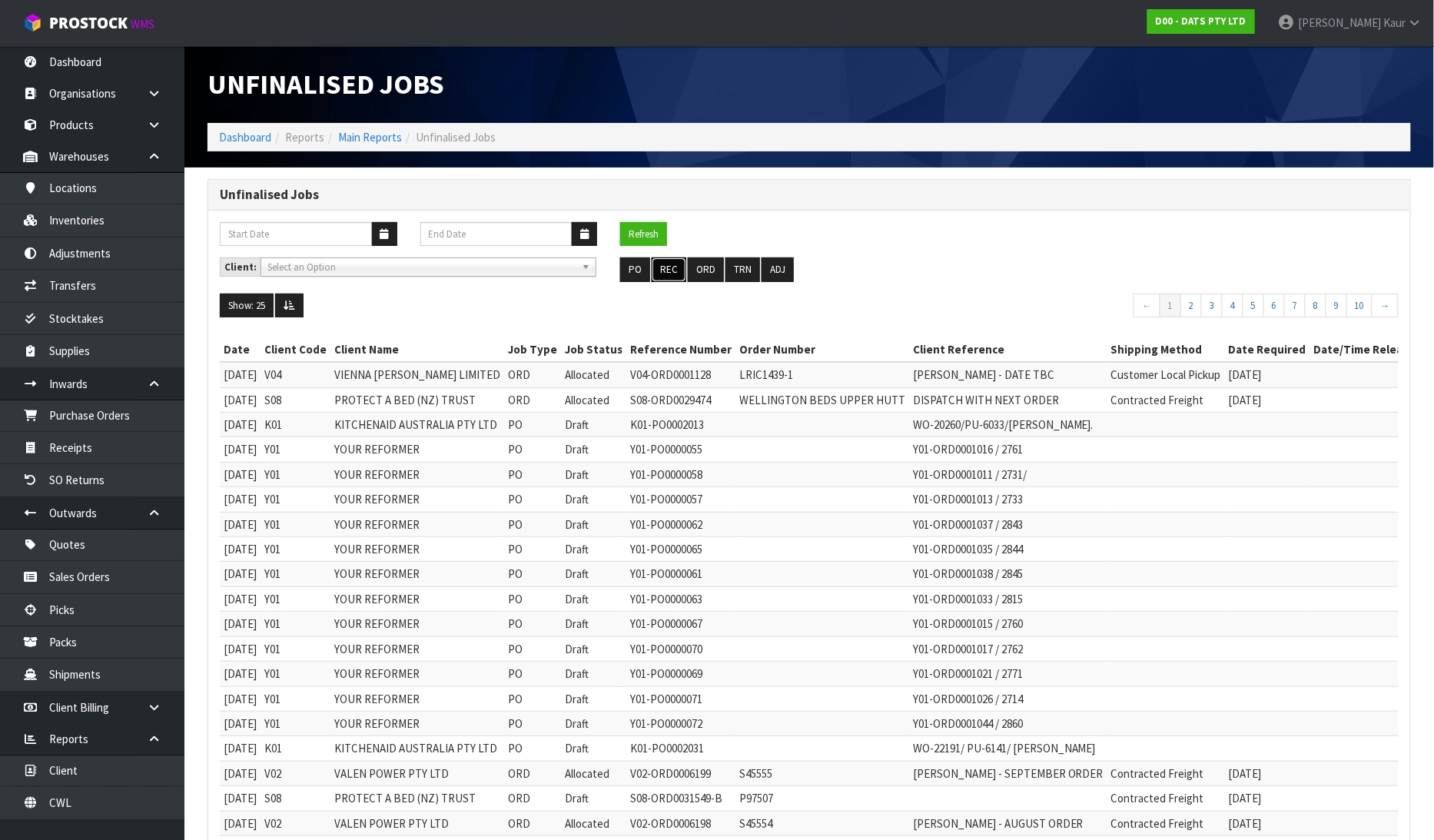
click at [662, 265] on button "REC" at bounding box center [668, 269] width 35 height 25
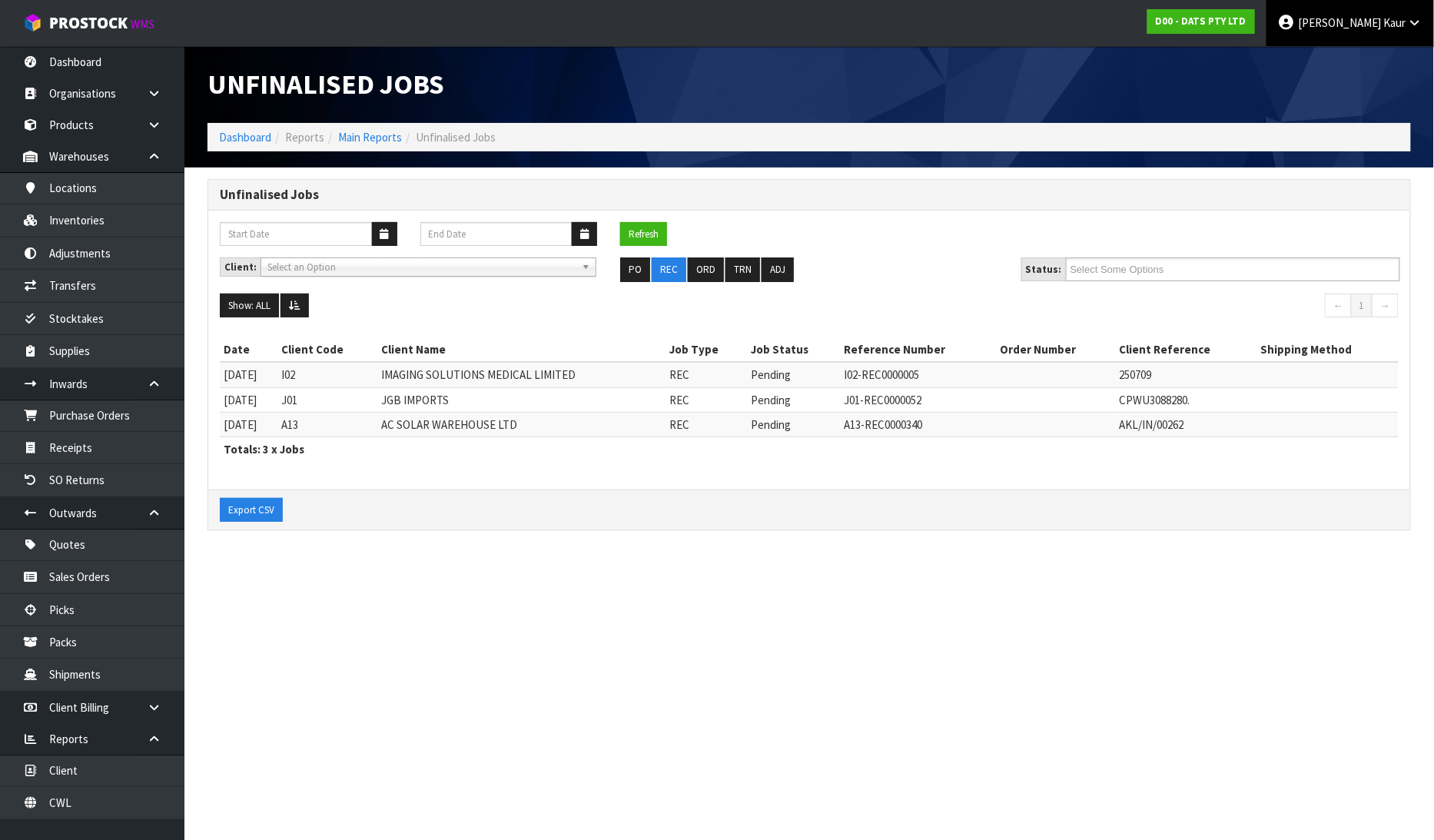
click at [1423, 20] on link "Prabhneet Kaur" at bounding box center [1350, 23] width 168 height 46
click at [1372, 62] on link "Logout" at bounding box center [1372, 60] width 121 height 20
